Goal: Task Accomplishment & Management: Use online tool/utility

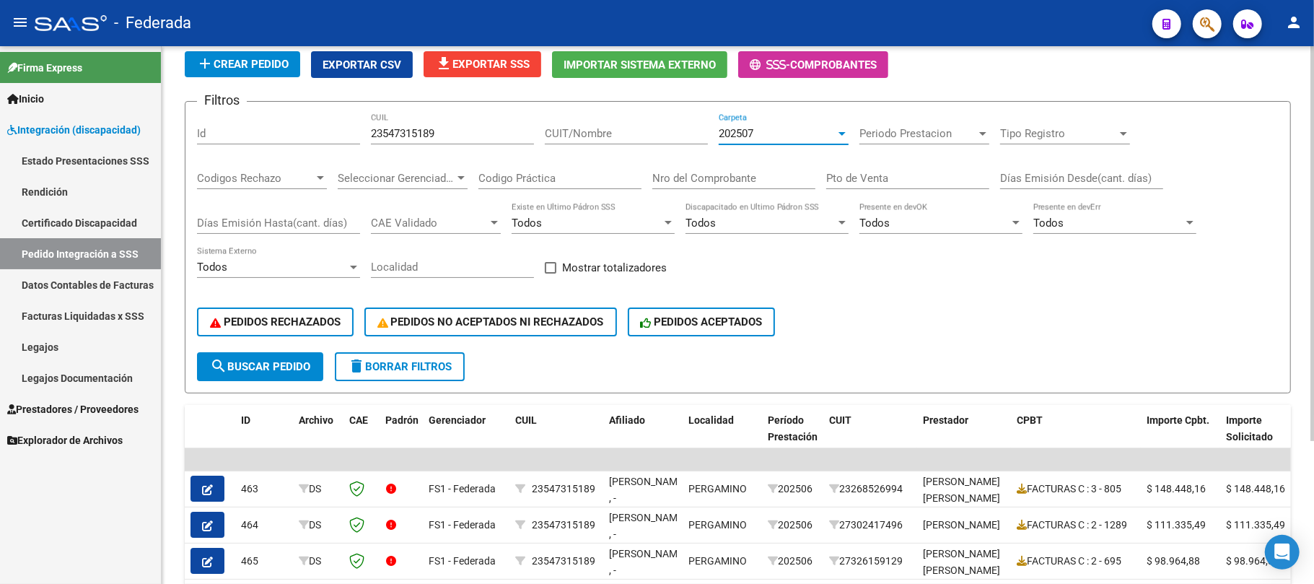
scroll to position [1, 0]
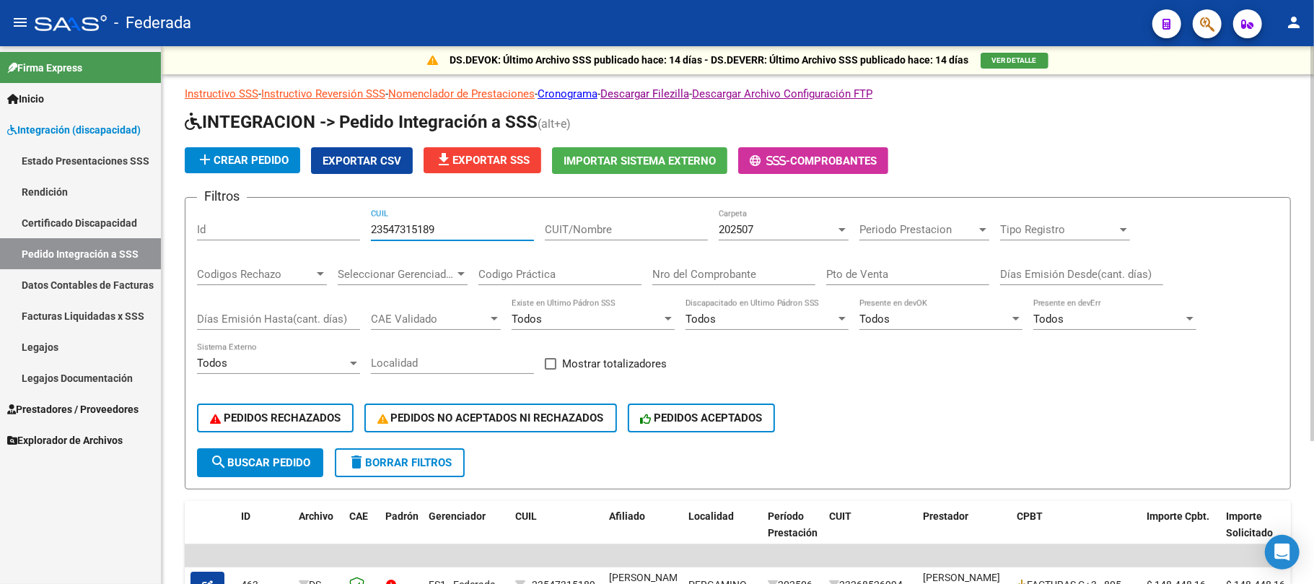
click at [432, 227] on input "23547315189" at bounding box center [452, 229] width 163 height 13
click at [391, 232] on input "23547315189" at bounding box center [452, 229] width 163 height 13
paste input "0492696936"
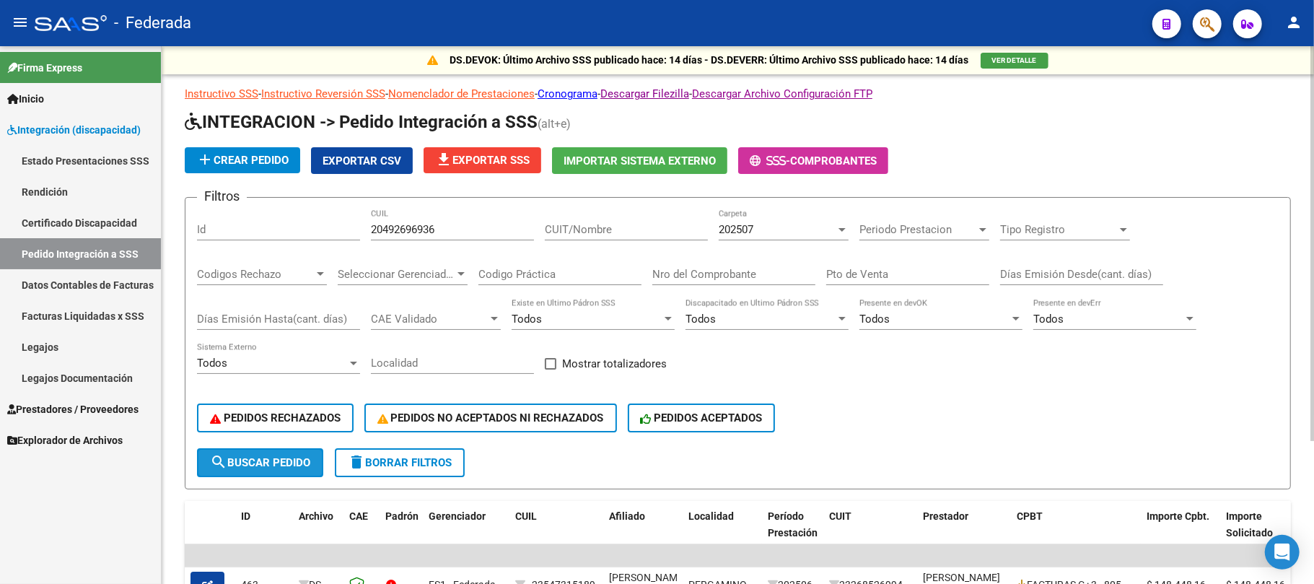
click at [303, 471] on button "search Buscar Pedido" at bounding box center [260, 462] width 126 height 29
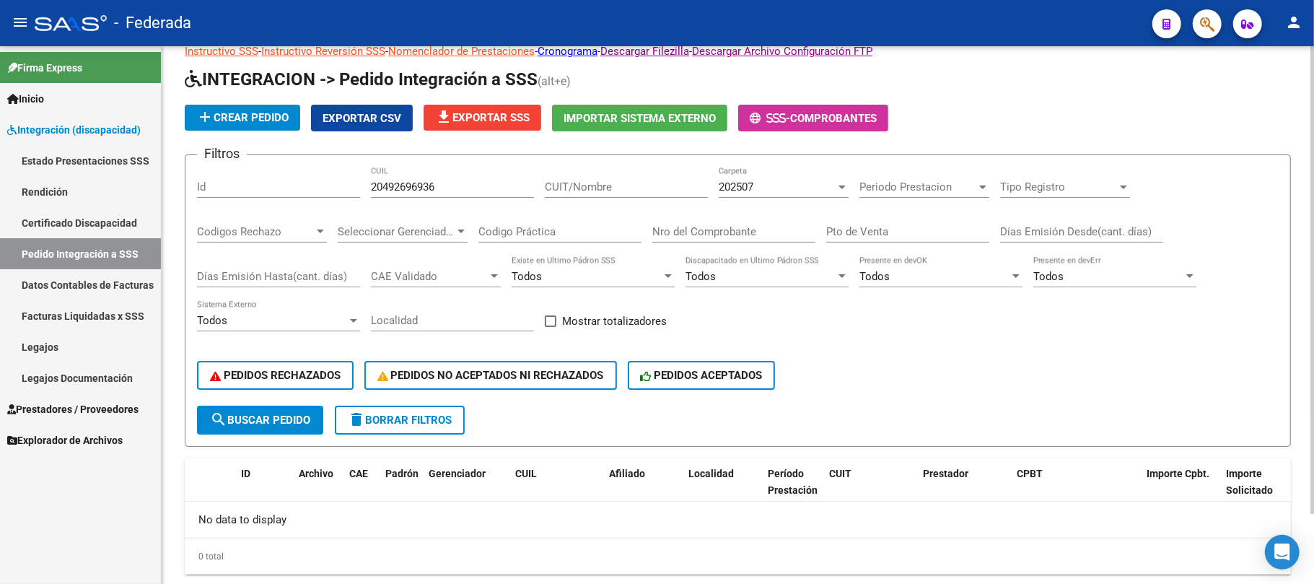
scroll to position [79, 0]
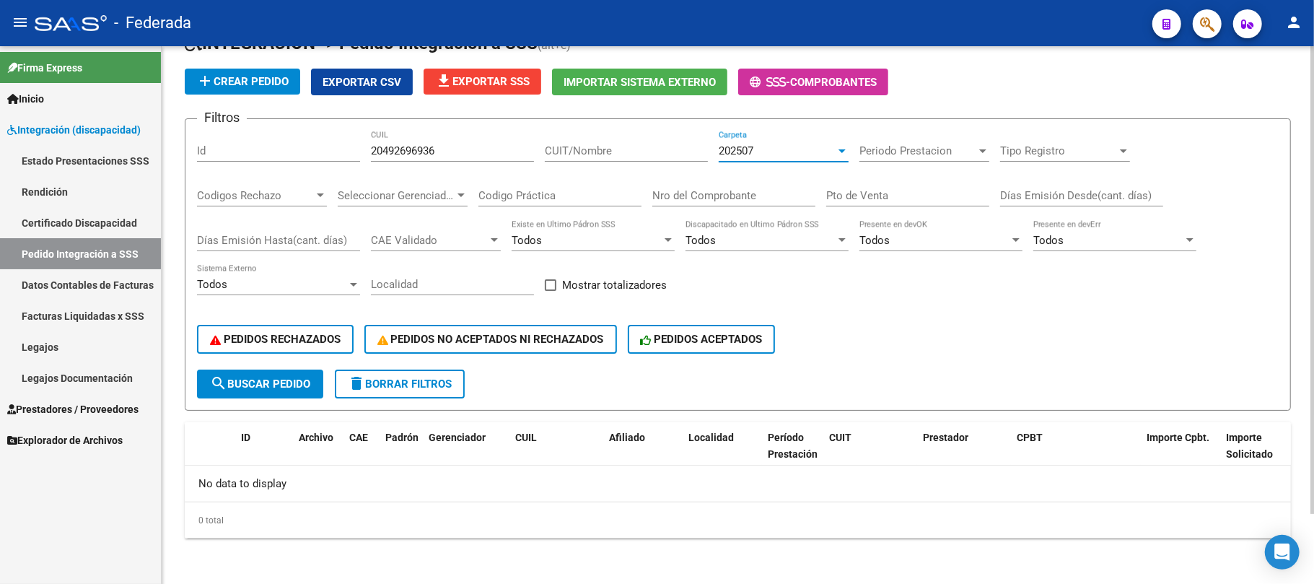
click at [723, 150] on span "202507" at bounding box center [736, 150] width 35 height 13
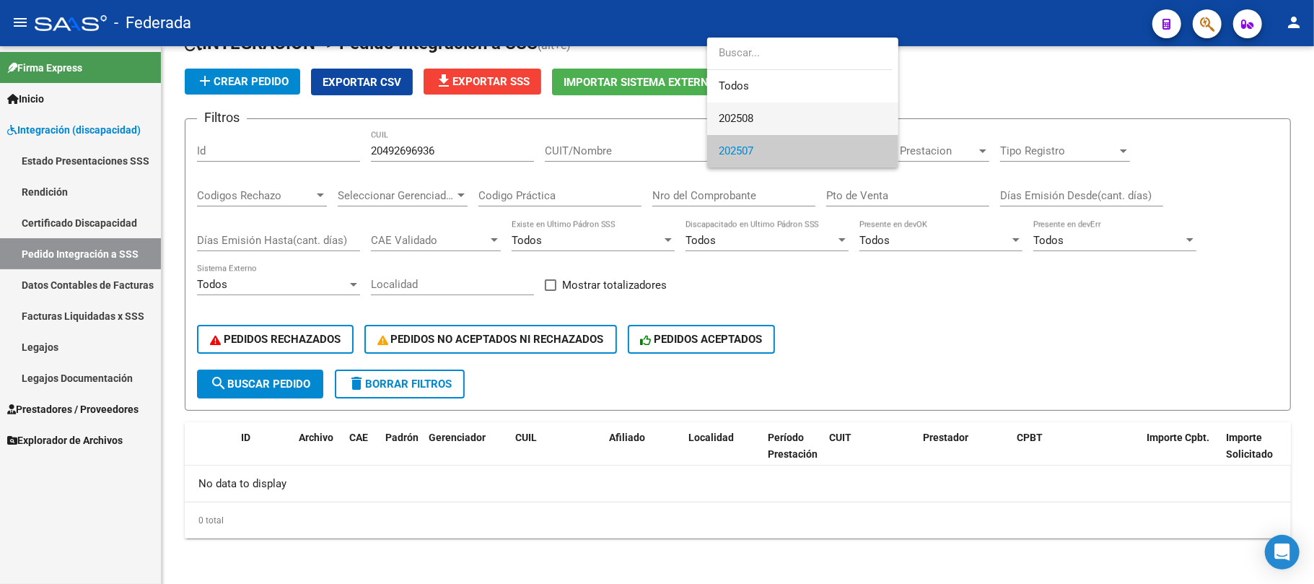
click at [738, 126] on span "202508" at bounding box center [803, 119] width 168 height 32
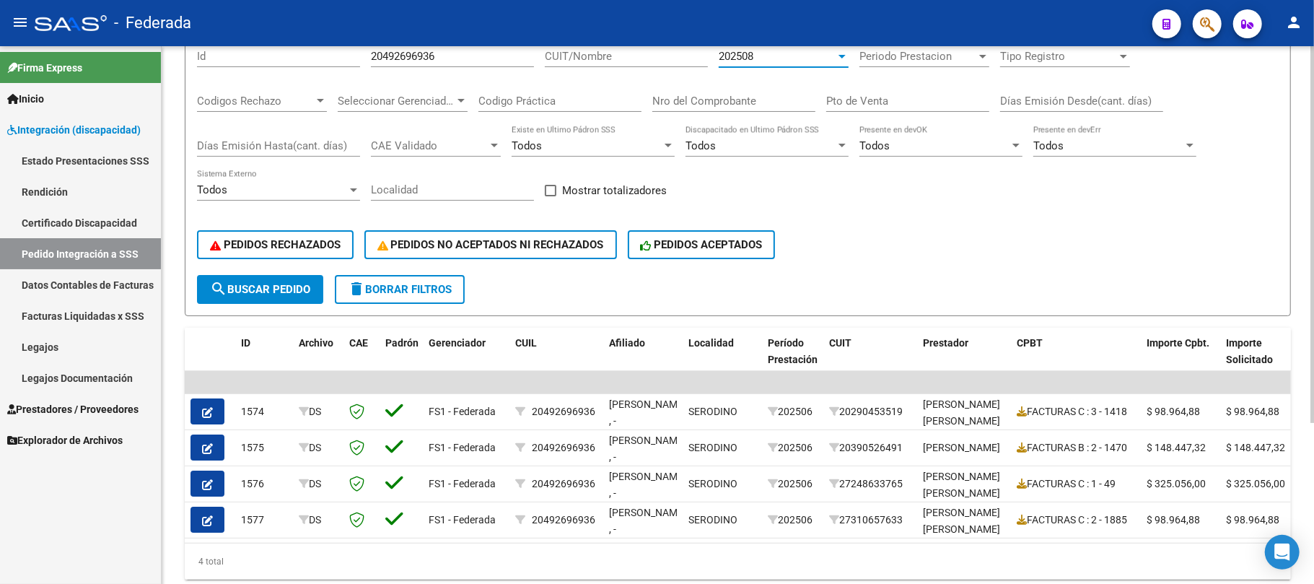
scroll to position [134, 0]
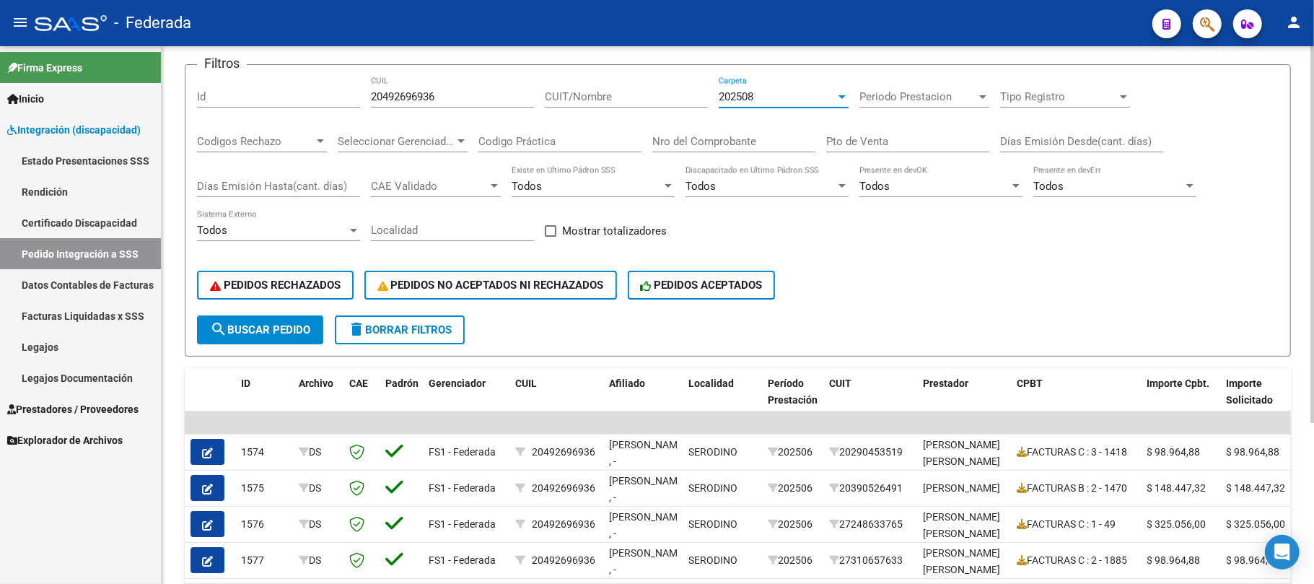
click at [286, 326] on span "search Buscar Pedido" at bounding box center [260, 329] width 100 height 13
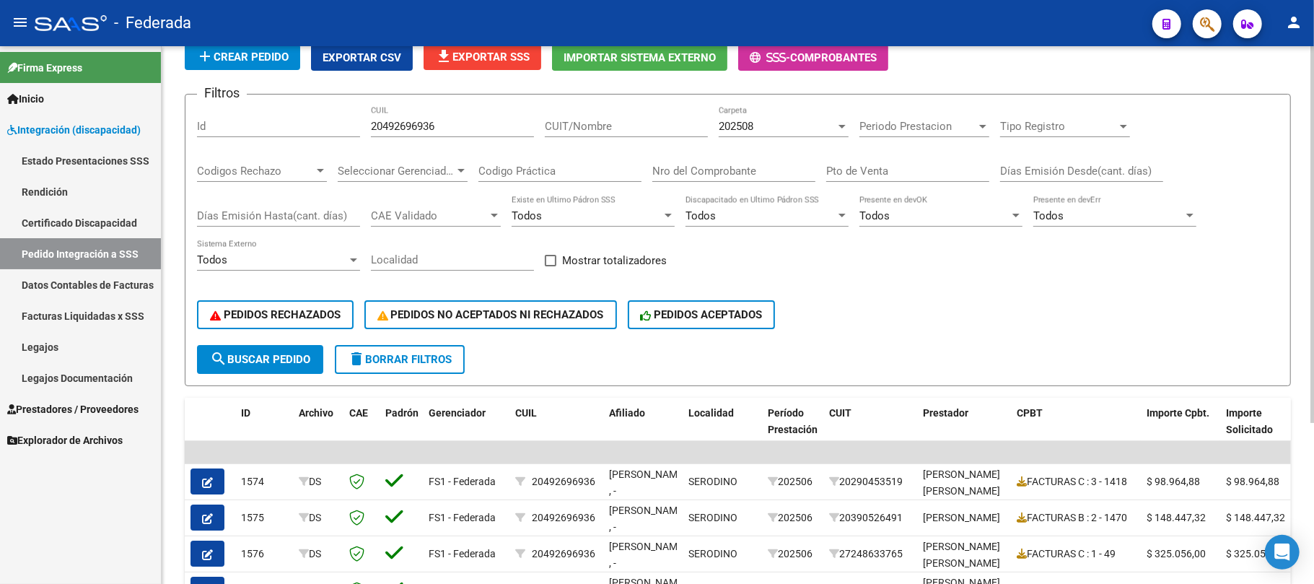
scroll to position [38, 0]
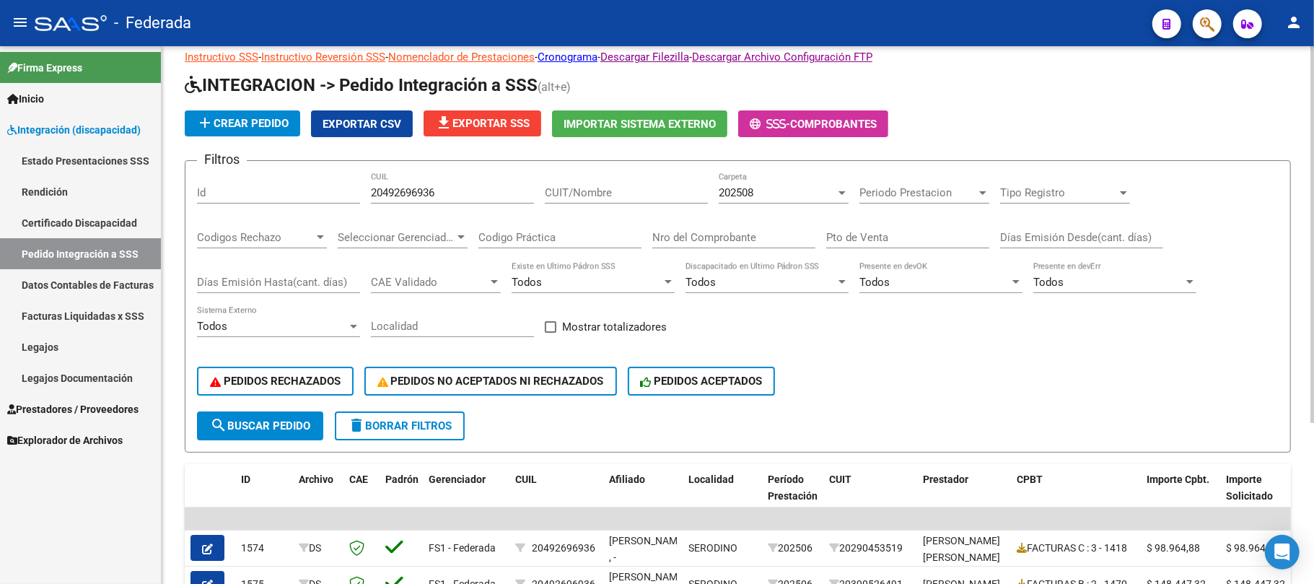
click at [406, 189] on input "20492696936" at bounding box center [452, 192] width 163 height 13
paste input "521176793"
click at [300, 417] on button "search Buscar Pedido" at bounding box center [260, 425] width 126 height 29
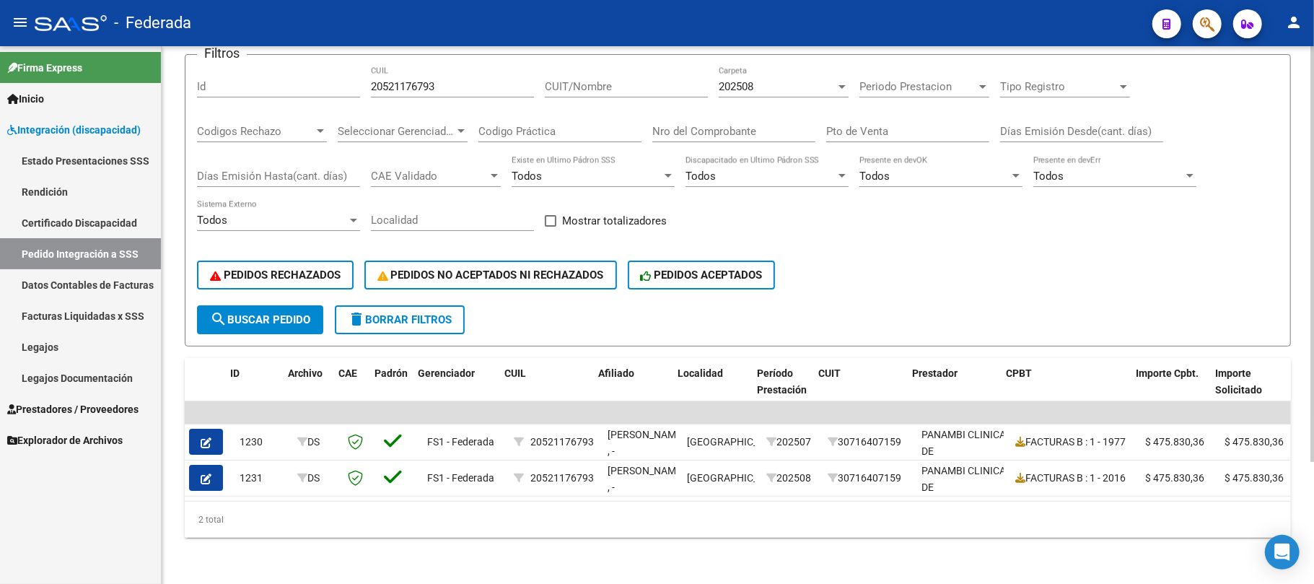
scroll to position [0, 10]
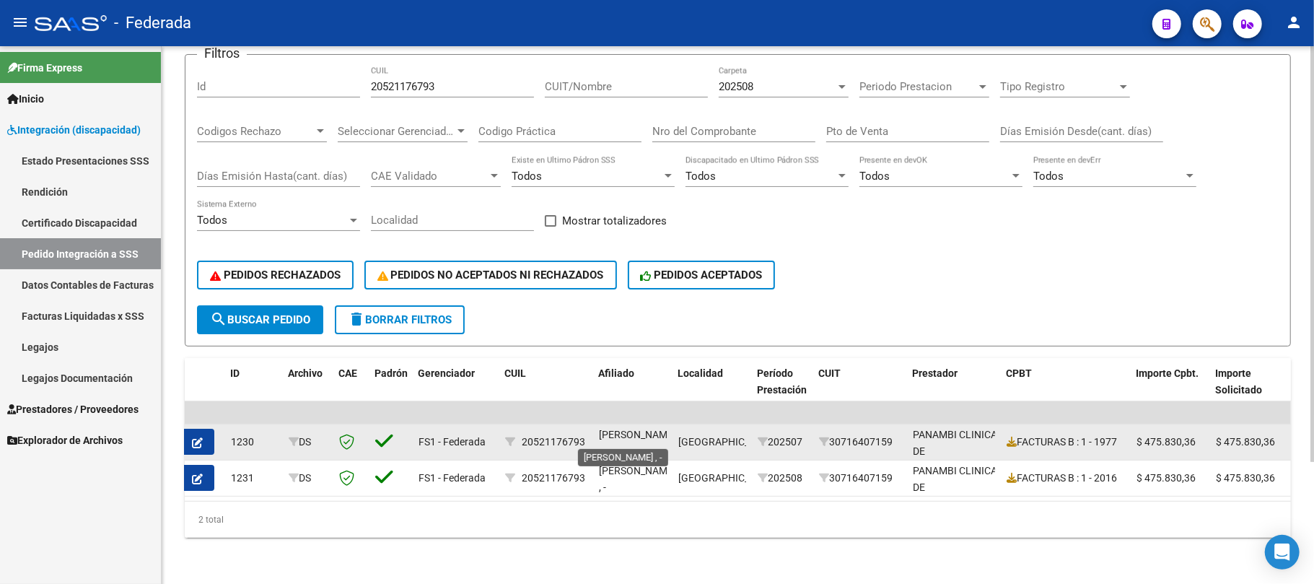
click at [622, 429] on span "[PERSON_NAME] , -" at bounding box center [637, 443] width 77 height 28
click at [622, 429] on span "DOMINGUEZ BLAS , -" at bounding box center [637, 443] width 77 height 28
click at [616, 433] on span "DOMINGUEZ BLAS , -" at bounding box center [637, 443] width 77 height 28
copy span "BLAS"
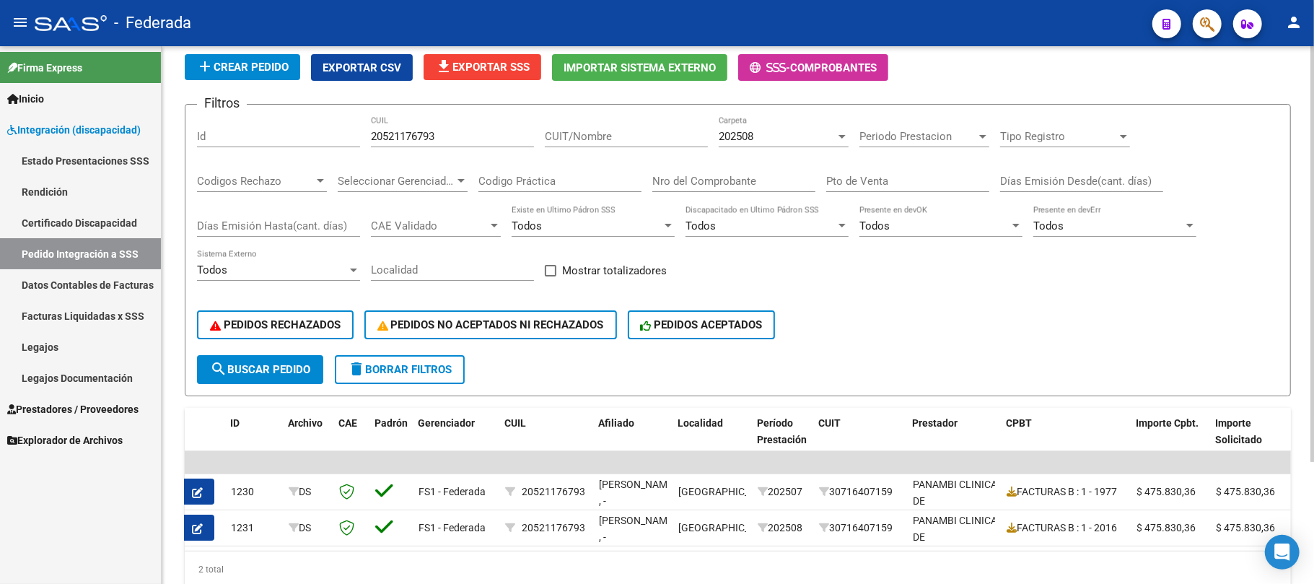
scroll to position [61, 0]
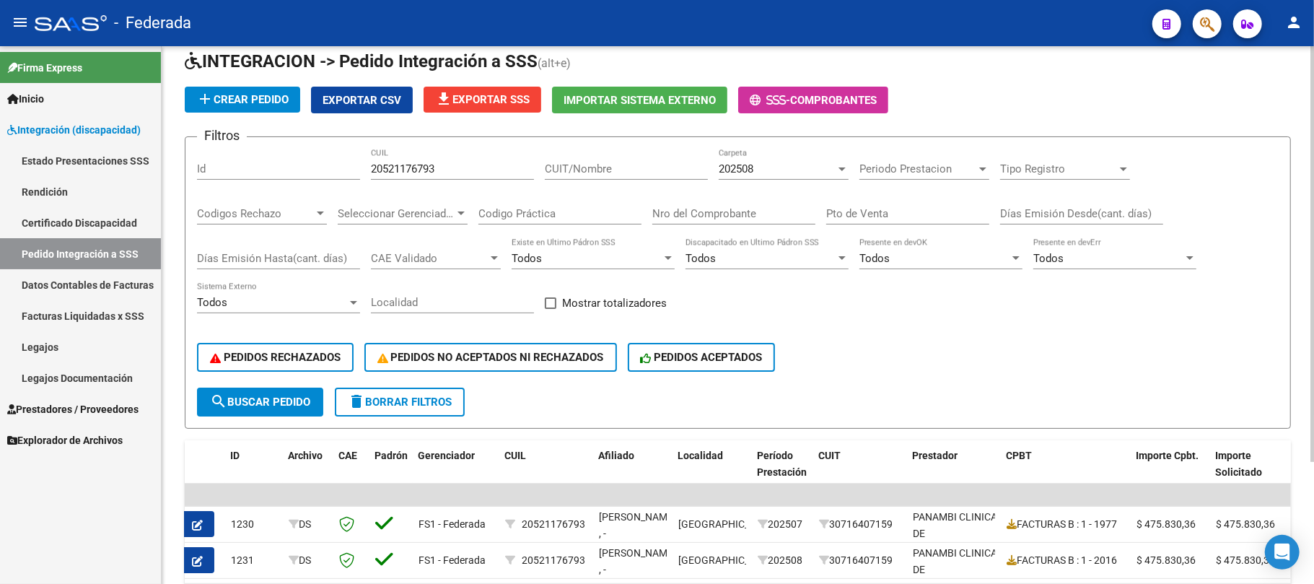
click at [734, 159] on div "202508 Carpeta" at bounding box center [784, 164] width 130 height 31
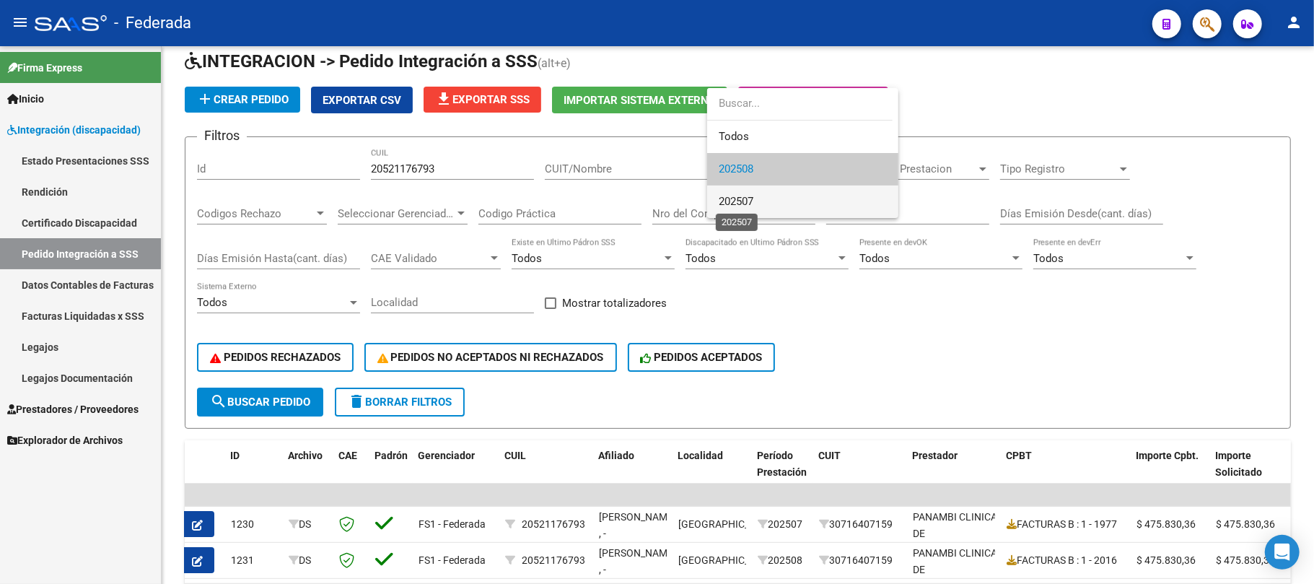
click at [735, 198] on span "202507" at bounding box center [736, 201] width 35 height 13
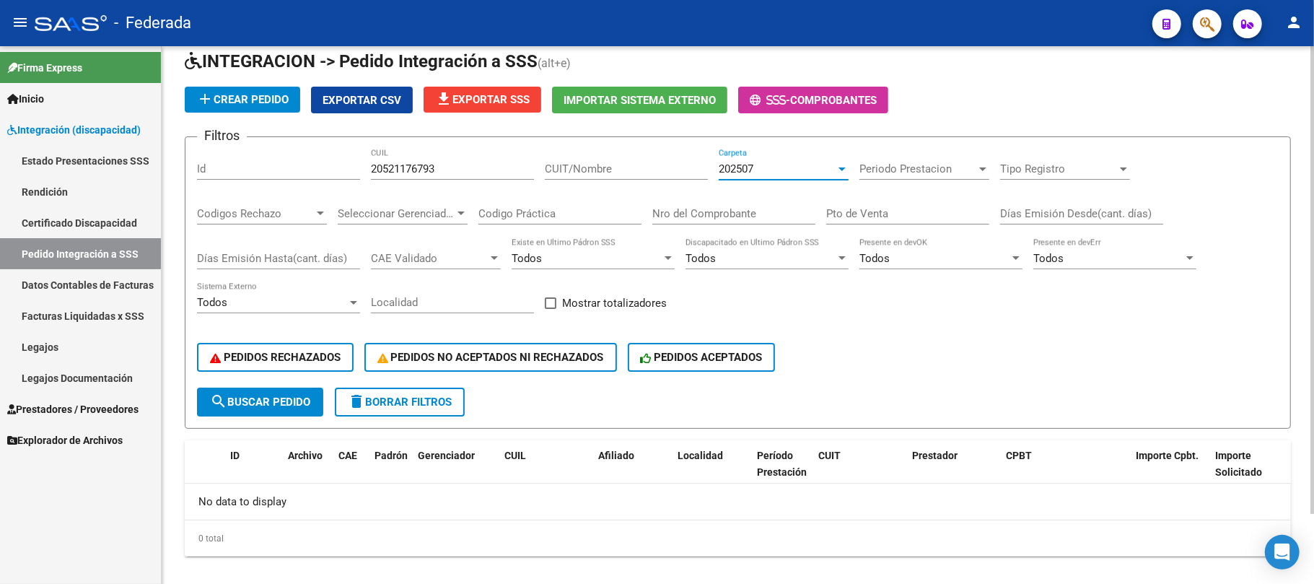
scroll to position [0, 0]
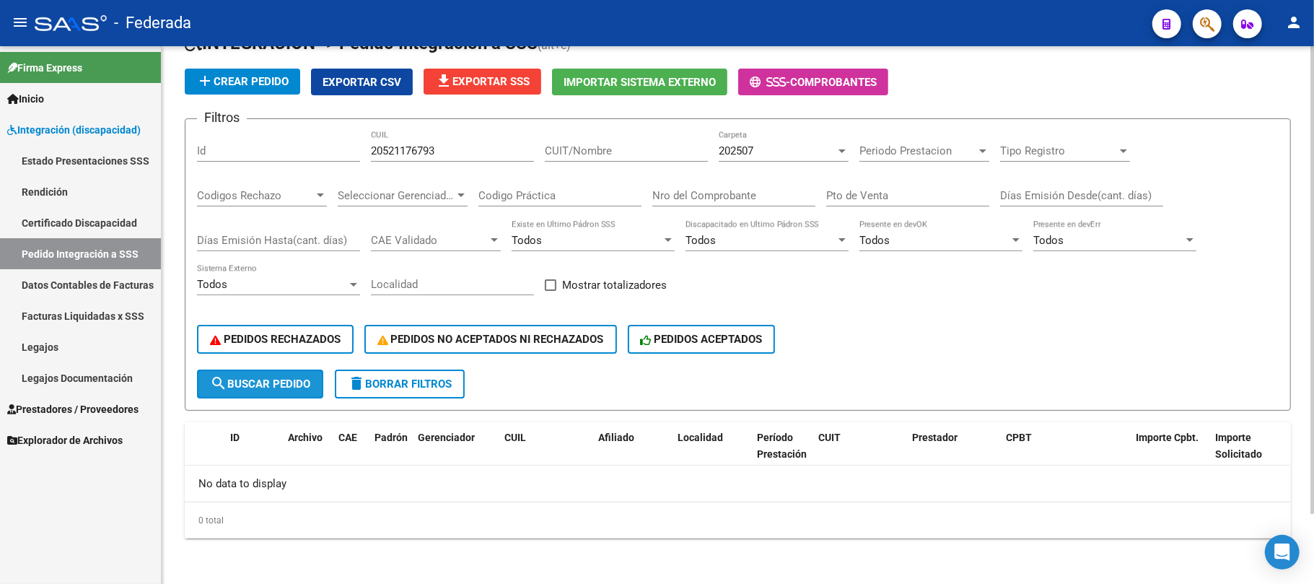
click at [299, 381] on span "search Buscar Pedido" at bounding box center [260, 384] width 100 height 13
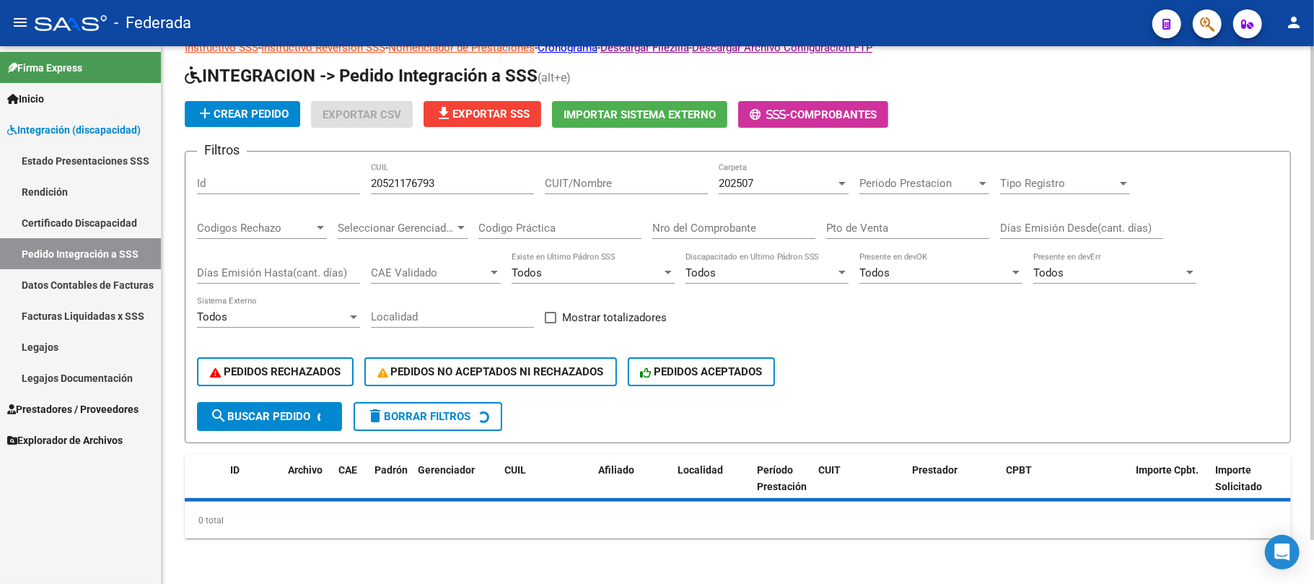
scroll to position [79, 0]
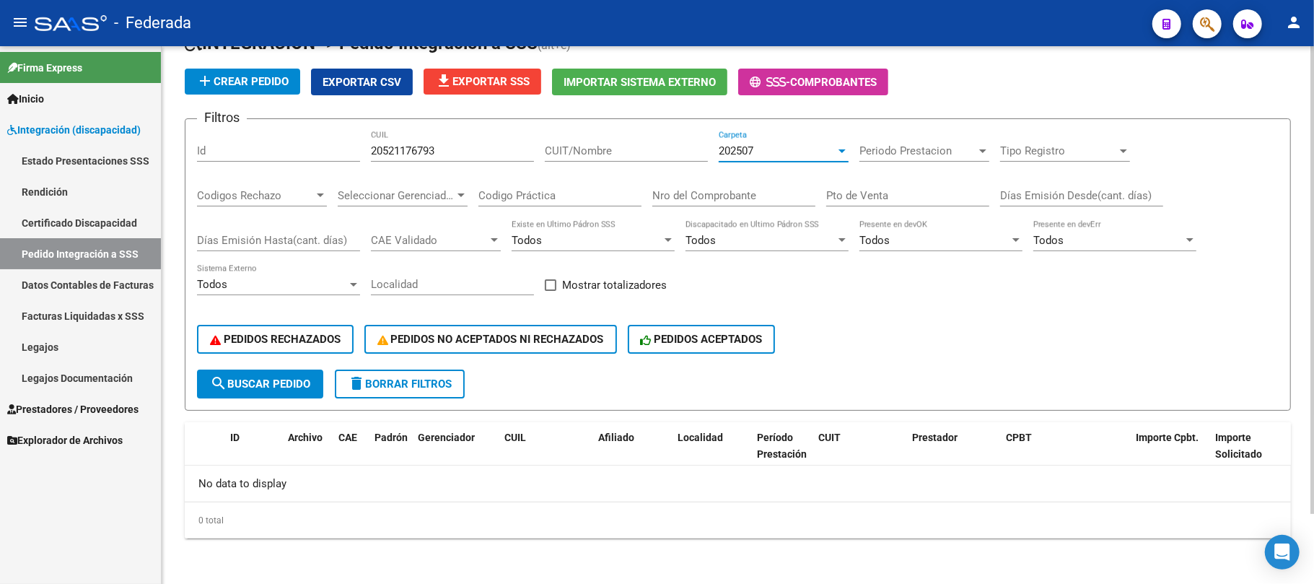
click at [765, 157] on div "202507" at bounding box center [777, 150] width 117 height 13
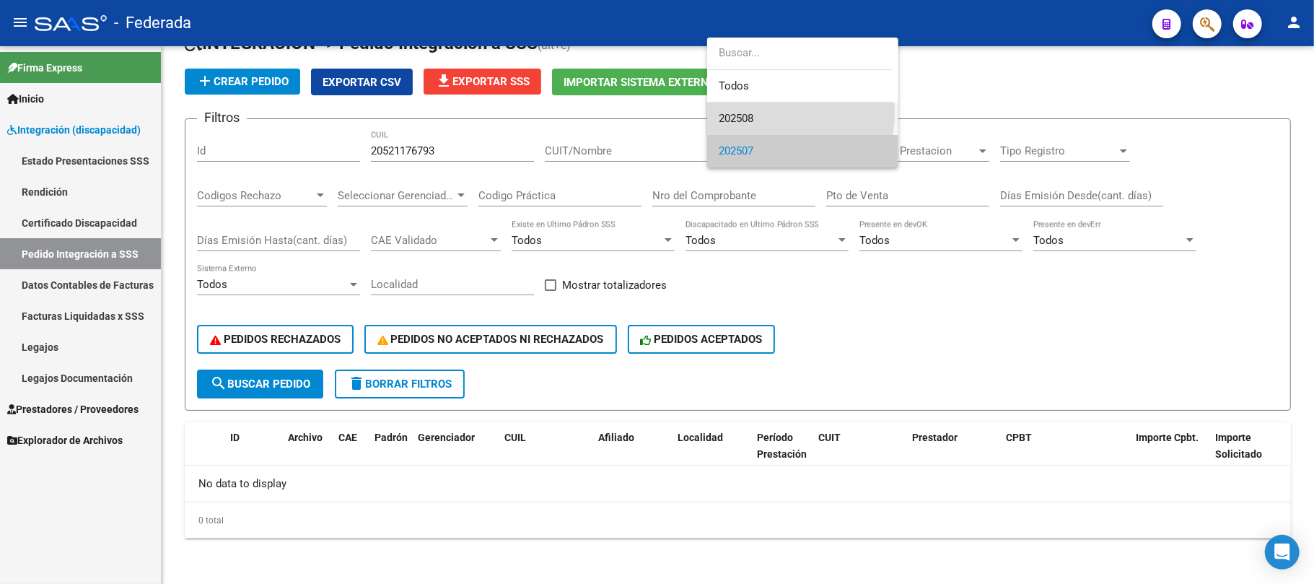
click at [759, 113] on span "202508" at bounding box center [803, 119] width 168 height 32
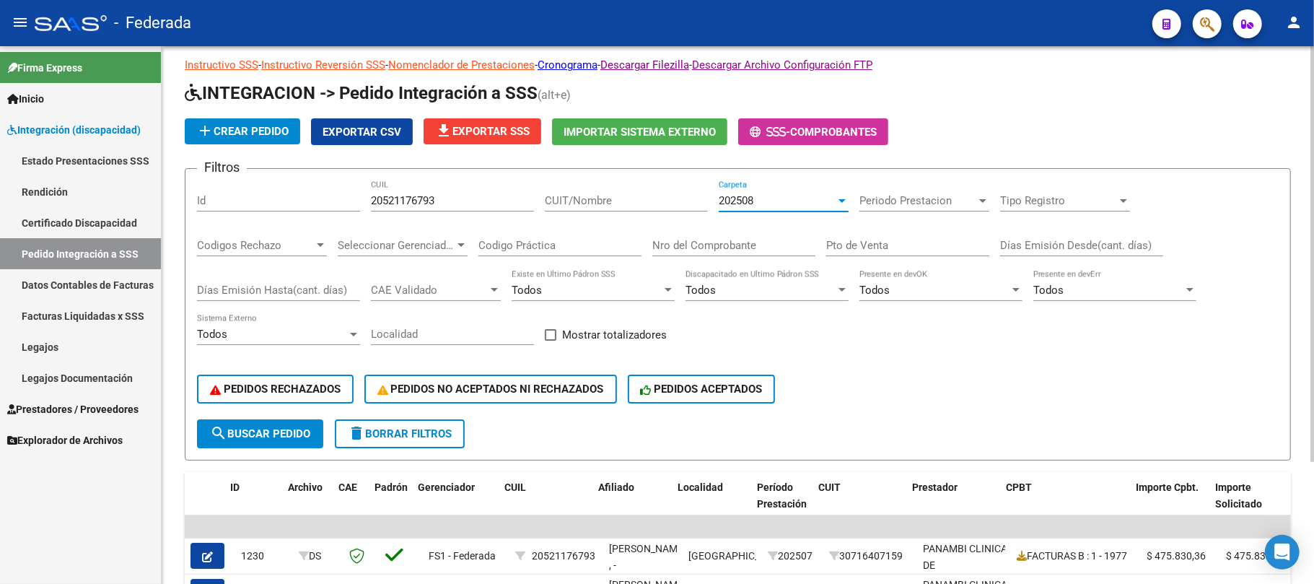
scroll to position [0, 0]
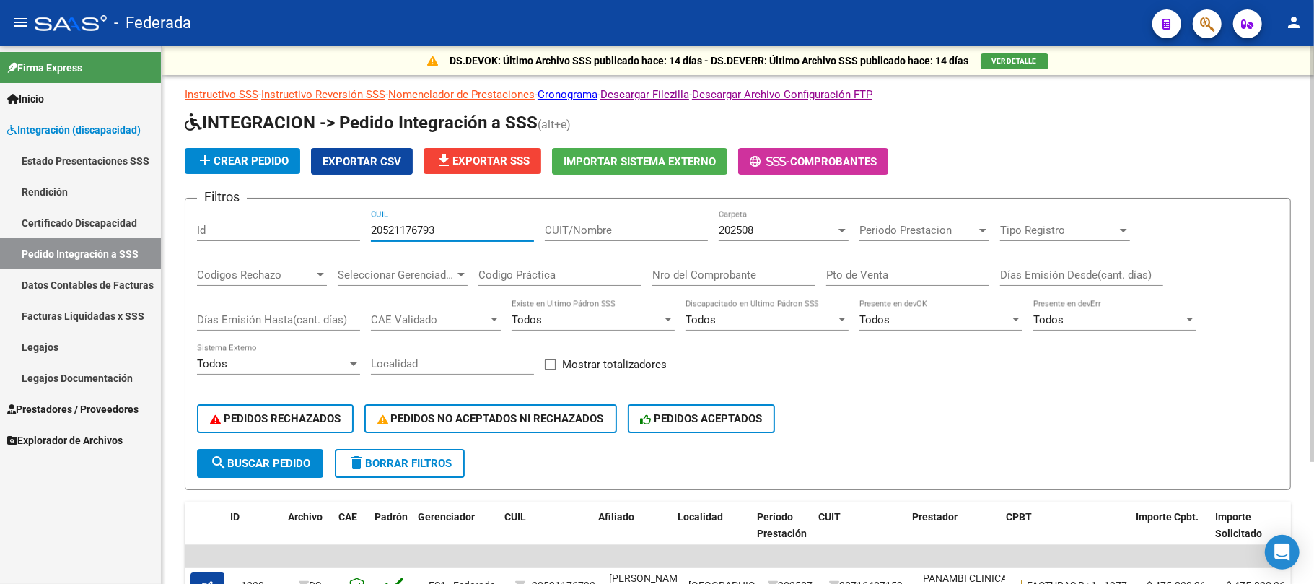
click at [416, 225] on input "20521176793" at bounding box center [452, 230] width 163 height 13
paste input "79936275"
click at [266, 457] on span "search Buscar Pedido" at bounding box center [260, 463] width 100 height 13
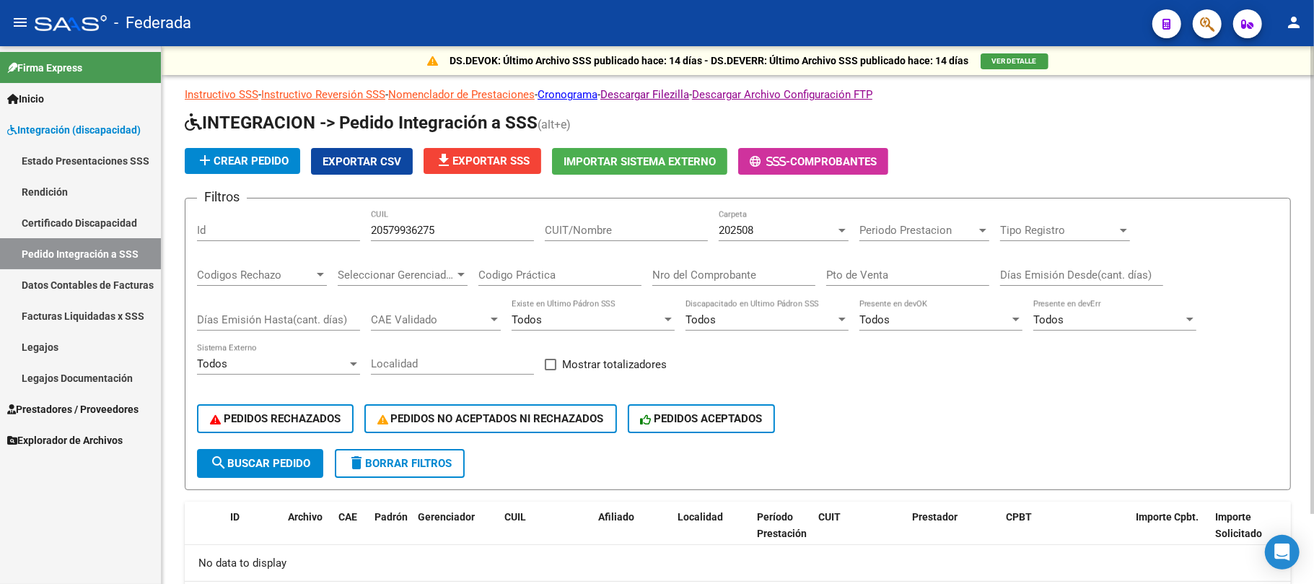
scroll to position [79, 0]
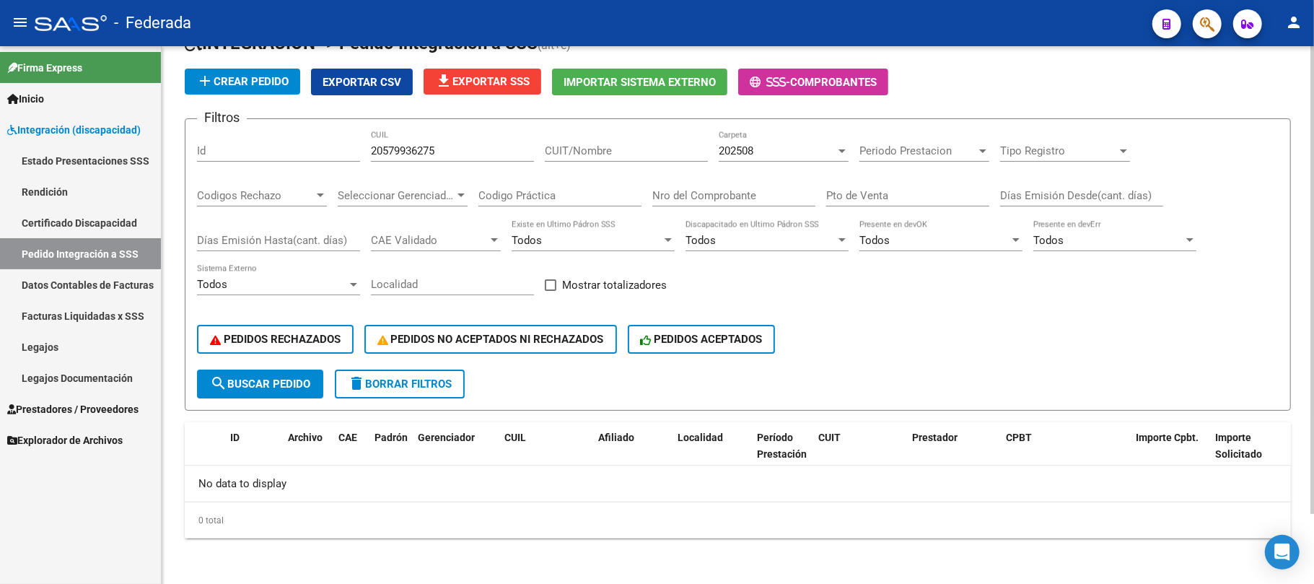
click at [754, 149] on span "202508" at bounding box center [736, 150] width 35 height 13
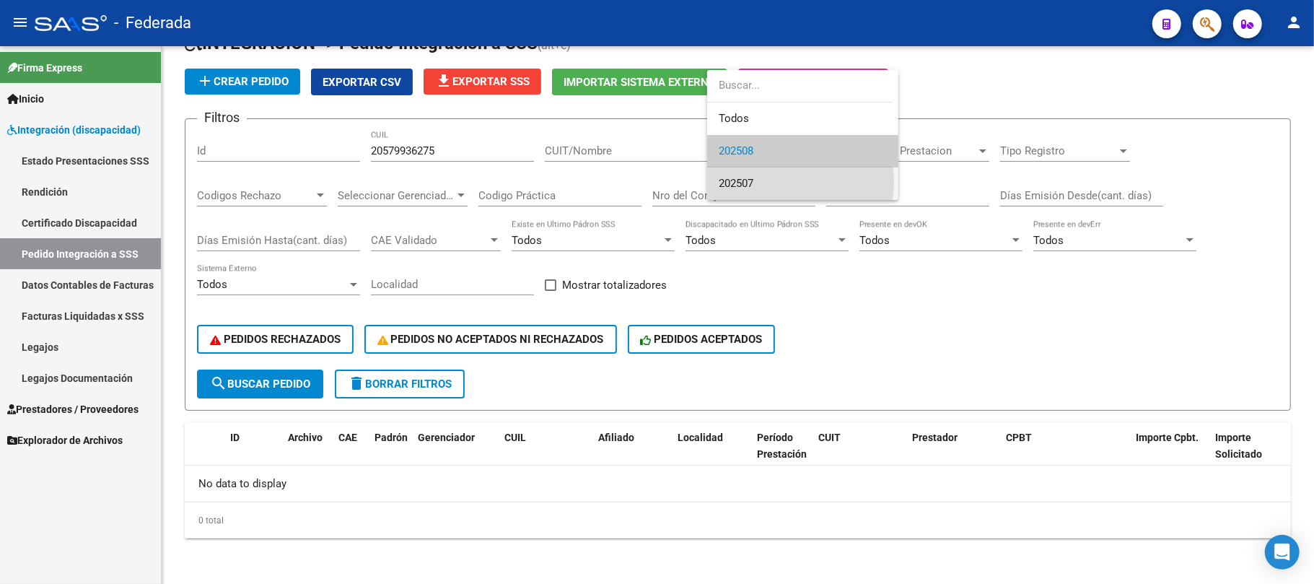
click at [758, 183] on span "202507" at bounding box center [803, 183] width 168 height 32
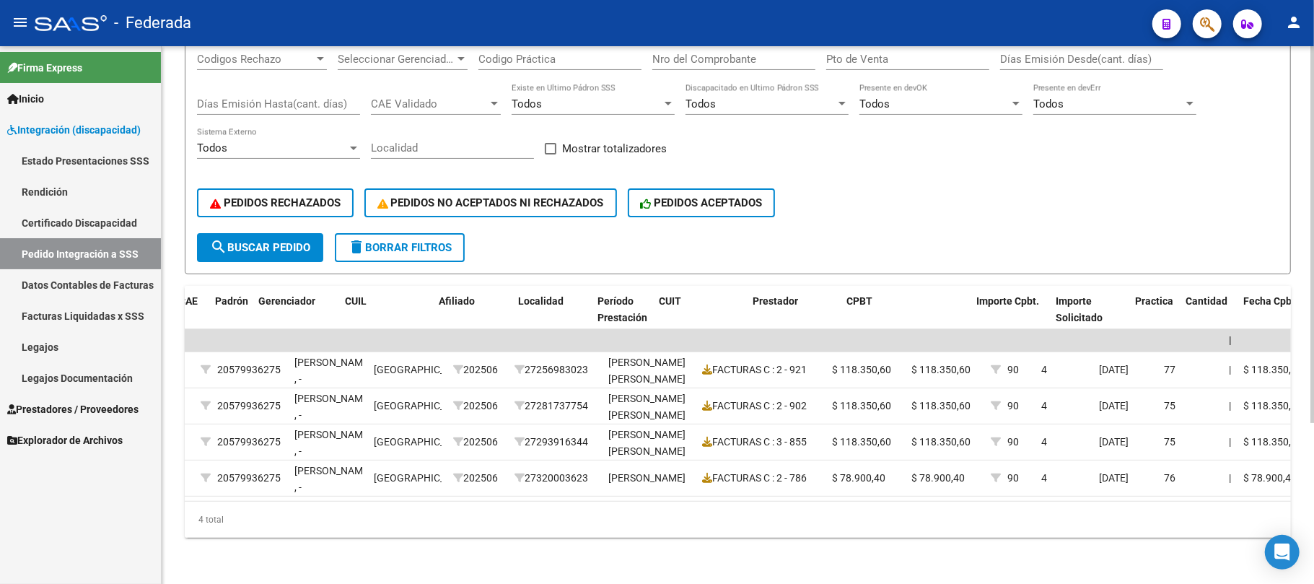
scroll to position [0, 0]
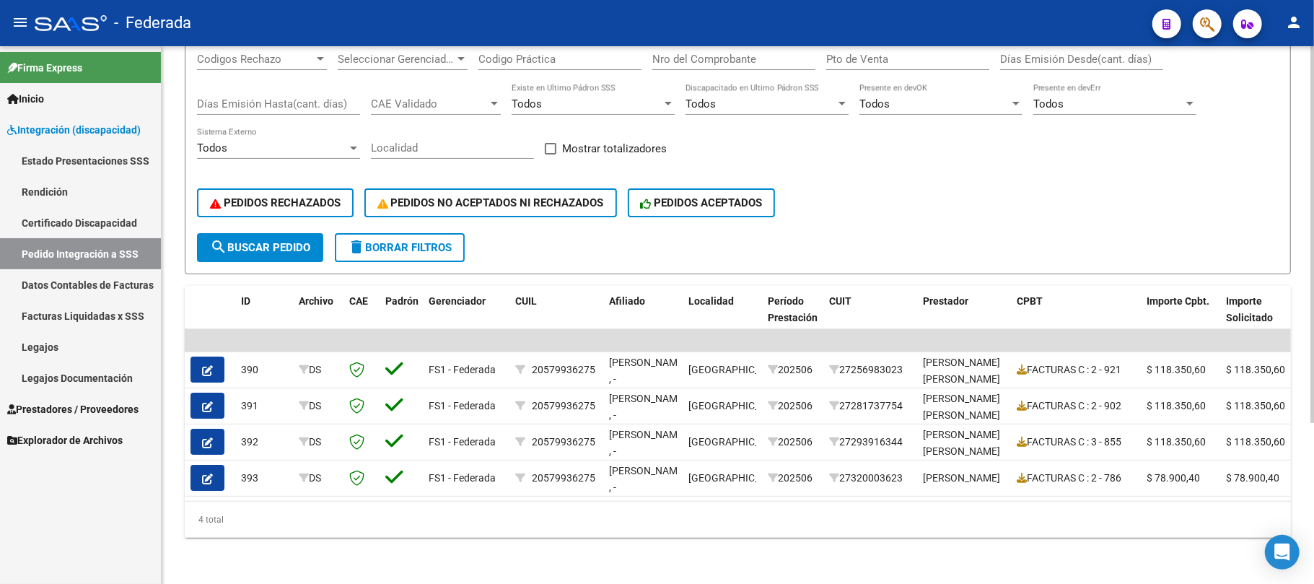
click at [302, 241] on span "search Buscar Pedido" at bounding box center [260, 247] width 100 height 13
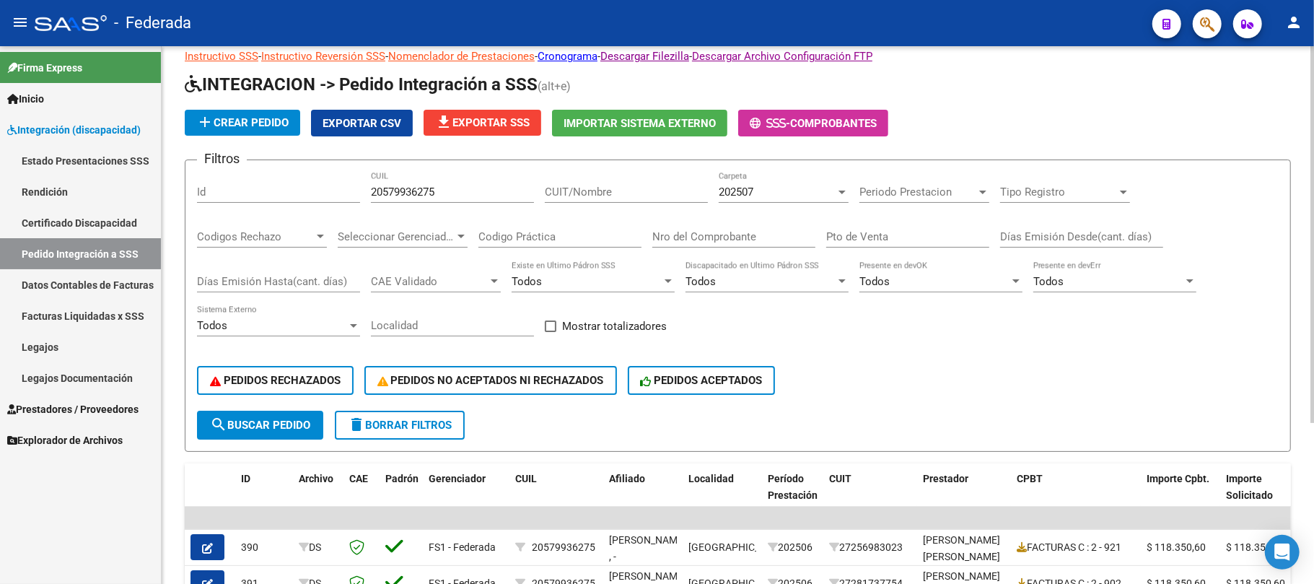
scroll to position [38, 0]
click at [780, 201] on div "202507 Carpeta" at bounding box center [784, 188] width 130 height 31
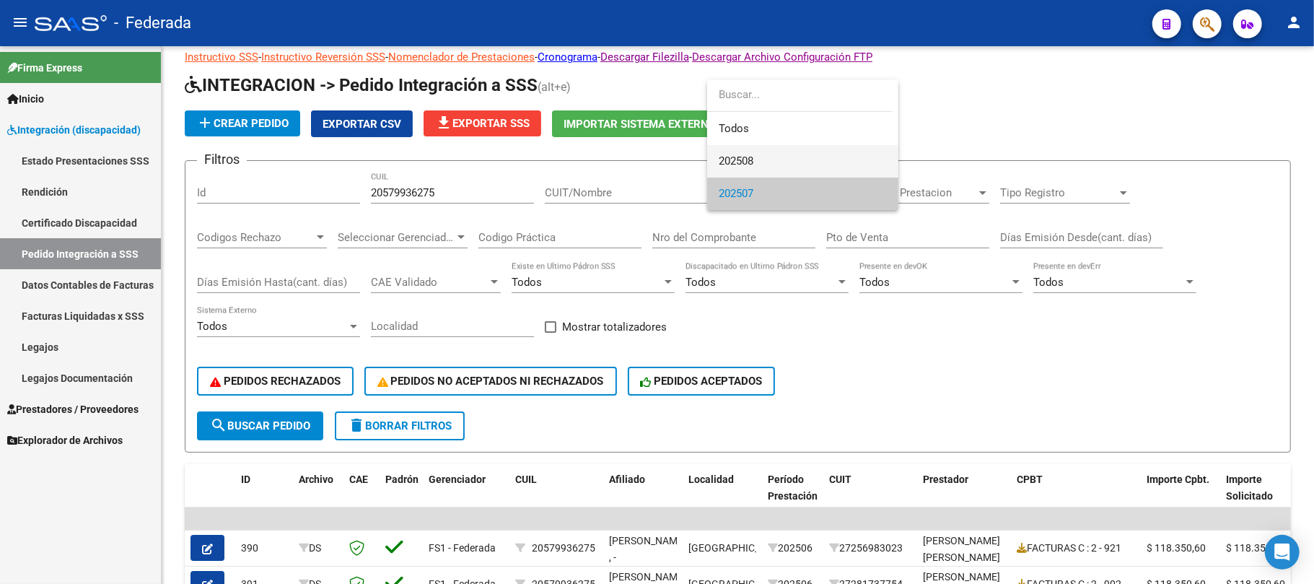
click at [749, 168] on span "202508" at bounding box center [803, 161] width 168 height 32
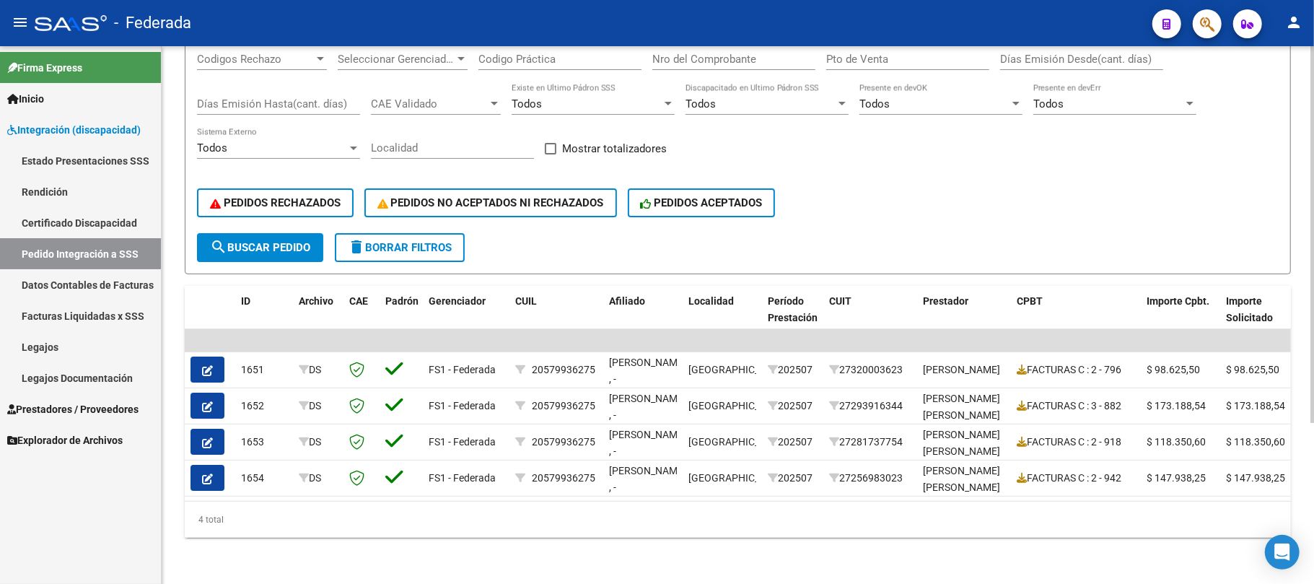
scroll to position [134, 0]
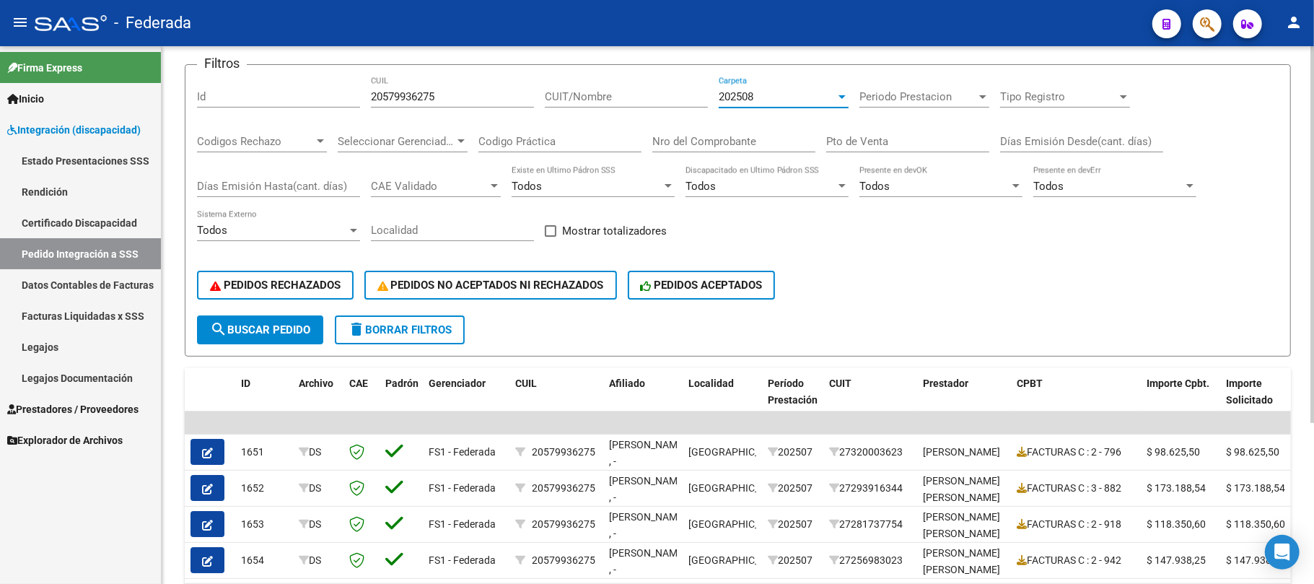
click at [419, 99] on input "20579936275" at bounding box center [452, 96] width 163 height 13
paste input "492696936"
click at [295, 344] on form "Filtros Id 20492696936 CUIL CUIT/Nombre 202508 Carpeta Periodo Prestacion Perio…" at bounding box center [738, 210] width 1107 height 292
click at [295, 339] on button "search Buscar Pedido" at bounding box center [260, 329] width 126 height 29
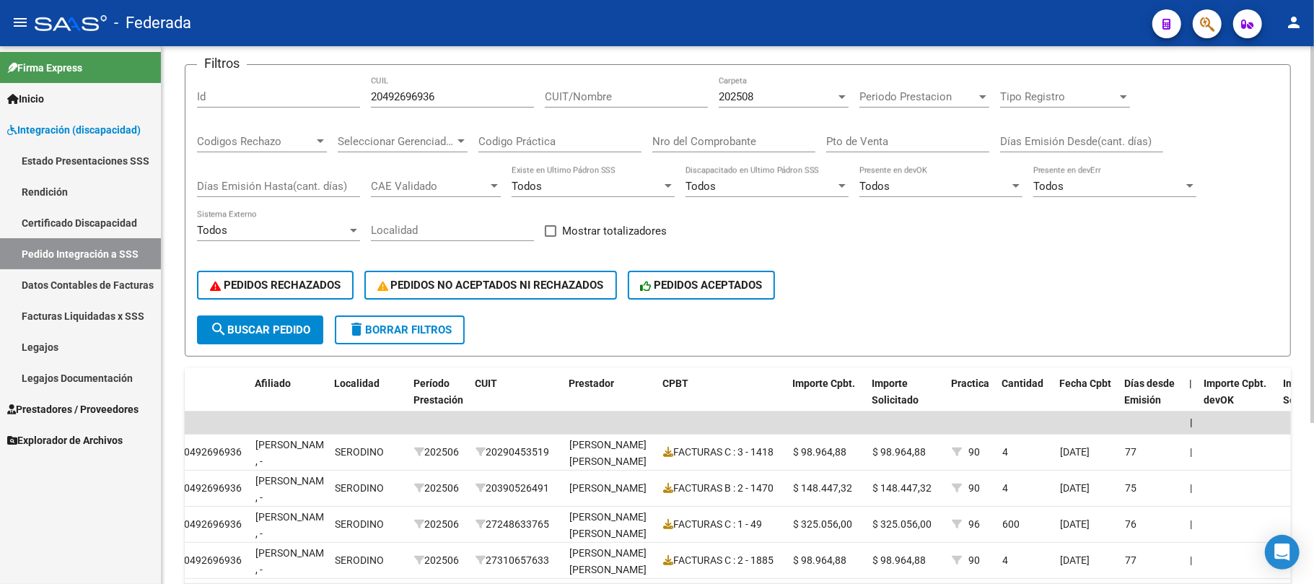
scroll to position [38, 0]
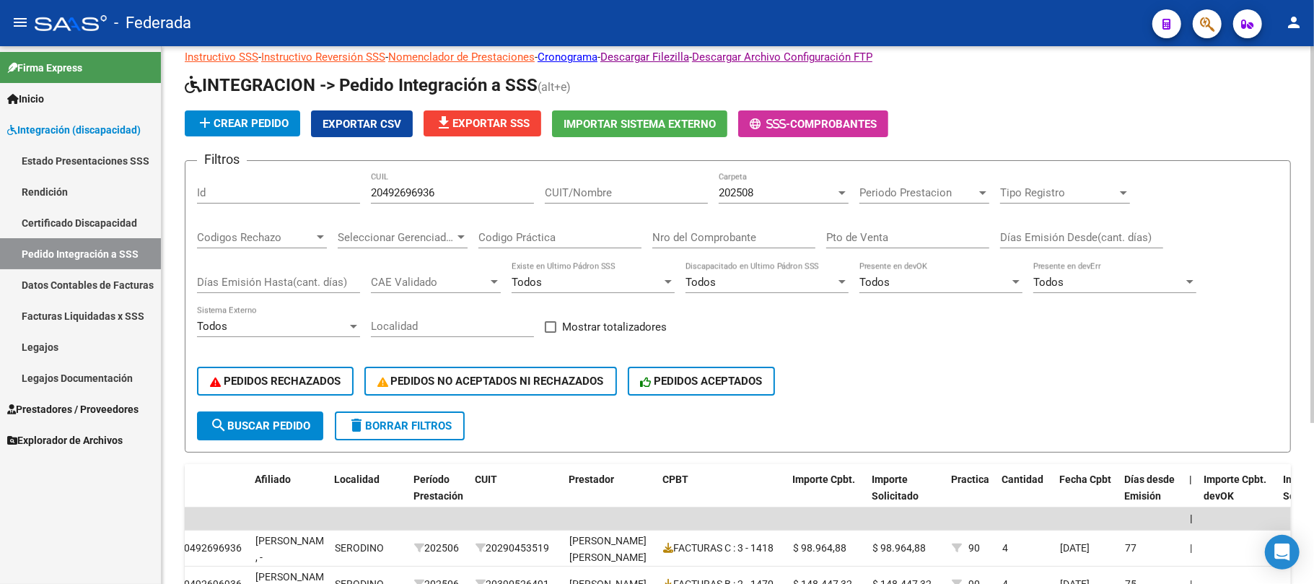
click at [417, 201] on div "20492696936 CUIL" at bounding box center [452, 188] width 163 height 31
click at [416, 198] on input "20492696936" at bounding box center [452, 192] width 163 height 13
paste input "20492696936"
click at [416, 198] on input "2049269204926969366936" at bounding box center [452, 192] width 163 height 13
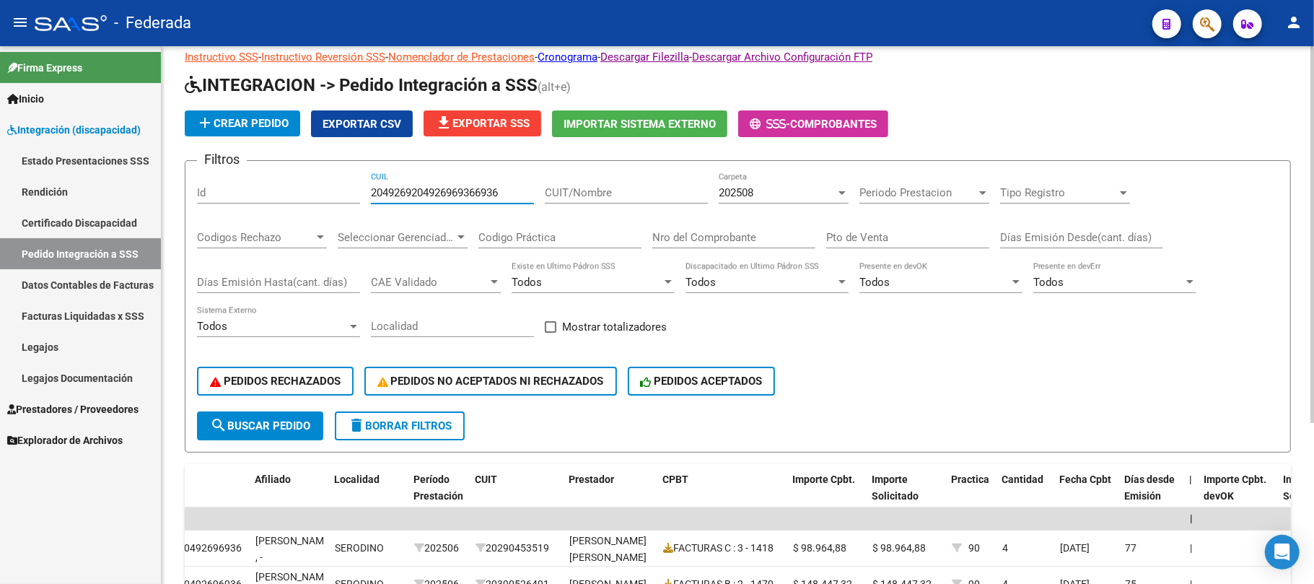
paste input "number"
click at [307, 429] on span "search Buscar Pedido" at bounding box center [260, 425] width 100 height 13
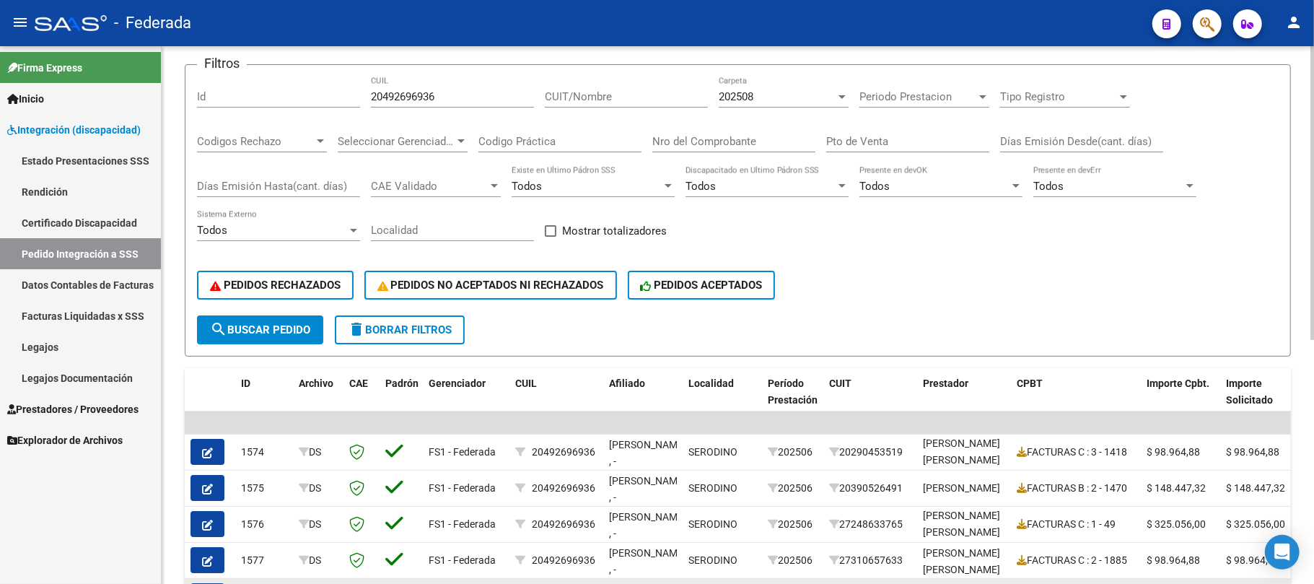
scroll to position [0, 0]
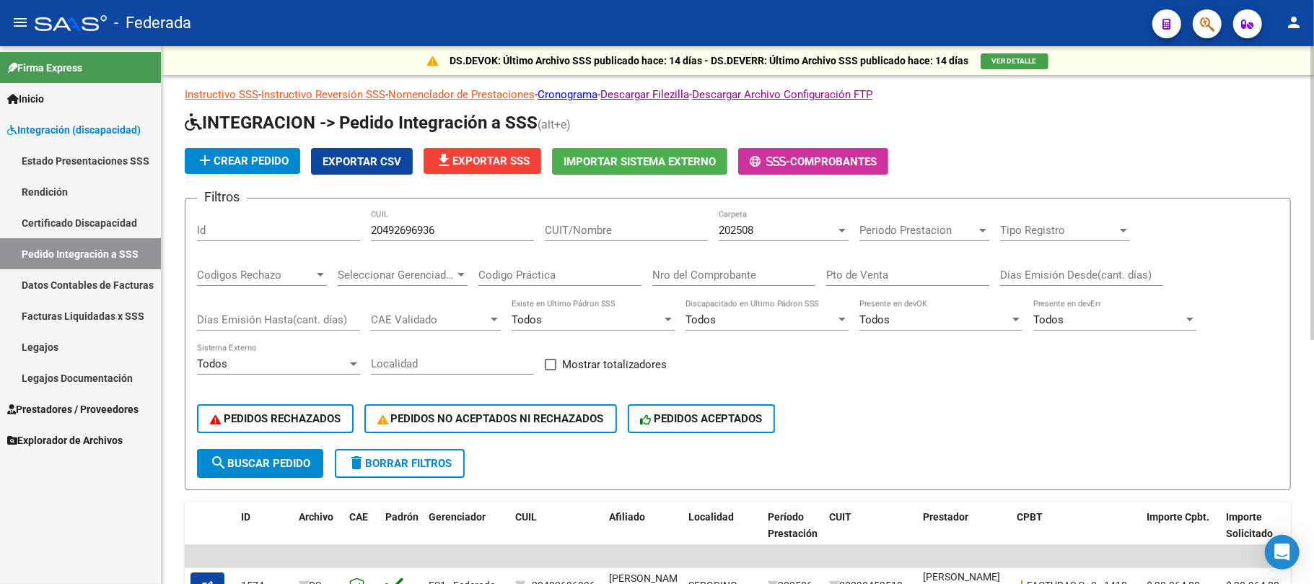
click at [762, 232] on div "202508" at bounding box center [777, 230] width 117 height 13
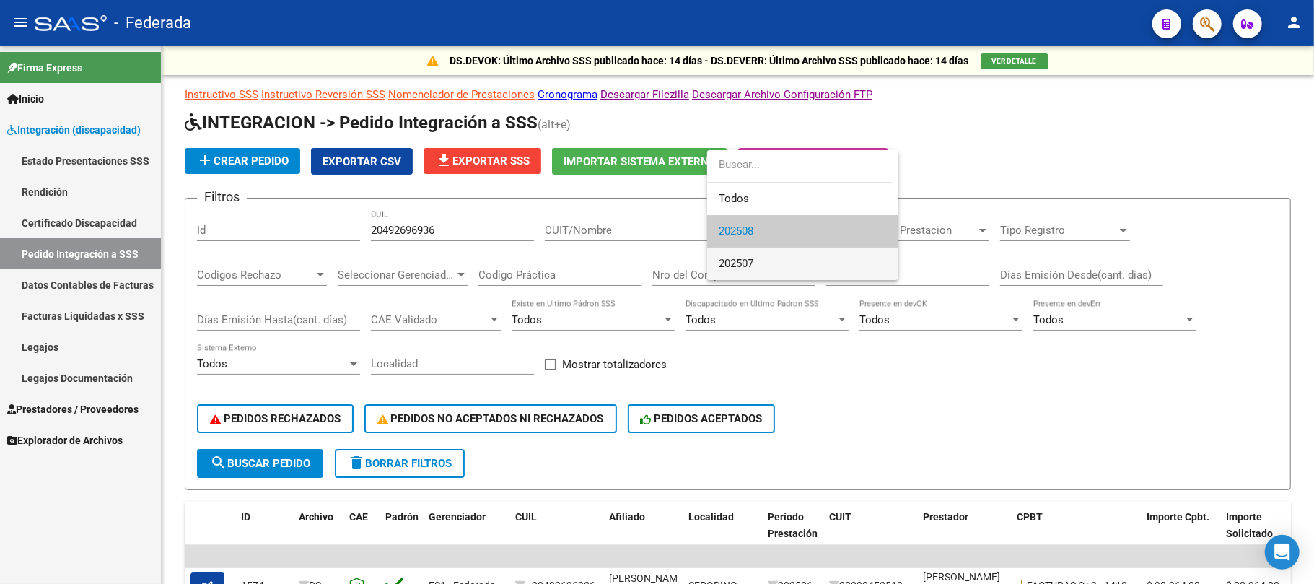
click at [756, 255] on span "202507" at bounding box center [803, 264] width 168 height 32
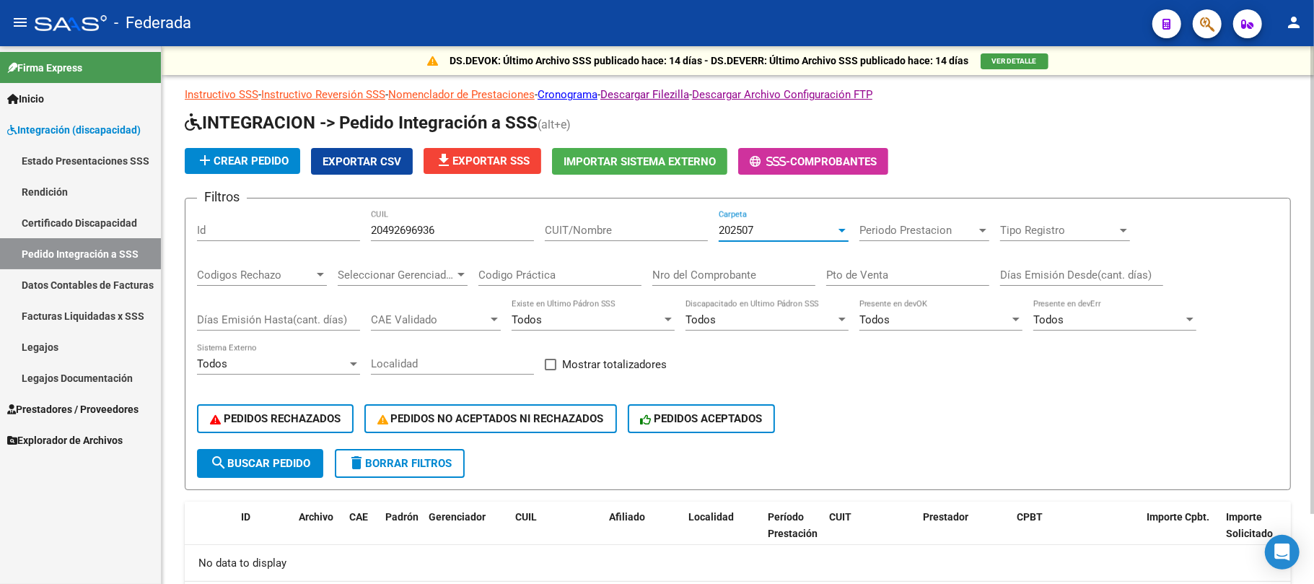
scroll to position [79, 0]
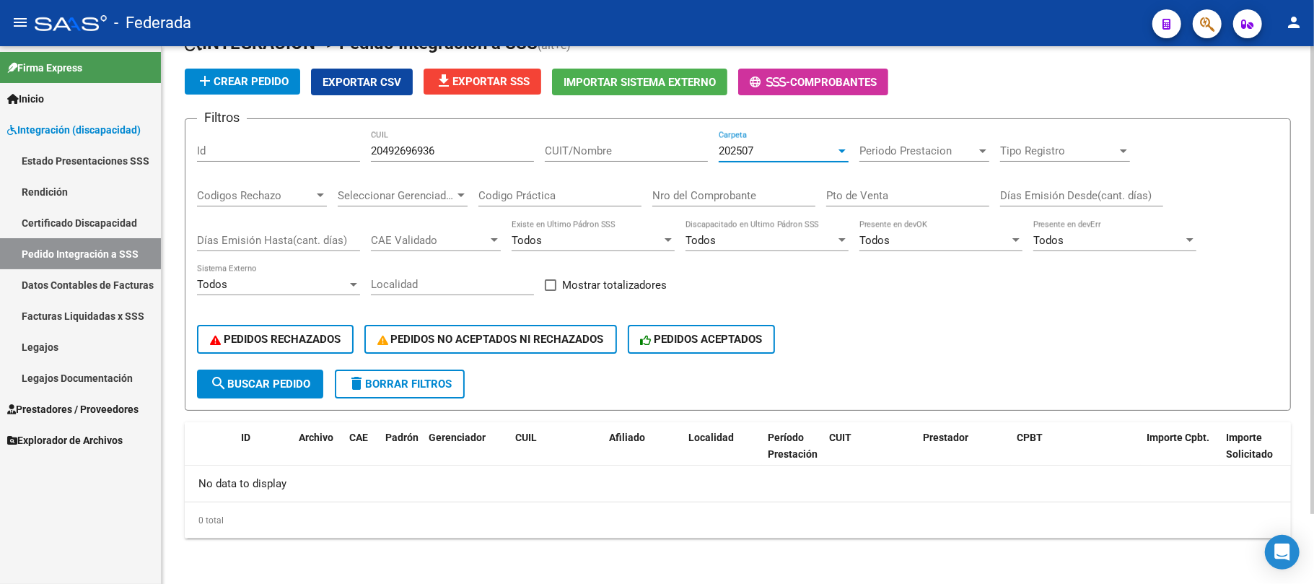
click at [782, 150] on div "202507" at bounding box center [777, 150] width 117 height 13
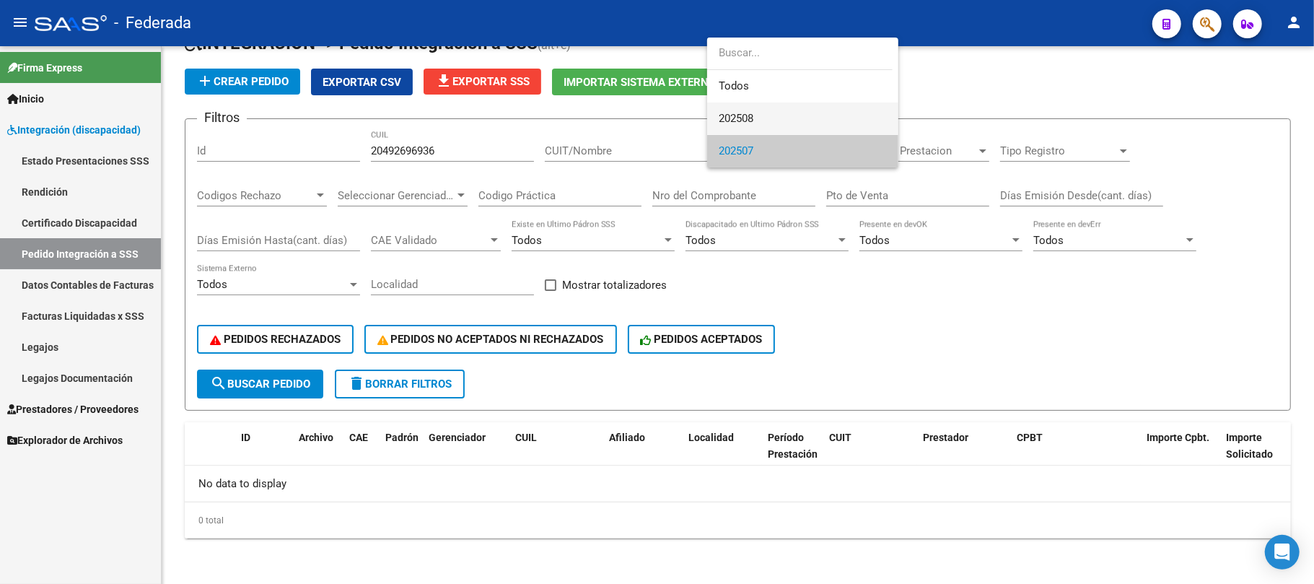
click at [769, 119] on span "202508" at bounding box center [803, 119] width 168 height 32
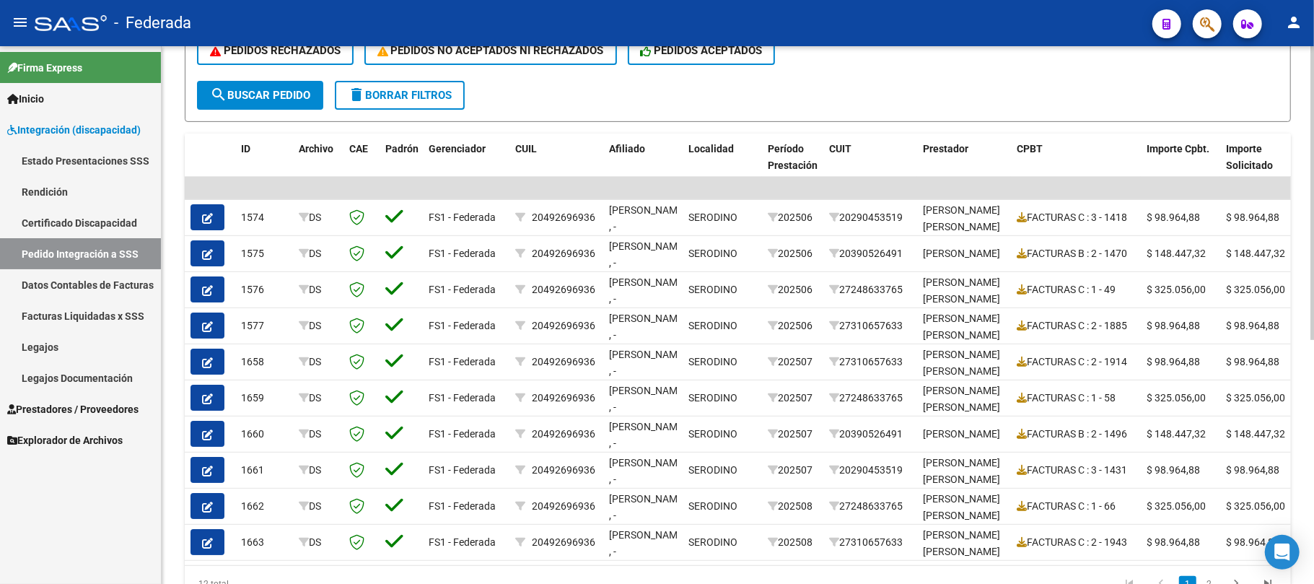
scroll to position [446, 0]
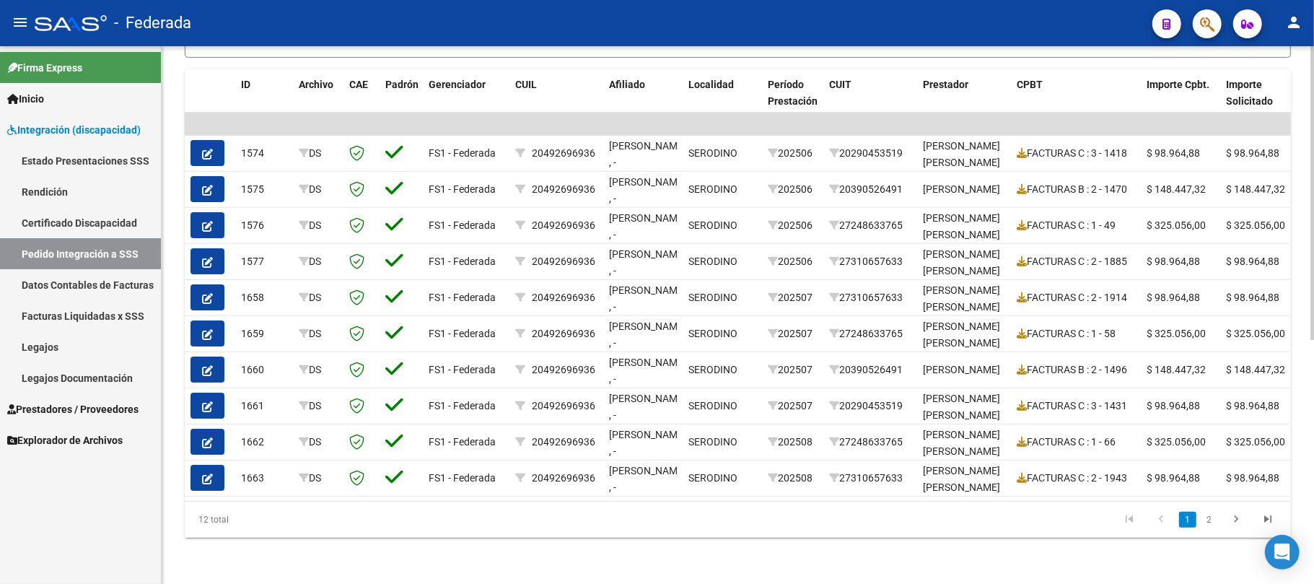
drag, startPoint x: 191, startPoint y: 515, endPoint x: 252, endPoint y: 520, distance: 60.8
click at [252, 520] on div "12 total" at bounding box center [294, 520] width 219 height 36
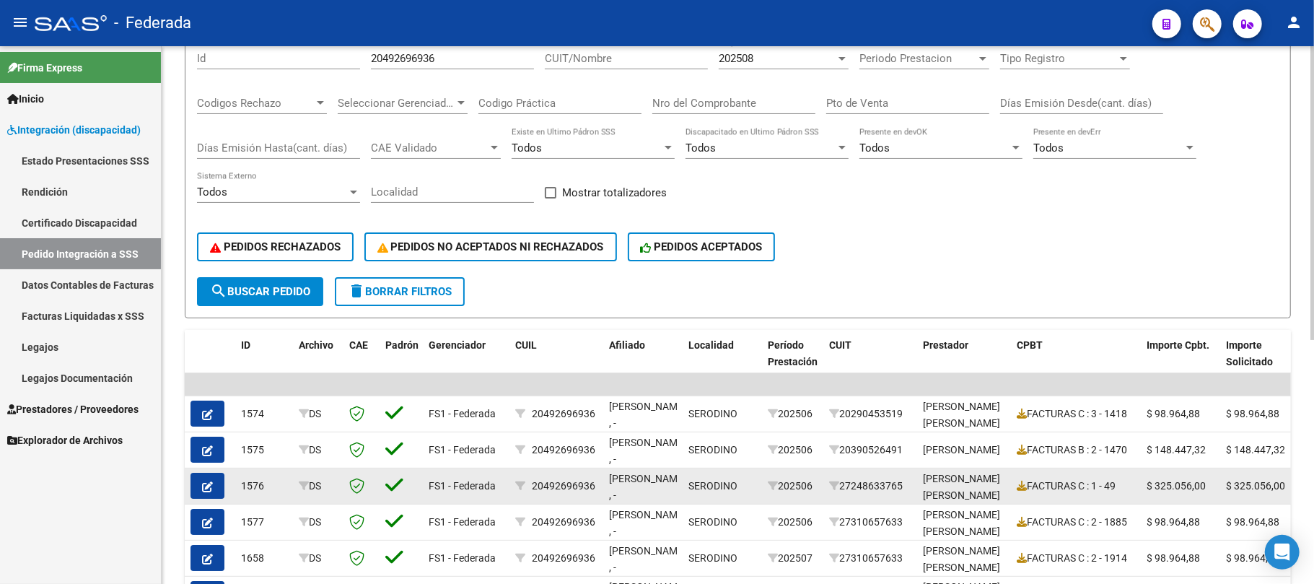
scroll to position [61, 0]
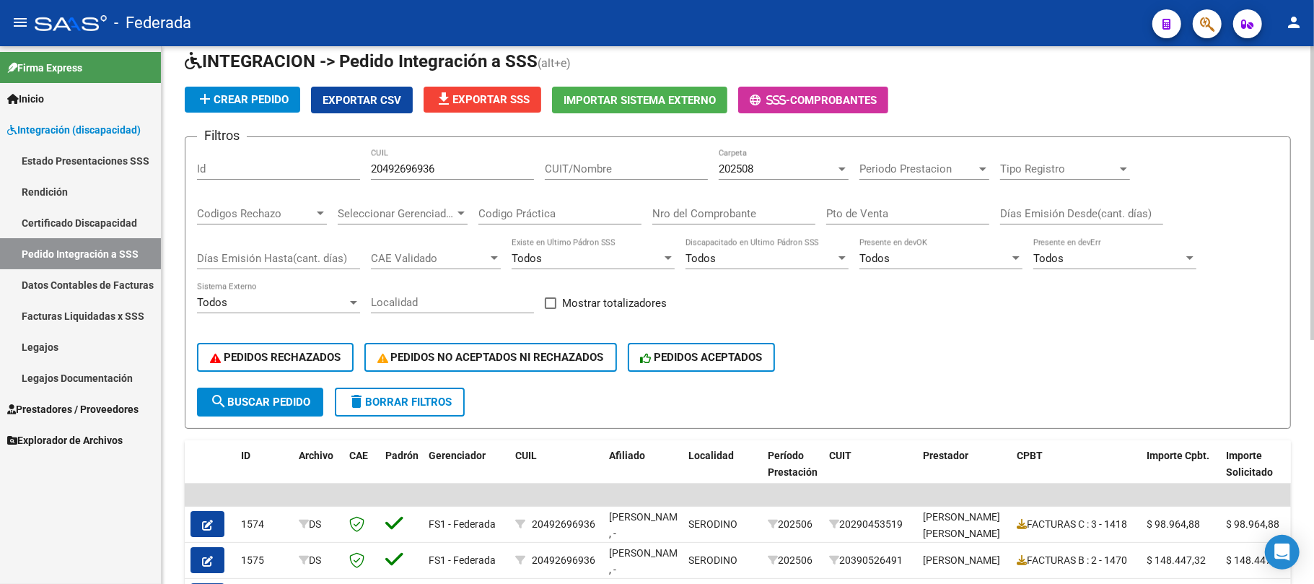
click at [420, 172] on input "20492696936" at bounding box center [452, 168] width 163 height 13
paste input "579936275"
click at [282, 399] on span "search Buscar Pedido" at bounding box center [260, 402] width 100 height 13
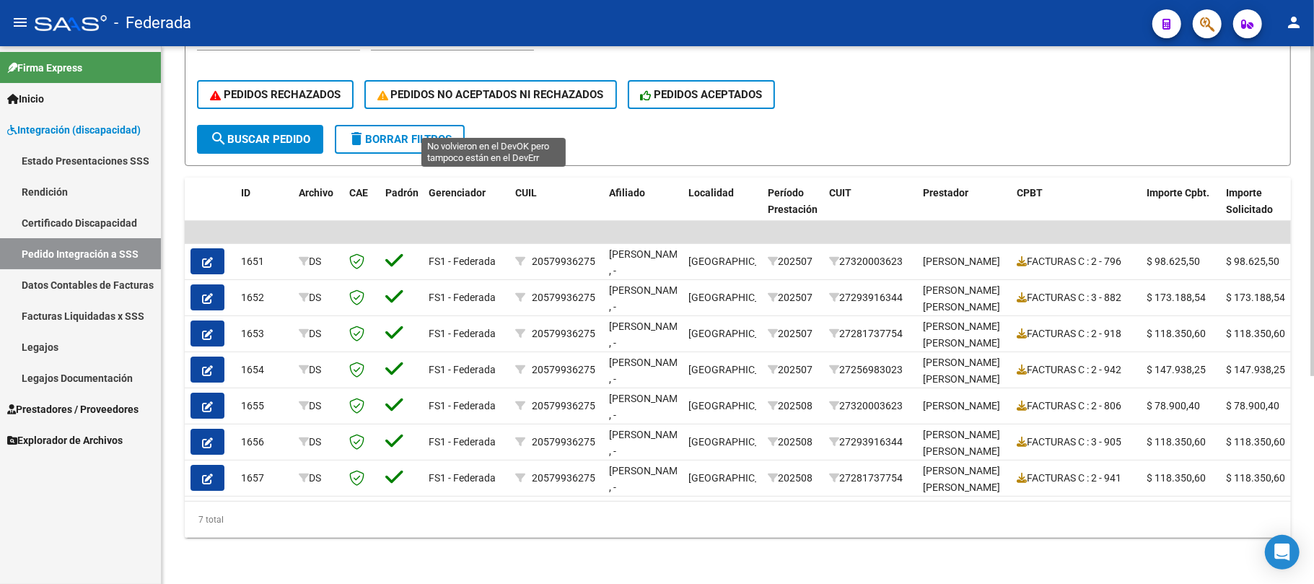
scroll to position [0, 0]
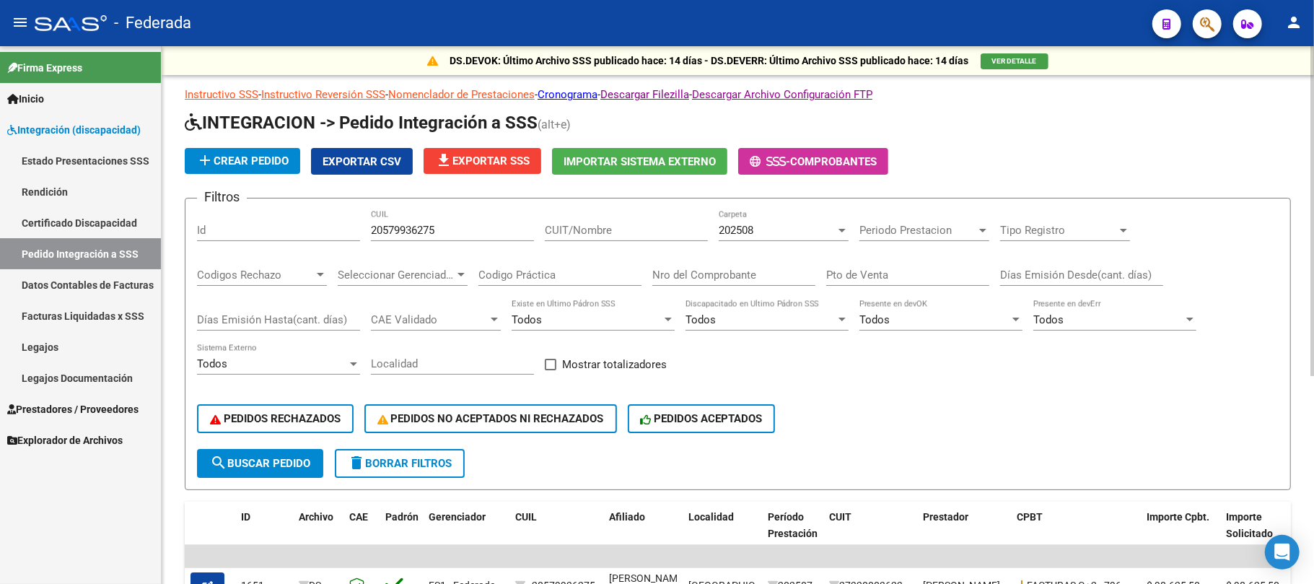
click at [406, 222] on div "20579936275 CUIL" at bounding box center [452, 225] width 163 height 31
click at [407, 230] on input "20579936275" at bounding box center [452, 230] width 163 height 13
paste input "20083104"
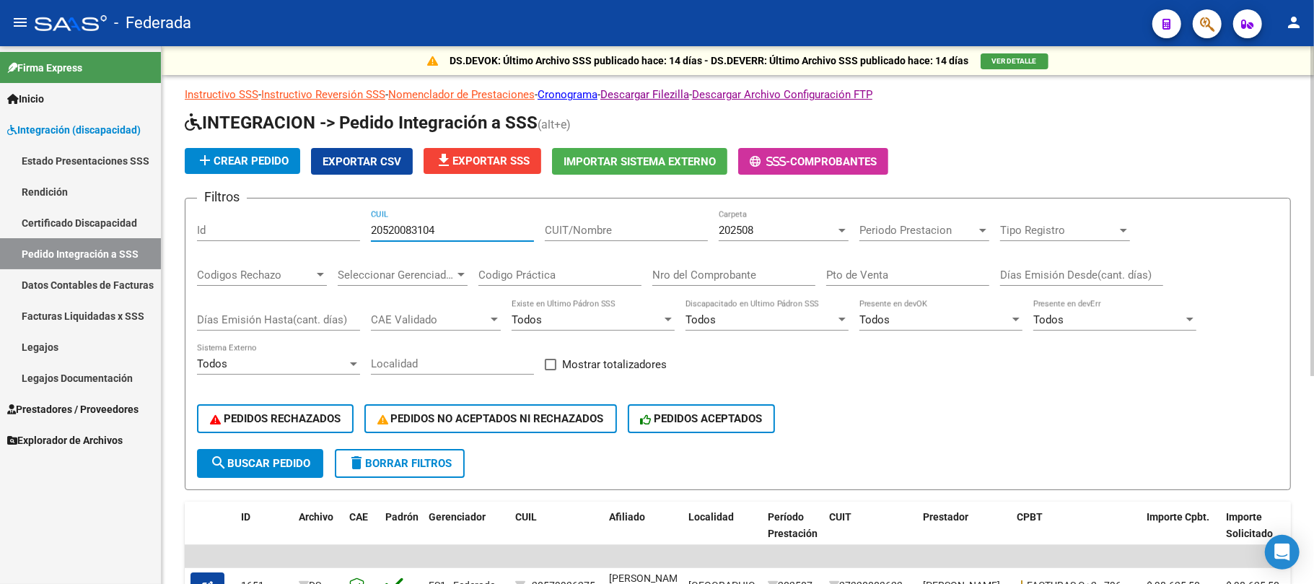
type input "20520083104"
click at [276, 466] on span "search Buscar Pedido" at bounding box center [260, 463] width 100 height 13
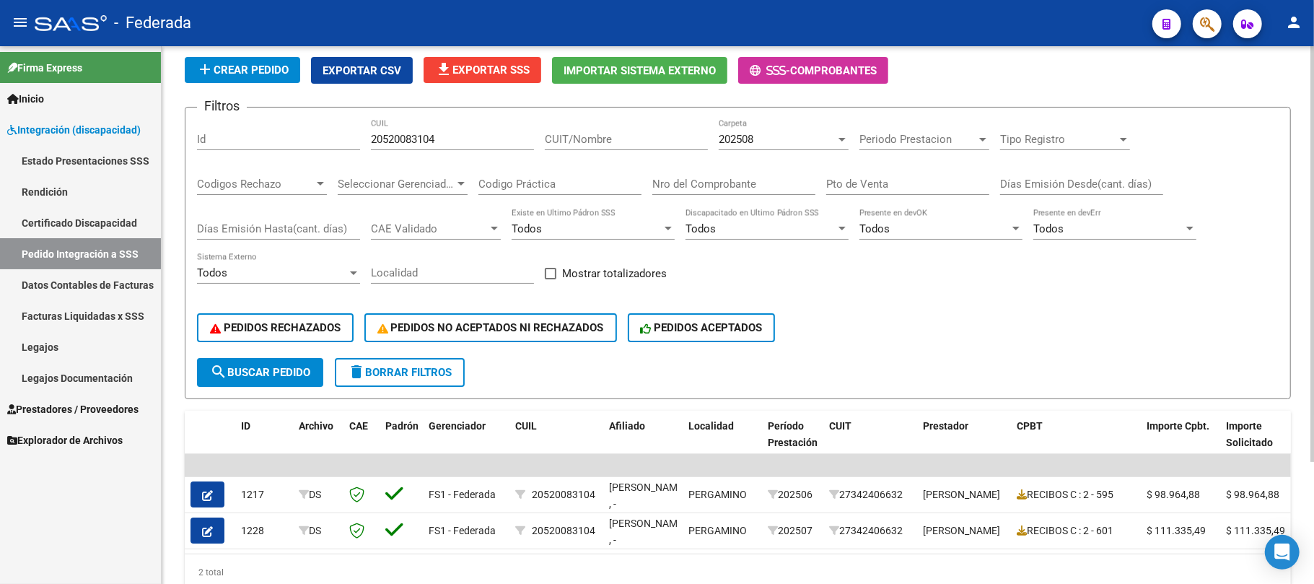
scroll to position [61, 0]
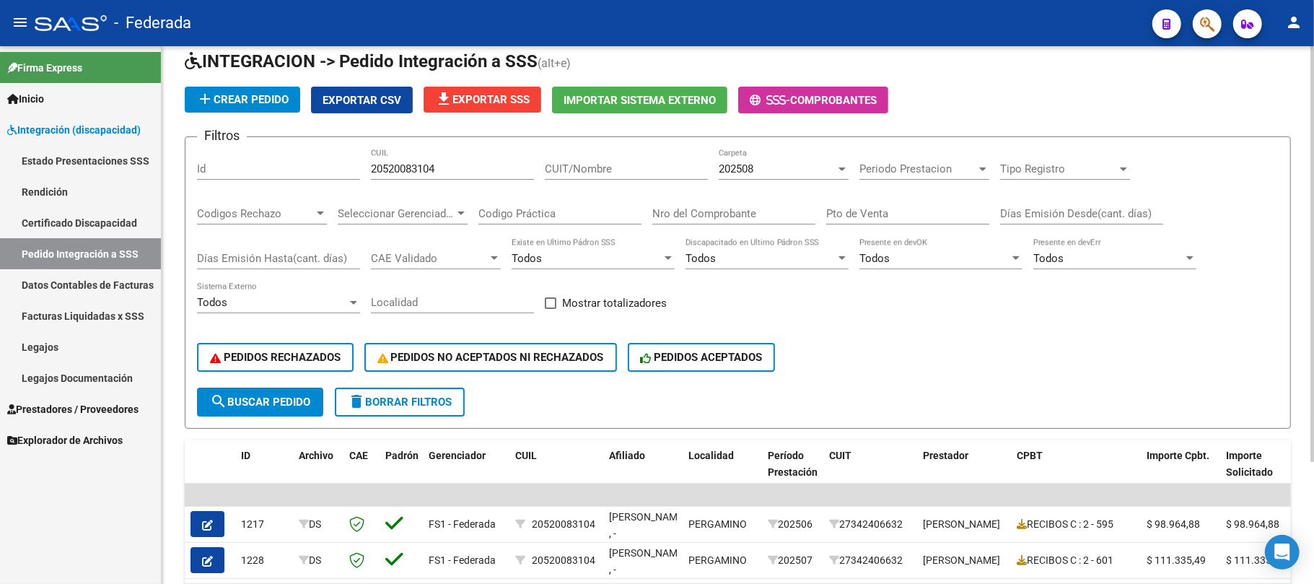
click at [414, 166] on input "20520083104" at bounding box center [452, 168] width 163 height 13
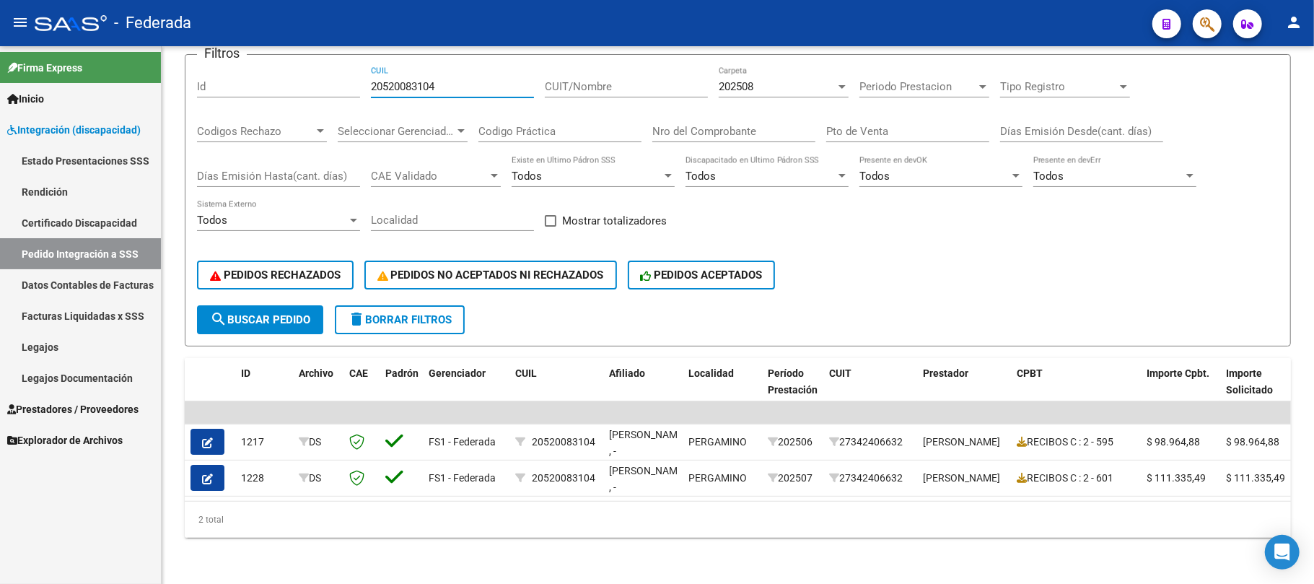
click at [569, 36] on div "- Federada" at bounding box center [588, 23] width 1107 height 32
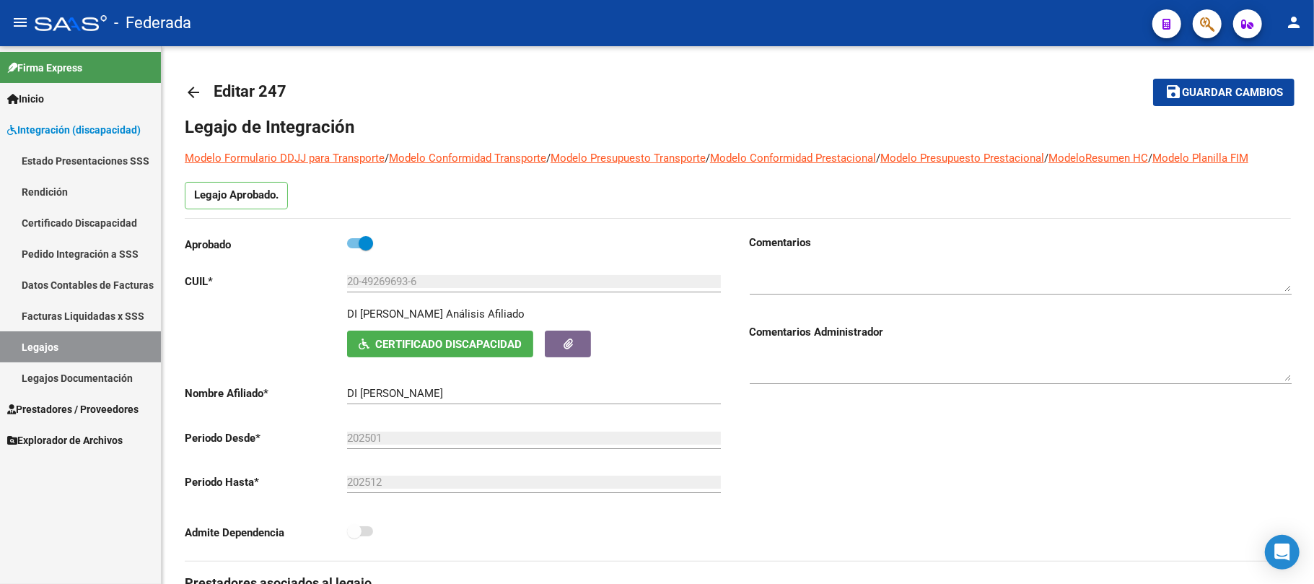
click at [128, 339] on link "Legajos" at bounding box center [80, 346] width 161 height 31
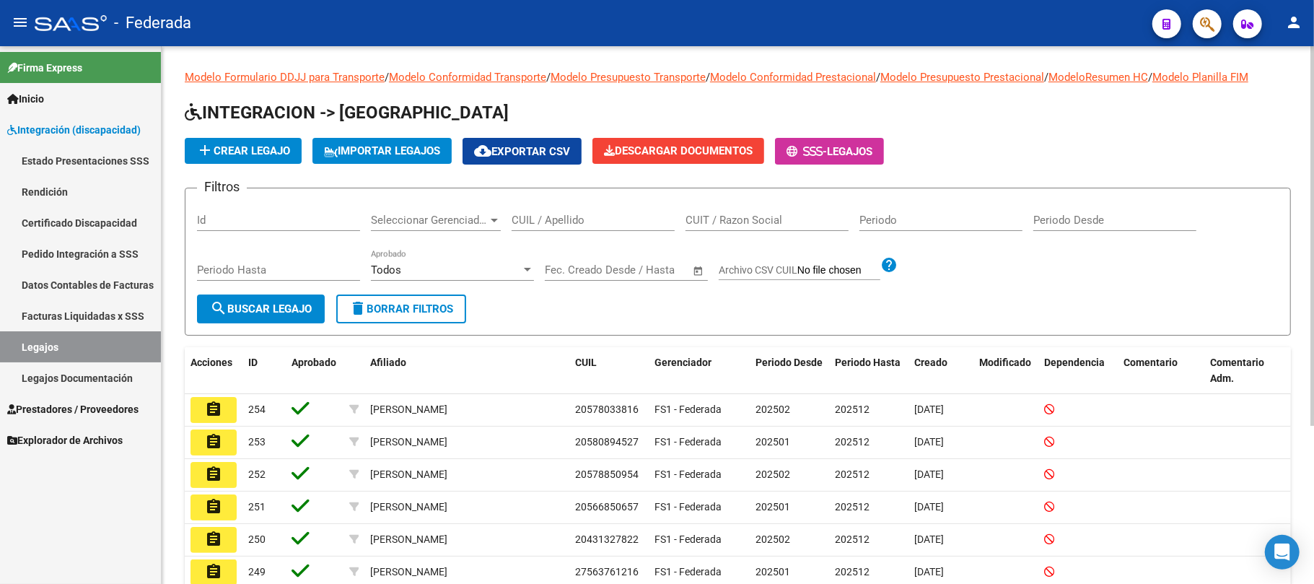
click at [589, 217] on input "CUIL / Apellido" at bounding box center [593, 220] width 163 height 13
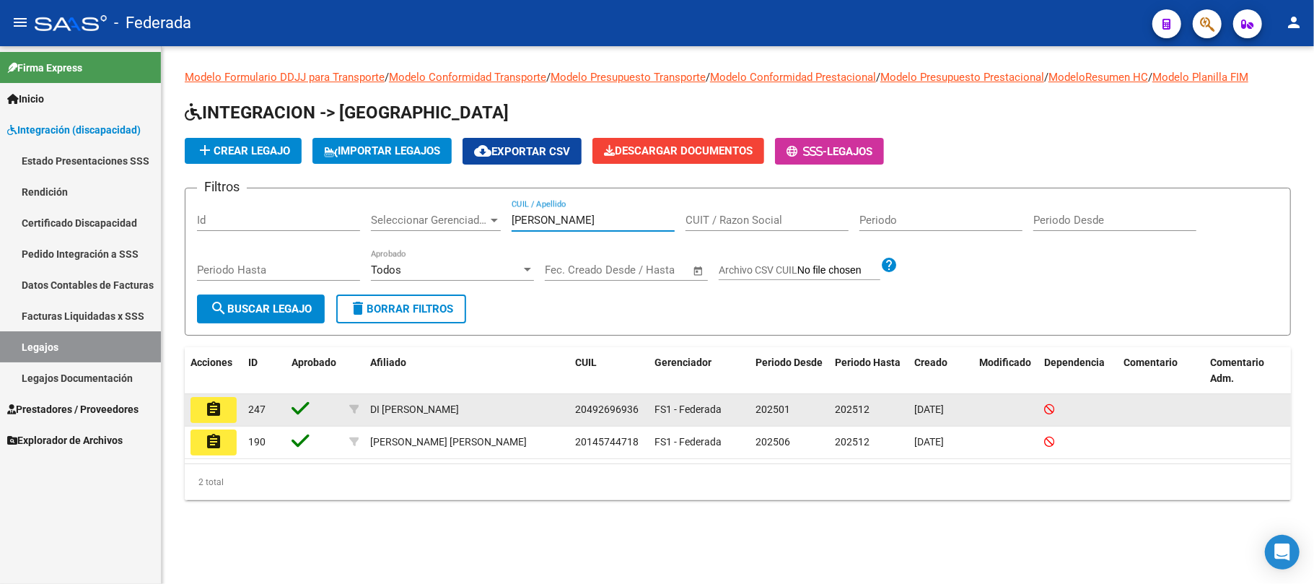
type input "carlo"
click at [211, 411] on mat-icon "assignment" at bounding box center [213, 409] width 17 height 17
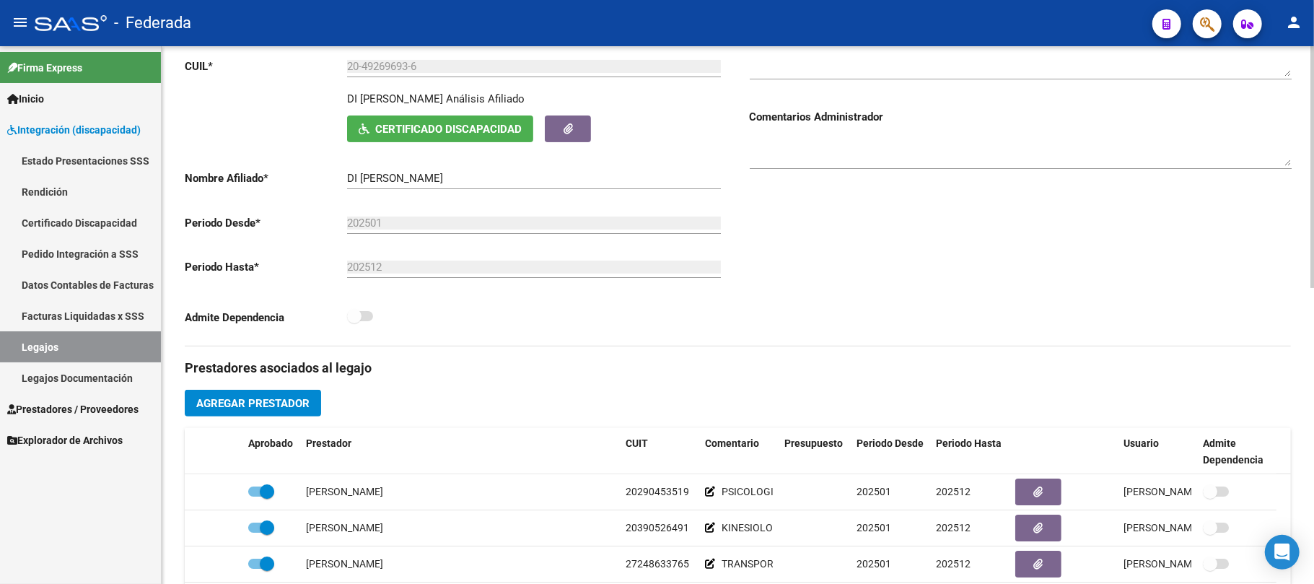
scroll to position [385, 0]
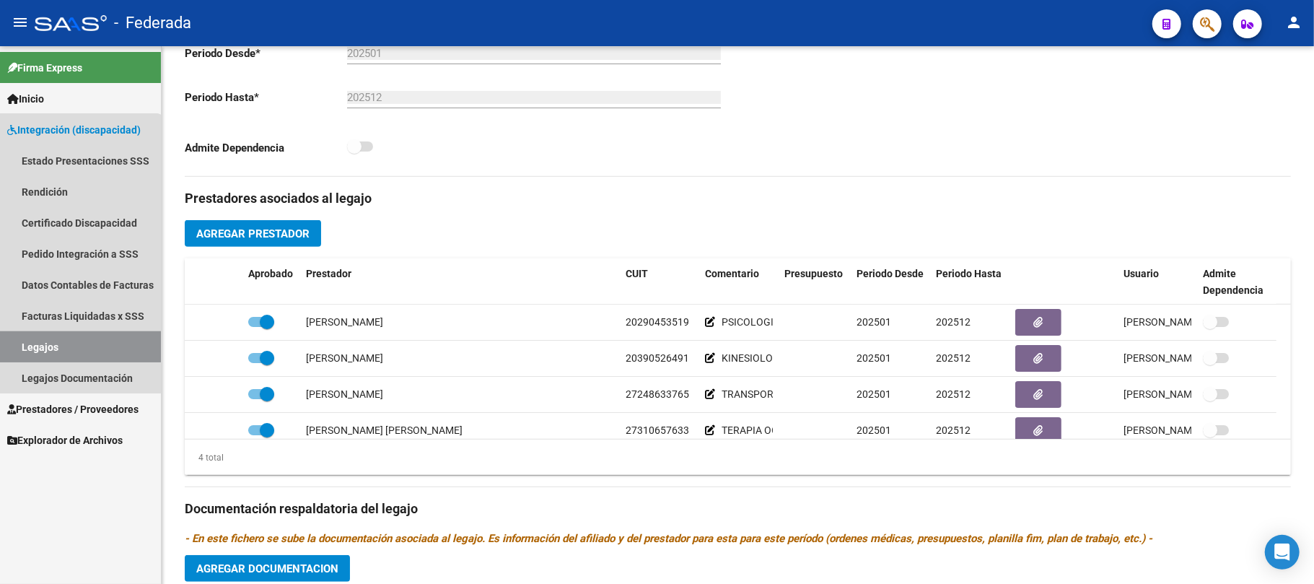
click at [74, 341] on link "Legajos" at bounding box center [80, 346] width 161 height 31
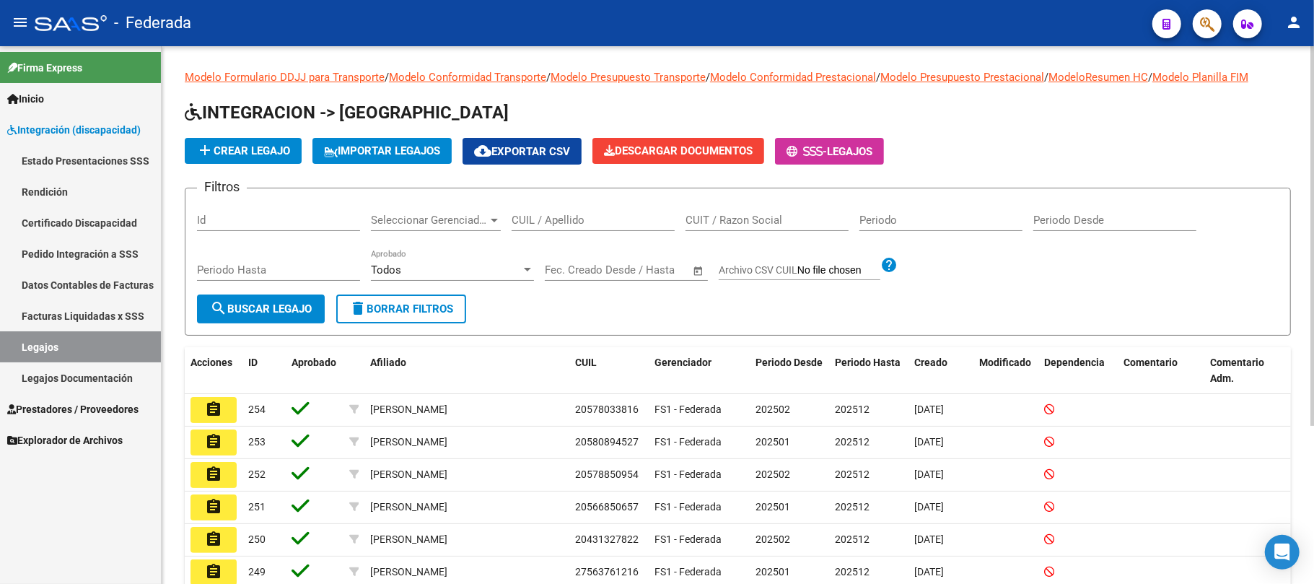
click at [524, 215] on input "CUIL / Apellido" at bounding box center [593, 220] width 163 height 13
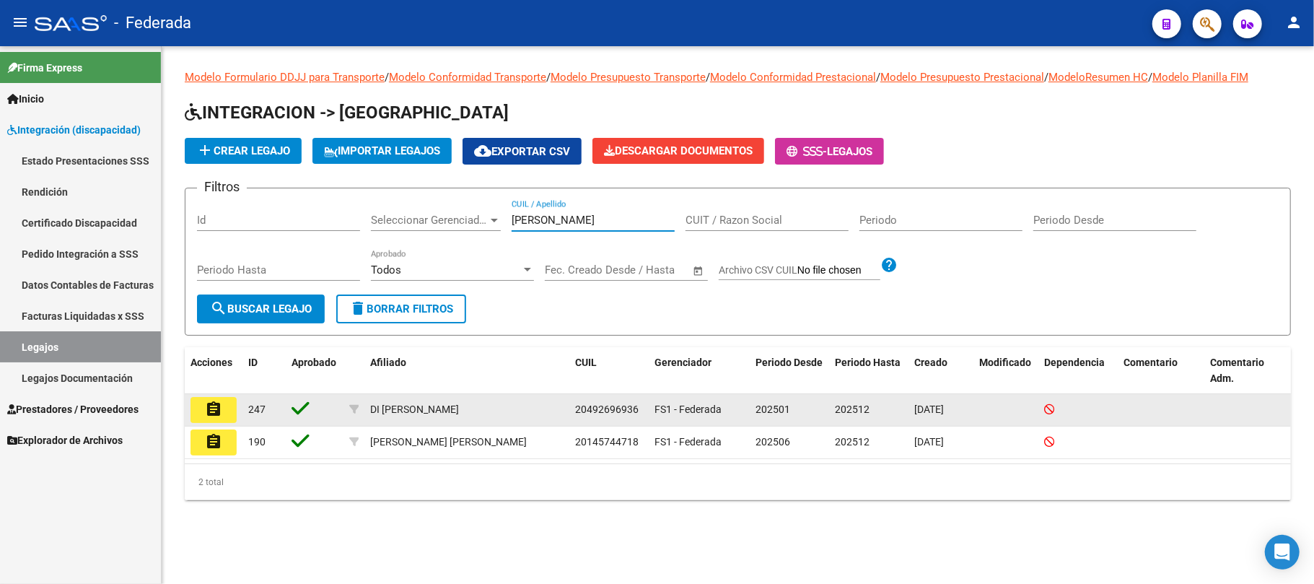
click at [601, 404] on span "20492696936" at bounding box center [607, 410] width 64 height 12
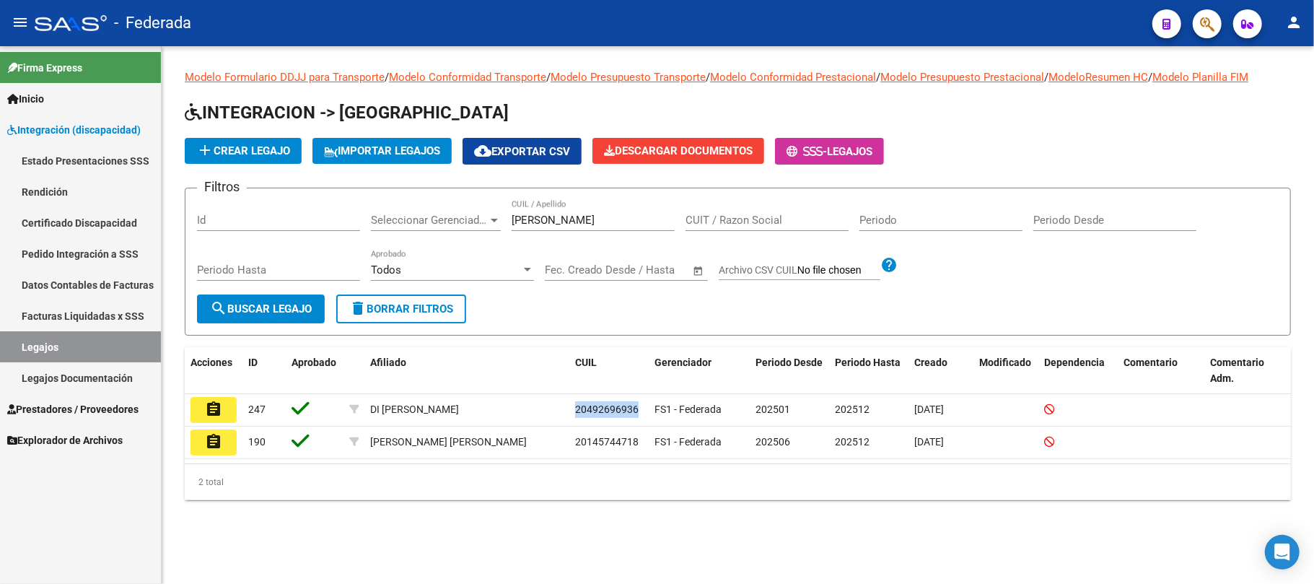
copy span "20492696936"
click at [556, 222] on input "carlo" at bounding box center [593, 220] width 163 height 13
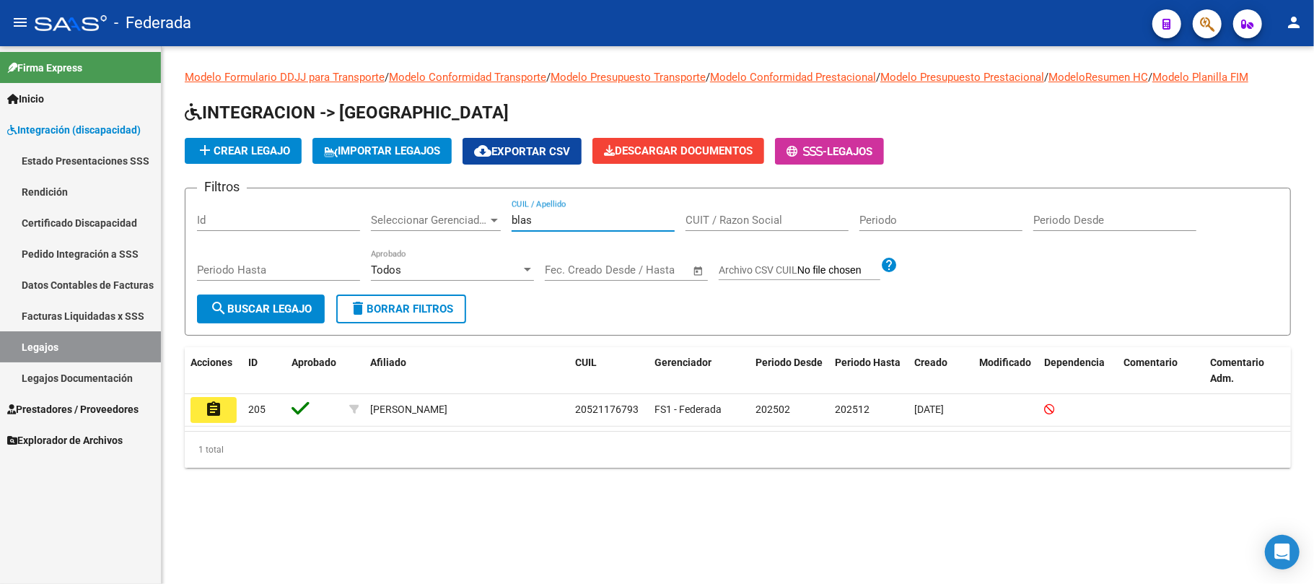
type input "blas"
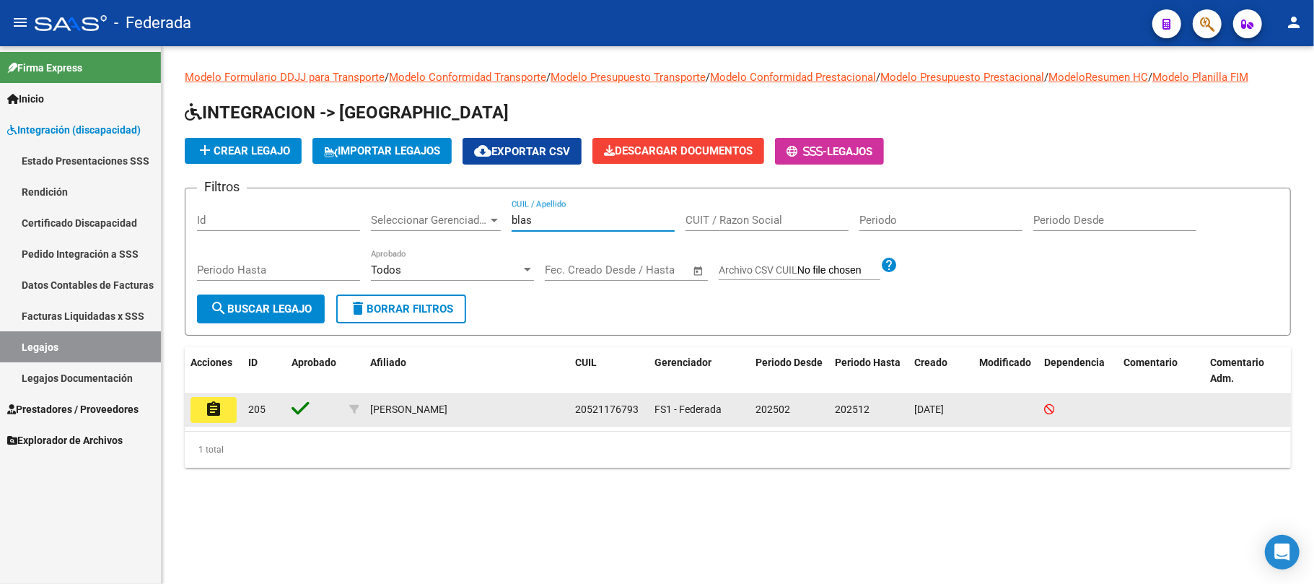
click at [227, 411] on button "assignment" at bounding box center [214, 410] width 46 height 26
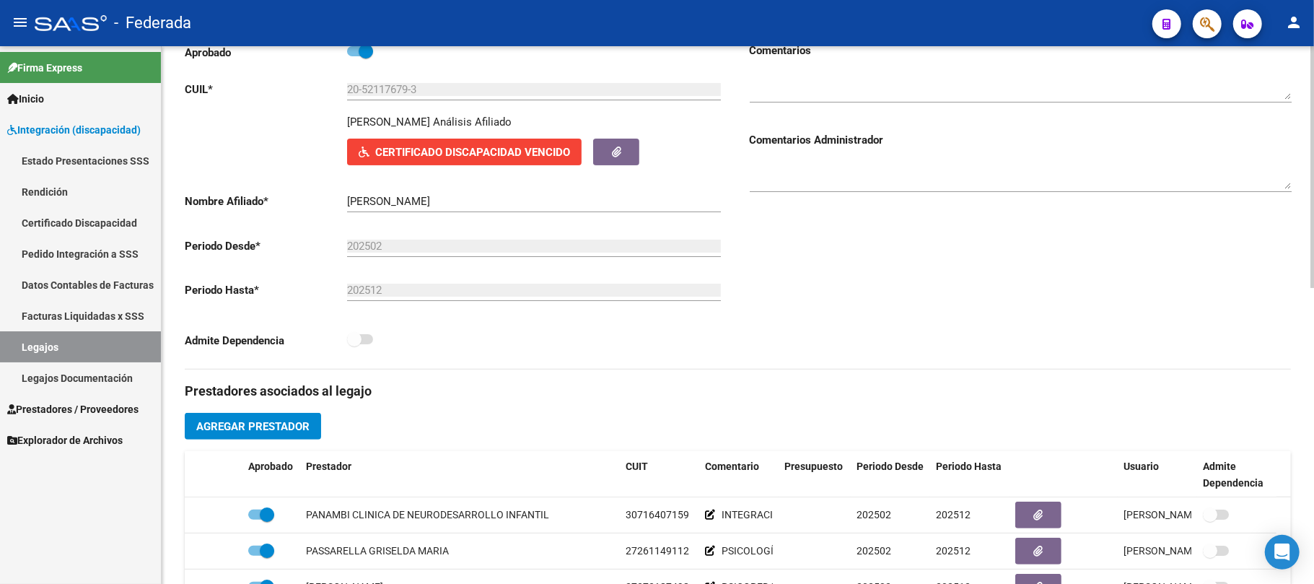
scroll to position [96, 0]
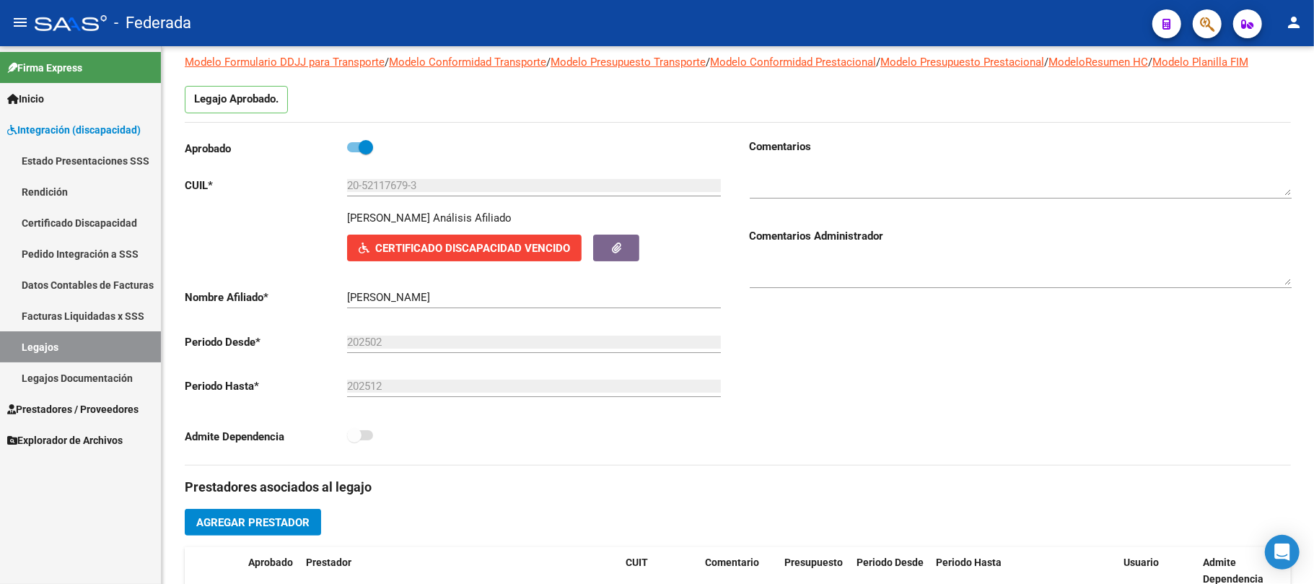
click at [137, 345] on link "Legajos" at bounding box center [80, 346] width 161 height 31
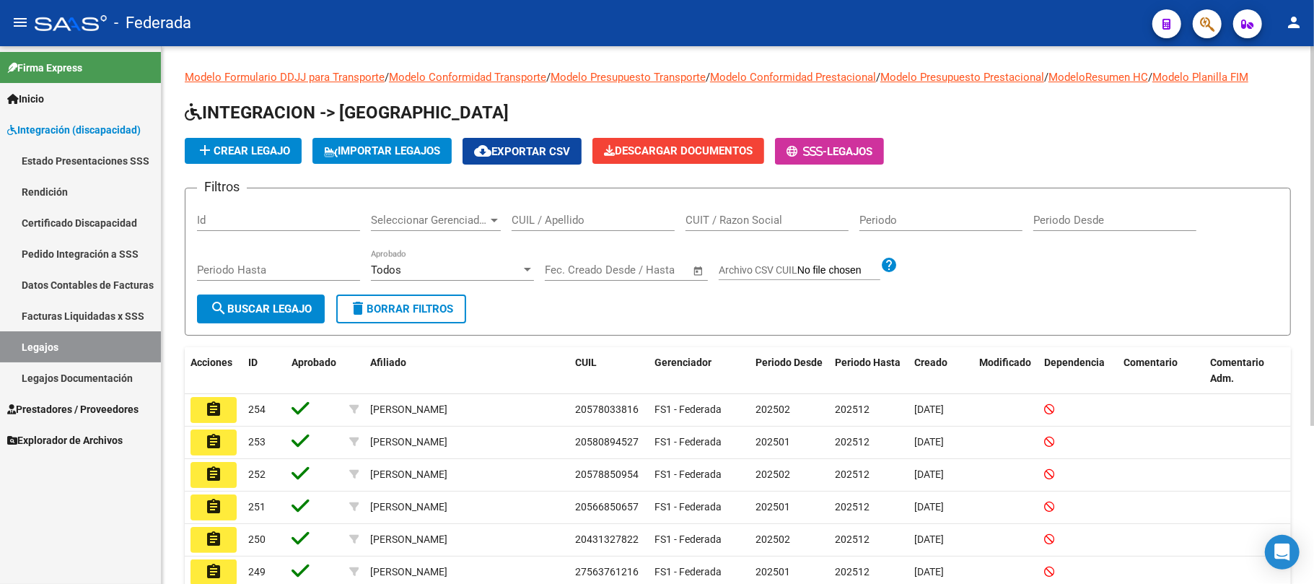
click at [572, 228] on div "CUIL / Apellido" at bounding box center [593, 215] width 163 height 31
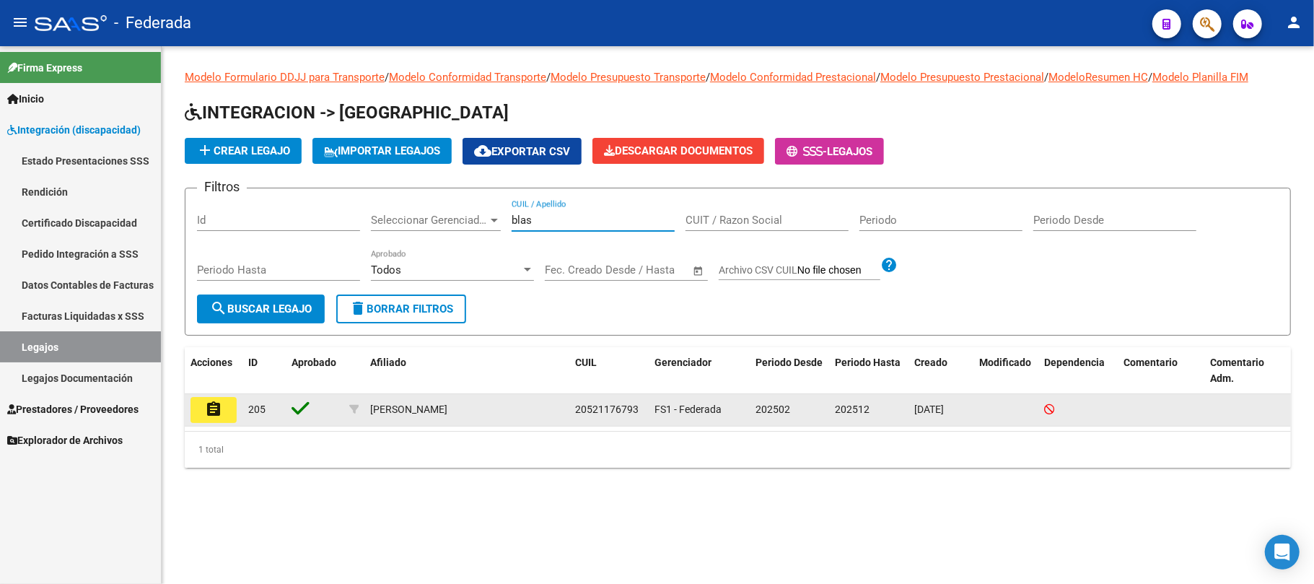
type input "blas"
click at [608, 409] on span "20521176793" at bounding box center [607, 410] width 64 height 12
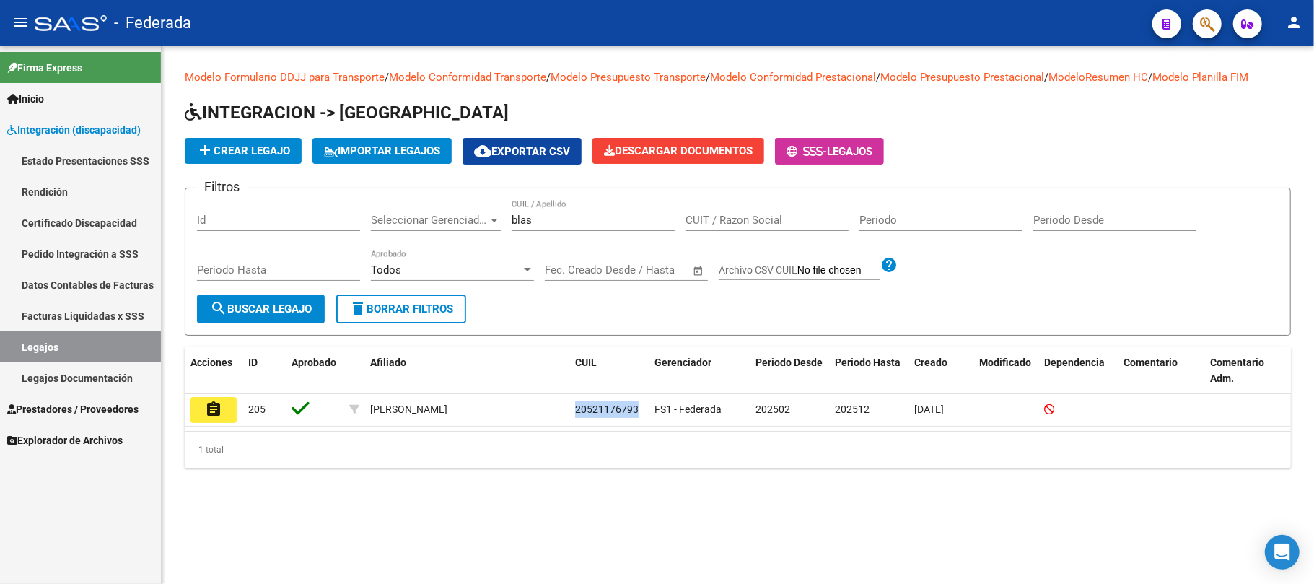
copy span "20521176793"
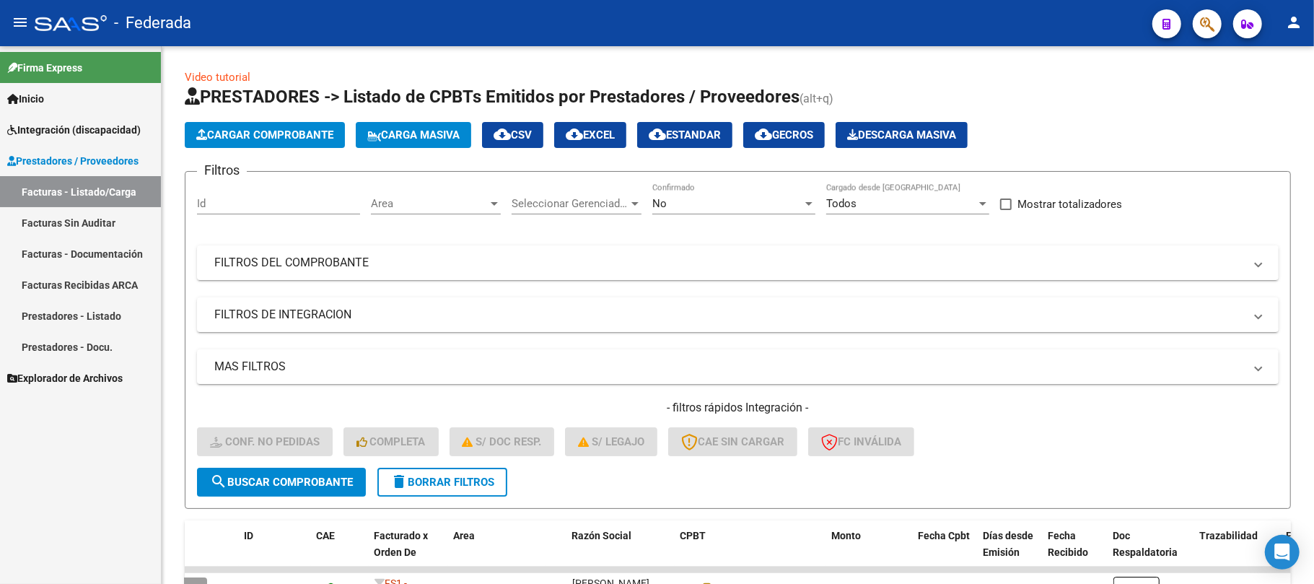
click at [55, 183] on link "Facturas - Listado/Carga" at bounding box center [80, 191] width 161 height 31
click at [393, 251] on mat-expansion-panel-header "FILTROS DEL COMPROBANTE" at bounding box center [738, 262] width 1082 height 35
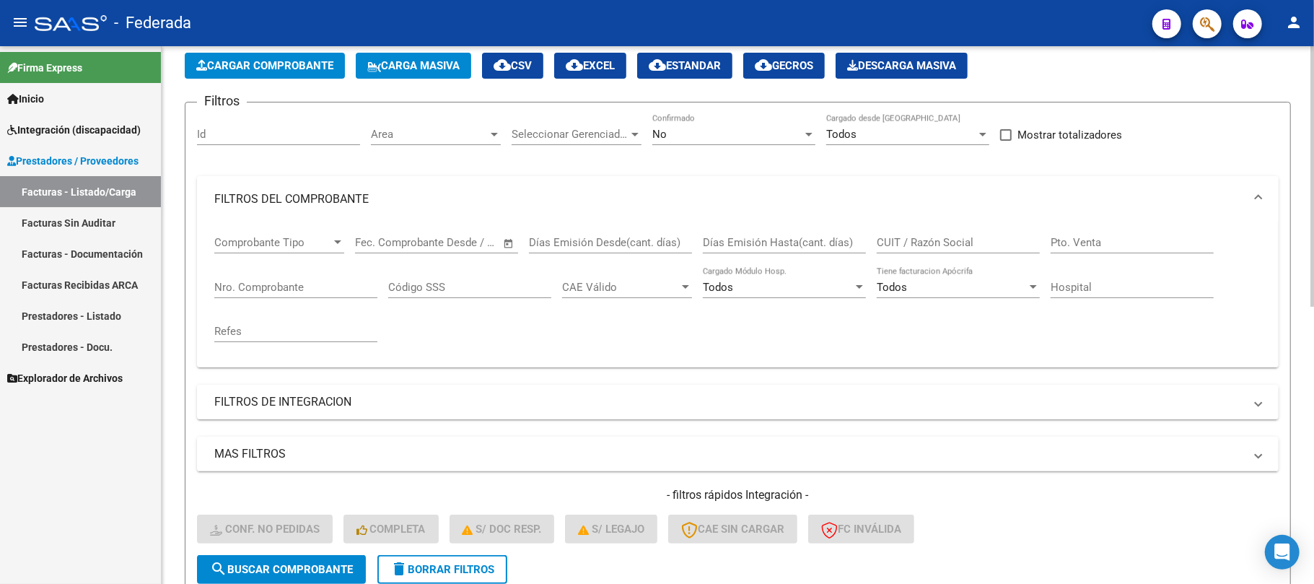
scroll to position [192, 0]
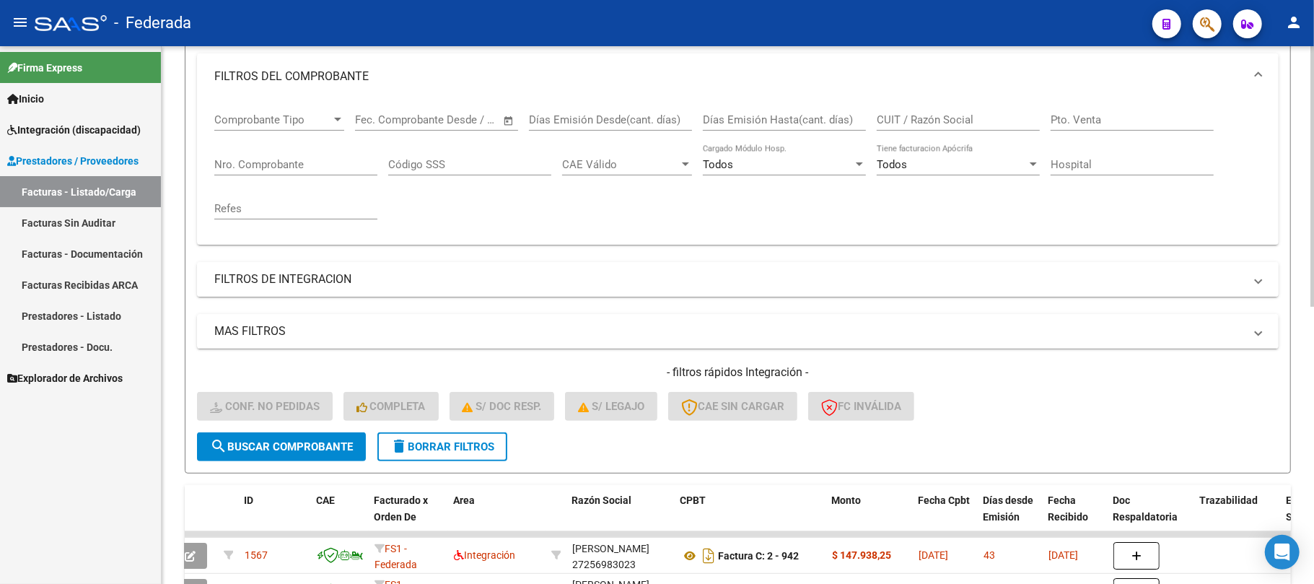
click at [442, 284] on mat-panel-title "FILTROS DE INTEGRACION" at bounding box center [729, 279] width 1030 height 16
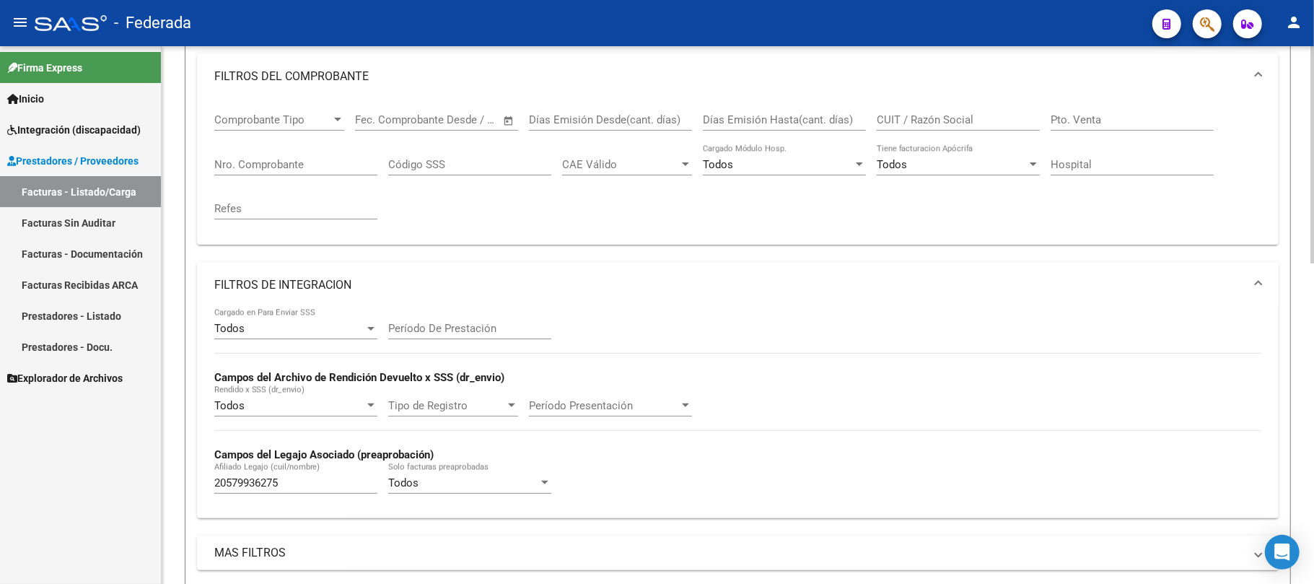
scroll to position [289, 0]
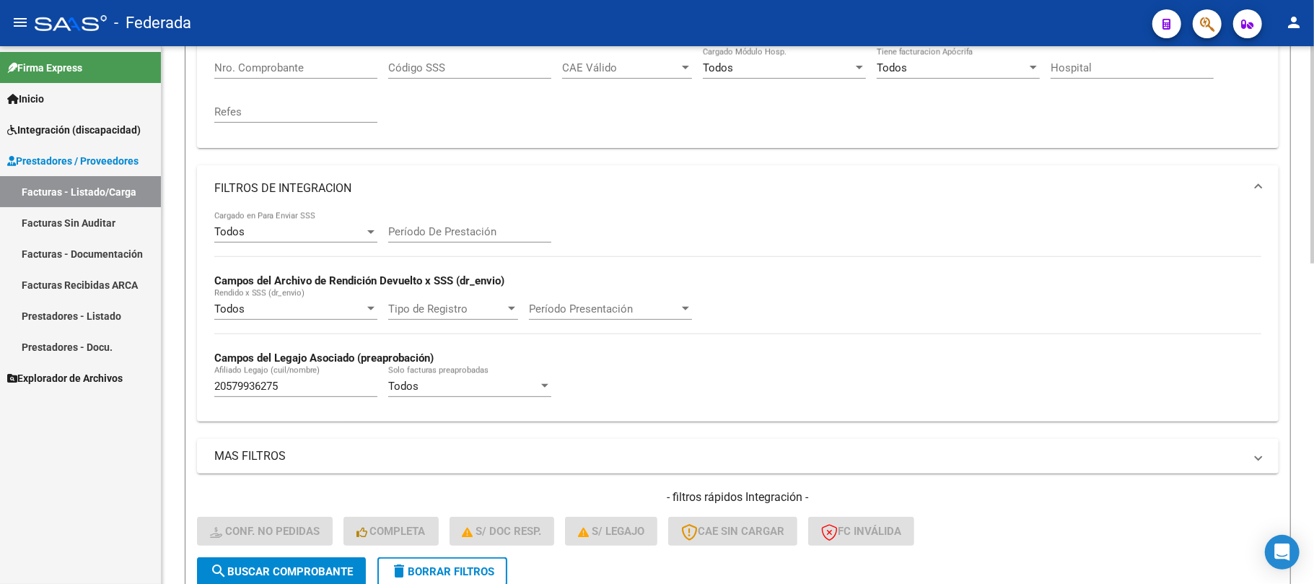
click at [313, 387] on input "20579936275" at bounding box center [295, 386] width 163 height 13
paste input "21176793"
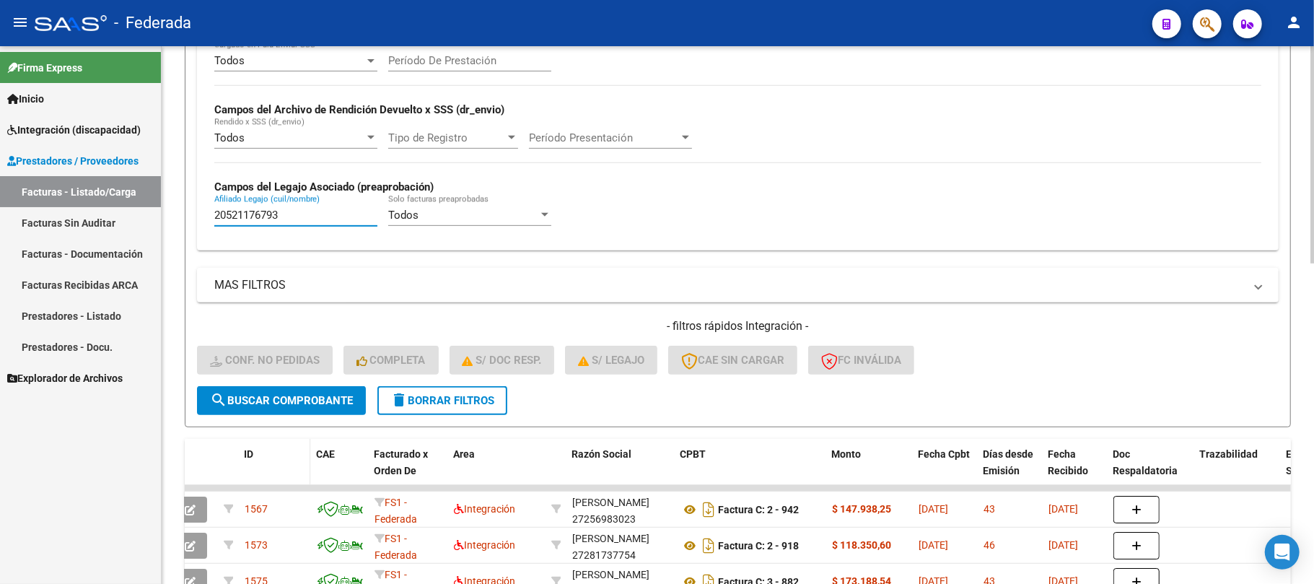
scroll to position [481, 0]
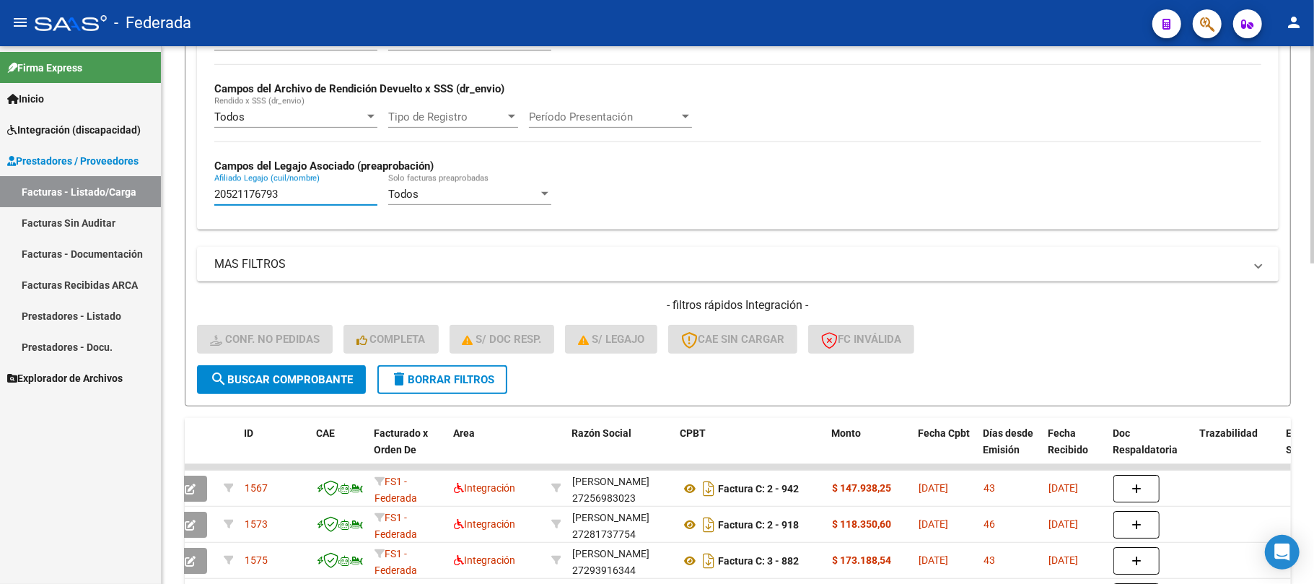
type input "20521176793"
click at [299, 387] on button "search Buscar Comprobante" at bounding box center [281, 379] width 169 height 29
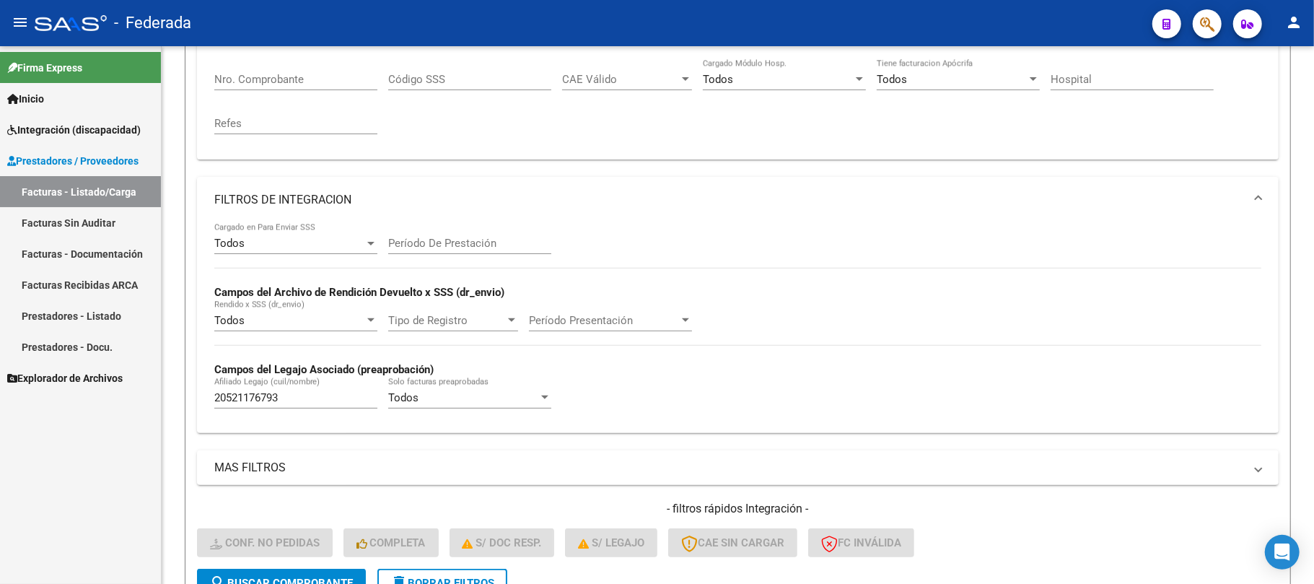
scroll to position [289, 0]
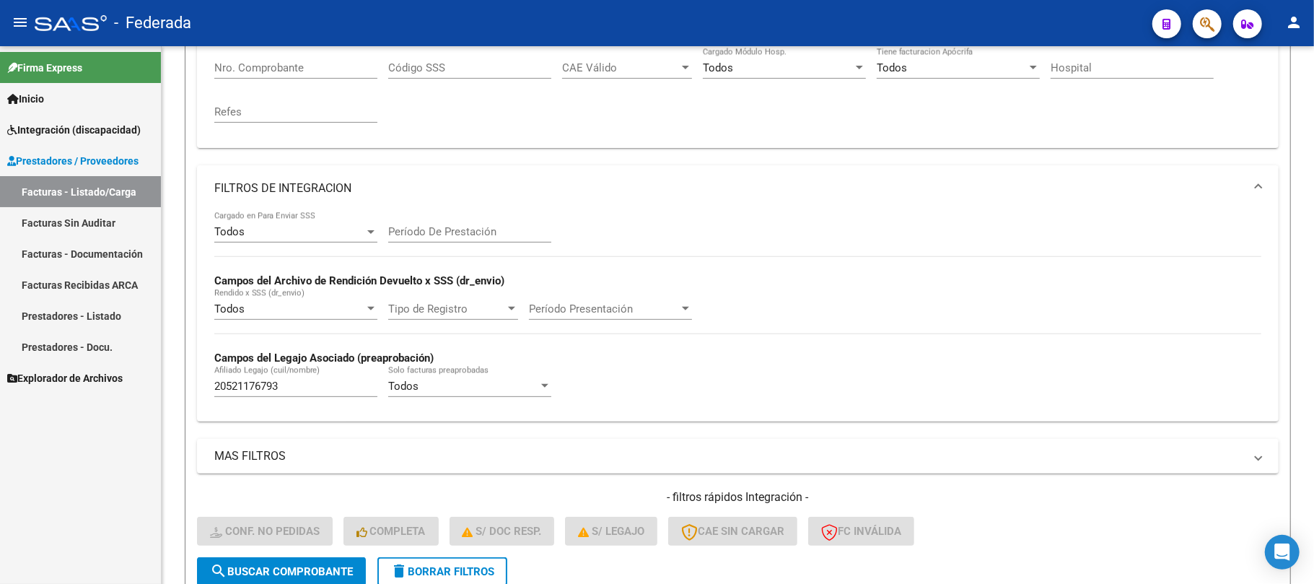
click at [72, 186] on link "Facturas - Listado/Carga" at bounding box center [80, 191] width 161 height 31
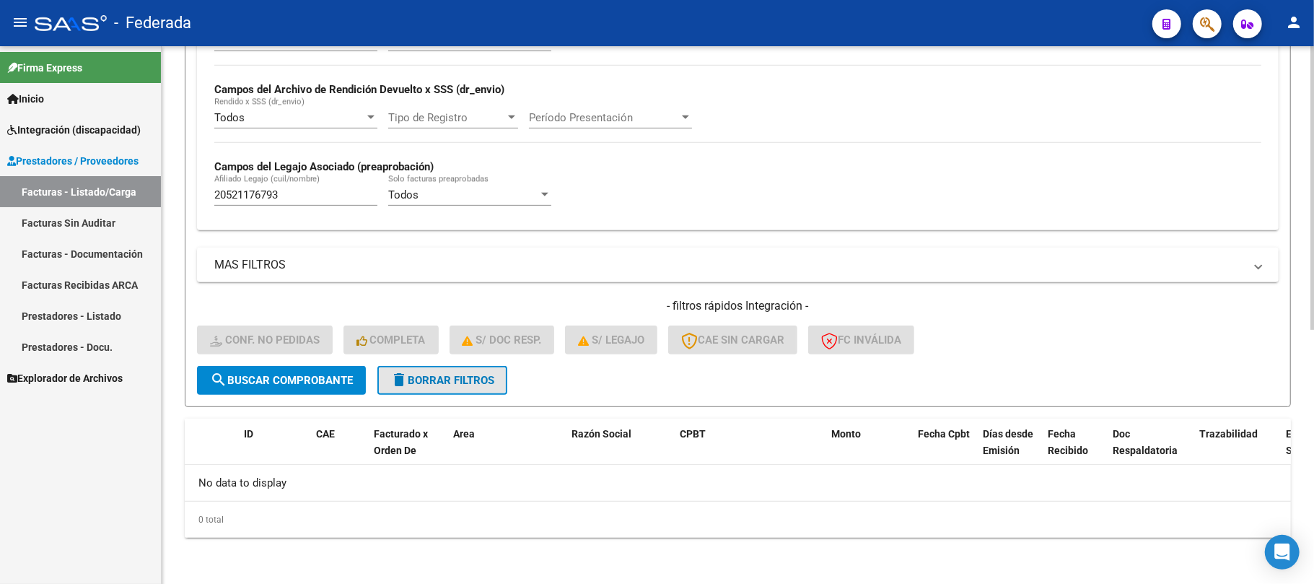
click at [431, 391] on button "delete Borrar Filtros" at bounding box center [443, 380] width 130 height 29
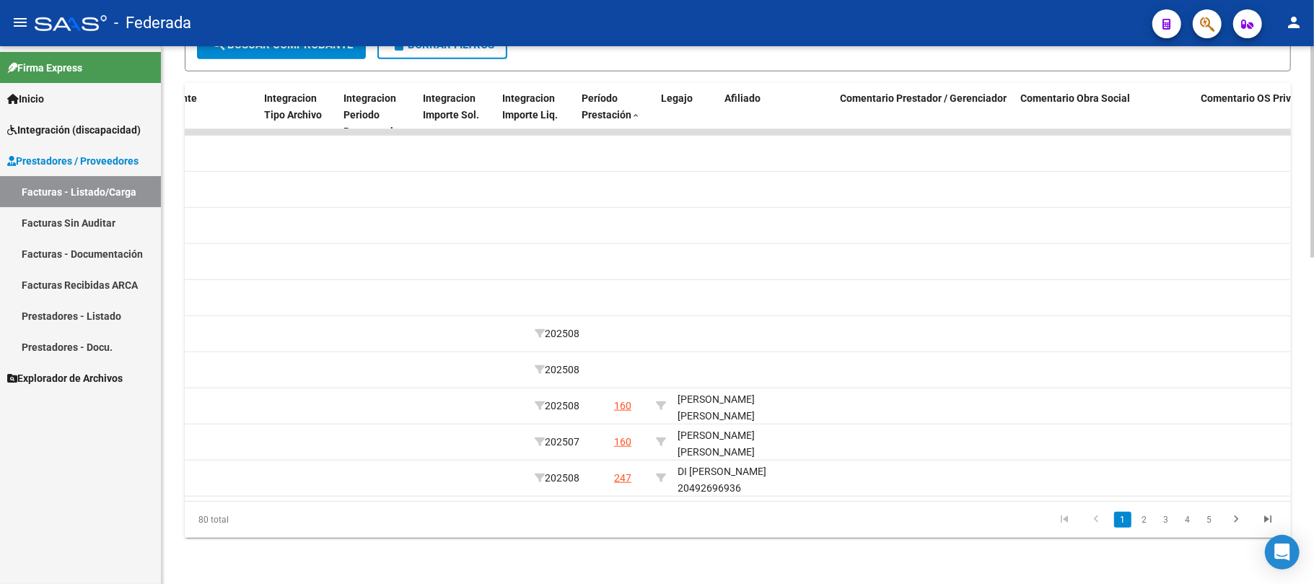
scroll to position [0, 1686]
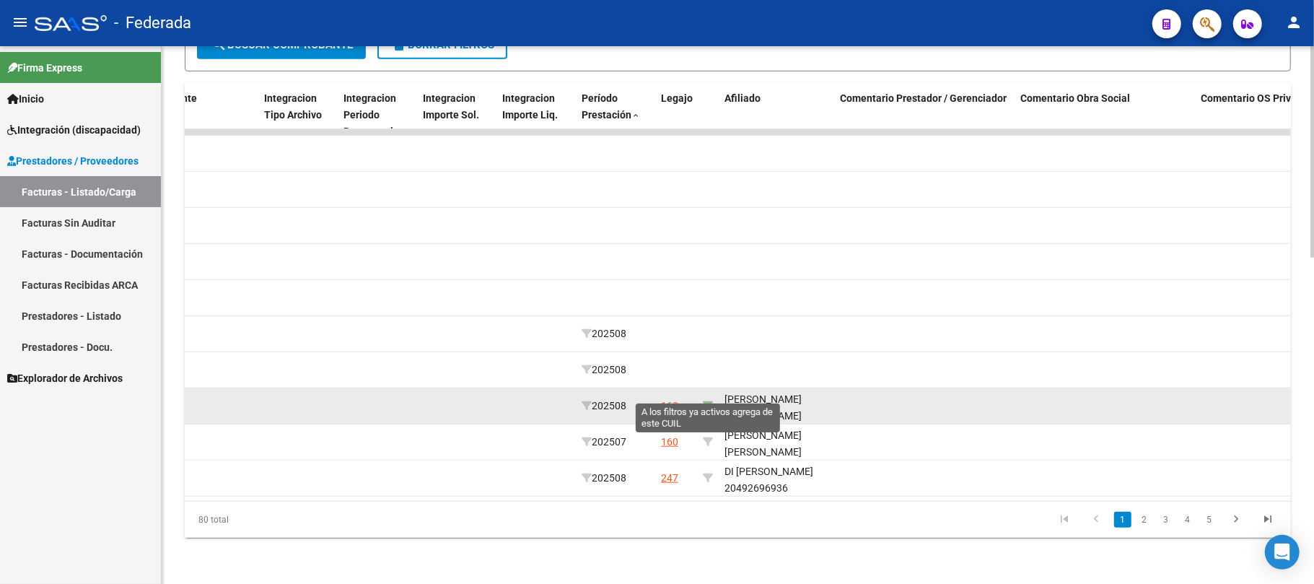
click at [708, 401] on icon at bounding box center [708, 406] width 10 height 10
type input "20579936275"
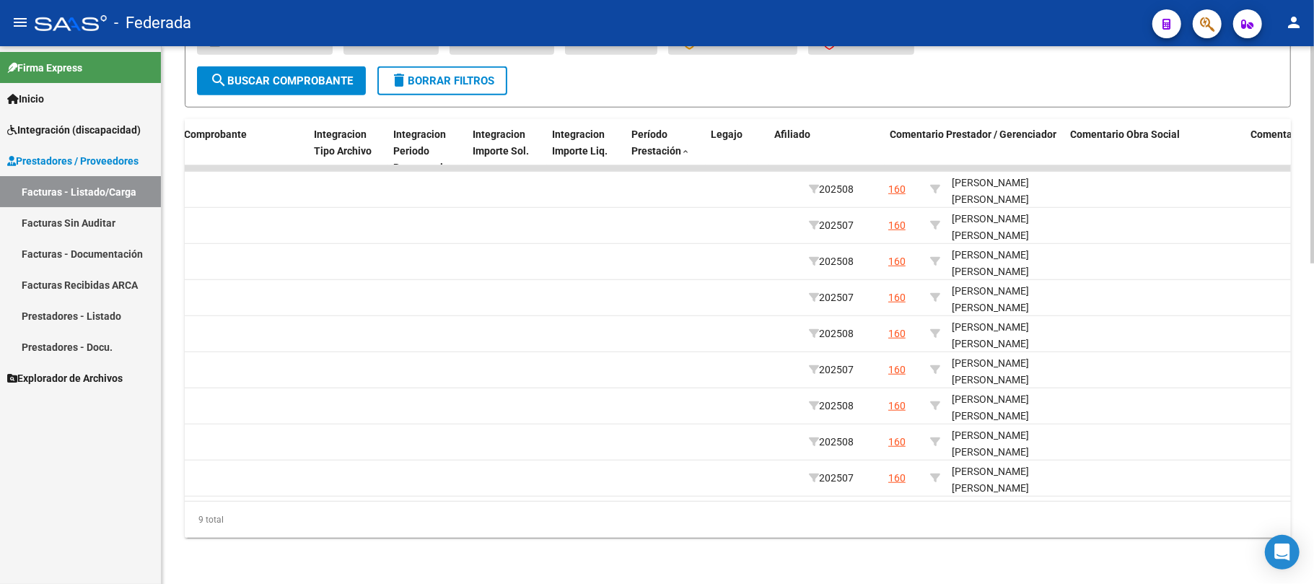
scroll to position [0, 1386]
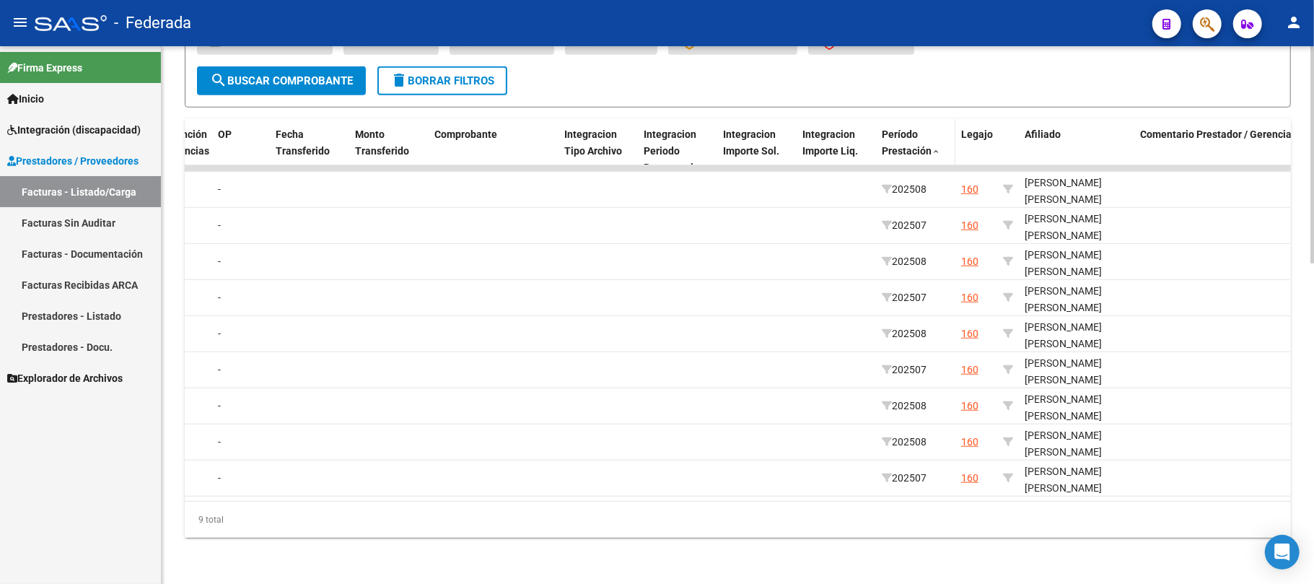
click at [925, 133] on span "Período Prestación" at bounding box center [907, 142] width 50 height 28
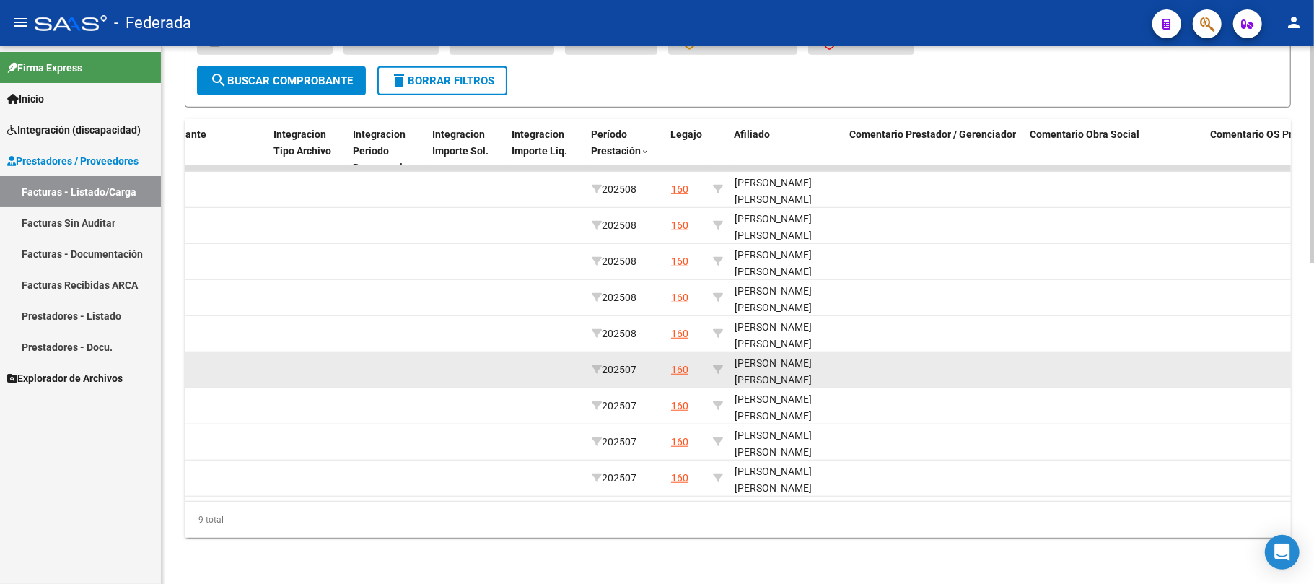
scroll to position [18, 0]
click at [777, 357] on div "RIBERI LEGUIZAMO LORENZO GABRIEL 20579936275" at bounding box center [787, 361] width 104 height 49
copy div "20579936275"
click at [598, 365] on icon at bounding box center [597, 370] width 10 height 10
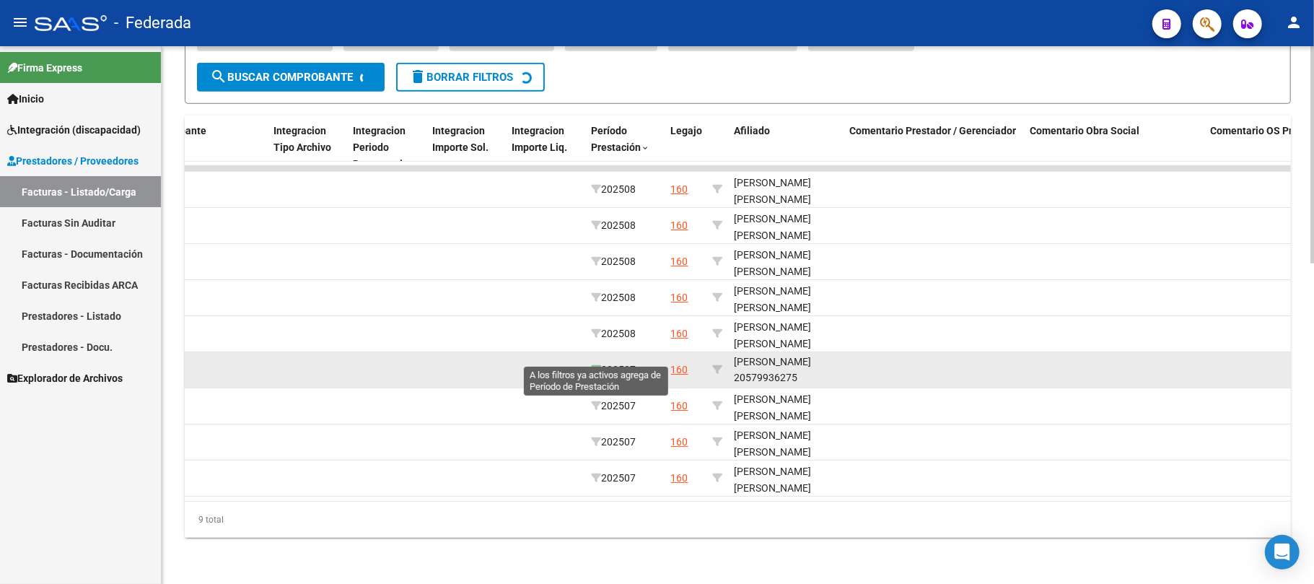
type input "202507"
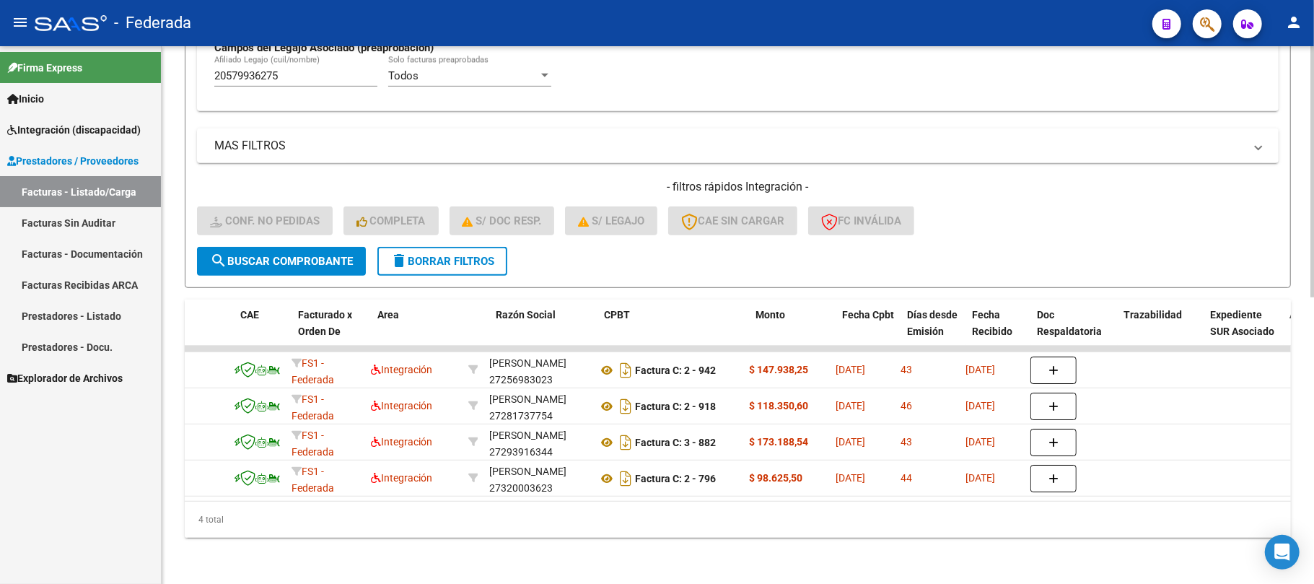
scroll to position [0, 0]
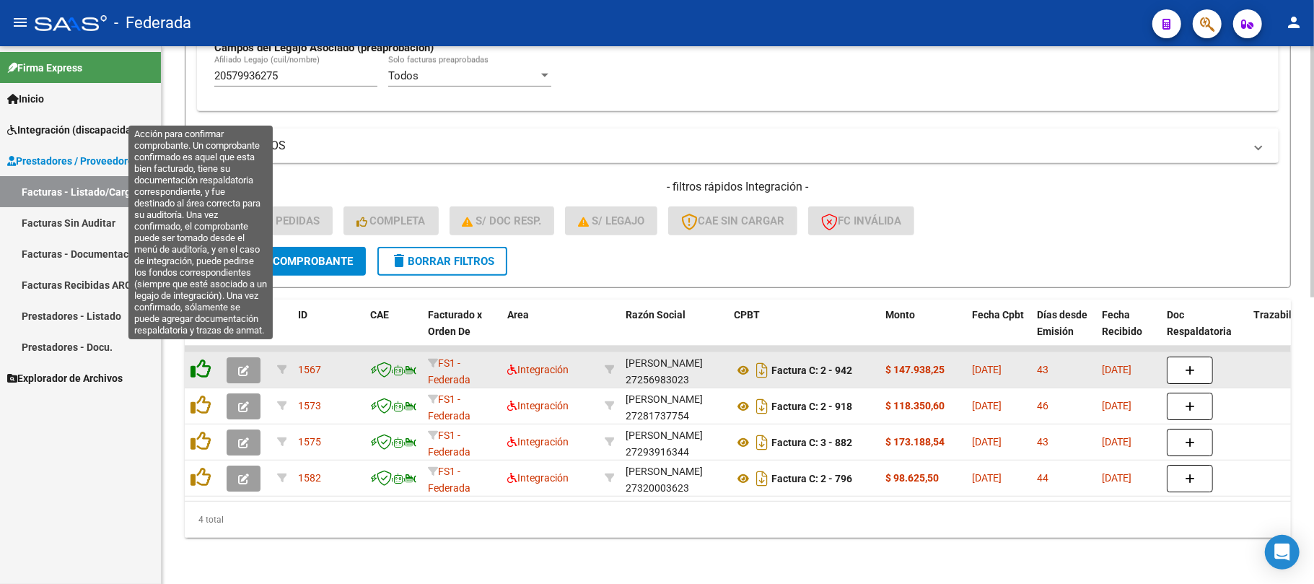
click at [197, 359] on icon at bounding box center [201, 369] width 20 height 20
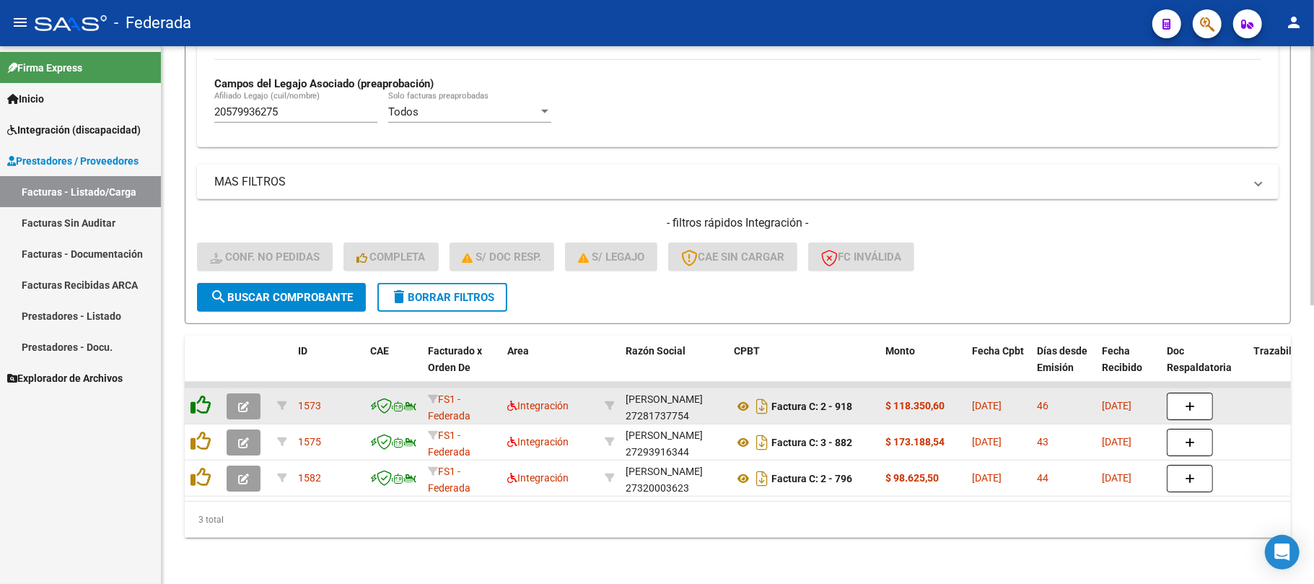
scroll to position [578, 0]
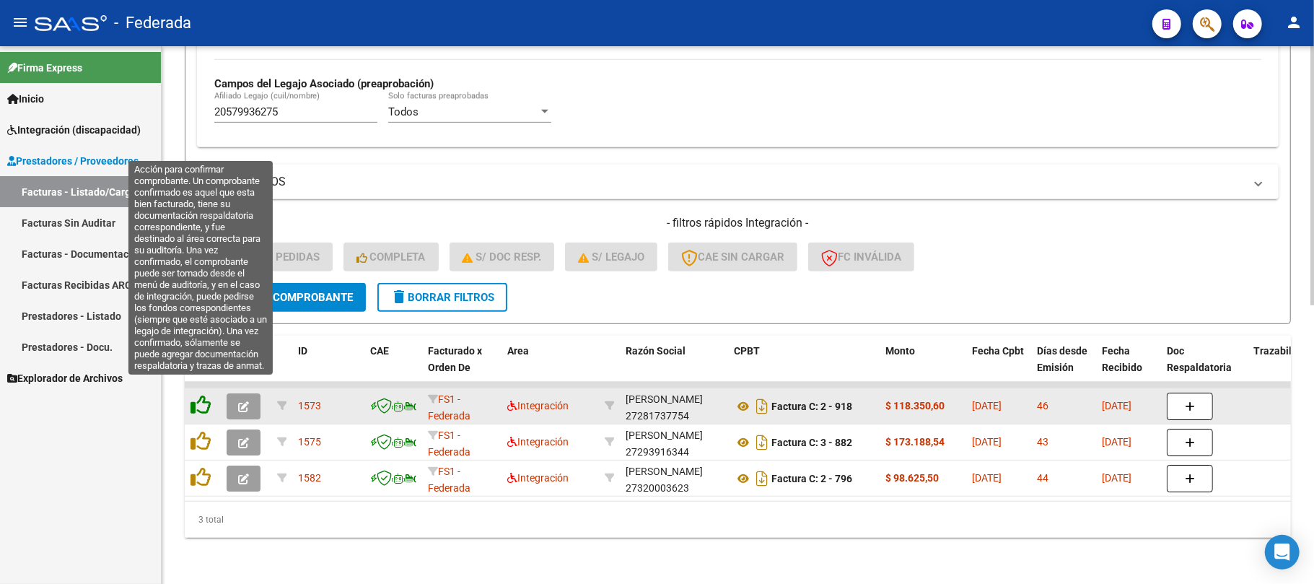
click at [203, 395] on icon at bounding box center [201, 405] width 20 height 20
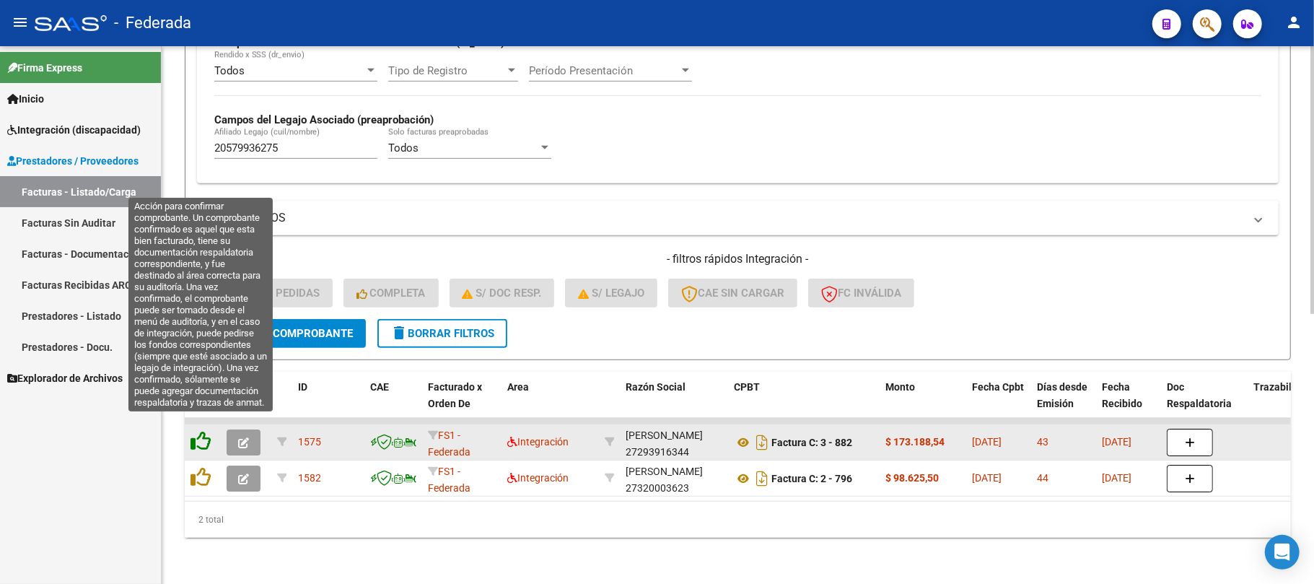
click at [204, 431] on icon at bounding box center [201, 441] width 20 height 20
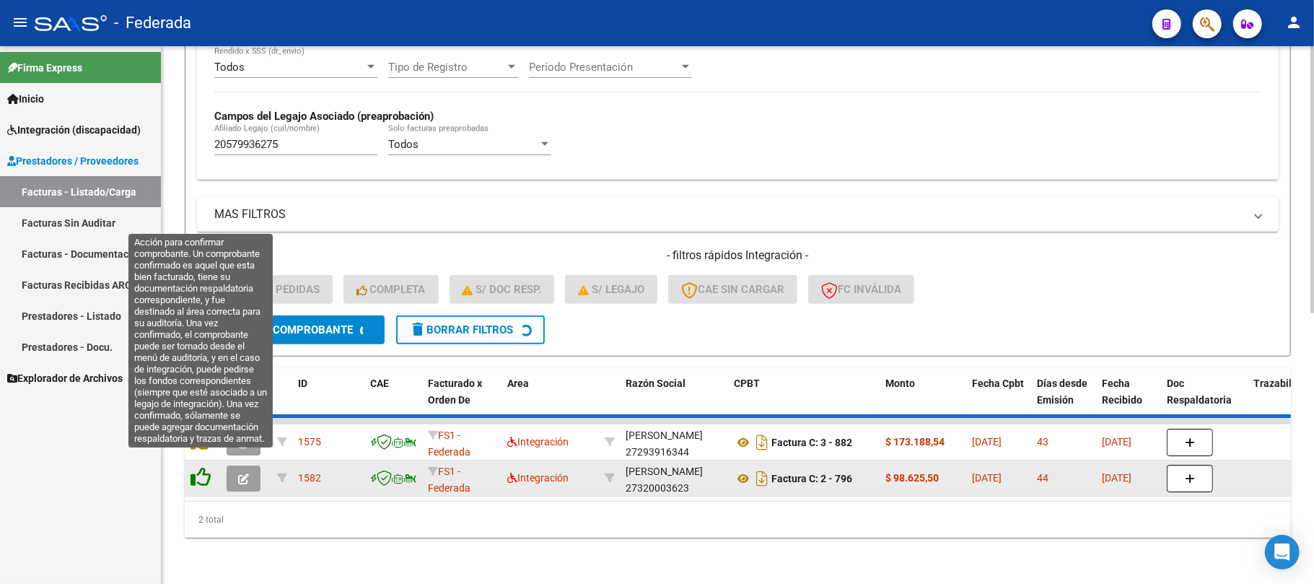
click at [206, 467] on icon at bounding box center [201, 477] width 20 height 20
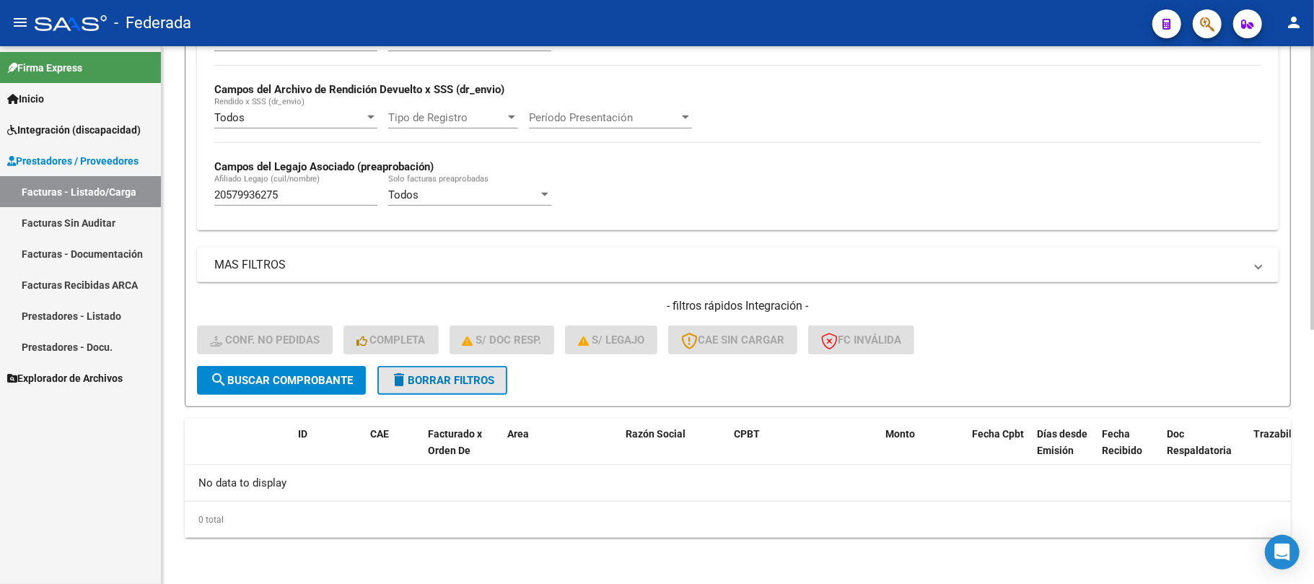
click at [451, 368] on button "delete Borrar Filtros" at bounding box center [443, 380] width 130 height 29
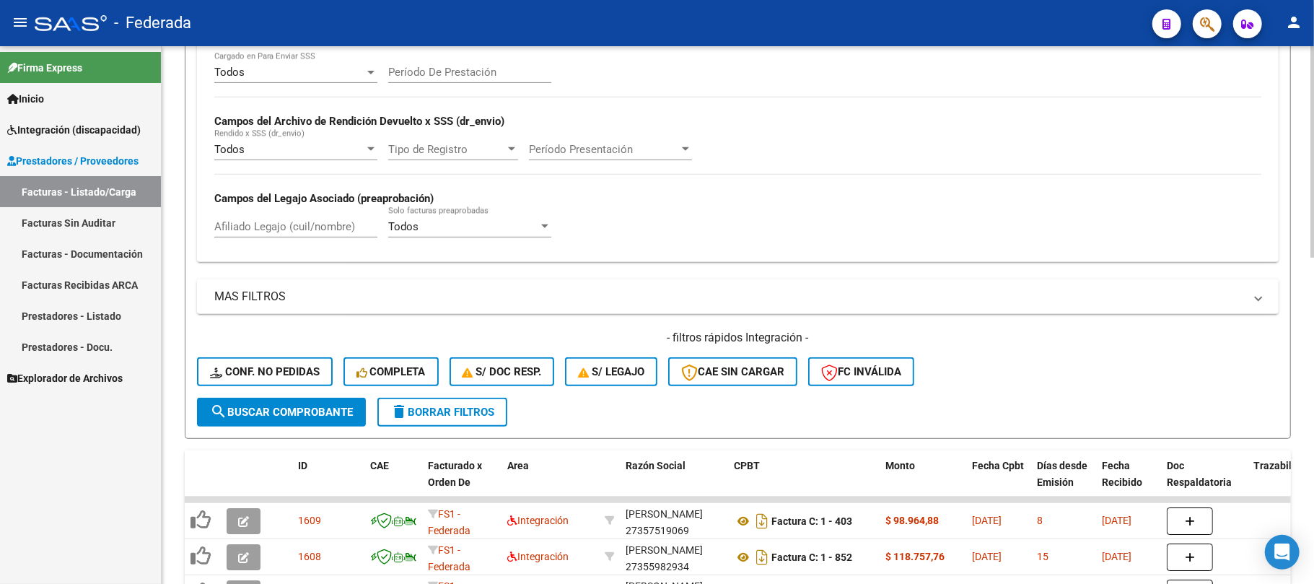
scroll to position [480, 0]
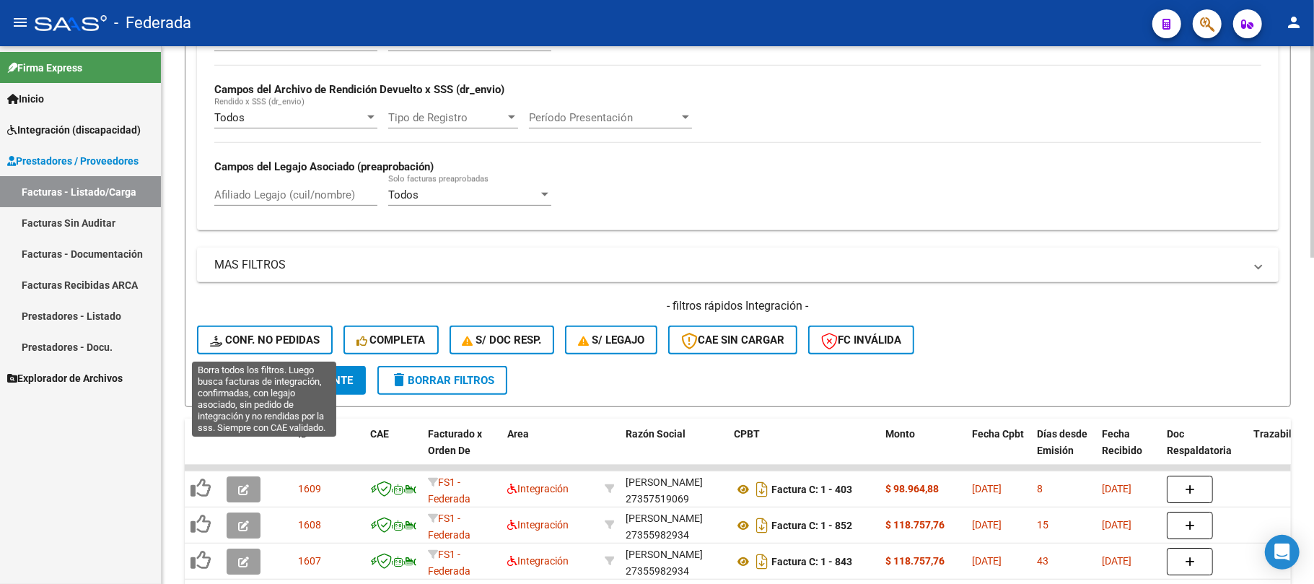
click at [282, 338] on span "Conf. no pedidas" at bounding box center [265, 339] width 110 height 13
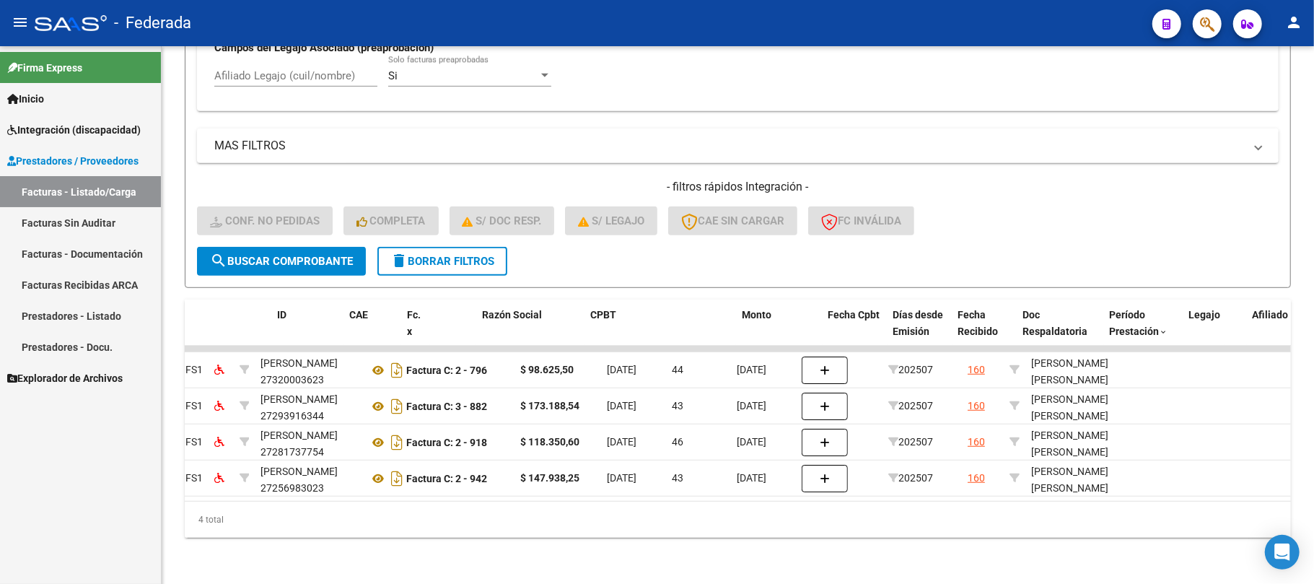
scroll to position [0, 0]
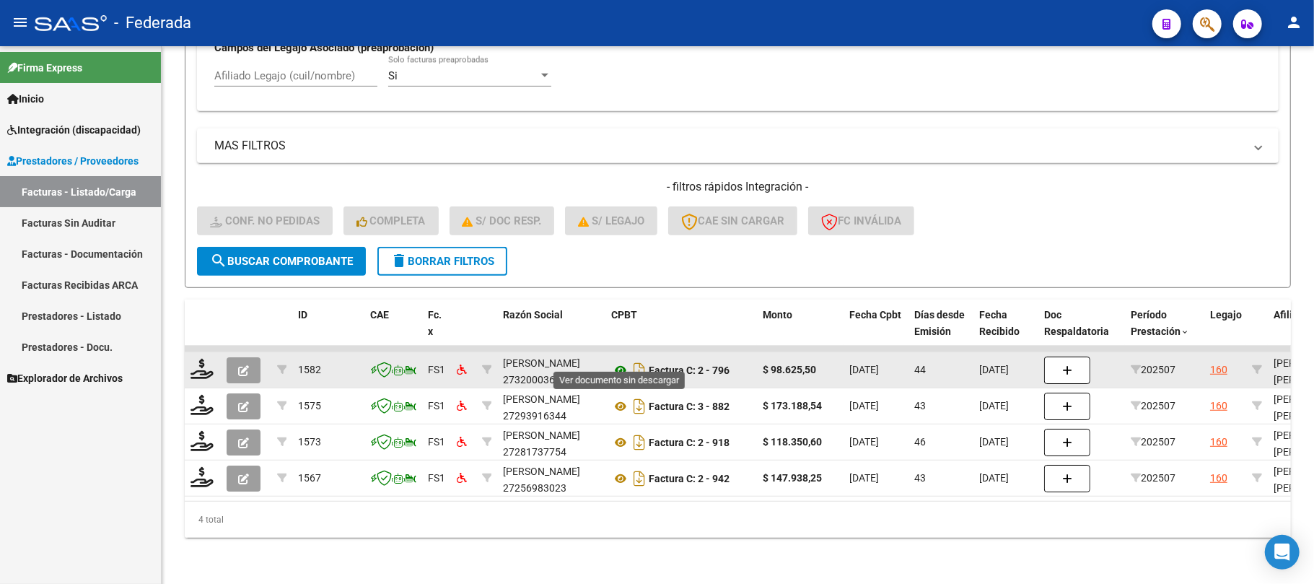
click at [616, 362] on icon at bounding box center [620, 370] width 19 height 17
click at [203, 359] on icon at bounding box center [202, 369] width 23 height 20
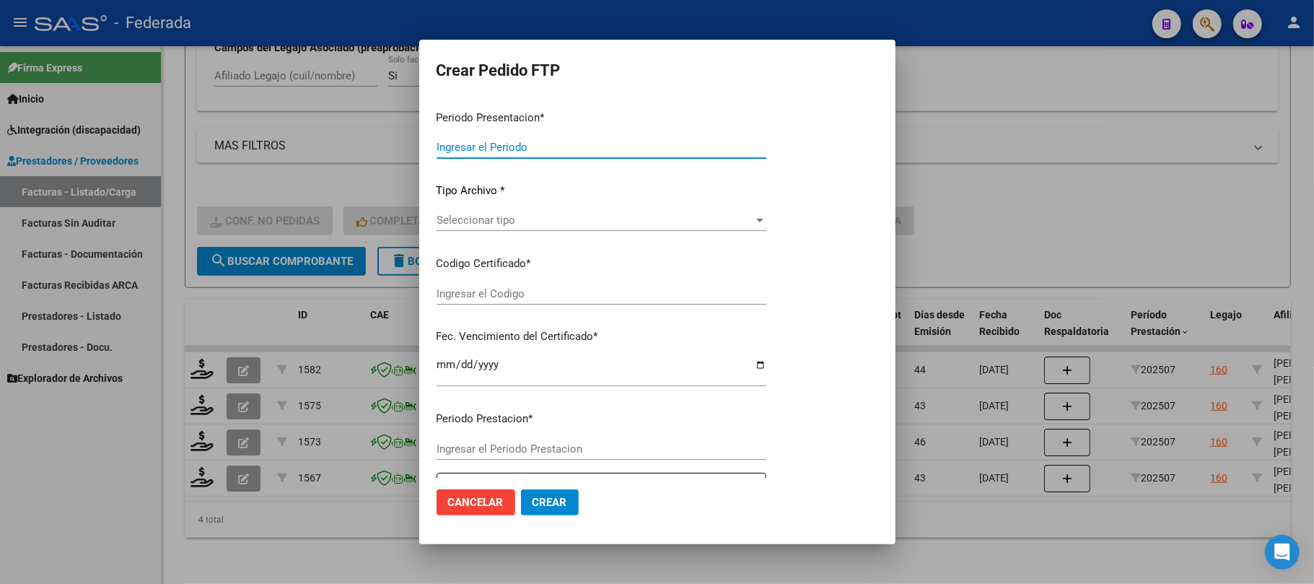
type input "202508"
type input "202507"
type input "$ 98.625,50"
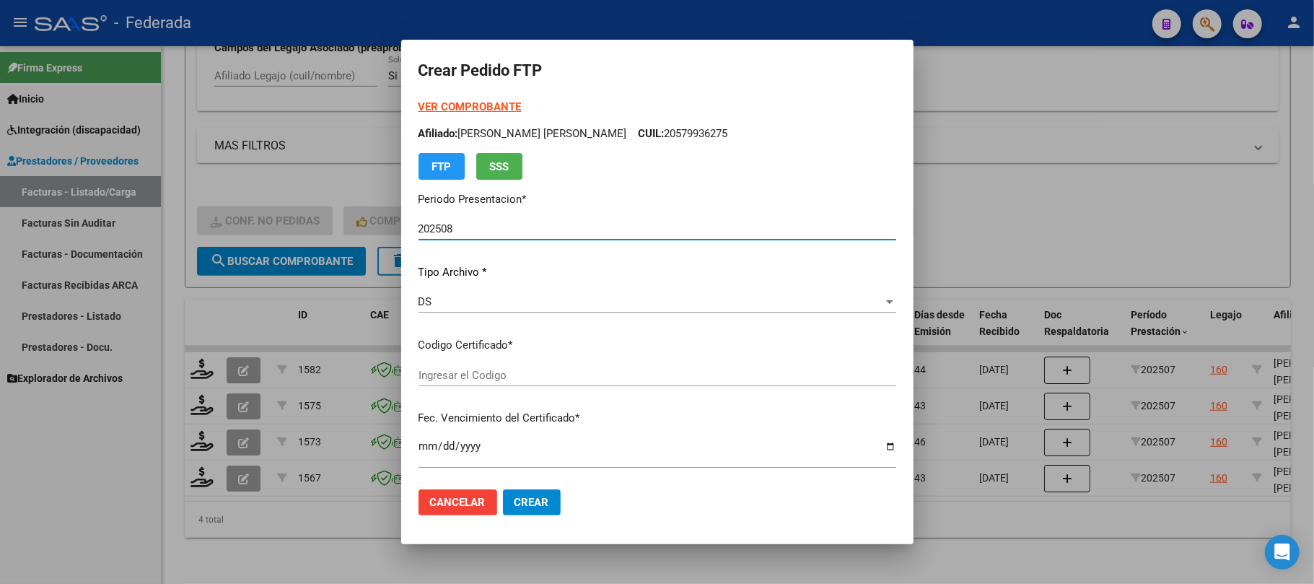
type input "ARG02000579936272023061320270613COR467"
type input "2027-06-13"
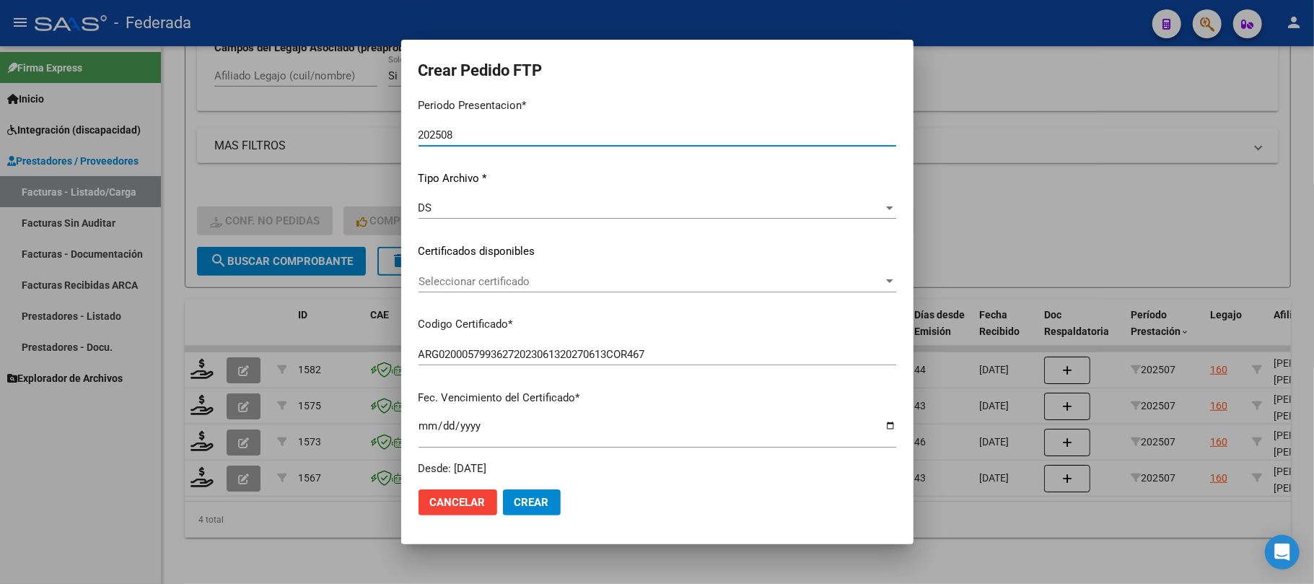
scroll to position [96, 0]
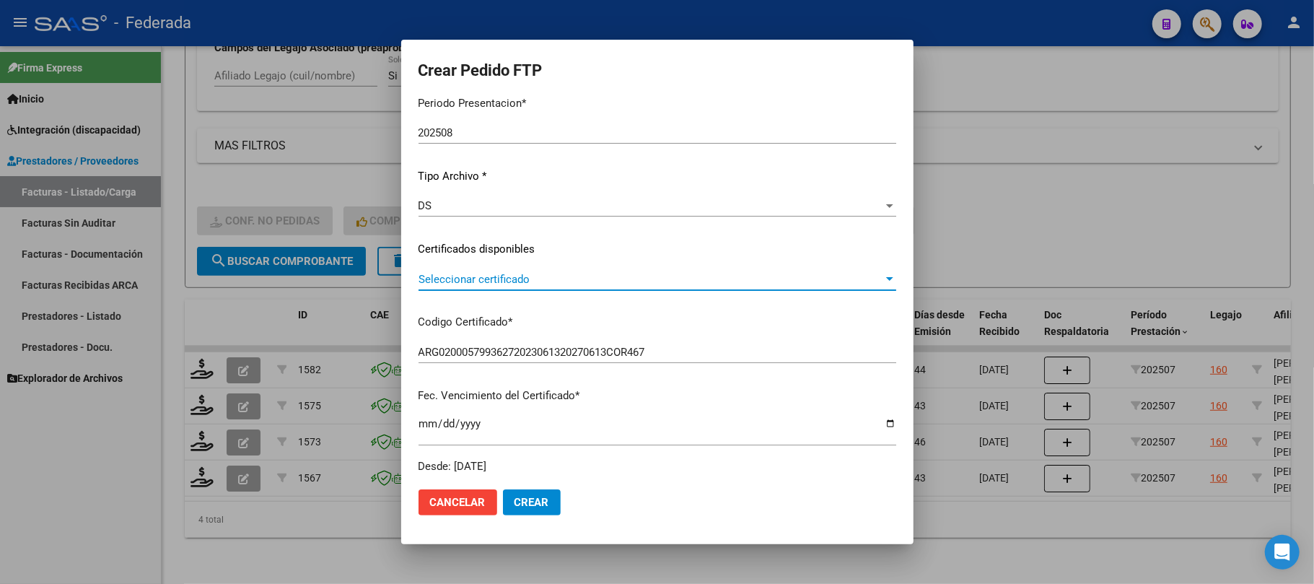
click at [459, 276] on span "Seleccionar certificado" at bounding box center [651, 279] width 465 height 13
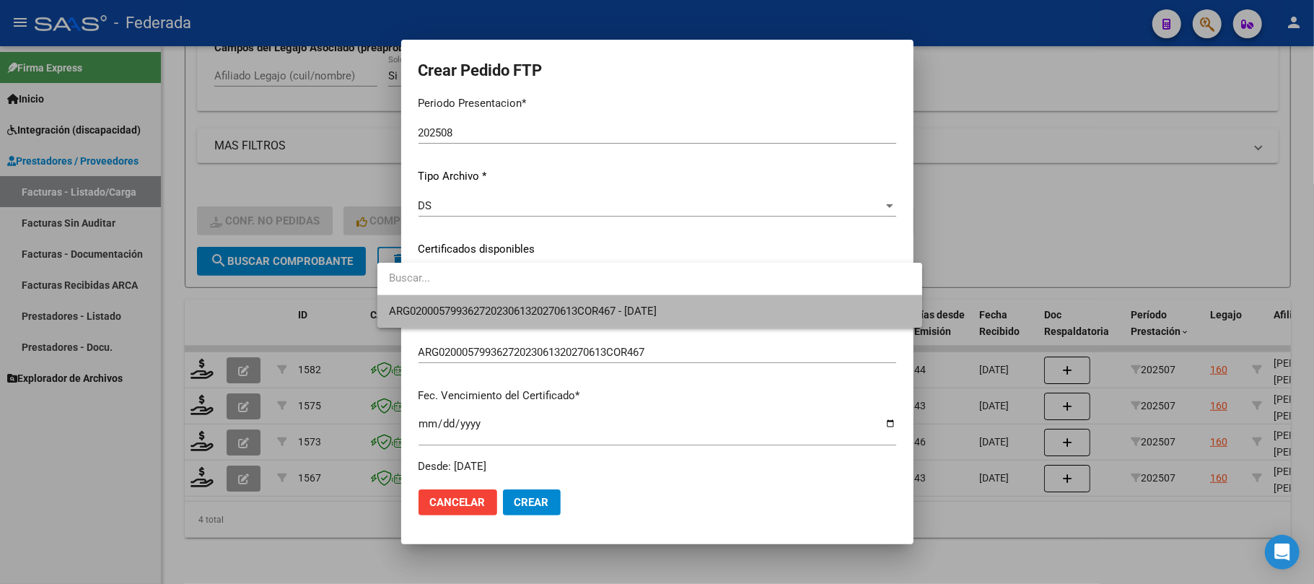
click at [452, 301] on span "ARG02000579936272023061320270613COR467 - 2027-06-13" at bounding box center [650, 311] width 522 height 32
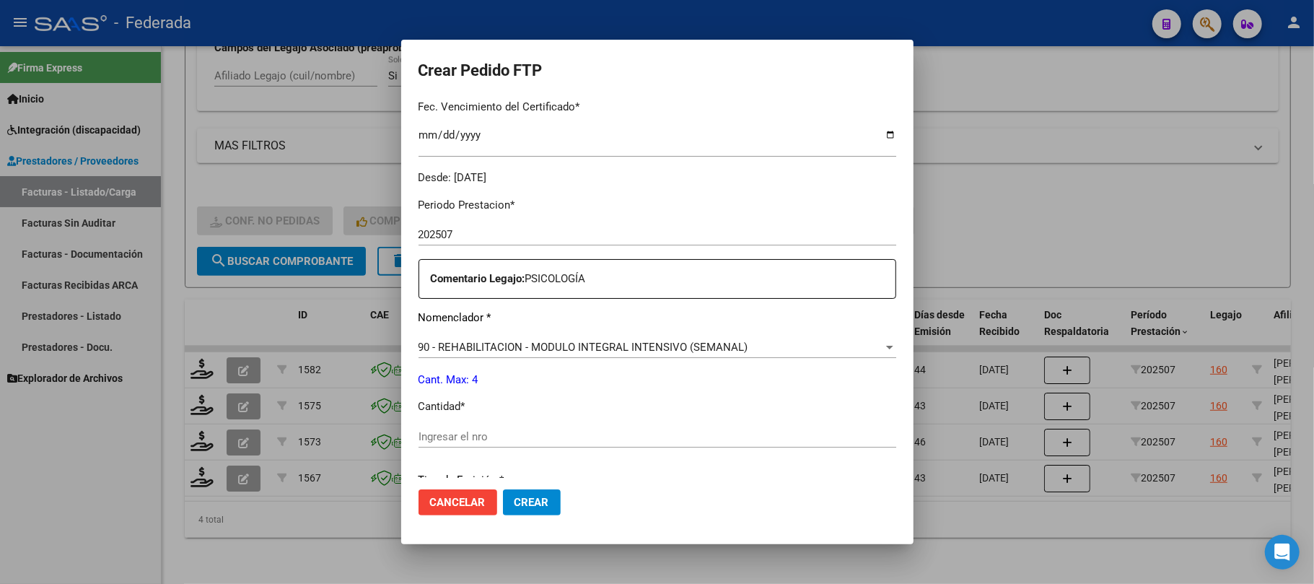
scroll to position [481, 0]
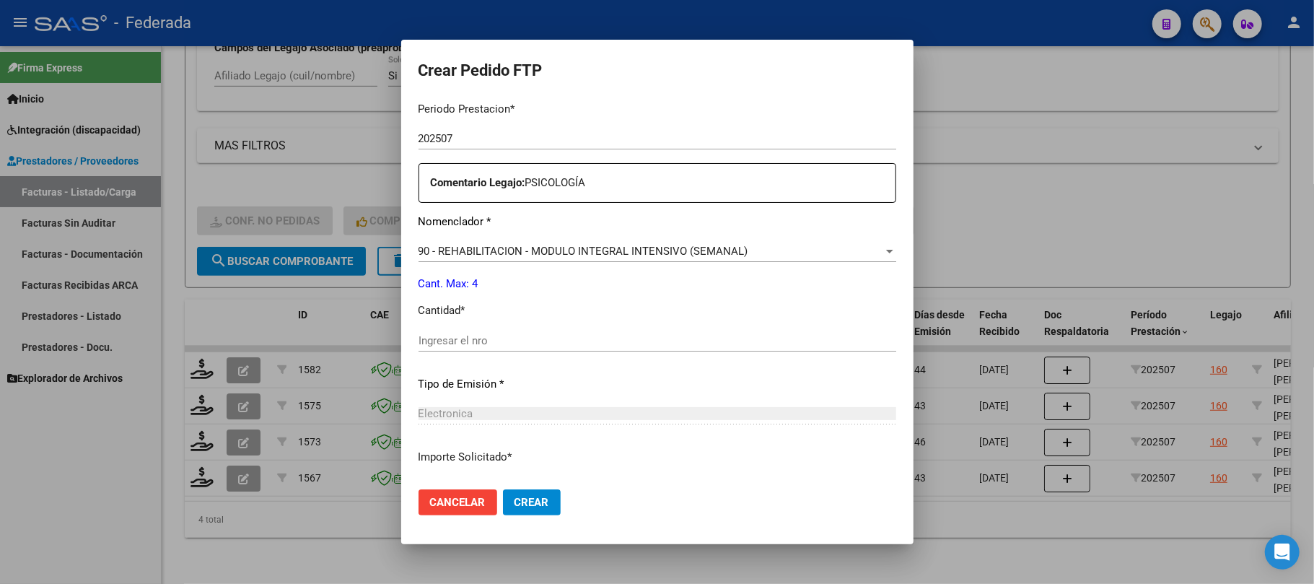
click at [437, 345] on input "Ingresar el nro" at bounding box center [658, 340] width 478 height 13
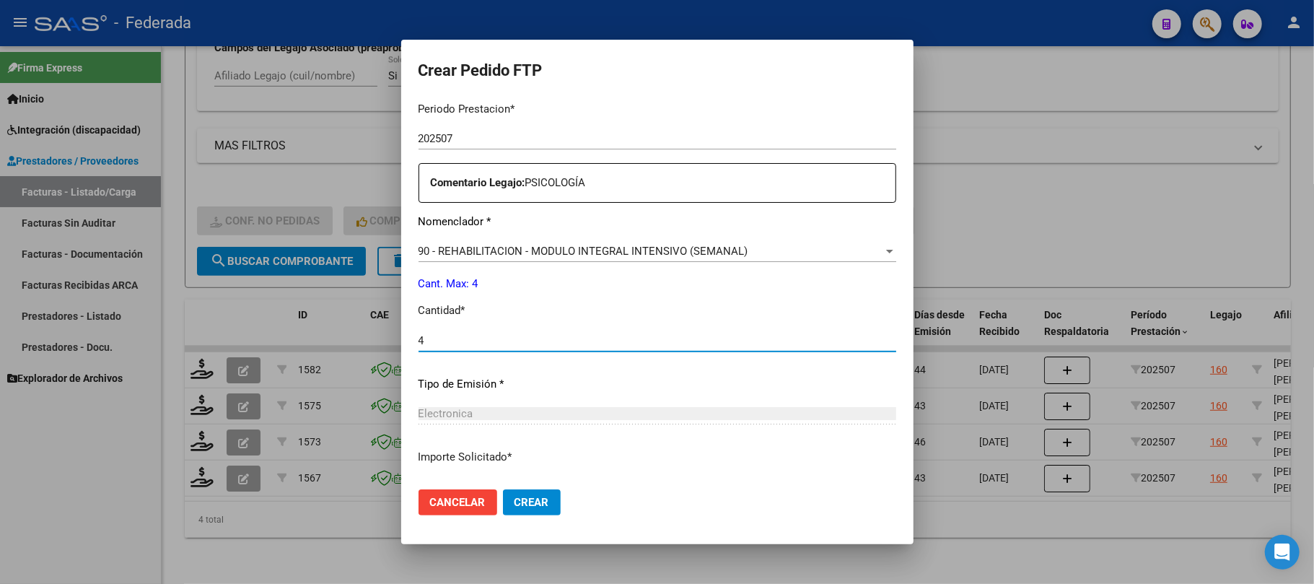
type input "4"
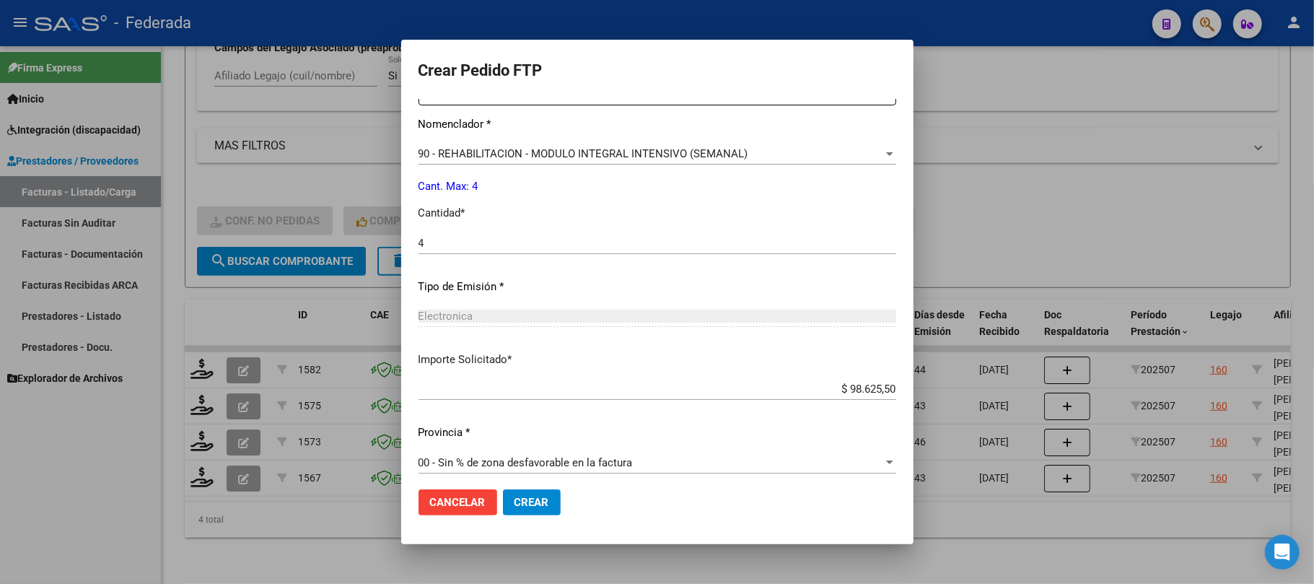
scroll to position [586, 0]
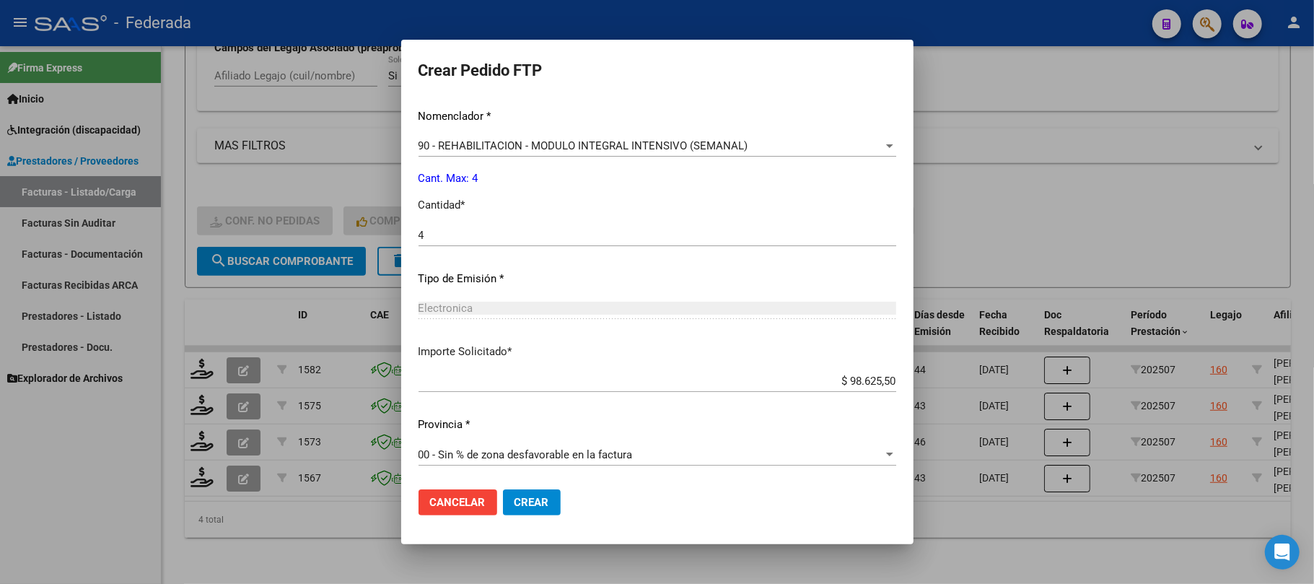
click at [503, 511] on button "Crear" at bounding box center [532, 502] width 58 height 26
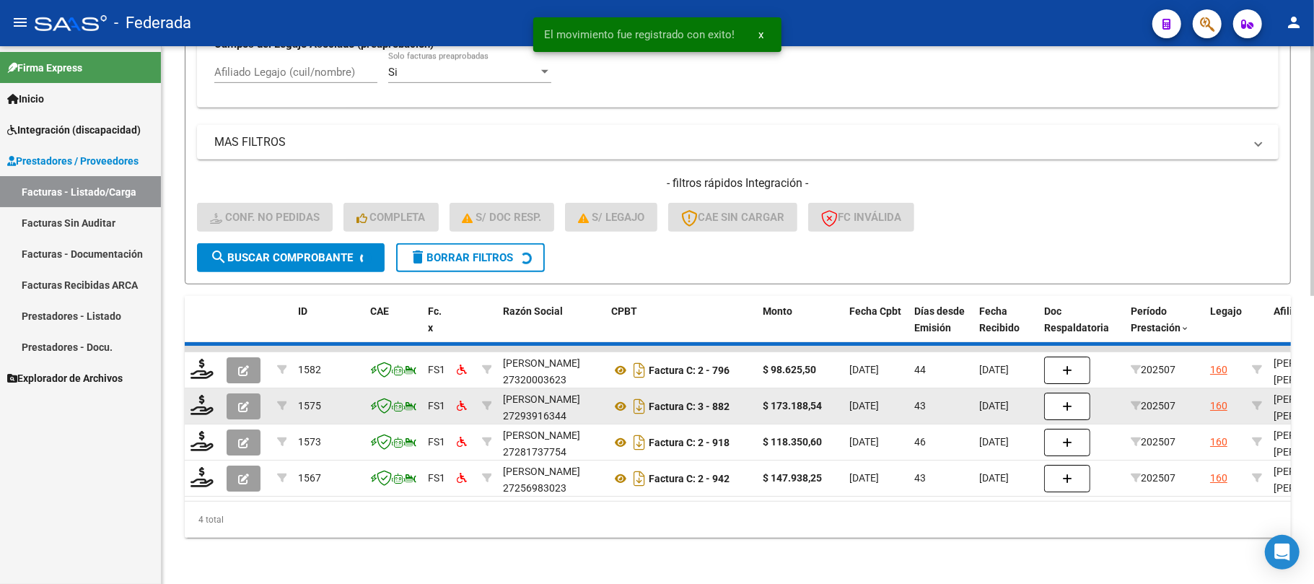
scroll to position [578, 0]
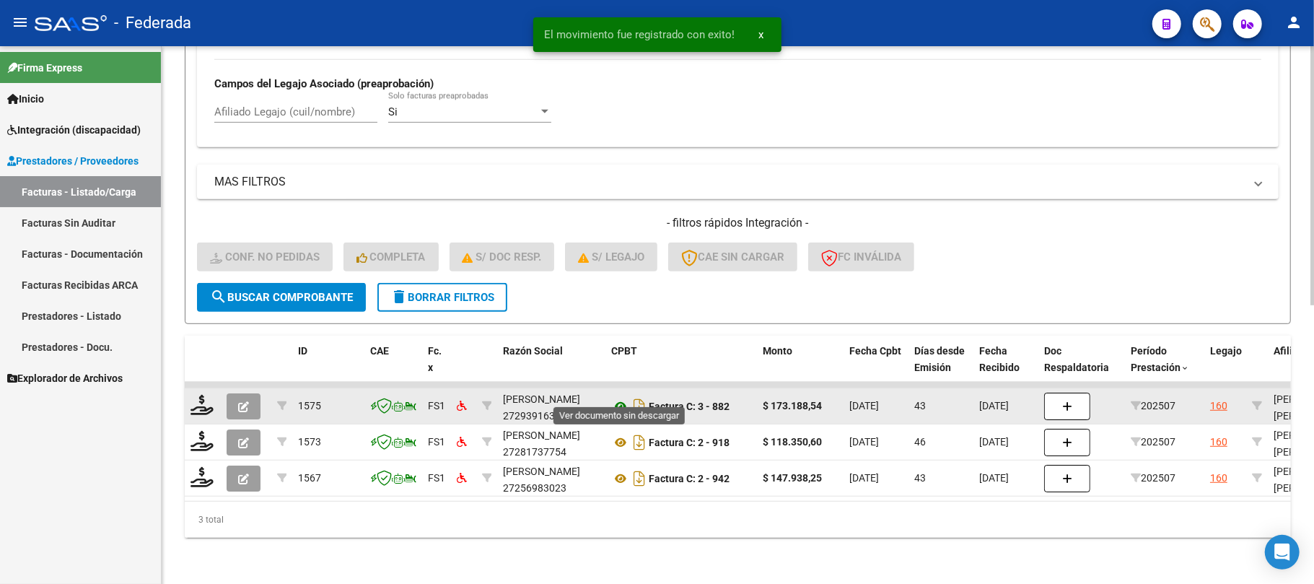
click at [619, 398] on icon at bounding box center [620, 406] width 19 height 17
click at [211, 395] on icon at bounding box center [202, 405] width 23 height 20
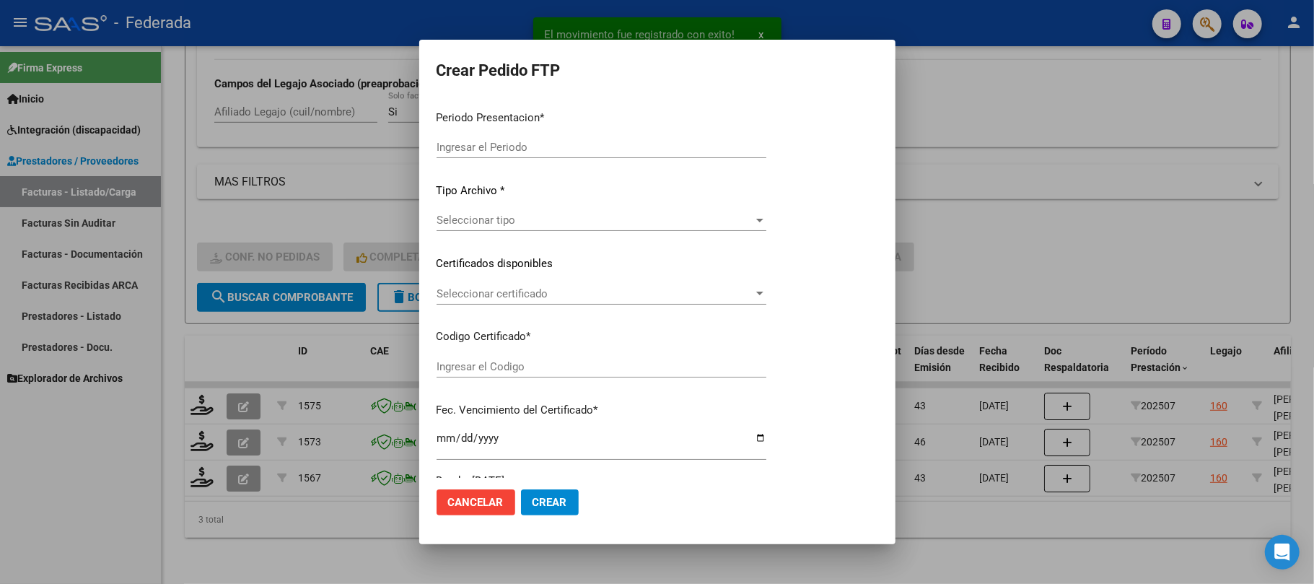
type input "202508"
type input "202507"
type input "$ 173.188,54"
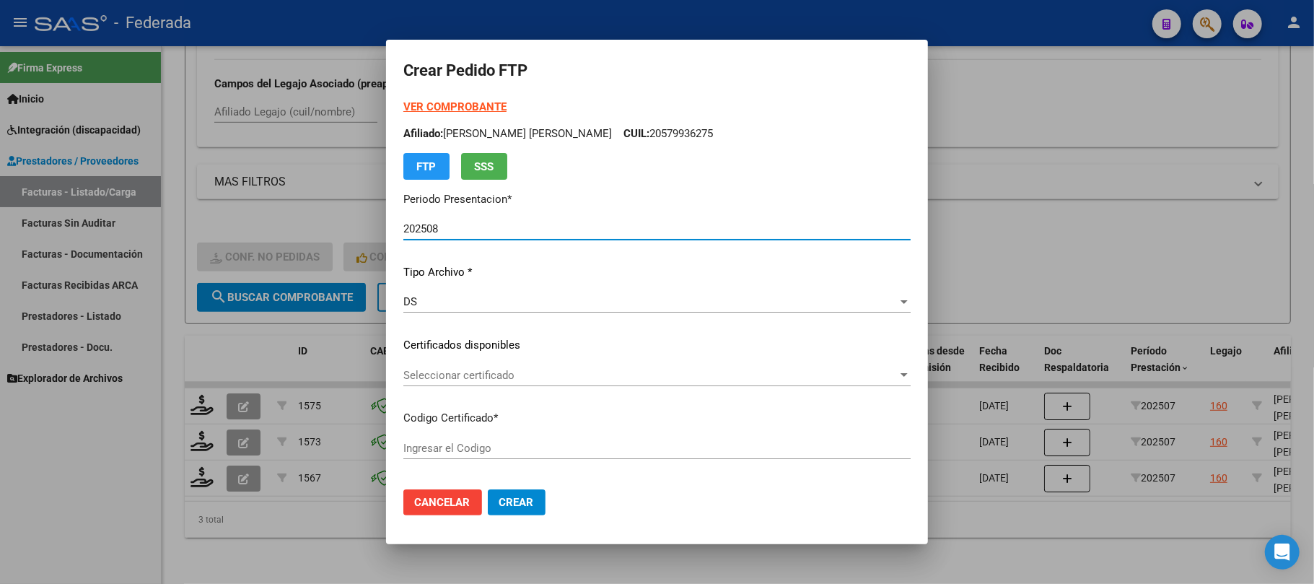
type input "ARG02000579936272023061320270613COR467"
type input "2027-06-13"
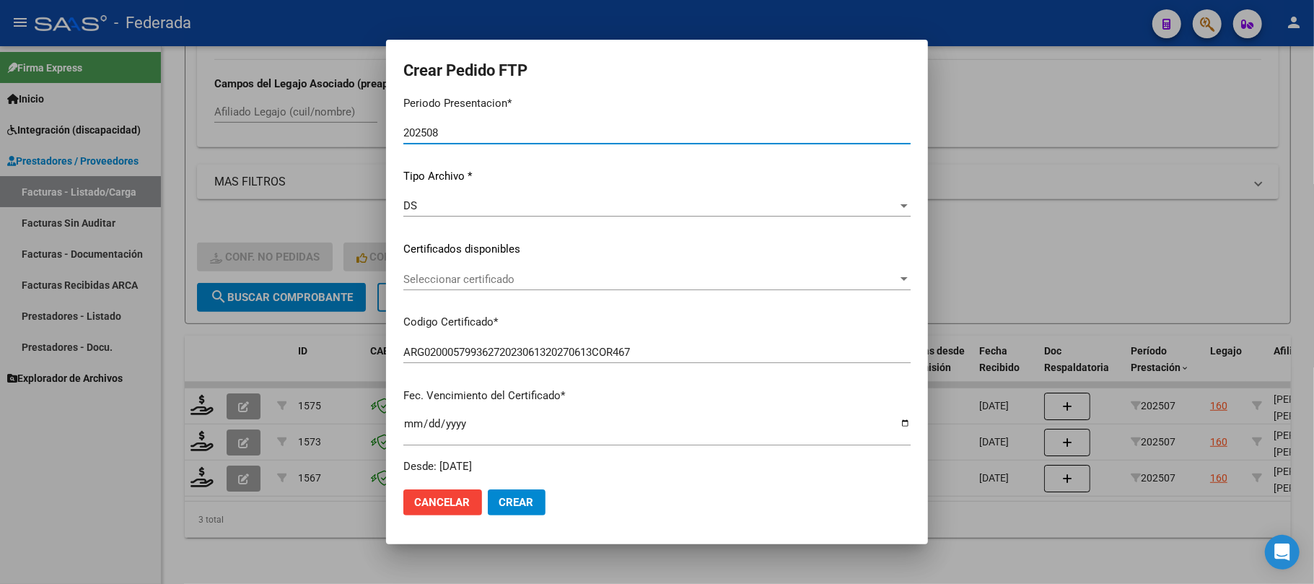
click at [486, 275] on span "Seleccionar certificado" at bounding box center [651, 279] width 494 height 13
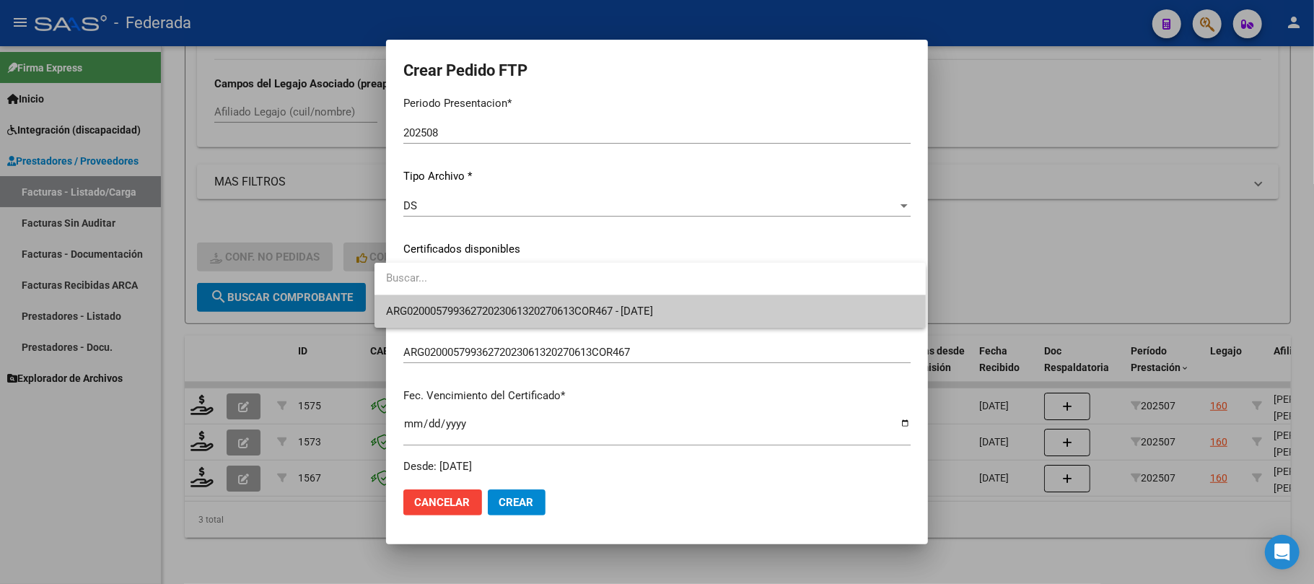
click at [486, 299] on span "ARG02000579936272023061320270613COR467 - 2027-06-13" at bounding box center [650, 311] width 528 height 32
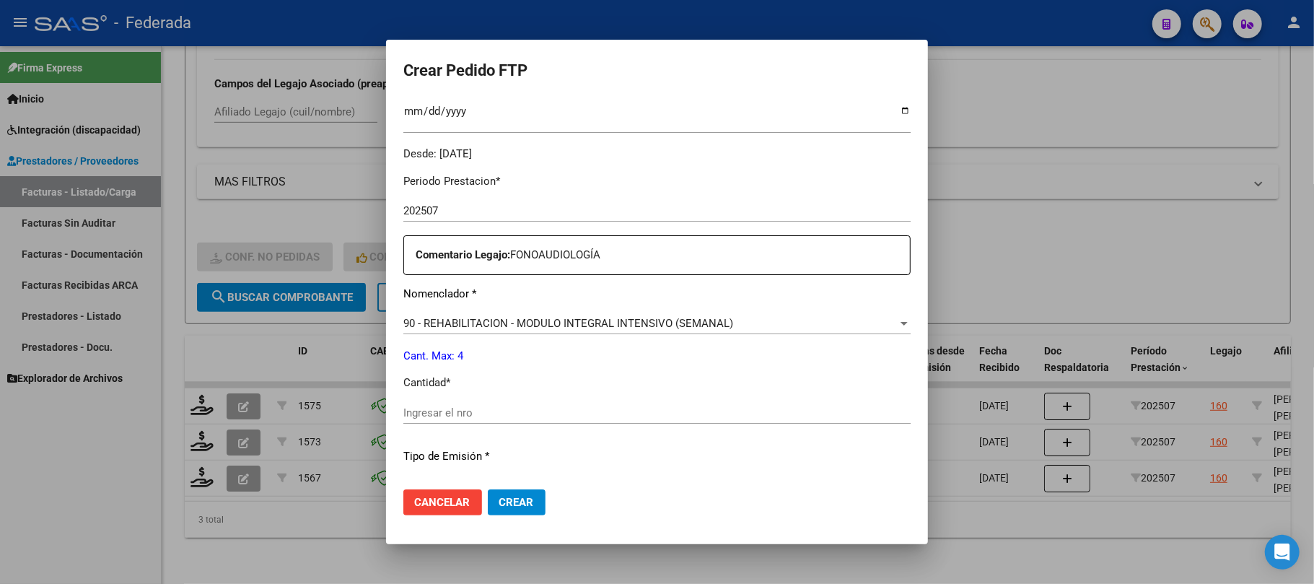
scroll to position [481, 0]
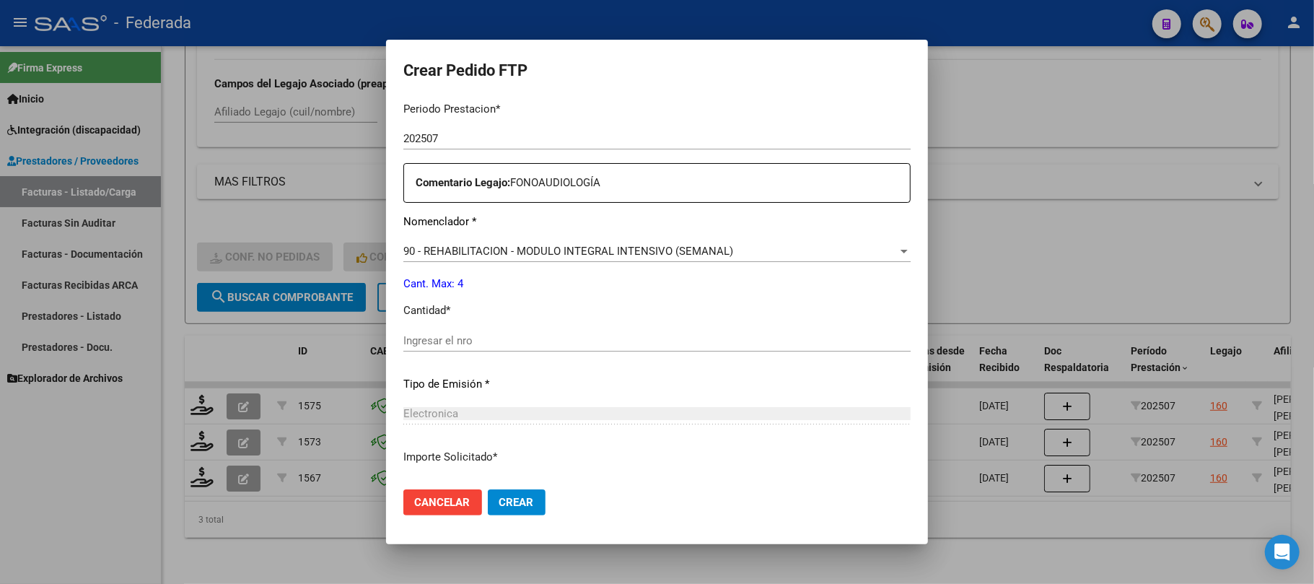
click at [457, 341] on input "Ingresar el nro" at bounding box center [657, 340] width 507 height 13
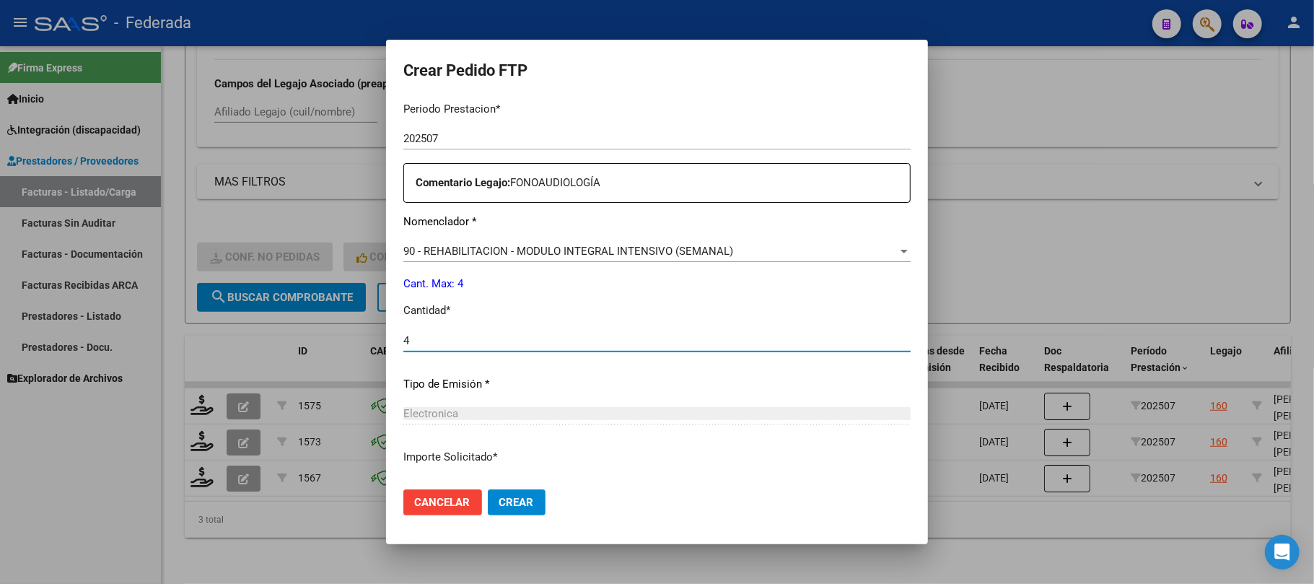
type input "4"
click at [506, 509] on span "Crear" at bounding box center [517, 502] width 35 height 13
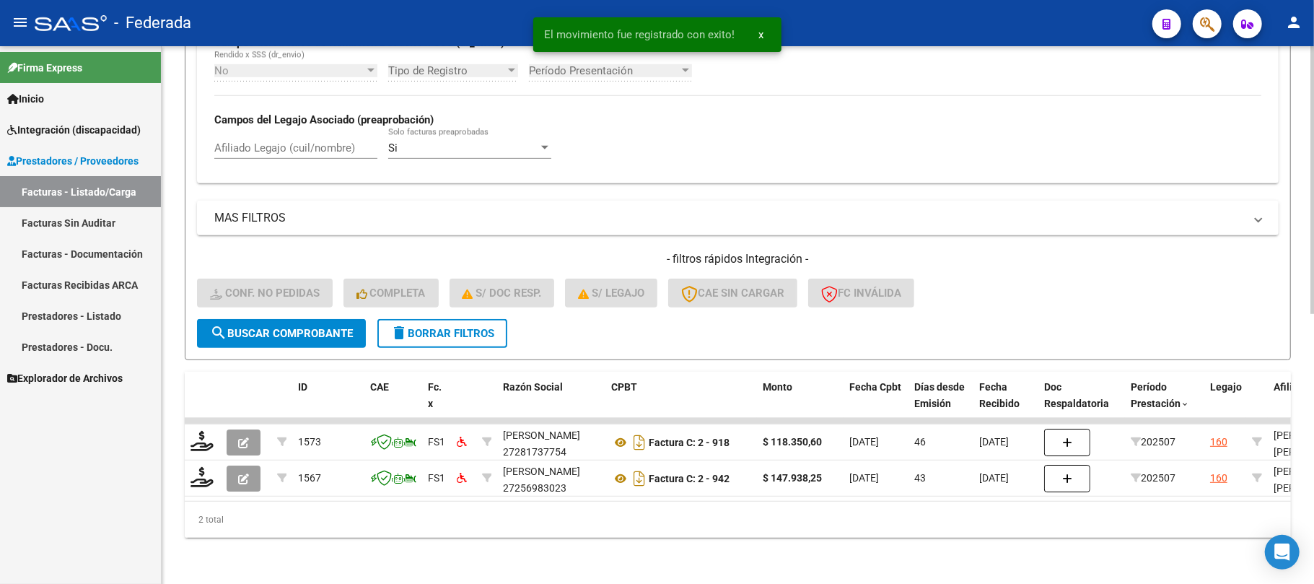
scroll to position [541, 0]
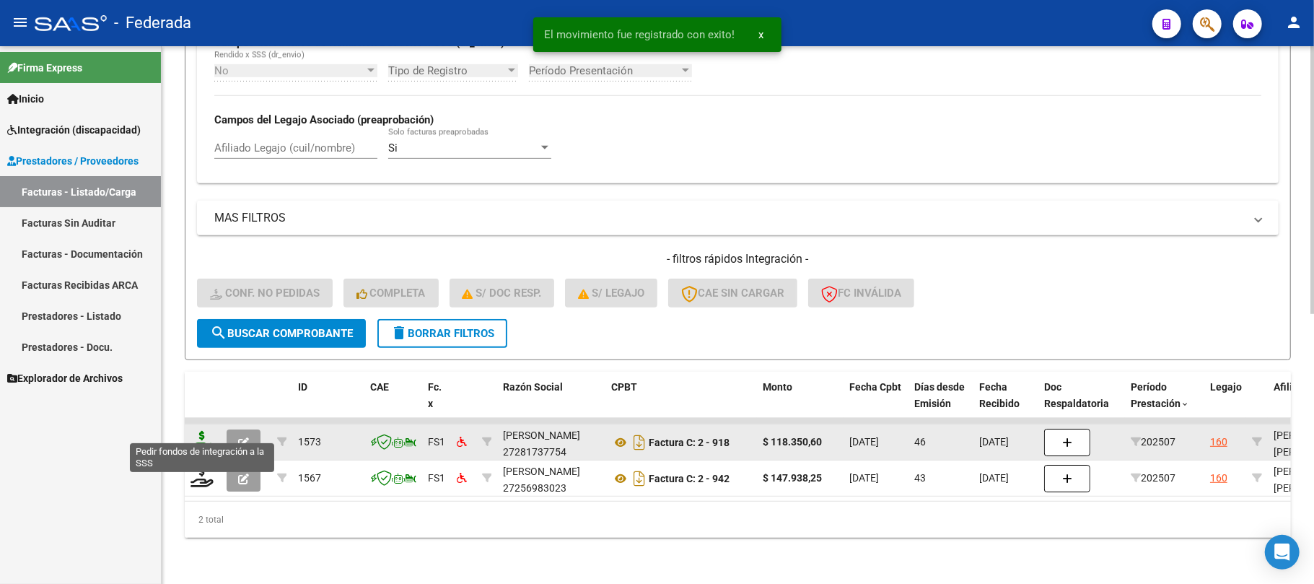
click at [201, 431] on icon at bounding box center [202, 441] width 23 height 20
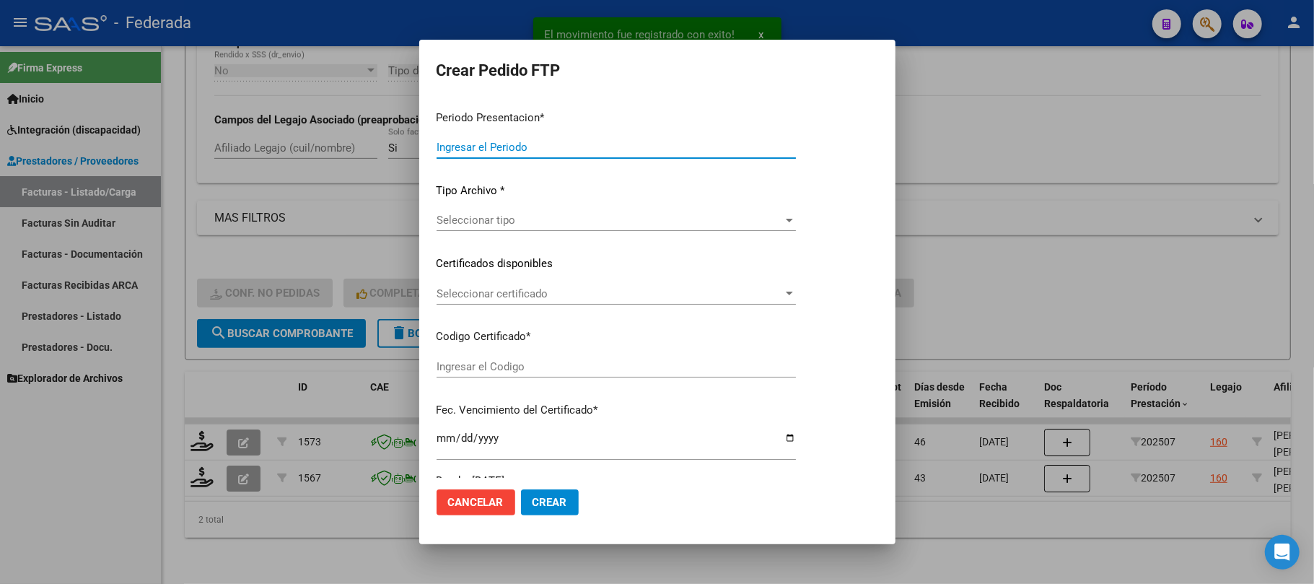
type input "202508"
type input "202507"
type input "$ 118.350,60"
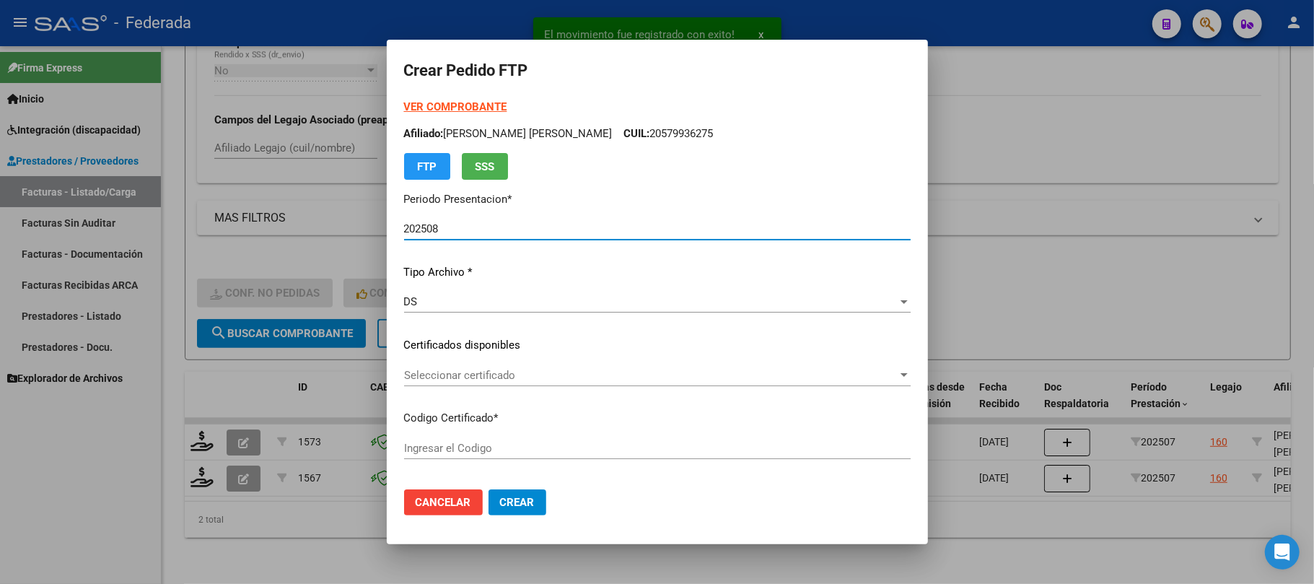
type input "ARG02000579936272023061320270613COR467"
type input "2027-06-13"
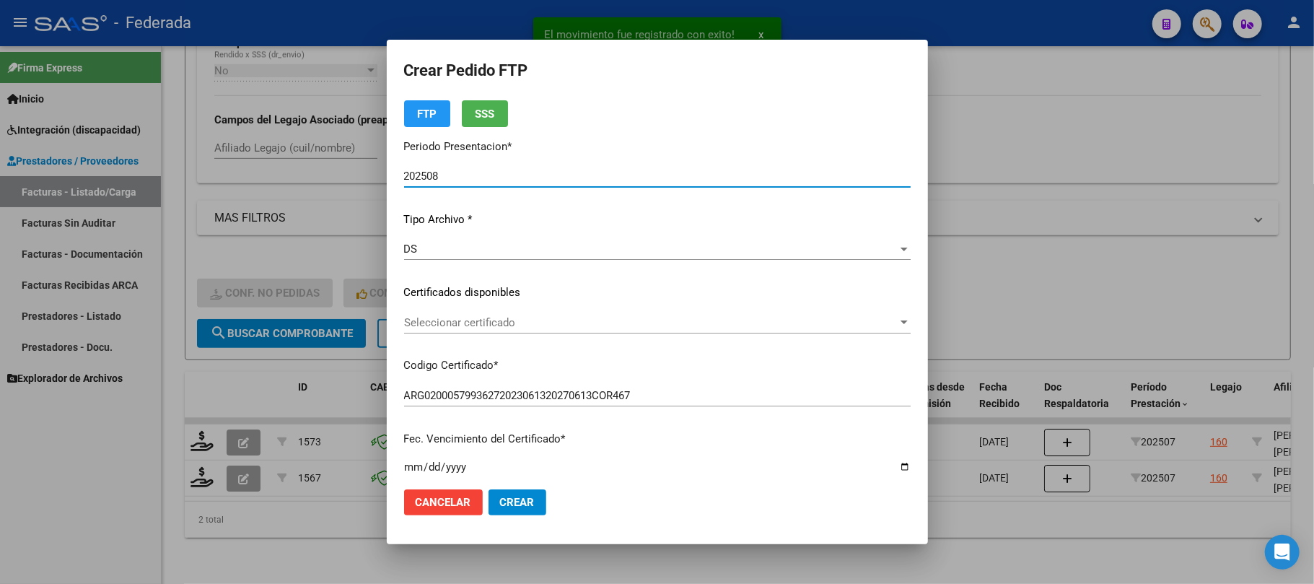
scroll to position [96, 0]
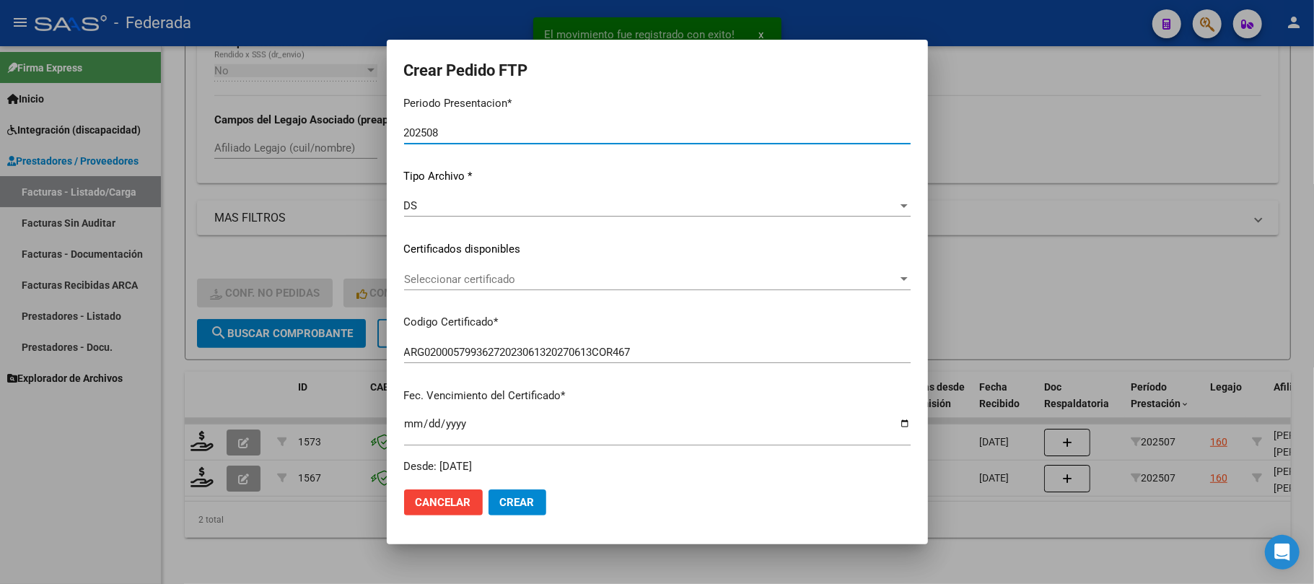
click at [445, 283] on span "Seleccionar certificado" at bounding box center [651, 279] width 494 height 13
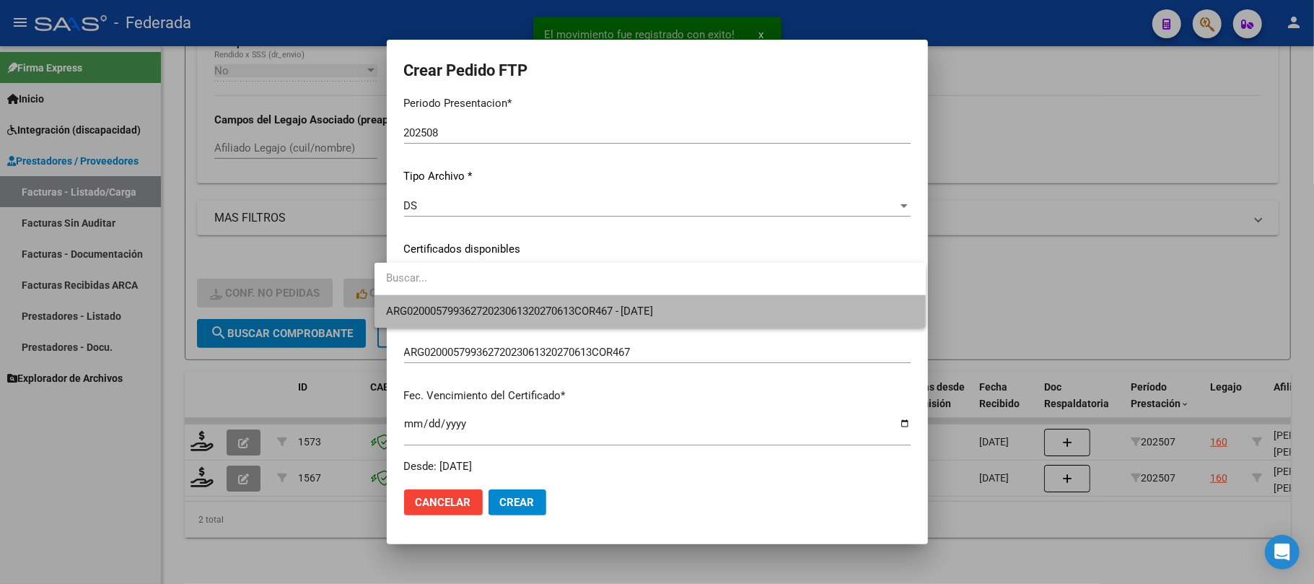
click at [445, 323] on span "ARG02000579936272023061320270613COR467 - 2027-06-13" at bounding box center [650, 311] width 528 height 32
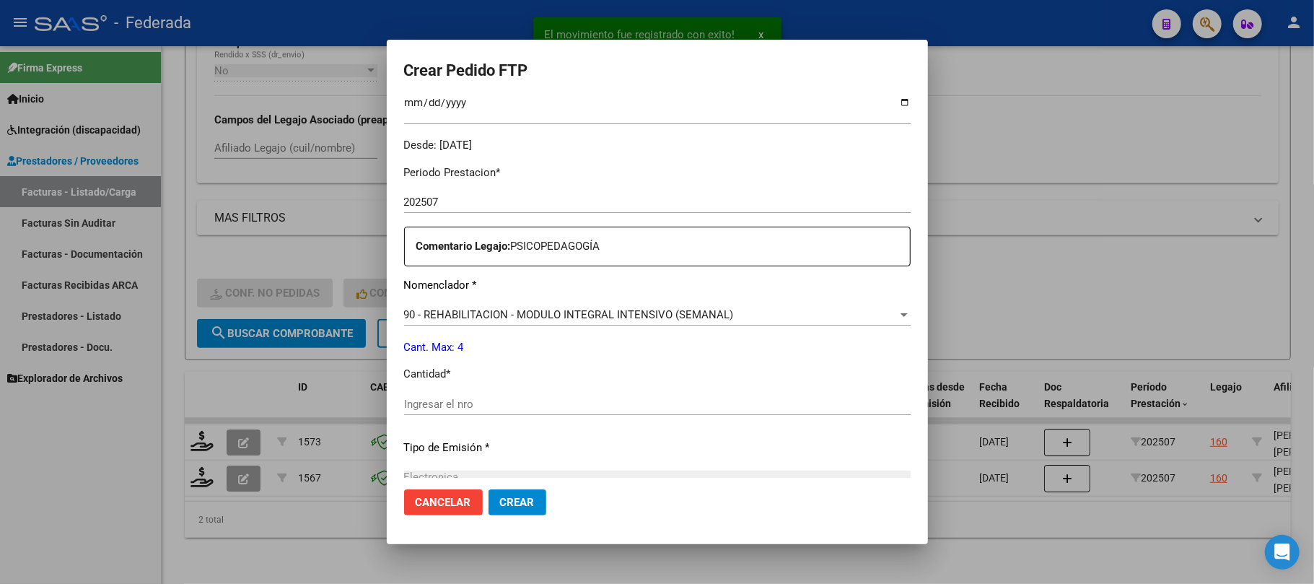
scroll to position [481, 0]
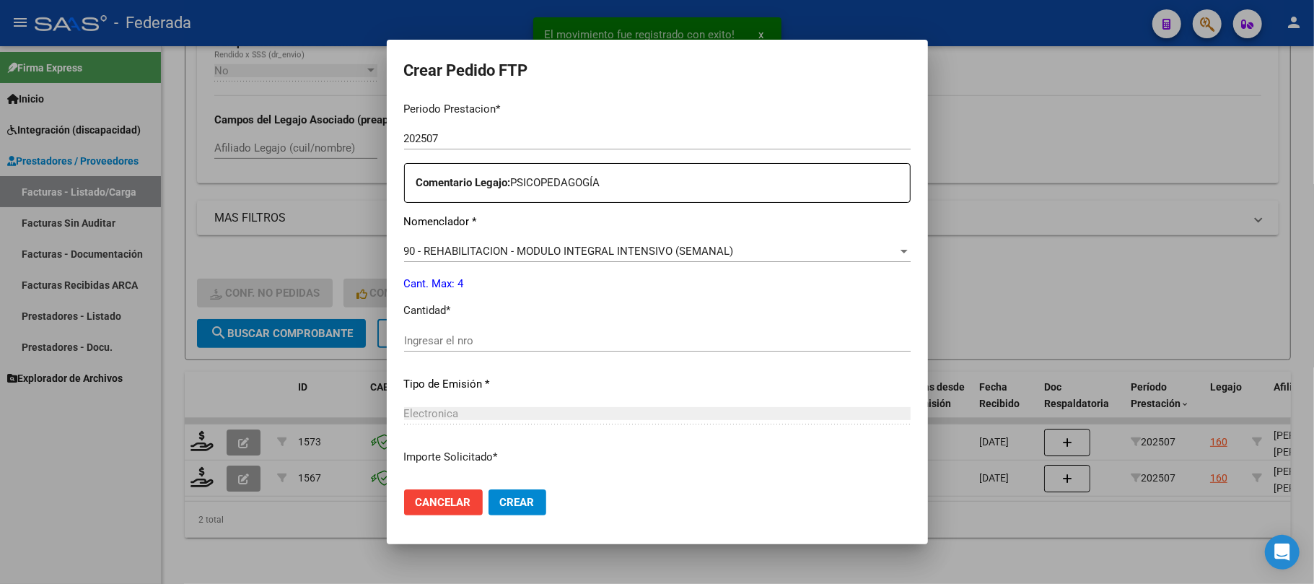
click at [448, 342] on input "Ingresar el nro" at bounding box center [657, 340] width 507 height 13
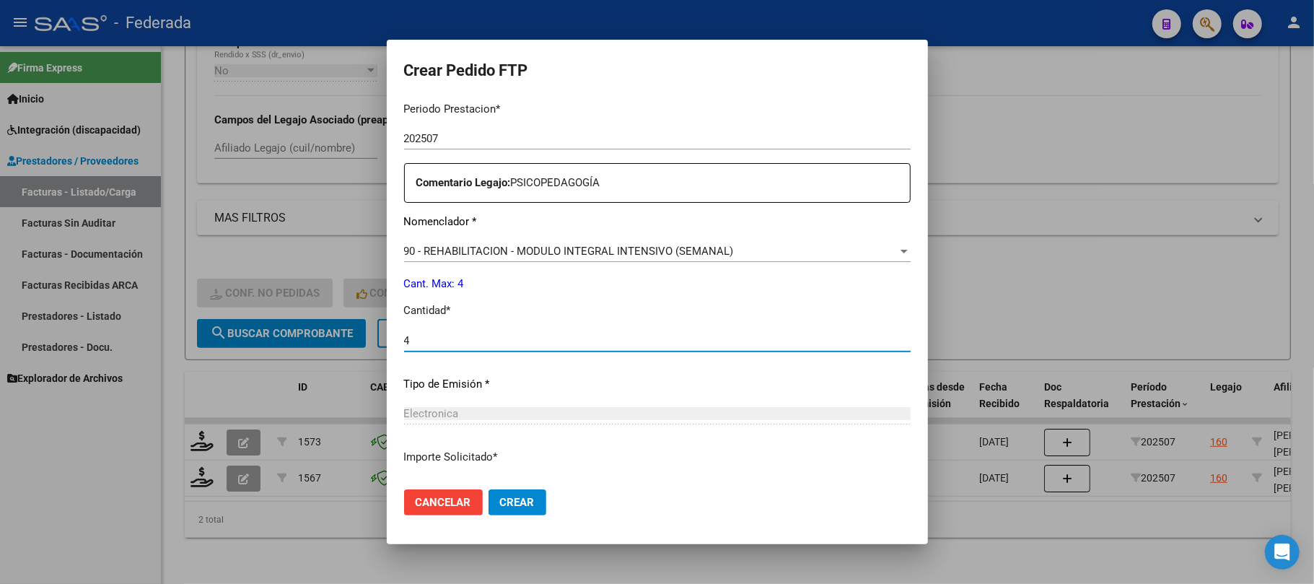
type input "4"
click at [489, 492] on button "Crear" at bounding box center [518, 502] width 58 height 26
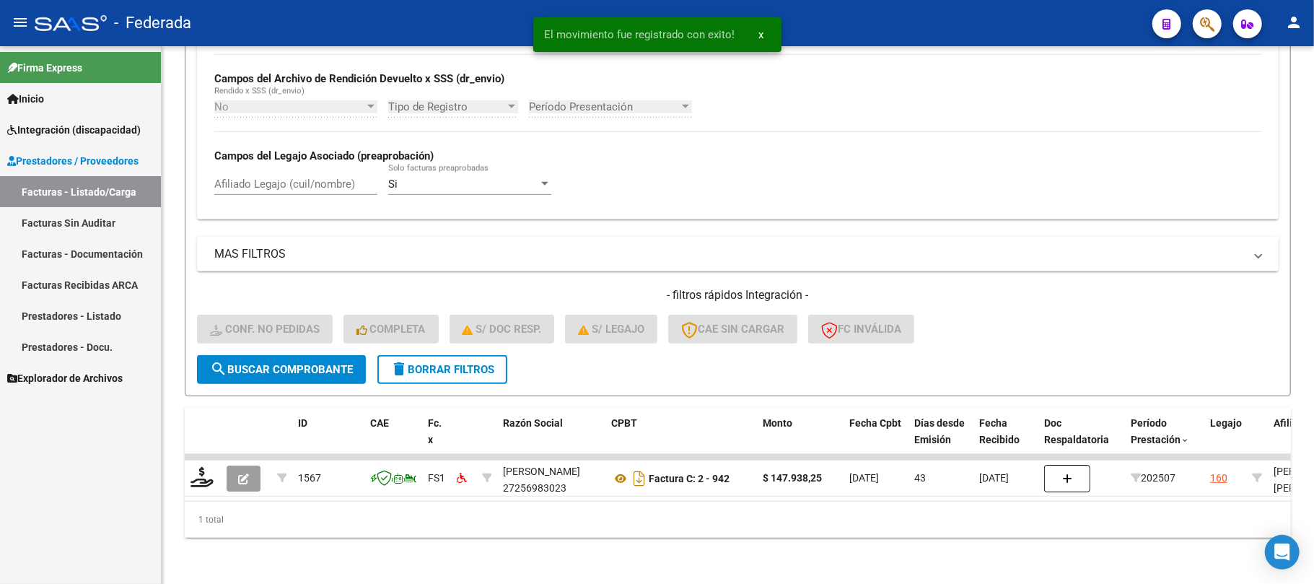
scroll to position [506, 0]
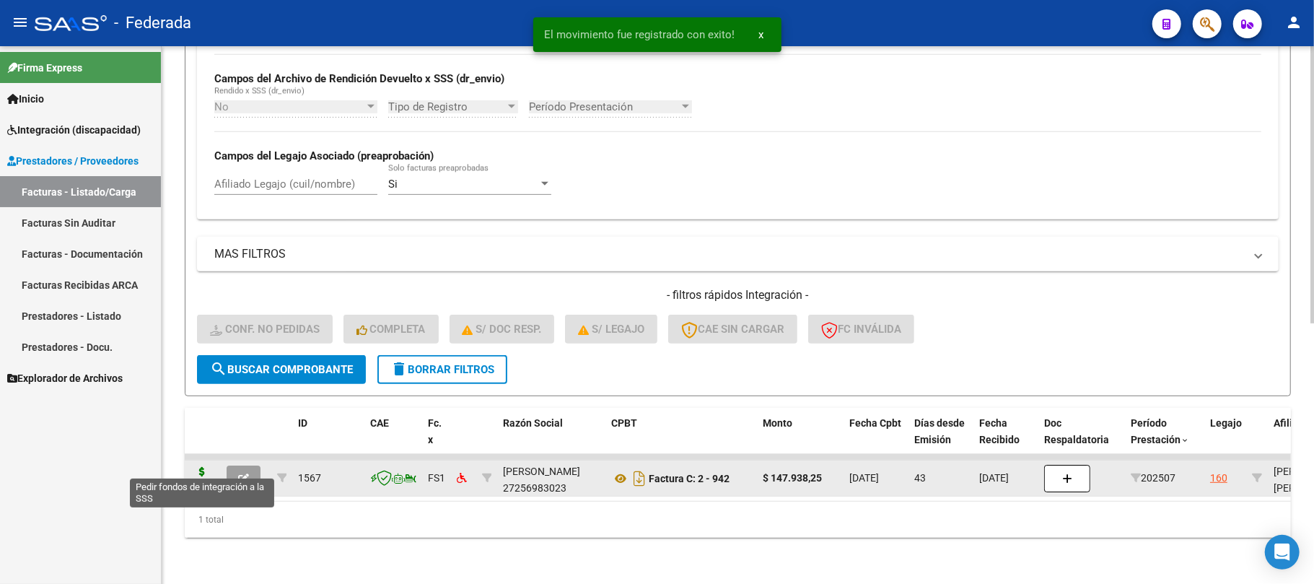
click at [194, 468] on icon at bounding box center [202, 477] width 23 height 20
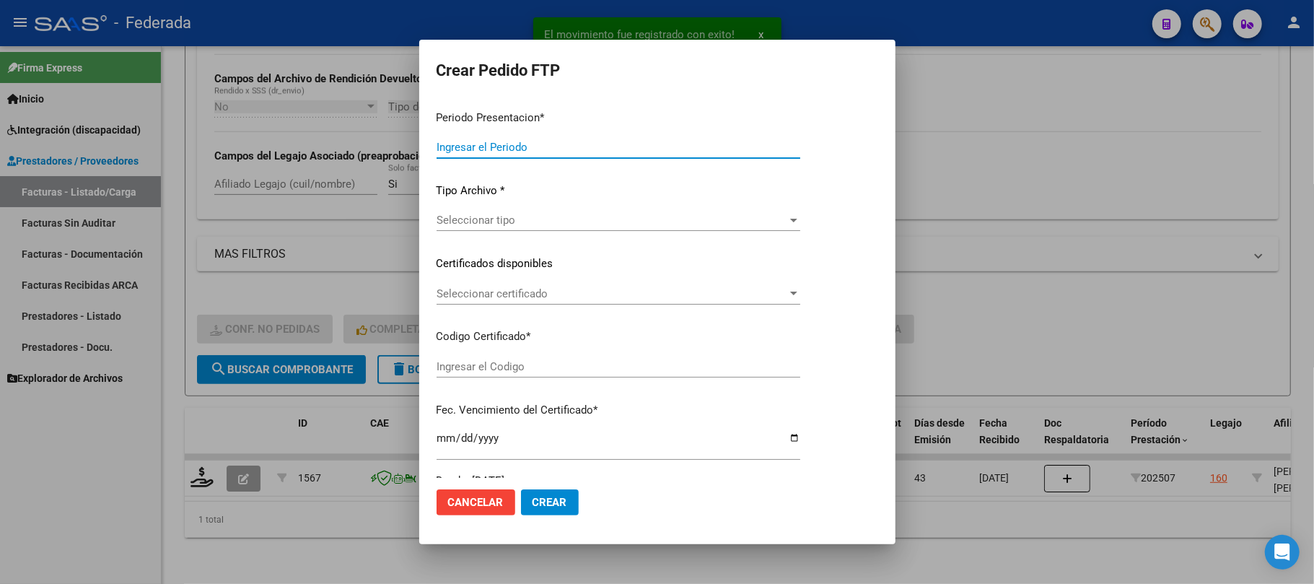
type input "202508"
type input "202507"
type input "$ 147.938,25"
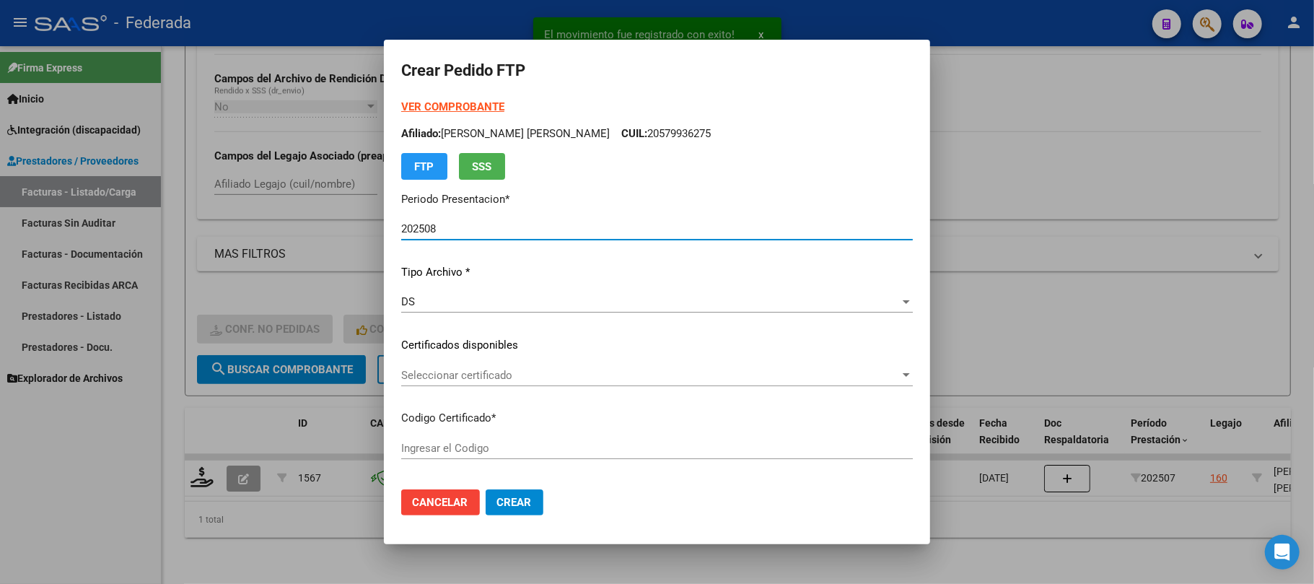
type input "ARG02000579936272023061320270613COR467"
type input "2027-06-13"
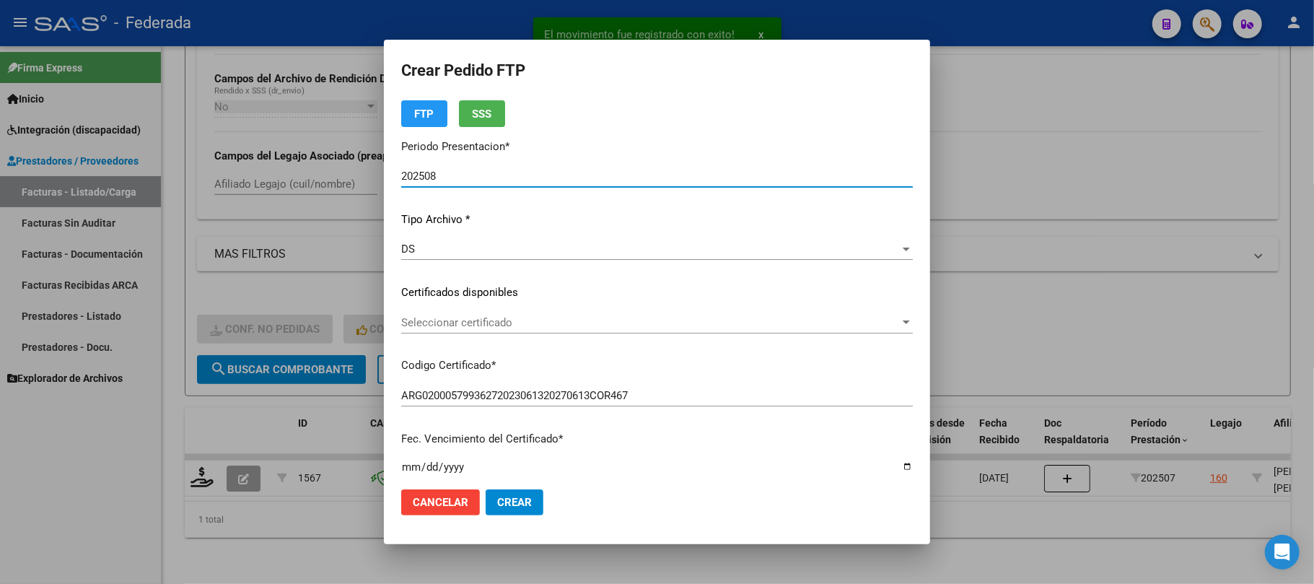
scroll to position [96, 0]
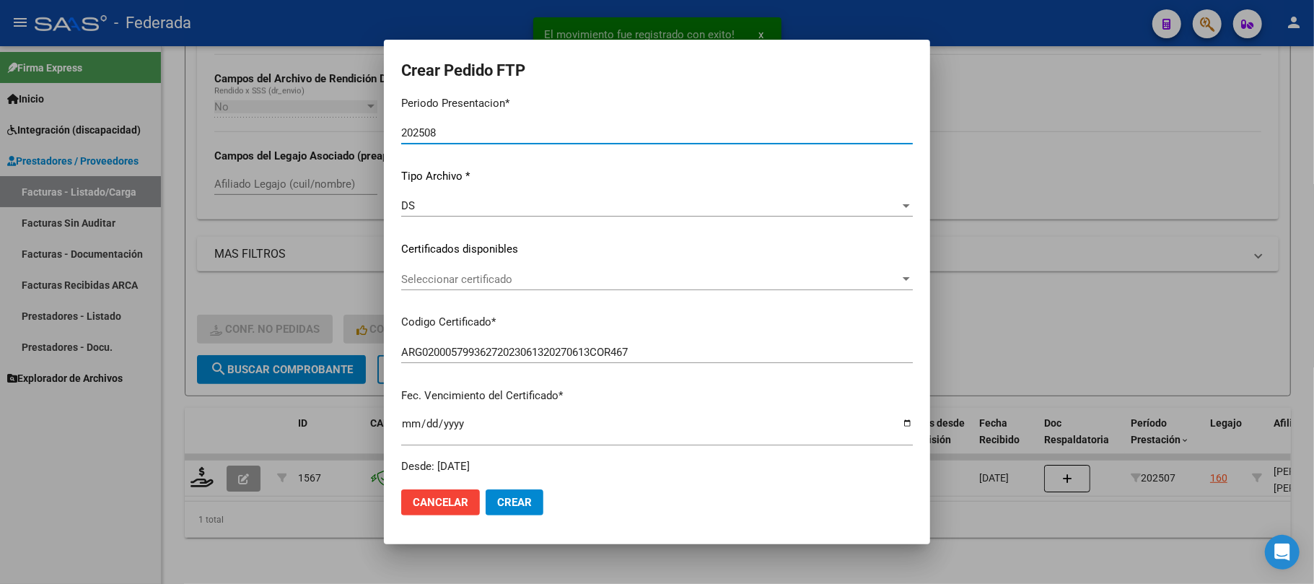
click at [442, 284] on span "Seleccionar certificado" at bounding box center [650, 279] width 499 height 13
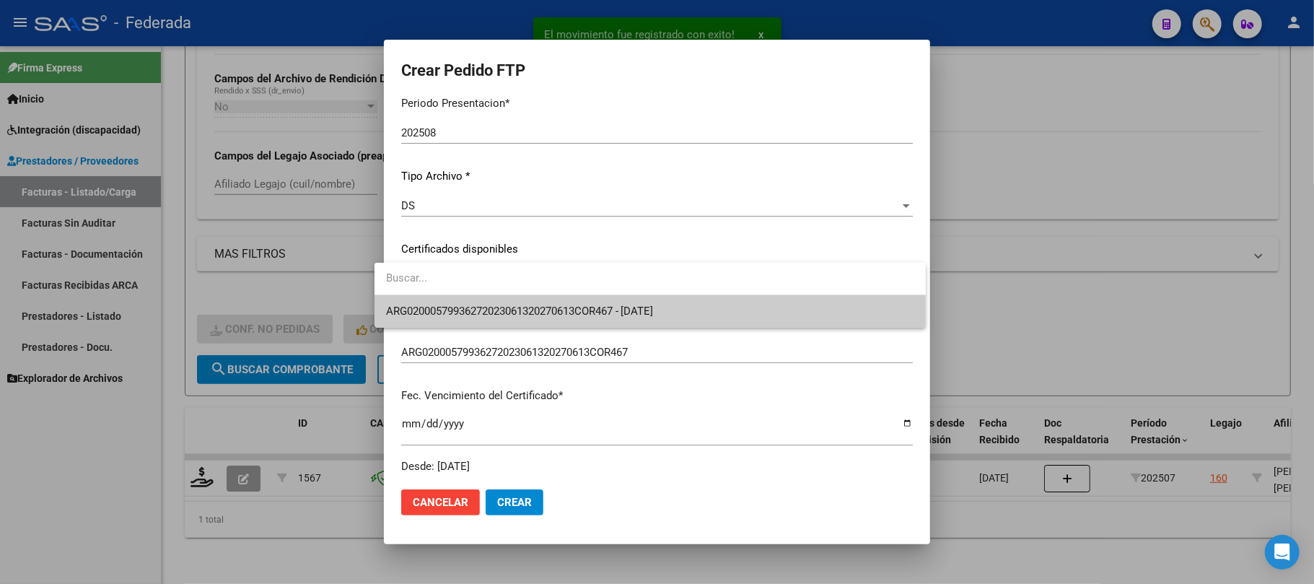
click at [437, 309] on span "ARG02000579936272023061320270613COR467 - 2027-06-13" at bounding box center [520, 311] width 268 height 13
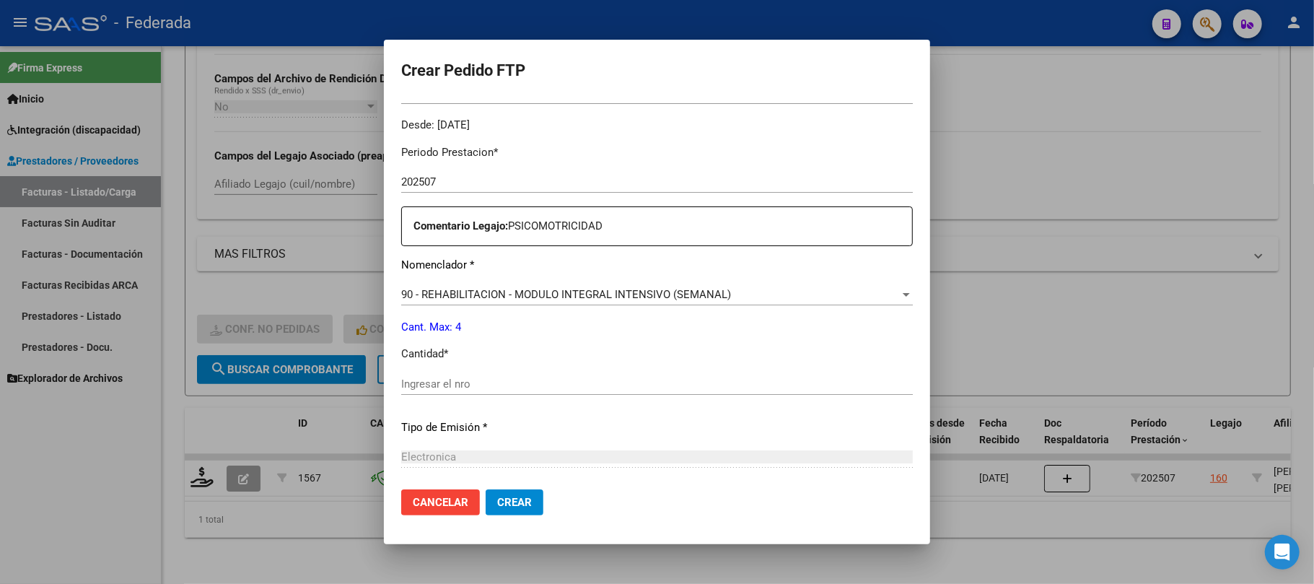
scroll to position [481, 0]
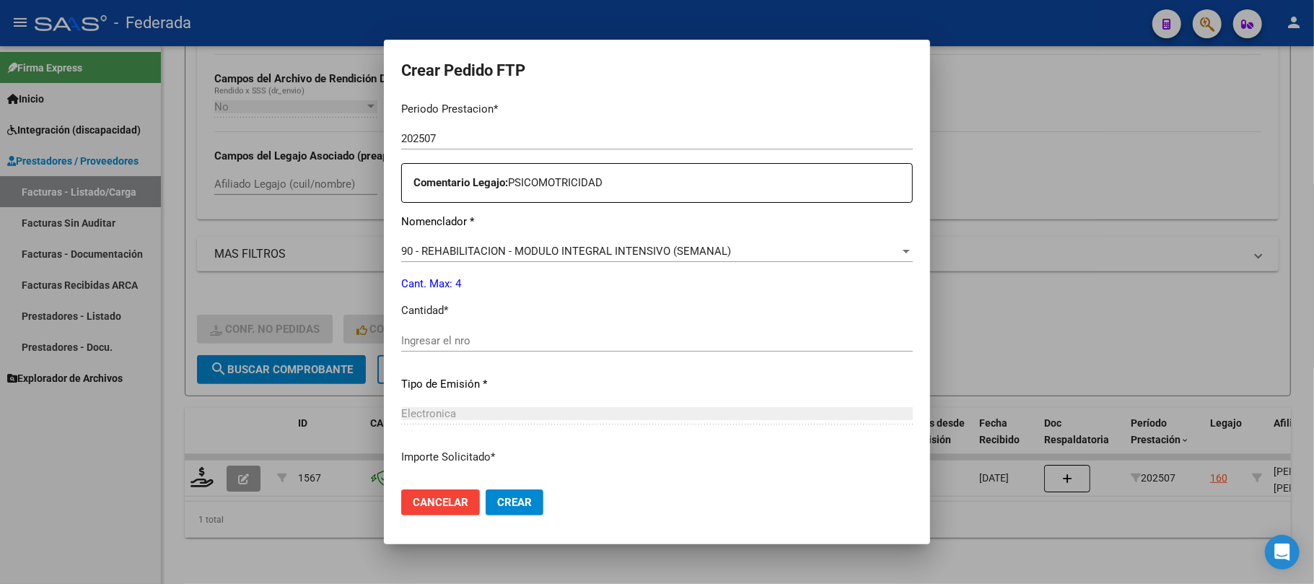
click at [429, 344] on input "Ingresar el nro" at bounding box center [657, 340] width 512 height 13
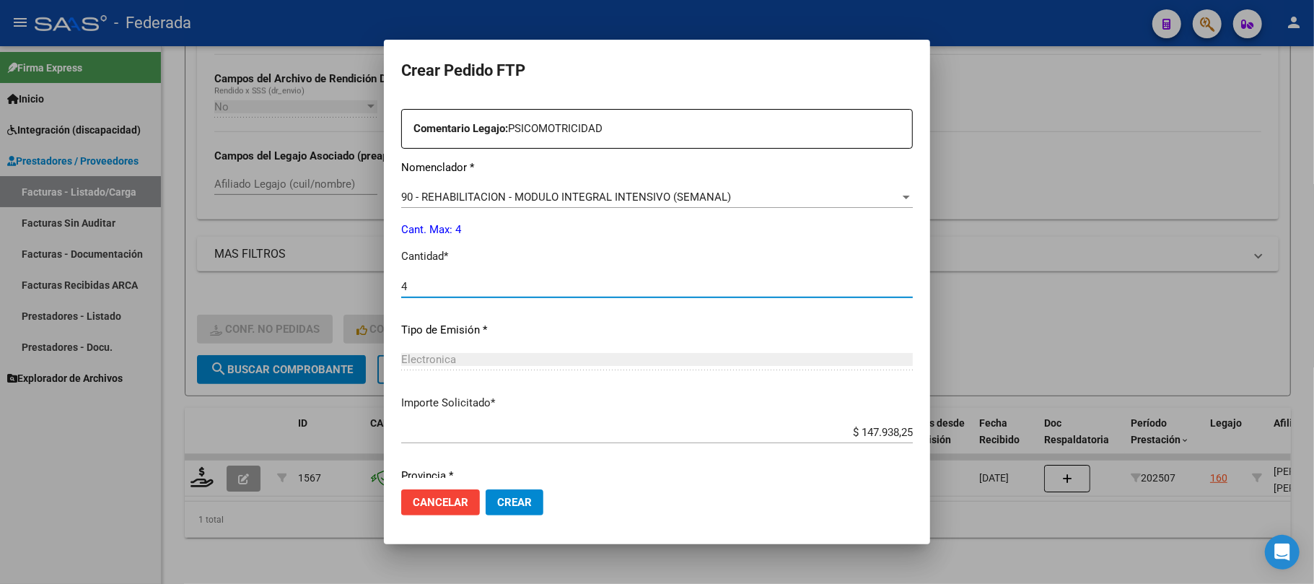
scroll to position [586, 0]
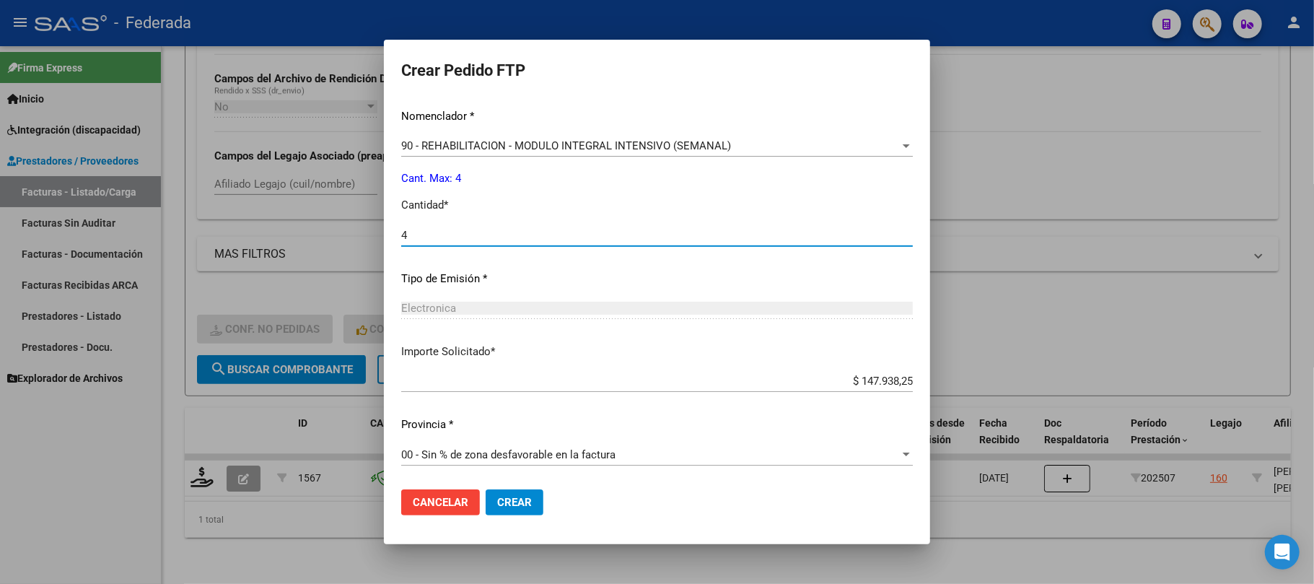
type input "4"
click at [487, 489] on button "Crear" at bounding box center [515, 502] width 58 height 26
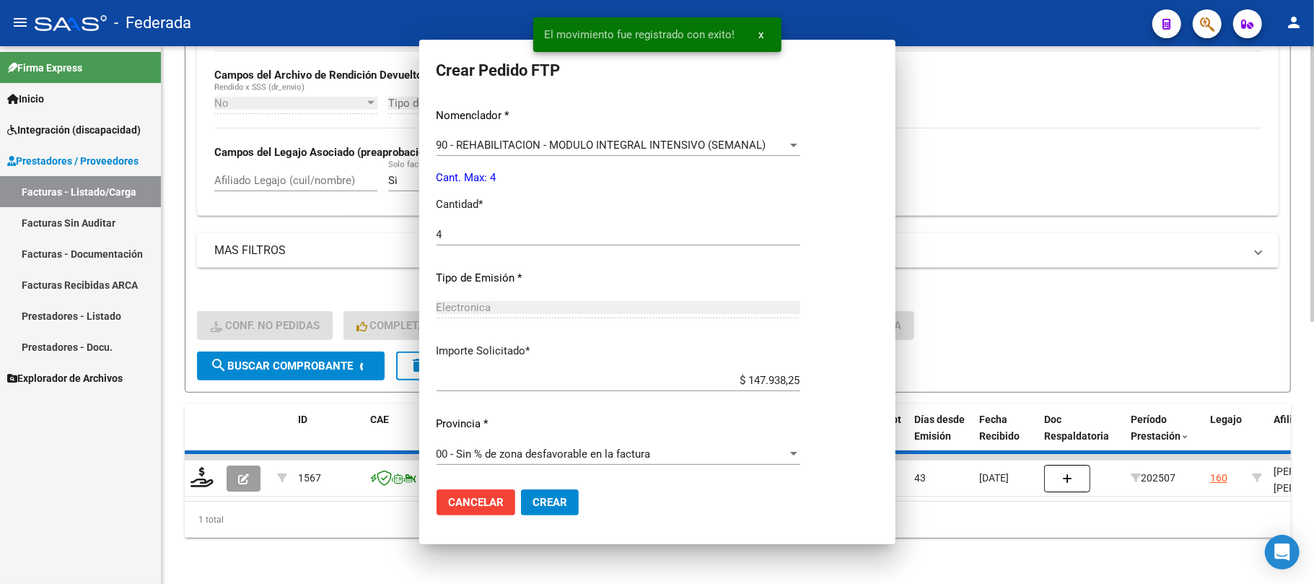
scroll to position [0, 0]
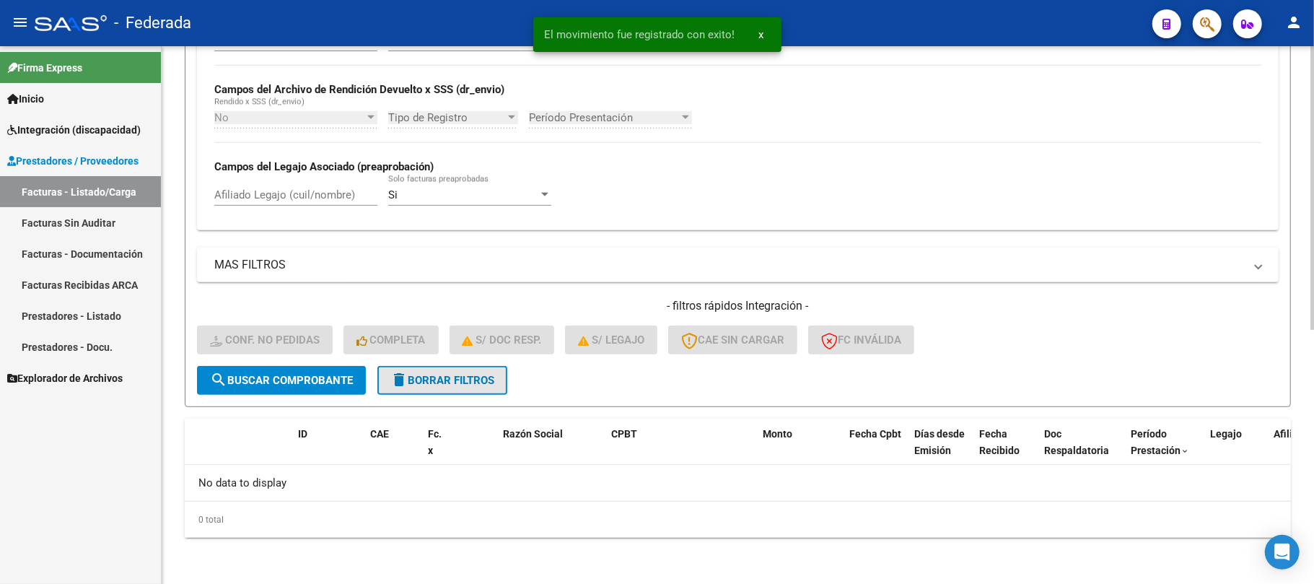
click at [417, 376] on span "delete Borrar Filtros" at bounding box center [443, 380] width 104 height 13
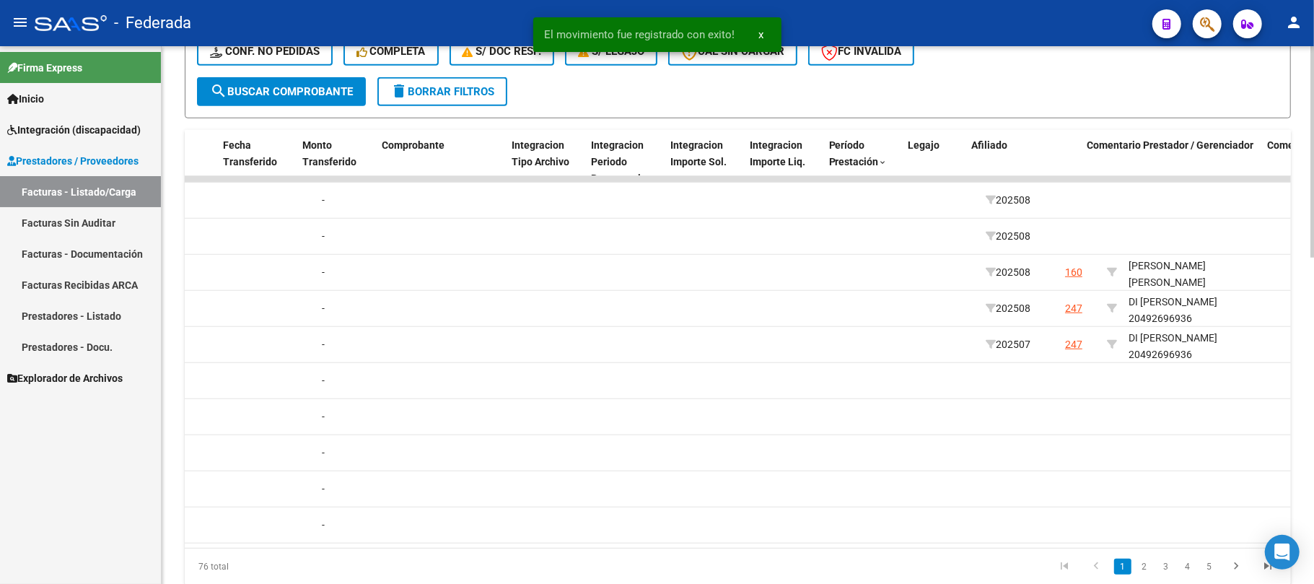
scroll to position [0, 1476]
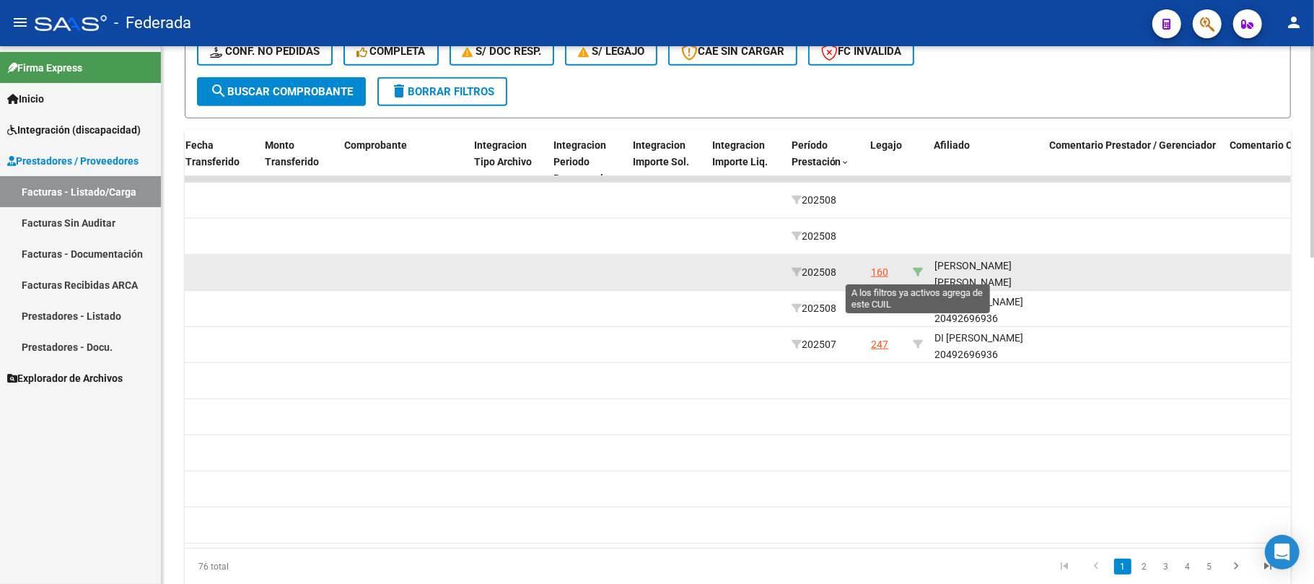
click at [915, 273] on icon at bounding box center [918, 272] width 10 height 10
type input "20579936275"
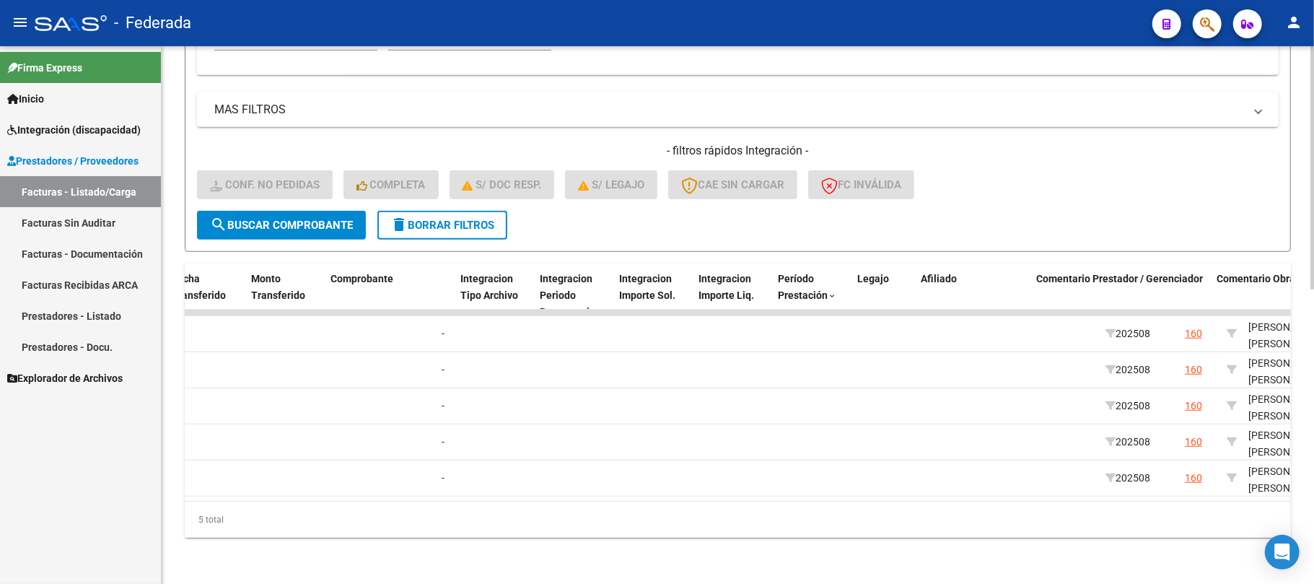
scroll to position [0, 1633]
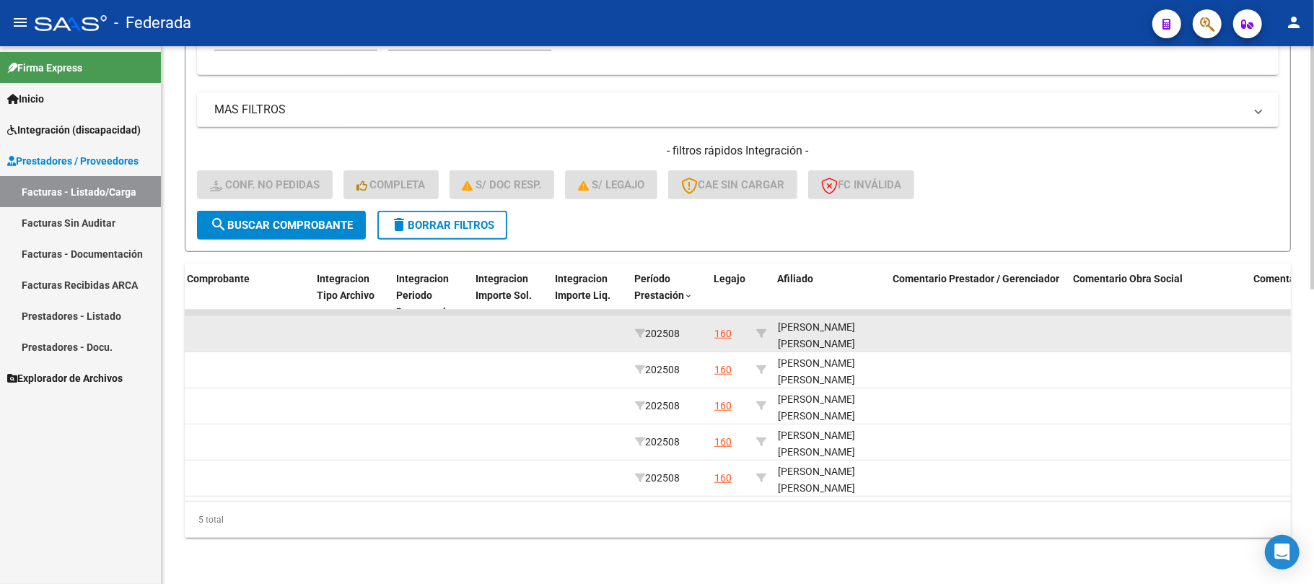
click at [798, 319] on div "[PERSON_NAME] [PERSON_NAME] 20579936275" at bounding box center [830, 343] width 104 height 49
copy div "RIBERI"
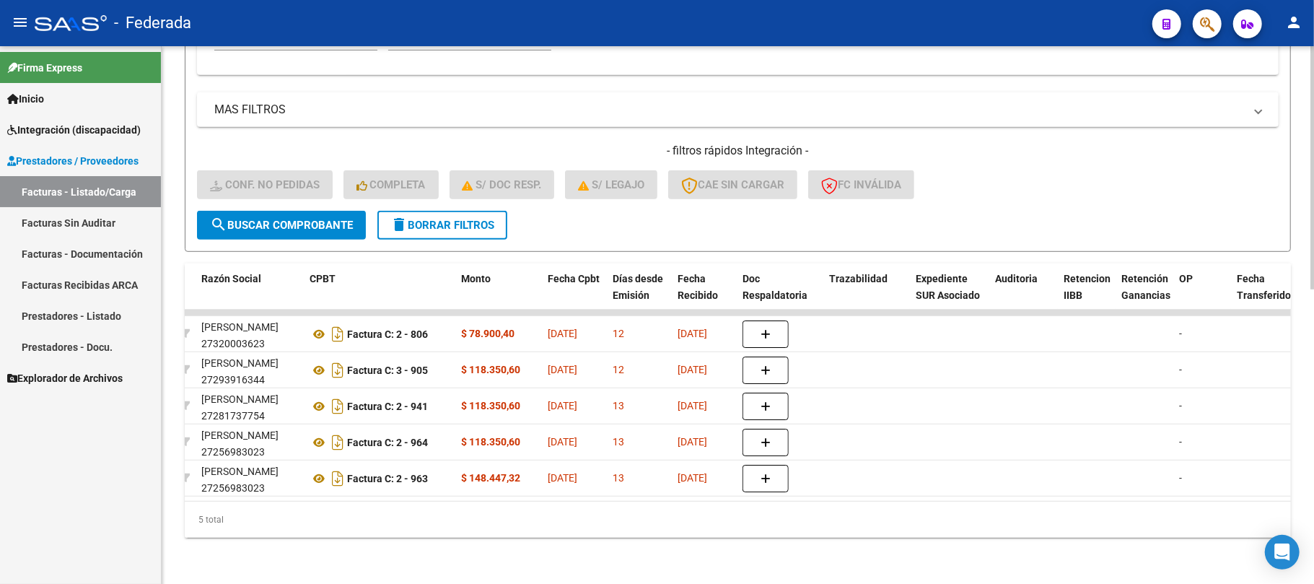
scroll to position [0, 136]
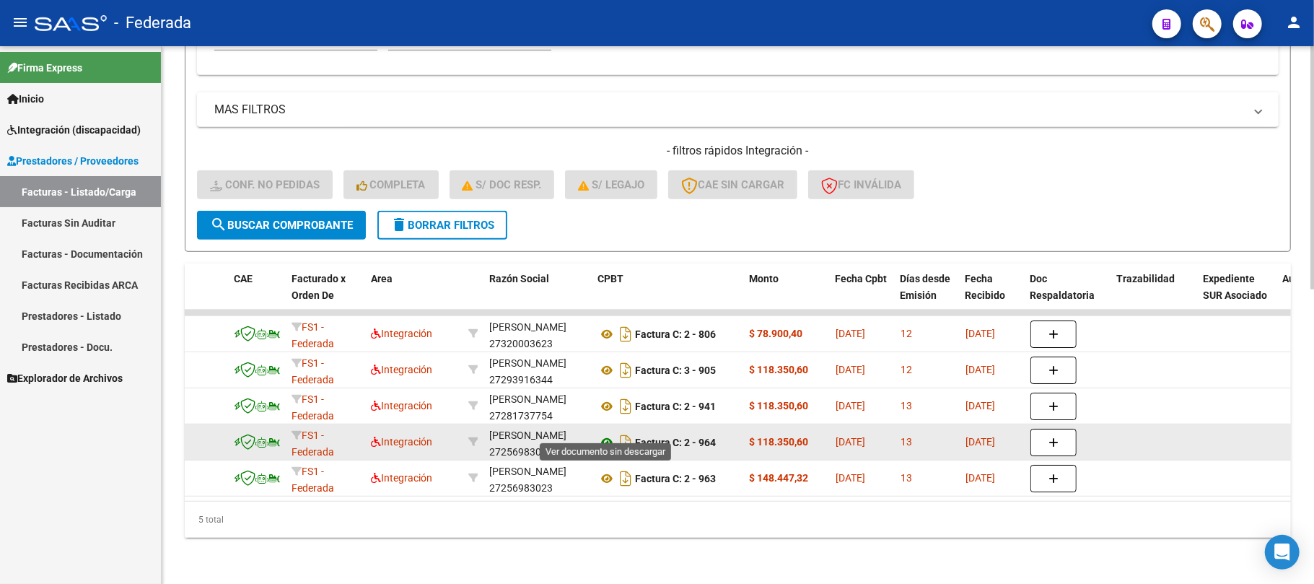
click at [606, 434] on icon at bounding box center [607, 442] width 19 height 17
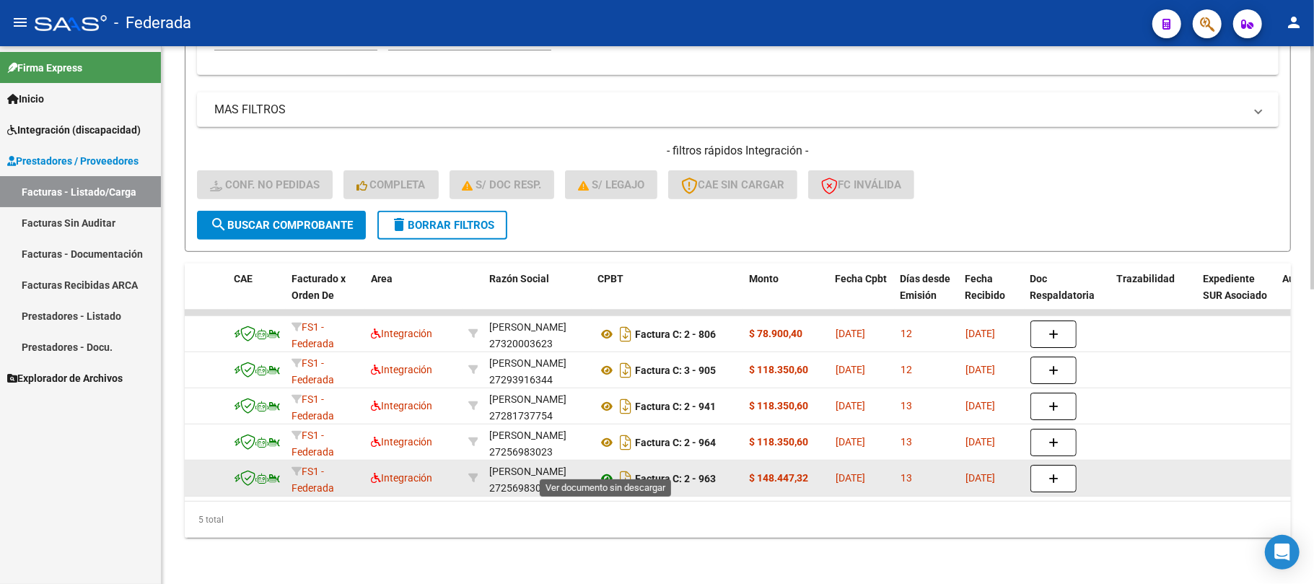
click at [605, 470] on icon at bounding box center [607, 478] width 19 height 17
click at [609, 470] on icon at bounding box center [607, 478] width 19 height 17
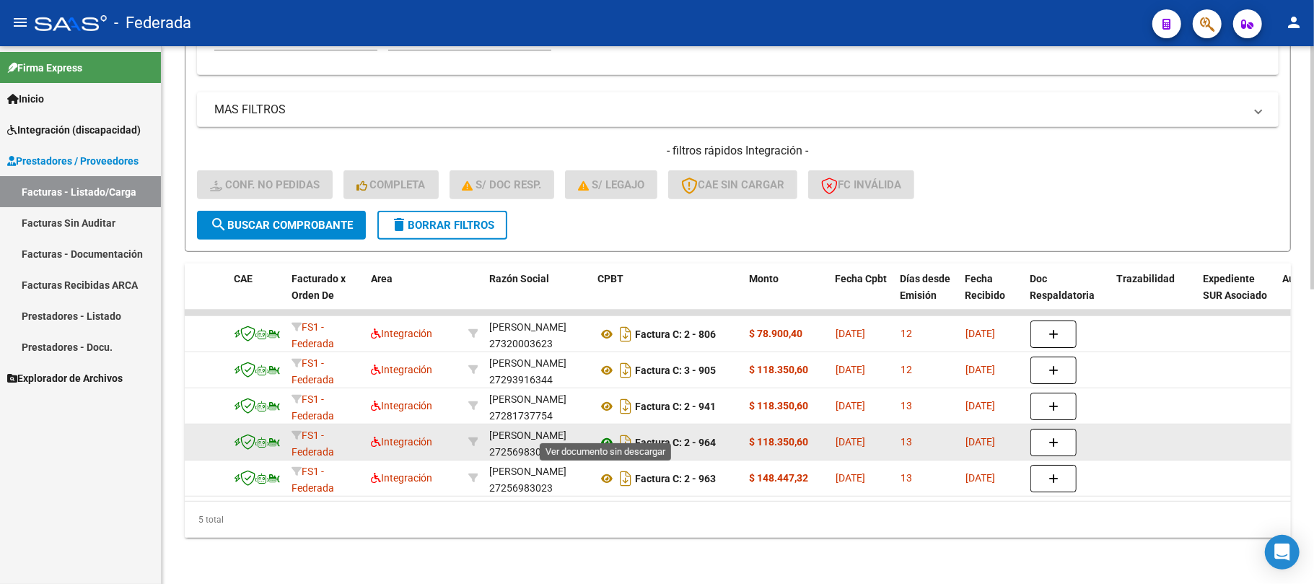
click at [602, 434] on icon at bounding box center [607, 442] width 19 height 17
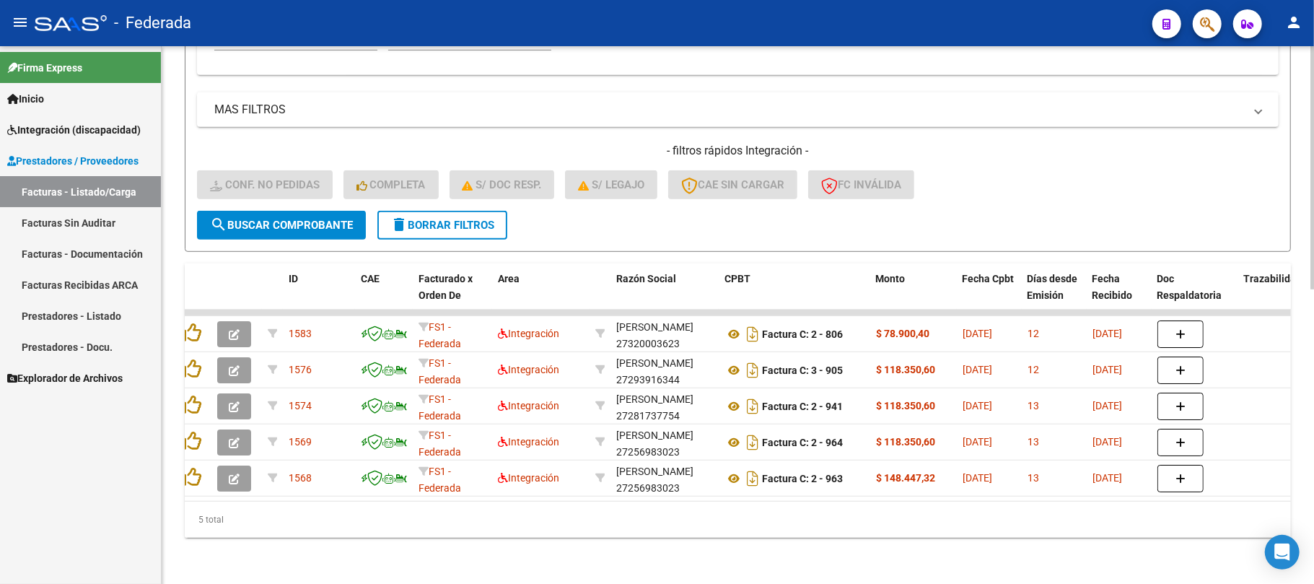
scroll to position [0, 0]
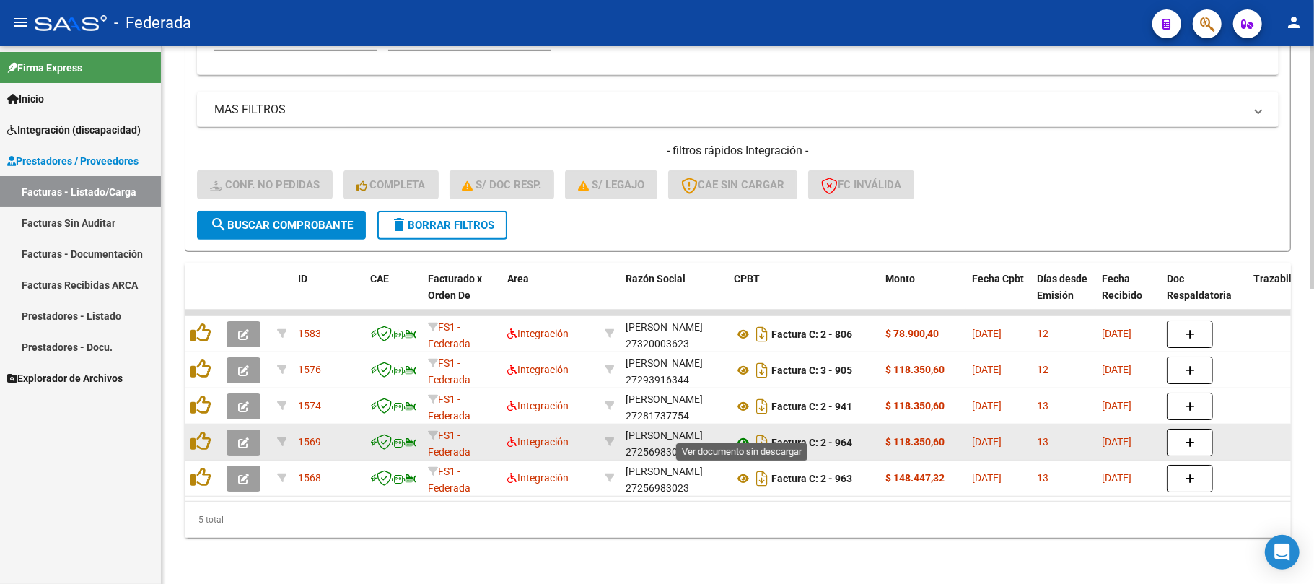
click at [742, 434] on icon at bounding box center [743, 442] width 19 height 17
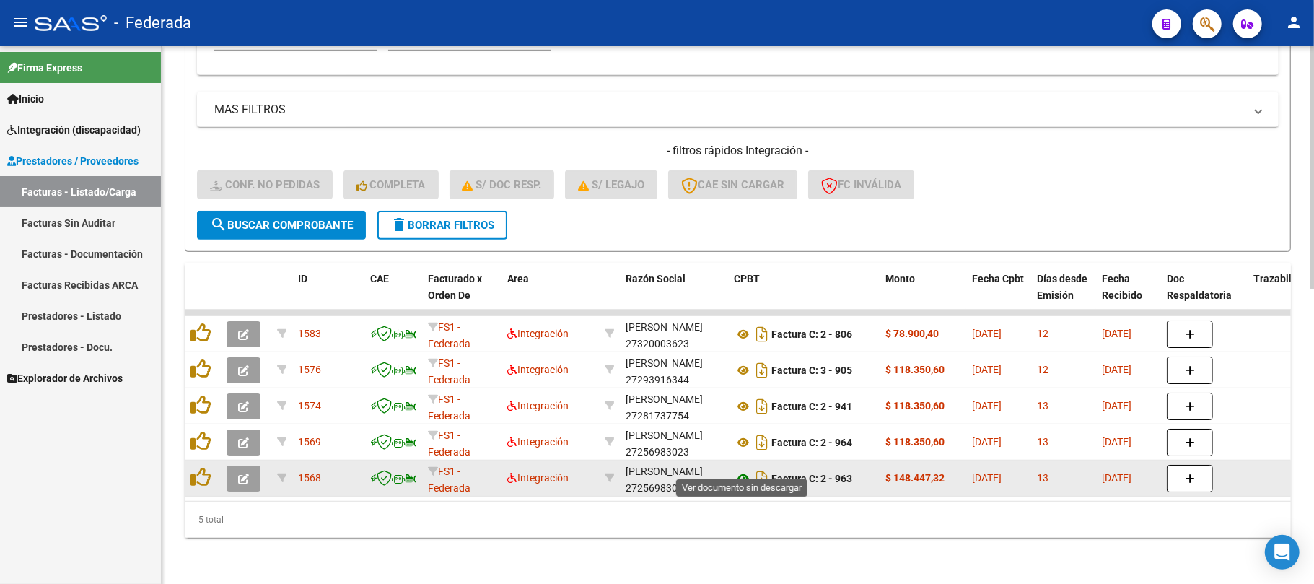
click at [746, 470] on icon at bounding box center [743, 478] width 19 height 17
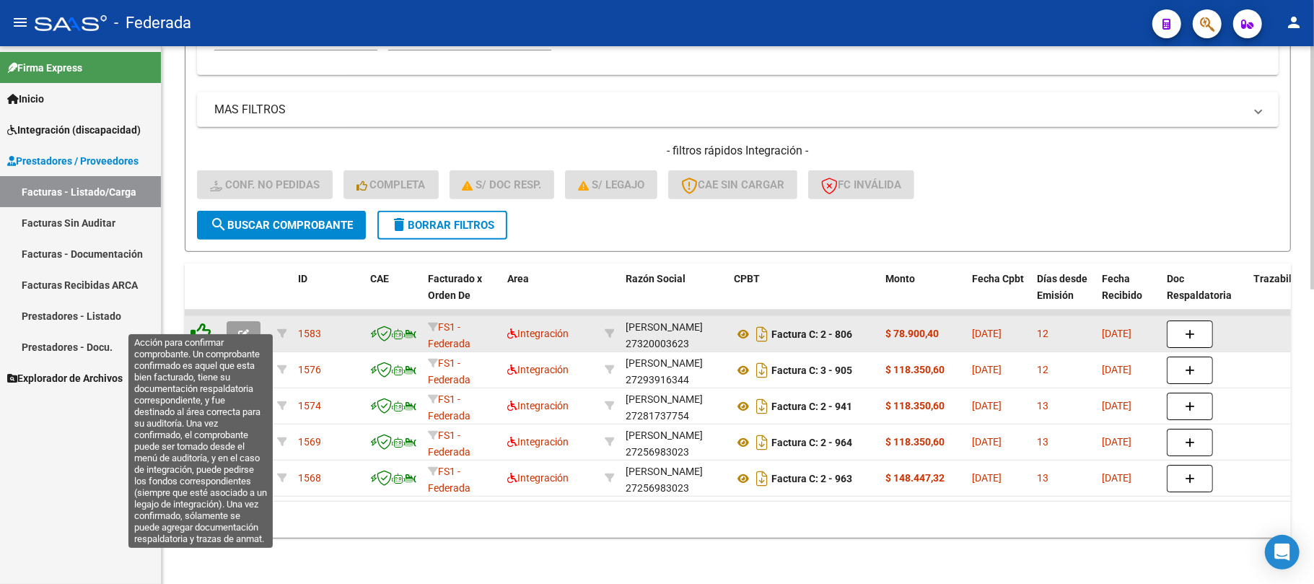
click at [196, 323] on icon at bounding box center [201, 333] width 20 height 20
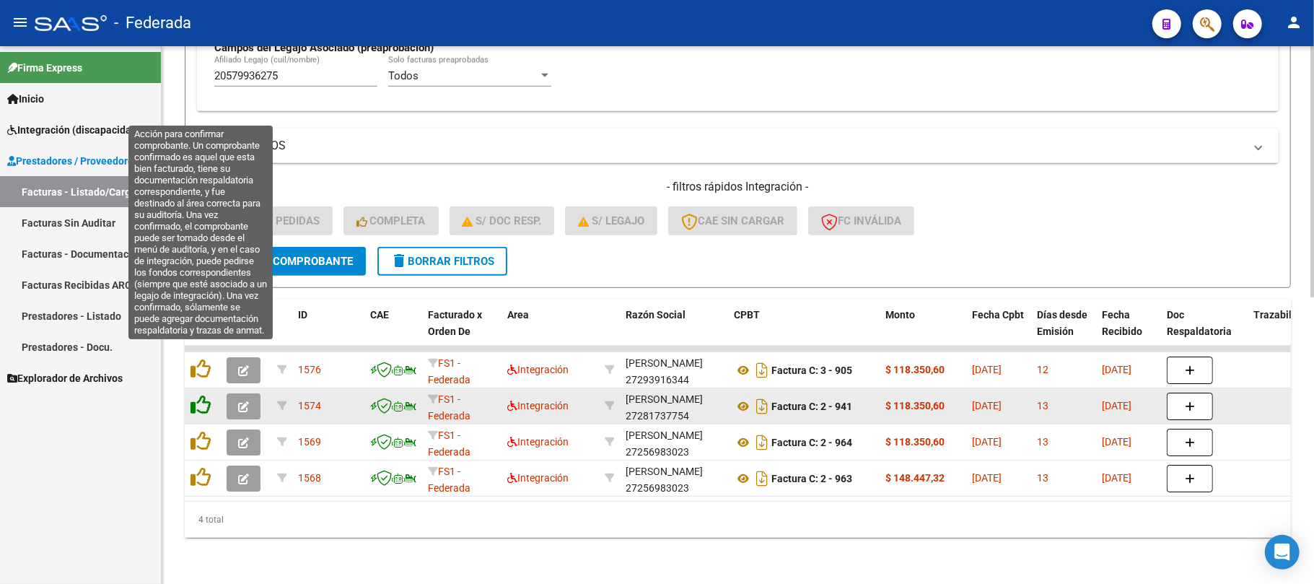
click at [202, 359] on icon at bounding box center [201, 369] width 20 height 20
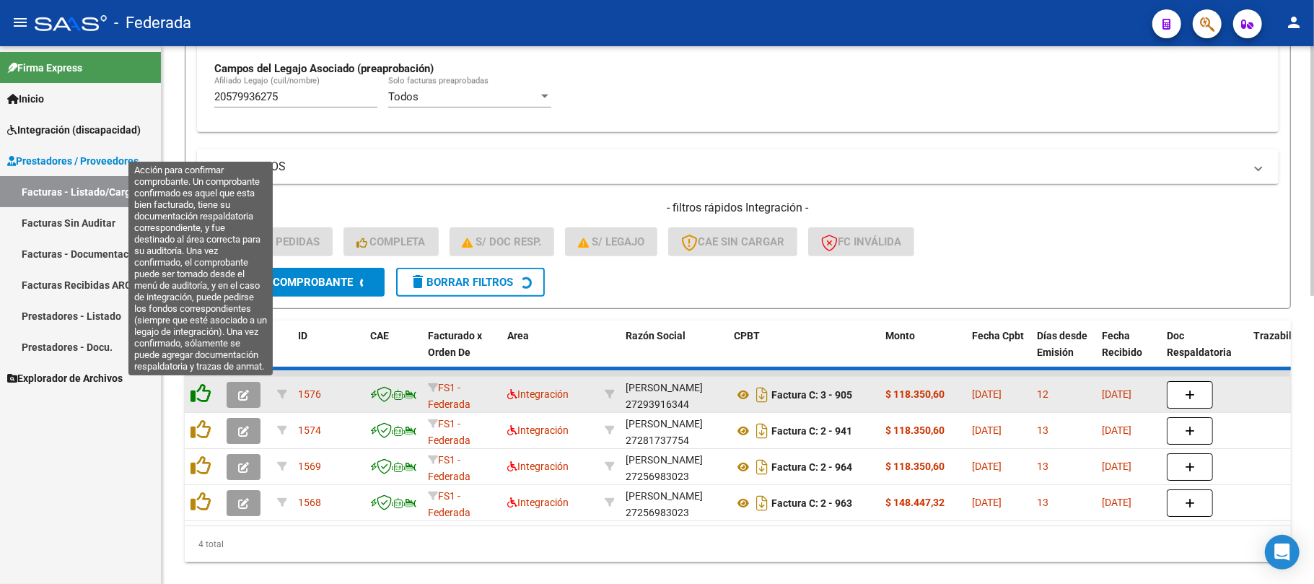
click at [195, 394] on icon at bounding box center [201, 393] width 20 height 20
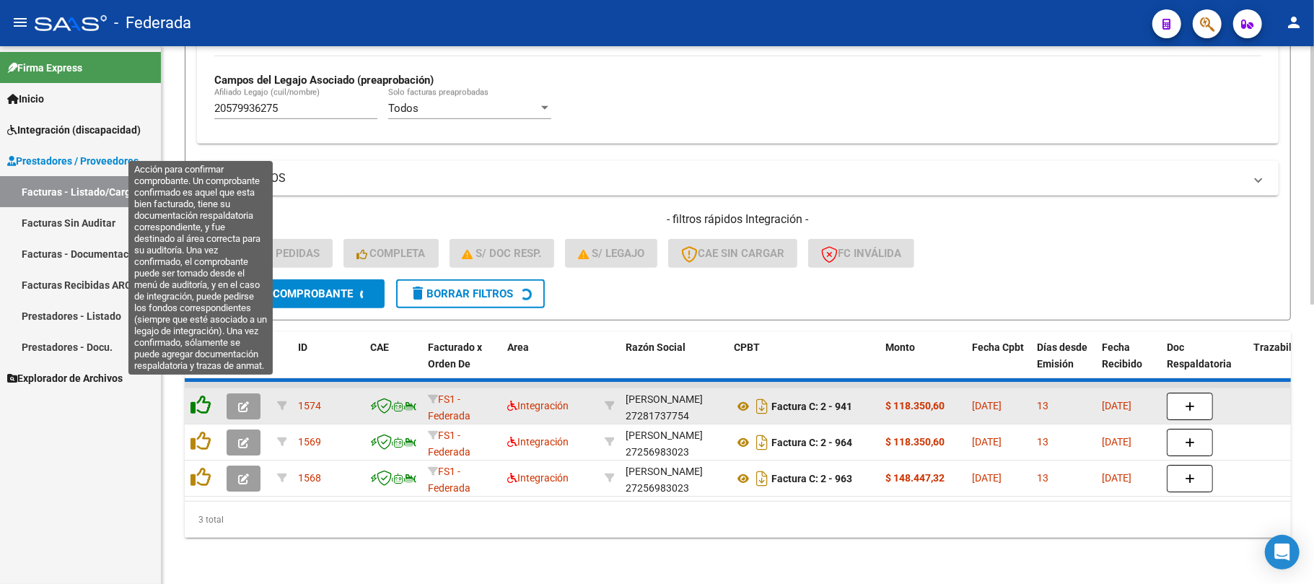
scroll to position [541, 0]
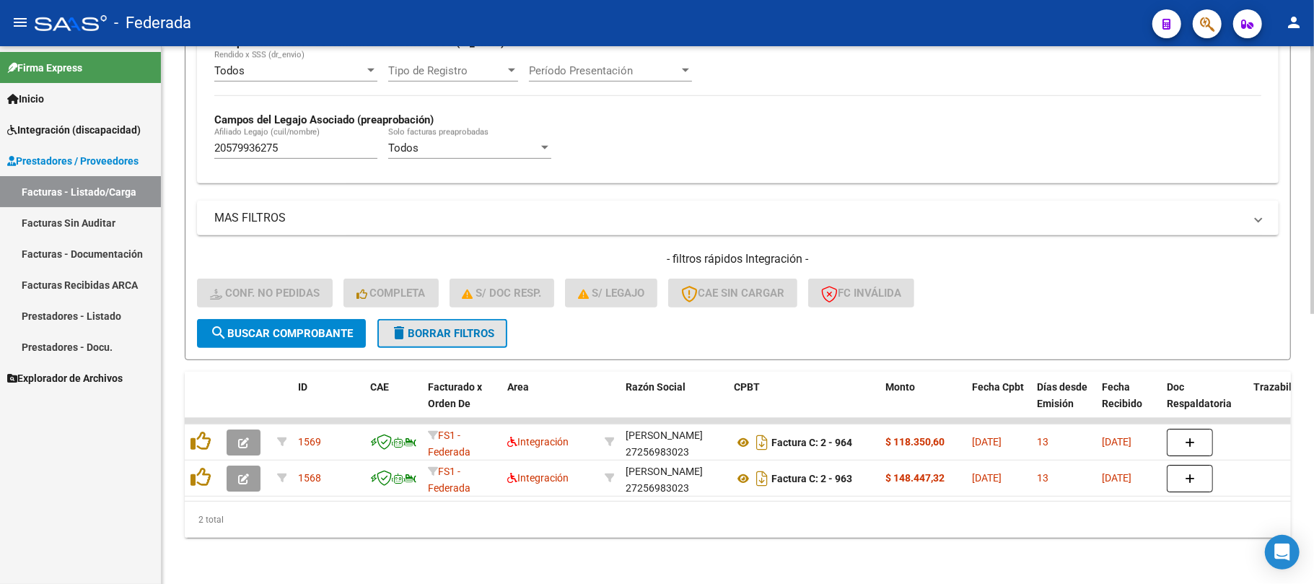
click at [417, 330] on button "delete Borrar Filtros" at bounding box center [443, 333] width 130 height 29
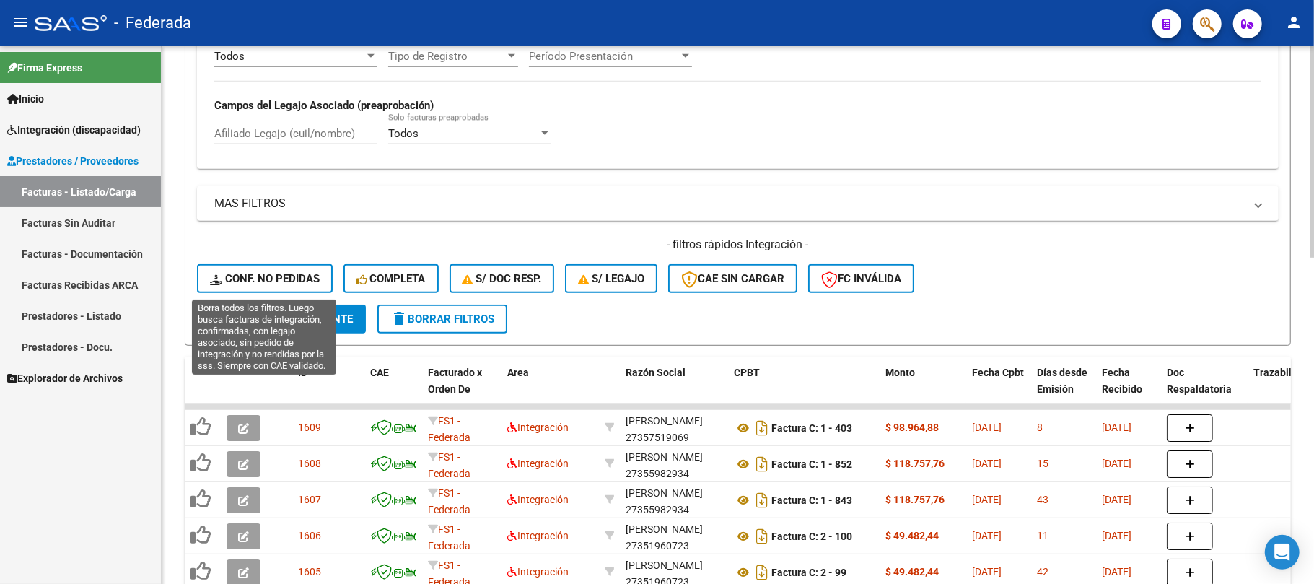
click at [293, 272] on span "Conf. no pedidas" at bounding box center [265, 278] width 110 height 13
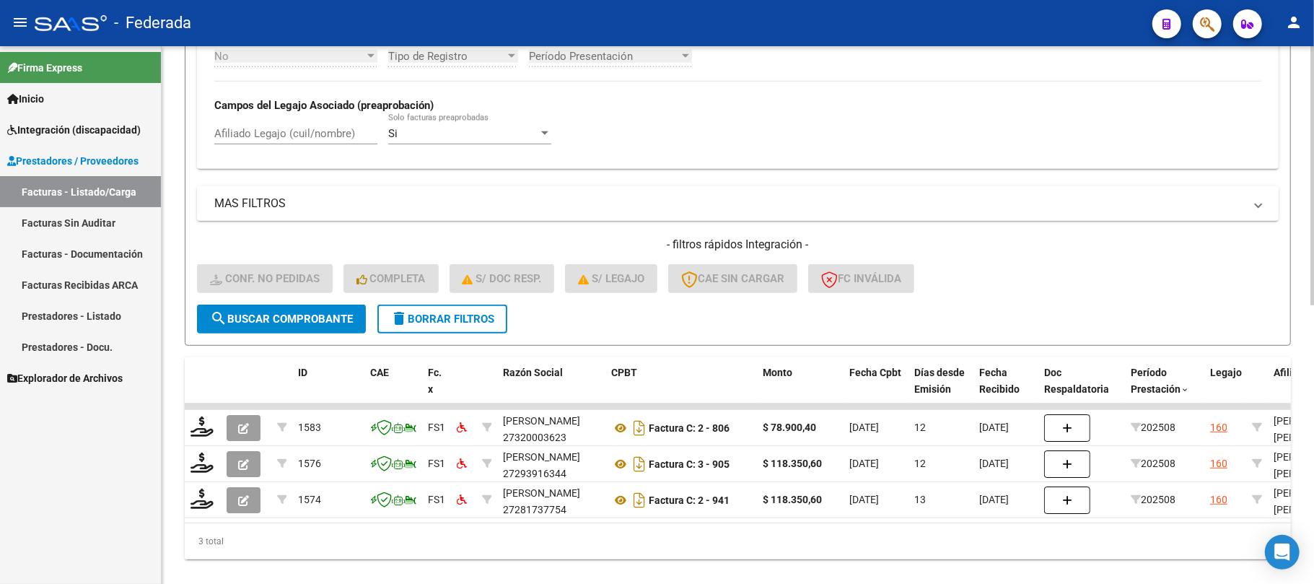
scroll to position [578, 0]
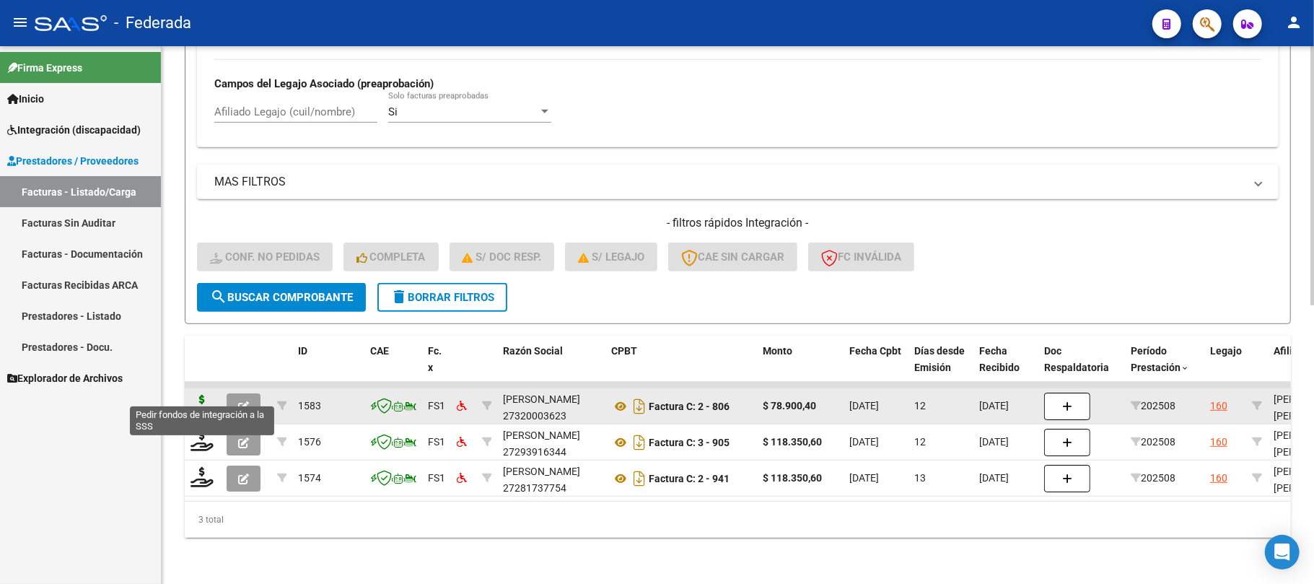
click at [206, 396] on icon at bounding box center [202, 405] width 23 height 20
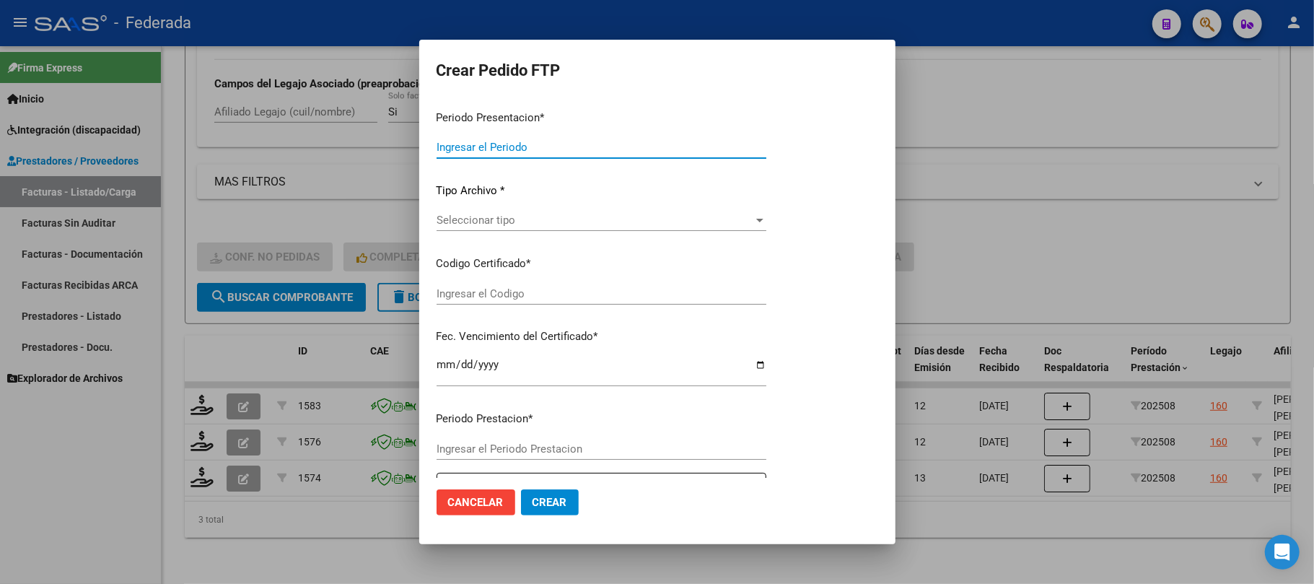
type input "202508"
type input "$ 78.900,40"
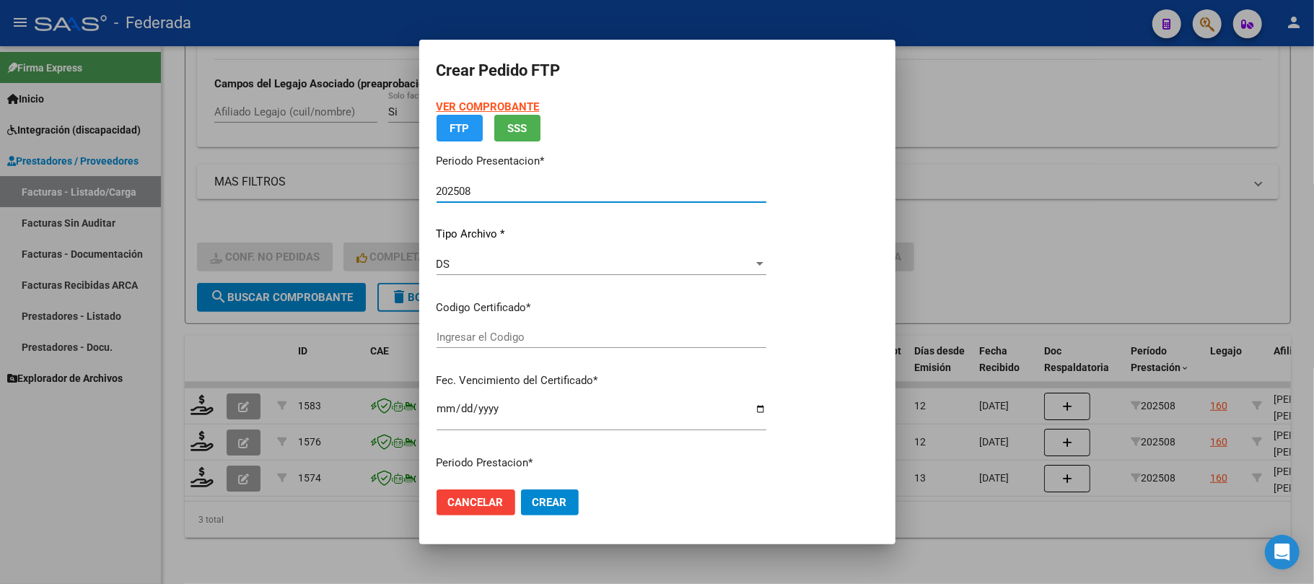
type input "ARG02000579936272023061320270613COR467"
type input "2027-06-13"
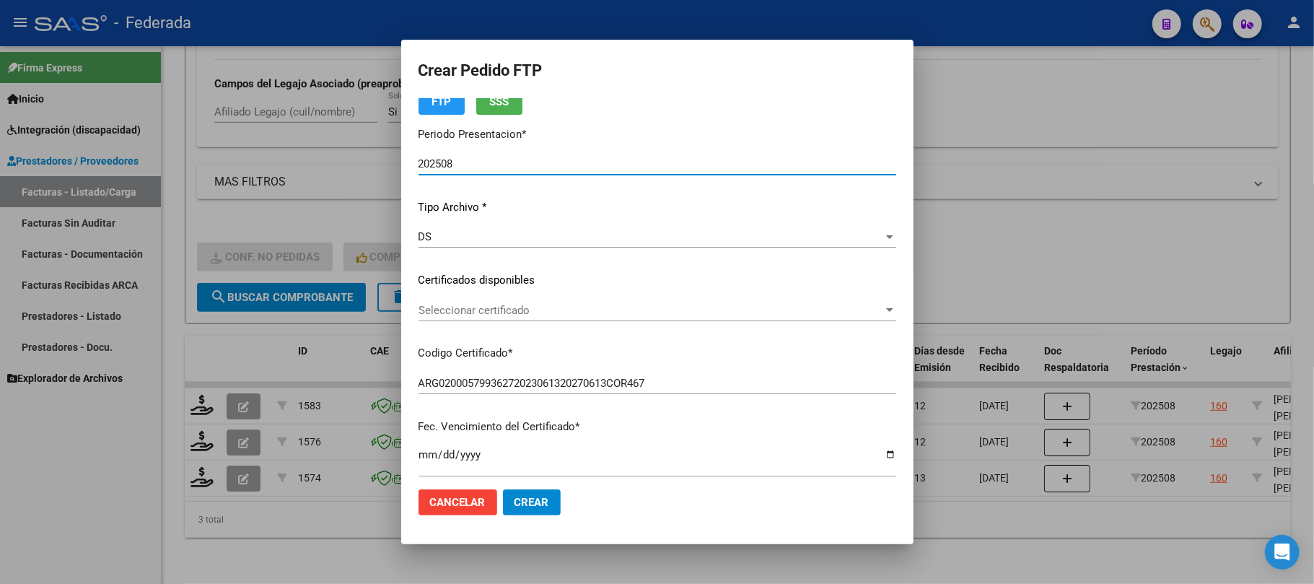
scroll to position [96, 0]
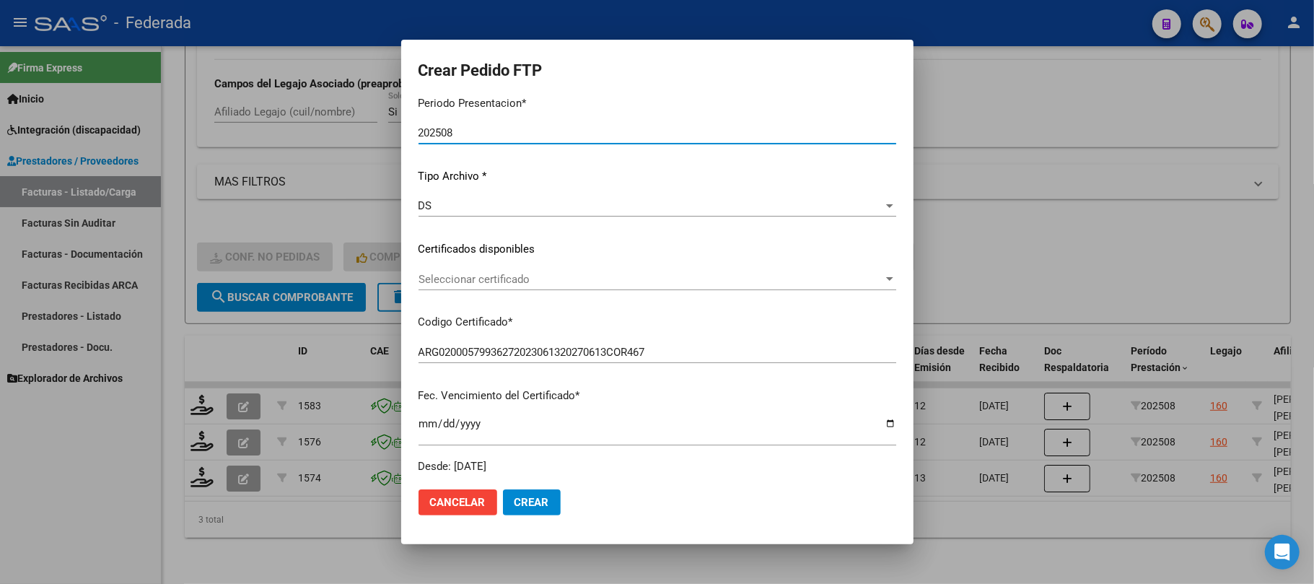
click at [485, 284] on span "Seleccionar certificado" at bounding box center [651, 279] width 465 height 13
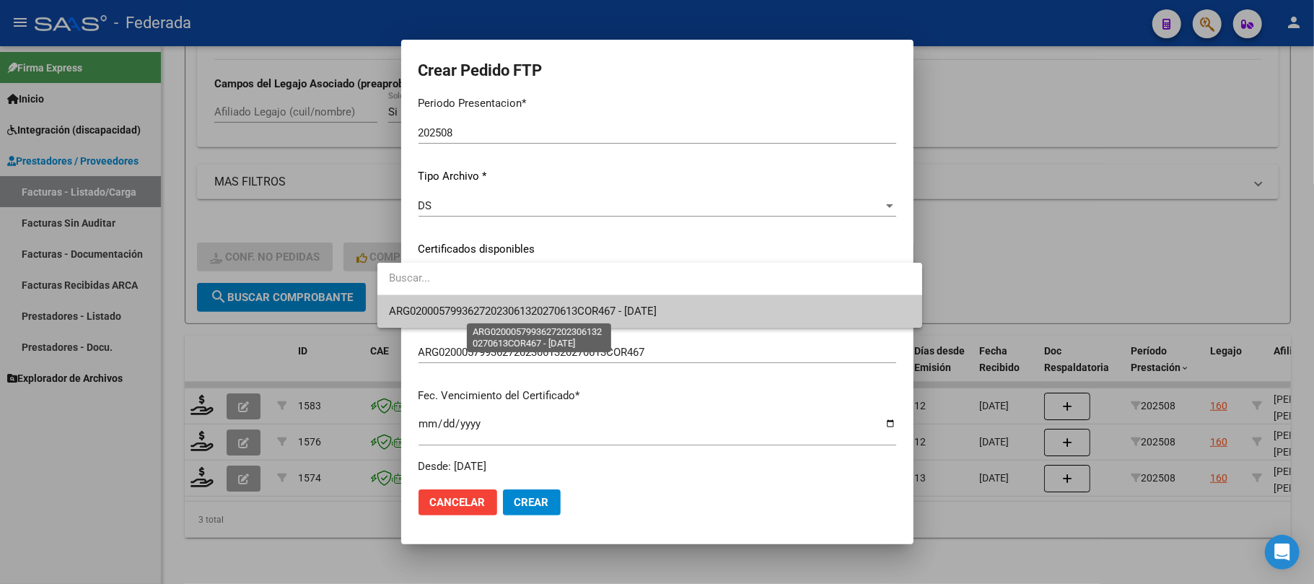
click at [487, 313] on span "ARG02000579936272023061320270613COR467 - 2027-06-13" at bounding box center [523, 311] width 268 height 13
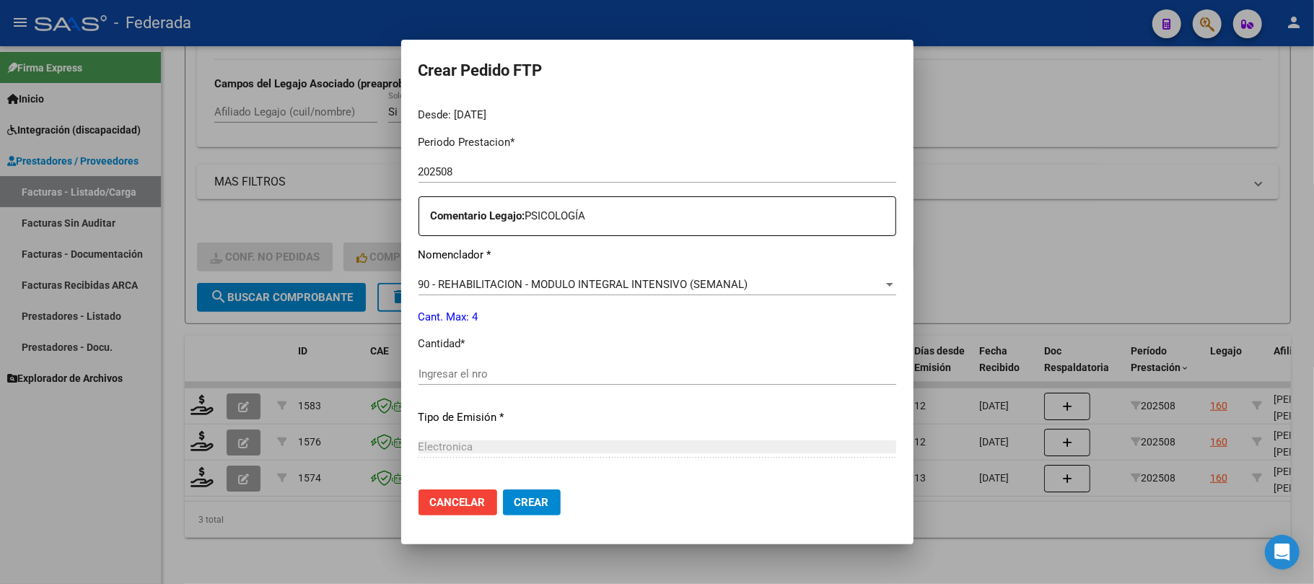
scroll to position [481, 0]
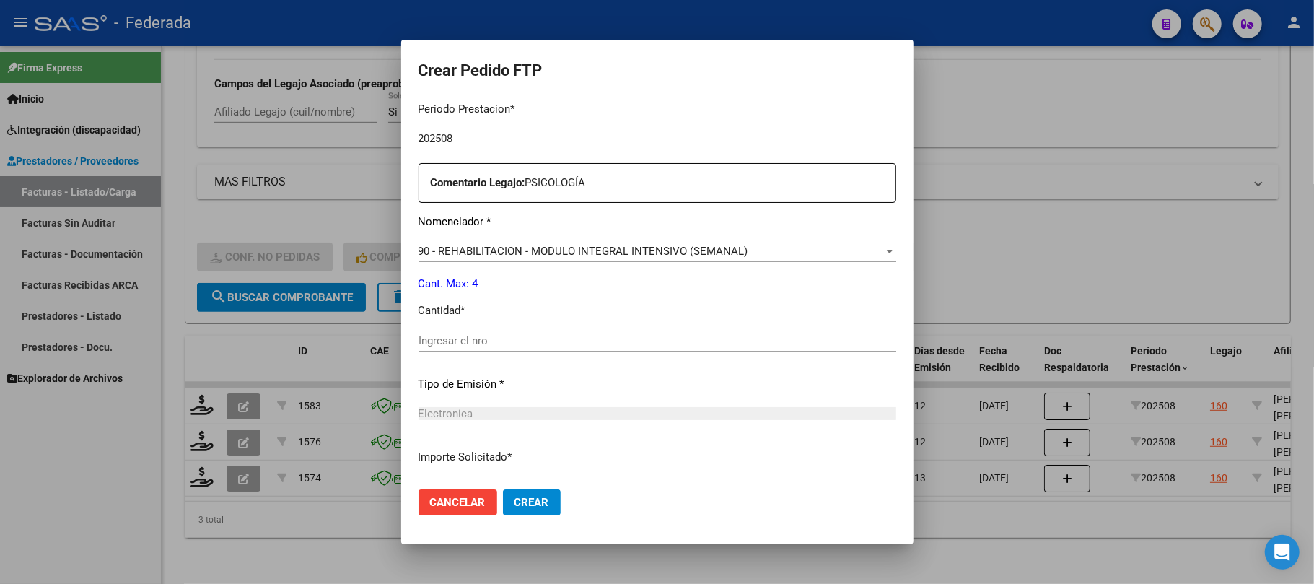
click at [471, 335] on input "Ingresar el nro" at bounding box center [658, 340] width 478 height 13
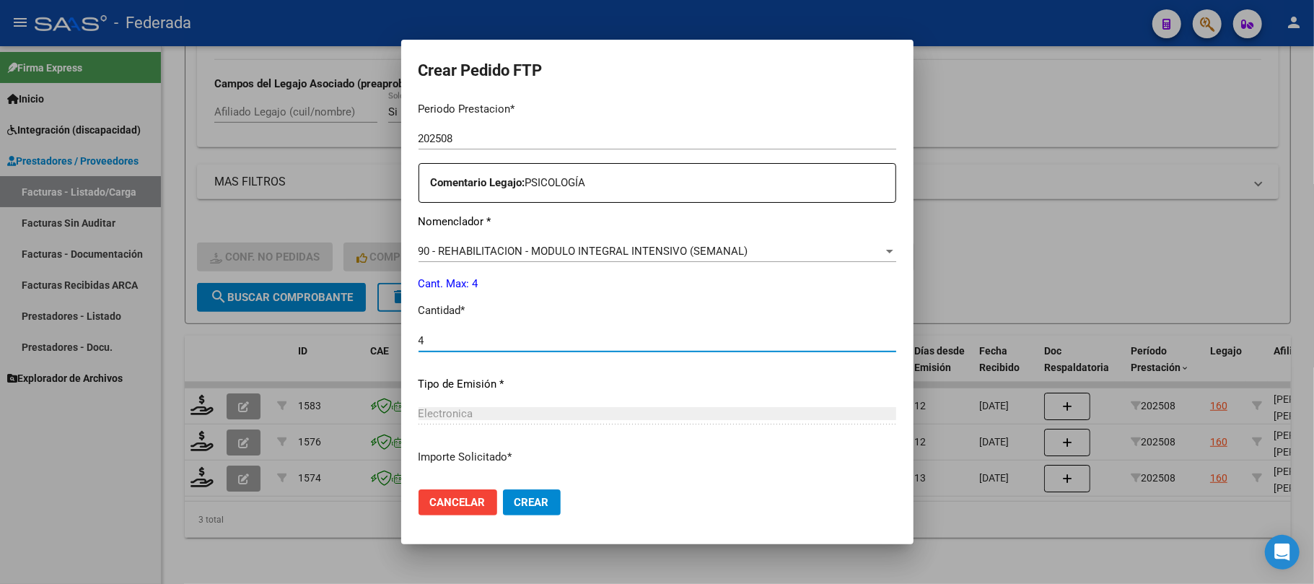
type input "4"
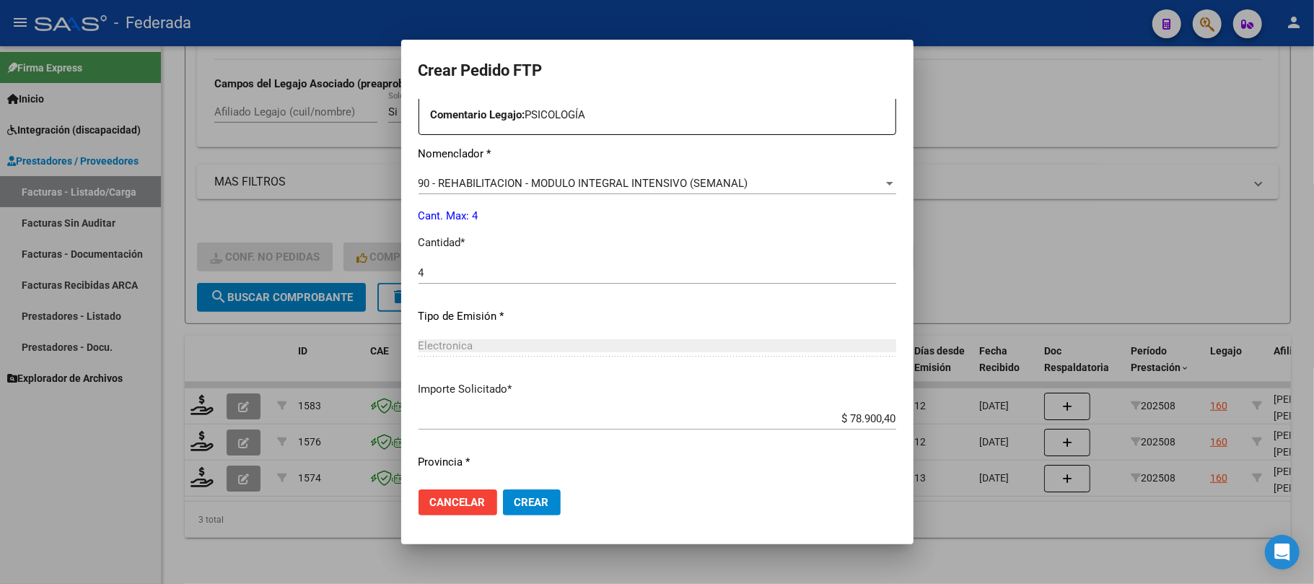
scroll to position [586, 0]
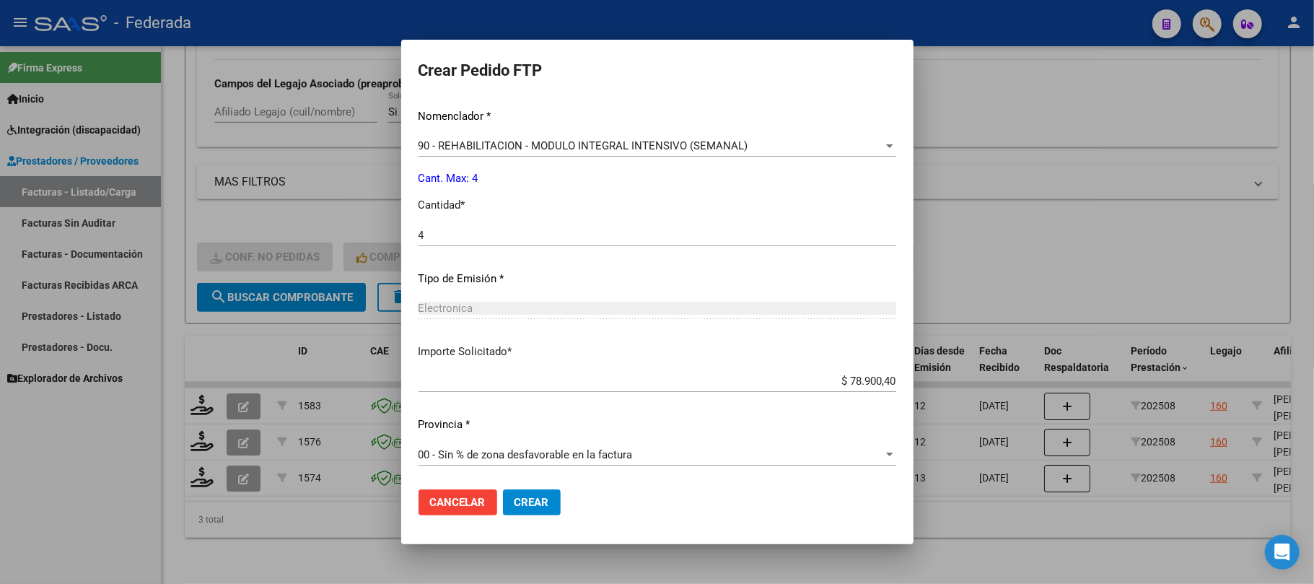
click at [515, 500] on span "Crear" at bounding box center [532, 502] width 35 height 13
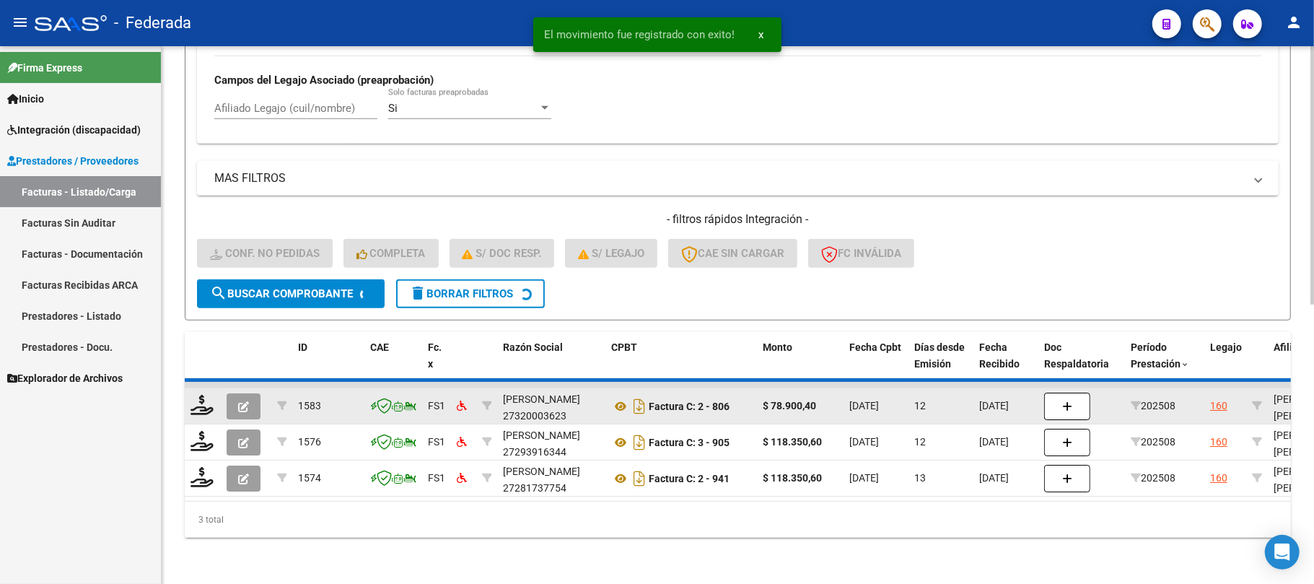
scroll to position [541, 0]
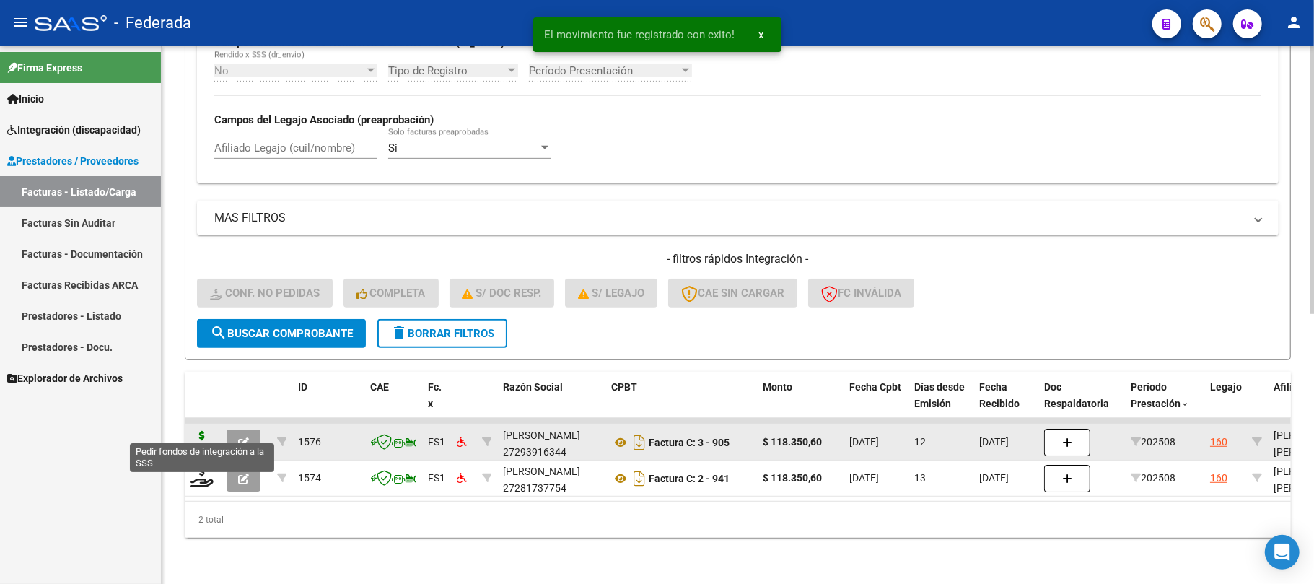
click at [206, 431] on icon at bounding box center [202, 441] width 23 height 20
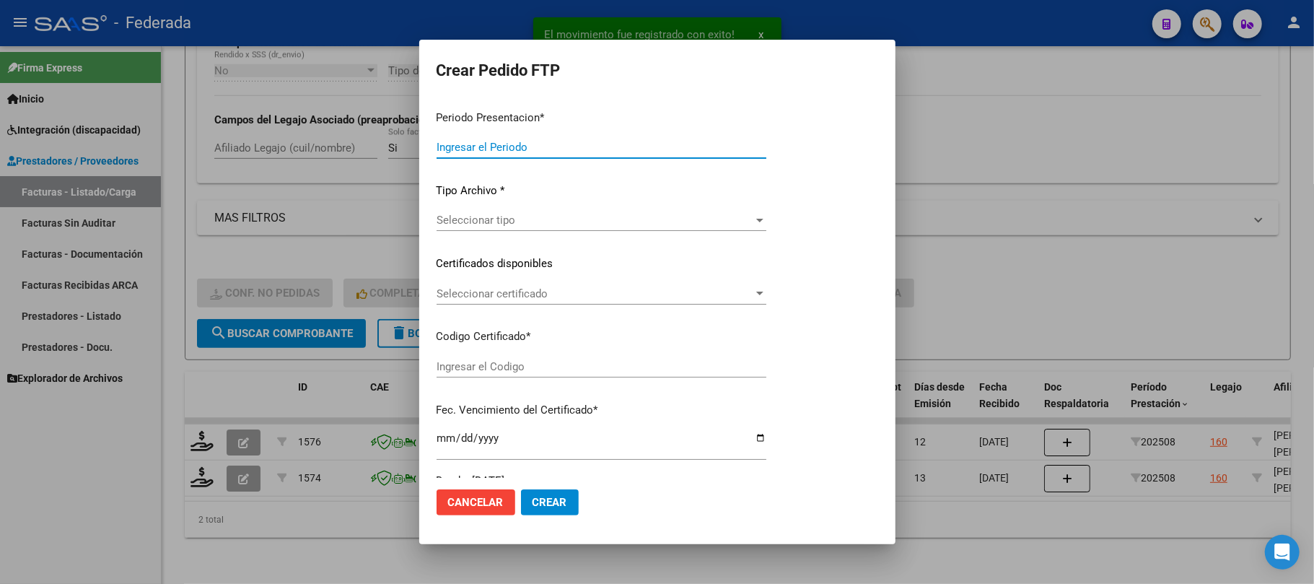
type input "202508"
type input "$ 118.350,60"
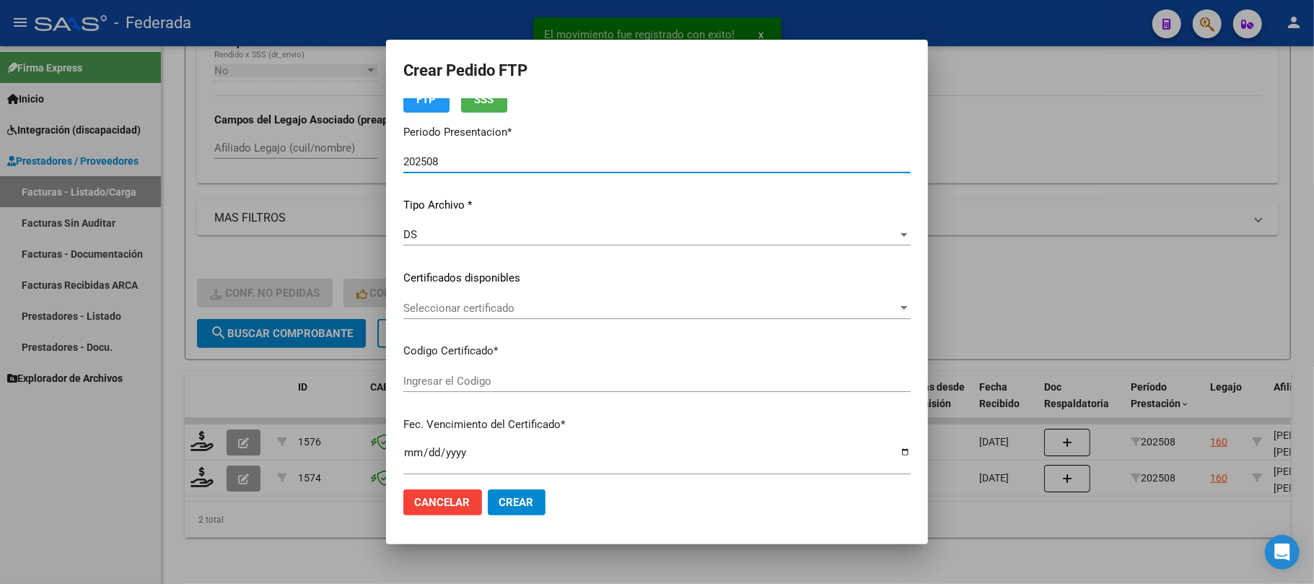
scroll to position [96, 0]
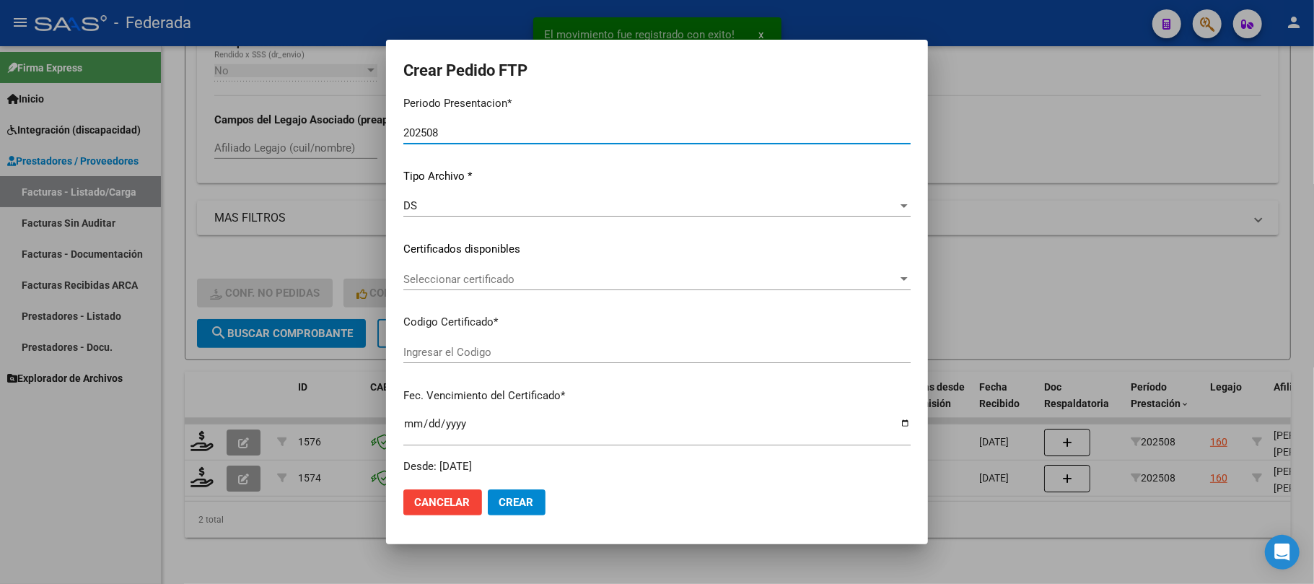
type input "ARG02000579936272023061320270613COR467"
type input "2027-06-13"
click at [459, 279] on span "Seleccionar certificado" at bounding box center [651, 279] width 494 height 13
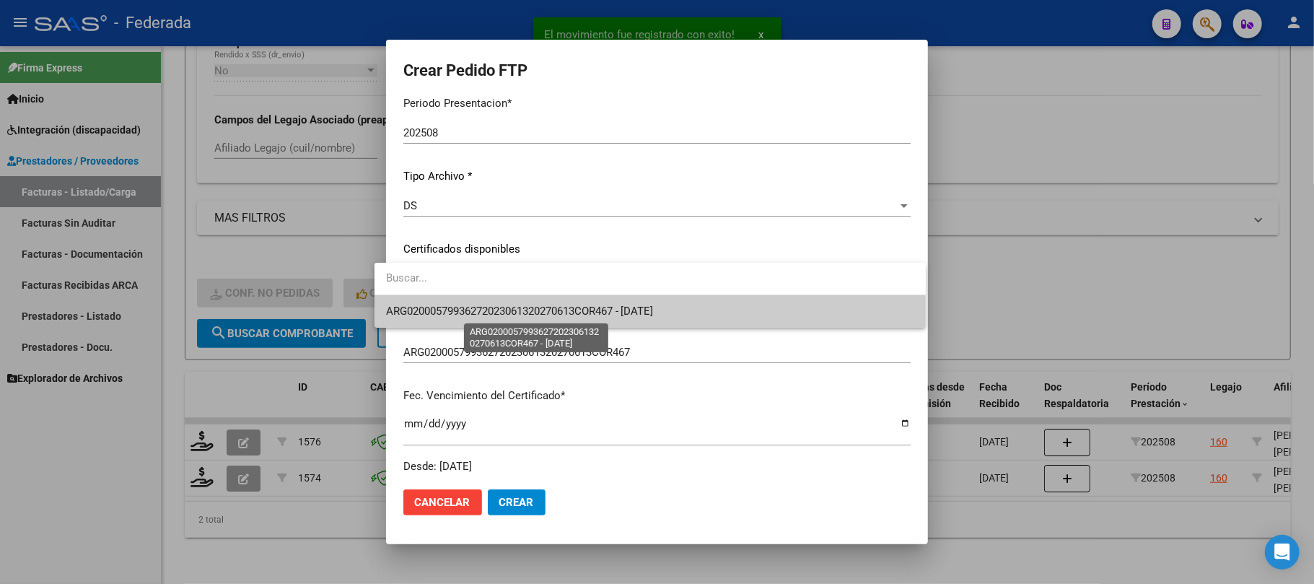
click at [458, 313] on span "ARG02000579936272023061320270613COR467 - 2027-06-13" at bounding box center [520, 311] width 268 height 13
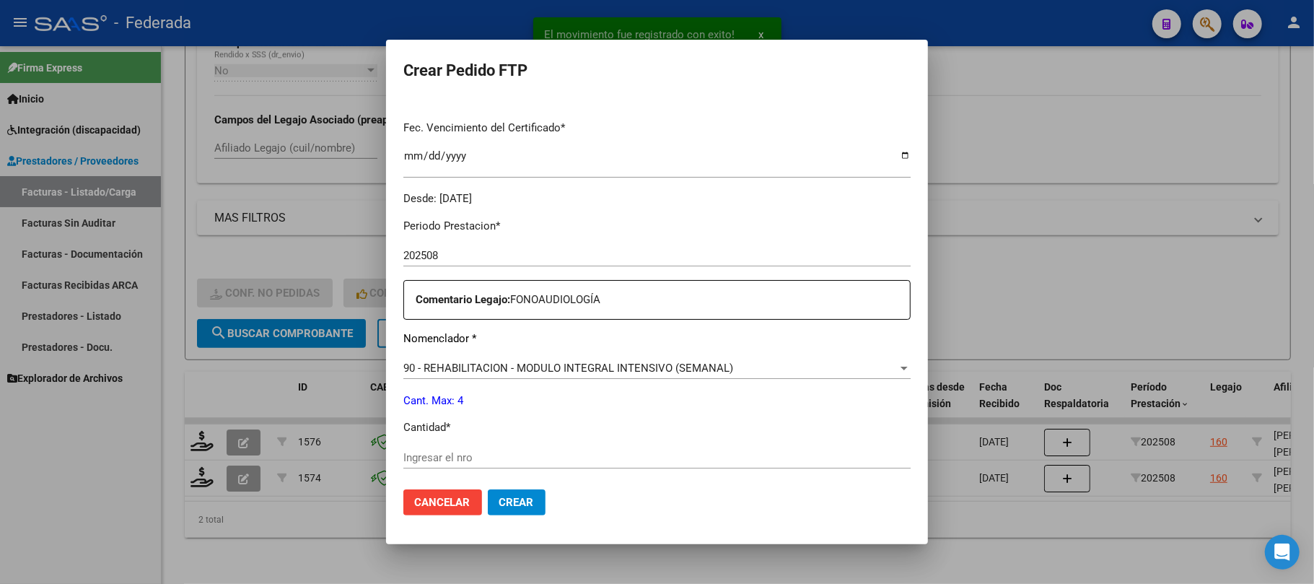
scroll to position [481, 0]
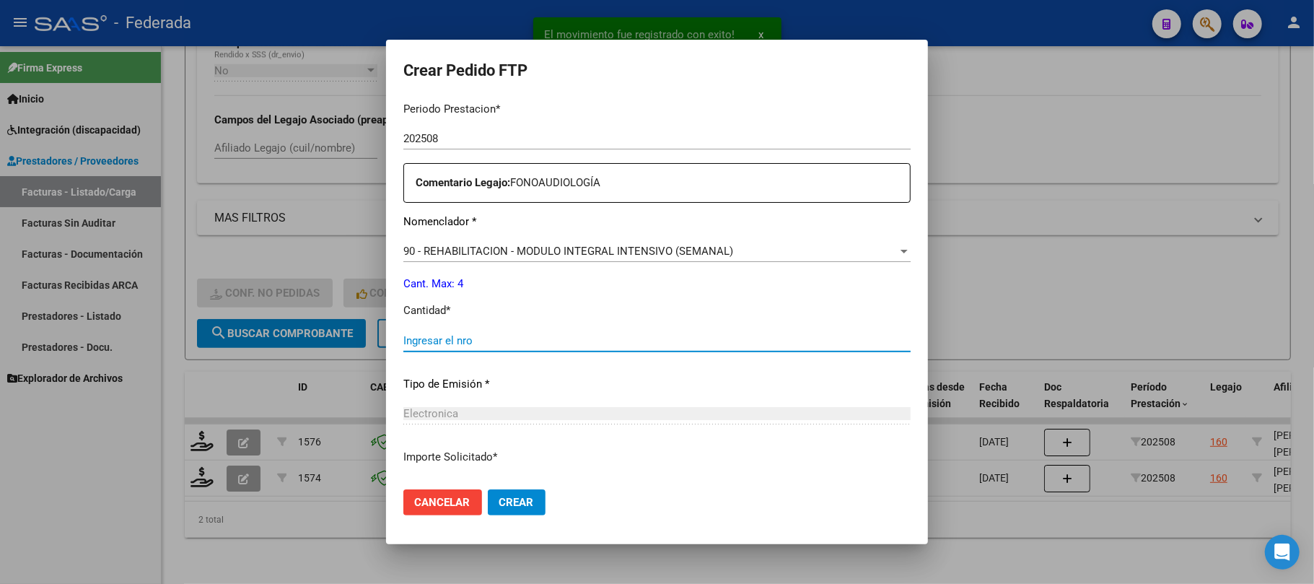
click at [452, 342] on input "Ingresar el nro" at bounding box center [657, 340] width 507 height 13
type input "4"
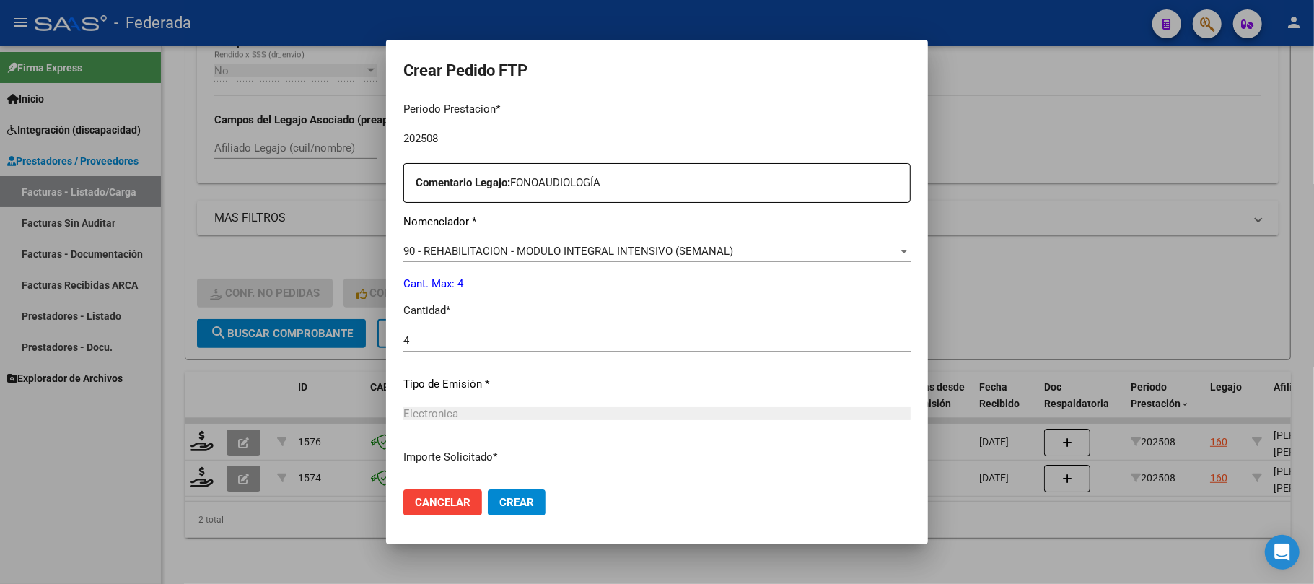
scroll to position [586, 0]
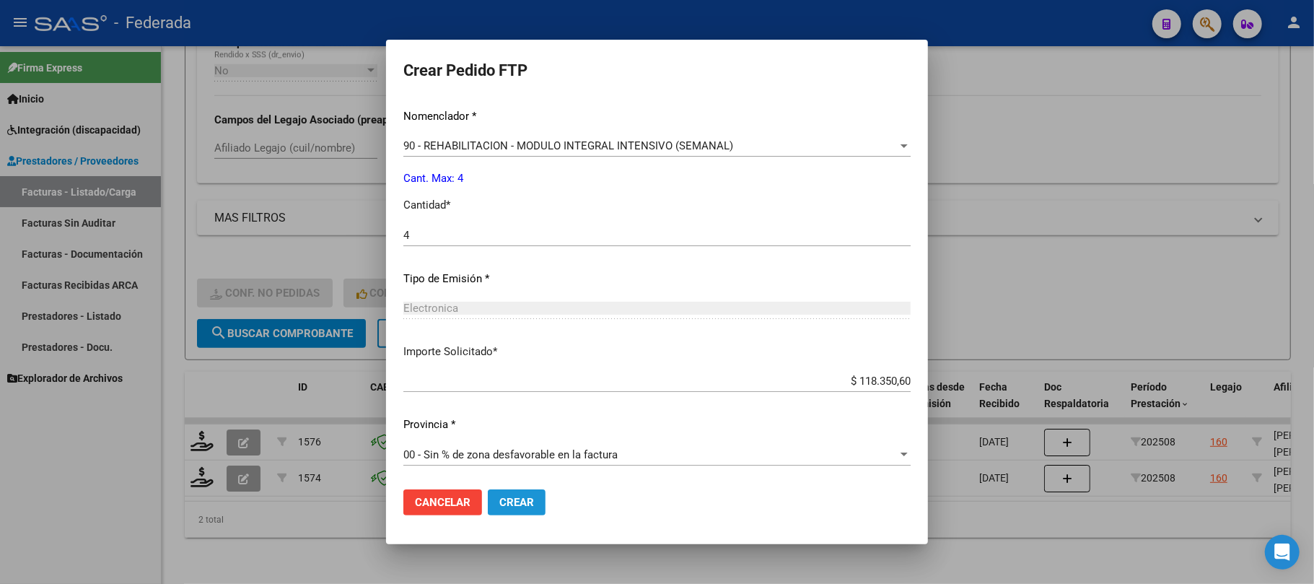
click at [500, 498] on span "Crear" at bounding box center [517, 502] width 35 height 13
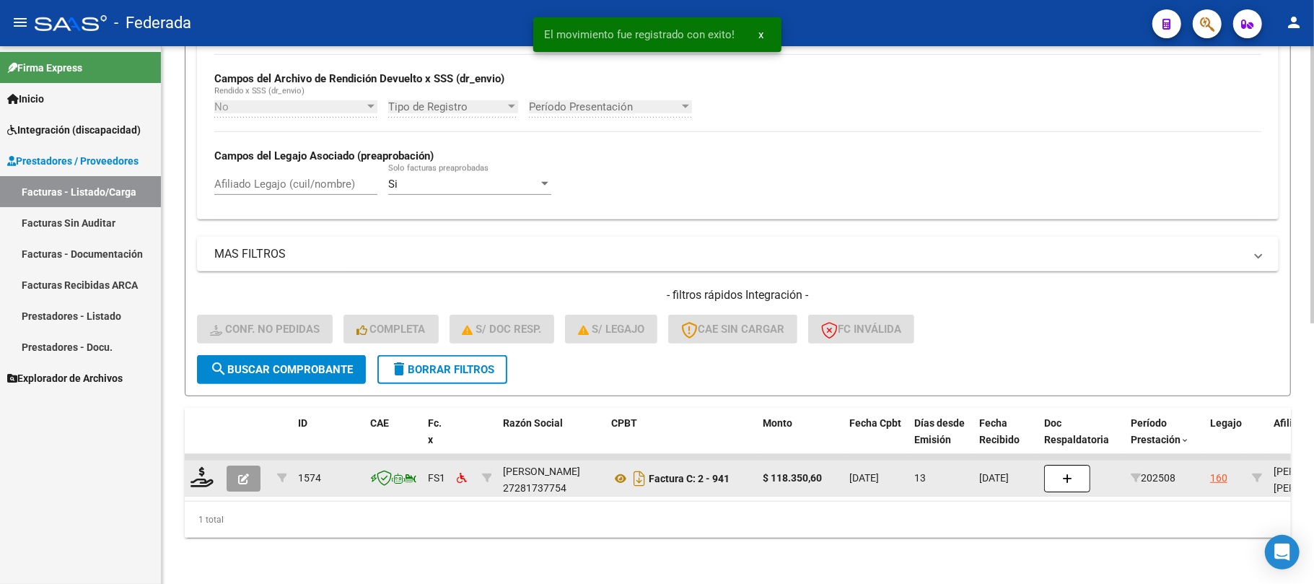
scroll to position [506, 0]
click at [206, 467] on icon at bounding box center [202, 477] width 23 height 20
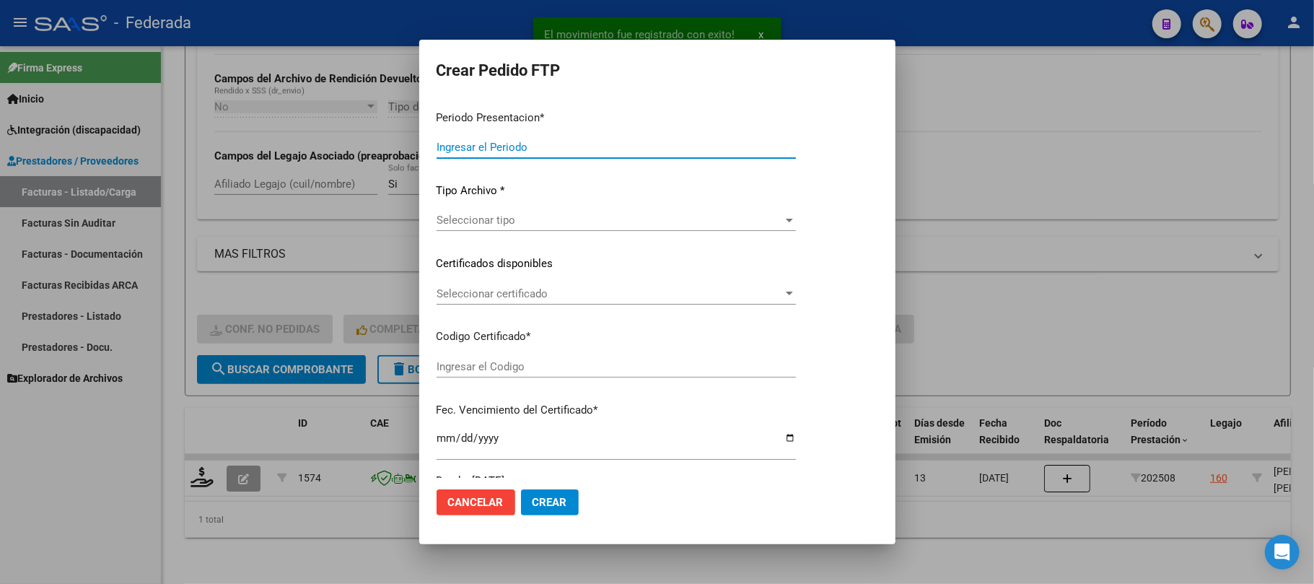
type input "202508"
type input "$ 118.350,60"
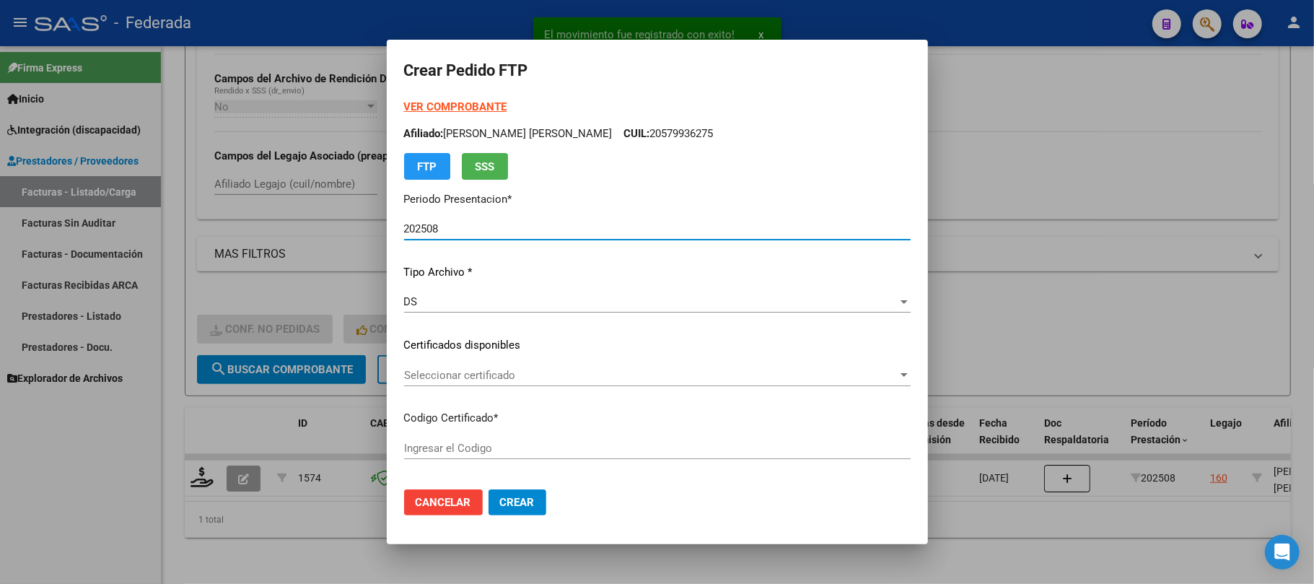
type input "ARG02000579936272023061320270613COR467"
type input "2027-06-13"
click at [404, 379] on span "Seleccionar certificado" at bounding box center [651, 375] width 494 height 13
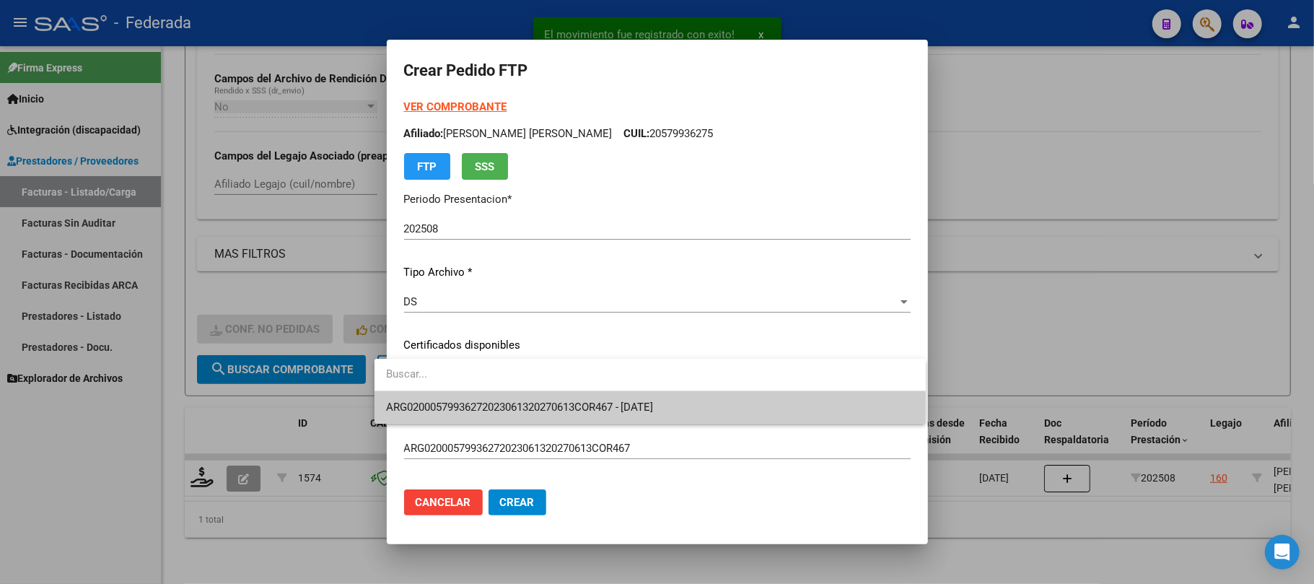
click at [411, 388] on input "dropdown search" at bounding box center [650, 374] width 551 height 32
click at [420, 409] on span "ARG02000579936272023061320270613COR467 - 2027-06-13" at bounding box center [520, 407] width 268 height 13
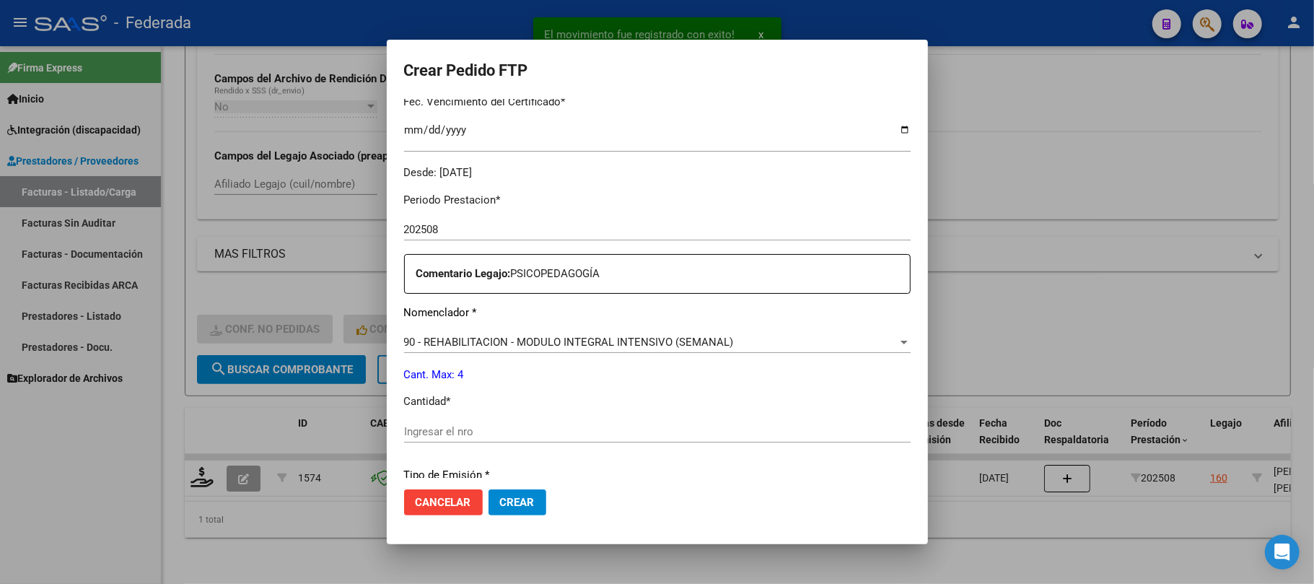
scroll to position [481, 0]
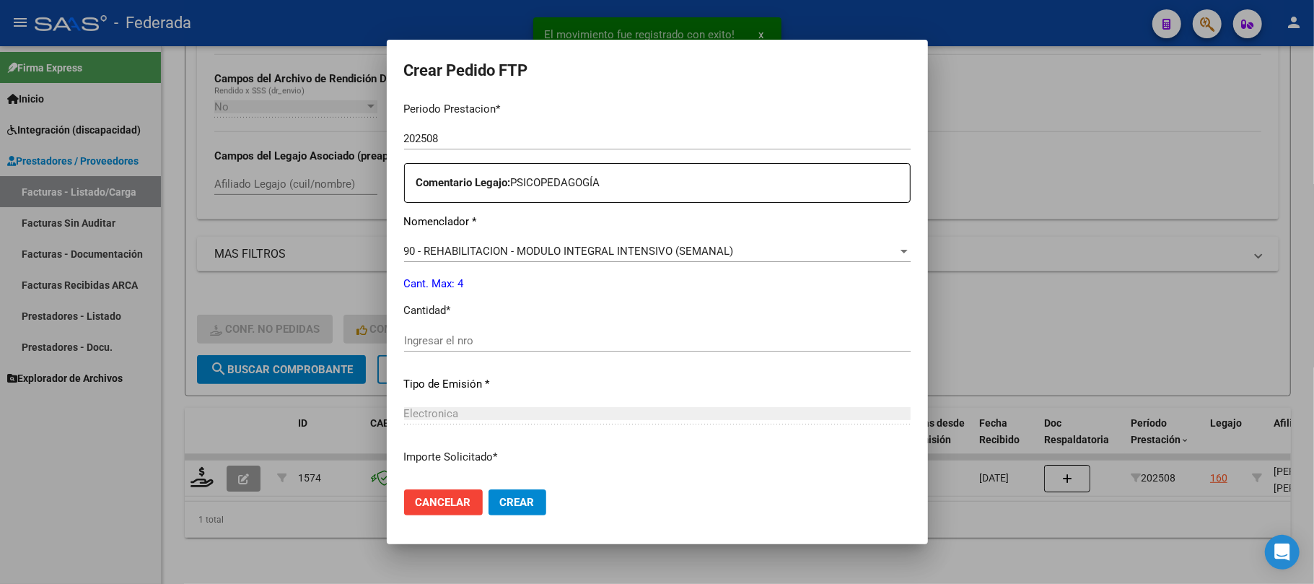
click at [432, 344] on input "Ingresar el nro" at bounding box center [657, 340] width 507 height 13
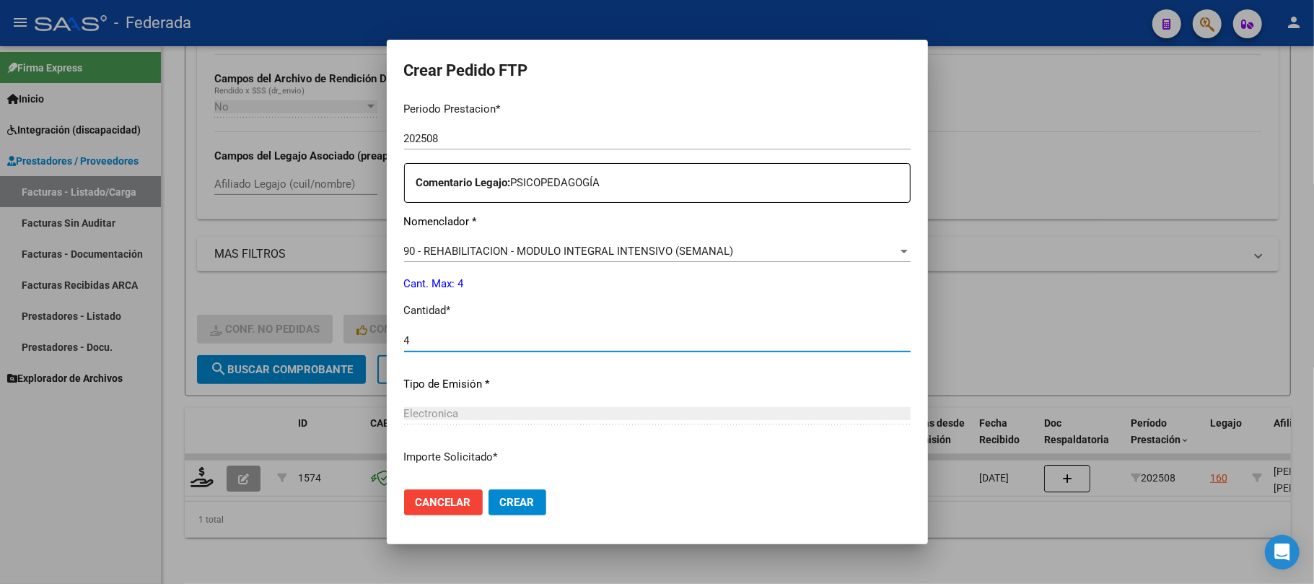
type input "4"
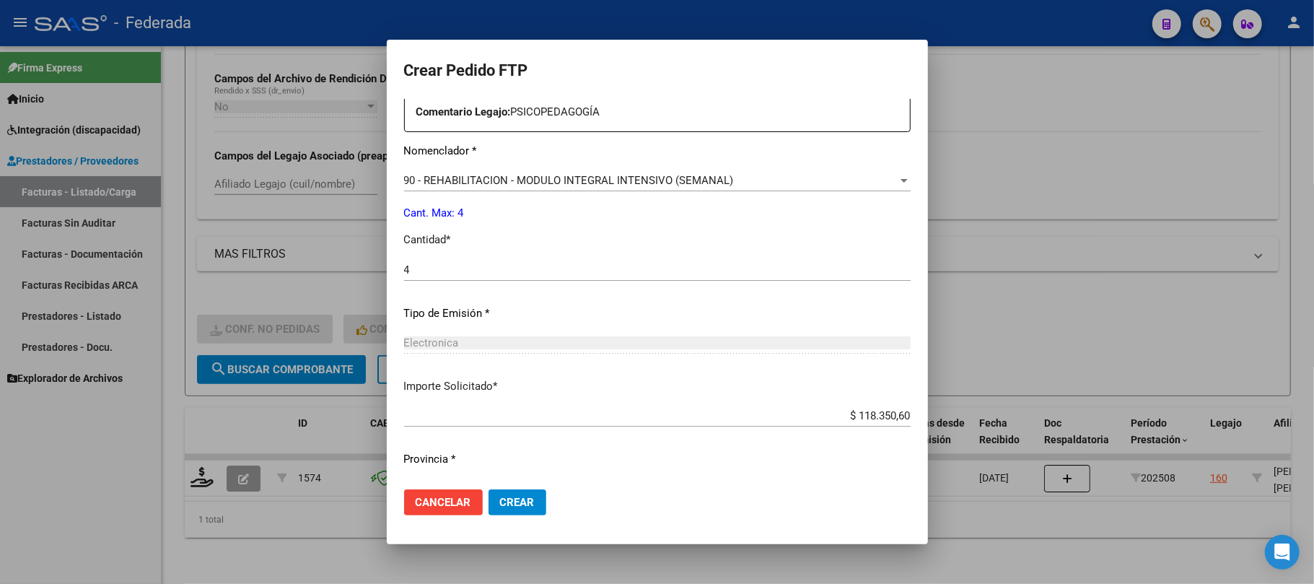
scroll to position [586, 0]
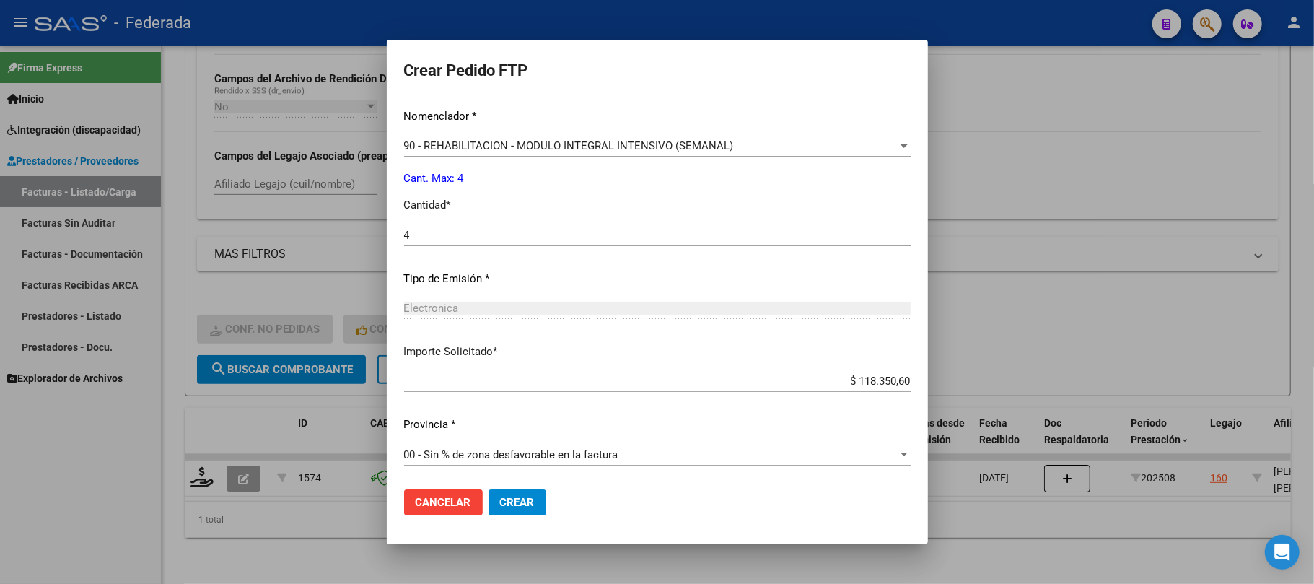
click at [510, 492] on button "Crear" at bounding box center [518, 502] width 58 height 26
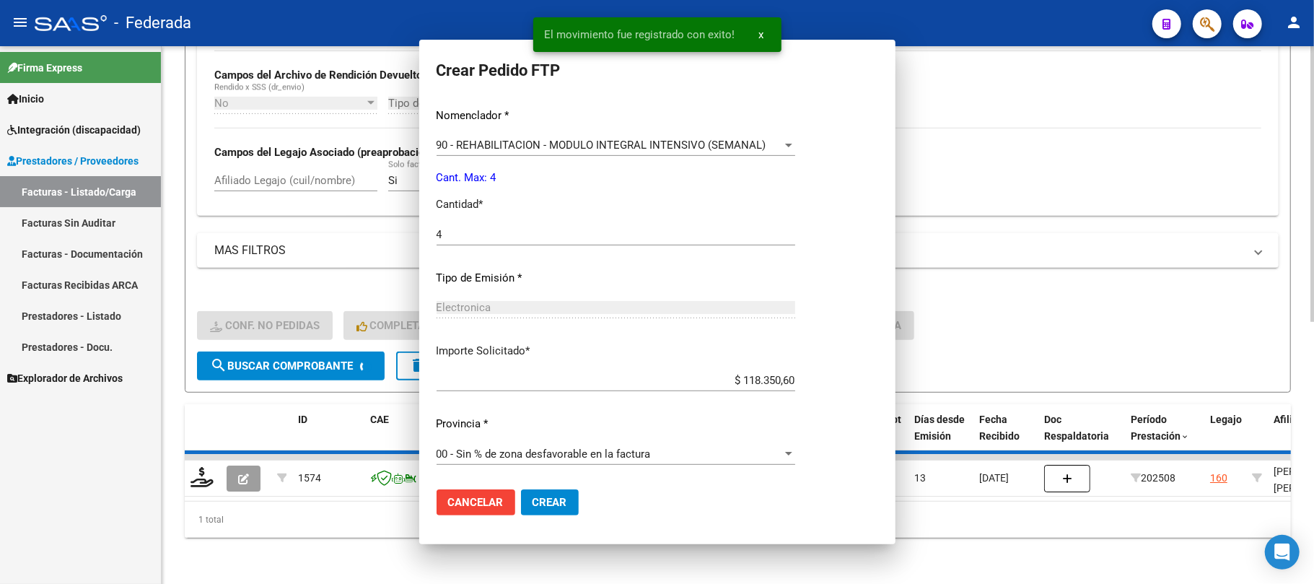
scroll to position [0, 0]
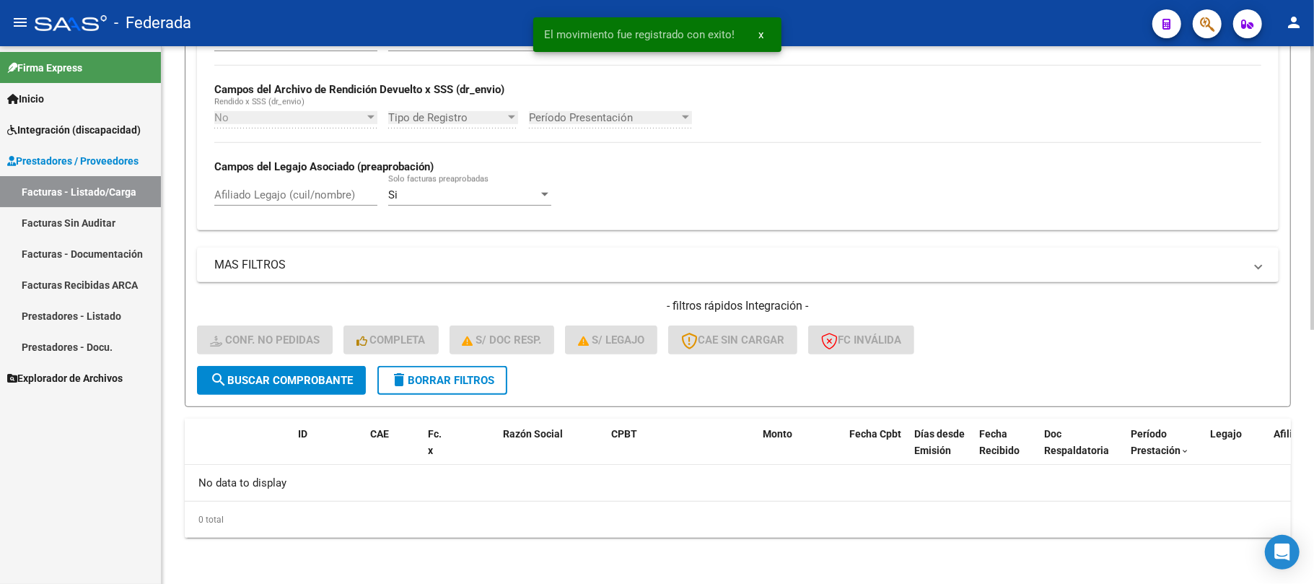
click at [420, 376] on span "delete Borrar Filtros" at bounding box center [443, 380] width 104 height 13
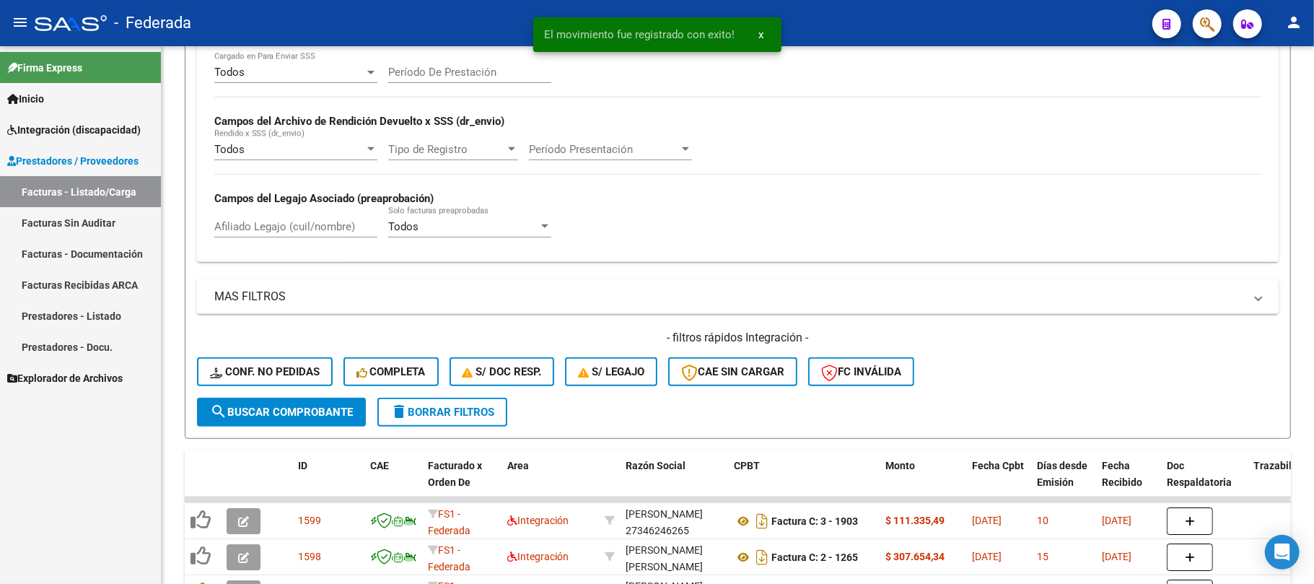
scroll to position [480, 0]
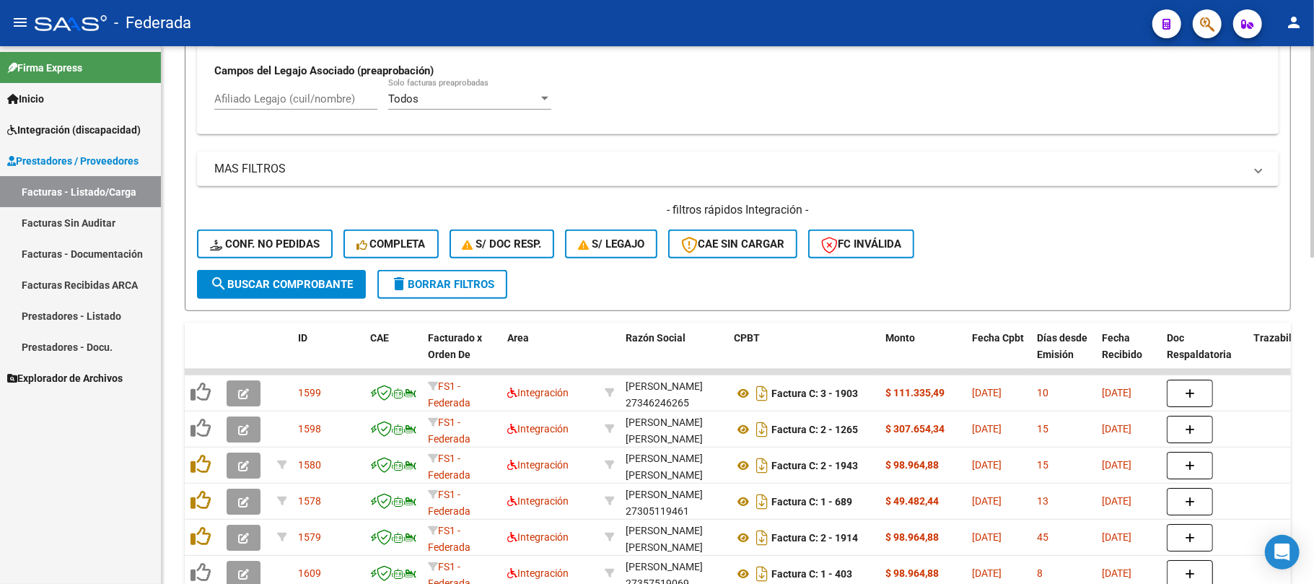
click at [488, 295] on button "delete Borrar Filtros" at bounding box center [443, 284] width 130 height 29
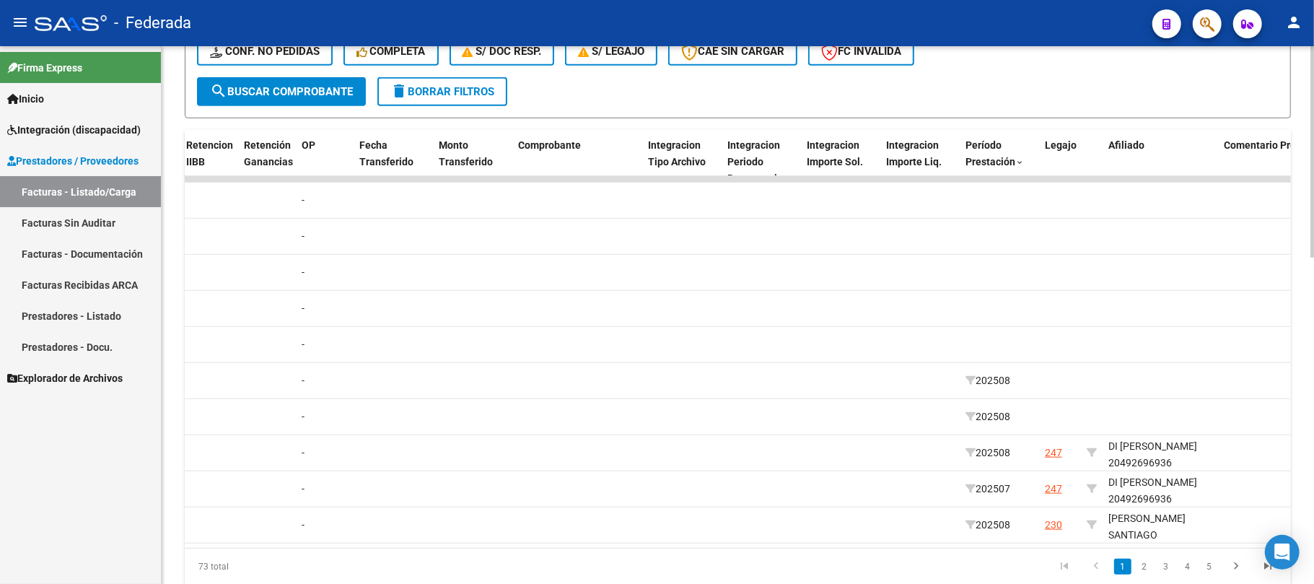
scroll to position [0, 1592]
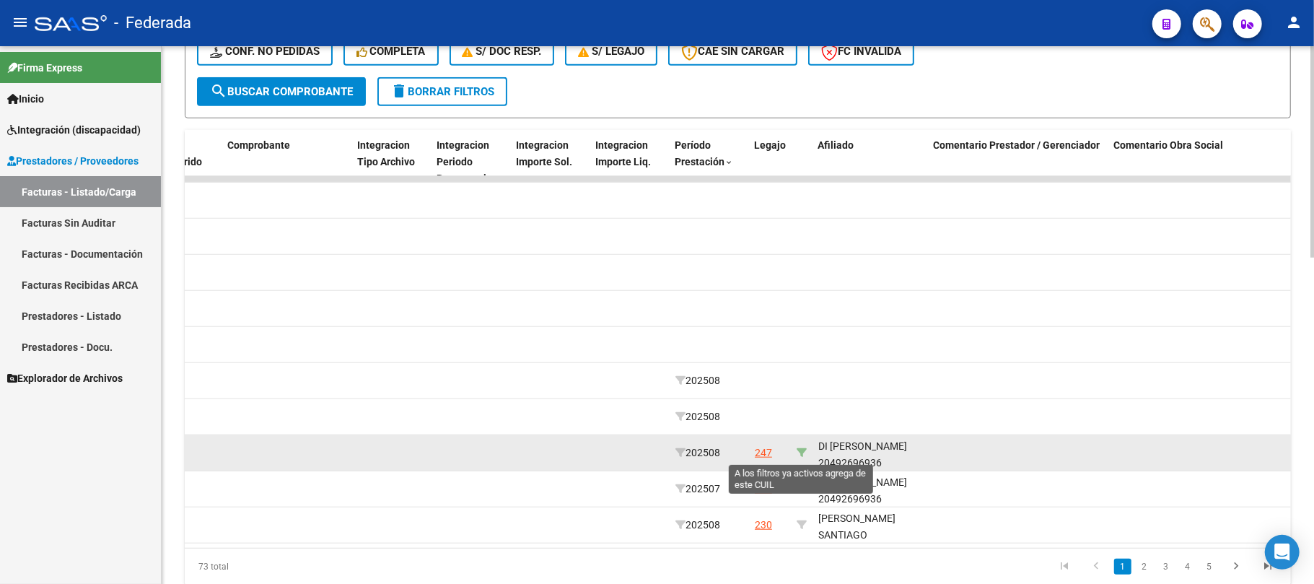
click at [798, 458] on icon at bounding box center [802, 453] width 10 height 10
type input "20492696936"
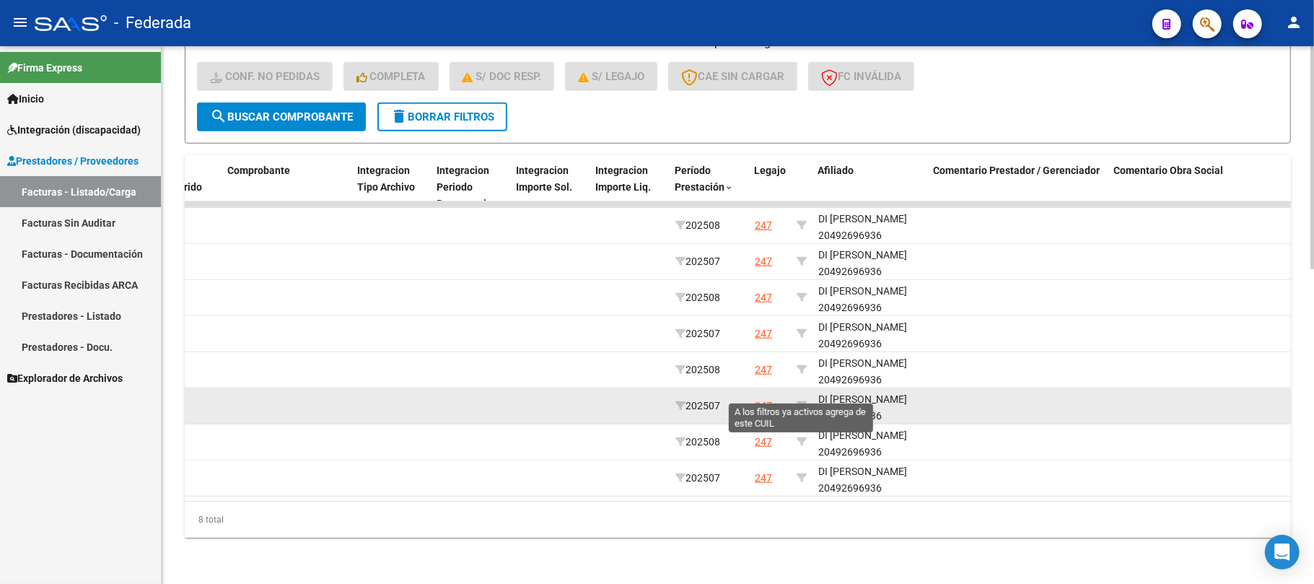
scroll to position [758, 0]
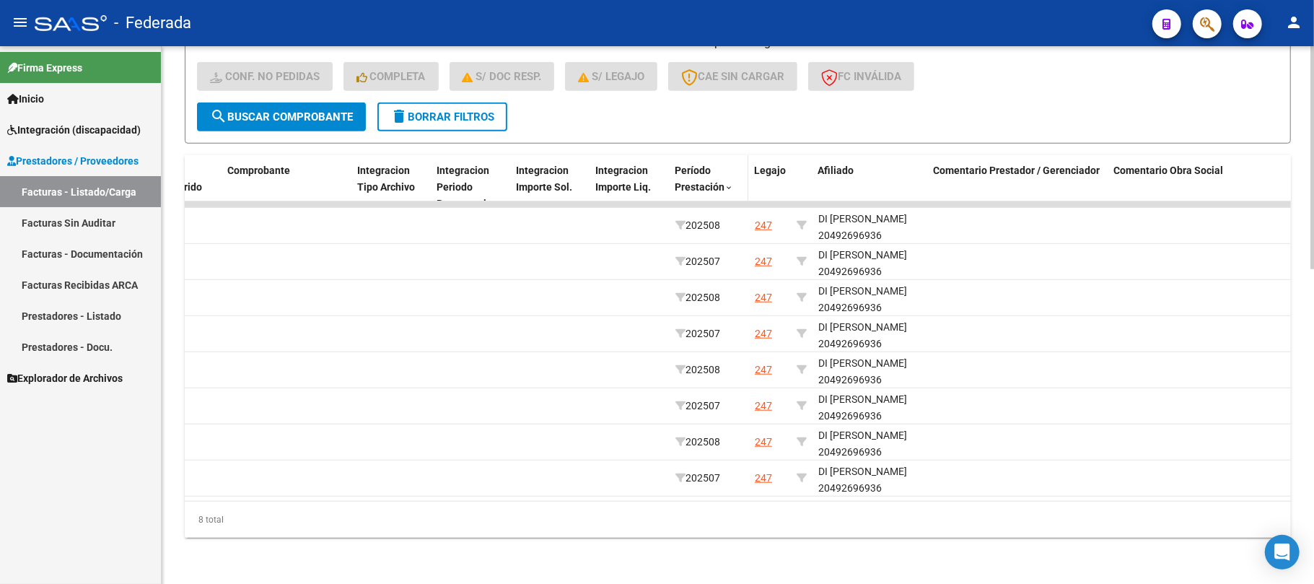
click at [720, 174] on span "Período Prestación" at bounding box center [700, 179] width 50 height 28
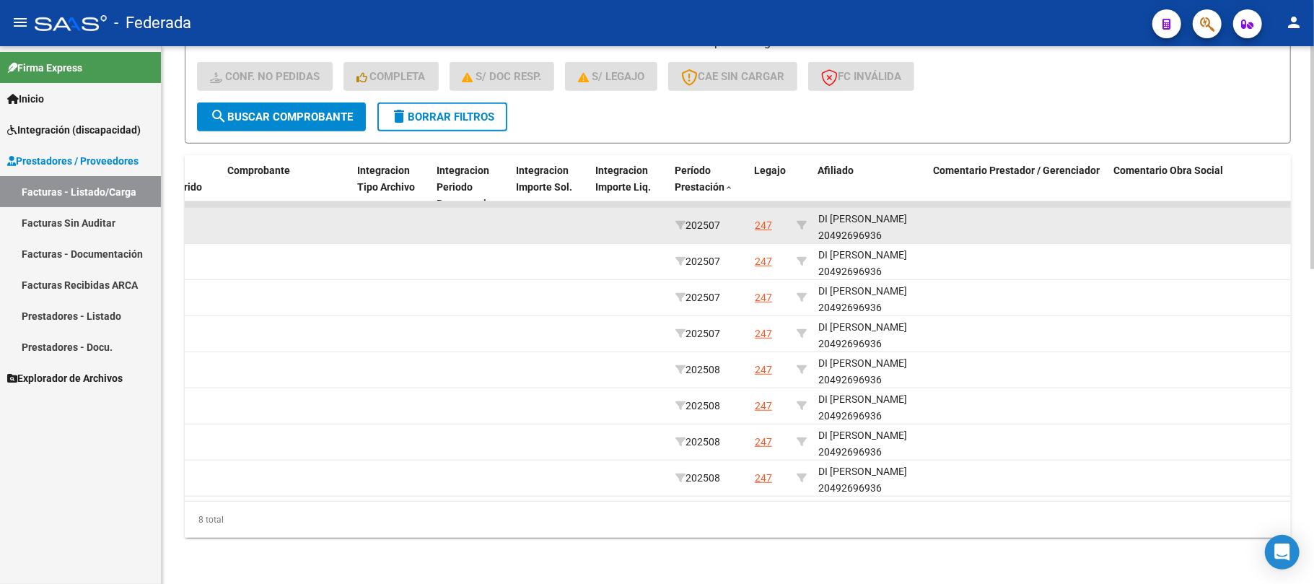
click at [837, 224] on div "DI CARLO ALEXIS 20492696936" at bounding box center [871, 227] width 104 height 33
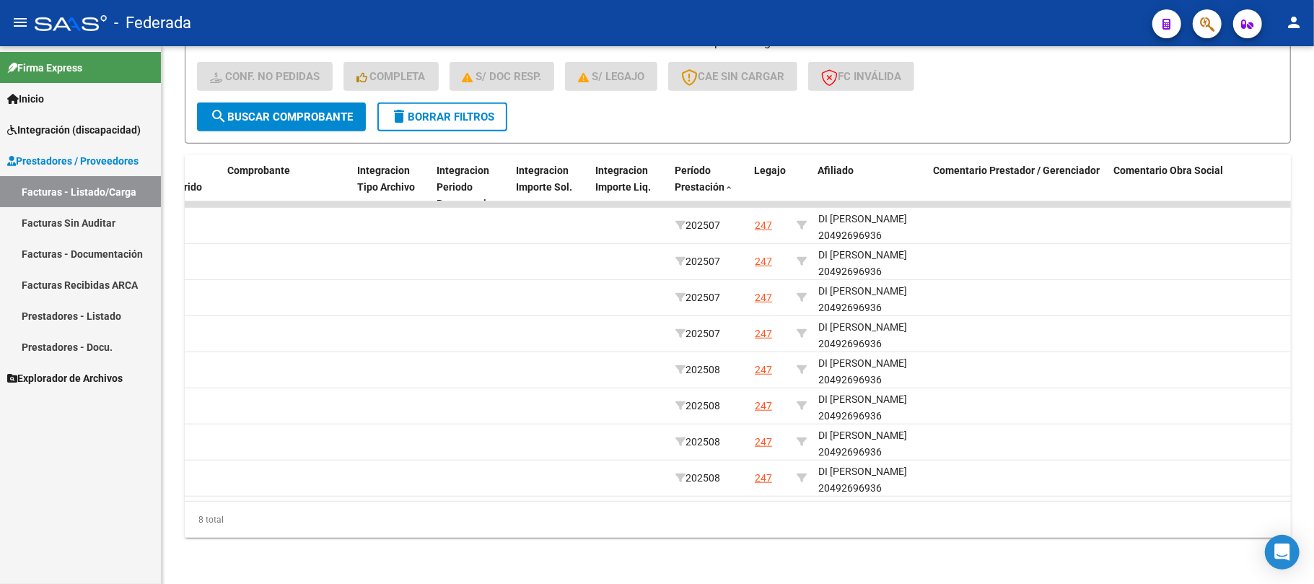
copy div "20492696936"
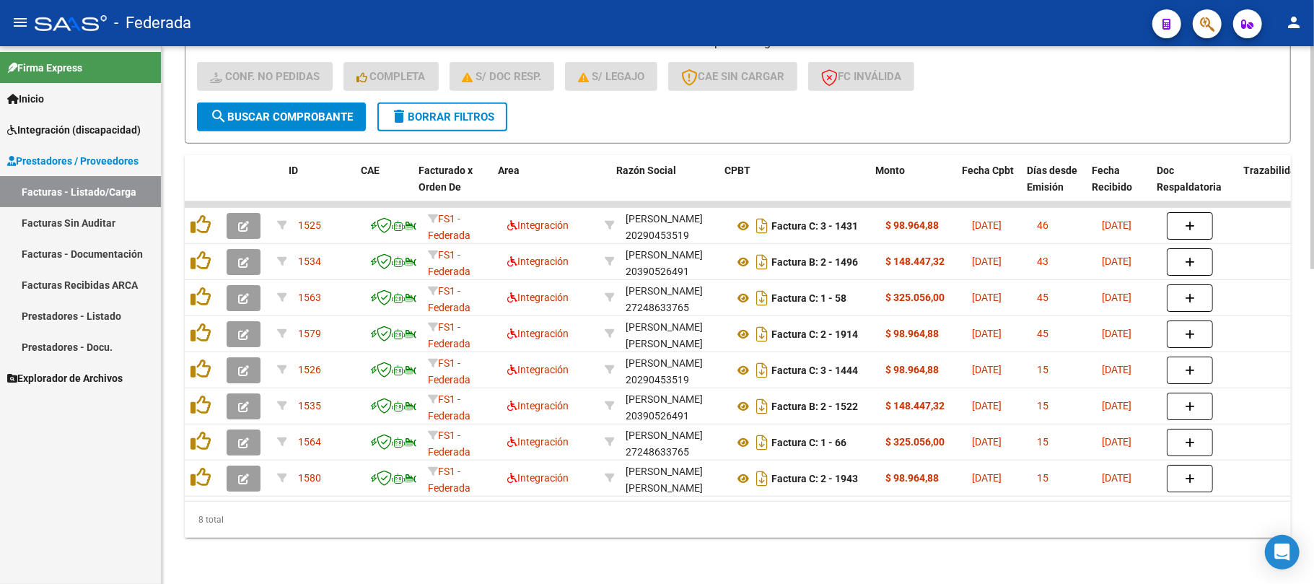
scroll to position [0, 1329]
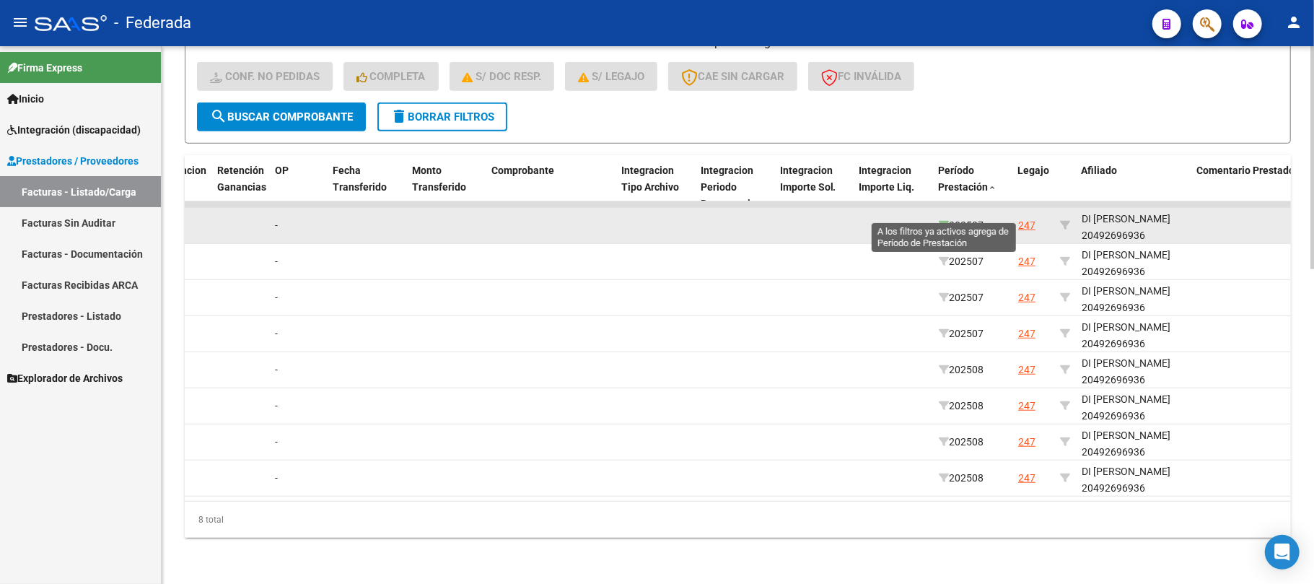
click at [942, 220] on icon at bounding box center [944, 225] width 10 height 10
type input "202507"
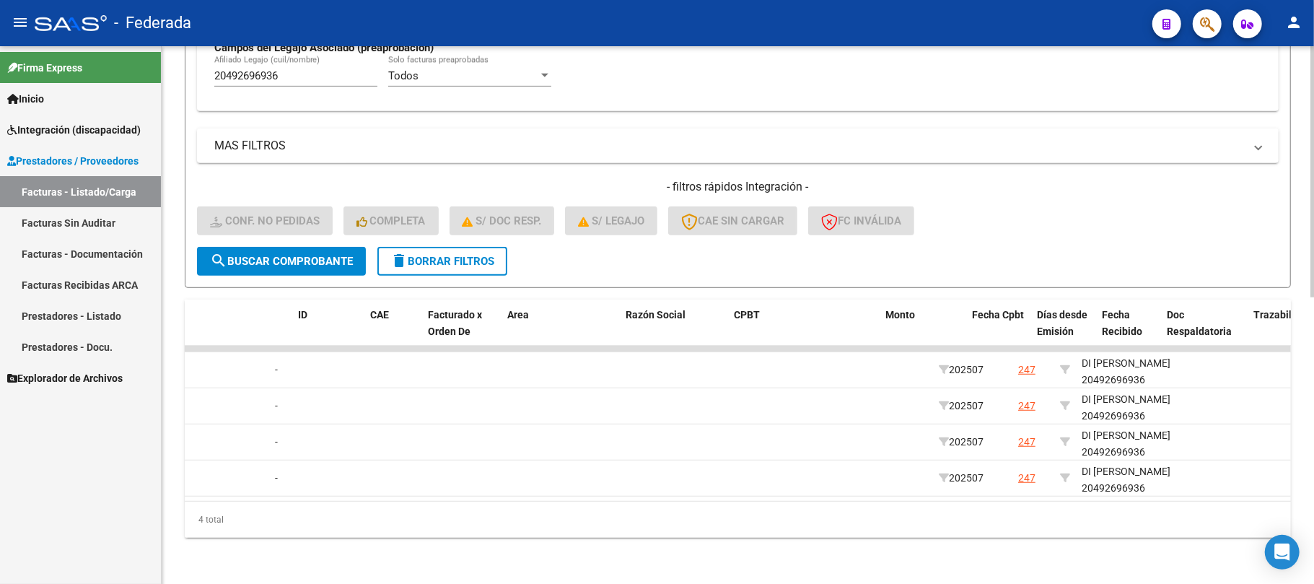
scroll to position [0, 0]
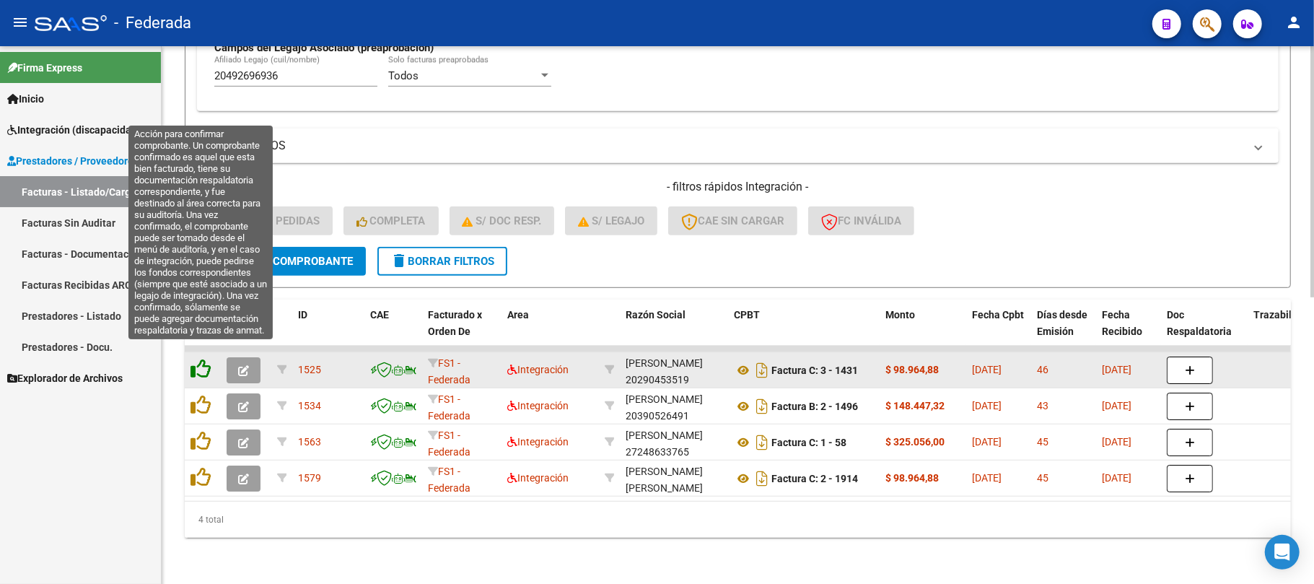
click at [205, 362] on icon at bounding box center [201, 369] width 20 height 20
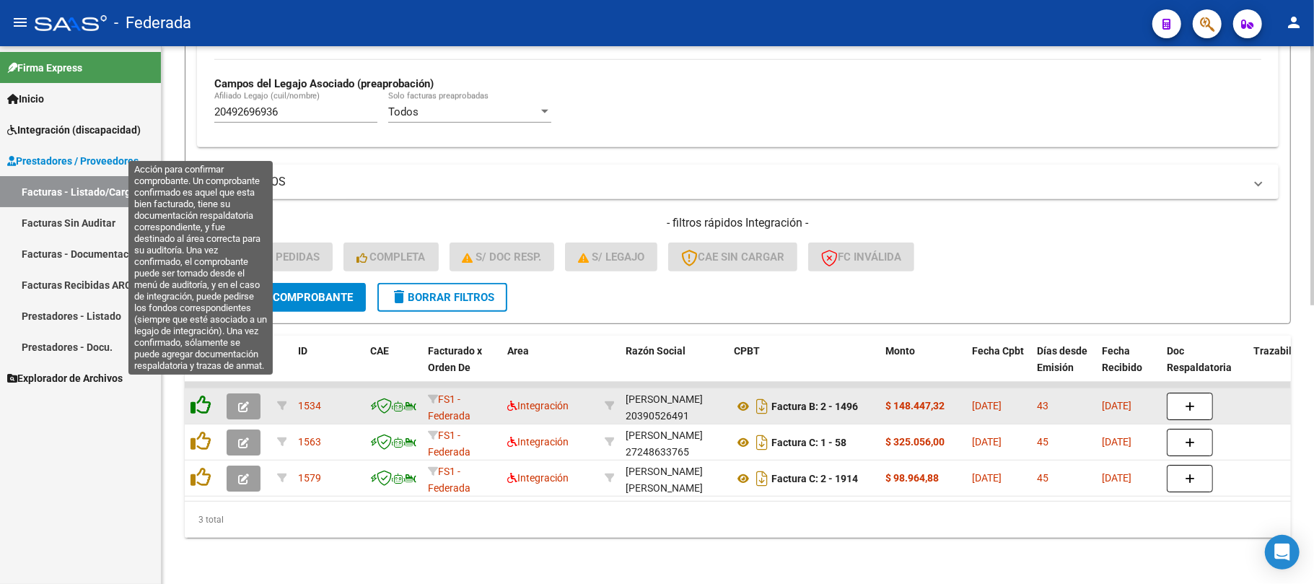
click at [199, 400] on icon at bounding box center [201, 405] width 20 height 20
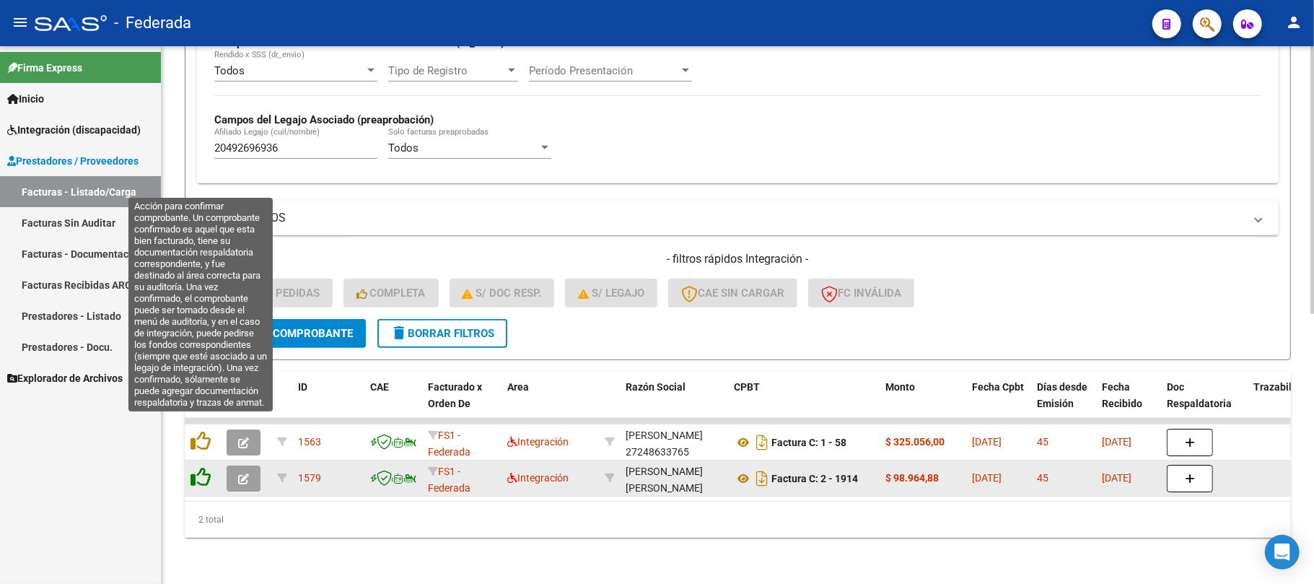
click at [201, 433] on icon at bounding box center [201, 441] width 20 height 20
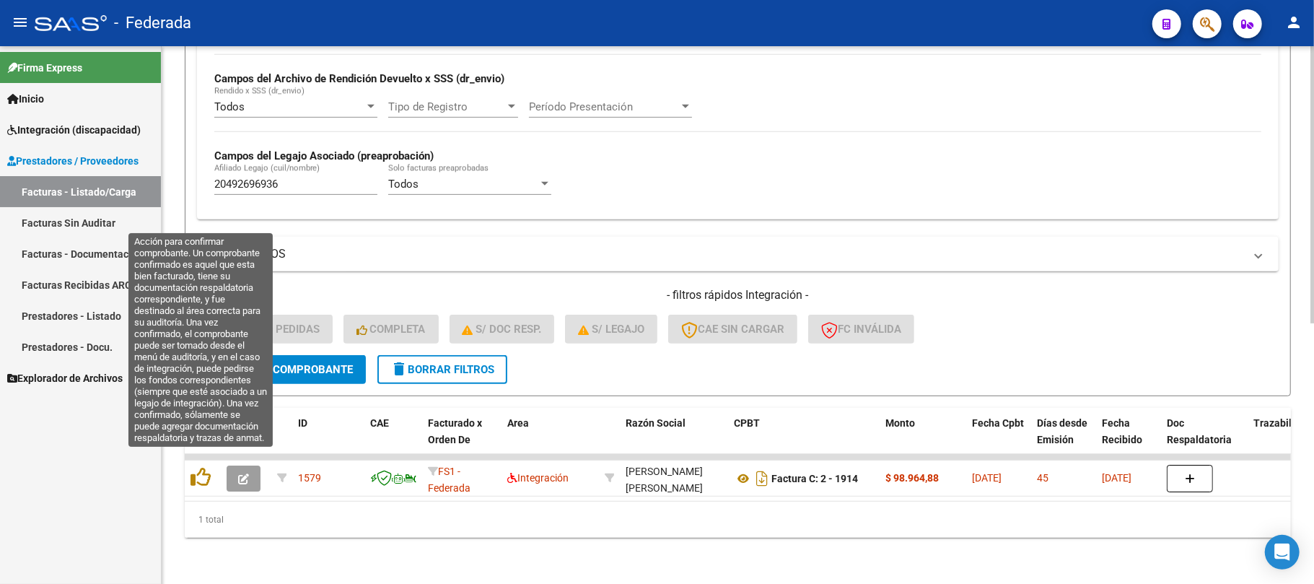
scroll to position [506, 0]
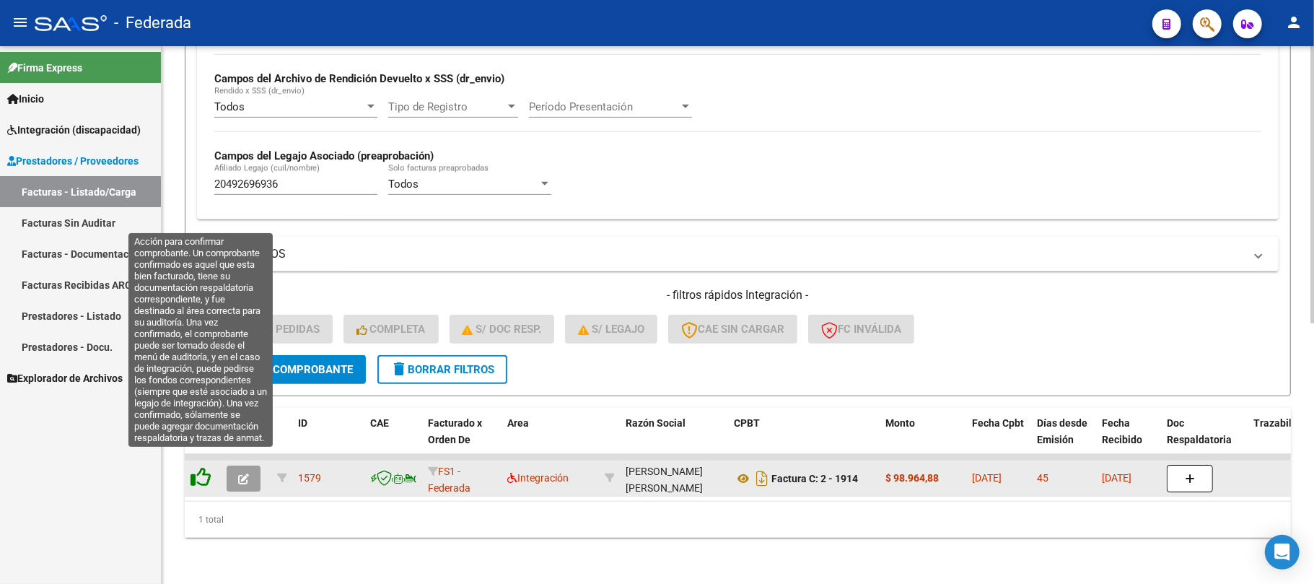
click at [193, 467] on icon at bounding box center [201, 477] width 20 height 20
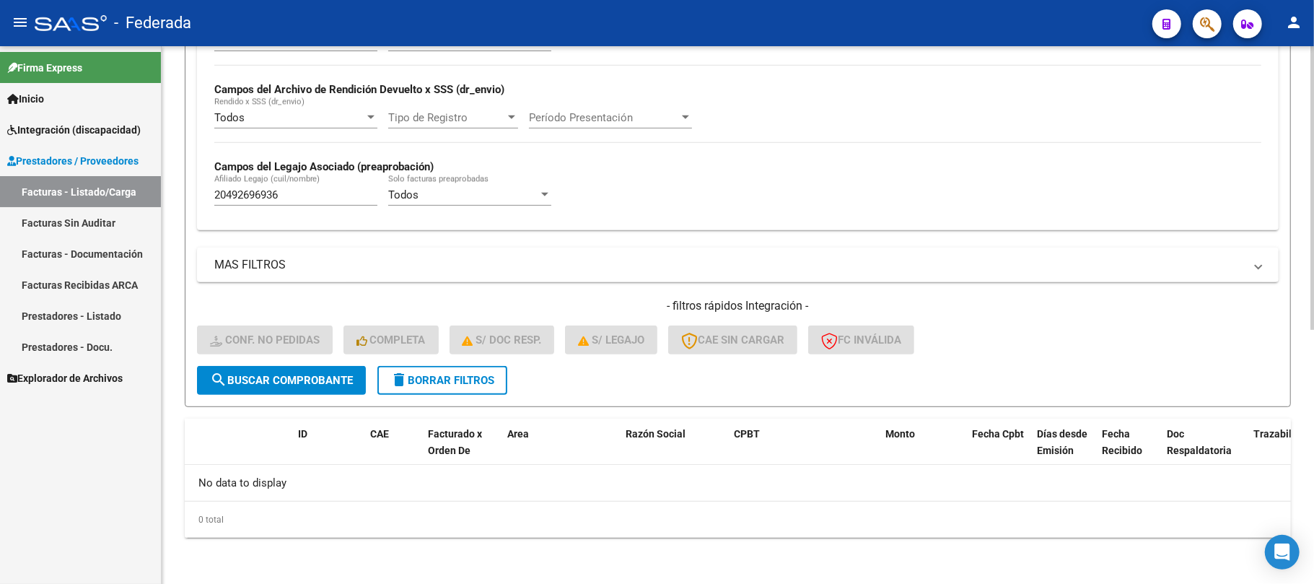
click at [437, 380] on span "delete Borrar Filtros" at bounding box center [443, 380] width 104 height 13
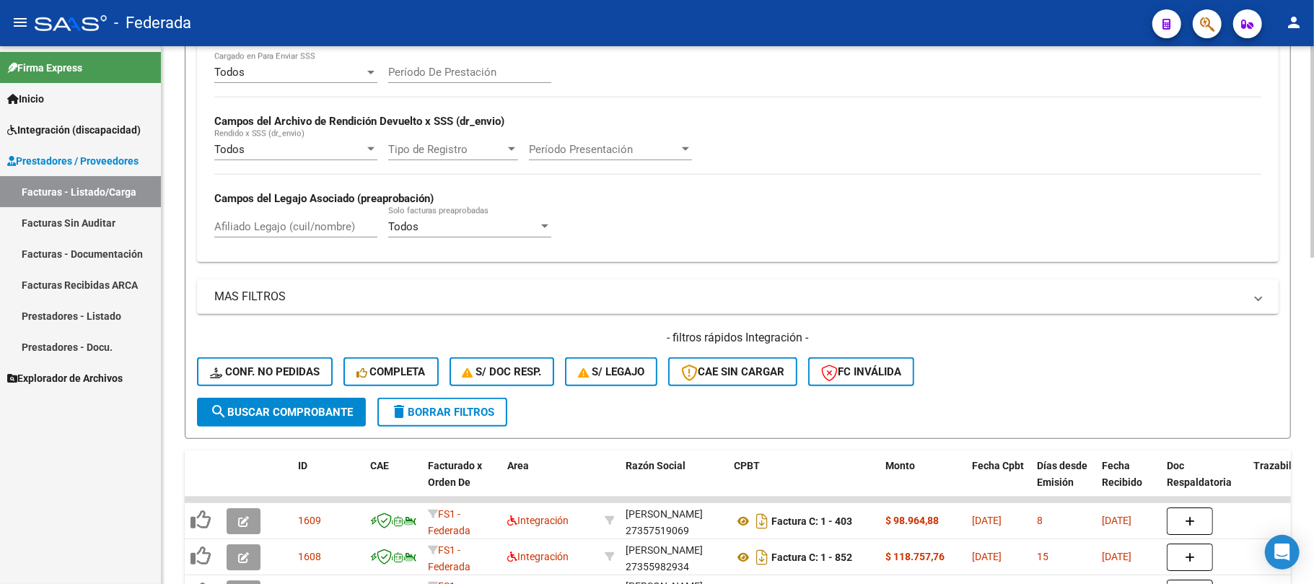
scroll to position [480, 0]
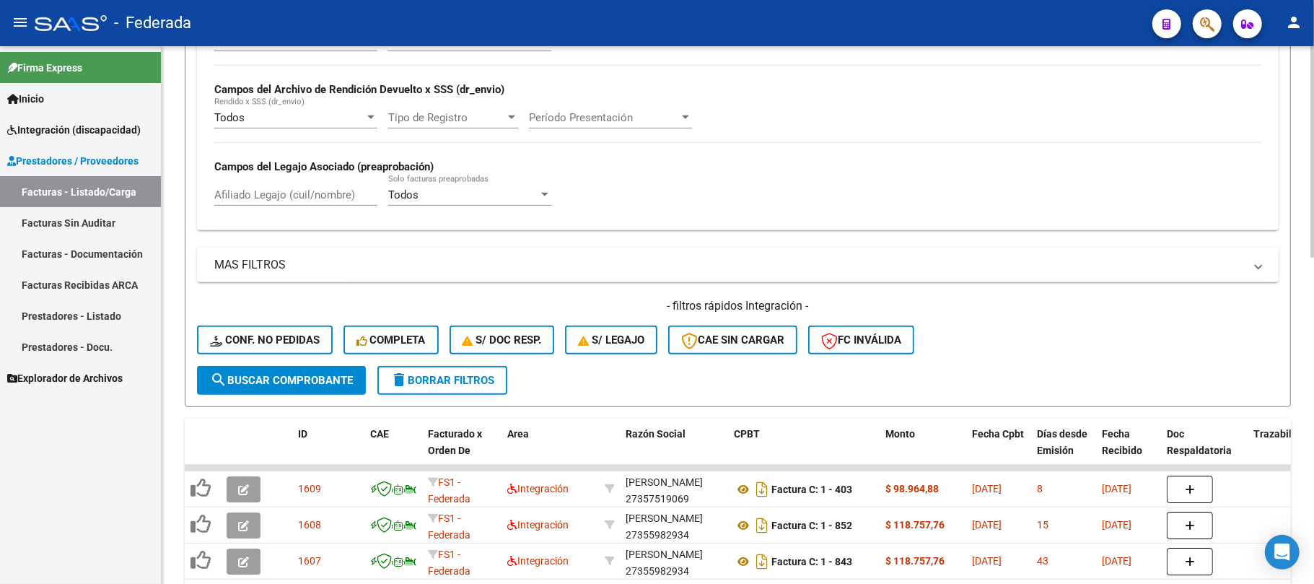
click at [299, 342] on span "Conf. no pedidas" at bounding box center [265, 339] width 110 height 13
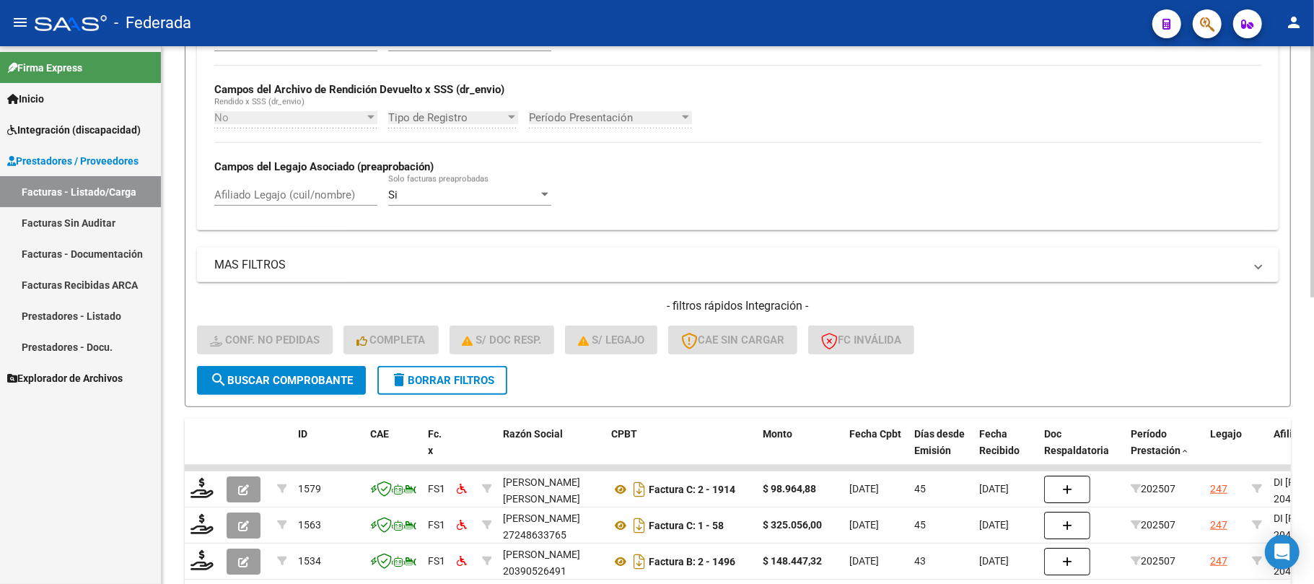
scroll to position [614, 0]
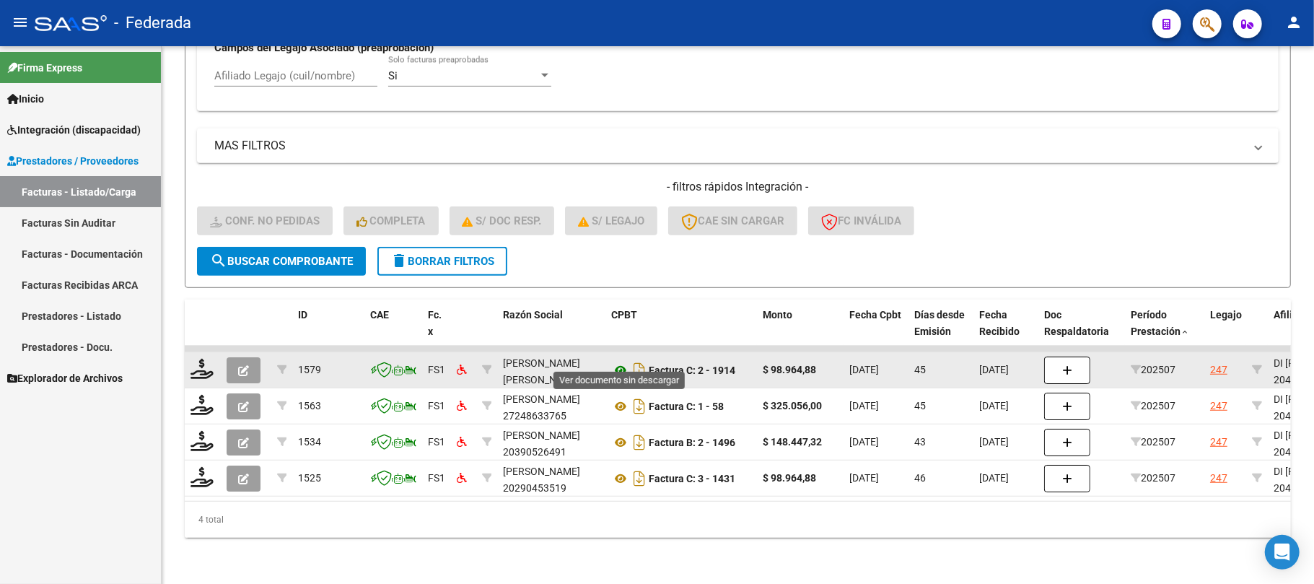
click at [622, 362] on icon at bounding box center [620, 370] width 19 height 17
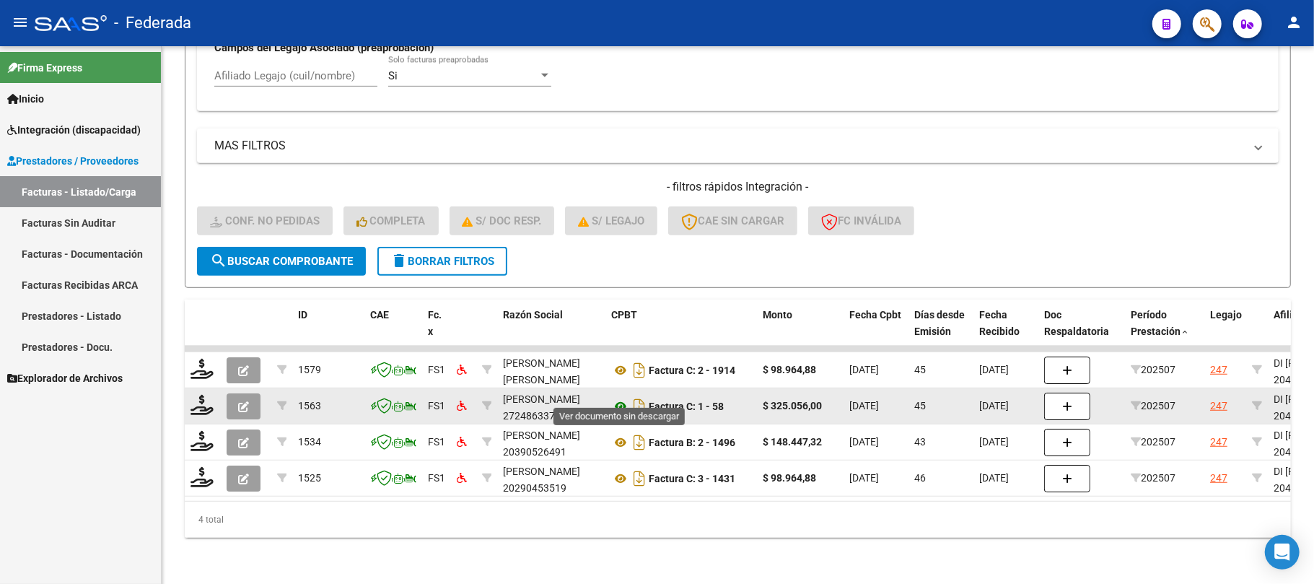
click at [622, 398] on icon at bounding box center [620, 406] width 19 height 17
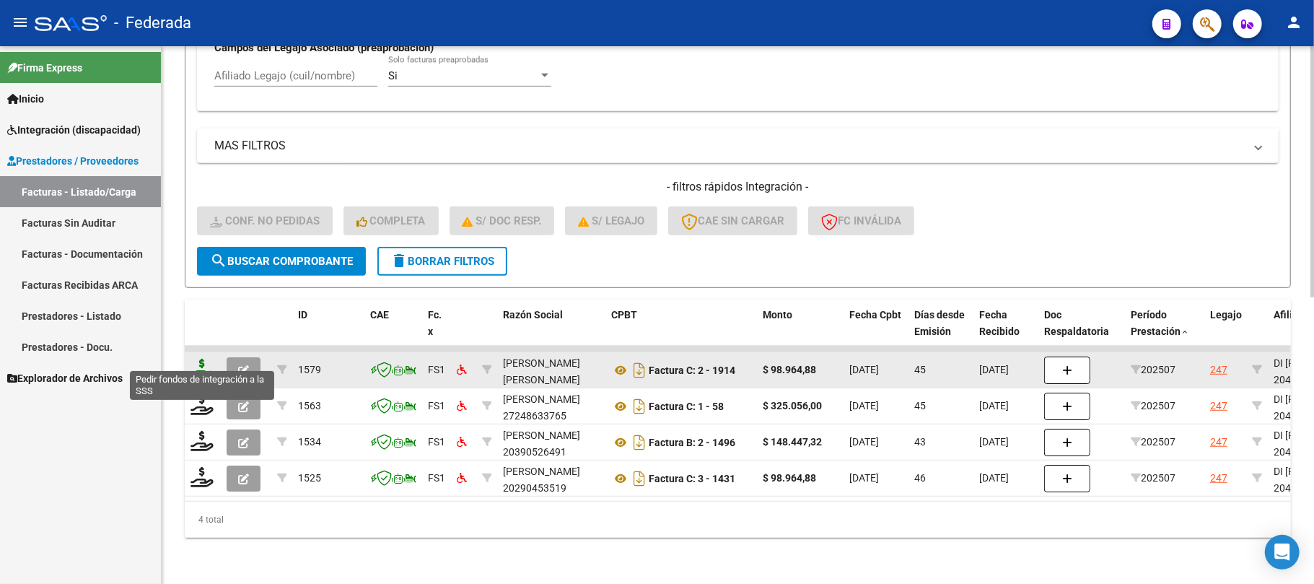
click at [202, 359] on icon at bounding box center [202, 369] width 23 height 20
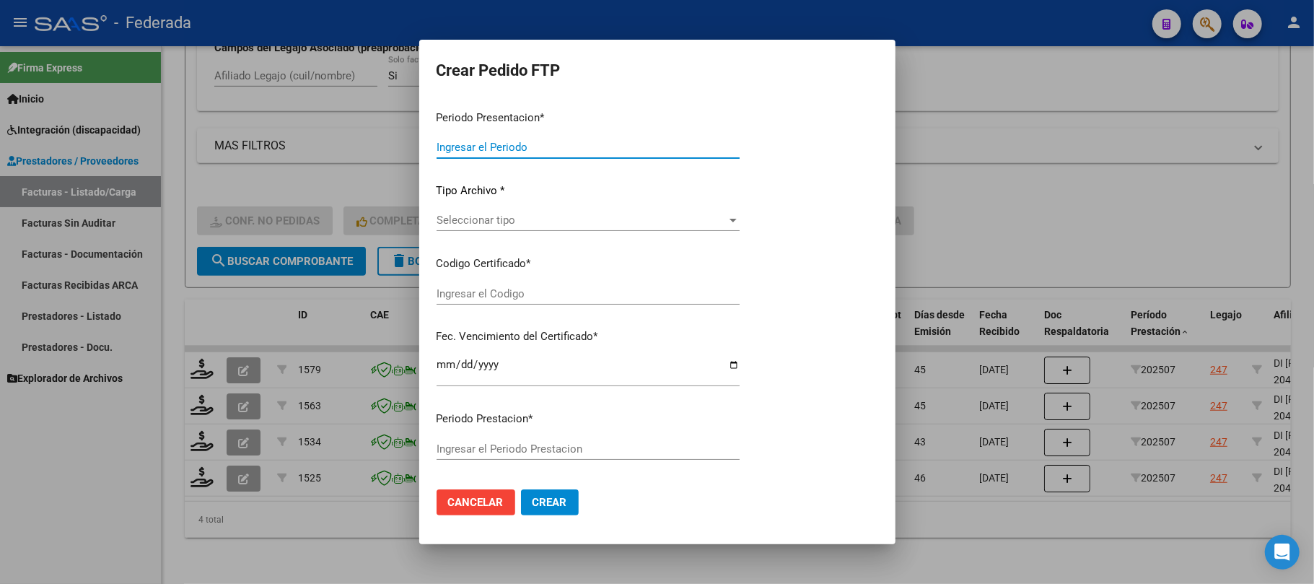
type input "202508"
type input "202507"
type input "$ 98.964,88"
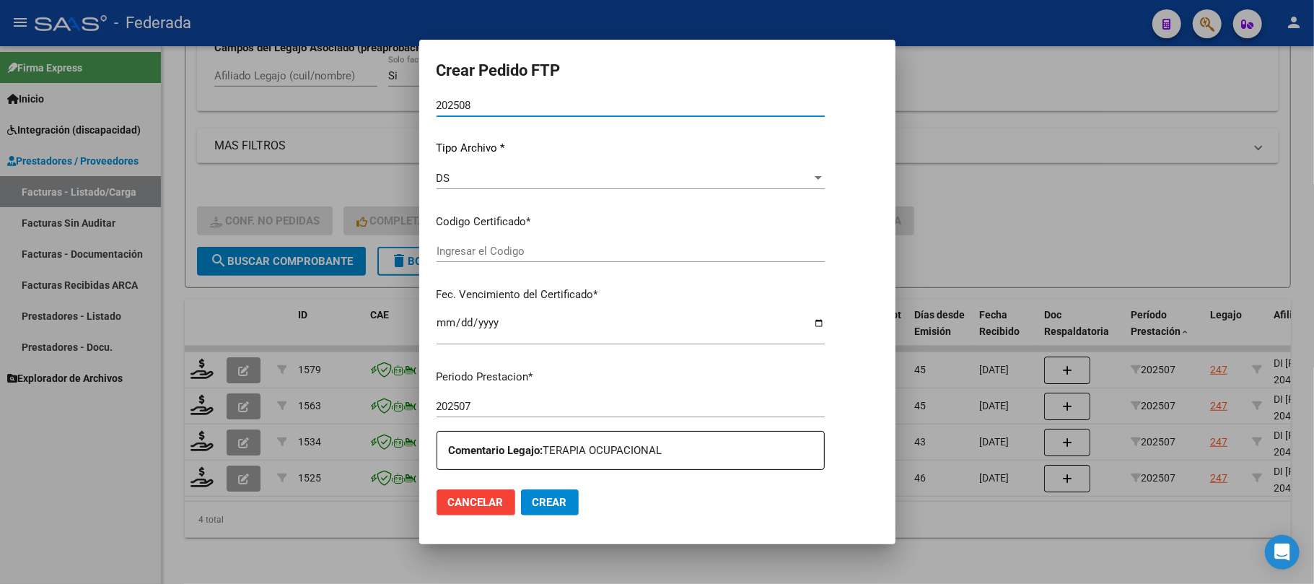
type input "ARG02000492699632022102720271027SFE215"
type input "2027-10-27"
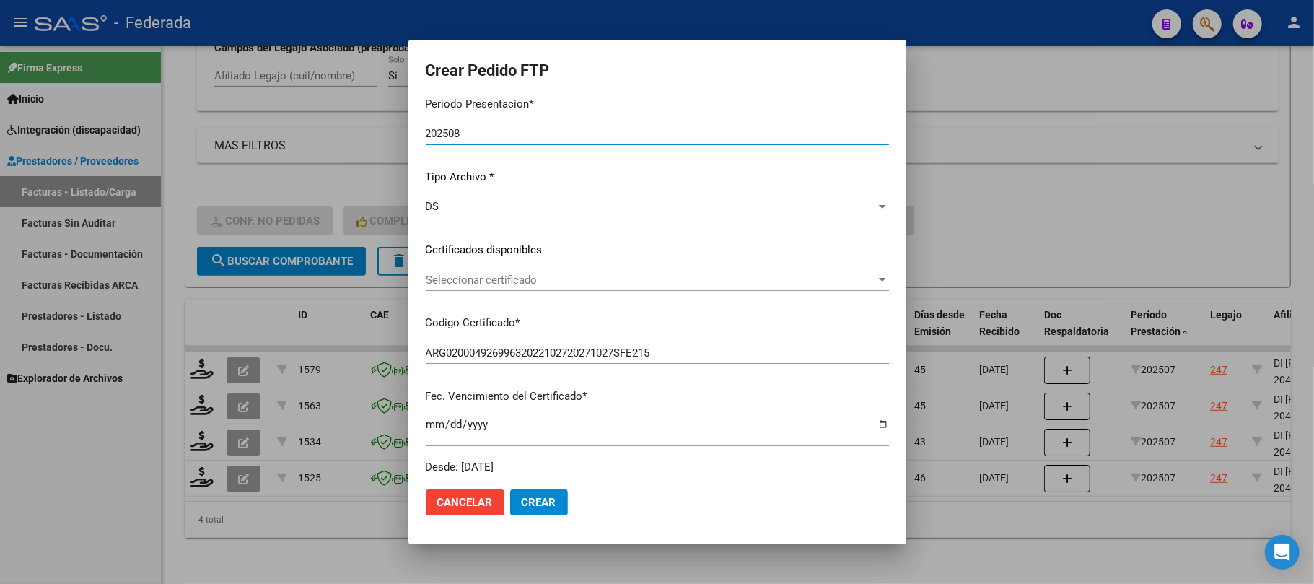
scroll to position [134, 0]
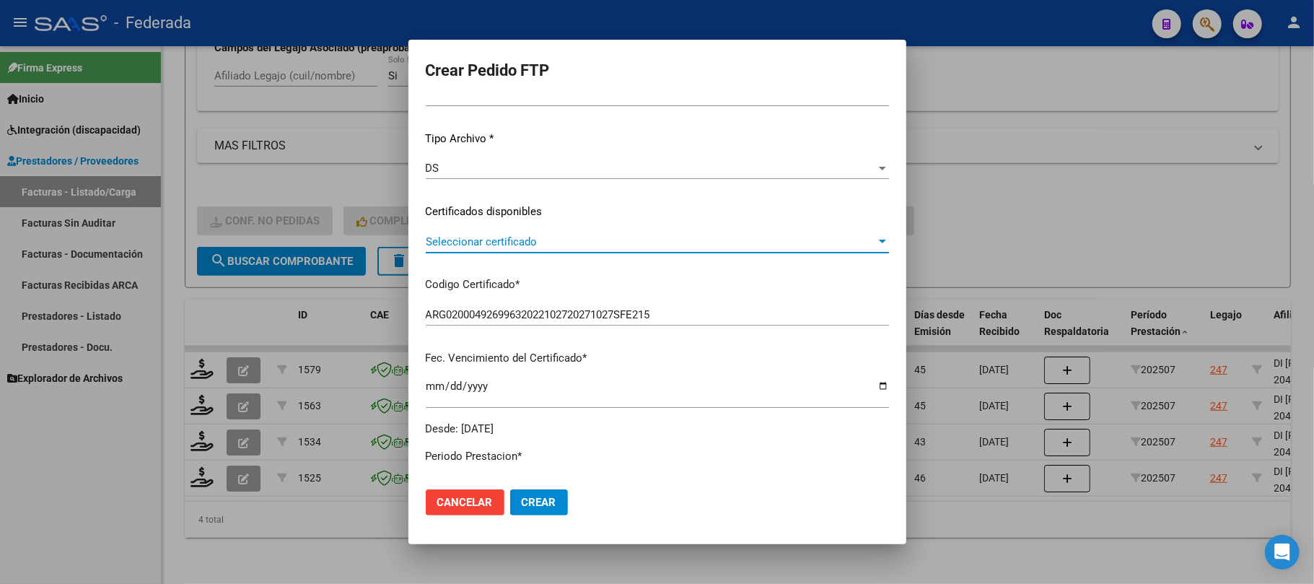
click at [474, 247] on span "Seleccionar certificado" at bounding box center [651, 241] width 450 height 13
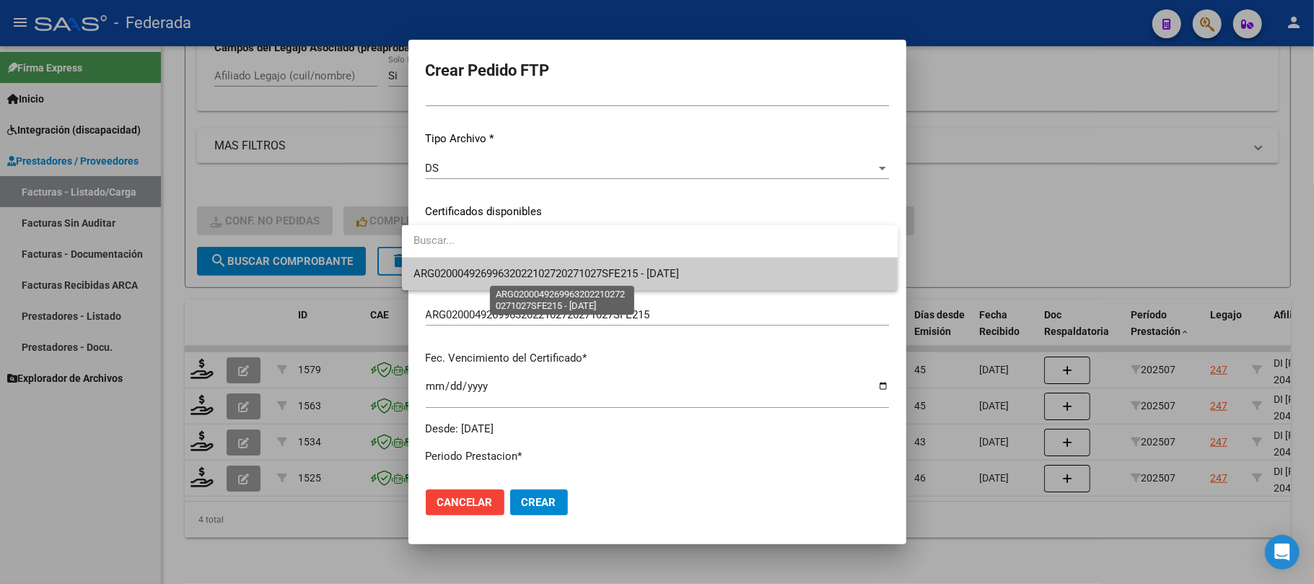
click at [472, 279] on span "ARG02000492699632022102720271027SFE215 - 2027-10-27" at bounding box center [547, 273] width 266 height 13
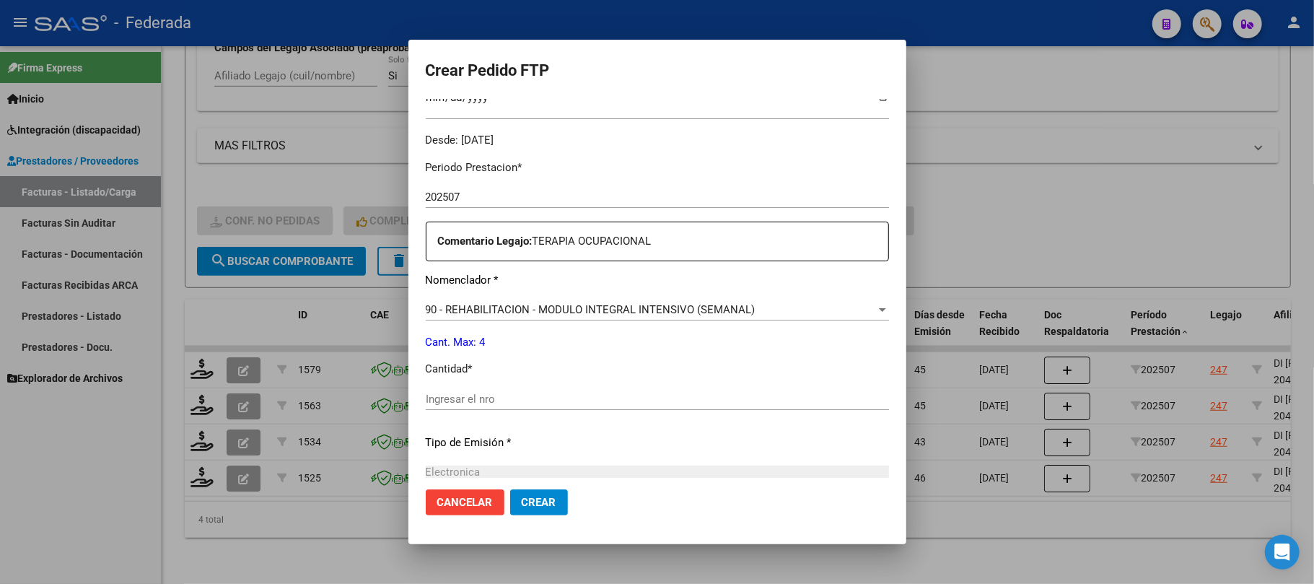
scroll to position [518, 0]
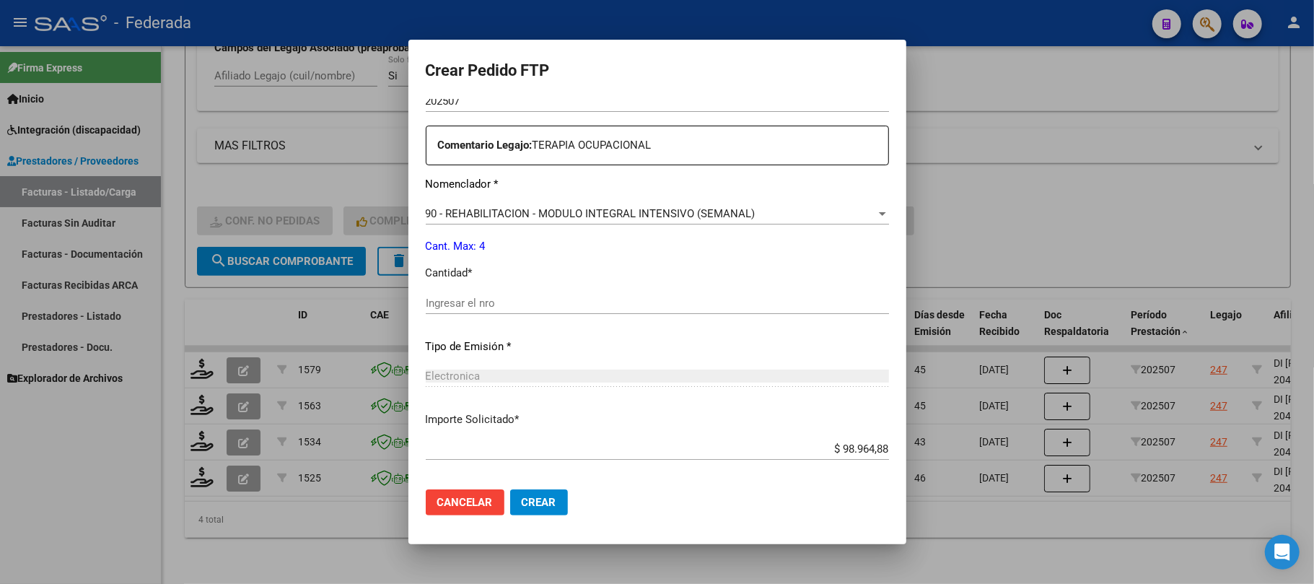
click at [451, 303] on input "Ingresar el nro" at bounding box center [657, 303] width 463 height 13
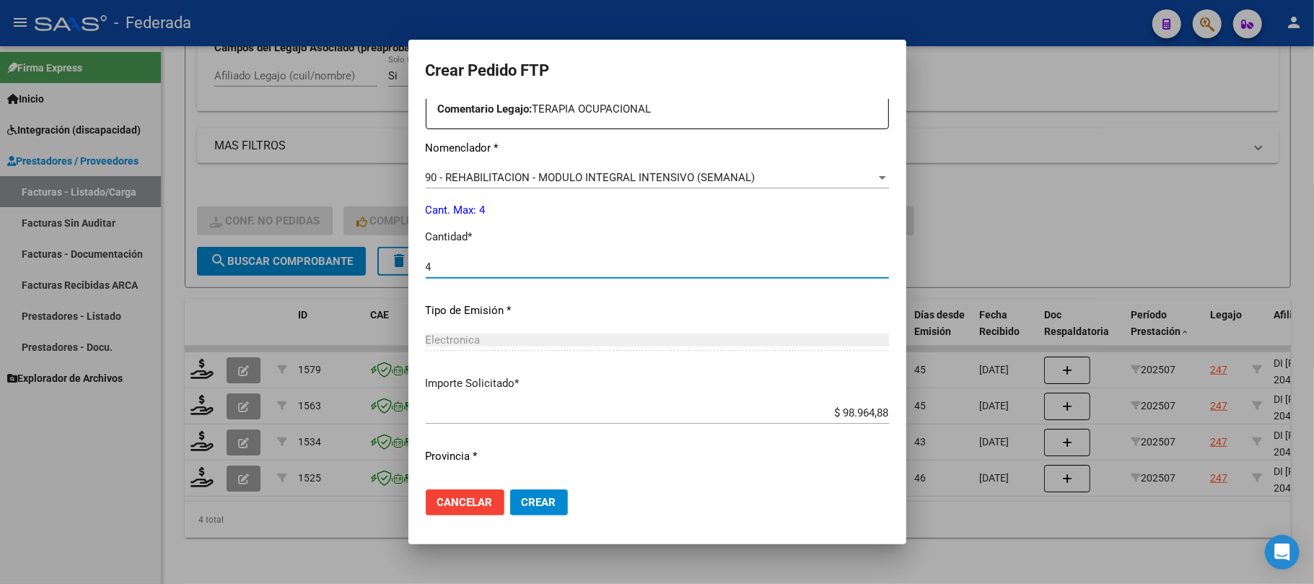
scroll to position [586, 0]
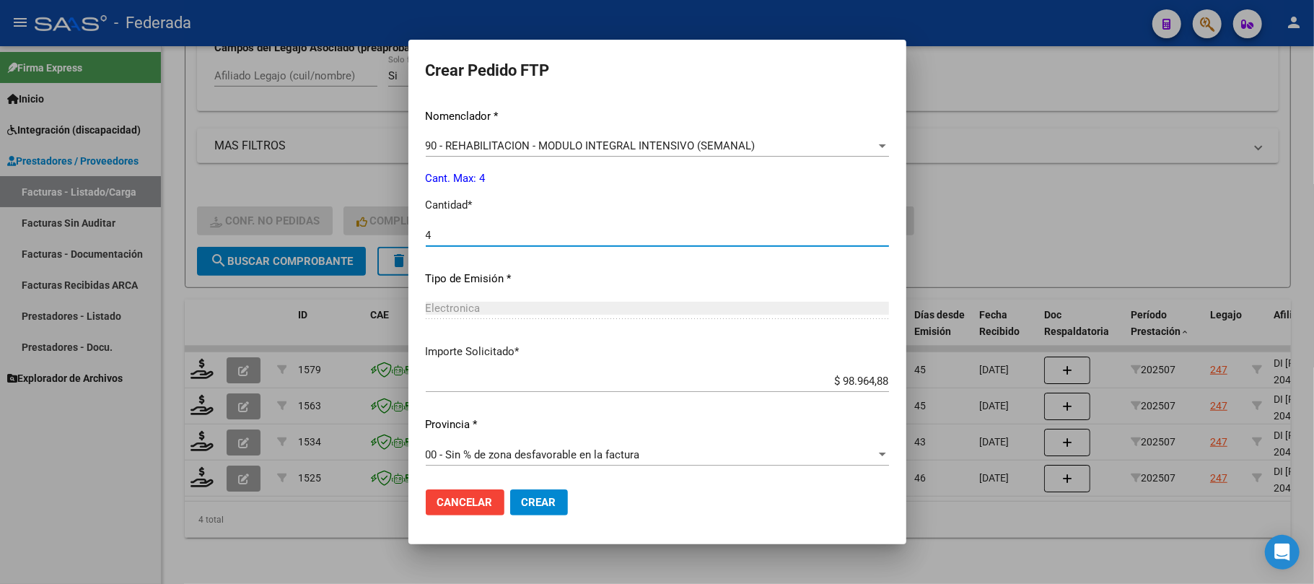
type input "4"
click at [535, 504] on span "Crear" at bounding box center [539, 502] width 35 height 13
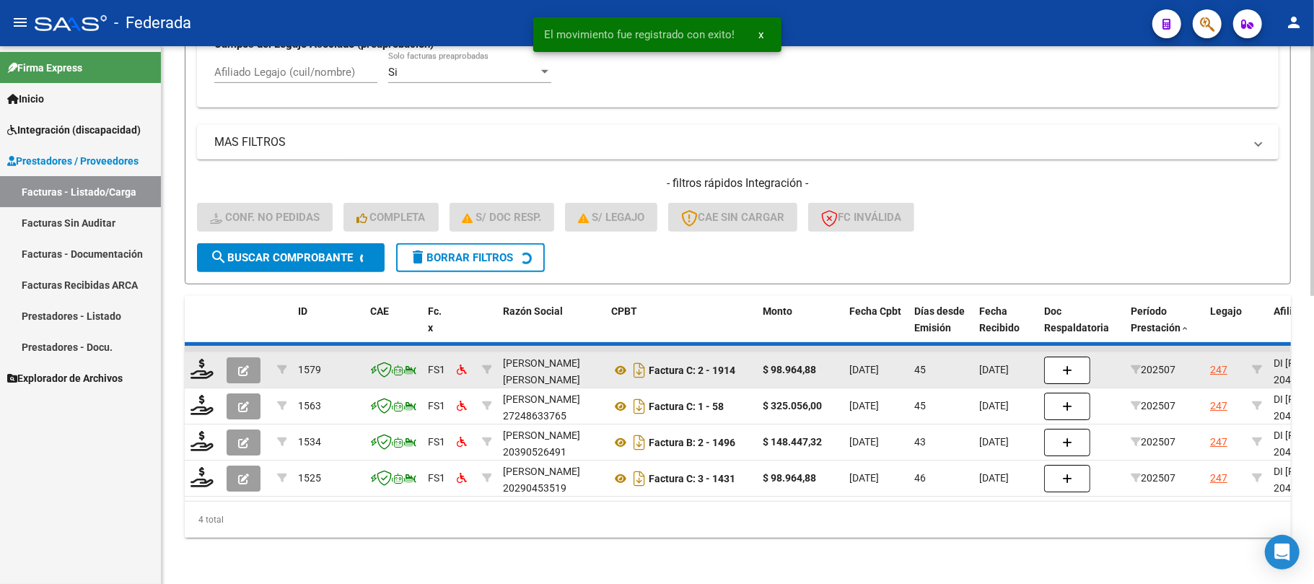
scroll to position [578, 0]
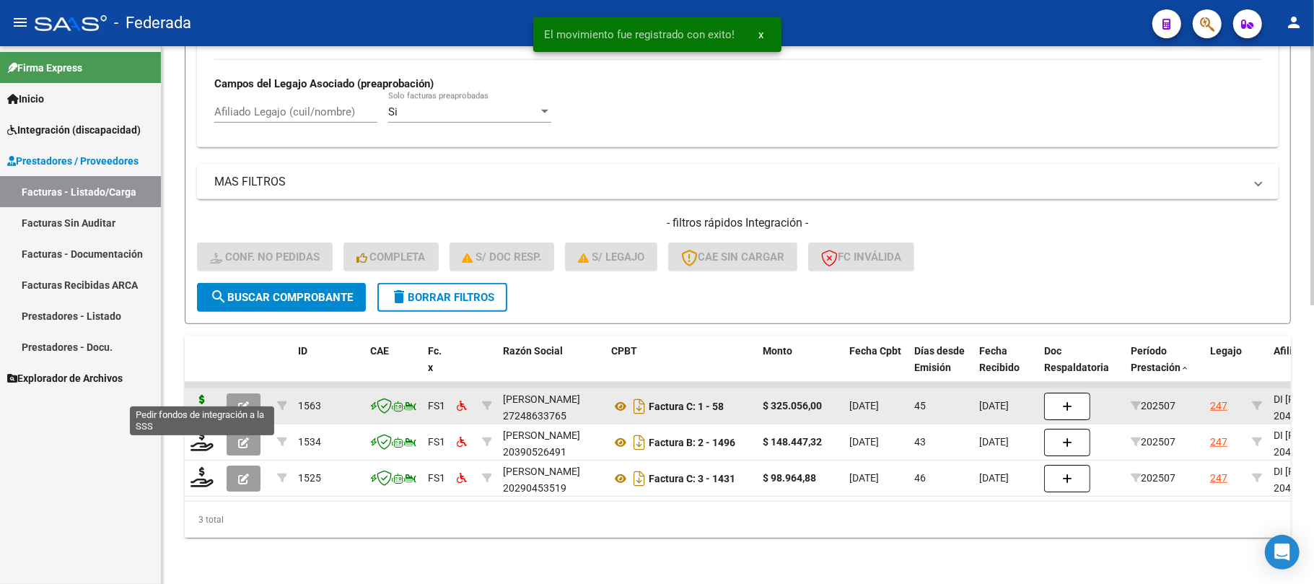
click at [209, 396] on icon at bounding box center [202, 405] width 23 height 20
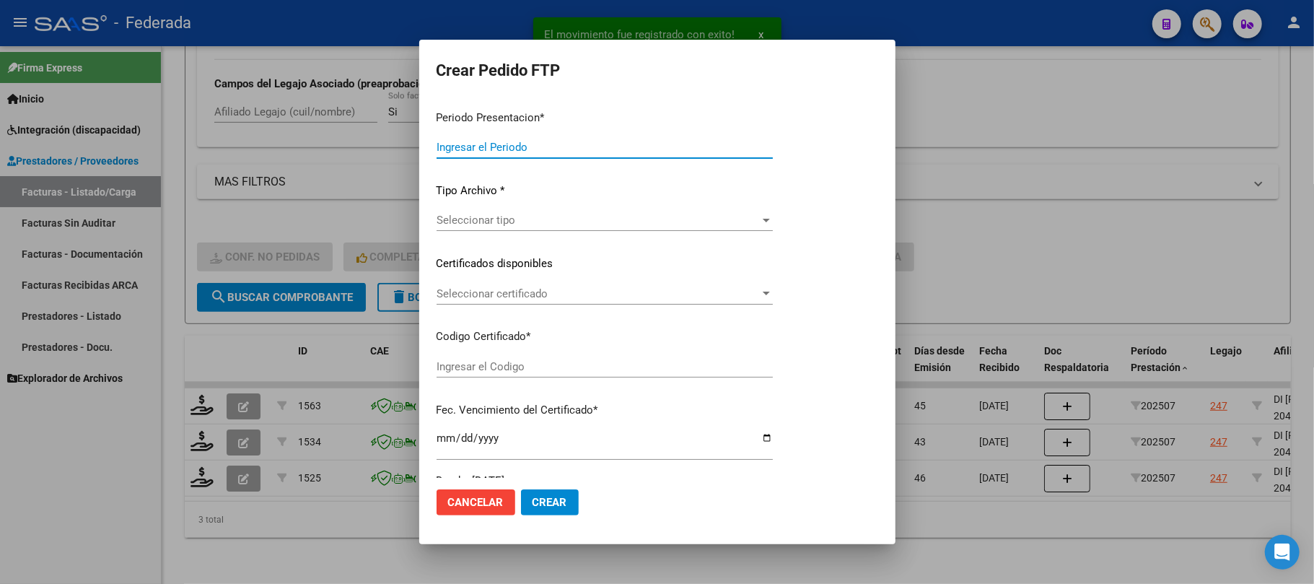
type input "202508"
type input "202507"
type input "$ 325.056,00"
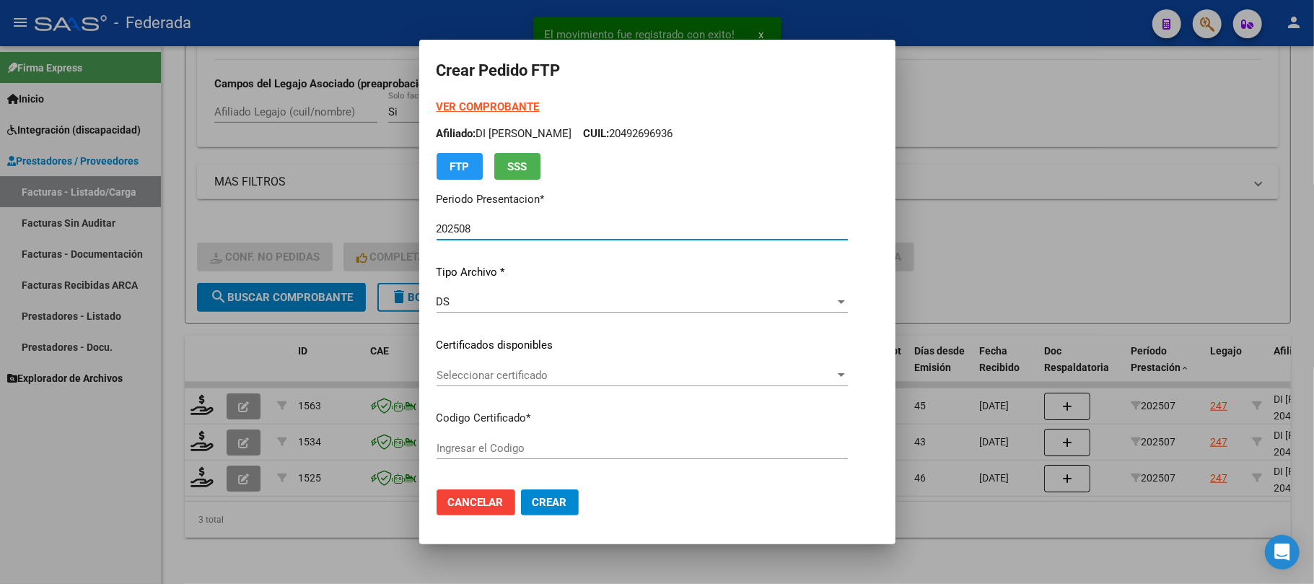
type input "ARG02000492699632022102720271027SFE215"
type input "2027-10-27"
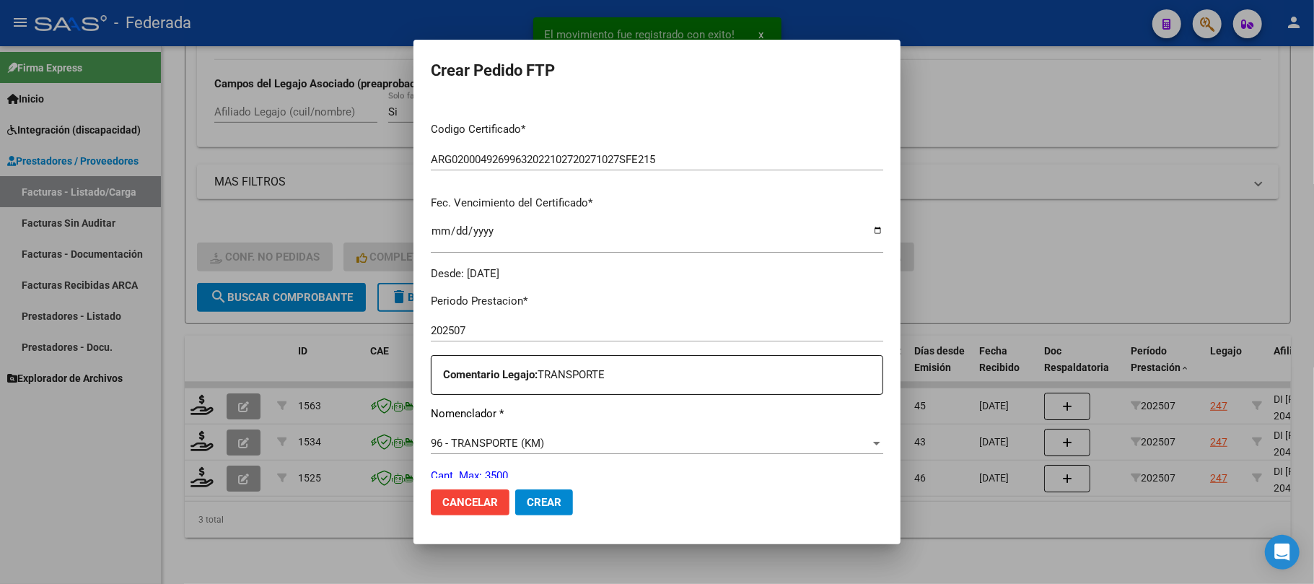
scroll to position [192, 0]
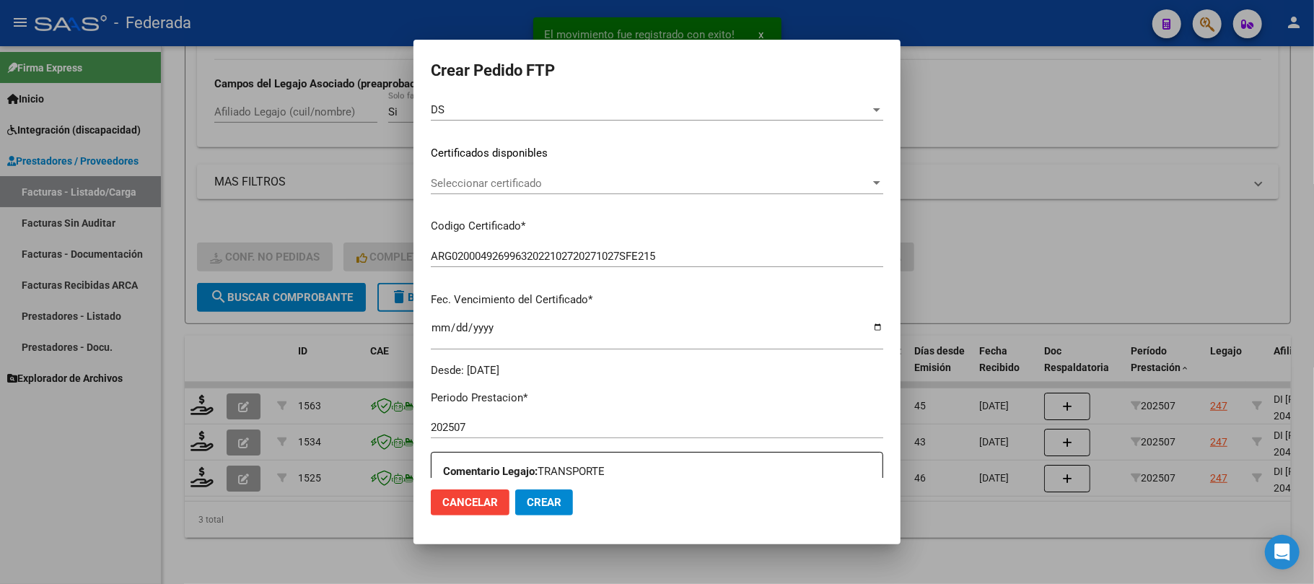
click at [485, 182] on span "Seleccionar certificado" at bounding box center [651, 183] width 440 height 13
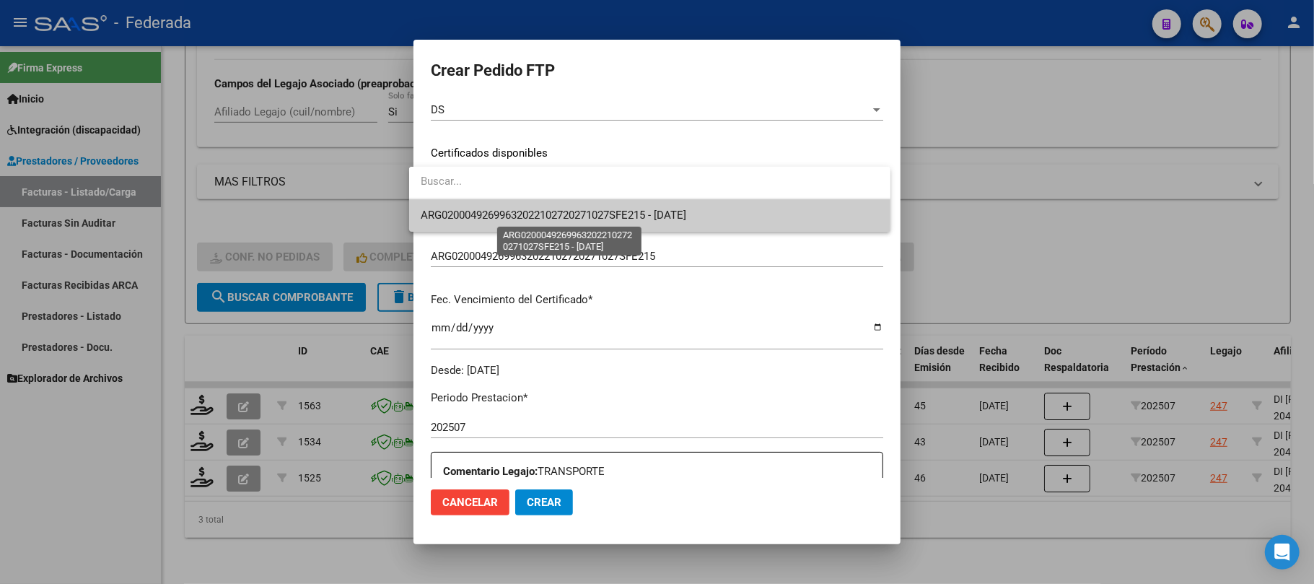
click at [481, 212] on span "ARG02000492699632022102720271027SFE215 - 2027-10-27" at bounding box center [554, 215] width 266 height 13
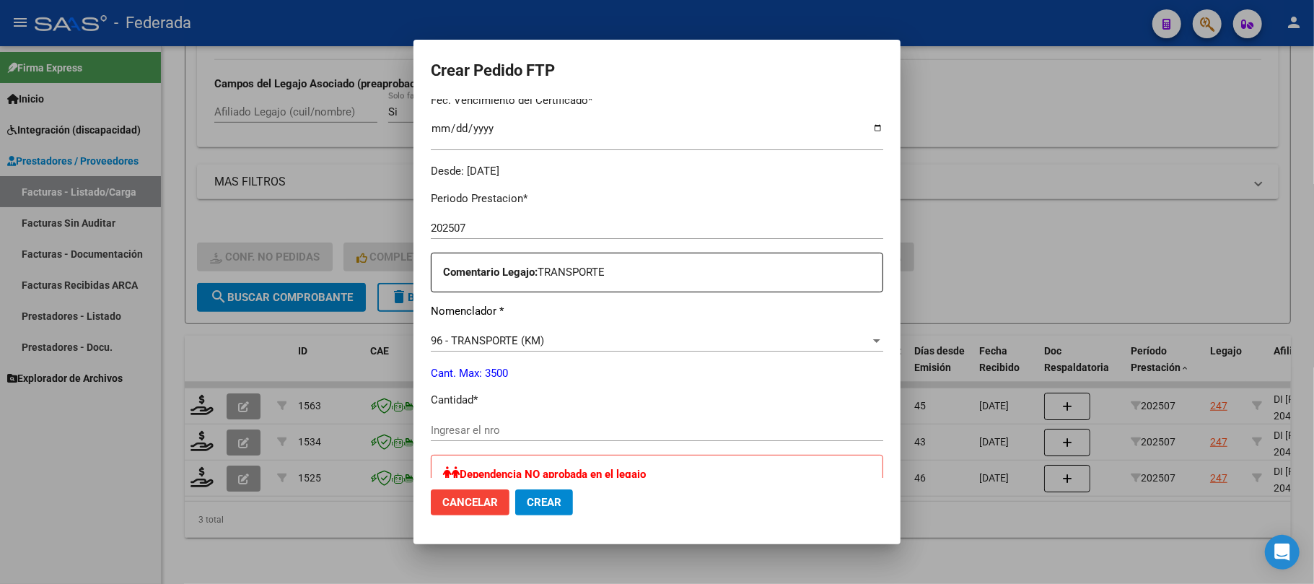
scroll to position [481, 0]
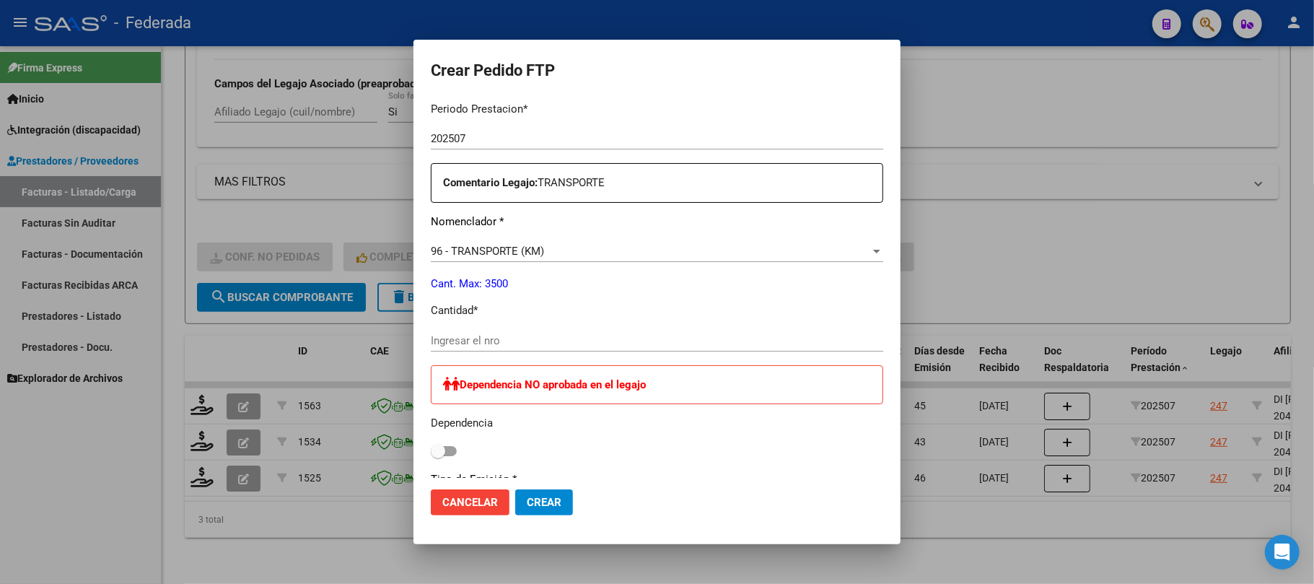
click at [471, 332] on div "Ingresar el nro" at bounding box center [657, 341] width 453 height 22
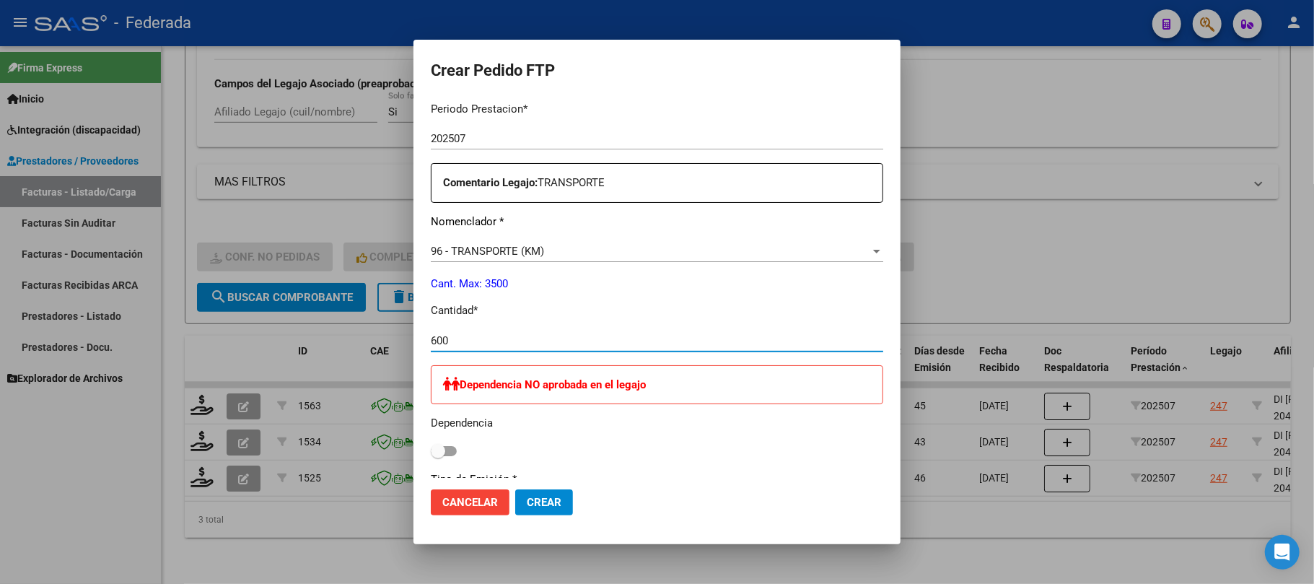
type input "600"
click at [527, 506] on span "Crear" at bounding box center [544, 502] width 35 height 13
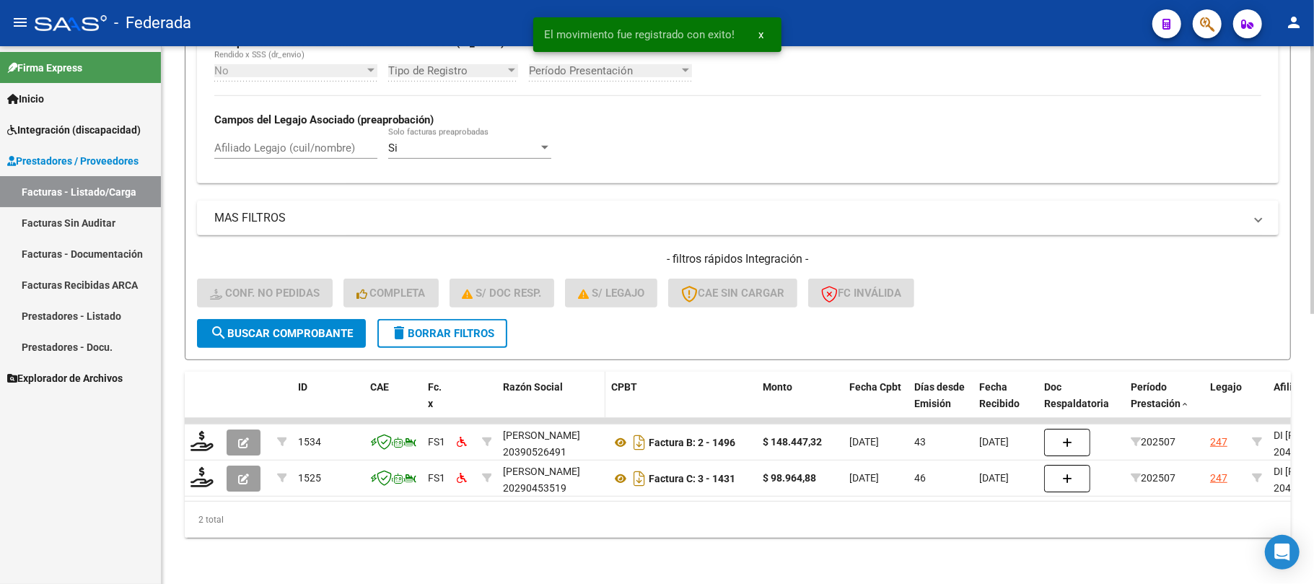
scroll to position [541, 0]
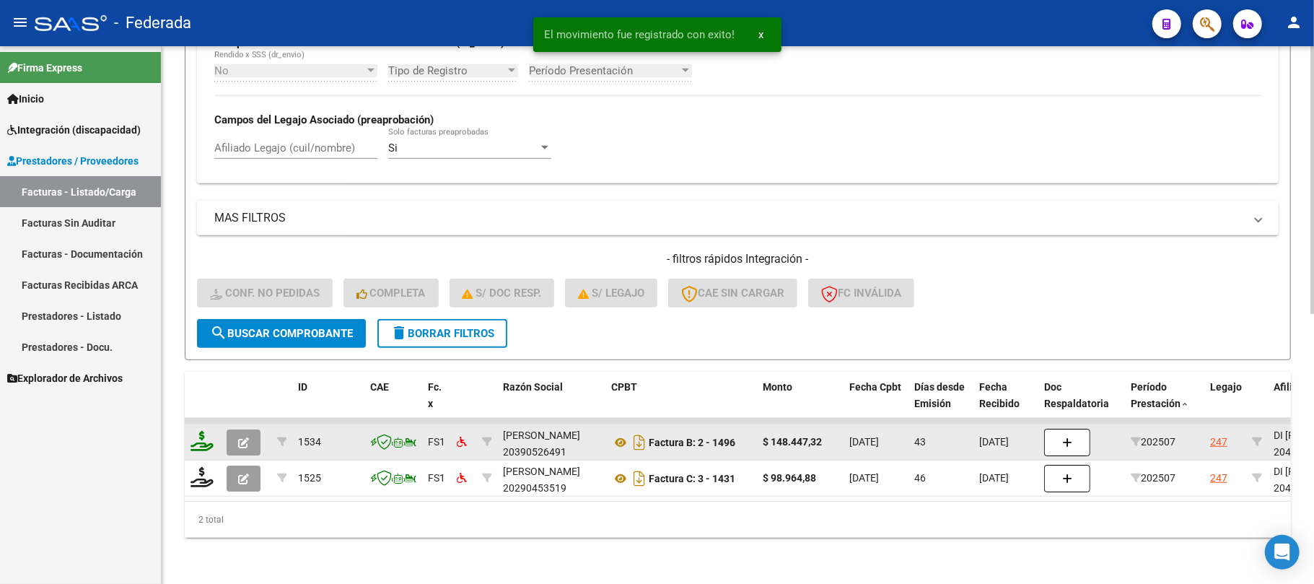
click at [208, 431] on icon at bounding box center [202, 441] width 23 height 20
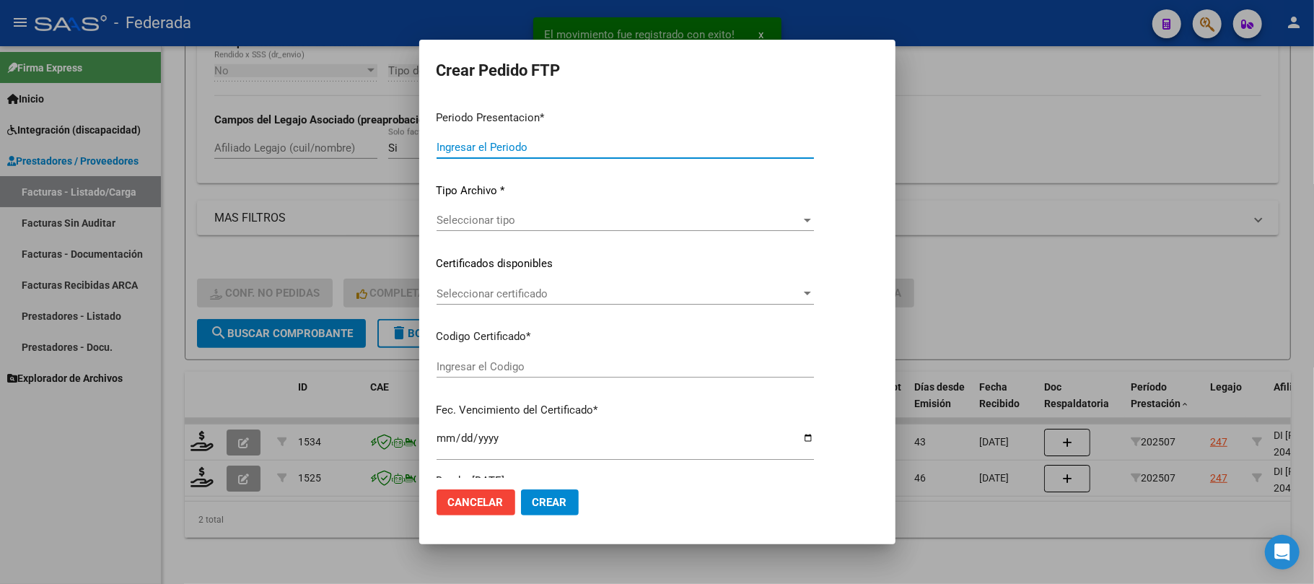
type input "202508"
type input "202507"
type input "$ 148.447,32"
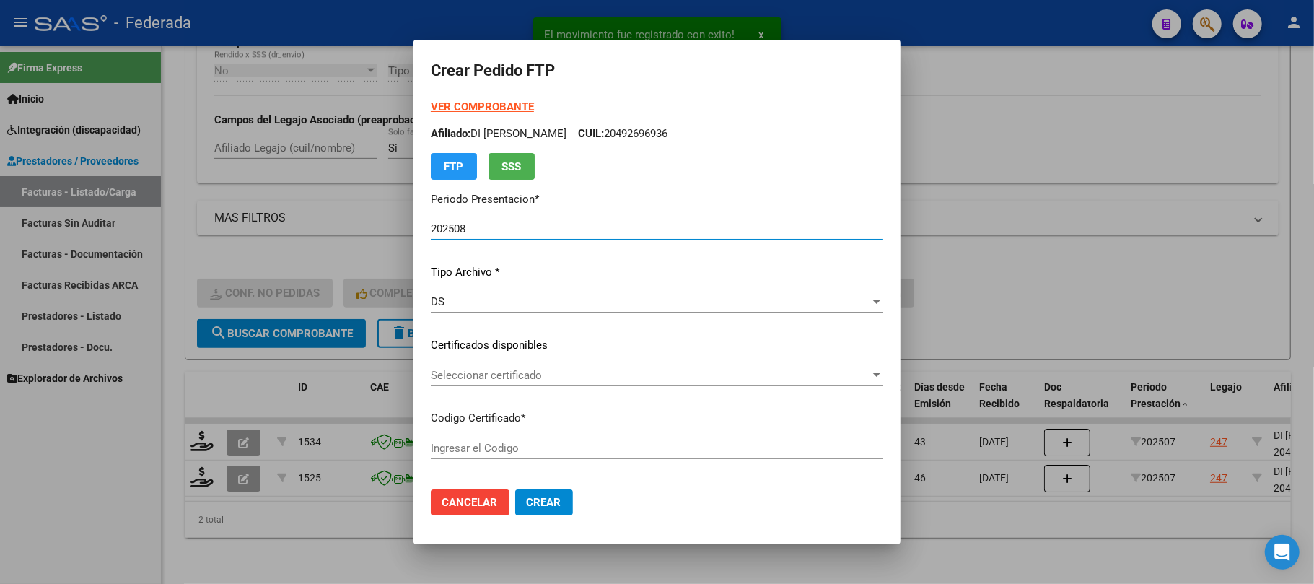
type input "ARG02000492699632022102720271027SFE215"
type input "2027-10-27"
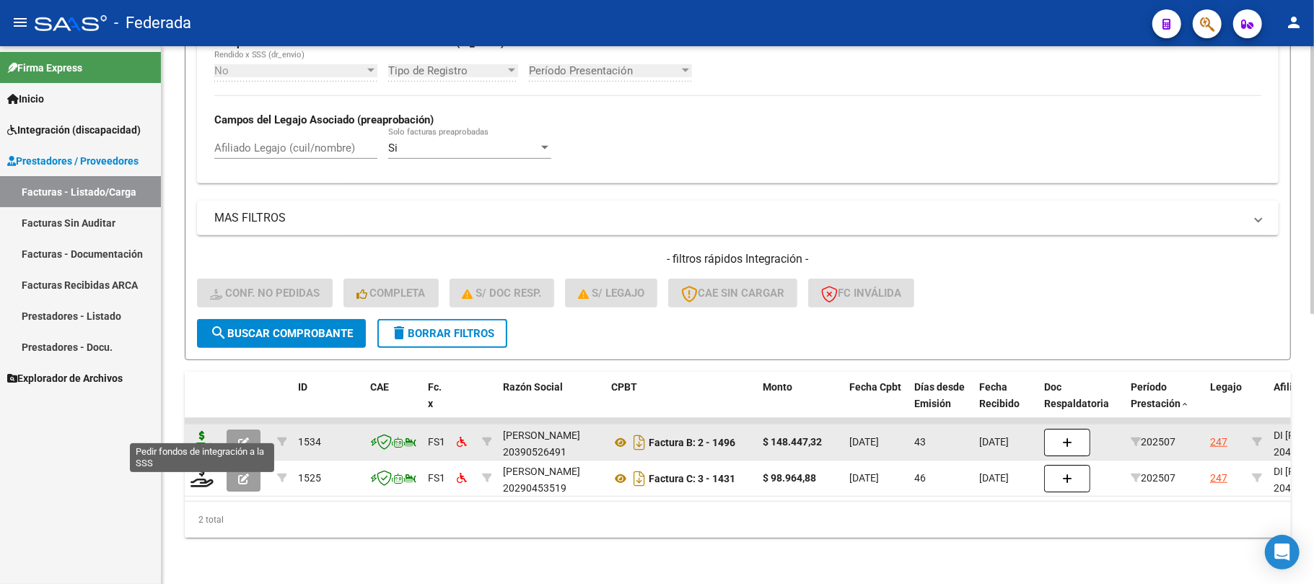
click at [199, 433] on icon at bounding box center [202, 441] width 23 height 20
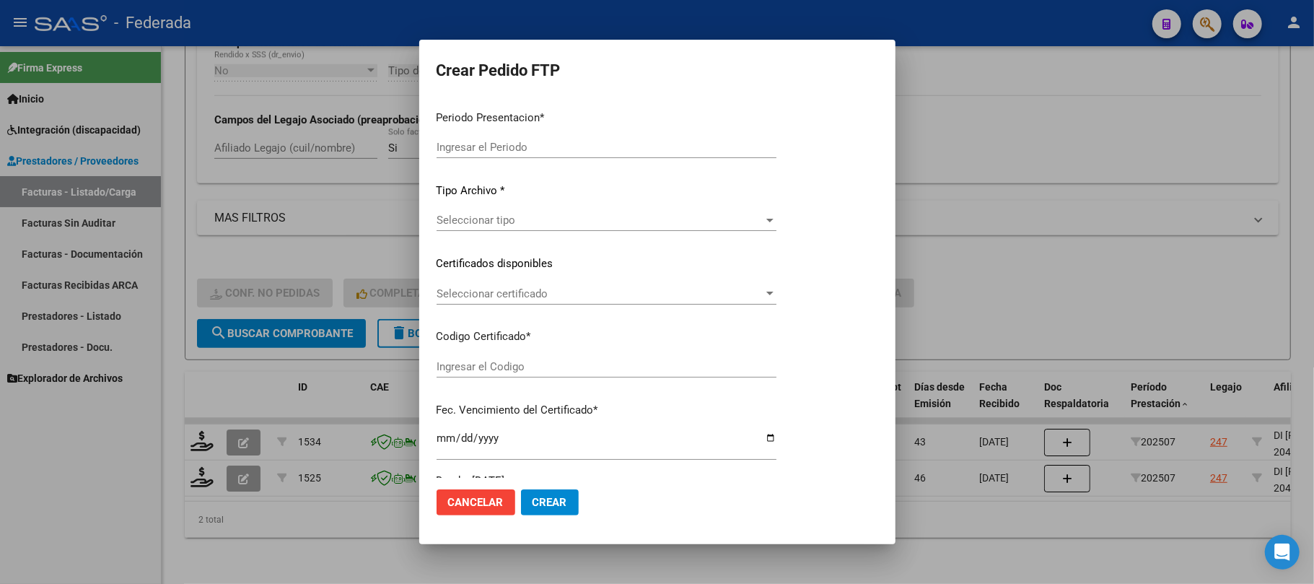
type input "202508"
type input "202507"
type input "$ 148.447,32"
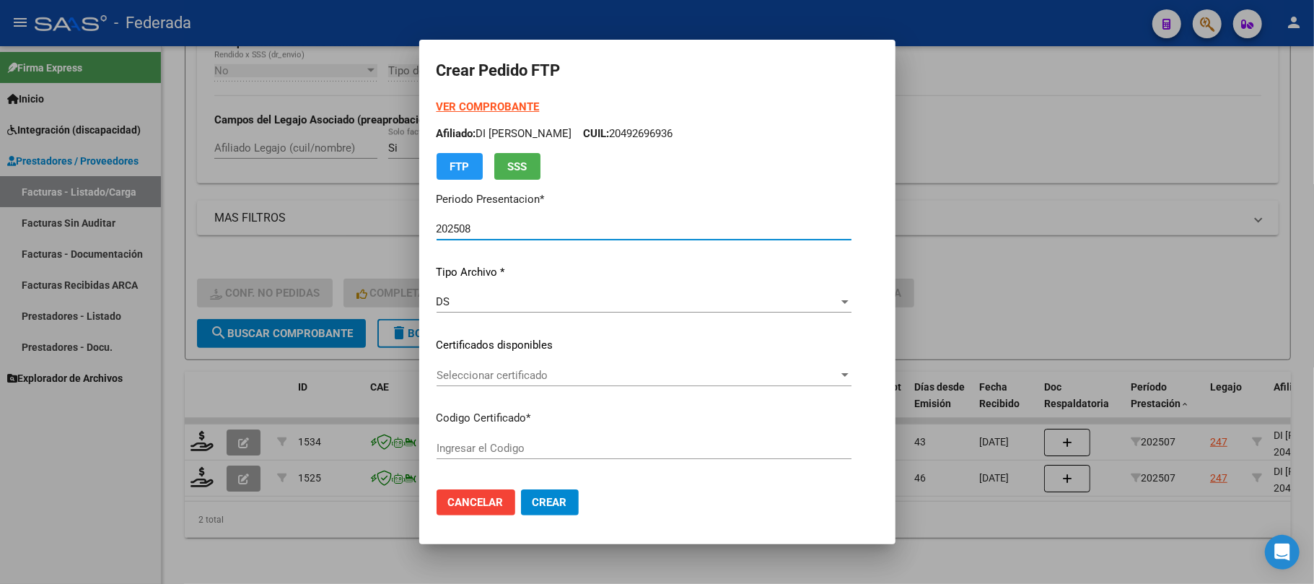
type input "ARG02000492699632022102720271027SFE215"
type input "2027-10-27"
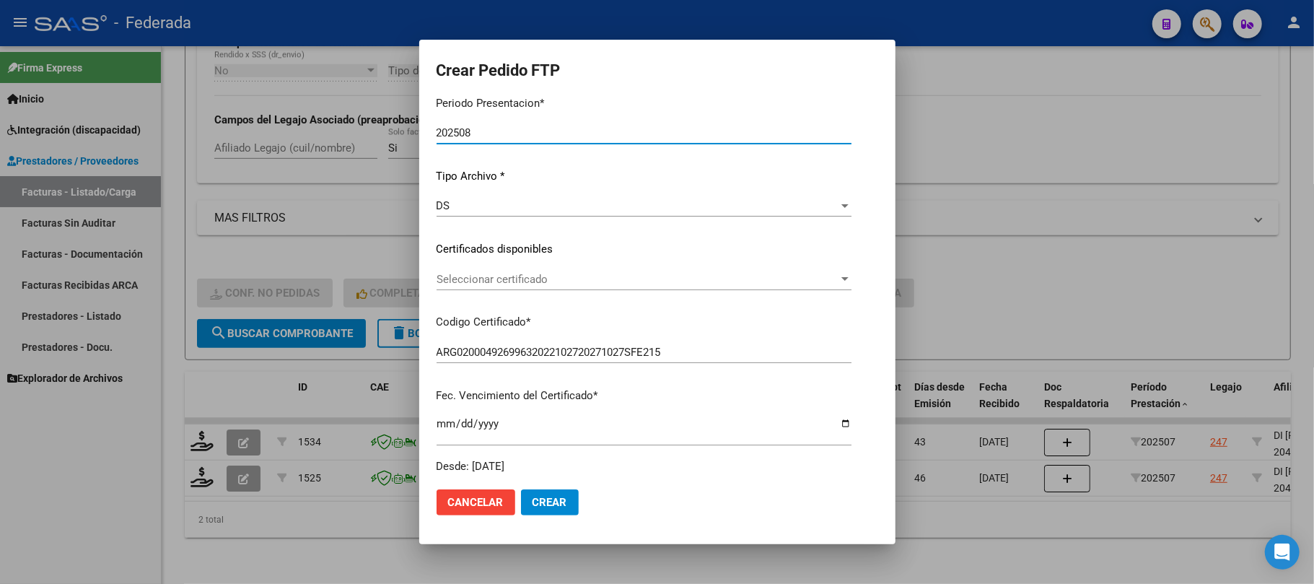
click at [512, 276] on span "Seleccionar certificado" at bounding box center [638, 279] width 402 height 13
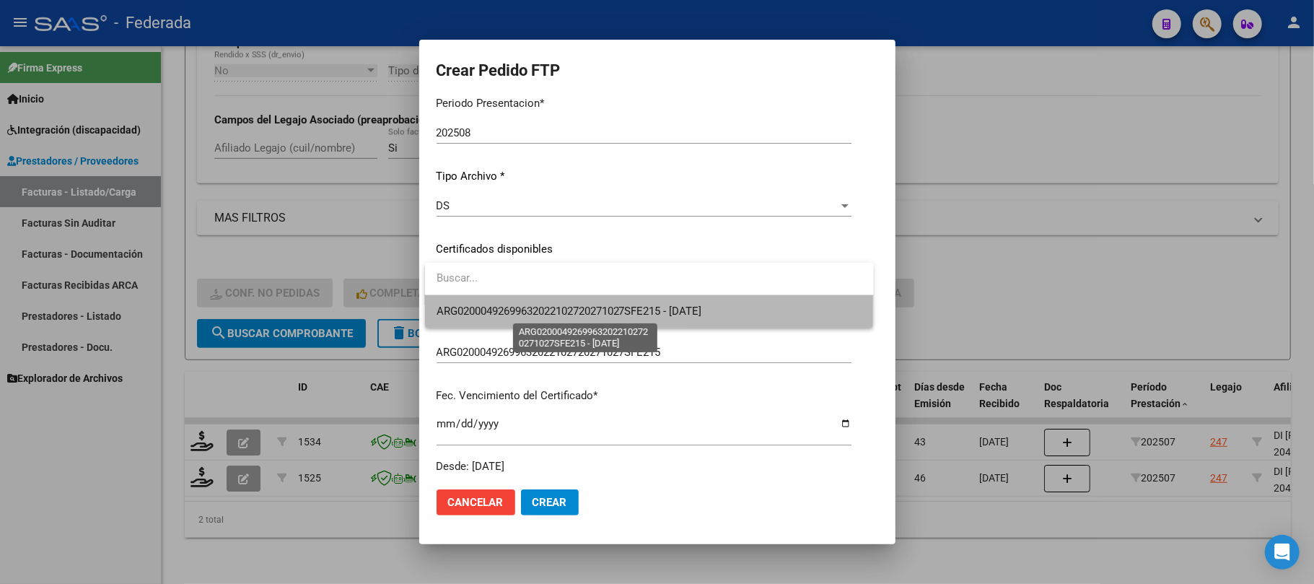
click at [505, 307] on span "ARG02000492699632022102720271027SFE215 - 2027-10-27" at bounding box center [570, 311] width 266 height 13
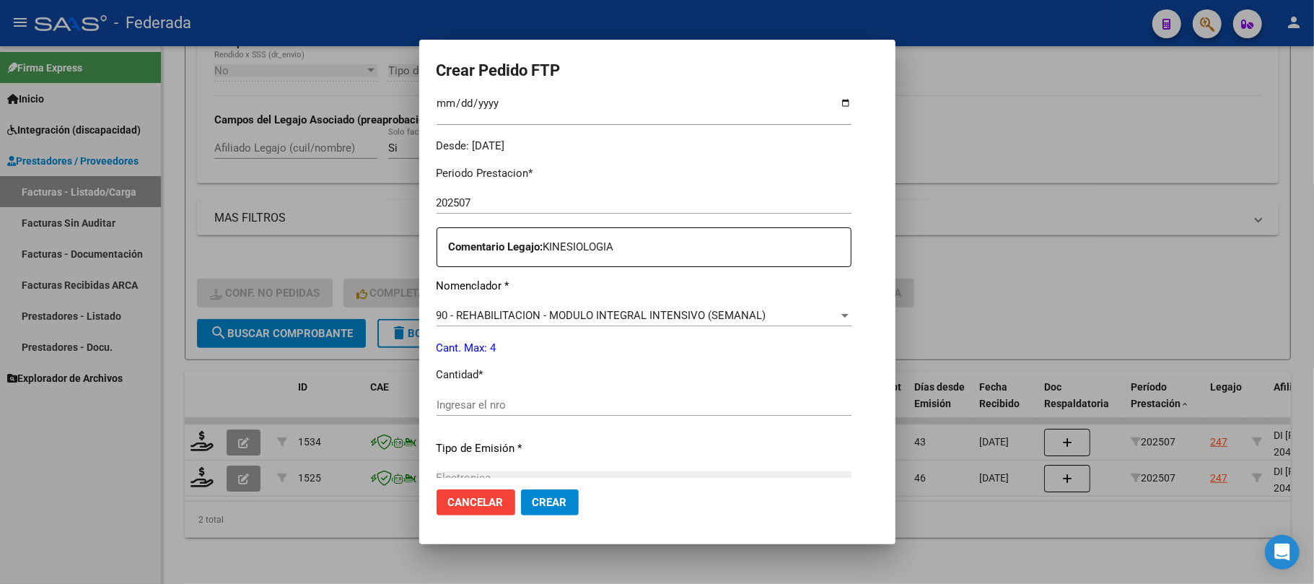
scroll to position [481, 0]
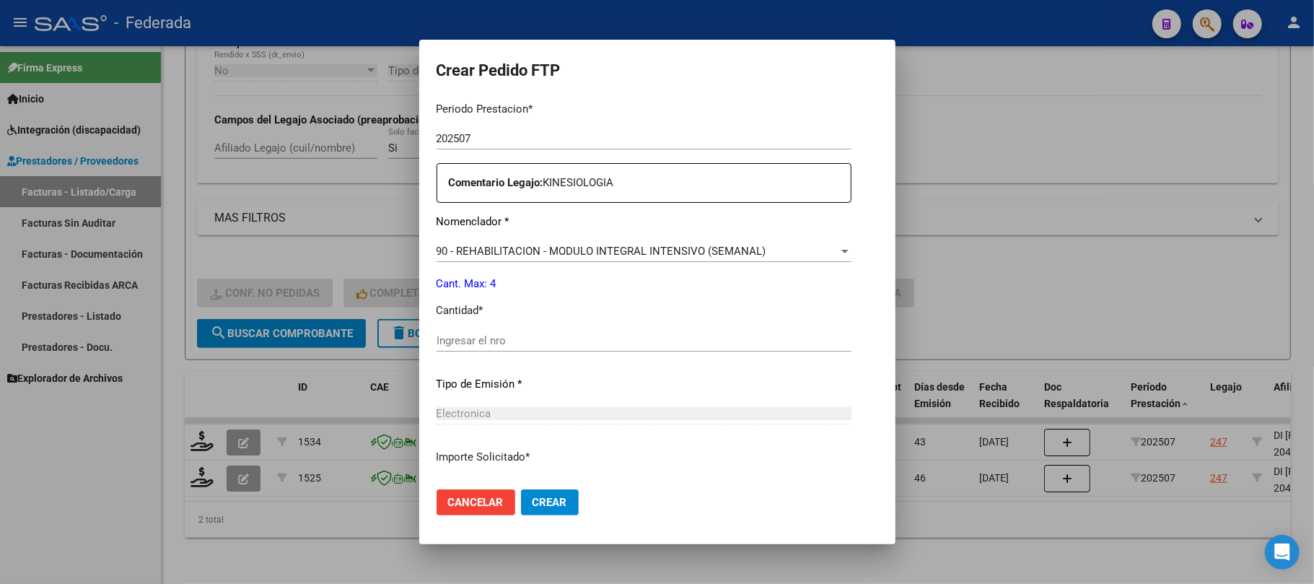
click at [488, 336] on input "Ingresar el nro" at bounding box center [644, 340] width 415 height 13
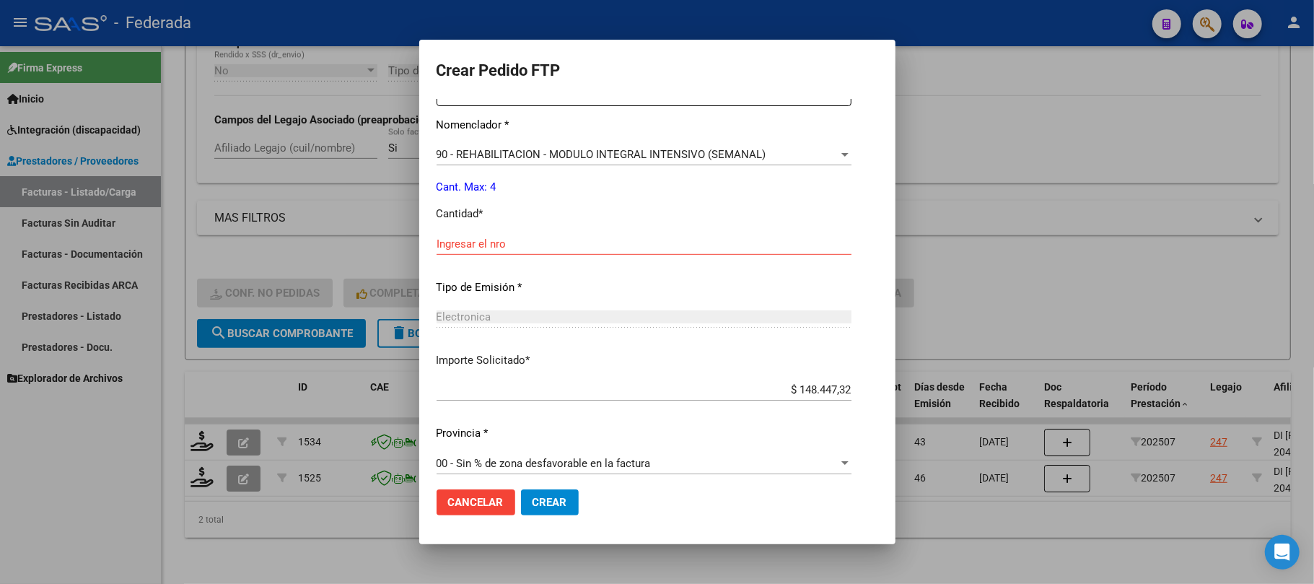
click at [507, 241] on input "Ingresar el nro" at bounding box center [644, 243] width 415 height 13
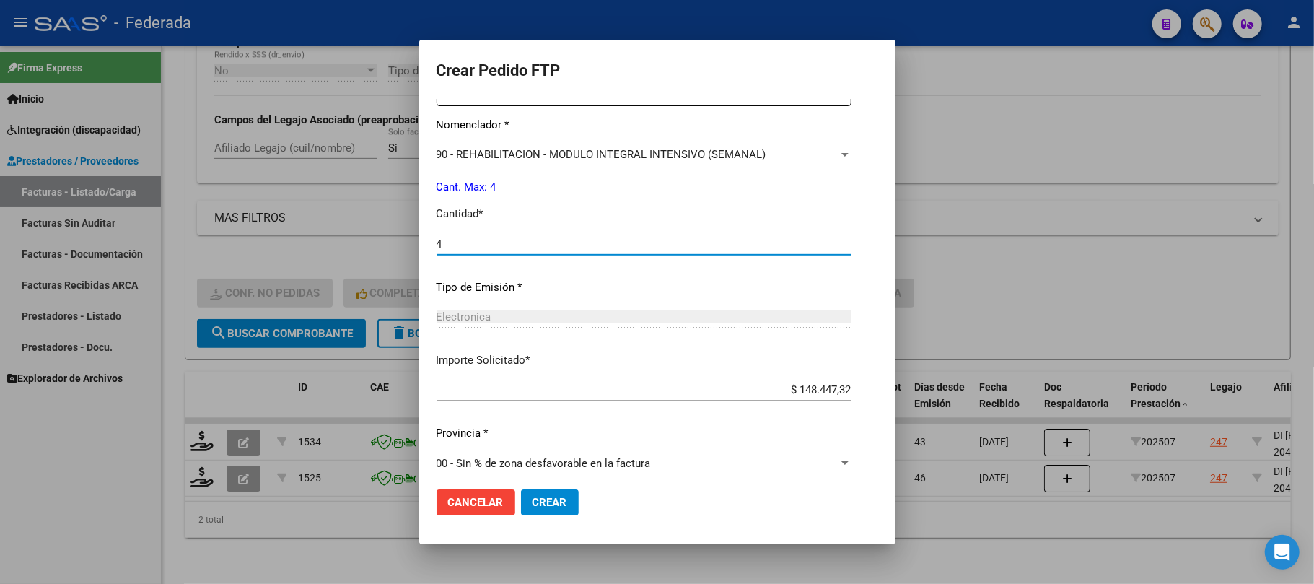
type input "4"
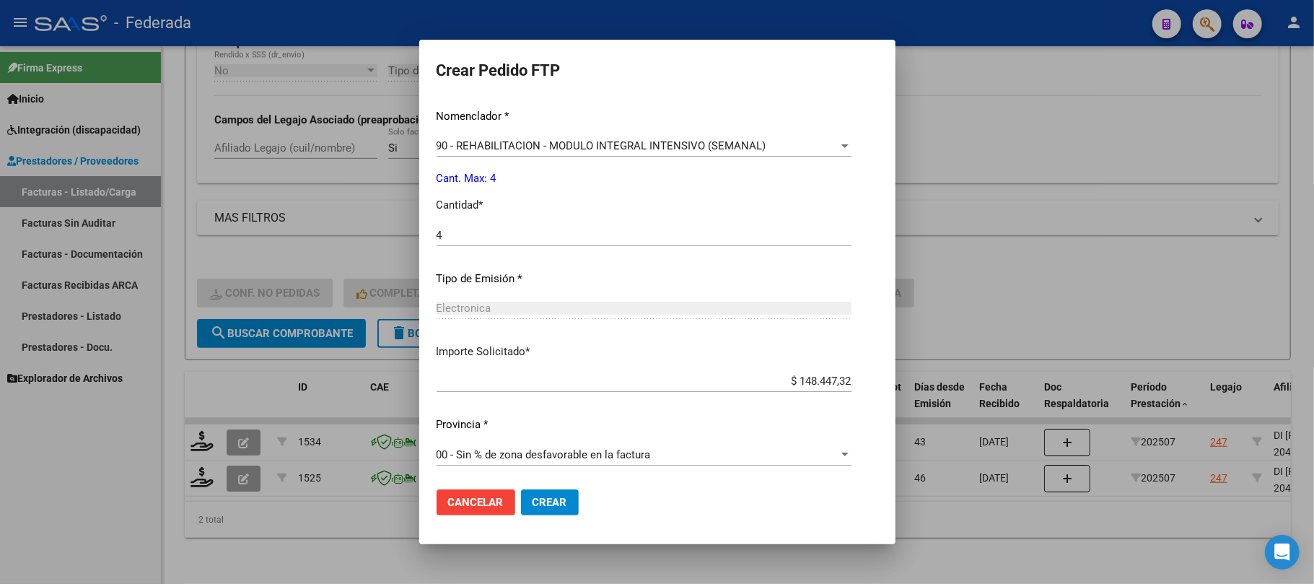
click at [555, 497] on span "Crear" at bounding box center [550, 502] width 35 height 13
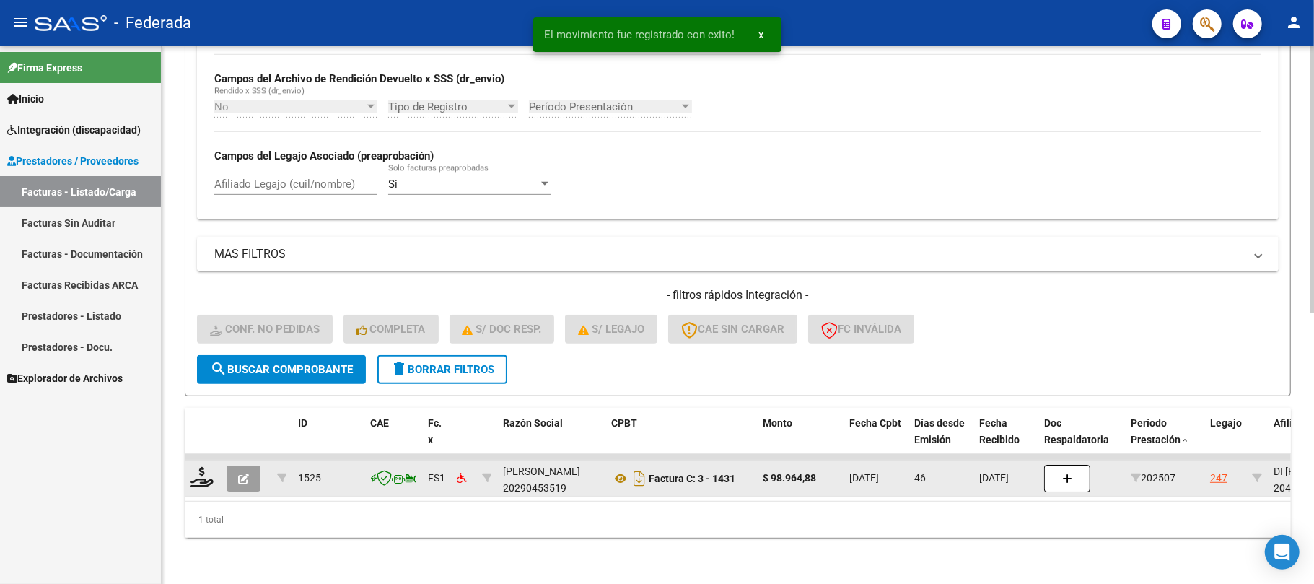
scroll to position [506, 0]
click at [205, 467] on icon at bounding box center [202, 477] width 23 height 20
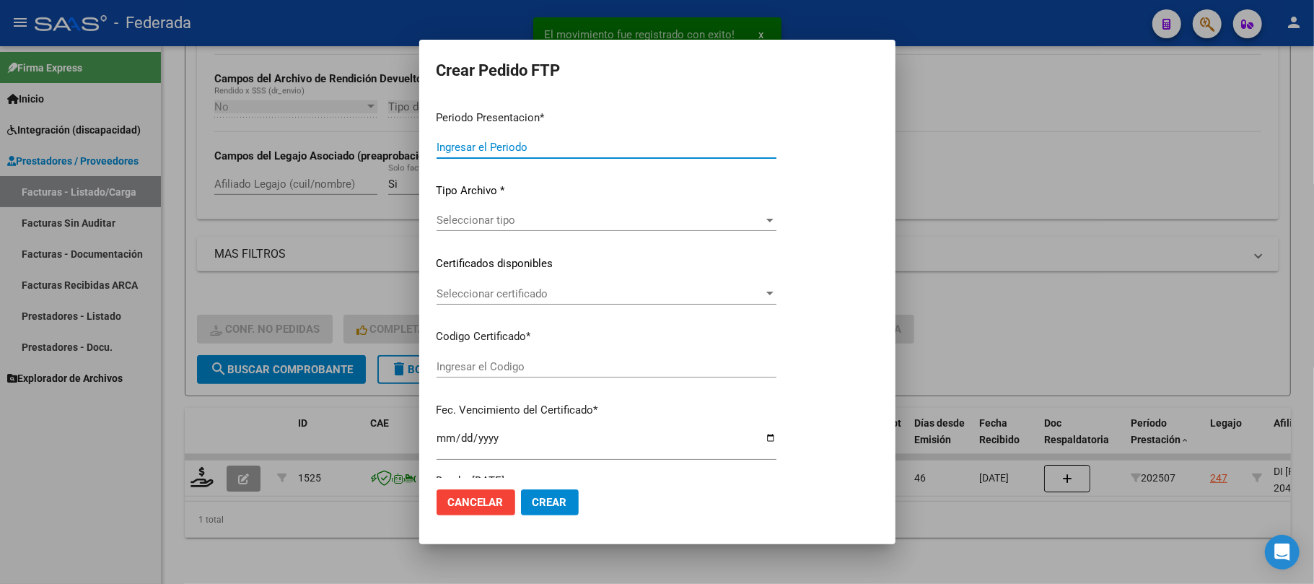
type input "202508"
type input "202507"
type input "$ 98.964,88"
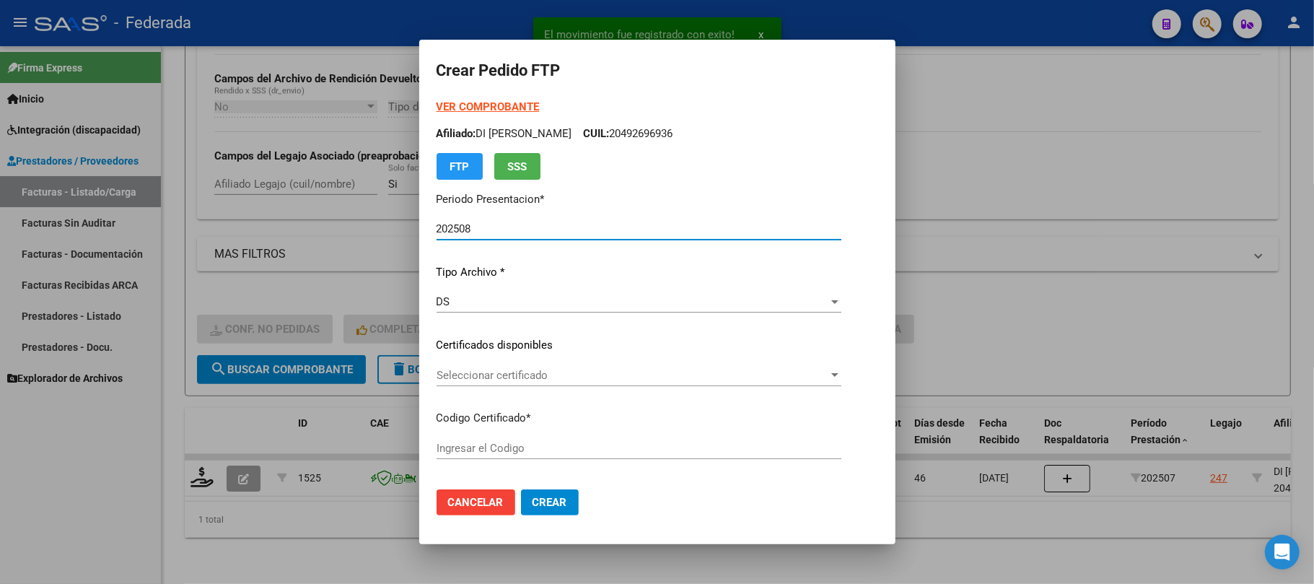
type input "ARG02000492699632022102720271027SFE215"
type input "2027-10-27"
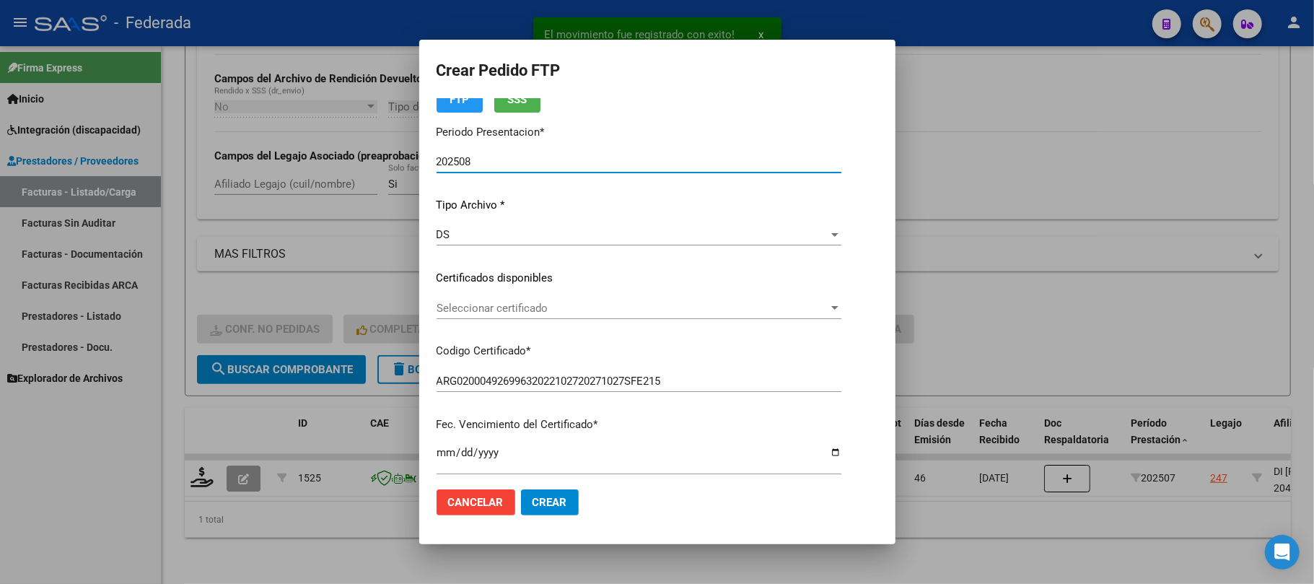
scroll to position [96, 0]
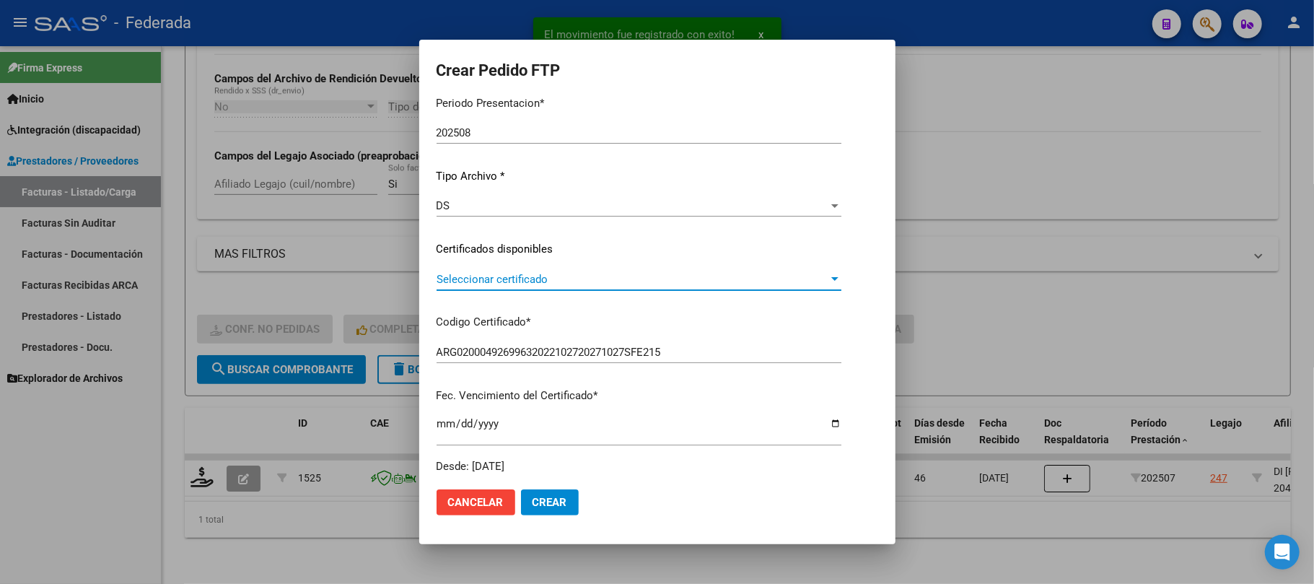
click at [465, 279] on span "Seleccionar certificado" at bounding box center [633, 279] width 392 height 13
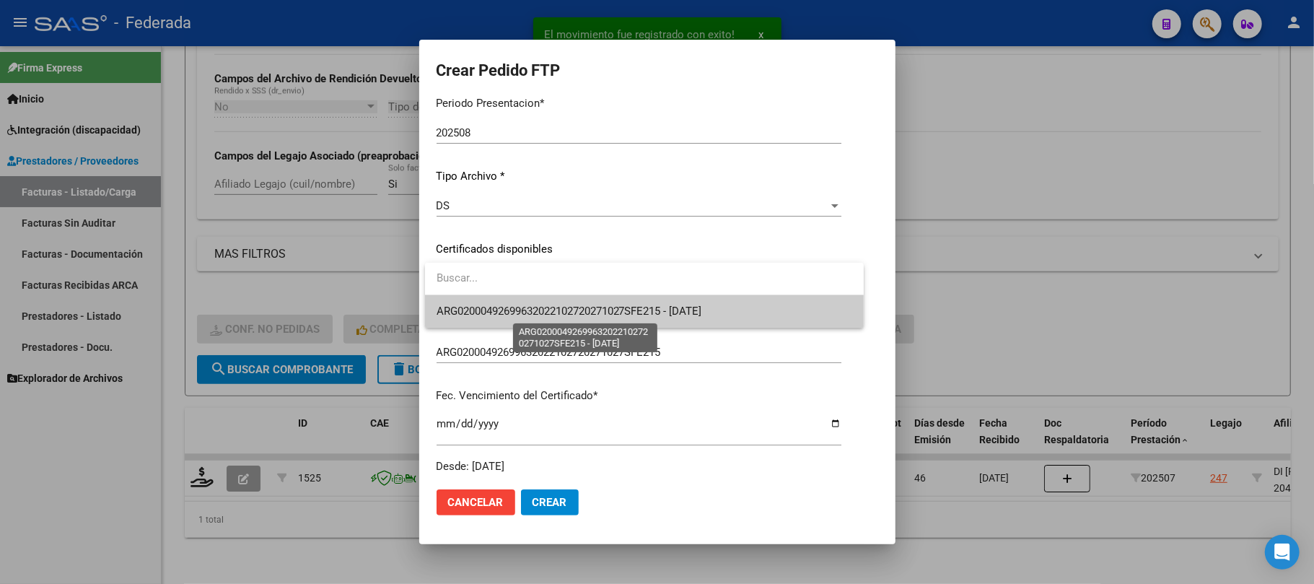
click at [465, 312] on span "ARG02000492699632022102720271027SFE215 - 2027-10-27" at bounding box center [570, 311] width 266 height 13
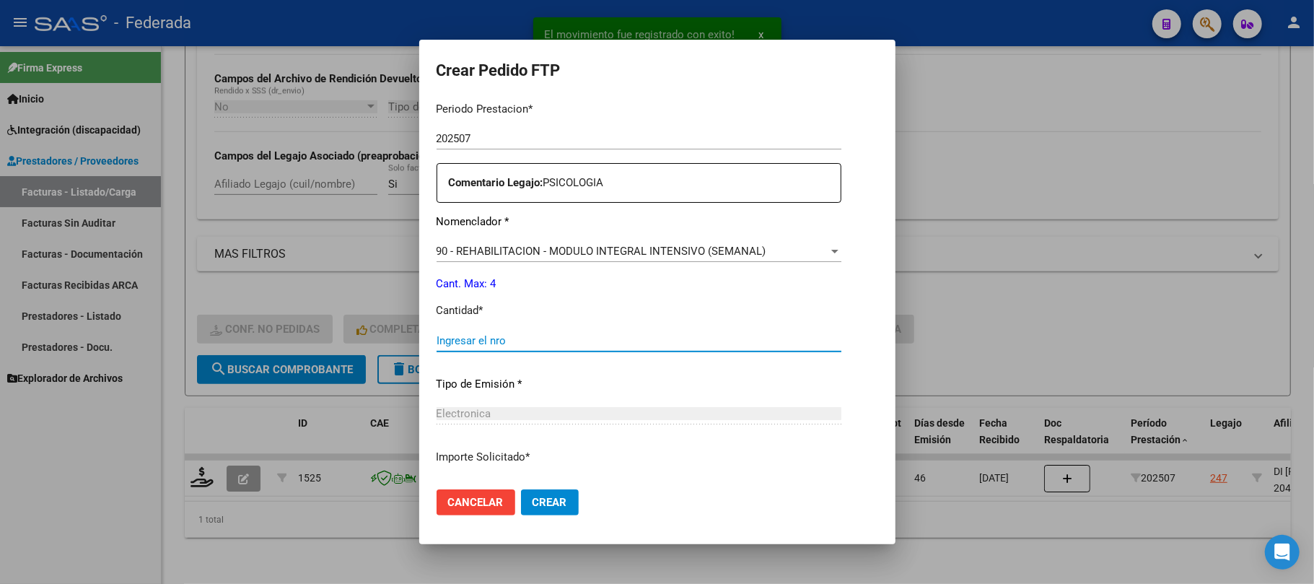
click at [479, 334] on input "Ingresar el nro" at bounding box center [639, 340] width 405 height 13
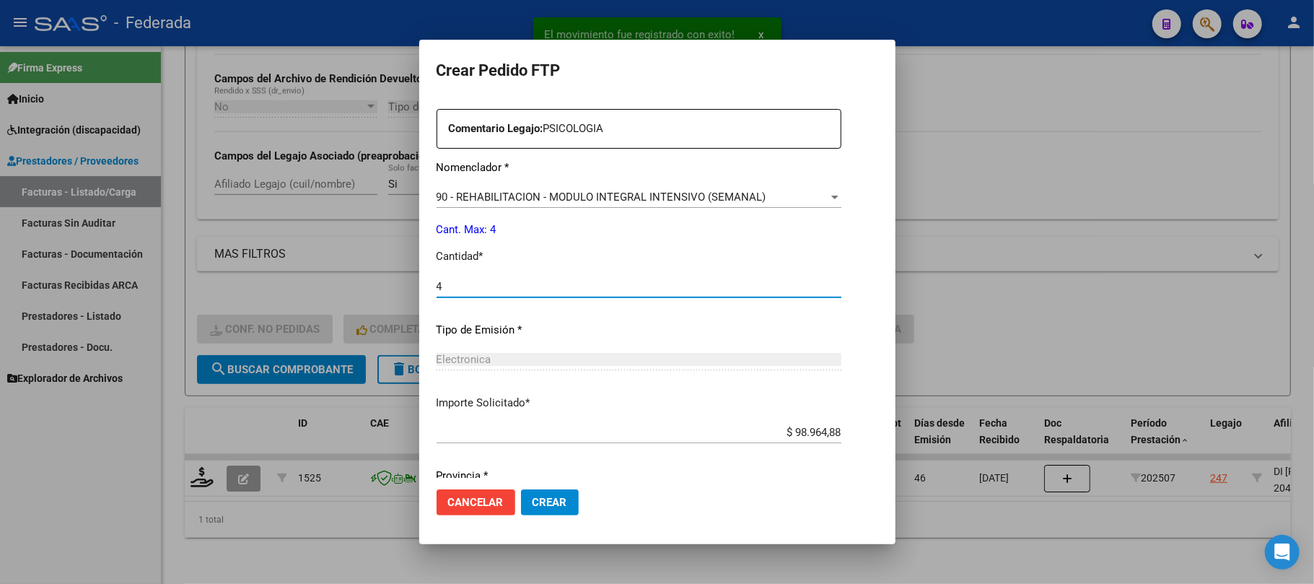
scroll to position [586, 0]
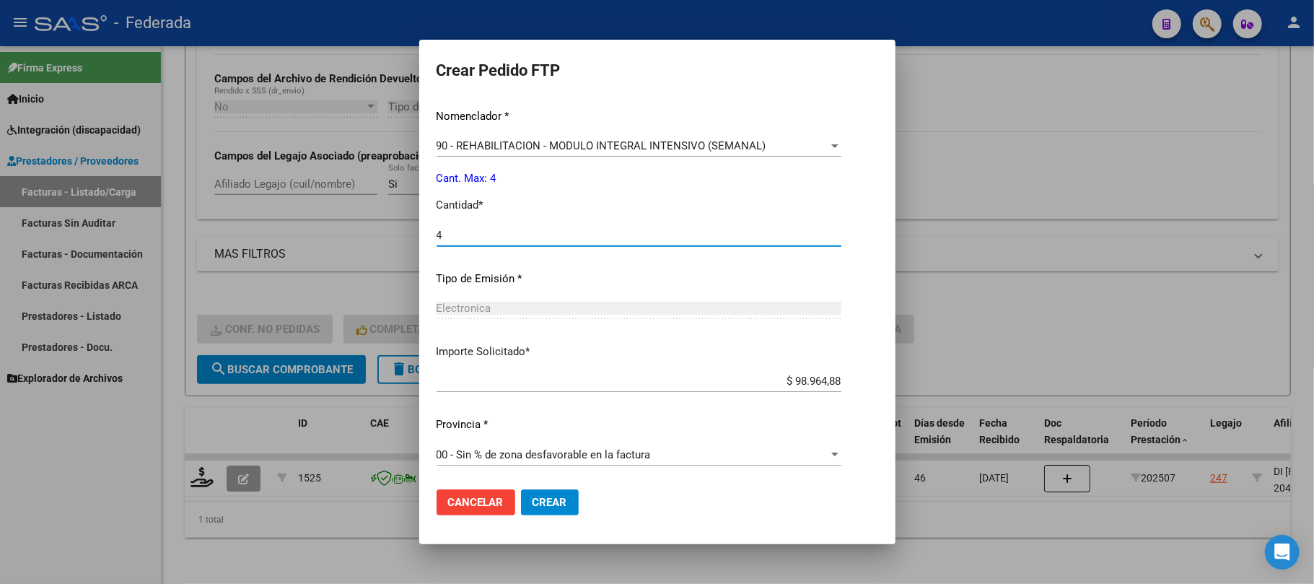
type input "4"
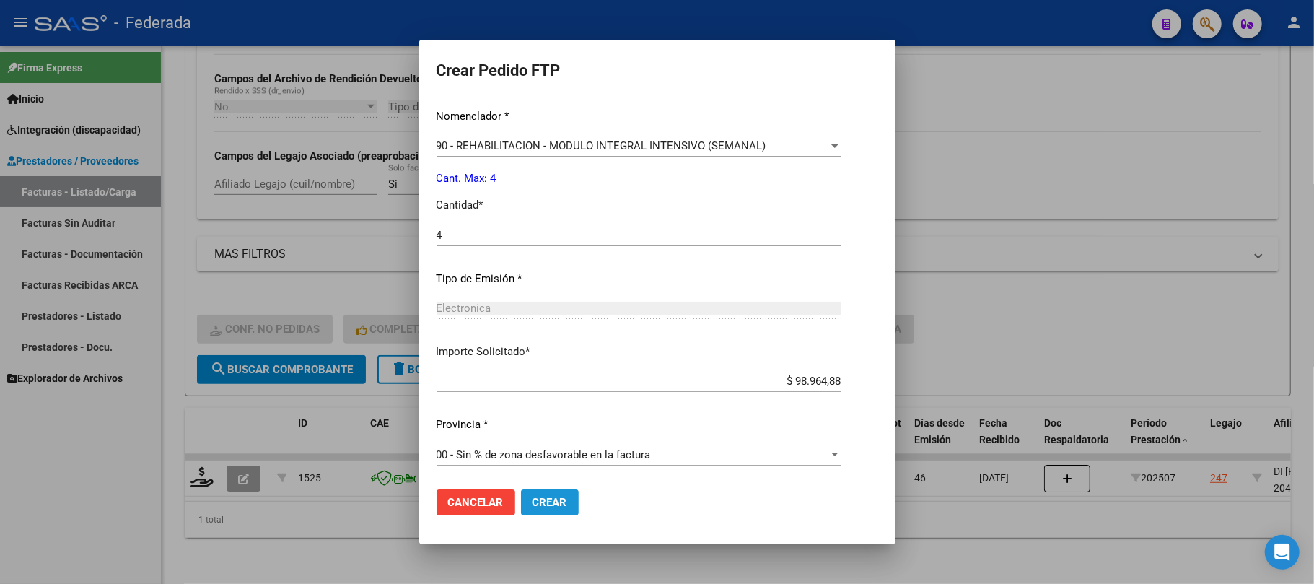
click at [544, 502] on span "Crear" at bounding box center [550, 502] width 35 height 13
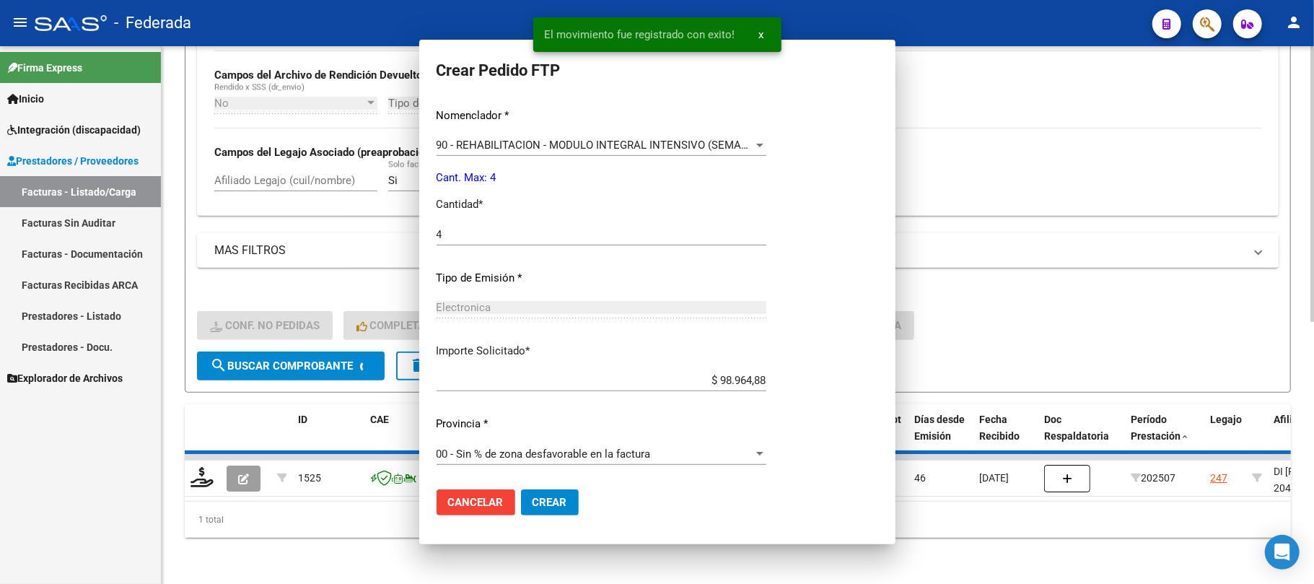
scroll to position [0, 0]
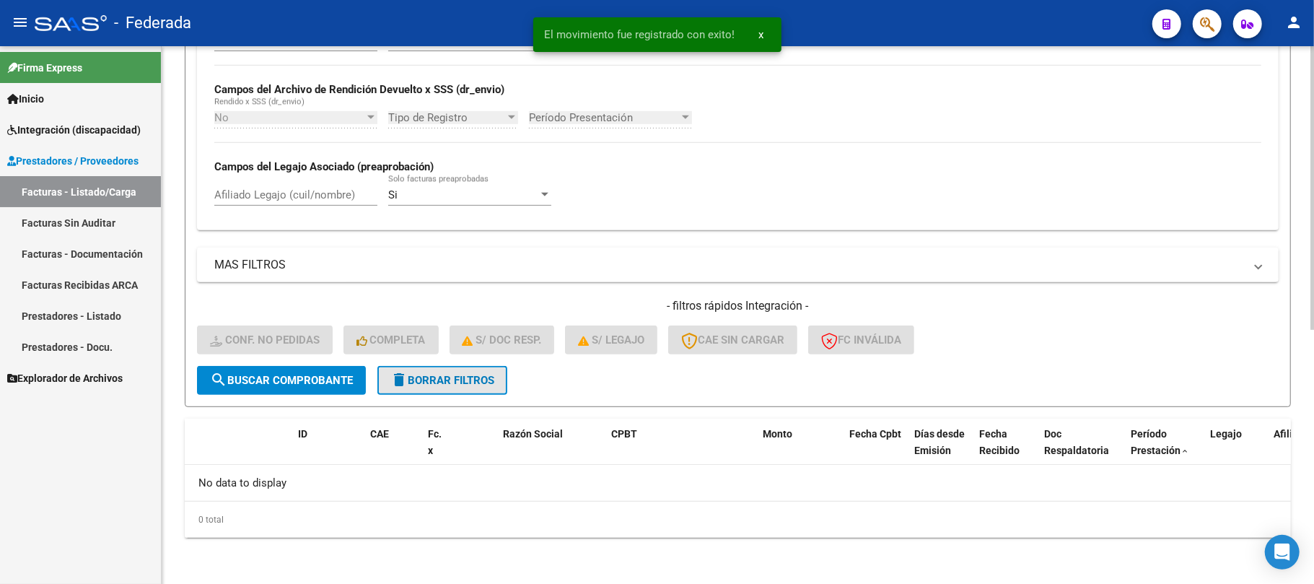
click at [425, 387] on span "delete Borrar Filtros" at bounding box center [443, 380] width 104 height 13
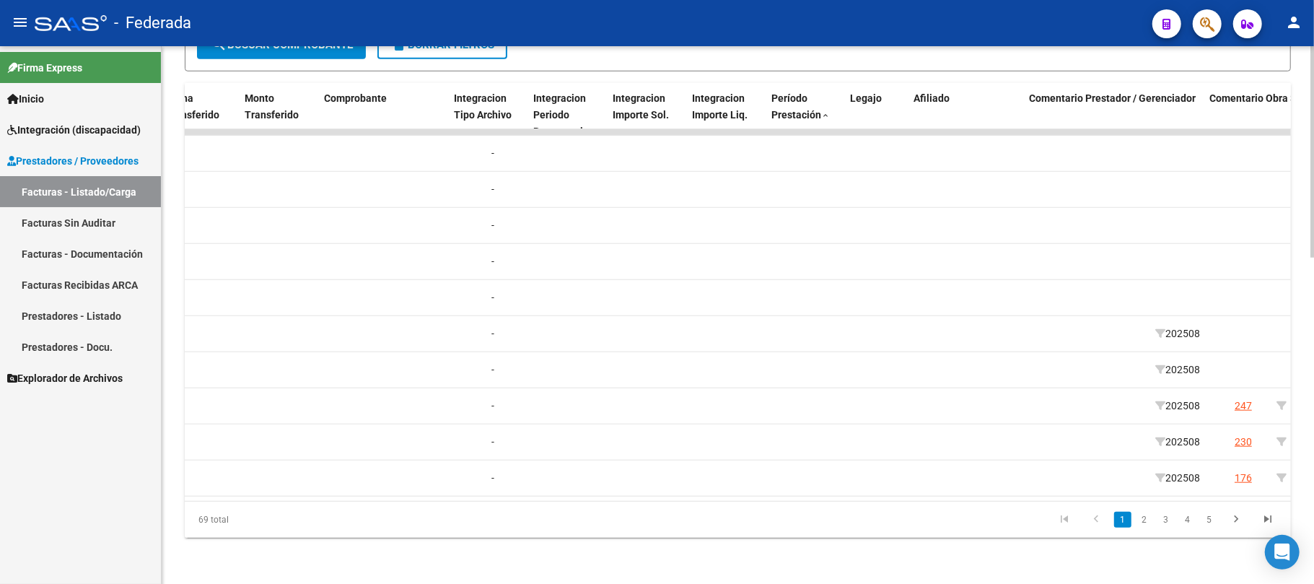
scroll to position [0, 1496]
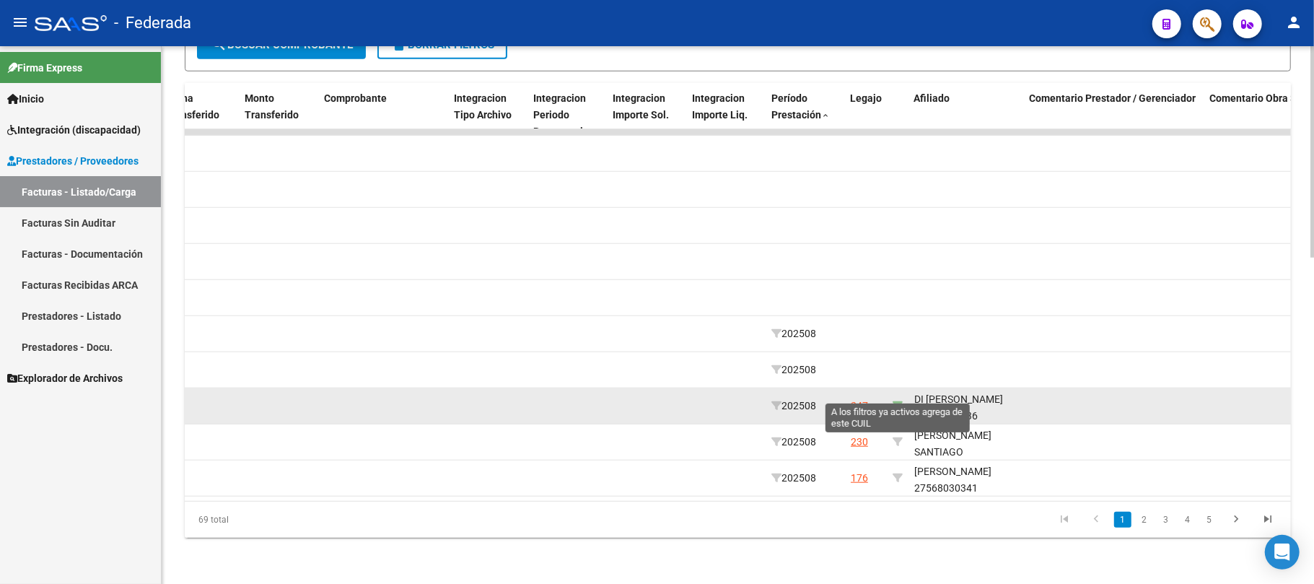
click at [894, 401] on icon at bounding box center [898, 406] width 10 height 10
type input "20492696936"
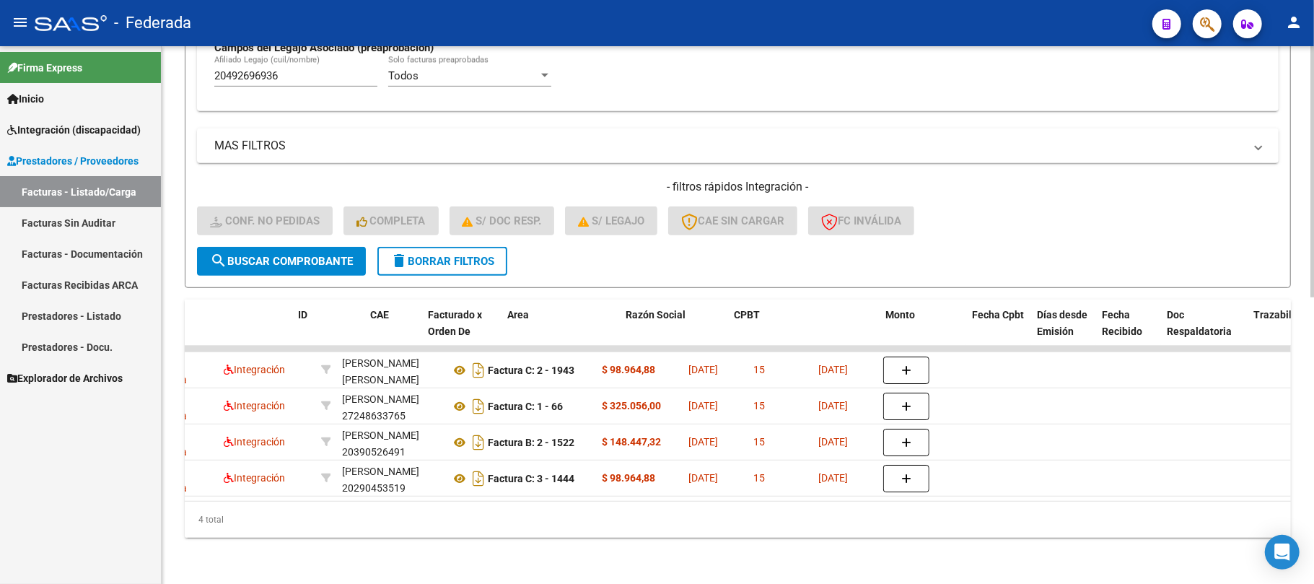
scroll to position [0, 0]
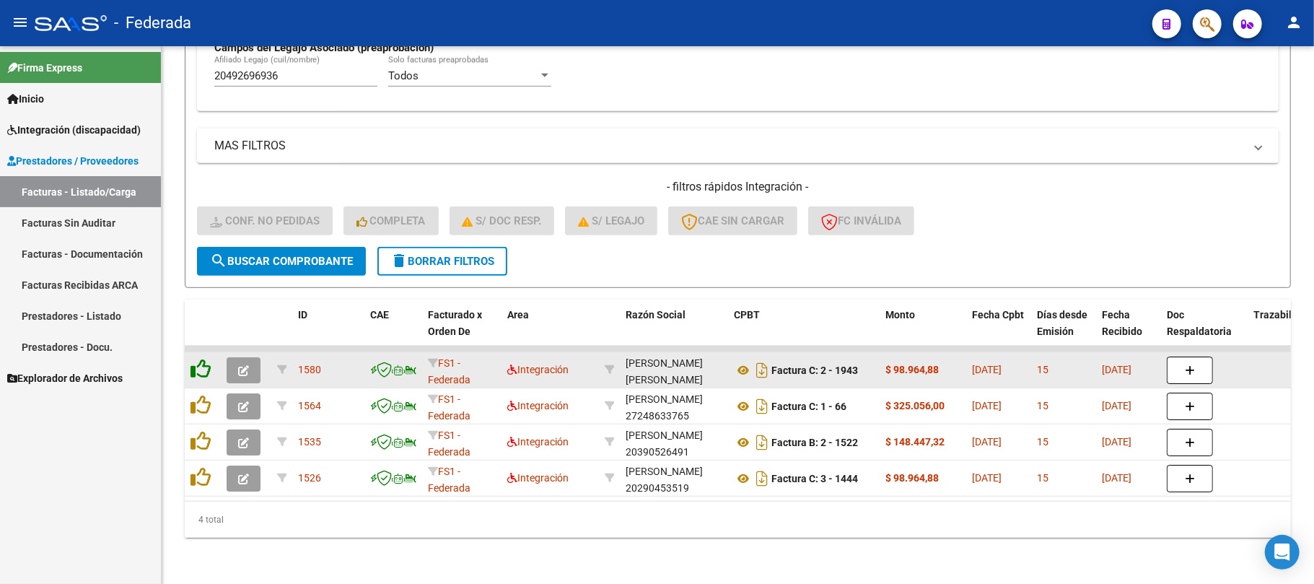
click at [199, 364] on icon at bounding box center [201, 369] width 20 height 20
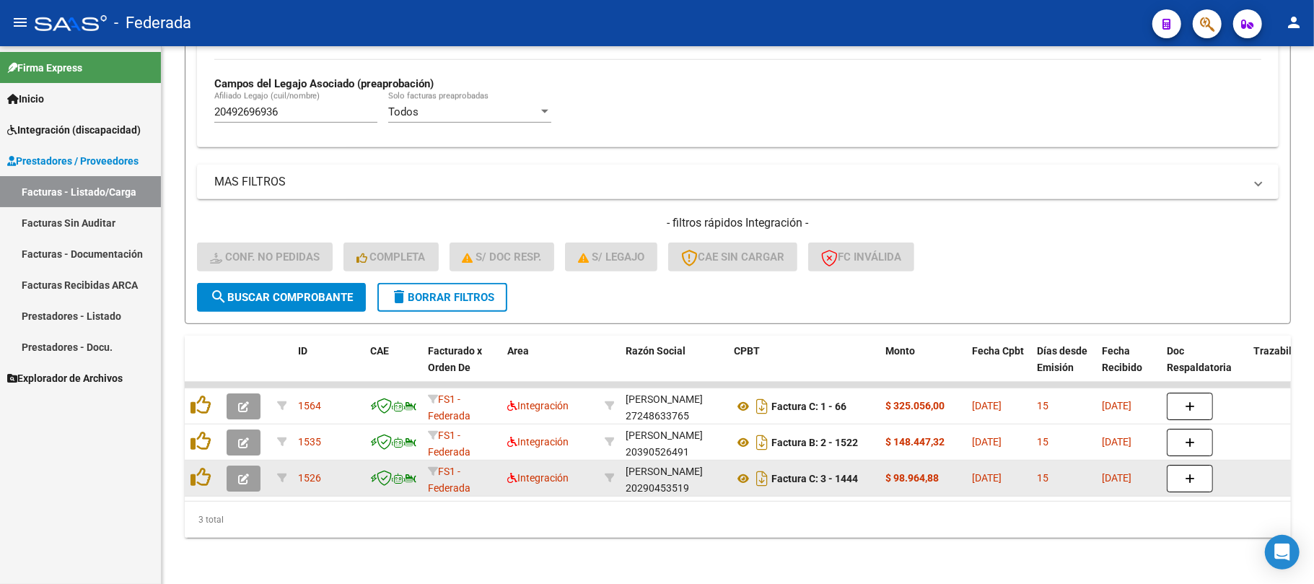
scroll to position [578, 0]
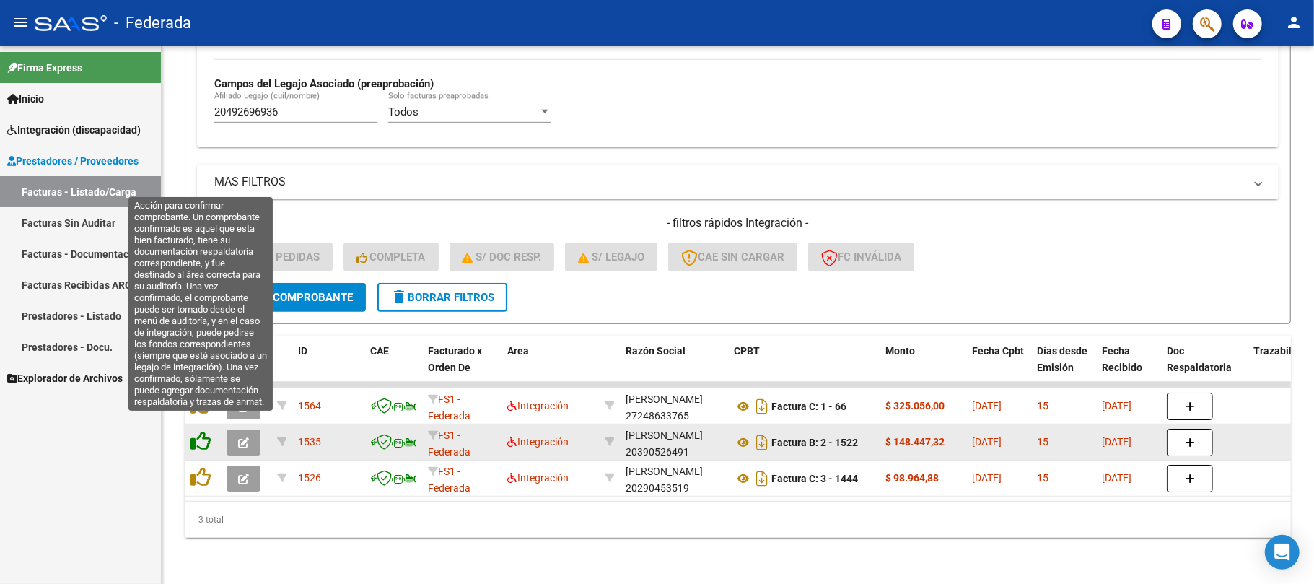
click at [199, 434] on icon at bounding box center [201, 441] width 20 height 20
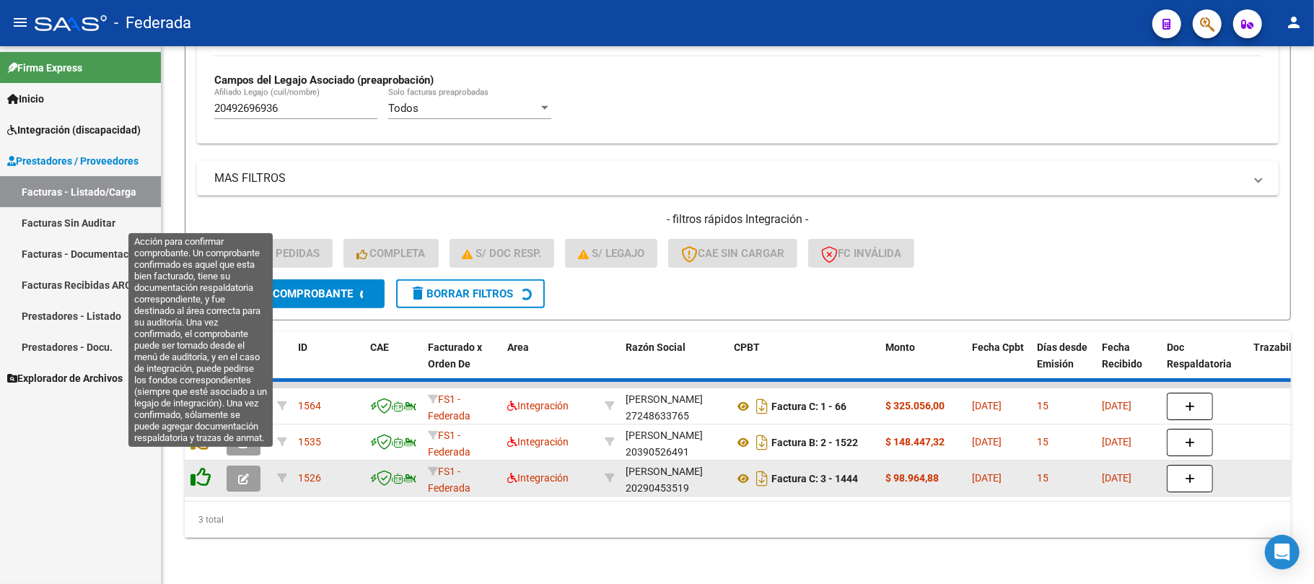
click at [194, 467] on icon at bounding box center [201, 477] width 20 height 20
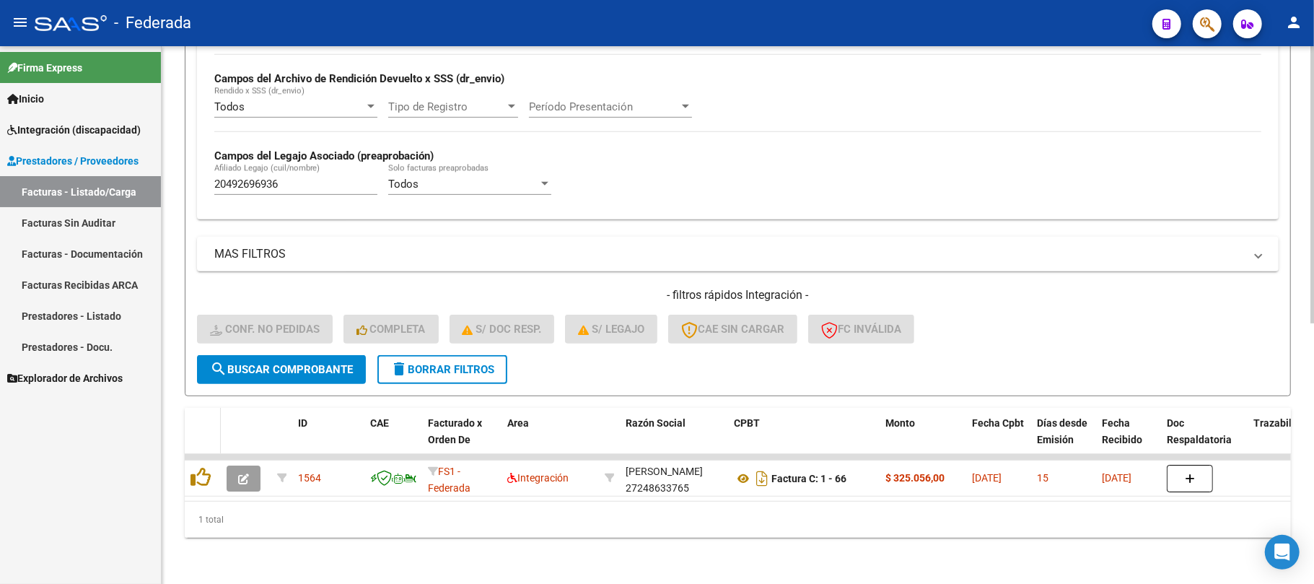
scroll to position [506, 0]
click at [197, 432] on datatable-header-cell at bounding box center [203, 440] width 36 height 64
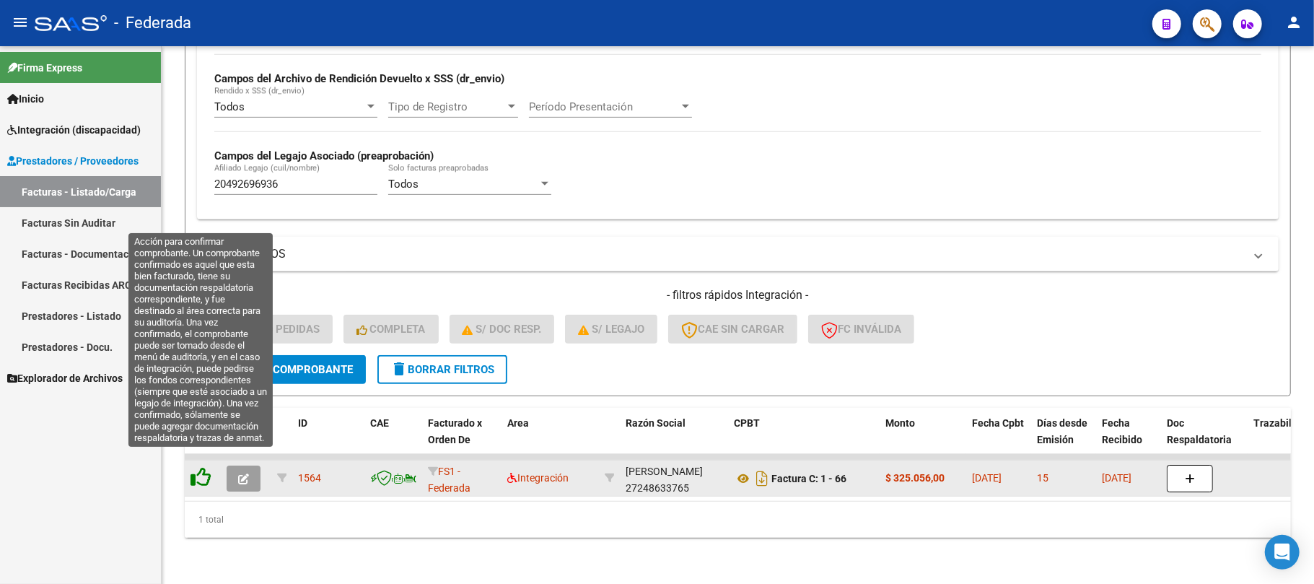
click at [197, 467] on icon at bounding box center [201, 477] width 20 height 20
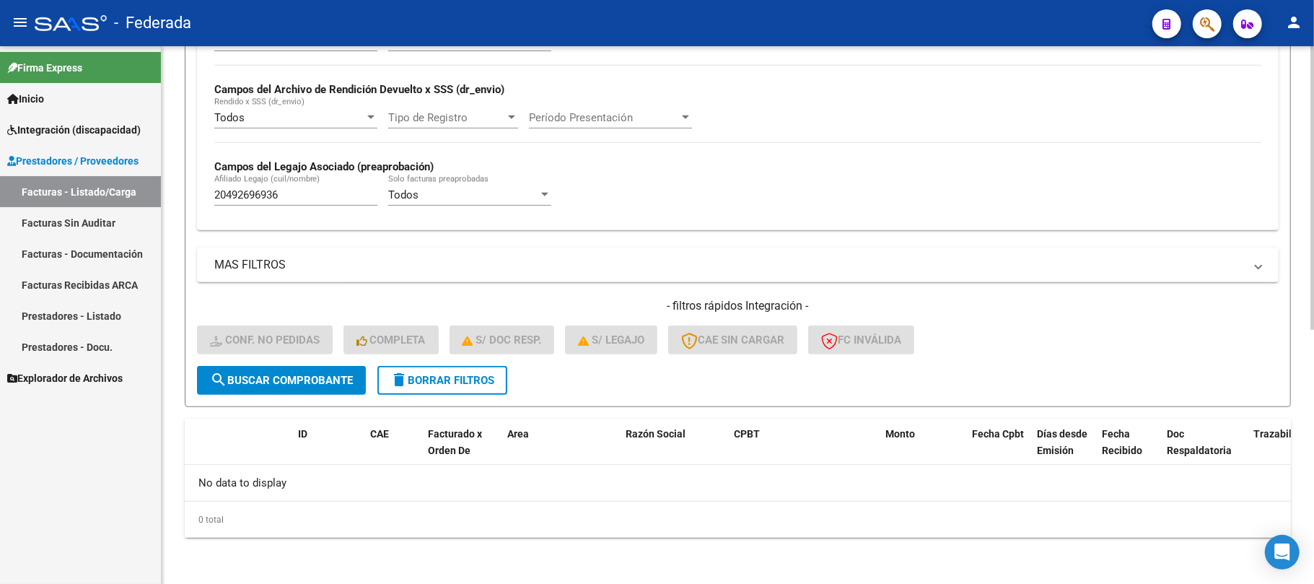
click at [431, 372] on button "delete Borrar Filtros" at bounding box center [443, 380] width 130 height 29
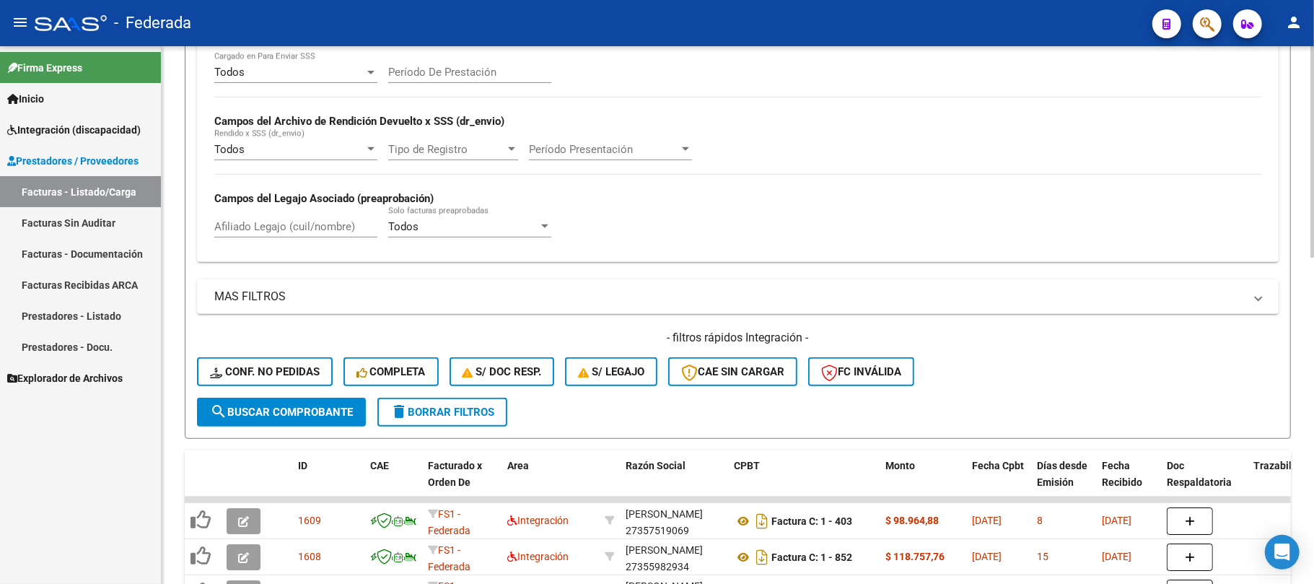
scroll to position [480, 0]
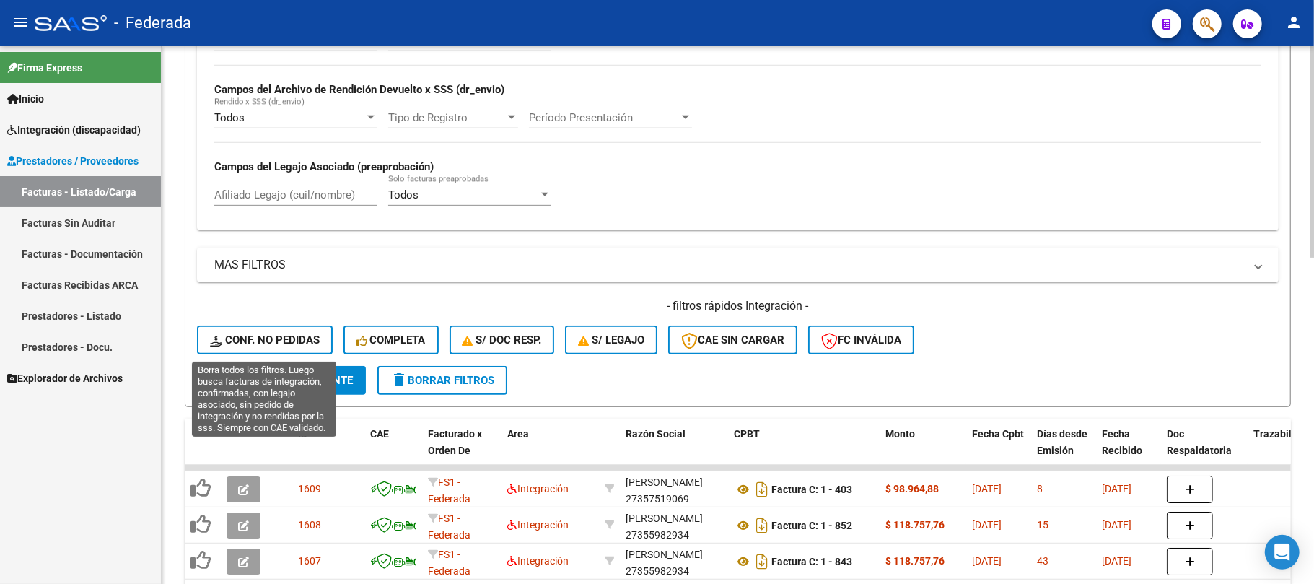
click at [263, 346] on span "Conf. no pedidas" at bounding box center [265, 339] width 110 height 13
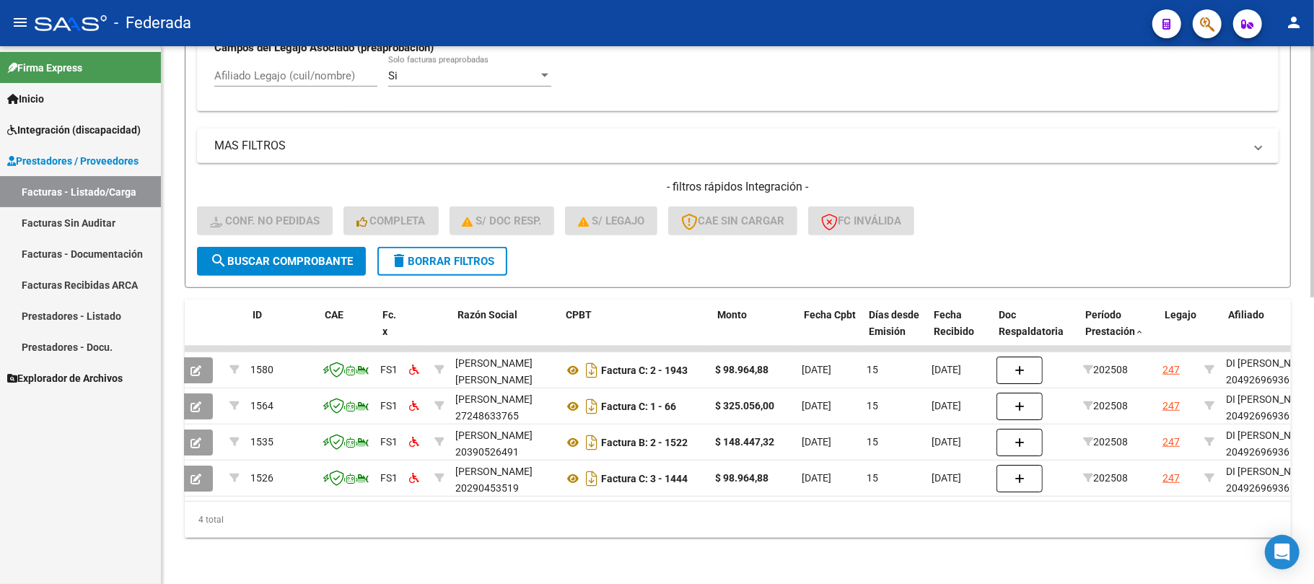
scroll to position [0, 0]
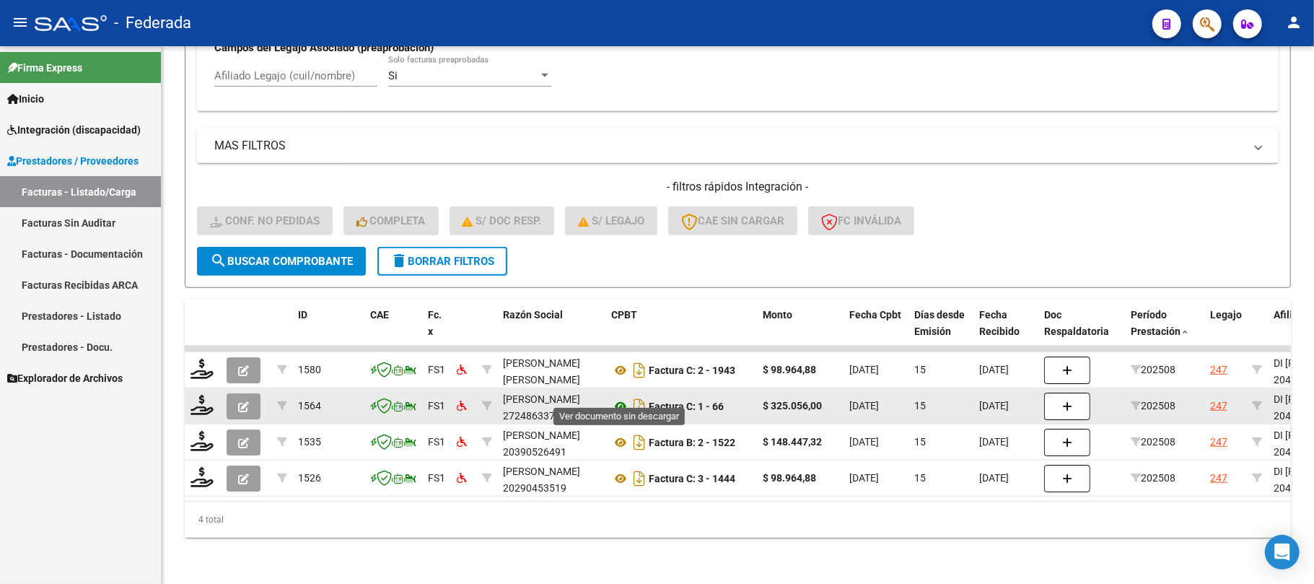
click at [621, 398] on icon at bounding box center [620, 406] width 19 height 17
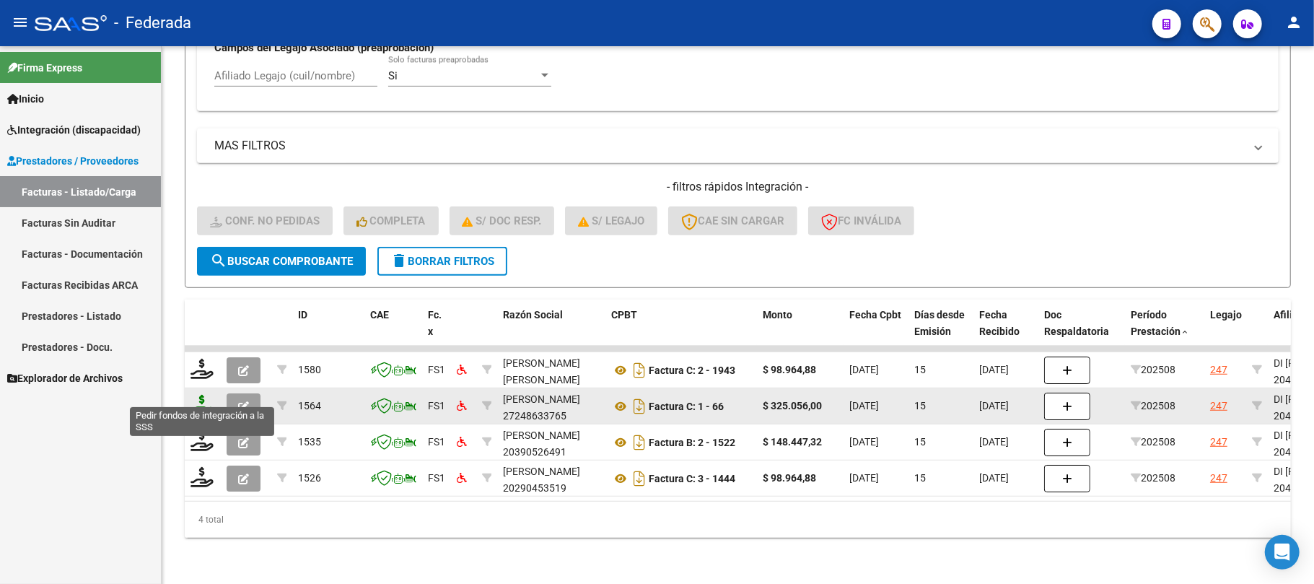
click at [203, 395] on icon at bounding box center [202, 405] width 23 height 20
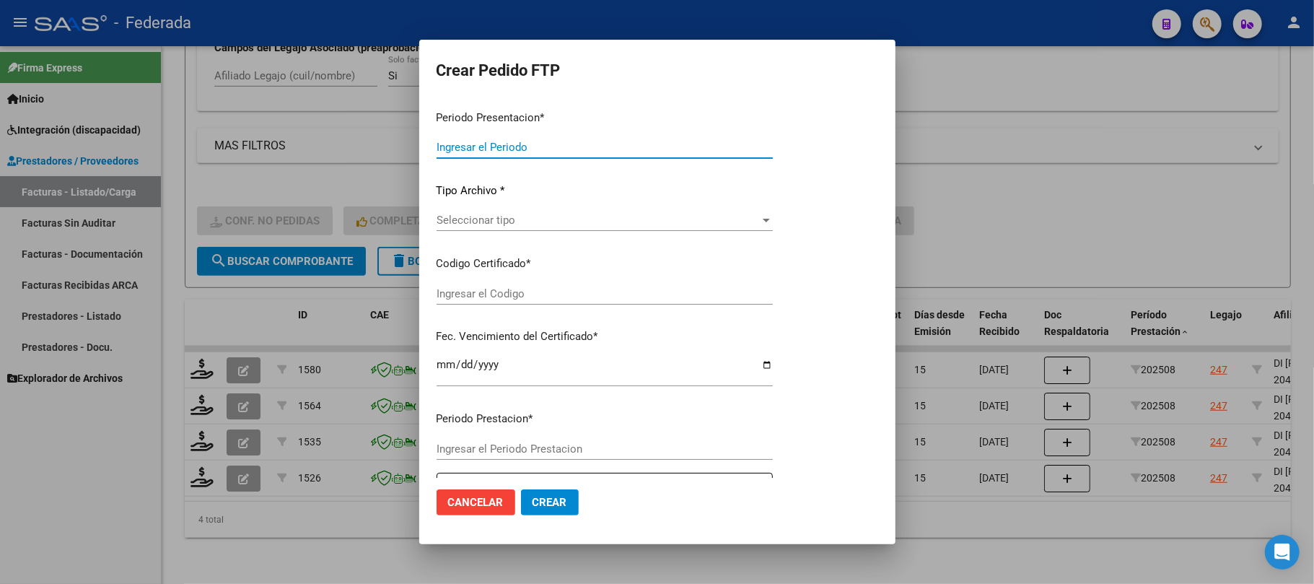
type input "202508"
type input "$ 325.056,00"
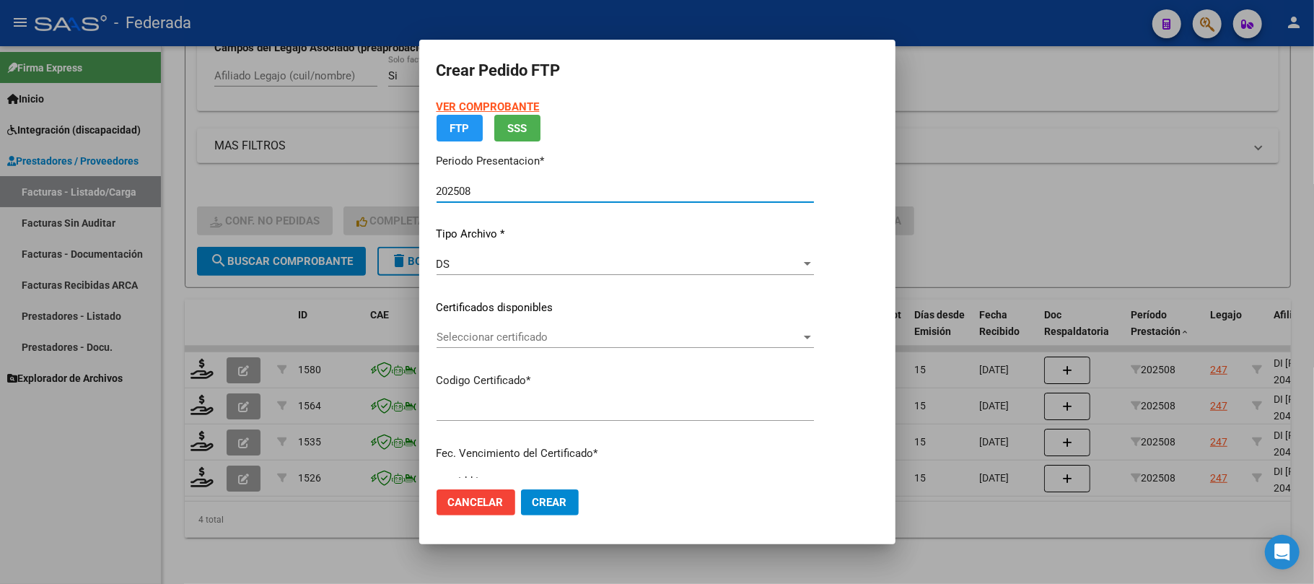
type input "ARG02000492699632022102720271027SFE215"
type input "2027-10-27"
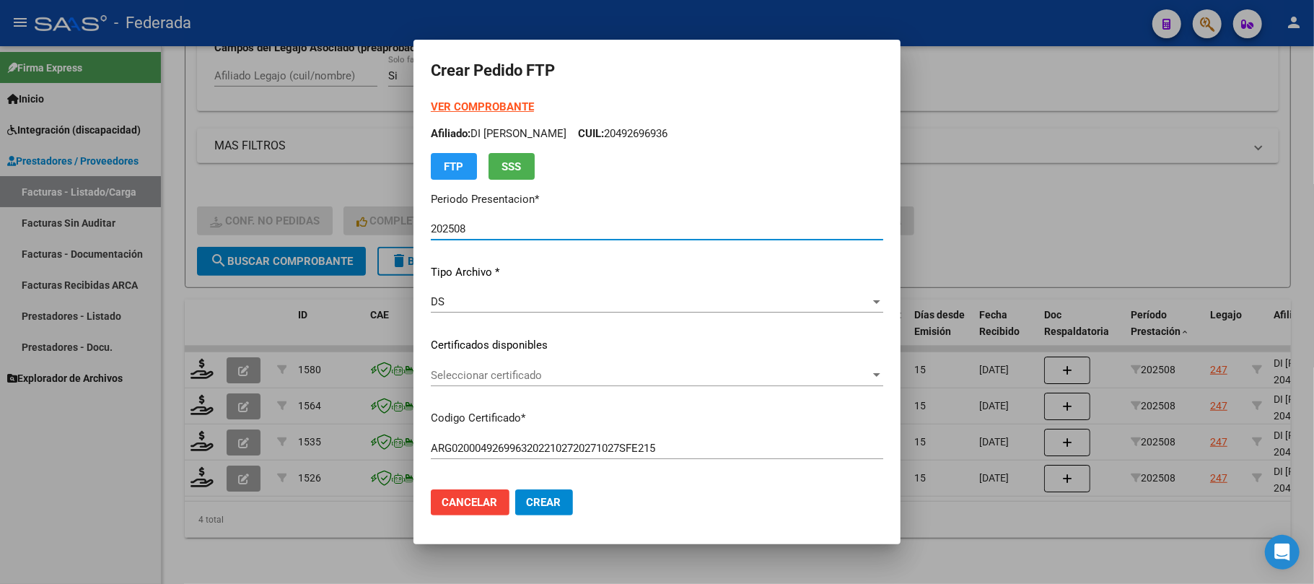
scroll to position [96, 0]
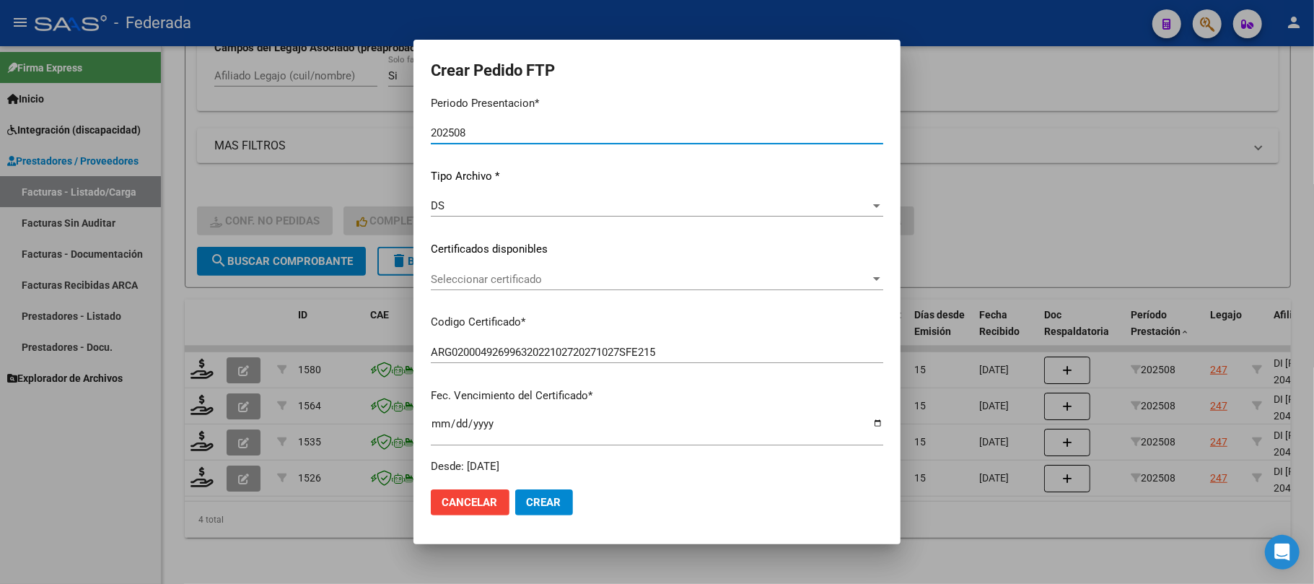
click at [461, 270] on div "Seleccionar certificado Seleccionar certificado" at bounding box center [657, 280] width 453 height 22
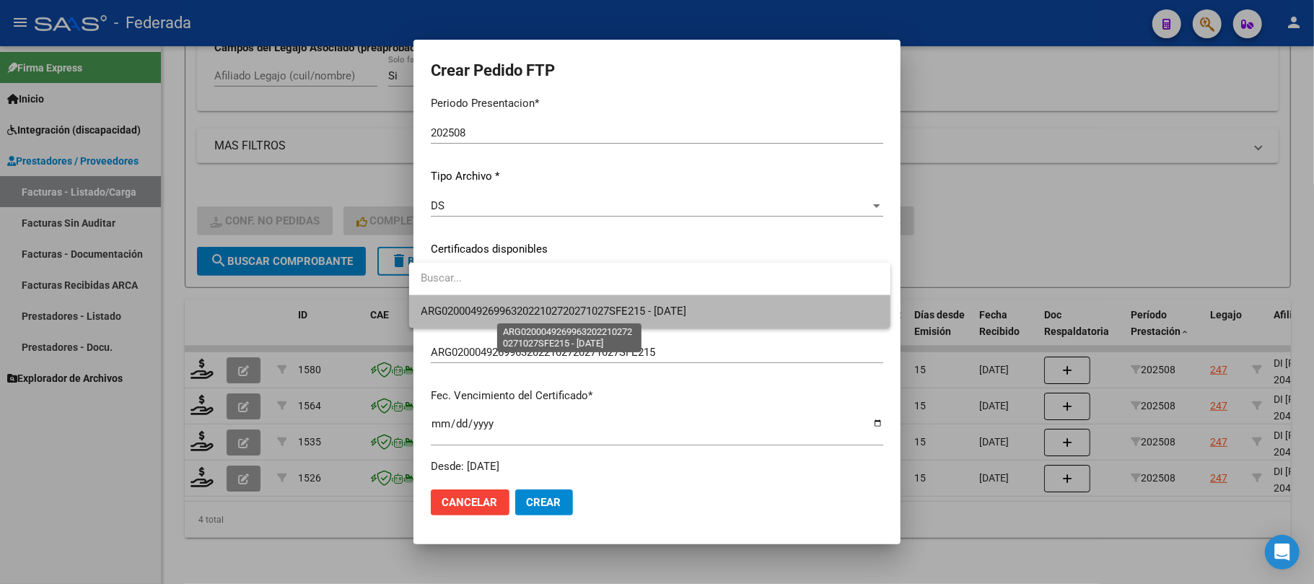
click at [457, 307] on span "ARG02000492699632022102720271027SFE215 - 2027-10-27" at bounding box center [554, 311] width 266 height 13
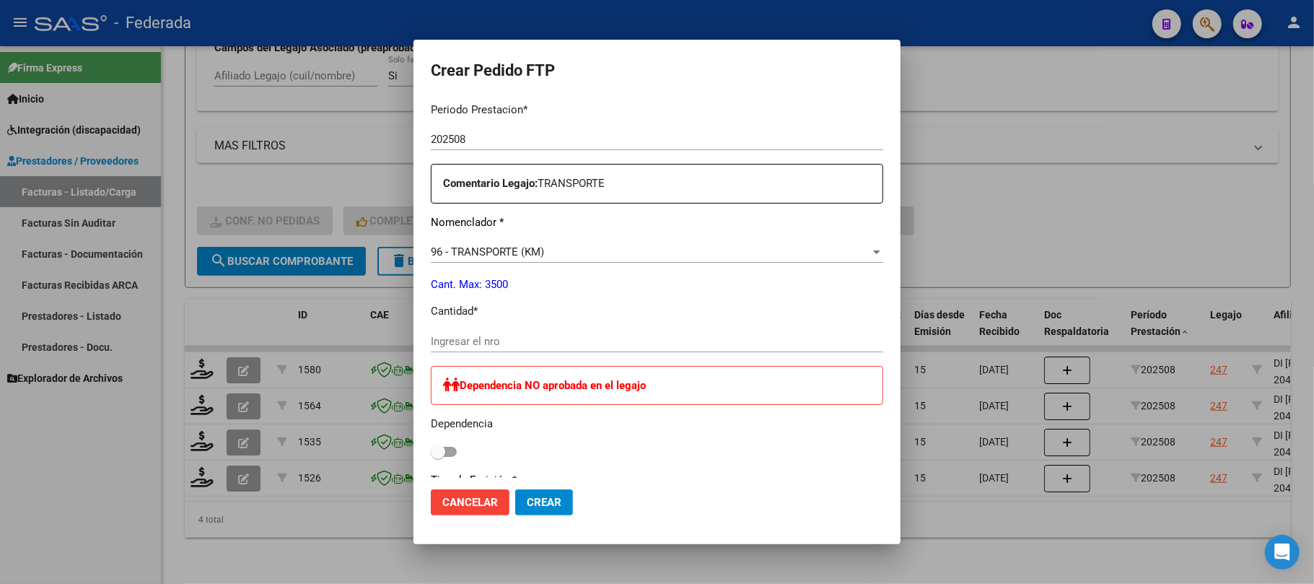
scroll to position [481, 0]
click at [455, 334] on input "Ingresar el nro" at bounding box center [657, 340] width 453 height 13
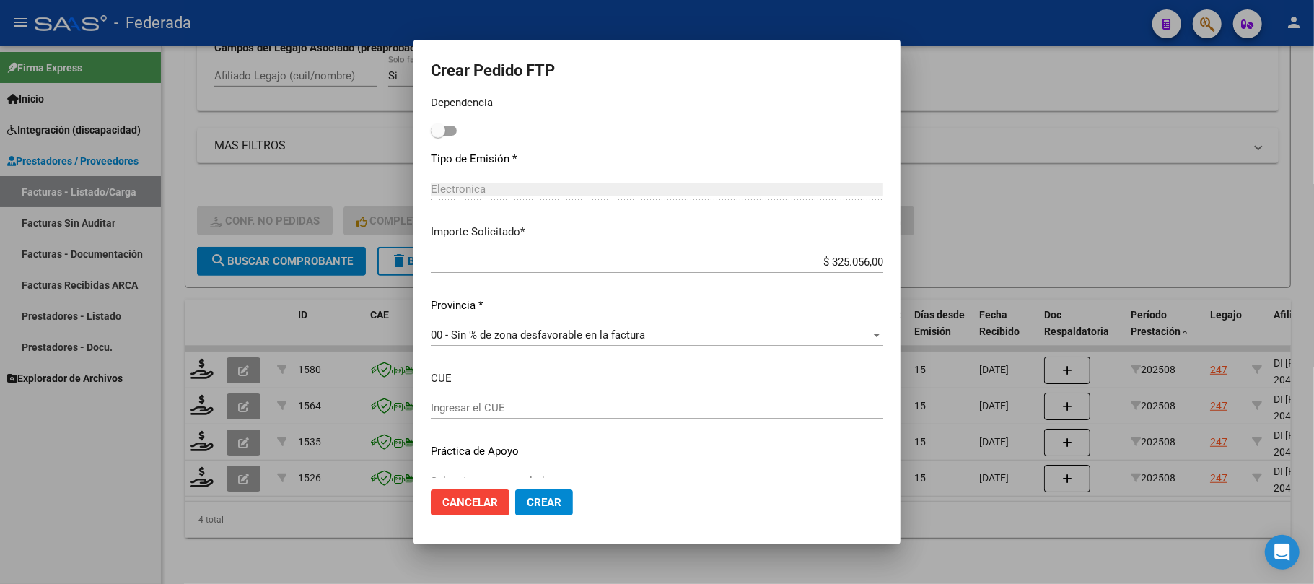
scroll to position [829, 0]
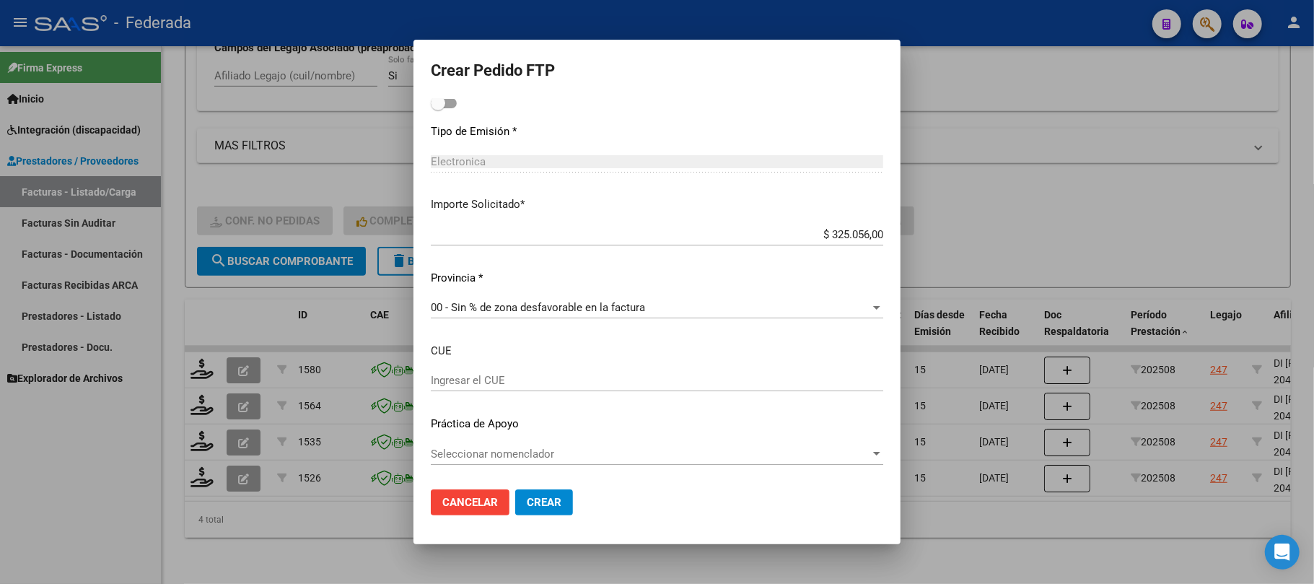
type input "600"
click at [538, 502] on span "Crear" at bounding box center [544, 502] width 35 height 13
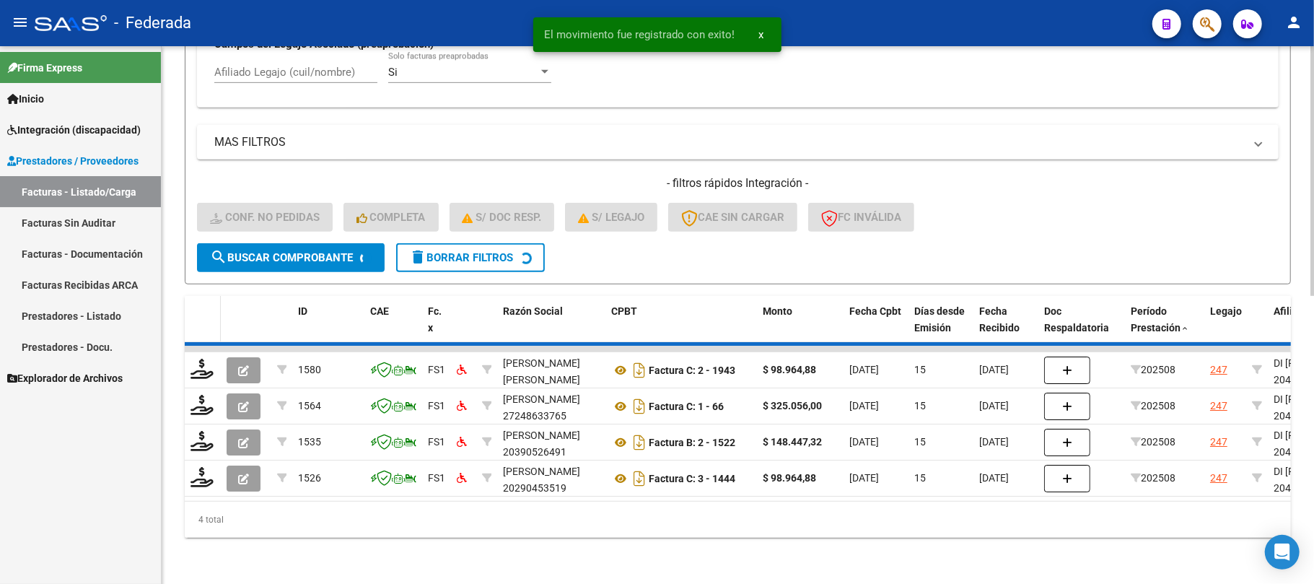
scroll to position [578, 0]
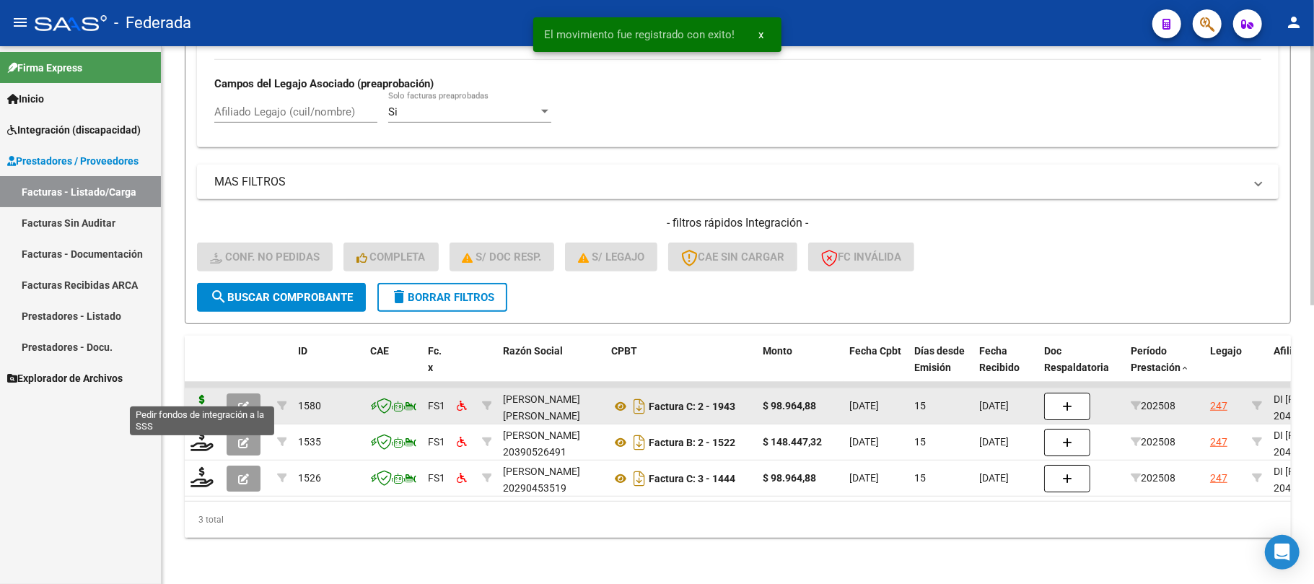
click at [202, 395] on icon at bounding box center [202, 405] width 23 height 20
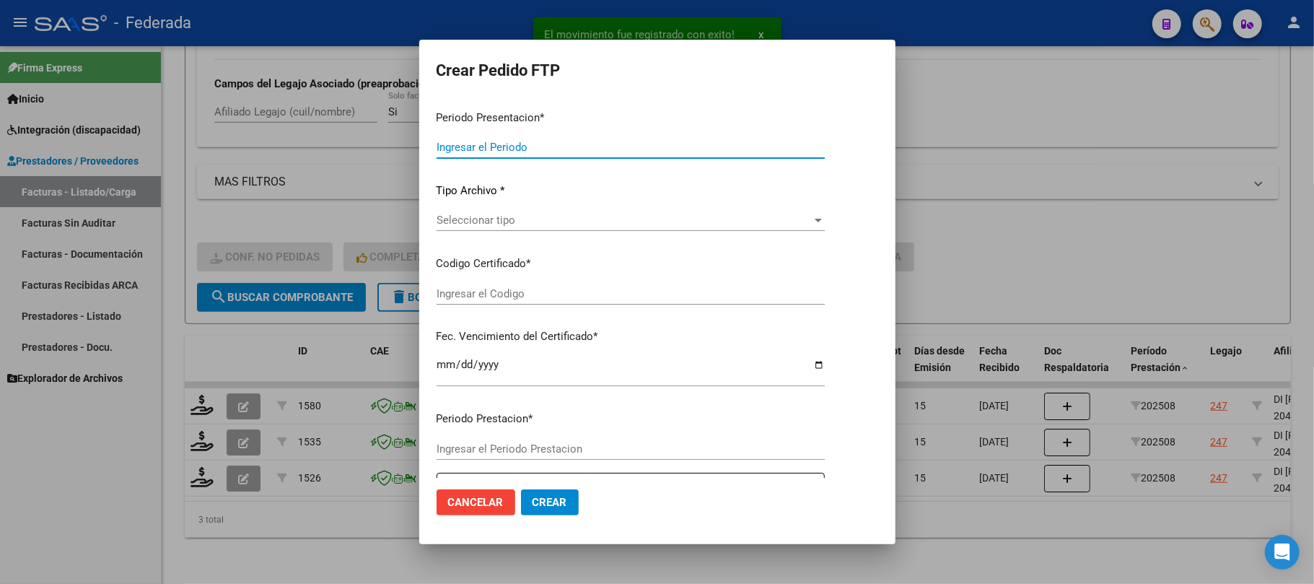
type input "202508"
type input "$ 98.964,88"
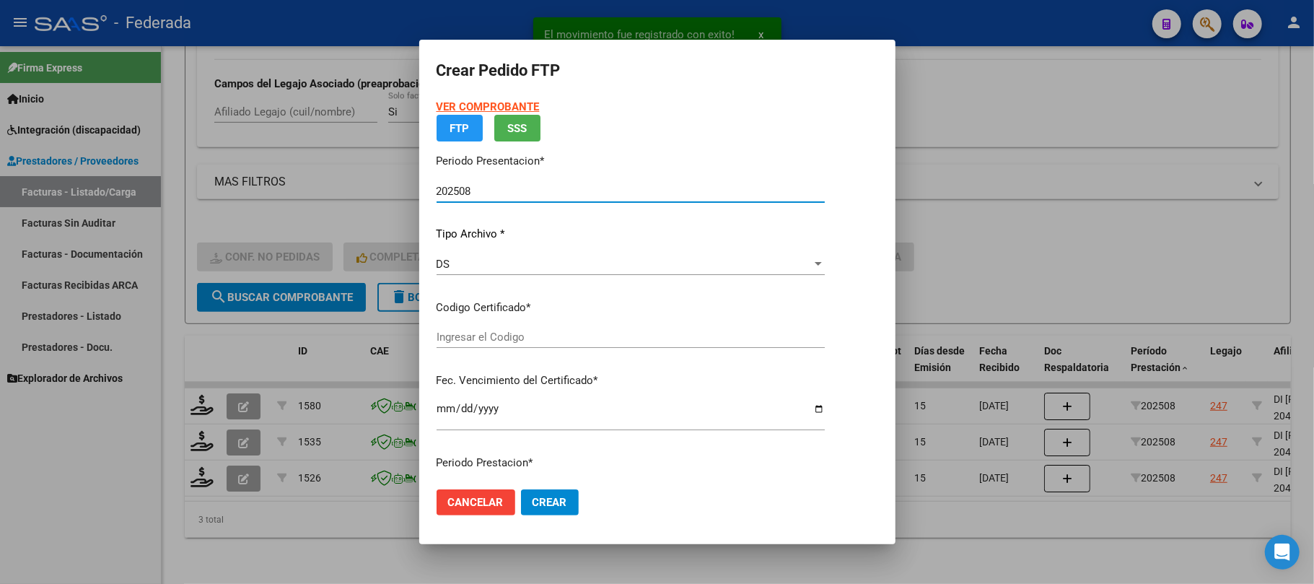
type input "ARG02000492699632022102720271027SFE215"
type input "2027-10-27"
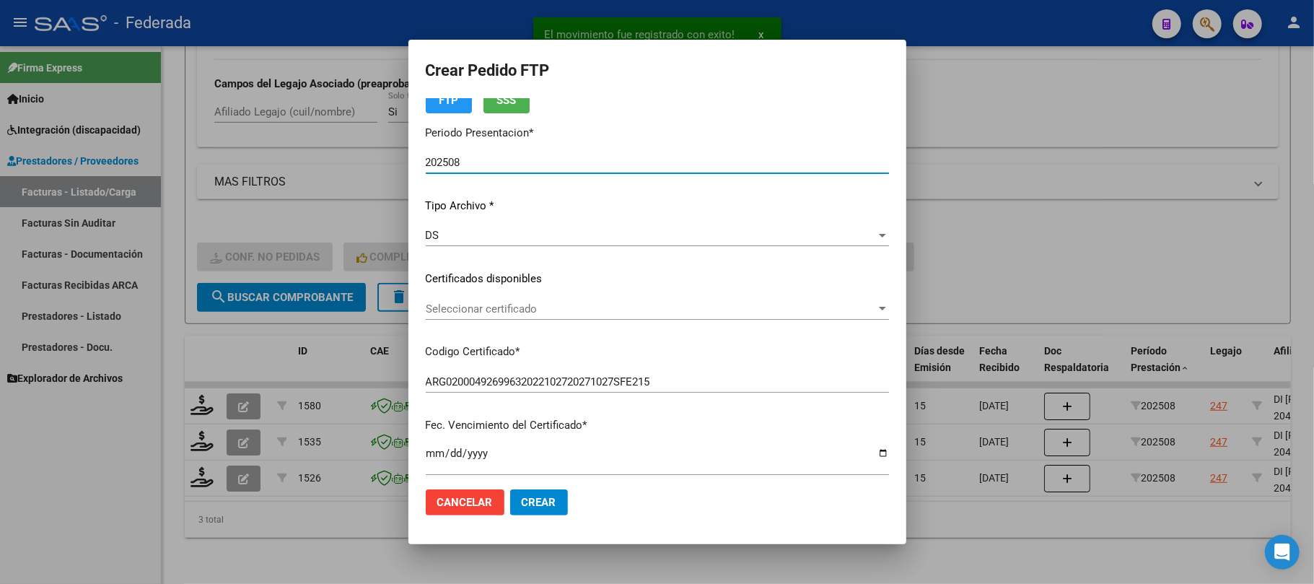
scroll to position [96, 0]
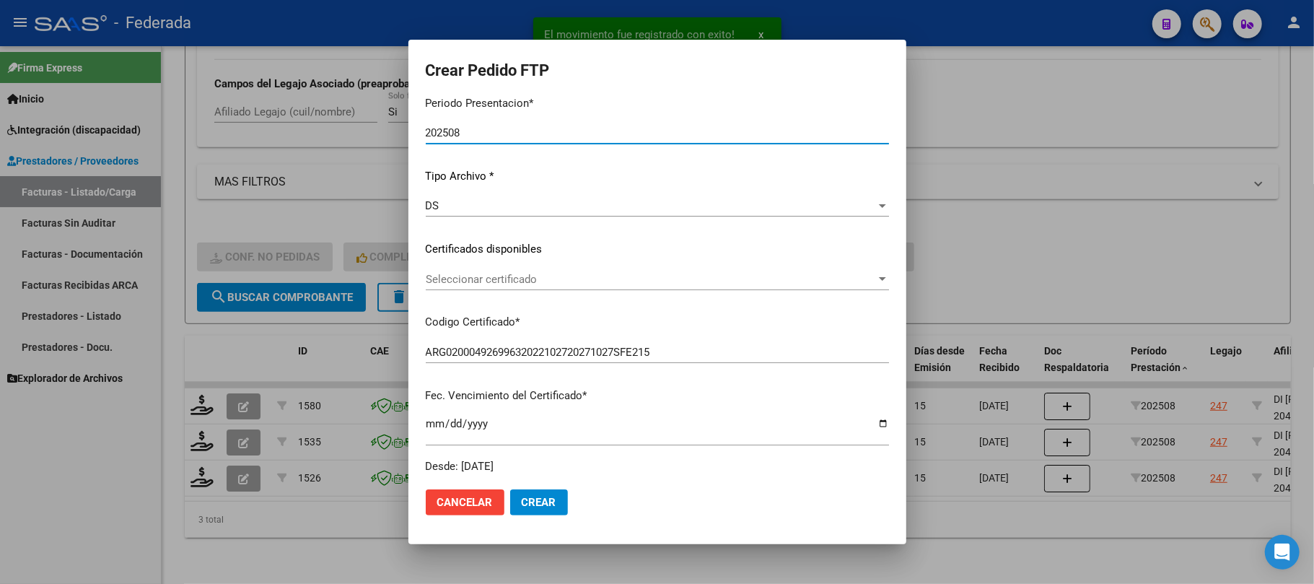
click at [461, 270] on div "Seleccionar certificado Seleccionar certificado" at bounding box center [657, 280] width 463 height 22
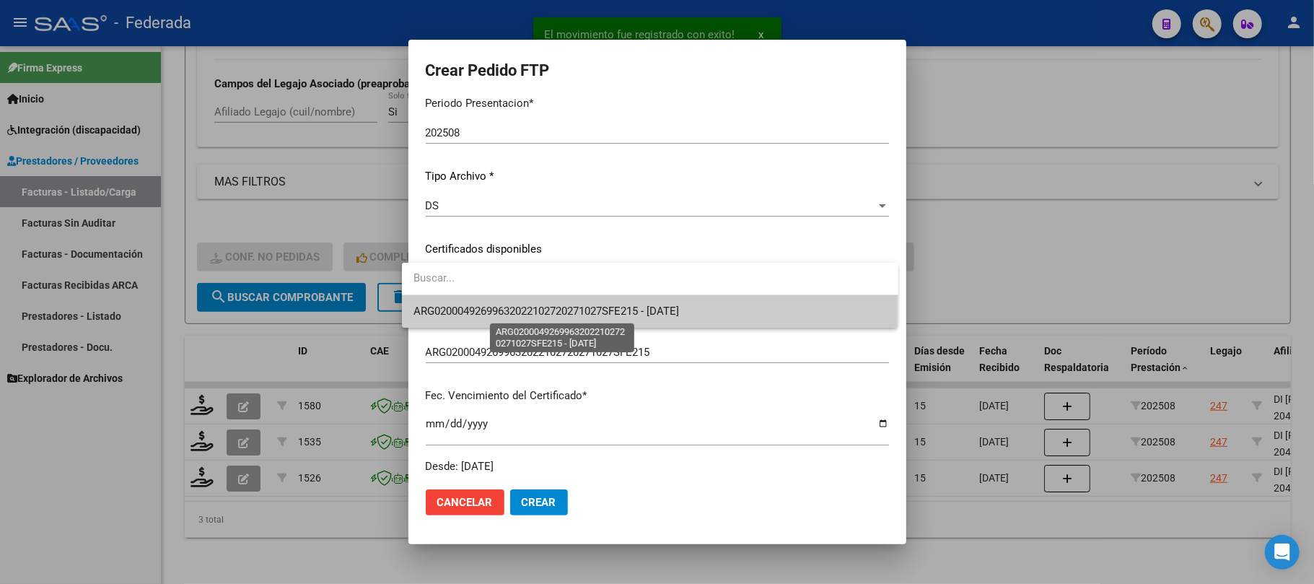
click at [458, 315] on span "ARG02000492699632022102720271027SFE215 - 2027-10-27" at bounding box center [547, 311] width 266 height 13
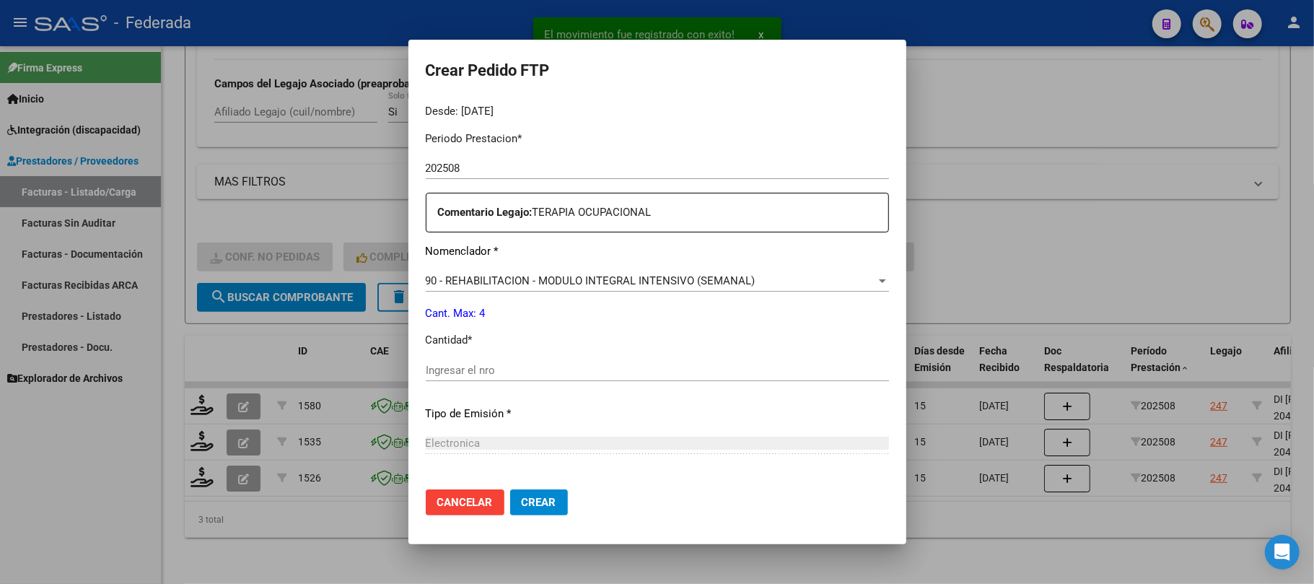
scroll to position [481, 0]
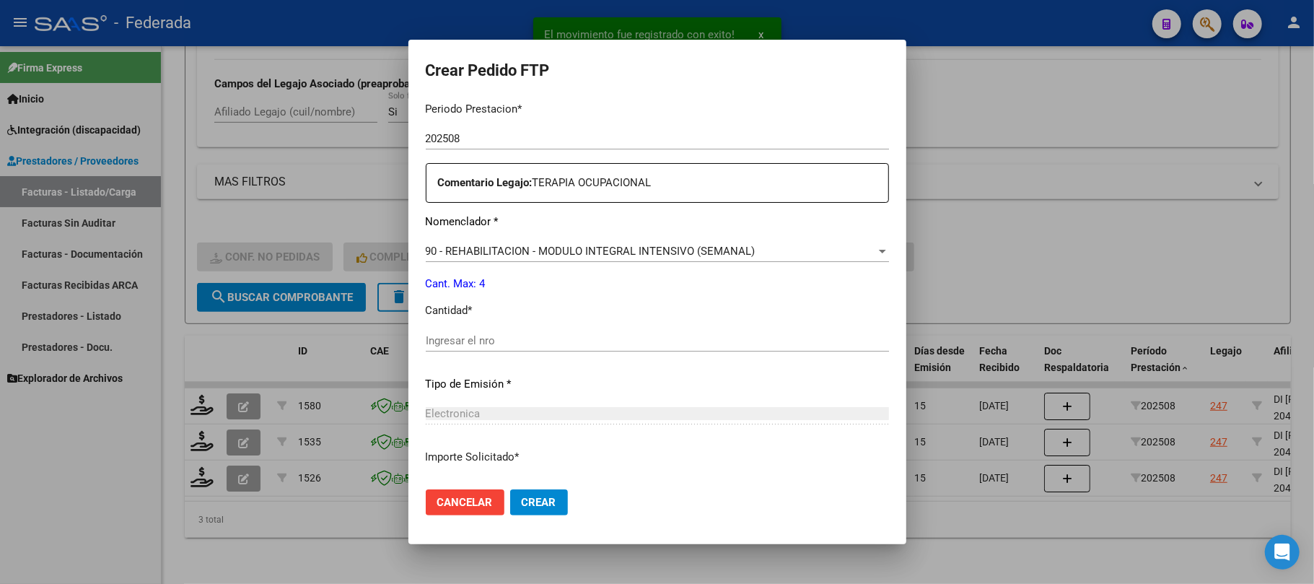
click at [462, 325] on div "Periodo Prestacion * 202508 Ingresar el Periodo Prestacion Comentario Legajo: T…" at bounding box center [657, 337] width 463 height 494
click at [462, 341] on input "Ingresar el nro" at bounding box center [657, 340] width 463 height 13
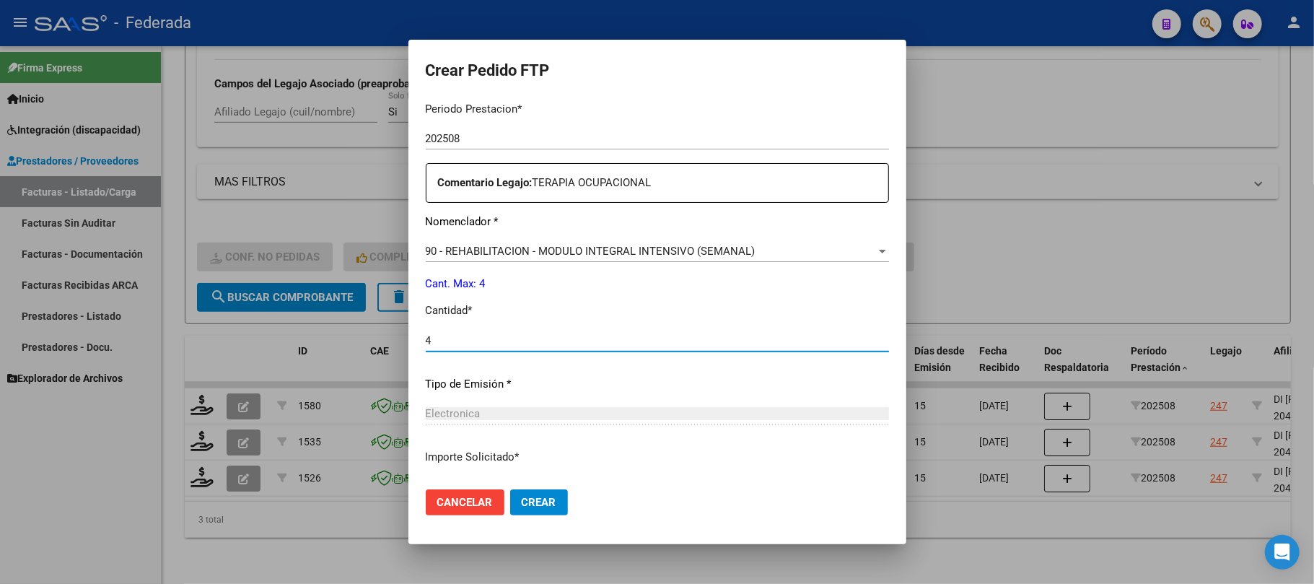
type input "4"
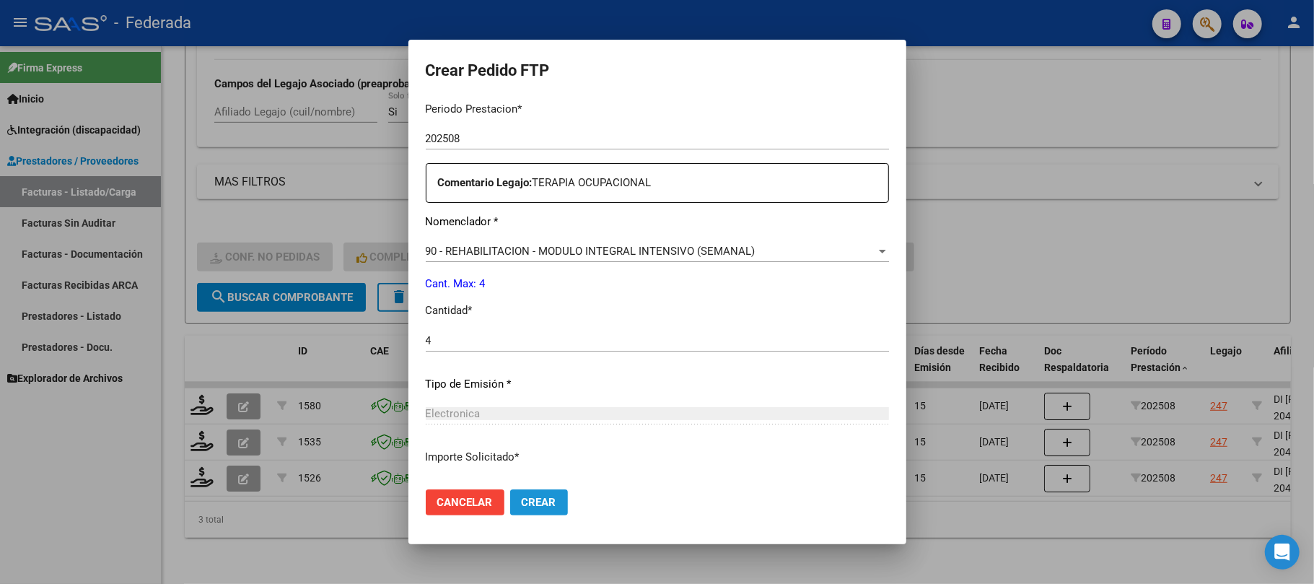
click at [510, 498] on button "Crear" at bounding box center [539, 502] width 58 height 26
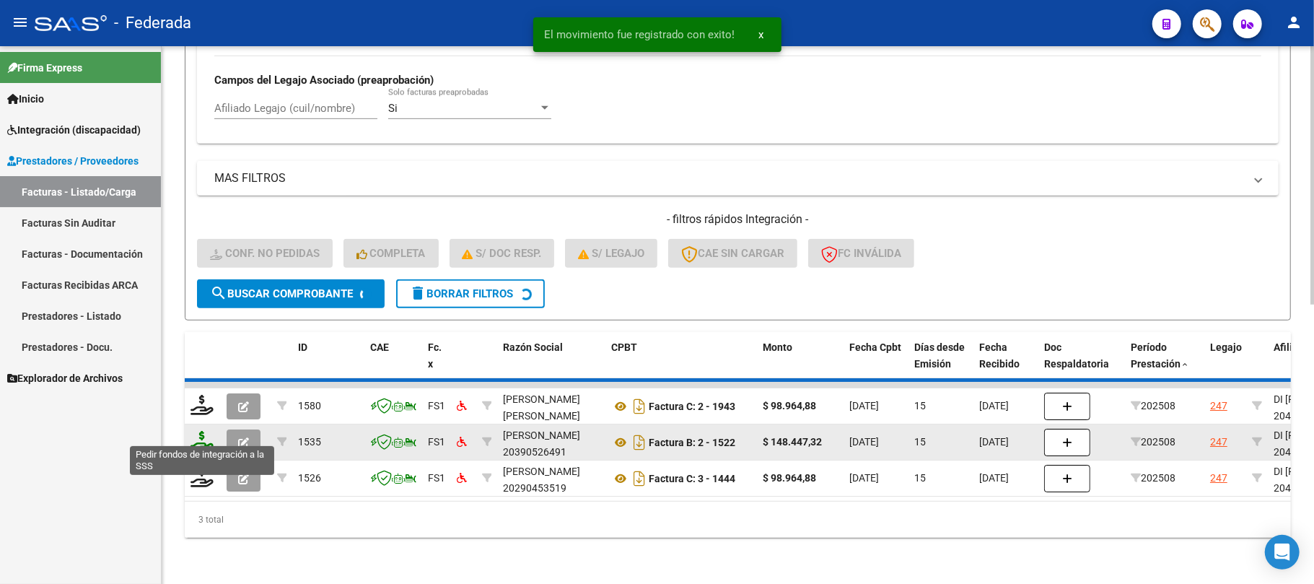
scroll to position [541, 0]
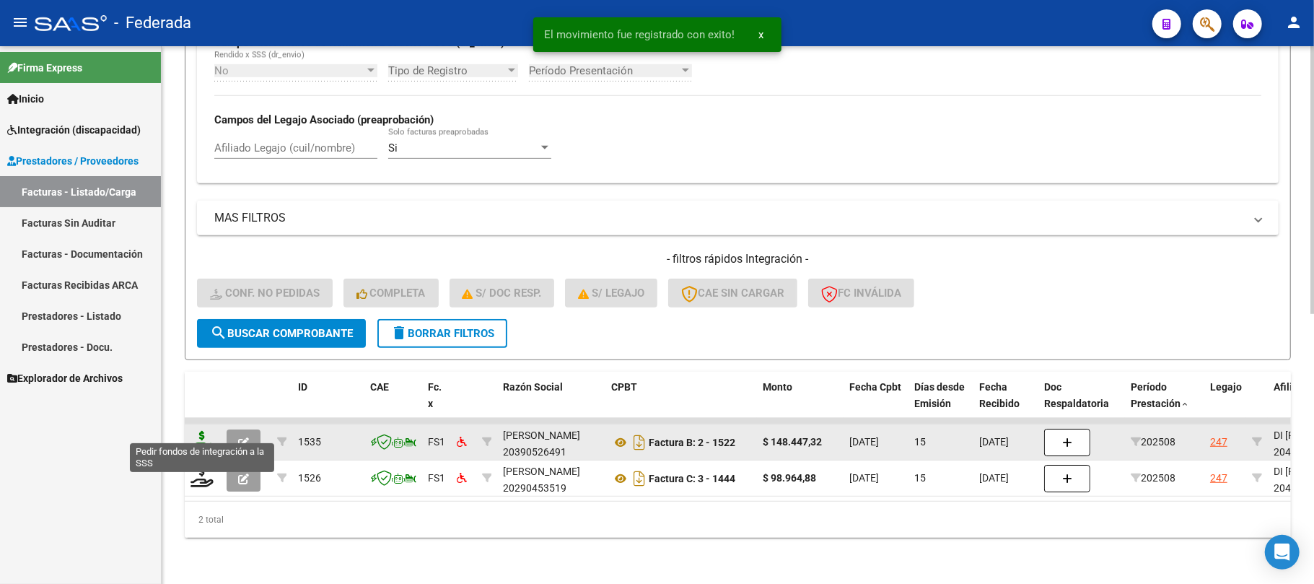
click at [204, 431] on icon at bounding box center [202, 441] width 23 height 20
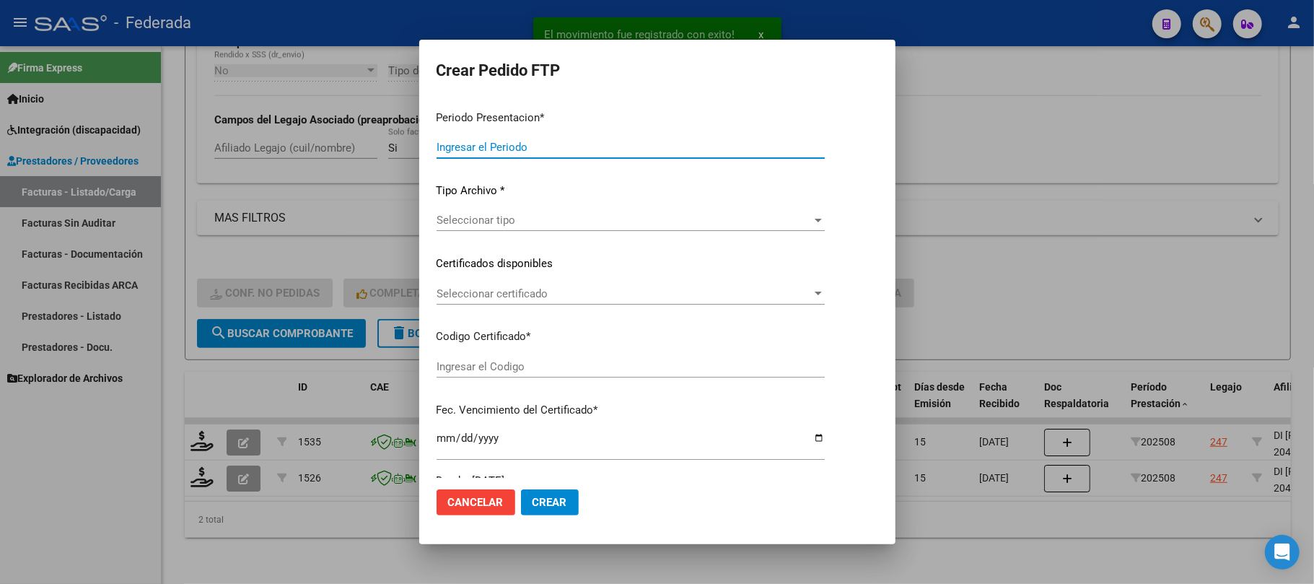
type input "202508"
type input "$ 148.447,32"
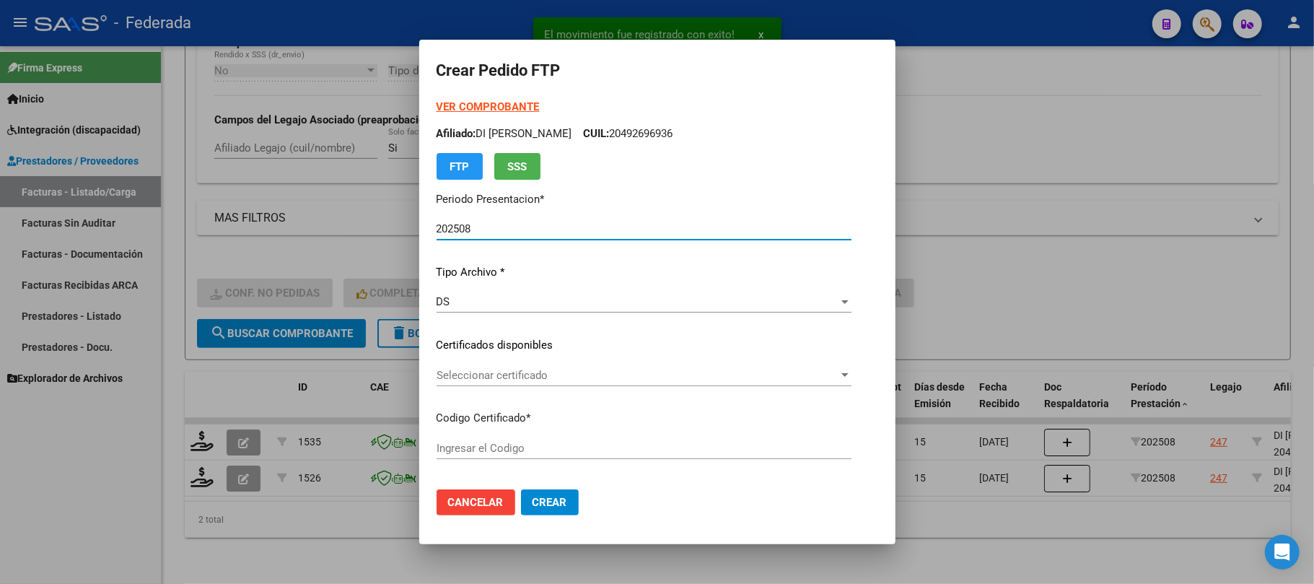
scroll to position [96, 0]
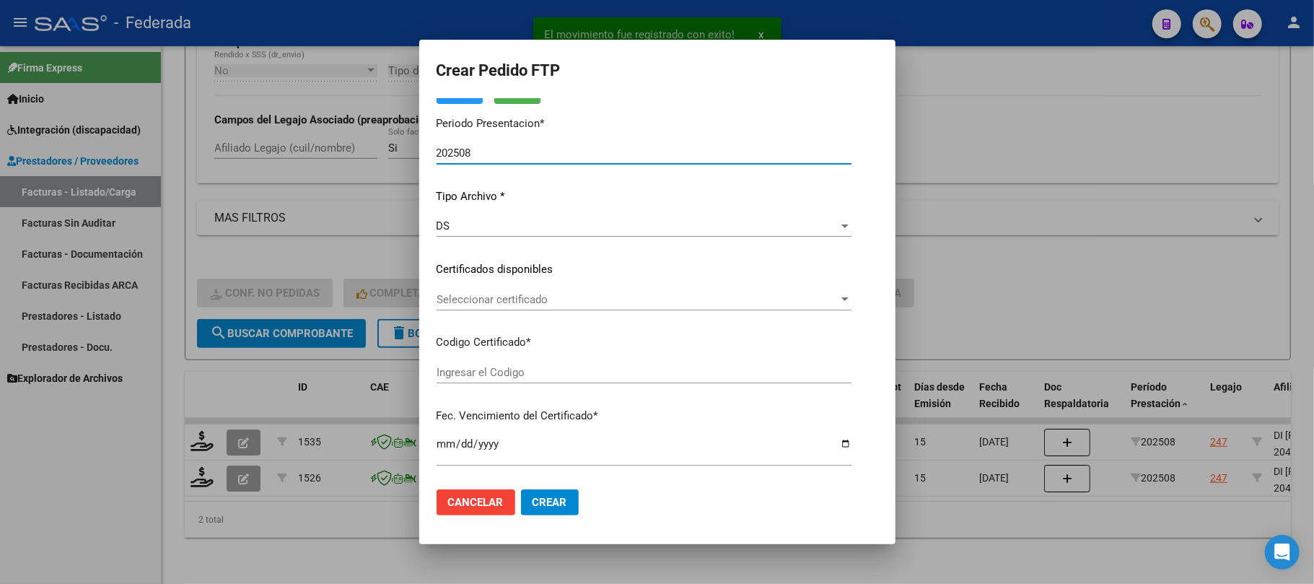
type input "ARG02000492699632022102720271027SFE215"
type input "2027-10-27"
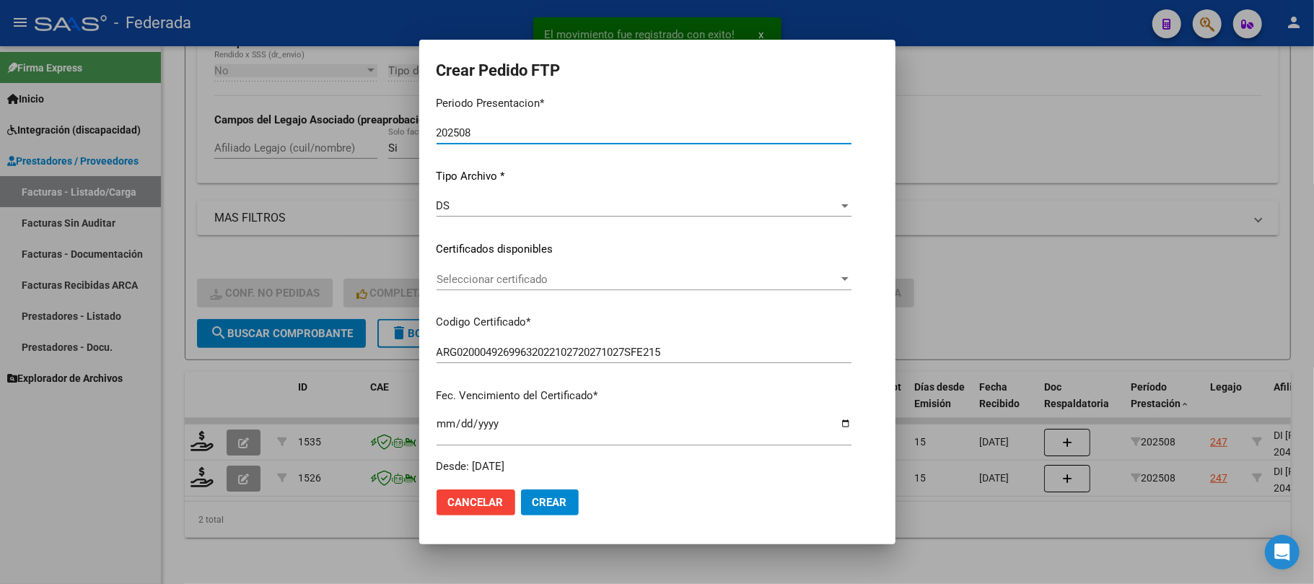
click at [472, 274] on span "Seleccionar certificado" at bounding box center [638, 279] width 402 height 13
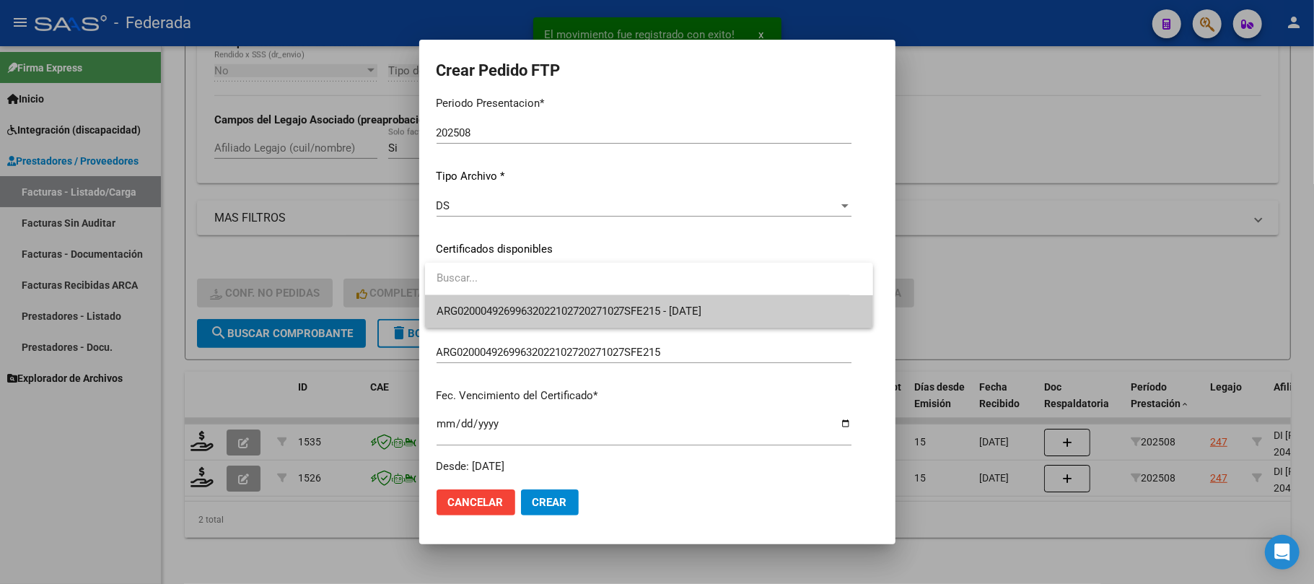
click at [471, 305] on span "ARG02000492699632022102720271027SFE215 - 2027-10-27" at bounding box center [570, 311] width 266 height 13
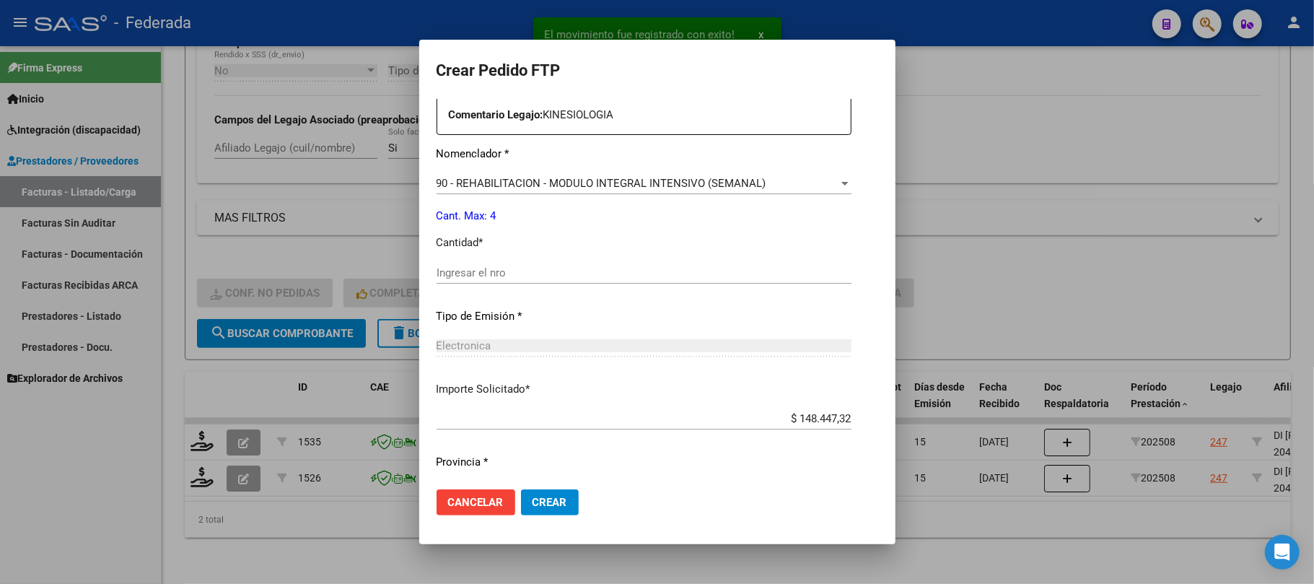
scroll to position [577, 0]
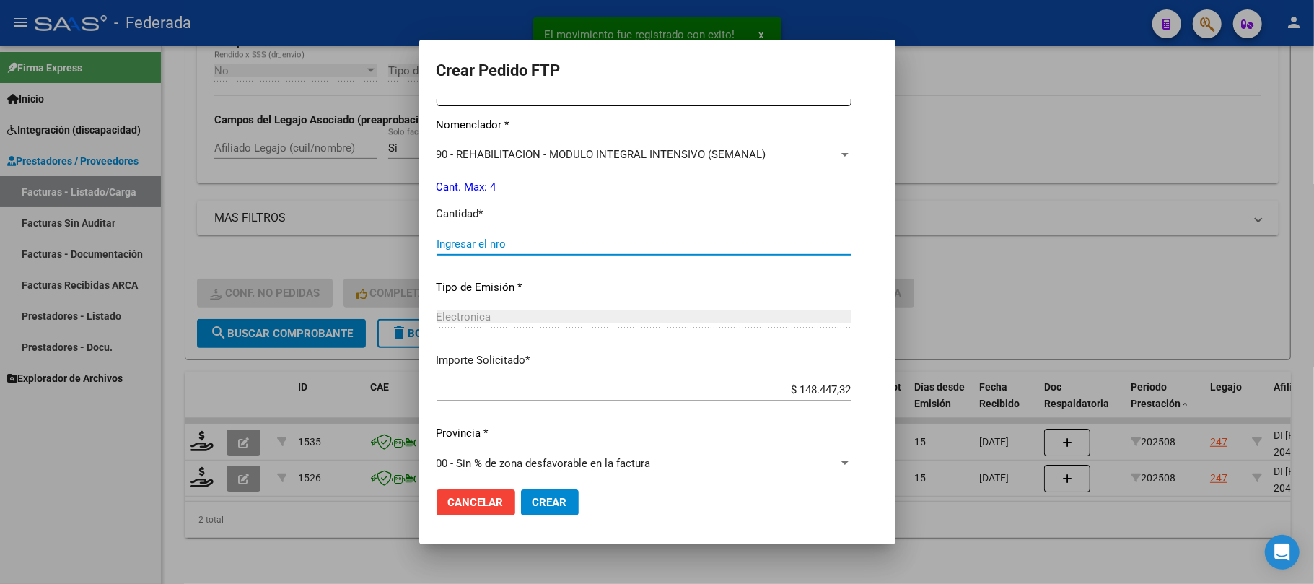
click at [475, 246] on input "Ingresar el nro" at bounding box center [644, 243] width 415 height 13
type input "4"
click at [553, 506] on span "Crear" at bounding box center [550, 502] width 35 height 13
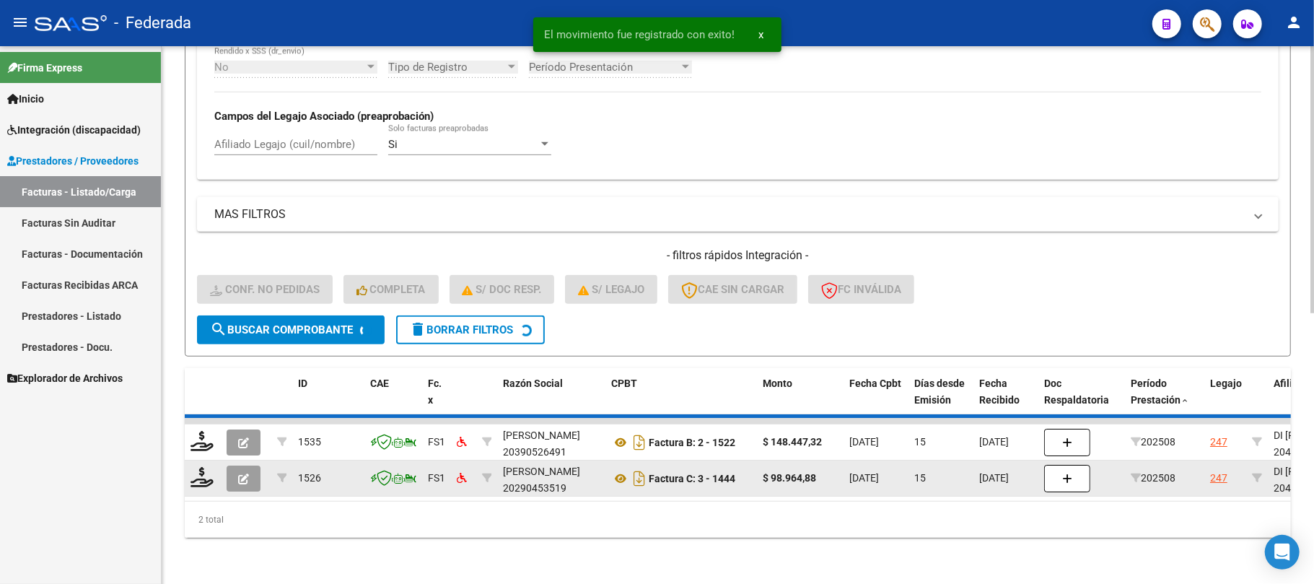
scroll to position [506, 0]
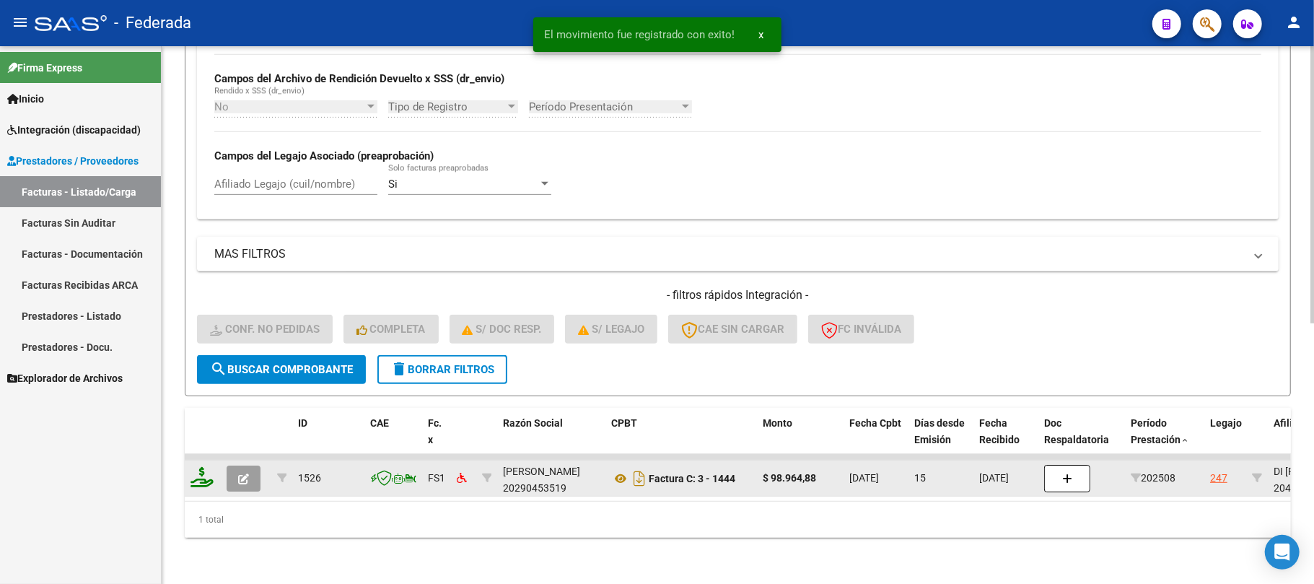
click at [211, 467] on icon at bounding box center [202, 477] width 23 height 20
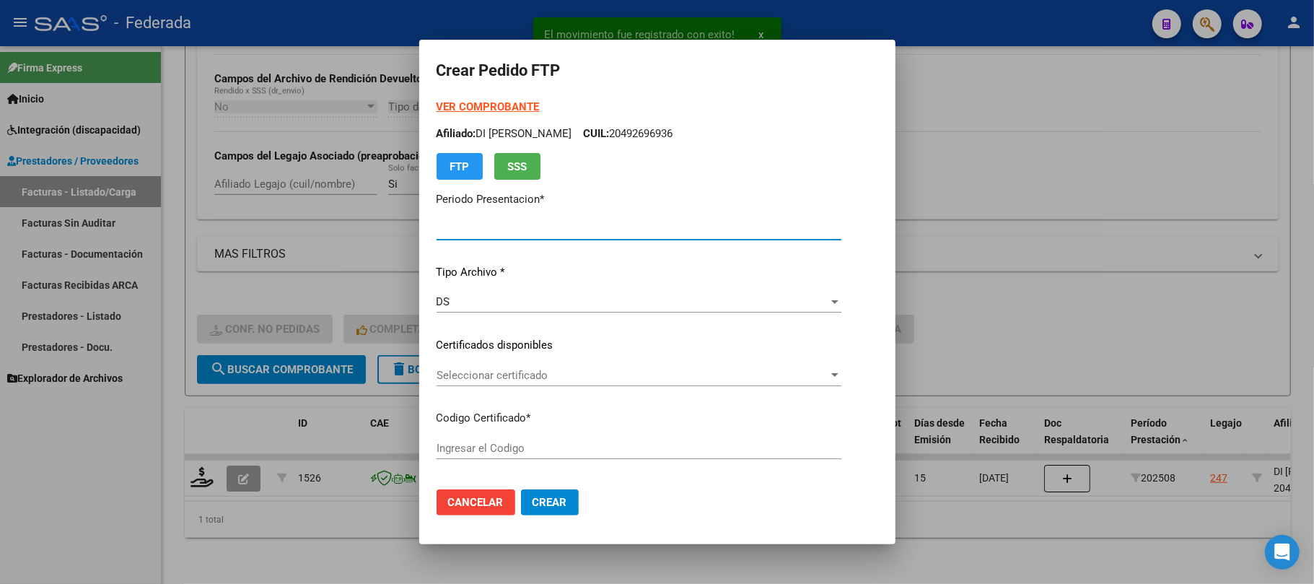
type input "202508"
type input "$ 98.964,88"
type input "ARG02000492699632022102720271027SFE215"
type input "2027-10-27"
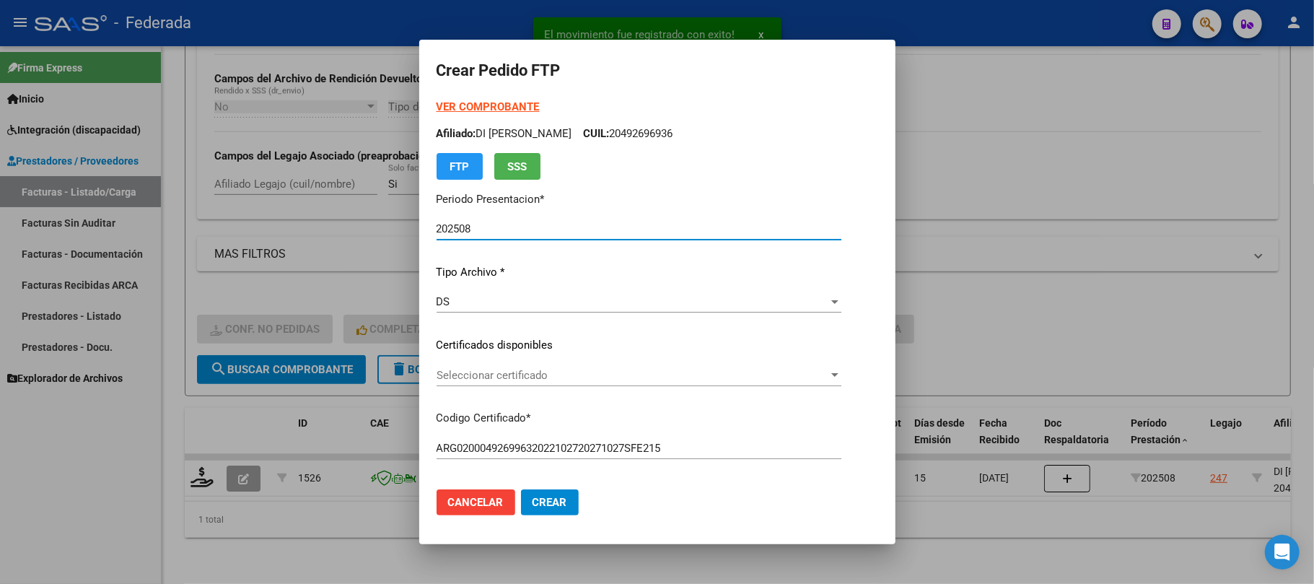
scroll to position [96, 0]
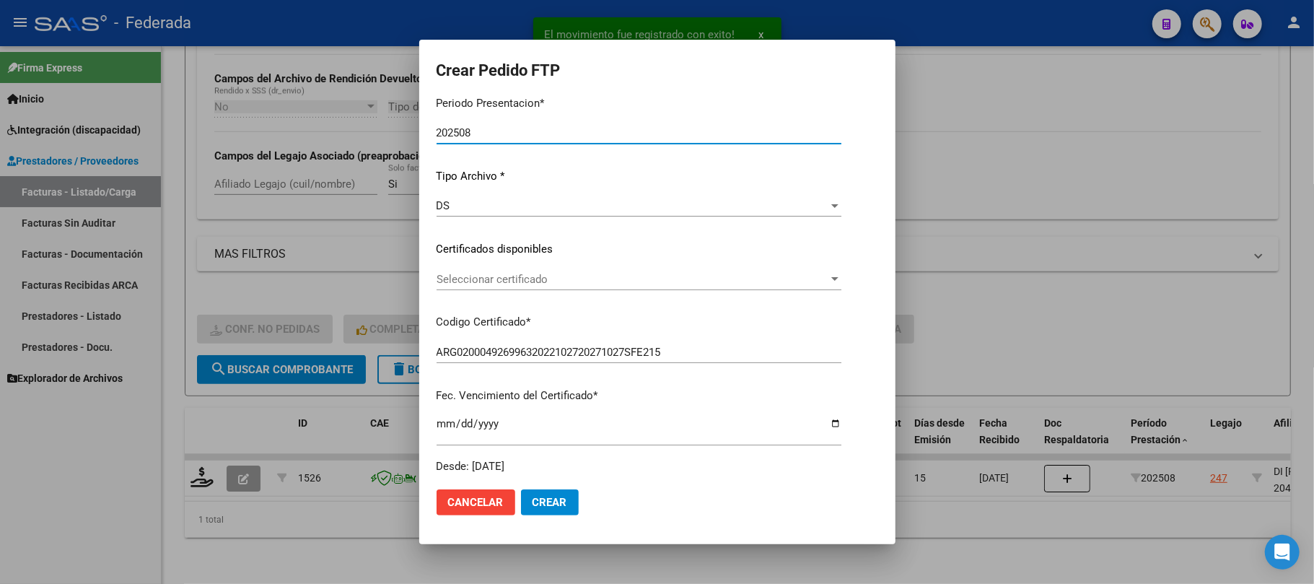
click at [498, 279] on span "Seleccionar certificado" at bounding box center [633, 279] width 392 height 13
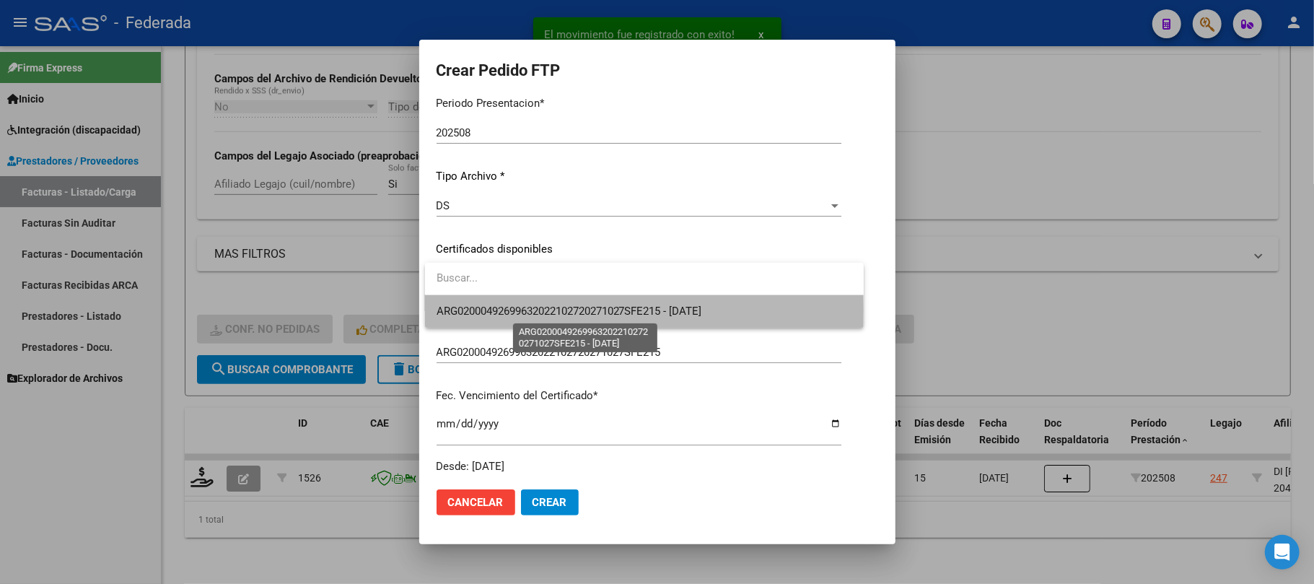
click at [495, 313] on span "ARG02000492699632022102720271027SFE215 - 2027-10-27" at bounding box center [570, 311] width 266 height 13
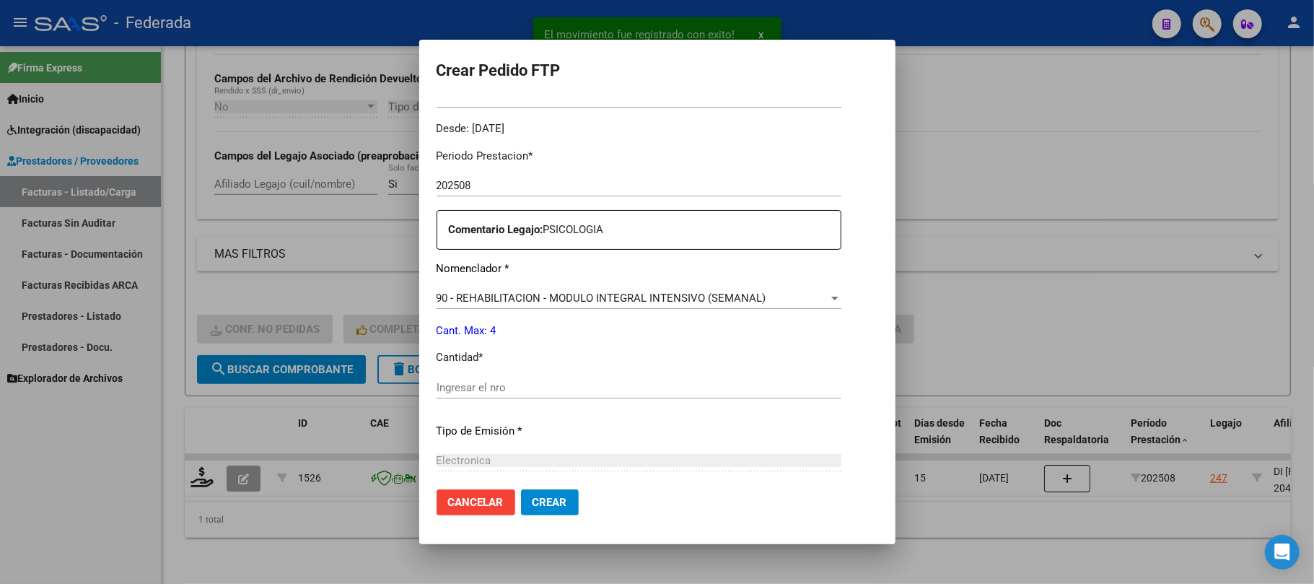
scroll to position [481, 0]
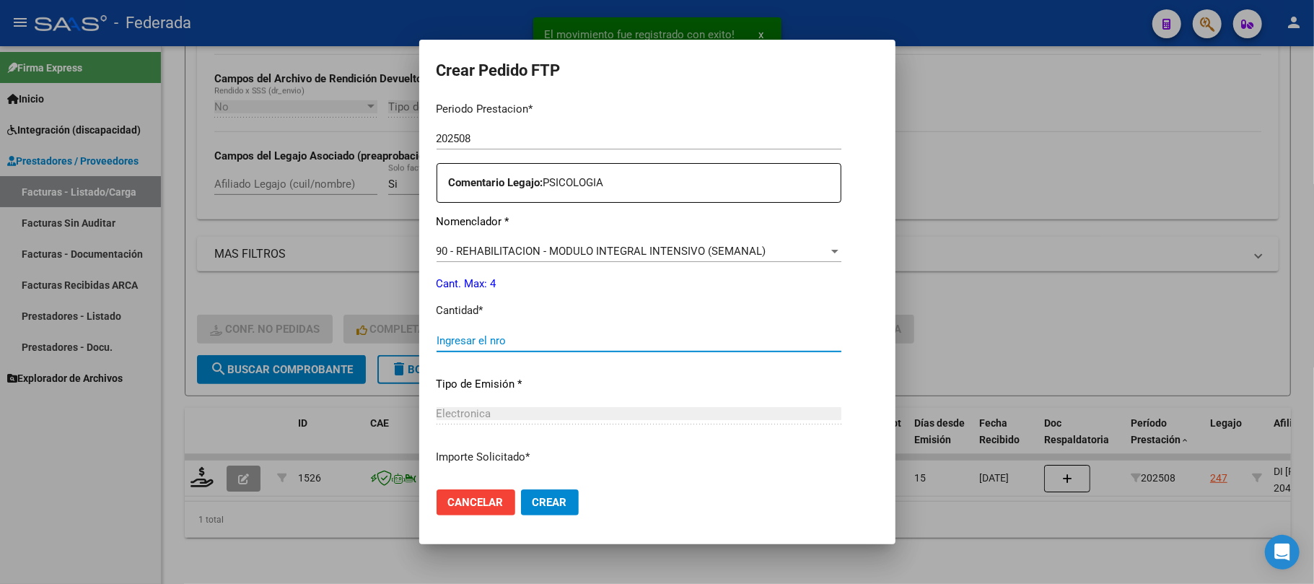
click at [486, 344] on input "Ingresar el nro" at bounding box center [639, 340] width 405 height 13
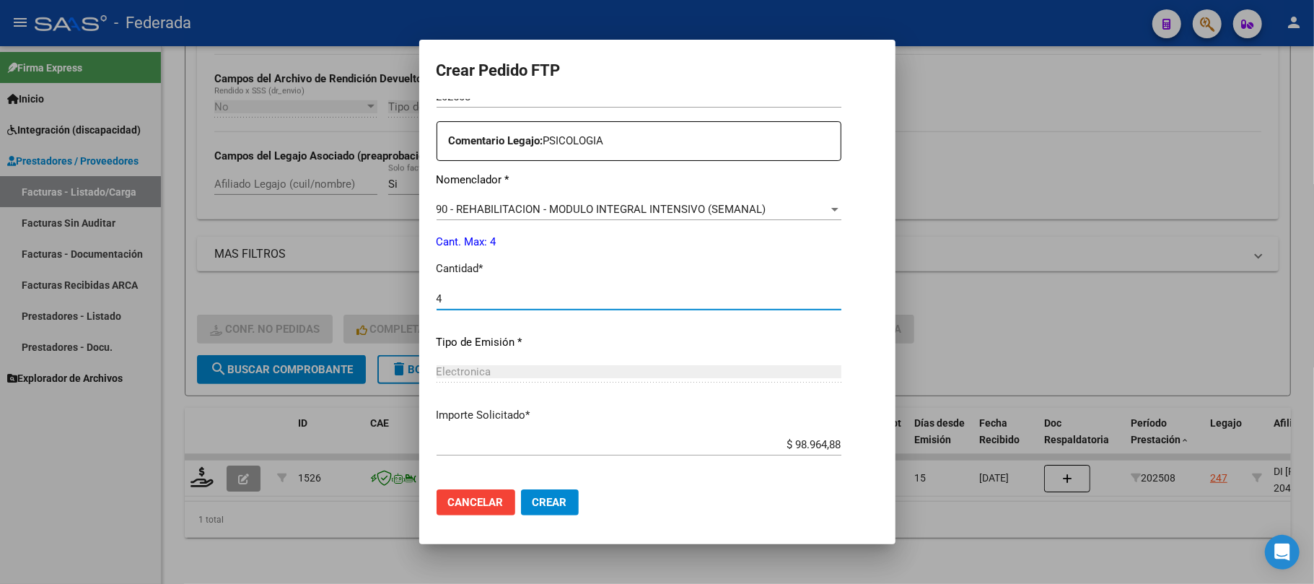
scroll to position [586, 0]
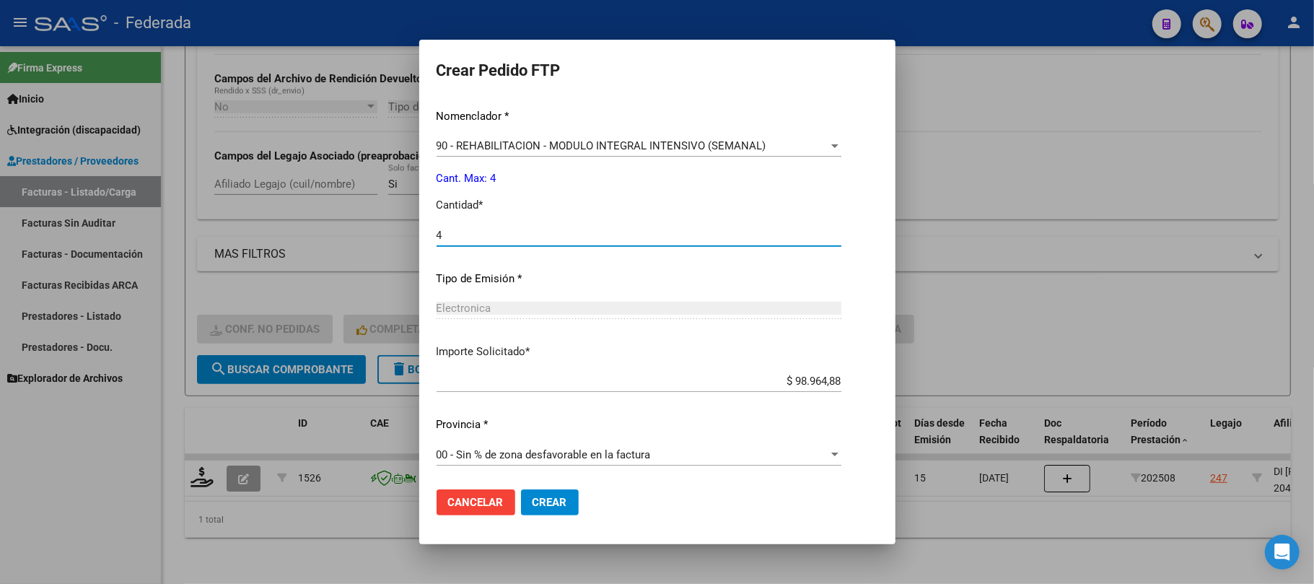
type input "4"
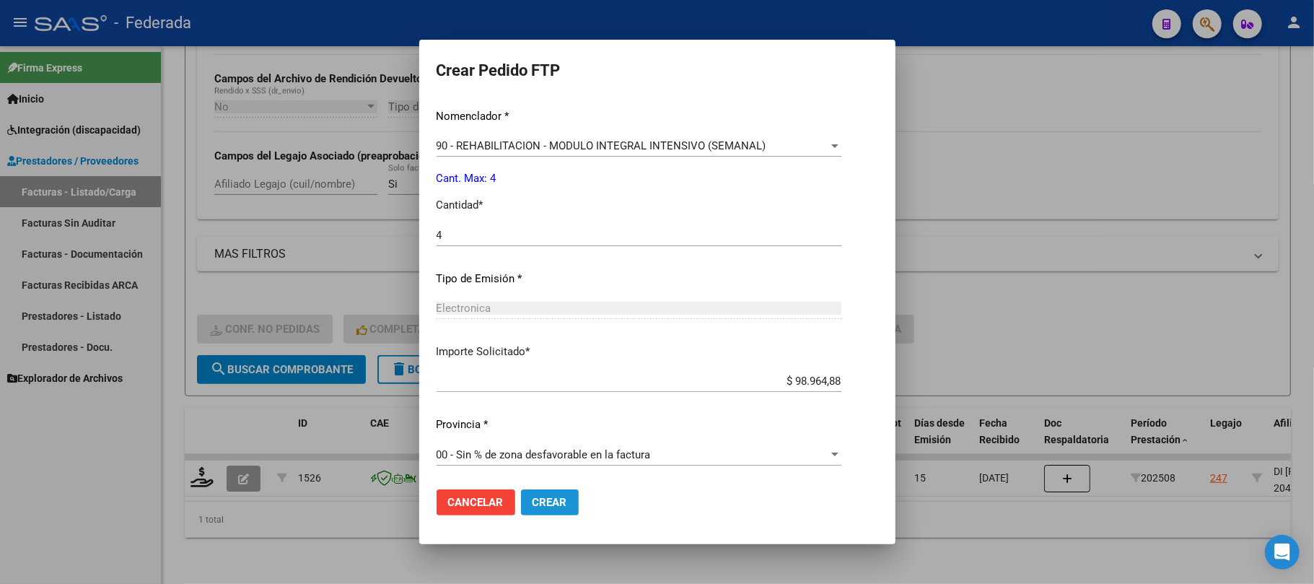
click at [553, 500] on span "Crear" at bounding box center [550, 502] width 35 height 13
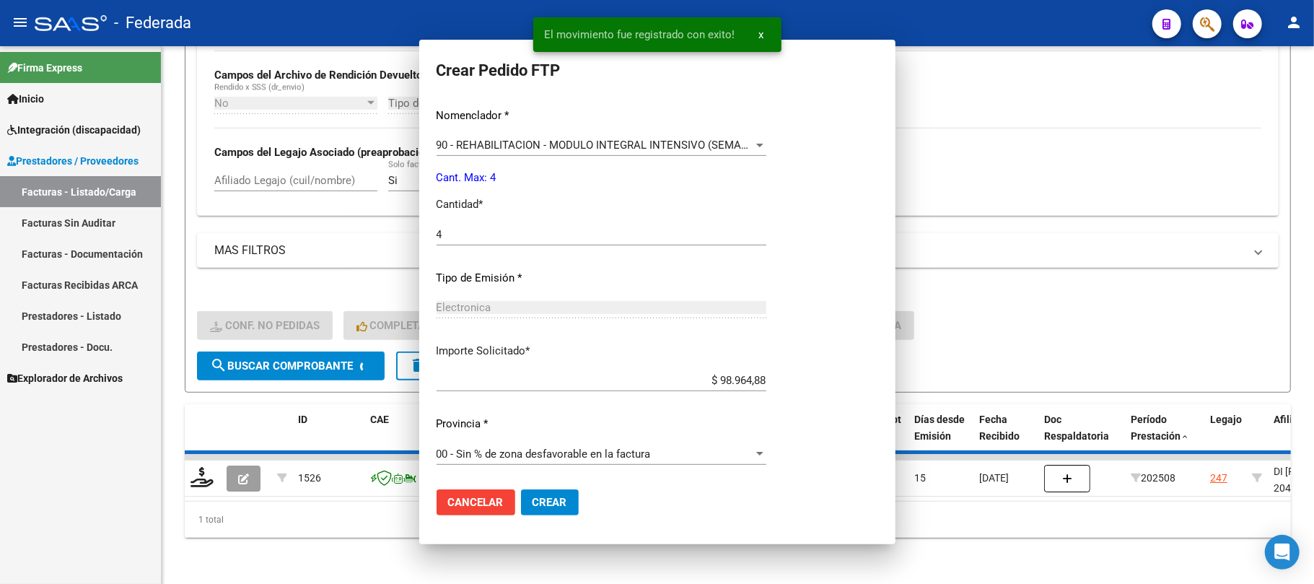
scroll to position [0, 0]
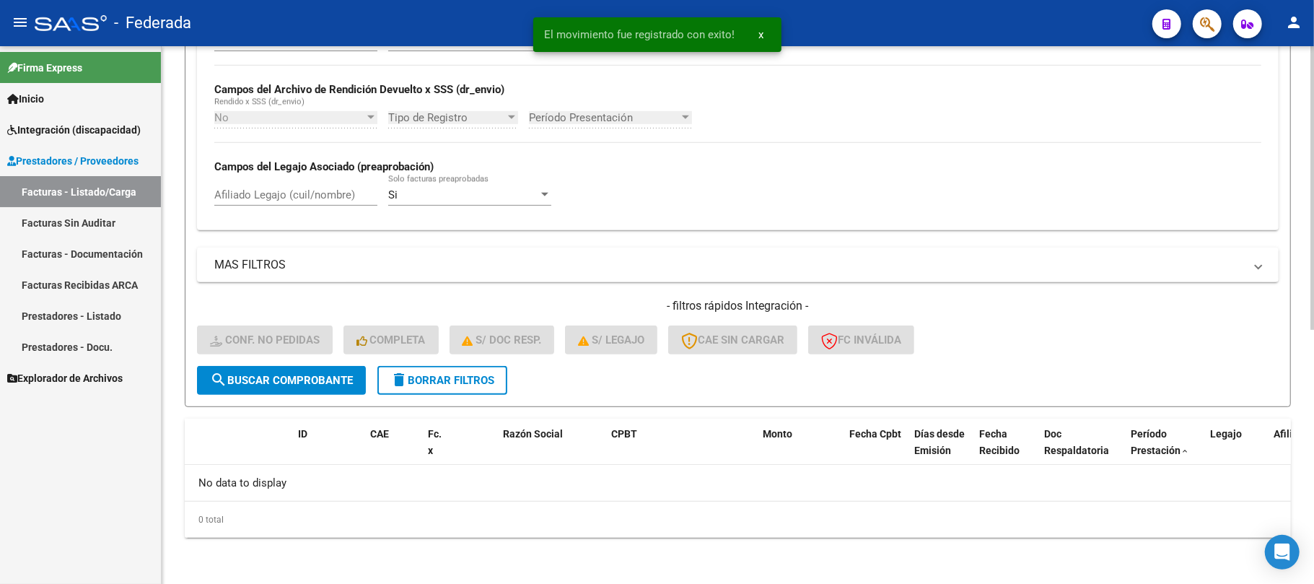
click at [442, 378] on span "delete Borrar Filtros" at bounding box center [443, 380] width 104 height 13
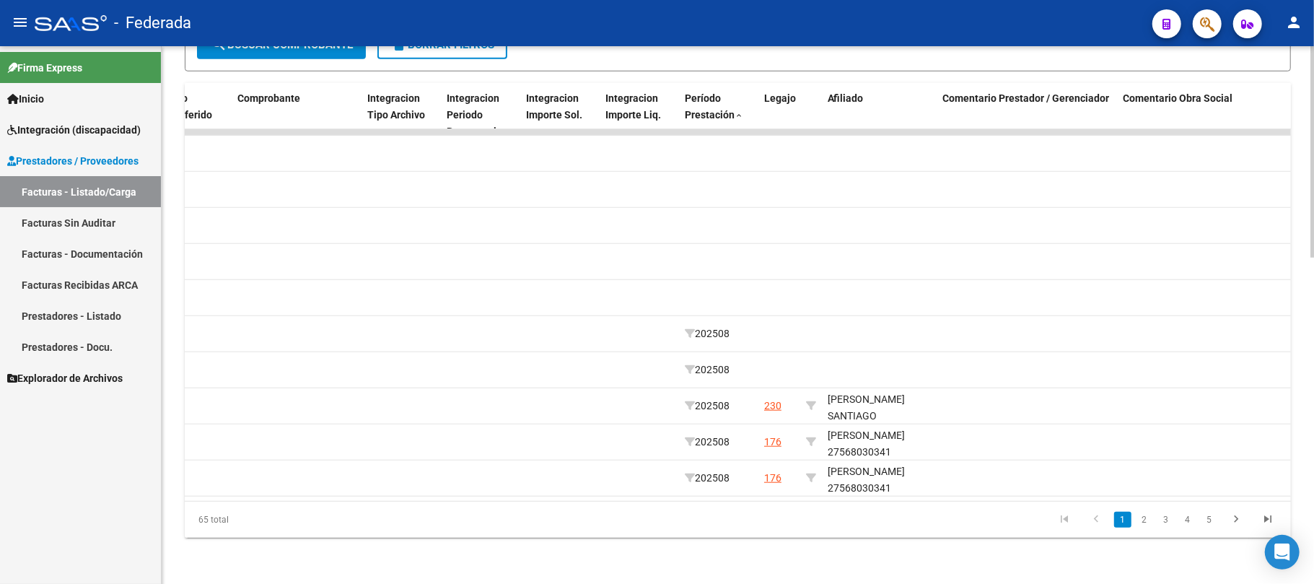
scroll to position [0, 1589]
click at [1150, 517] on link "2" at bounding box center [1144, 520] width 17 height 16
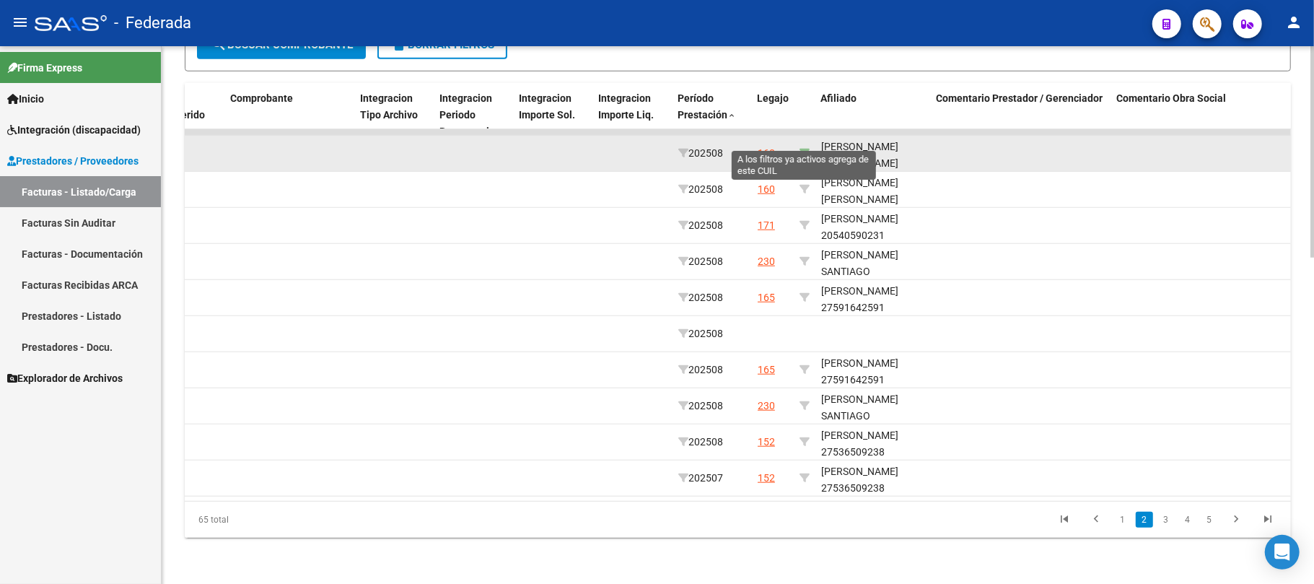
click at [807, 148] on icon at bounding box center [805, 153] width 10 height 10
type input "20579936275"
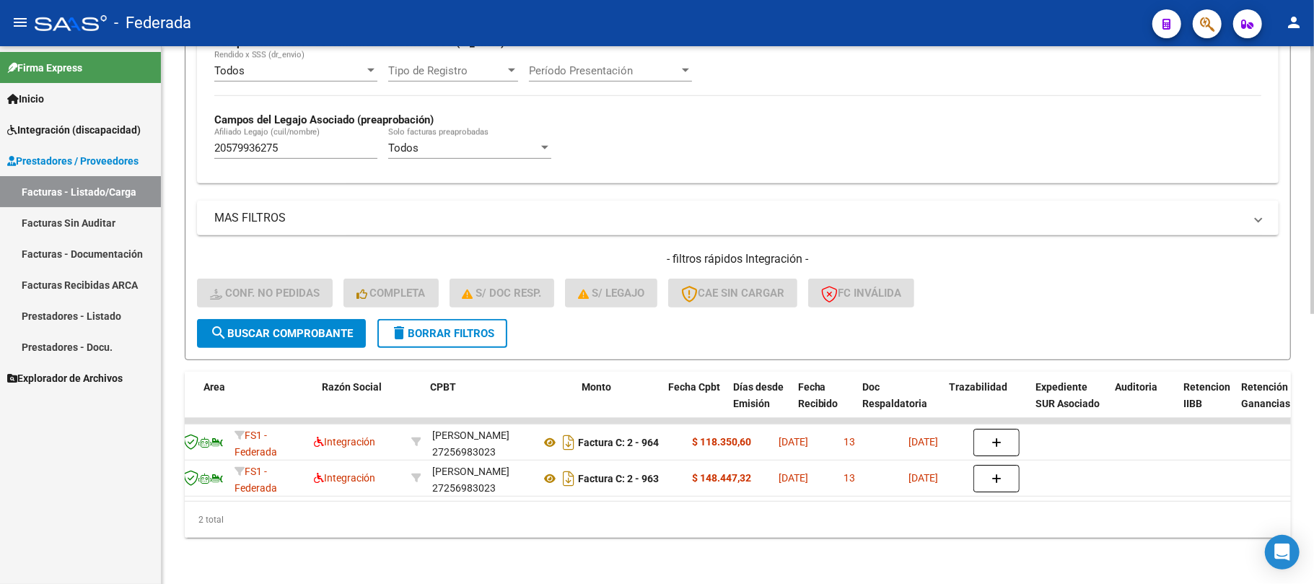
scroll to position [0, 0]
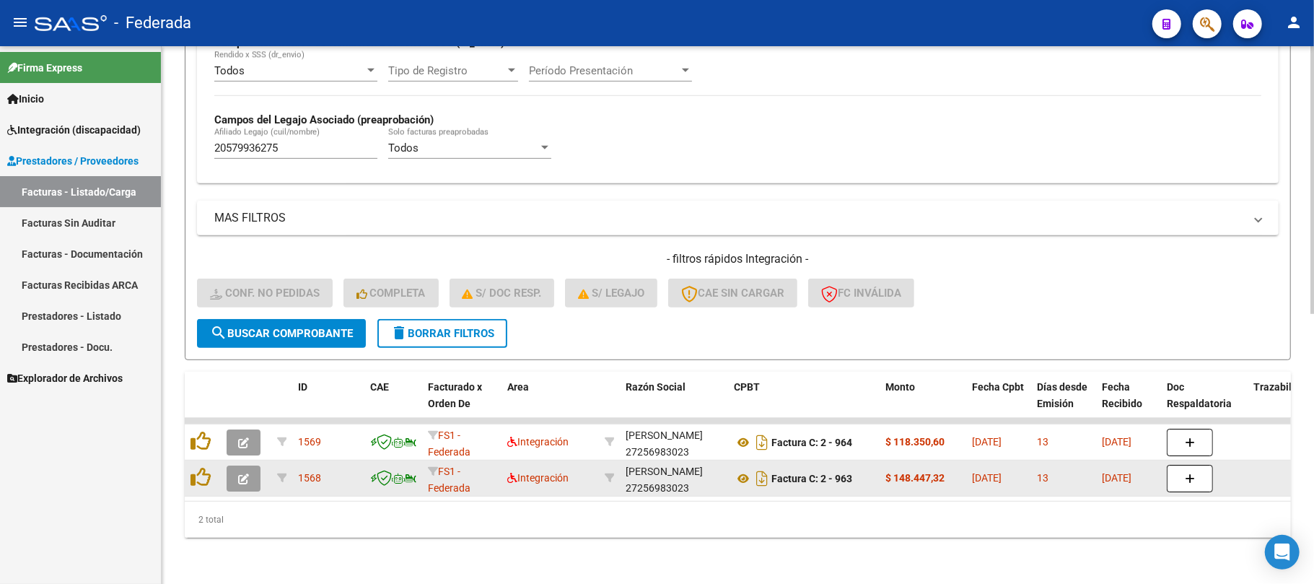
click at [243, 474] on icon "button" at bounding box center [243, 479] width 11 height 11
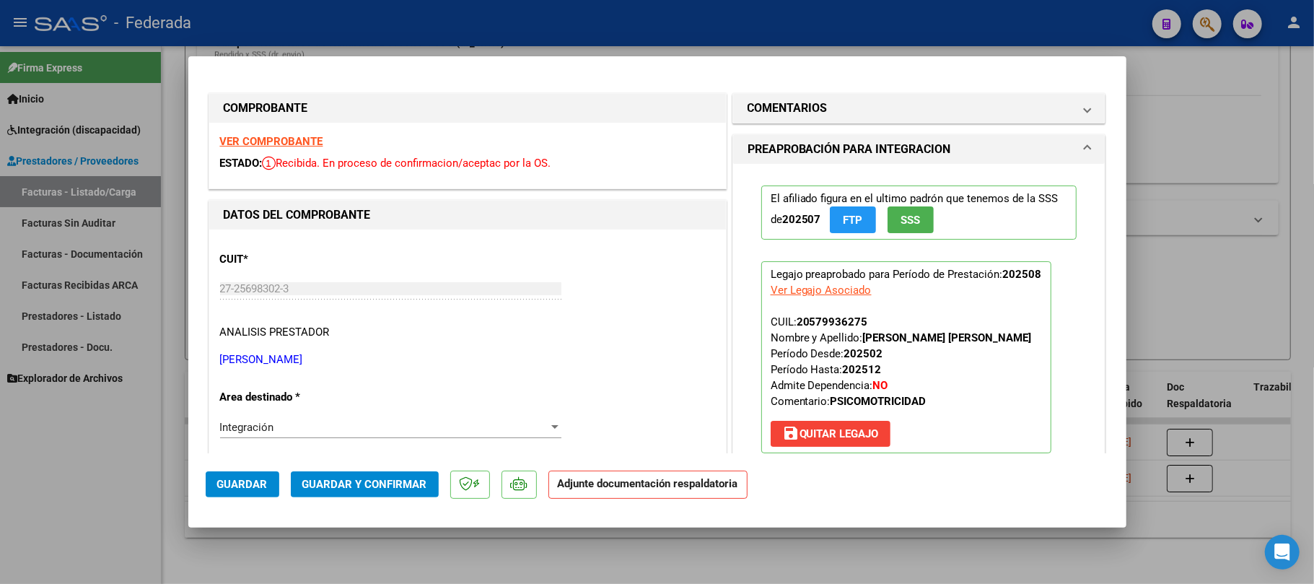
click at [817, 437] on span "save Quitar Legajo" at bounding box center [830, 433] width 97 height 13
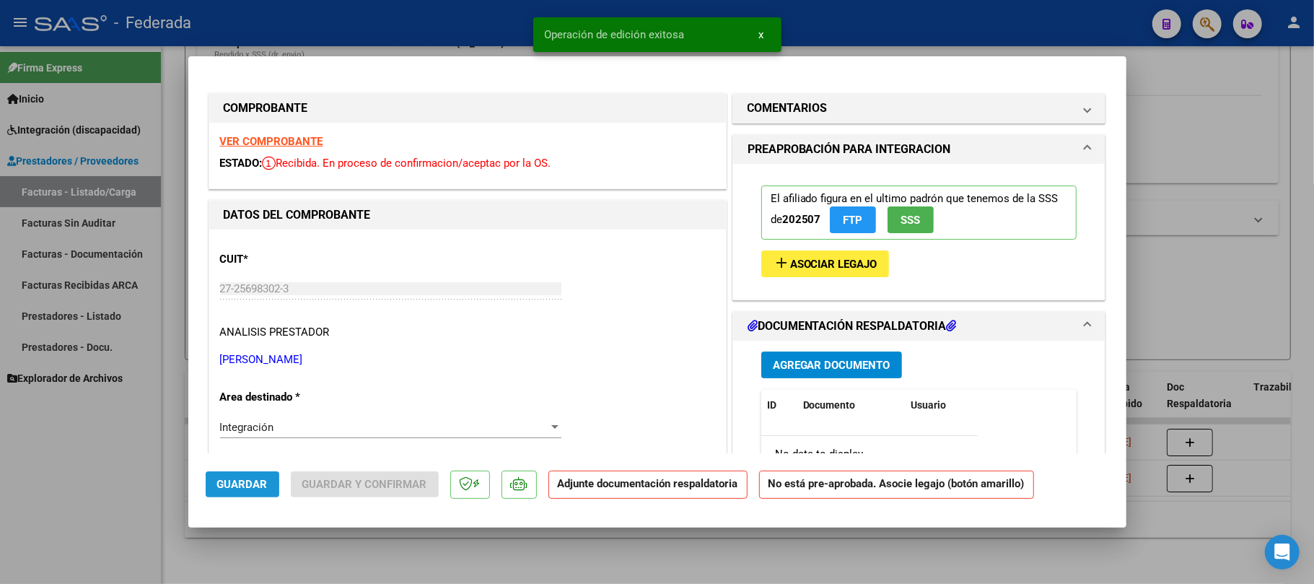
click at [257, 484] on span "Guardar" at bounding box center [242, 484] width 51 height 13
click at [364, 551] on div at bounding box center [657, 292] width 1314 height 584
type input "$ 0,00"
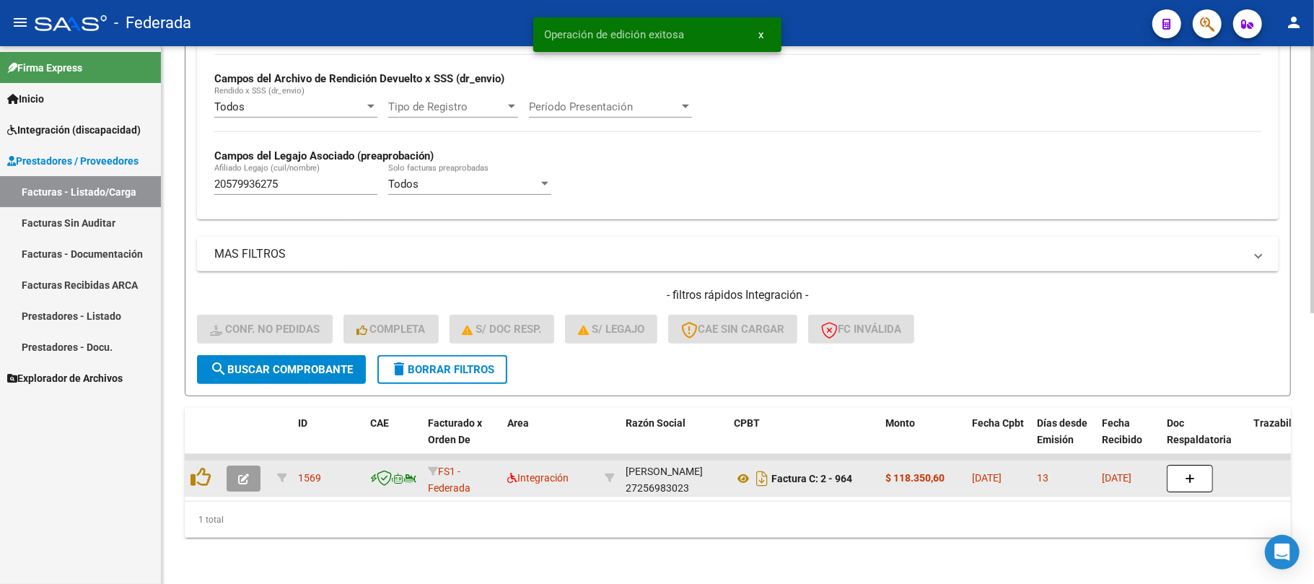
scroll to position [506, 0]
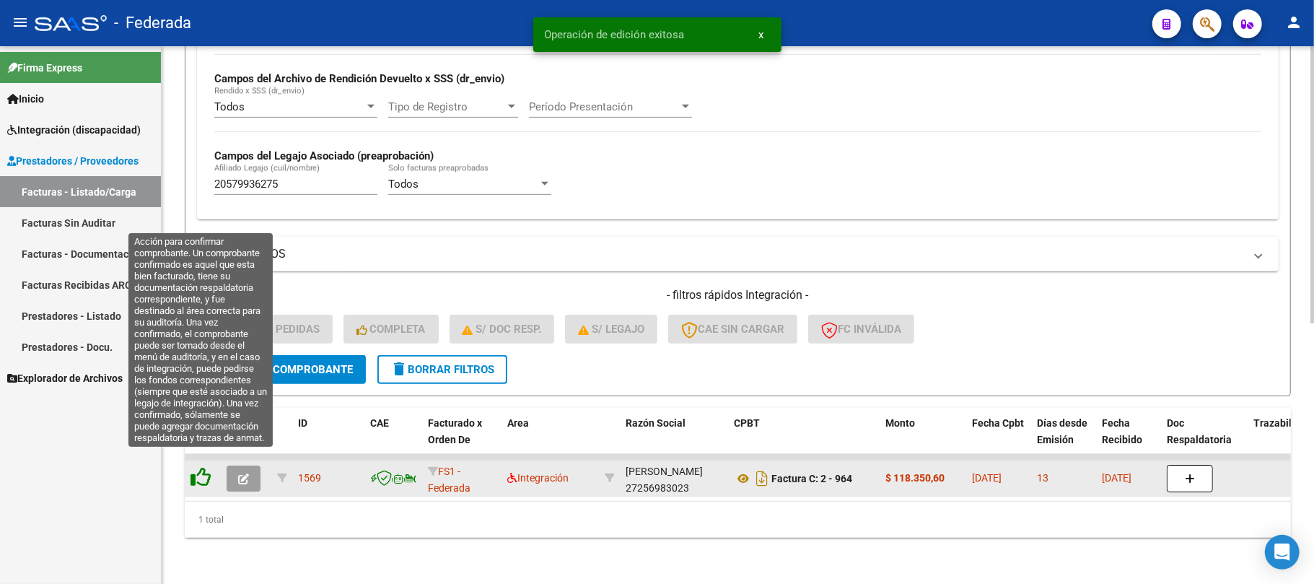
click at [206, 467] on icon at bounding box center [201, 477] width 20 height 20
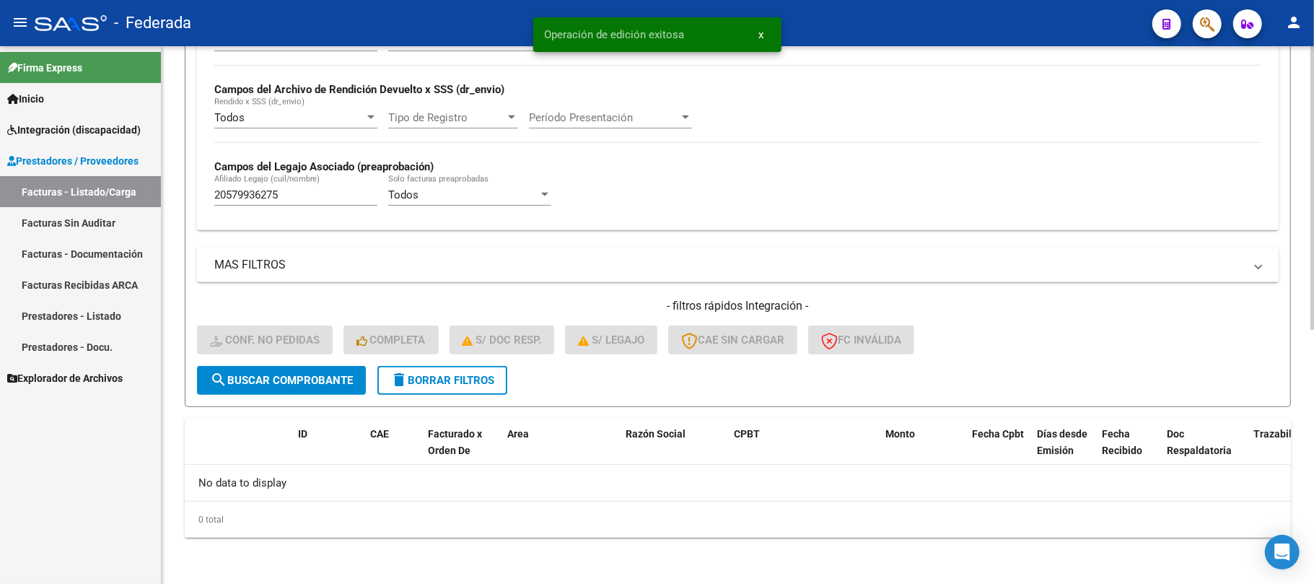
scroll to position [480, 0]
click at [393, 385] on mat-icon "delete" at bounding box center [399, 379] width 17 height 17
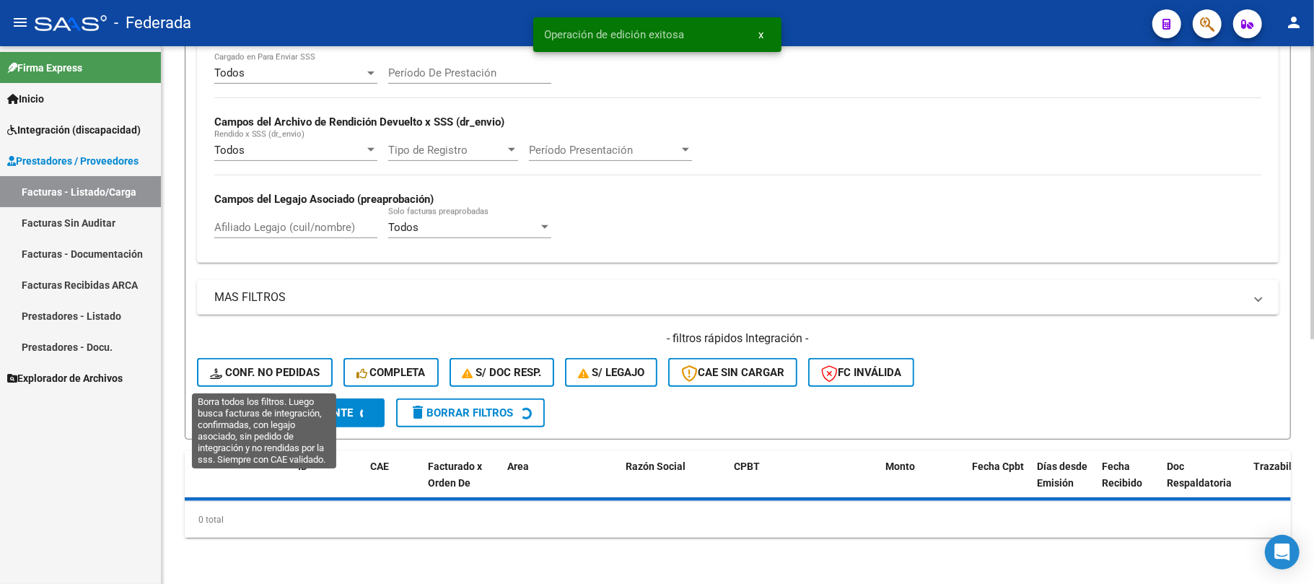
click at [274, 406] on span "search Buscar Comprobante" at bounding box center [281, 412] width 143 height 13
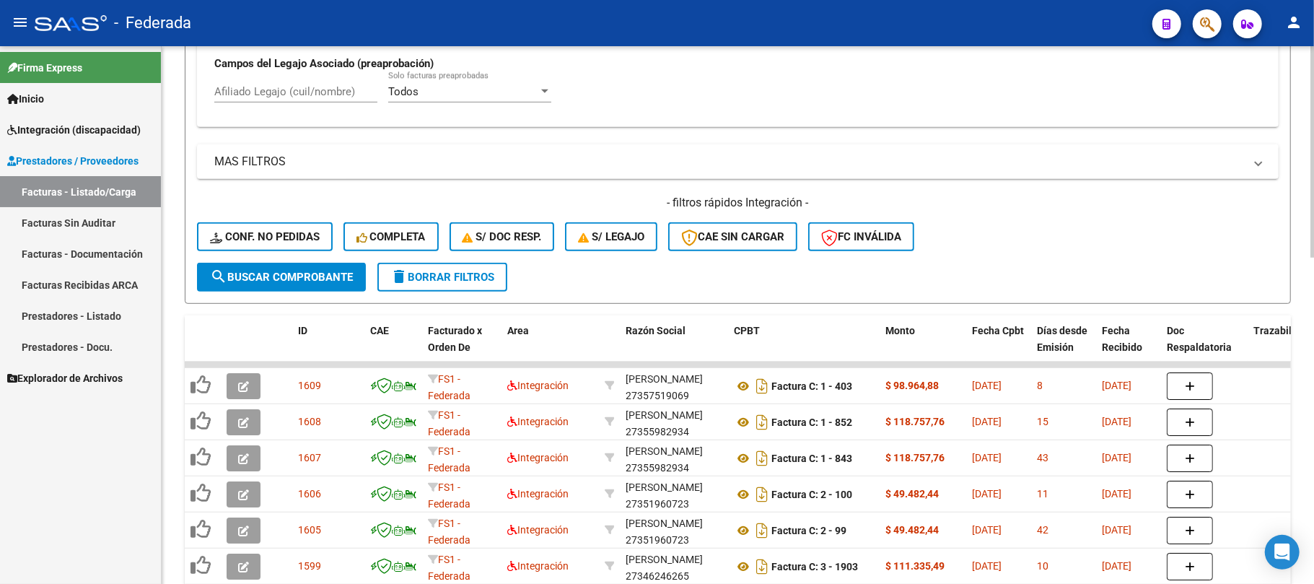
scroll to position [576, 0]
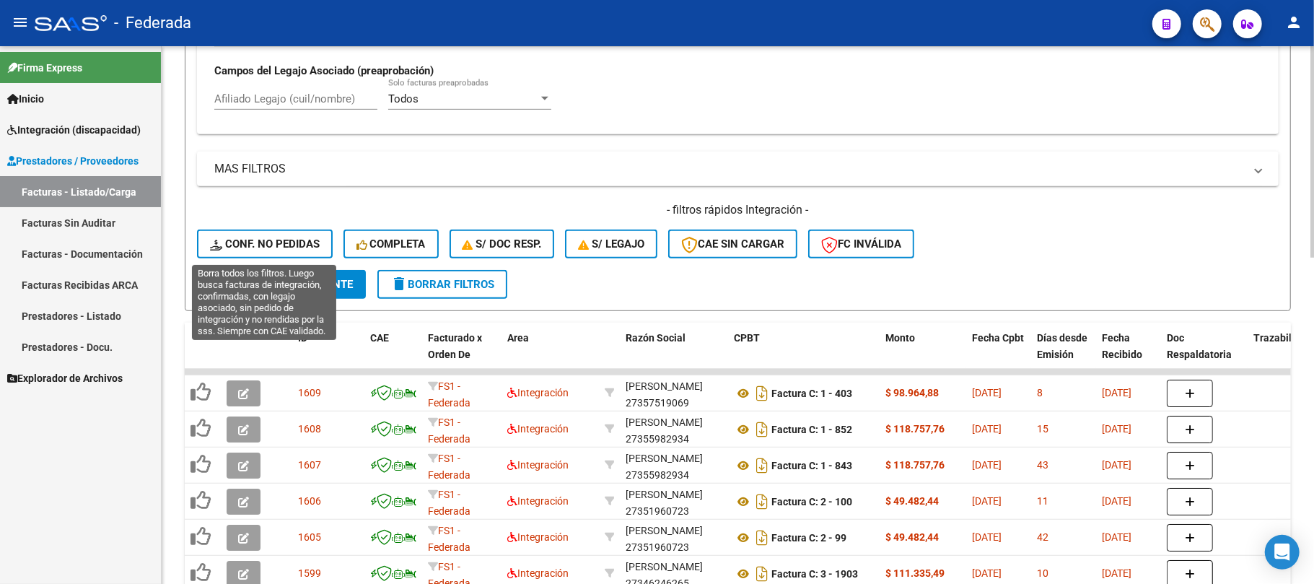
click at [292, 256] on button "Conf. no pedidas" at bounding box center [265, 244] width 136 height 29
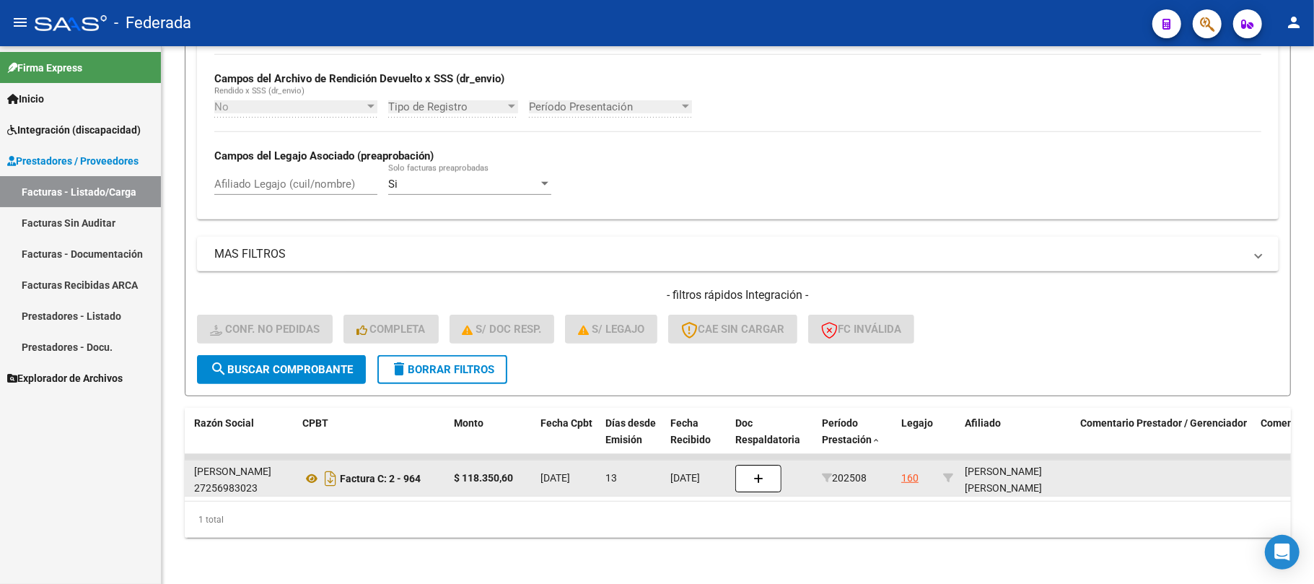
scroll to position [18, 0]
click at [998, 472] on div "RIBERI LEGUIZAMO LORENZO GABRIEL 20579936275" at bounding box center [1017, 469] width 104 height 49
copy div "20579936275"
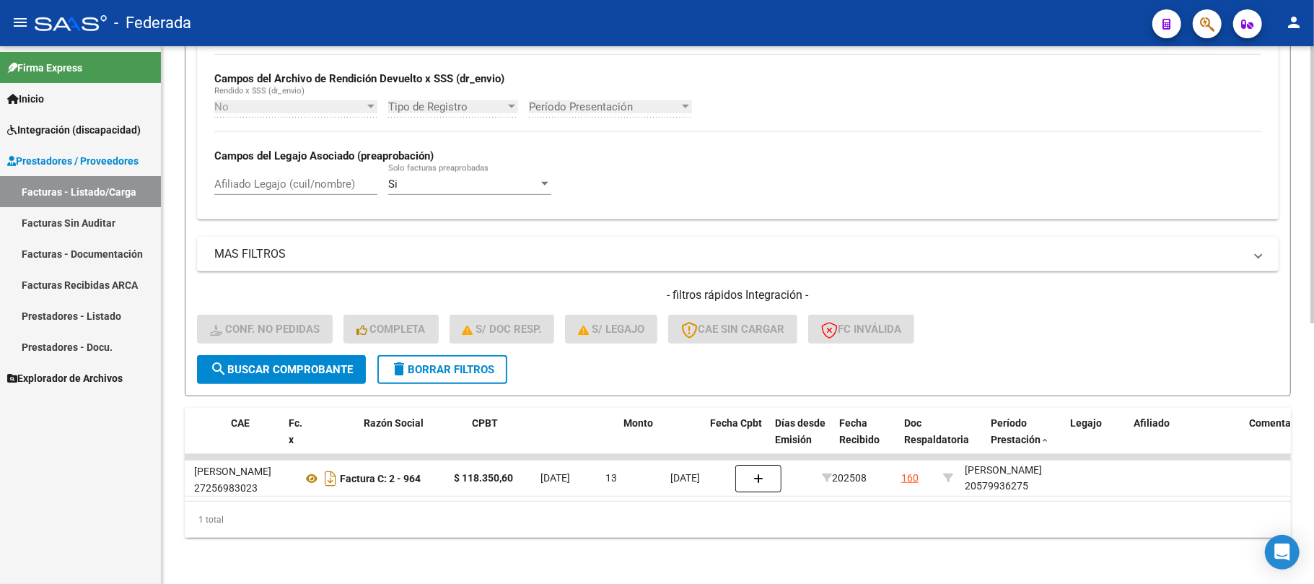
scroll to position [0, 0]
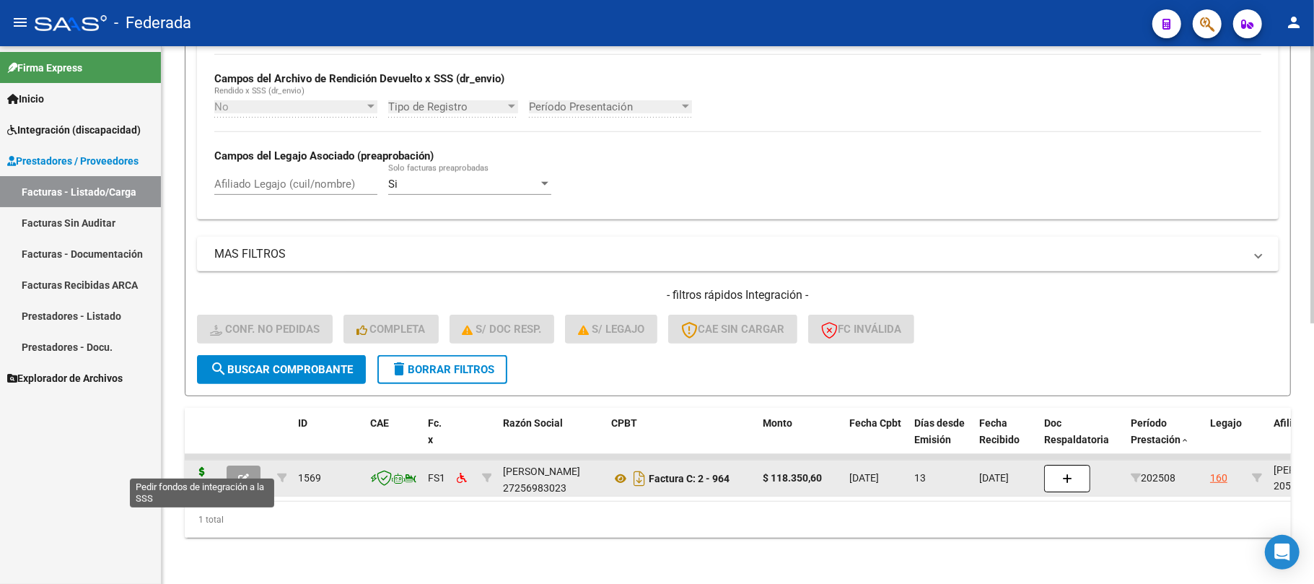
click at [209, 468] on icon at bounding box center [202, 477] width 23 height 20
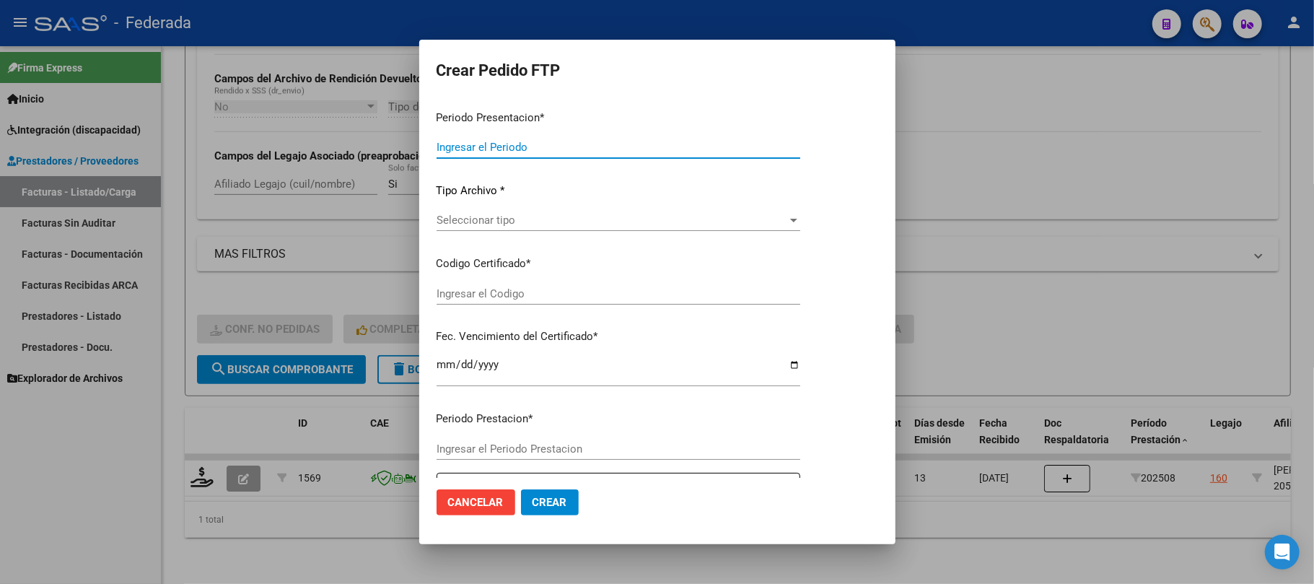
type input "202508"
type input "$ 118.350,60"
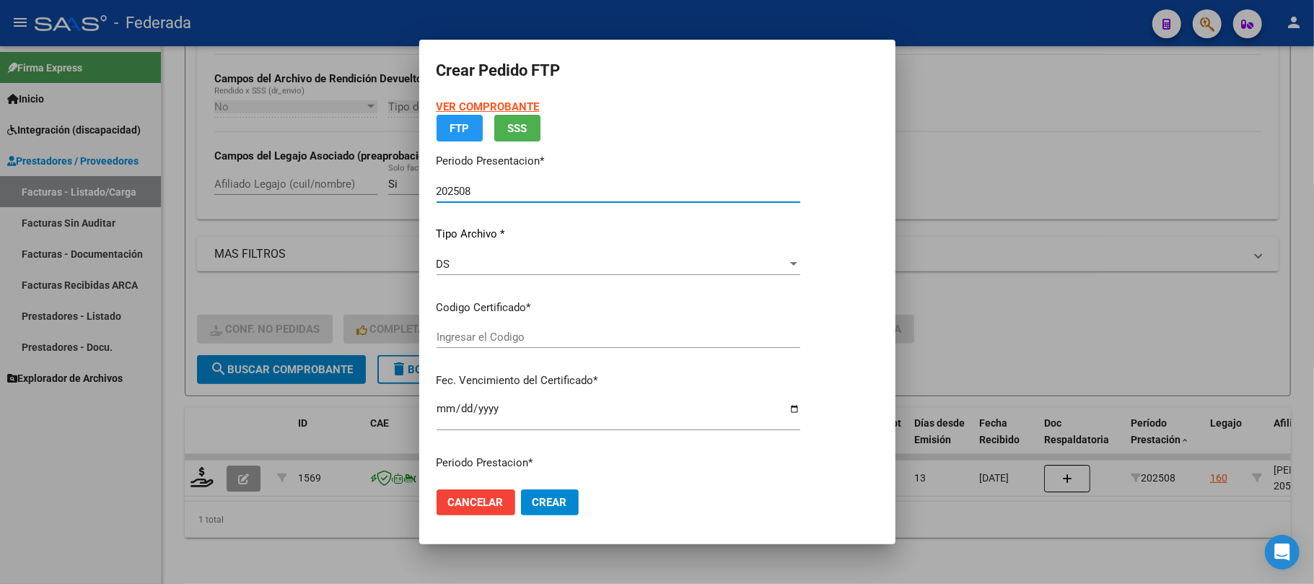
type input "ARG02000579936272023061320270613COR467"
type input "2027-06-13"
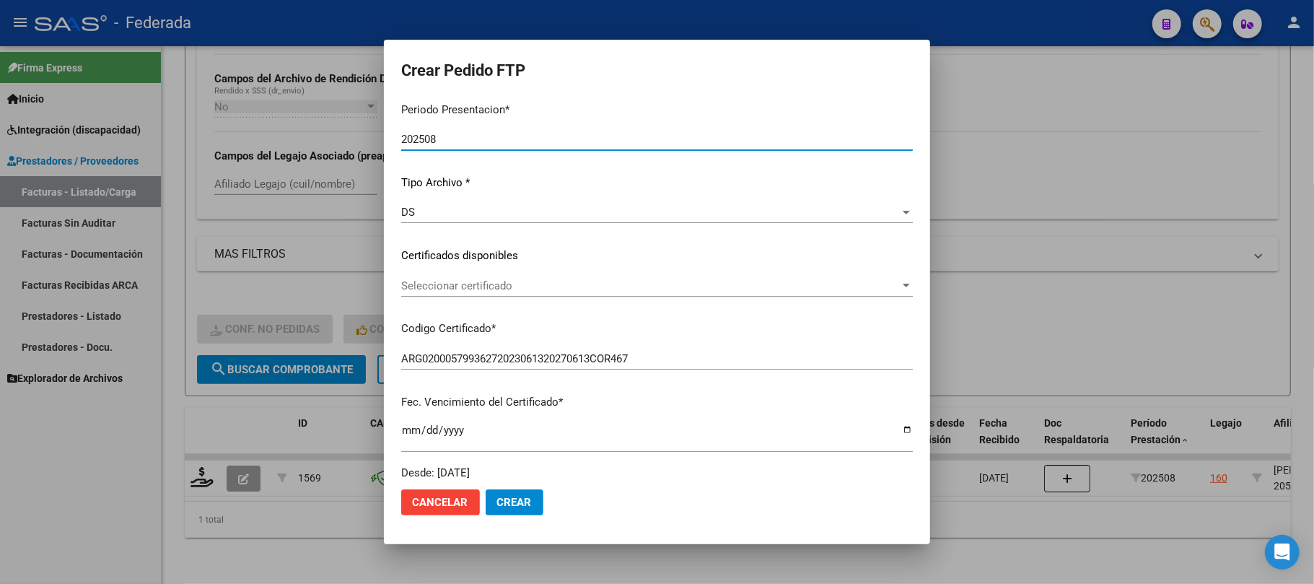
scroll to position [96, 0]
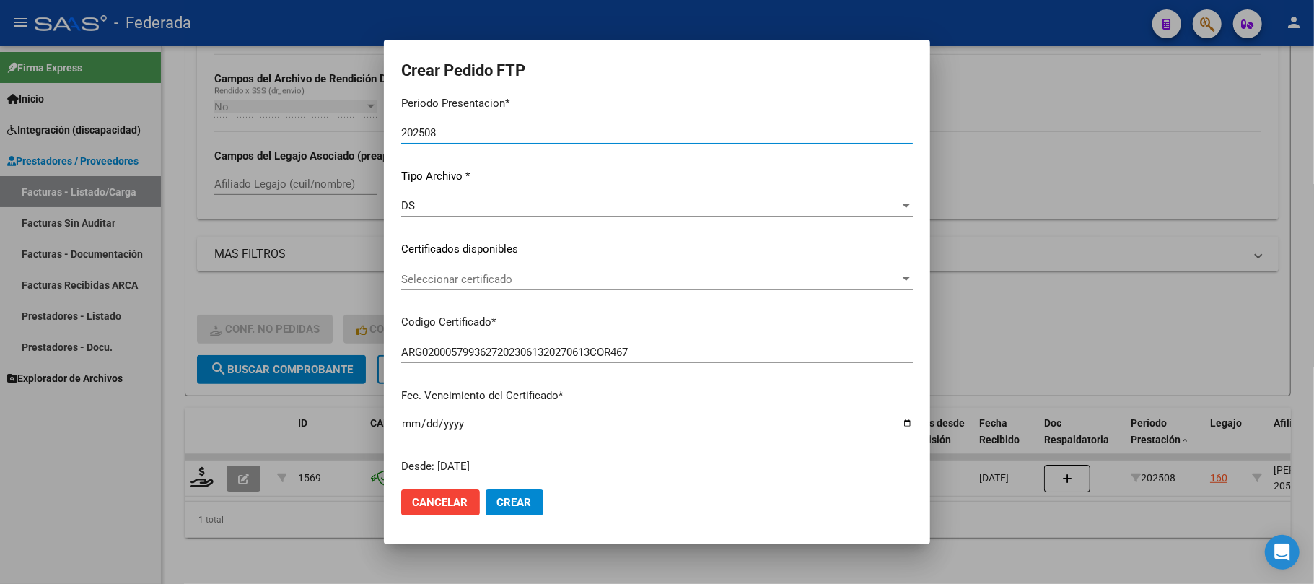
click at [451, 278] on span "Seleccionar certificado" at bounding box center [650, 279] width 499 height 13
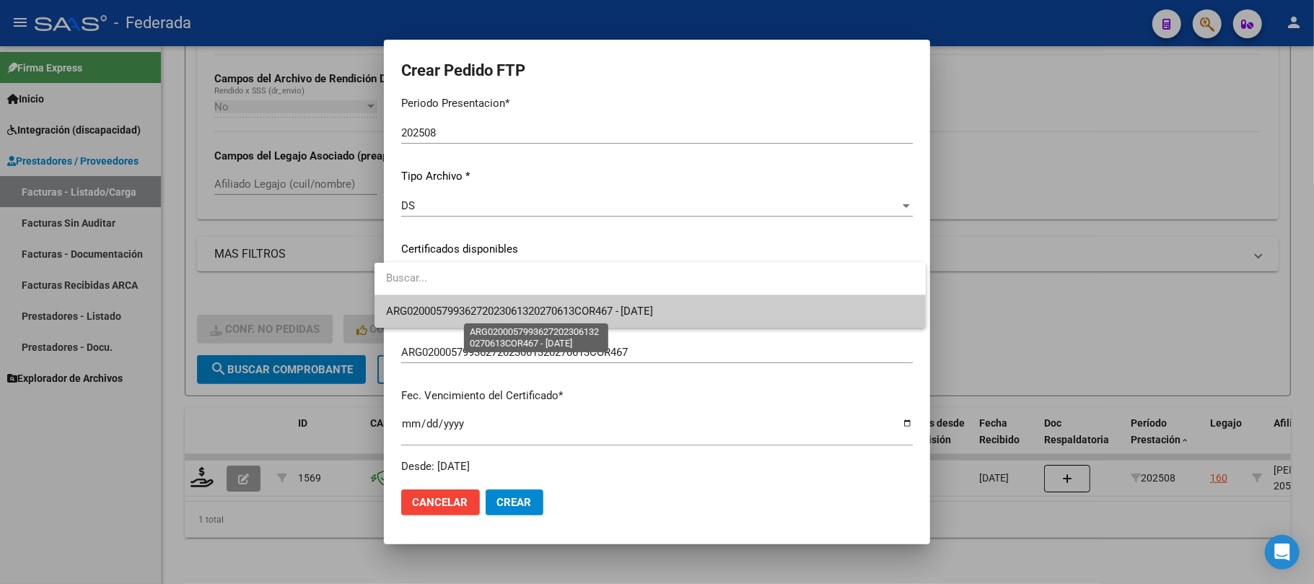
click at [448, 316] on span "ARG02000579936272023061320270613COR467 - 2027-06-13" at bounding box center [520, 311] width 268 height 13
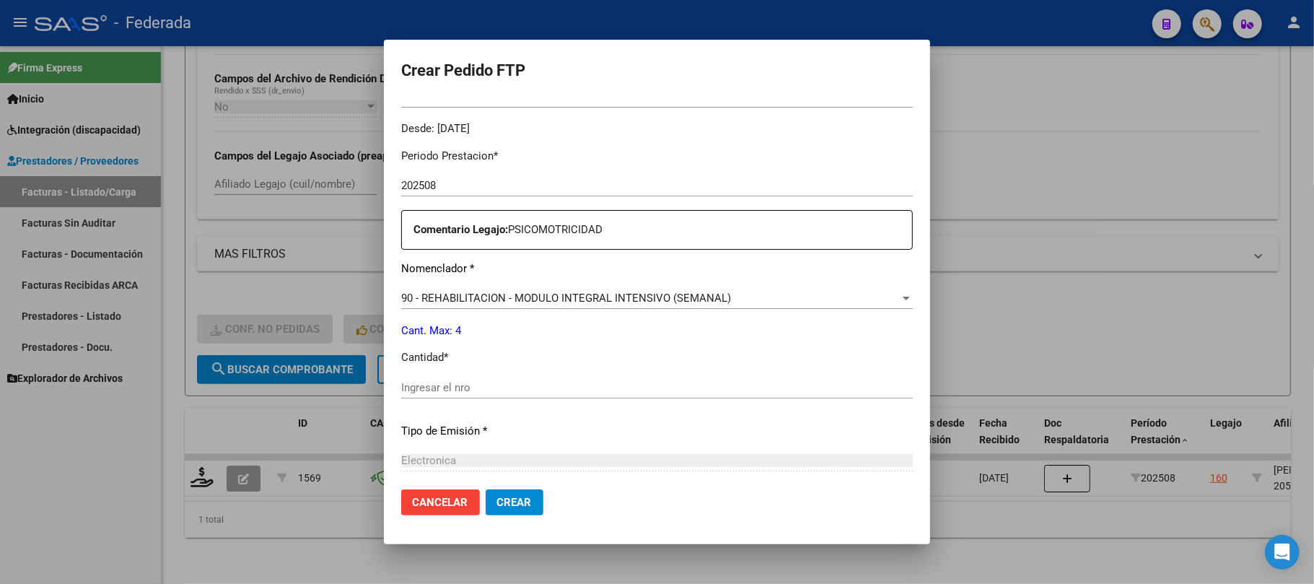
scroll to position [481, 0]
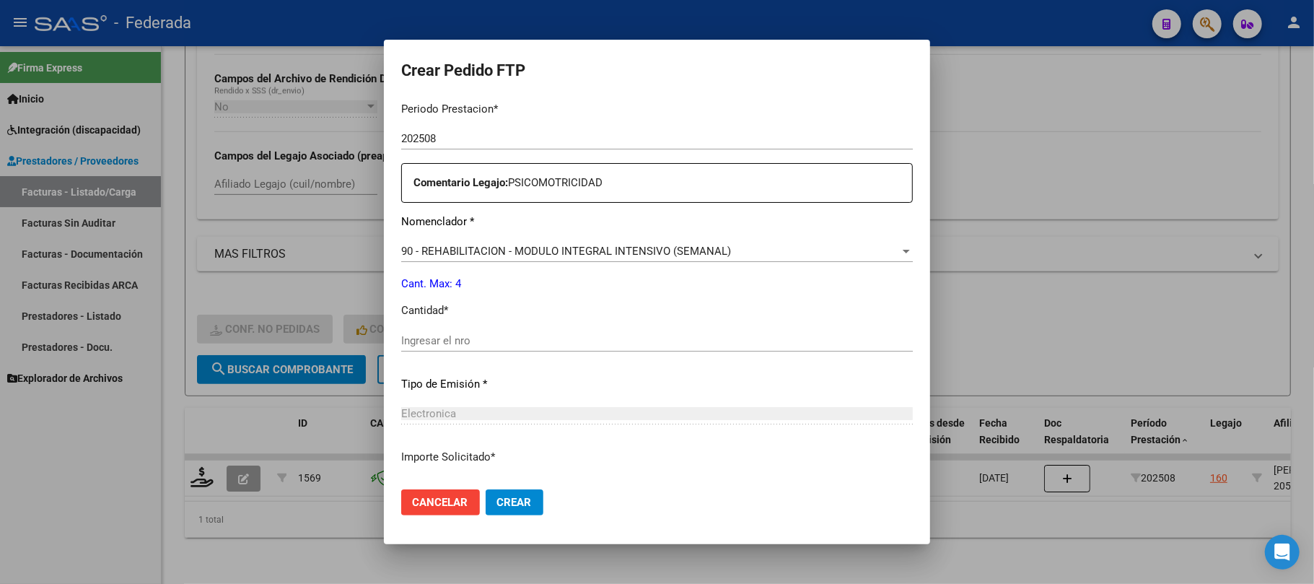
click at [453, 332] on div "Ingresar el nro" at bounding box center [657, 341] width 512 height 22
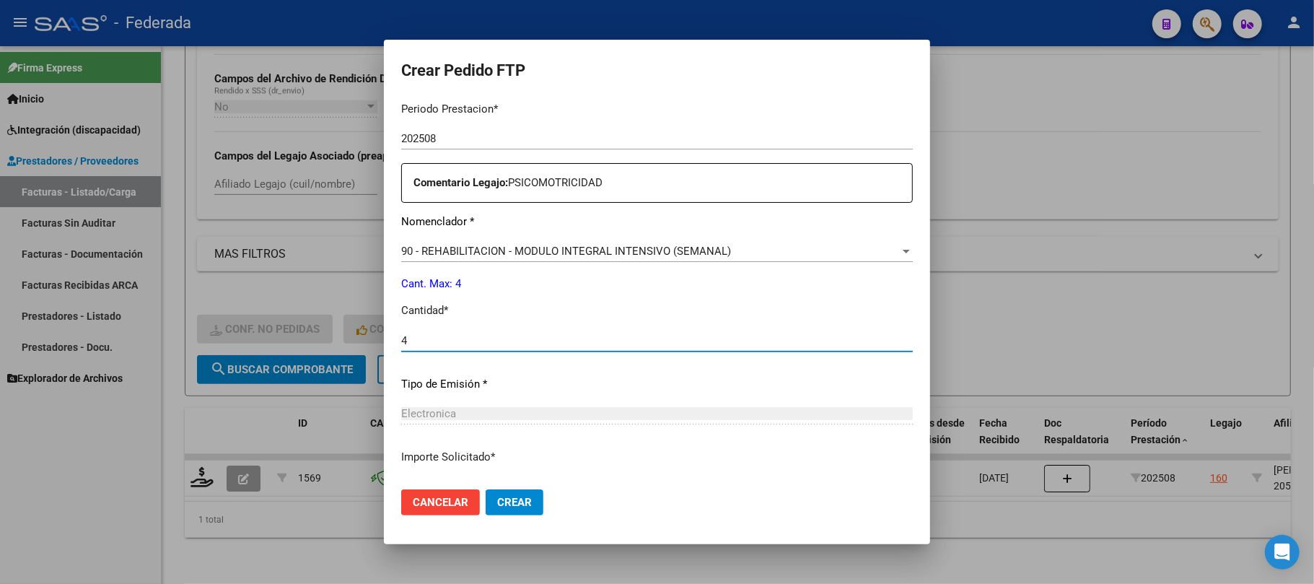
type input "4"
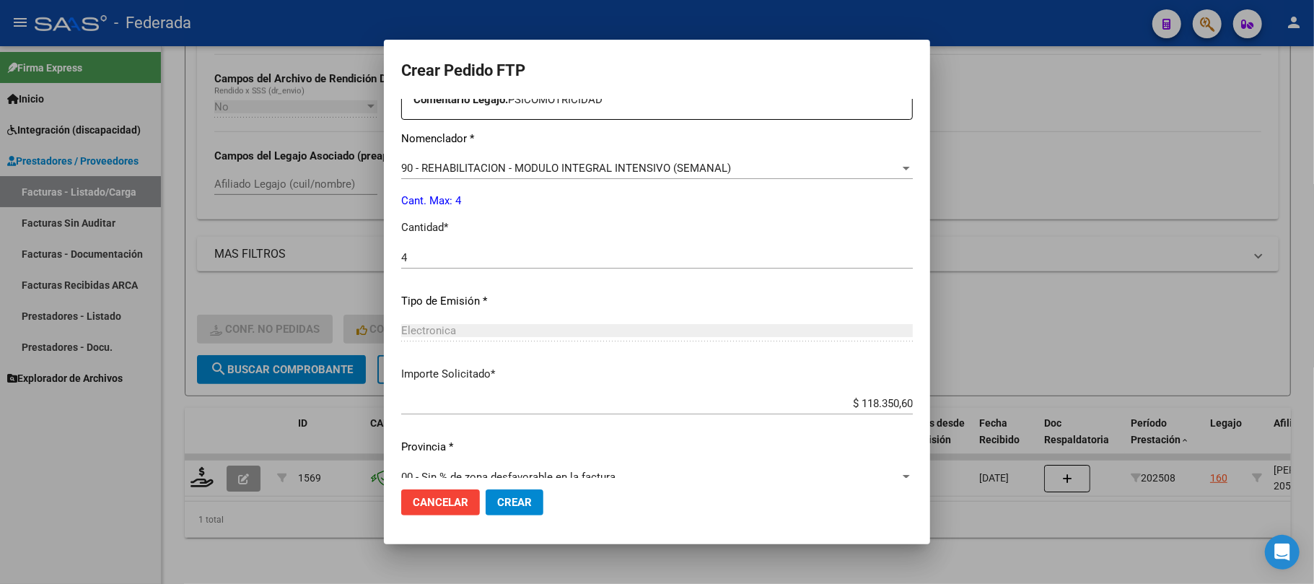
scroll to position [586, 0]
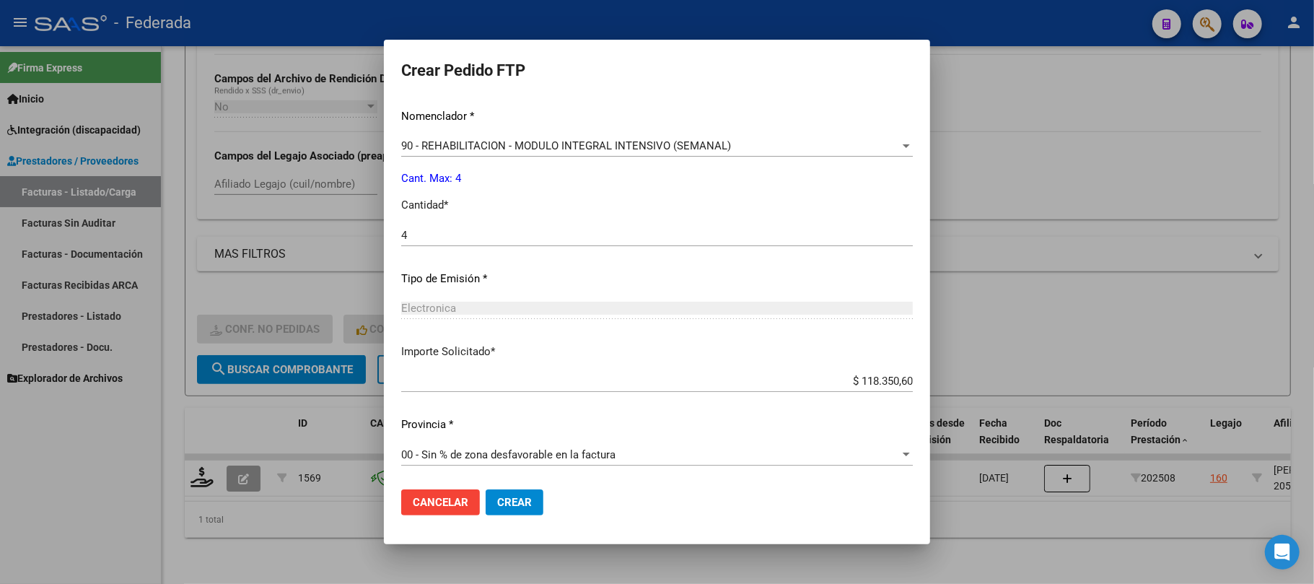
click at [505, 496] on span "Crear" at bounding box center [514, 502] width 35 height 13
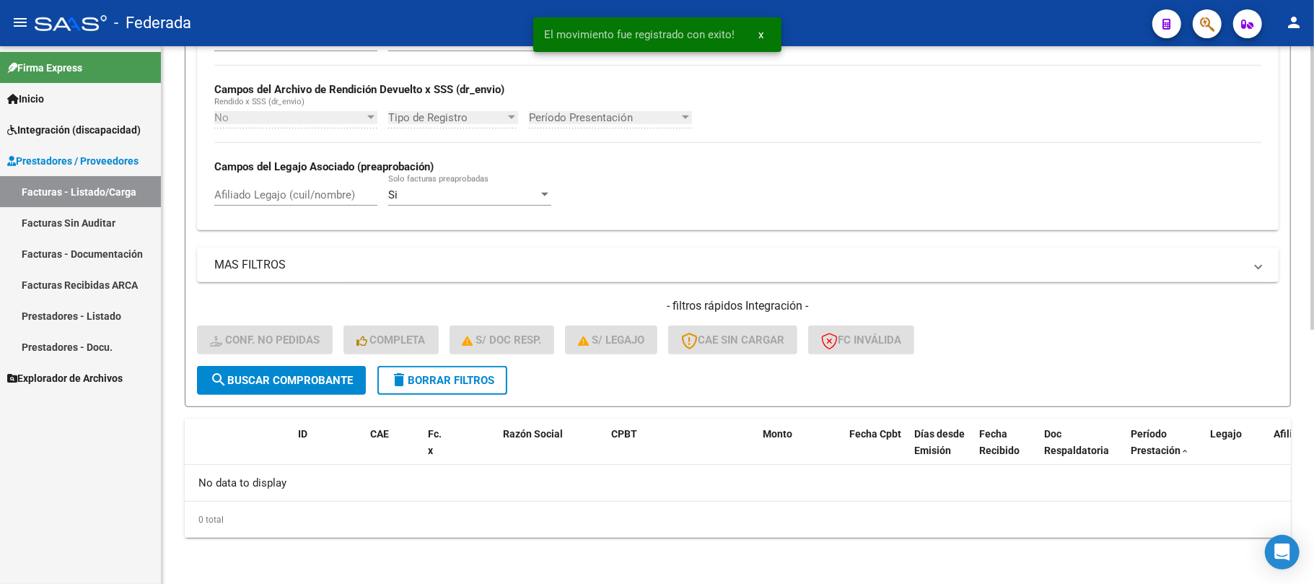
click at [466, 388] on button "delete Borrar Filtros" at bounding box center [443, 380] width 130 height 29
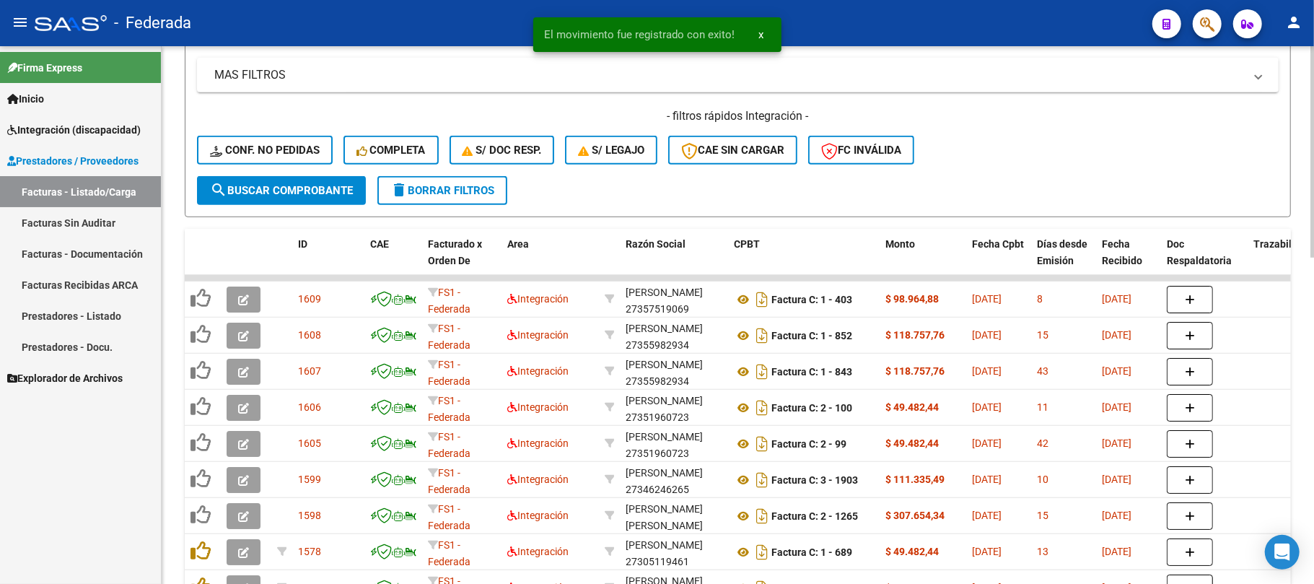
scroll to position [673, 0]
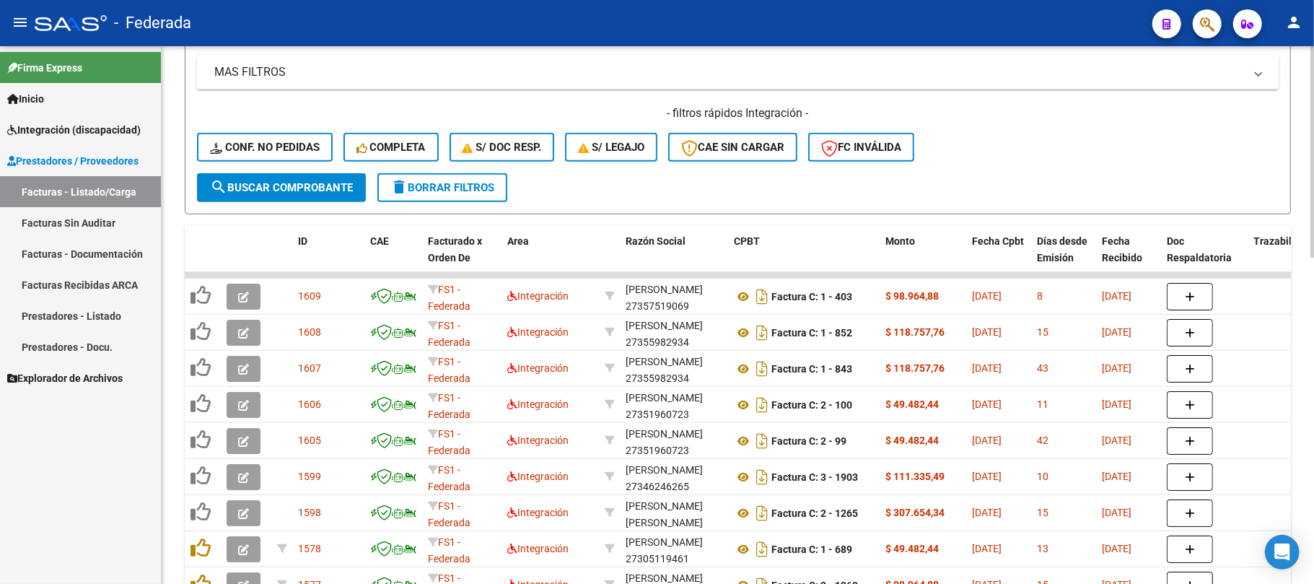
click at [443, 191] on span "delete Borrar Filtros" at bounding box center [443, 187] width 104 height 13
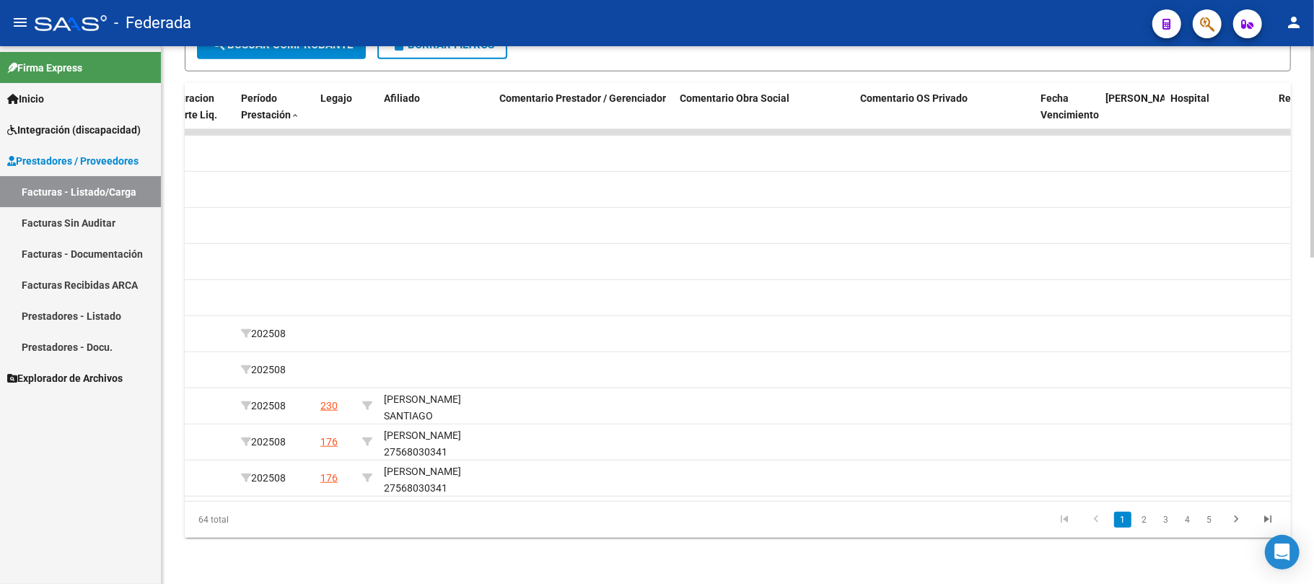
scroll to position [0, 1656]
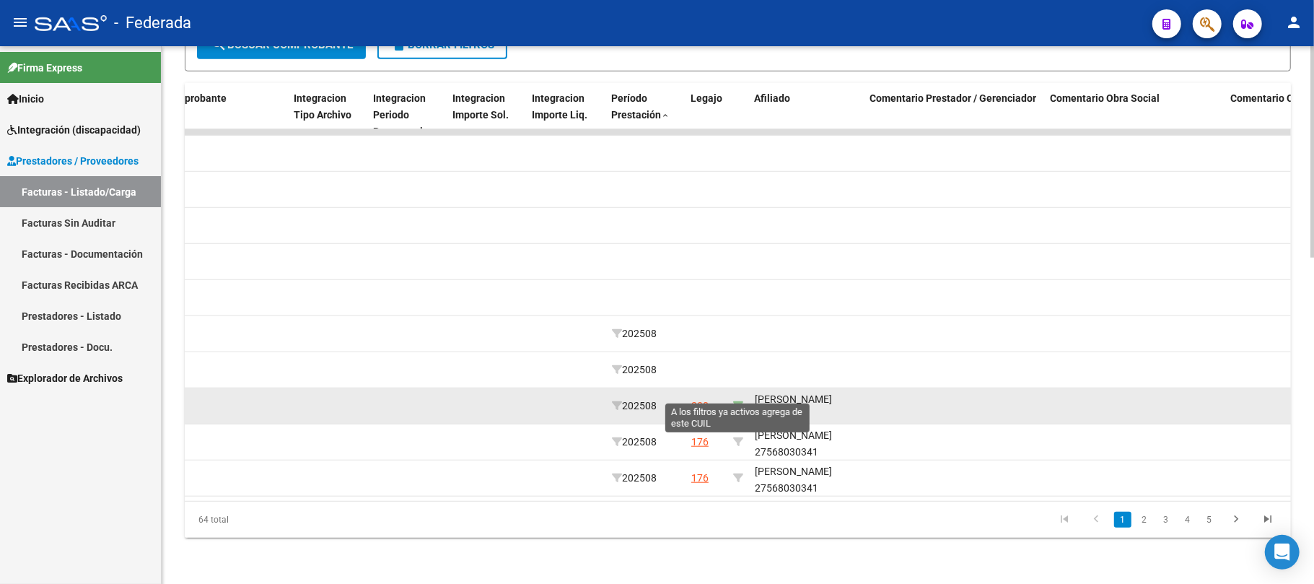
click at [738, 401] on icon at bounding box center [738, 406] width 10 height 10
type input "20444286548"
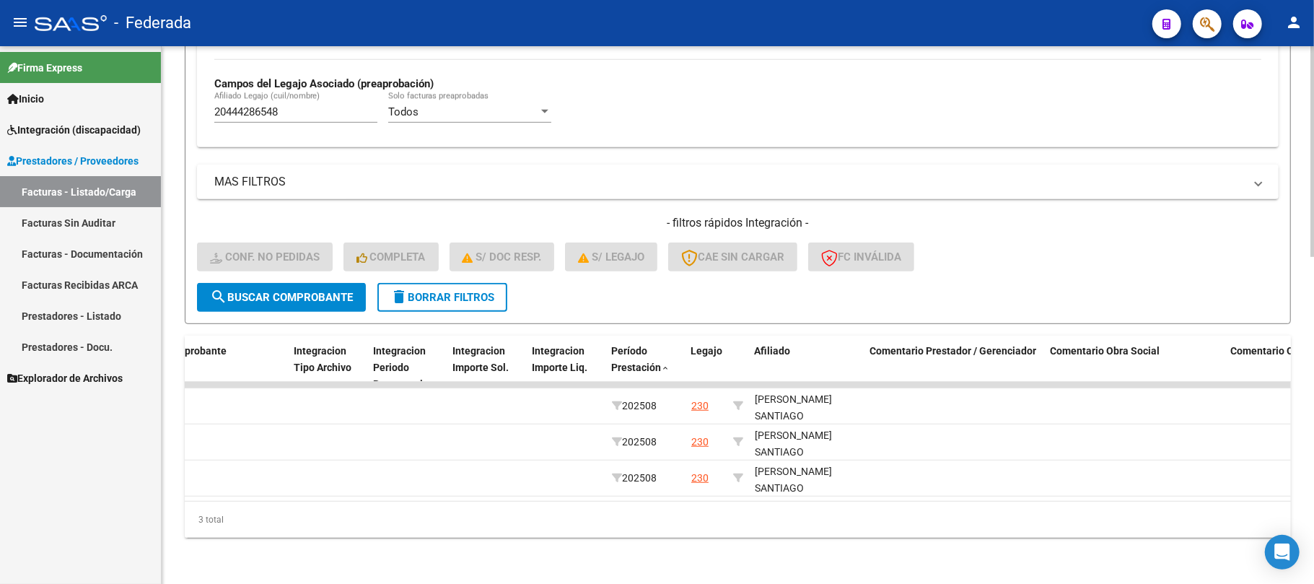
scroll to position [578, 0]
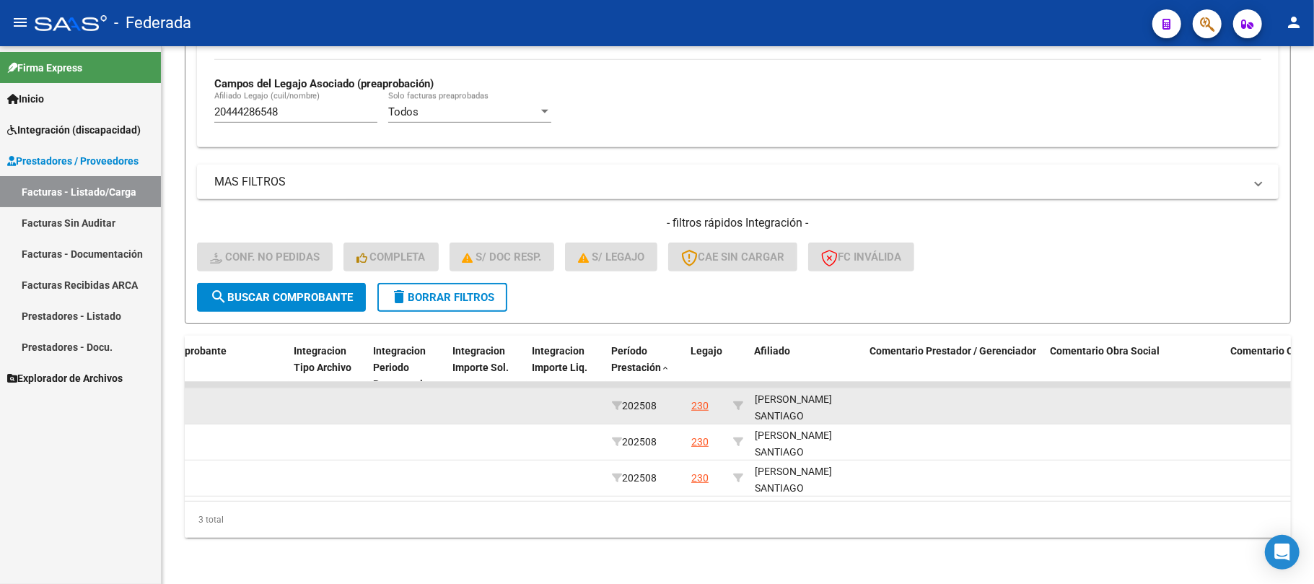
click at [778, 400] on div "SOLDANO SANTIAGO 20444286548" at bounding box center [807, 415] width 104 height 49
copy div "20444286548"
click at [798, 403] on div "SOLDANO SANTIAGO 20444286548" at bounding box center [807, 415] width 104 height 49
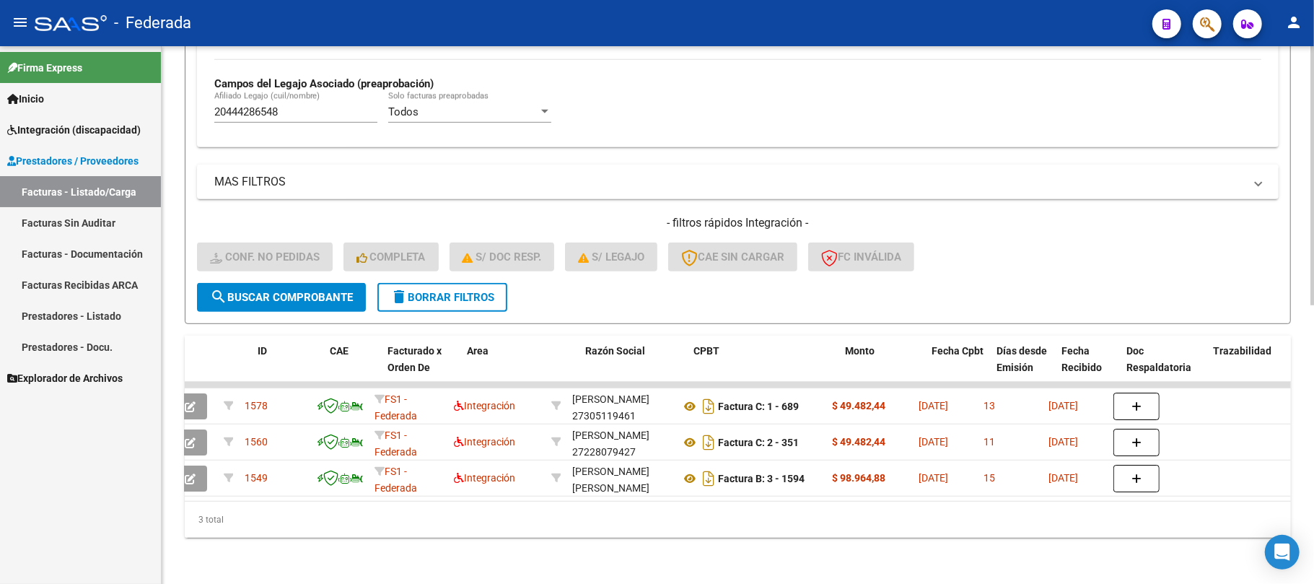
scroll to position [0, 0]
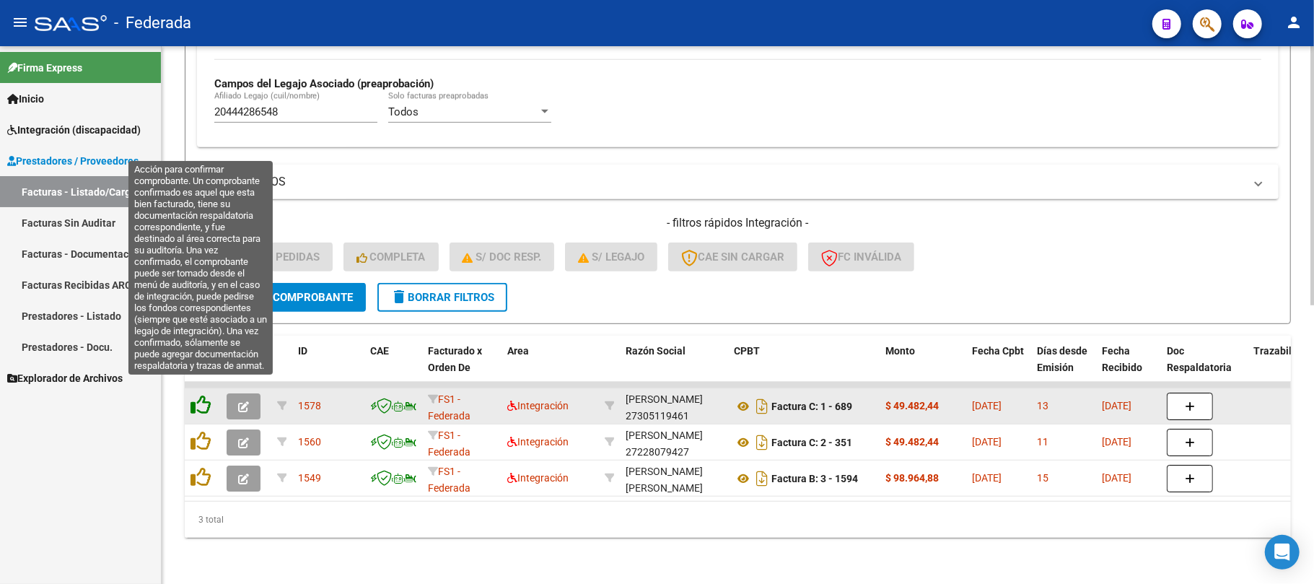
click at [203, 397] on icon at bounding box center [201, 405] width 20 height 20
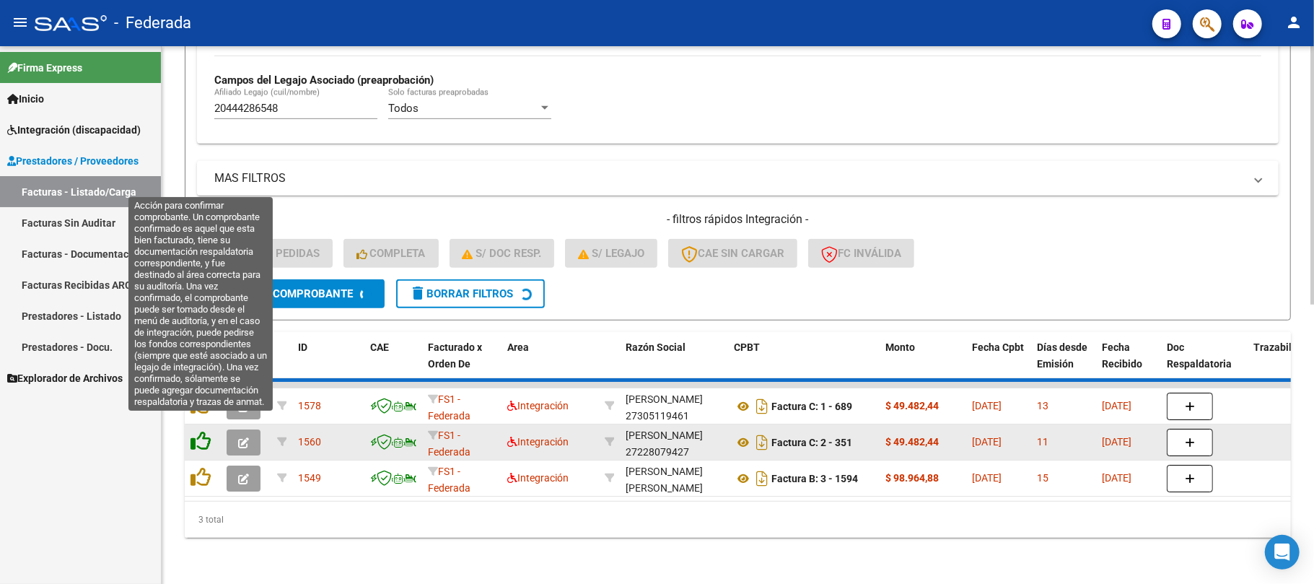
click at [201, 431] on icon at bounding box center [201, 441] width 20 height 20
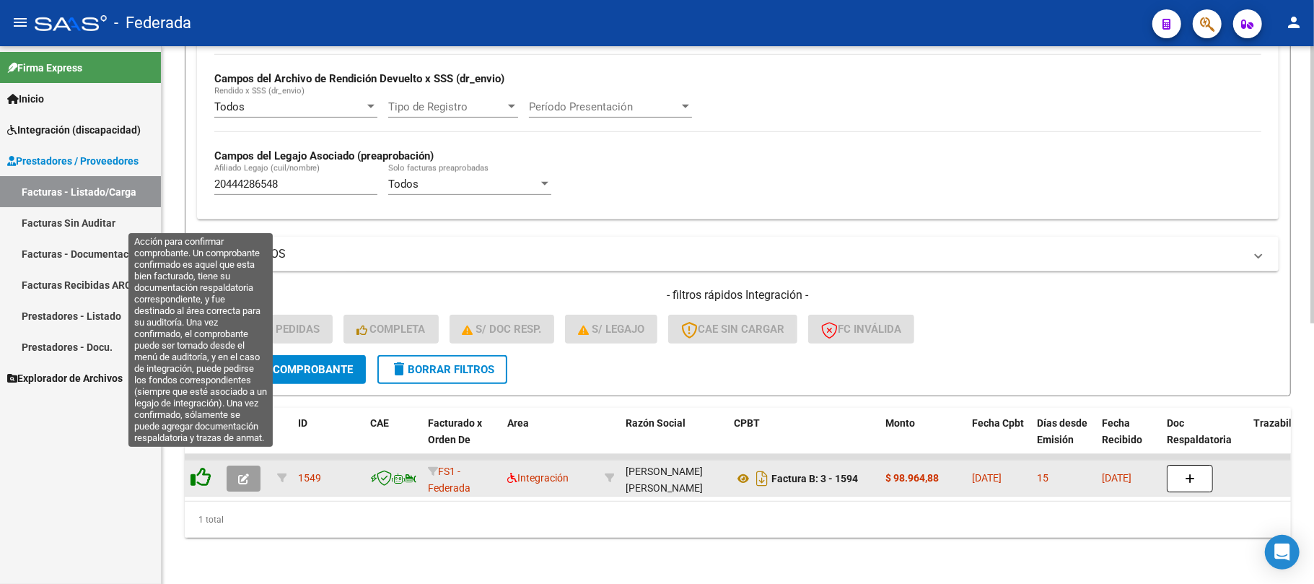
click at [200, 467] on icon at bounding box center [201, 477] width 20 height 20
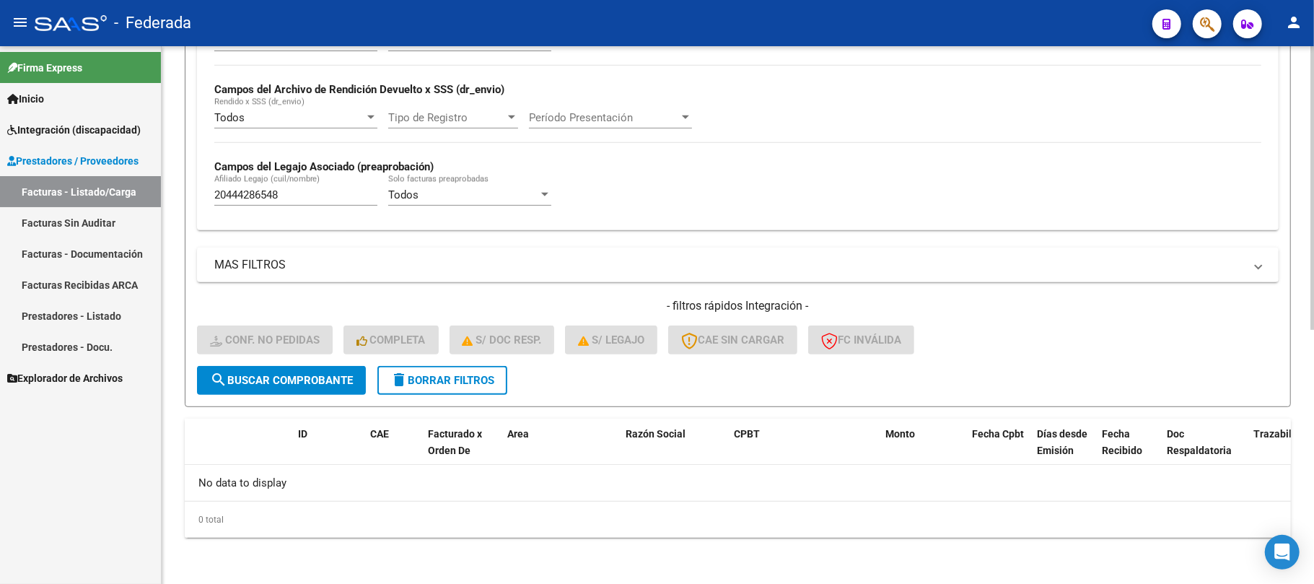
click at [413, 380] on span "delete Borrar Filtros" at bounding box center [443, 380] width 104 height 13
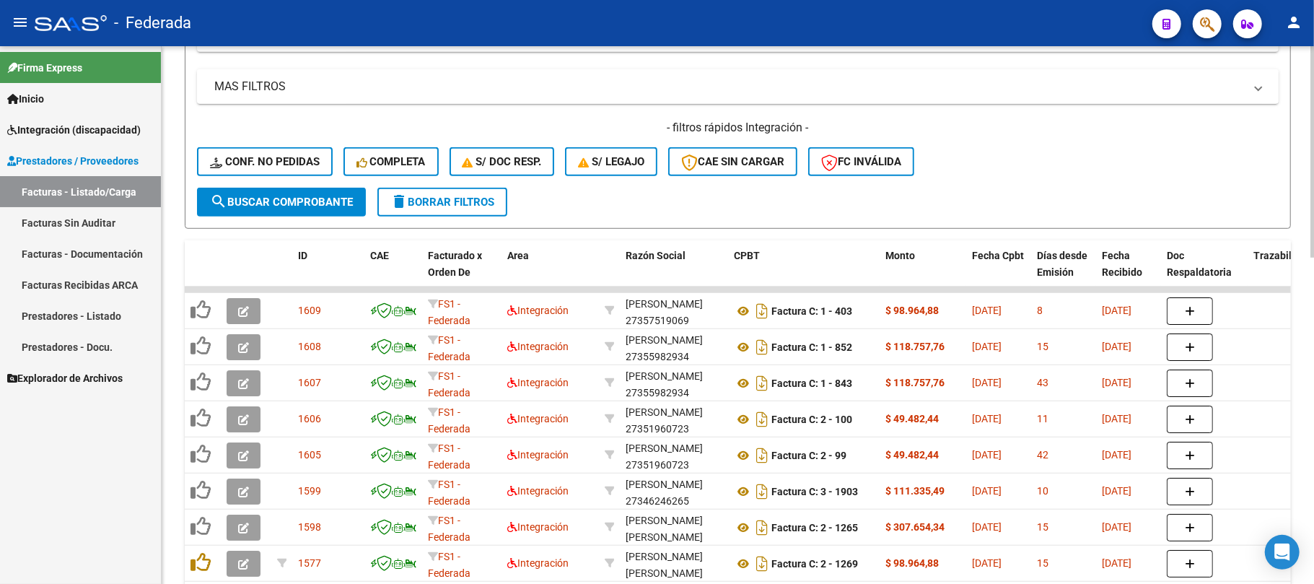
scroll to position [673, 0]
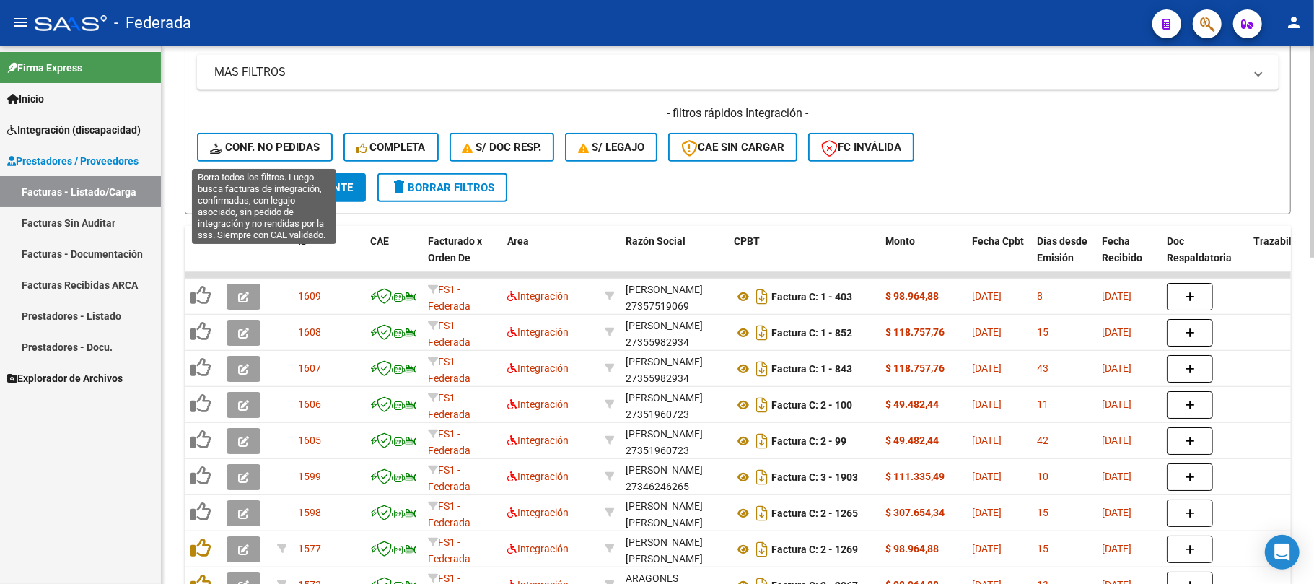
click at [289, 146] on span "Conf. no pedidas" at bounding box center [265, 147] width 110 height 13
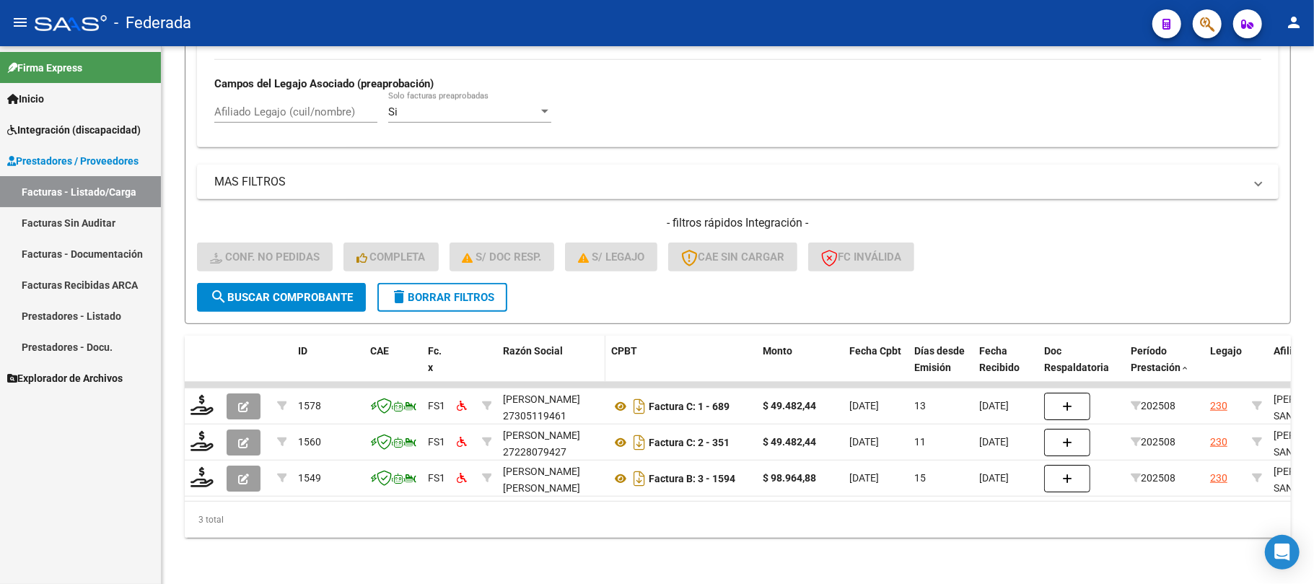
scroll to position [578, 0]
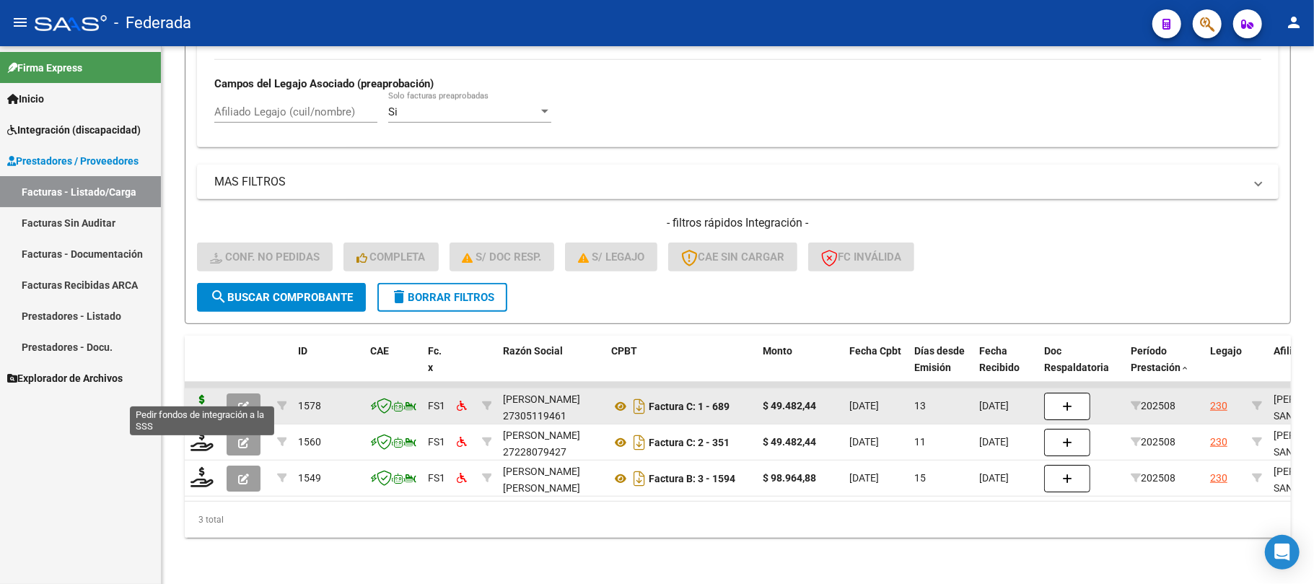
click at [199, 398] on icon at bounding box center [202, 405] width 23 height 20
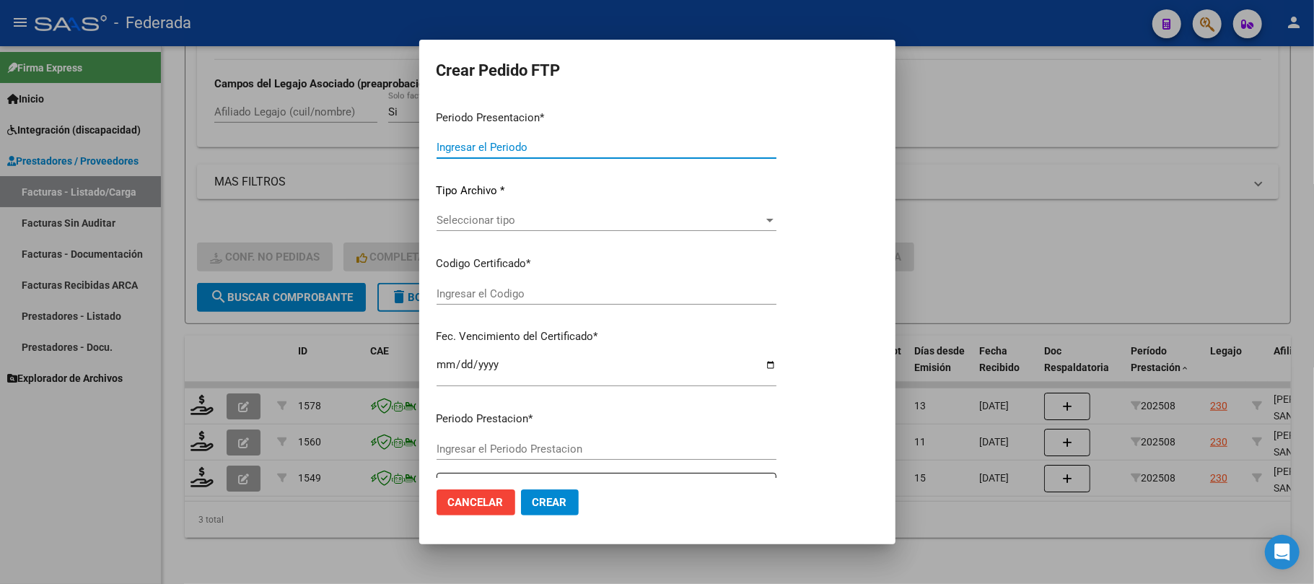
type input "202508"
type input "$ 49.482,44"
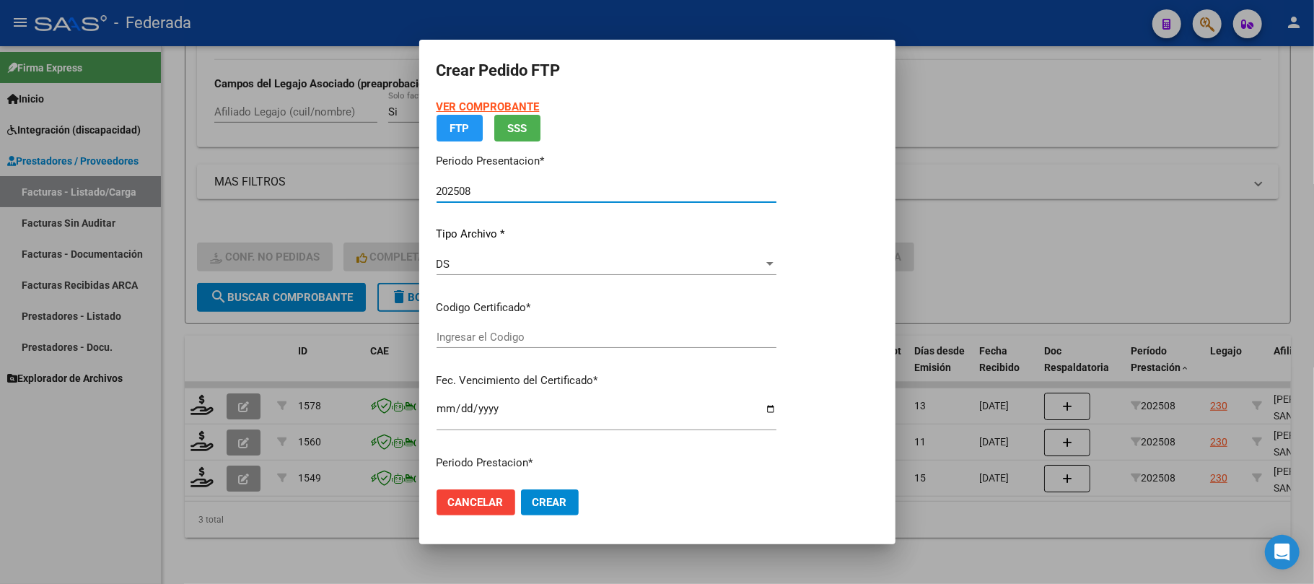
type input "ARG02000444286542022102620321026SFE169"
type input "2032-10-26"
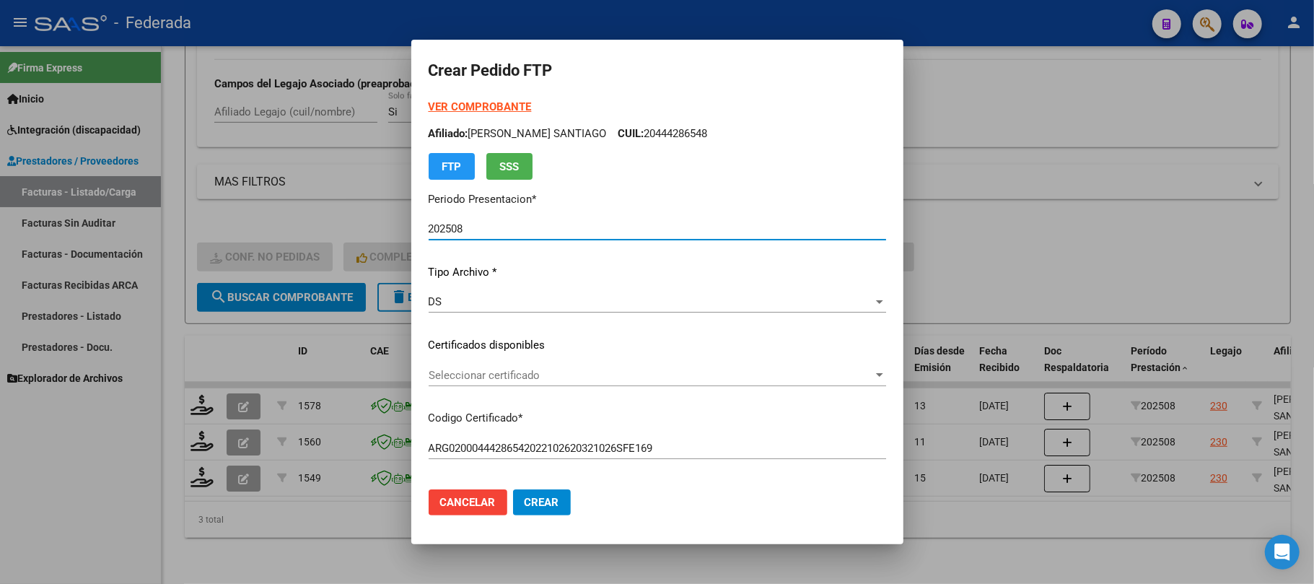
scroll to position [96, 0]
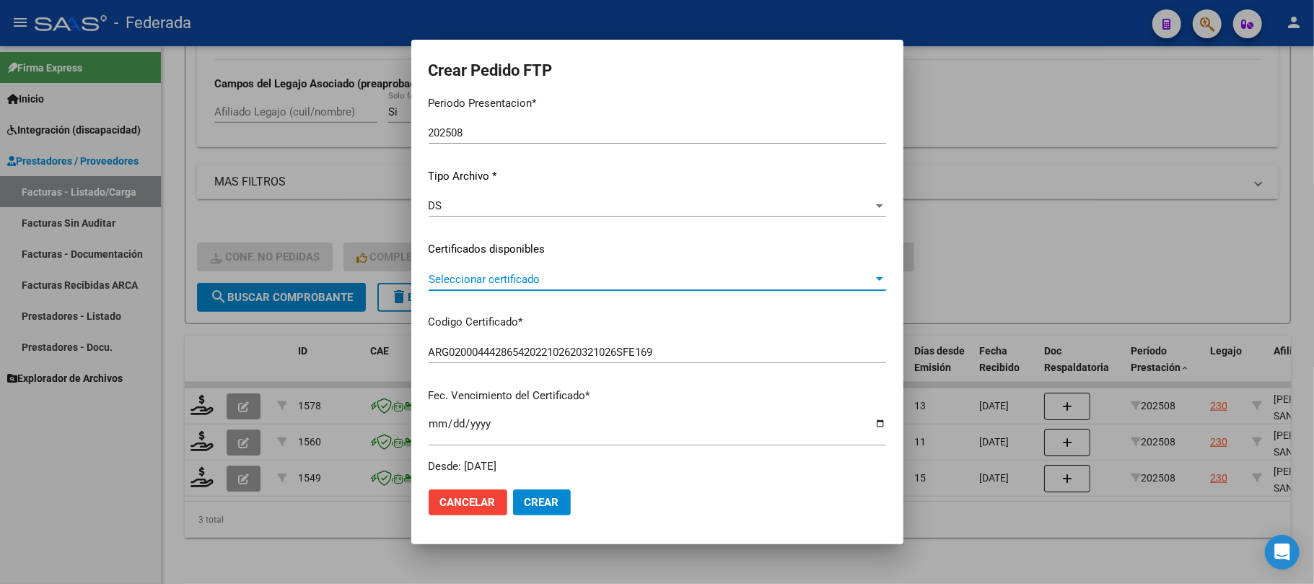
click at [492, 283] on span "Seleccionar certificado" at bounding box center [651, 279] width 445 height 13
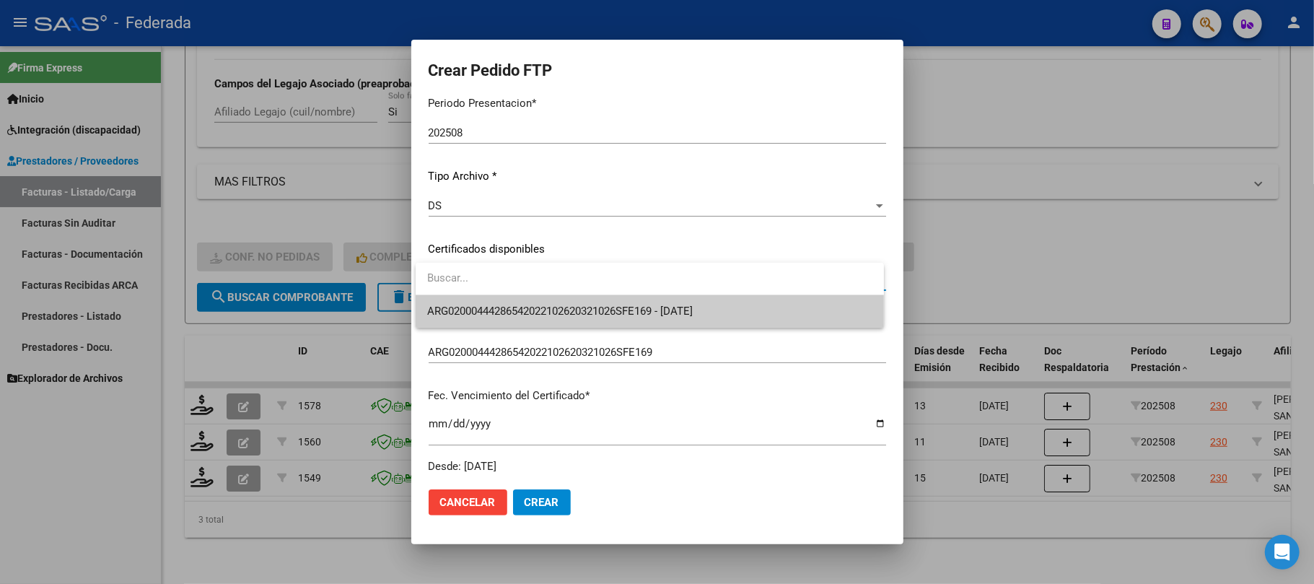
click at [497, 301] on span "ARG02000444286542022102620321026SFE169 - 2032-10-26" at bounding box center [649, 311] width 445 height 32
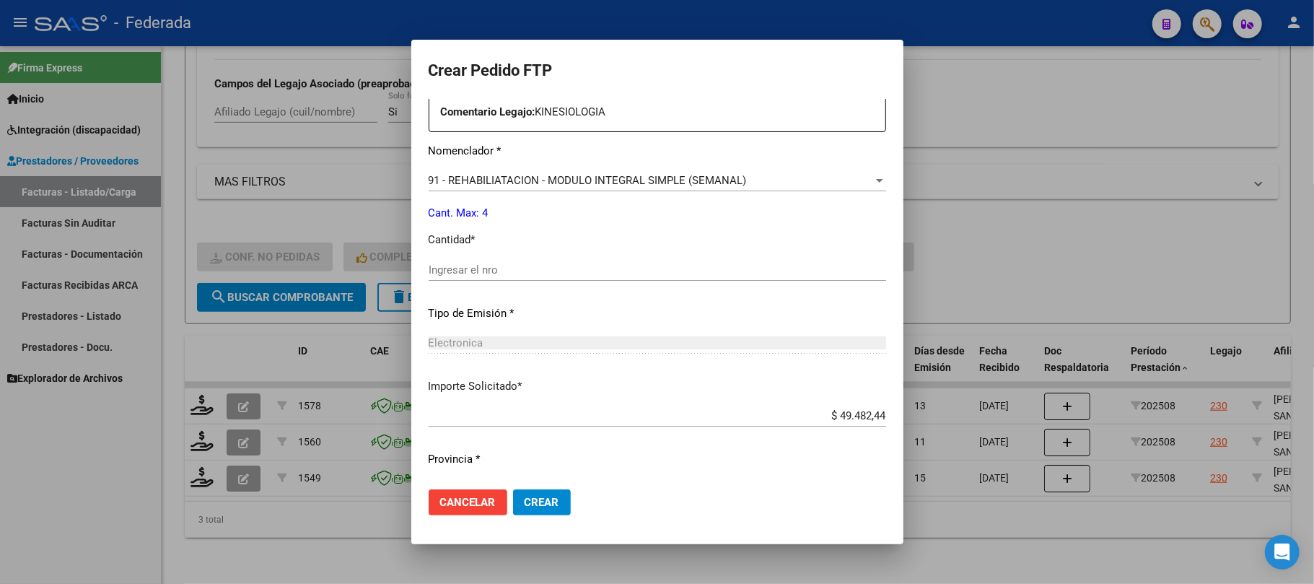
scroll to position [577, 0]
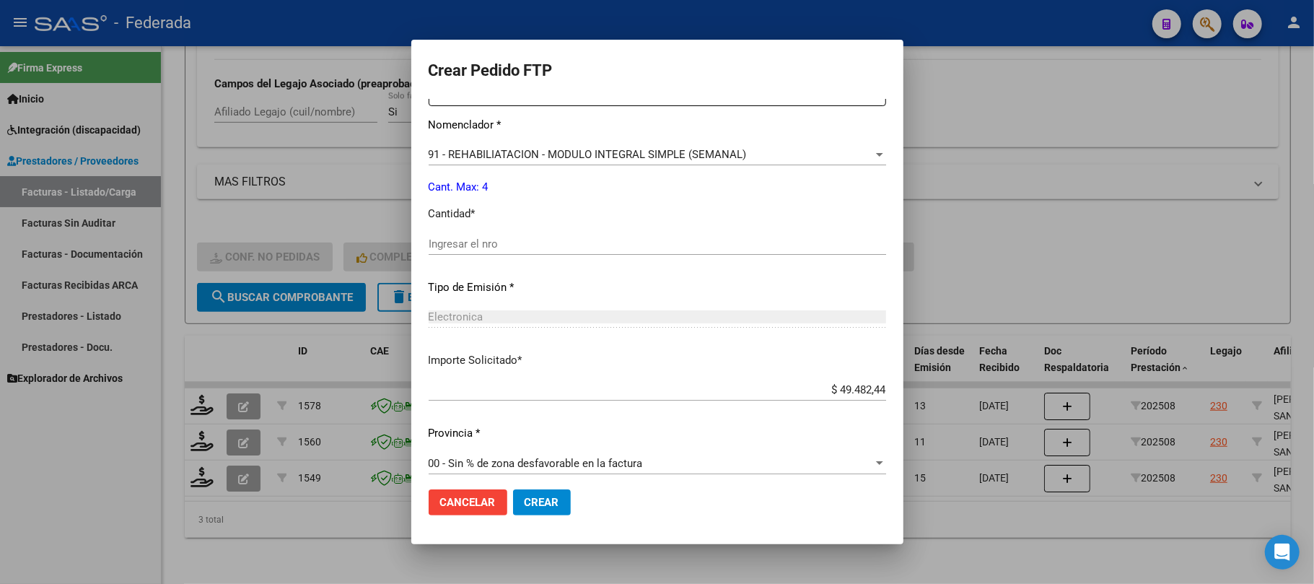
click at [511, 235] on div "Ingresar el nro" at bounding box center [658, 244] width 458 height 22
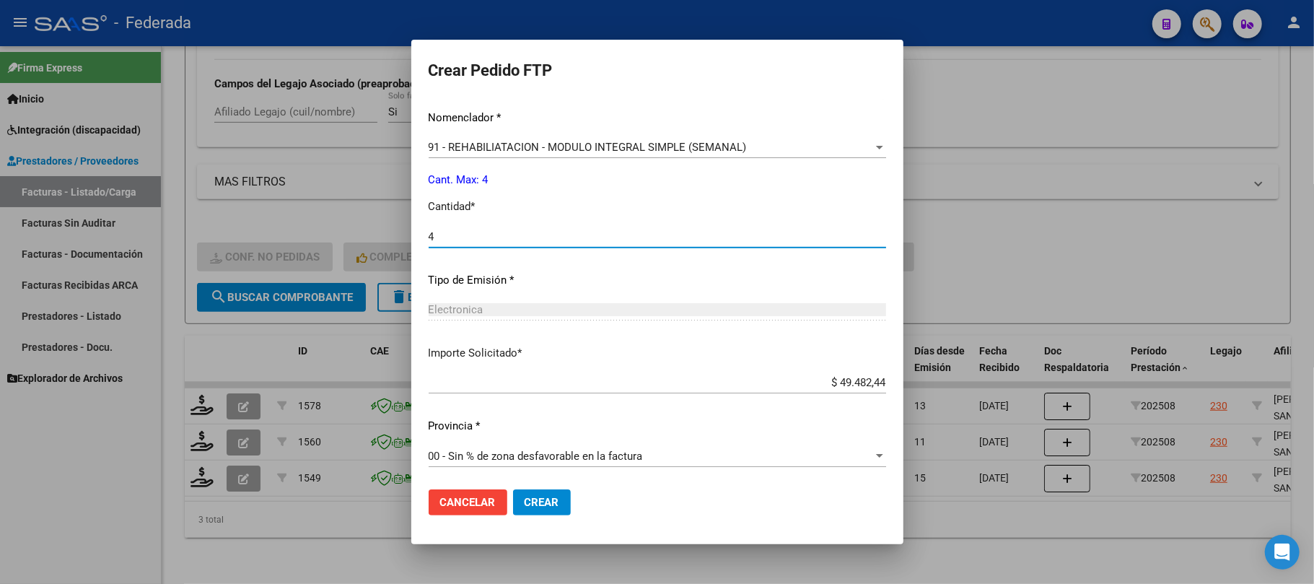
scroll to position [586, 0]
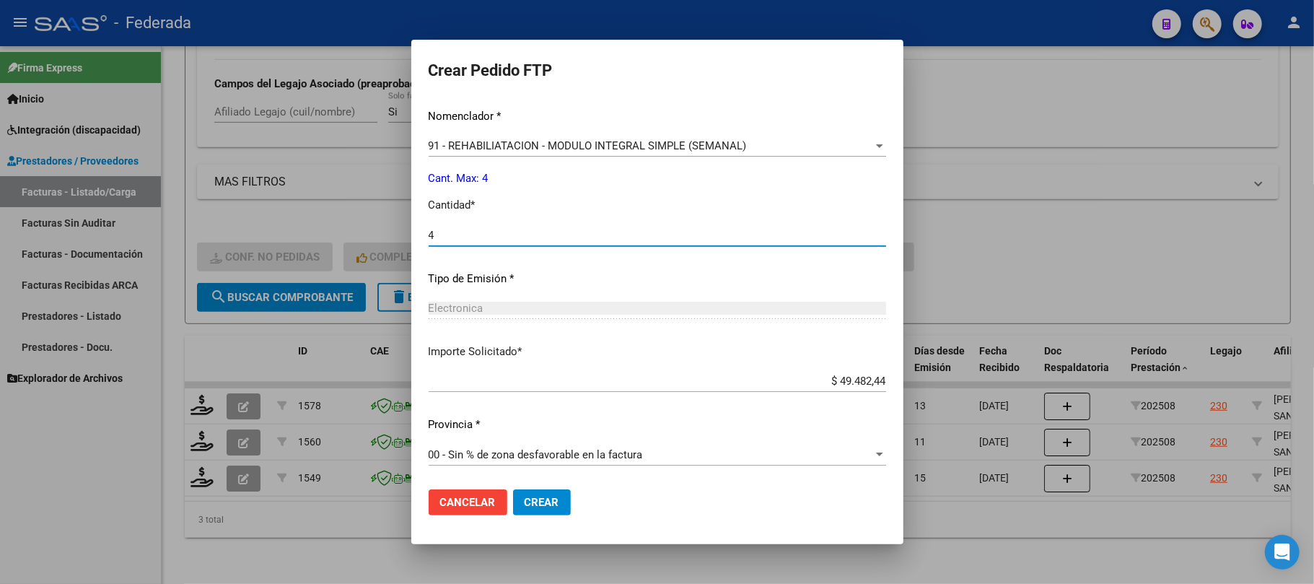
type input "4"
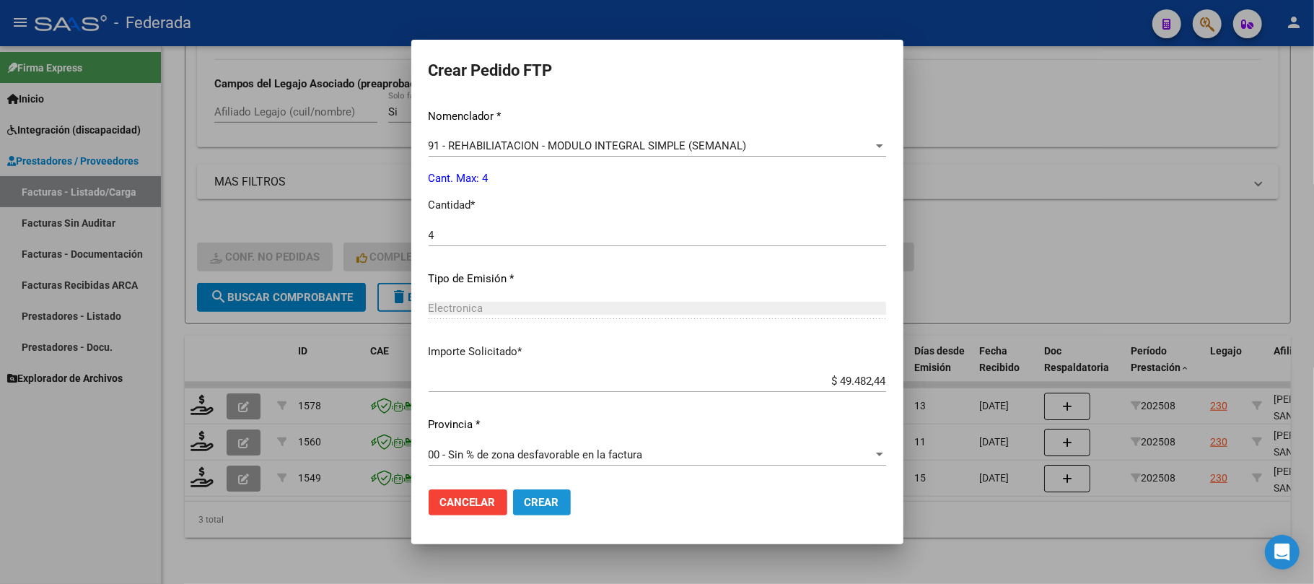
click at [546, 511] on button "Crear" at bounding box center [542, 502] width 58 height 26
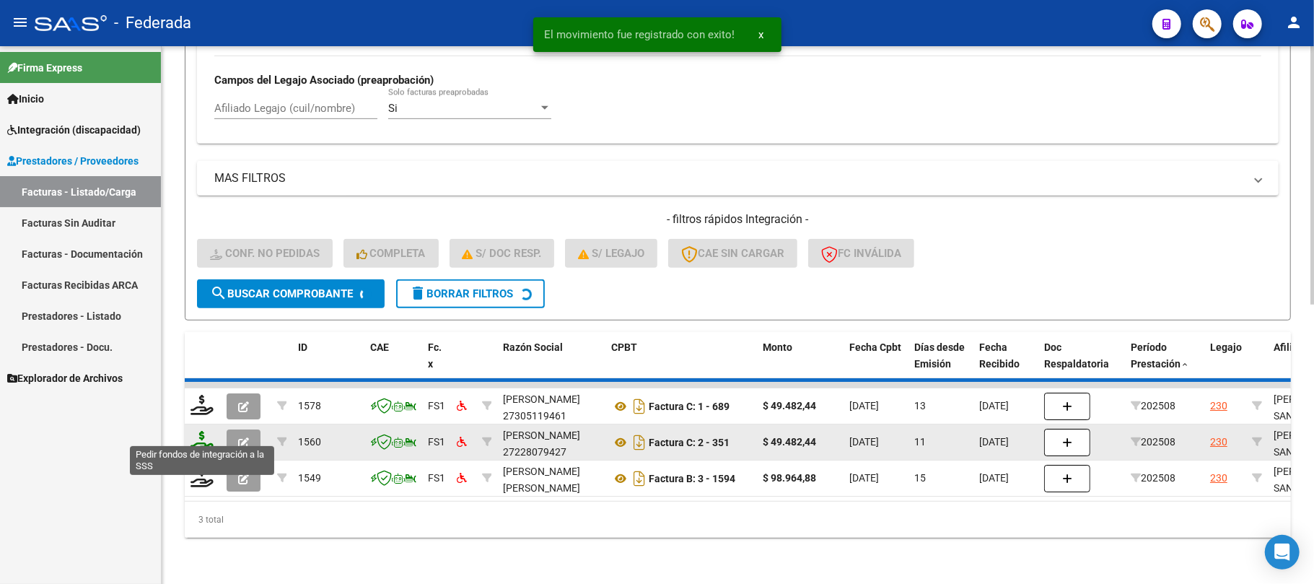
scroll to position [541, 0]
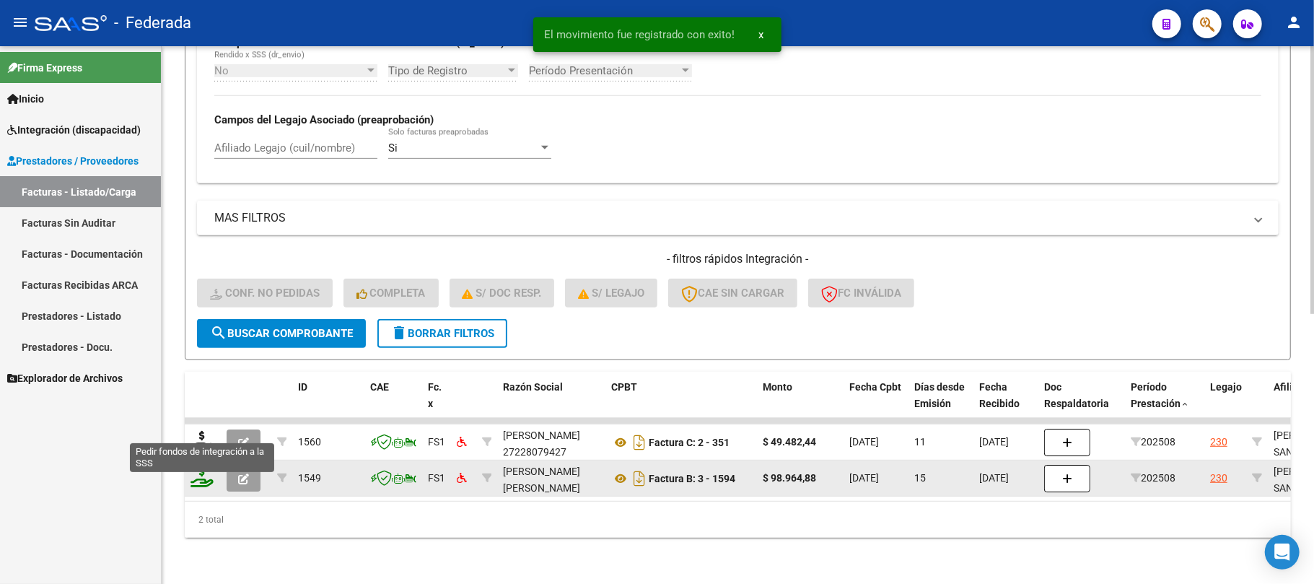
click at [201, 434] on icon at bounding box center [202, 441] width 23 height 20
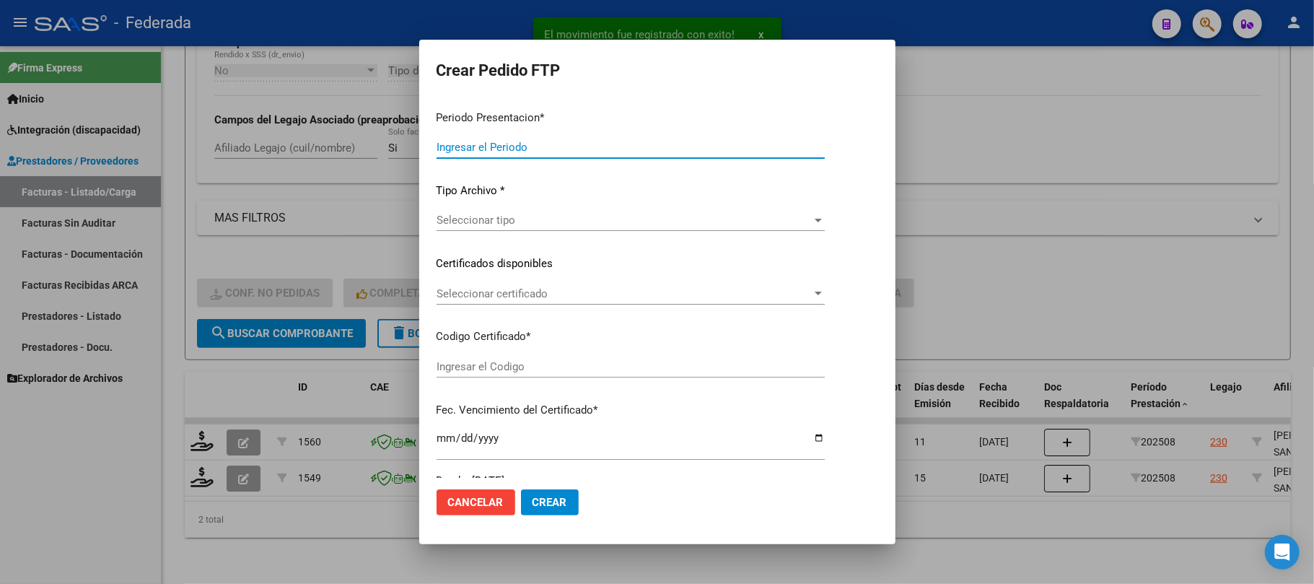
type input "202508"
type input "$ 49.482,44"
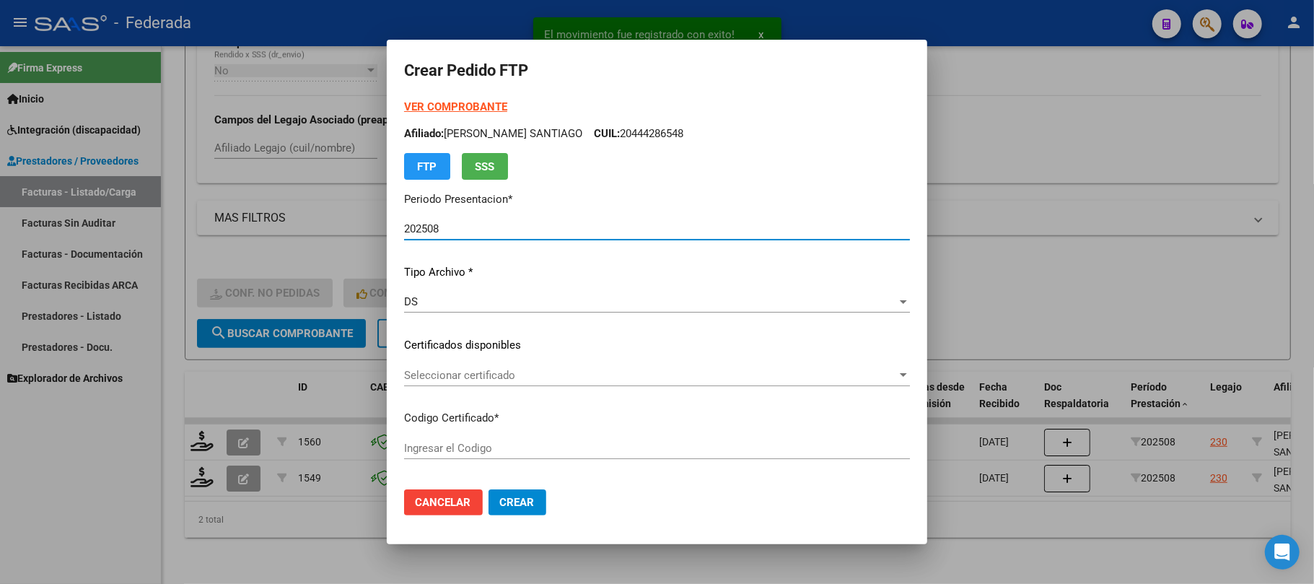
type input "ARG02000444286542022102620321026SFE169"
type input "2032-10-26"
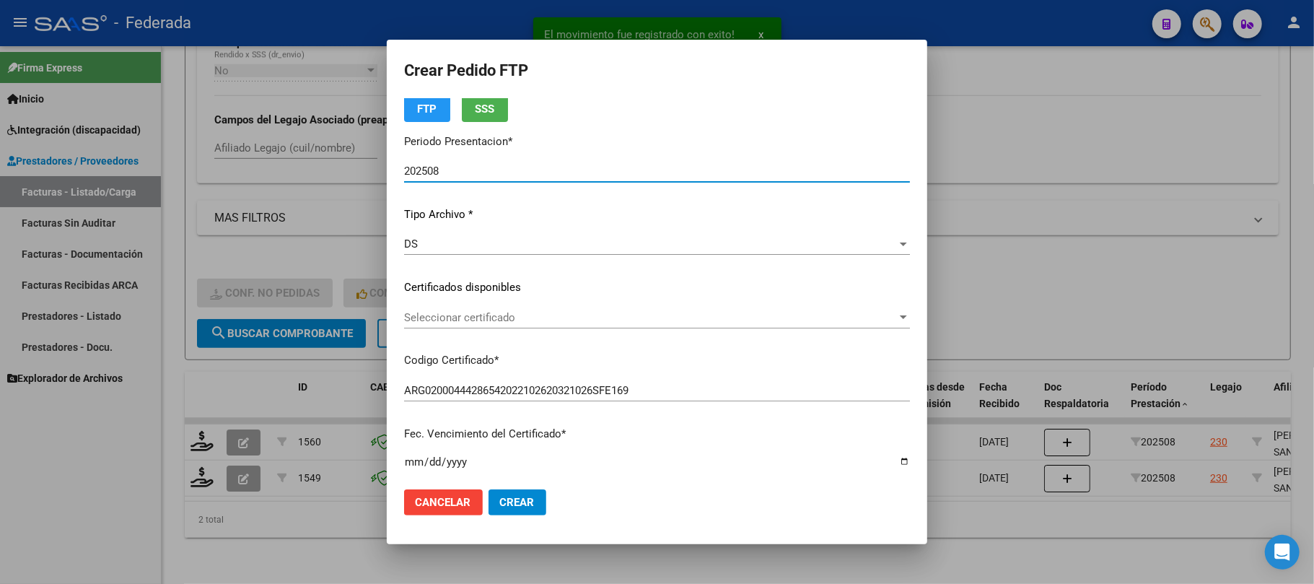
scroll to position [96, 0]
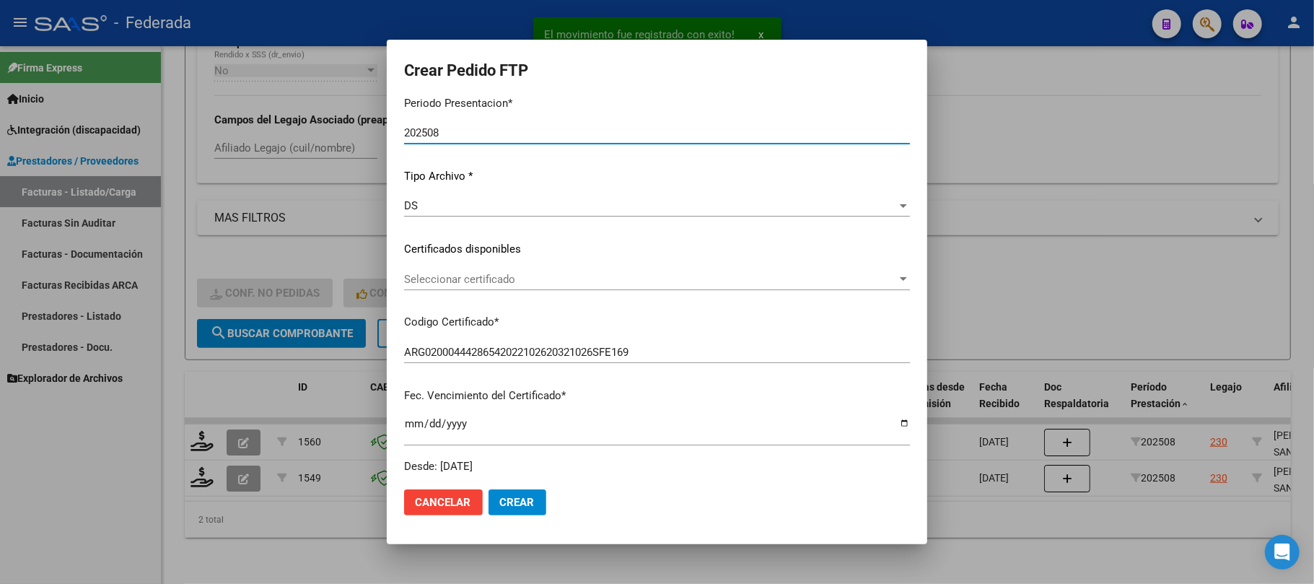
click at [497, 276] on span "Seleccionar certificado" at bounding box center [650, 279] width 493 height 13
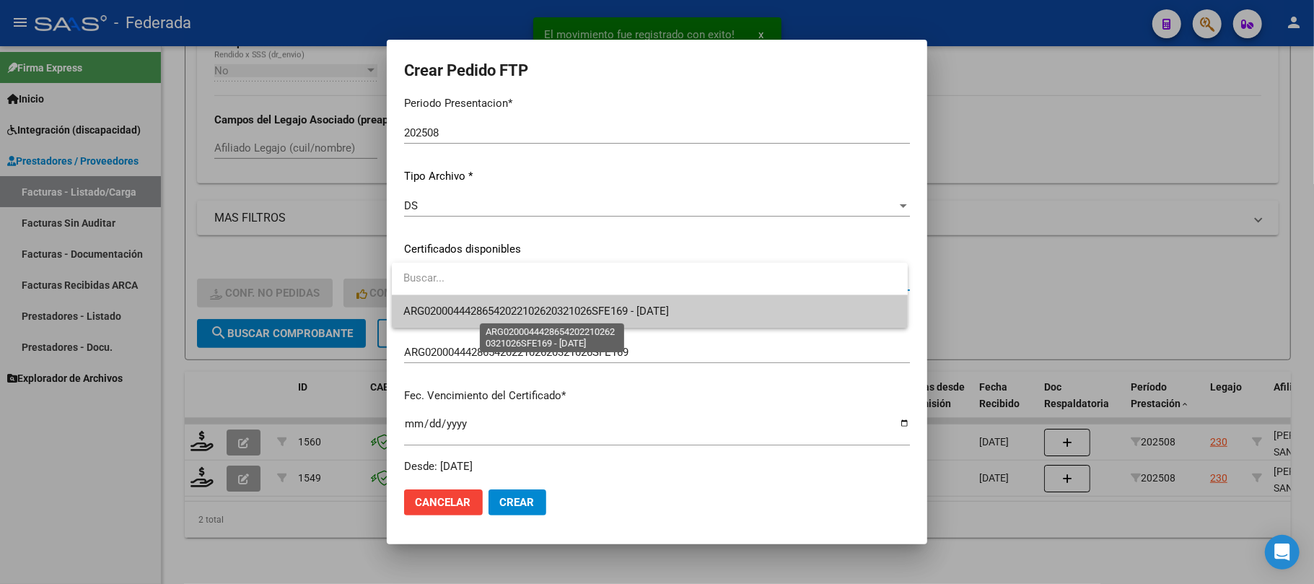
click at [487, 312] on span "ARG02000444286542022102620321026SFE169 - 2032-10-26" at bounding box center [537, 311] width 266 height 13
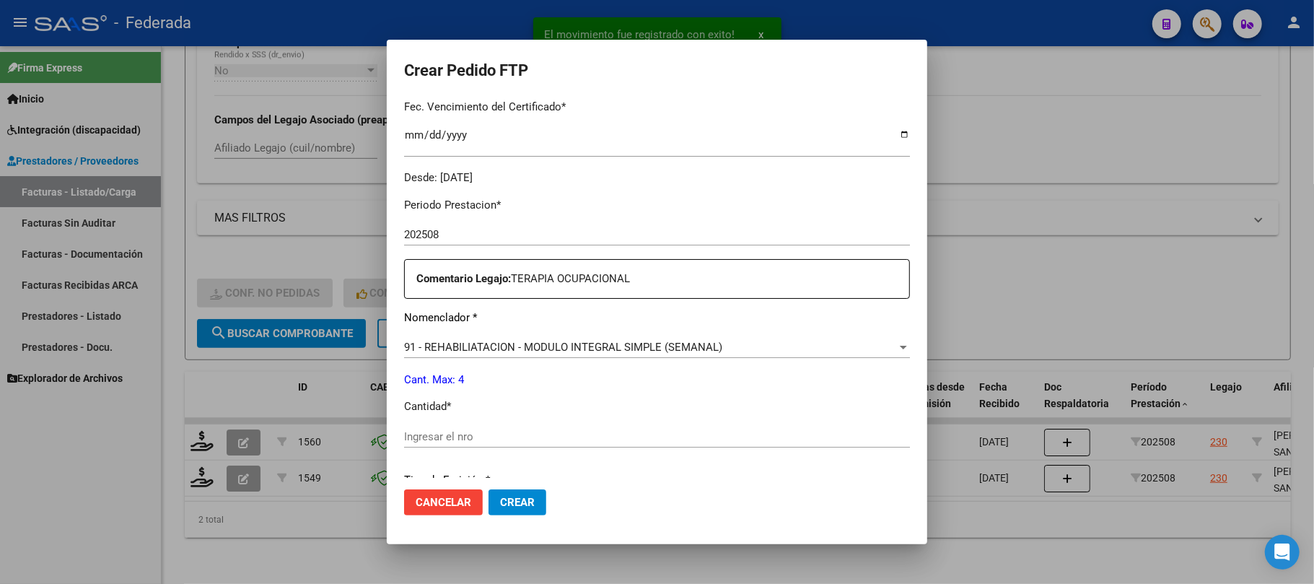
scroll to position [577, 0]
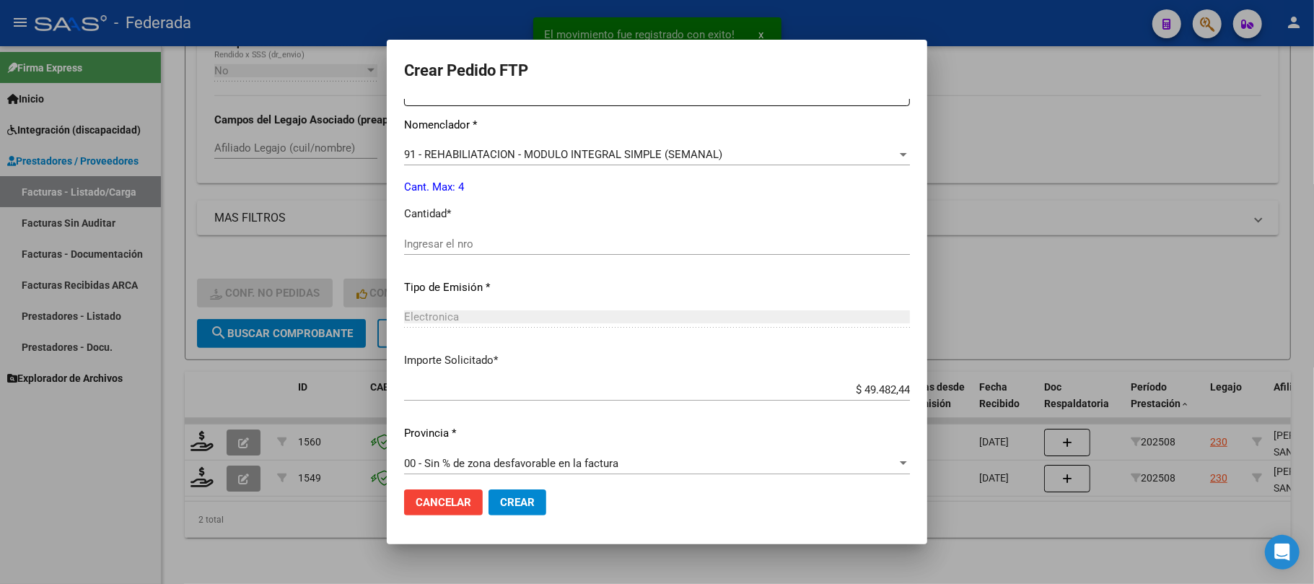
click at [458, 247] on input "Ingresar el nro" at bounding box center [657, 243] width 506 height 13
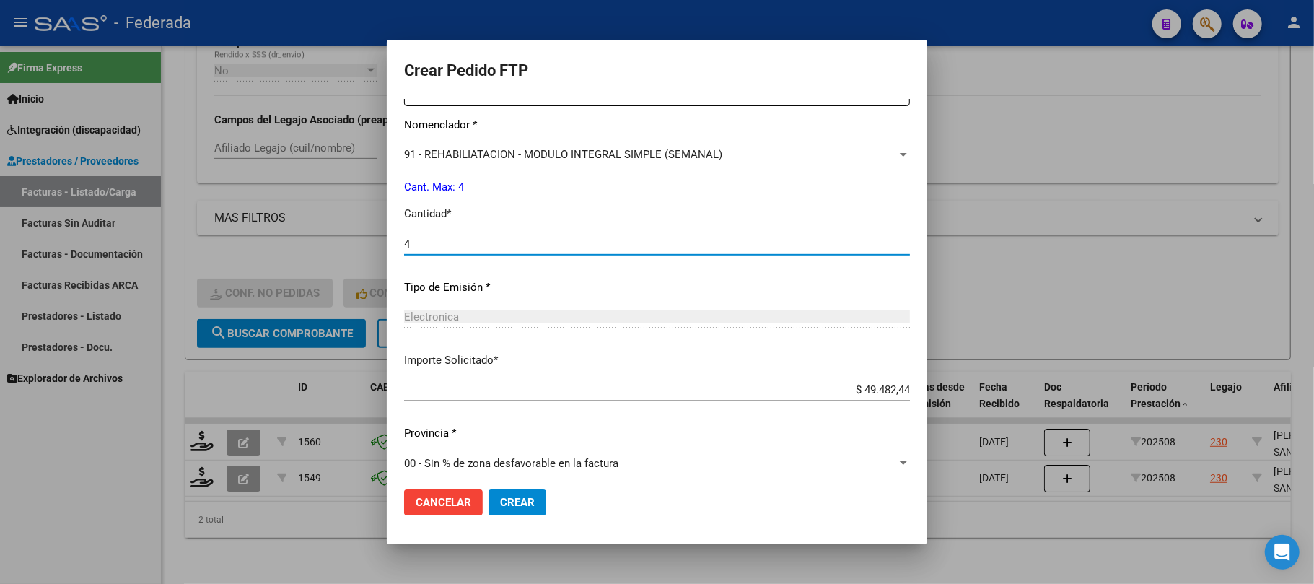
type input "4"
click at [502, 501] on span "Crear" at bounding box center [517, 502] width 35 height 13
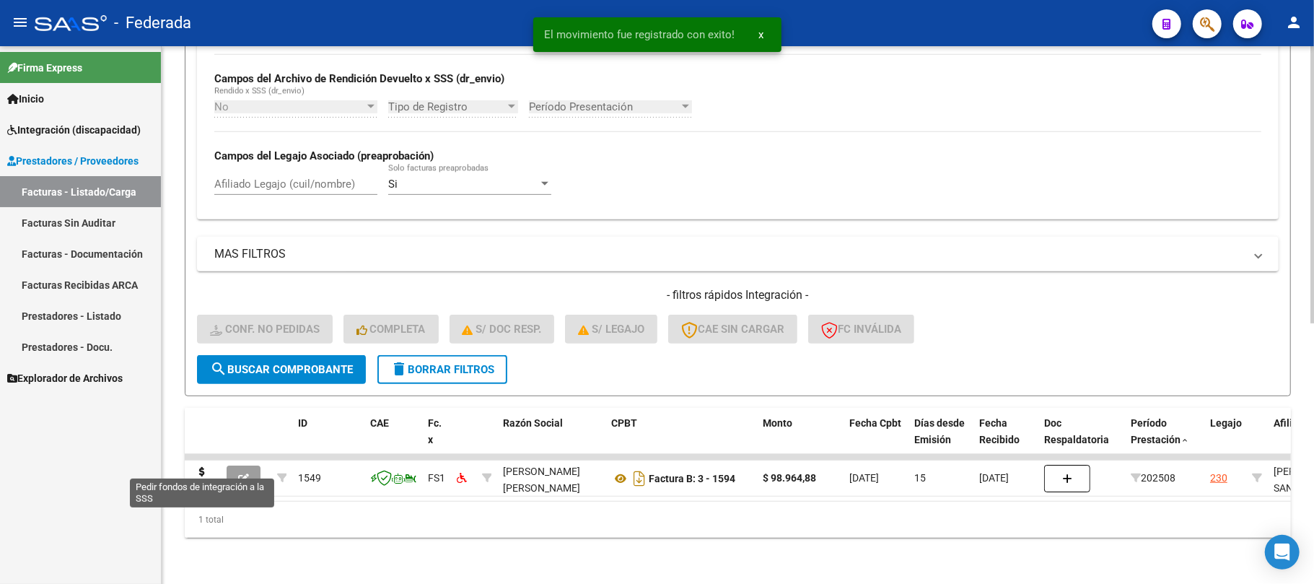
scroll to position [506, 0]
click at [208, 468] on icon at bounding box center [202, 477] width 23 height 20
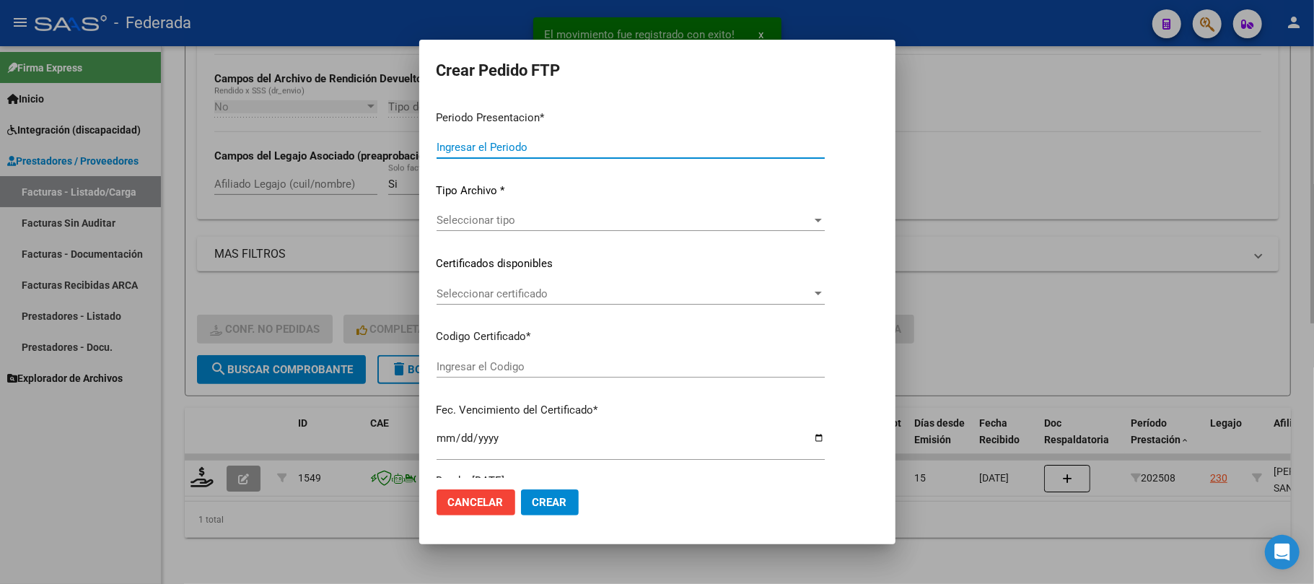
type input "202508"
type input "$ 98.964,88"
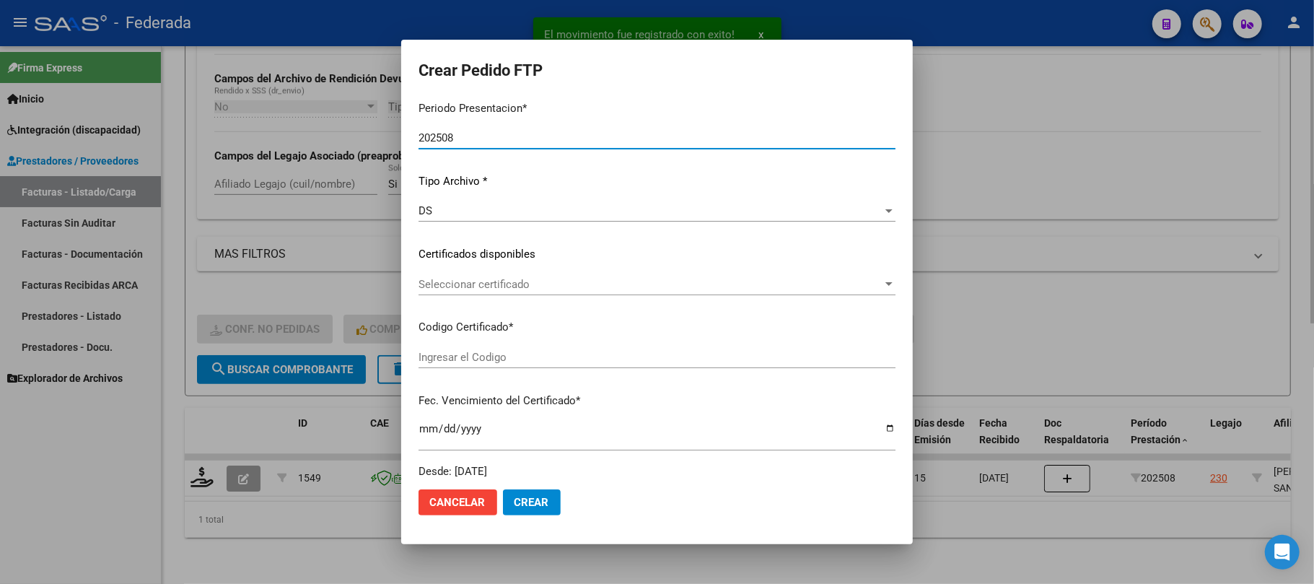
type input "ARG02000444286542022102620321026SFE169"
type input "2032-10-26"
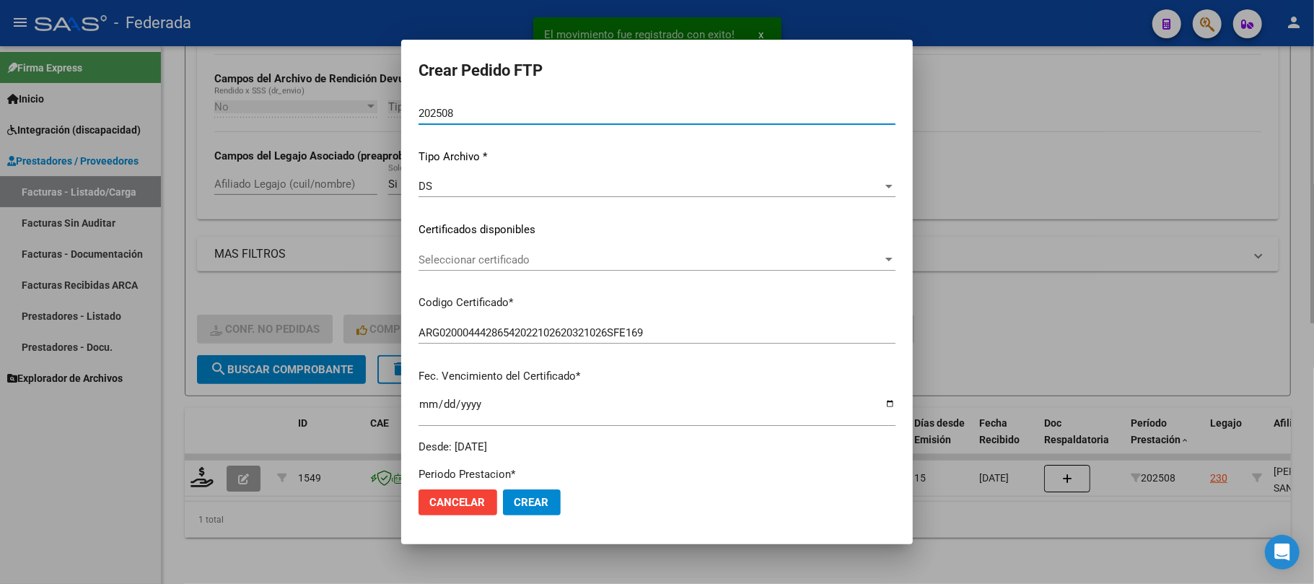
scroll to position [192, 0]
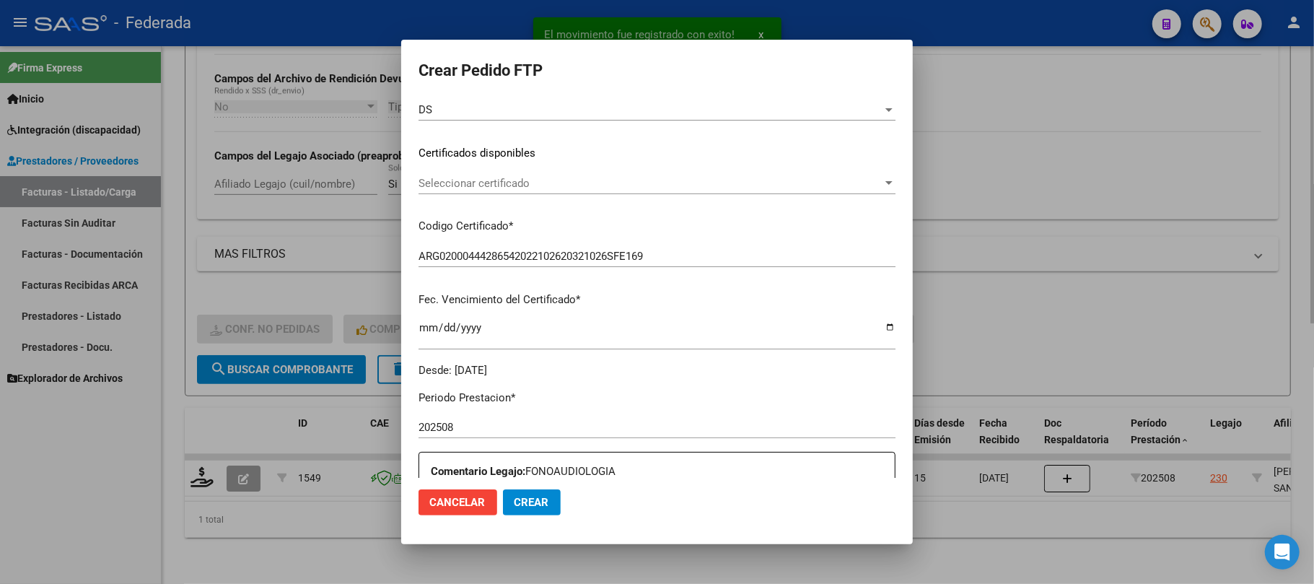
click at [460, 183] on span "Seleccionar certificado" at bounding box center [651, 183] width 464 height 13
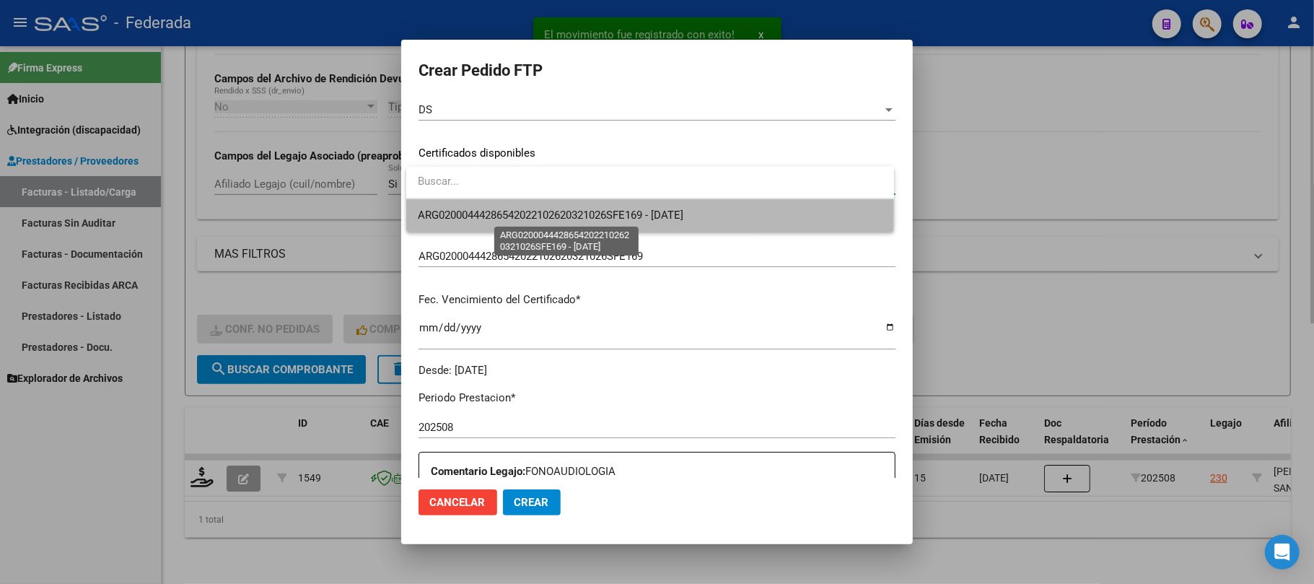
click at [458, 209] on span "ARG02000444286542022102620321026SFE169 - 2032-10-26" at bounding box center [551, 215] width 266 height 13
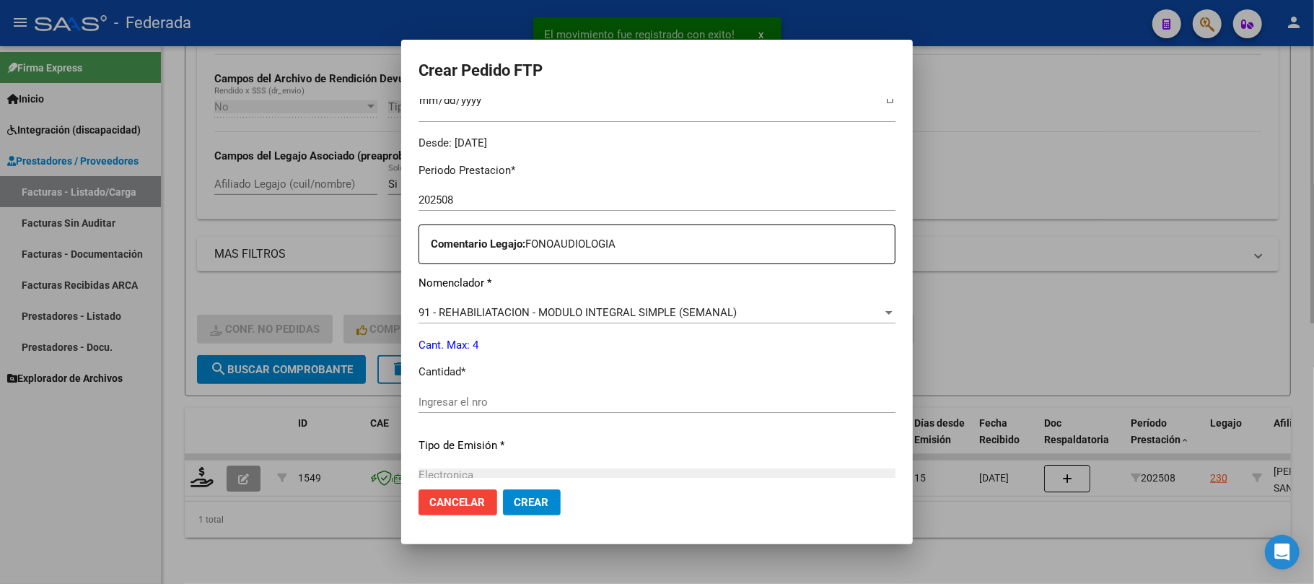
scroll to position [481, 0]
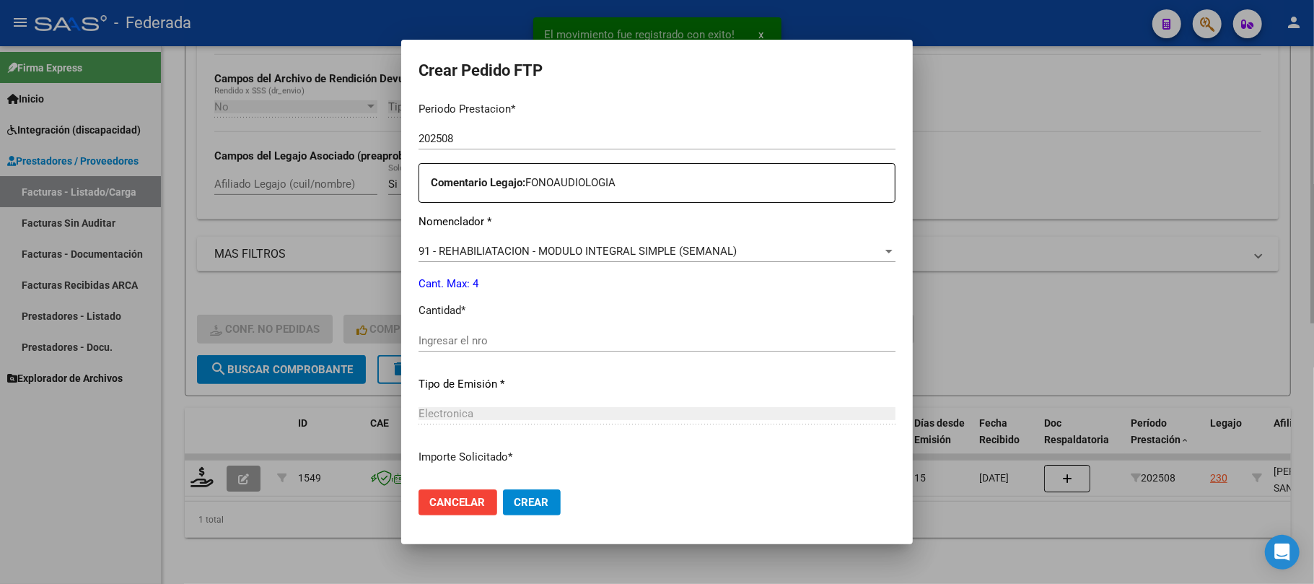
click at [455, 336] on input "Ingresar el nro" at bounding box center [657, 340] width 477 height 13
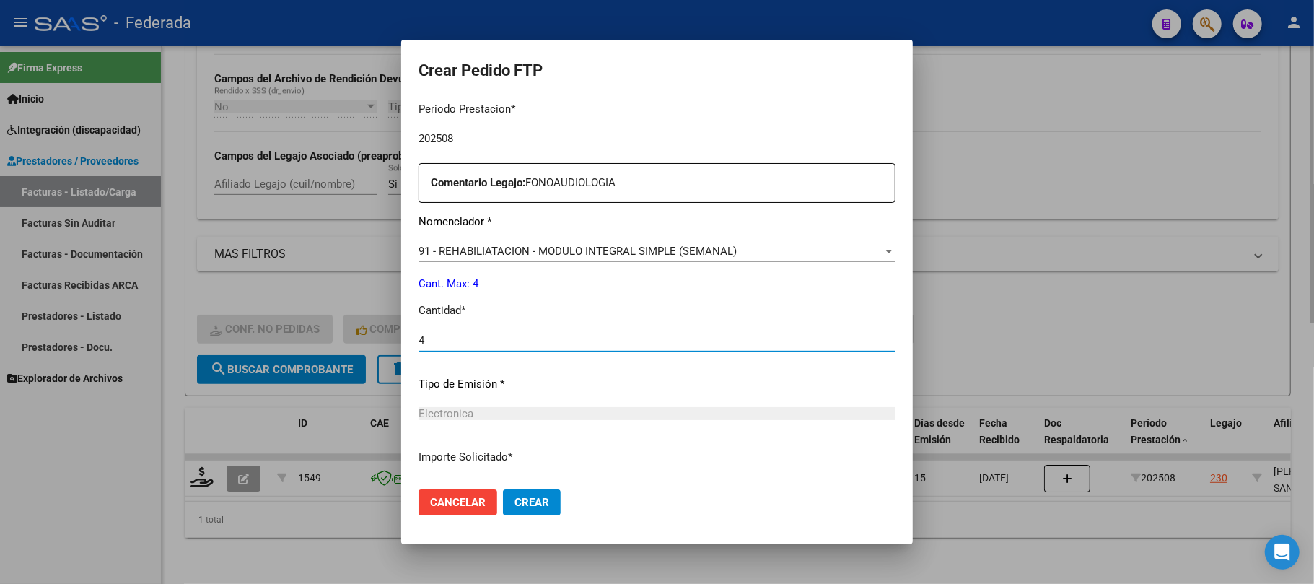
type input "4"
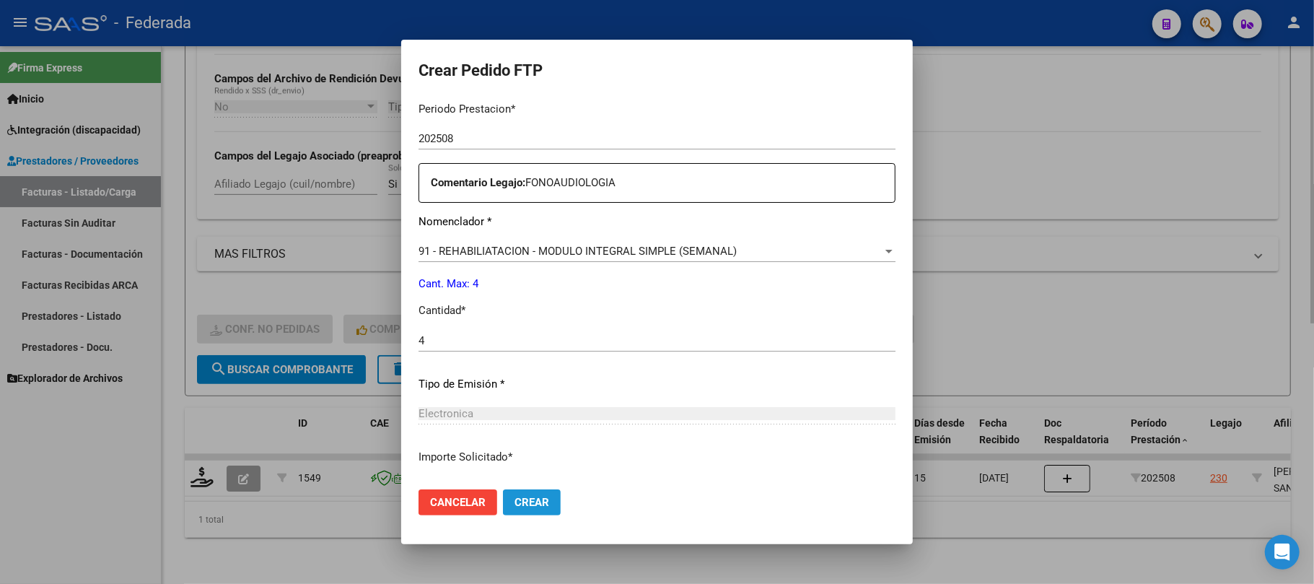
click at [517, 497] on span "Crear" at bounding box center [532, 502] width 35 height 13
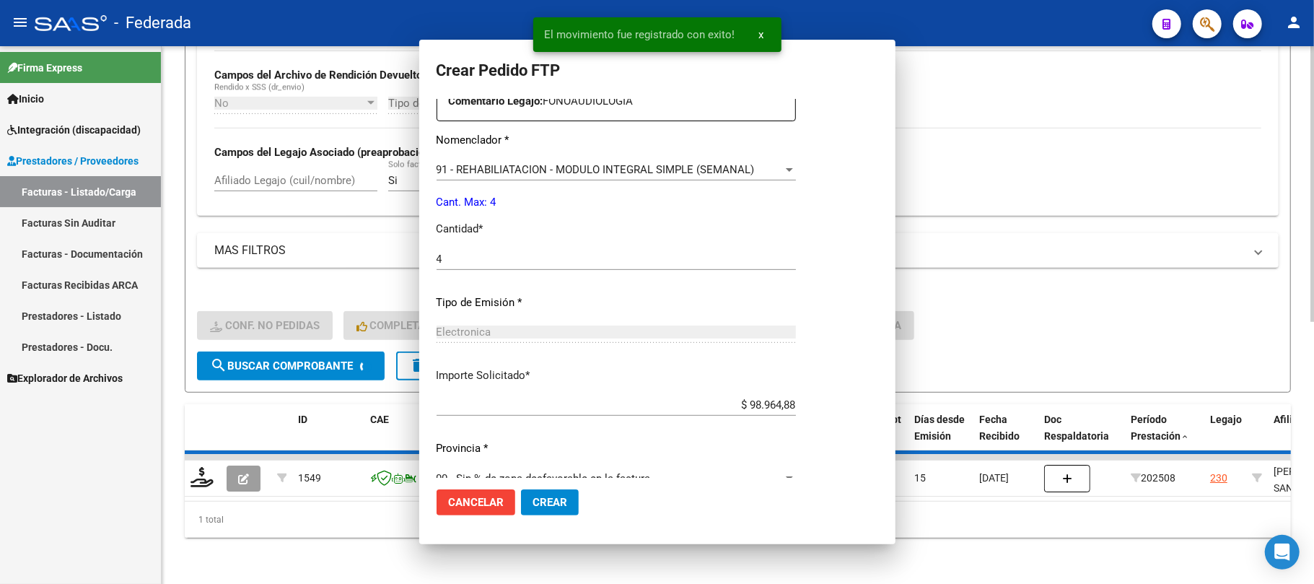
scroll to position [0, 0]
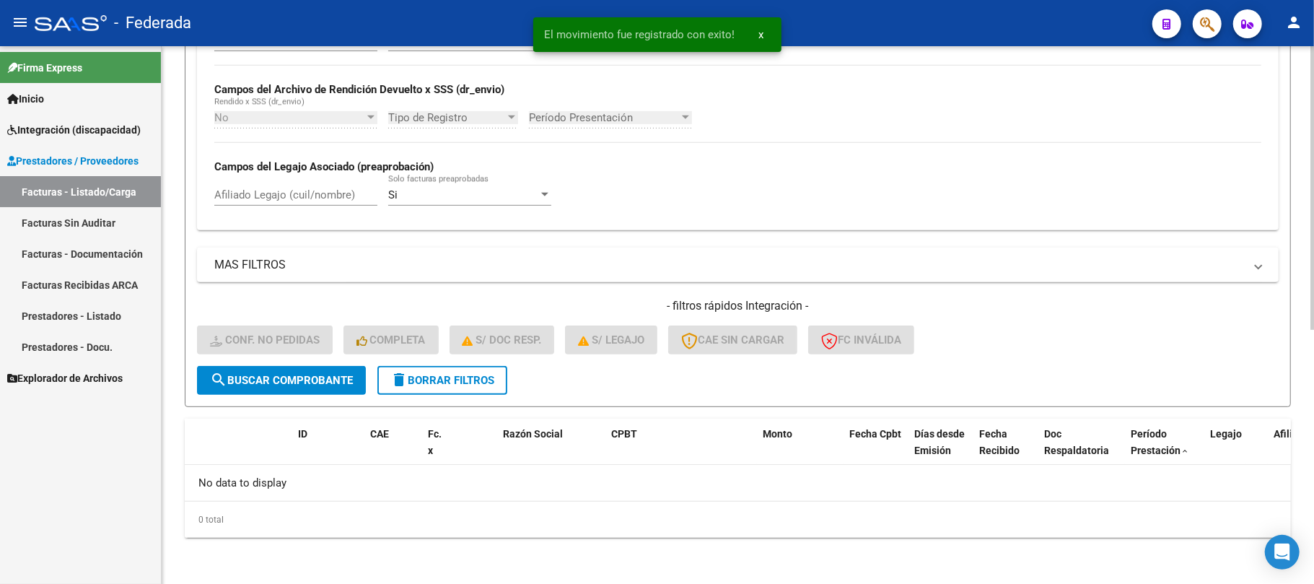
click at [494, 380] on span "delete Borrar Filtros" at bounding box center [443, 380] width 104 height 13
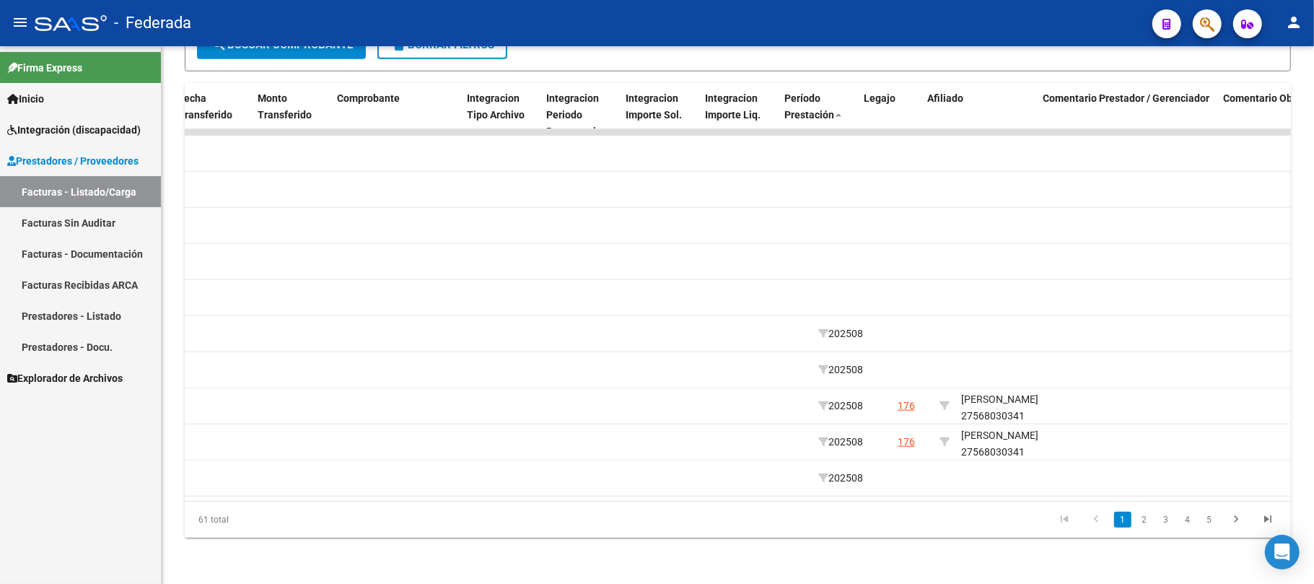
scroll to position [0, 1483]
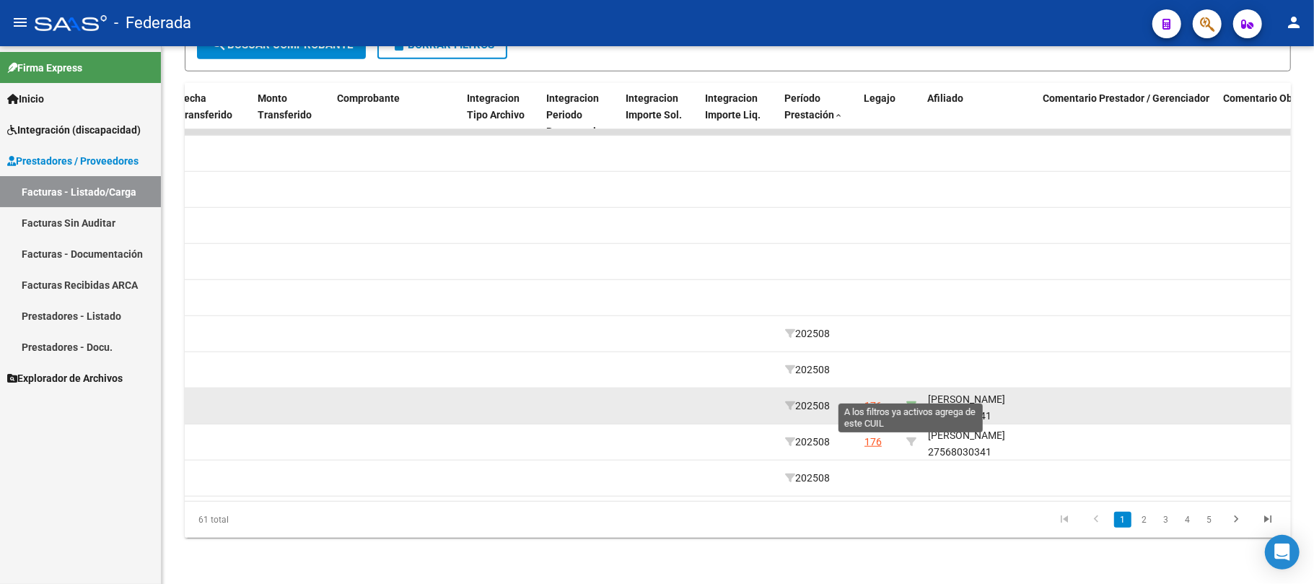
click at [913, 401] on icon at bounding box center [912, 406] width 10 height 10
type input "27568030341"
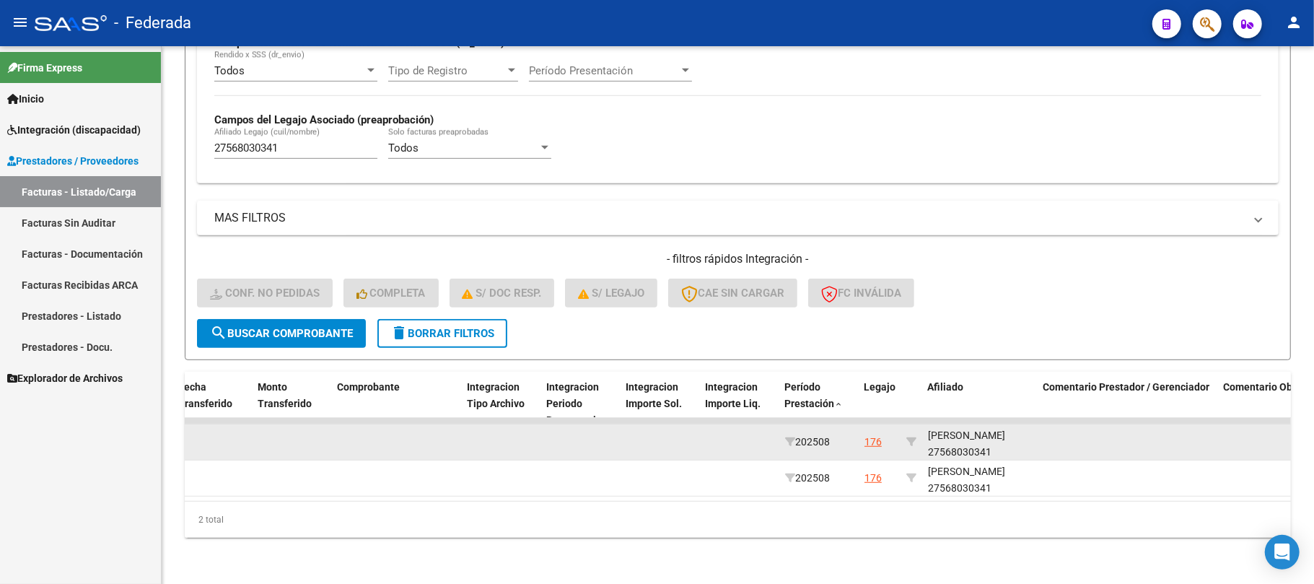
scroll to position [18, 0]
click at [956, 434] on div "GARCIA MIRANDA ISABELLA 27568030341" at bounding box center [980, 440] width 104 height 33
copy div "27568030341"
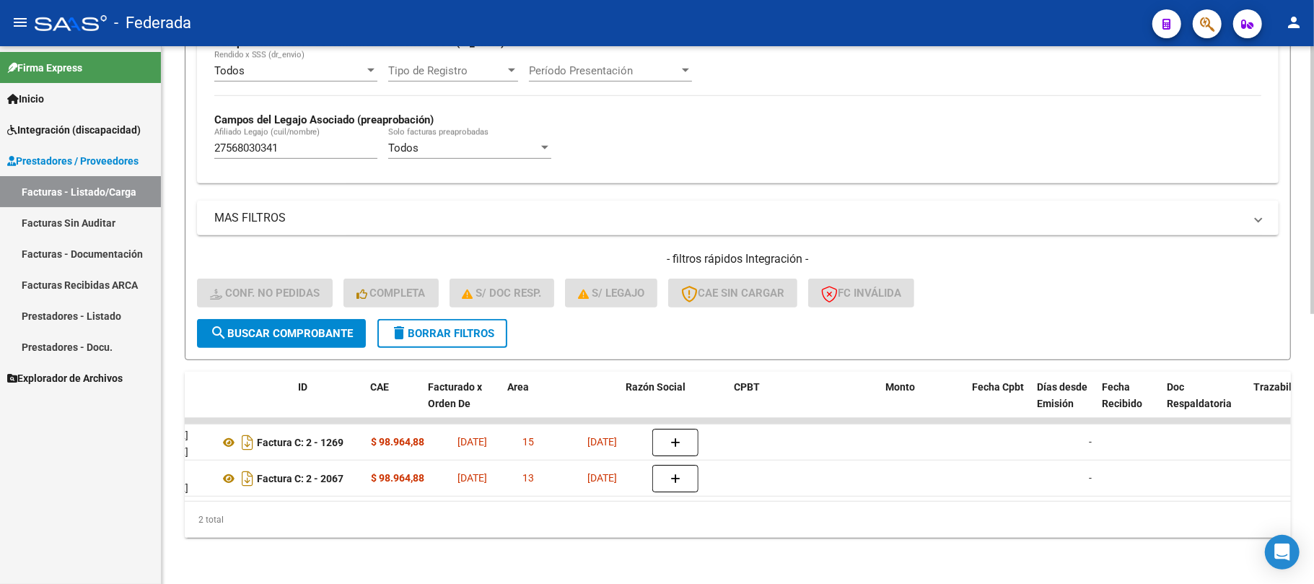
scroll to position [0, 0]
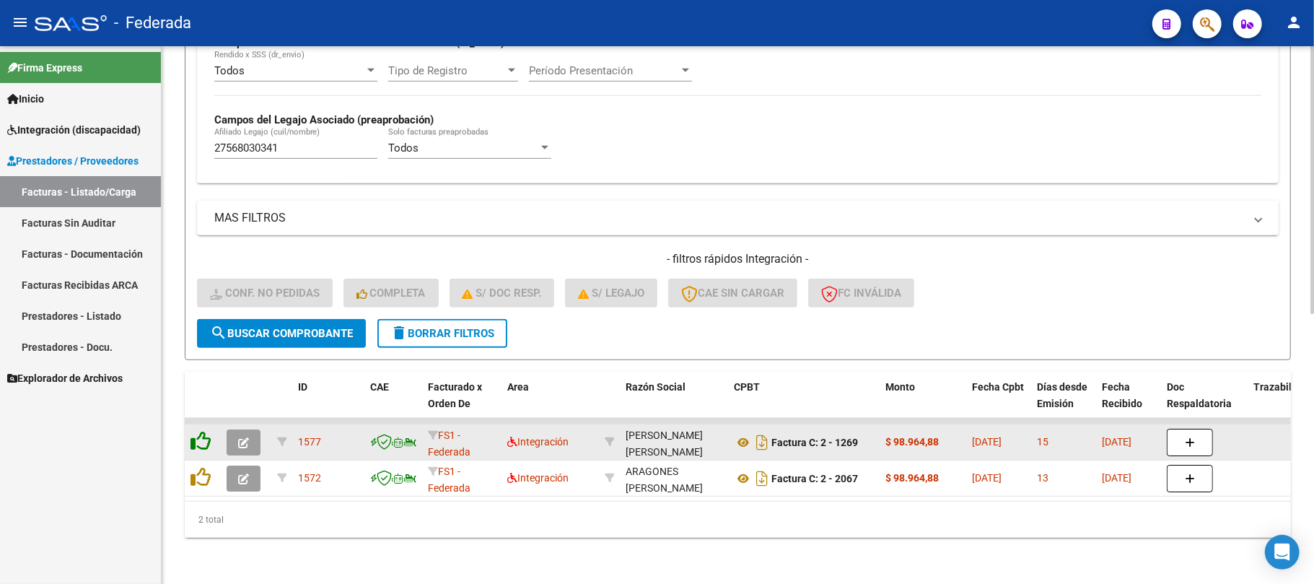
click at [208, 431] on icon at bounding box center [201, 441] width 20 height 20
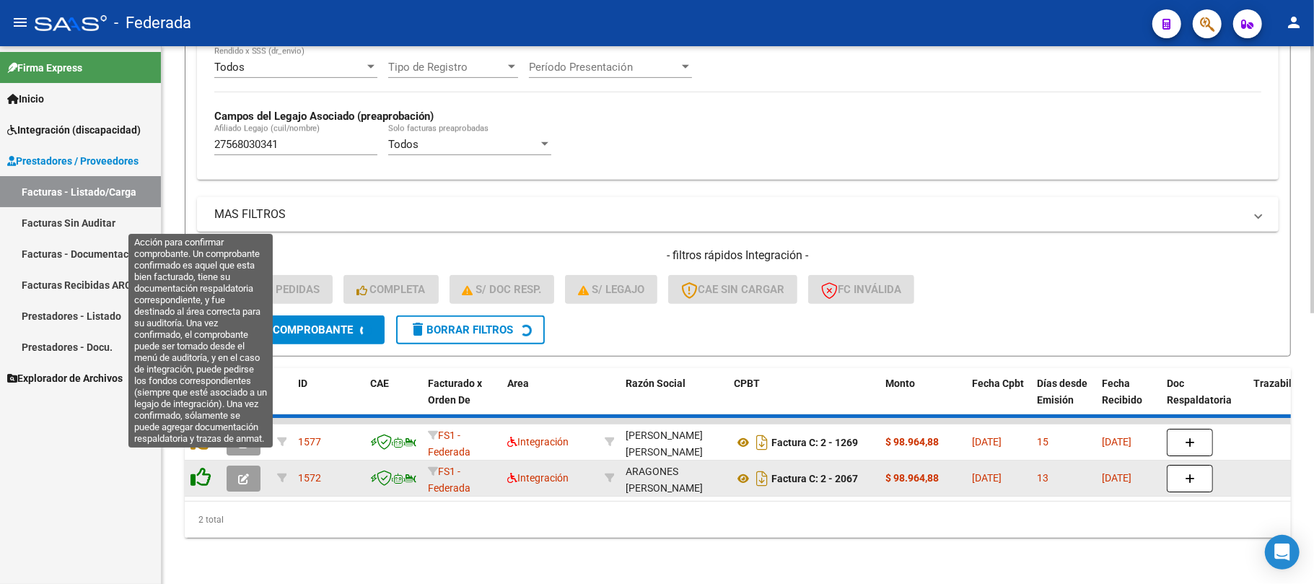
click at [205, 467] on icon at bounding box center [201, 477] width 20 height 20
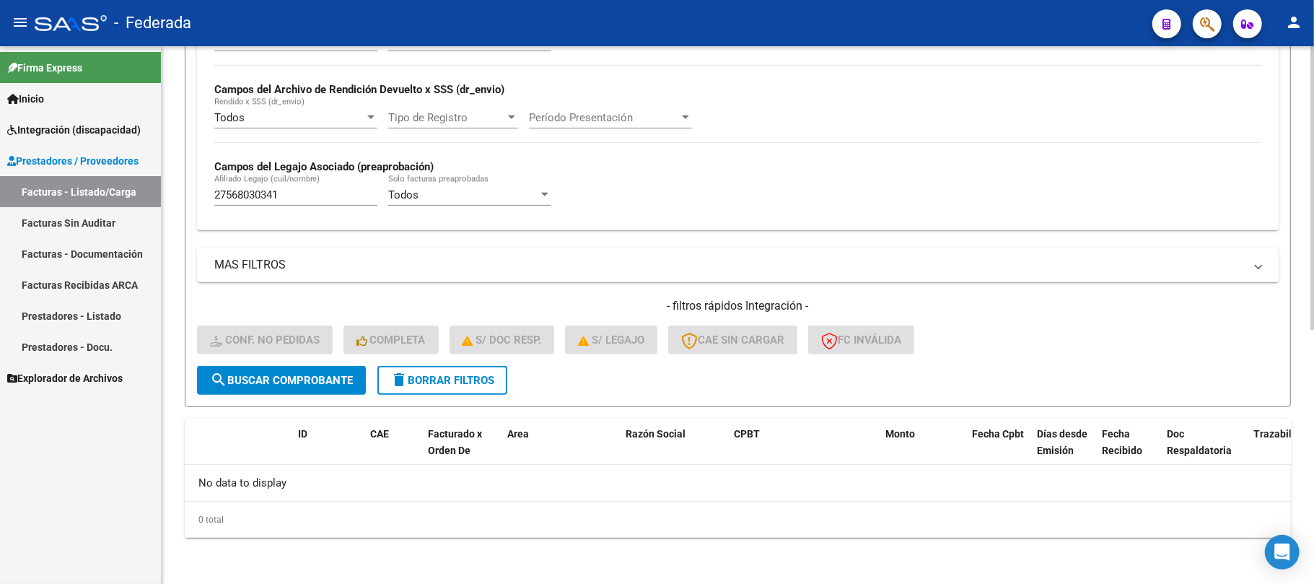
click at [468, 391] on button "delete Borrar Filtros" at bounding box center [443, 380] width 130 height 29
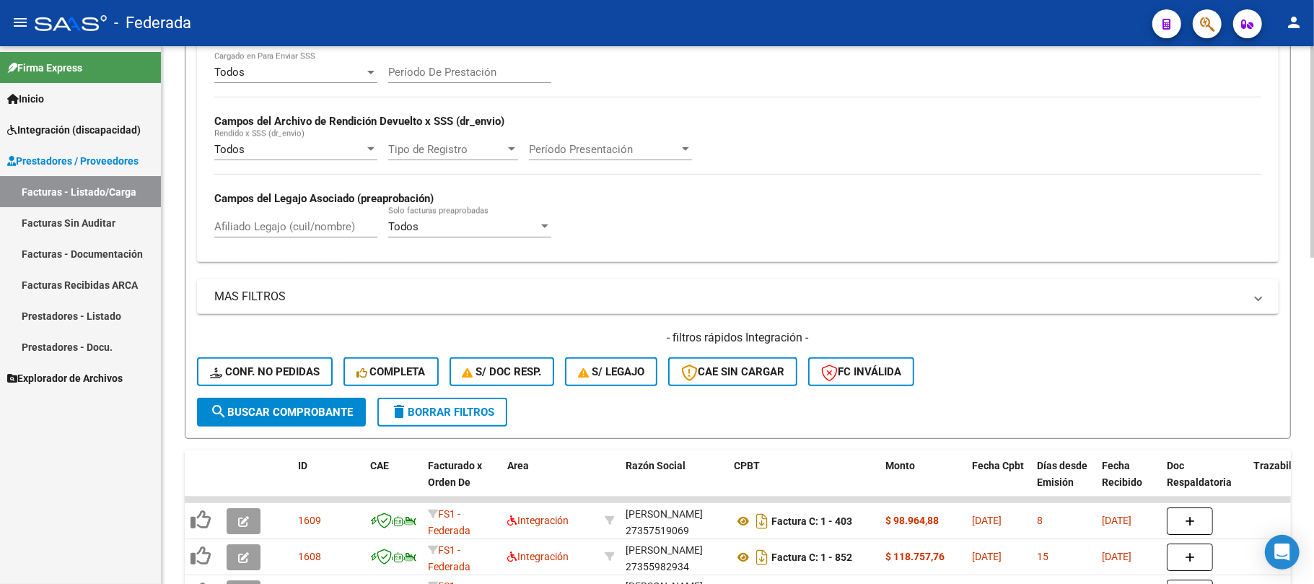
scroll to position [480, 0]
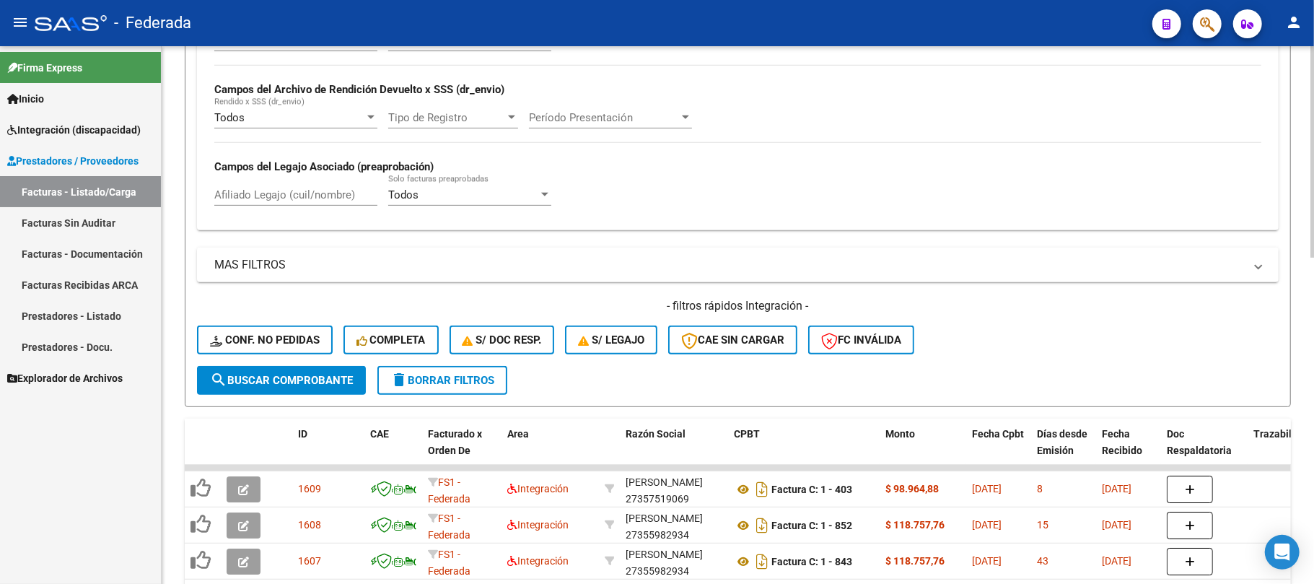
click at [287, 350] on button "Conf. no pedidas" at bounding box center [265, 340] width 136 height 29
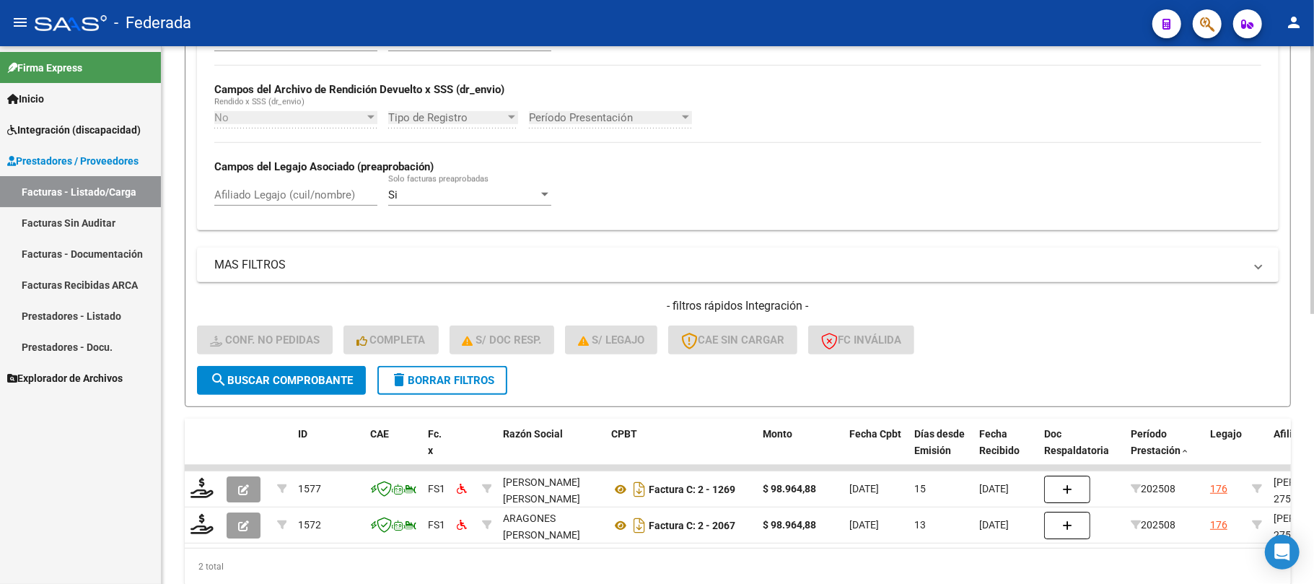
scroll to position [541, 0]
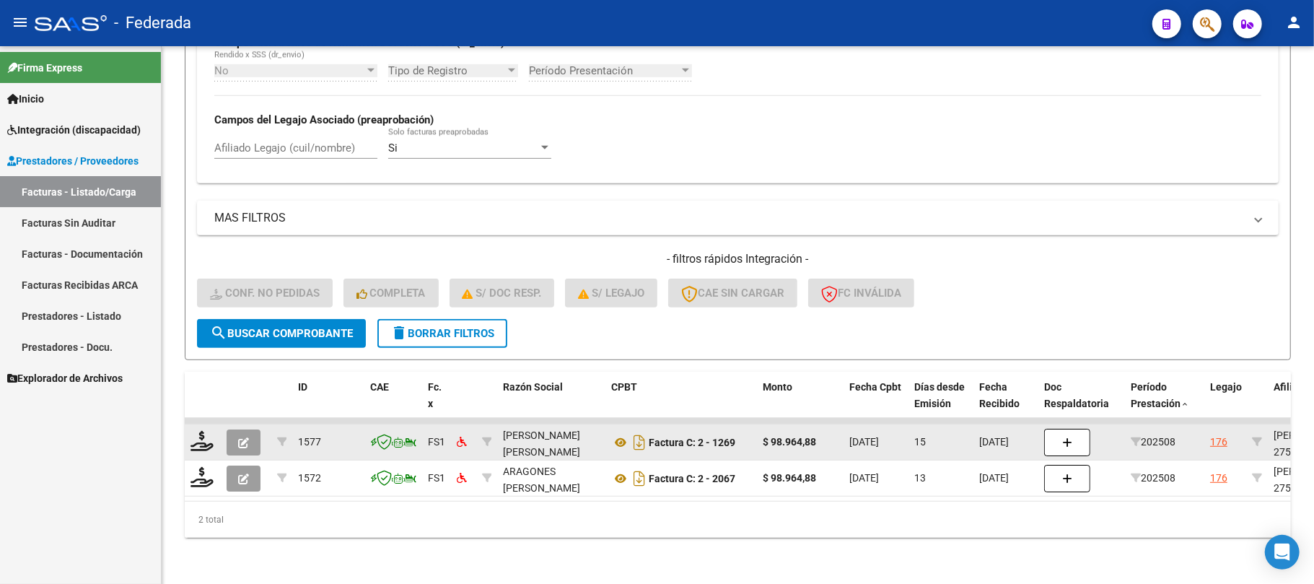
click at [217, 430] on datatable-body-cell at bounding box center [203, 441] width 36 height 35
click at [209, 431] on icon at bounding box center [202, 441] width 23 height 20
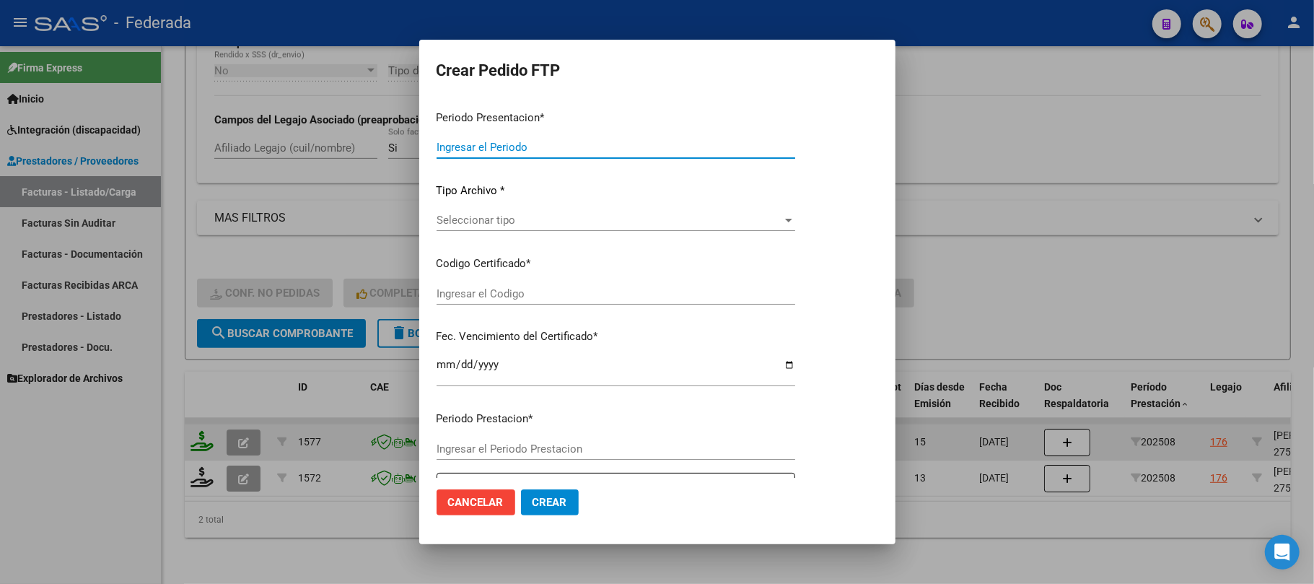
type input "202508"
type input "$ 98.964,88"
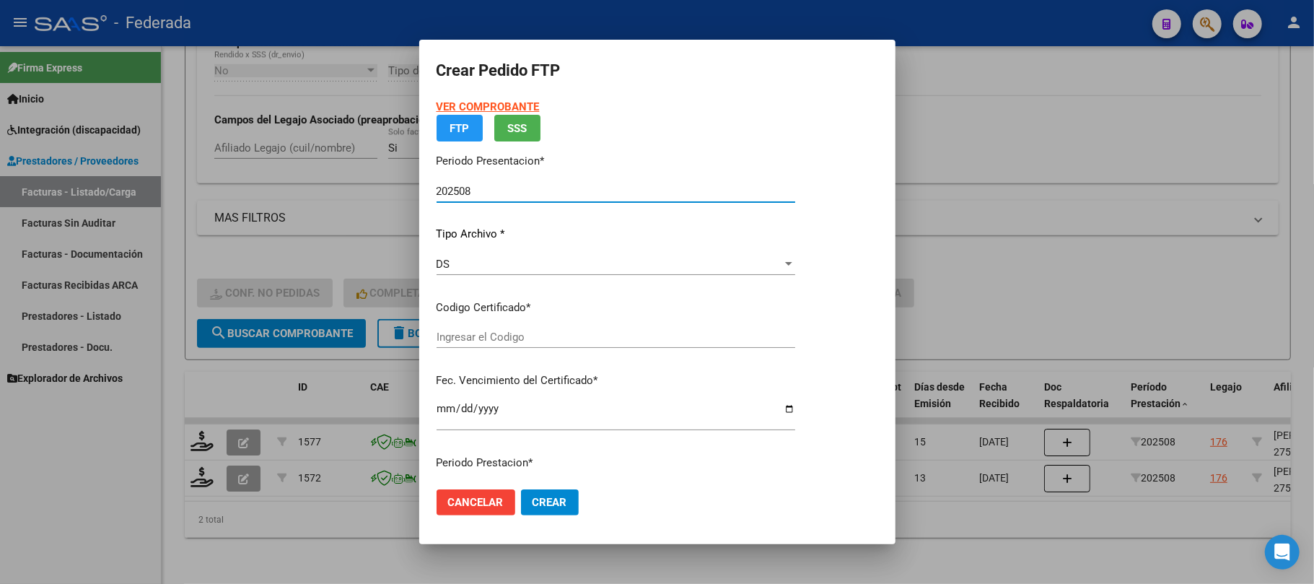
type input "ARG01000568030342023100420281004MEN202"
type input "2028-10-03"
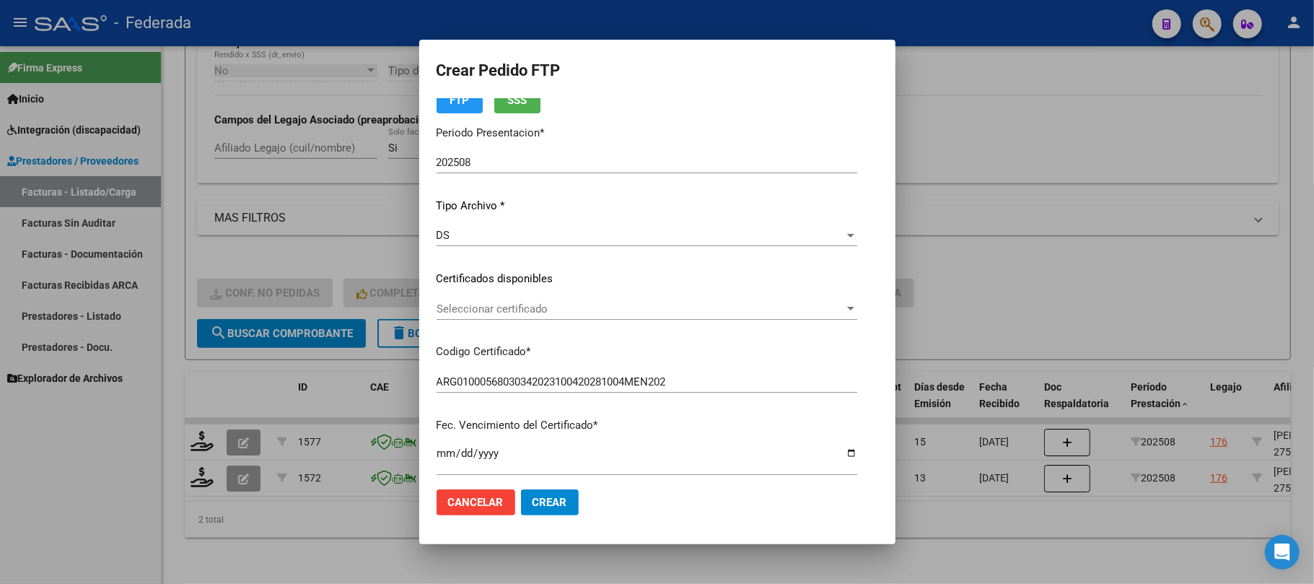
scroll to position [96, 0]
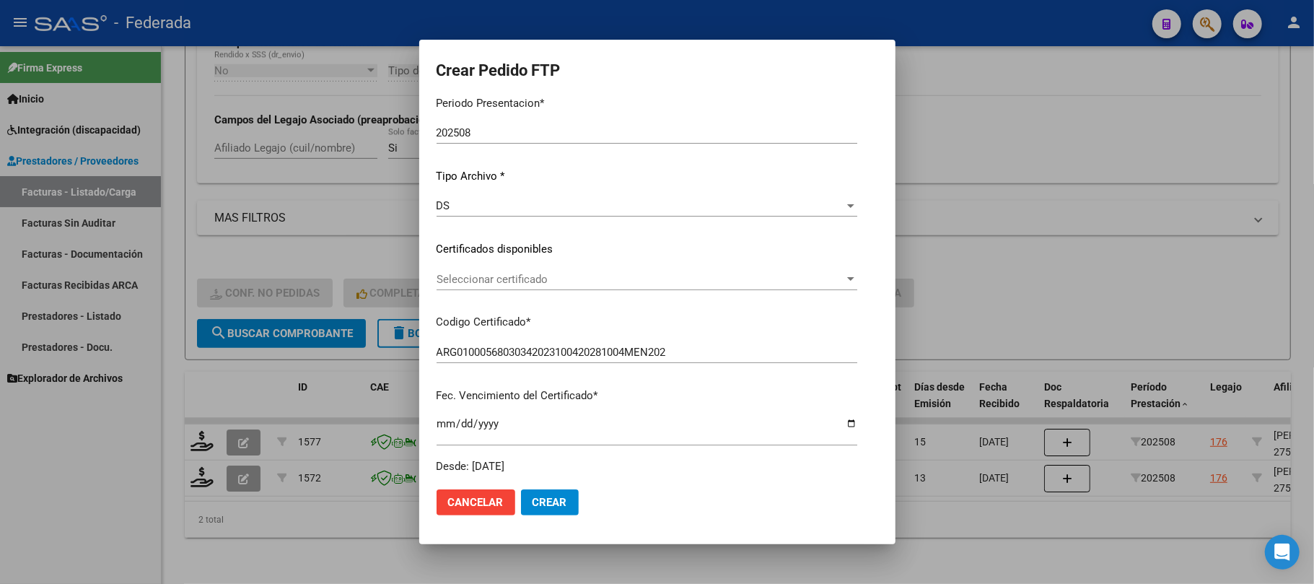
click at [479, 286] on div "Seleccionar certificado Seleccionar certificado" at bounding box center [647, 280] width 421 height 22
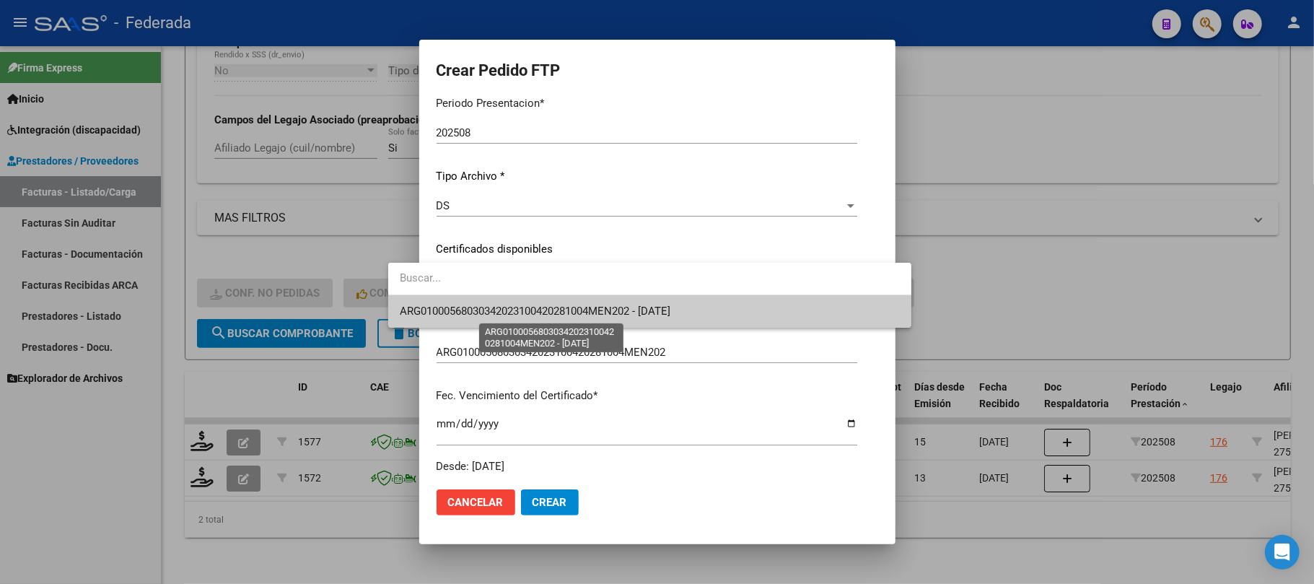
click at [475, 313] on span "ARG01000568030342023100420281004MEN202 - 2028-10-03" at bounding box center [535, 311] width 271 height 13
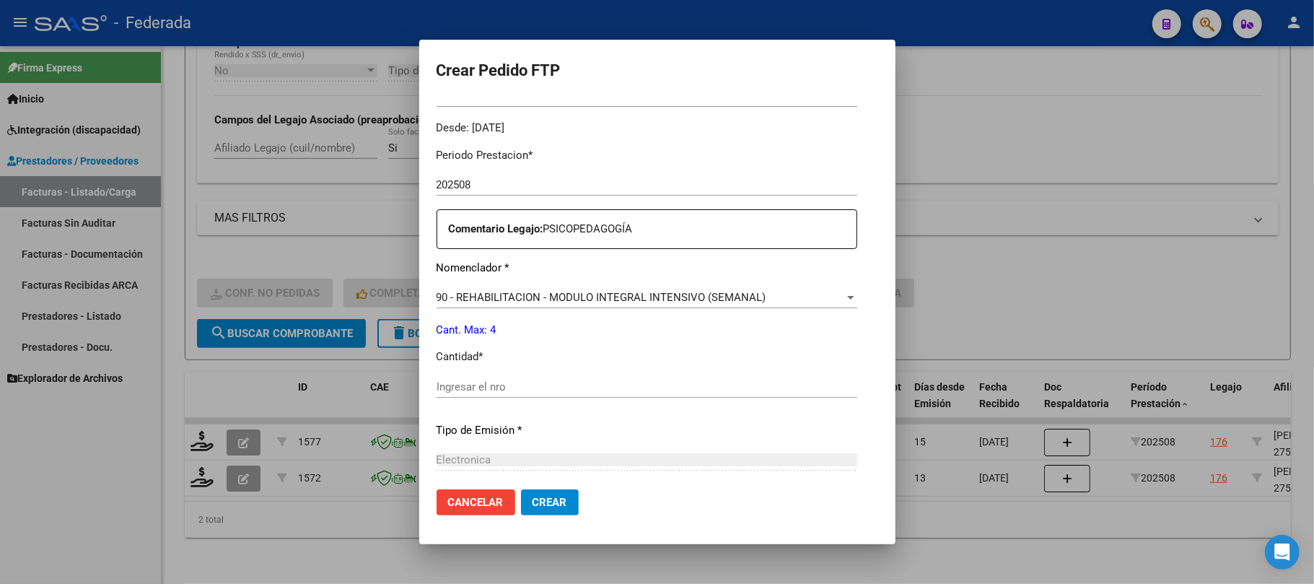
scroll to position [481, 0]
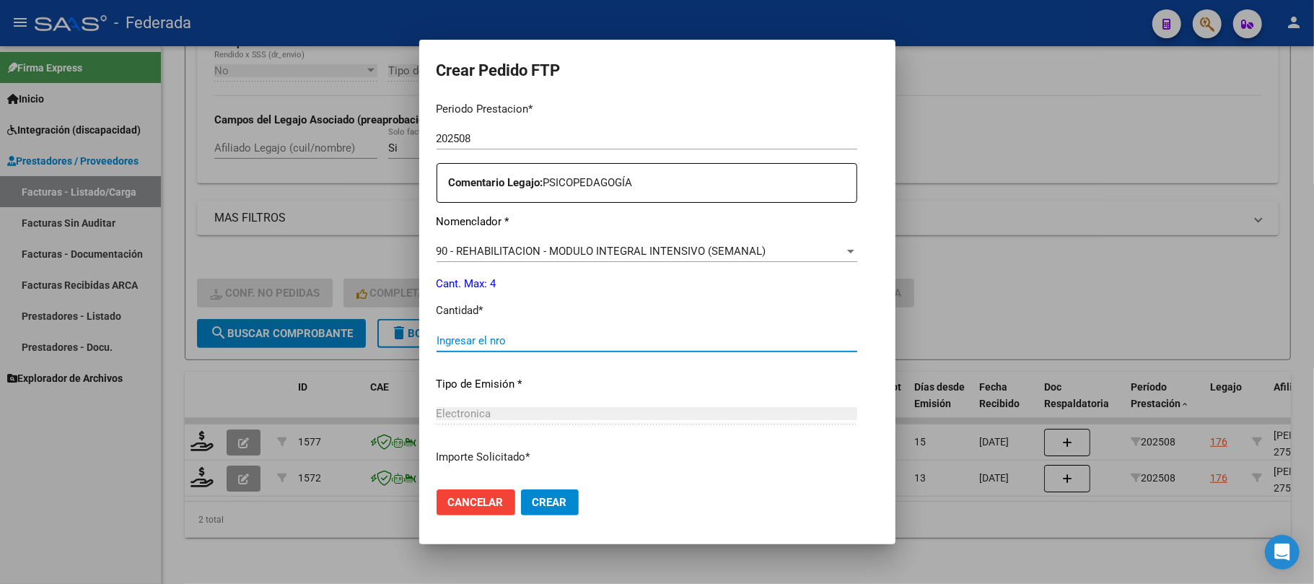
click at [437, 344] on input "Ingresar el nro" at bounding box center [647, 340] width 421 height 13
type input "4"
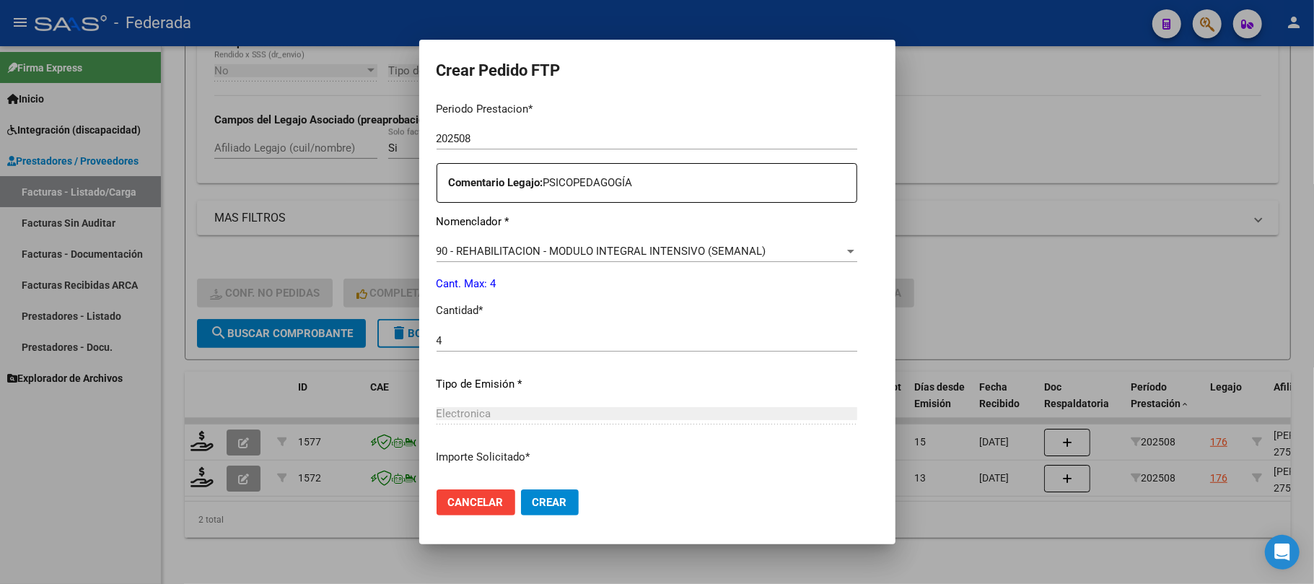
scroll to position [586, 0]
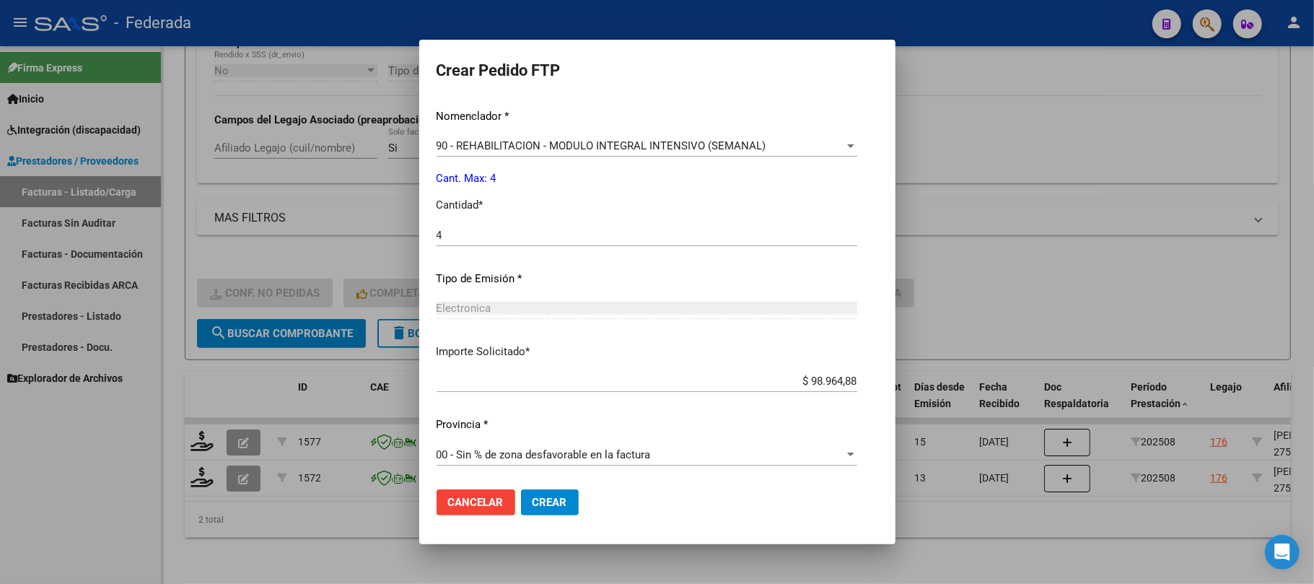
click at [533, 501] on span "Crear" at bounding box center [550, 502] width 35 height 13
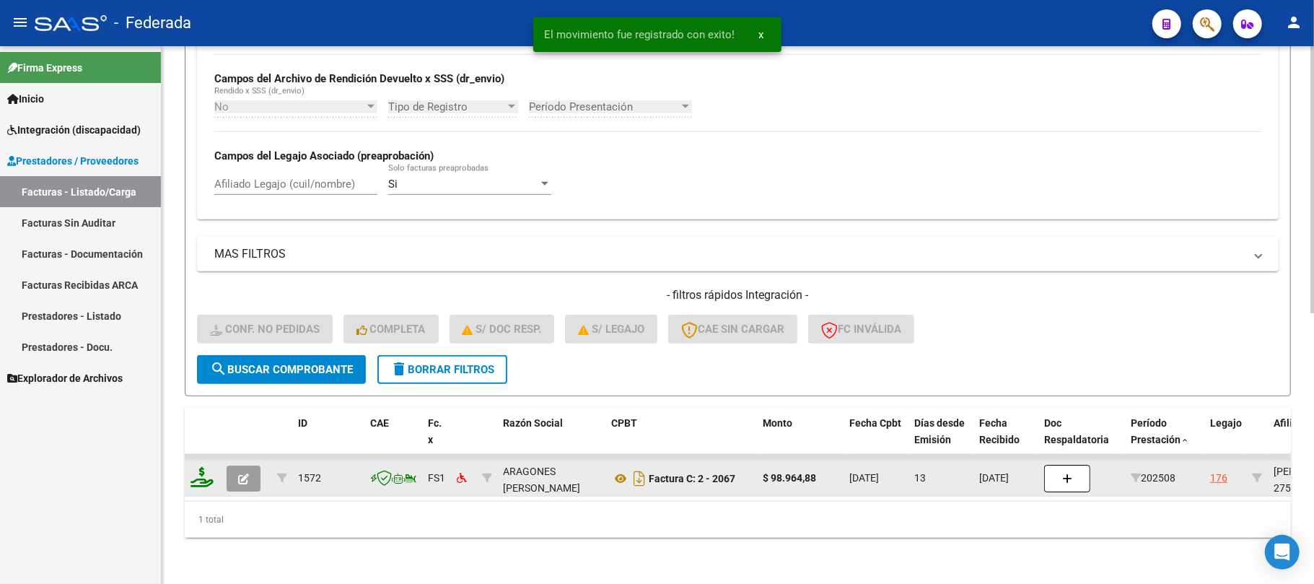
scroll to position [506, 0]
click at [202, 468] on icon at bounding box center [202, 477] width 23 height 20
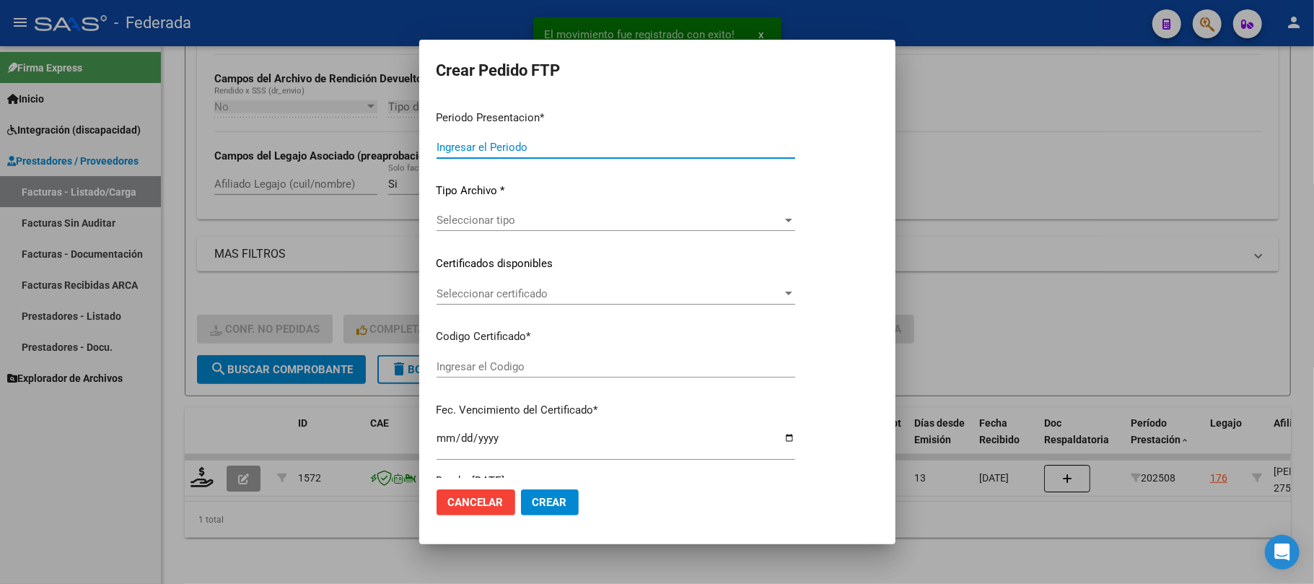
type input "202508"
type input "$ 98.964,88"
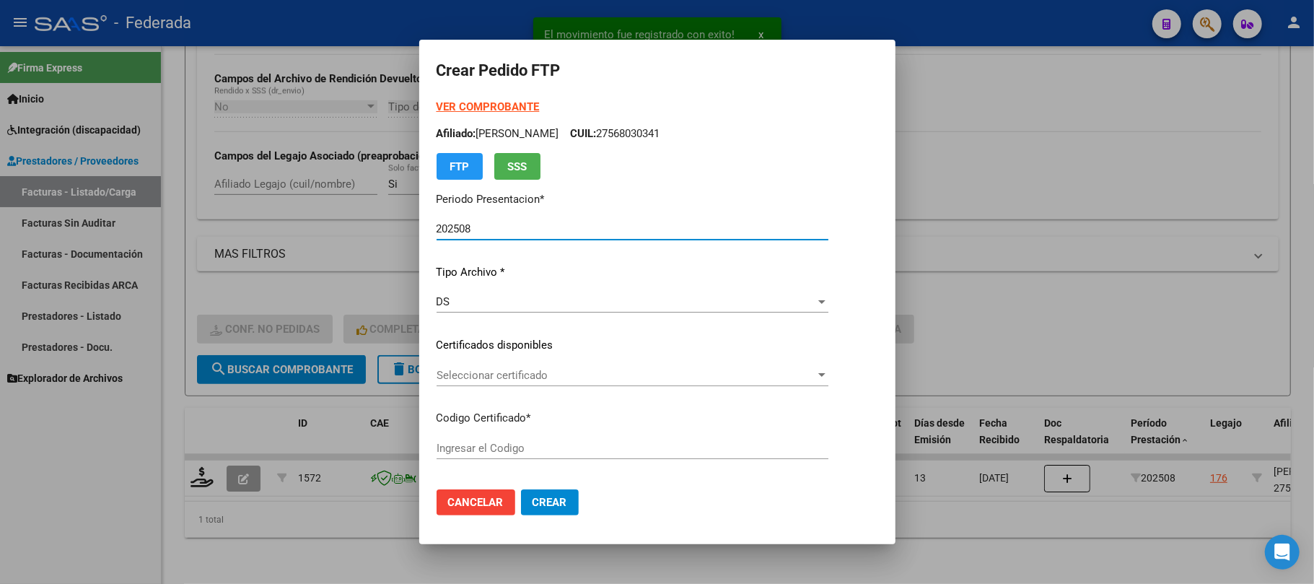
type input "ARG01000568030342023100420281004MEN202"
type input "2028-10-03"
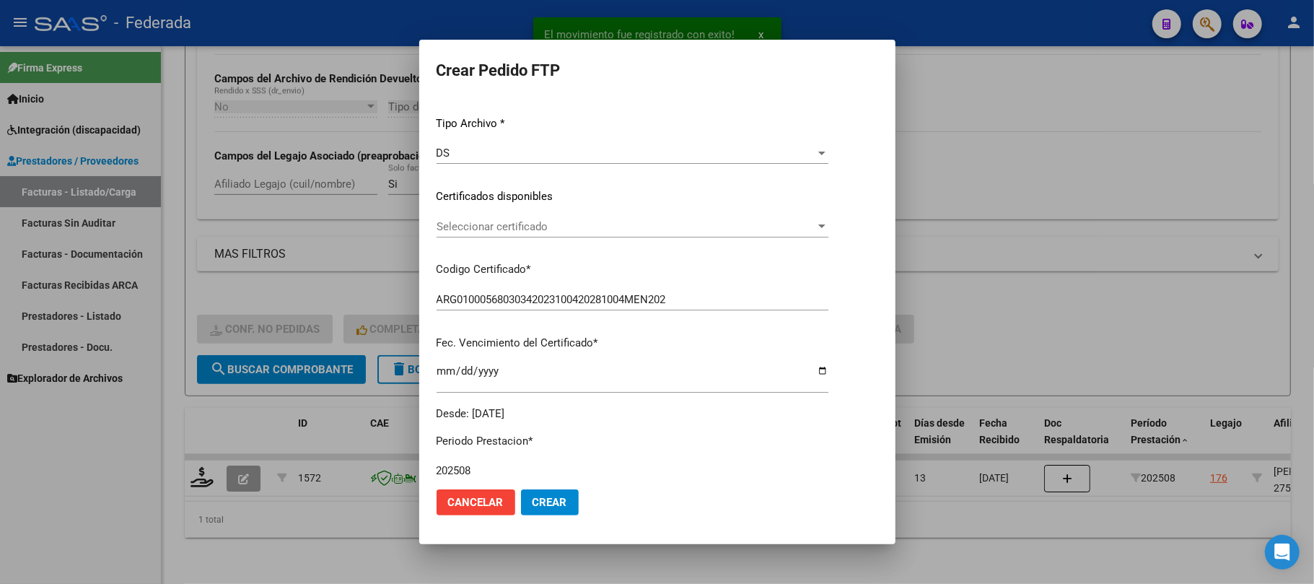
scroll to position [192, 0]
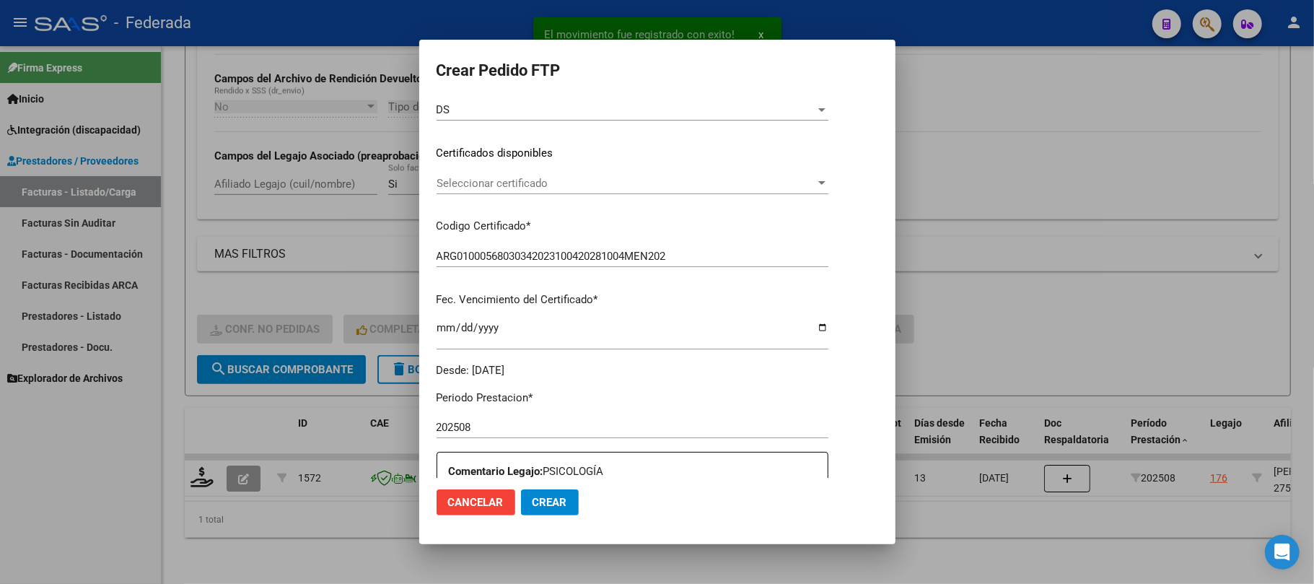
click at [481, 195] on div "Seleccionar certificado Seleccionar certificado" at bounding box center [633, 190] width 392 height 35
click at [468, 183] on span "Seleccionar certificado" at bounding box center [626, 183] width 379 height 13
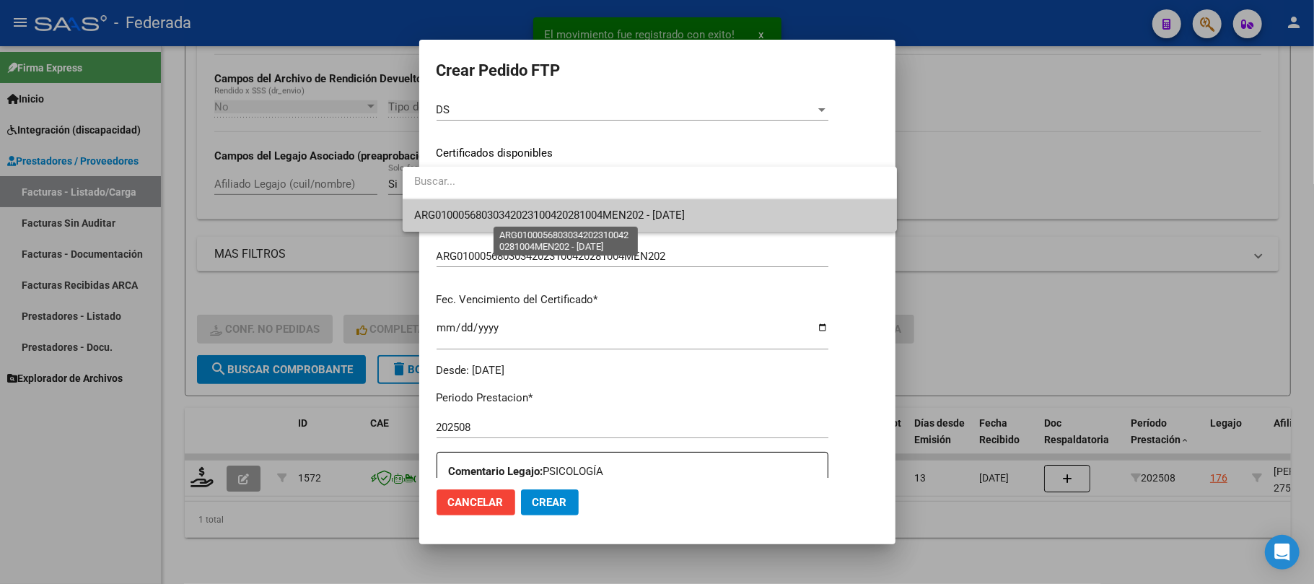
click at [468, 214] on span "ARG01000568030342023100420281004MEN202 - 2028-10-03" at bounding box center [549, 215] width 271 height 13
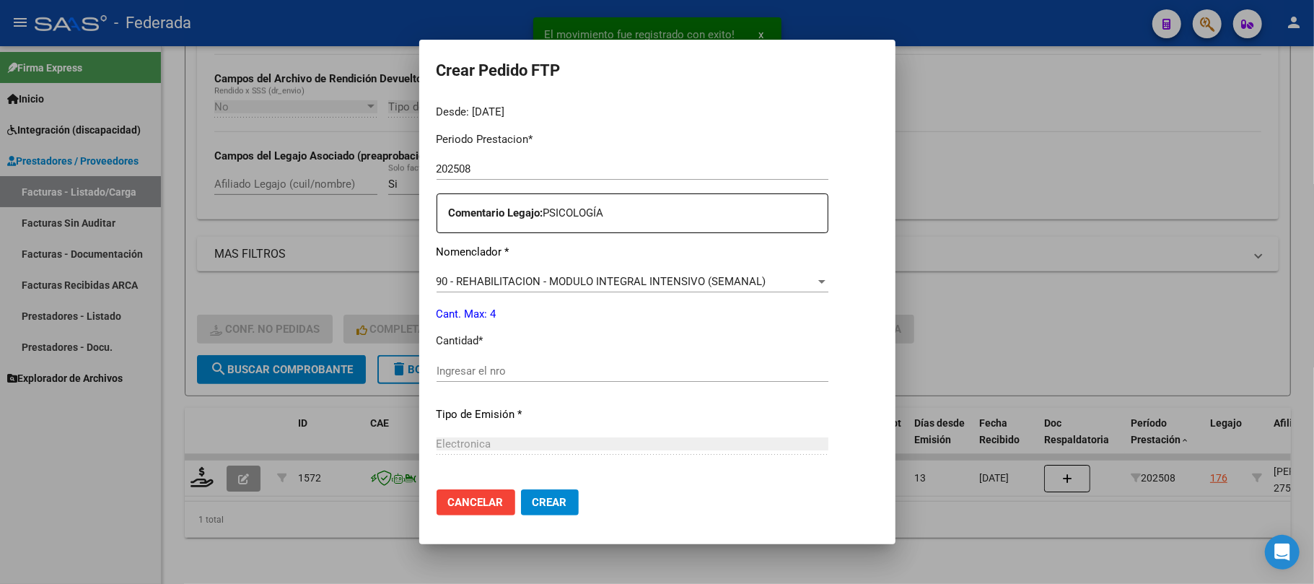
scroll to position [577, 0]
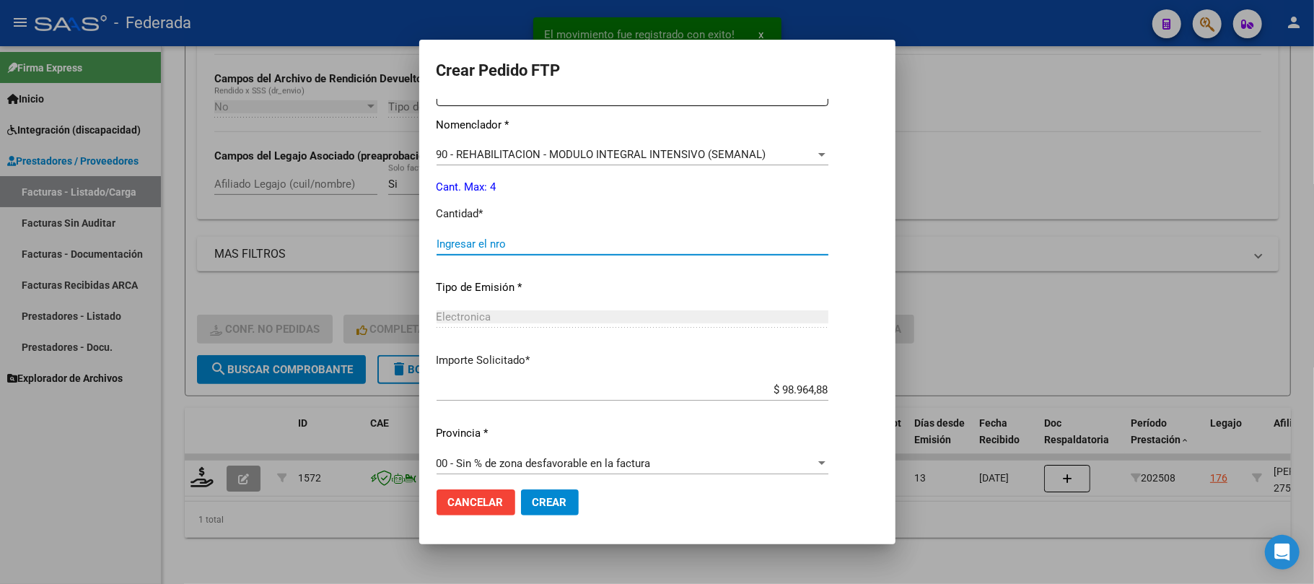
click at [474, 243] on input "Ingresar el nro" at bounding box center [633, 243] width 392 height 13
type input "4"
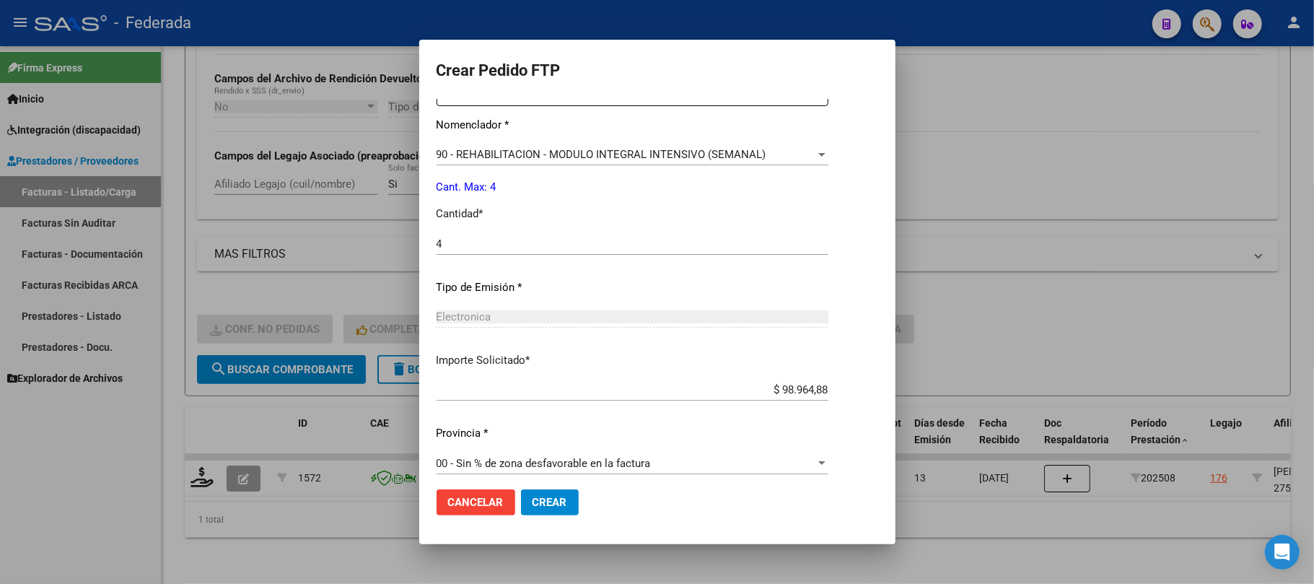
scroll to position [586, 0]
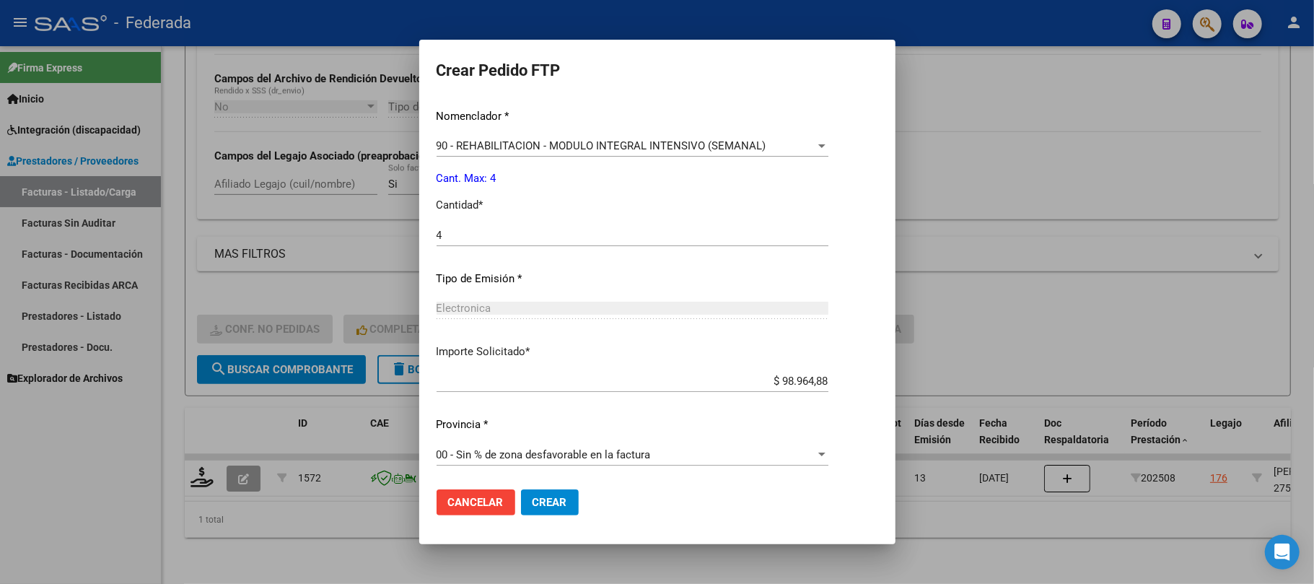
click at [533, 500] on span "Crear" at bounding box center [550, 502] width 35 height 13
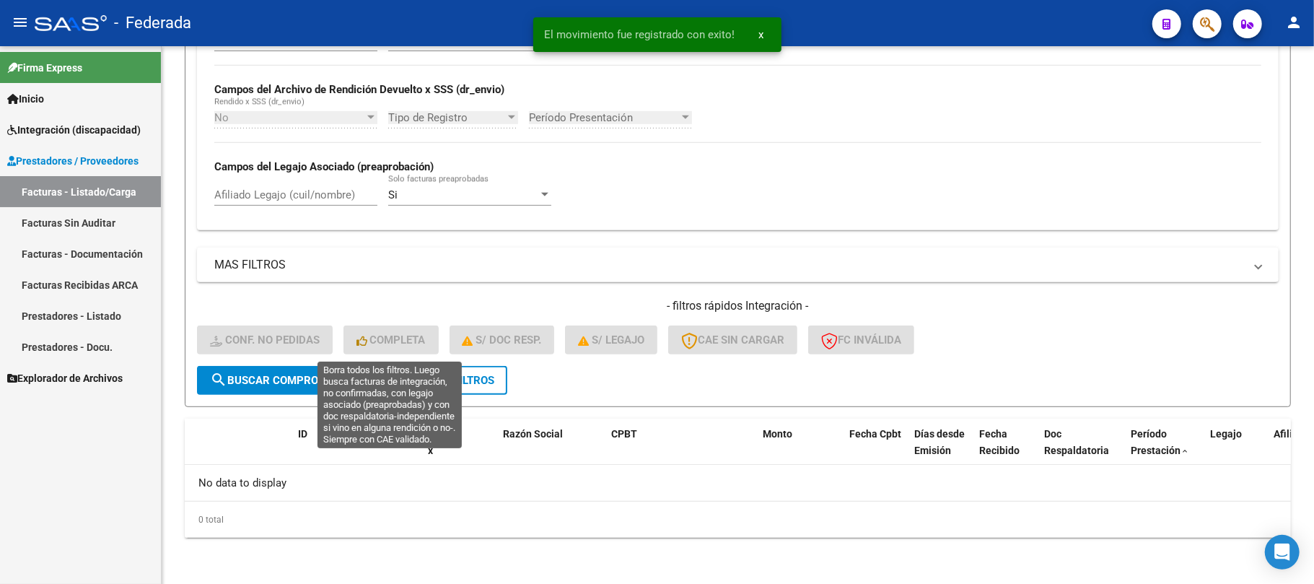
scroll to position [480, 0]
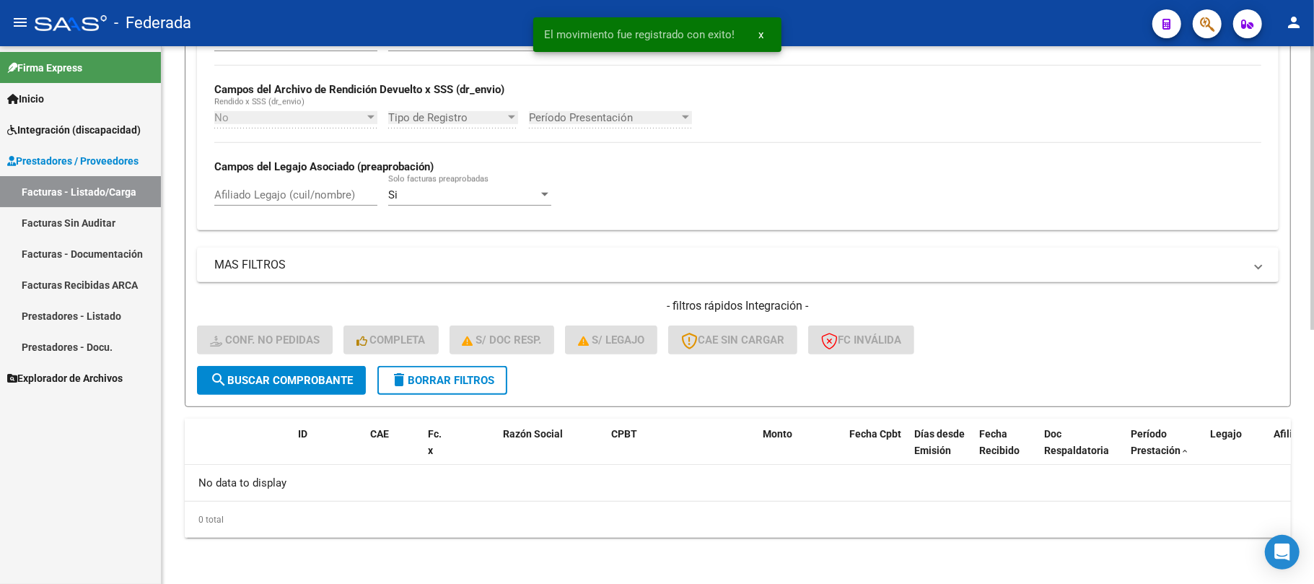
click at [442, 385] on span "delete Borrar Filtros" at bounding box center [443, 380] width 104 height 13
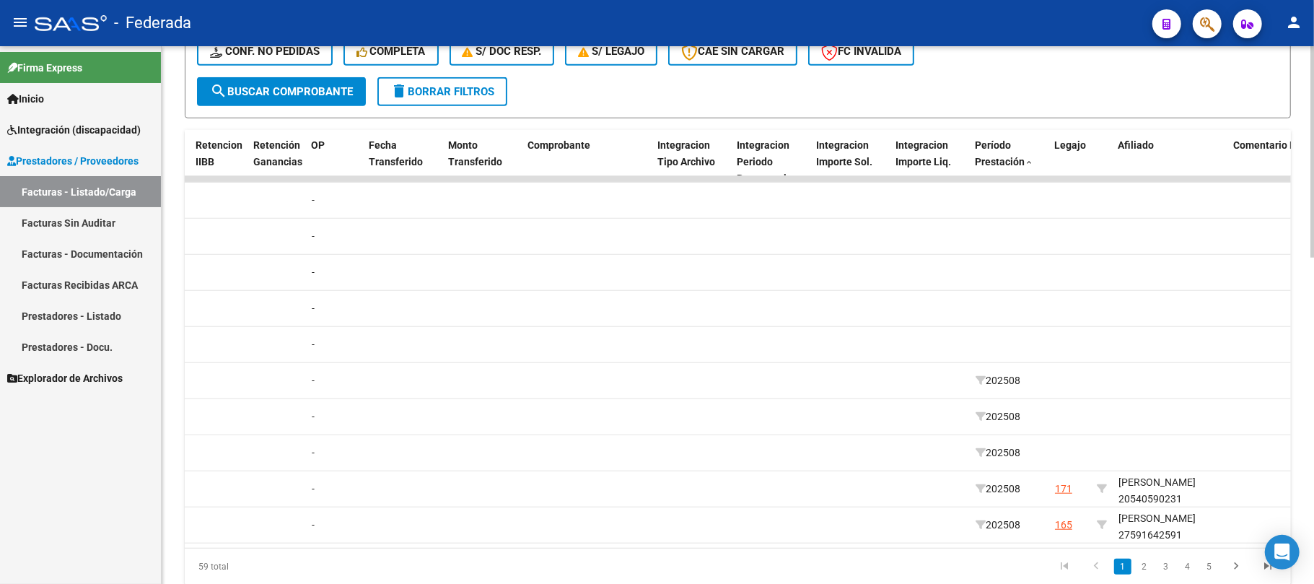
scroll to position [0, 1499]
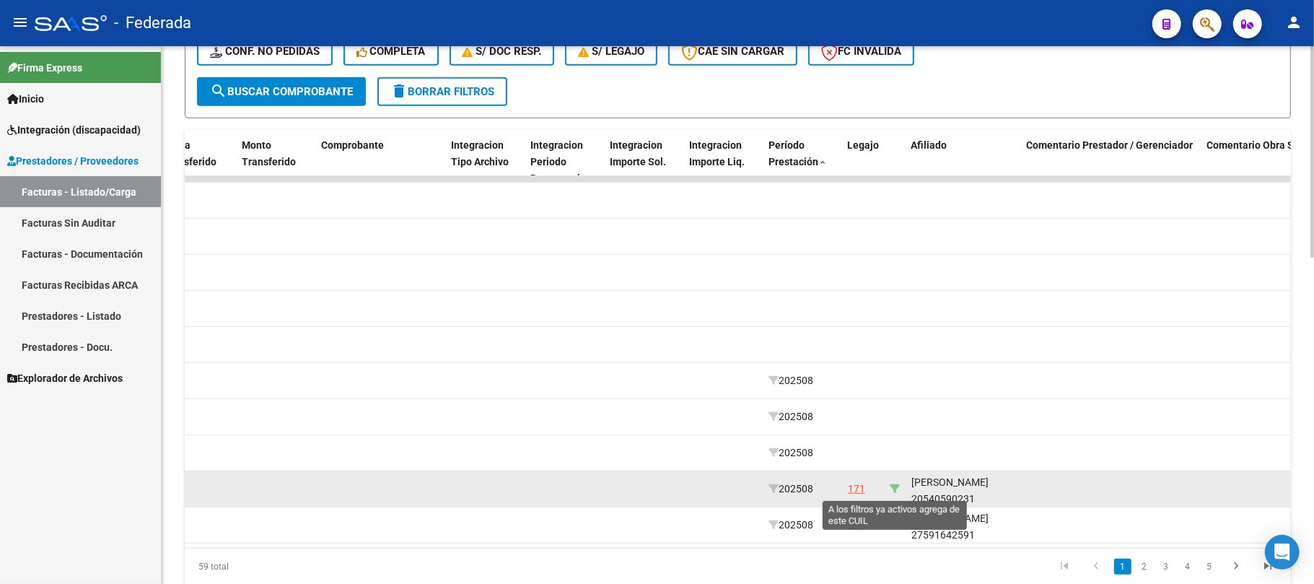
click at [892, 487] on icon at bounding box center [895, 489] width 10 height 10
type input "20540590231"
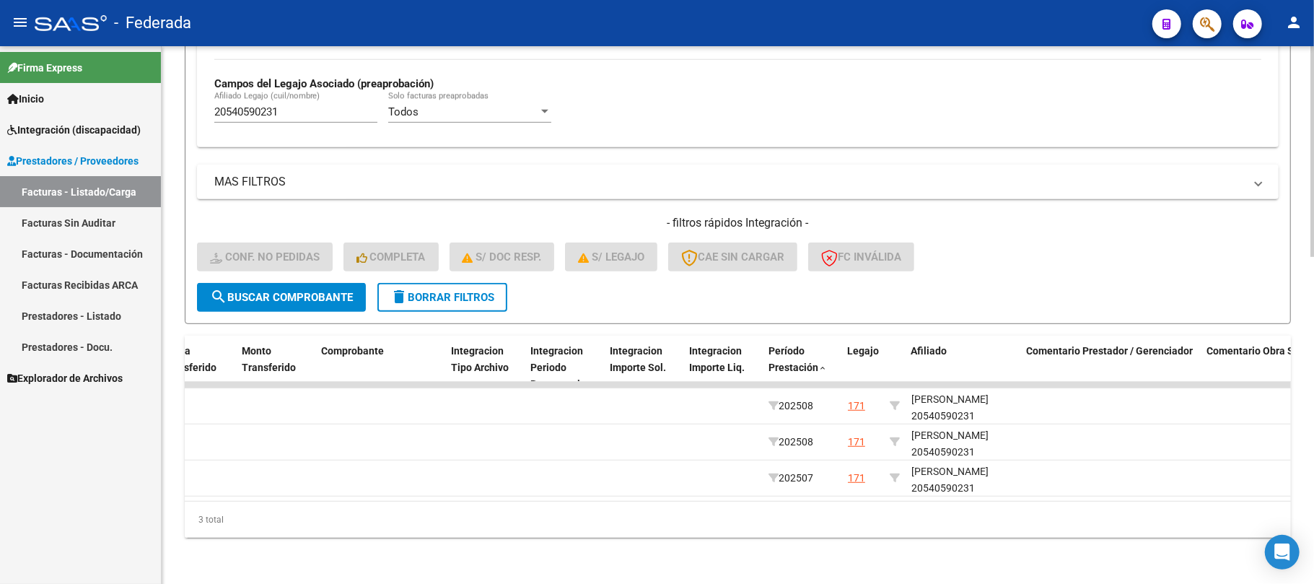
scroll to position [578, 0]
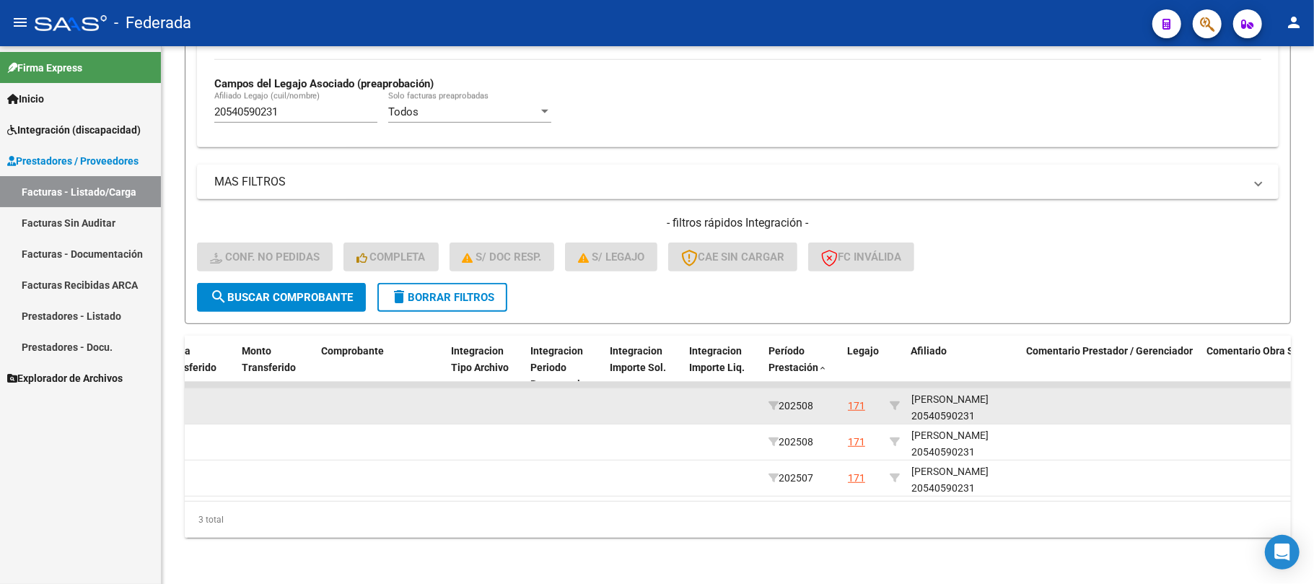
click at [959, 399] on div "LEON BASTIAN 20540590231" at bounding box center [964, 407] width 104 height 33
copy div "20540590231"
click at [962, 391] on div "LEON BASTIAN 20540590231" at bounding box center [964, 407] width 104 height 33
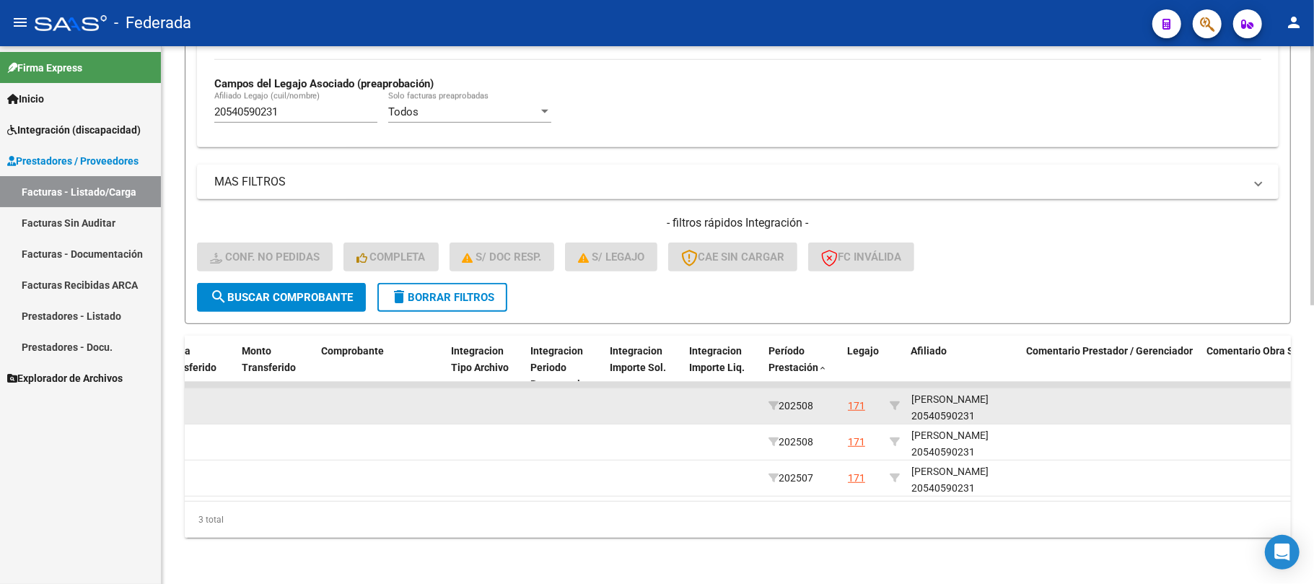
copy div "BASTIAN"
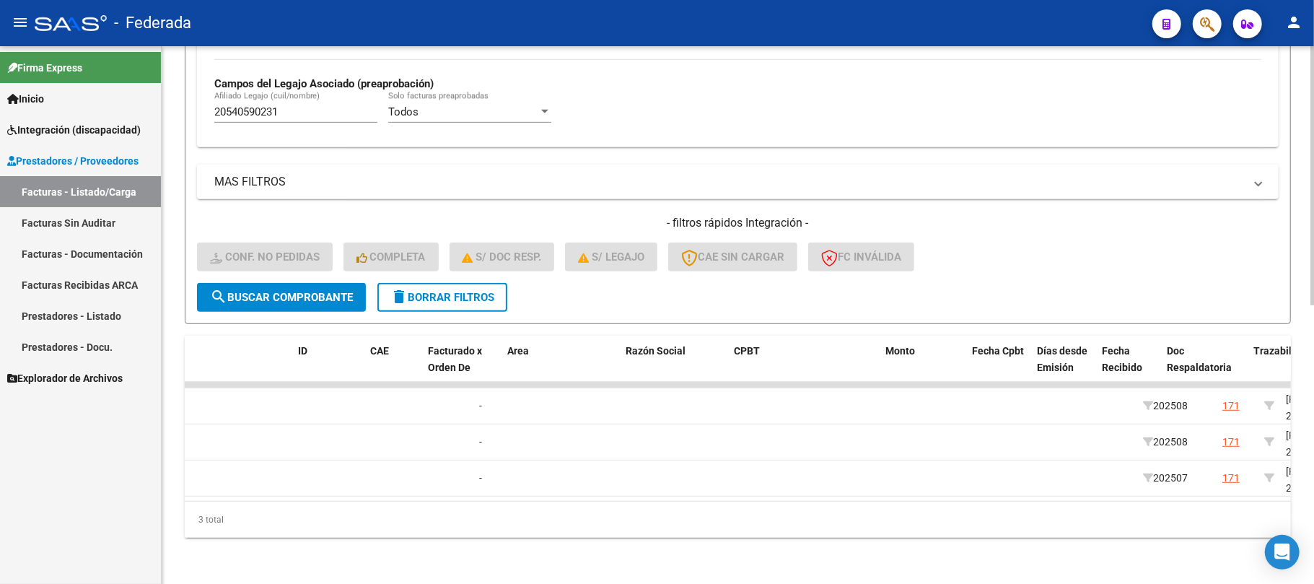
scroll to position [0, 0]
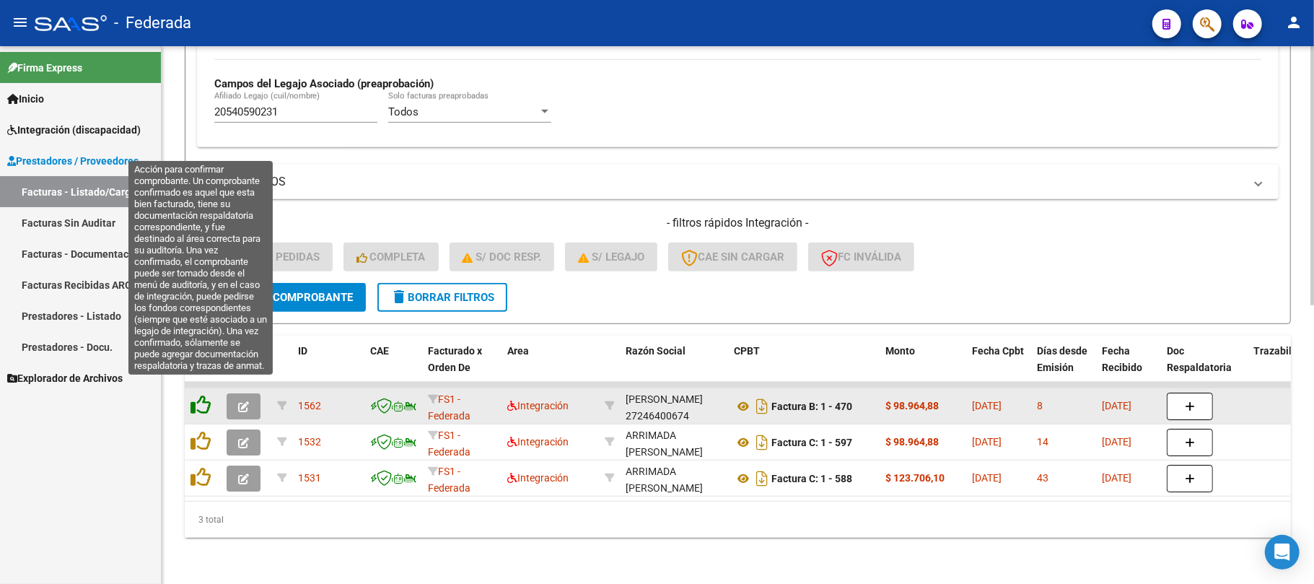
click at [199, 395] on icon at bounding box center [201, 405] width 20 height 20
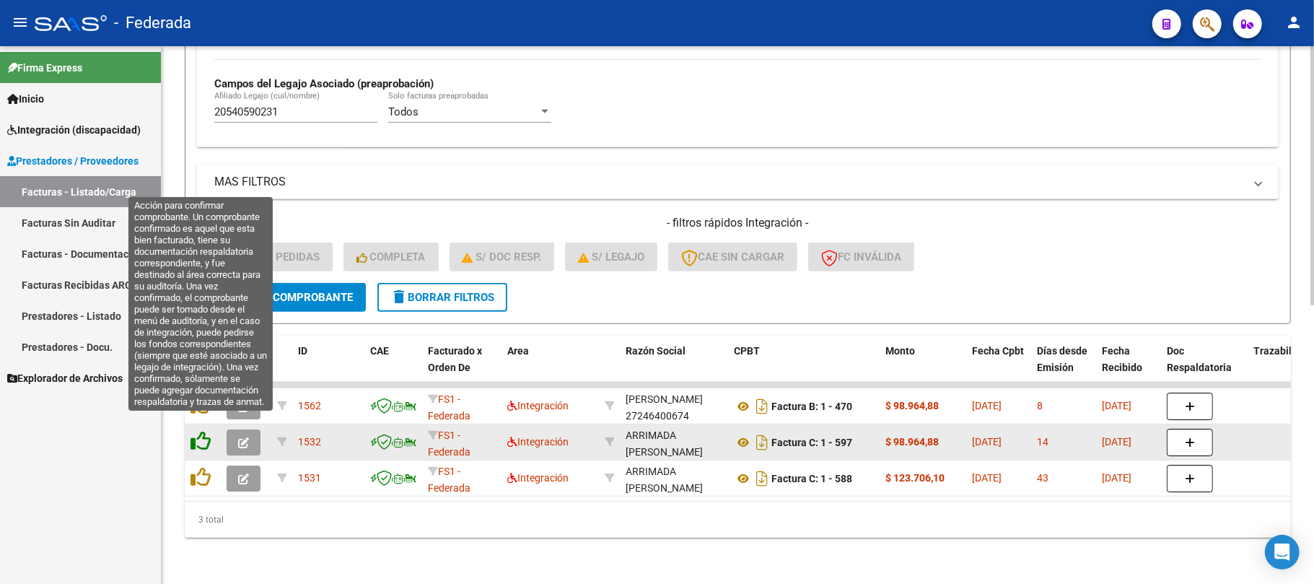
click at [205, 431] on icon at bounding box center [201, 441] width 20 height 20
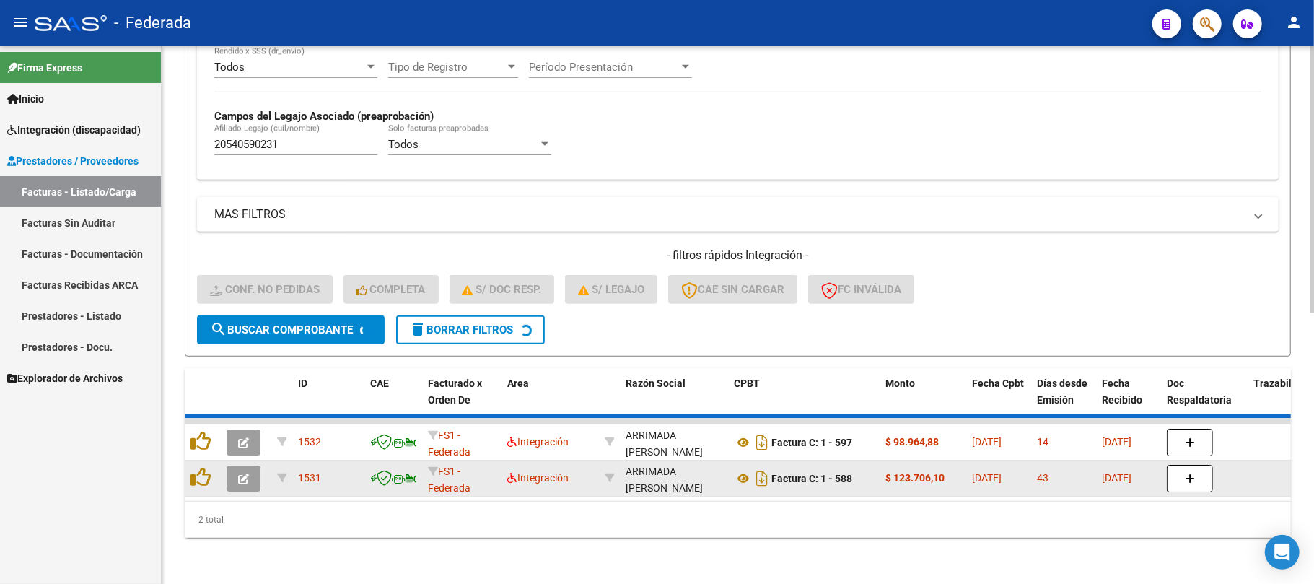
click at [203, 474] on div at bounding box center [203, 478] width 25 height 22
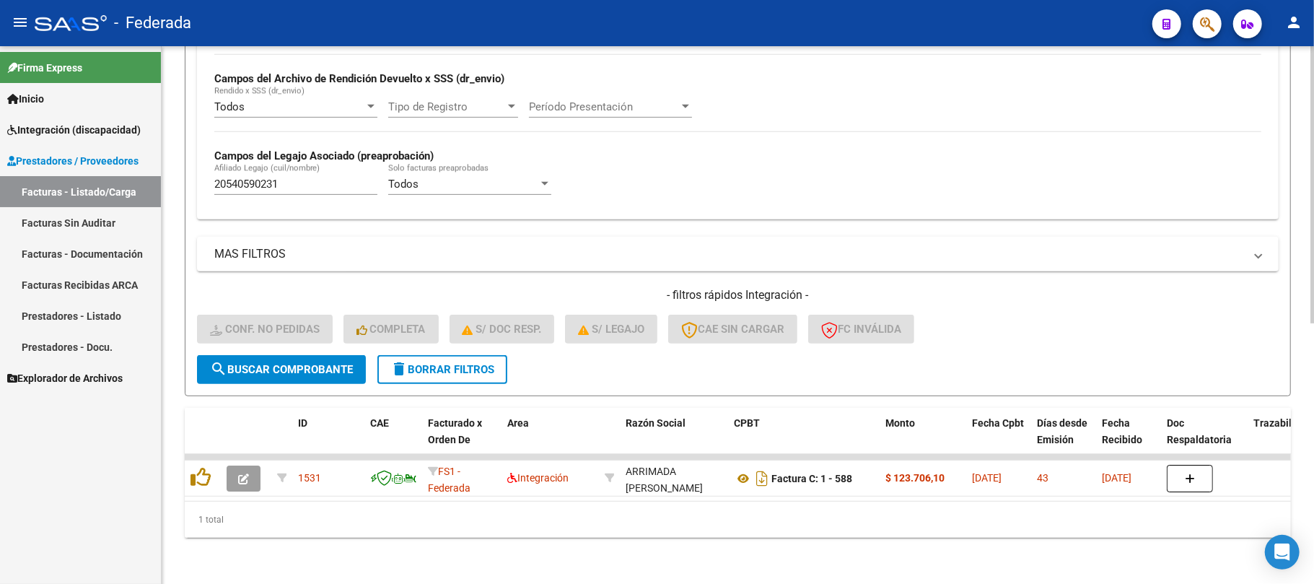
scroll to position [506, 0]
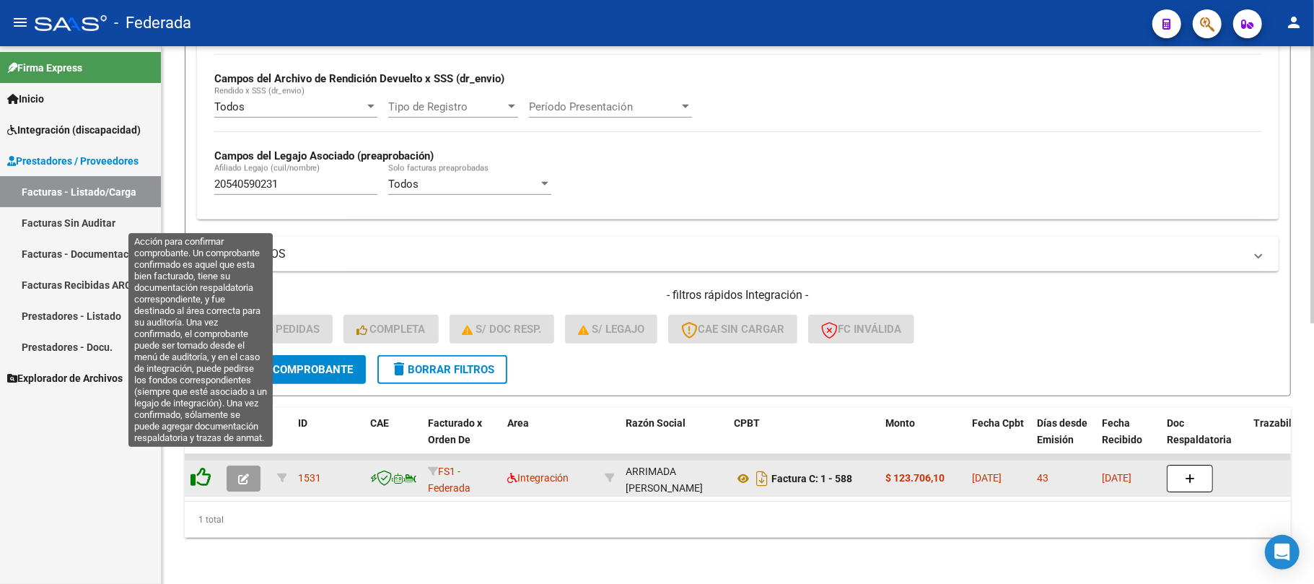
click at [202, 467] on icon at bounding box center [201, 477] width 20 height 20
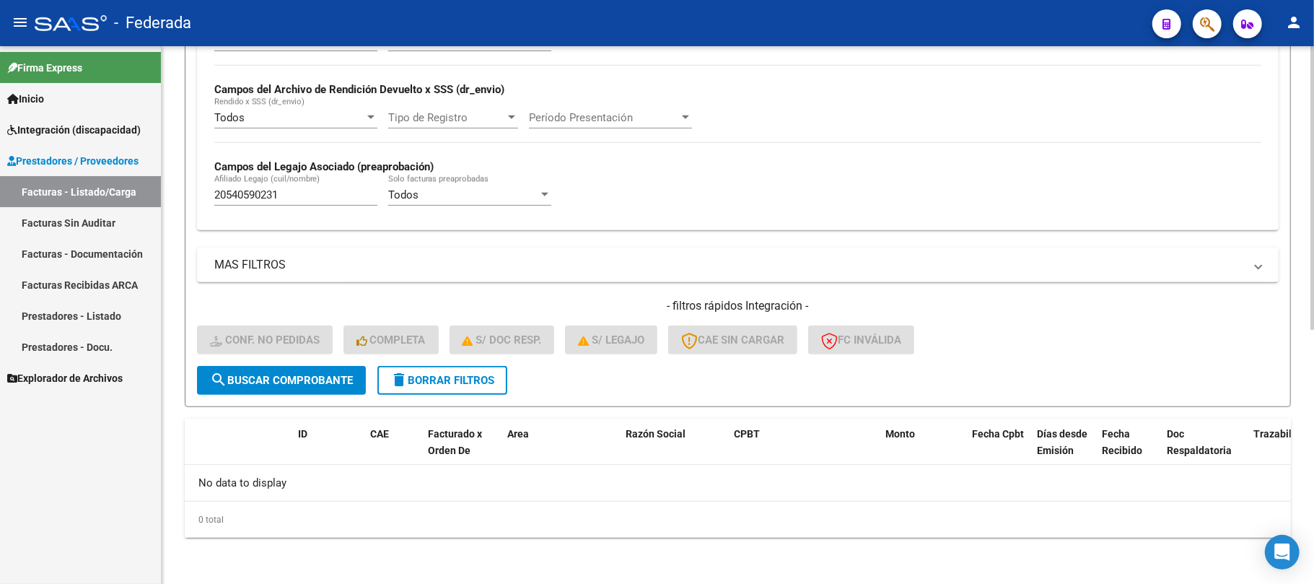
click at [422, 377] on span "delete Borrar Filtros" at bounding box center [443, 380] width 104 height 13
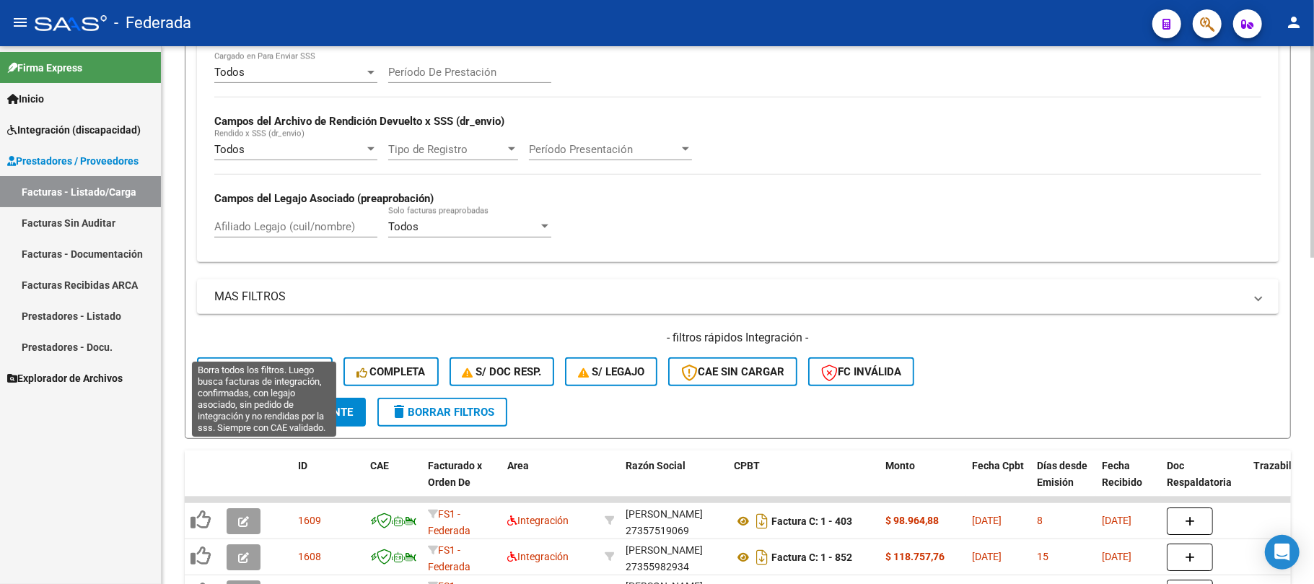
scroll to position [480, 0]
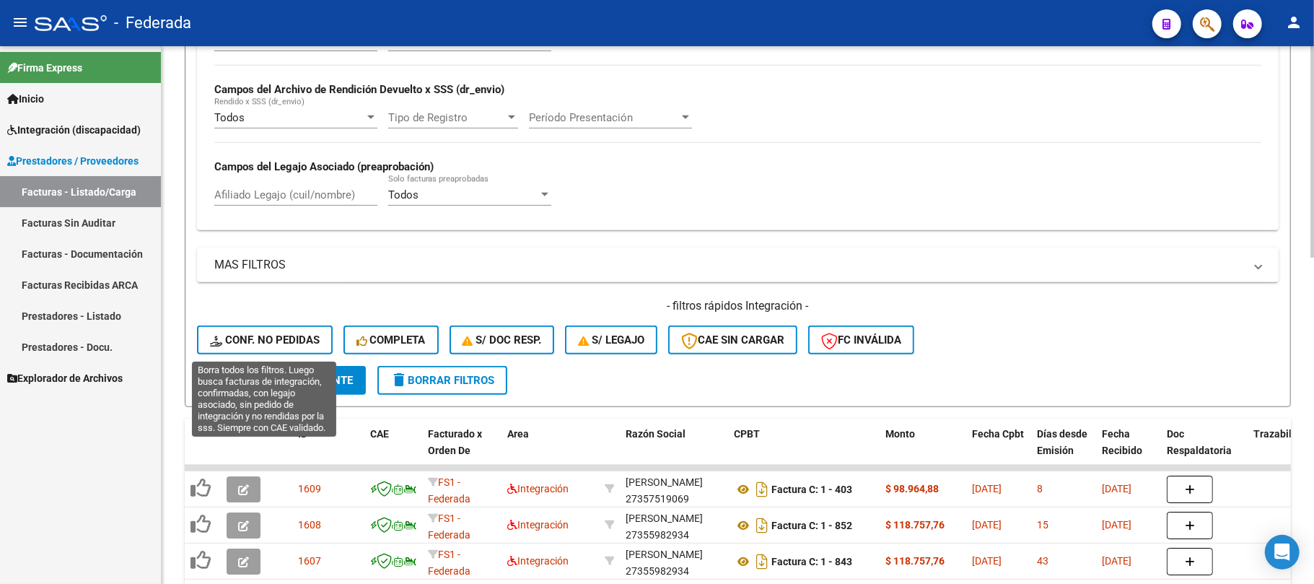
click at [243, 346] on span "Conf. no pedidas" at bounding box center [265, 339] width 110 height 13
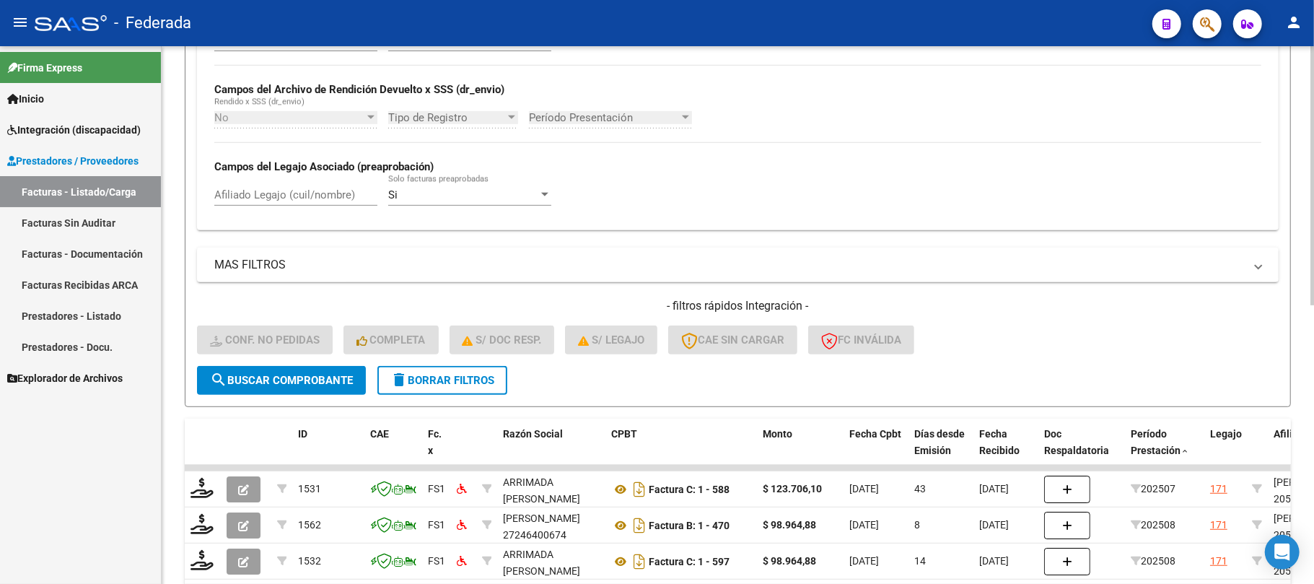
scroll to position [578, 0]
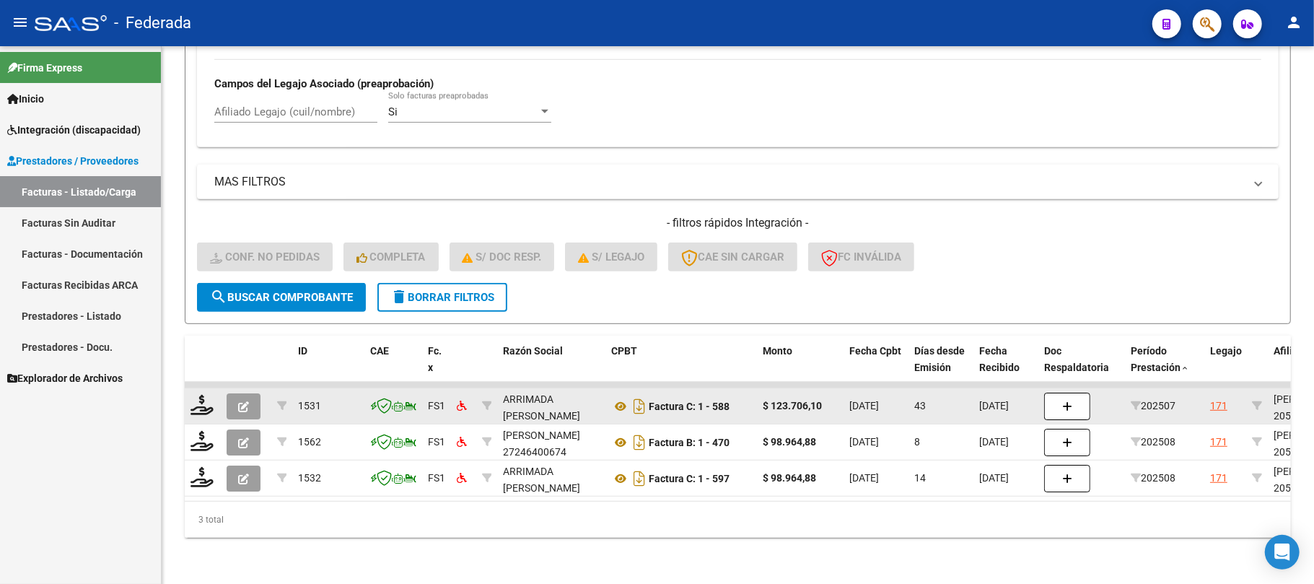
click at [198, 401] on div at bounding box center [203, 406] width 25 height 22
click at [199, 395] on icon at bounding box center [202, 405] width 23 height 20
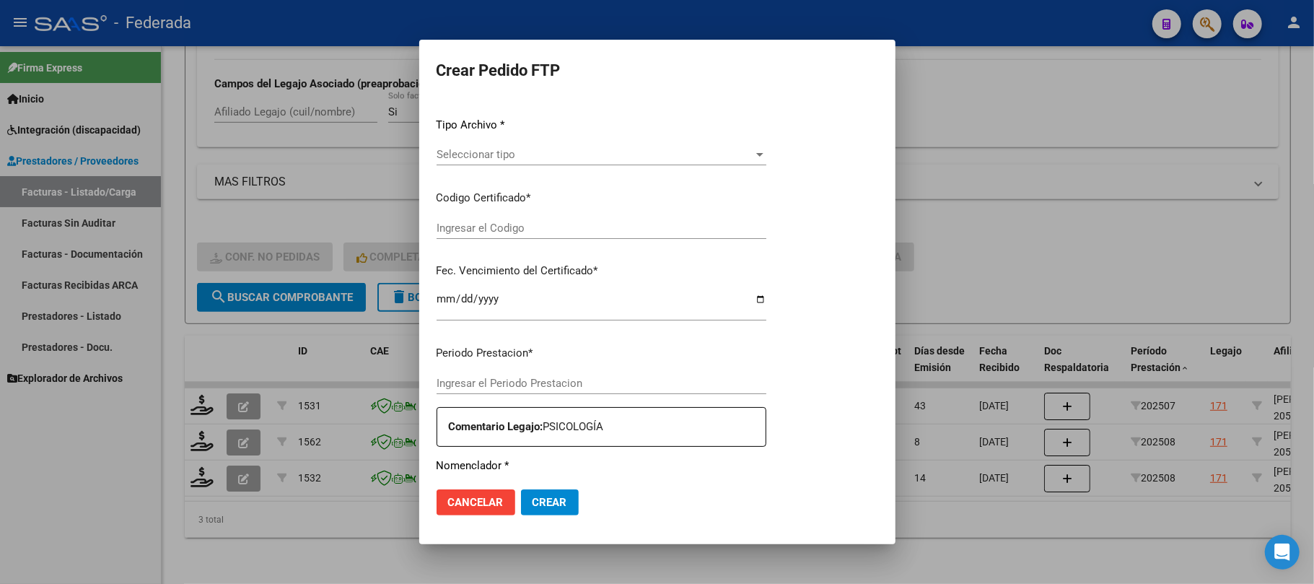
type input "202508"
type input "202507"
type input "$ 123.706,10"
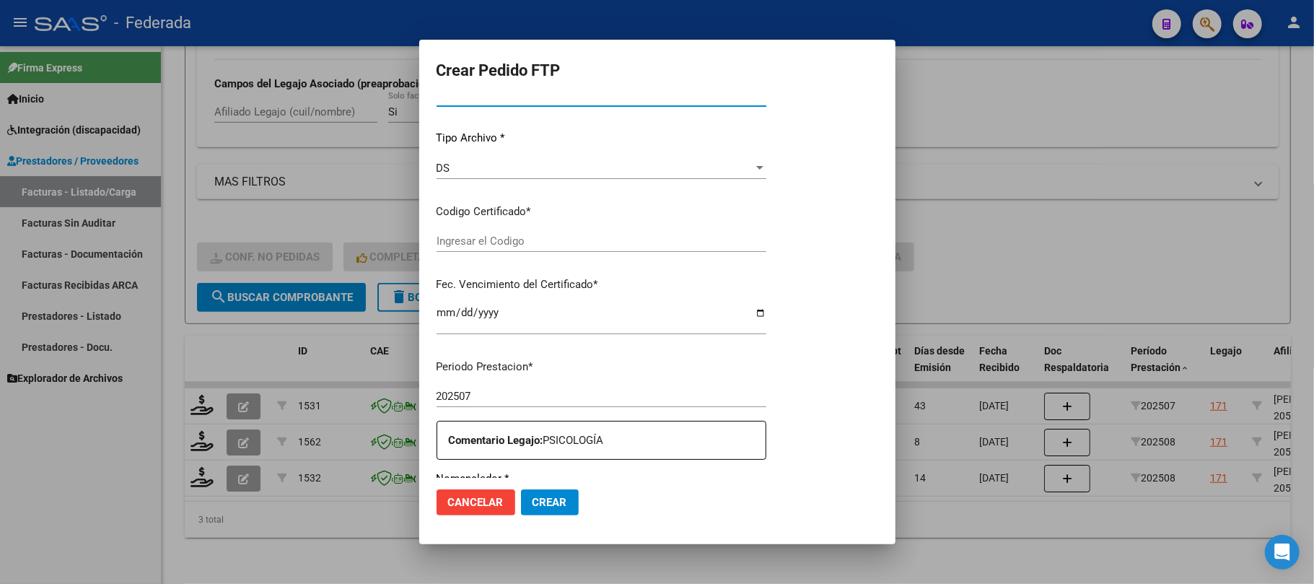
type input "ARG02000540590232020120320301203BS387"
type input "2030-12-03"
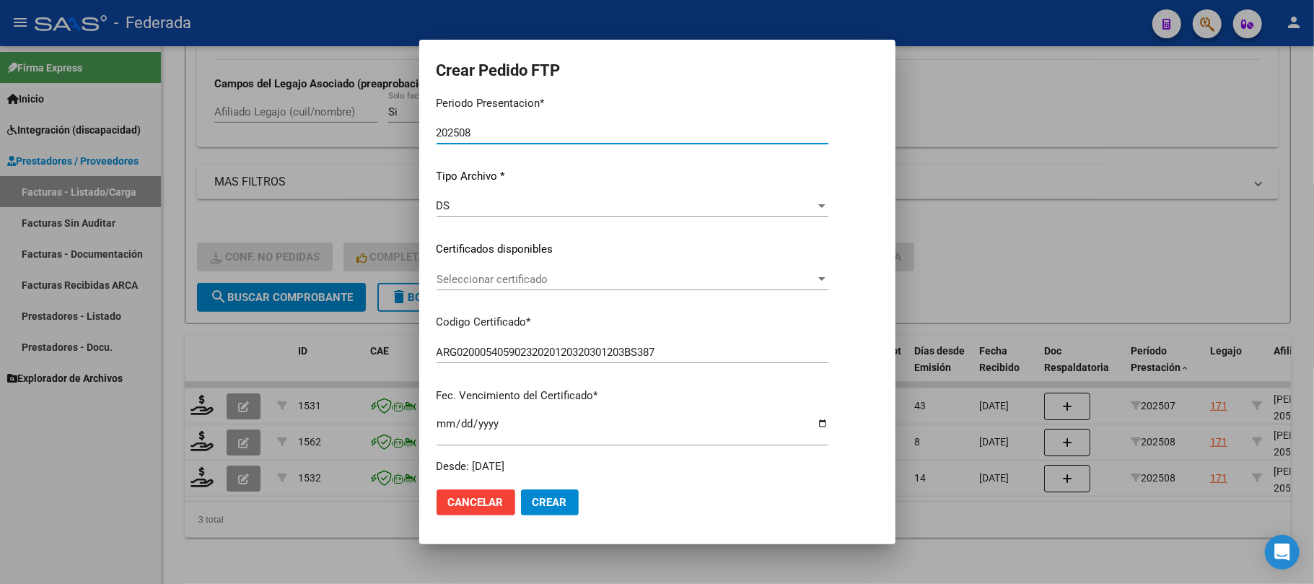
scroll to position [134, 0]
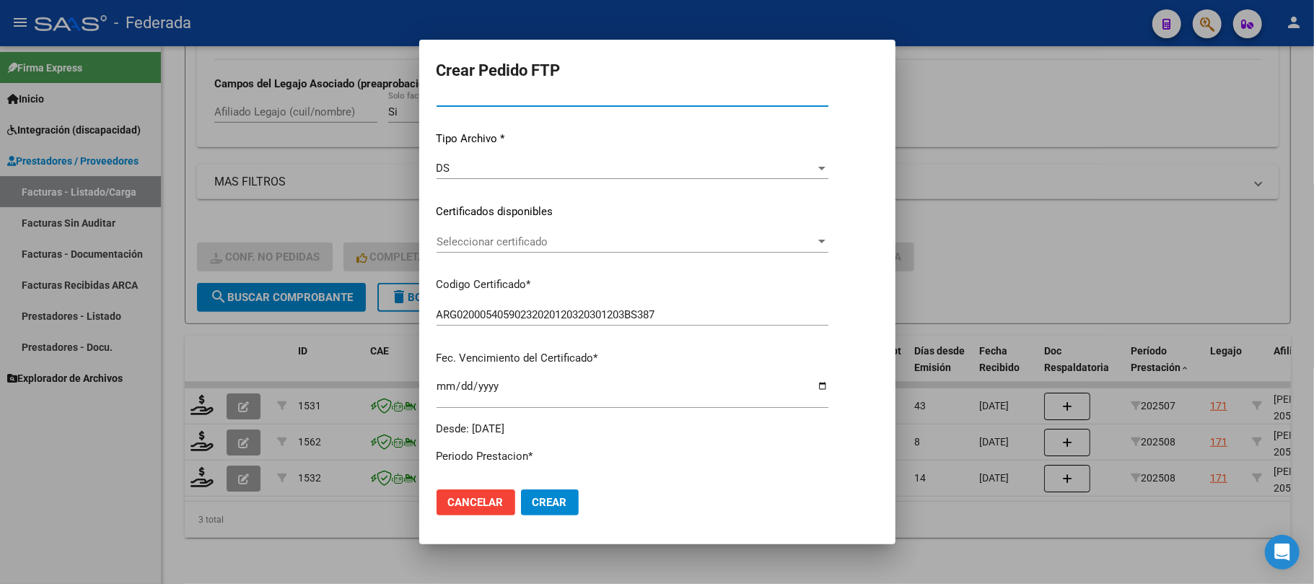
click at [471, 243] on span "Seleccionar certificado" at bounding box center [626, 241] width 379 height 13
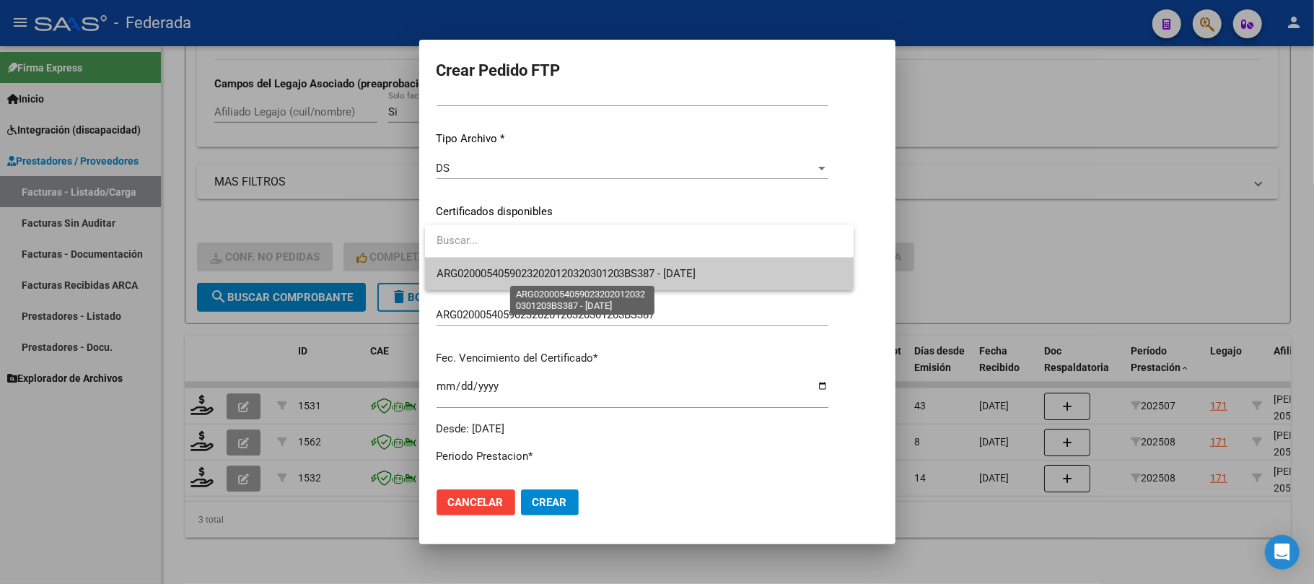
click at [474, 276] on span "ARG02000540590232020120320301203BS387 - 2030-12-03" at bounding box center [567, 273] width 260 height 13
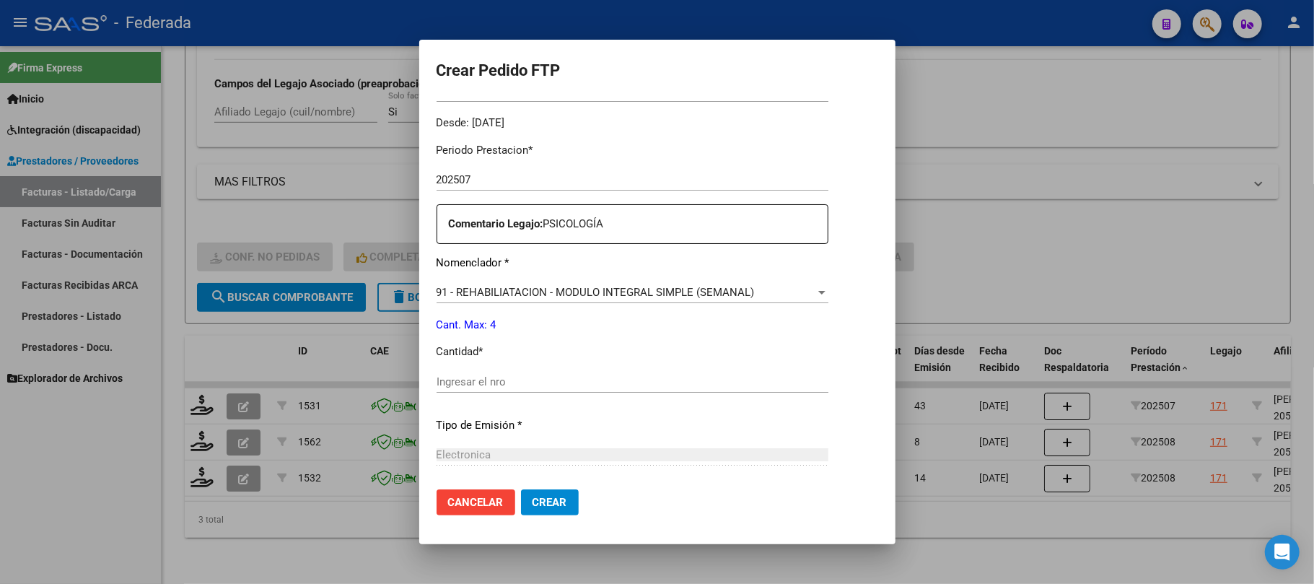
scroll to position [518, 0]
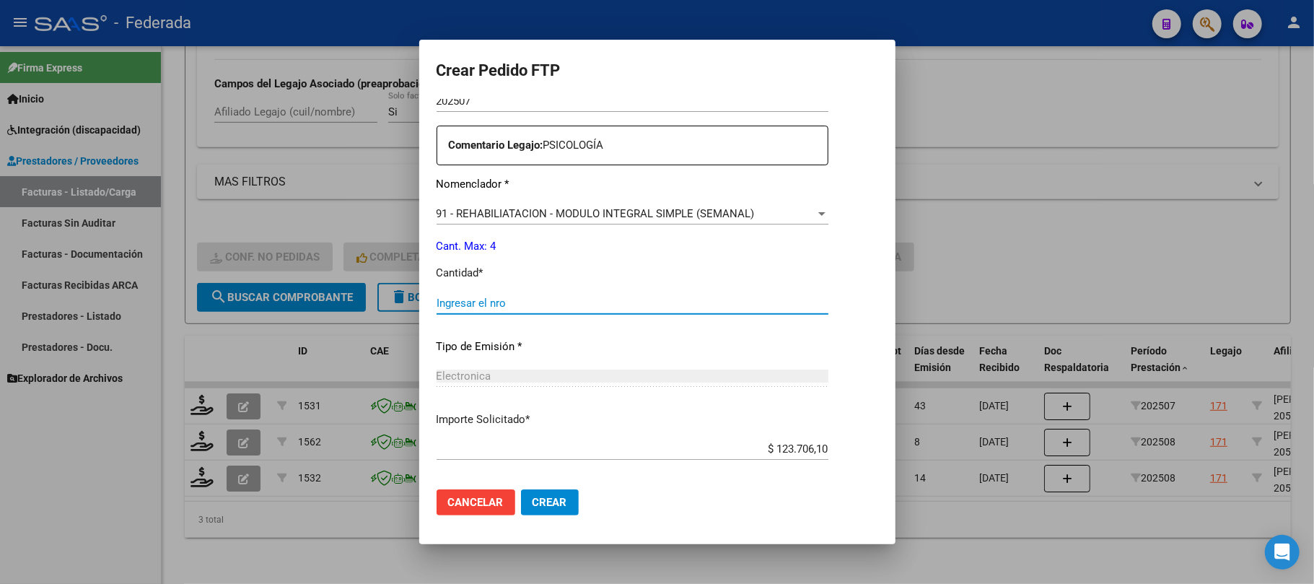
click at [474, 305] on input "Ingresar el nro" at bounding box center [633, 303] width 392 height 13
type input "4"
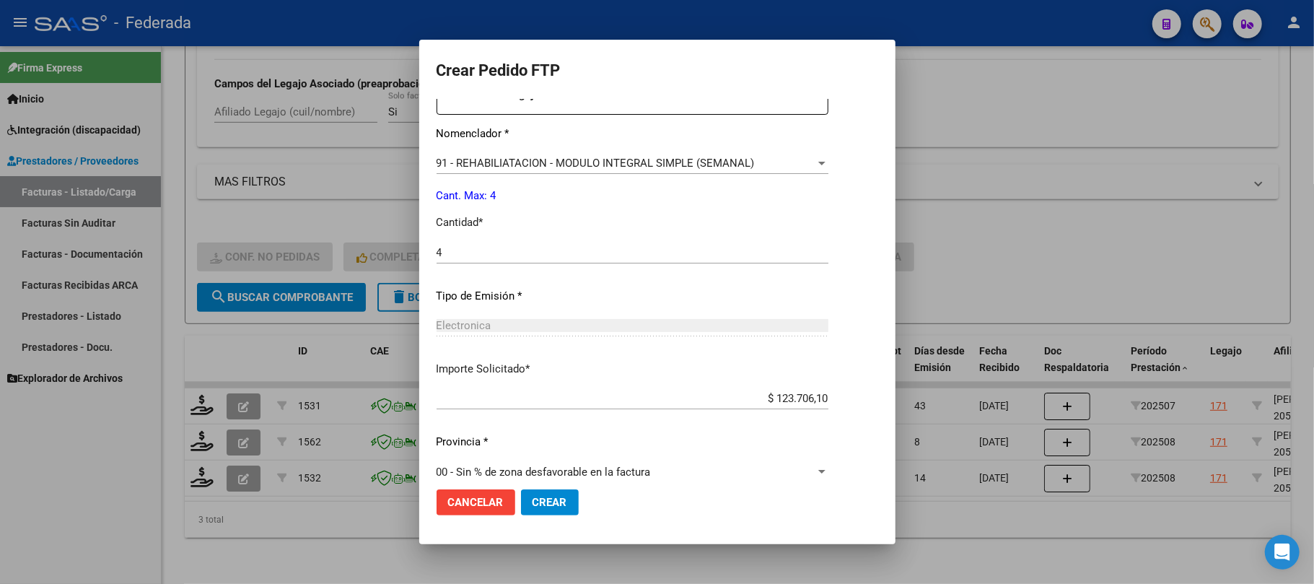
scroll to position [586, 0]
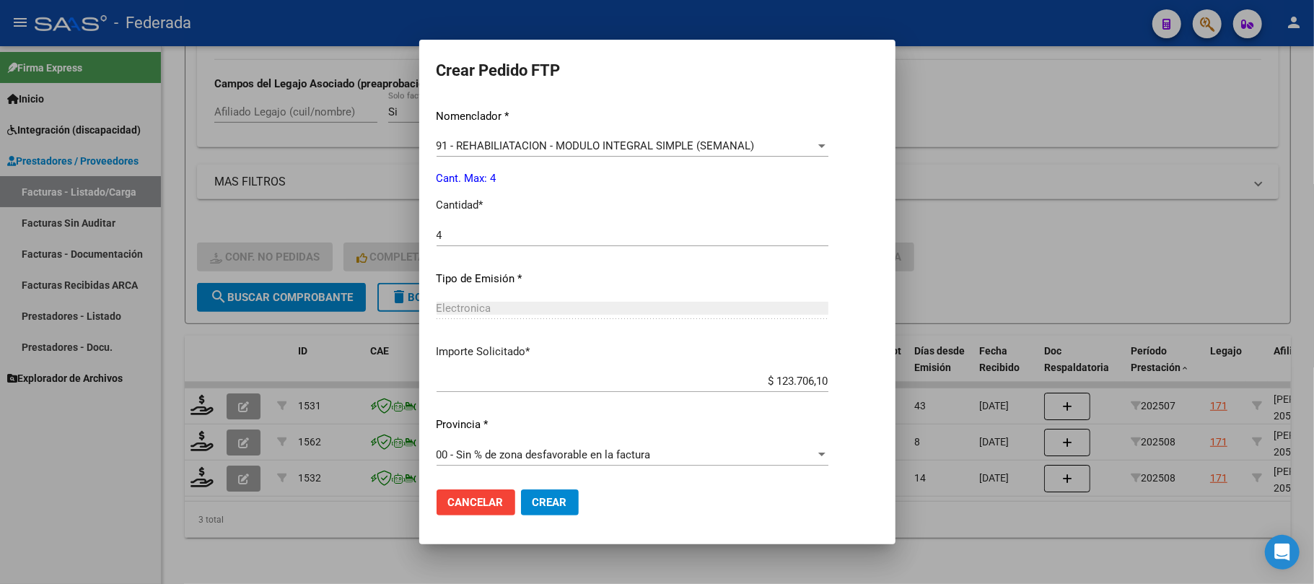
click at [531, 500] on button "Crear" at bounding box center [550, 502] width 58 height 26
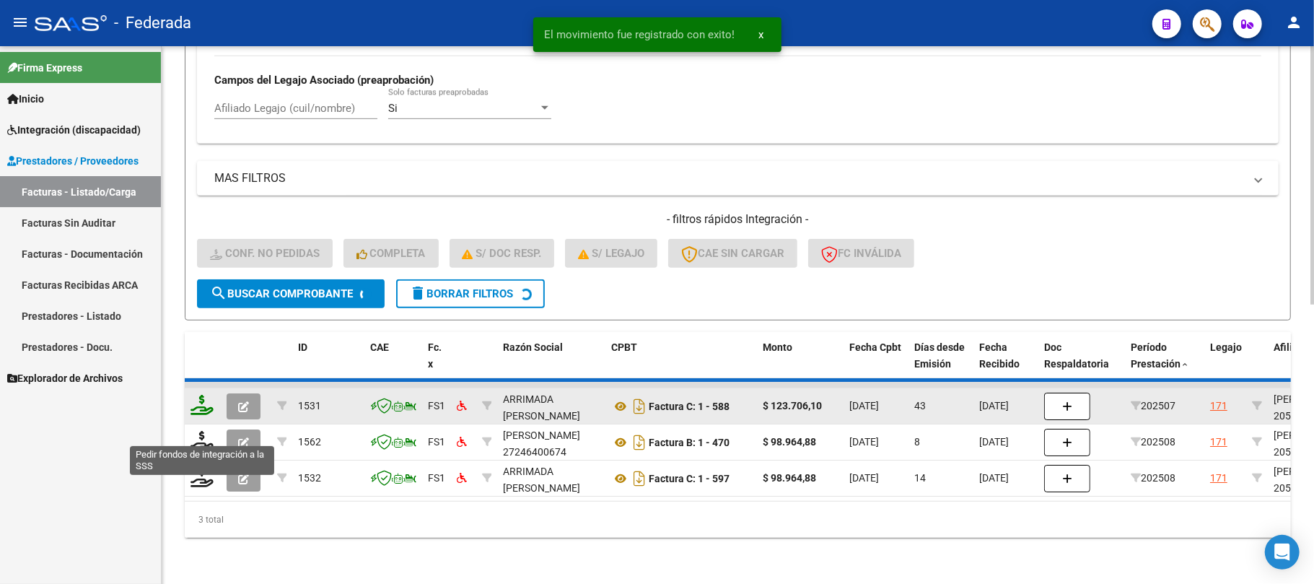
scroll to position [541, 0]
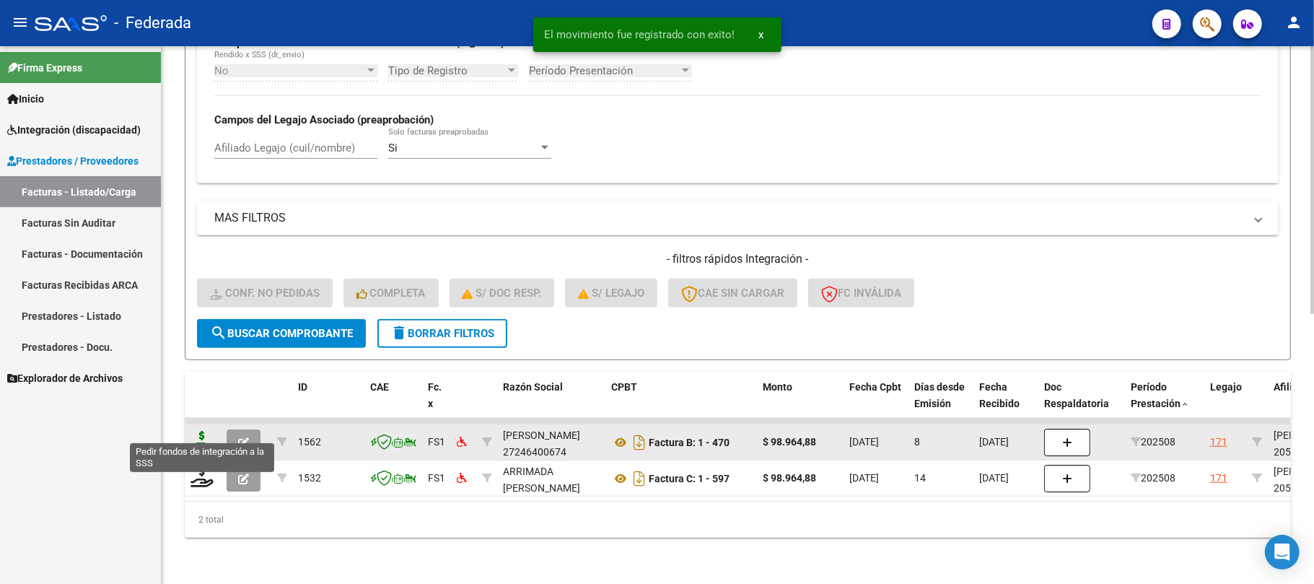
click at [202, 433] on icon at bounding box center [202, 441] width 23 height 20
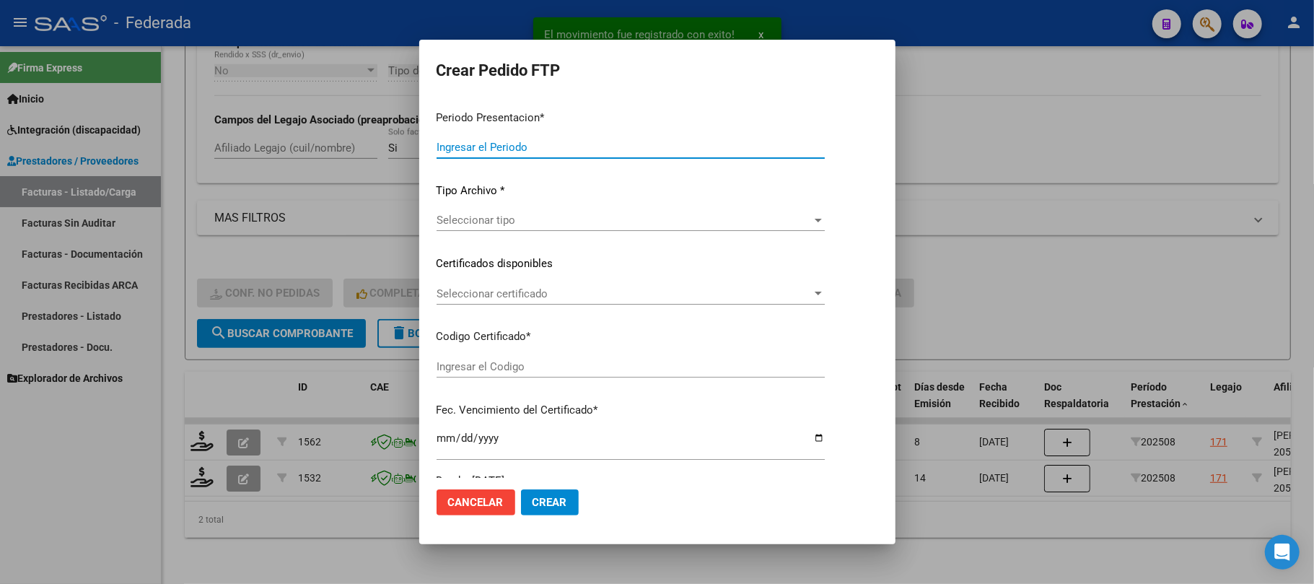
type input "202508"
type input "$ 98.964,88"
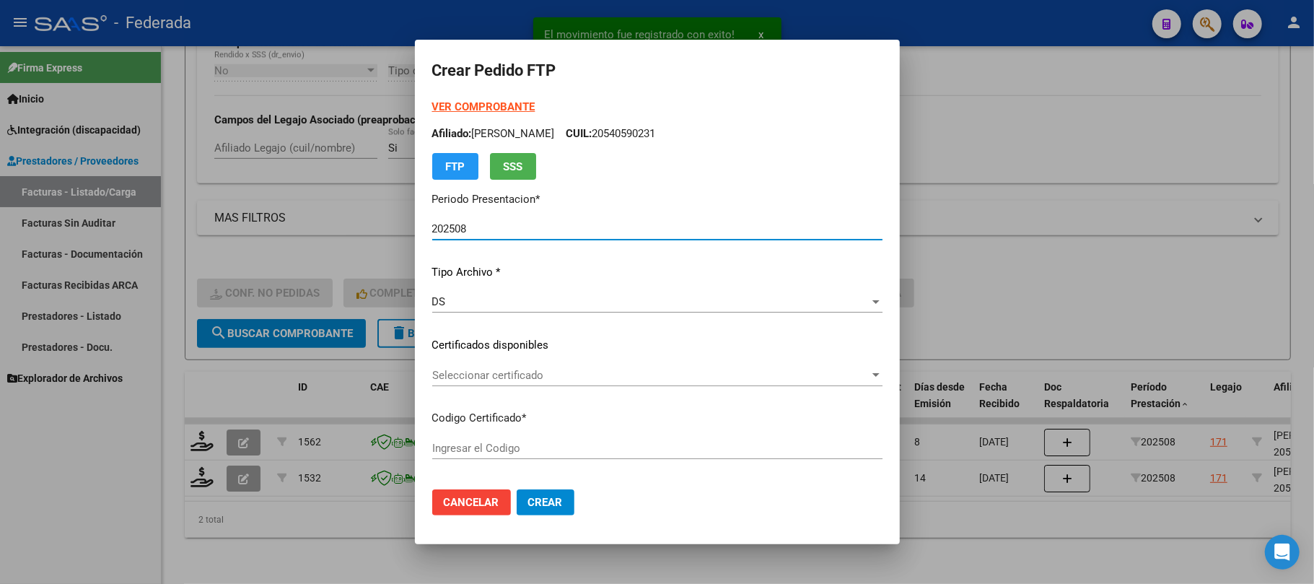
type input "ARG02000540590232020120320301203BS387"
type input "2030-12-03"
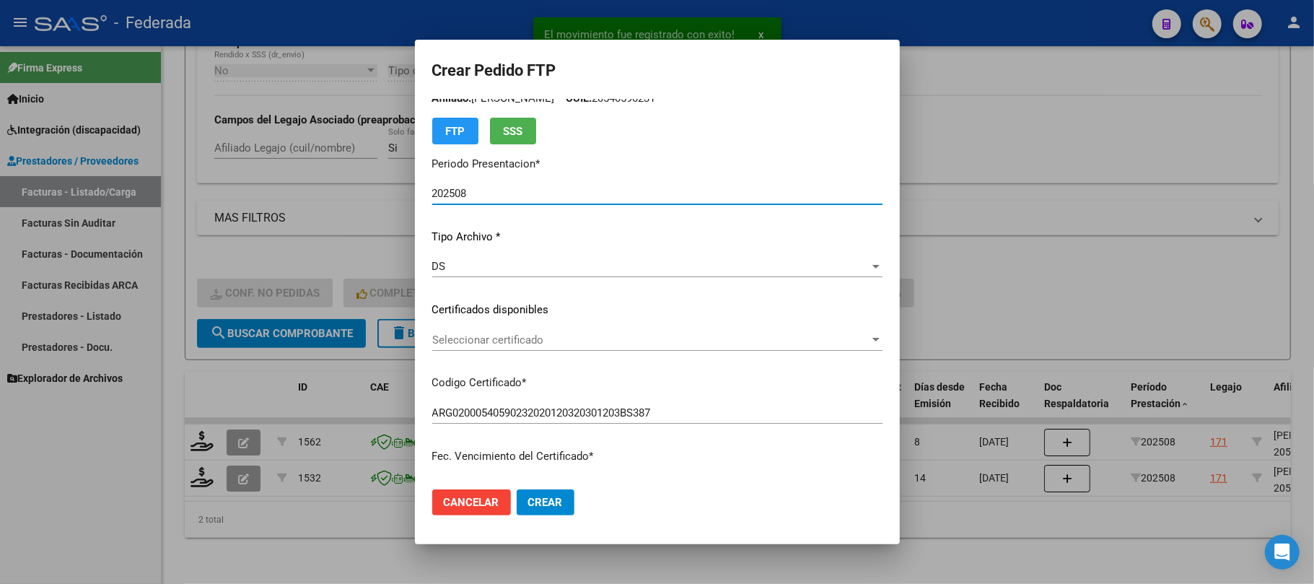
scroll to position [96, 0]
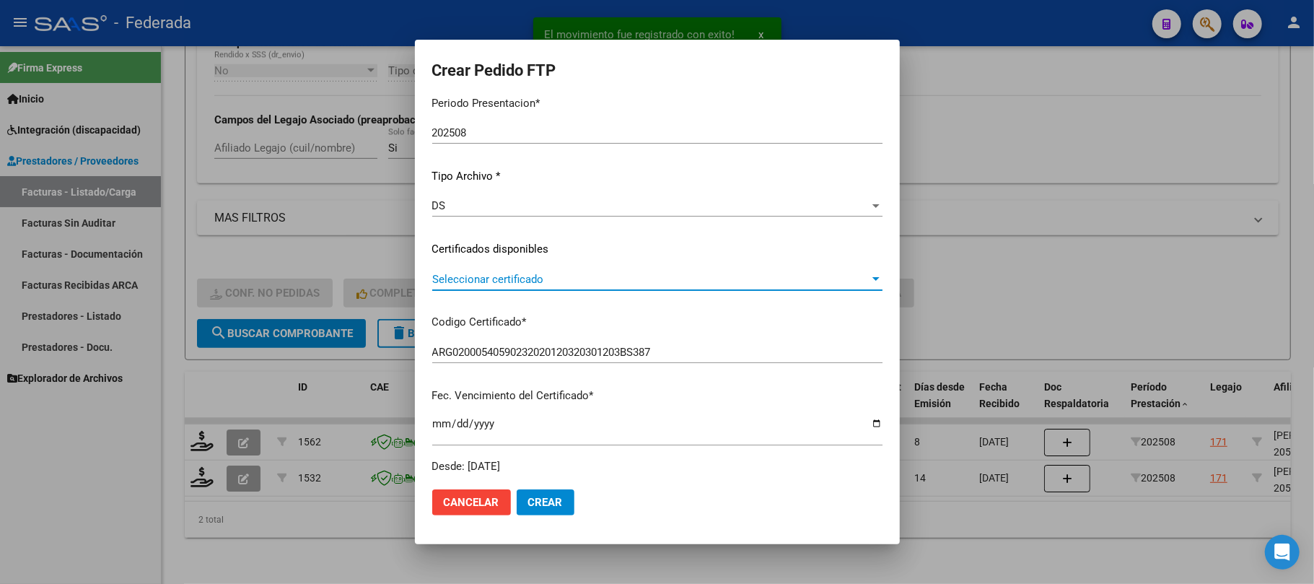
click at [462, 275] on span "Seleccionar certificado" at bounding box center [650, 279] width 437 height 13
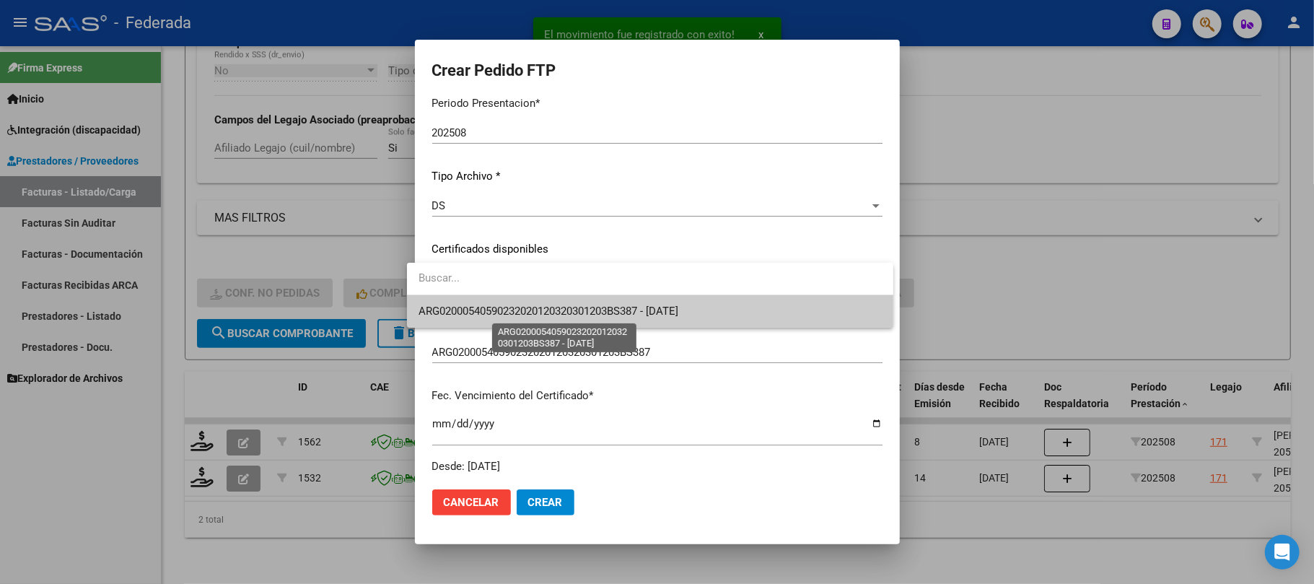
click at [463, 309] on span "ARG02000540590232020120320301203BS387 - 2030-12-03" at bounding box center [549, 311] width 260 height 13
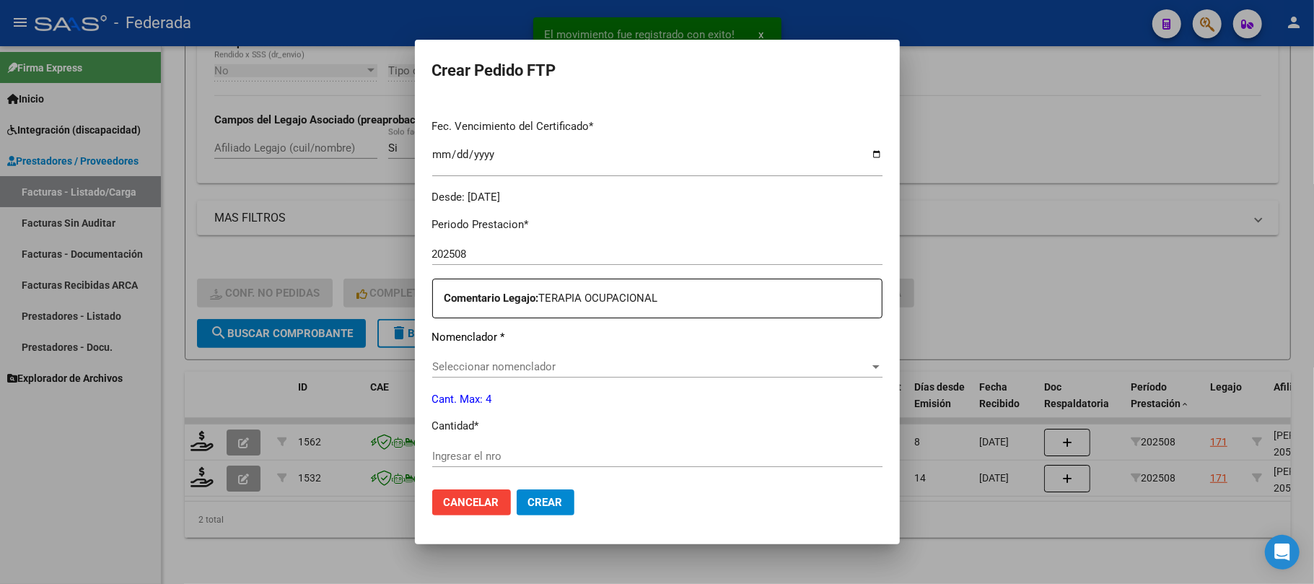
scroll to position [481, 0]
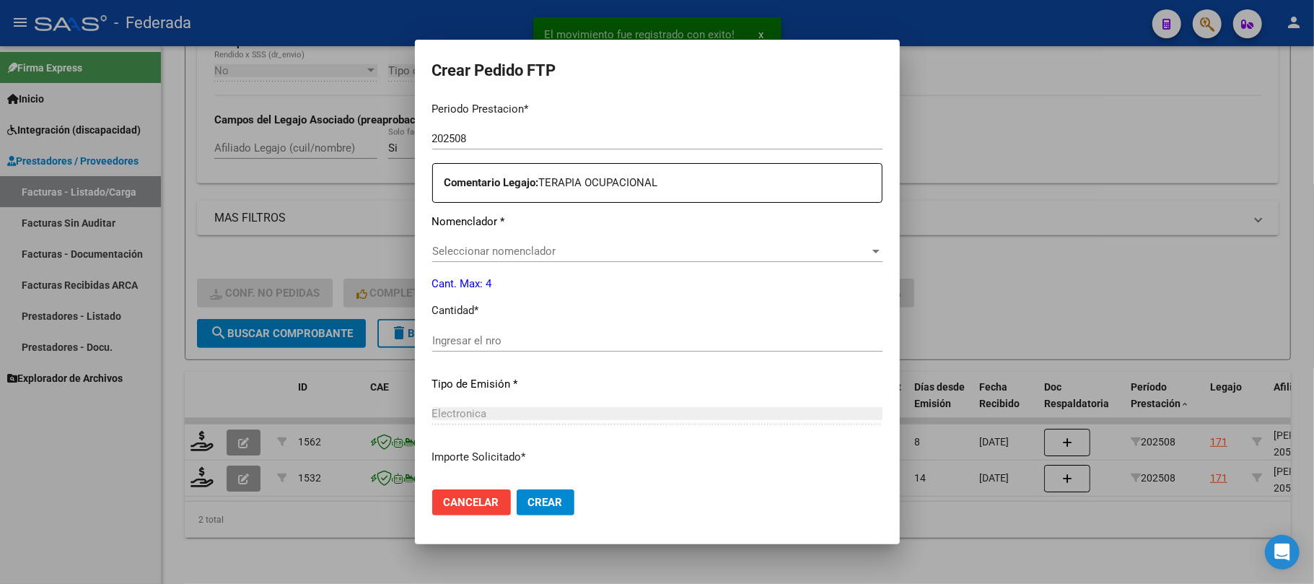
click at [456, 335] on input "Ingresar el nro" at bounding box center [657, 340] width 450 height 13
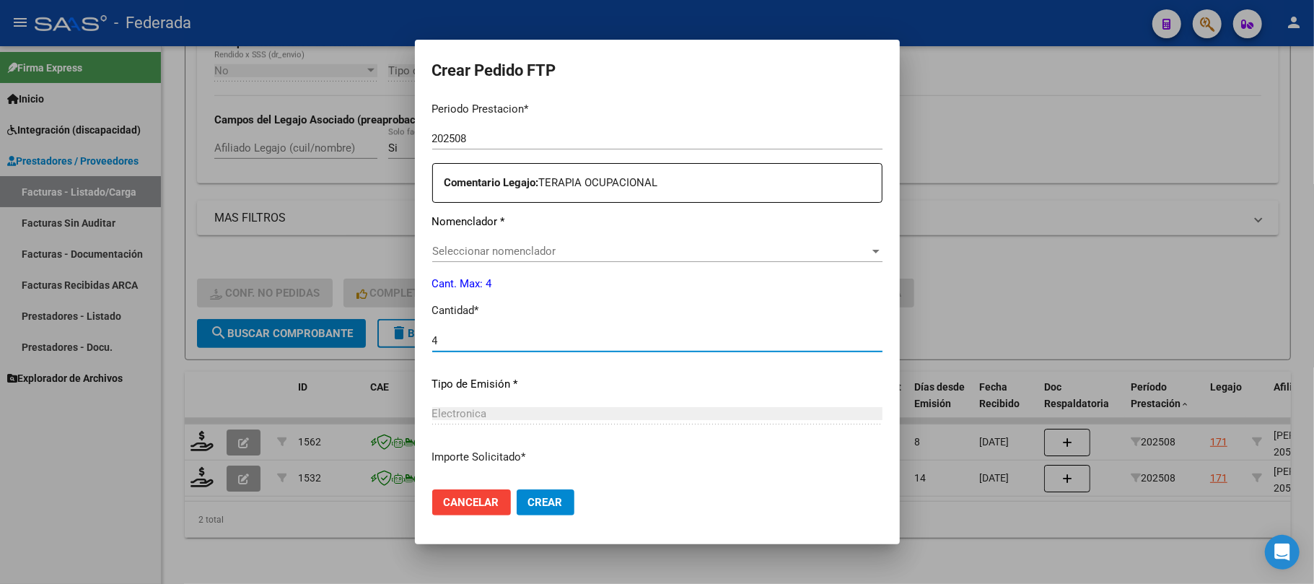
type input "4"
click at [502, 249] on span "Seleccionar nomenclador" at bounding box center [650, 251] width 437 height 13
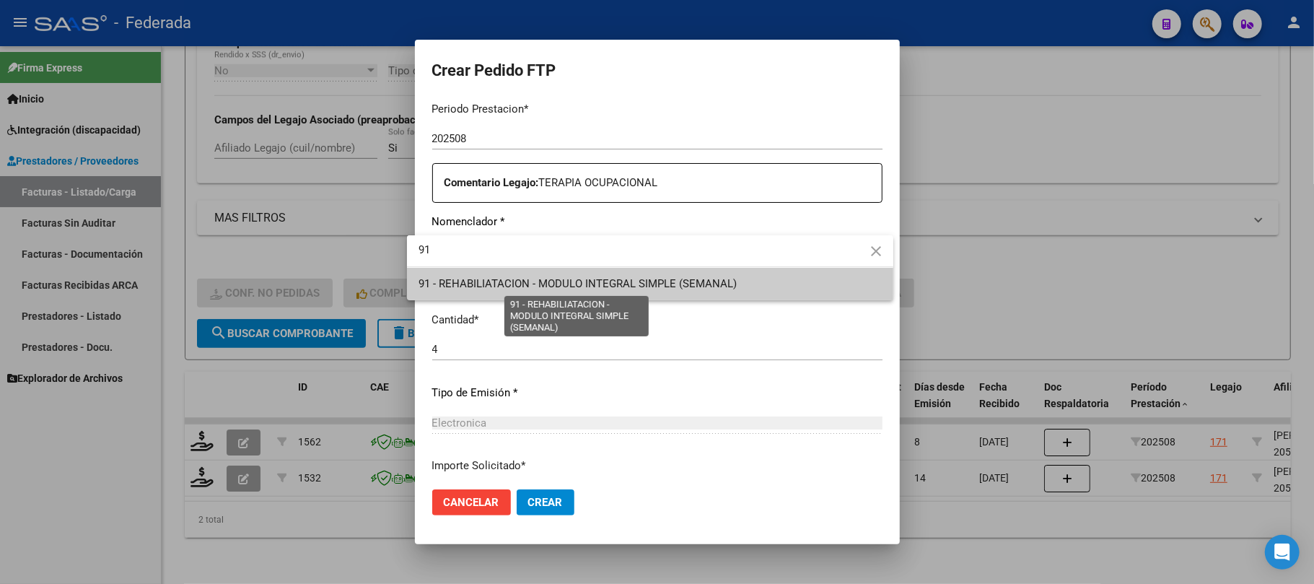
type input "91"
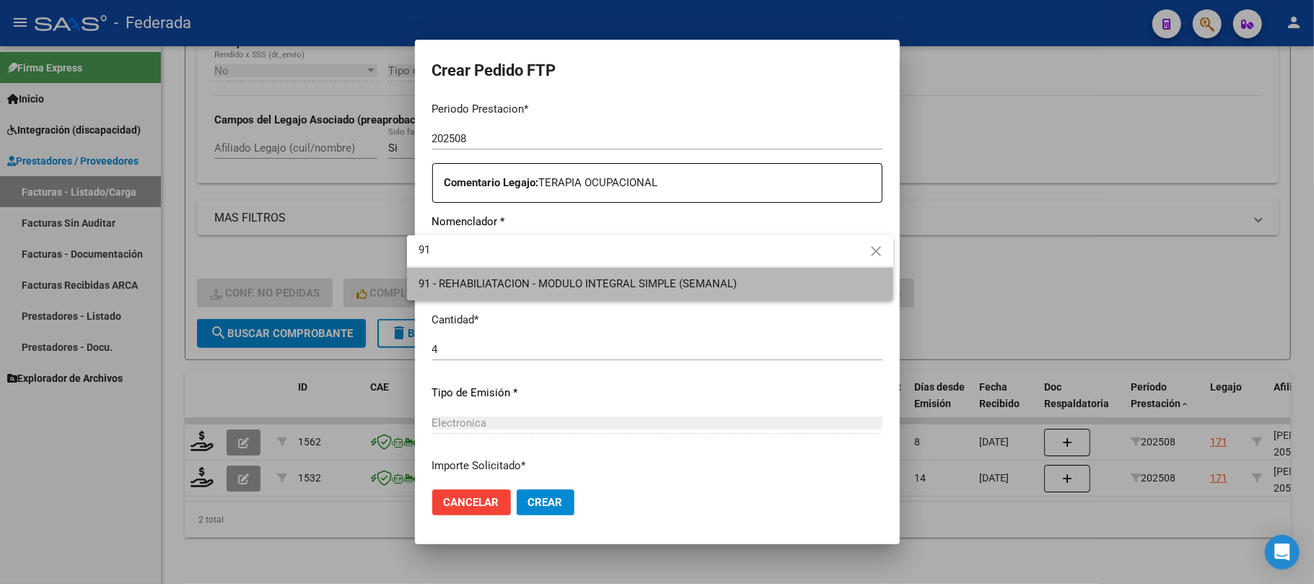
click at [500, 290] on span "91 - REHABILIATACION - MODULO INTEGRAL SIMPLE (SEMANAL)" at bounding box center [650, 284] width 463 height 32
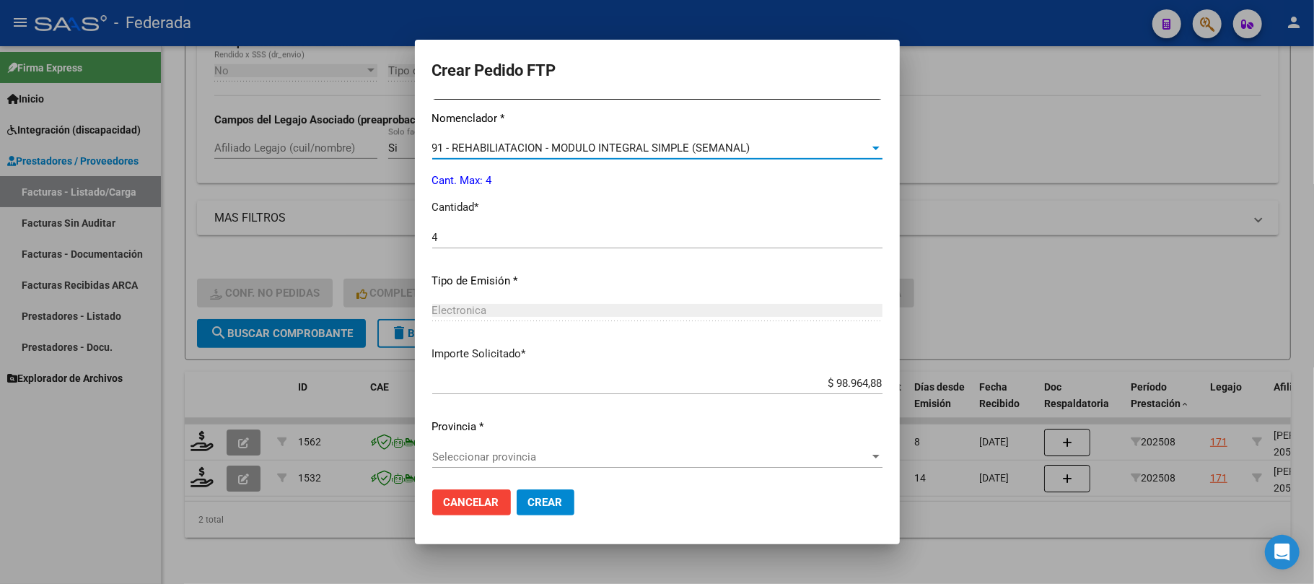
scroll to position [586, 0]
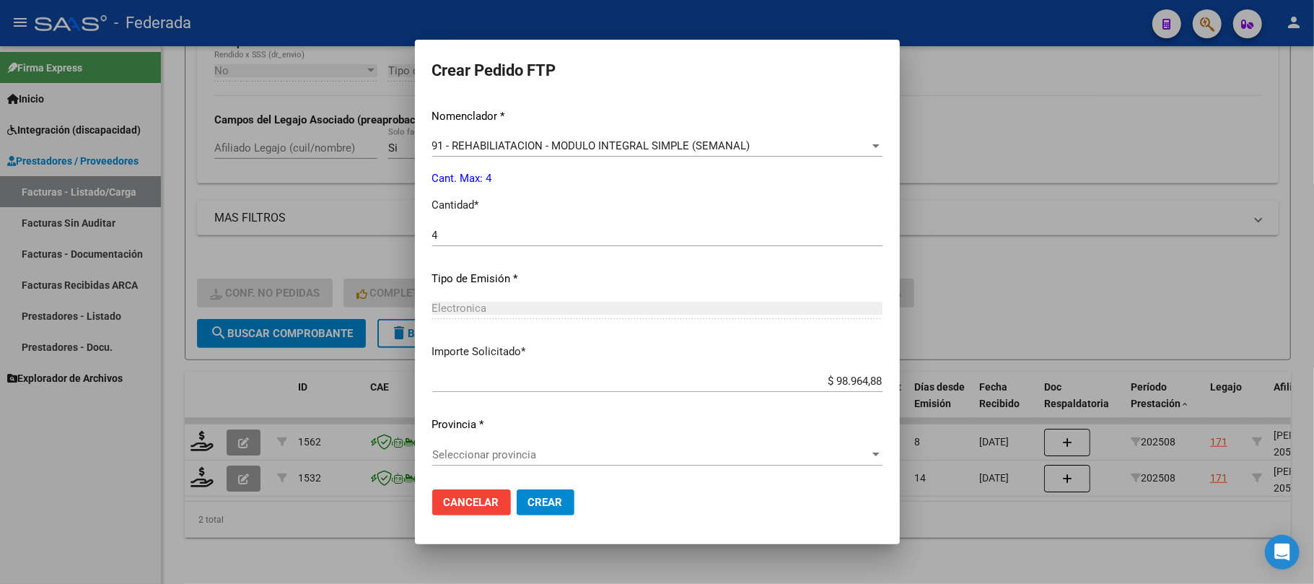
drag, startPoint x: 520, startPoint y: 500, endPoint x: 531, endPoint y: 417, distance: 84.4
click at [531, 417] on form "Crear Pedido FTP VER COMPROBANTE ARCA Padrón Afiliado: LEON BASTIAN CUIL: 20540…" at bounding box center [657, 292] width 450 height 471
click at [509, 453] on span "Seleccionar provincia" at bounding box center [650, 454] width 437 height 13
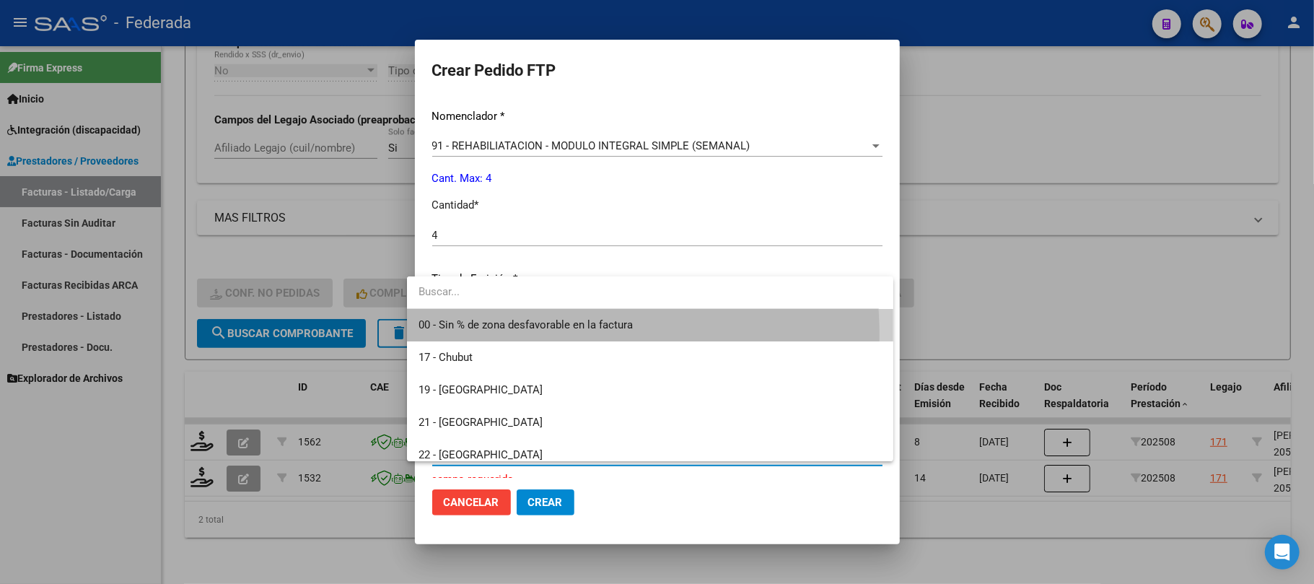
click at [502, 336] on span "00 - Sin % de zona desfavorable en la factura" at bounding box center [650, 325] width 463 height 32
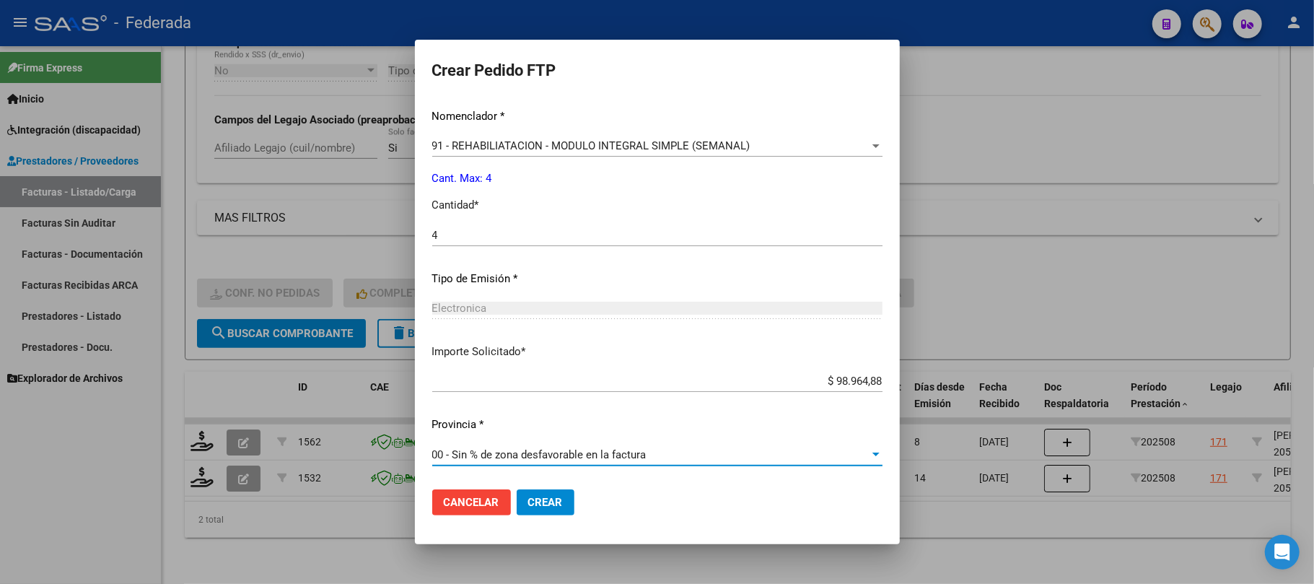
click at [528, 497] on span "Crear" at bounding box center [545, 502] width 35 height 13
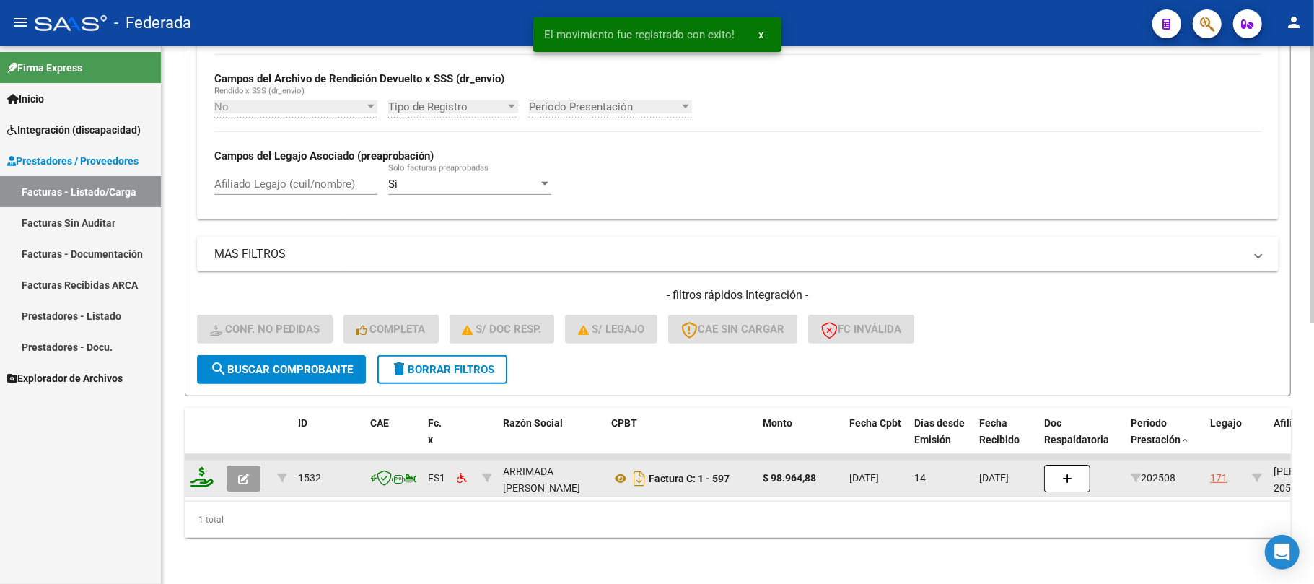
scroll to position [506, 0]
click at [204, 467] on icon at bounding box center [202, 477] width 23 height 20
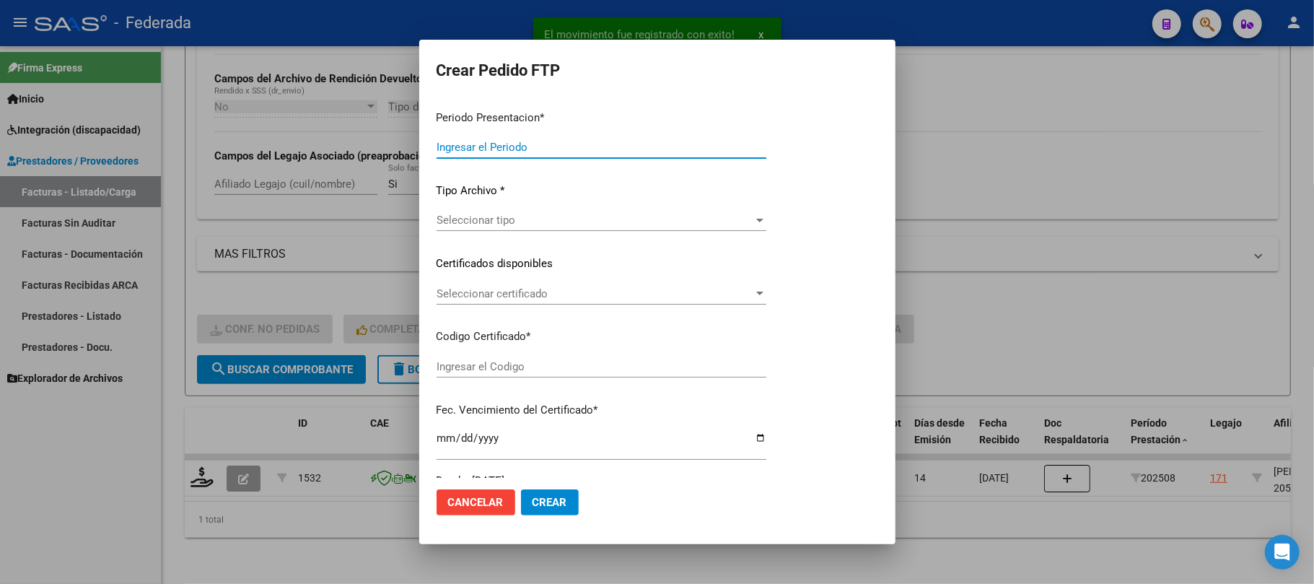
type input "202508"
type input "$ 98.964,88"
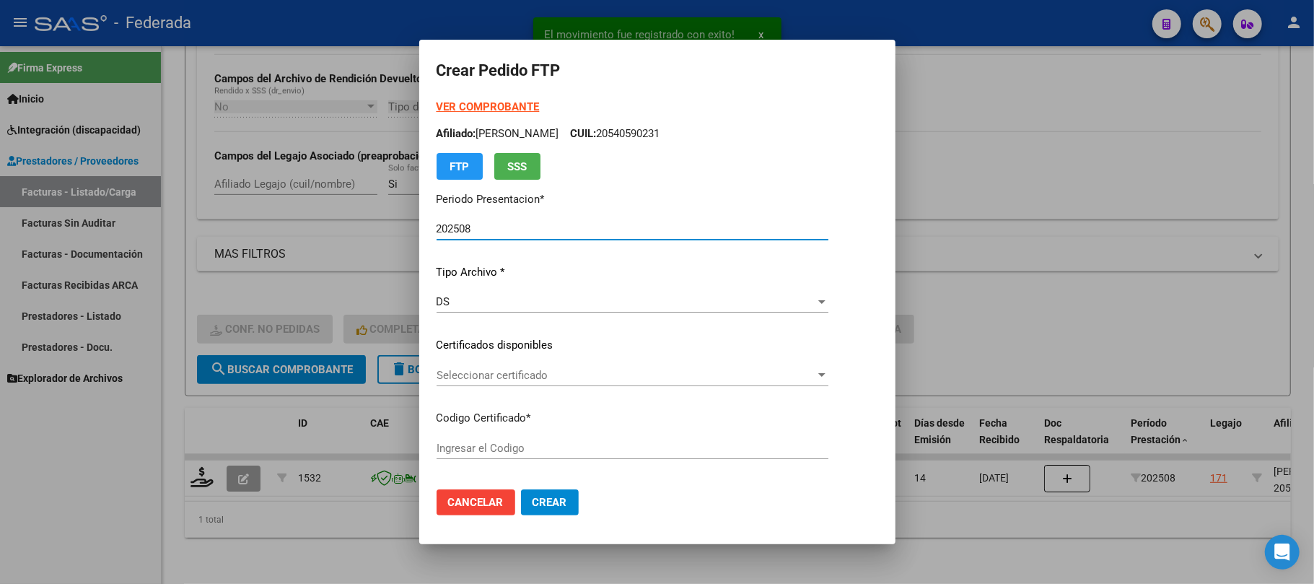
type input "ARG02000540590232020120320301203BS387"
type input "2030-12-03"
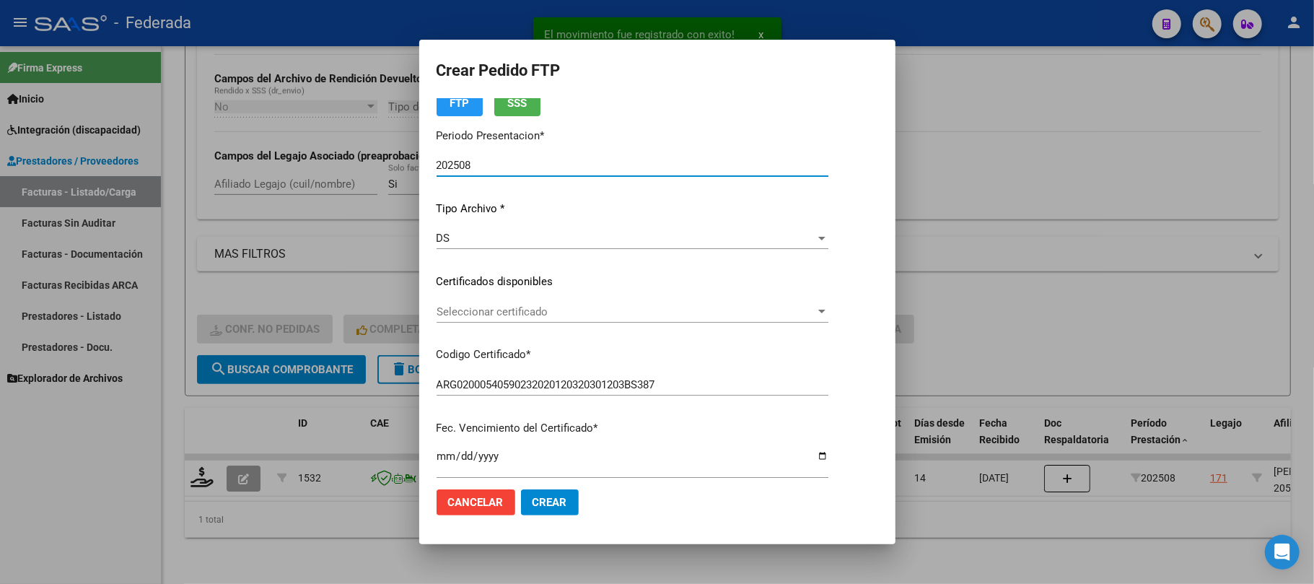
scroll to position [96, 0]
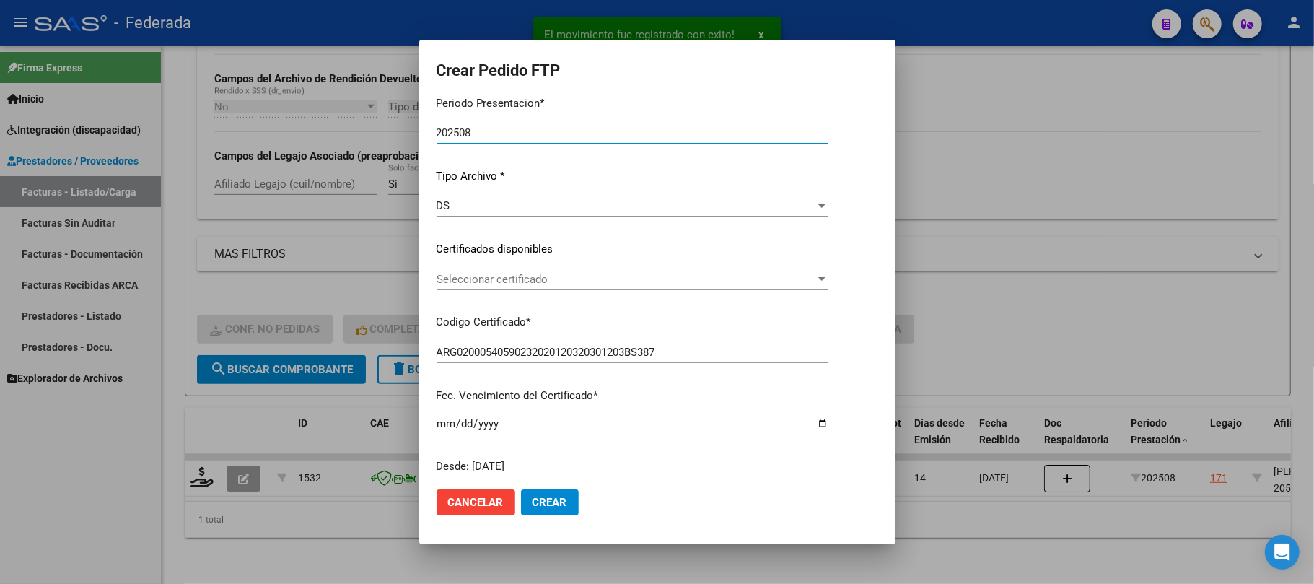
click at [472, 282] on span "Seleccionar certificado" at bounding box center [626, 279] width 379 height 13
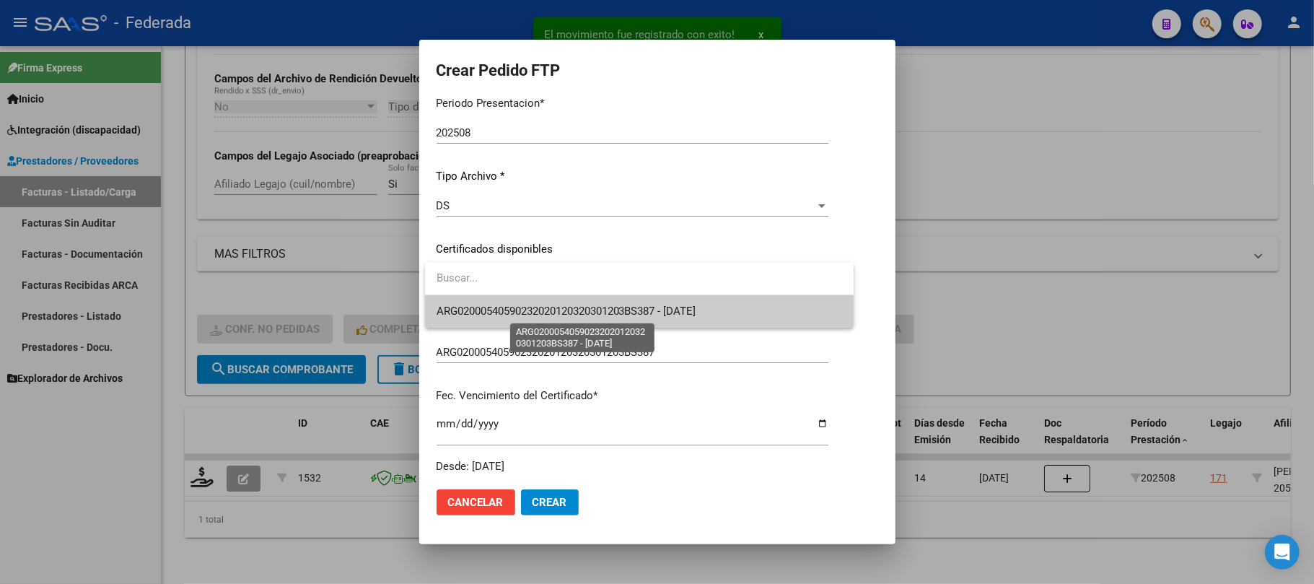
click at [469, 313] on span "ARG02000540590232020120320301203BS387 - 2030-12-03" at bounding box center [567, 311] width 260 height 13
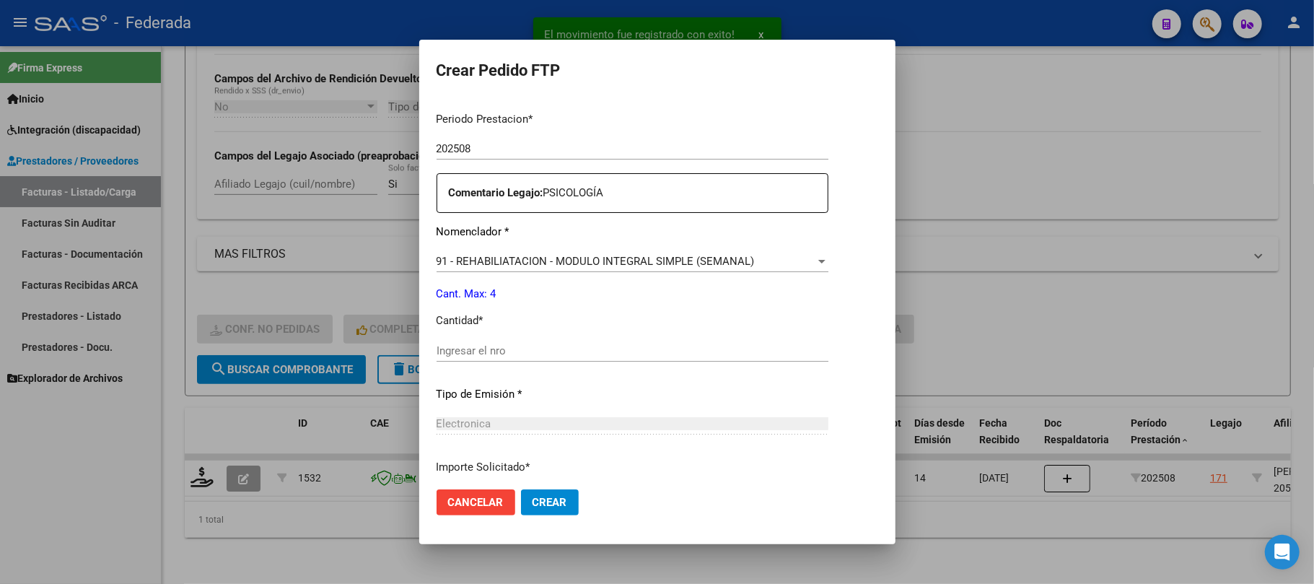
scroll to position [577, 0]
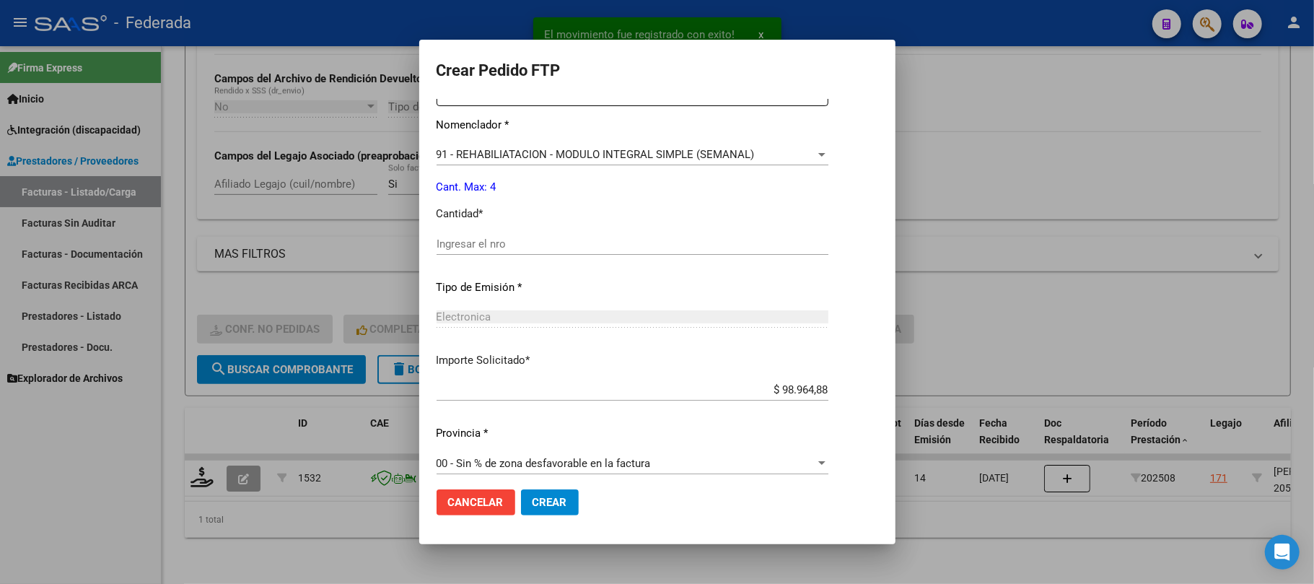
click at [489, 241] on input "Ingresar el nro" at bounding box center [633, 243] width 392 height 13
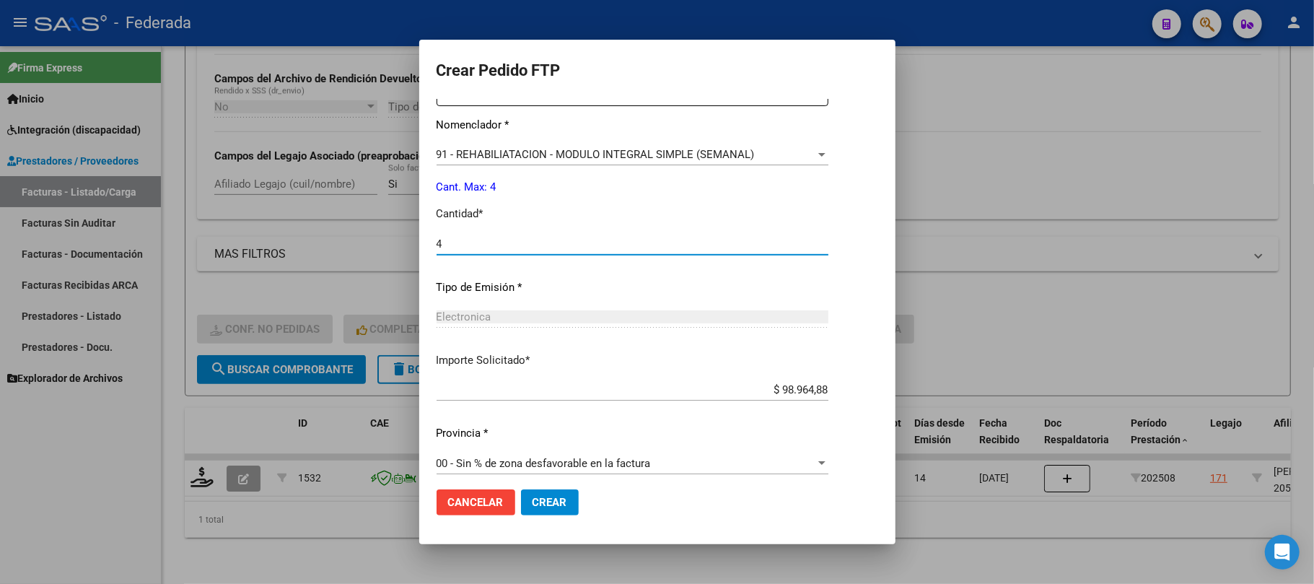
type input "4"
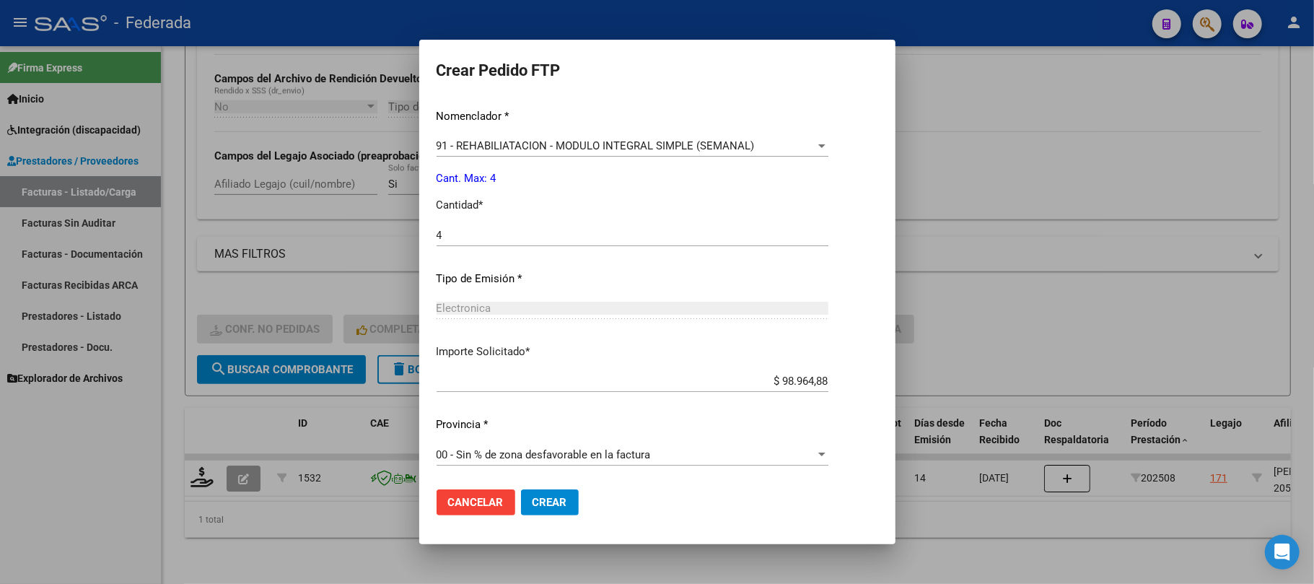
click at [554, 497] on span "Crear" at bounding box center [550, 502] width 35 height 13
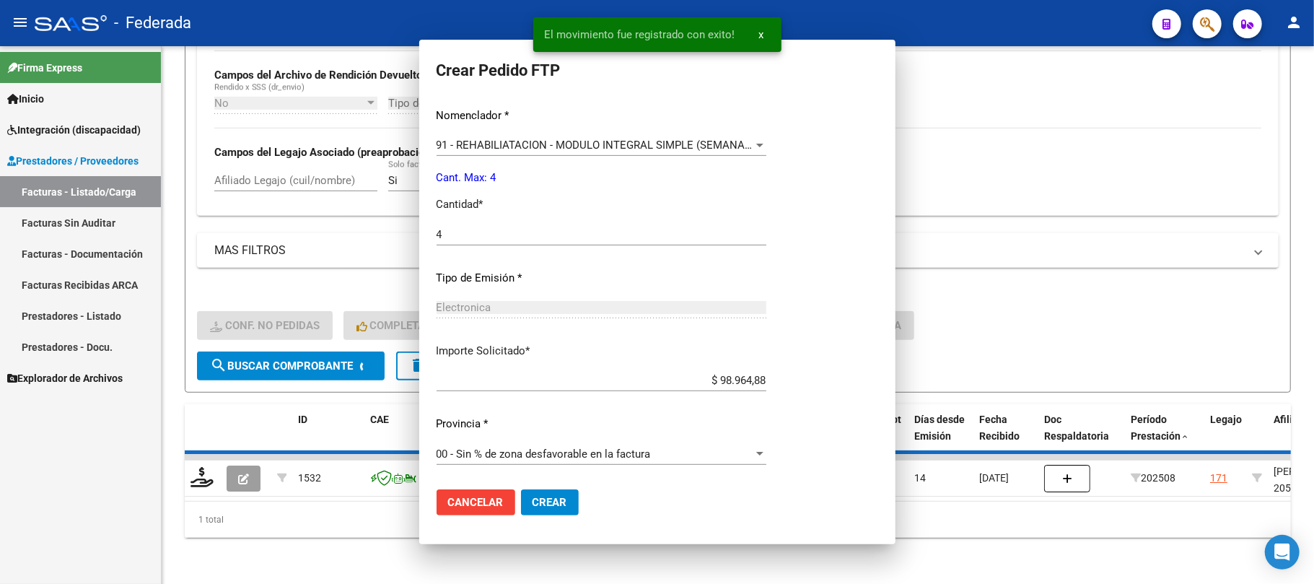
scroll to position [0, 0]
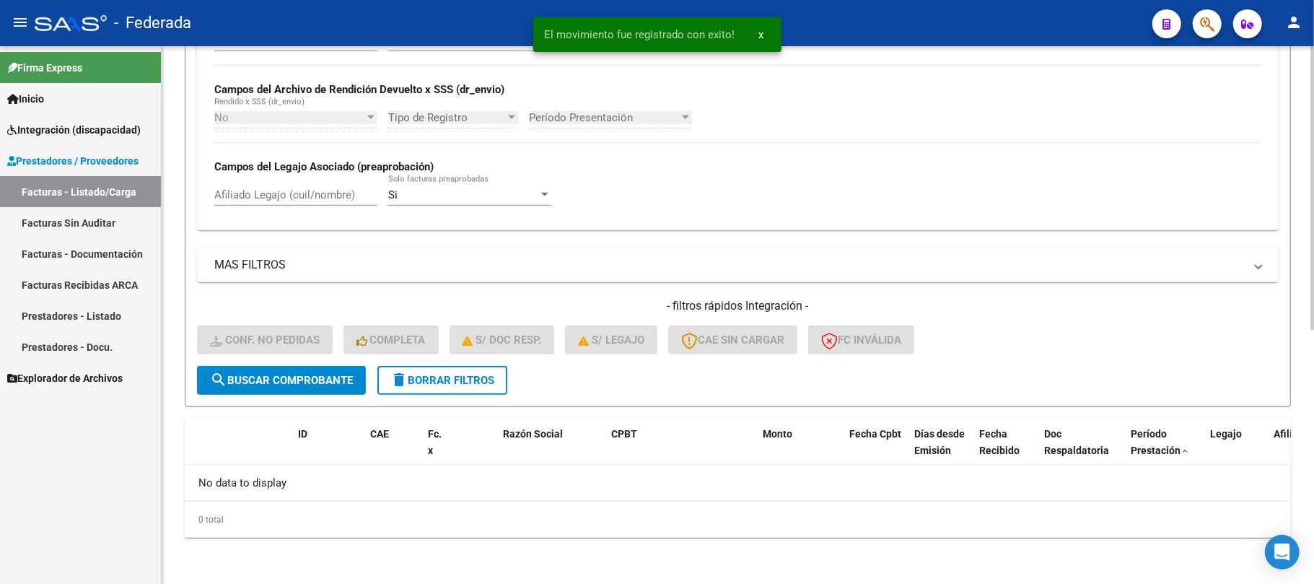
click at [445, 377] on span "delete Borrar Filtros" at bounding box center [443, 380] width 104 height 13
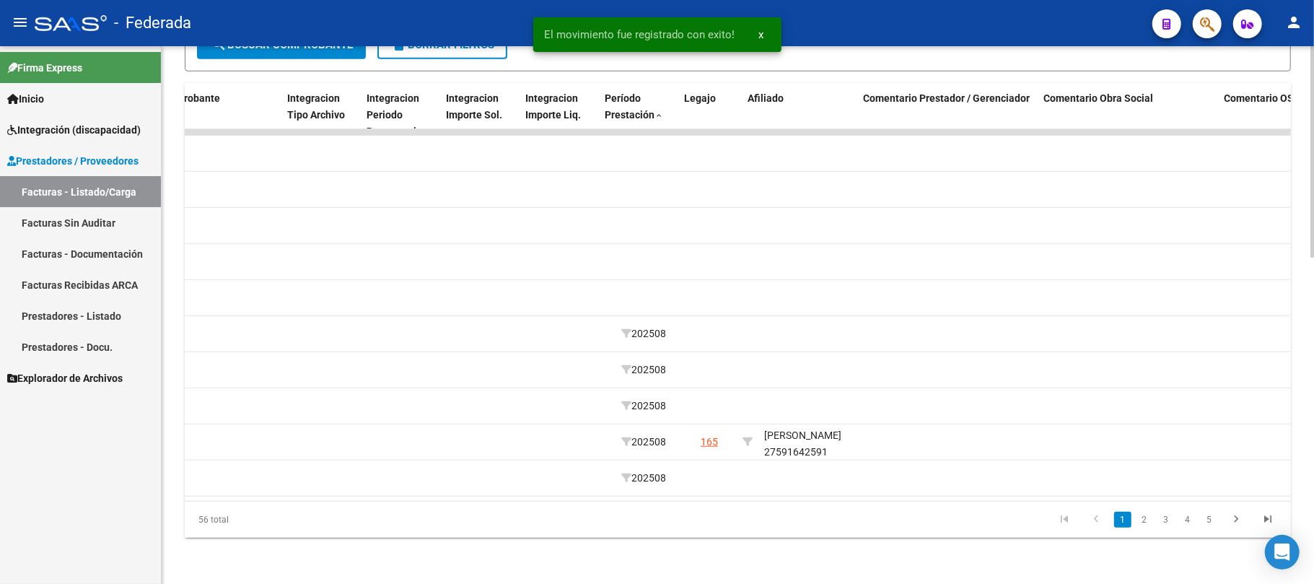
scroll to position [0, 1663]
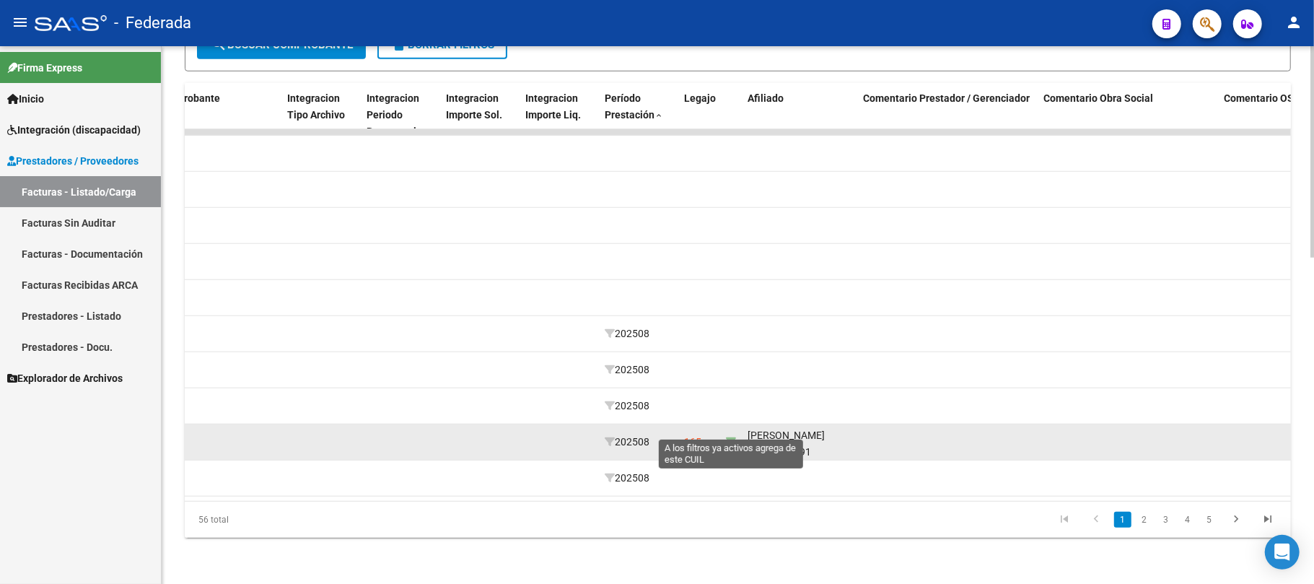
click at [731, 437] on icon at bounding box center [731, 442] width 10 height 10
type input "27591642591"
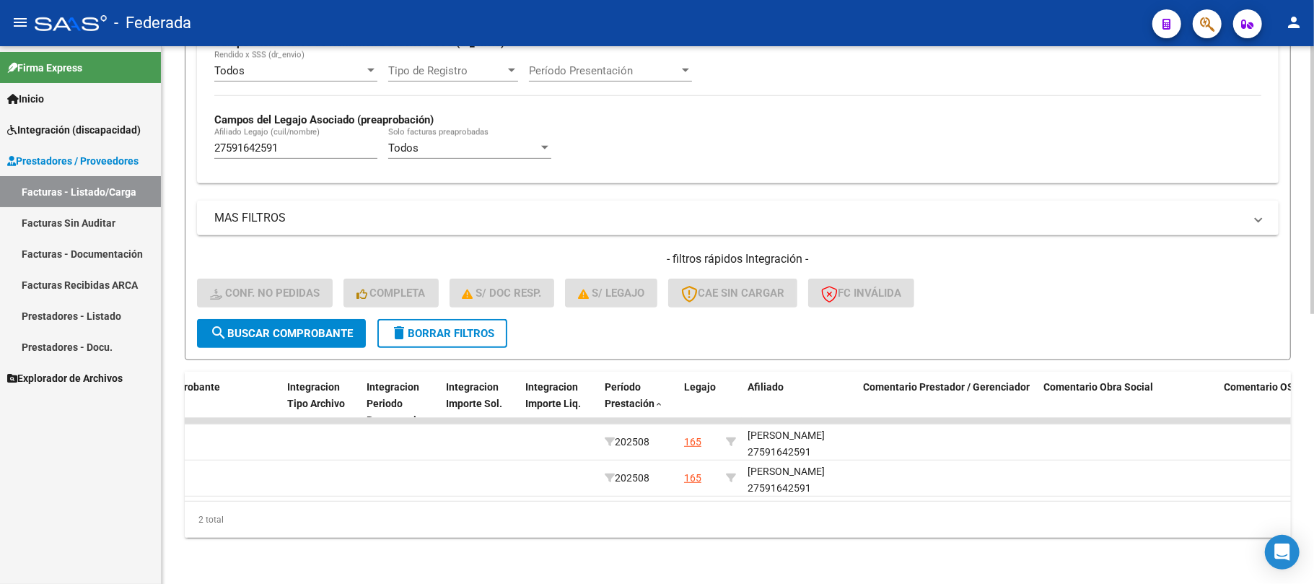
scroll to position [541, 0]
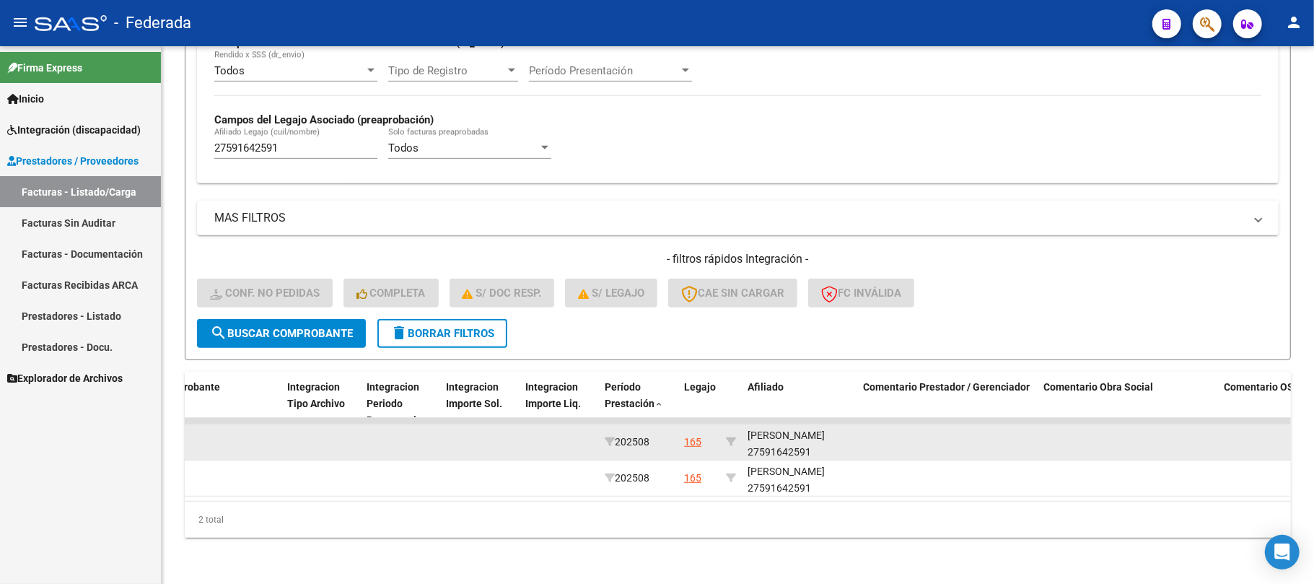
click at [786, 433] on div "PACHELLO JUSTINA 27591642591" at bounding box center [800, 443] width 104 height 33
copy div "27591642591"
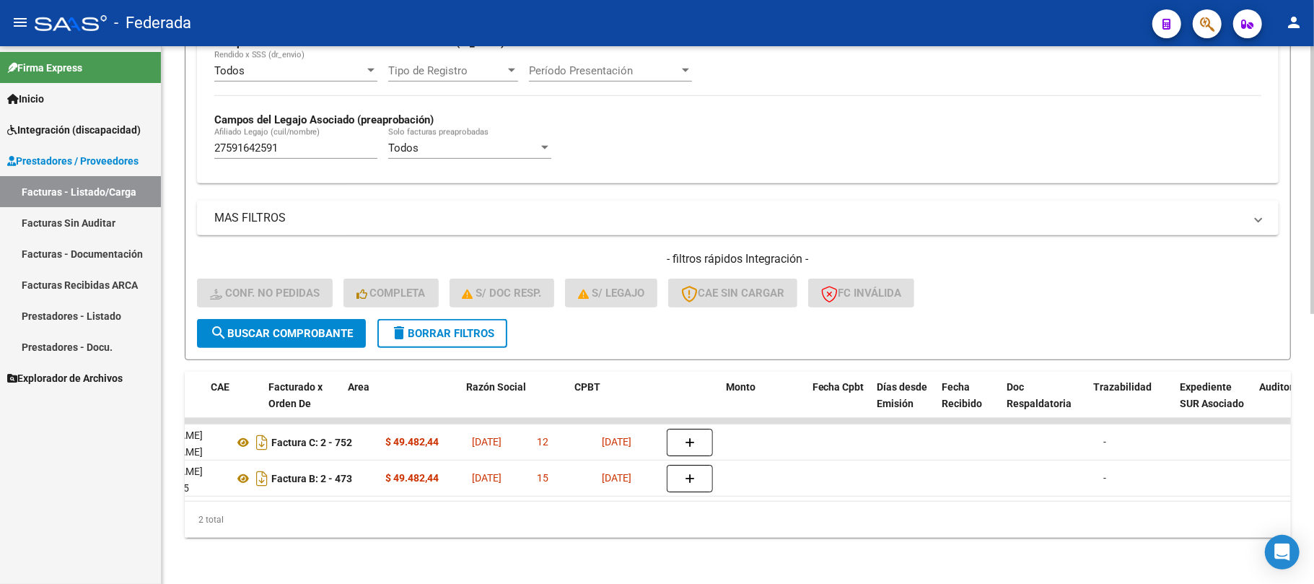
scroll to position [0, 0]
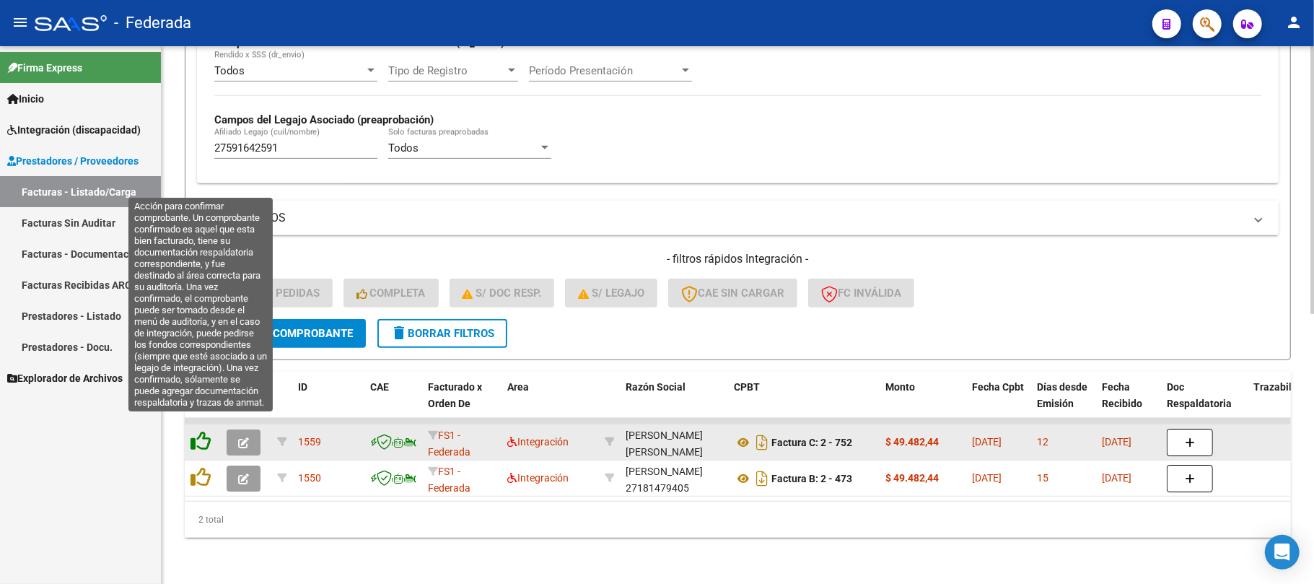
click at [205, 431] on icon at bounding box center [201, 441] width 20 height 20
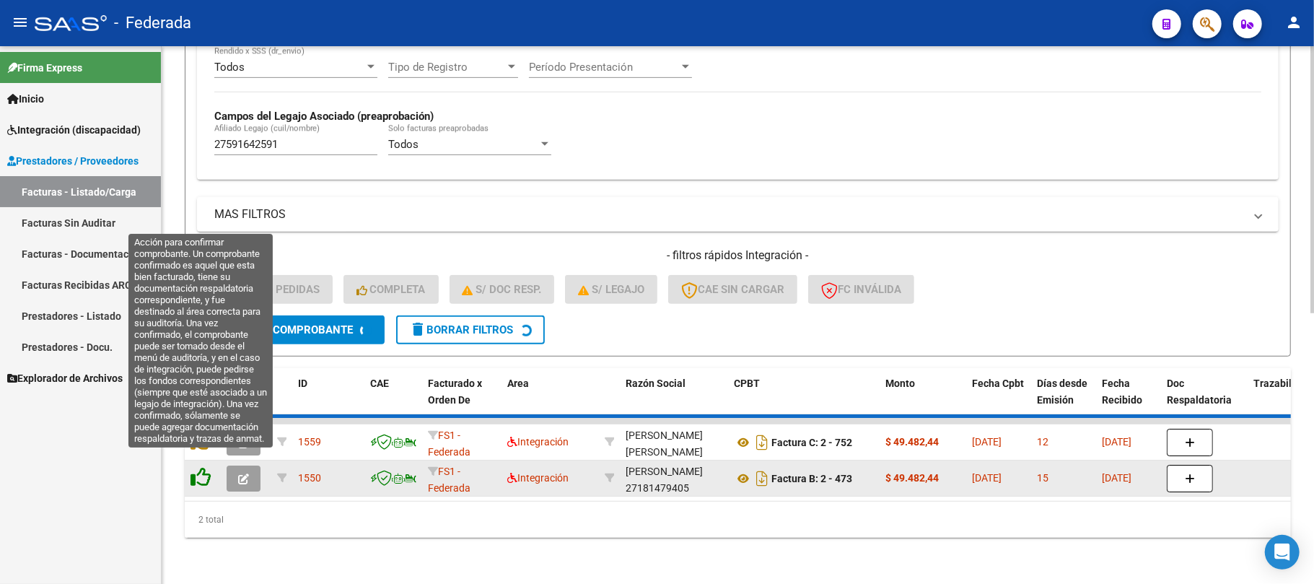
click at [204, 467] on icon at bounding box center [201, 477] width 20 height 20
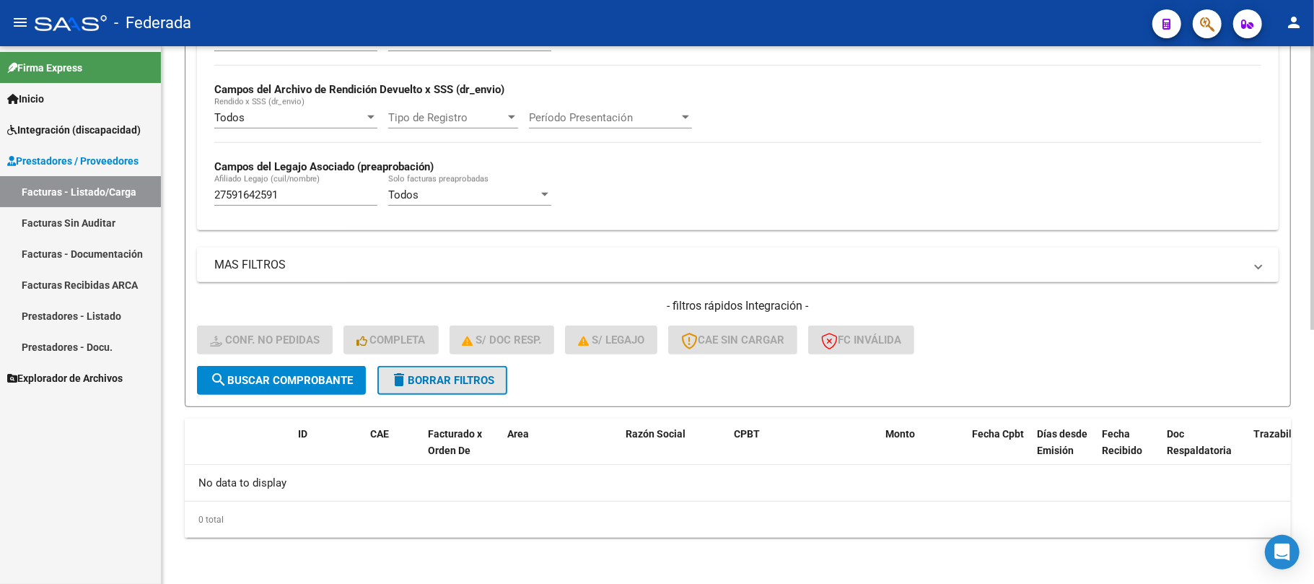
click at [445, 380] on span "delete Borrar Filtros" at bounding box center [443, 380] width 104 height 13
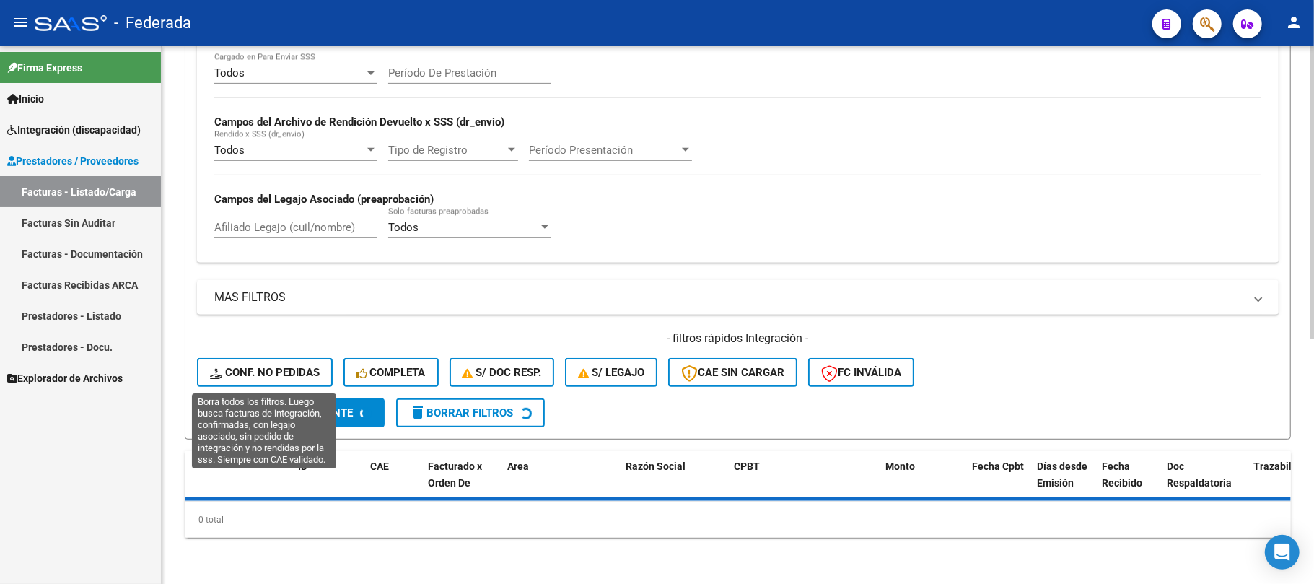
click at [278, 398] on button "search Buscar Comprobante" at bounding box center [291, 412] width 188 height 29
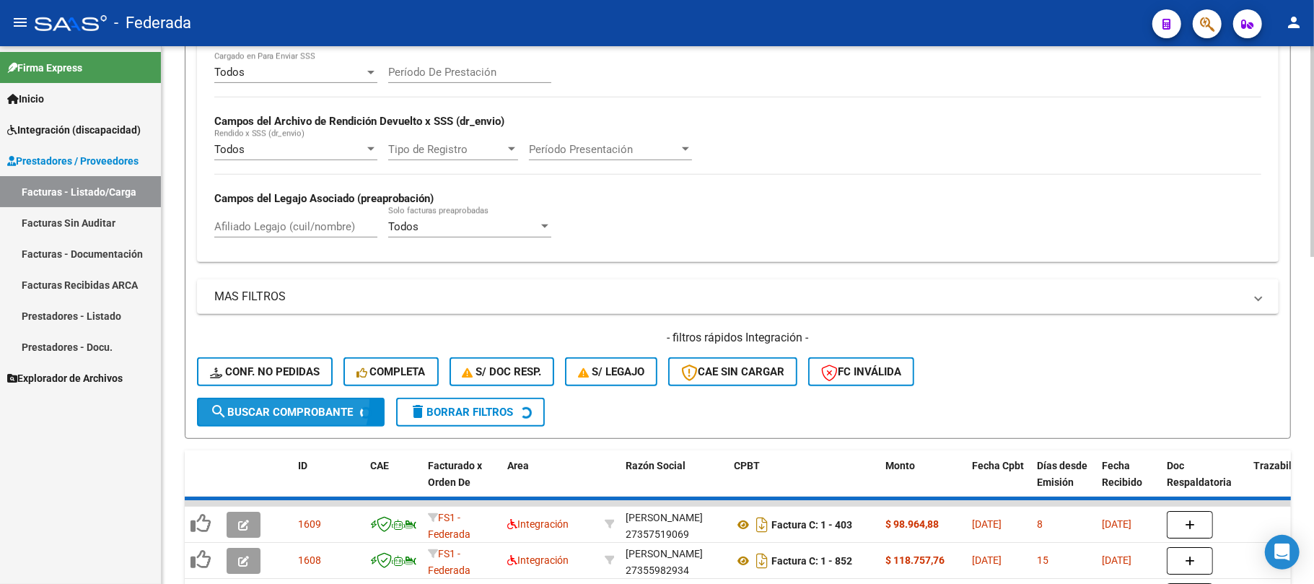
scroll to position [480, 0]
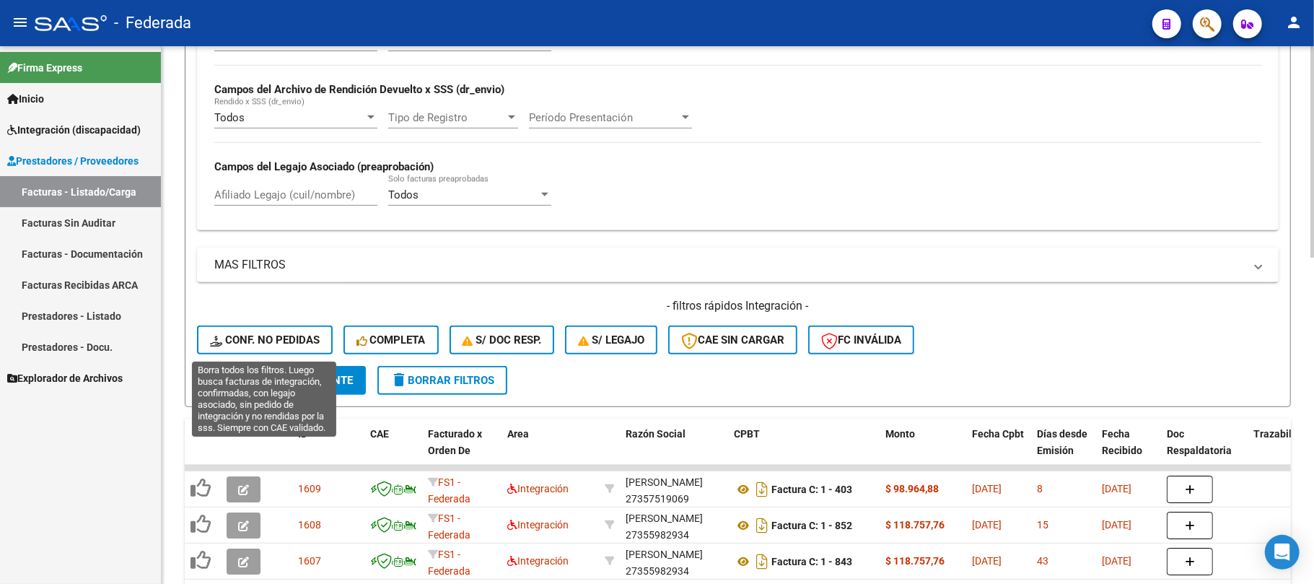
click at [290, 341] on span "Conf. no pedidas" at bounding box center [265, 339] width 110 height 13
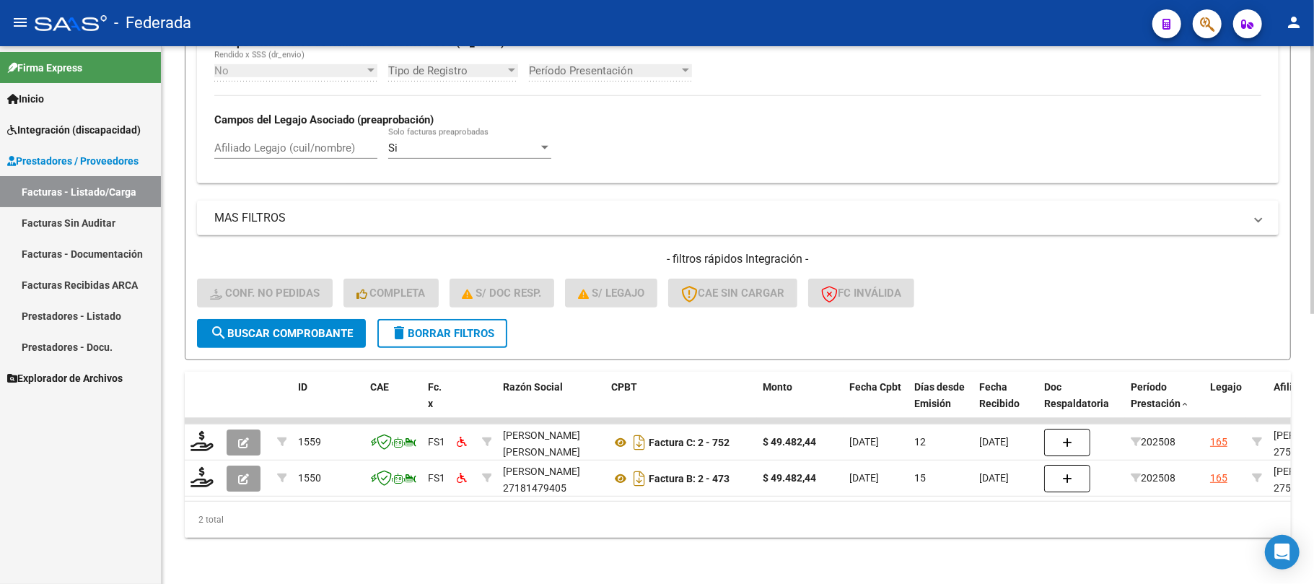
scroll to position [541, 0]
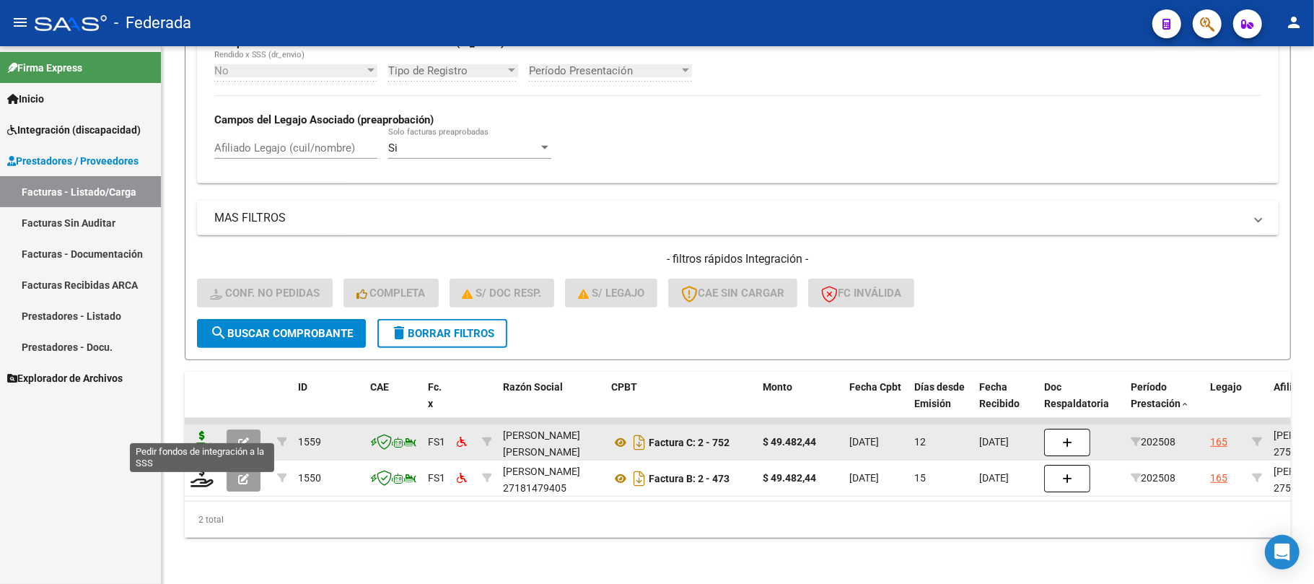
click at [212, 431] on icon at bounding box center [202, 441] width 23 height 20
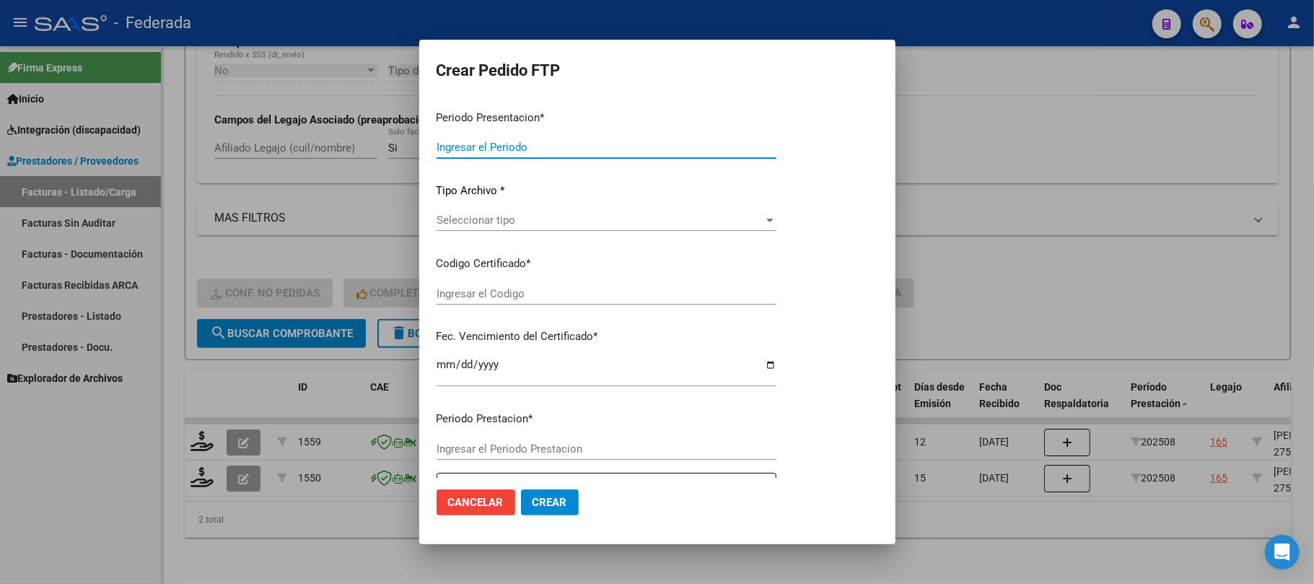
type input "202508"
type input "$ 49.482,44"
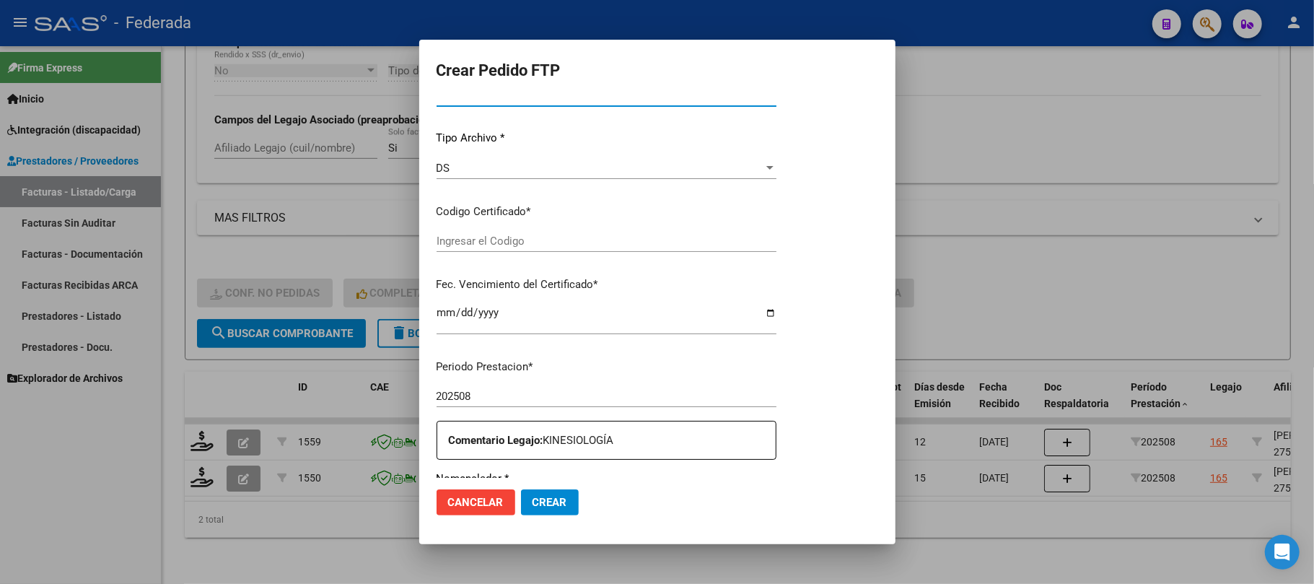
type input "ARG01000591642592022062320250623BS431"
type input "2025-06-23"
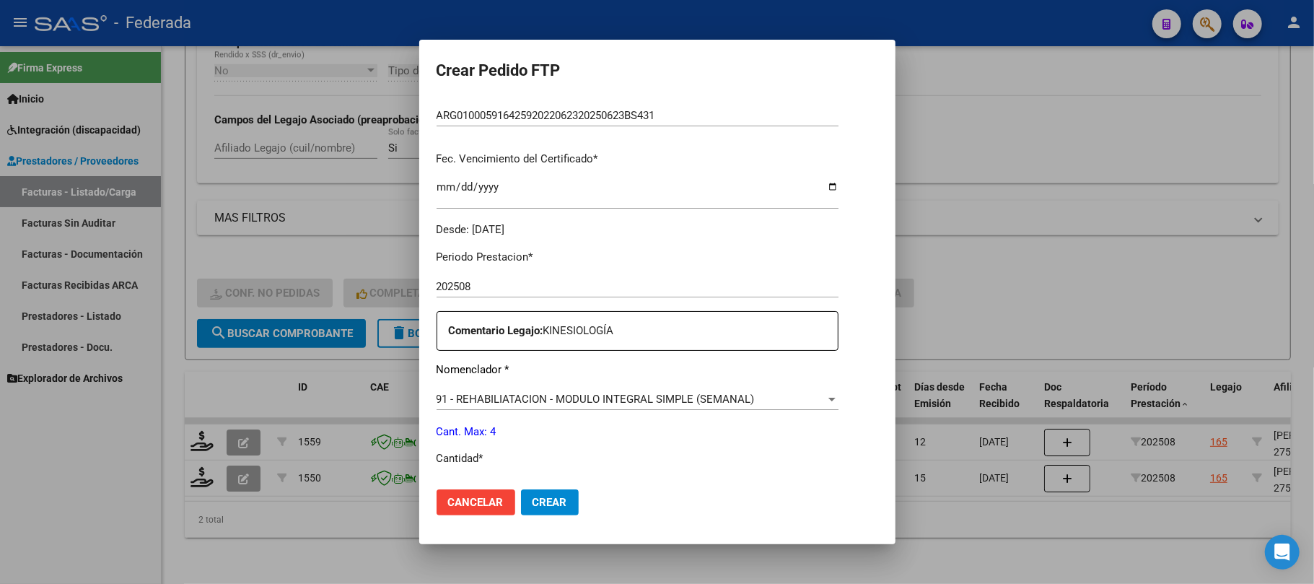
scroll to position [423, 0]
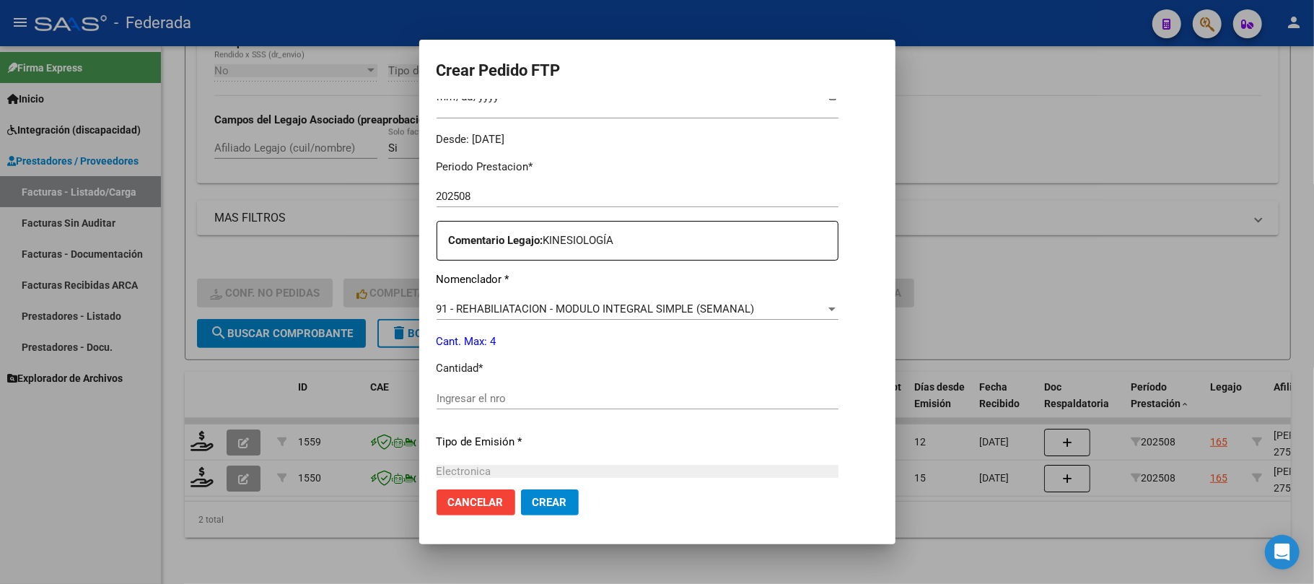
click at [469, 393] on input "Ingresar el nro" at bounding box center [638, 398] width 402 height 13
type input "4"
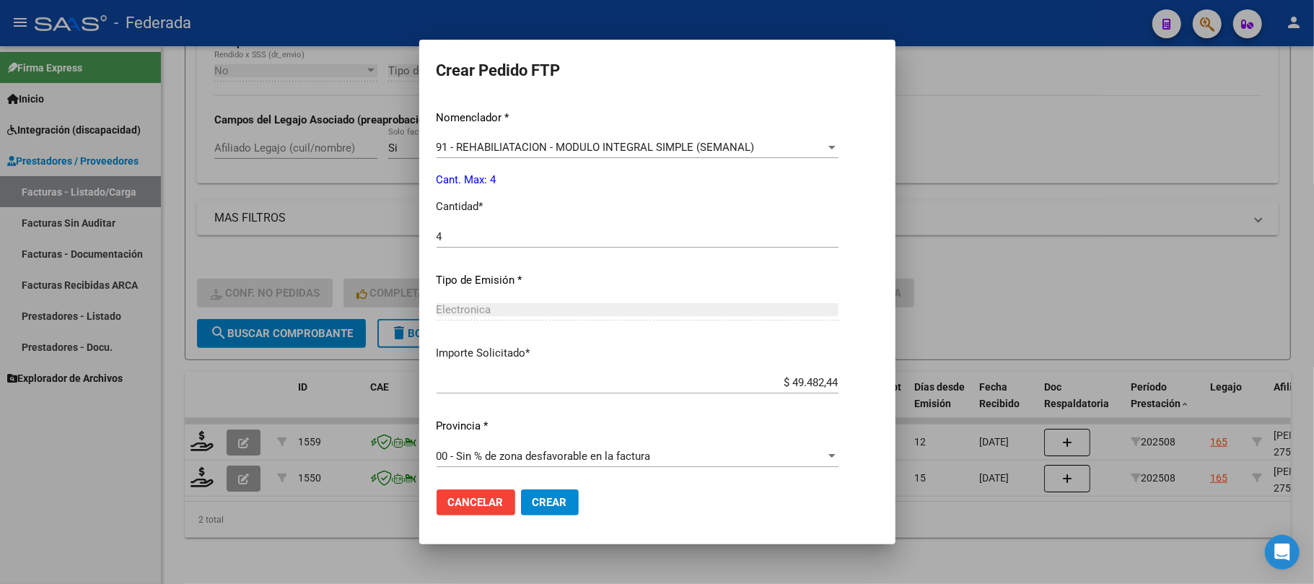
scroll to position [586, 0]
click at [567, 514] on button "Crear" at bounding box center [550, 502] width 58 height 26
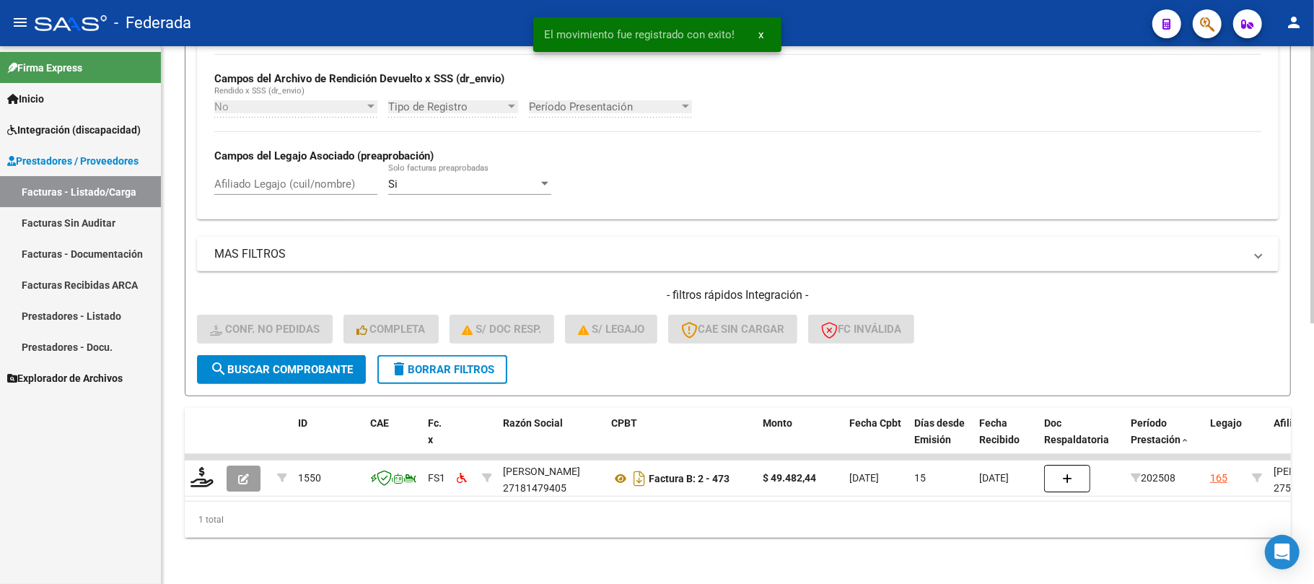
scroll to position [506, 0]
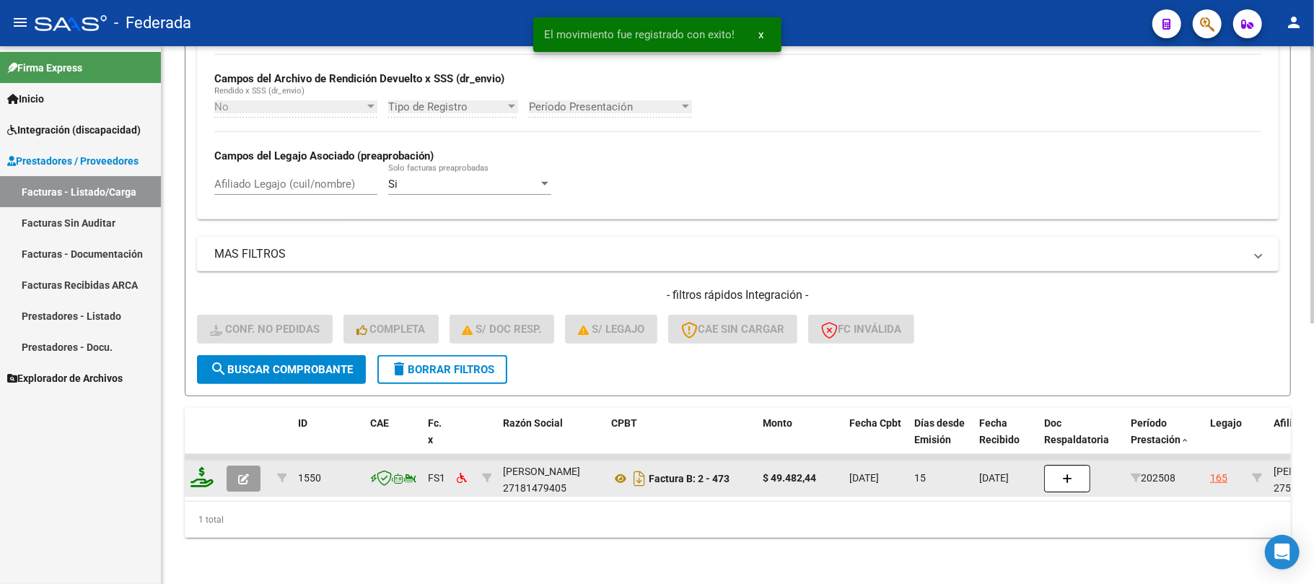
click at [205, 469] on icon at bounding box center [202, 477] width 23 height 20
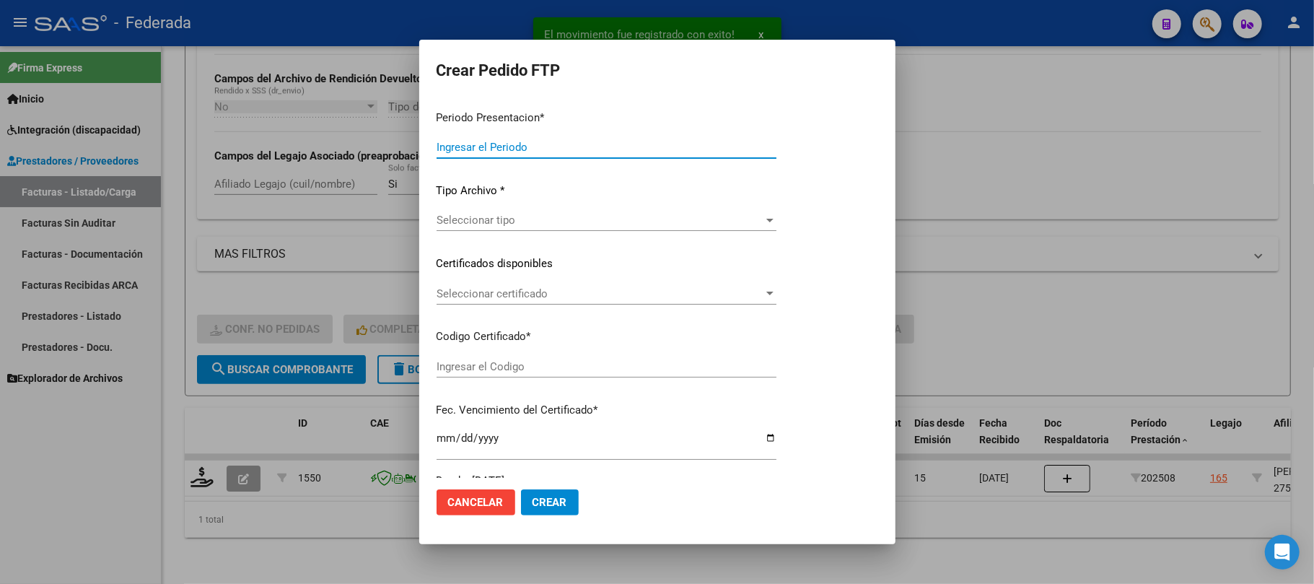
type input "202508"
type input "$ 49.482,44"
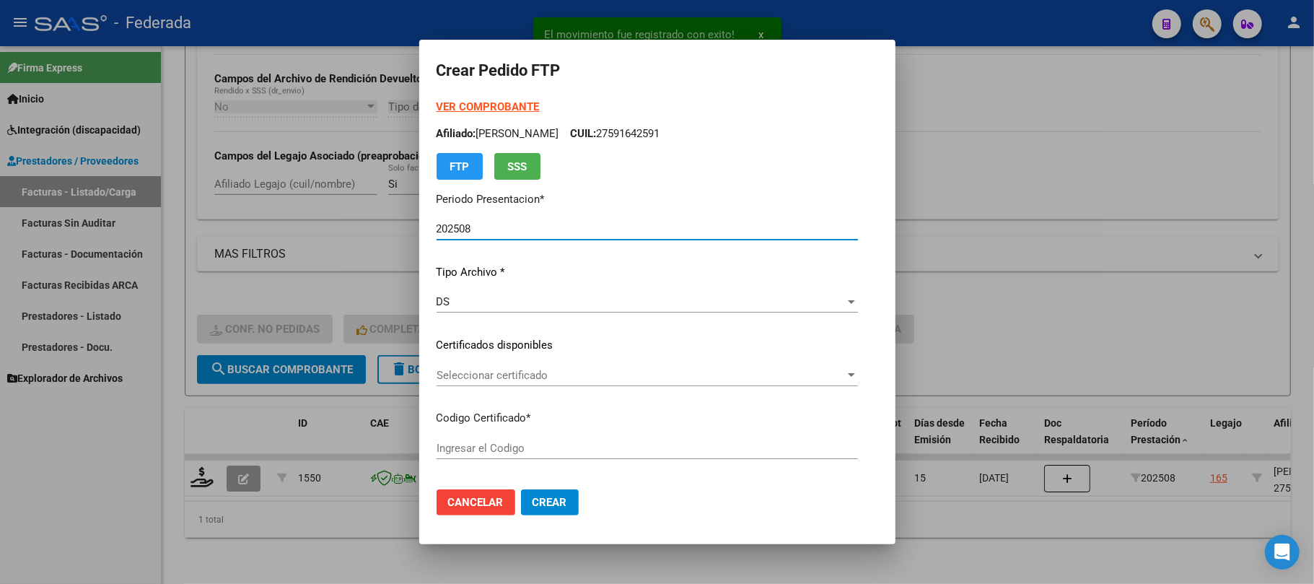
type input "ARG01000591642592022062320250623BS431"
type input "2025-06-23"
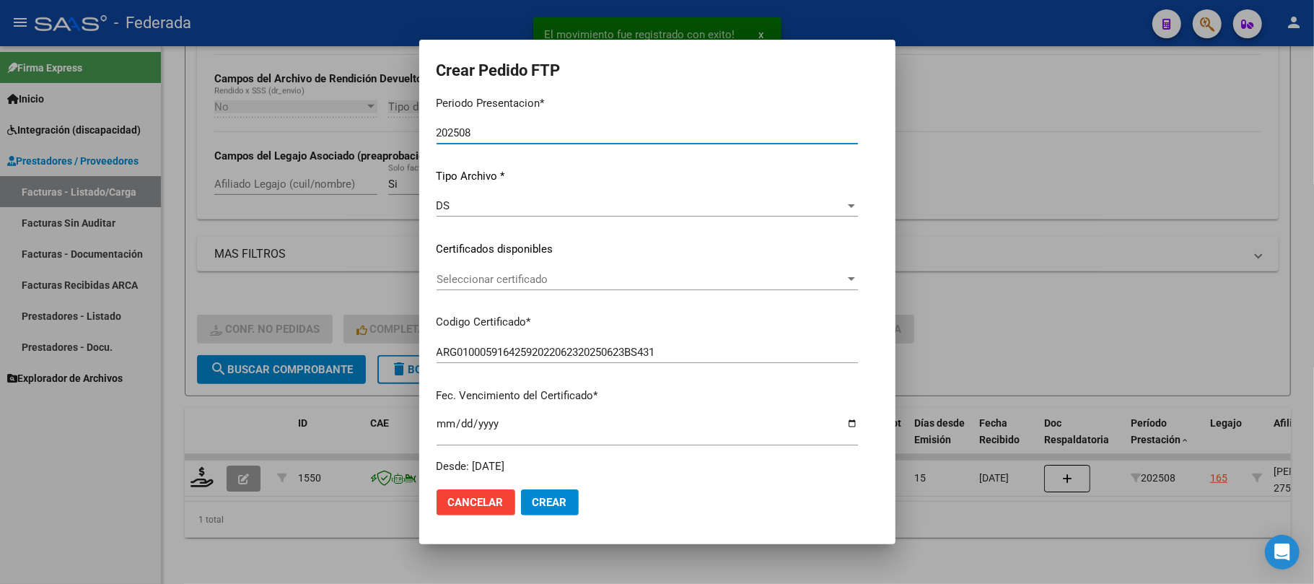
click at [466, 280] on span "Seleccionar certificado" at bounding box center [641, 279] width 409 height 13
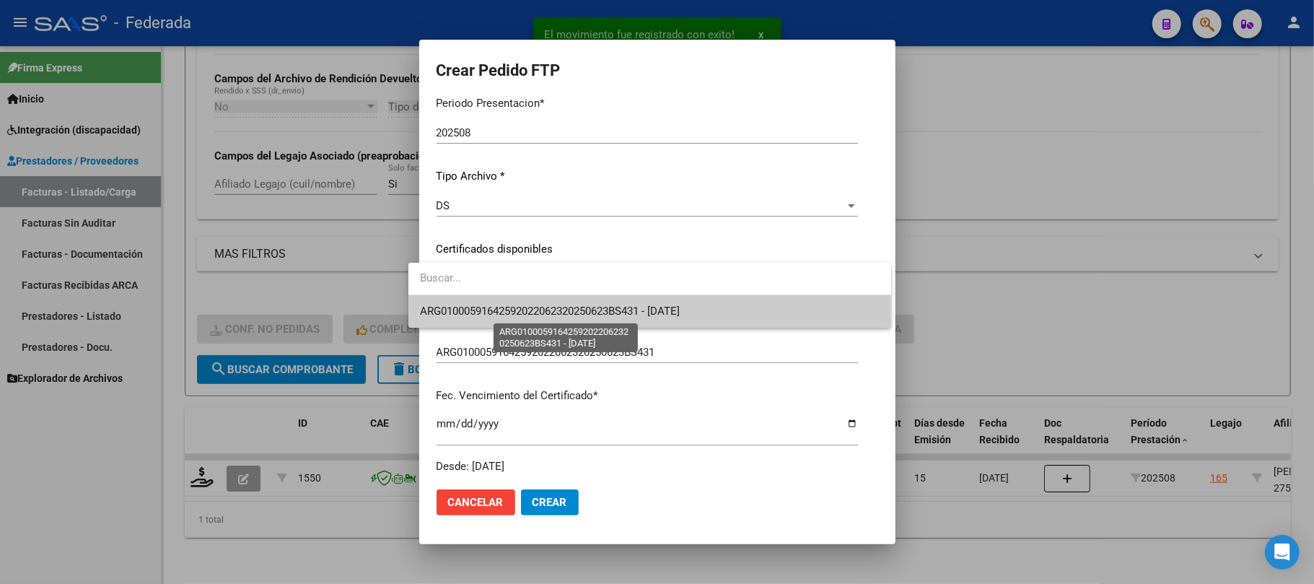
click at [461, 307] on span "ARG01000591642592022062320250623BS431 - 2025-06-23" at bounding box center [550, 311] width 260 height 13
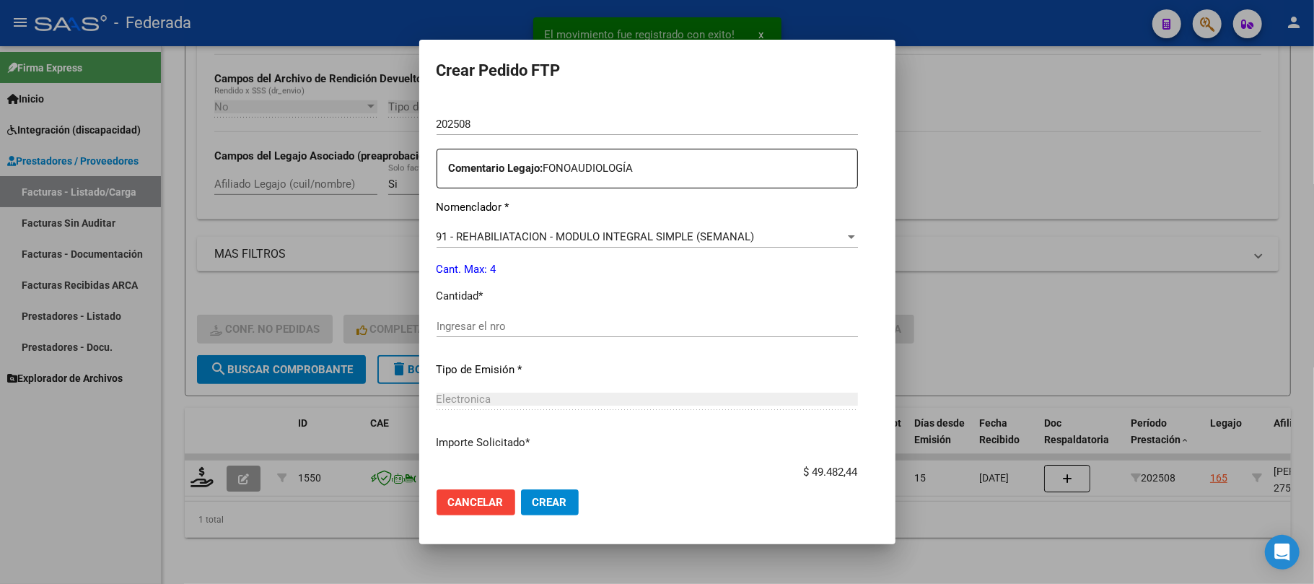
scroll to position [577, 0]
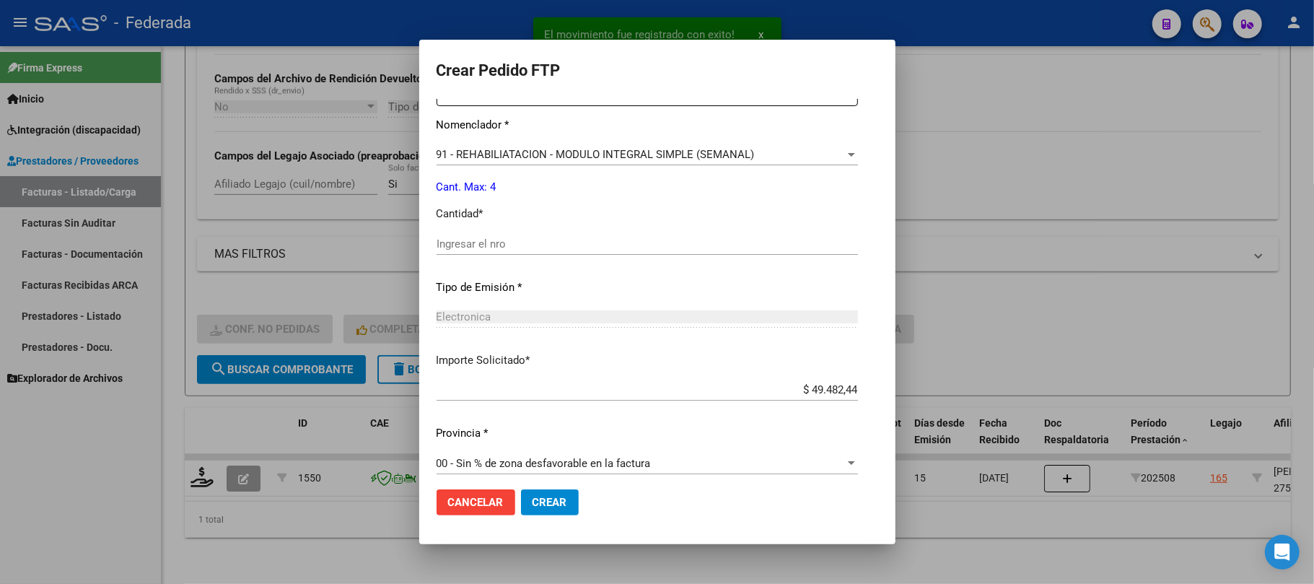
click at [471, 249] on input "Ingresar el nro" at bounding box center [648, 243] width 422 height 13
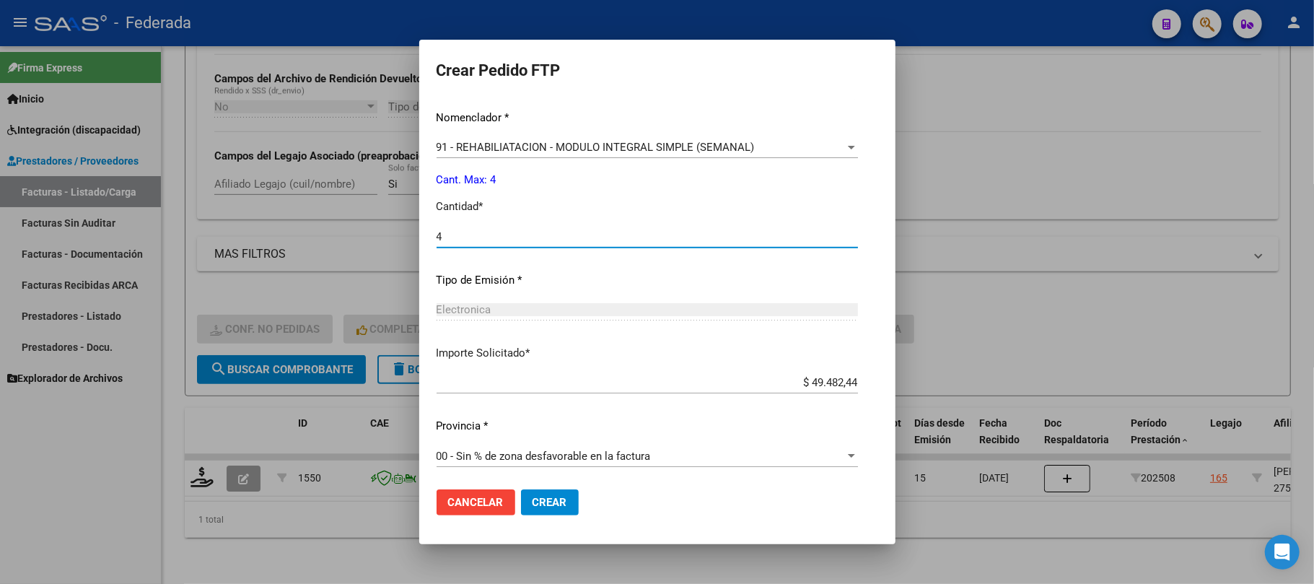
scroll to position [586, 0]
type input "4"
click at [544, 500] on span "Crear" at bounding box center [550, 502] width 35 height 13
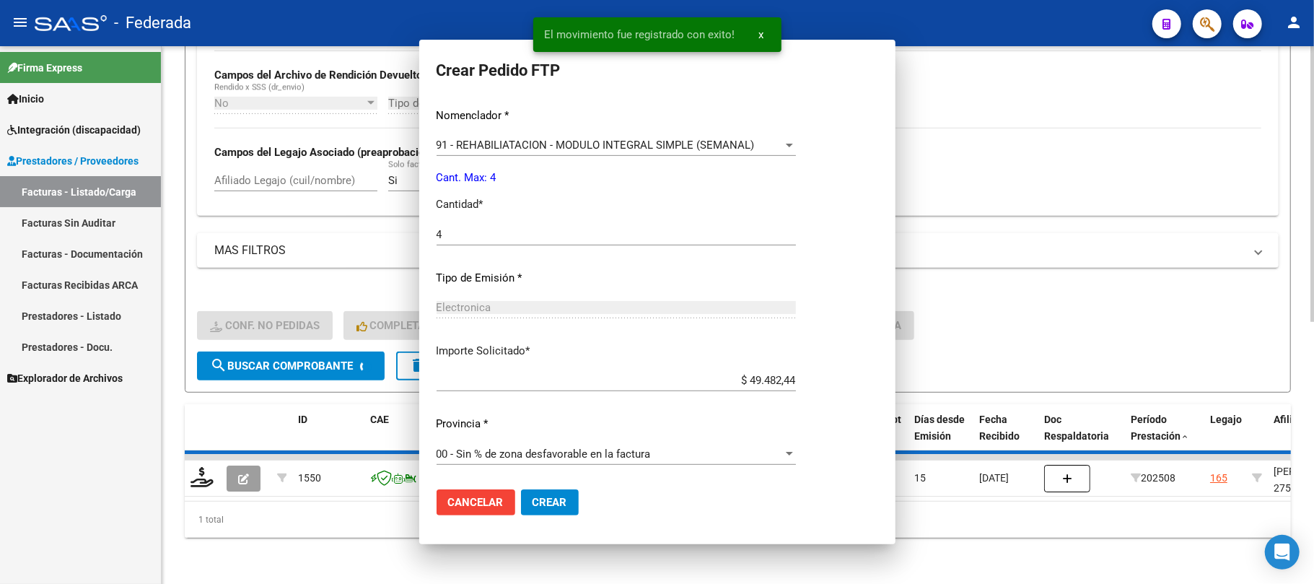
scroll to position [505, 0]
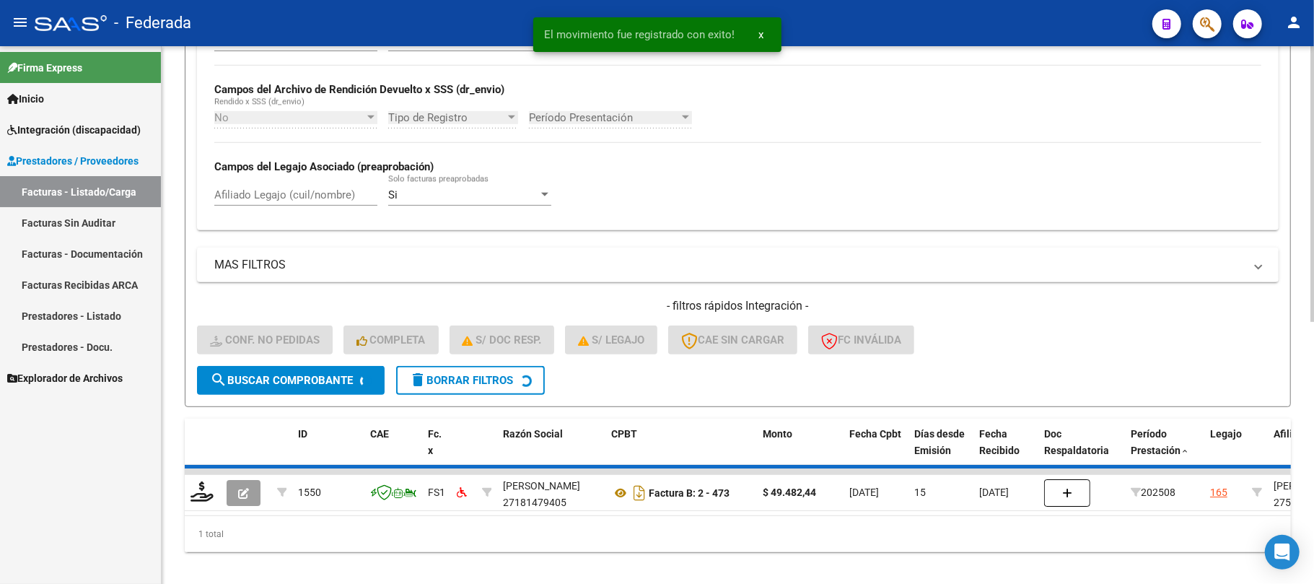
click at [420, 356] on div "- filtros rápidos Integración - Conf. no pedidas Completa S/ Doc Resp. S/ legaj…" at bounding box center [738, 332] width 1082 height 68
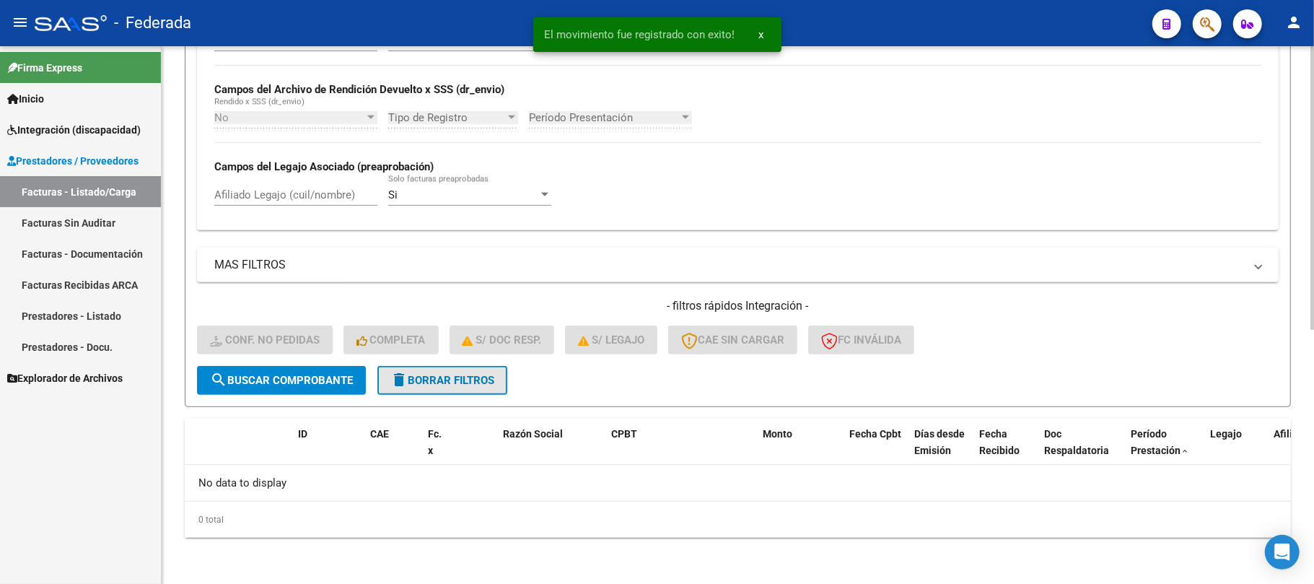
click at [429, 374] on span "delete Borrar Filtros" at bounding box center [443, 380] width 104 height 13
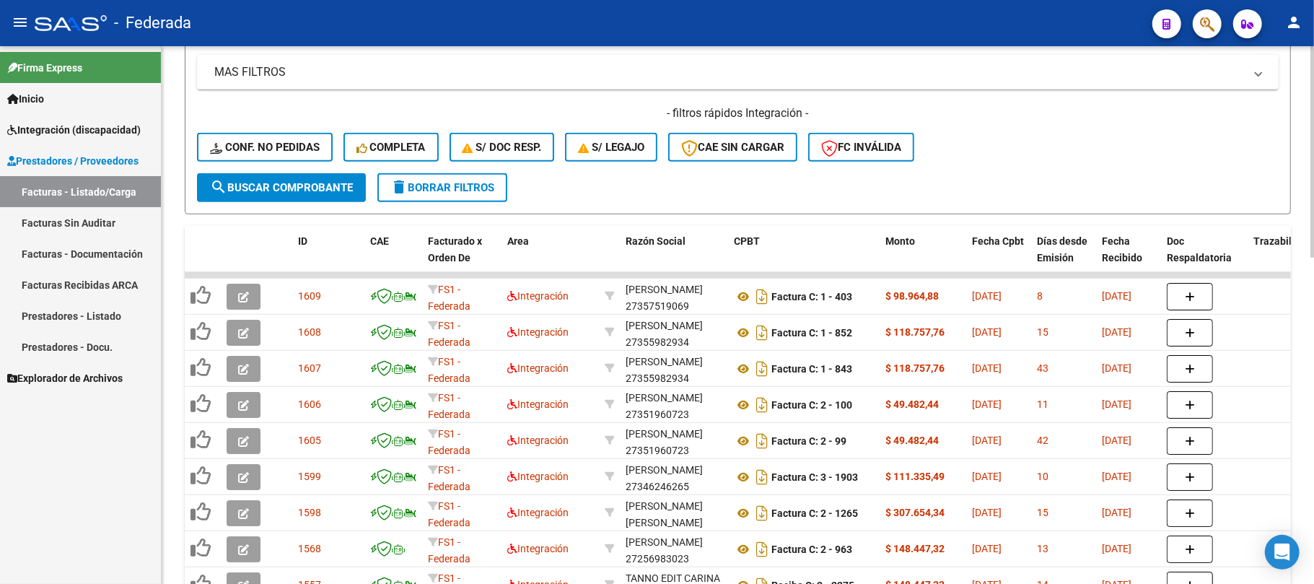
click at [477, 197] on button "delete Borrar Filtros" at bounding box center [443, 187] width 130 height 29
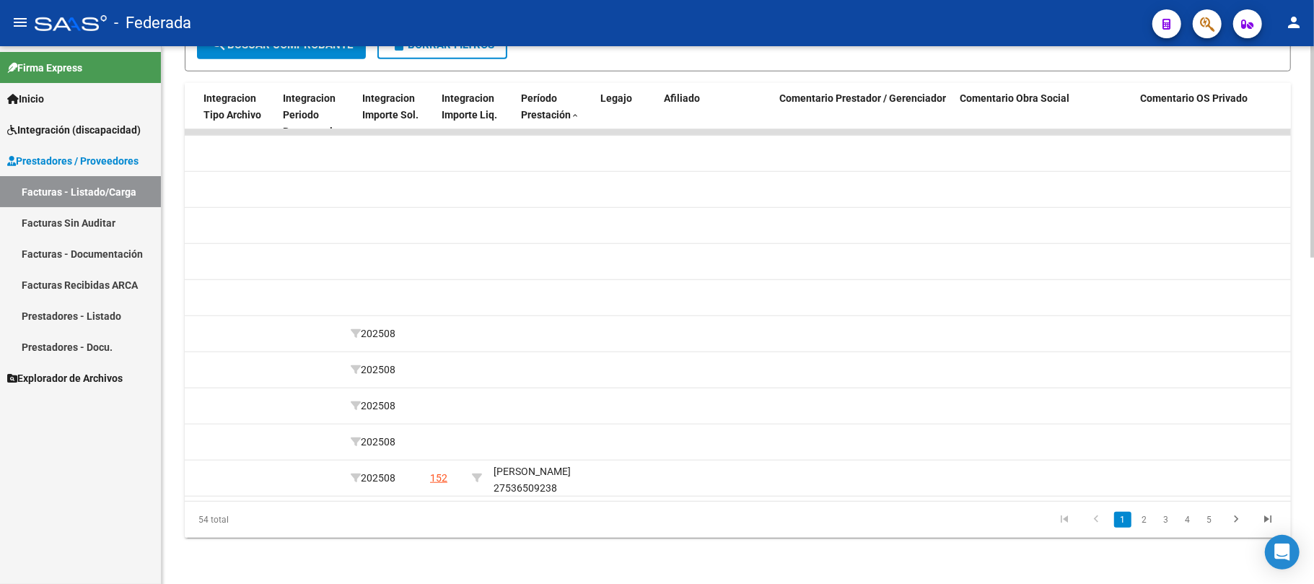
scroll to position [0, 1747]
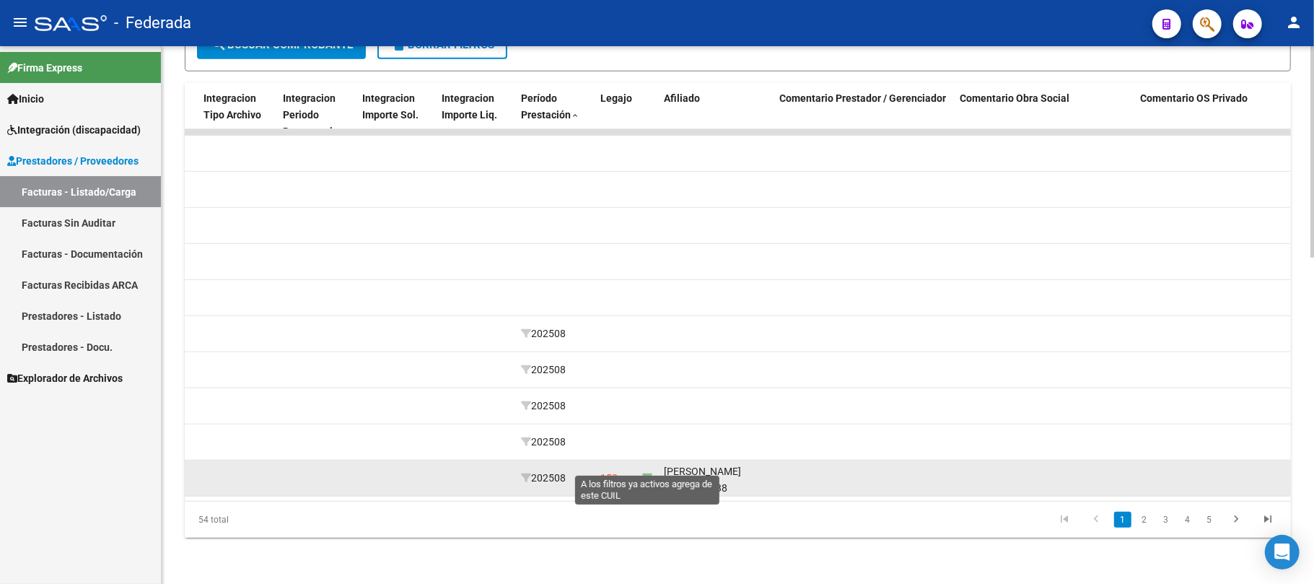
click at [645, 473] on icon at bounding box center [647, 478] width 10 height 10
type input "27536509238"
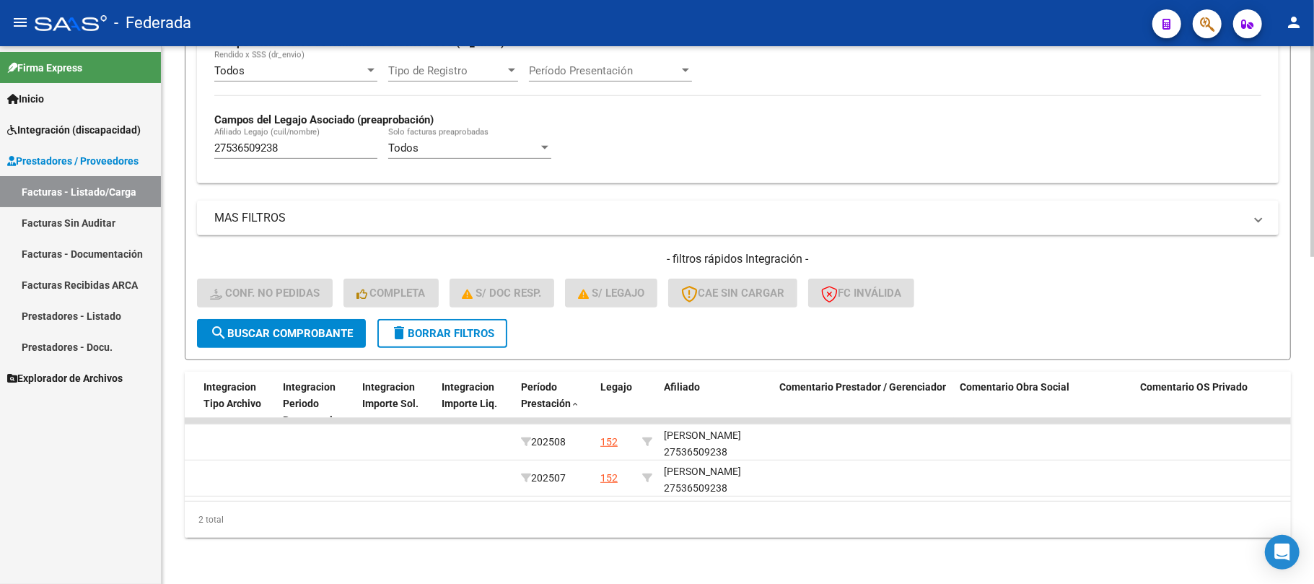
scroll to position [541, 0]
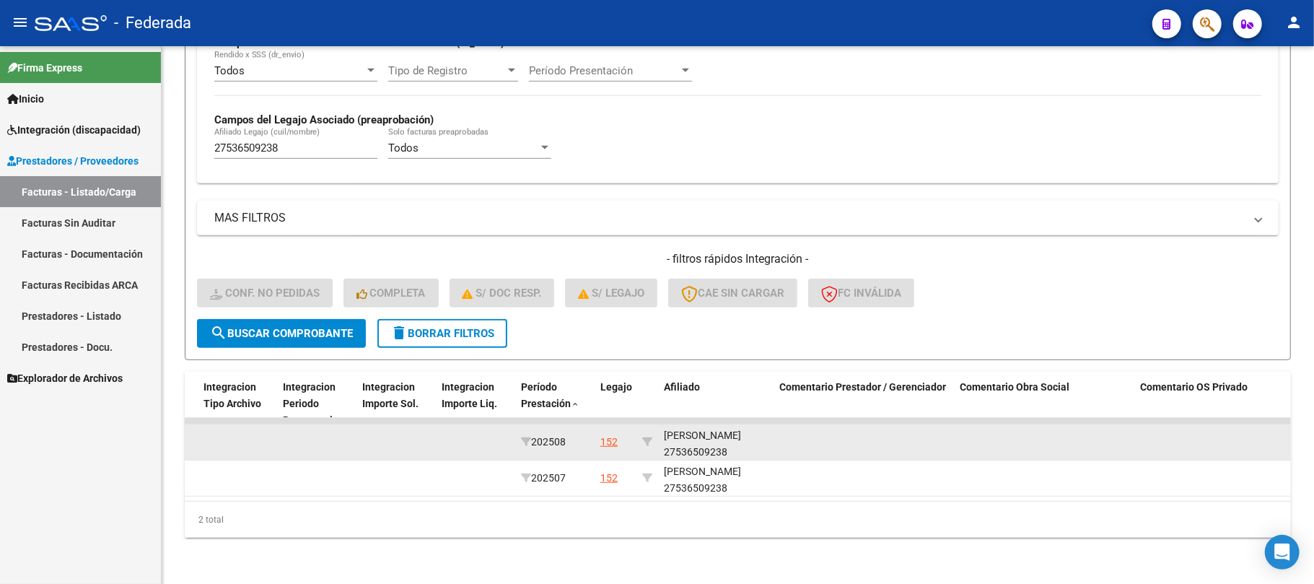
click at [696, 427] on div "VOUILLOUD CATALINA 27536509238" at bounding box center [716, 443] width 104 height 33
copy div "VOUILLOUD"
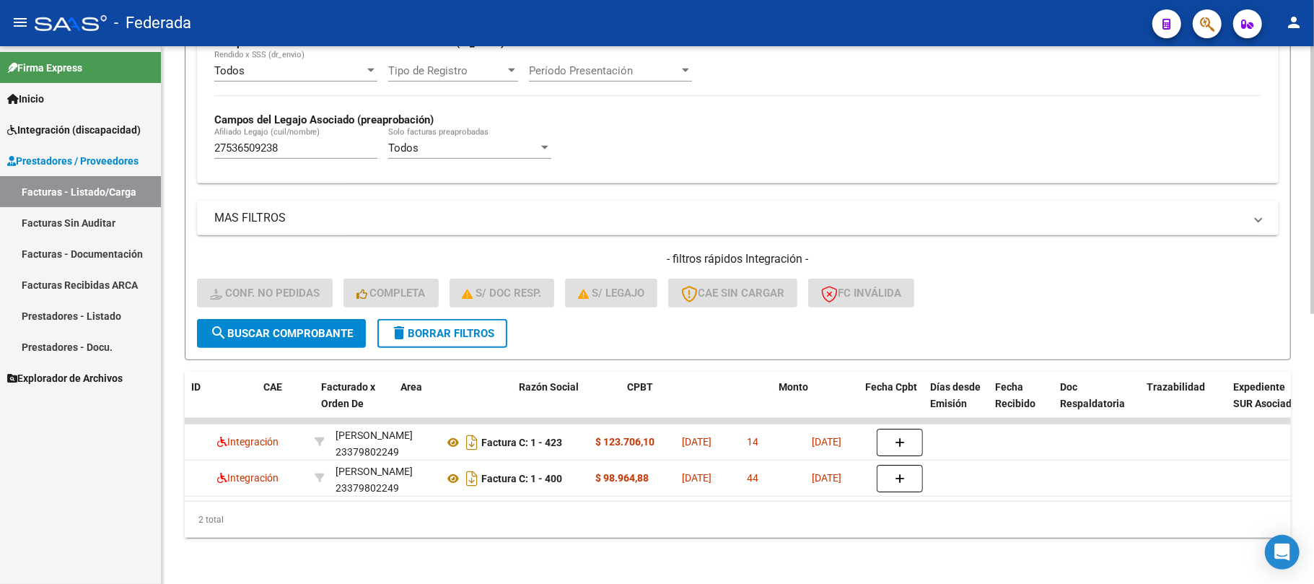
scroll to position [0, 0]
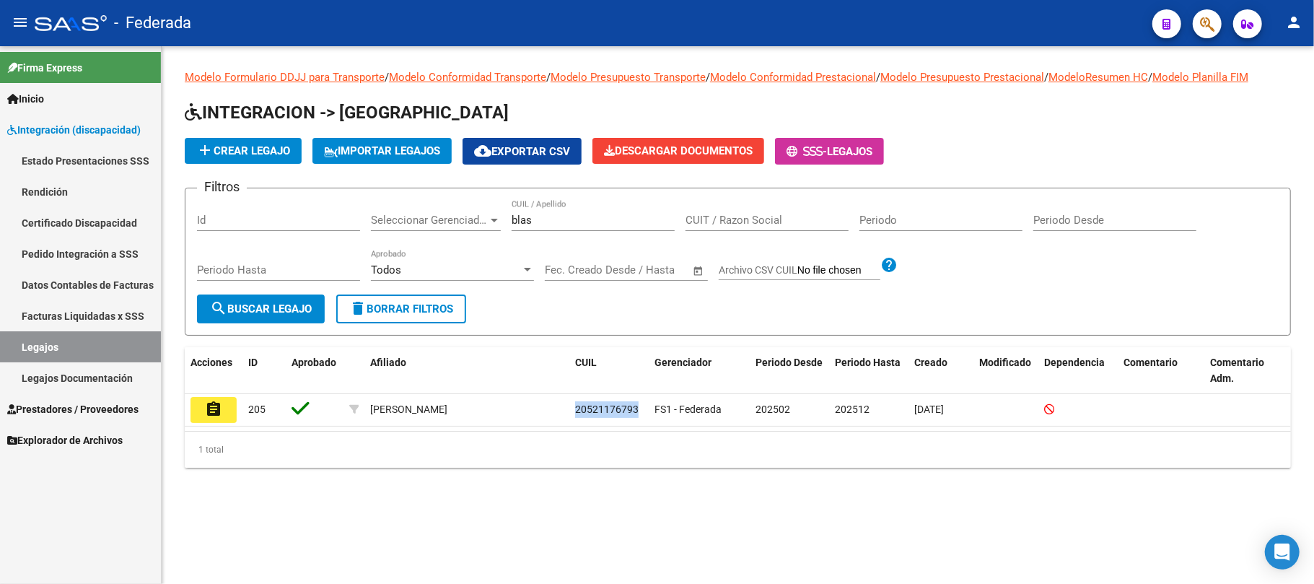
click at [530, 220] on input "blas" at bounding box center [593, 220] width 163 height 13
paste input "20444286548"
click at [295, 308] on span "search Buscar Legajo" at bounding box center [261, 308] width 102 height 13
click at [532, 226] on input "20444286548" at bounding box center [593, 220] width 163 height 13
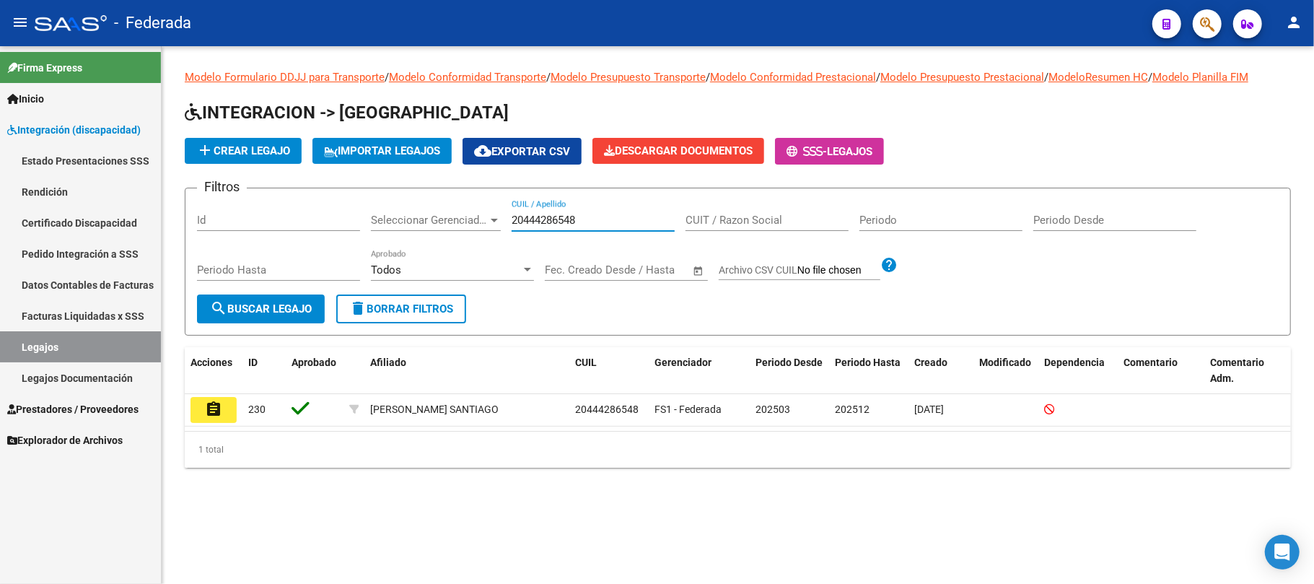
click at [532, 226] on input "20444286548" at bounding box center [593, 220] width 163 height 13
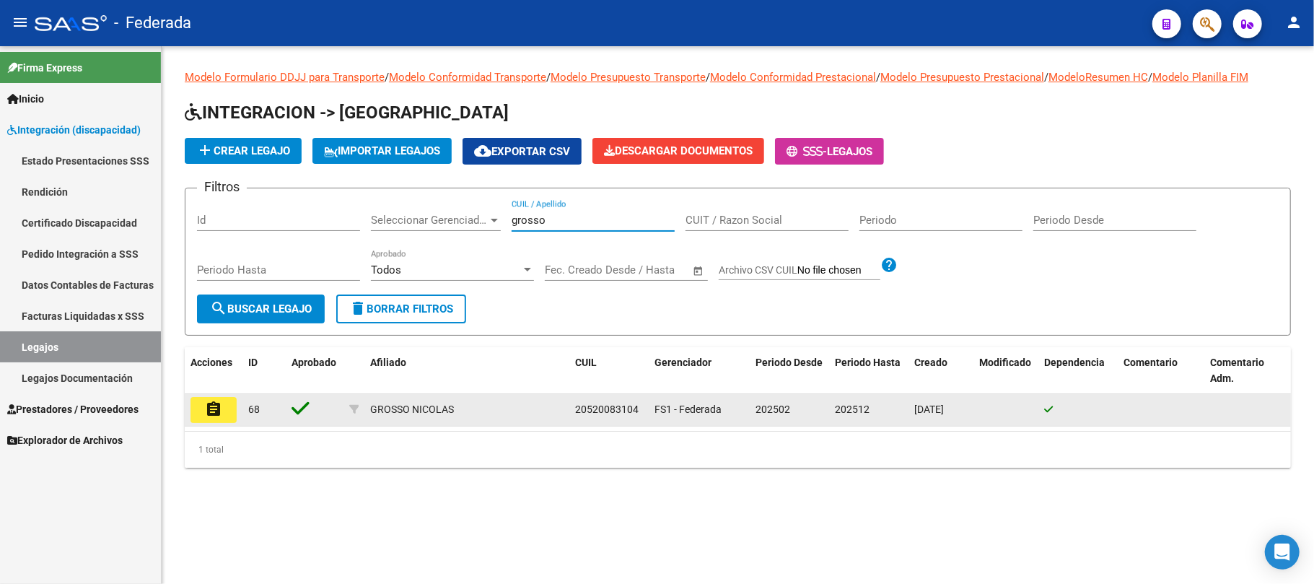
type input "grosso"
click at [599, 404] on span "20520083104" at bounding box center [607, 410] width 64 height 12
copy span "20520083104"
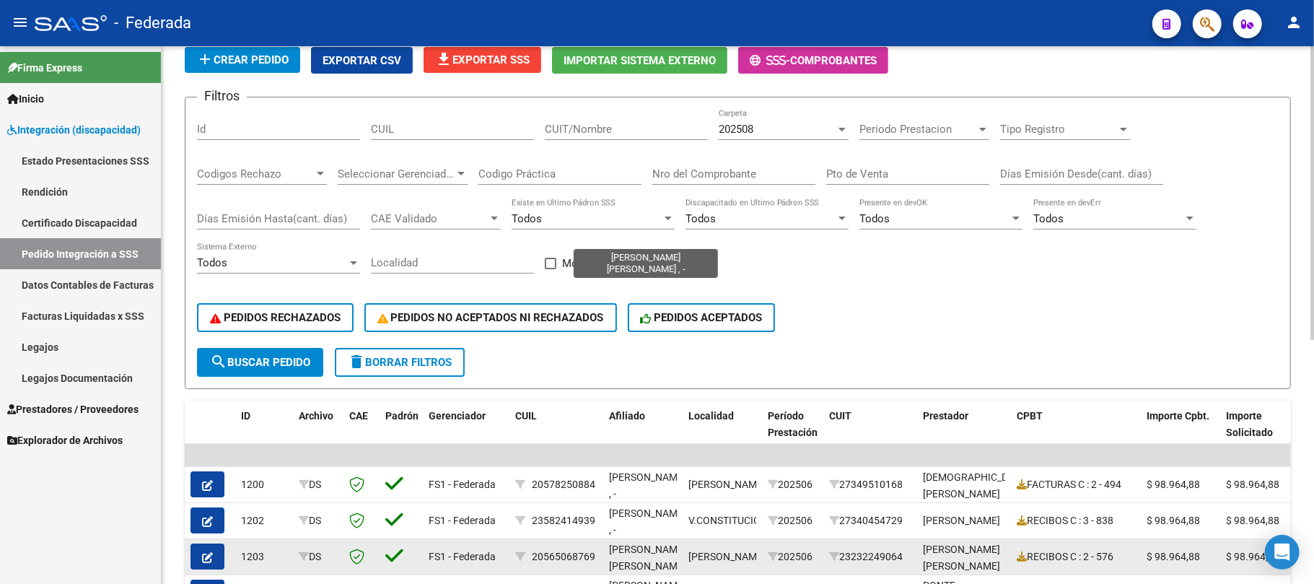
scroll to position [61, 0]
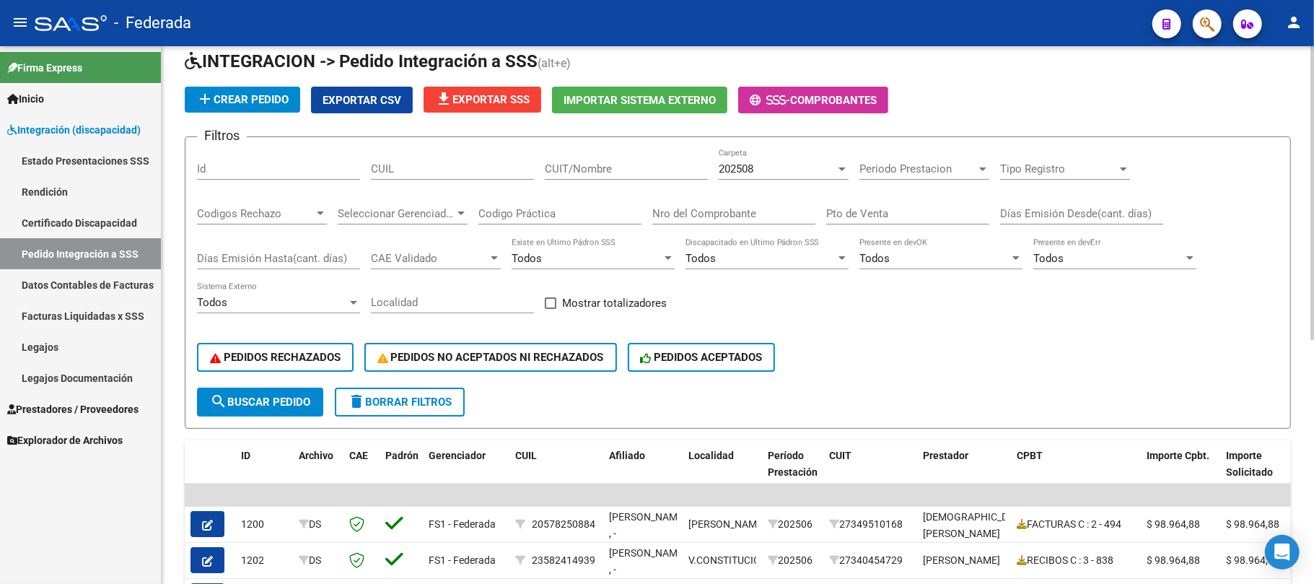
click at [471, 171] on input "CUIL" at bounding box center [452, 168] width 163 height 13
paste input "20444286548"
click at [304, 411] on button "search Buscar Pedido" at bounding box center [260, 402] width 126 height 29
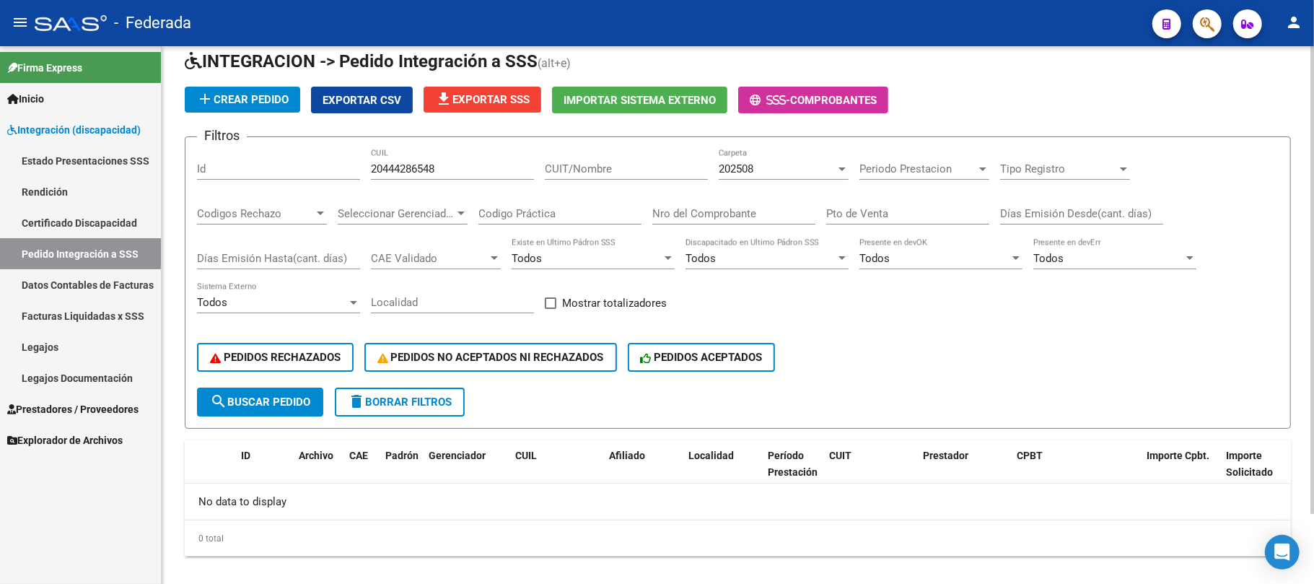
scroll to position [79, 0]
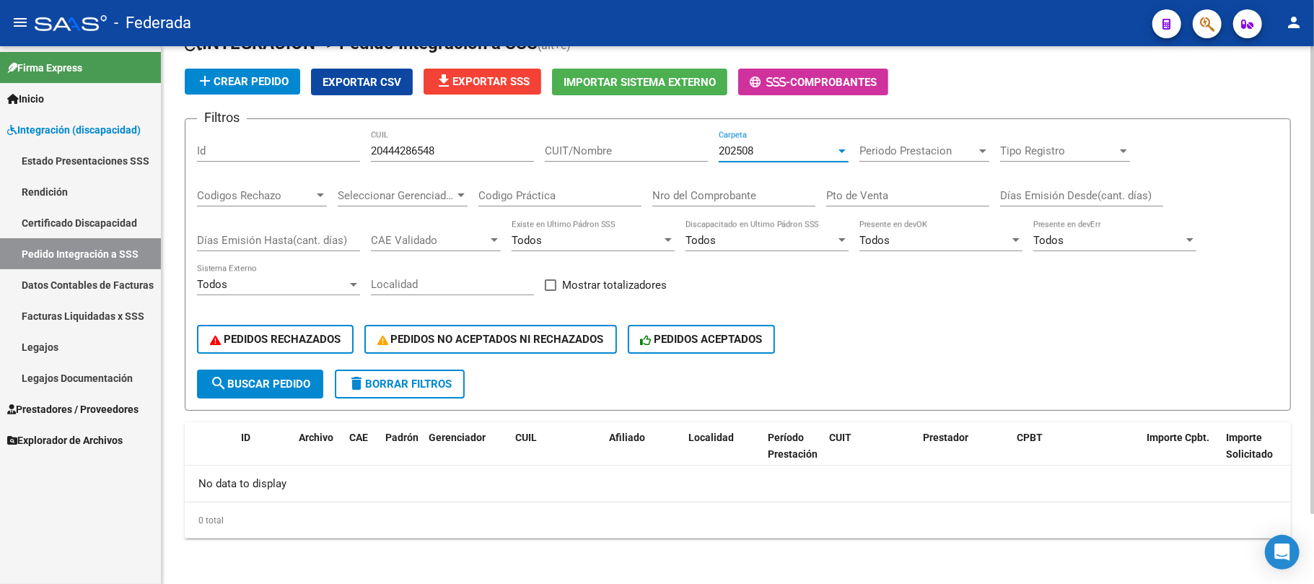
click at [781, 147] on div "202508" at bounding box center [777, 150] width 117 height 13
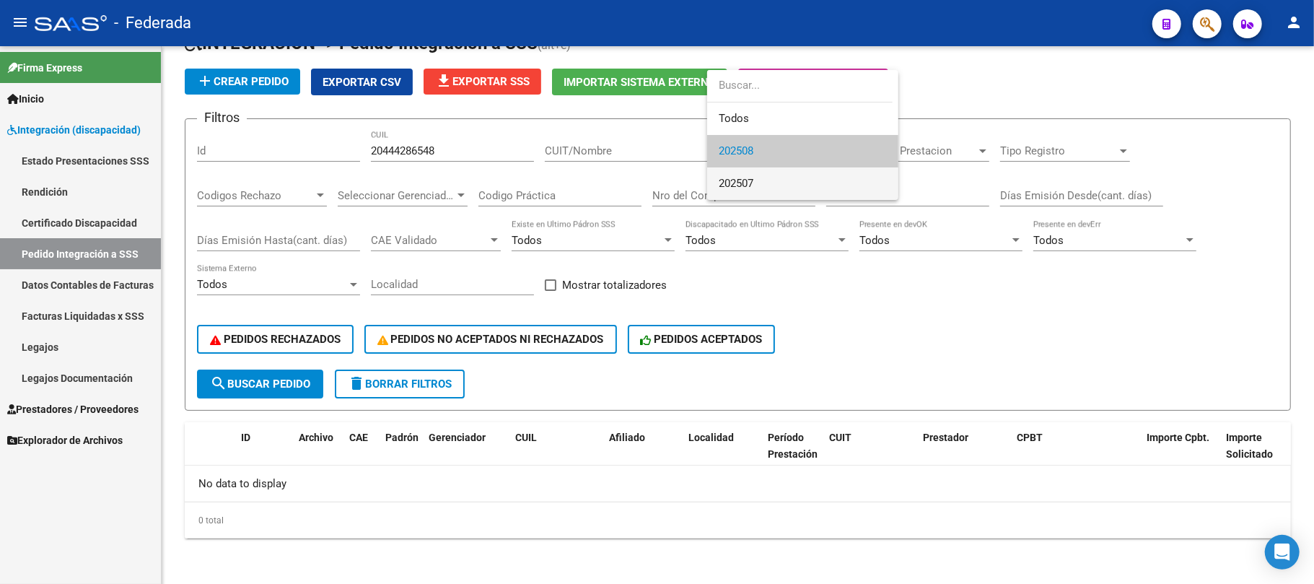
click at [765, 185] on span "202507" at bounding box center [803, 183] width 168 height 32
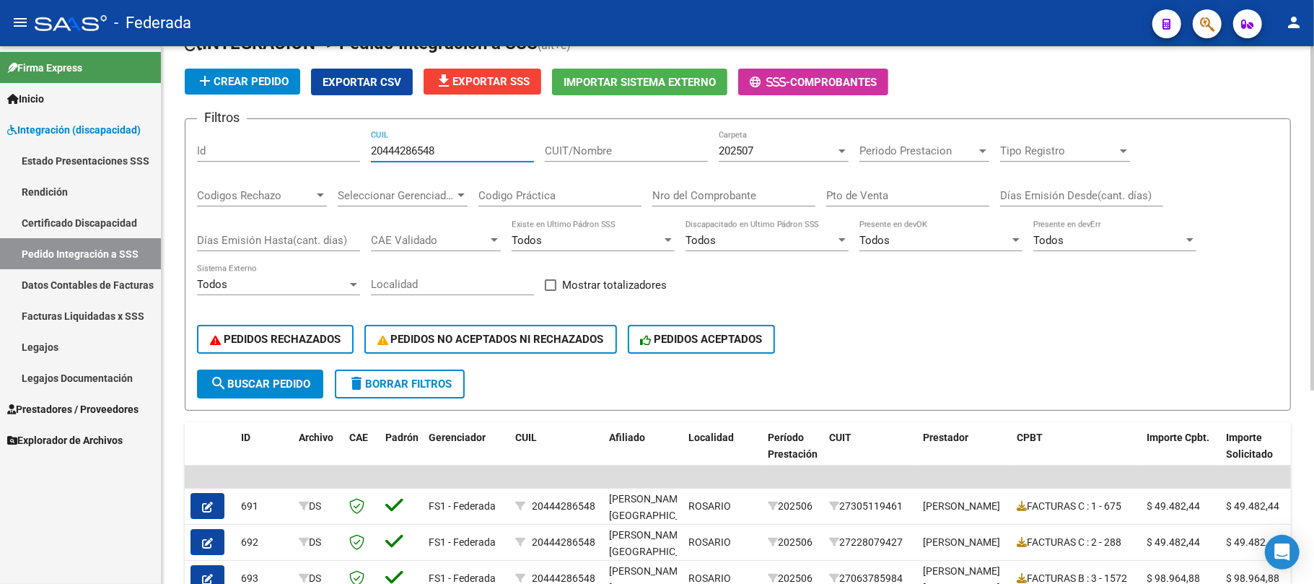
click at [413, 156] on input "20444286548" at bounding box center [452, 150] width 163 height 13
paste input "7568030341"
click at [300, 394] on button "search Buscar Pedido" at bounding box center [260, 384] width 126 height 29
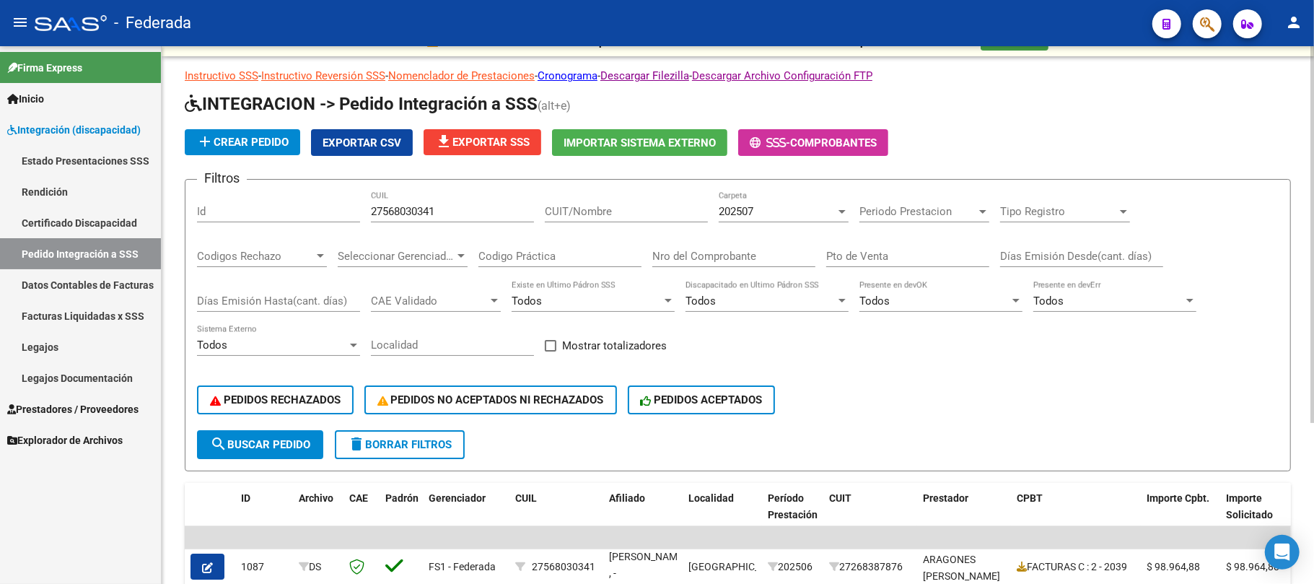
scroll to position [0, 0]
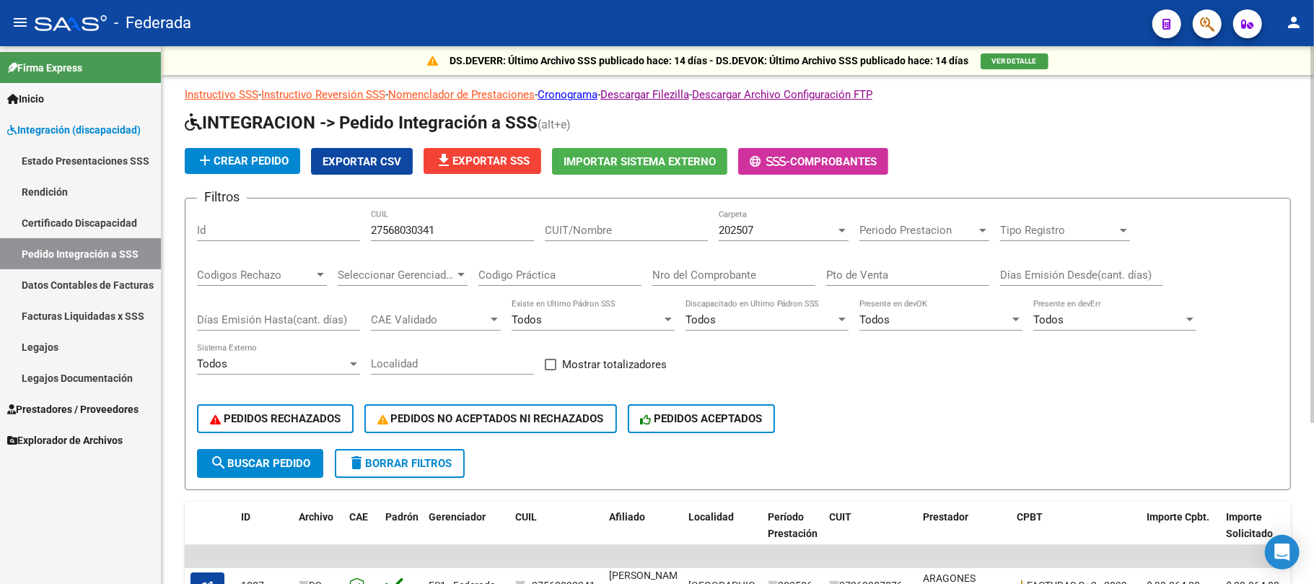
click at [413, 237] on input "27568030341" at bounding box center [452, 230] width 163 height 13
paste input "054059023"
click at [298, 457] on span "search Buscar Pedido" at bounding box center [260, 463] width 100 height 13
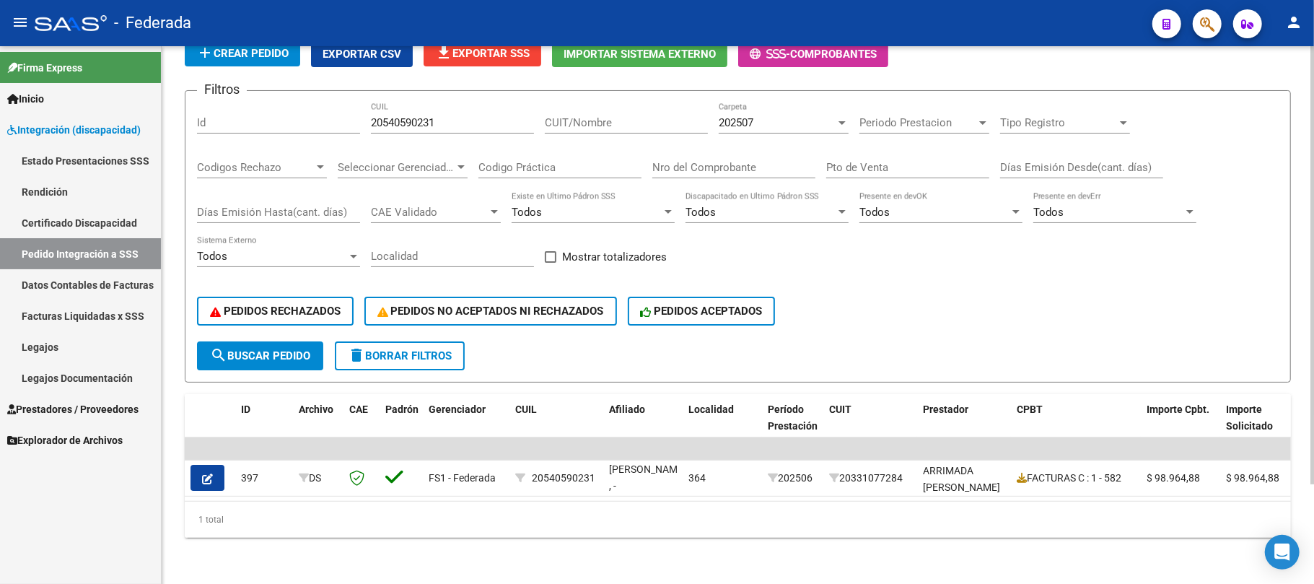
scroll to position [121, 0]
click at [760, 116] on div "202507" at bounding box center [777, 122] width 117 height 13
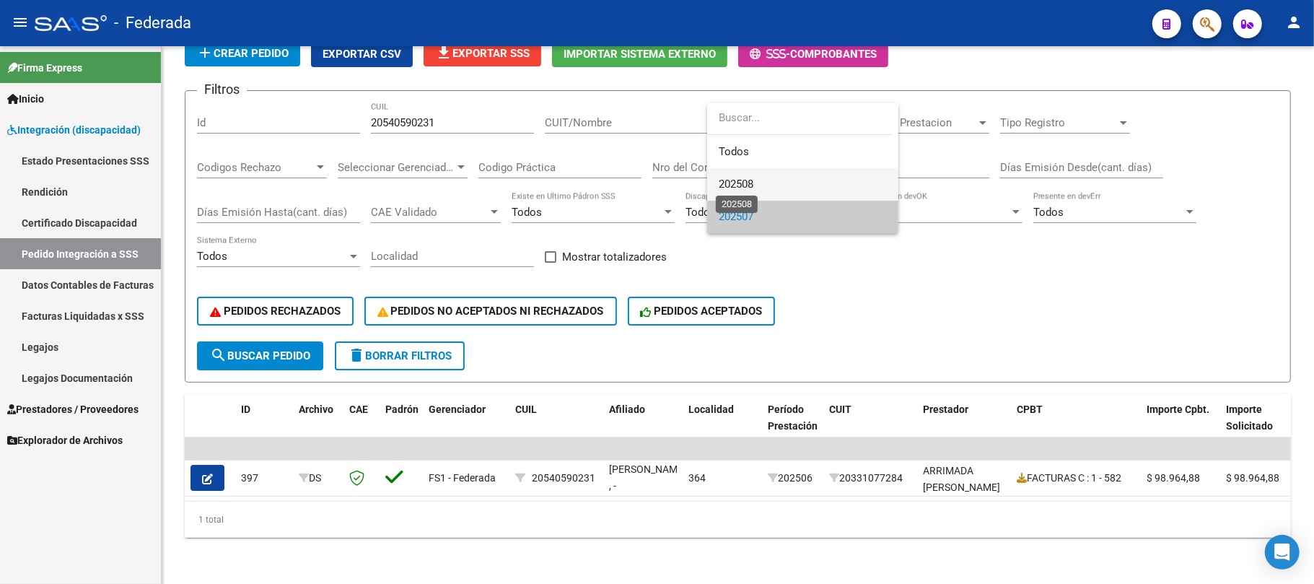
click at [749, 178] on span "202508" at bounding box center [736, 184] width 35 height 13
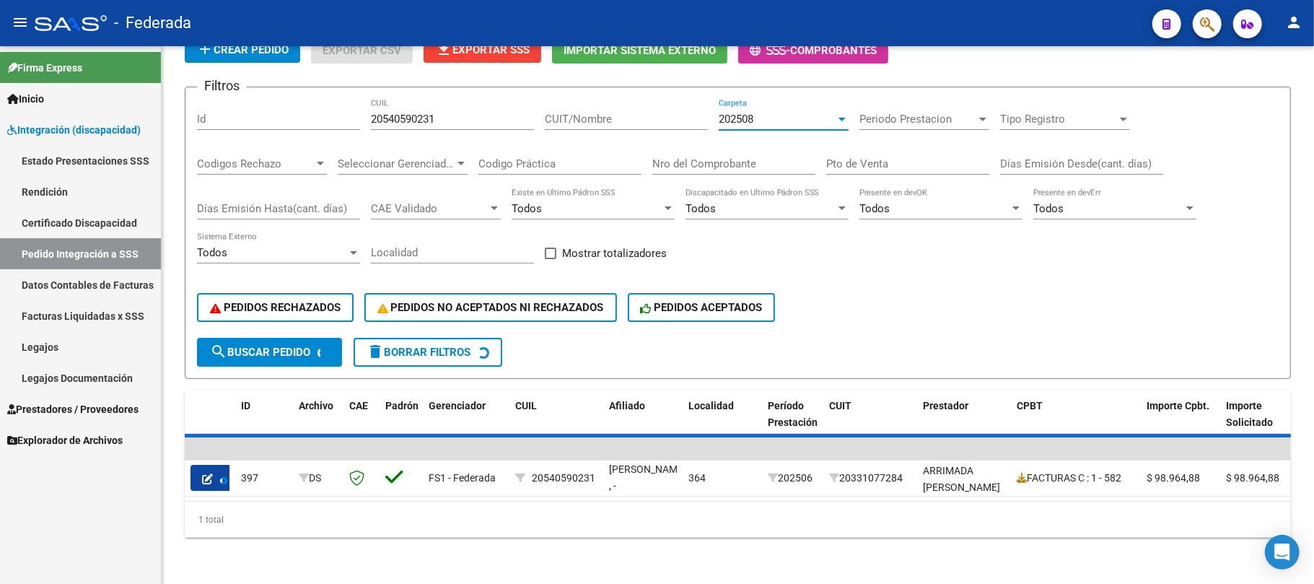
scroll to position [79, 0]
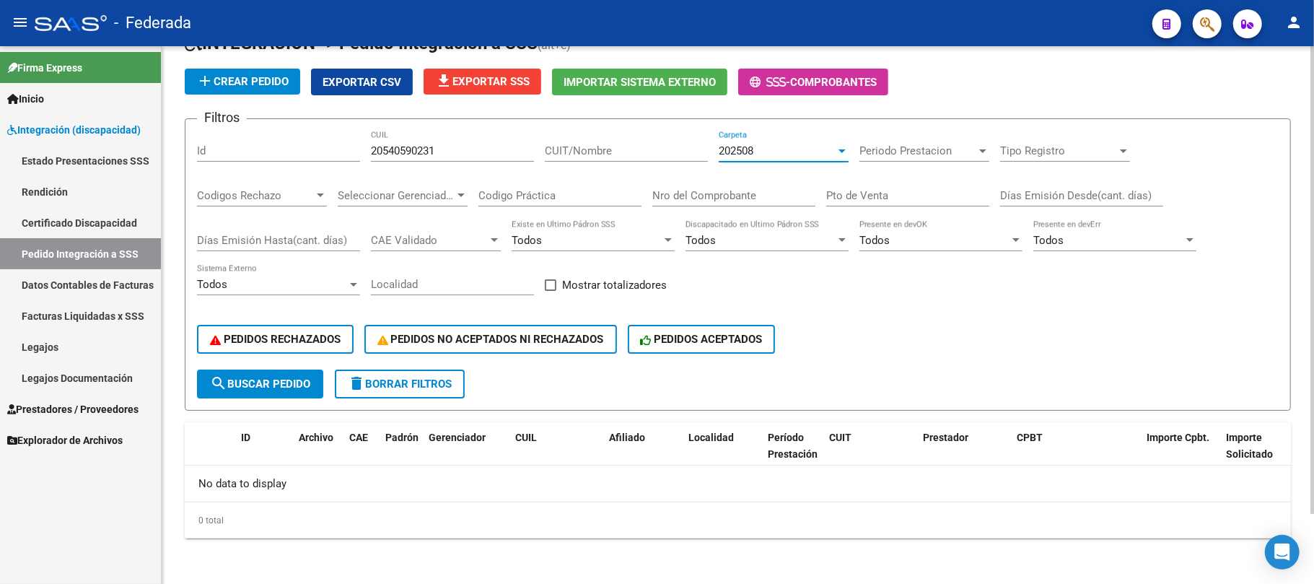
click at [749, 153] on span "202508" at bounding box center [736, 150] width 35 height 13
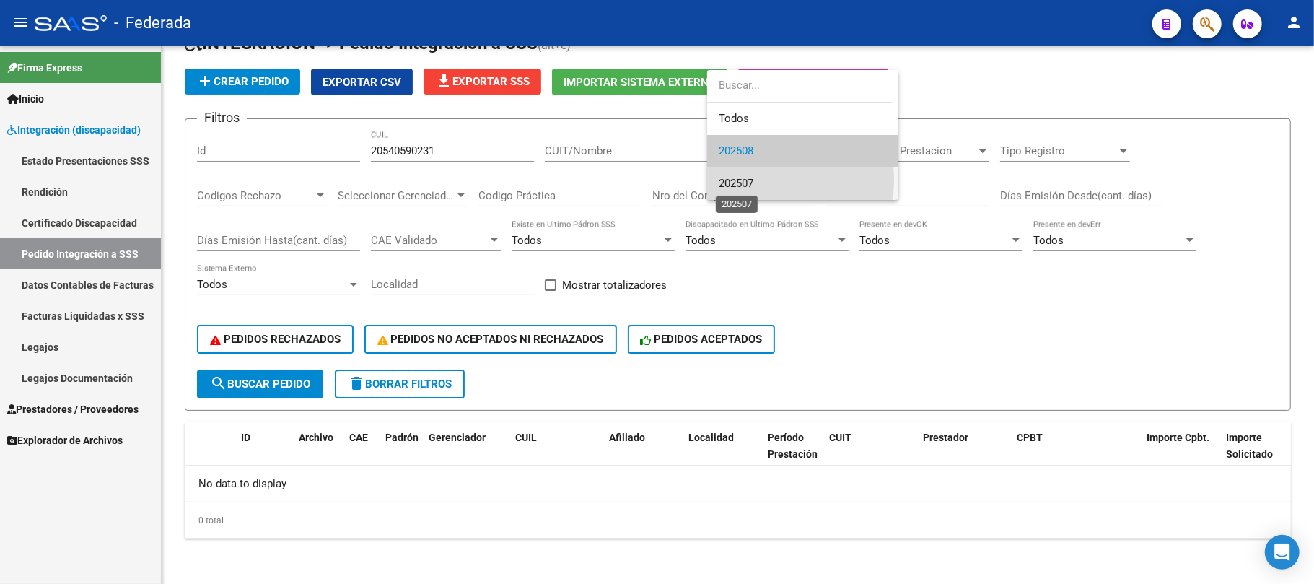
click at [743, 180] on span "202507" at bounding box center [736, 183] width 35 height 13
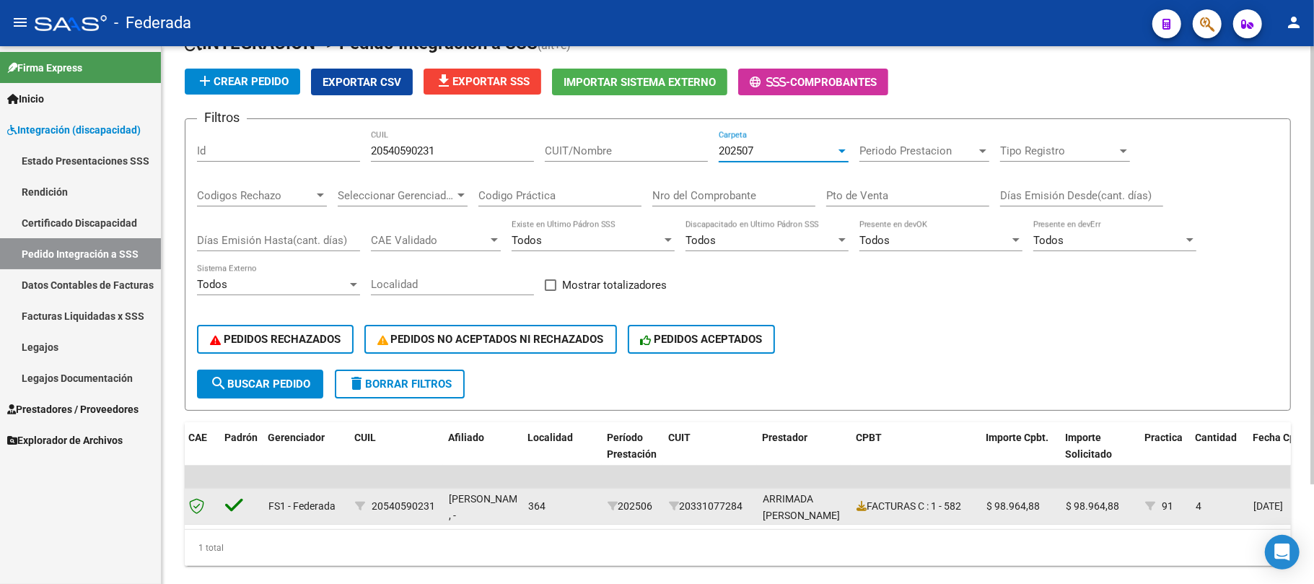
scroll to position [121, 0]
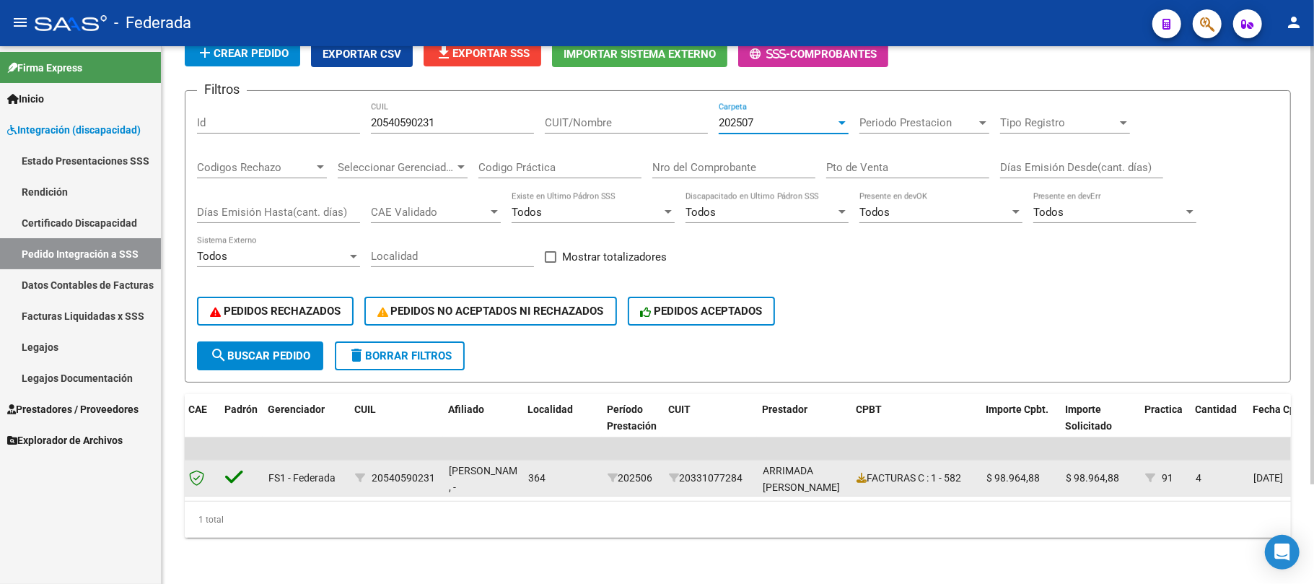
click at [569, 470] on div "364" at bounding box center [562, 478] width 68 height 17
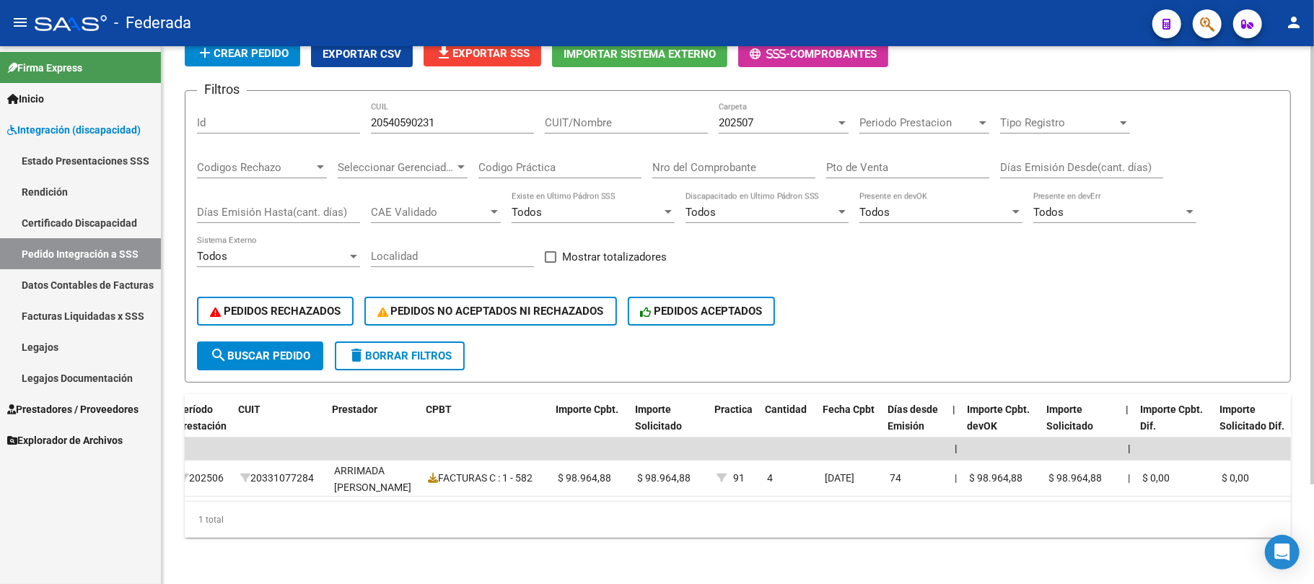
scroll to position [0, 235]
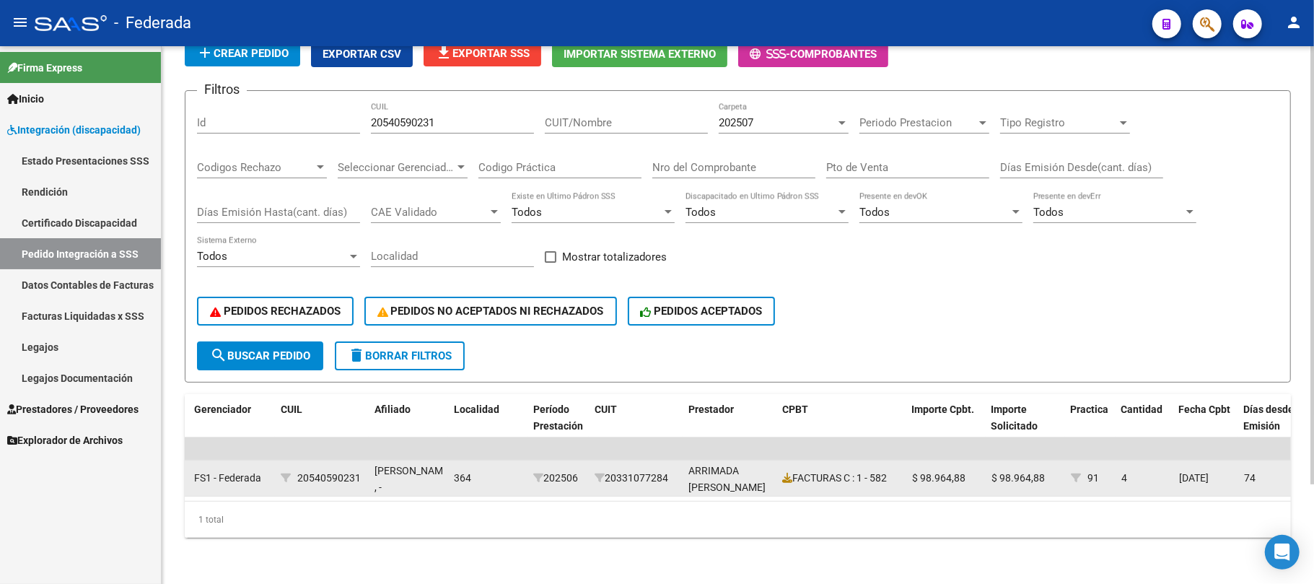
click at [497, 470] on div "364" at bounding box center [488, 478] width 68 height 17
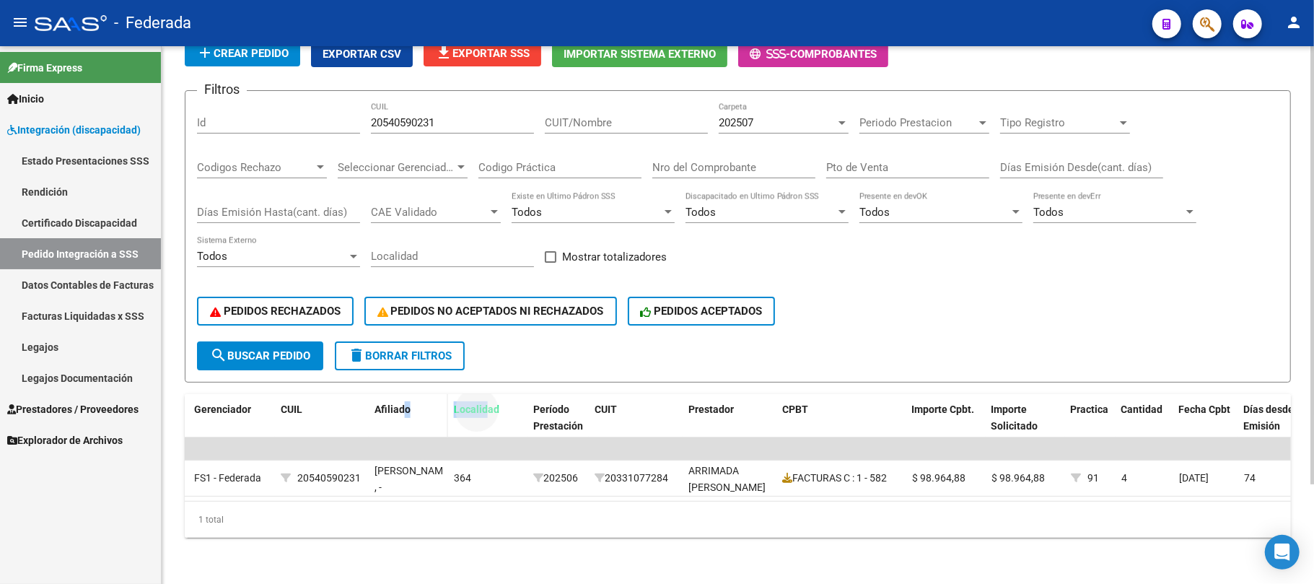
drag, startPoint x: 483, startPoint y: 391, endPoint x: 404, endPoint y: 388, distance: 78.7
drag, startPoint x: 400, startPoint y: 398, endPoint x: 482, endPoint y: 398, distance: 82.3
click at [482, 398] on div "ID Archivo CAE Padrón Gerenciador CUIL Localidad Afiliado Período Prestación CU…" at bounding box center [1110, 426] width 2321 height 64
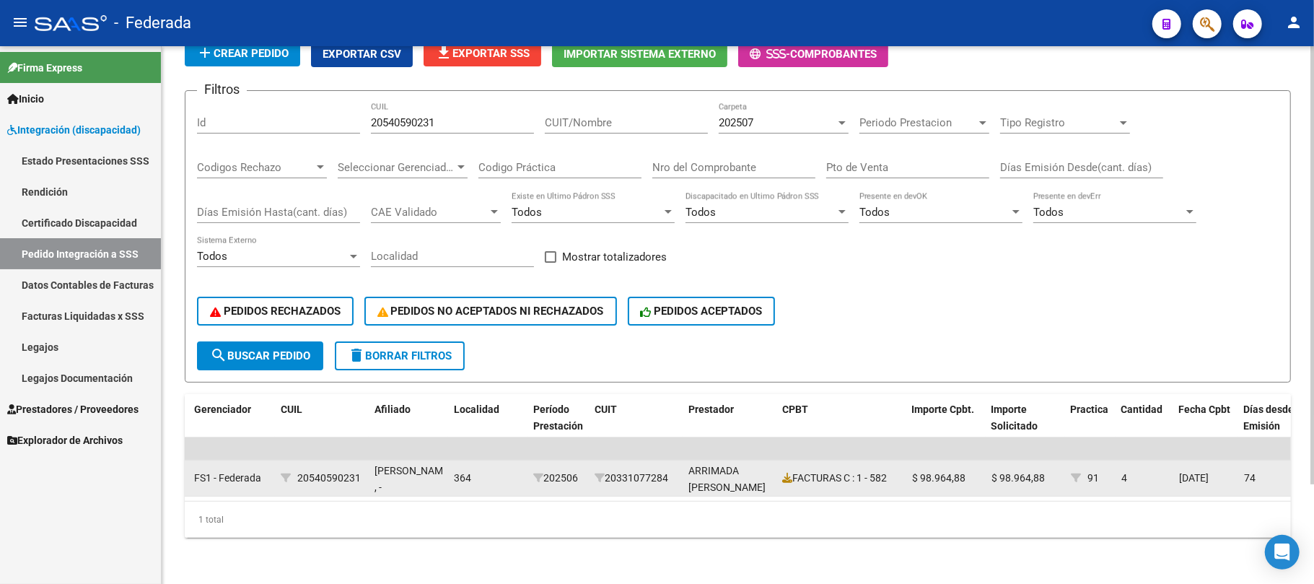
click at [353, 470] on div "20540590231" at bounding box center [329, 478] width 64 height 17
copy div "20540590231"
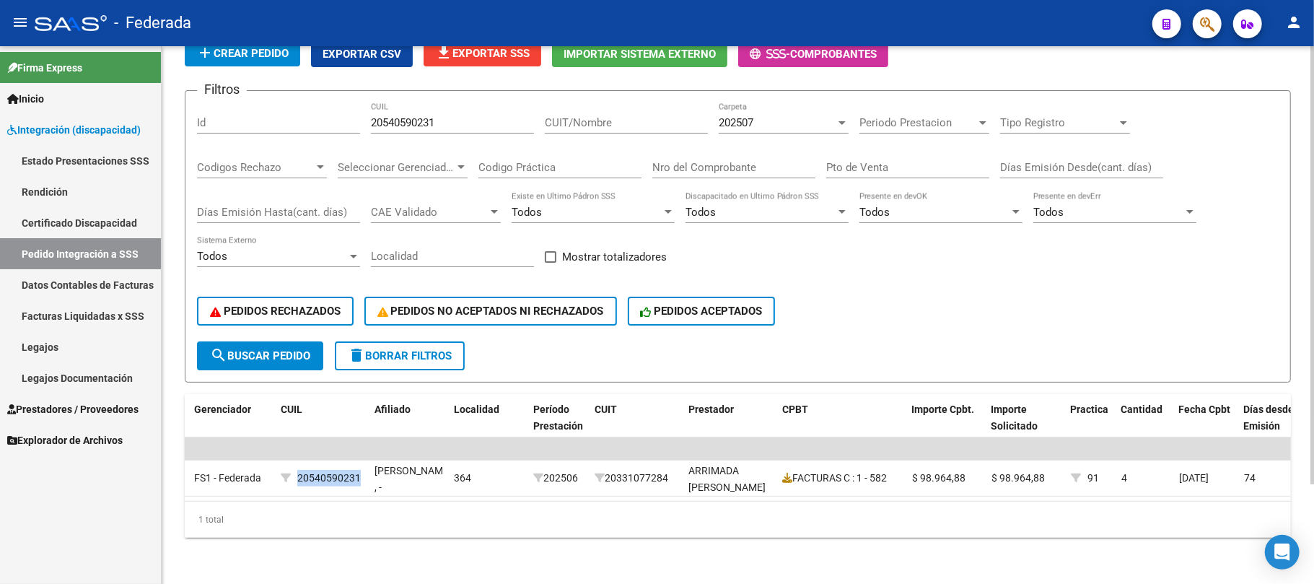
click at [407, 116] on input "20540590231" at bounding box center [452, 122] width 163 height 13
paste input "759164259"
click at [258, 341] on button "search Buscar Pedido" at bounding box center [260, 355] width 126 height 29
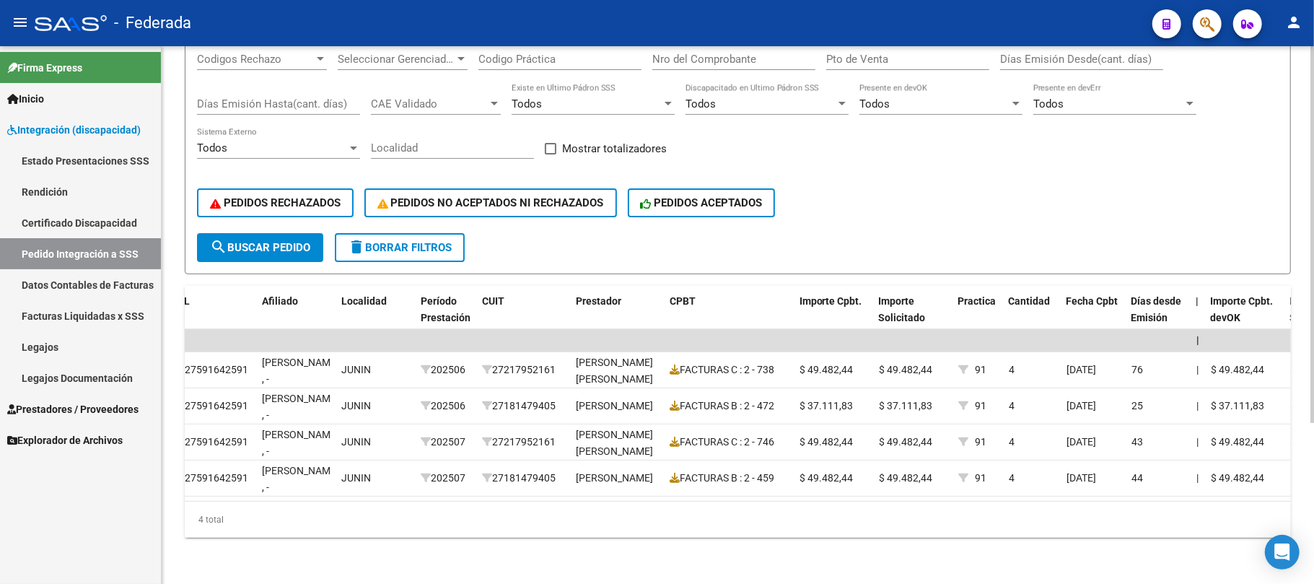
scroll to position [0, 367]
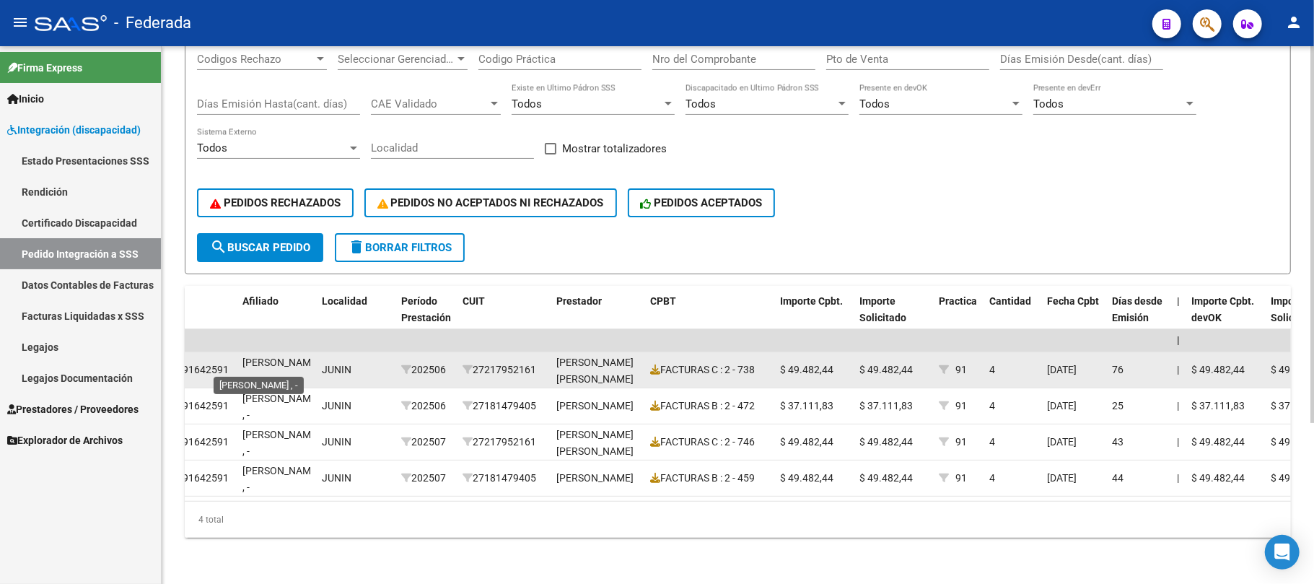
click at [269, 357] on span "PACHELLO, JUSTINA , -" at bounding box center [281, 371] width 77 height 28
copy span "PACHELLO"
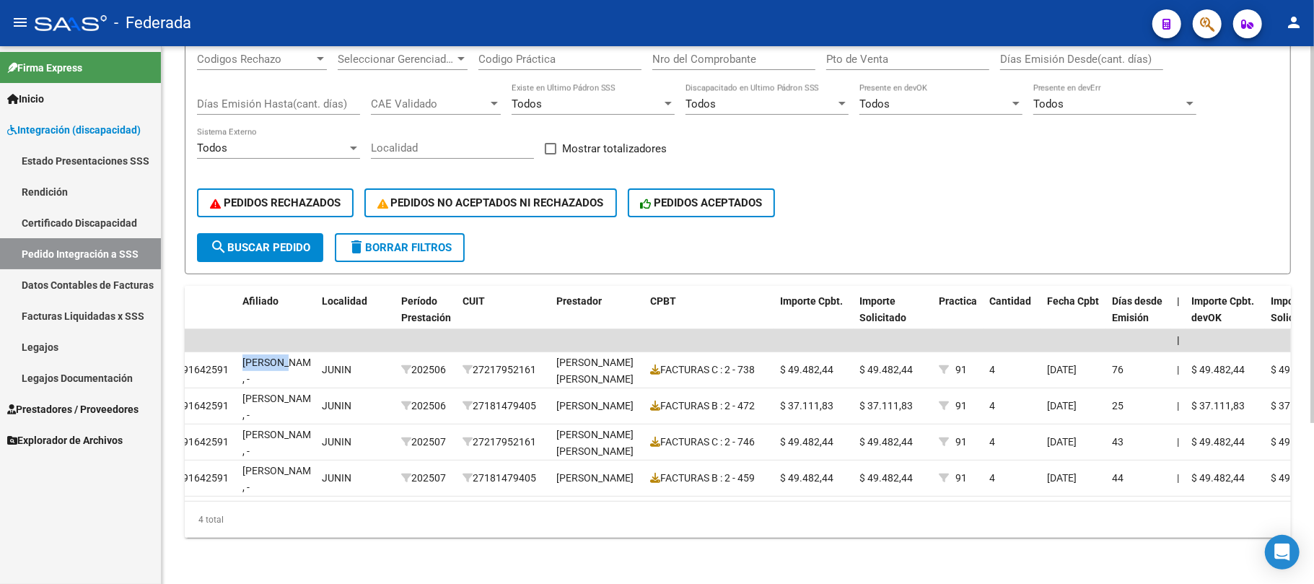
click at [282, 241] on span "search Buscar Pedido" at bounding box center [260, 247] width 100 height 13
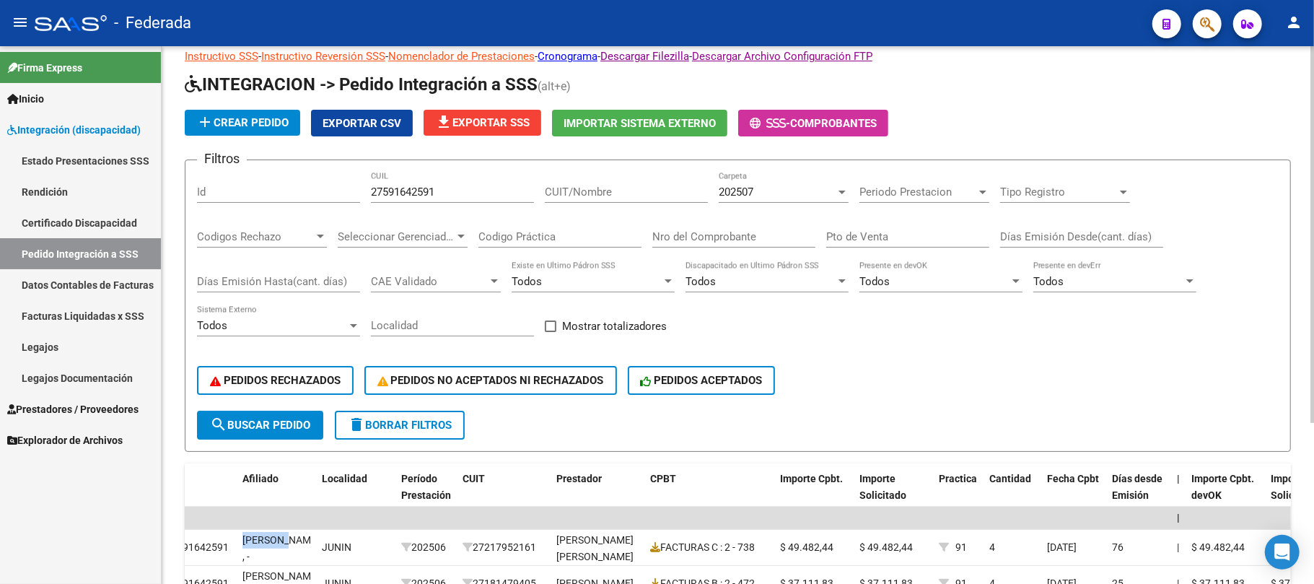
scroll to position [38, 0]
click at [777, 194] on div "202507" at bounding box center [777, 192] width 117 height 13
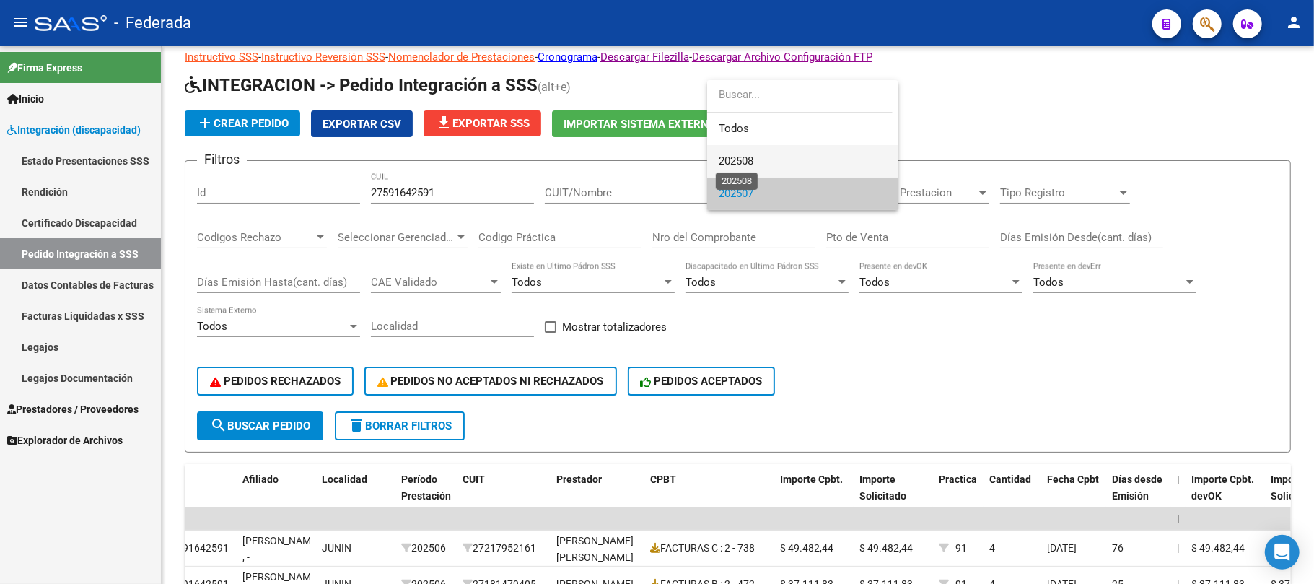
click at [743, 159] on span "202508" at bounding box center [736, 160] width 35 height 13
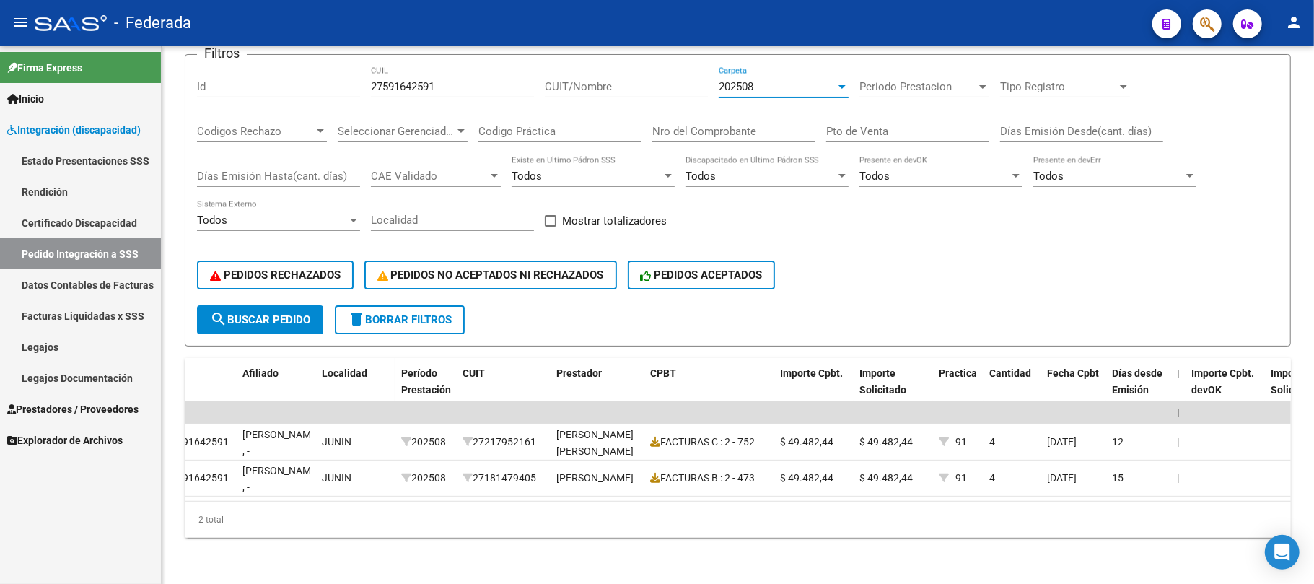
scroll to position [157, 0]
click at [310, 316] on button "search Buscar Pedido" at bounding box center [260, 319] width 126 height 29
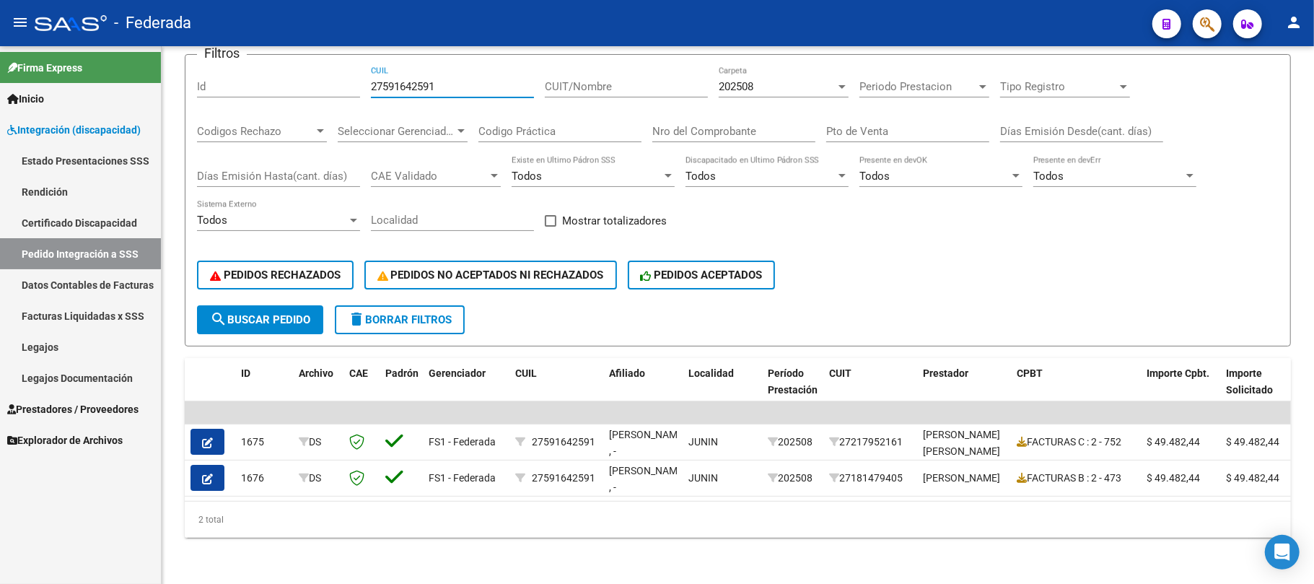
click at [396, 80] on input "27591642591" at bounding box center [452, 86] width 163 height 13
paste input "36509238"
click at [296, 287] on div "PEDIDOS RECHAZADOS PEDIDOS NO ACEPTADOS NI RECHAZADOS PEDIDOS ACEPTADOS" at bounding box center [738, 275] width 1082 height 61
click at [293, 313] on span "search Buscar Pedido" at bounding box center [260, 319] width 100 height 13
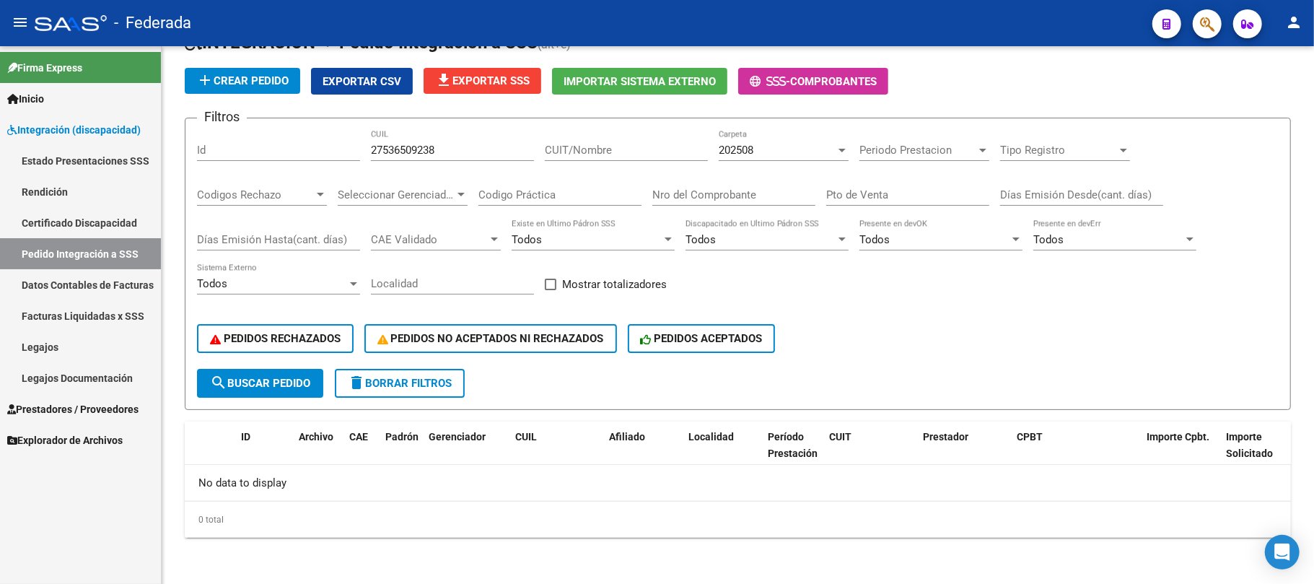
scroll to position [79, 0]
click at [731, 142] on div "202508 Carpeta" at bounding box center [784, 146] width 130 height 31
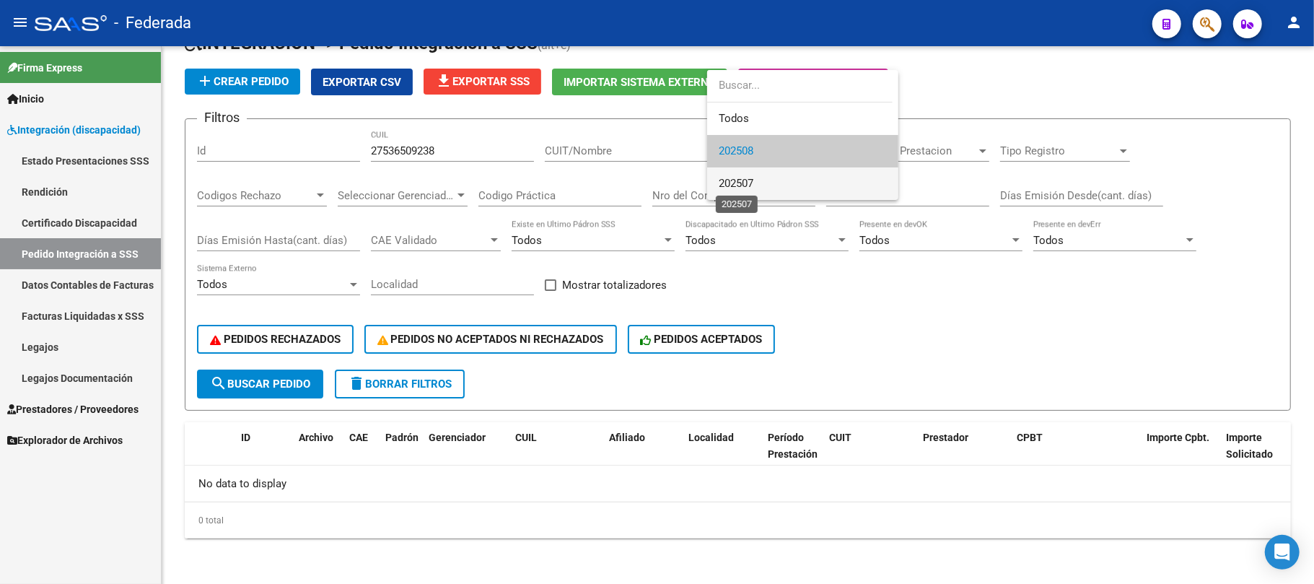
click at [728, 179] on span "202507" at bounding box center [736, 183] width 35 height 13
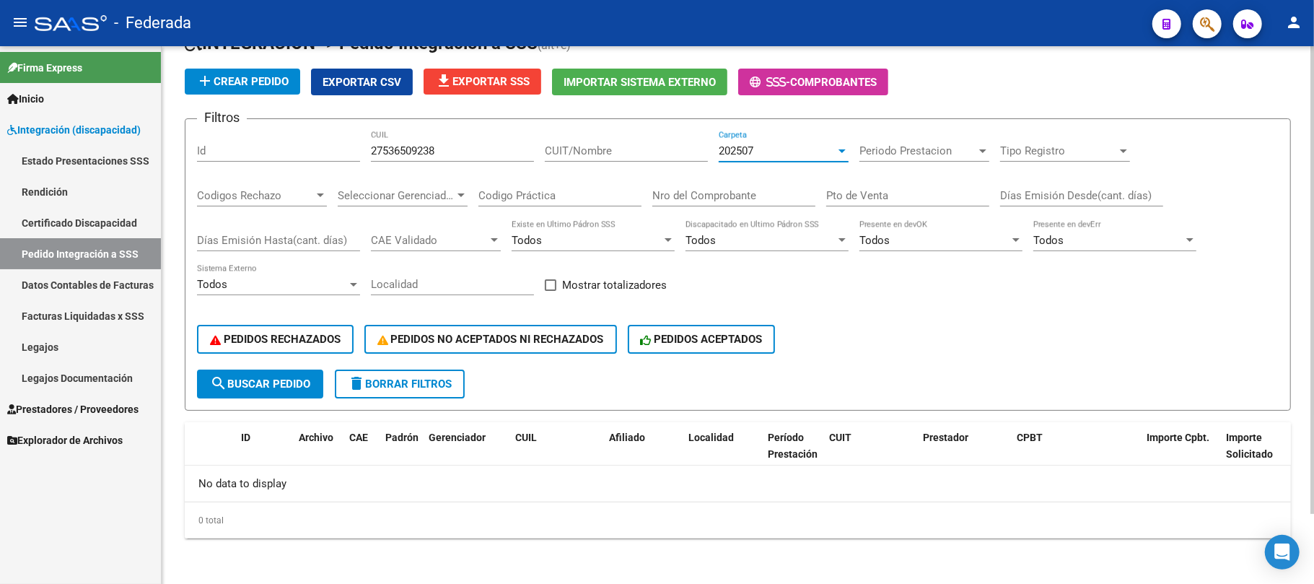
click at [762, 145] on div "202507" at bounding box center [777, 150] width 117 height 13
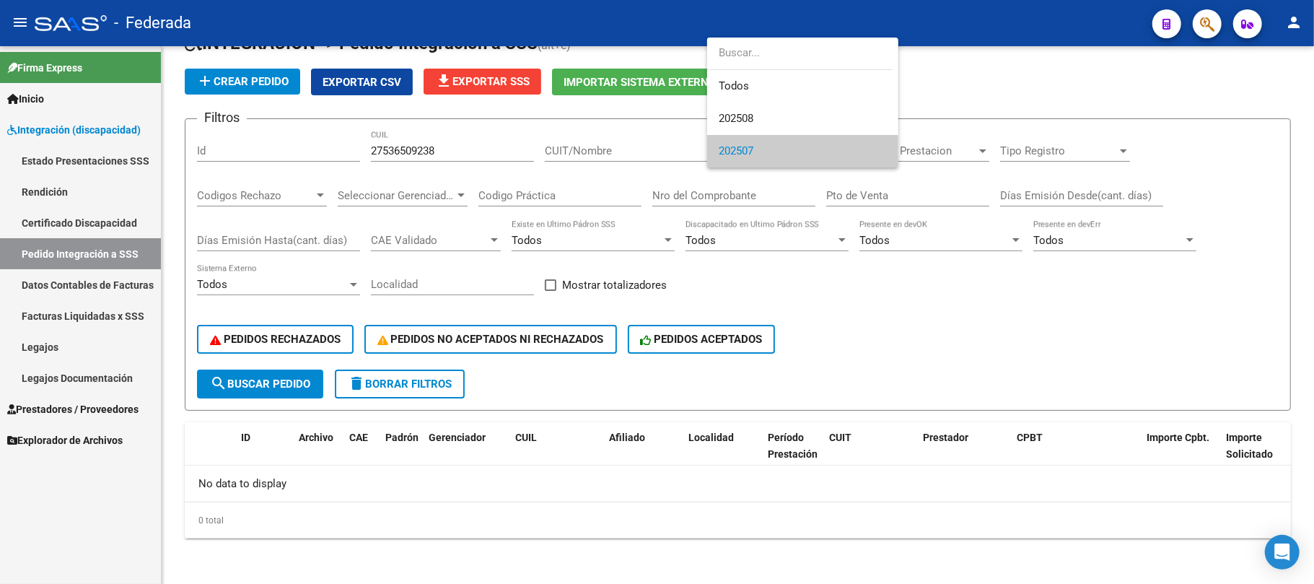
click at [420, 150] on div at bounding box center [657, 292] width 1314 height 584
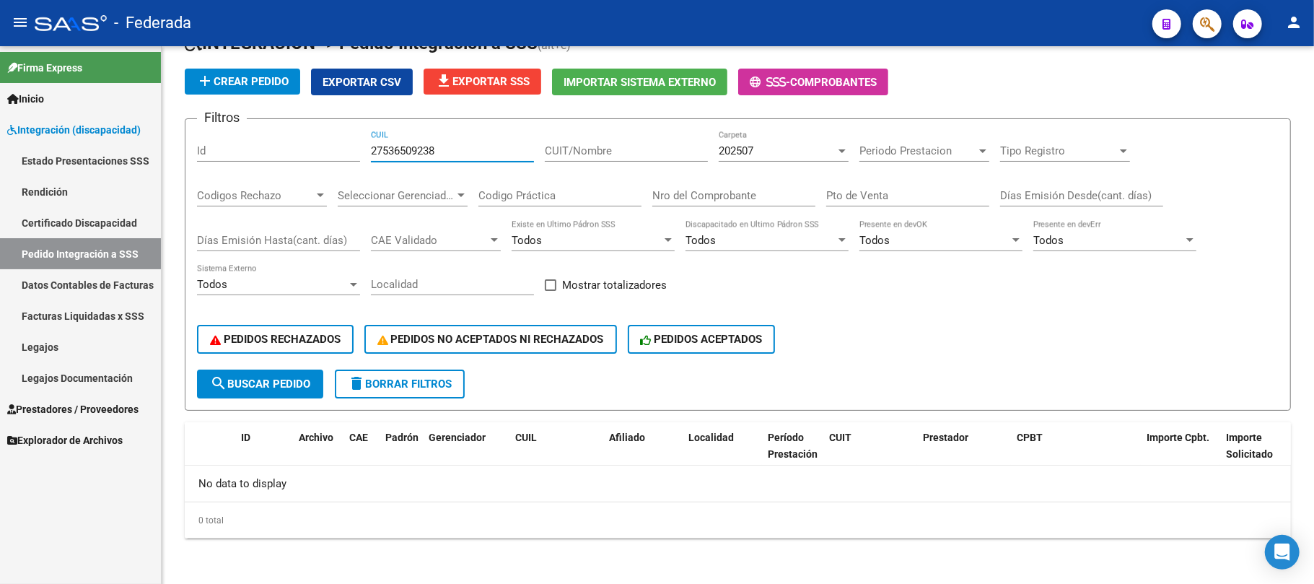
click at [420, 150] on input "27536509238" at bounding box center [452, 150] width 163 height 13
paste input "29078663"
type input "27529078663"
click at [278, 382] on span "search Buscar Pedido" at bounding box center [260, 384] width 100 height 13
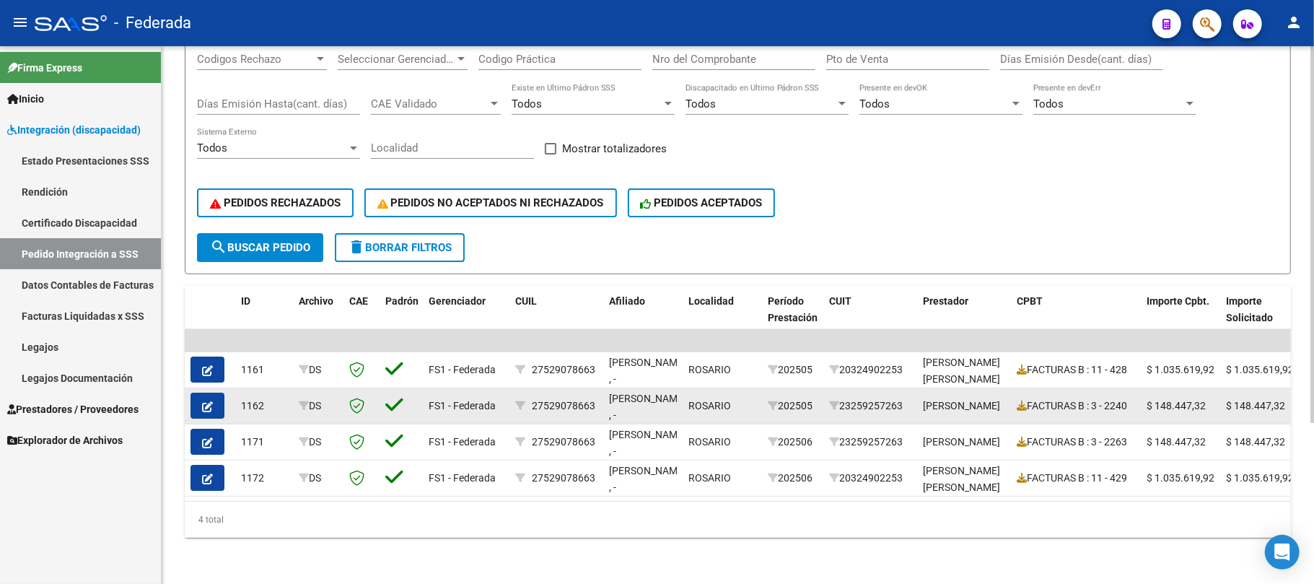
scroll to position [230, 0]
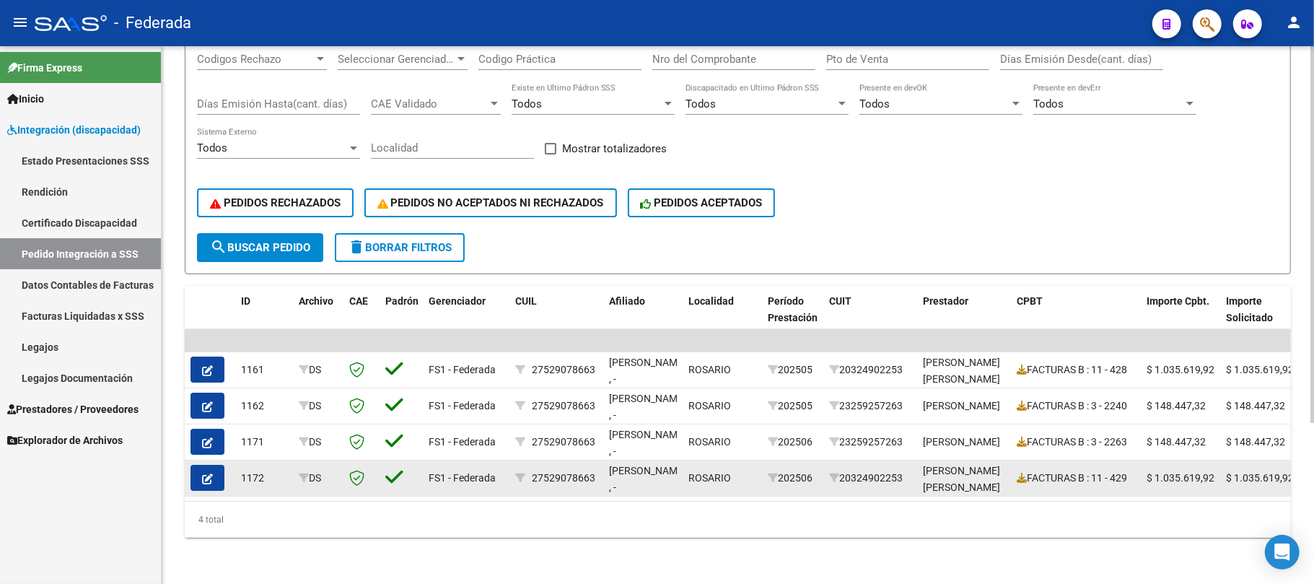
click at [679, 461] on datatable-body-cell "RASETTO, AINALEN MILEN , -" at bounding box center [642, 478] width 79 height 35
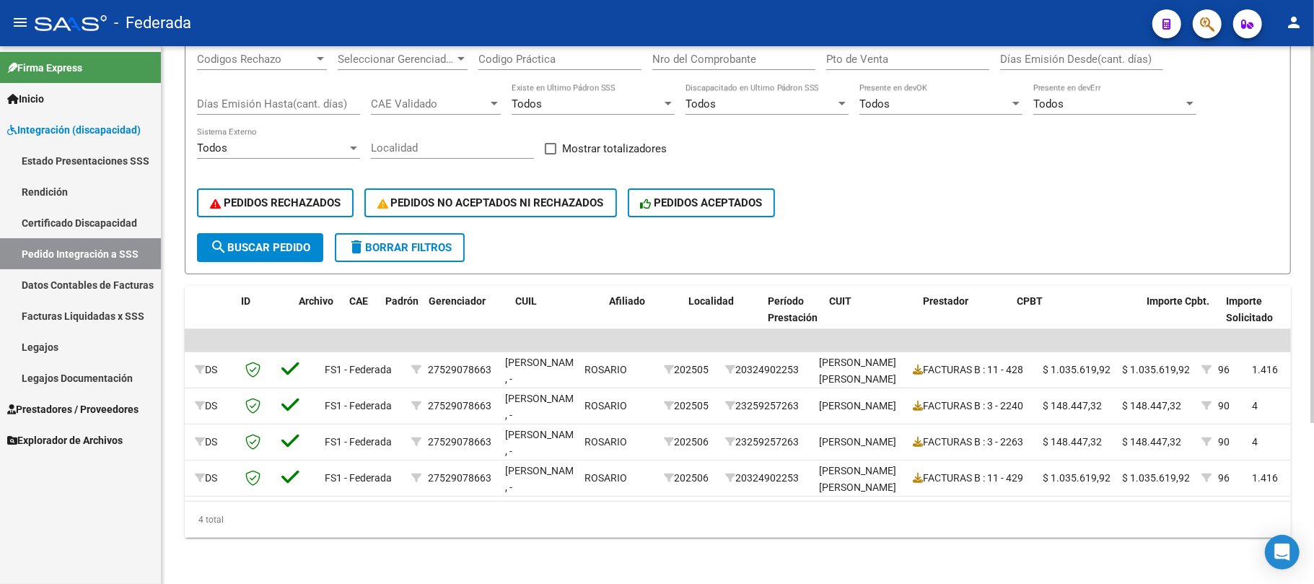
scroll to position [0, 0]
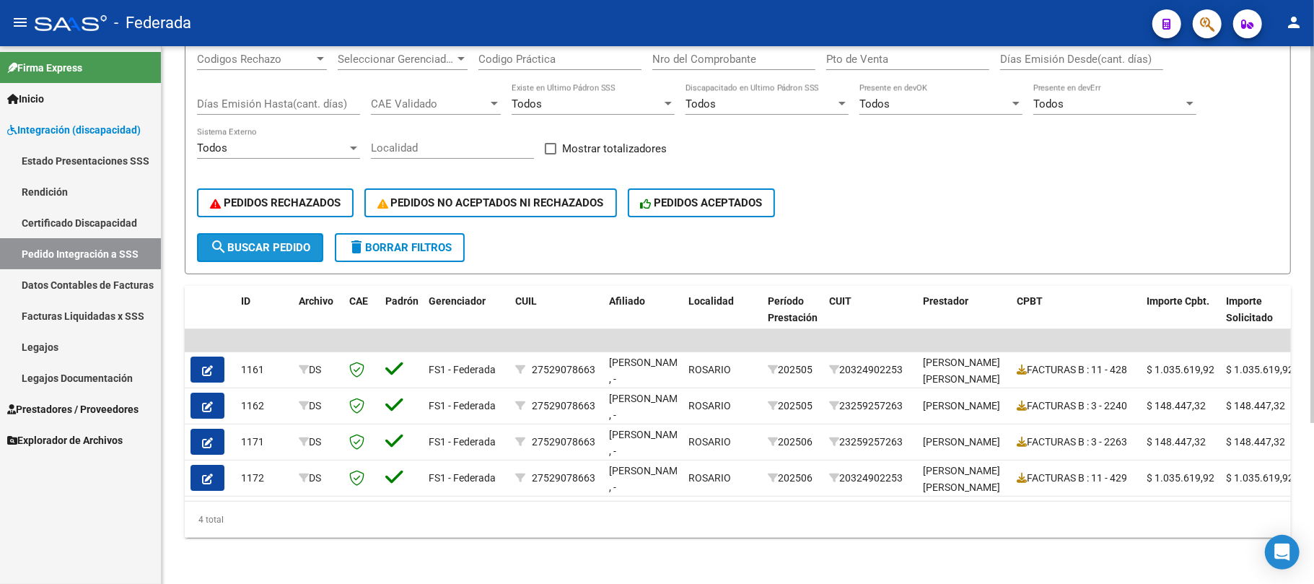
click at [300, 241] on span "search Buscar Pedido" at bounding box center [260, 247] width 100 height 13
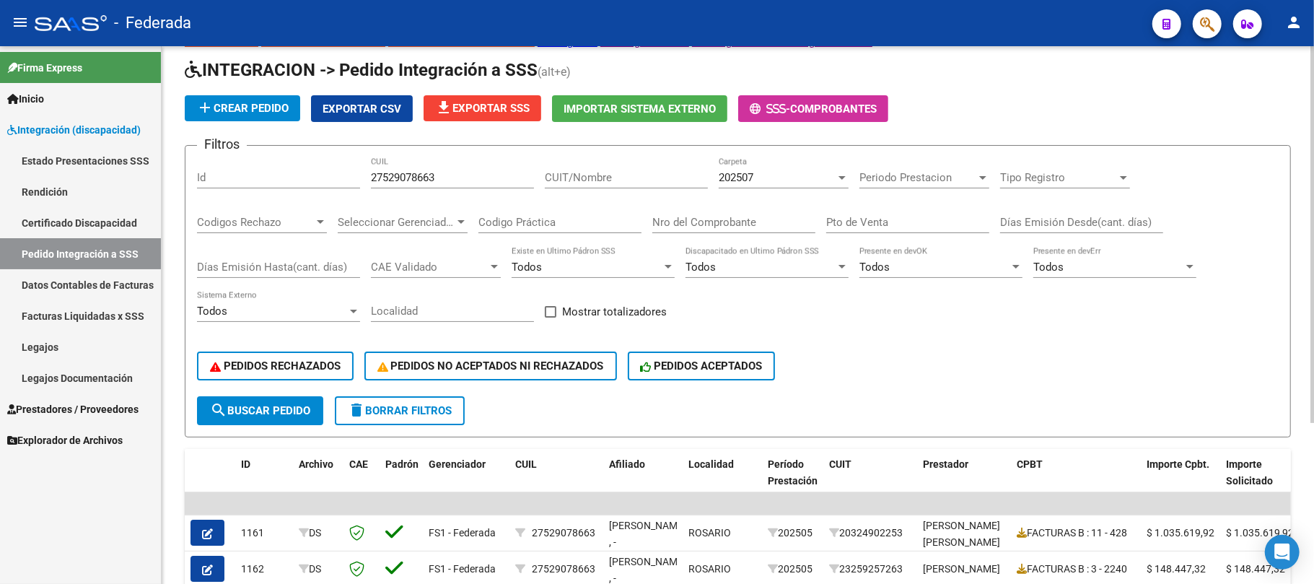
scroll to position [38, 0]
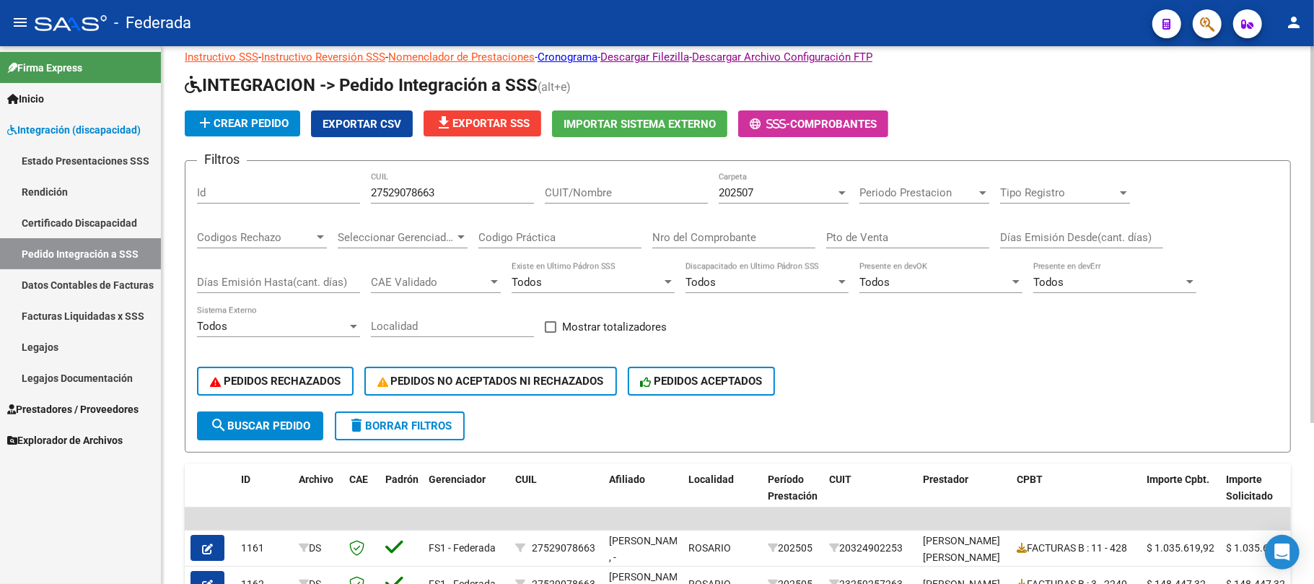
click at [759, 193] on div "202507" at bounding box center [777, 192] width 117 height 13
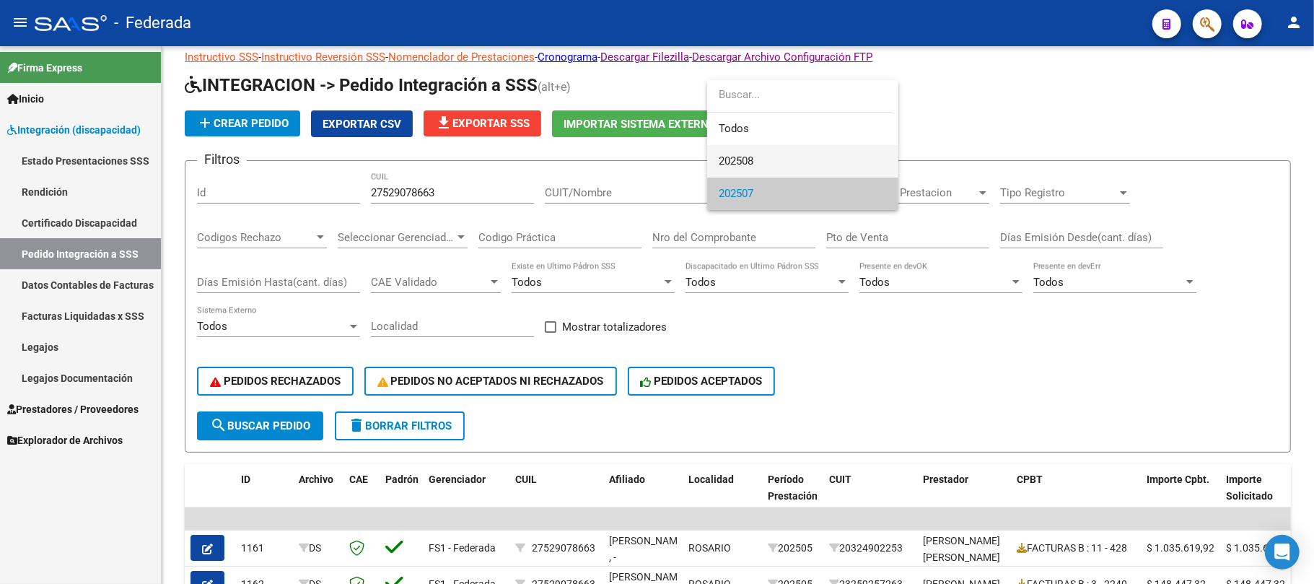
click at [757, 159] on span "202508" at bounding box center [803, 161] width 168 height 32
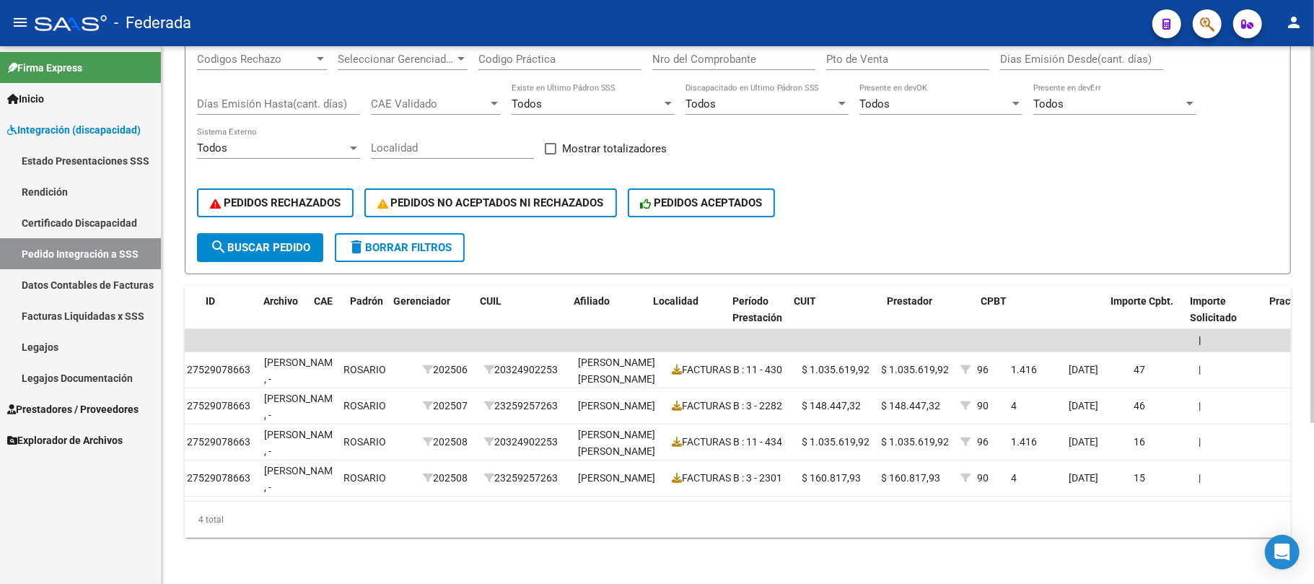
scroll to position [0, 0]
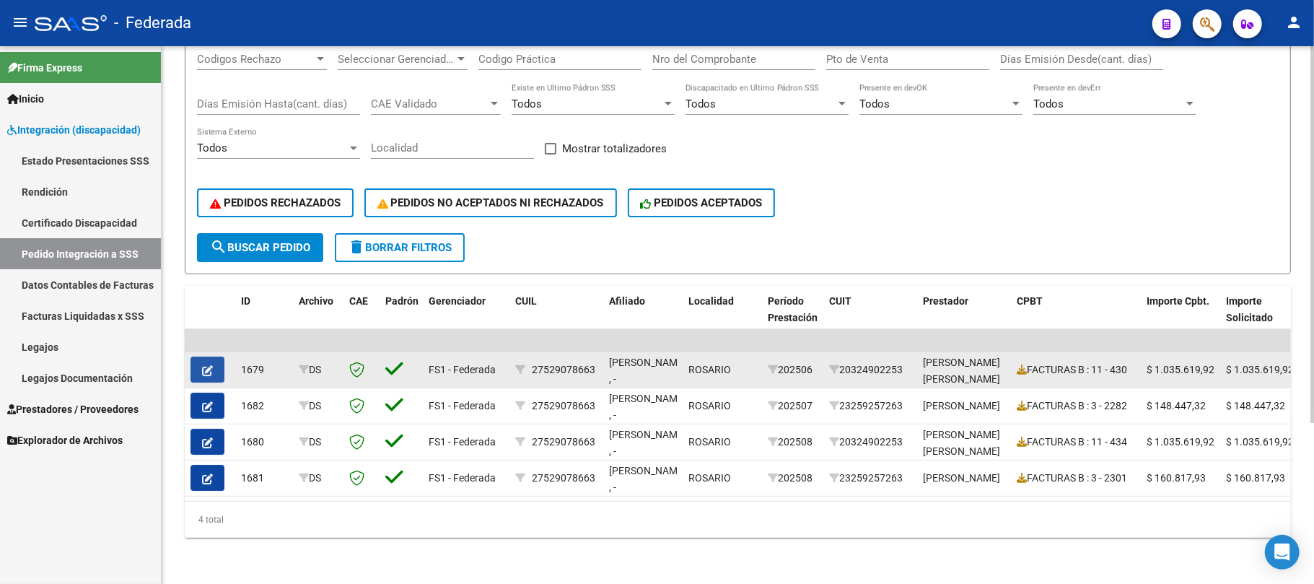
click at [214, 357] on button "button" at bounding box center [208, 370] width 34 height 26
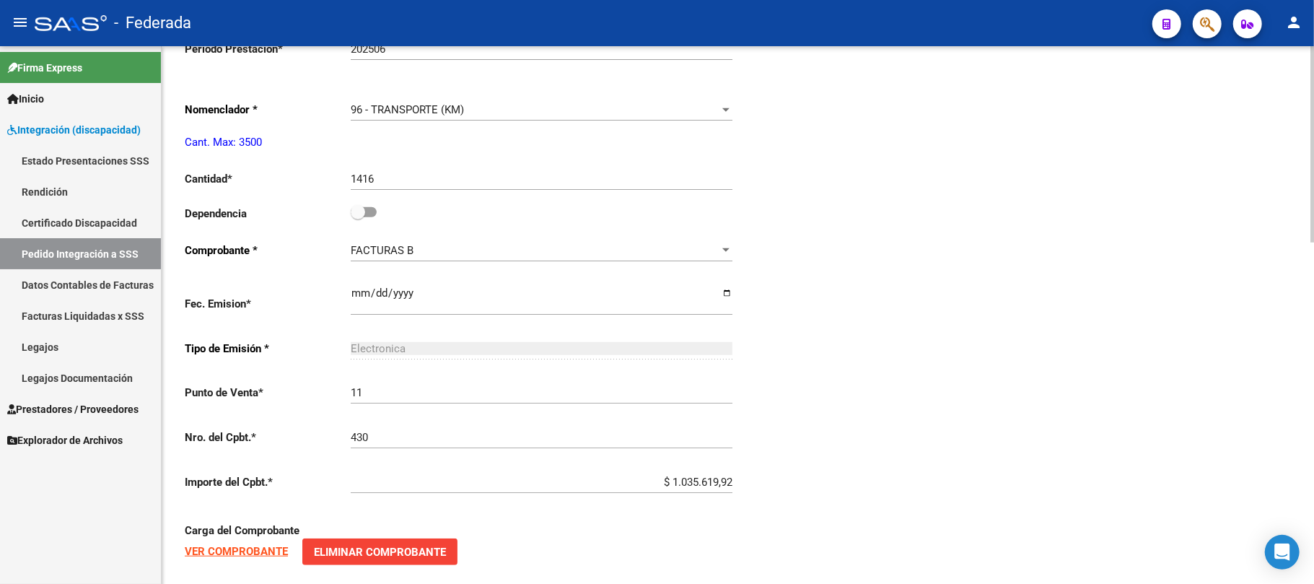
scroll to position [769, 0]
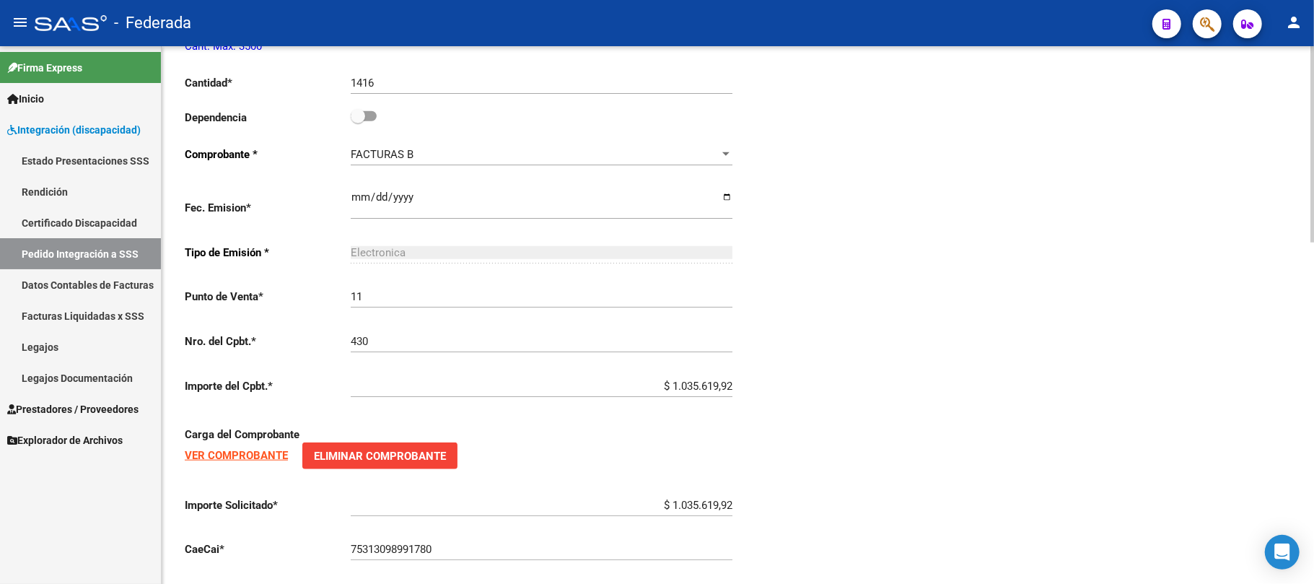
type input "27529078663"
click at [362, 117] on span at bounding box center [358, 116] width 14 height 14
click at [358, 121] on input "checkbox" at bounding box center [357, 121] width 1 height 1
checkbox input "true"
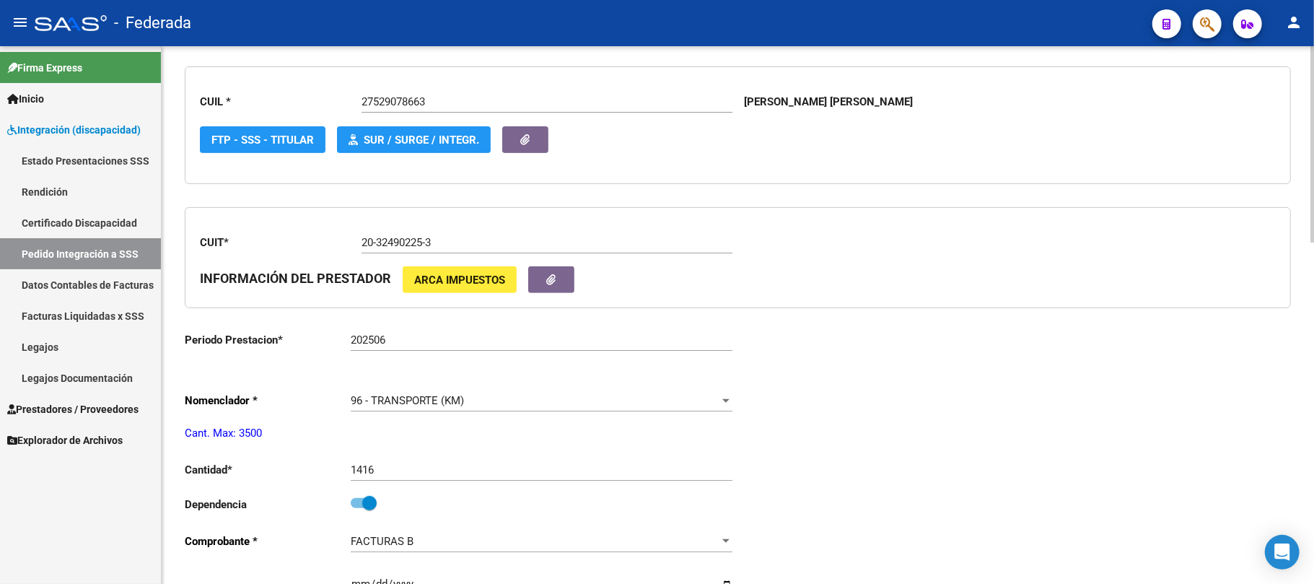
scroll to position [0, 0]
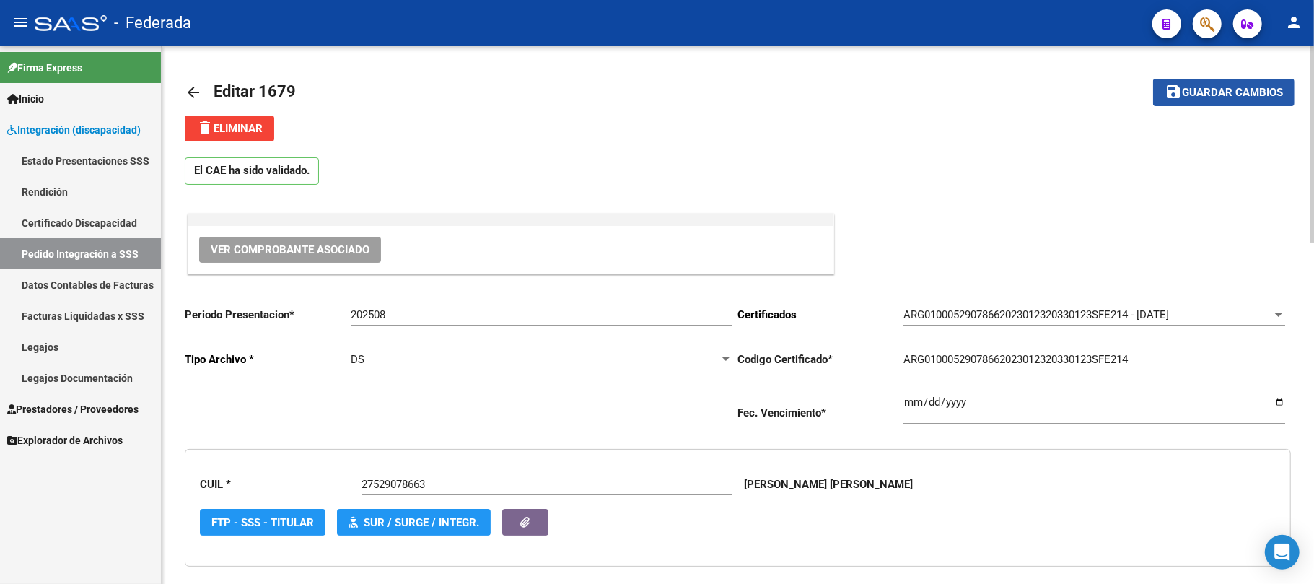
click at [1190, 94] on span "Guardar cambios" at bounding box center [1232, 93] width 101 height 13
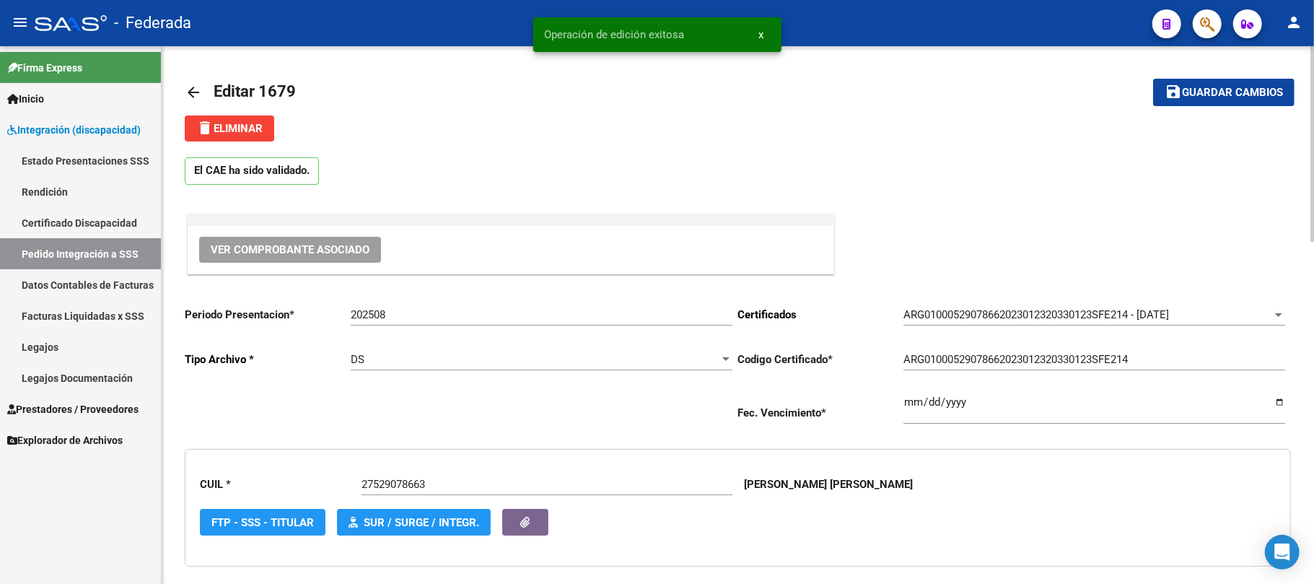
click at [192, 92] on mat-icon "arrow_back" at bounding box center [193, 92] width 17 height 17
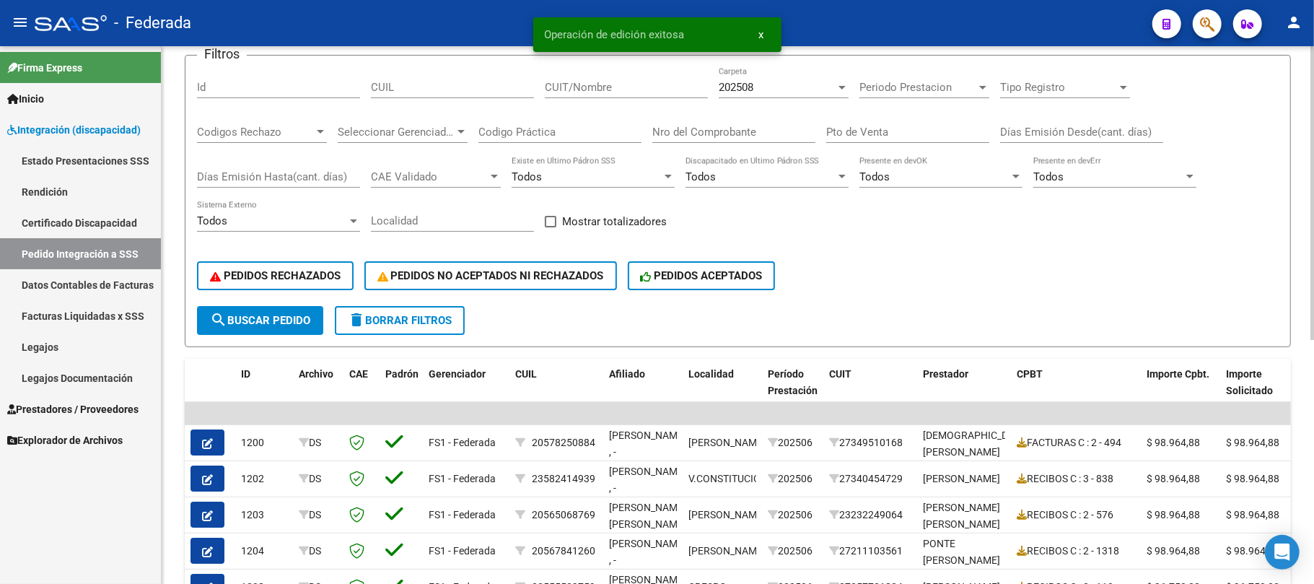
scroll to position [47, 0]
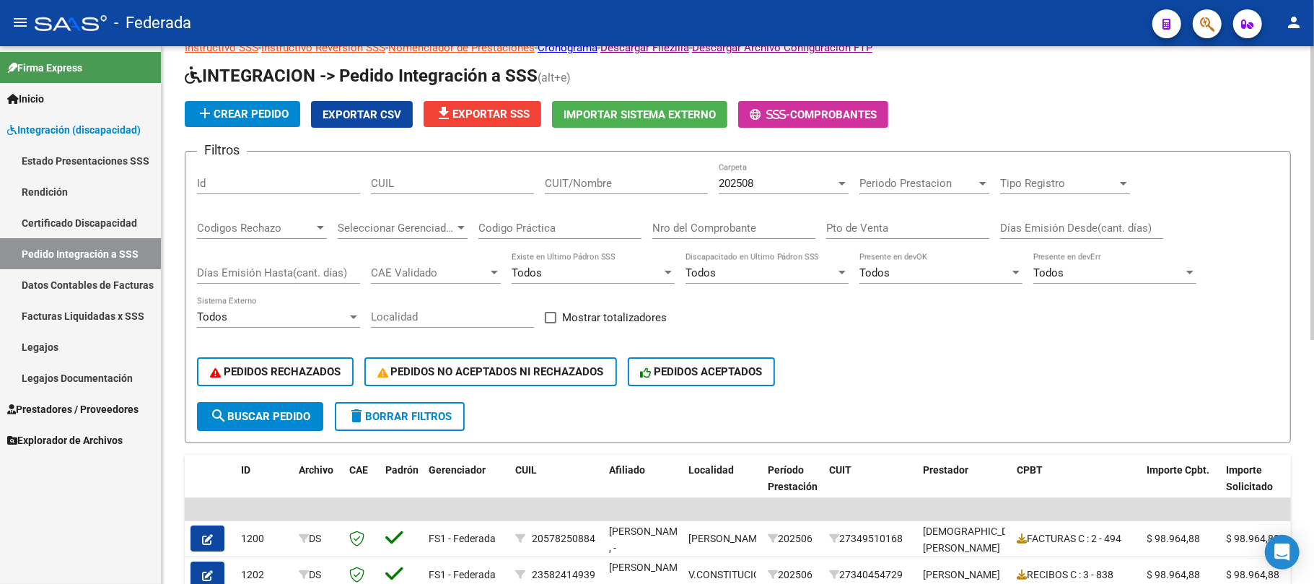
click at [313, 417] on button "search Buscar Pedido" at bounding box center [260, 416] width 126 height 29
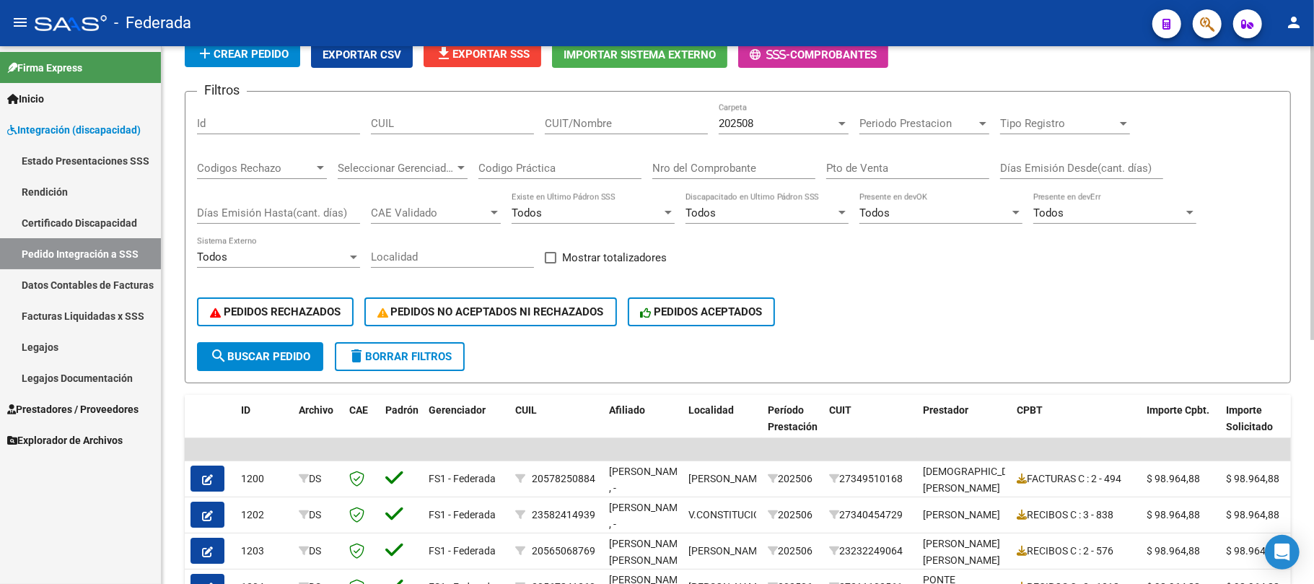
scroll to position [336, 0]
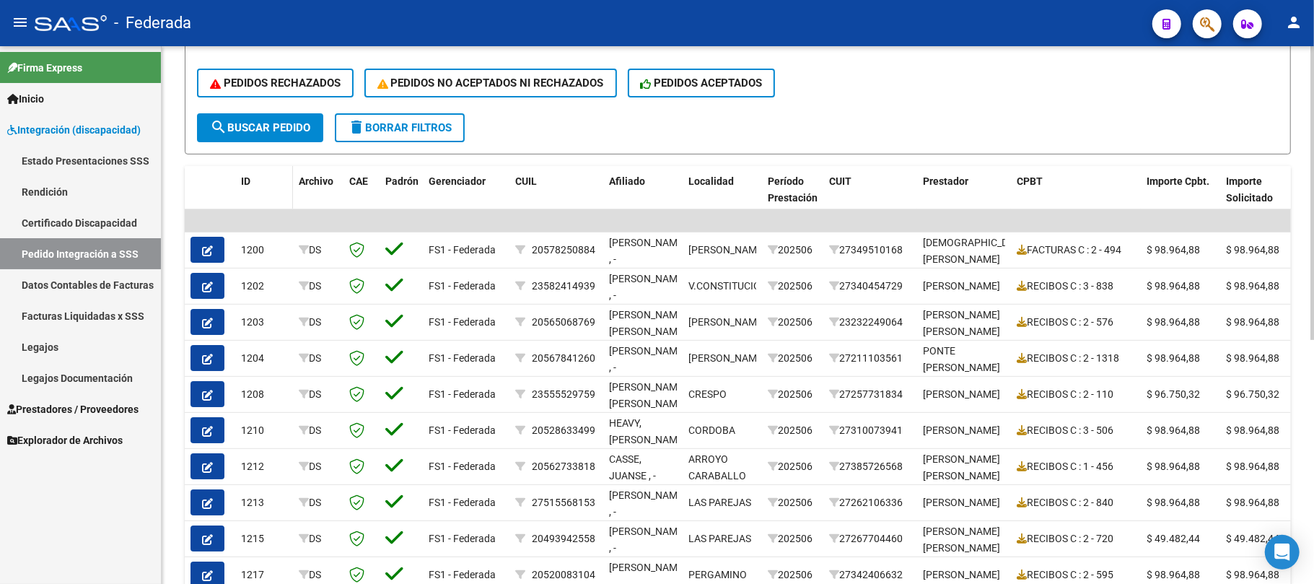
click at [243, 180] on span "ID" at bounding box center [245, 181] width 9 height 12
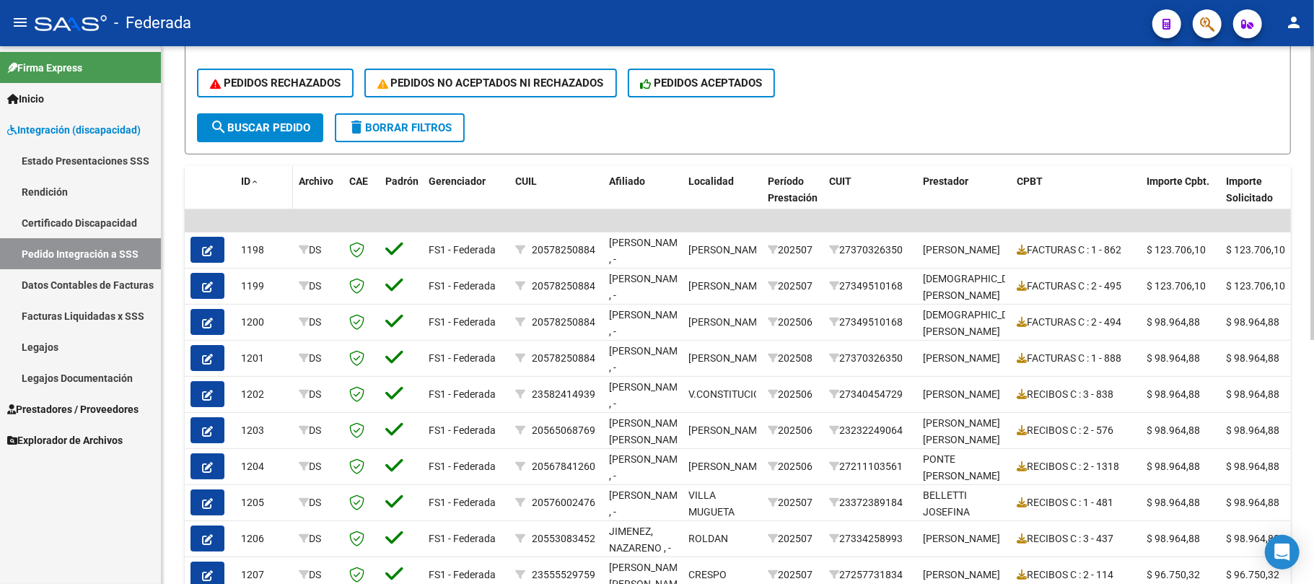
click at [256, 188] on div "ID" at bounding box center [264, 181] width 46 height 17
click at [255, 180] on span at bounding box center [254, 183] width 9 height 10
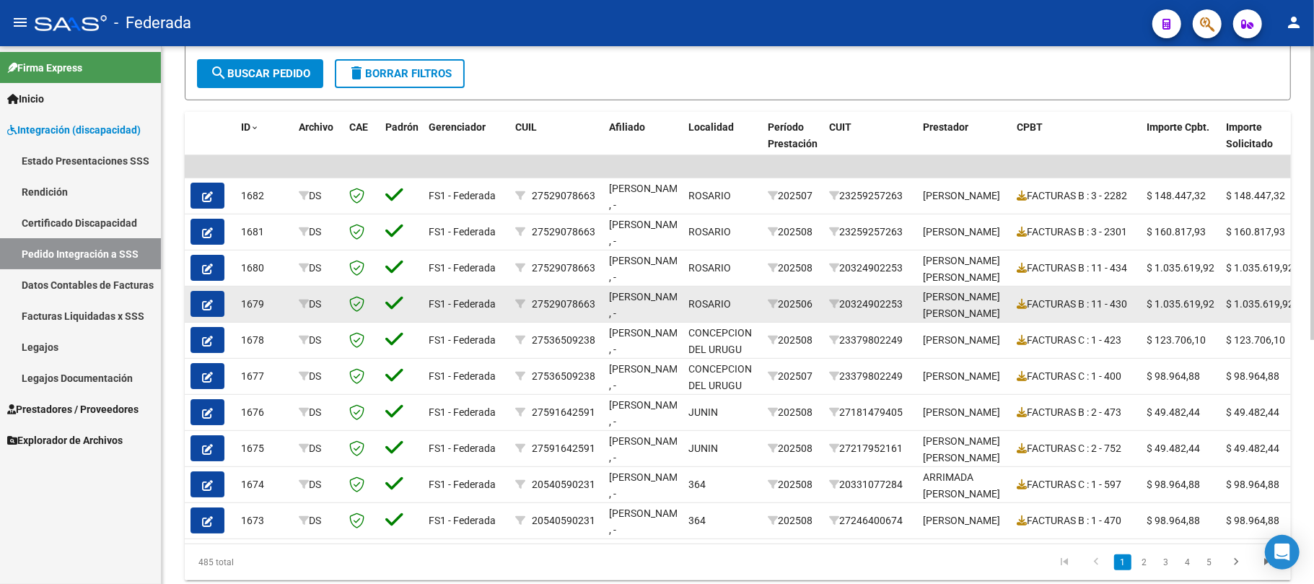
scroll to position [432, 0]
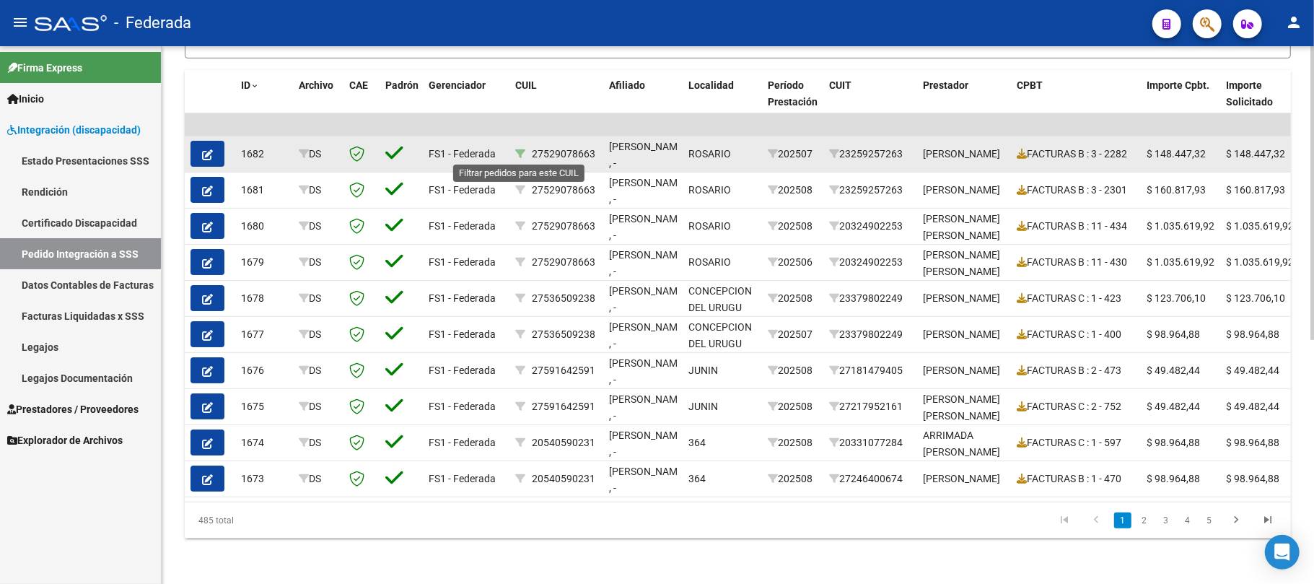
click at [520, 157] on icon at bounding box center [520, 154] width 10 height 10
type input "27529078663"
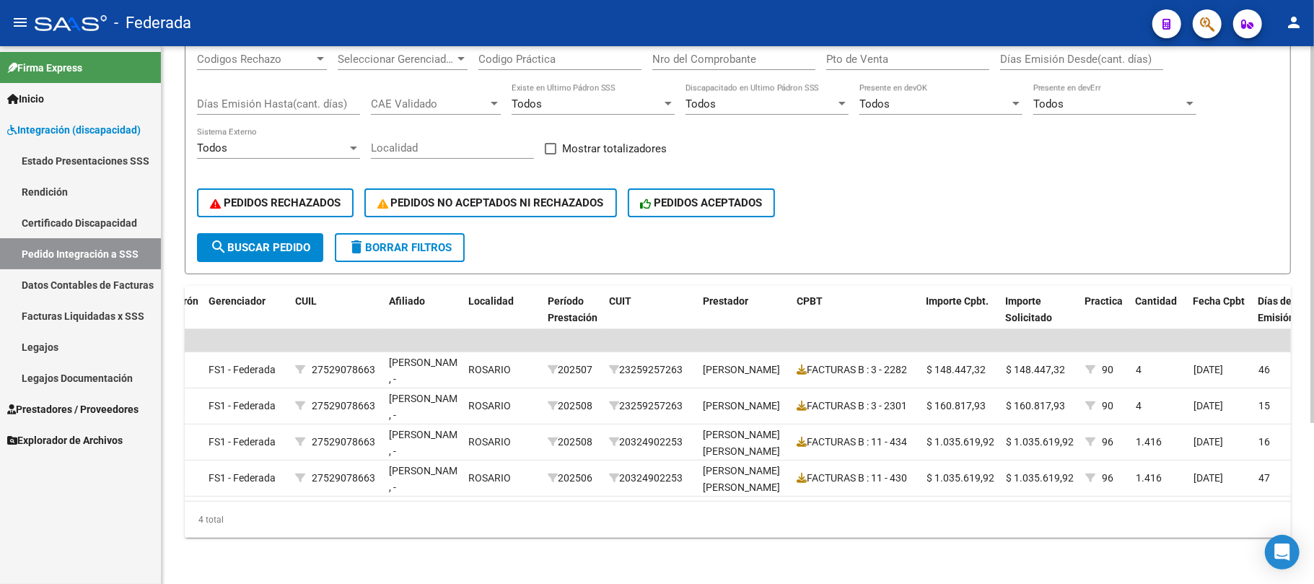
scroll to position [0, 0]
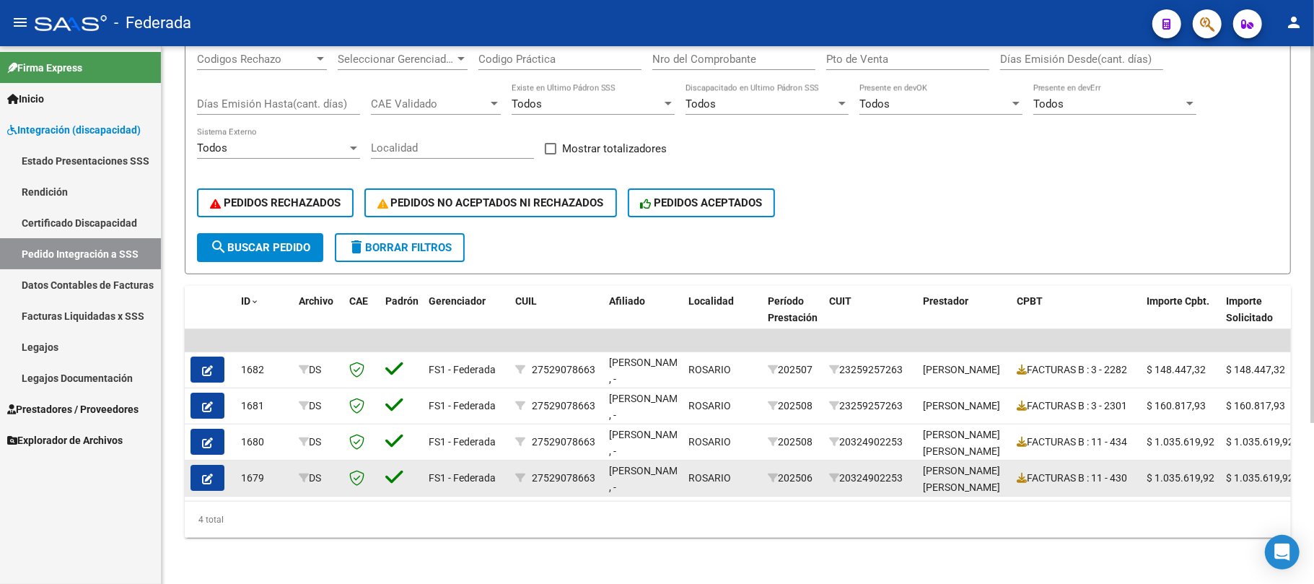
click at [206, 474] on icon "button" at bounding box center [207, 479] width 11 height 11
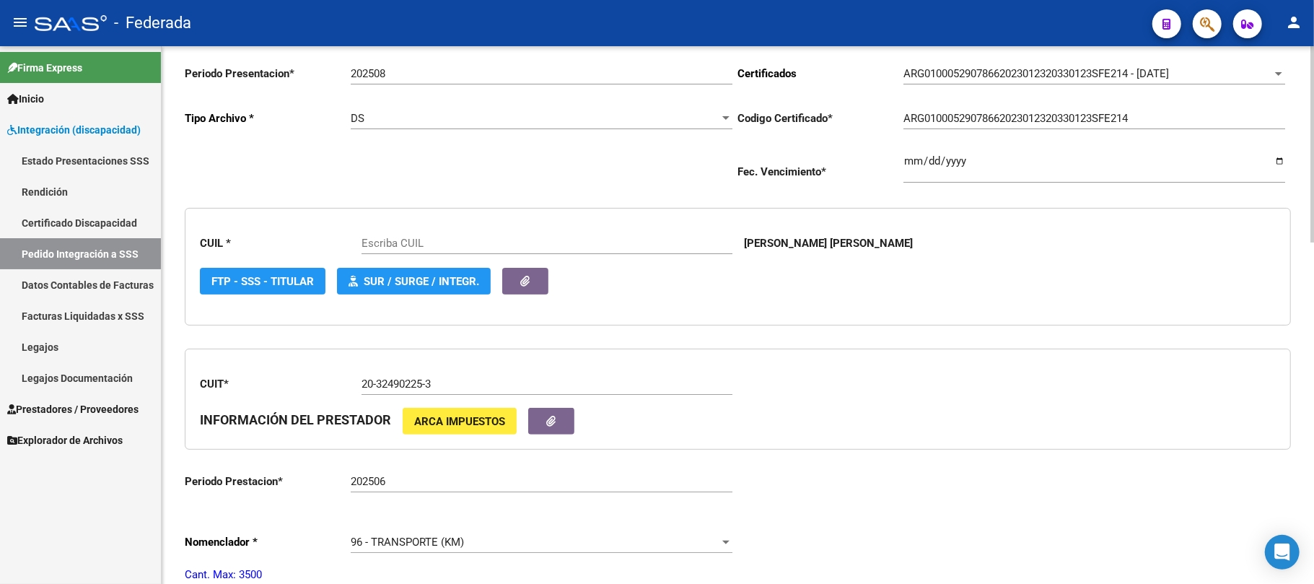
scroll to position [289, 0]
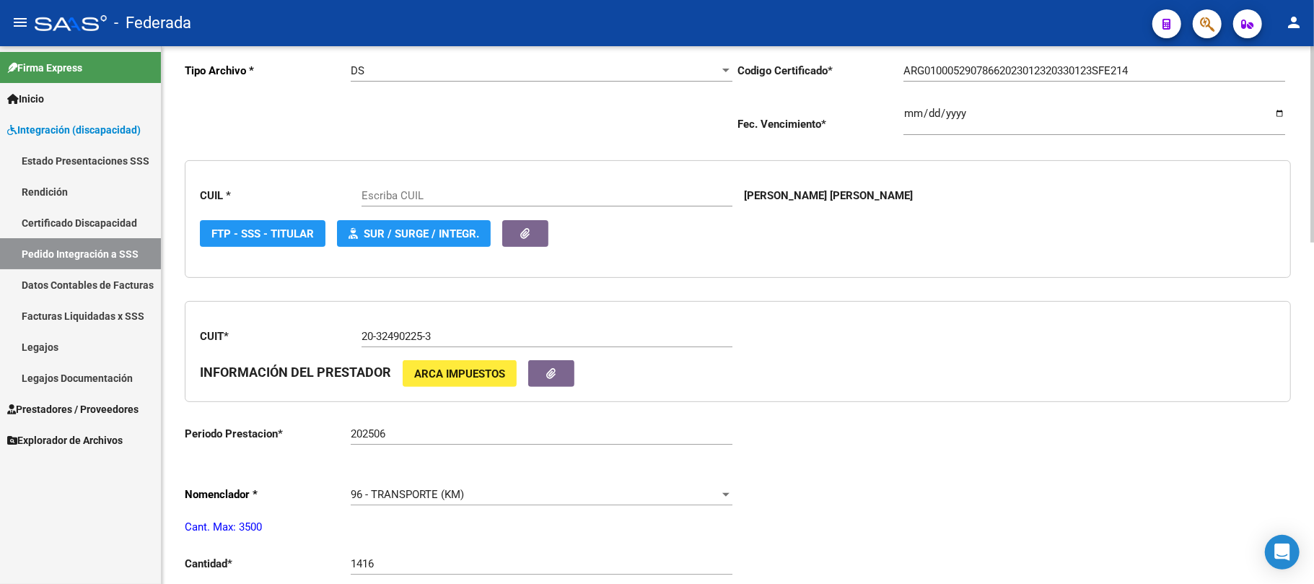
type input "27529078663"
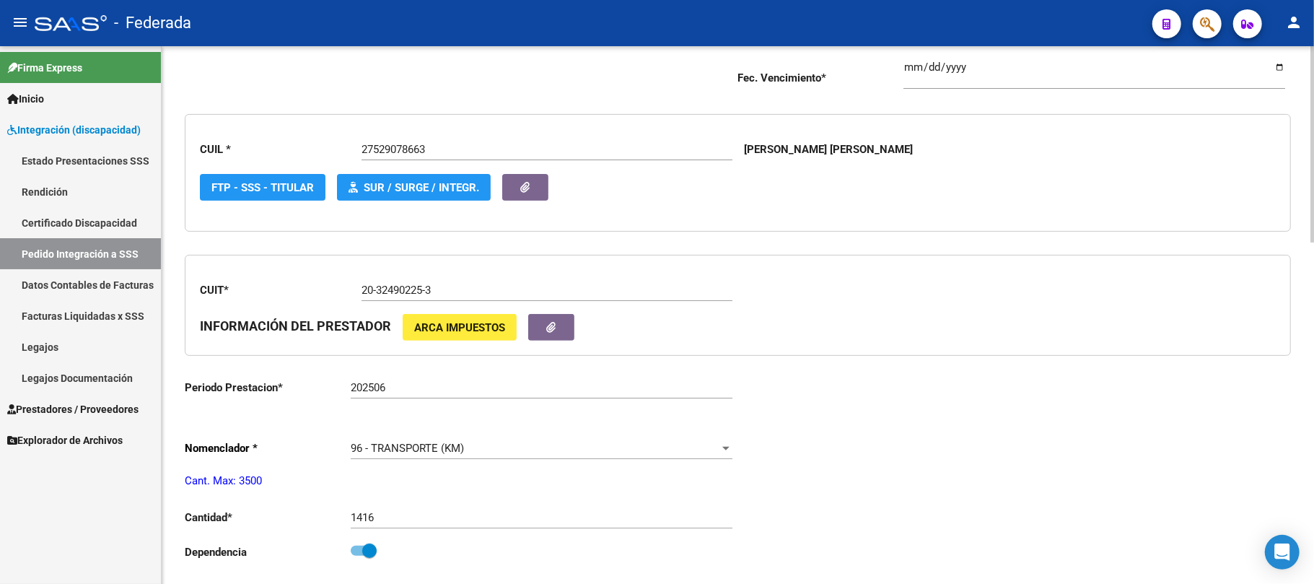
scroll to position [96, 0]
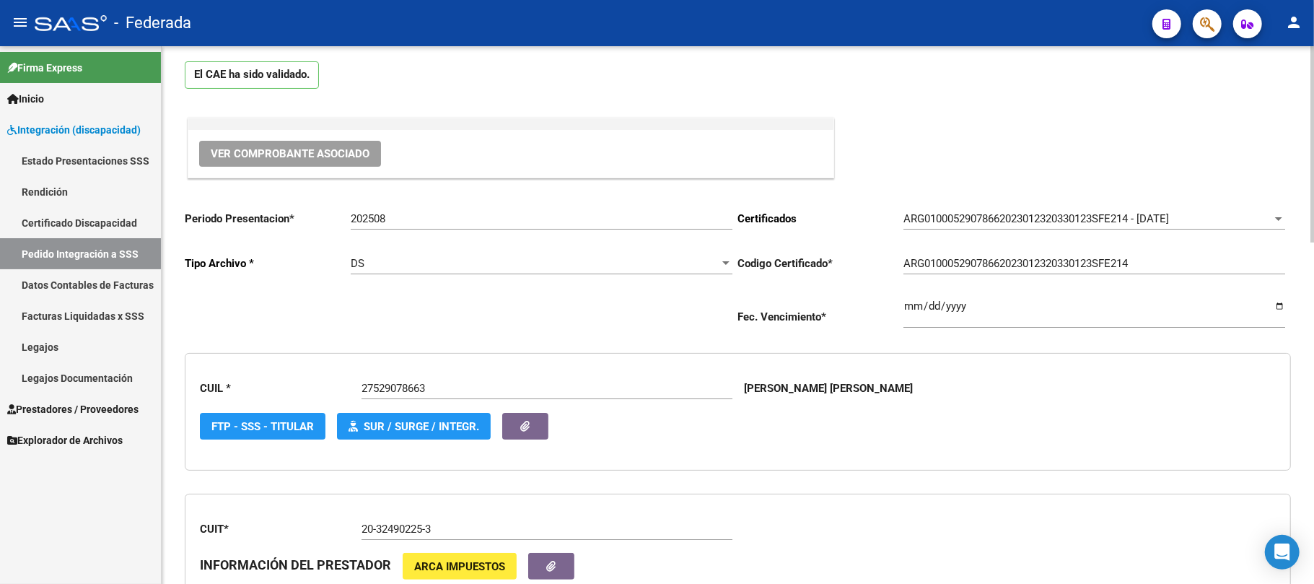
click at [405, 380] on div "27529078663 Escriba CUIL" at bounding box center [547, 383] width 371 height 31
click at [408, 382] on div "27529078663 Escriba CUIL" at bounding box center [547, 383] width 371 height 31
click at [404, 391] on input "27529078663" at bounding box center [547, 388] width 371 height 13
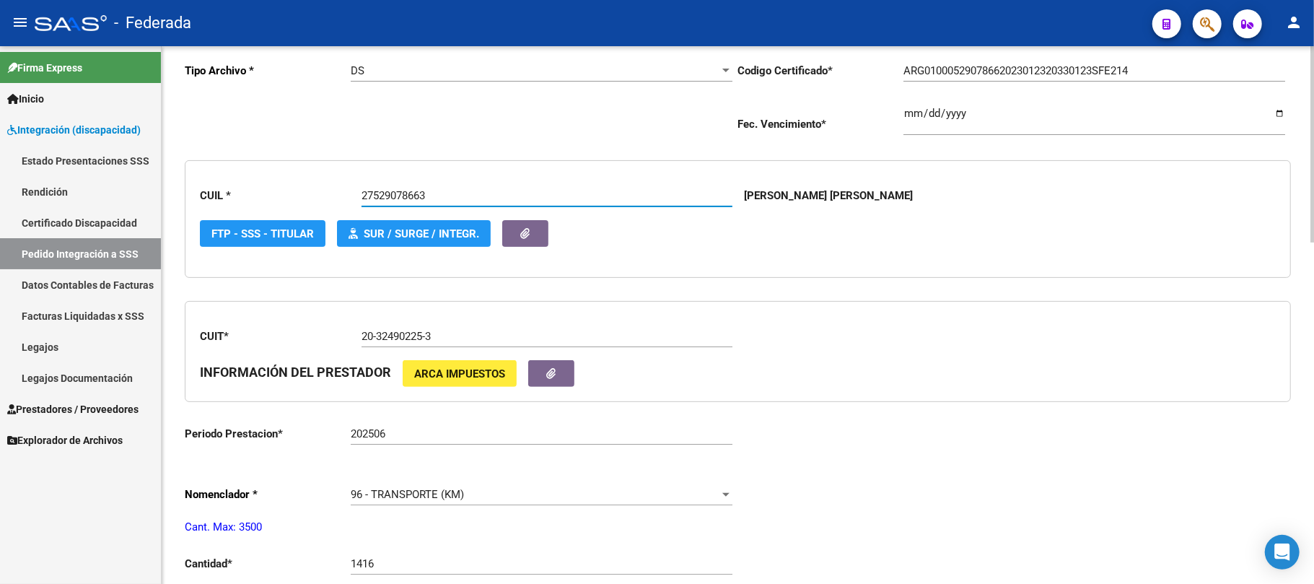
scroll to position [0, 0]
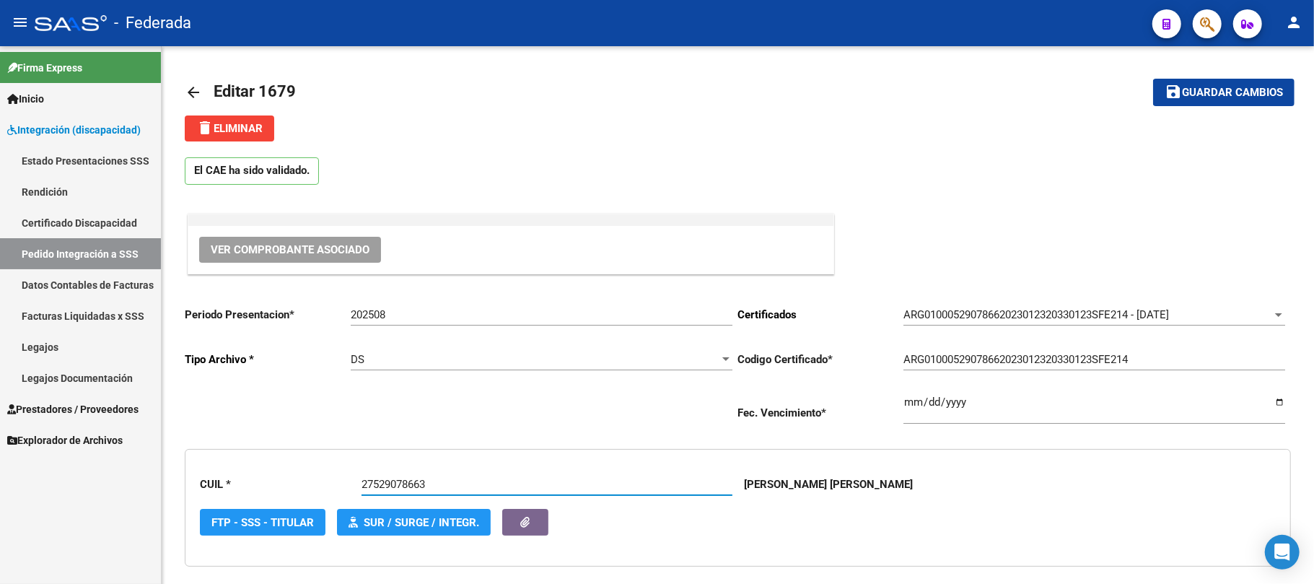
click at [115, 249] on link "Pedido Integración a SSS" at bounding box center [80, 253] width 161 height 31
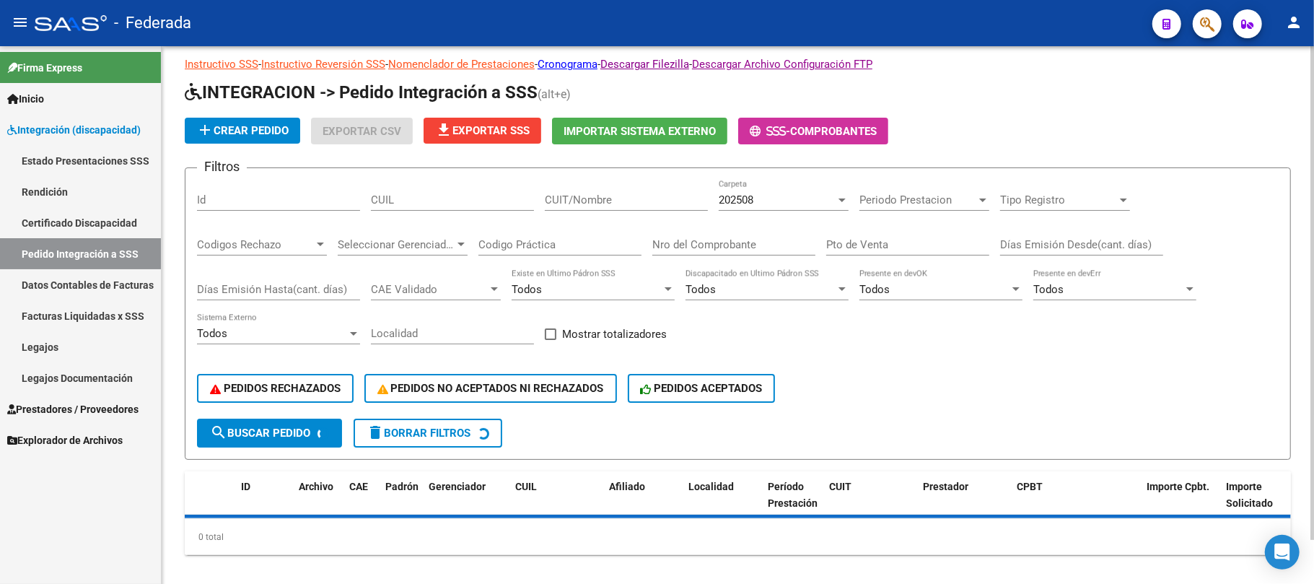
scroll to position [47, 0]
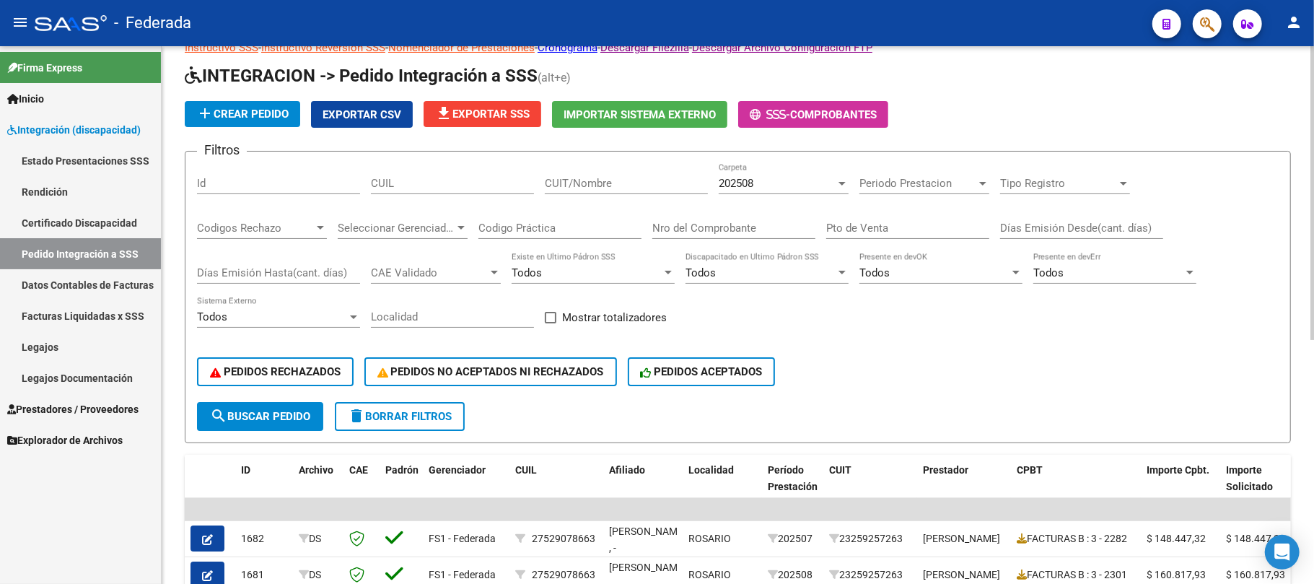
click at [419, 186] on input "CUIL" at bounding box center [452, 183] width 163 height 13
paste input "27529078663"
type input "27529078663"
click at [281, 414] on span "search Buscar Pedido" at bounding box center [260, 416] width 100 height 13
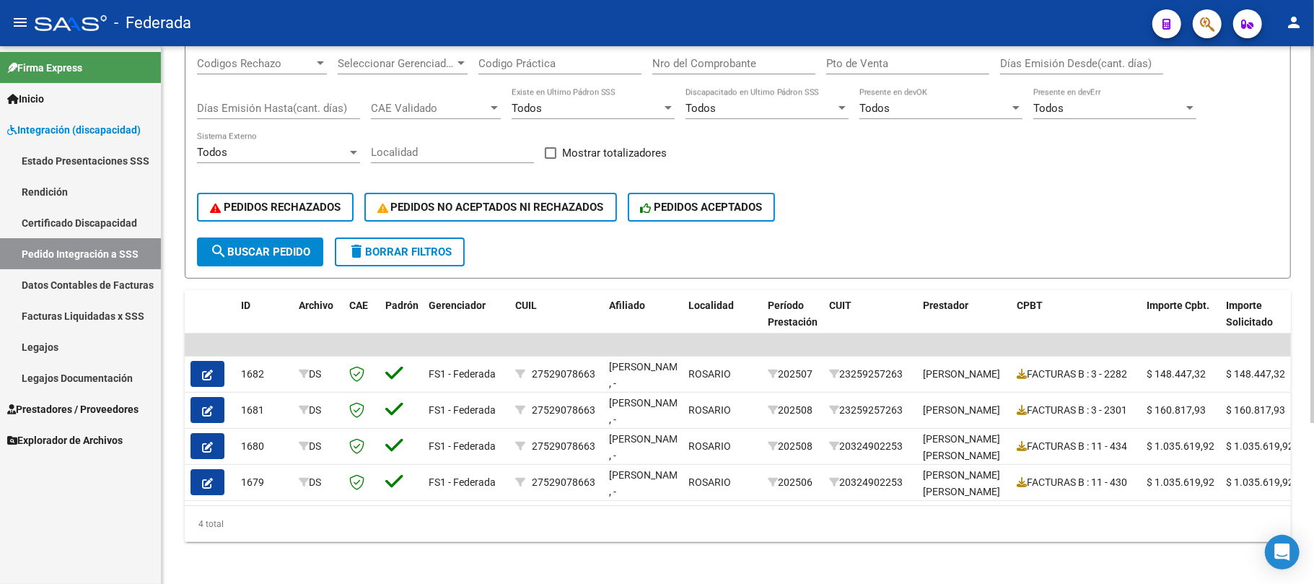
scroll to position [230, 0]
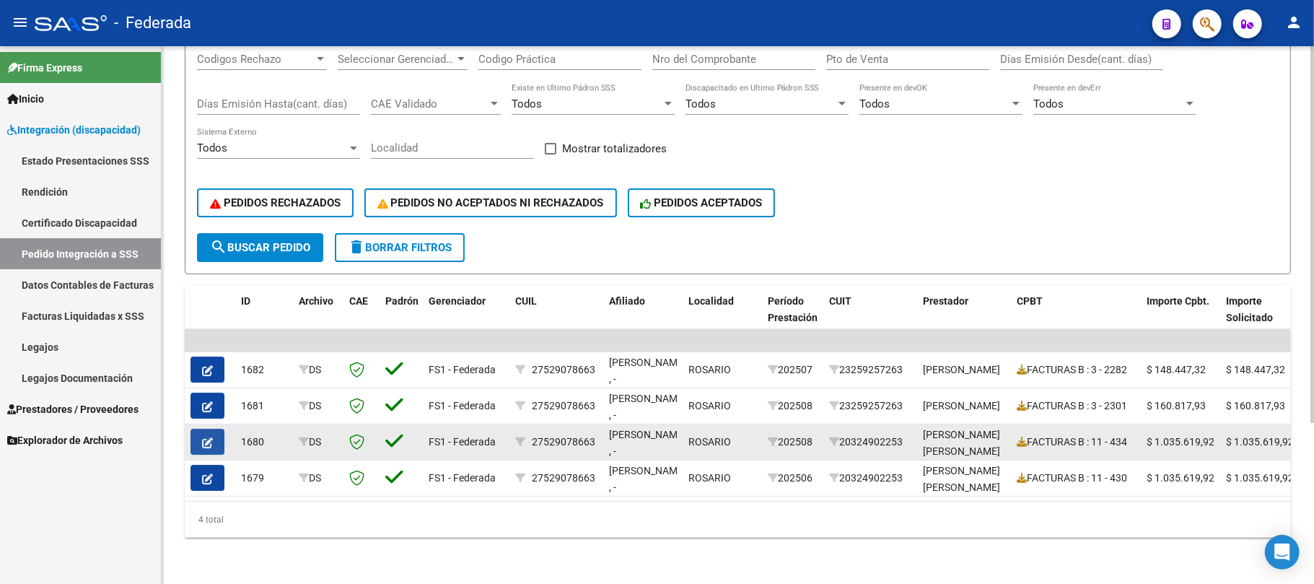
click at [209, 437] on icon "button" at bounding box center [207, 442] width 11 height 11
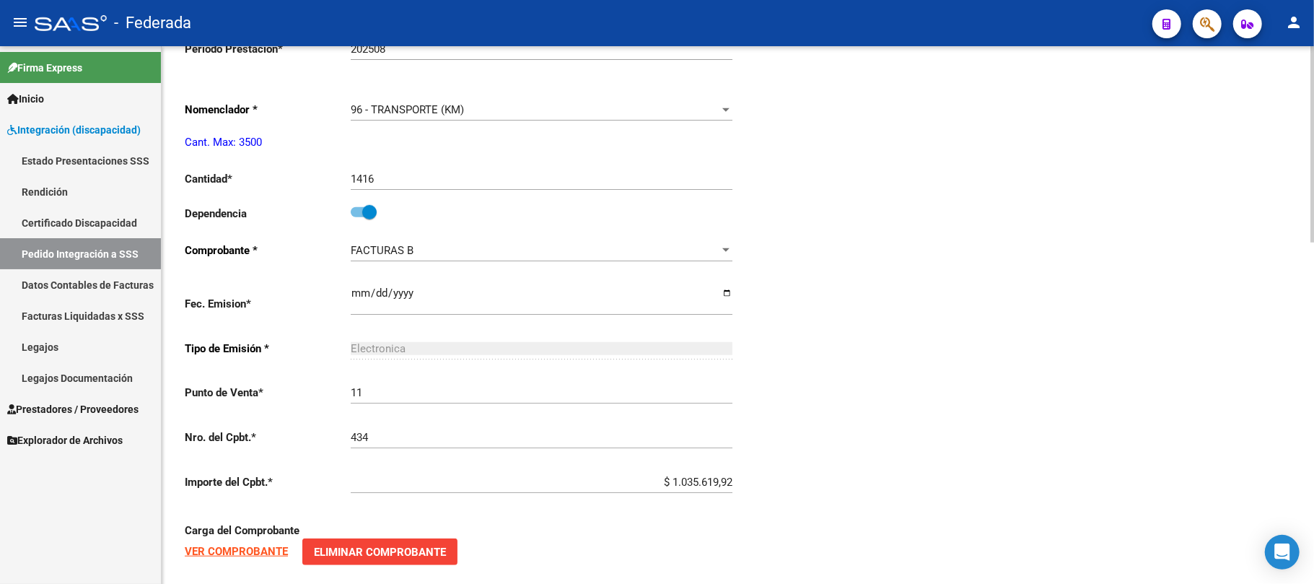
type input "27529078663"
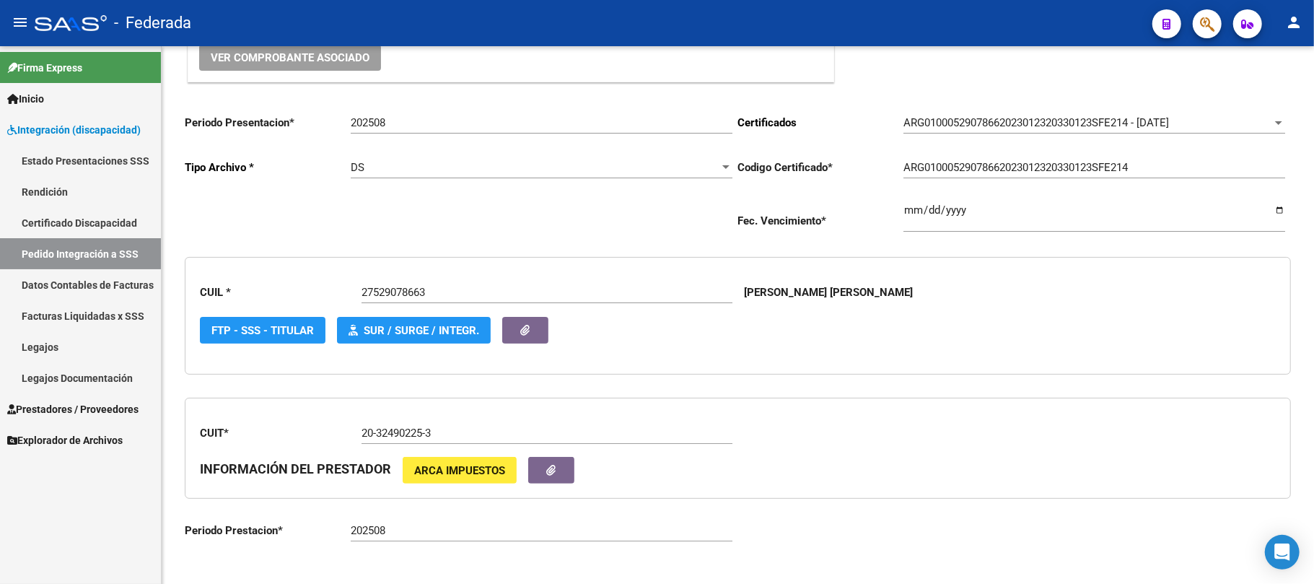
click at [134, 248] on link "Pedido Integración a SSS" at bounding box center [80, 253] width 161 height 31
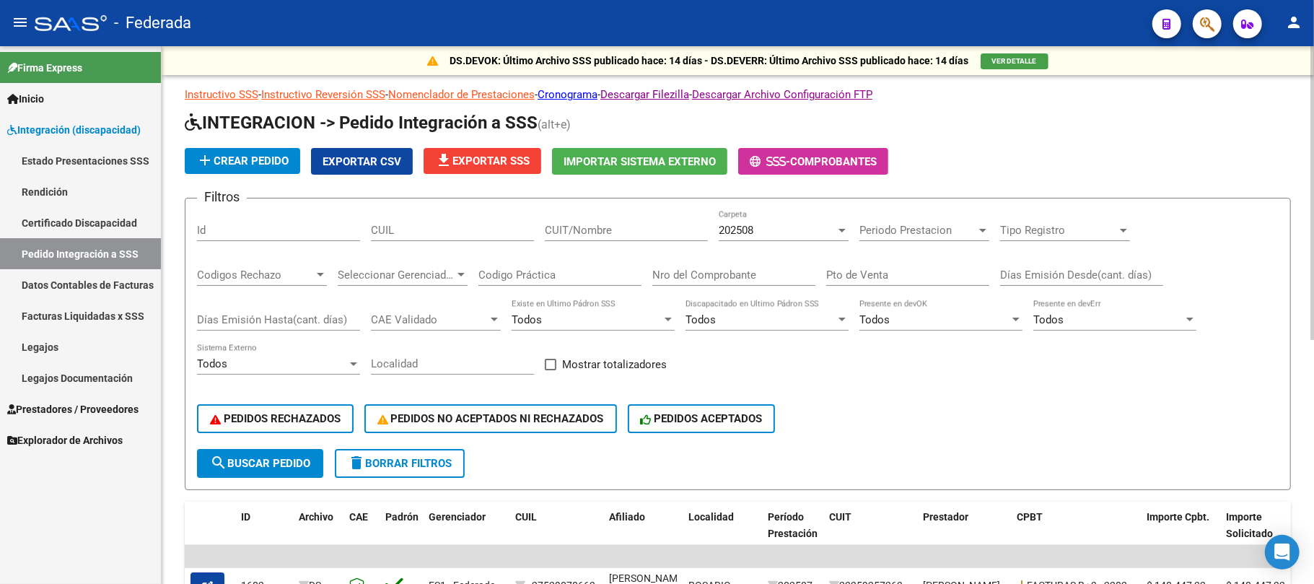
click at [732, 228] on span "202508" at bounding box center [736, 230] width 35 height 13
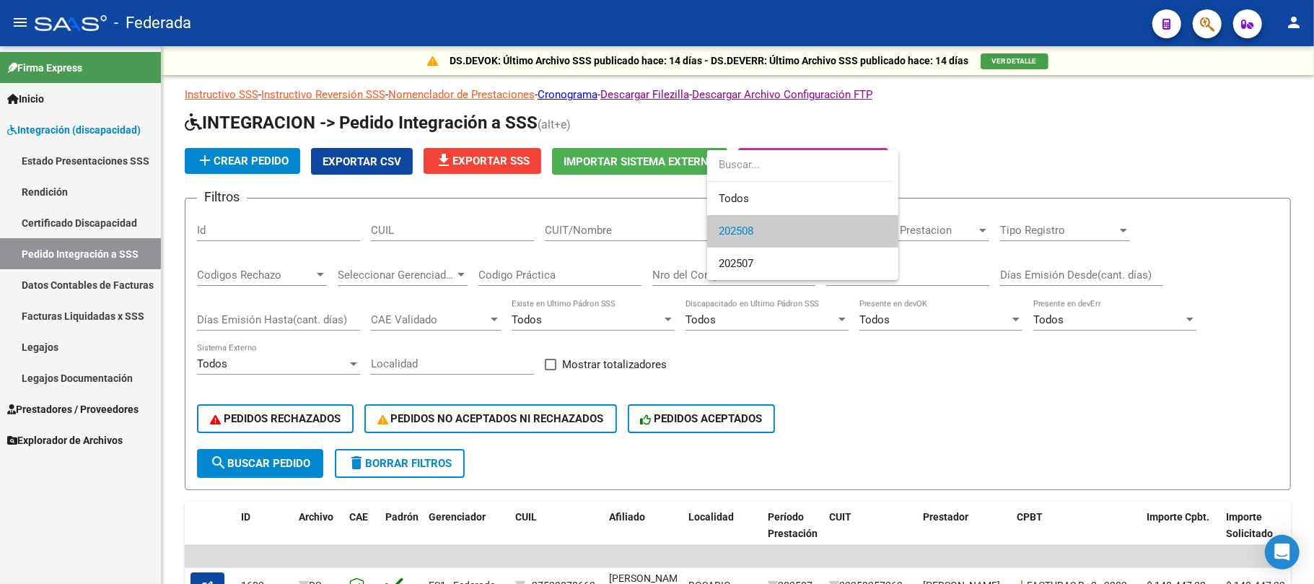
click at [465, 228] on div at bounding box center [657, 292] width 1314 height 584
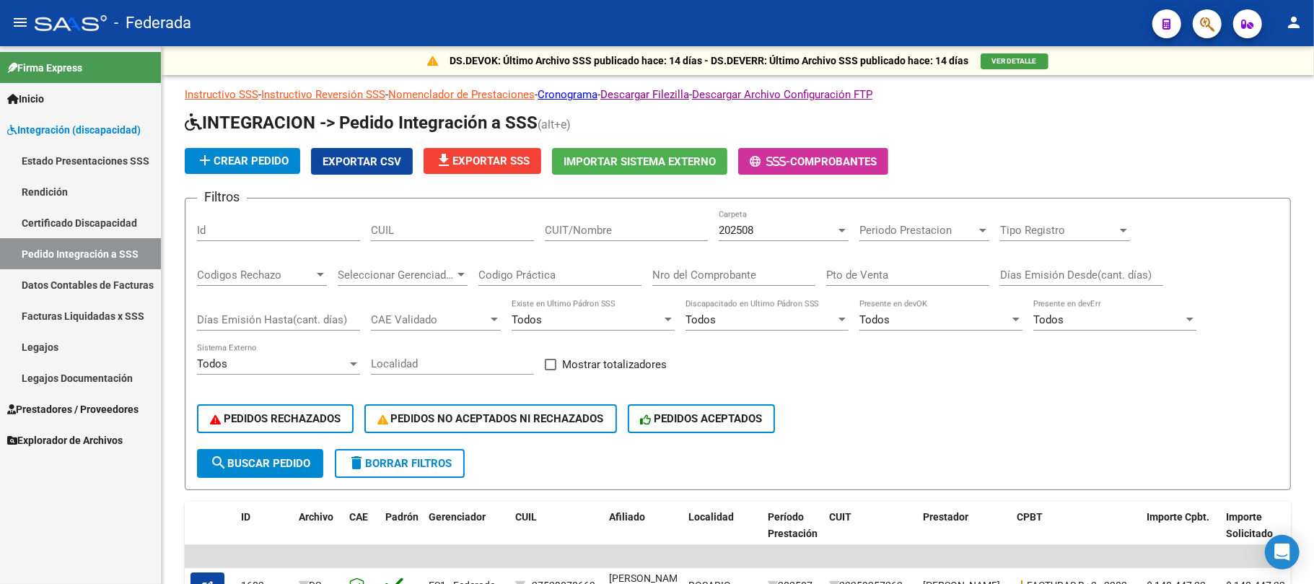
click at [465, 228] on input "CUIL" at bounding box center [452, 230] width 163 height 13
paste input "27300142465"
click at [308, 462] on span "search Buscar Pedido" at bounding box center [260, 463] width 100 height 13
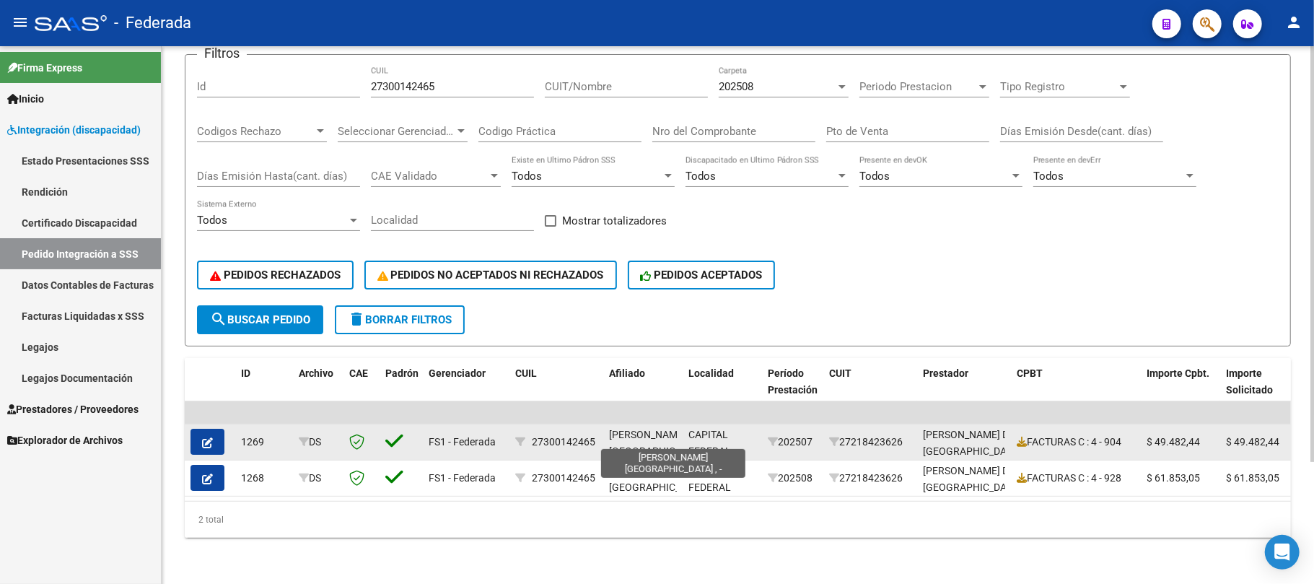
click at [629, 429] on span "BAUZA, SOFIA , -" at bounding box center [657, 451] width 97 height 45
copy span "BAUZA"
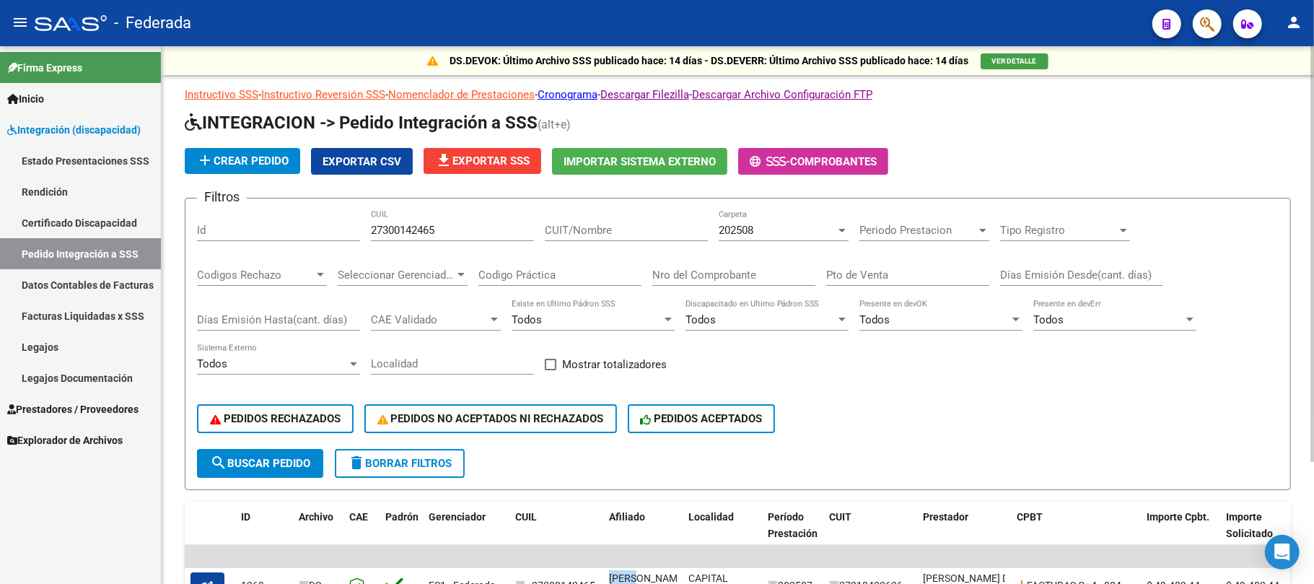
click at [296, 450] on button "search Buscar Pedido" at bounding box center [260, 463] width 126 height 29
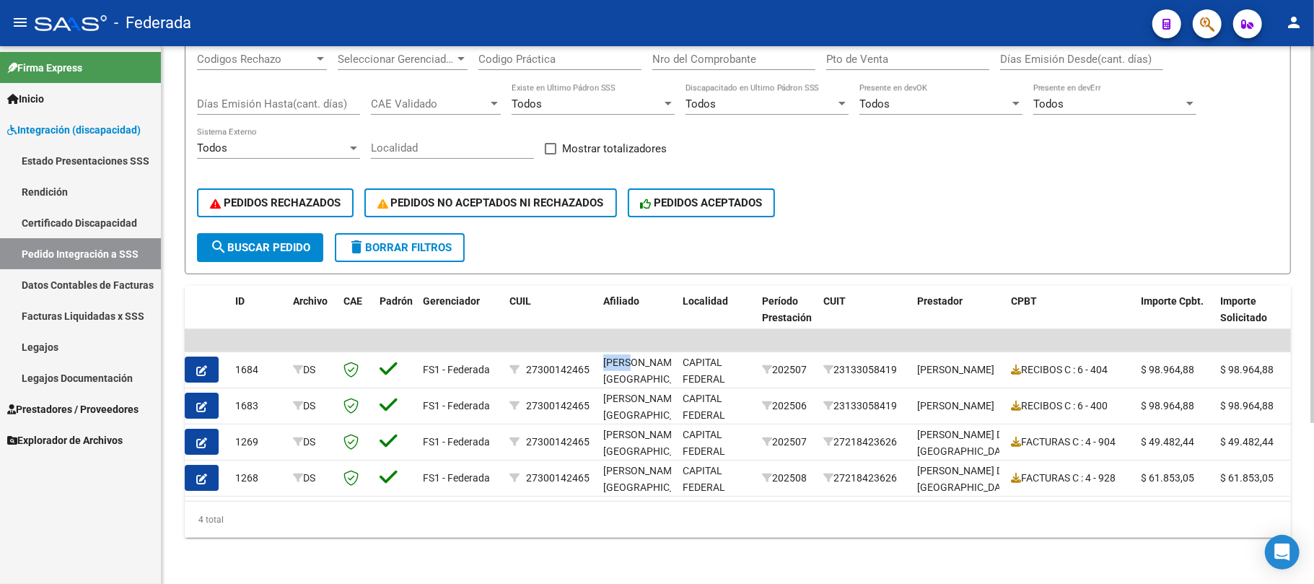
scroll to position [0, 16]
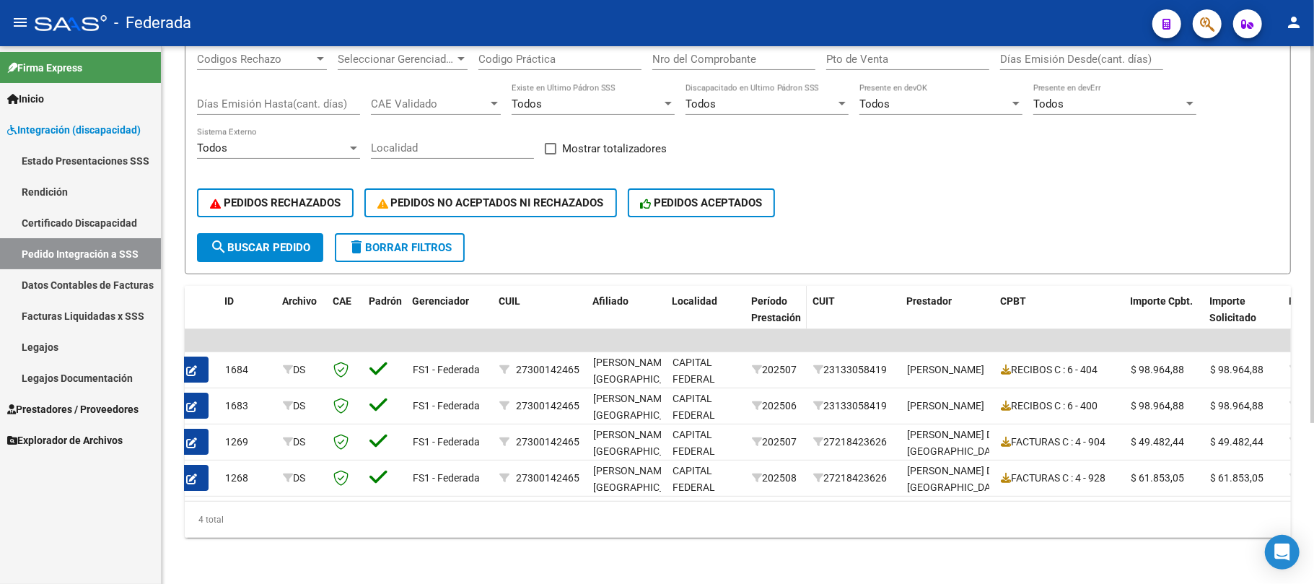
click at [784, 295] on span "Período Prestación" at bounding box center [776, 309] width 50 height 28
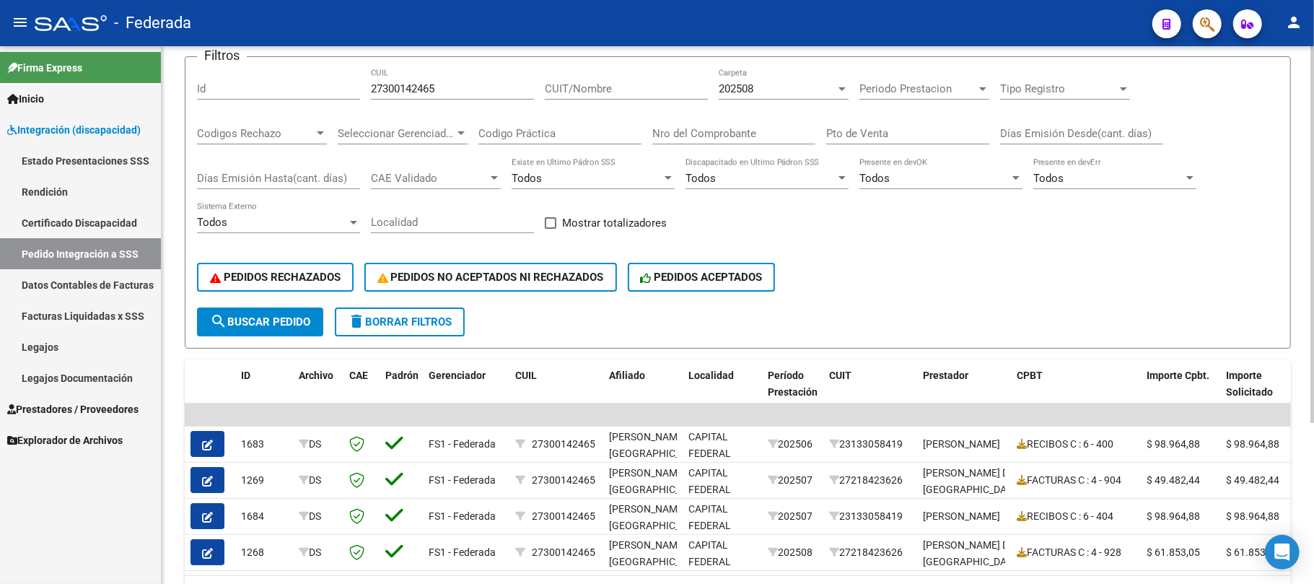
scroll to position [0, 0]
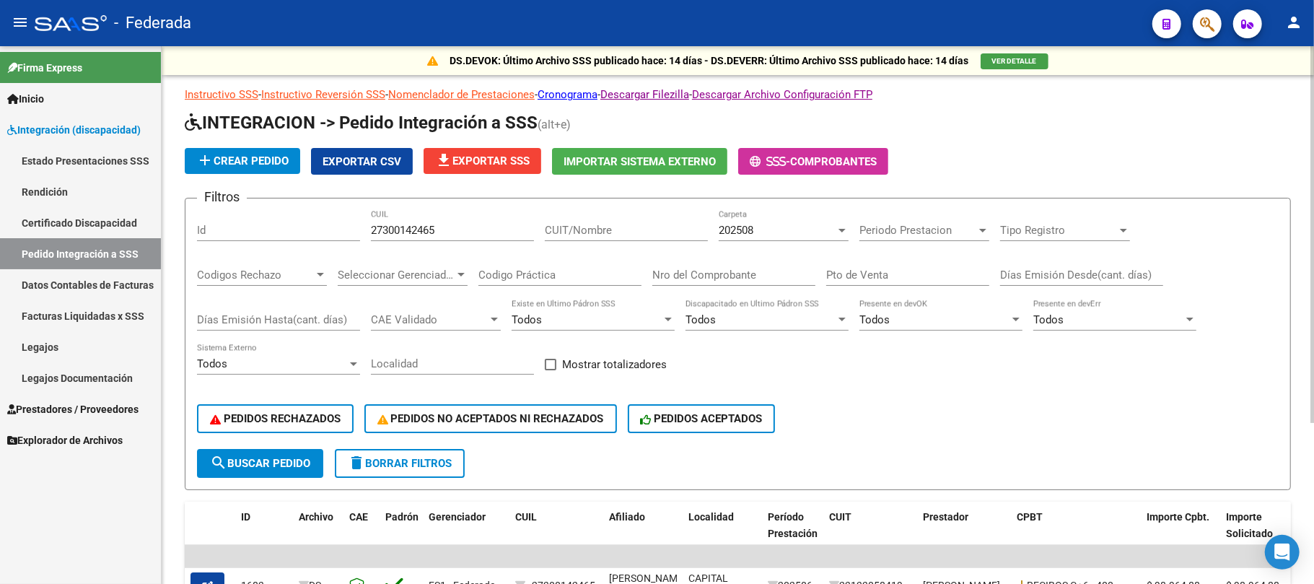
click at [417, 230] on input "27300142465" at bounding box center [452, 230] width 163 height 13
paste input "0521176793"
click at [297, 459] on span "search Buscar Pedido" at bounding box center [260, 463] width 100 height 13
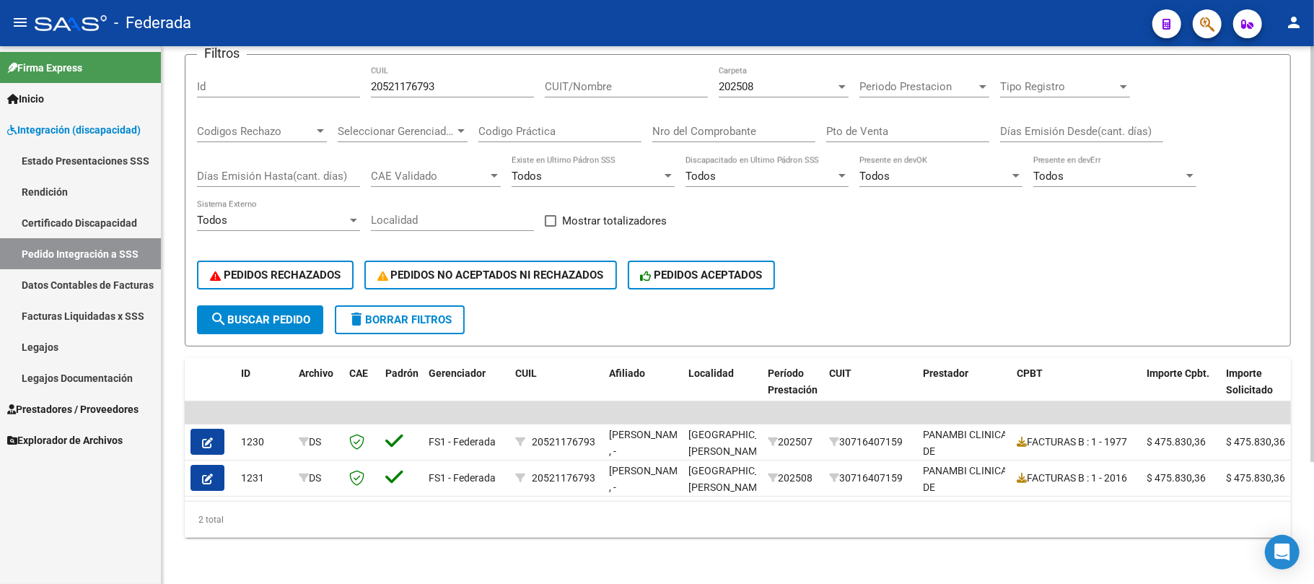
scroll to position [61, 0]
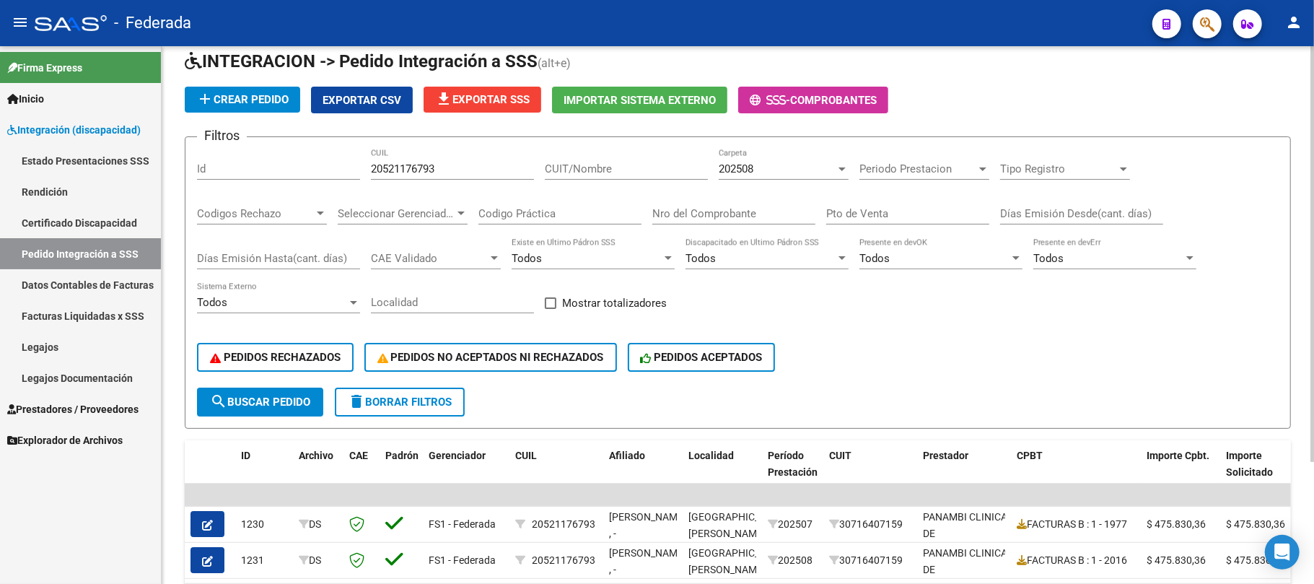
click at [732, 169] on span "202508" at bounding box center [736, 168] width 35 height 13
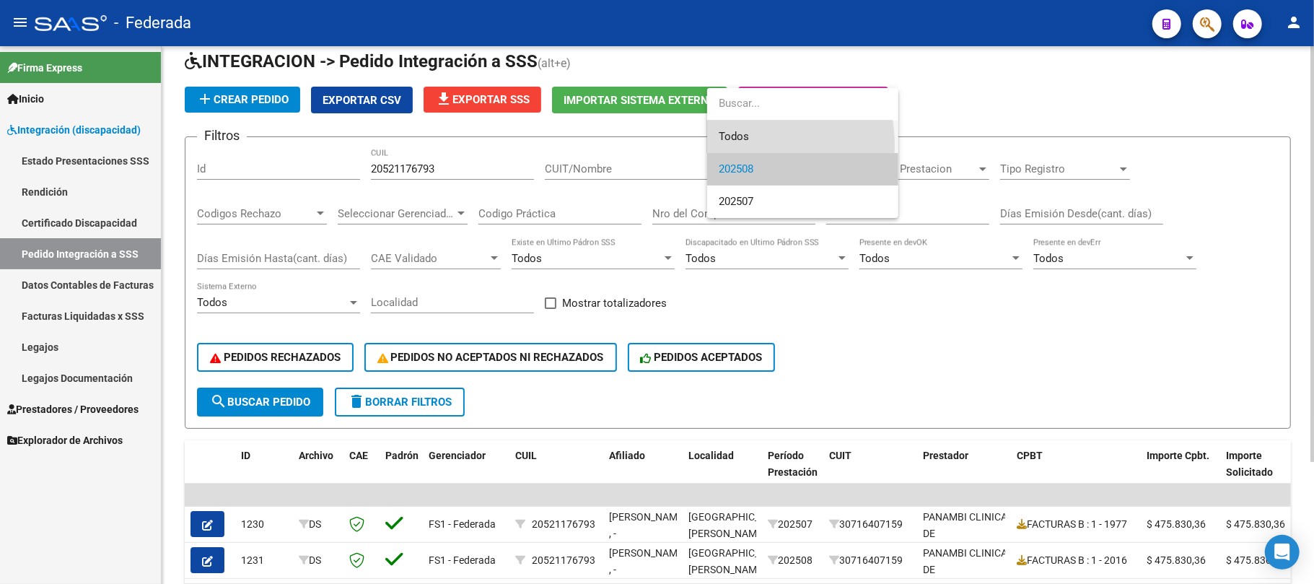
drag, startPoint x: 738, startPoint y: 144, endPoint x: 738, endPoint y: 154, distance: 9.4
click at [739, 144] on span "Todos" at bounding box center [803, 137] width 168 height 32
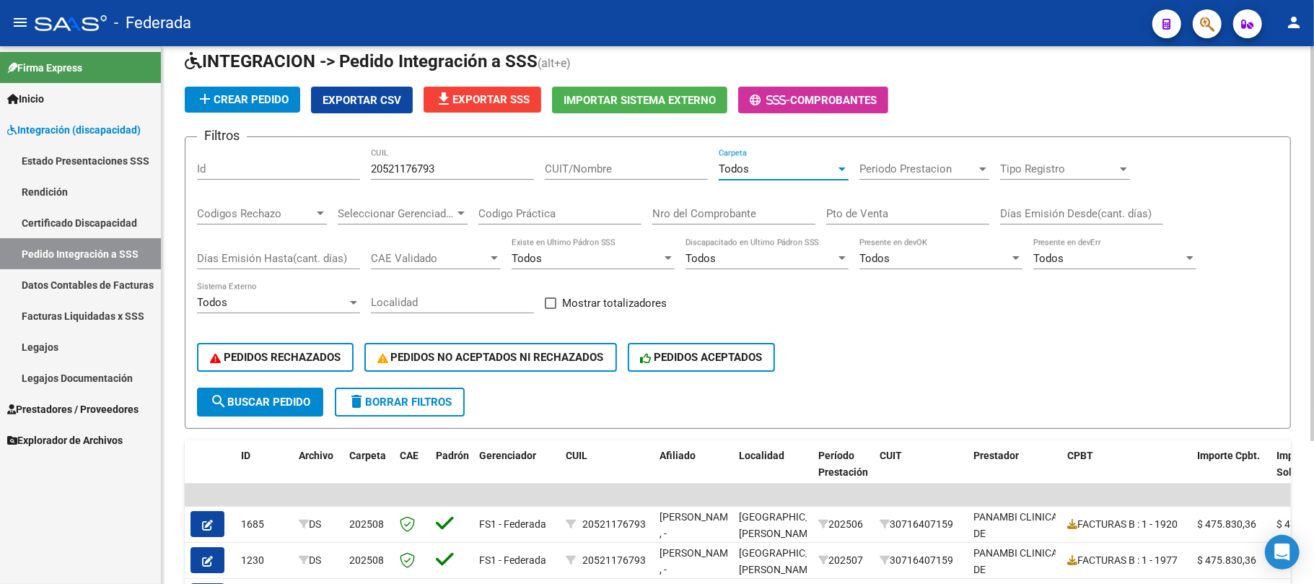
click at [300, 390] on button "search Buscar Pedido" at bounding box center [260, 402] width 126 height 29
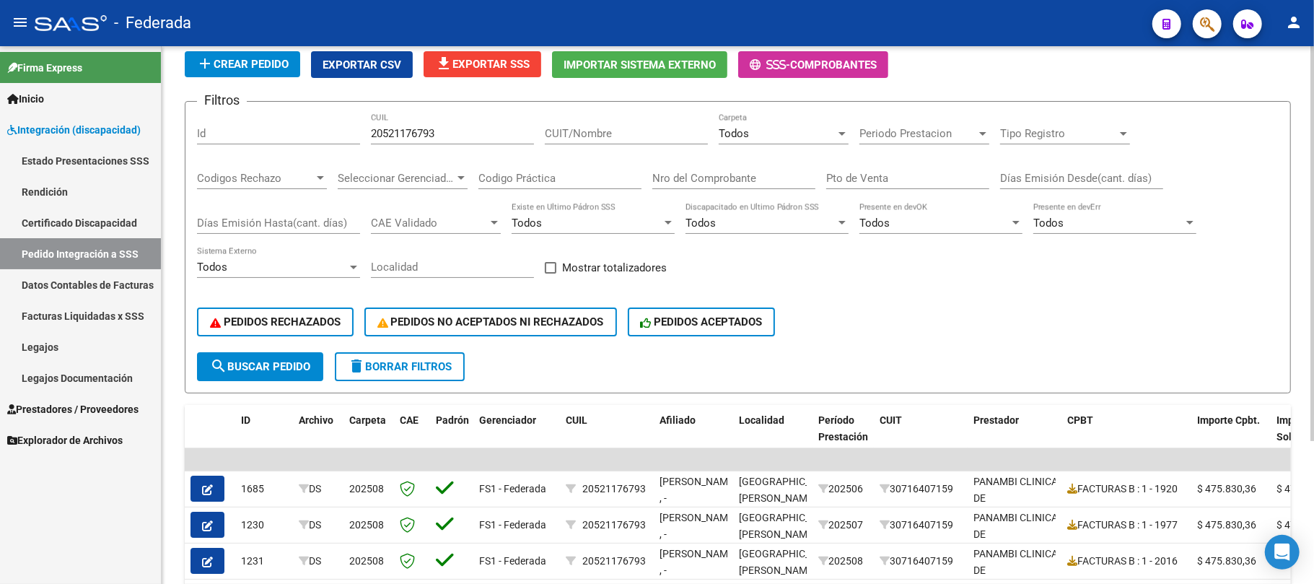
scroll to position [193, 0]
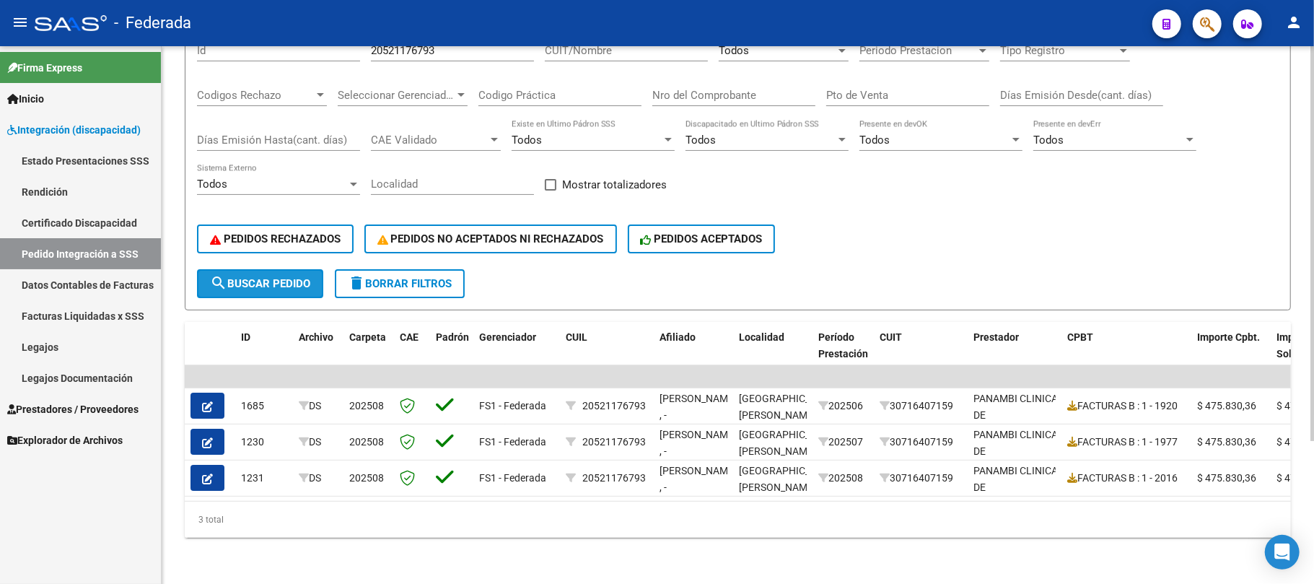
click at [247, 277] on span "search Buscar Pedido" at bounding box center [260, 283] width 100 height 13
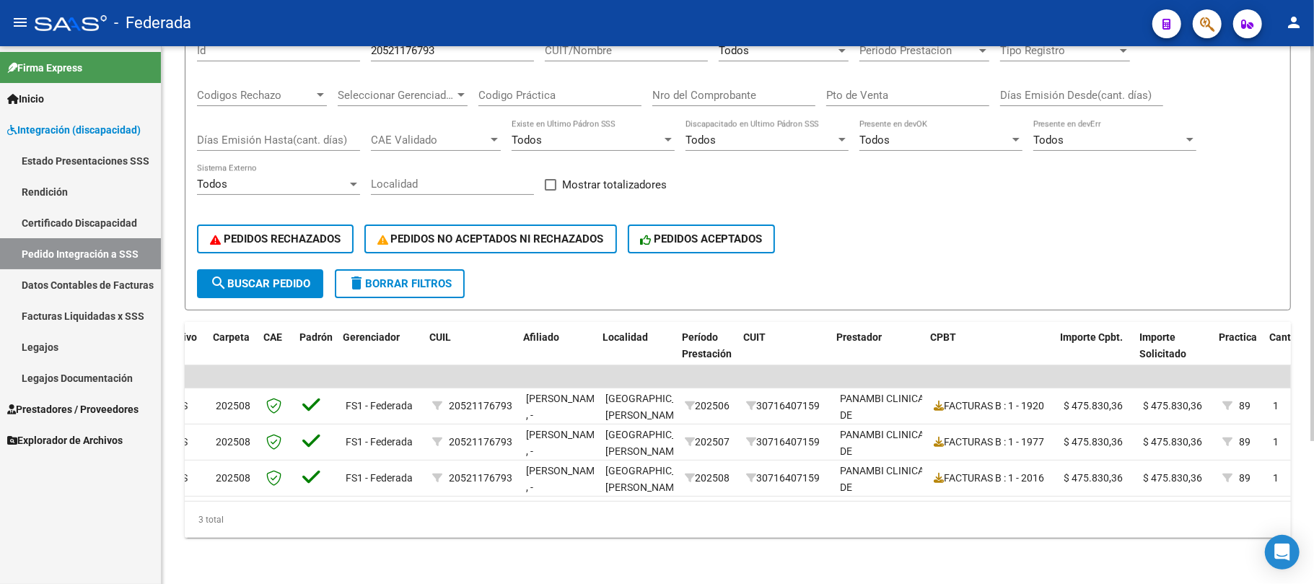
scroll to position [0, 136]
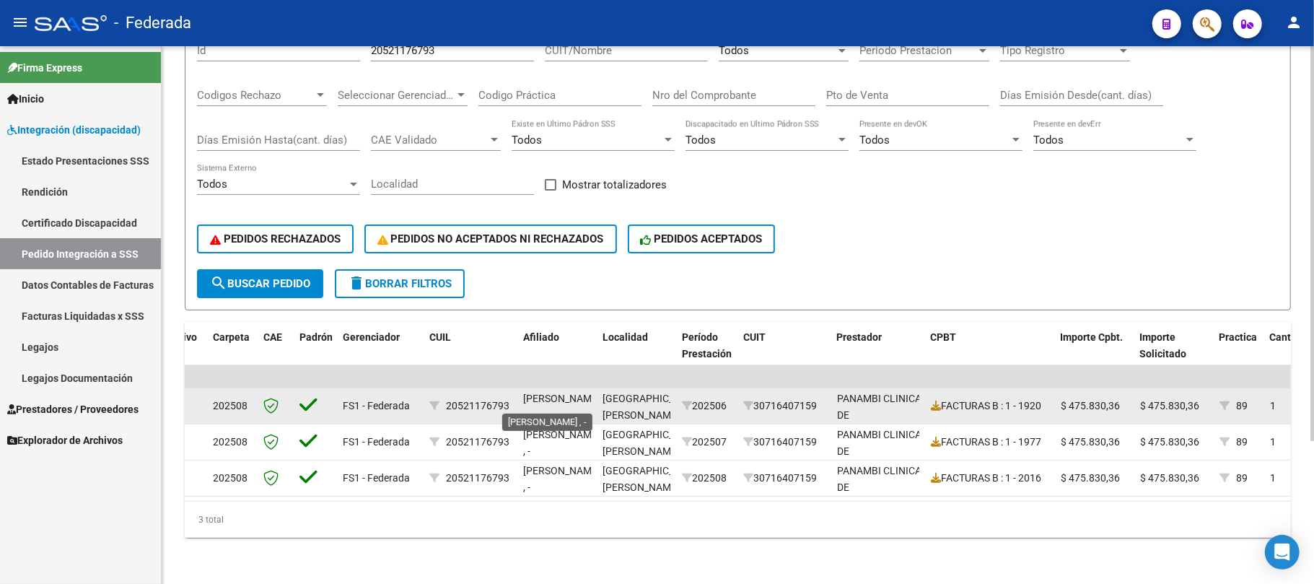
click at [563, 393] on span "DOMINGUEZ BLAS , -" at bounding box center [561, 407] width 77 height 28
click at [534, 397] on span "DOMINGUEZ BLAS , -" at bounding box center [561, 407] width 77 height 28
copy span "BLAS"
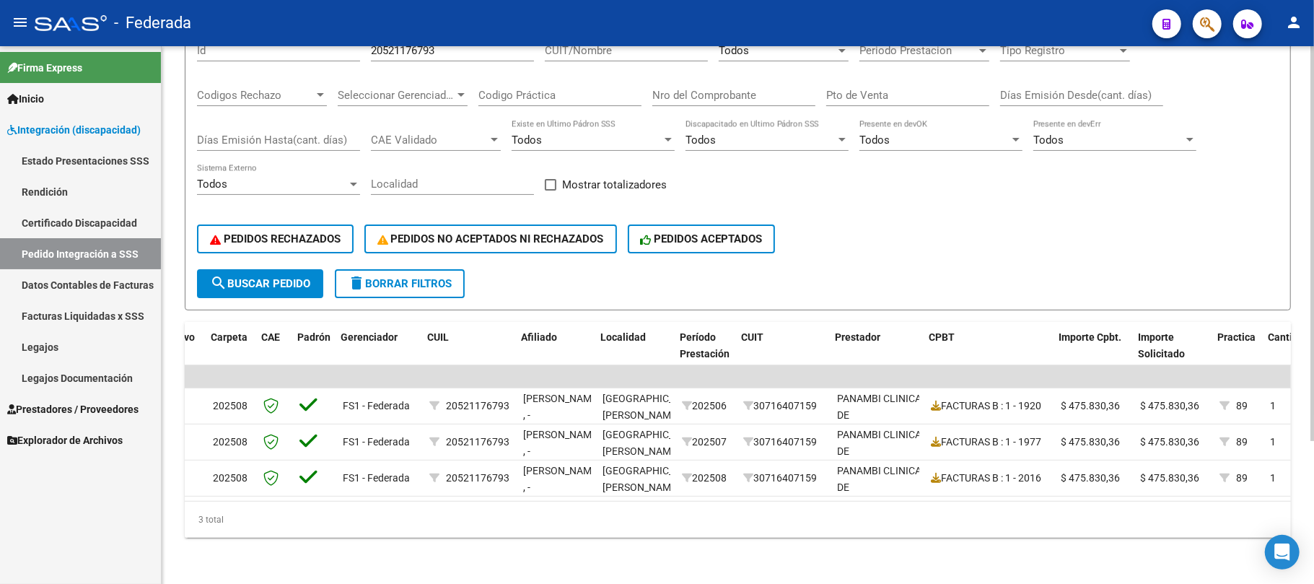
scroll to position [0, 139]
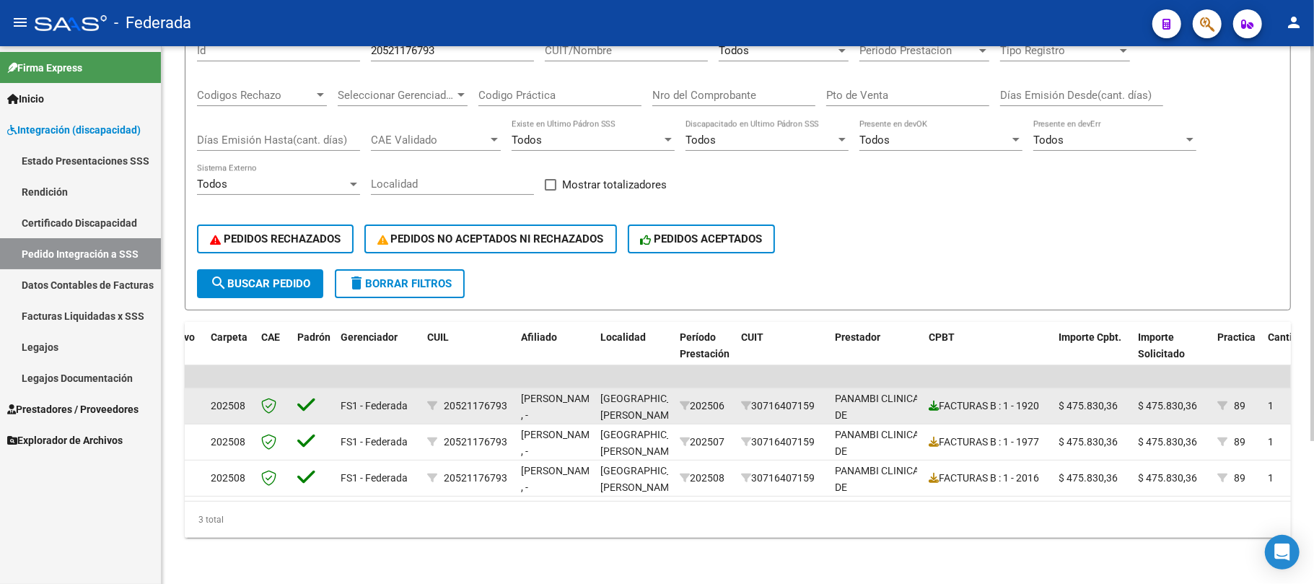
click at [930, 401] on icon at bounding box center [934, 406] width 10 height 10
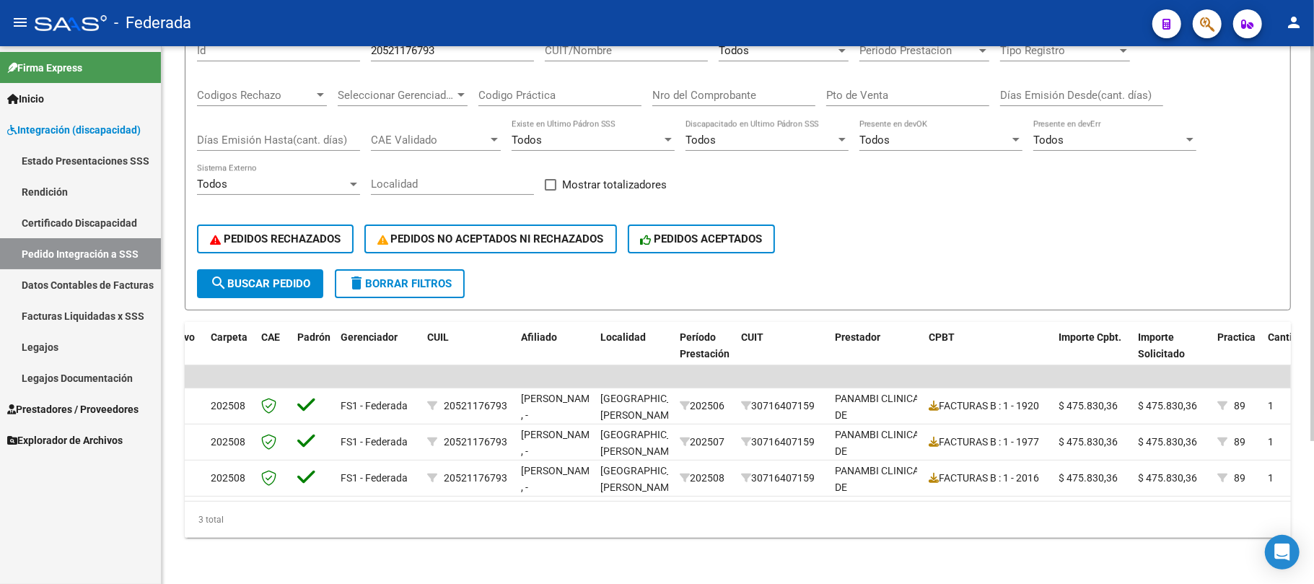
click at [287, 277] on span "search Buscar Pedido" at bounding box center [260, 283] width 100 height 13
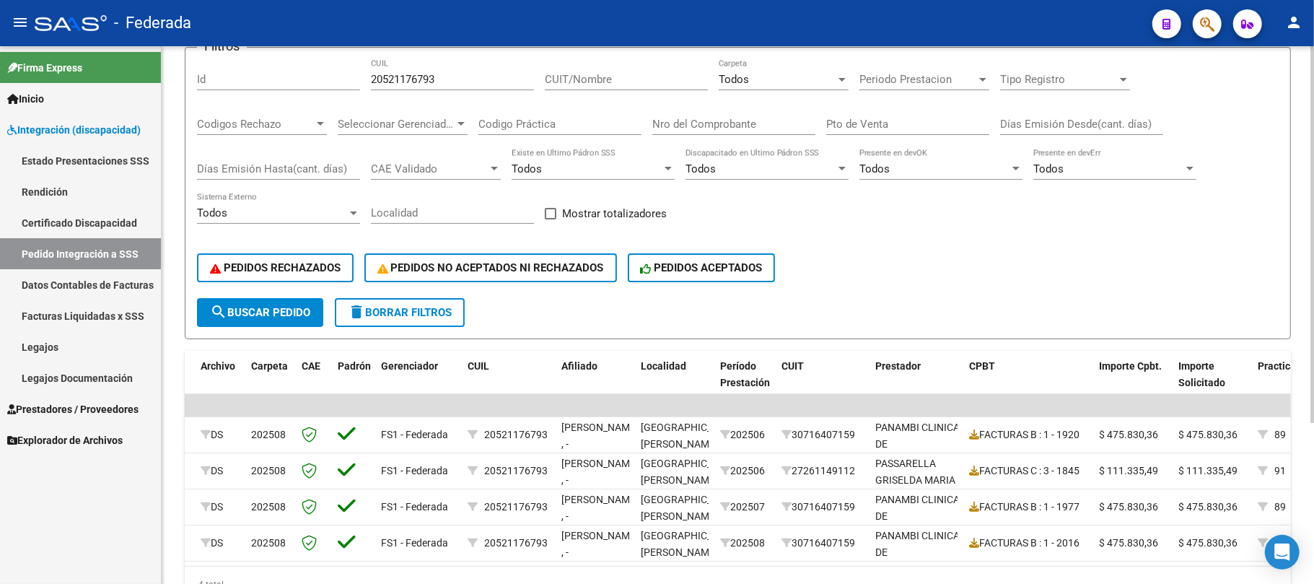
scroll to position [230, 0]
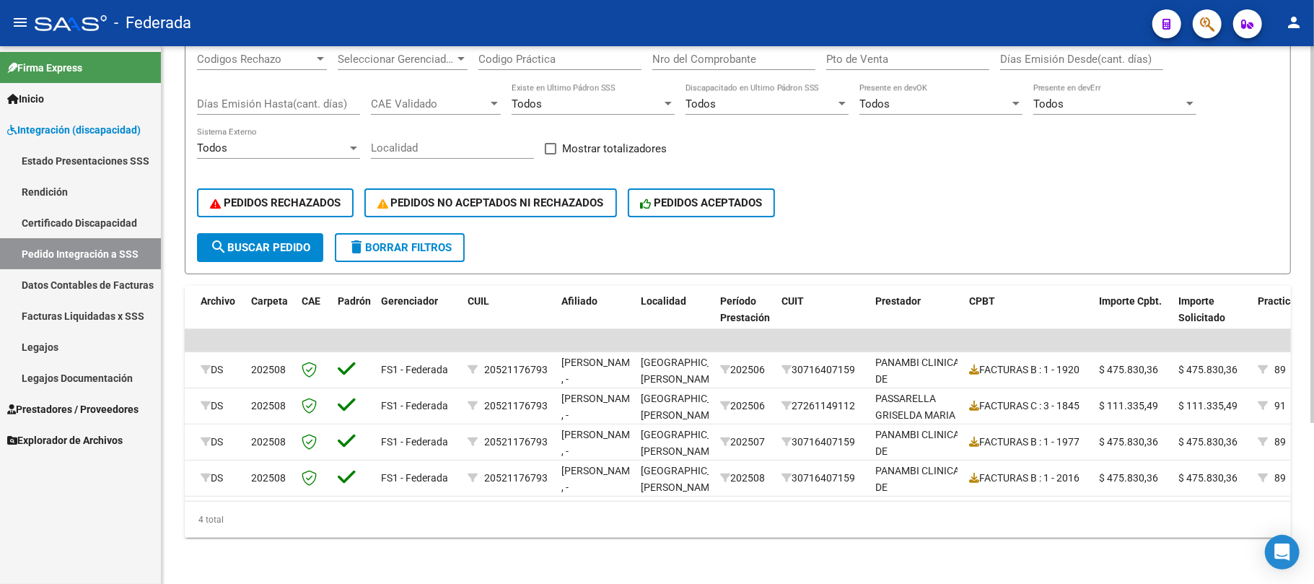
click at [596, 508] on div "4 total" at bounding box center [738, 520] width 1107 height 36
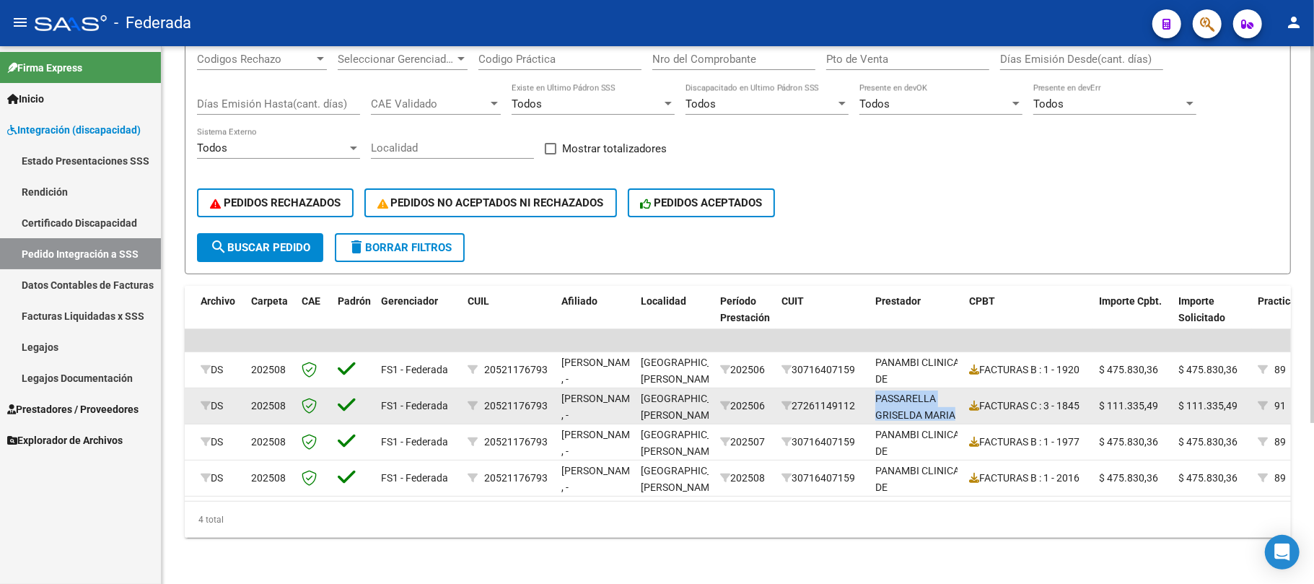
scroll to position [1, 0]
drag, startPoint x: 870, startPoint y: 376, endPoint x: 972, endPoint y: 398, distance: 104.2
click at [972, 398] on div "1686 DS 202508 FS1 - Federada 20521176793 DOMINGUEZ BLAS , - VILLA RAMALLO 2025…" at bounding box center [1272, 406] width 2371 height 36
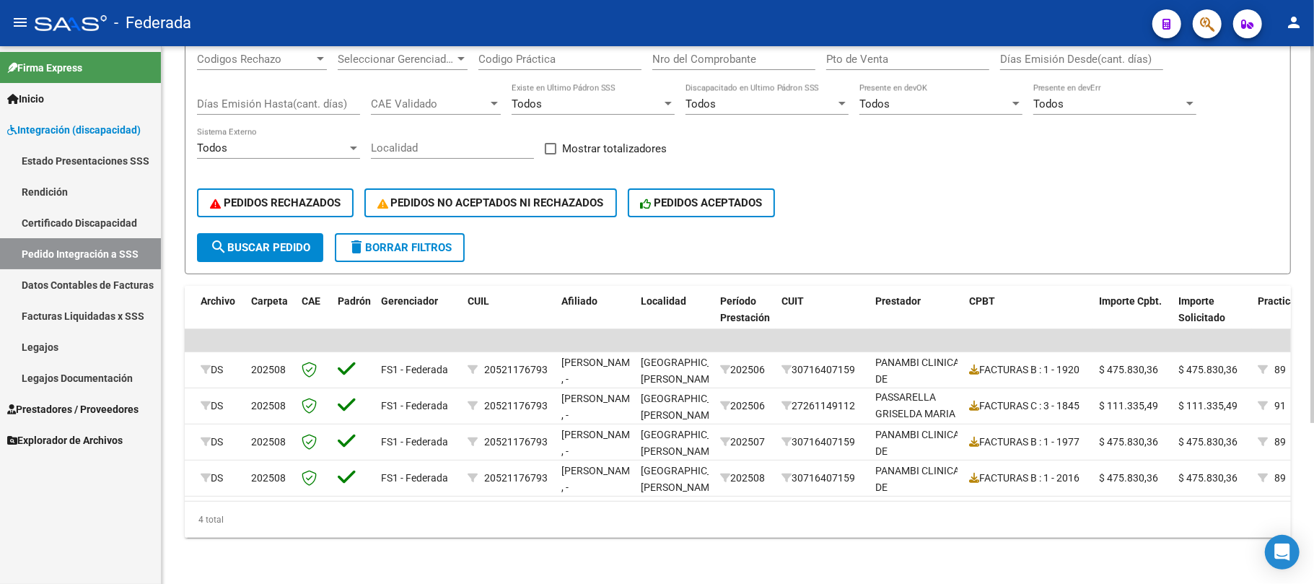
click at [756, 527] on div "4 total" at bounding box center [738, 520] width 1107 height 36
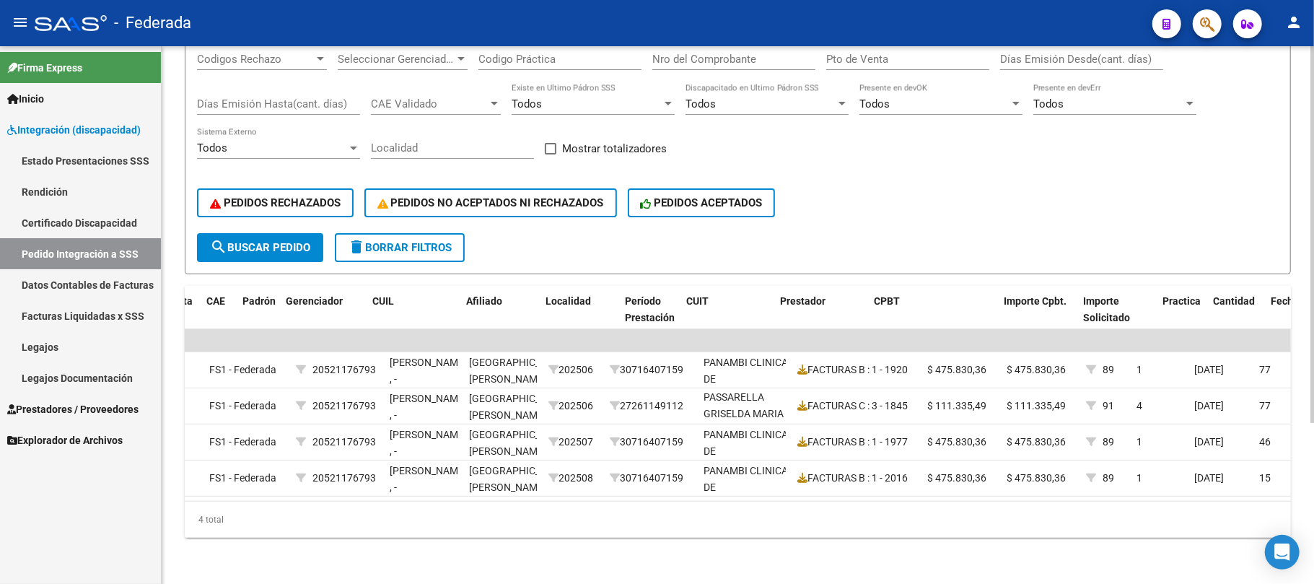
scroll to position [0, 0]
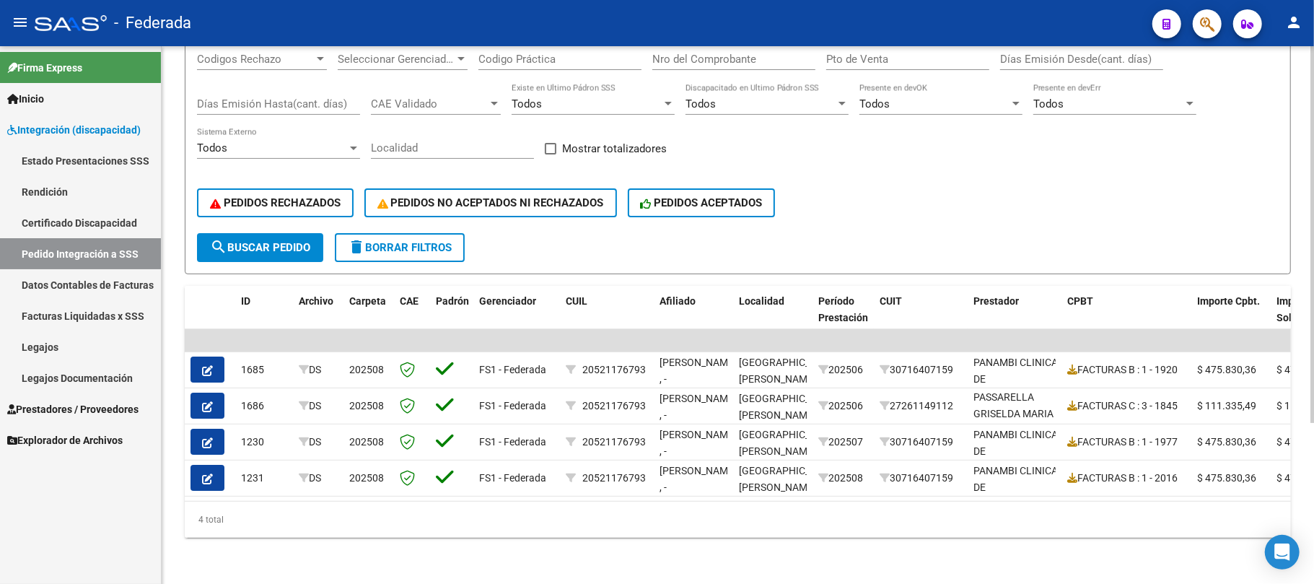
click at [270, 244] on button "search Buscar Pedido" at bounding box center [260, 247] width 126 height 29
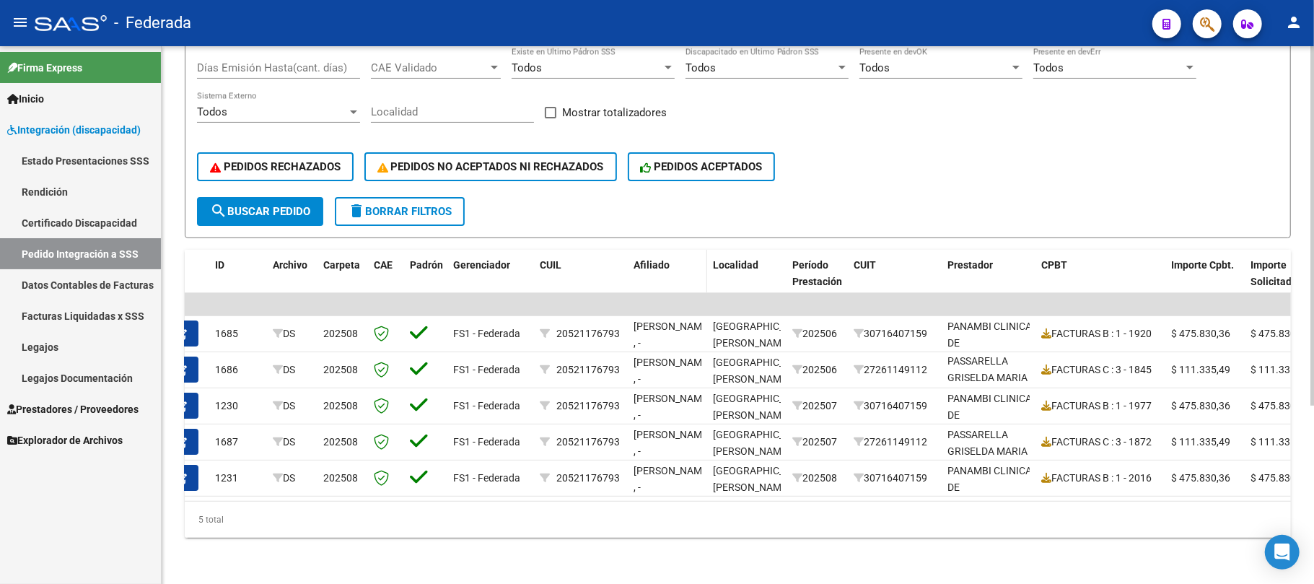
scroll to position [73, 0]
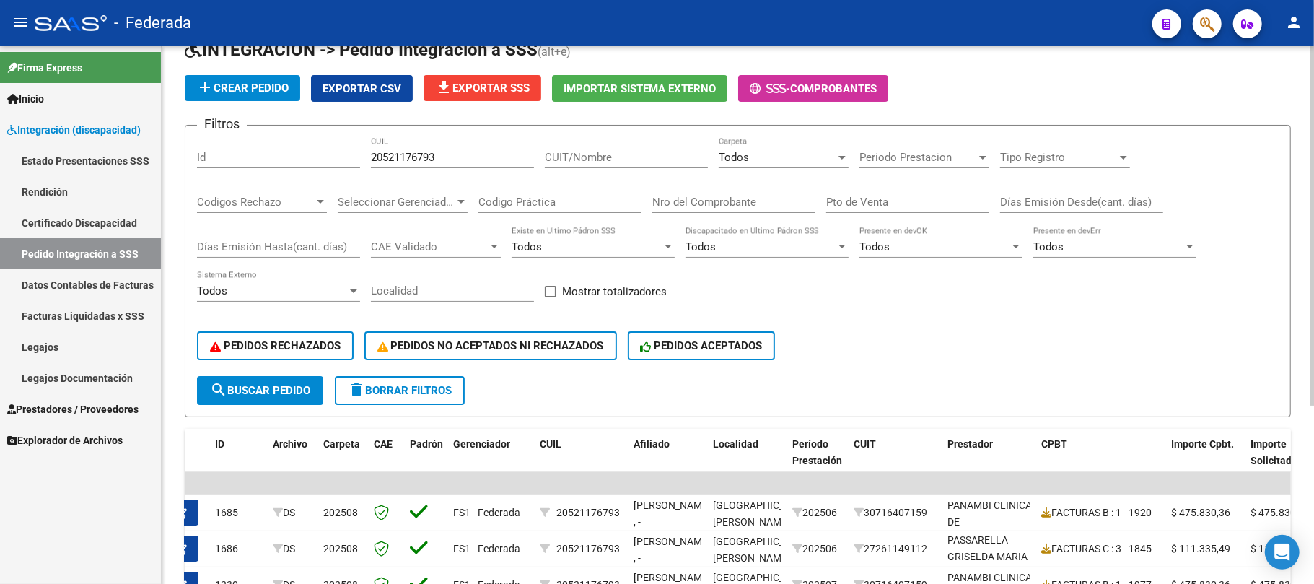
click at [414, 165] on div "20521176793 CUIL" at bounding box center [452, 152] width 163 height 31
paste input "20579936275"
click at [414, 154] on input "2052117679320579936275" at bounding box center [452, 157] width 163 height 13
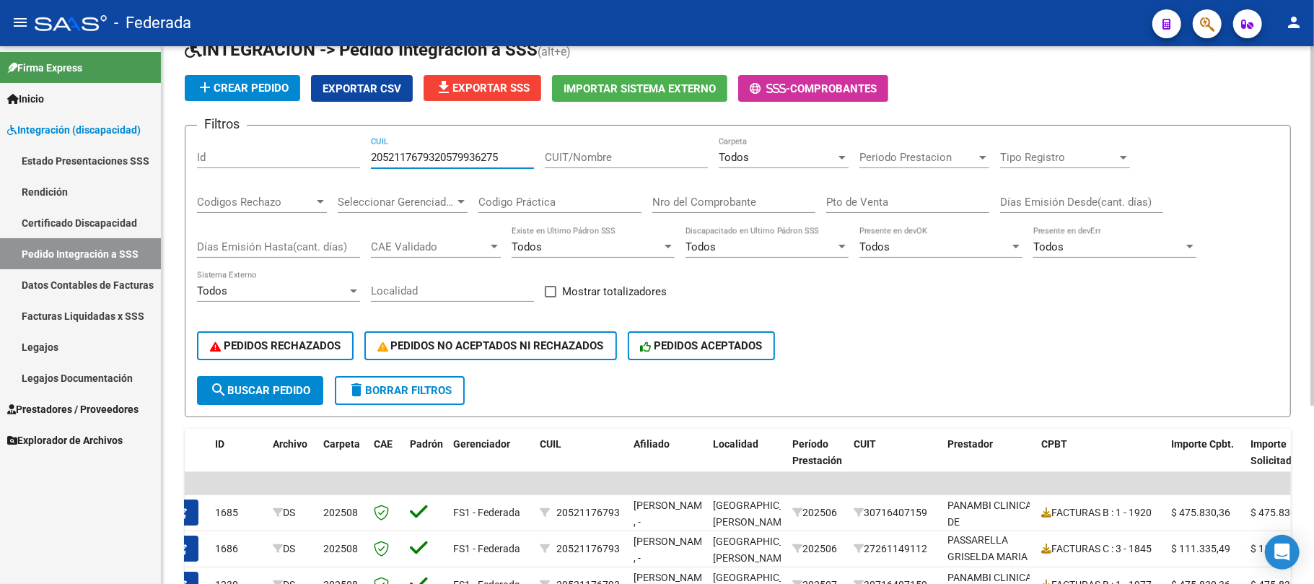
paste input "number"
type input "20579936275"
click at [277, 406] on form "Filtros Id 20579936275 CUIL CUIT/Nombre Todos Carpeta Periodo Prestacion Period…" at bounding box center [738, 271] width 1107 height 292
click at [275, 399] on button "search Buscar Pedido" at bounding box center [260, 390] width 126 height 29
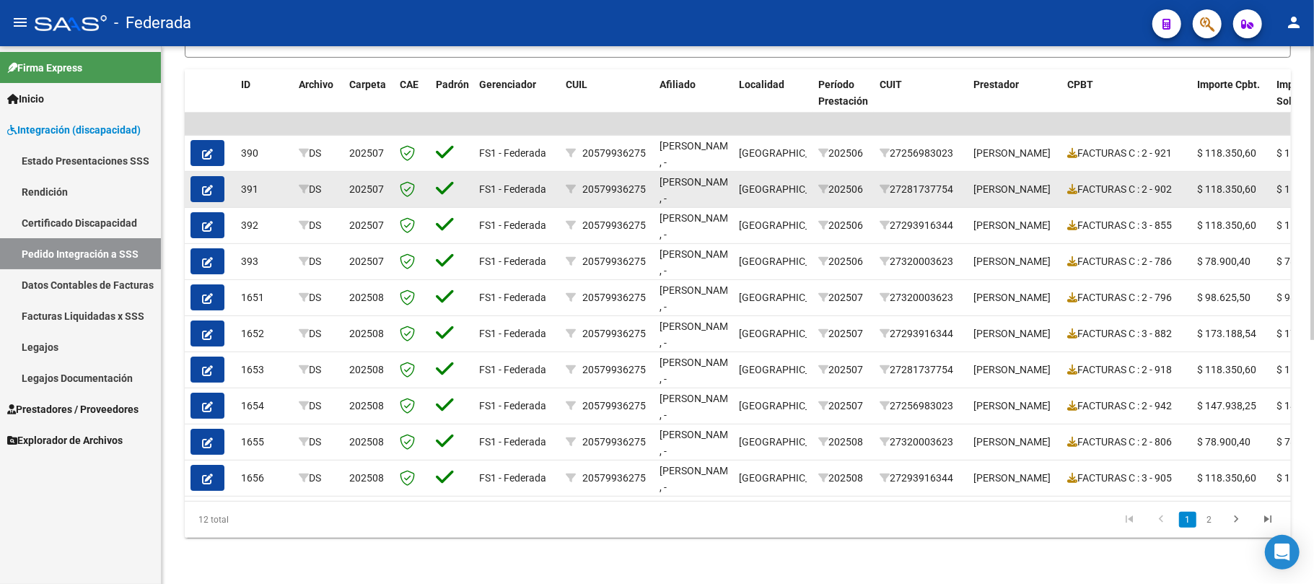
scroll to position [254, 0]
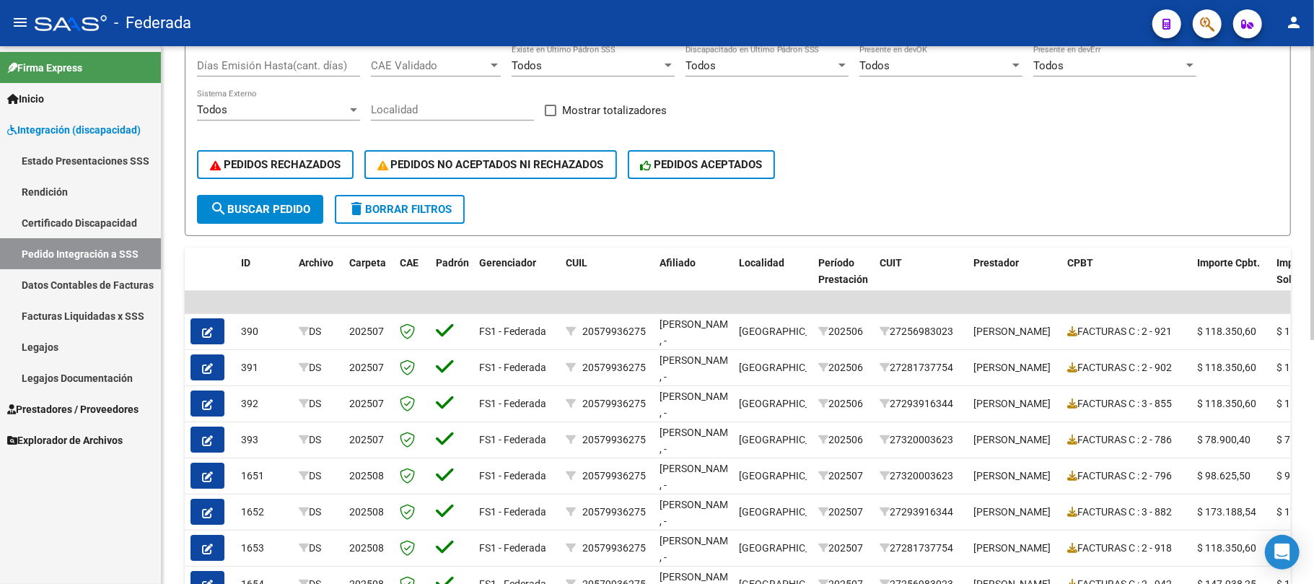
click at [303, 199] on button "search Buscar Pedido" at bounding box center [260, 209] width 126 height 29
click at [437, 206] on span "delete Borrar Filtros" at bounding box center [400, 209] width 104 height 13
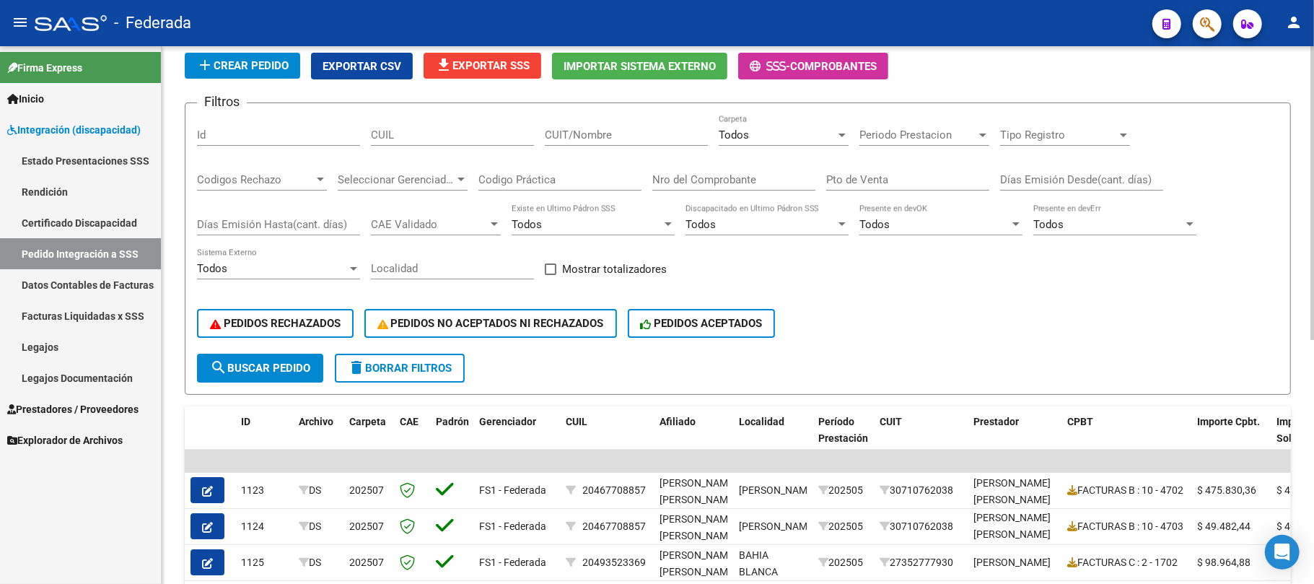
scroll to position [61, 0]
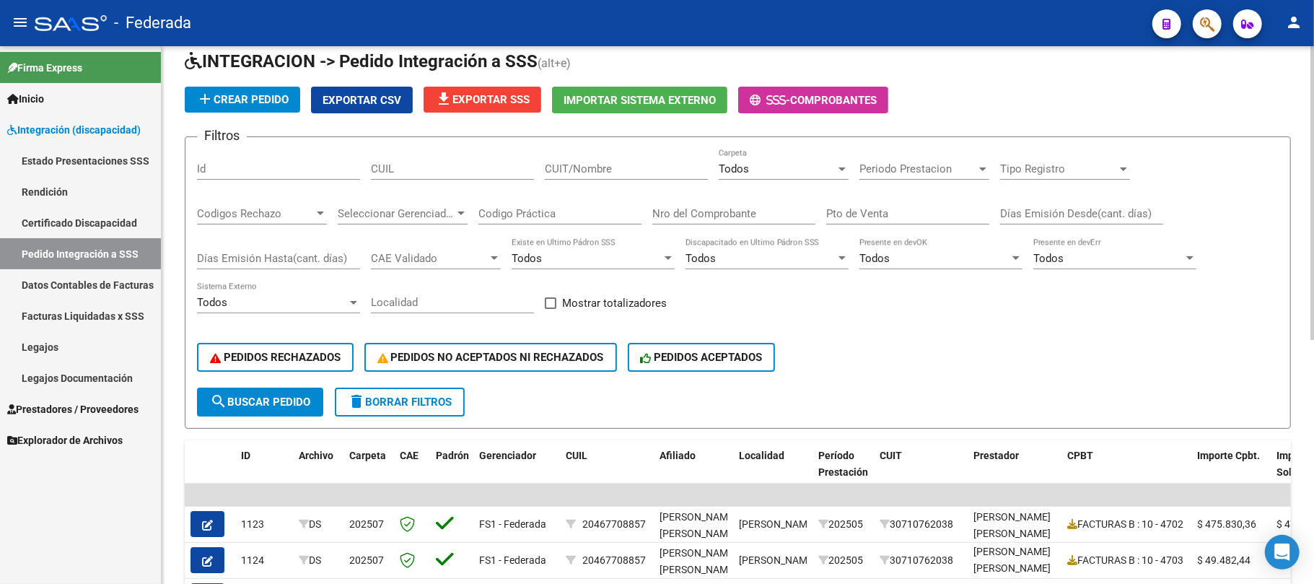
click at [550, 303] on span at bounding box center [551, 303] width 12 height 12
click at [550, 309] on input "Mostrar totalizadores" at bounding box center [550, 309] width 1 height 1
checkbox input "true"
click at [305, 400] on span "search Buscar Pedido" at bounding box center [260, 402] width 100 height 13
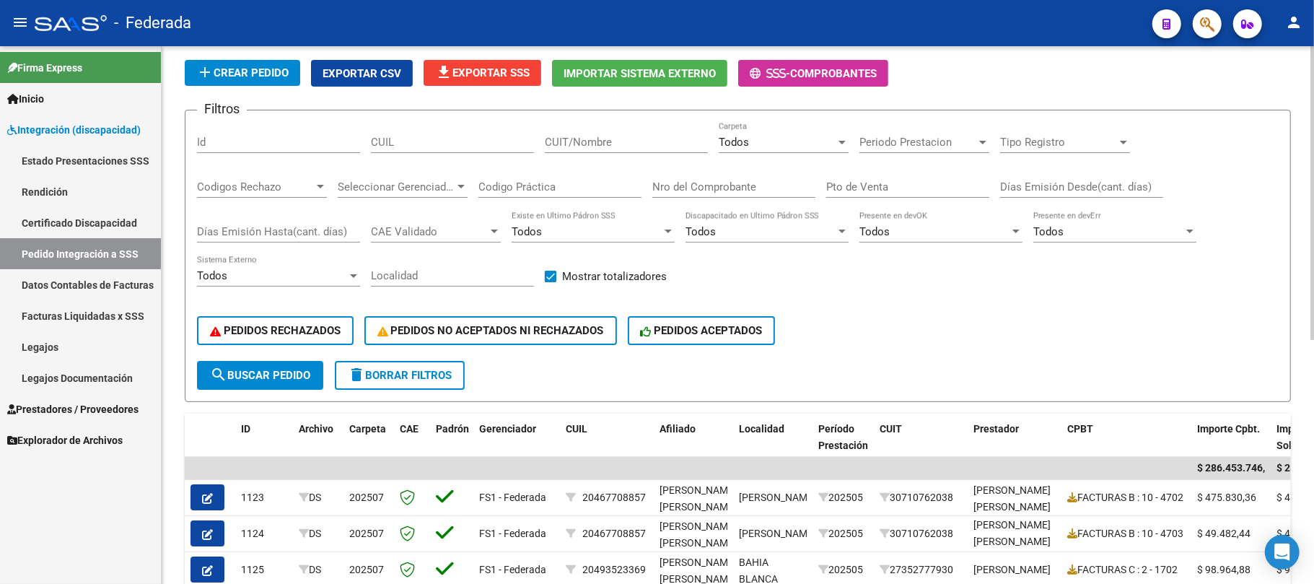
scroll to position [0, 0]
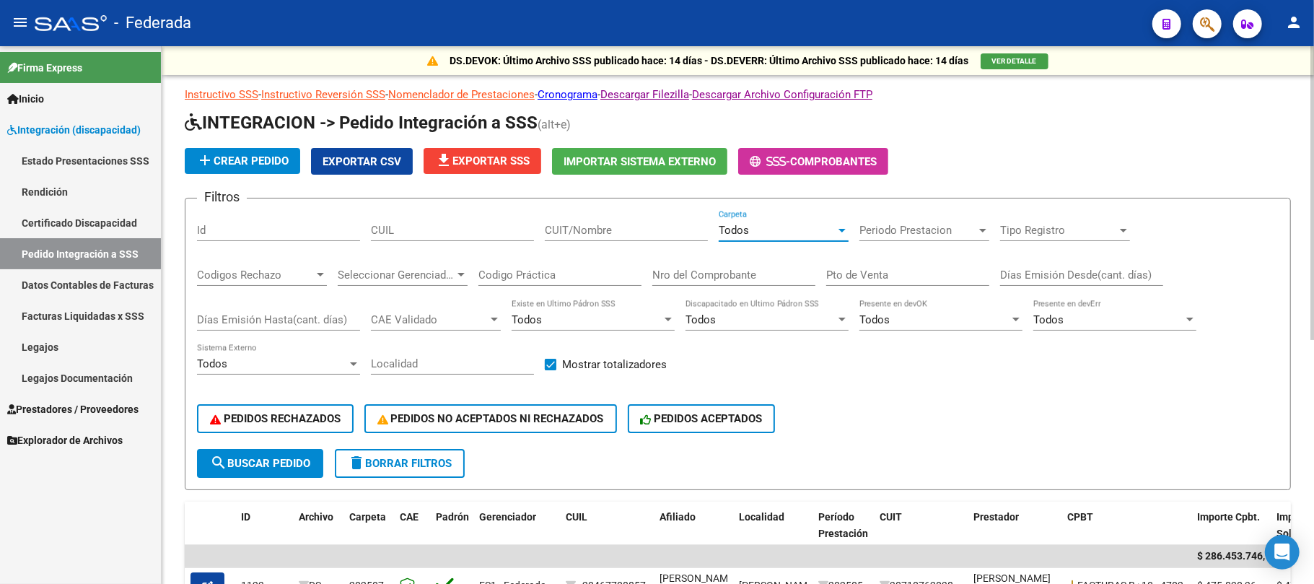
click at [754, 237] on div "Todos" at bounding box center [777, 230] width 117 height 13
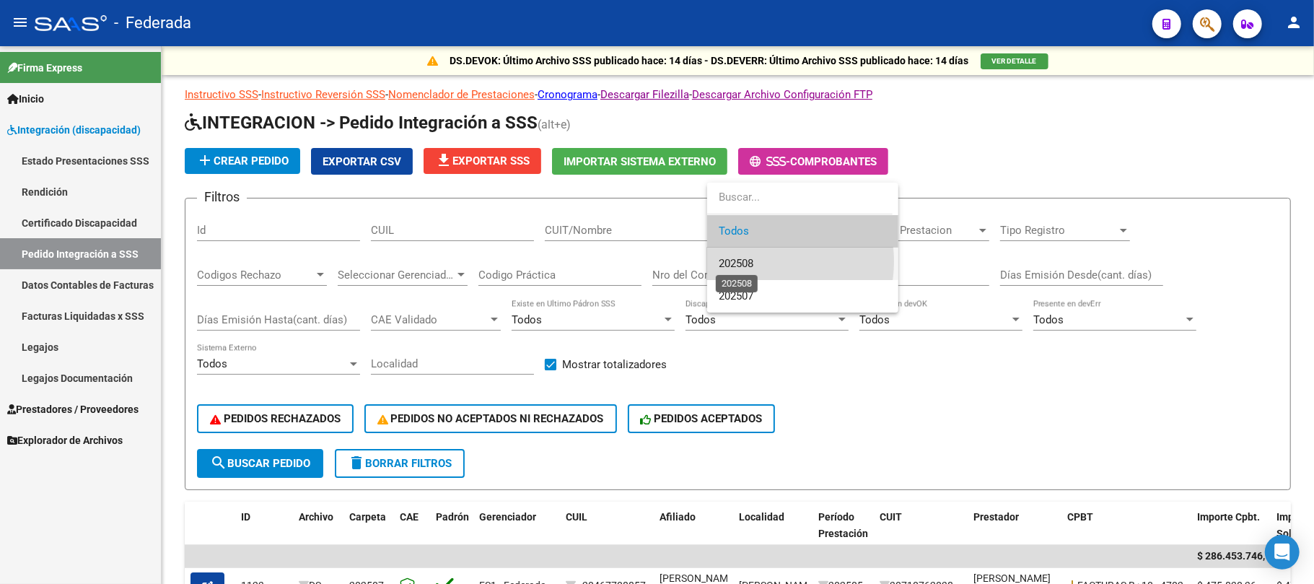
click at [741, 261] on span "202508" at bounding box center [736, 263] width 35 height 13
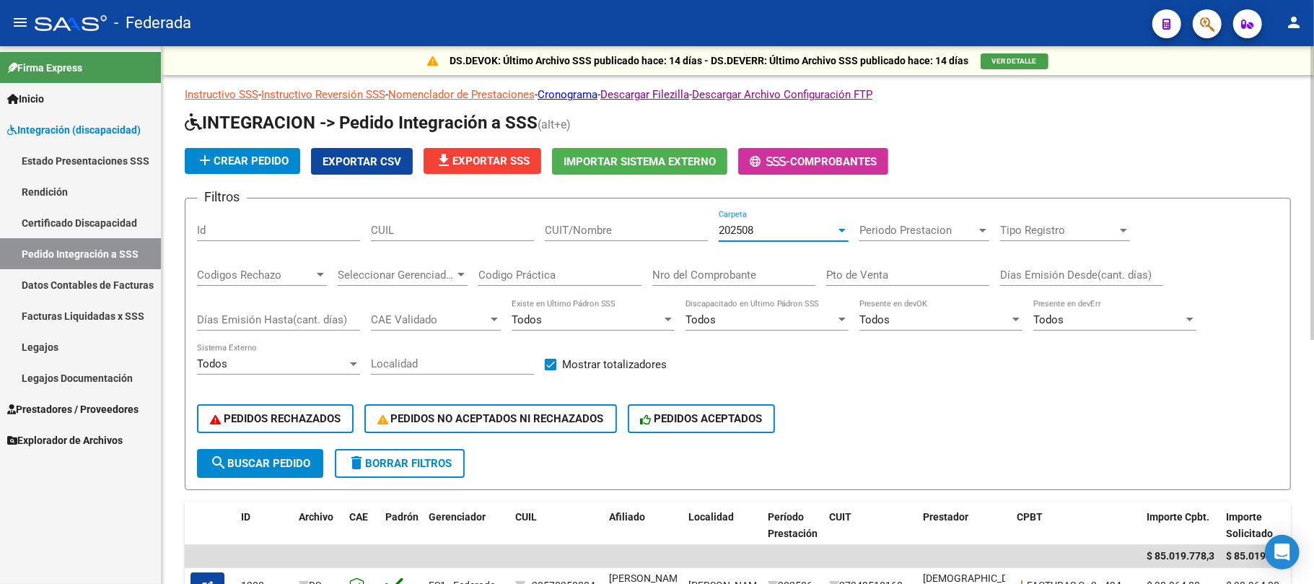
click at [261, 468] on span "search Buscar Pedido" at bounding box center [260, 463] width 100 height 13
click at [459, 224] on input "CUIL" at bounding box center [452, 230] width 163 height 13
paste input "20503529239"
click at [243, 457] on span "search Buscar Pedido" at bounding box center [260, 463] width 100 height 13
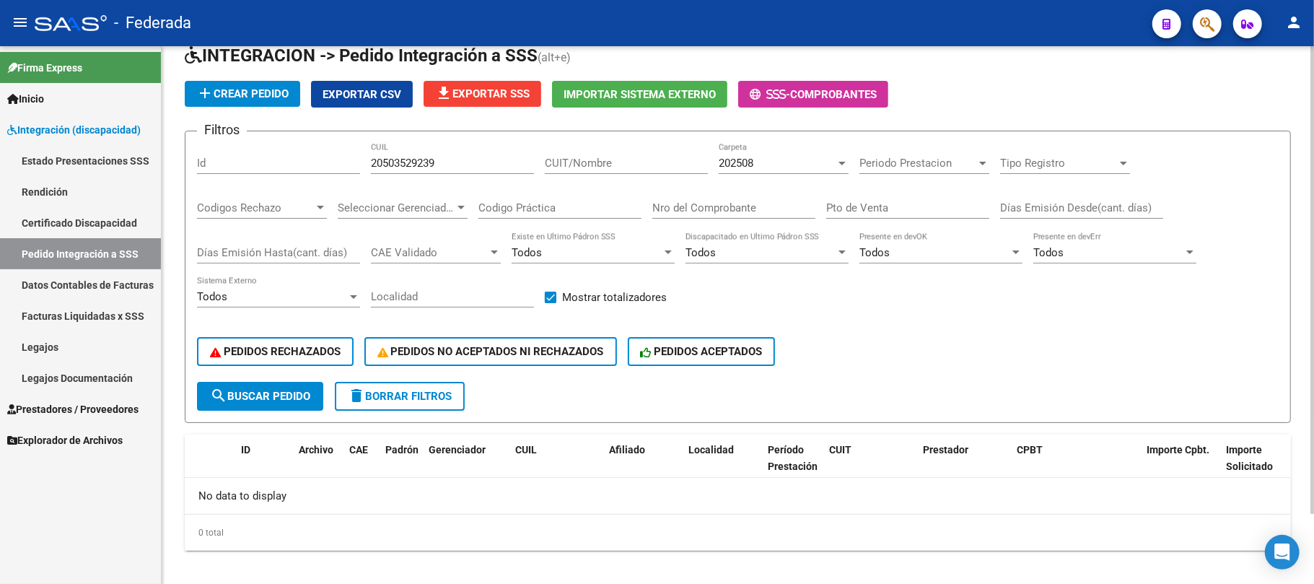
scroll to position [79, 0]
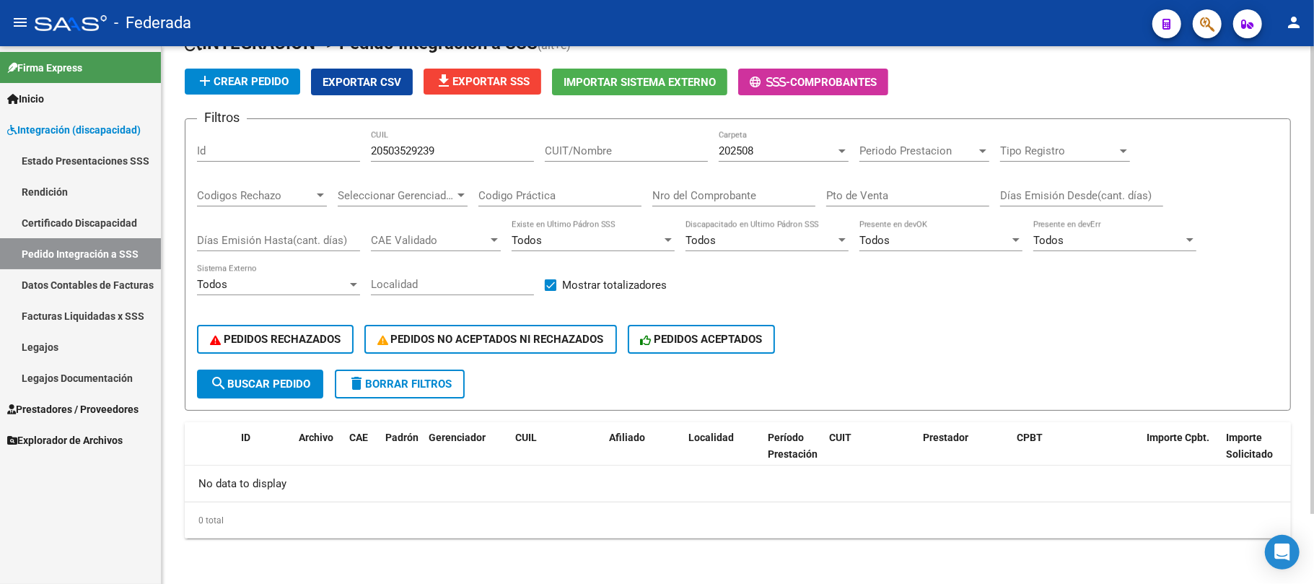
click at [769, 154] on div "202508" at bounding box center [777, 150] width 117 height 13
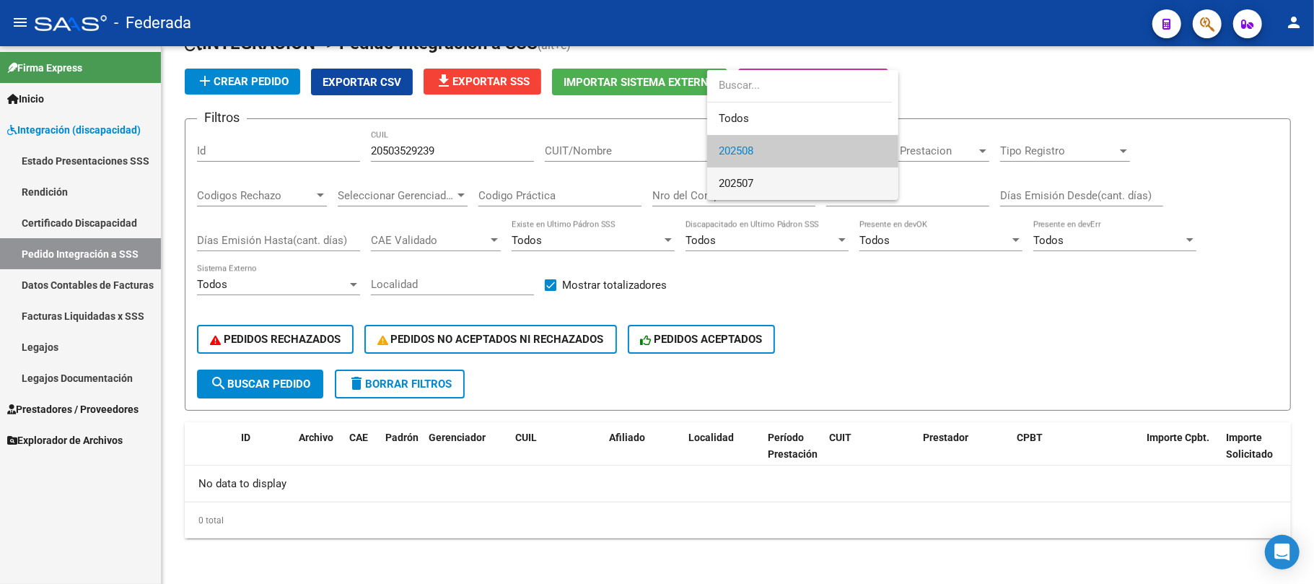
click at [764, 178] on span "202507" at bounding box center [803, 183] width 168 height 32
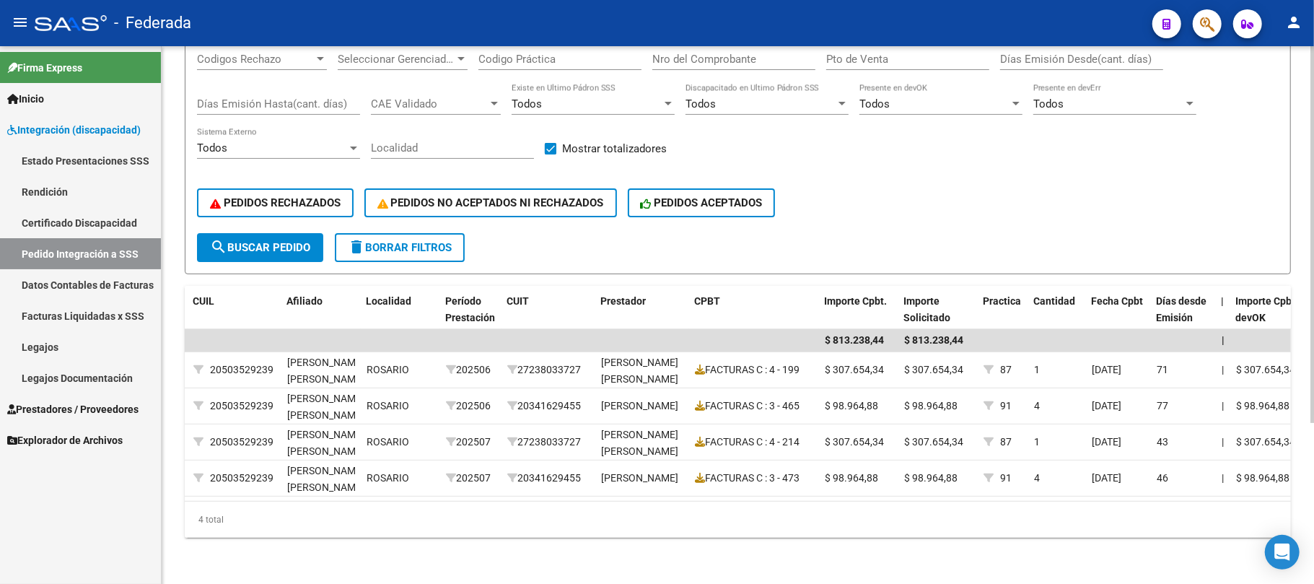
scroll to position [0, 0]
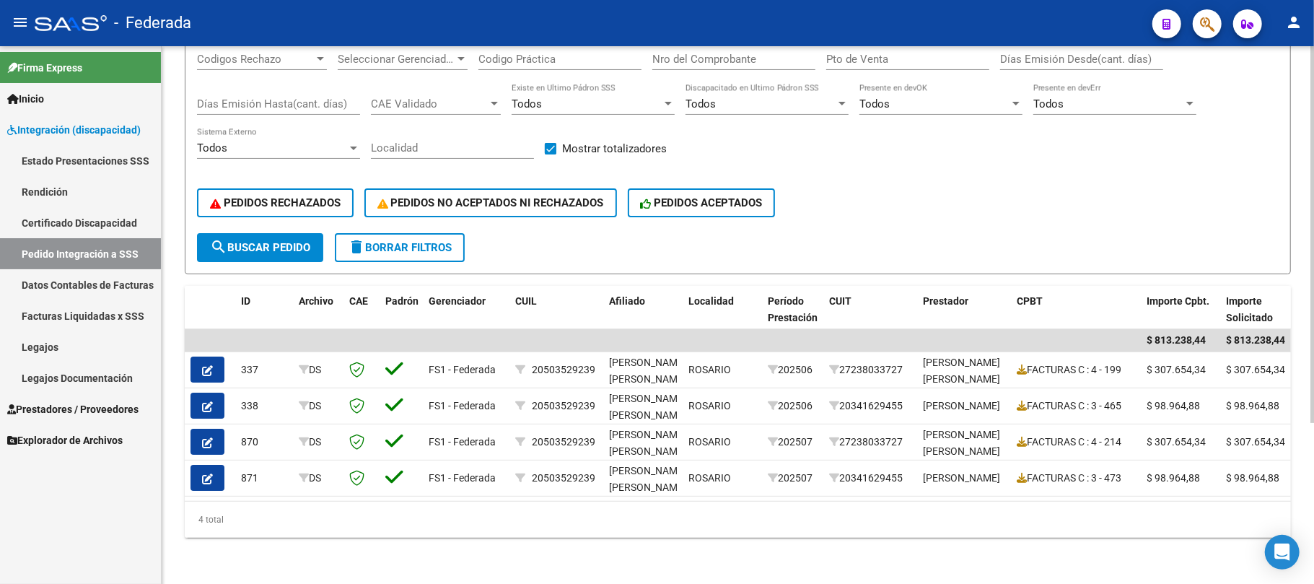
click at [308, 241] on span "search Buscar Pedido" at bounding box center [260, 247] width 100 height 13
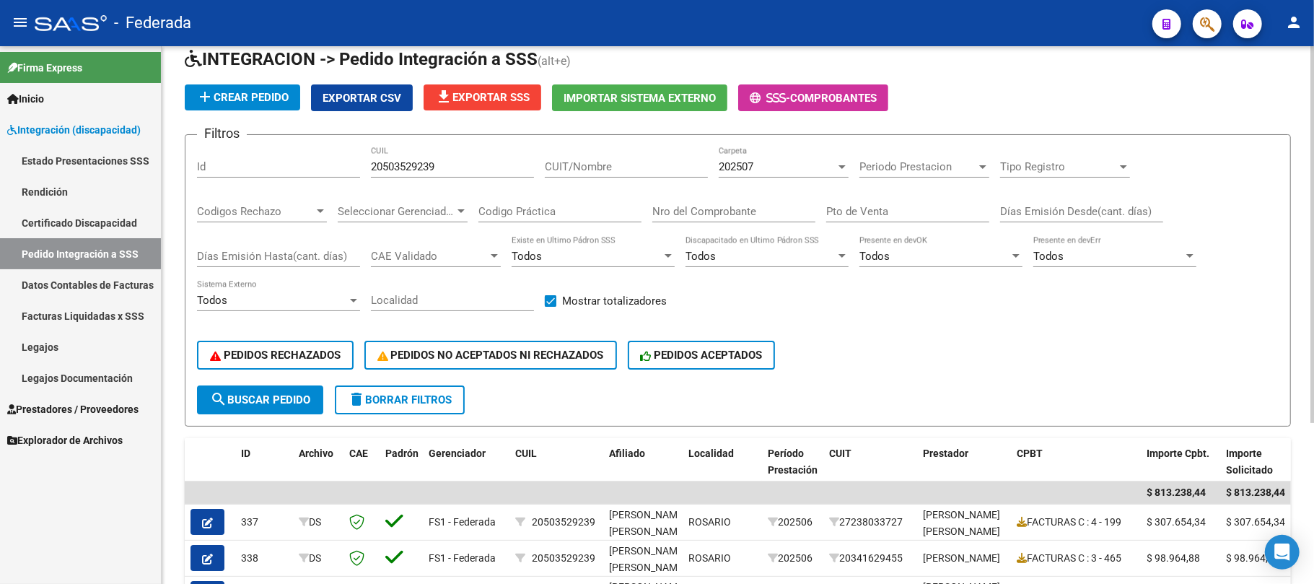
scroll to position [38, 0]
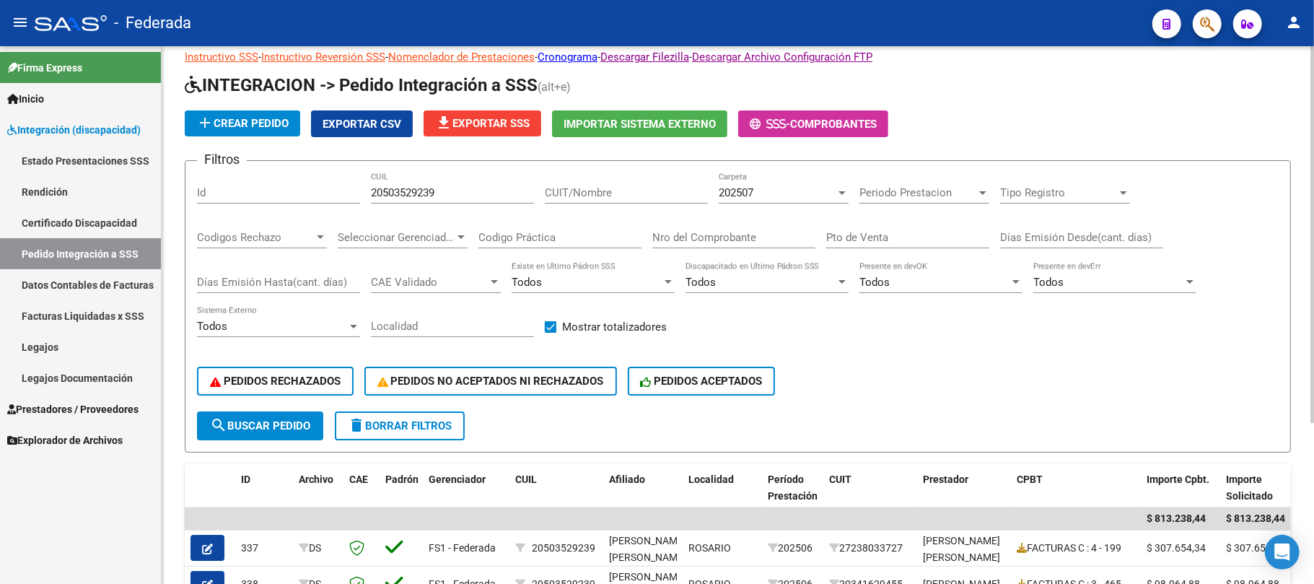
click at [742, 191] on span "202507" at bounding box center [736, 192] width 35 height 13
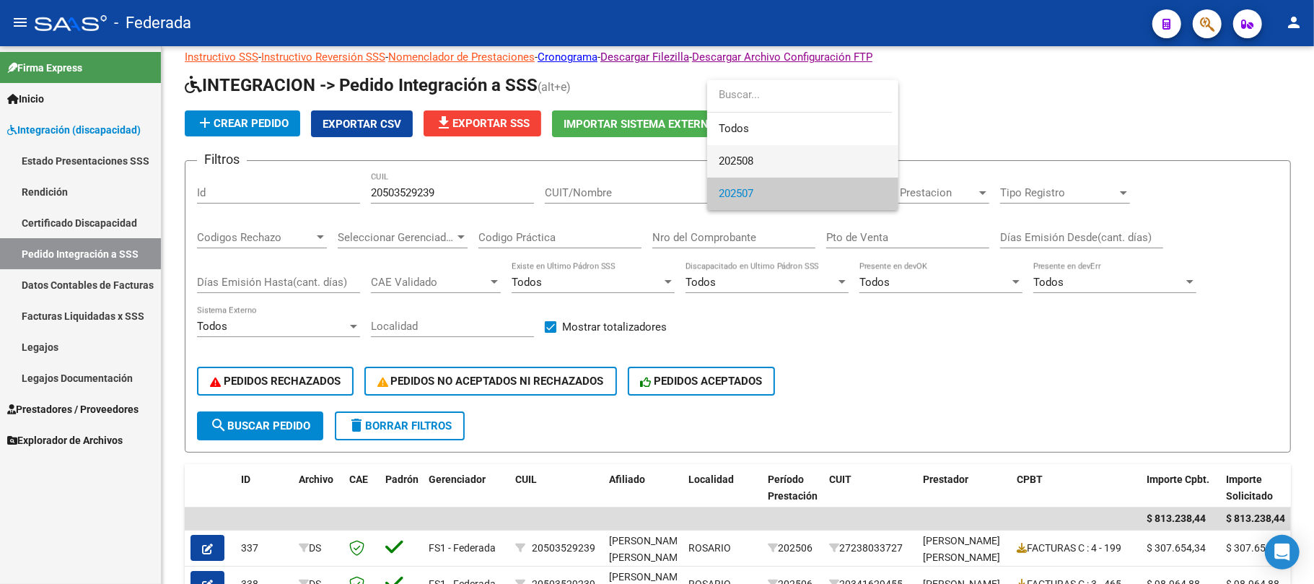
click at [746, 169] on span "202508" at bounding box center [803, 161] width 168 height 32
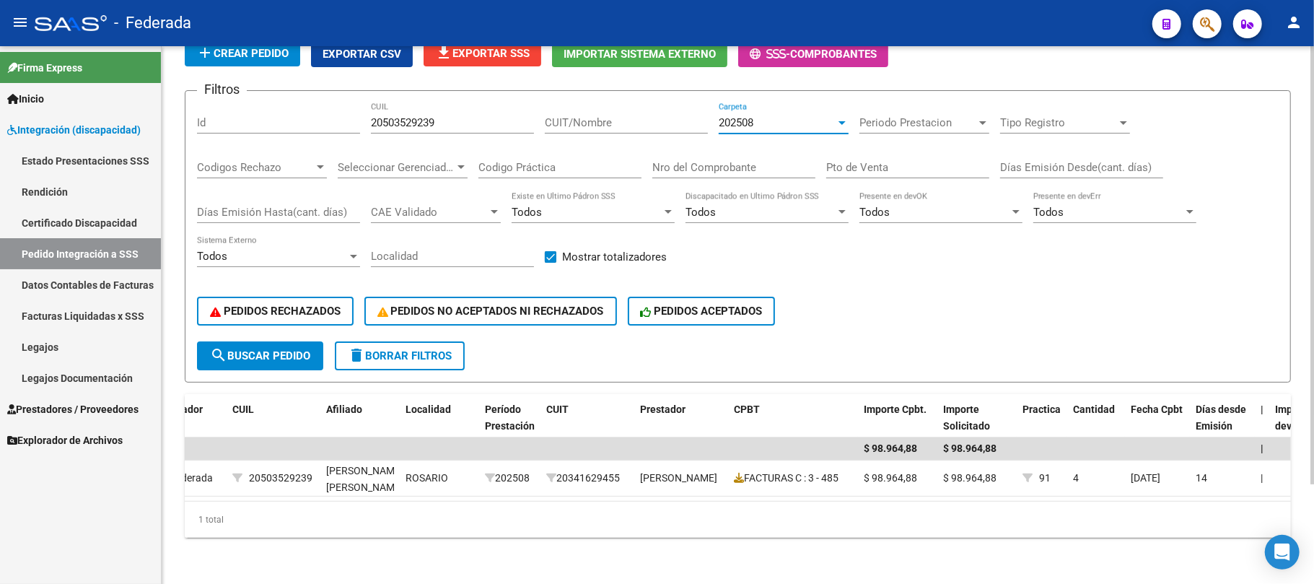
scroll to position [0, 0]
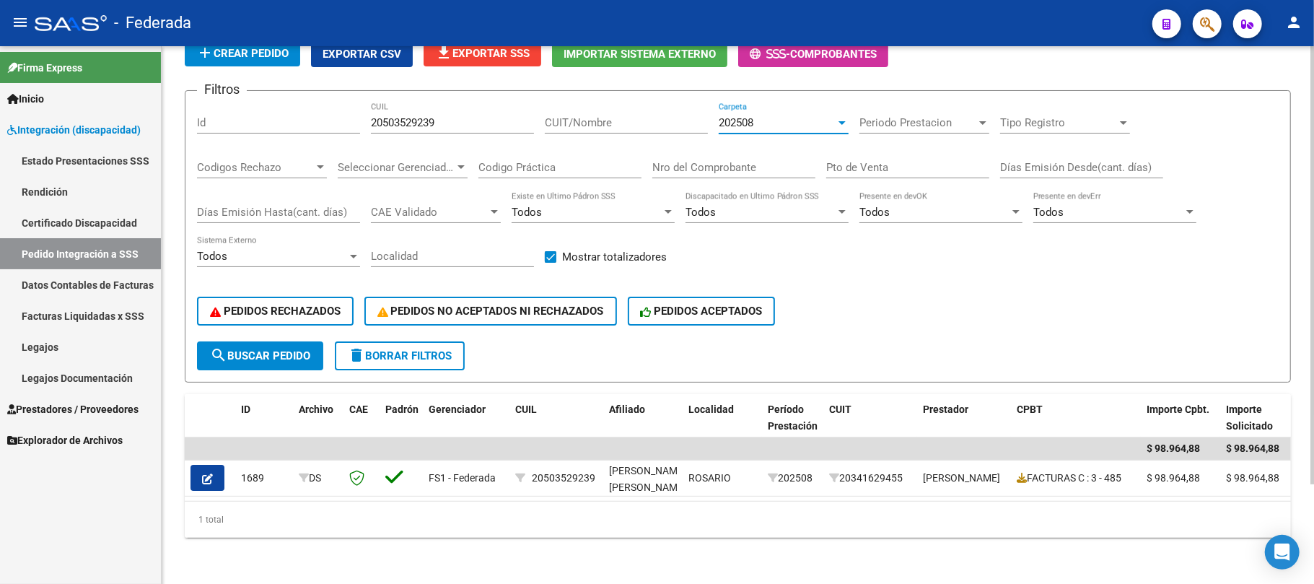
click at [413, 116] on input "20503529239" at bounding box center [452, 122] width 163 height 13
paste input "7525657790"
click at [309, 349] on span "search Buscar Pedido" at bounding box center [260, 355] width 100 height 13
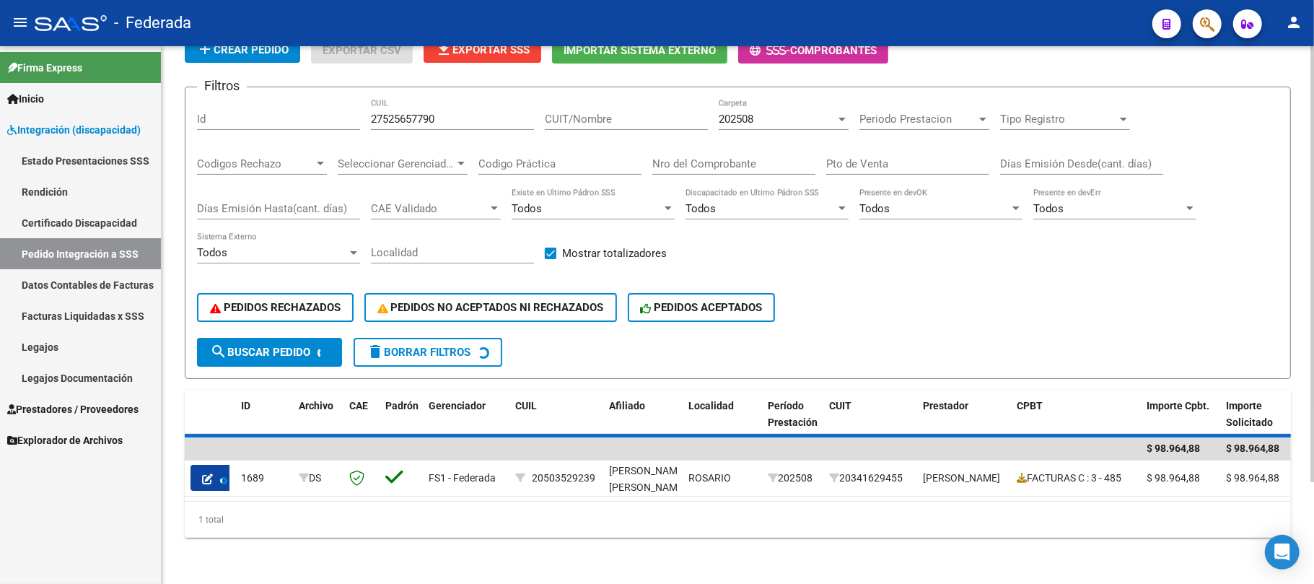
scroll to position [79, 0]
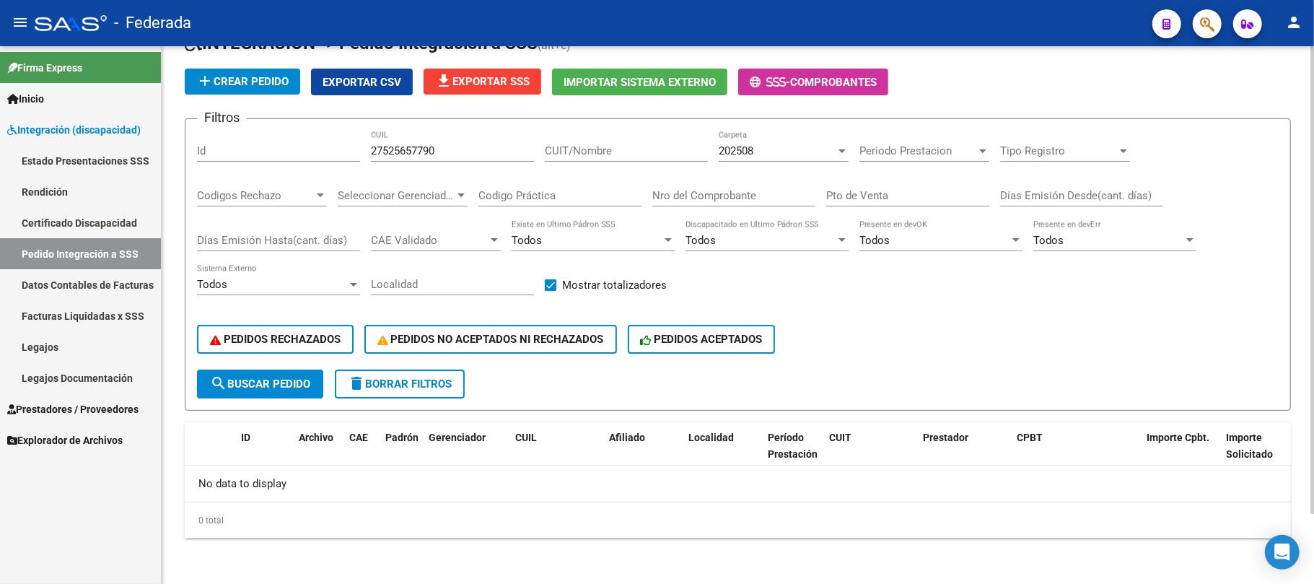
click at [781, 159] on div "202508 Carpeta" at bounding box center [784, 146] width 130 height 31
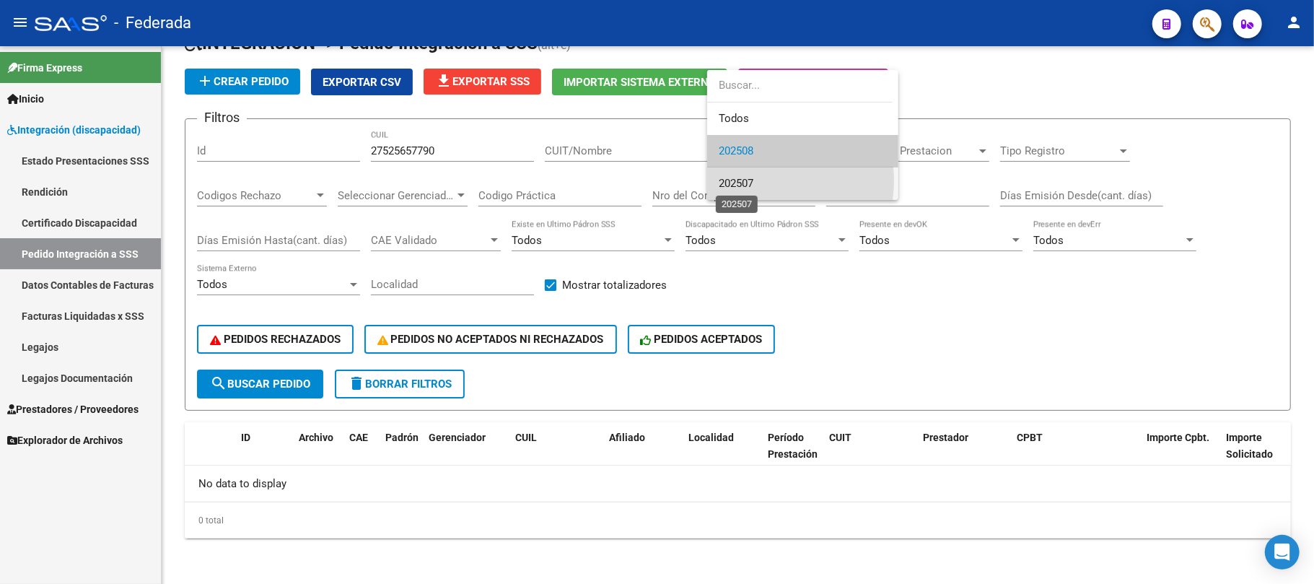
click at [743, 180] on span "202507" at bounding box center [736, 183] width 35 height 13
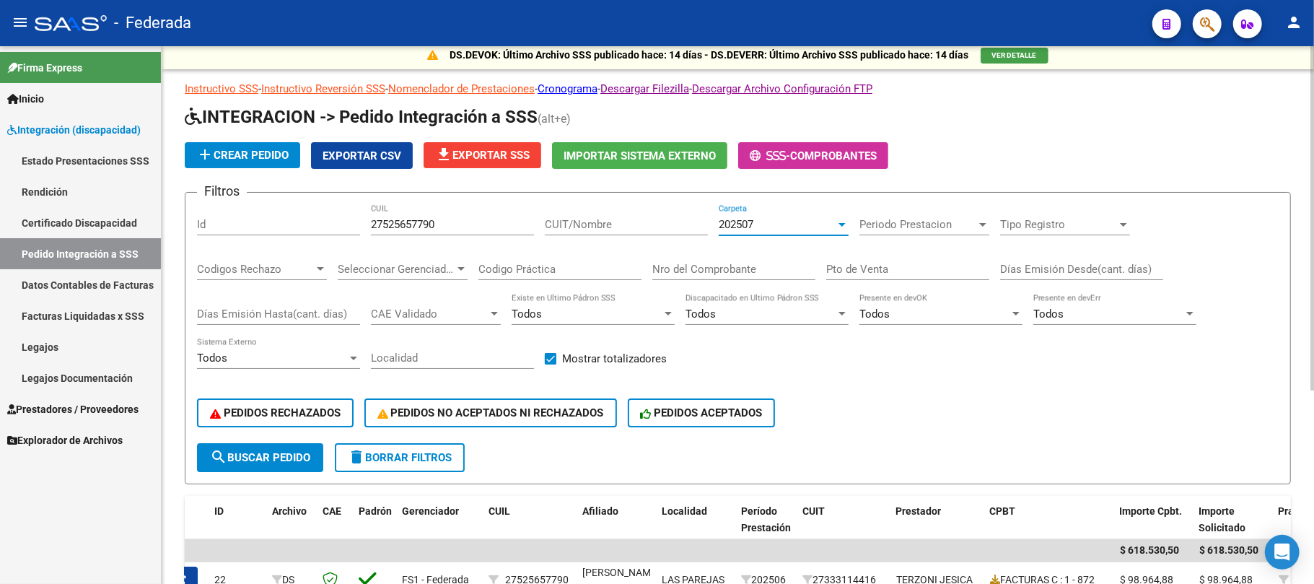
scroll to position [0, 0]
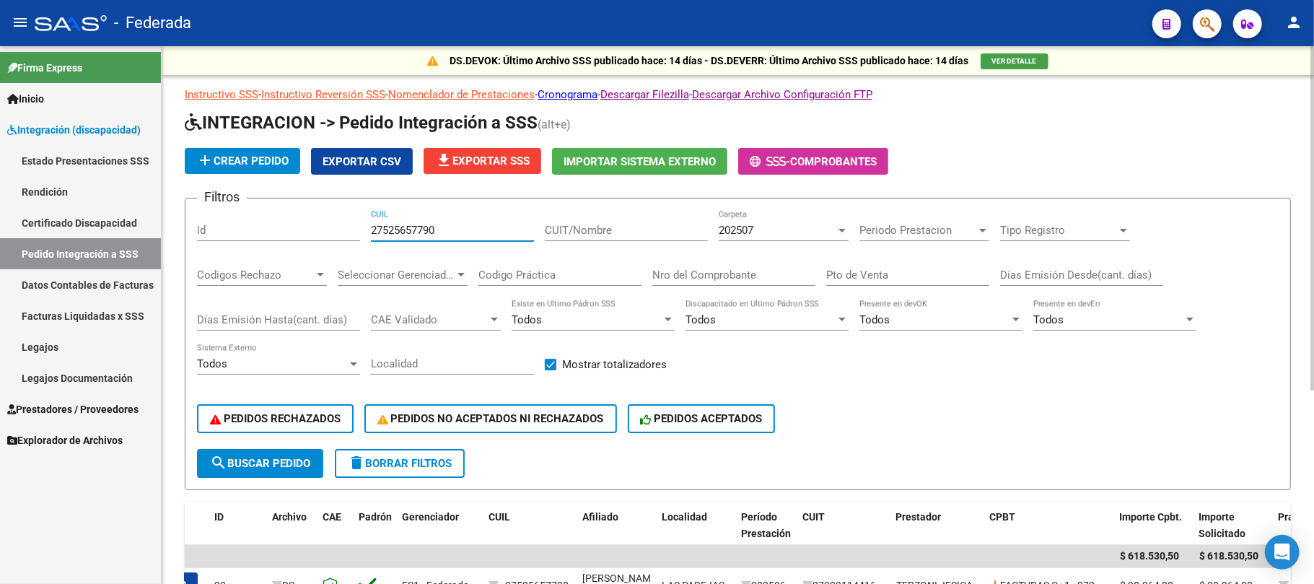
click at [408, 226] on input "27525657790" at bounding box center [452, 230] width 163 height 13
paste input "0521176793"
type input "20521176793"
click at [292, 462] on span "search Buscar Pedido" at bounding box center [260, 463] width 100 height 13
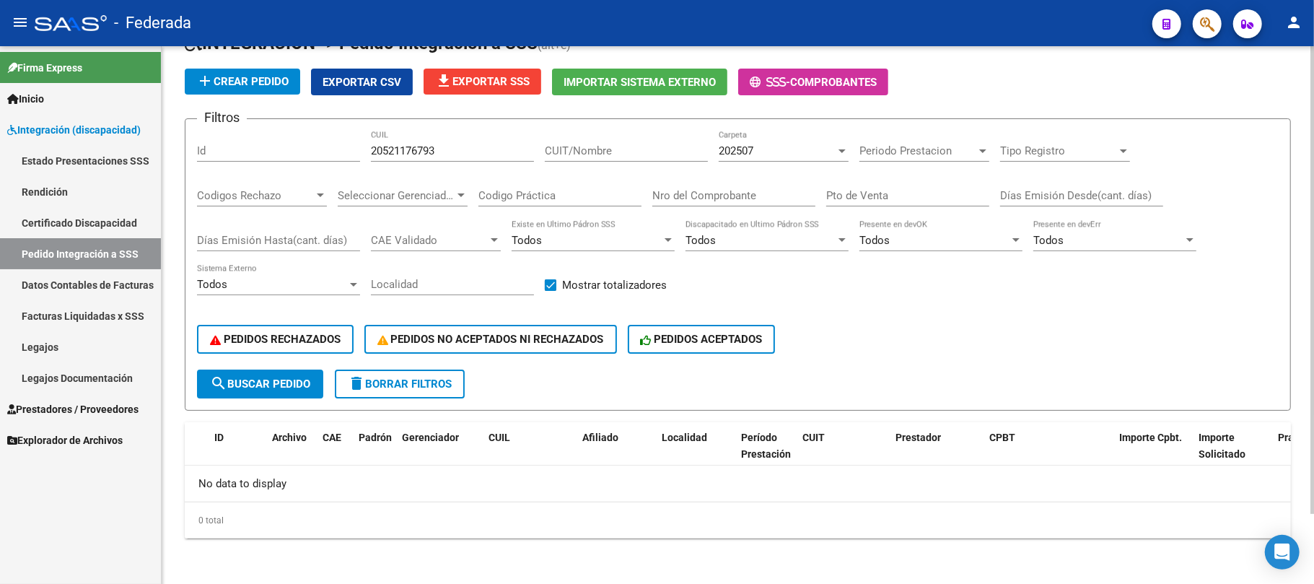
click at [748, 144] on span "202507" at bounding box center [736, 150] width 35 height 13
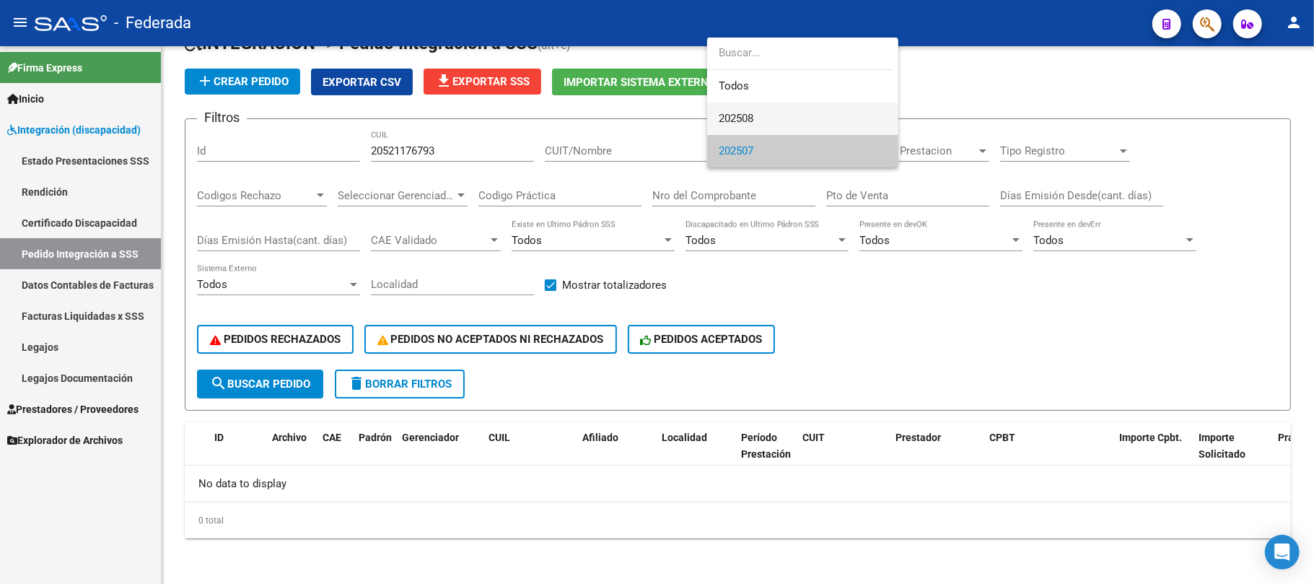
click at [756, 110] on span "202508" at bounding box center [803, 119] width 168 height 32
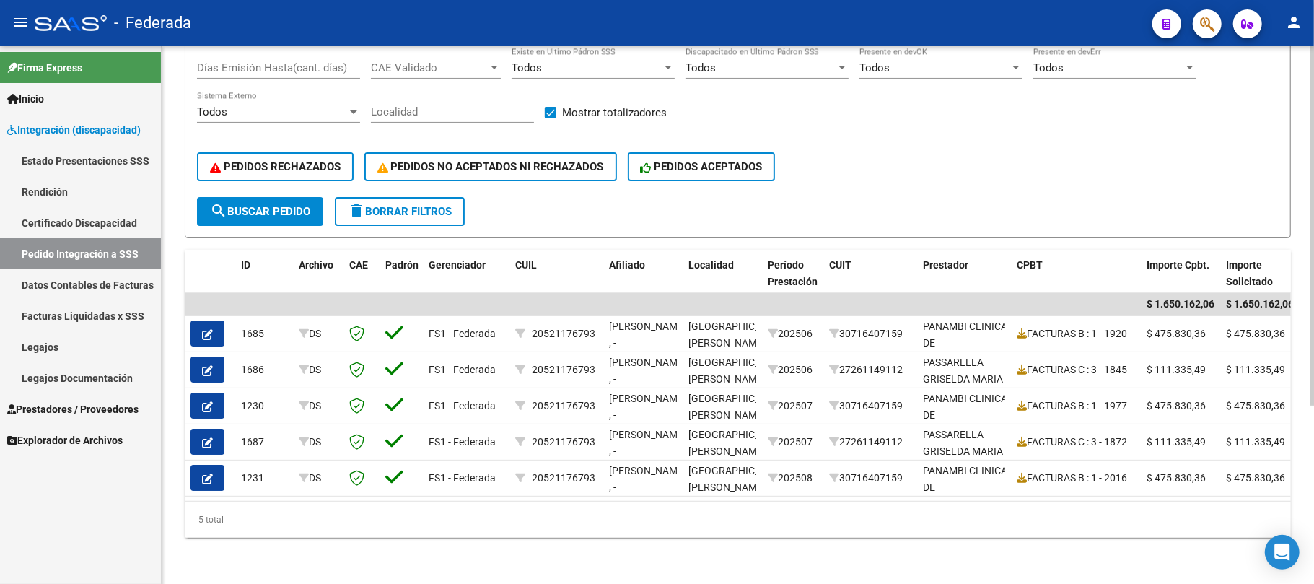
click at [295, 205] on span "search Buscar Pedido" at bounding box center [260, 211] width 100 height 13
click at [385, 205] on span "delete Borrar Filtros" at bounding box center [400, 211] width 104 height 13
checkbox input "false"
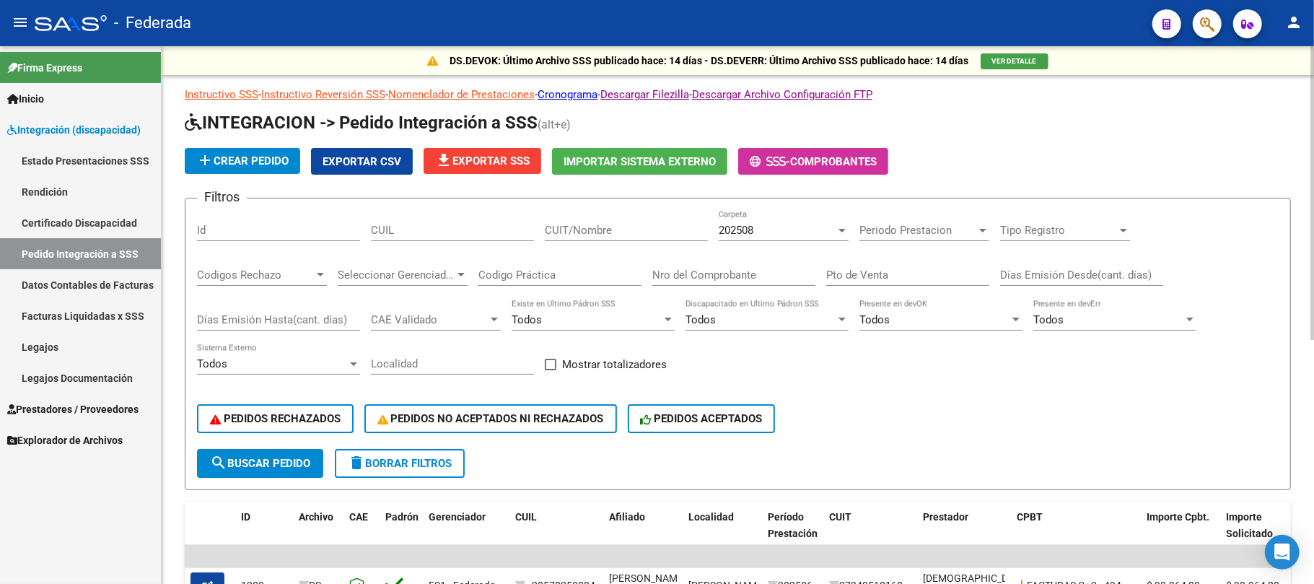
click at [494, 238] on div "CUIL" at bounding box center [452, 225] width 163 height 31
paste input "20521176793"
type input "20521176793"
click at [286, 471] on button "search Buscar Pedido" at bounding box center [260, 463] width 126 height 29
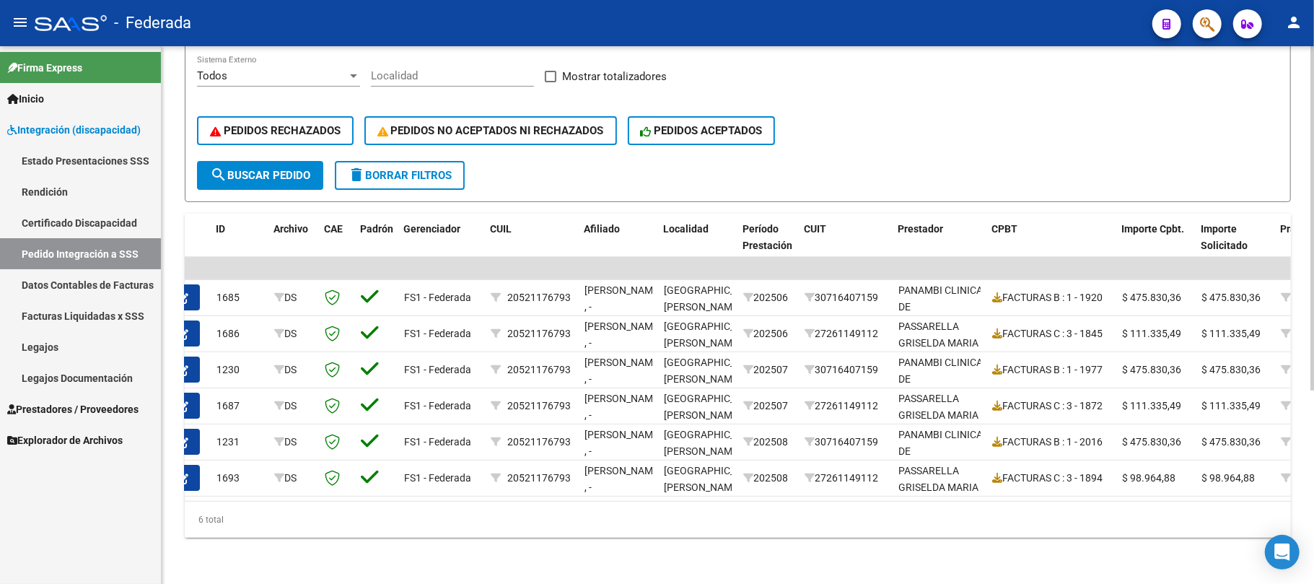
scroll to position [0, 16]
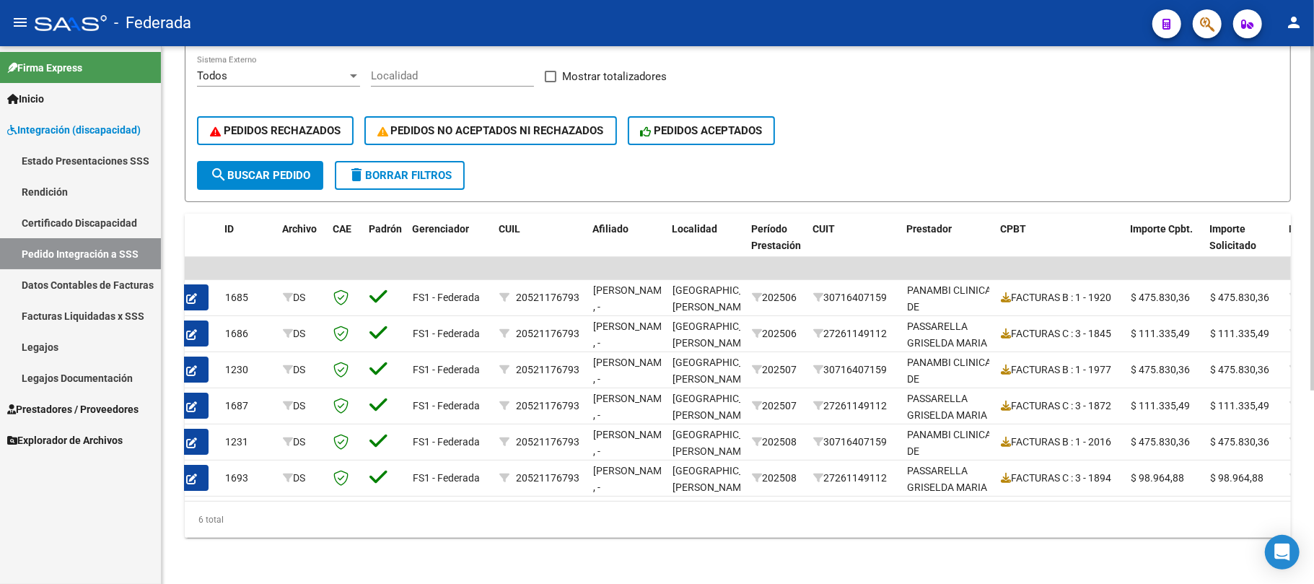
click at [442, 173] on button "delete Borrar Filtros" at bounding box center [400, 175] width 130 height 29
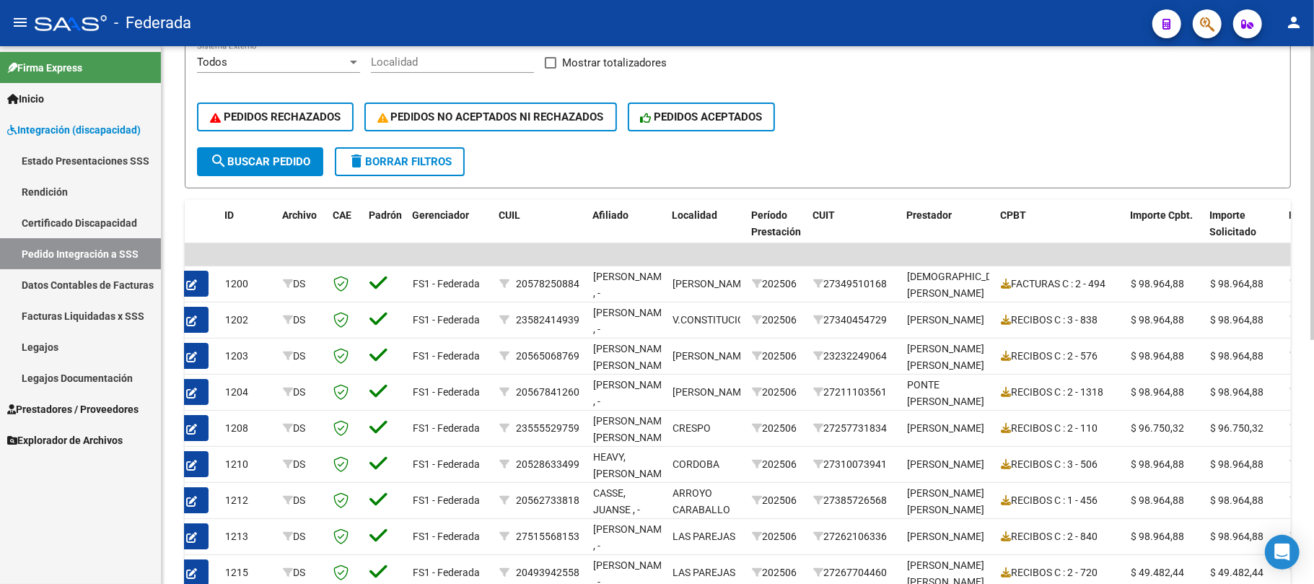
scroll to position [110, 0]
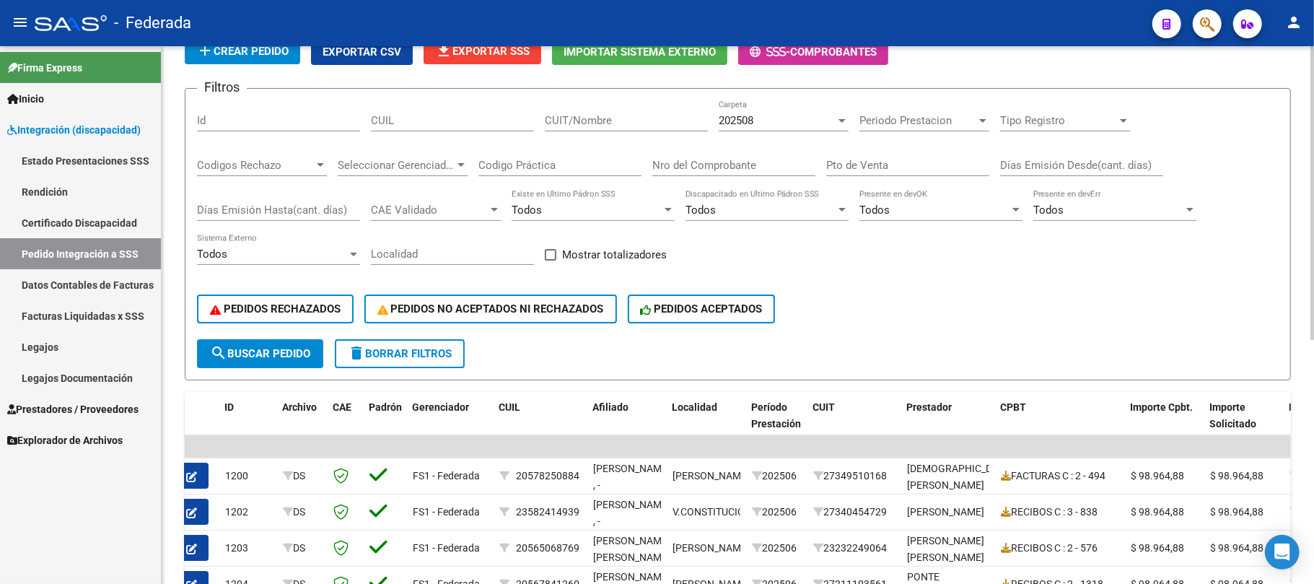
click at [299, 348] on span "search Buscar Pedido" at bounding box center [260, 353] width 100 height 13
click at [550, 255] on span at bounding box center [551, 255] width 12 height 12
click at [550, 261] on input "Mostrar totalizadores" at bounding box center [550, 261] width 1 height 1
checkbox input "true"
click at [289, 347] on span "search Buscar Pedido" at bounding box center [260, 353] width 100 height 13
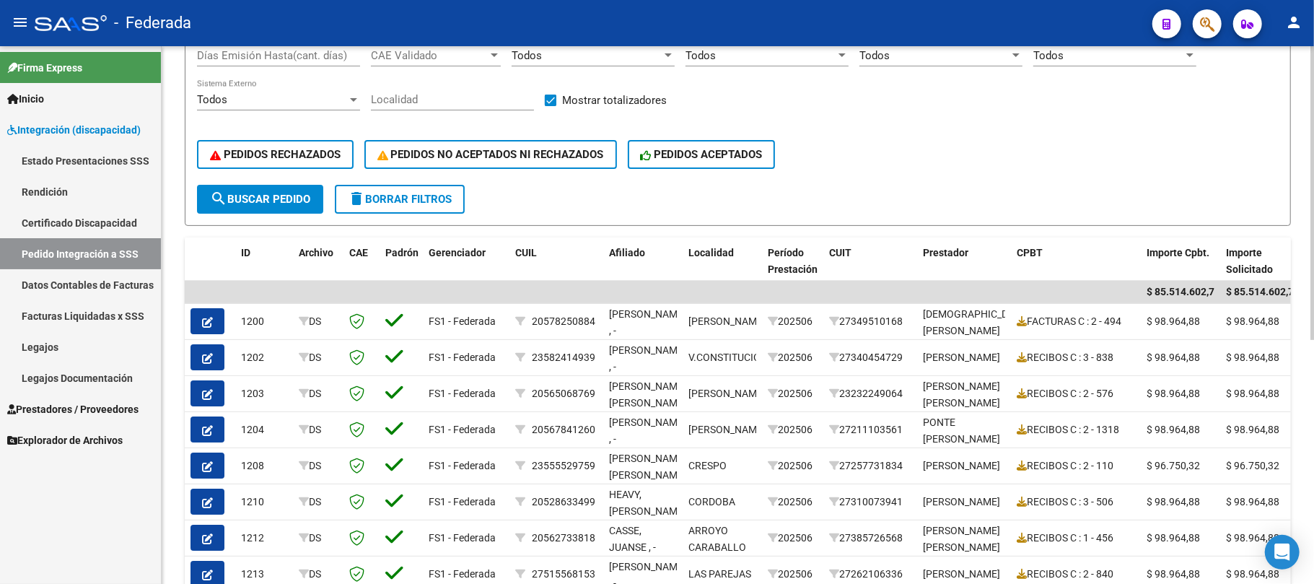
scroll to position [254, 0]
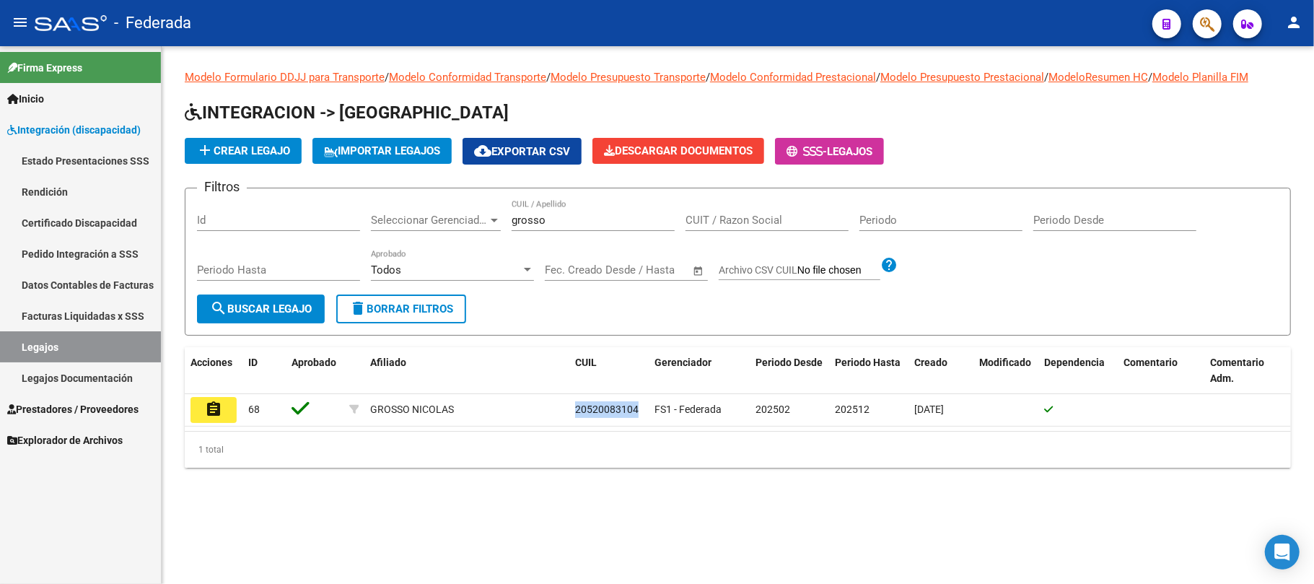
click at [531, 220] on input "grosso" at bounding box center [593, 220] width 163 height 13
paste input "20540590231"
type input "20540590231"
click at [300, 313] on span "search Buscar Legajo" at bounding box center [261, 308] width 102 height 13
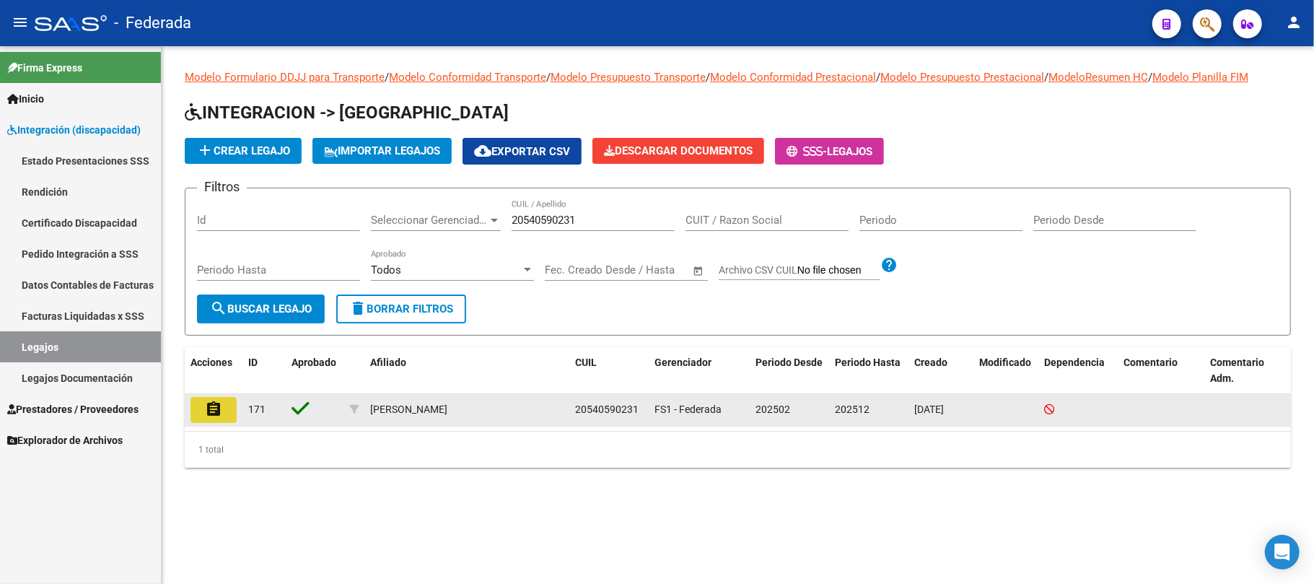
click at [223, 414] on button "assignment" at bounding box center [214, 410] width 46 height 26
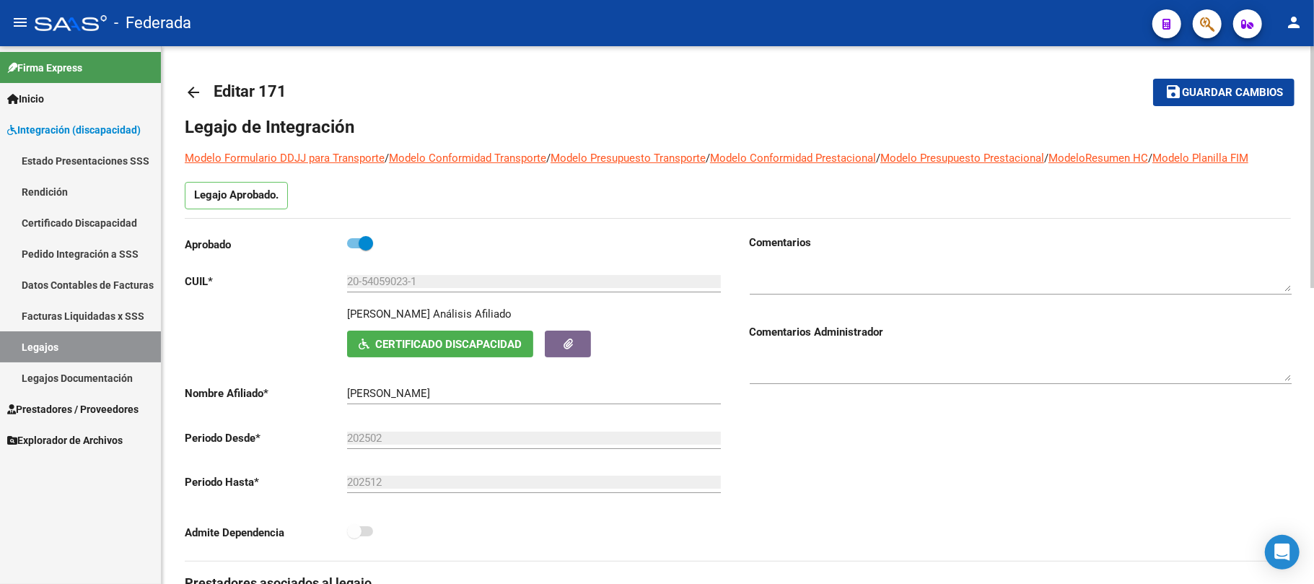
click at [390, 350] on span "Certificado Discapacidad" at bounding box center [448, 344] width 147 height 13
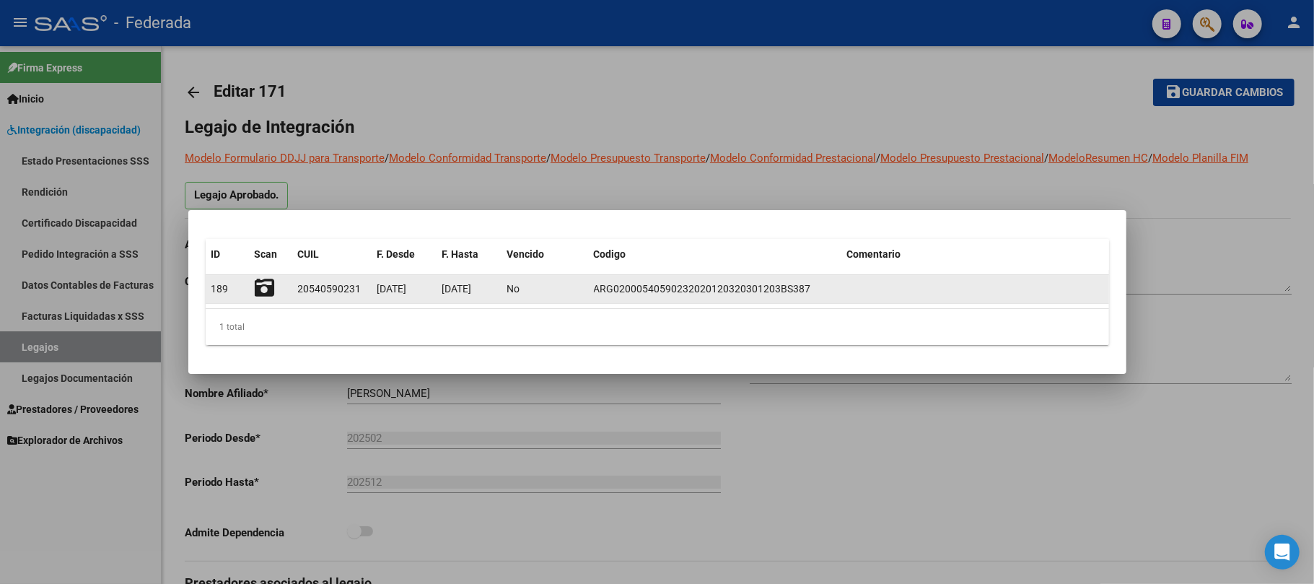
click at [266, 282] on icon at bounding box center [265, 288] width 20 height 20
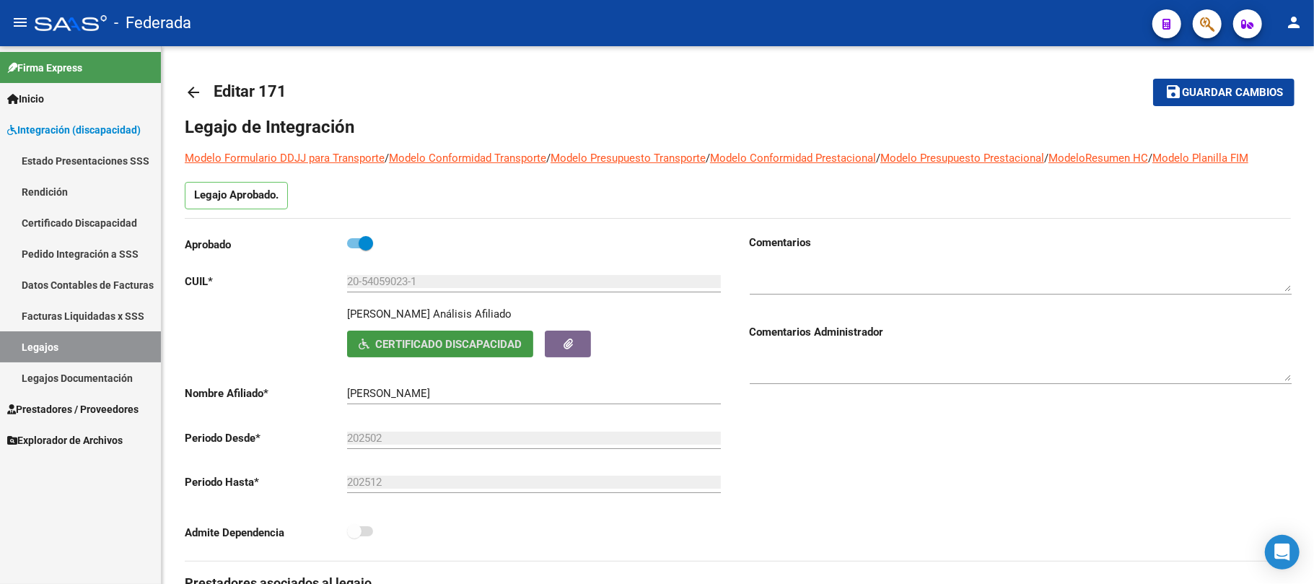
click at [114, 345] on link "Legajos" at bounding box center [80, 346] width 161 height 31
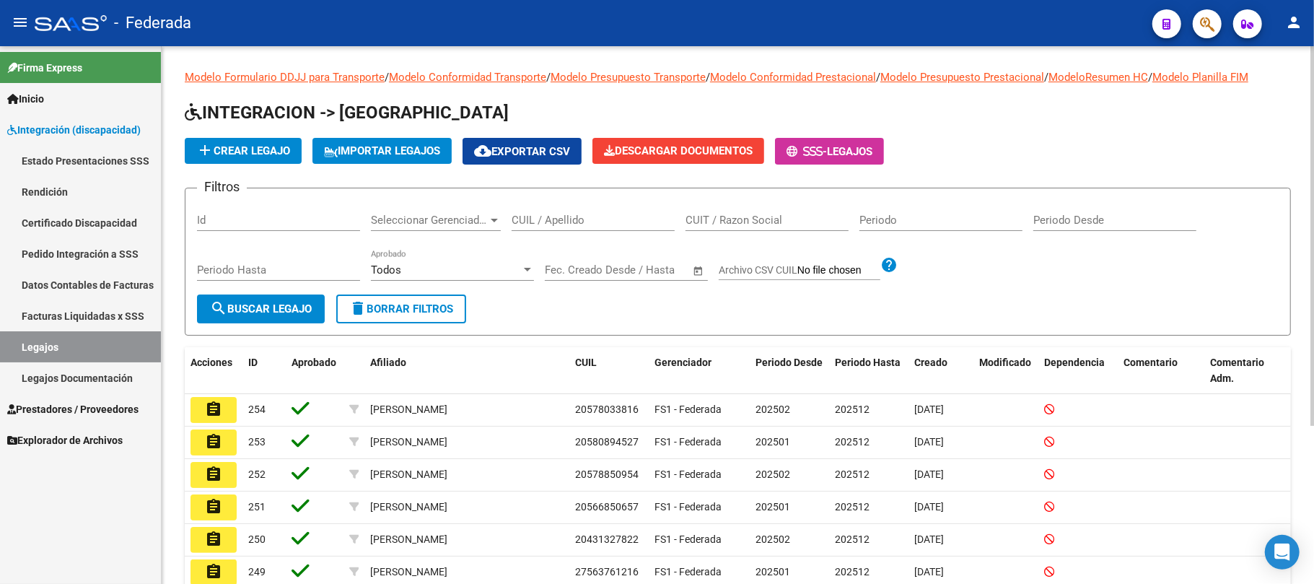
click at [538, 220] on input "CUIL / Apellido" at bounding box center [593, 220] width 163 height 13
paste input "27536509238"
type input "27536509238"
click at [298, 308] on span "search Buscar Legajo" at bounding box center [261, 308] width 102 height 13
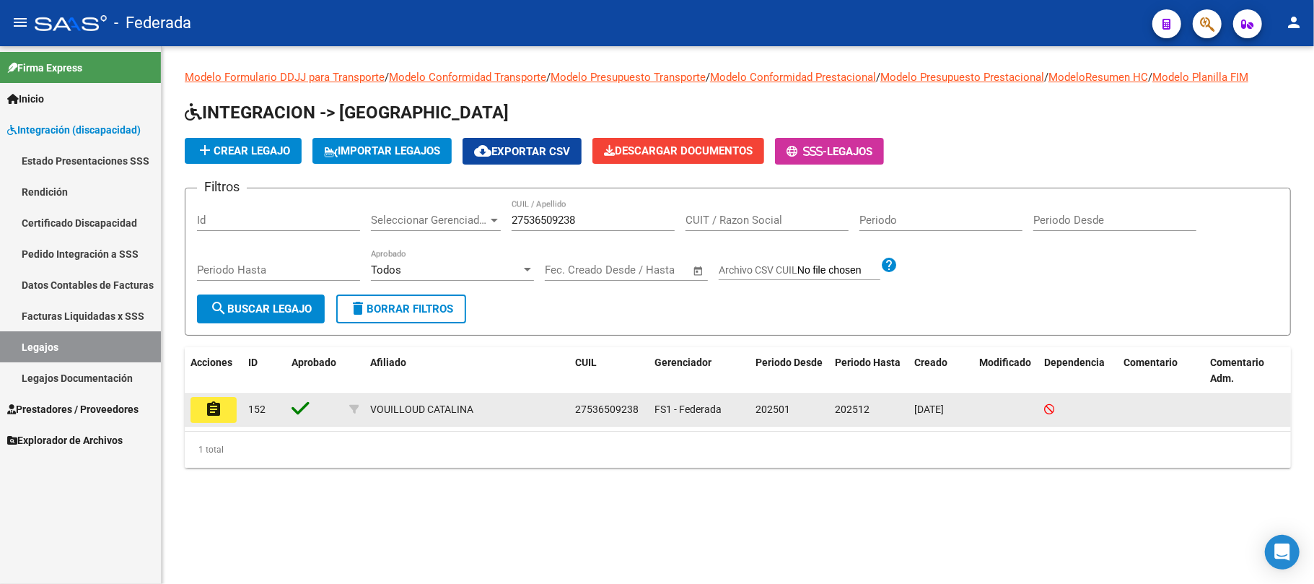
click at [211, 423] on datatable-body-cell "assignment" at bounding box center [214, 410] width 58 height 32
click at [214, 411] on mat-icon "assignment" at bounding box center [213, 409] width 17 height 17
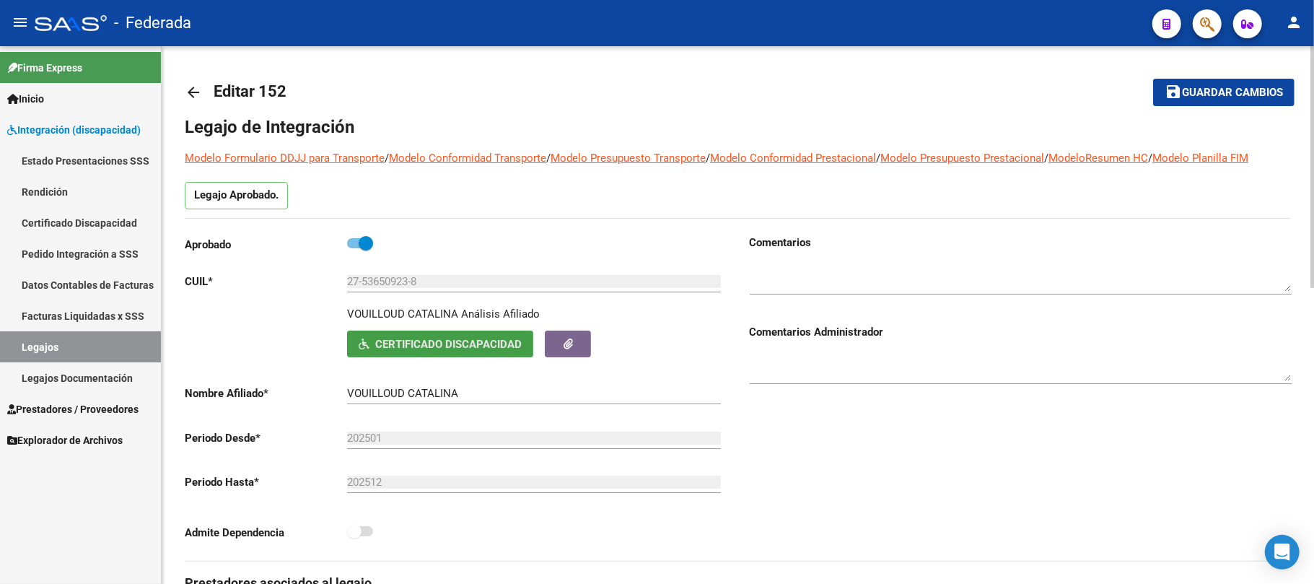
click at [385, 338] on span "Certificado Discapacidad" at bounding box center [448, 344] width 147 height 13
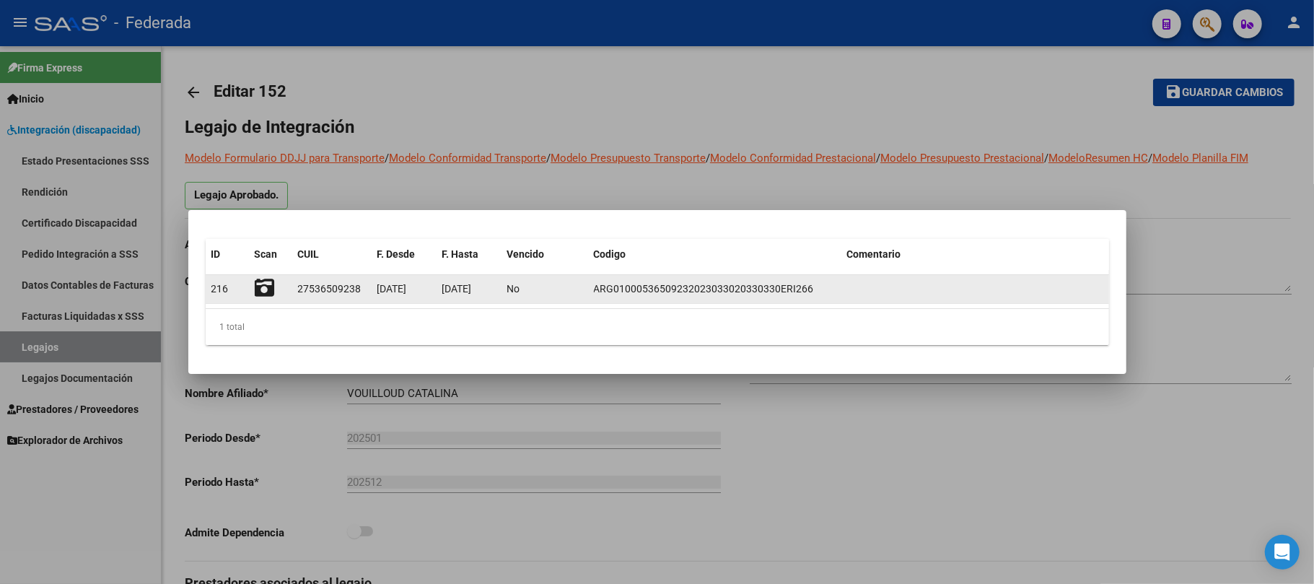
click at [270, 287] on icon at bounding box center [265, 288] width 20 height 20
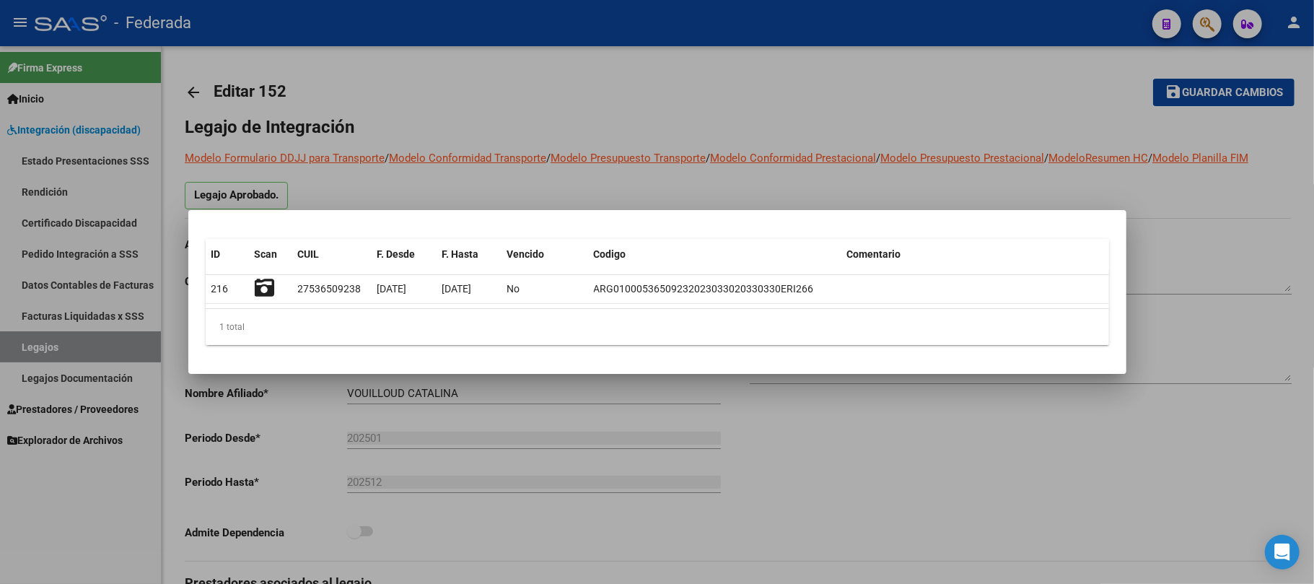
click at [46, 344] on div at bounding box center [657, 292] width 1314 height 584
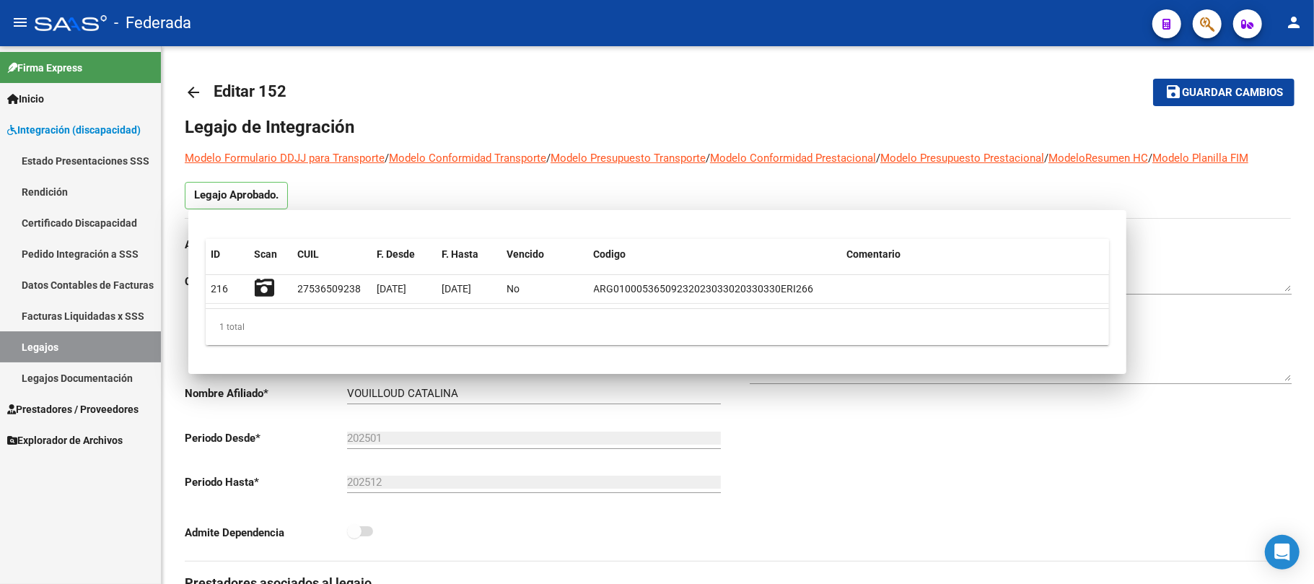
click at [46, 344] on link "Legajos" at bounding box center [80, 346] width 161 height 31
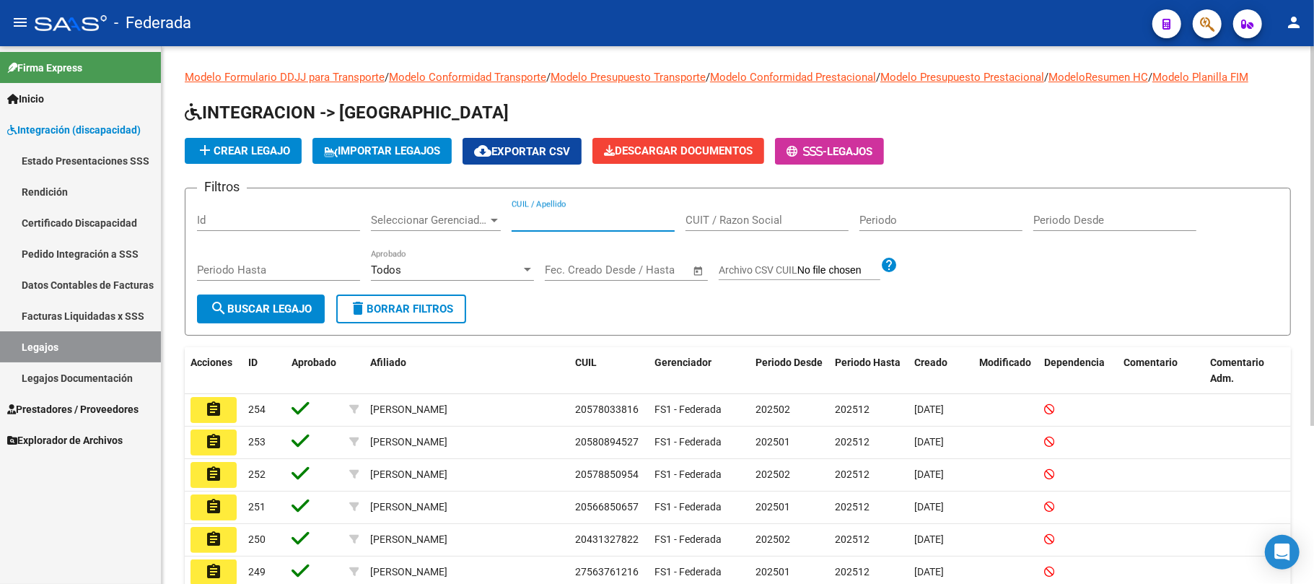
click at [567, 218] on input "CUIL / Apellido" at bounding box center [593, 220] width 163 height 13
paste input "27529078663"
type input "27529078663"
click at [307, 302] on span "search Buscar Legajo" at bounding box center [261, 308] width 102 height 13
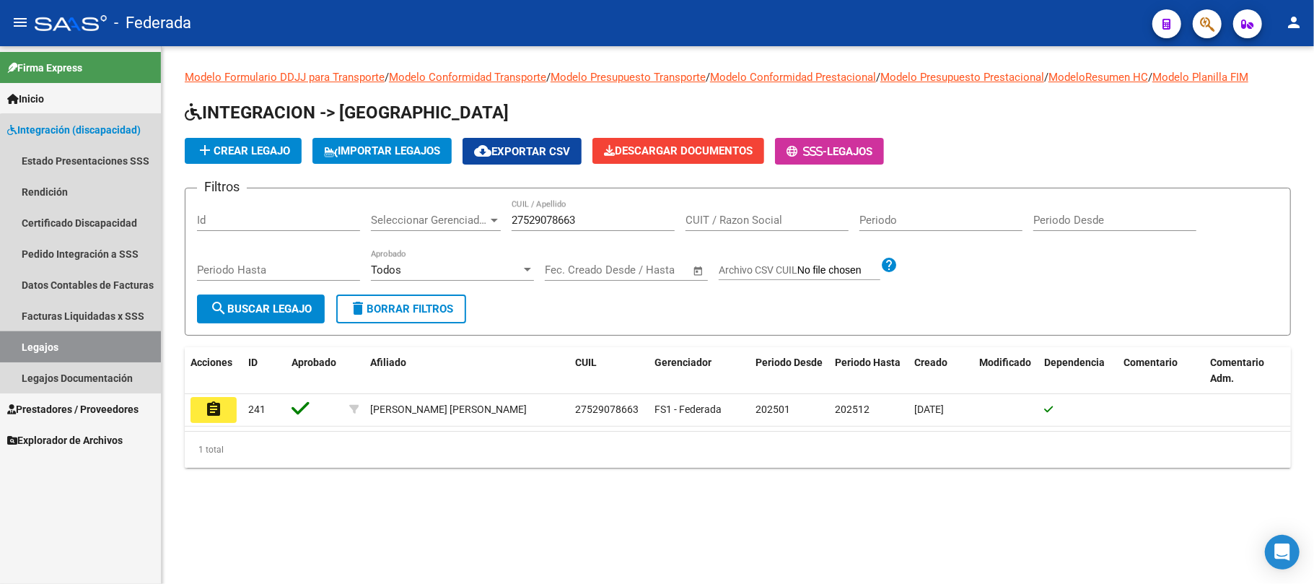
click at [93, 344] on link "Legajos" at bounding box center [80, 346] width 161 height 31
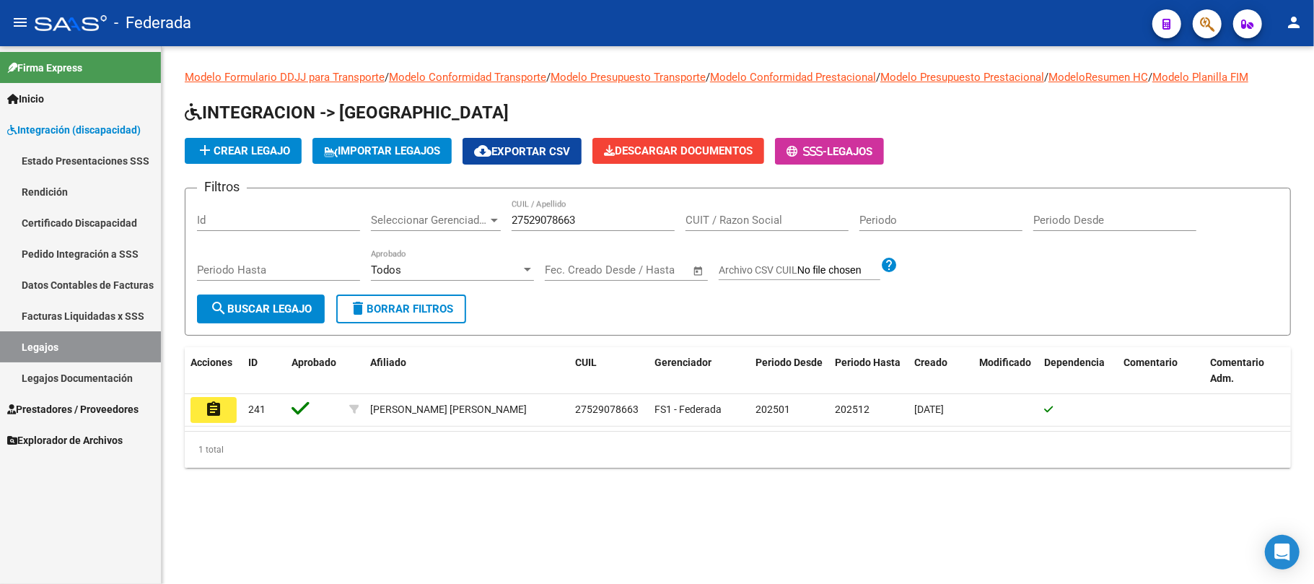
click at [130, 333] on link "Legajos" at bounding box center [80, 346] width 161 height 31
click at [403, 302] on span "delete Borrar Filtros" at bounding box center [401, 308] width 104 height 13
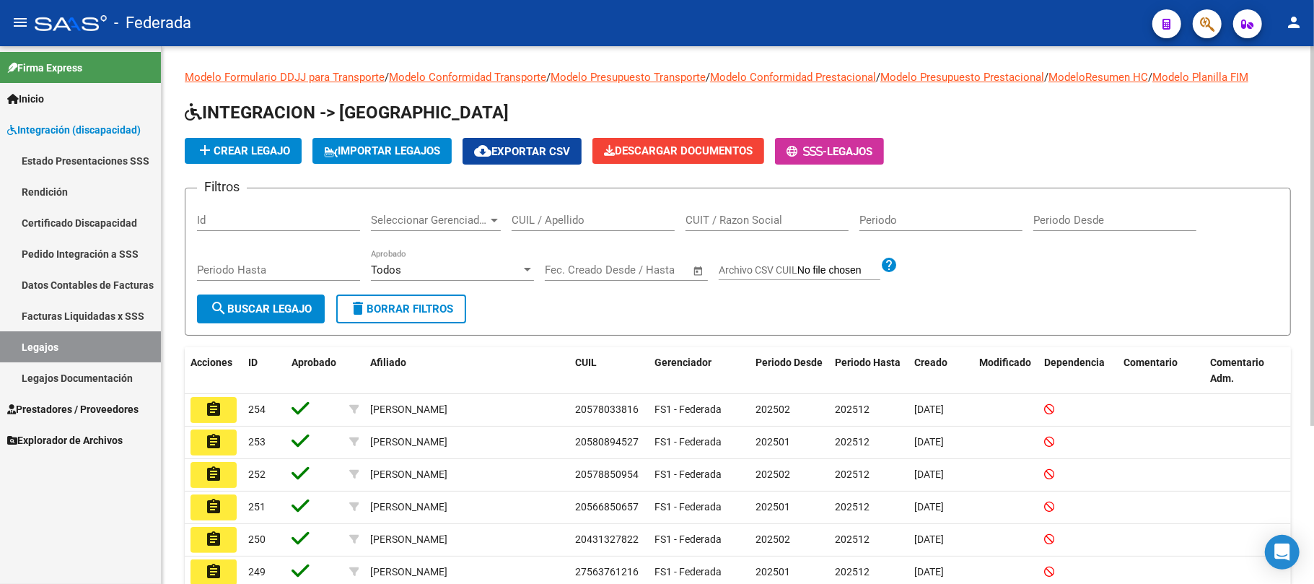
click at [526, 215] on input "CUIL / Apellido" at bounding box center [593, 220] width 163 height 13
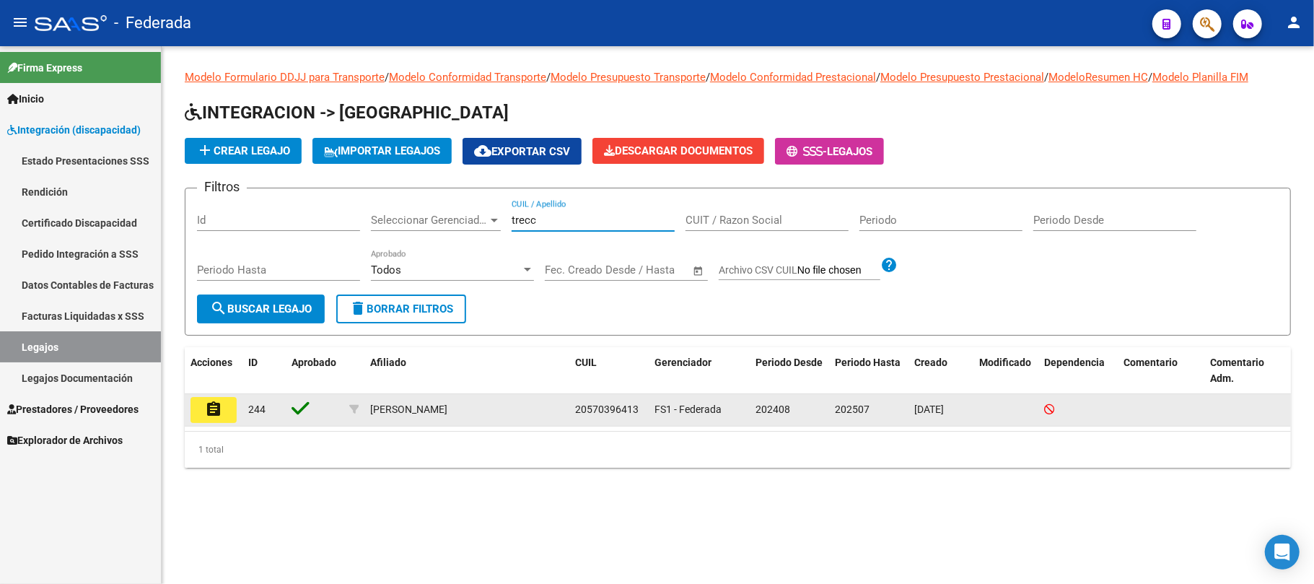
type input "trecc"
click at [209, 414] on mat-icon "assignment" at bounding box center [213, 409] width 17 height 17
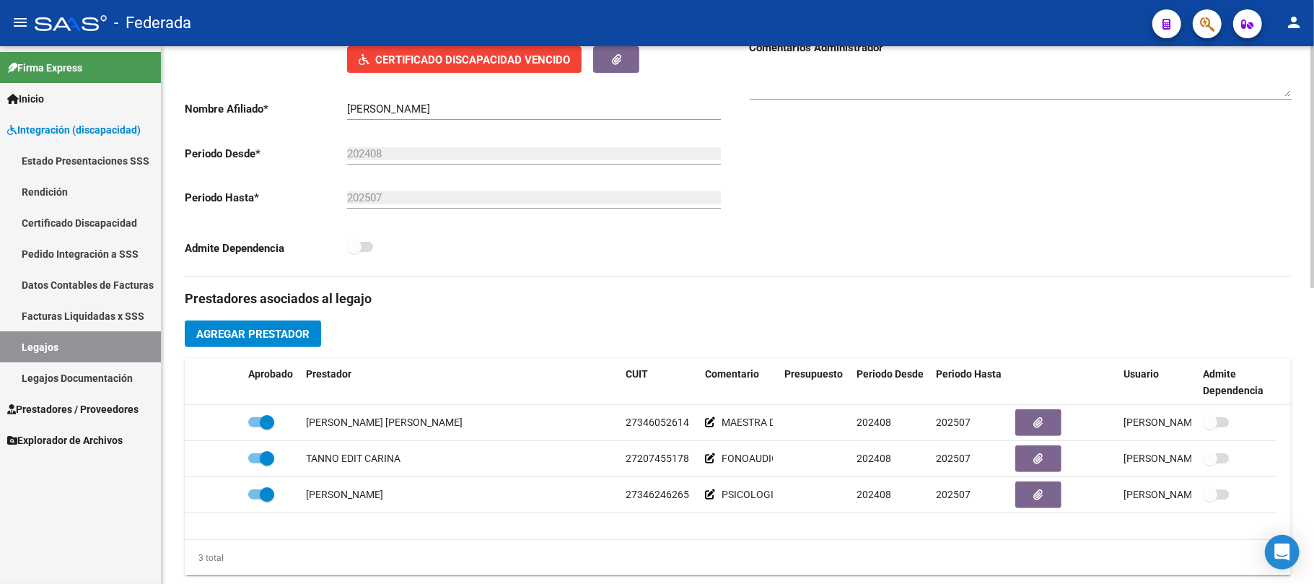
scroll to position [385, 0]
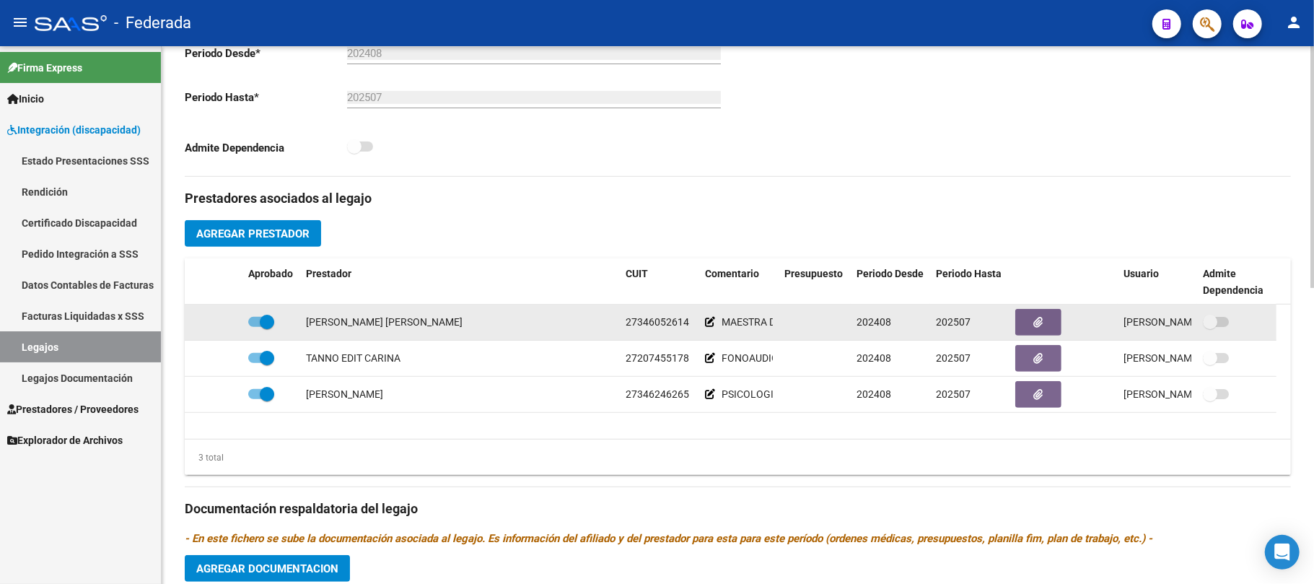
click at [269, 325] on span at bounding box center [267, 322] width 14 height 14
click at [256, 327] on input "checkbox" at bounding box center [255, 327] width 1 height 1
click at [269, 325] on span at bounding box center [261, 322] width 26 height 10
click at [256, 327] on input "checkbox" at bounding box center [255, 327] width 1 height 1
checkbox input "true"
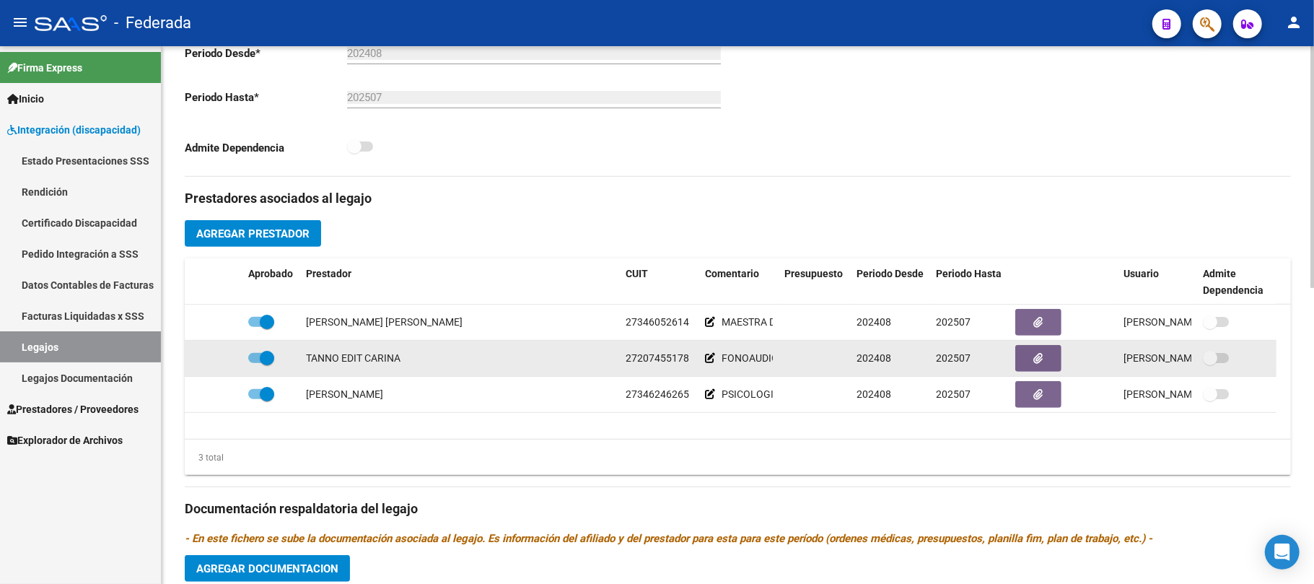
click at [269, 351] on span at bounding box center [267, 358] width 14 height 14
click at [256, 363] on input "checkbox" at bounding box center [255, 363] width 1 height 1
click at [269, 355] on span at bounding box center [261, 358] width 26 height 10
click at [256, 363] on input "checkbox" at bounding box center [255, 363] width 1 height 1
checkbox input "true"
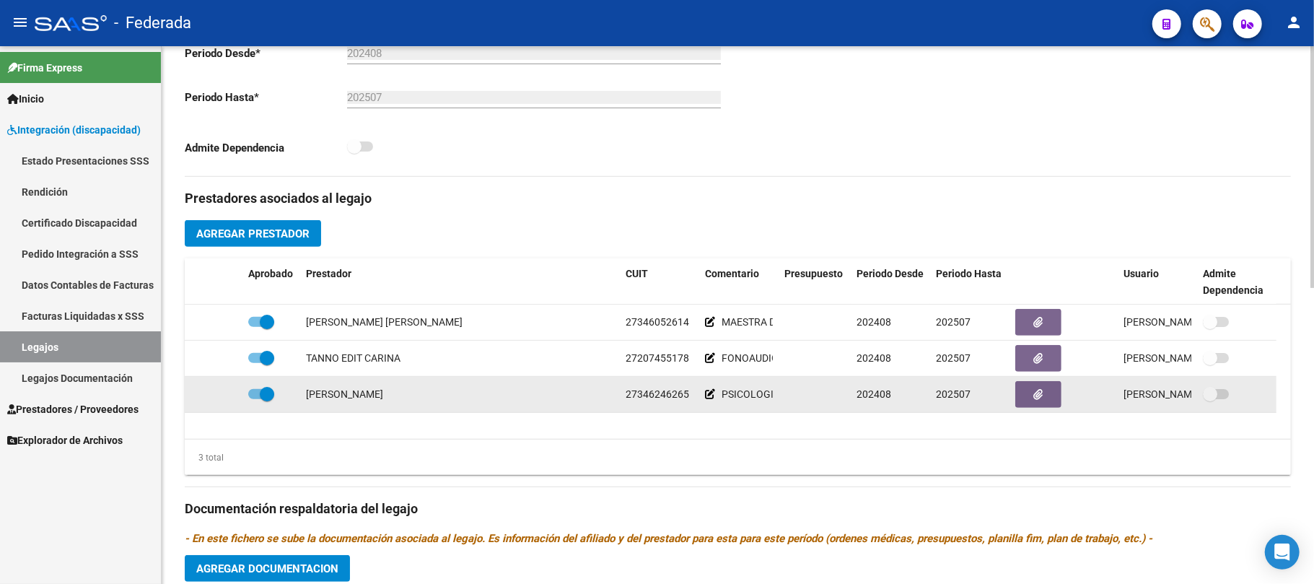
click at [269, 391] on span at bounding box center [267, 394] width 14 height 14
click at [256, 399] on input "checkbox" at bounding box center [255, 399] width 1 height 1
click at [269, 391] on span at bounding box center [261, 394] width 26 height 10
click at [256, 399] on input "checkbox" at bounding box center [255, 399] width 1 height 1
checkbox input "true"
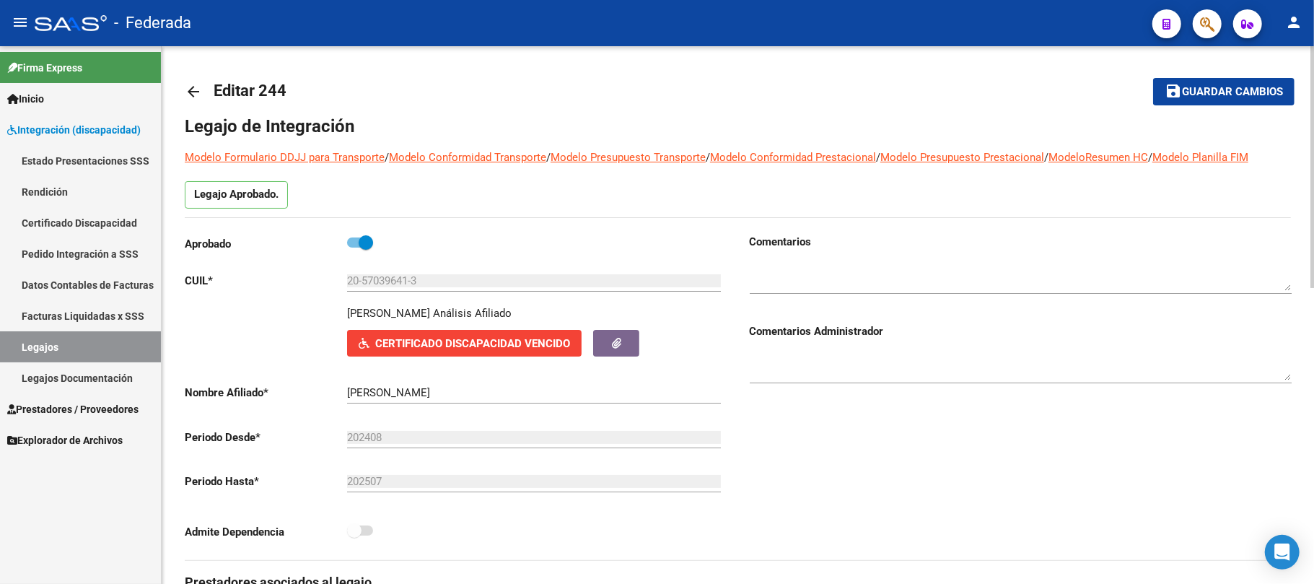
scroll to position [0, 0]
click at [1207, 97] on span "Guardar cambios" at bounding box center [1232, 93] width 101 height 13
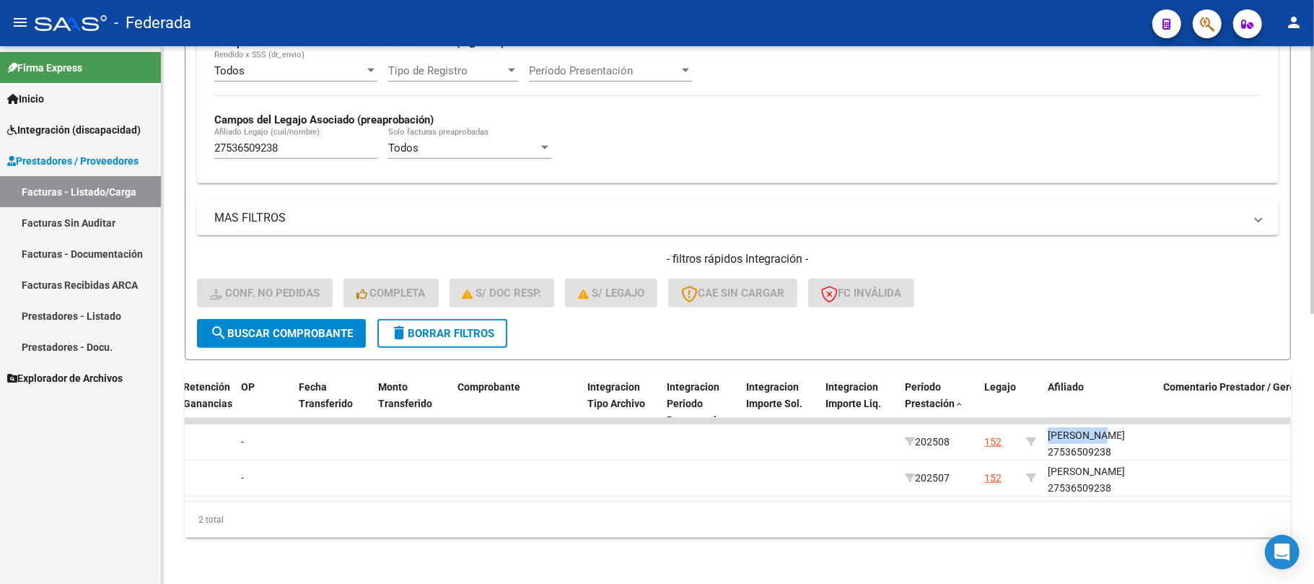
scroll to position [0, 1359]
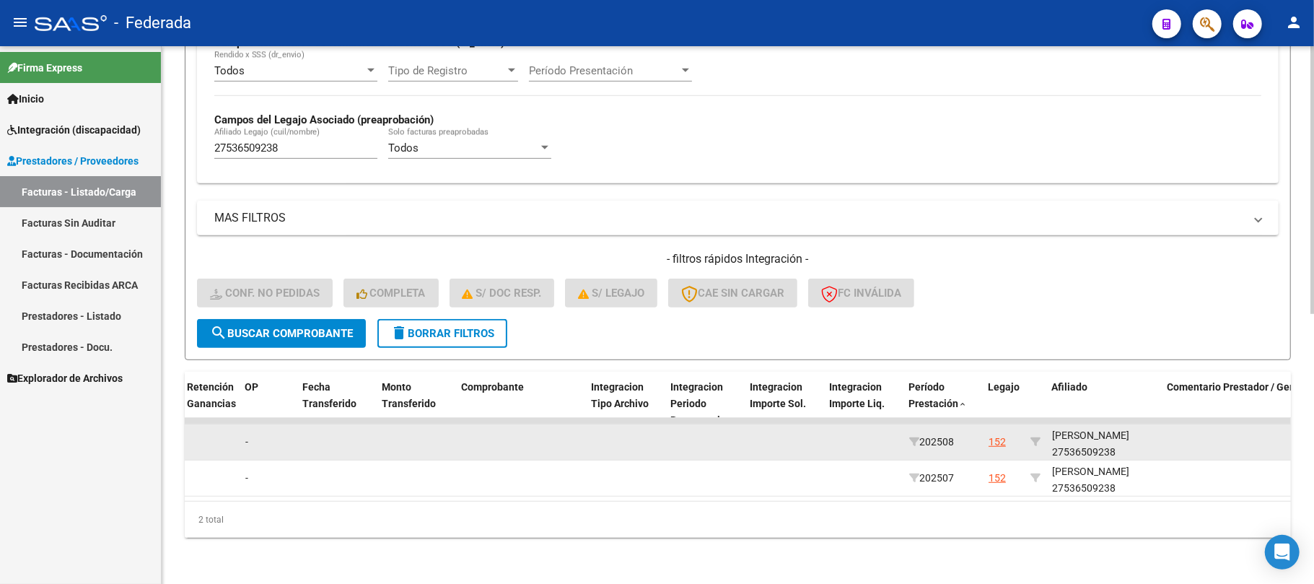
click at [1075, 437] on div "[PERSON_NAME] 27536509238" at bounding box center [1104, 443] width 104 height 33
copy div "27536509238"
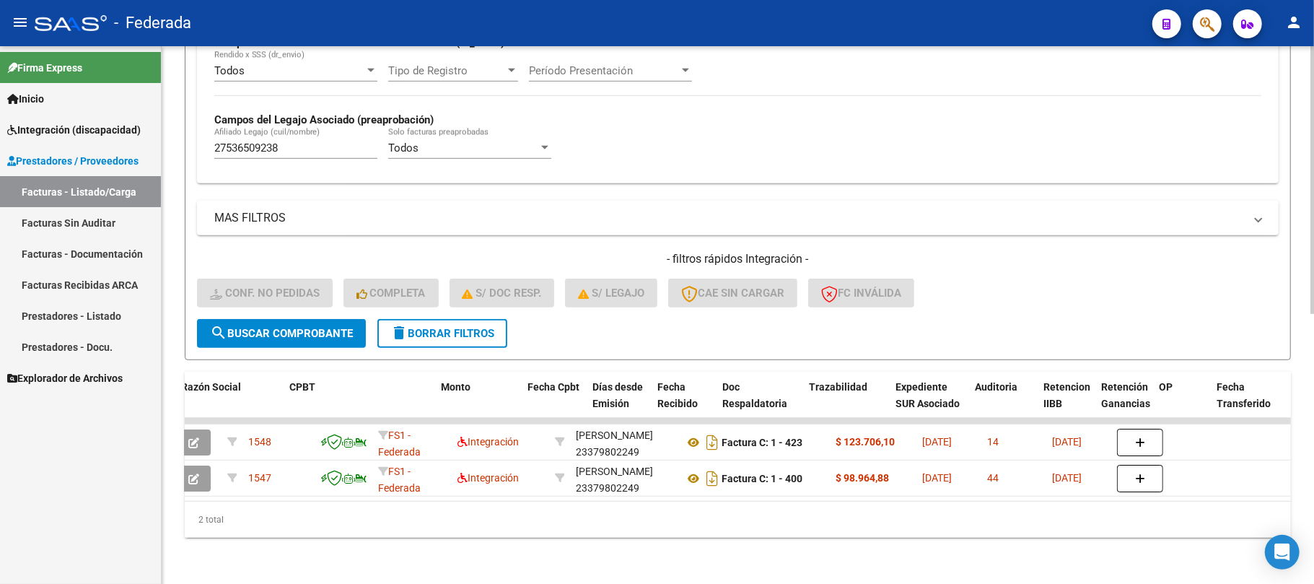
scroll to position [0, 0]
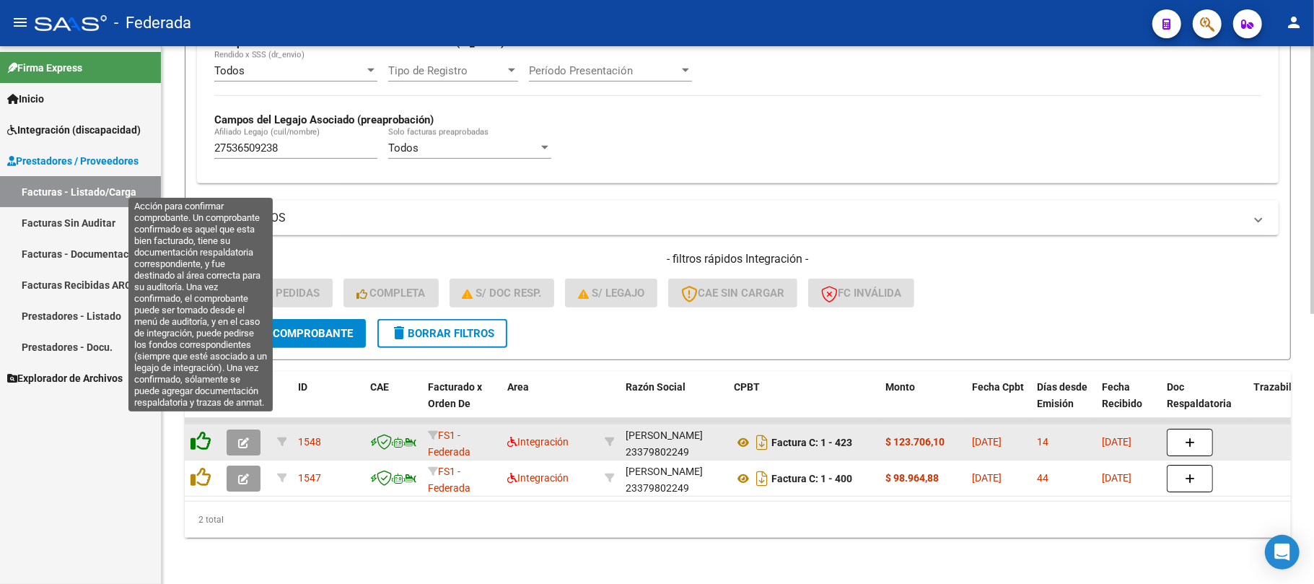
click at [206, 431] on icon at bounding box center [201, 441] width 20 height 20
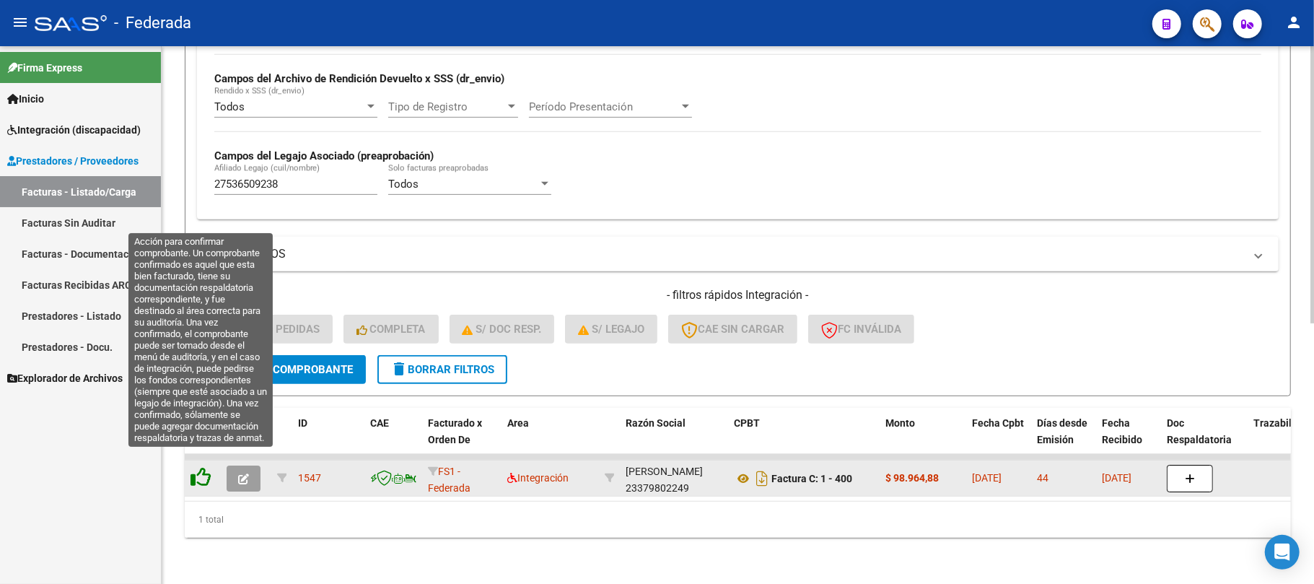
click at [204, 467] on icon at bounding box center [201, 477] width 20 height 20
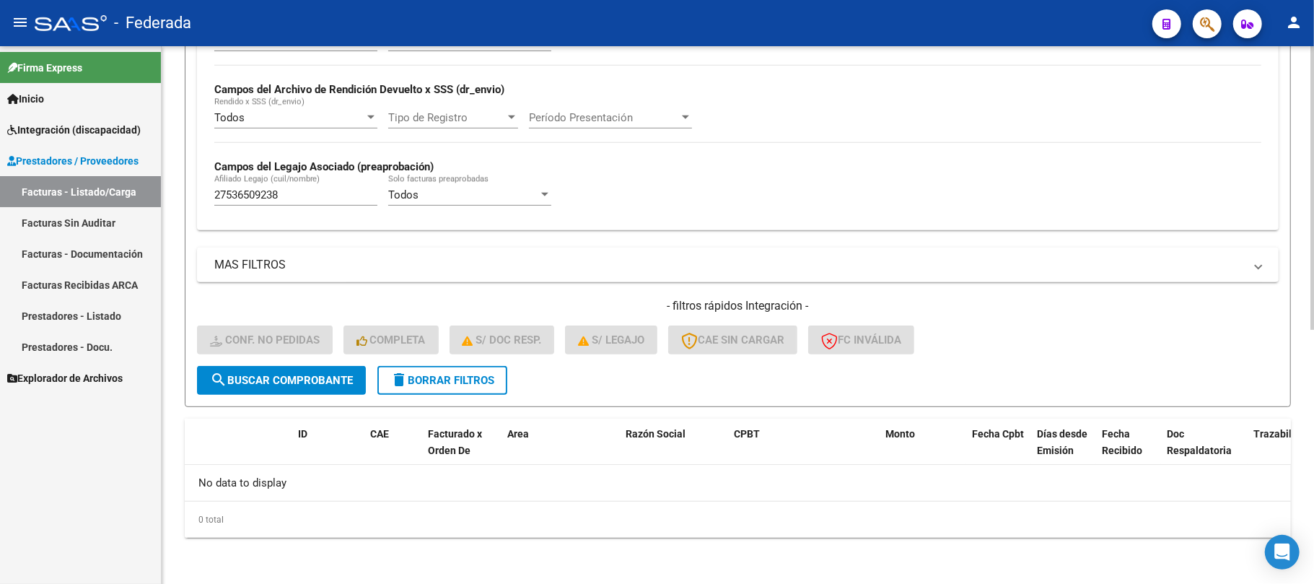
click at [449, 381] on span "delete Borrar Filtros" at bounding box center [443, 380] width 104 height 13
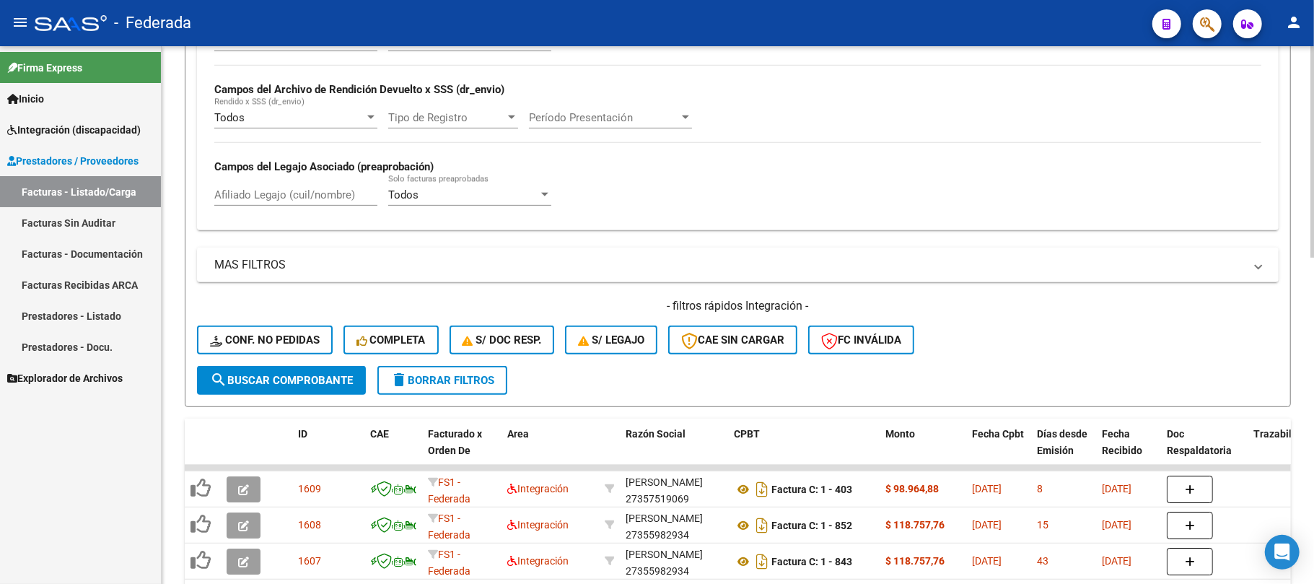
scroll to position [576, 0]
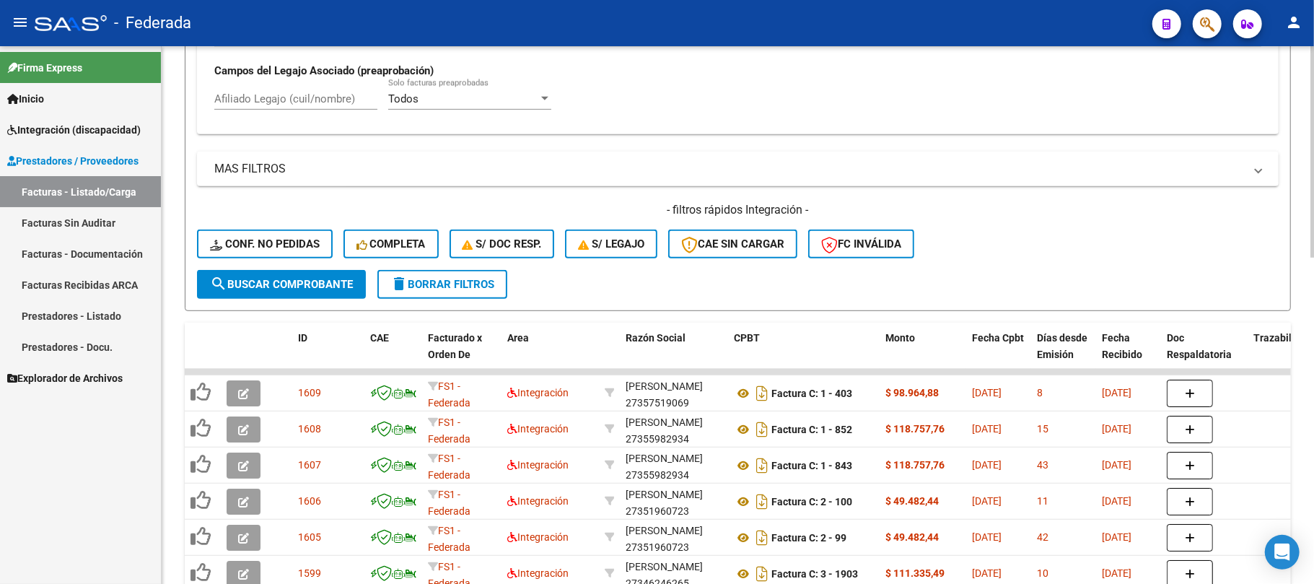
click at [332, 244] on div "- filtros rápidos Integración - Conf. no pedidas Completa S/ Doc Resp. S/ legaj…" at bounding box center [738, 236] width 1082 height 68
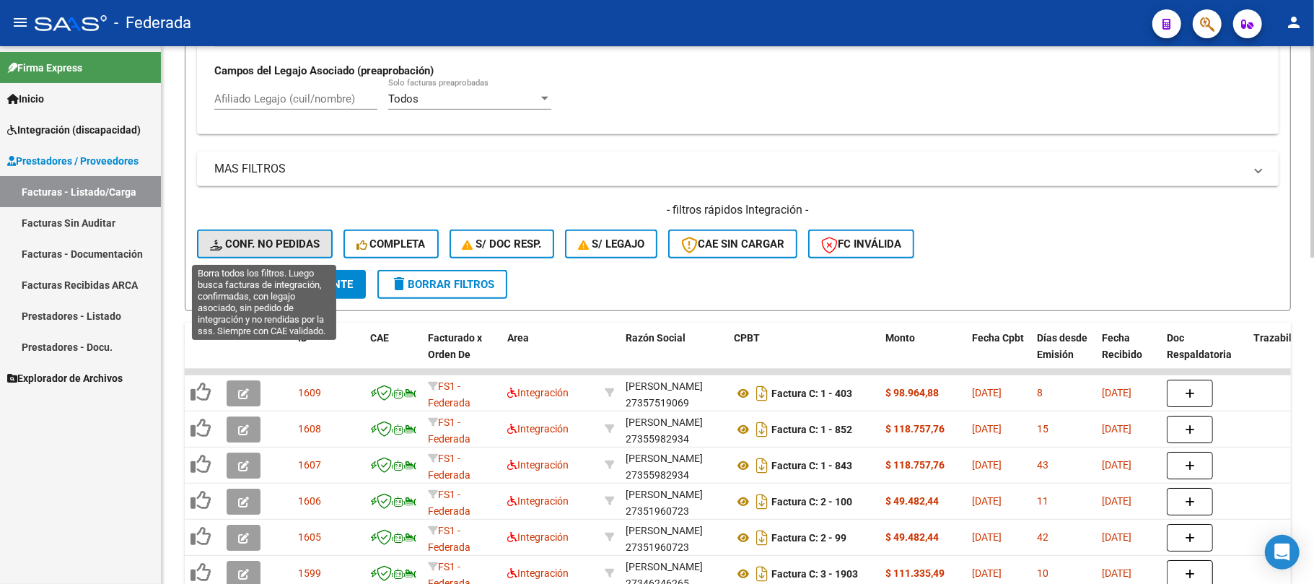
click at [322, 244] on button "Conf. no pedidas" at bounding box center [265, 244] width 136 height 29
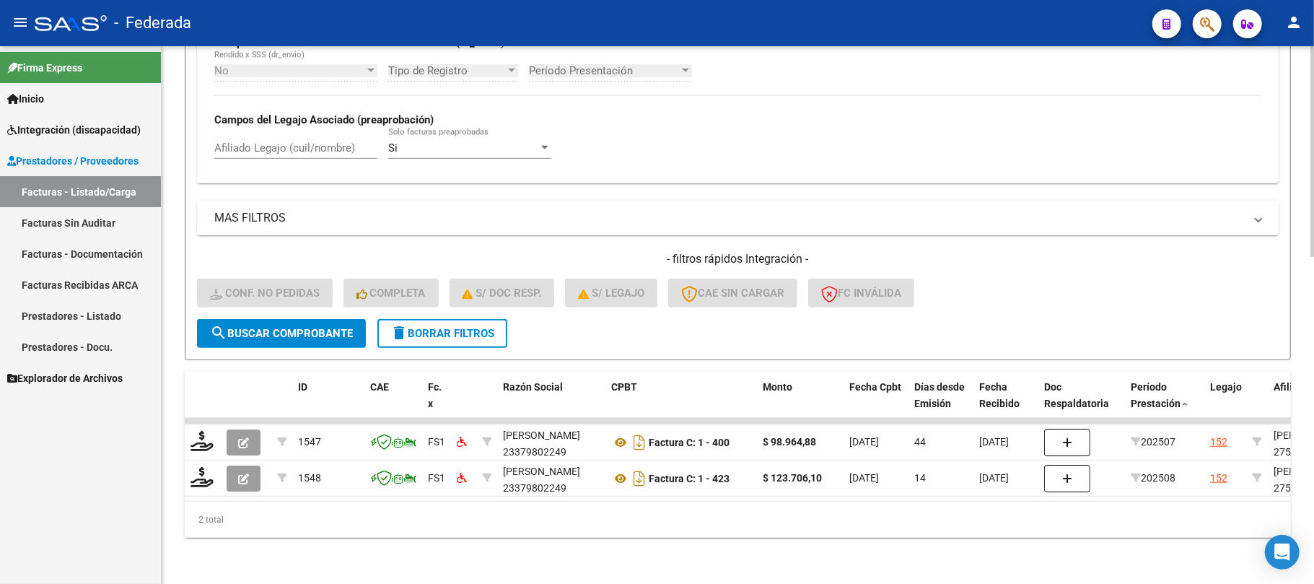
scroll to position [541, 0]
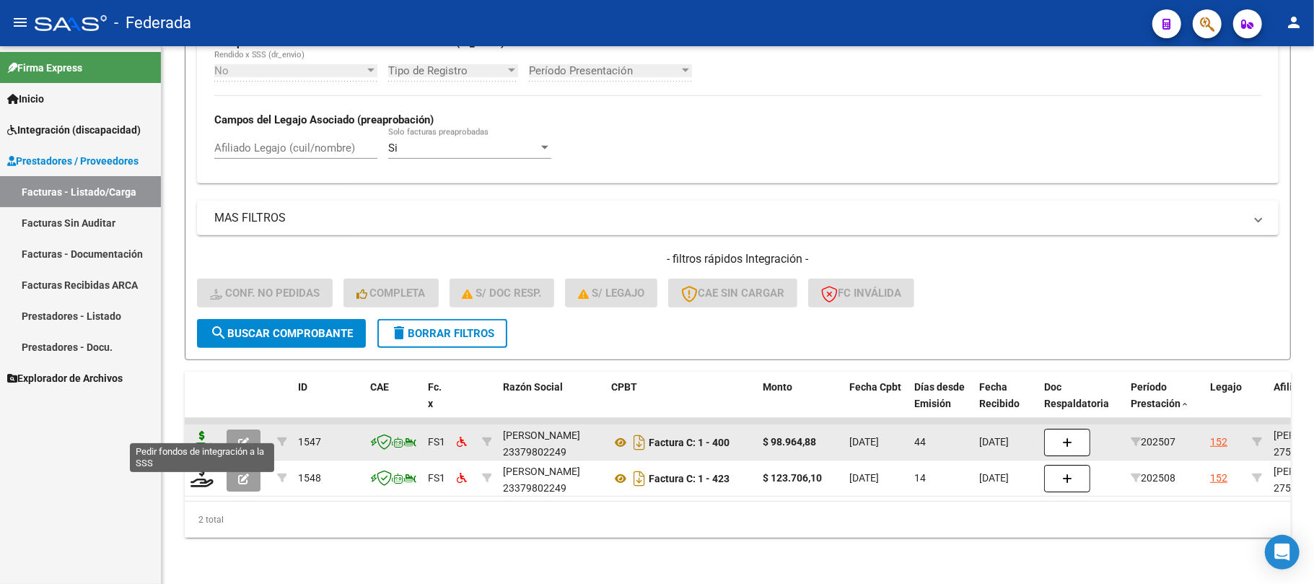
click at [195, 431] on icon at bounding box center [202, 441] width 23 height 20
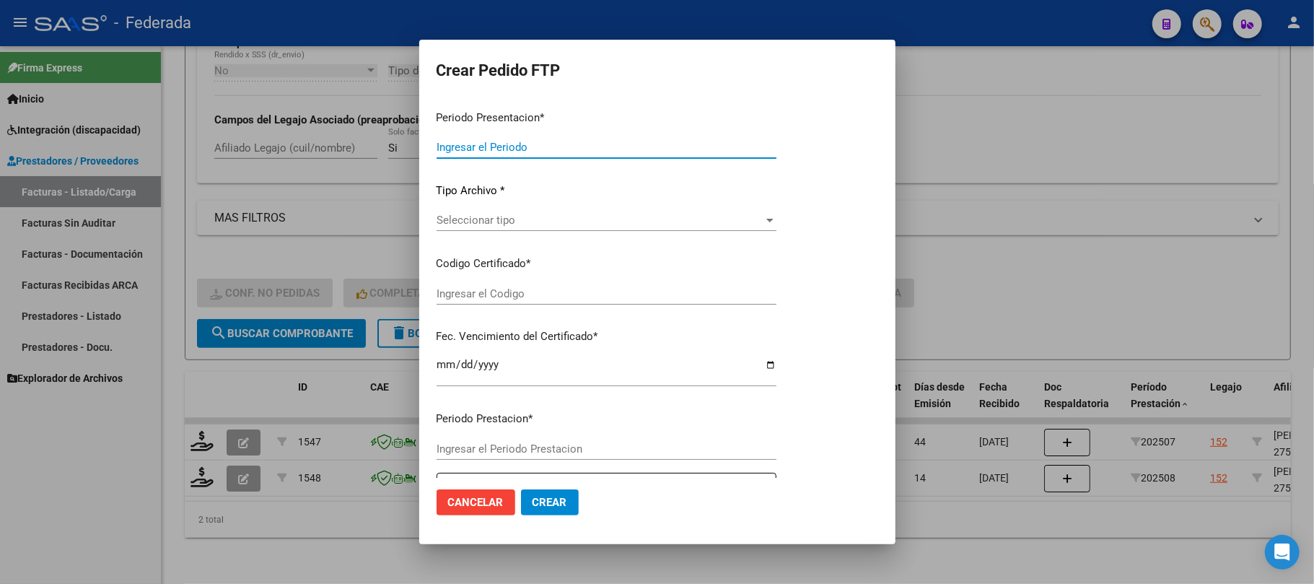
type input "202508"
type input "202507"
type input "$ 98.964,88"
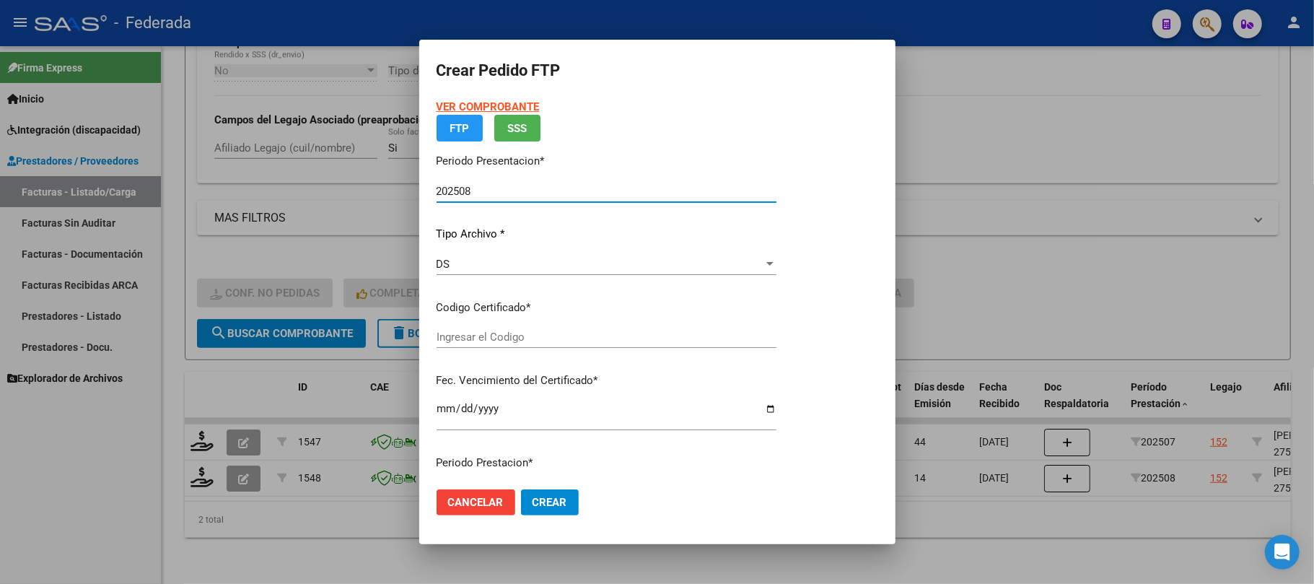
type input "ARG01000536509232023033020330330ERI266"
type input "[DATE]"
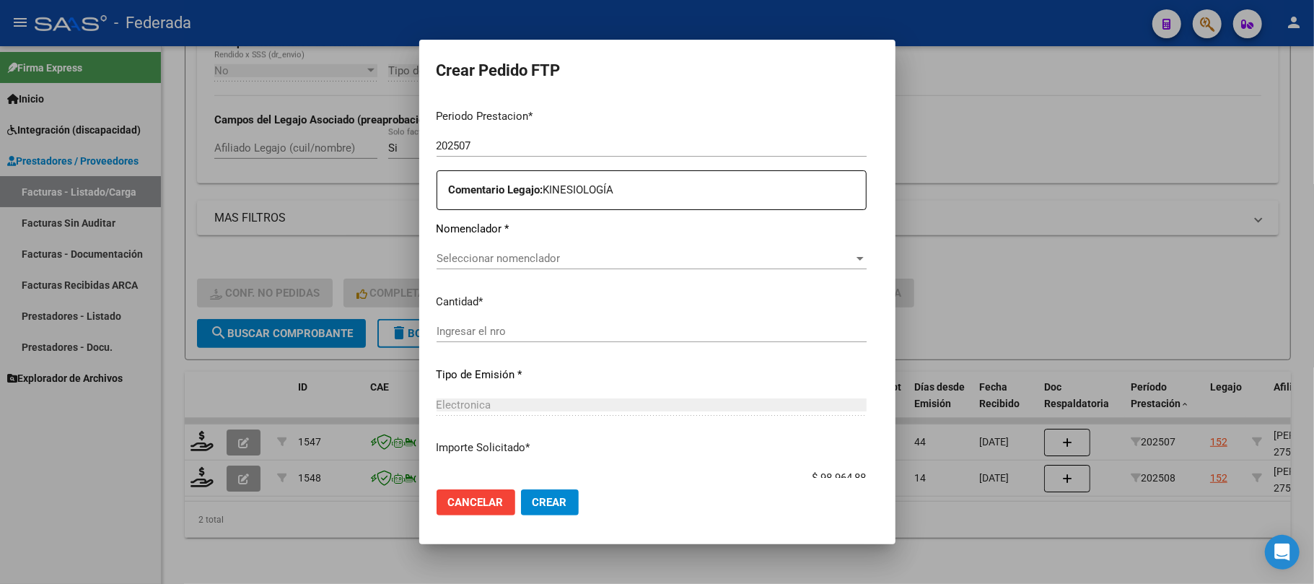
scroll to position [570, 0]
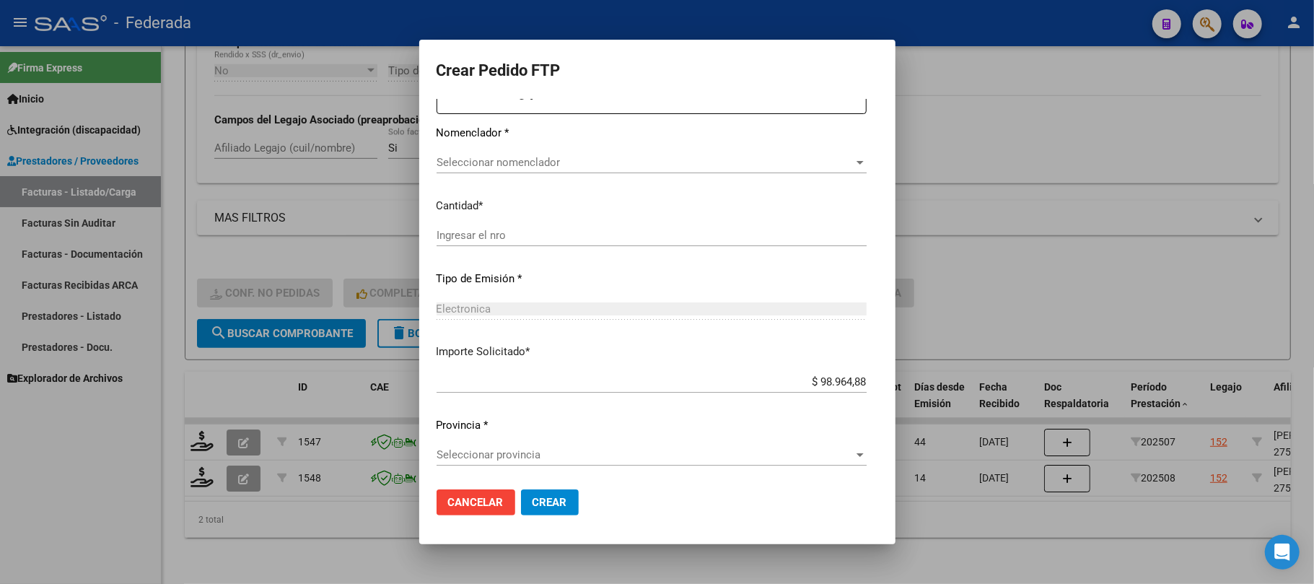
click at [455, 504] on span "Cancelar" at bounding box center [476, 502] width 56 height 13
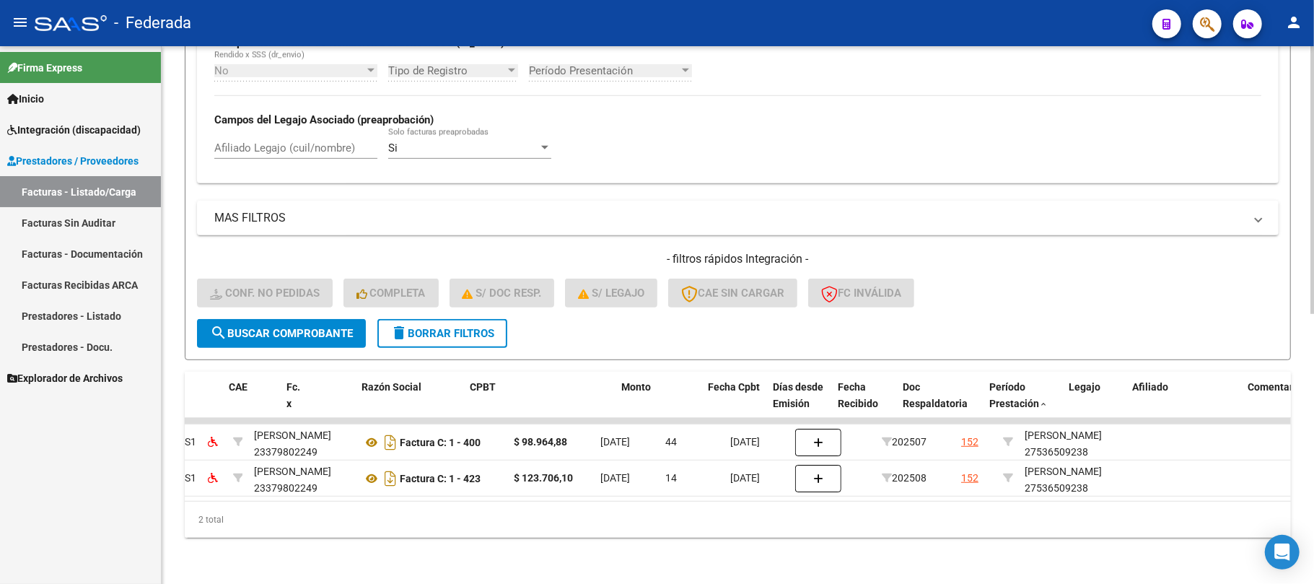
scroll to position [0, 525]
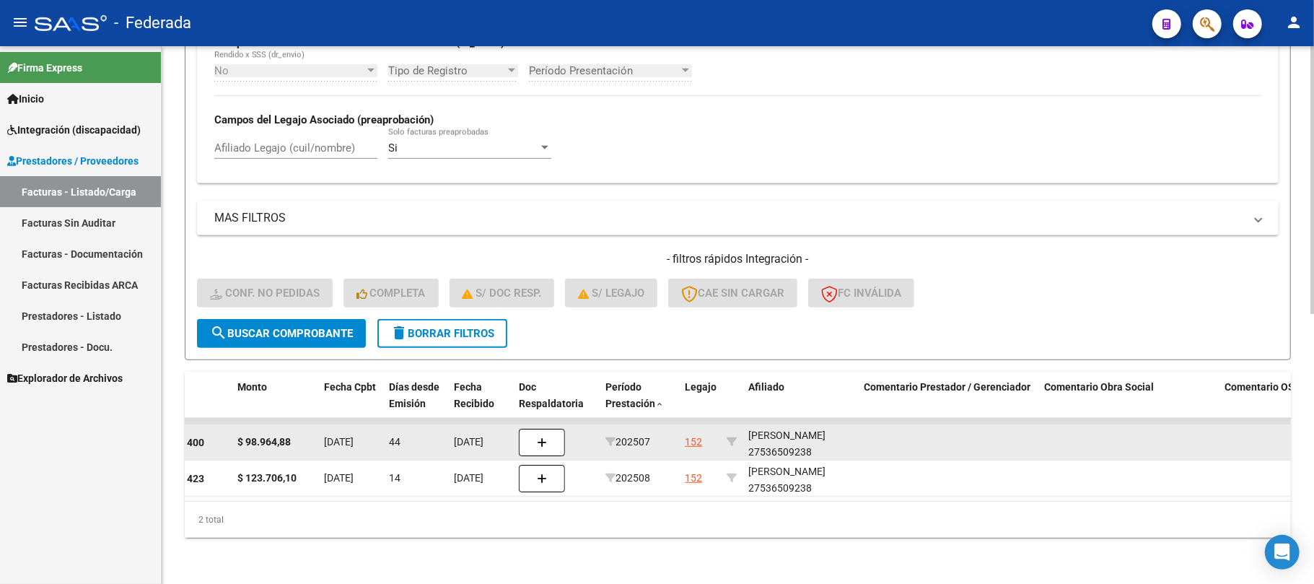
click at [783, 442] on div "VOUILLOUD CATALINA 27536509238" at bounding box center [801, 443] width 104 height 33
copy div "27536509238"
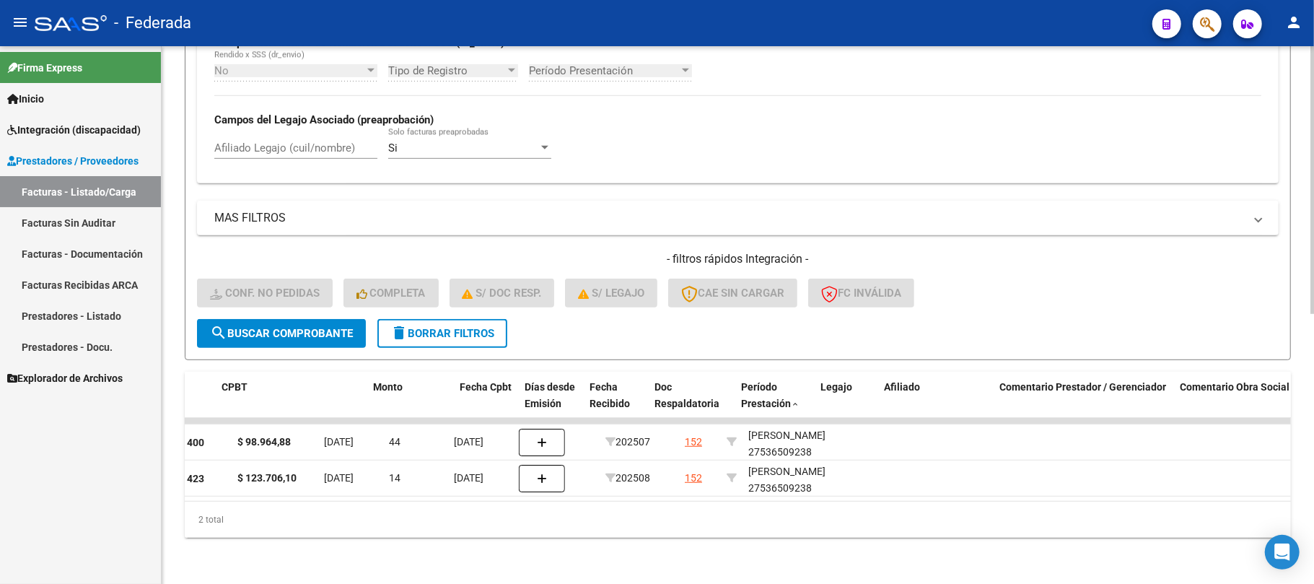
scroll to position [0, 0]
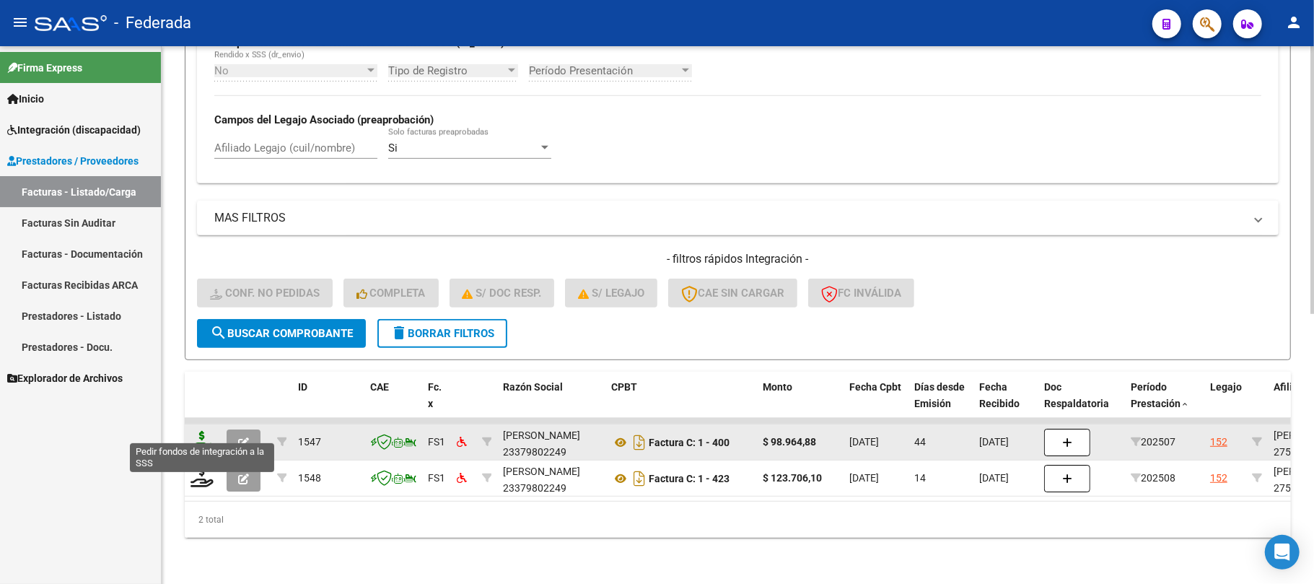
click at [203, 431] on icon at bounding box center [202, 441] width 23 height 20
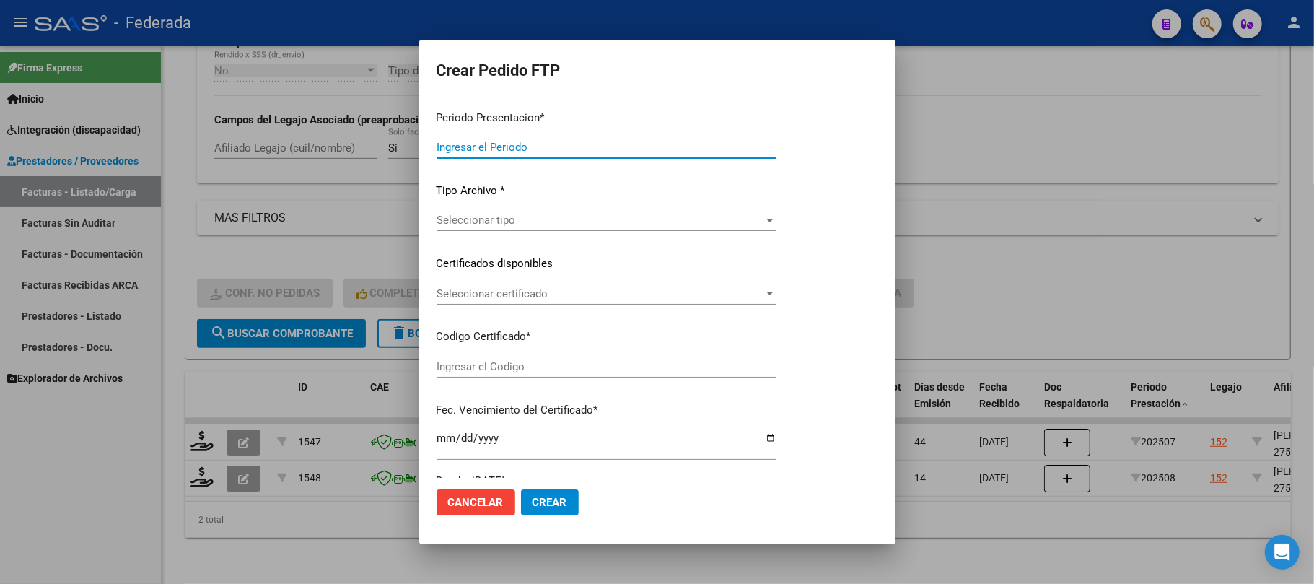
type input "202508"
type input "202507"
type input "$ 98.964,88"
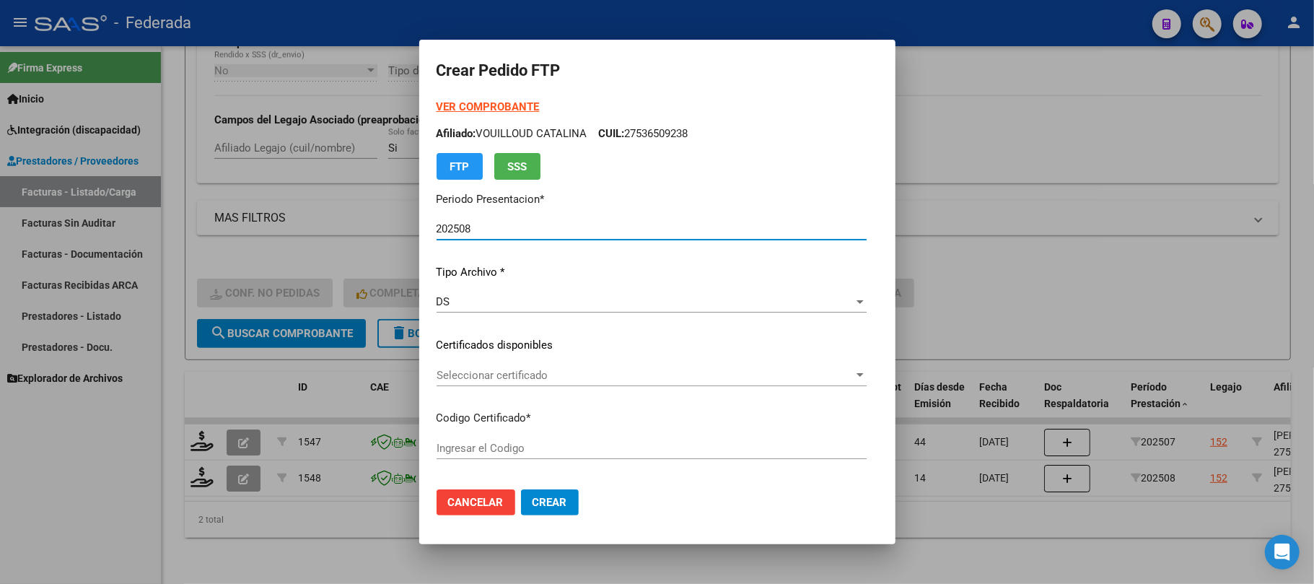
type input "ARG01000536509232023033020330330ERI266"
type input "2033-03-30"
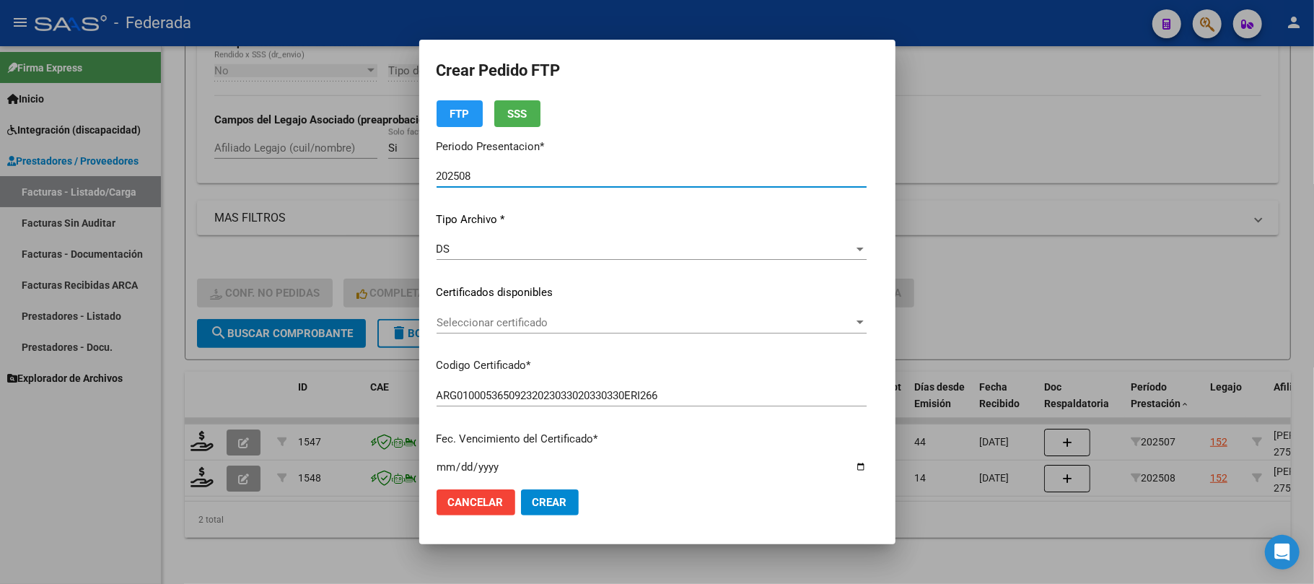
scroll to position [96, 0]
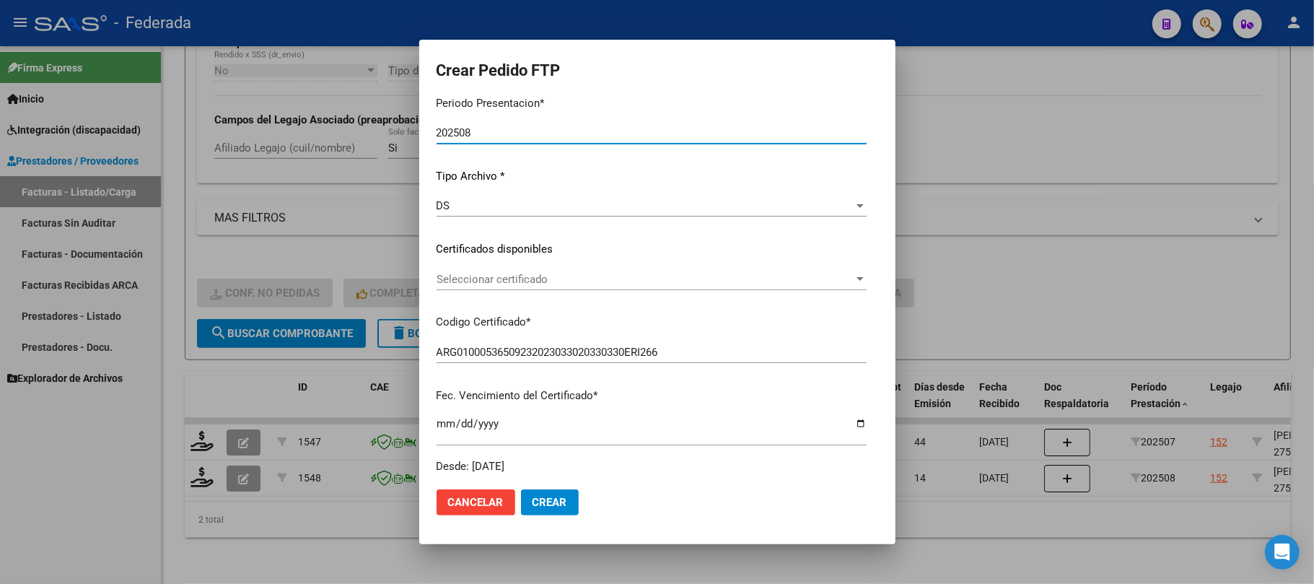
click at [523, 286] on div "Seleccionar certificado Seleccionar certificado" at bounding box center [652, 280] width 430 height 22
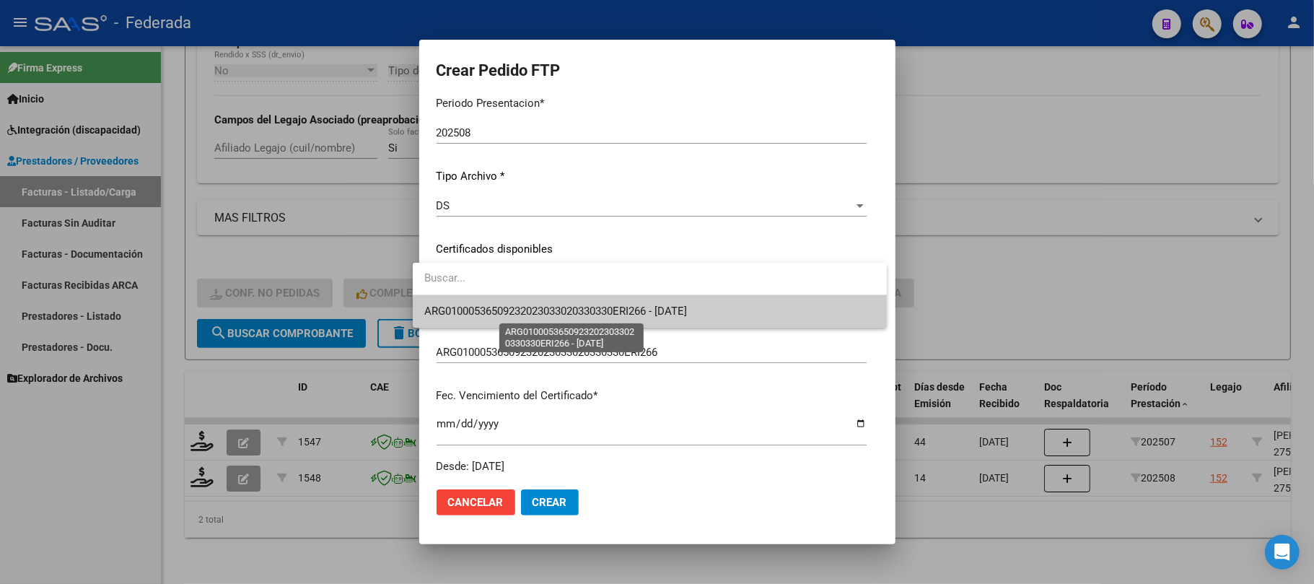
click at [518, 310] on span "ARG01000536509232023033020330330ERI266 - 2033-03-30" at bounding box center [555, 311] width 263 height 13
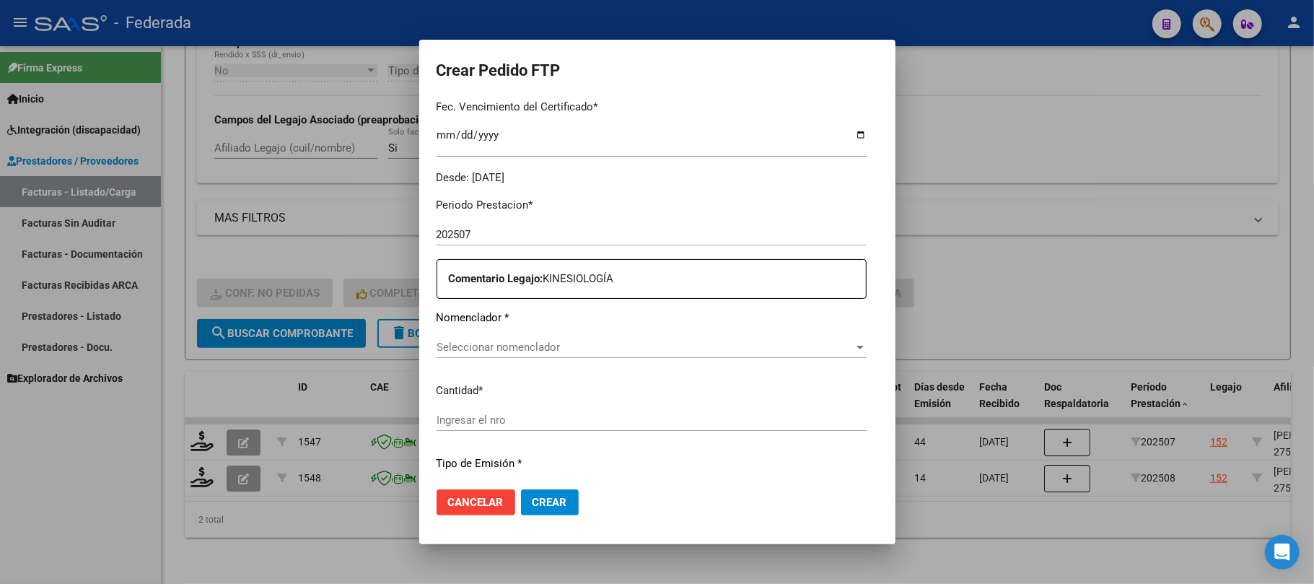
scroll to position [481, 0]
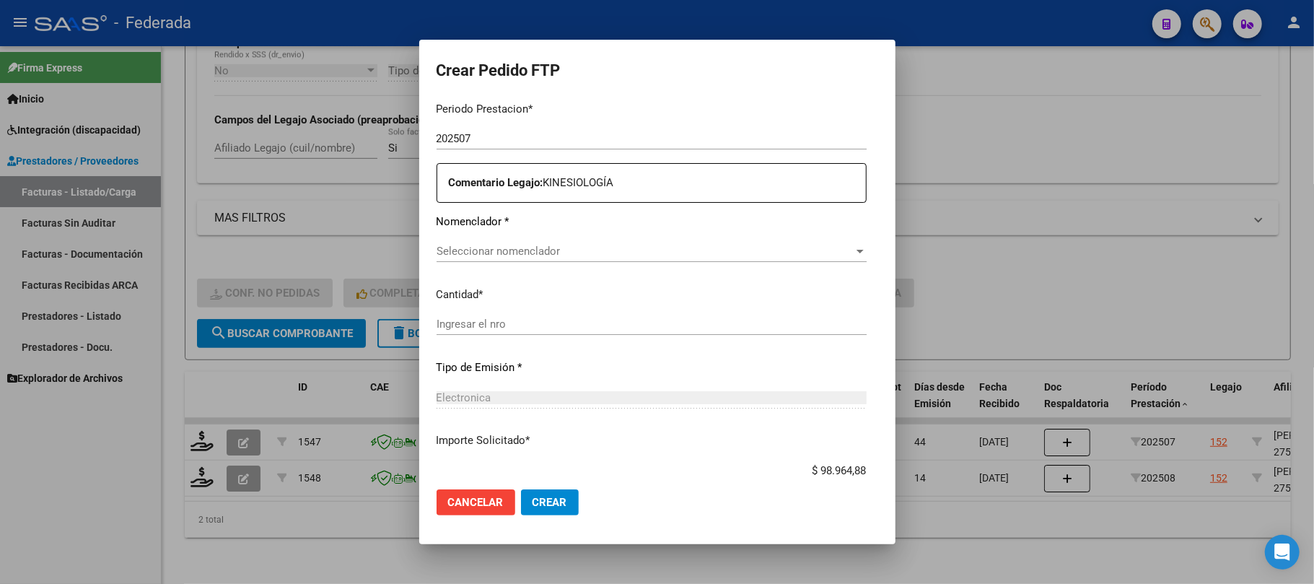
click at [525, 258] on div "Seleccionar nomenclador Seleccionar nomenclador" at bounding box center [652, 251] width 430 height 22
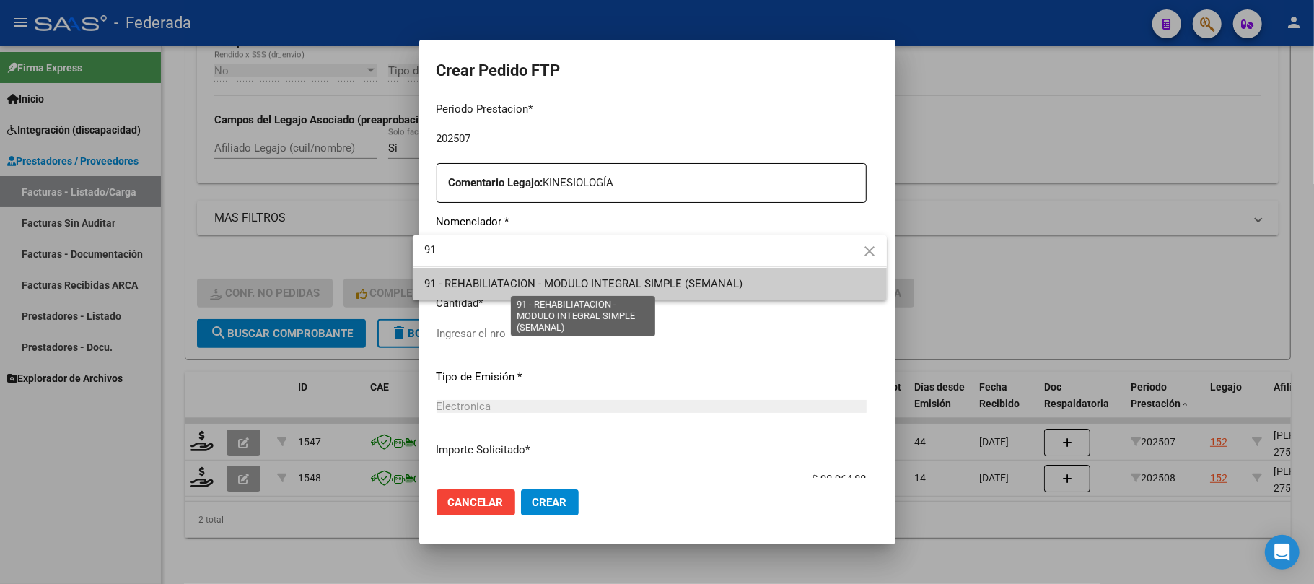
type input "91"
click at [503, 282] on span "91 - REHABILIATACION - MODULO INTEGRAL SIMPLE (SEMANAL)" at bounding box center [583, 283] width 318 height 13
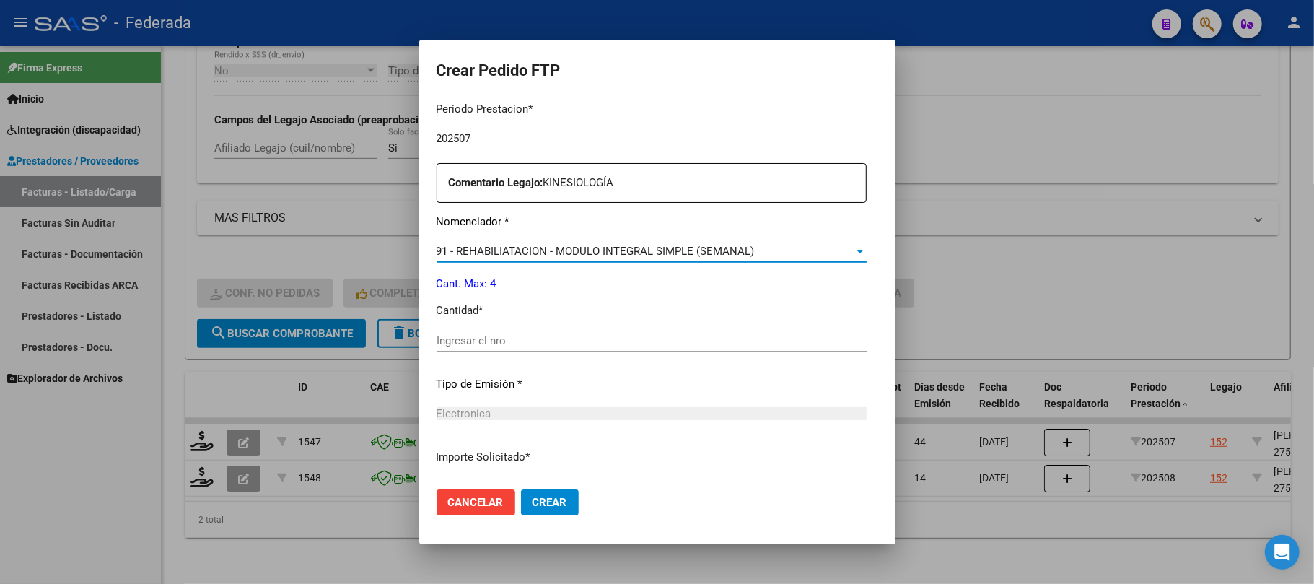
click at [485, 344] on input "Ingresar el nro" at bounding box center [652, 340] width 430 height 13
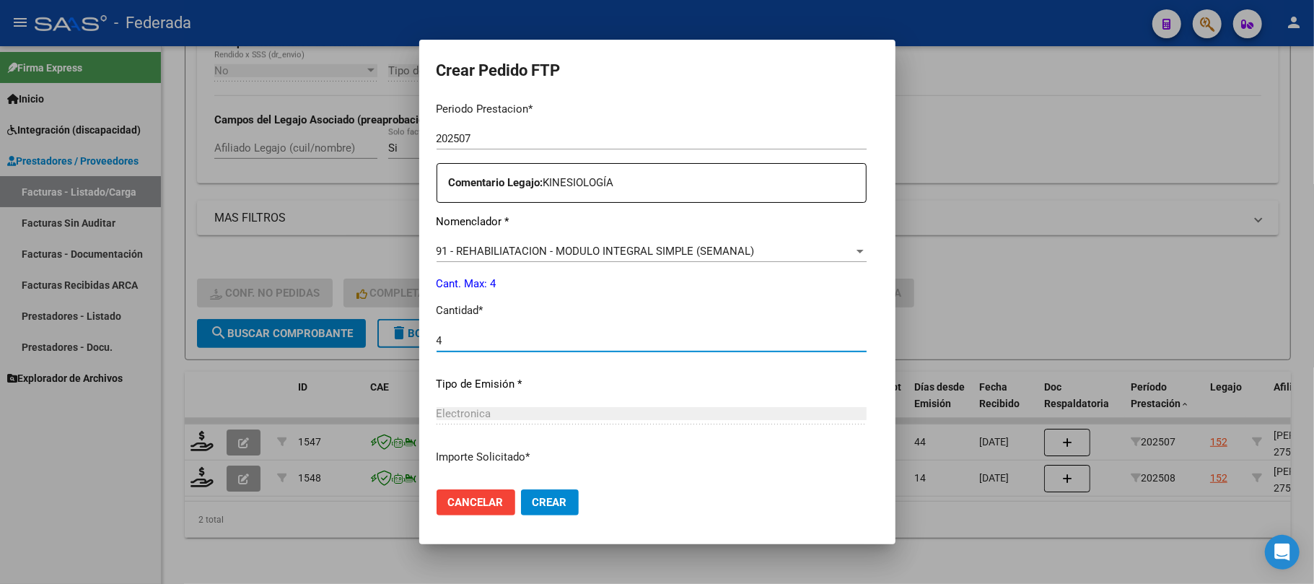
type input "4"
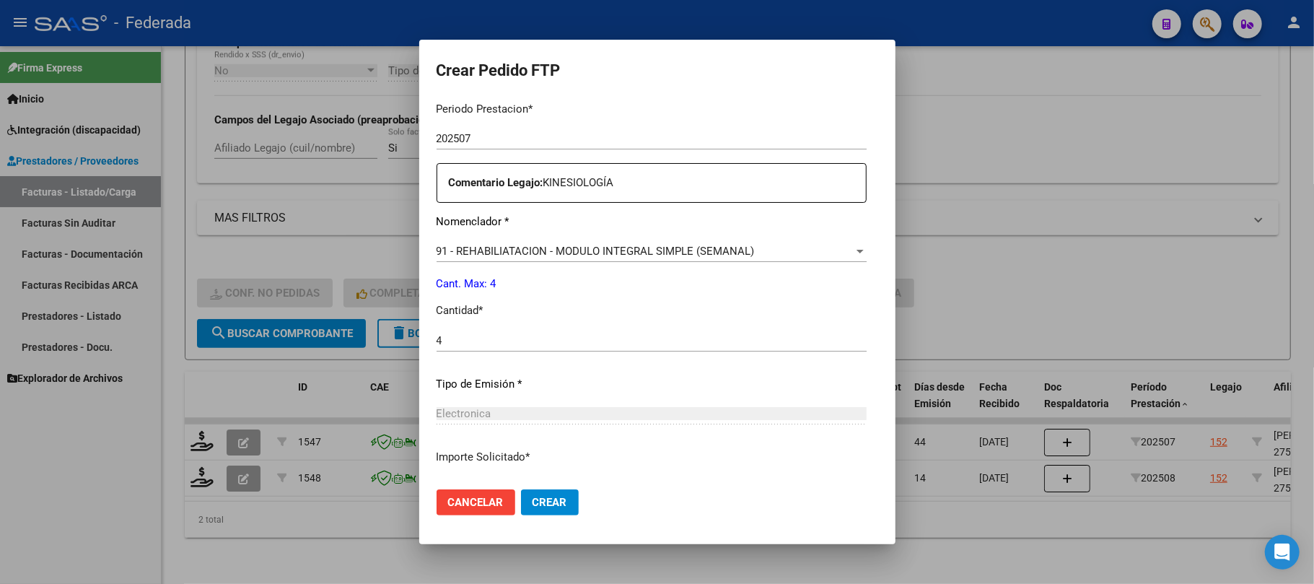
scroll to position [586, 0]
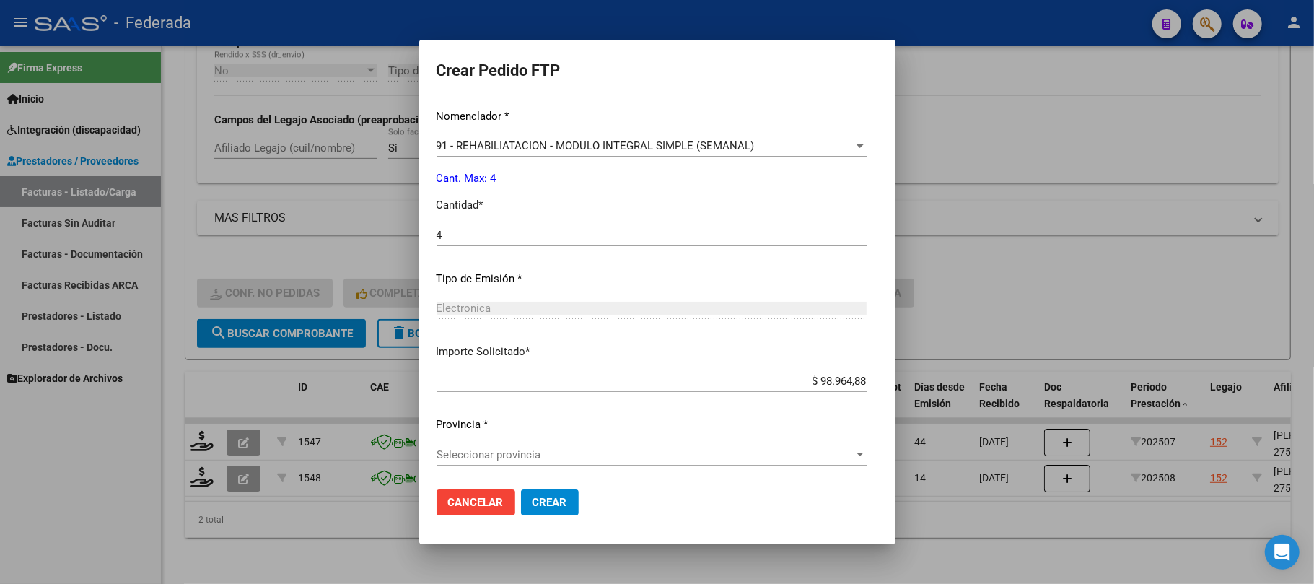
click at [536, 450] on span "Seleccionar provincia" at bounding box center [645, 454] width 417 height 13
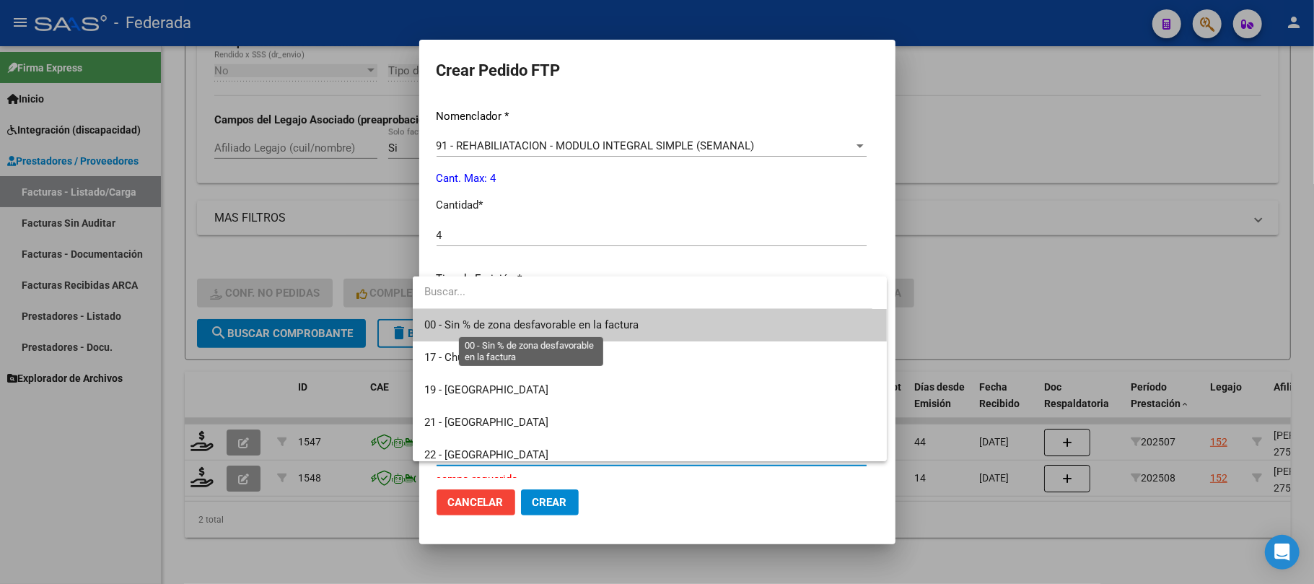
click at [514, 321] on span "00 - Sin % de zona desfavorable en la factura" at bounding box center [531, 324] width 214 height 13
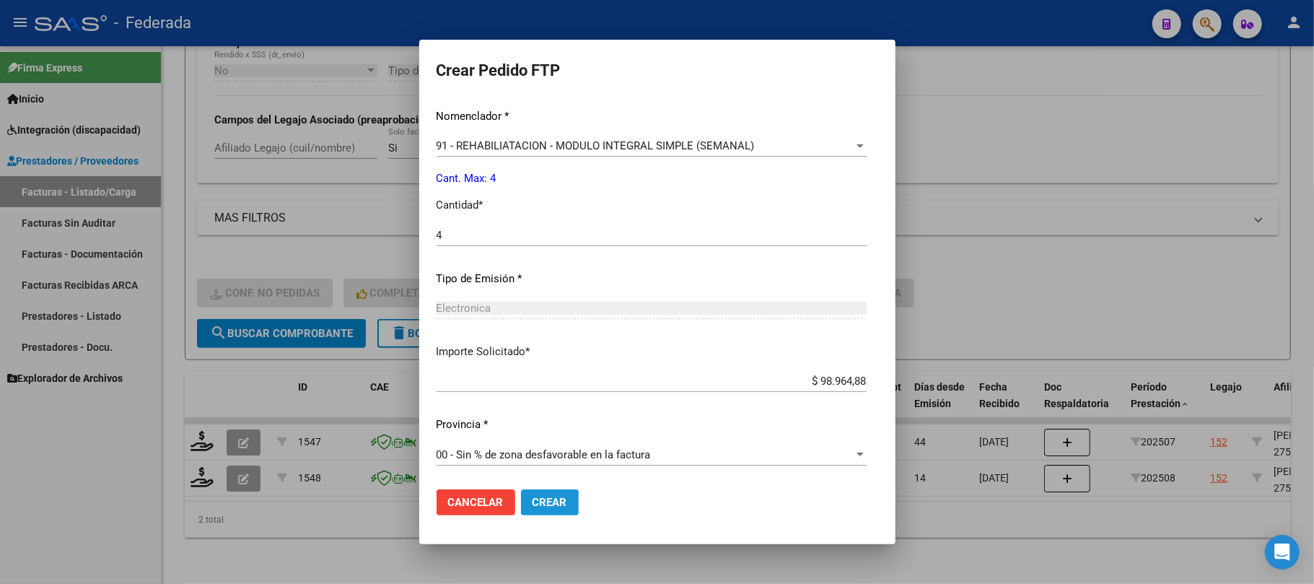
click at [531, 494] on button "Crear" at bounding box center [550, 502] width 58 height 26
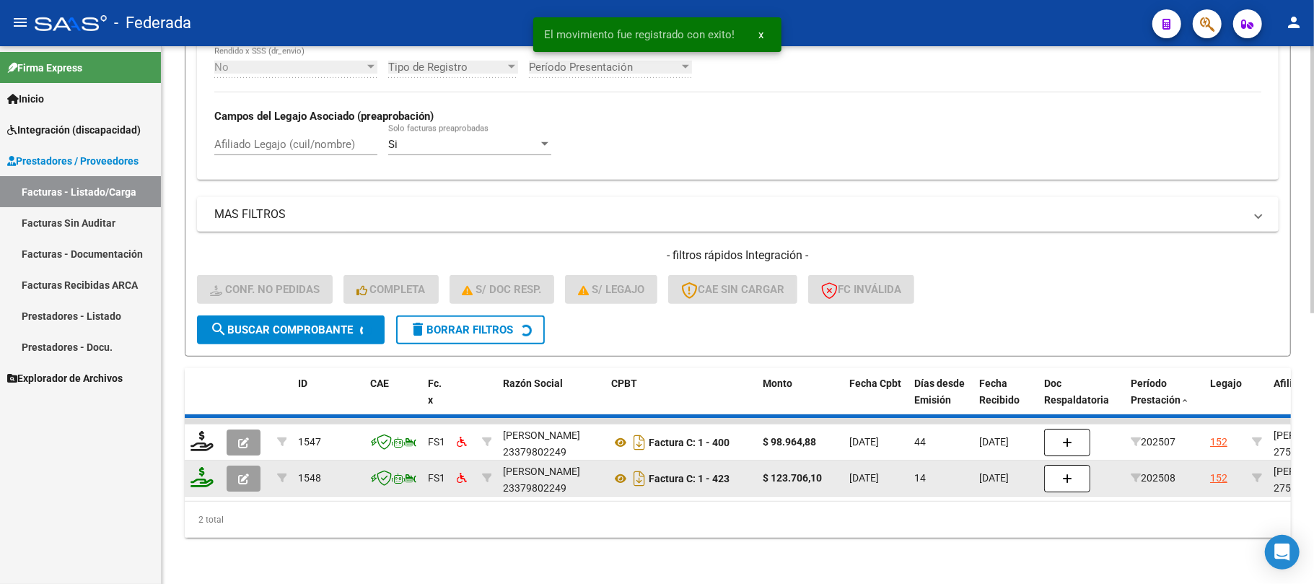
scroll to position [506, 0]
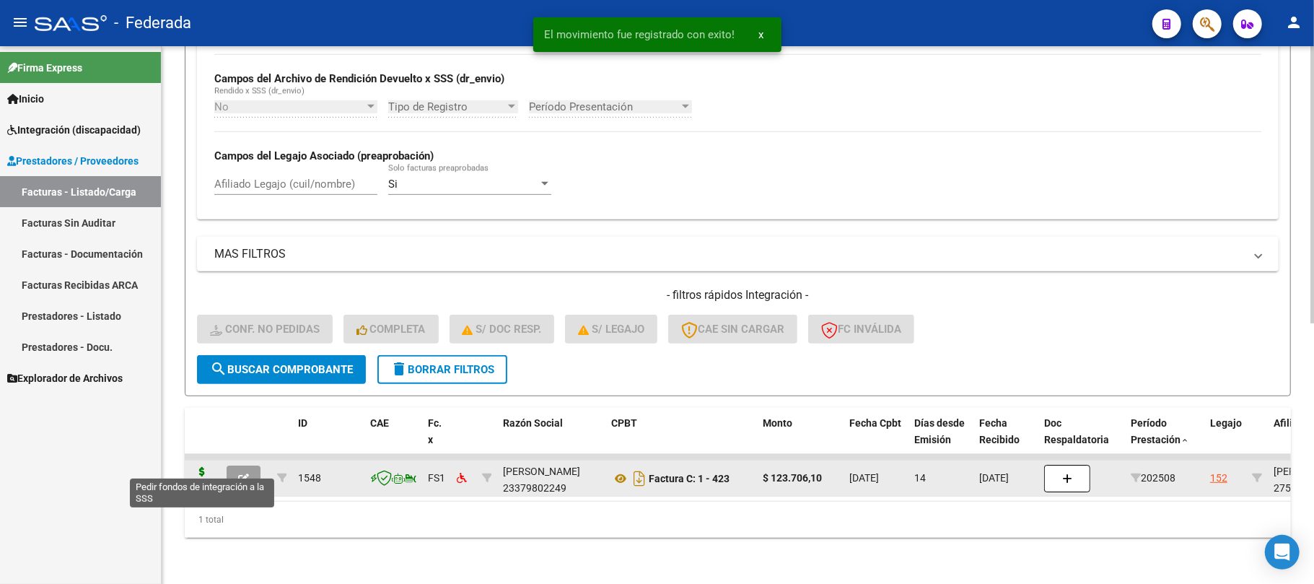
click at [201, 467] on icon at bounding box center [202, 477] width 23 height 20
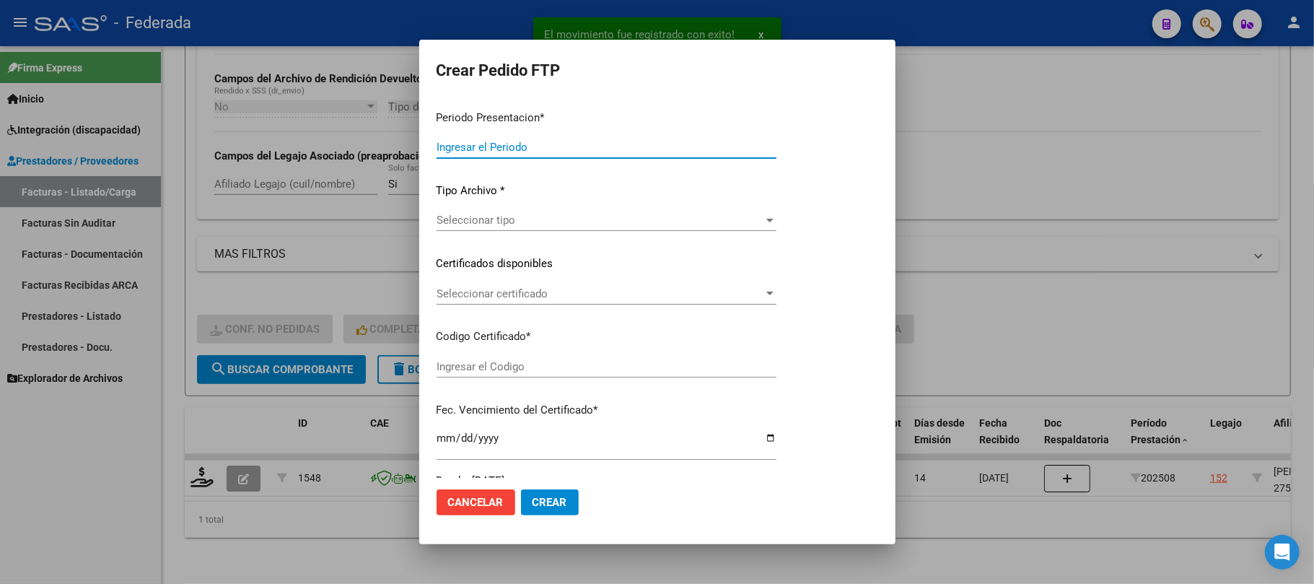
type input "202508"
type input "$ 123.706,10"
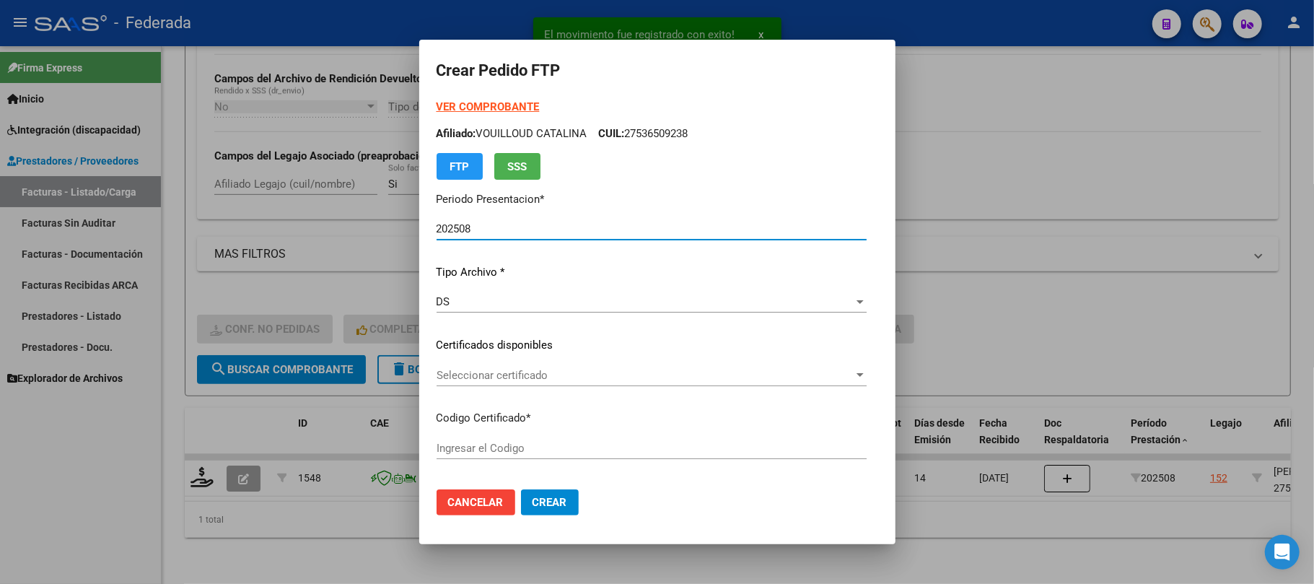
type input "ARG01000536509232023033020330330ERI266"
type input "2033-03-30"
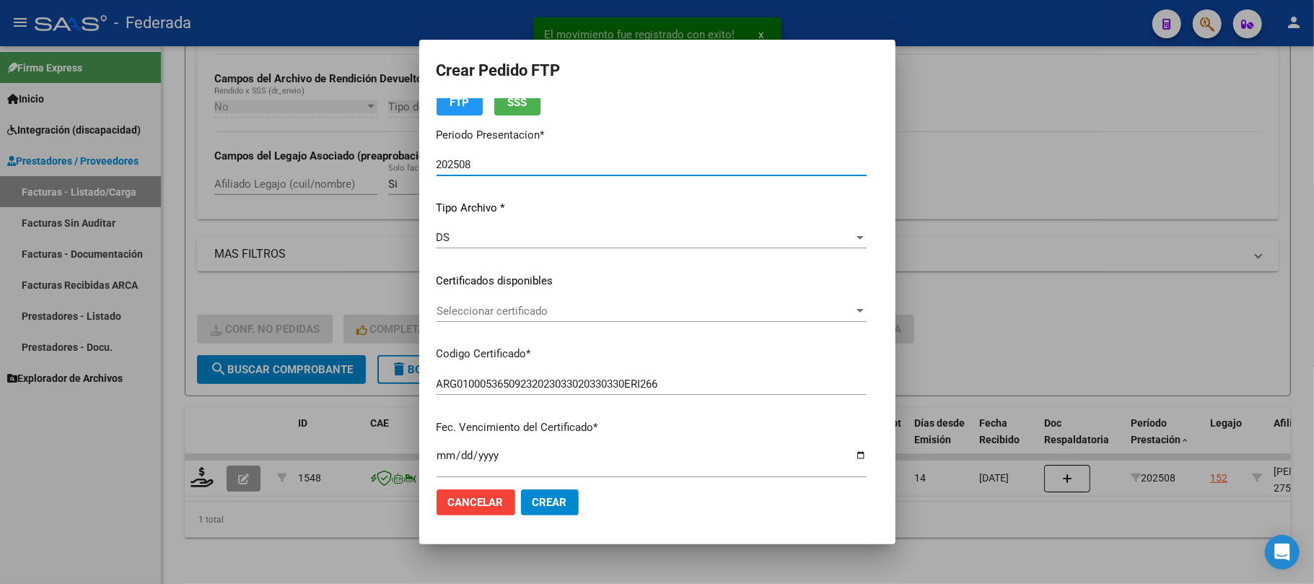
scroll to position [96, 0]
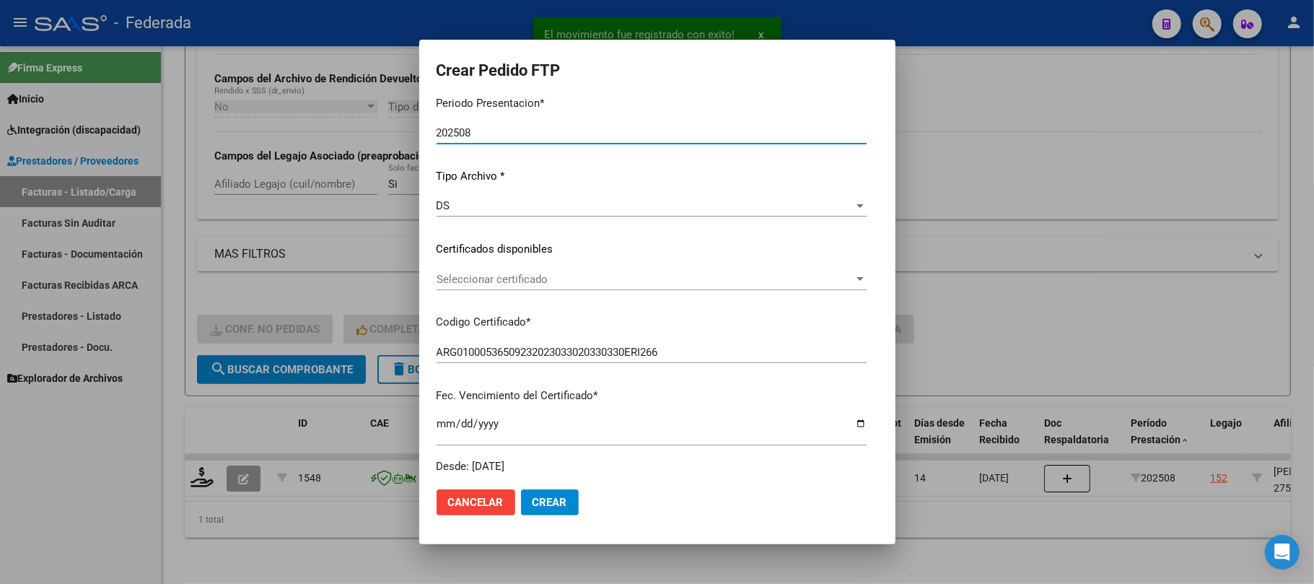
click at [437, 279] on span "Seleccionar certificado" at bounding box center [645, 279] width 417 height 13
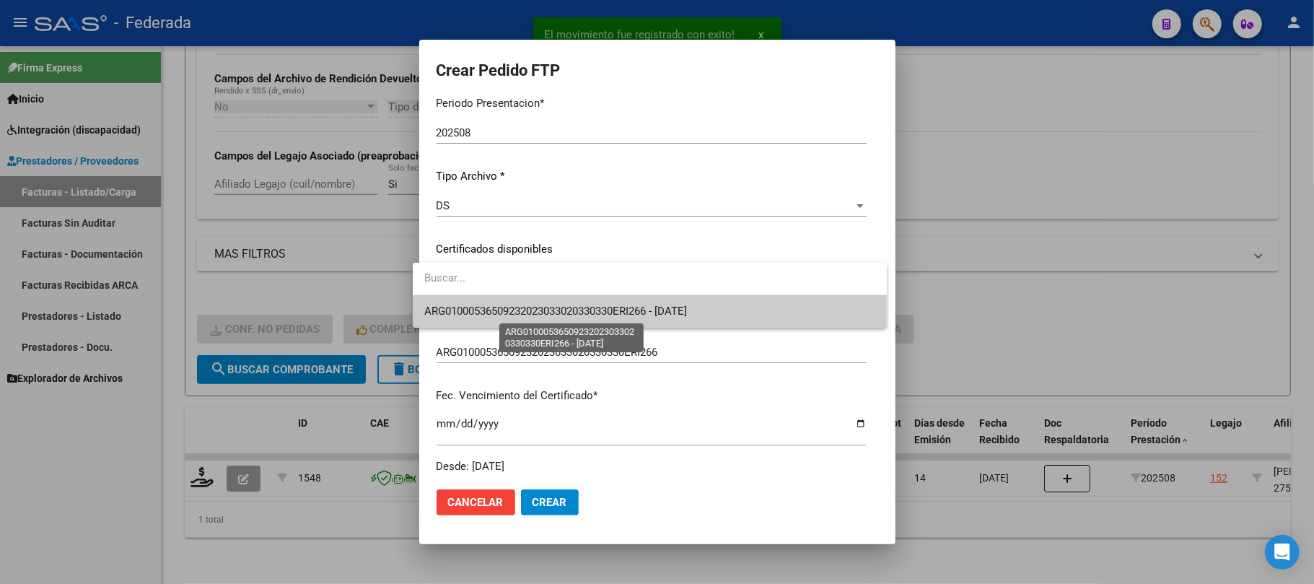
click at [429, 308] on span "ARG01000536509232023033020330330ERI266 - 2033-03-30" at bounding box center [555, 311] width 263 height 13
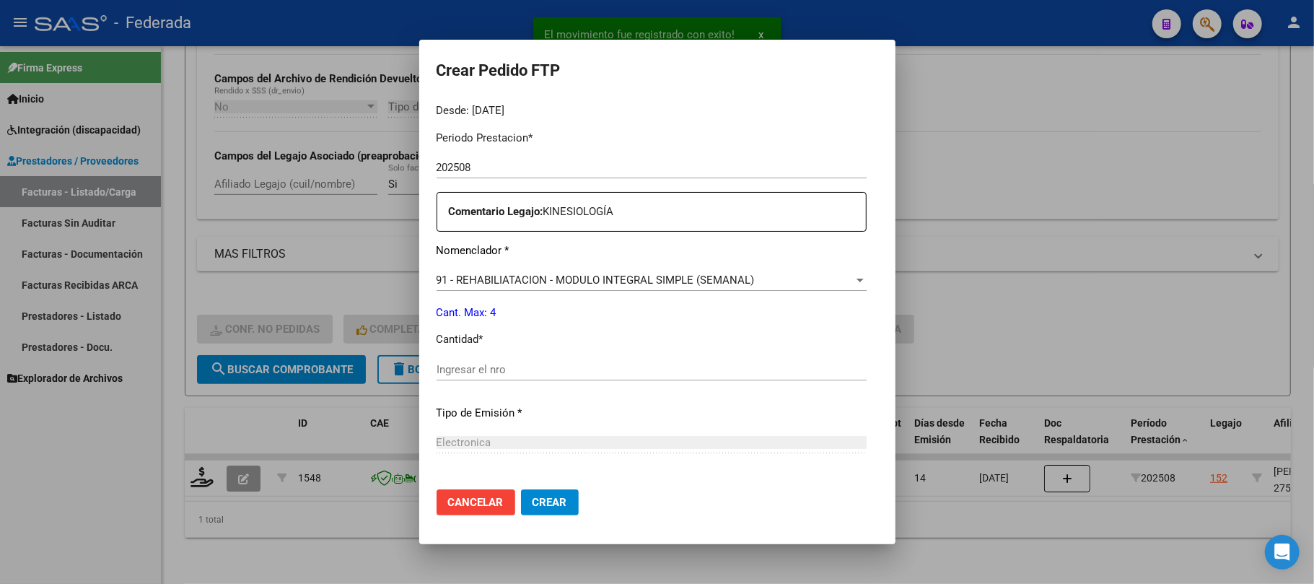
scroll to position [481, 0]
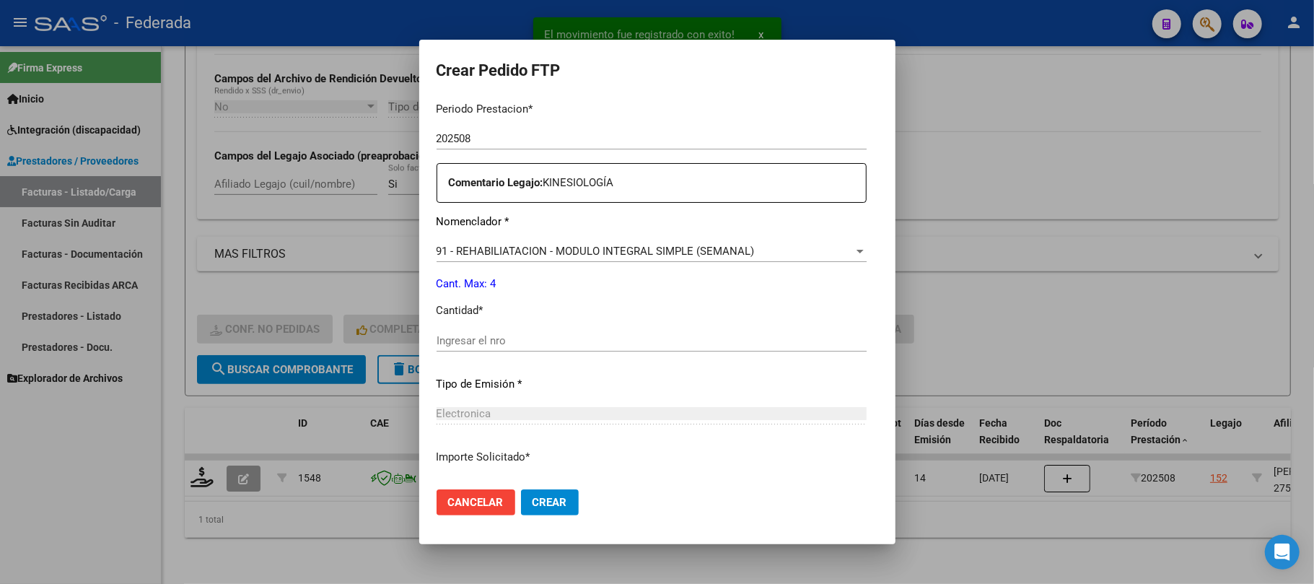
click at [458, 341] on input "Ingresar el nro" at bounding box center [652, 340] width 430 height 13
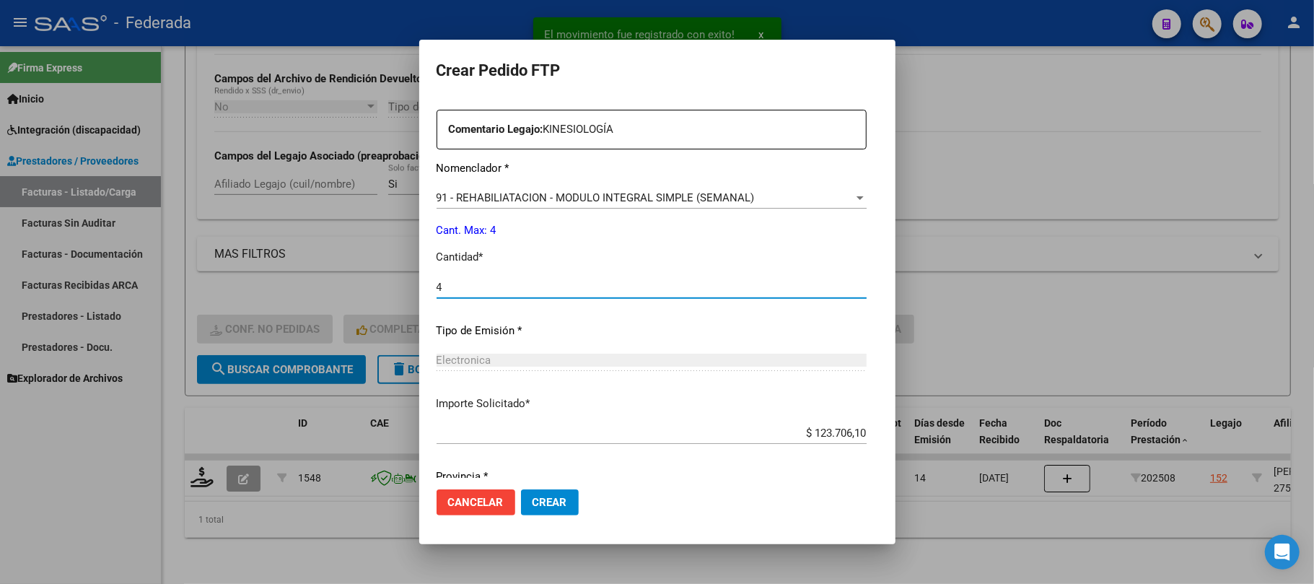
scroll to position [586, 0]
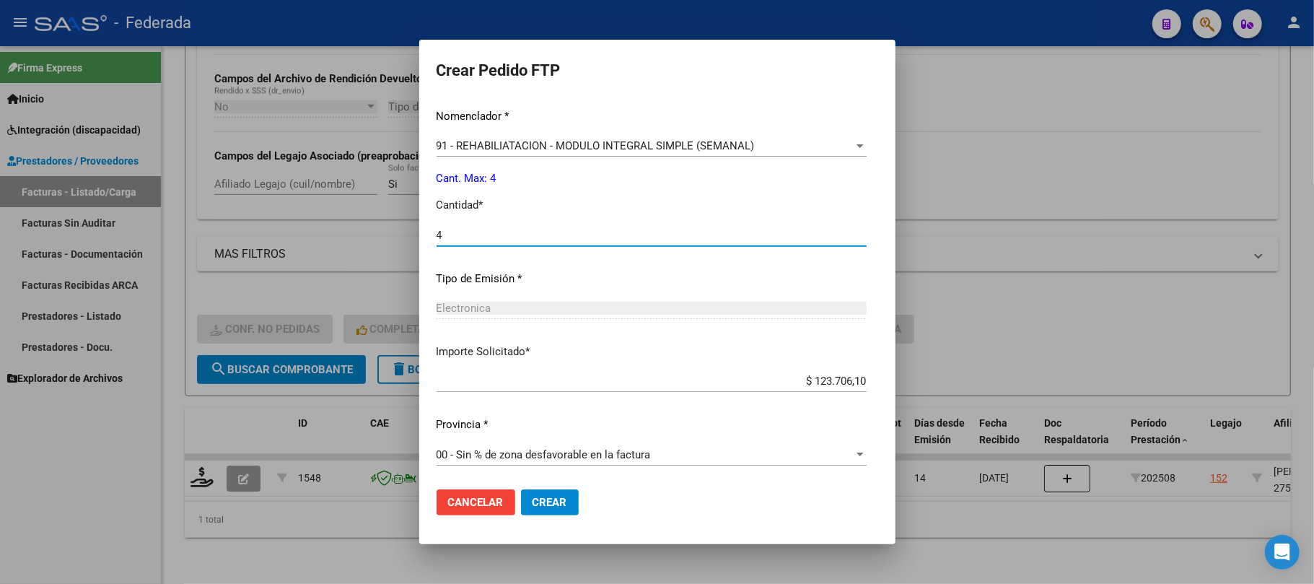
type input "4"
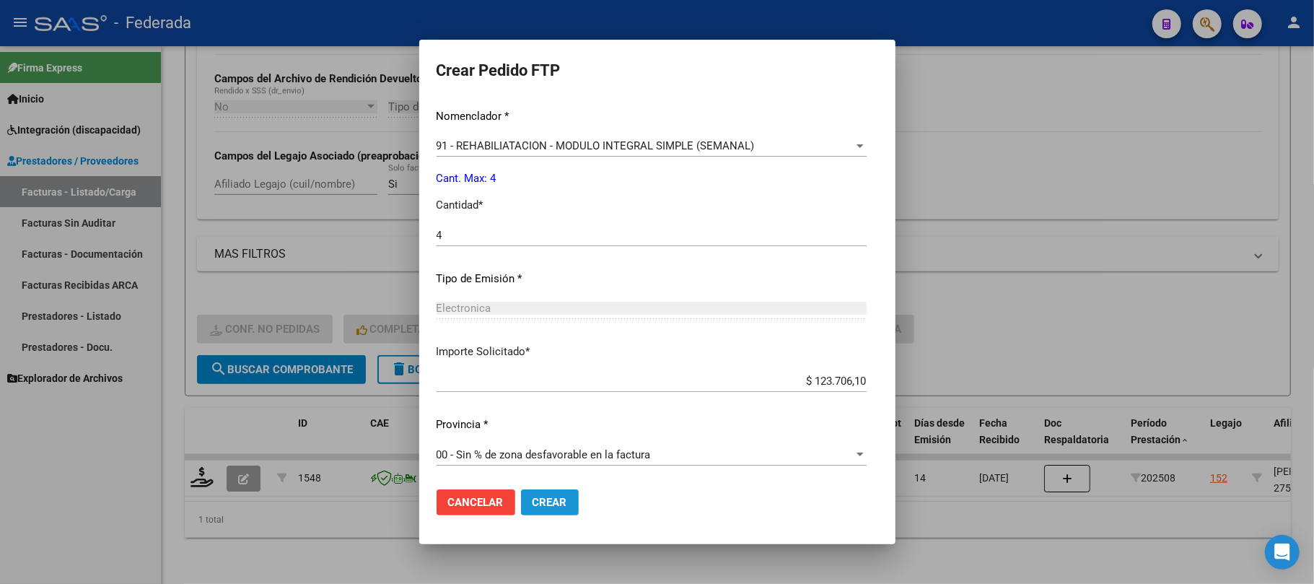
click at [538, 497] on span "Crear" at bounding box center [550, 502] width 35 height 13
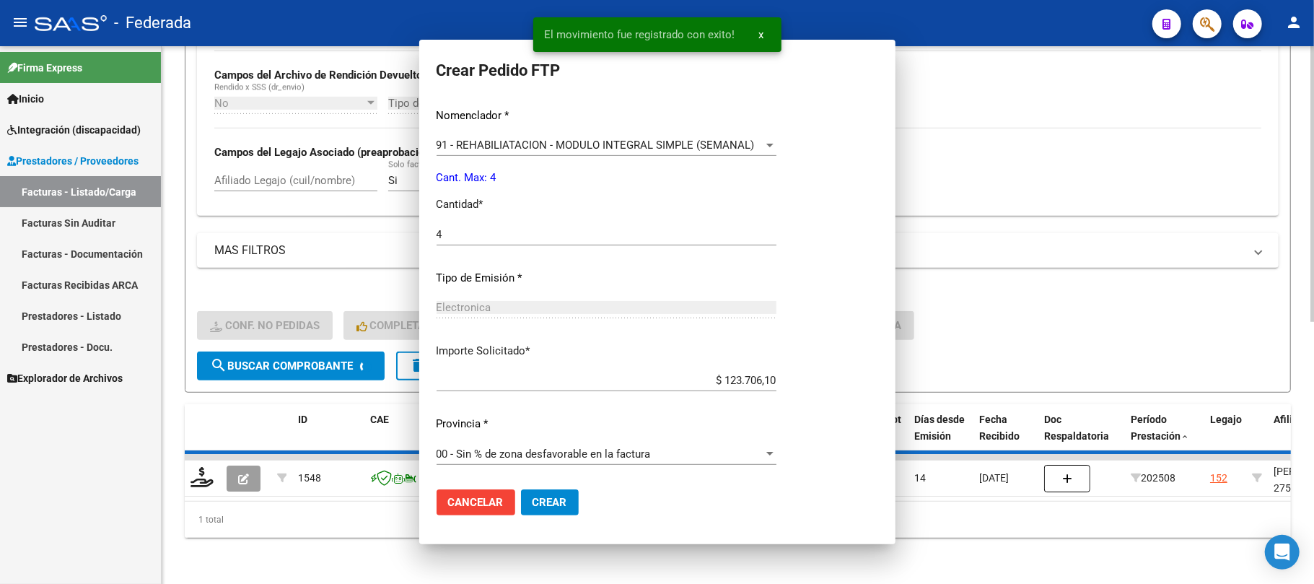
scroll to position [0, 0]
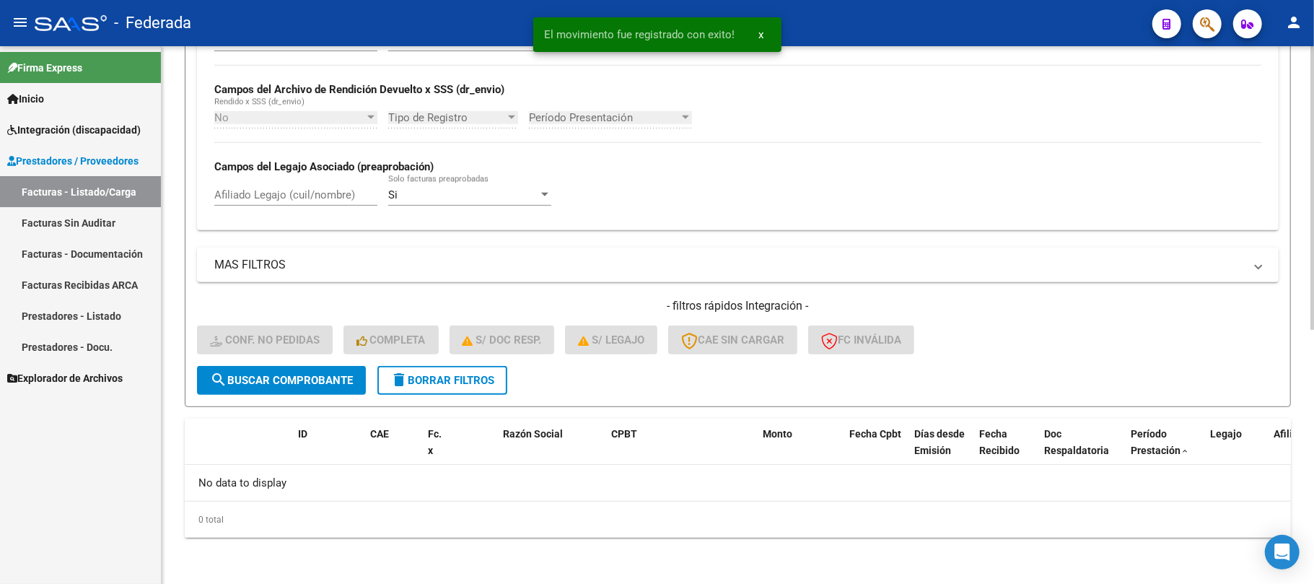
click at [430, 376] on span "delete Borrar Filtros" at bounding box center [443, 380] width 104 height 13
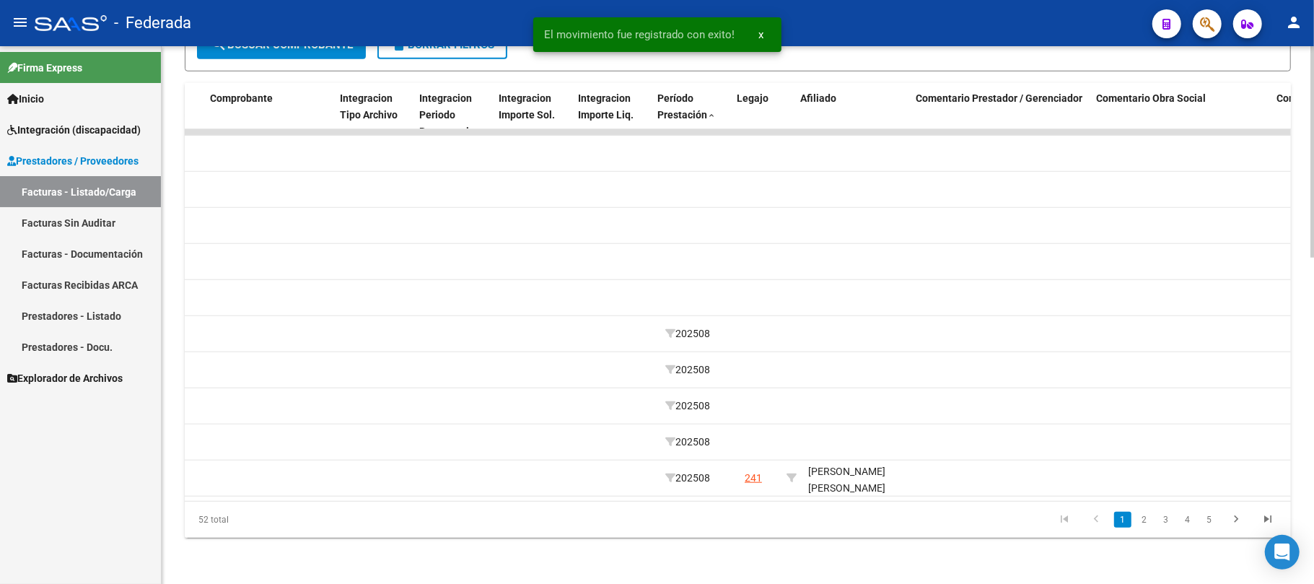
scroll to position [0, 1610]
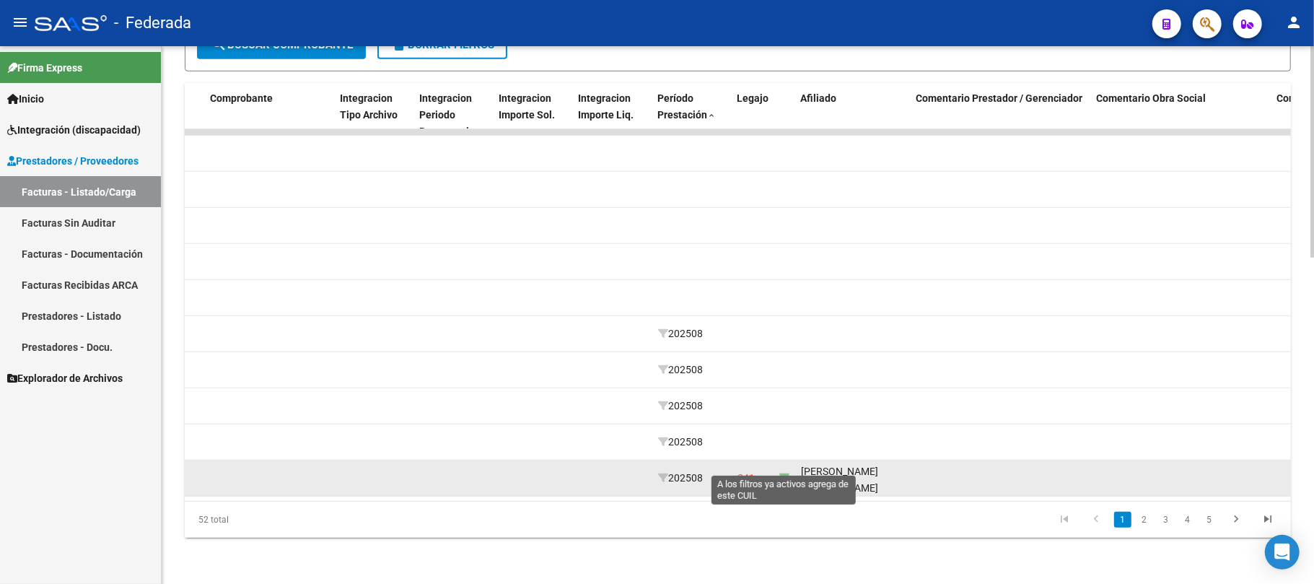
click at [780, 473] on icon at bounding box center [785, 478] width 10 height 10
type input "27529078663"
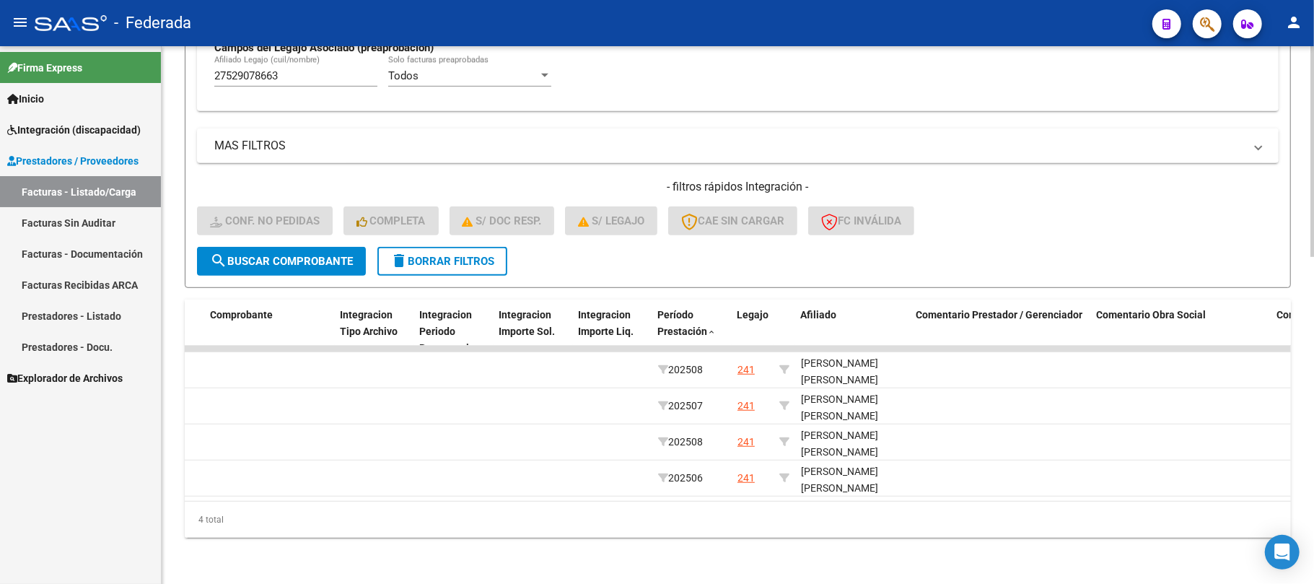
scroll to position [614, 0]
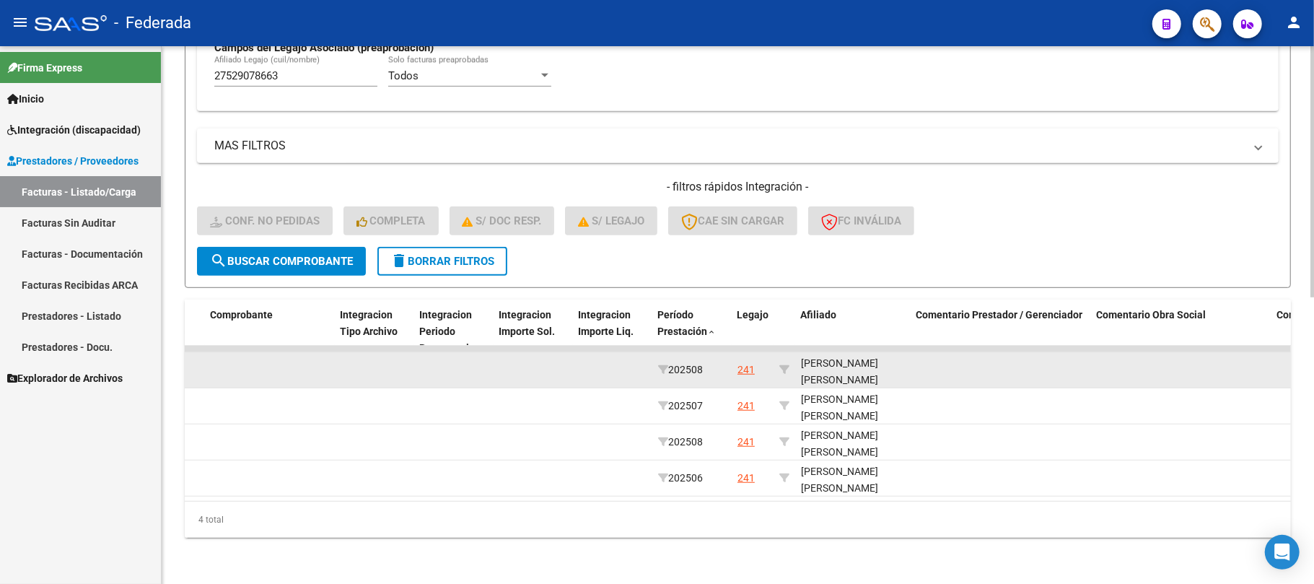
click at [836, 367] on div "RASETTO AINALEN MILEN 27529078663" at bounding box center [853, 379] width 104 height 49
click at [838, 367] on div "RASETTO AINALEN MILEN 27529078663" at bounding box center [853, 379] width 104 height 49
copy div "27529078663"
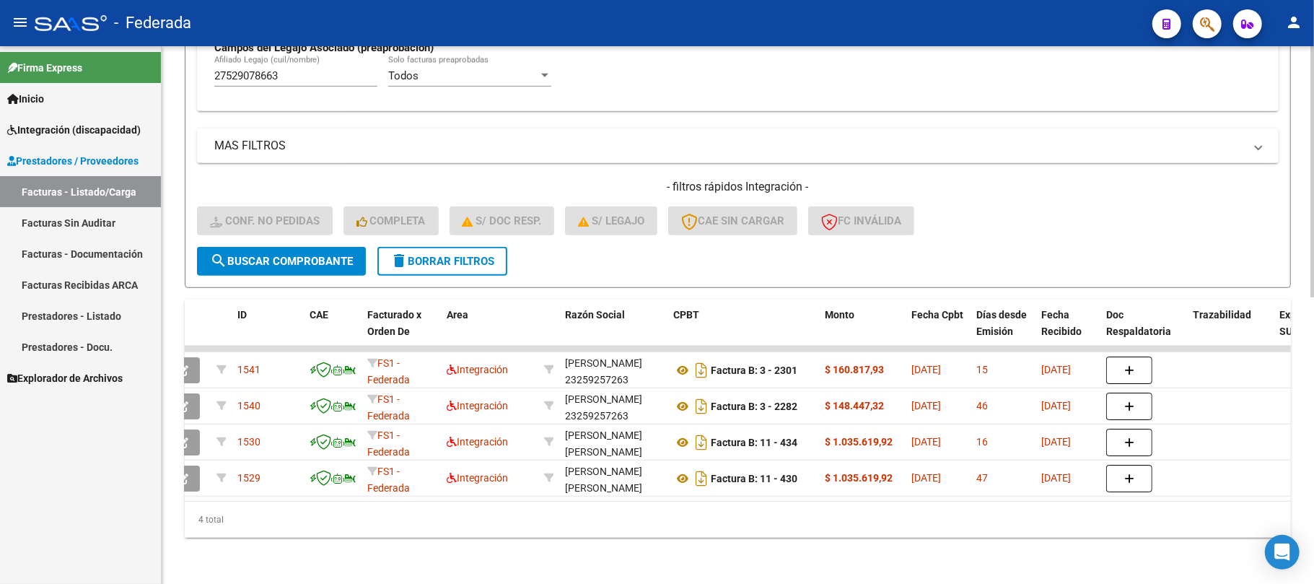
scroll to position [0, 0]
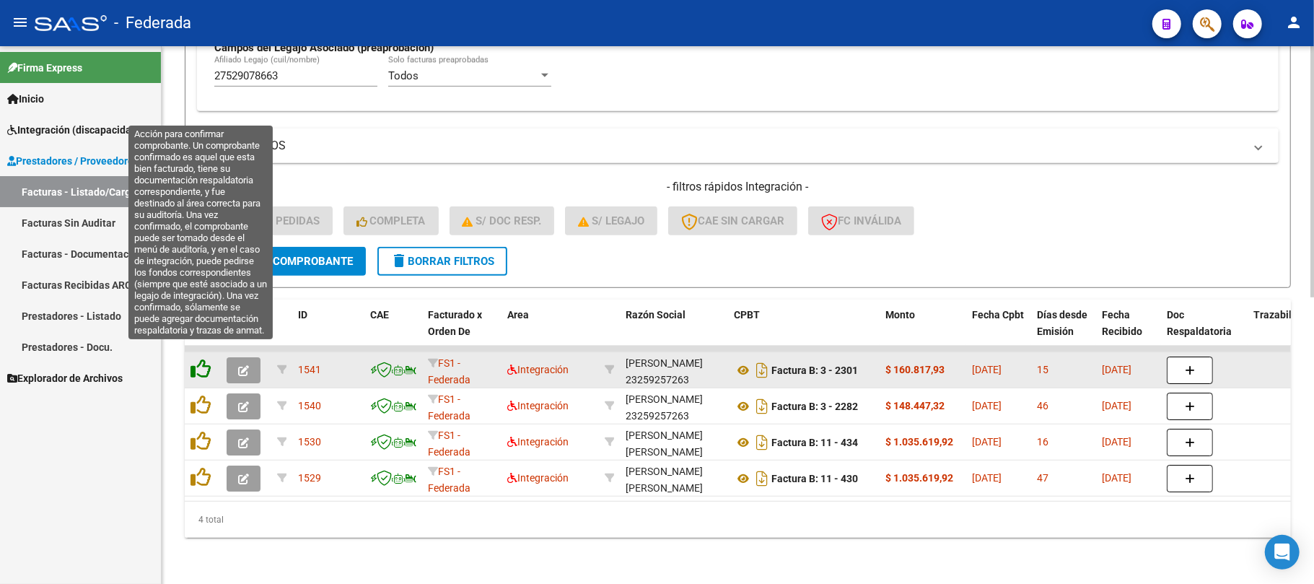
click at [208, 361] on icon at bounding box center [201, 369] width 20 height 20
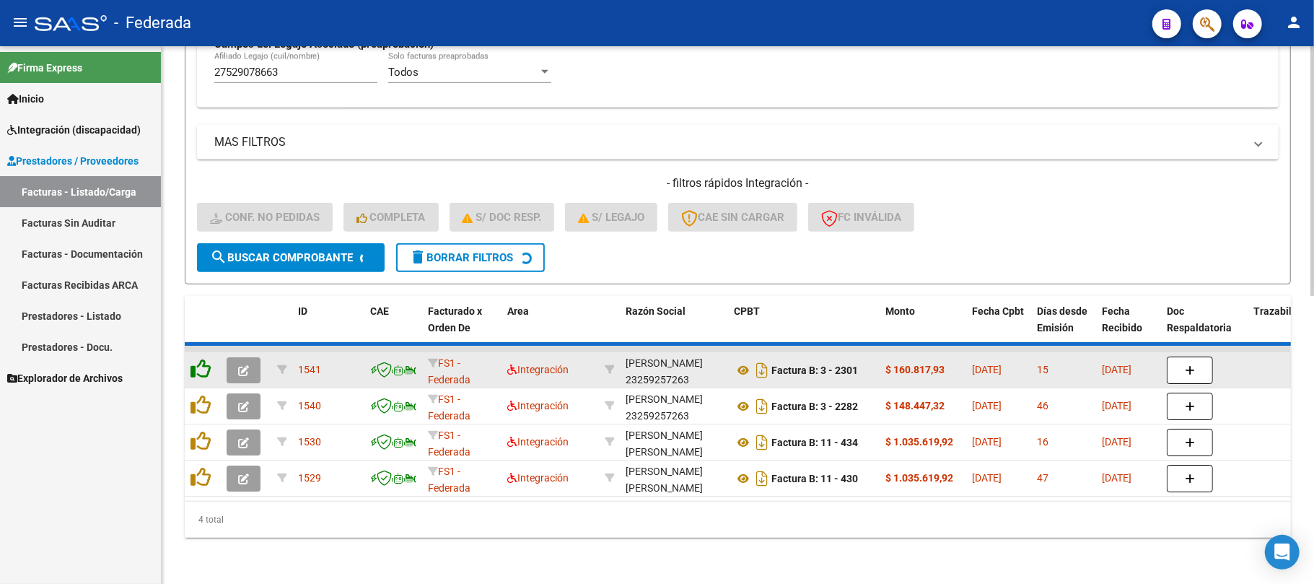
scroll to position [578, 0]
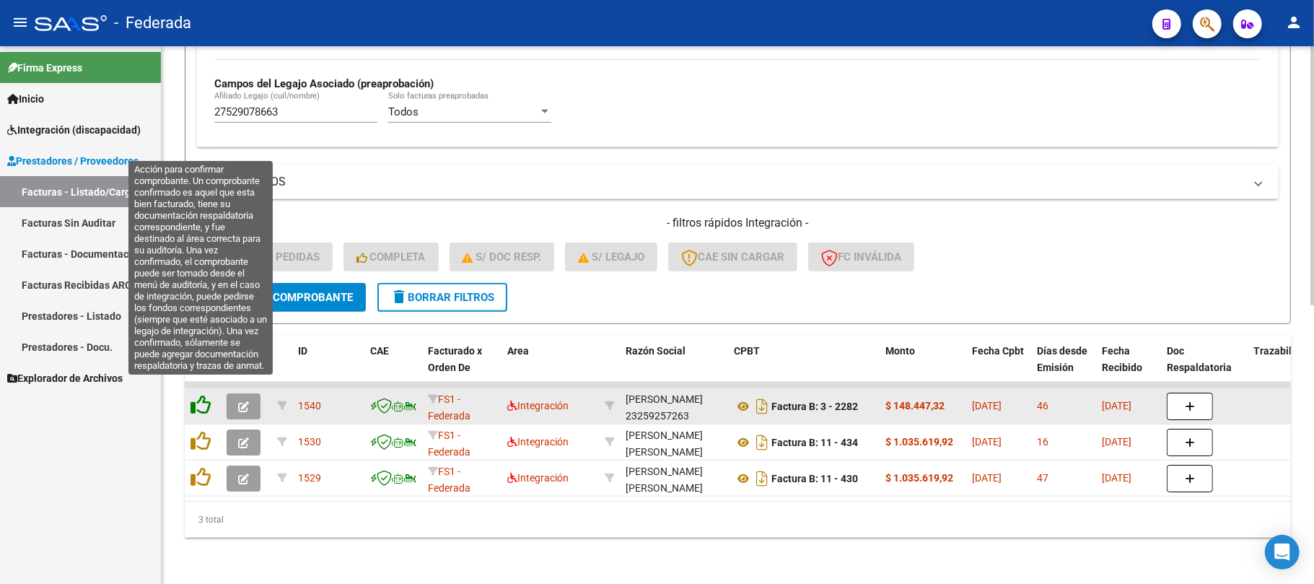
click at [203, 396] on icon at bounding box center [201, 405] width 20 height 20
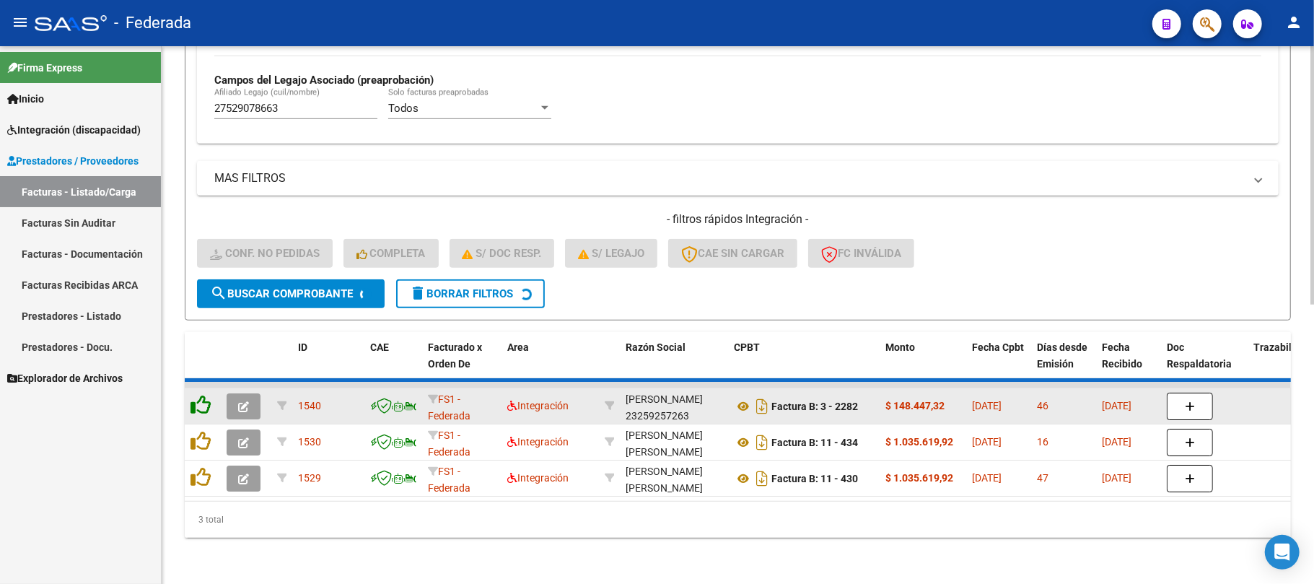
scroll to position [541, 0]
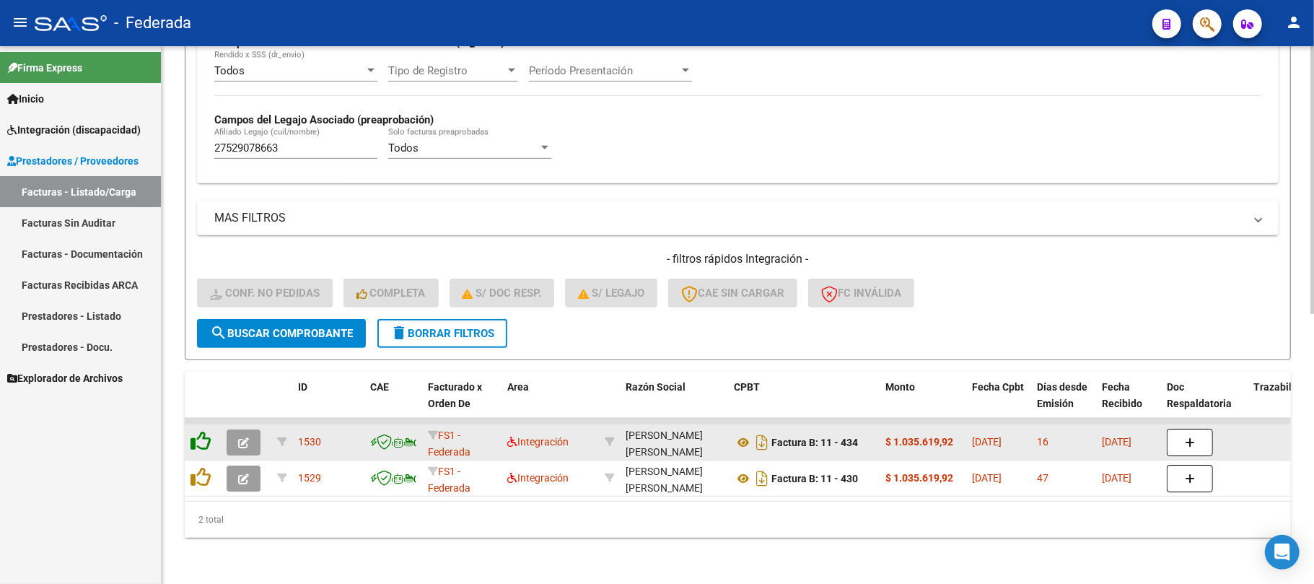
click at [201, 435] on icon at bounding box center [201, 441] width 20 height 20
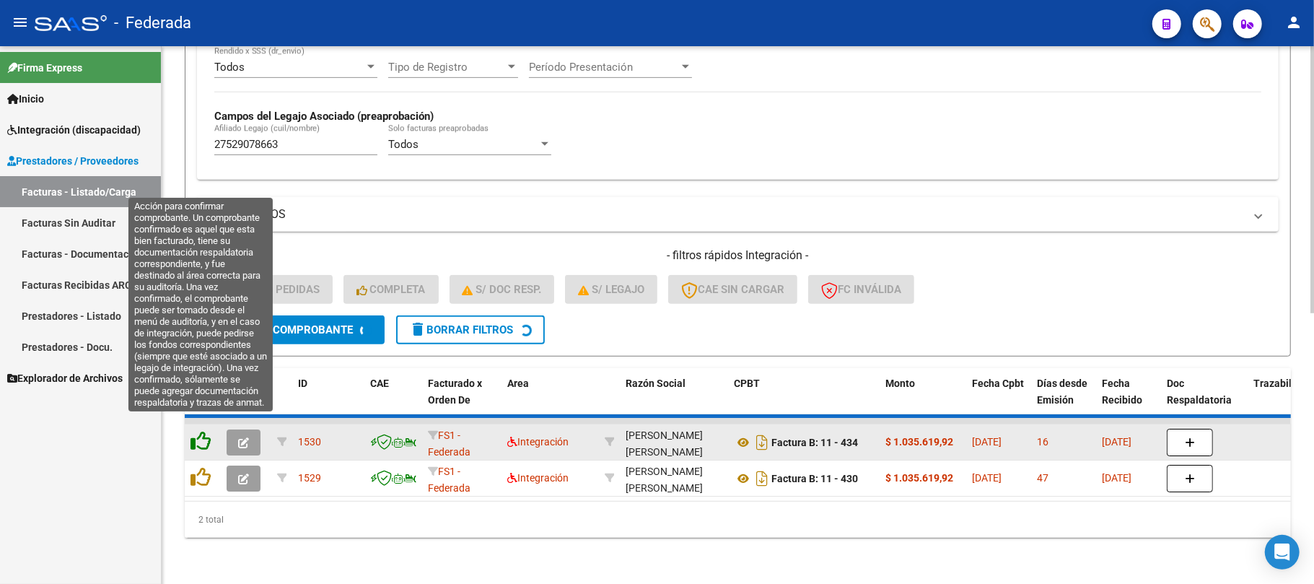
scroll to position [506, 0]
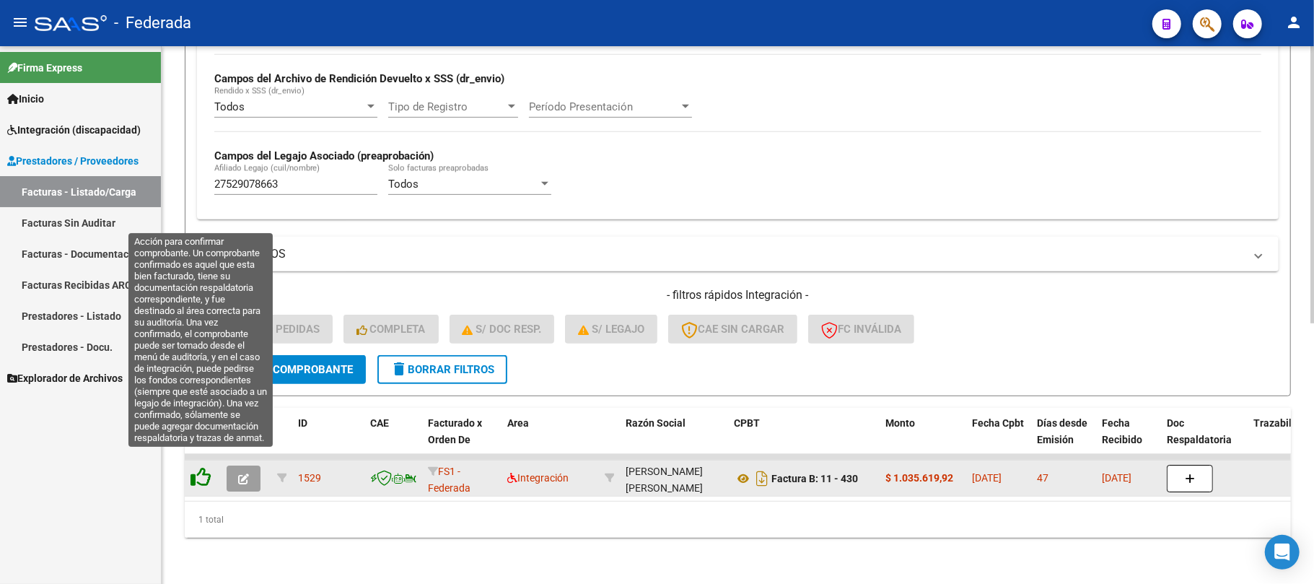
click at [209, 467] on icon at bounding box center [201, 477] width 20 height 20
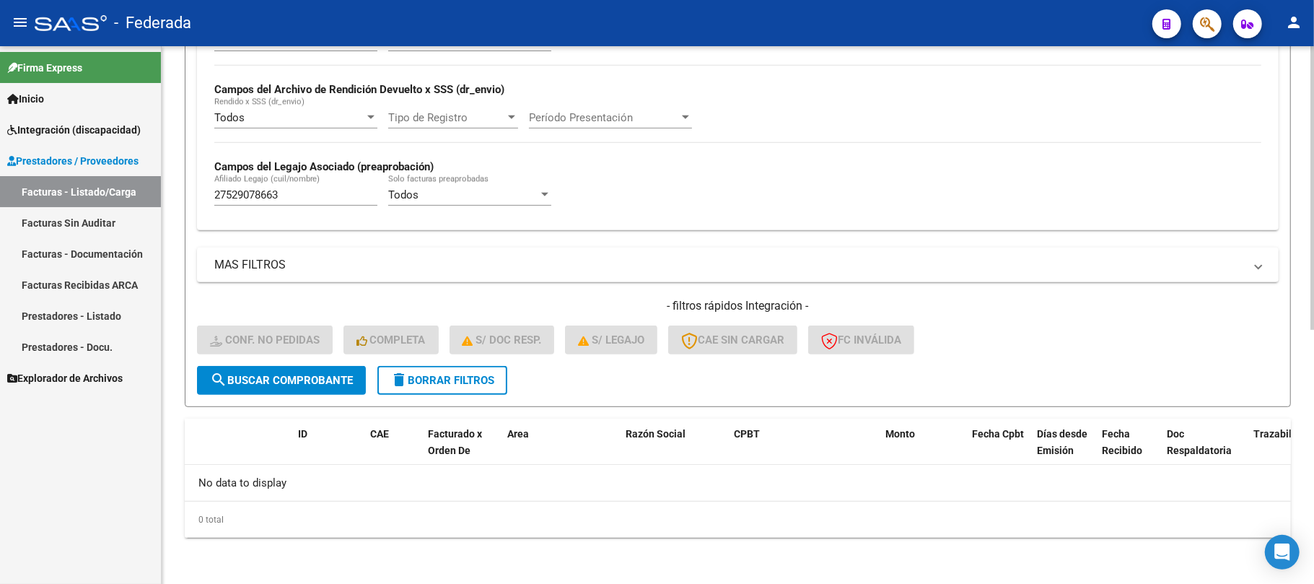
scroll to position [480, 0]
click at [456, 368] on button "delete Borrar Filtros" at bounding box center [443, 380] width 130 height 29
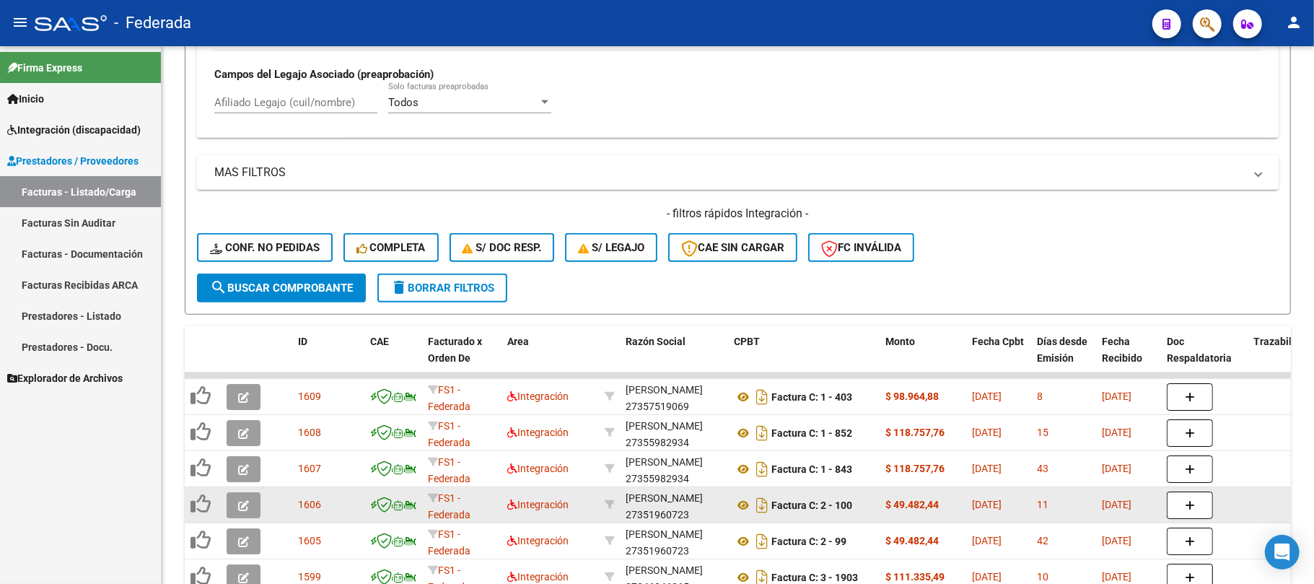
scroll to position [541, 0]
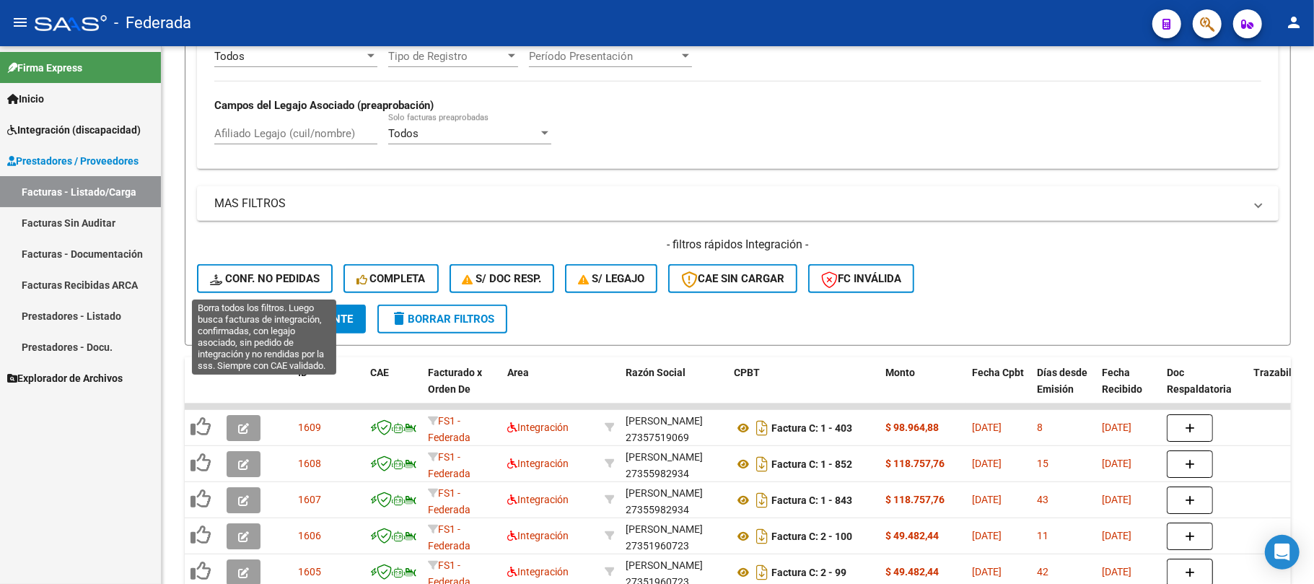
click at [245, 273] on span "Conf. no pedidas" at bounding box center [265, 278] width 110 height 13
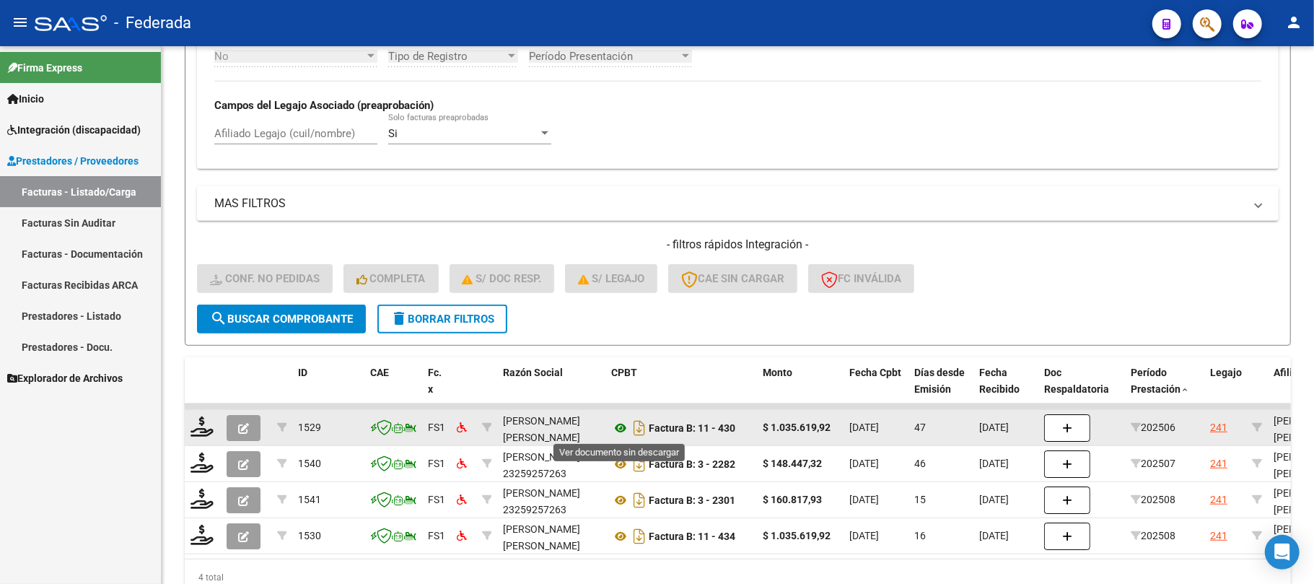
click at [619, 426] on icon at bounding box center [620, 427] width 19 height 17
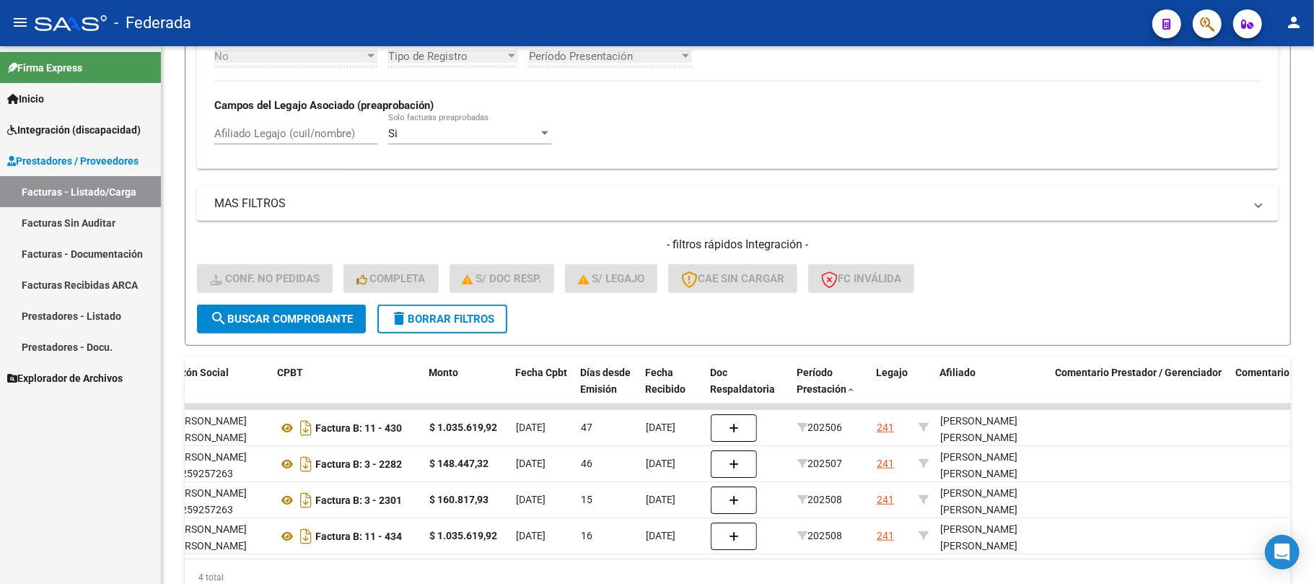
scroll to position [0, 351]
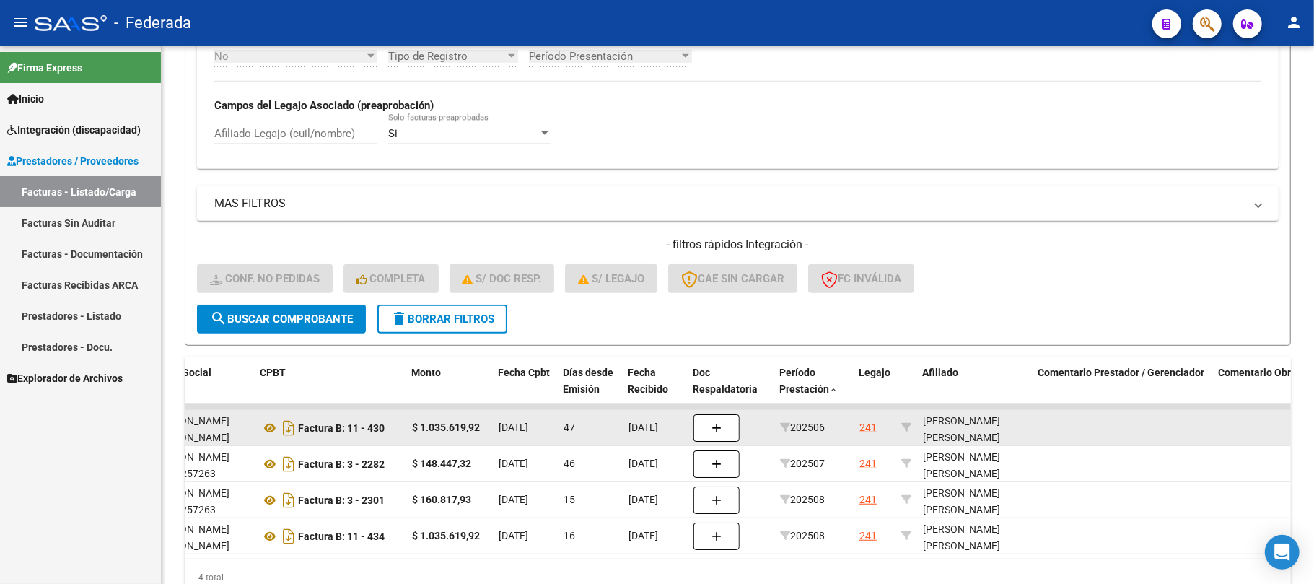
click at [989, 431] on div "RASETTO AINALEN MILEN 27529078663" at bounding box center [975, 437] width 104 height 49
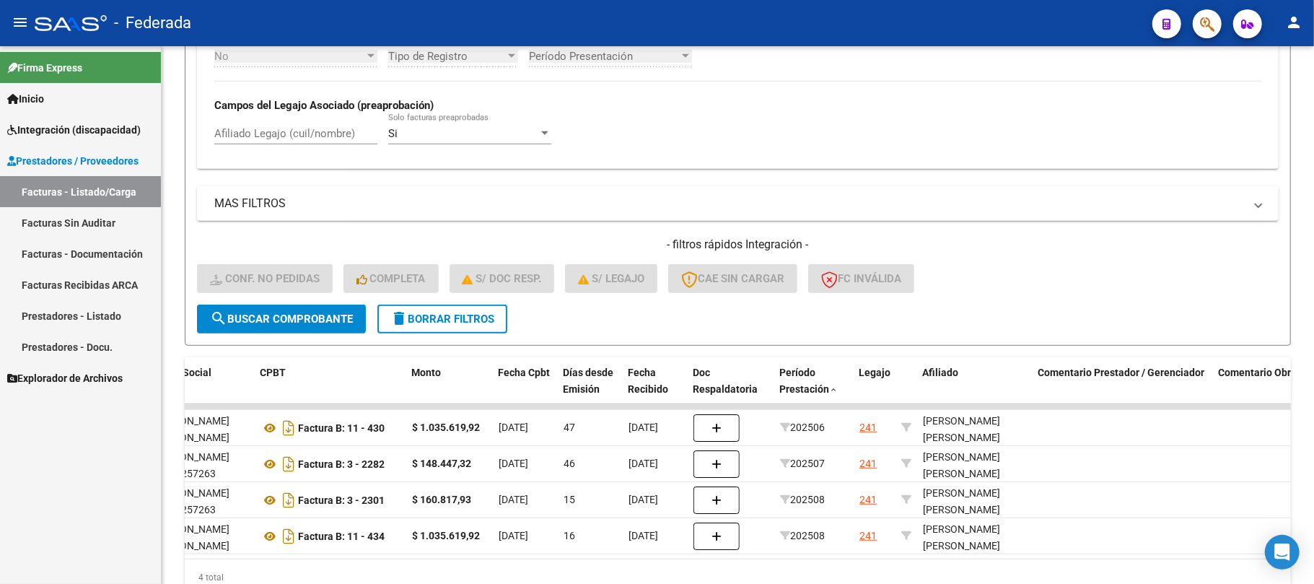
copy div "27529078663"
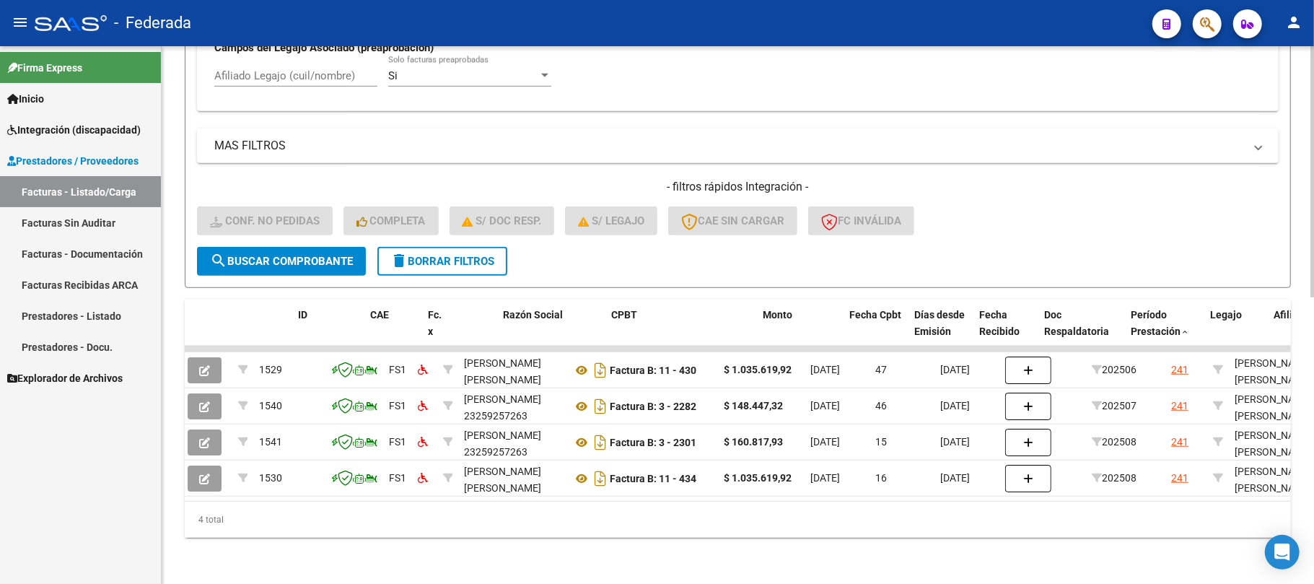
scroll to position [0, 0]
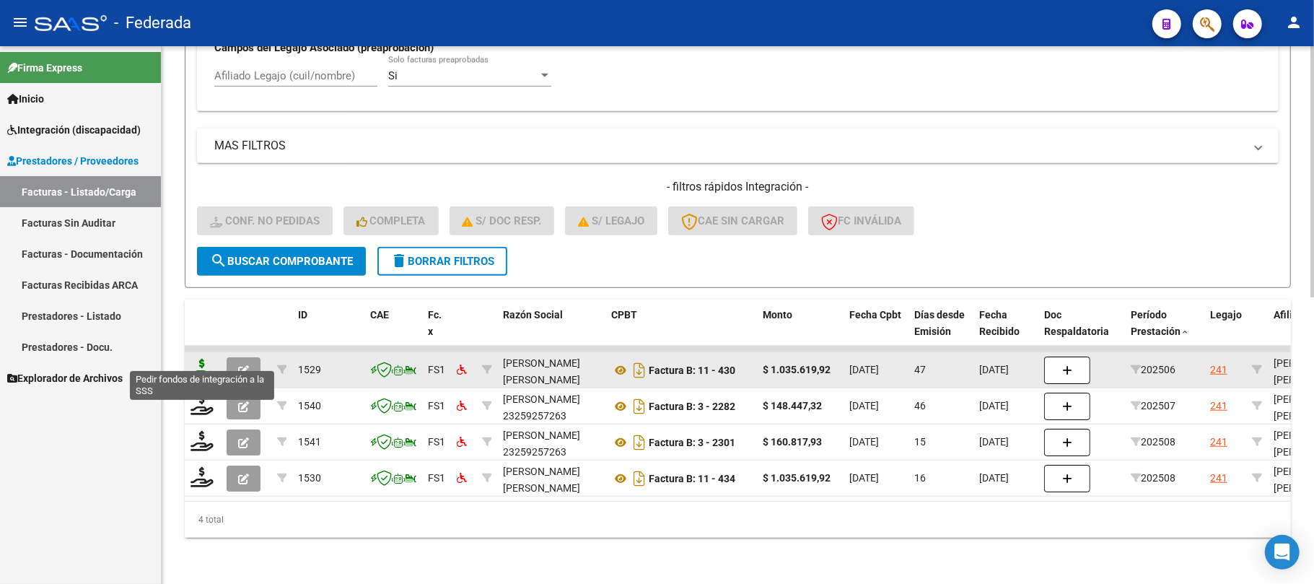
click at [201, 359] on icon at bounding box center [202, 369] width 23 height 20
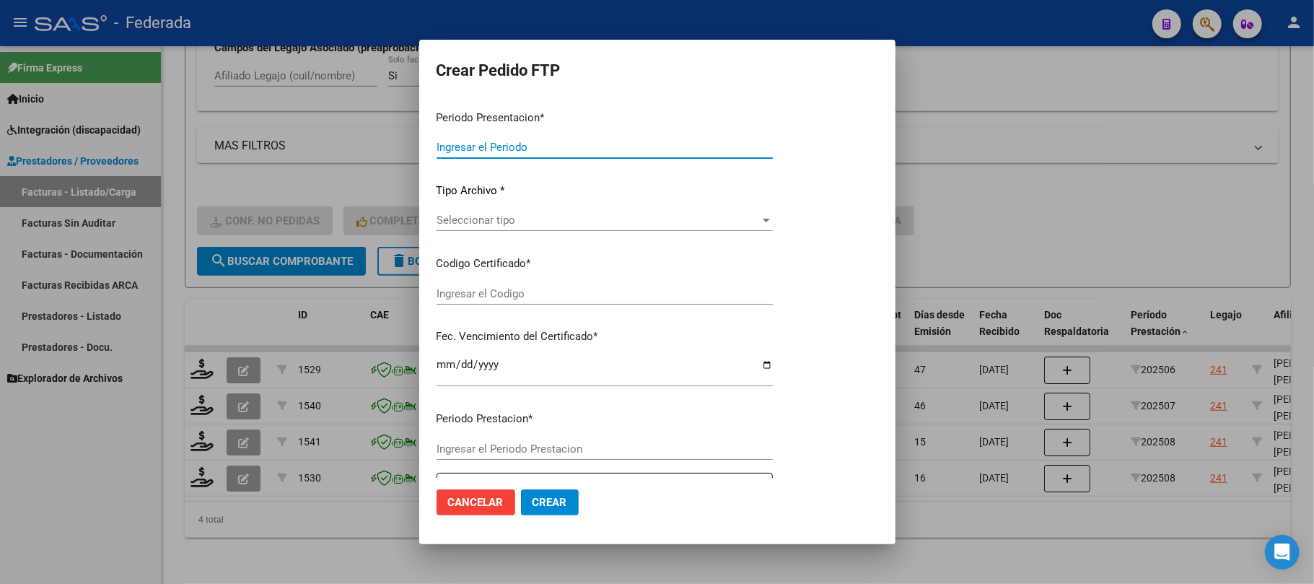
type input "202508"
type input "202506"
type input "$ 1.035.619,92"
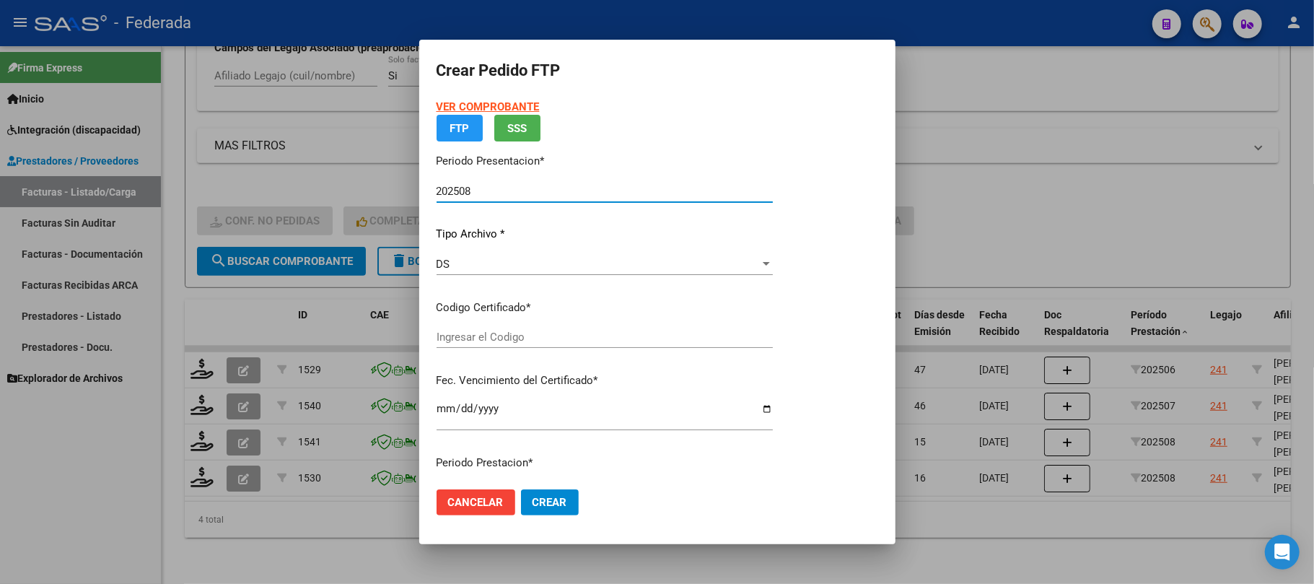
type input "ARG01000529078662023012320330123SFE214"
type input "2033-01-23"
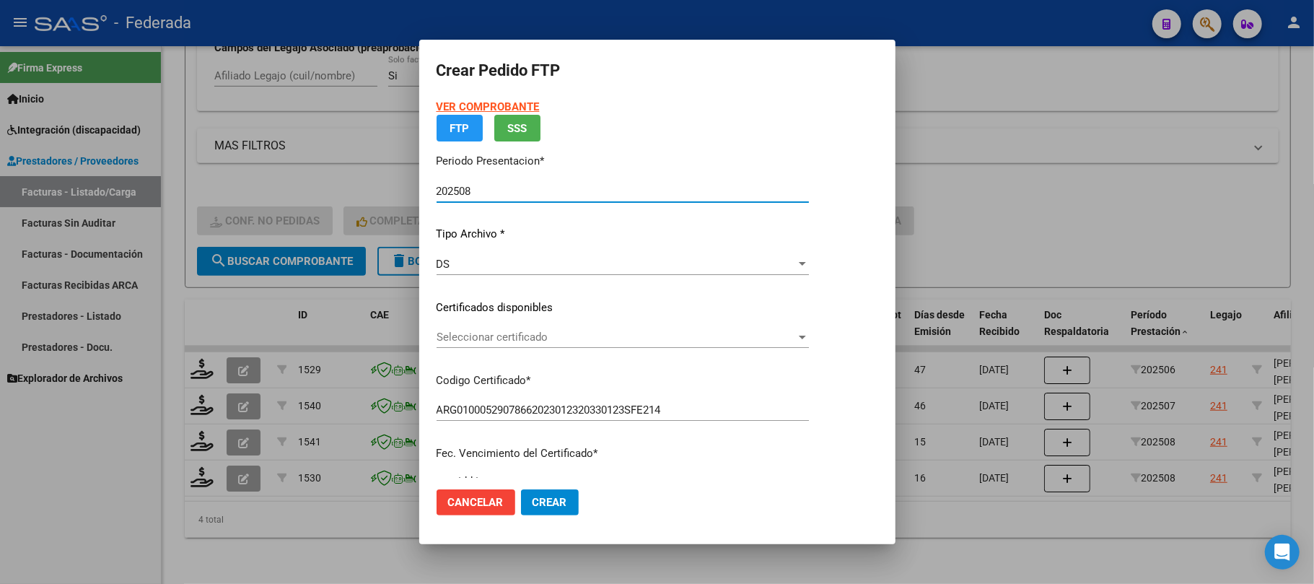
click at [514, 260] on div "VER COMPROBANTE ARCA Padrón FTP SSS Periodo Presentacion * 202508 Ingresar el P…" at bounding box center [623, 316] width 372 height 435
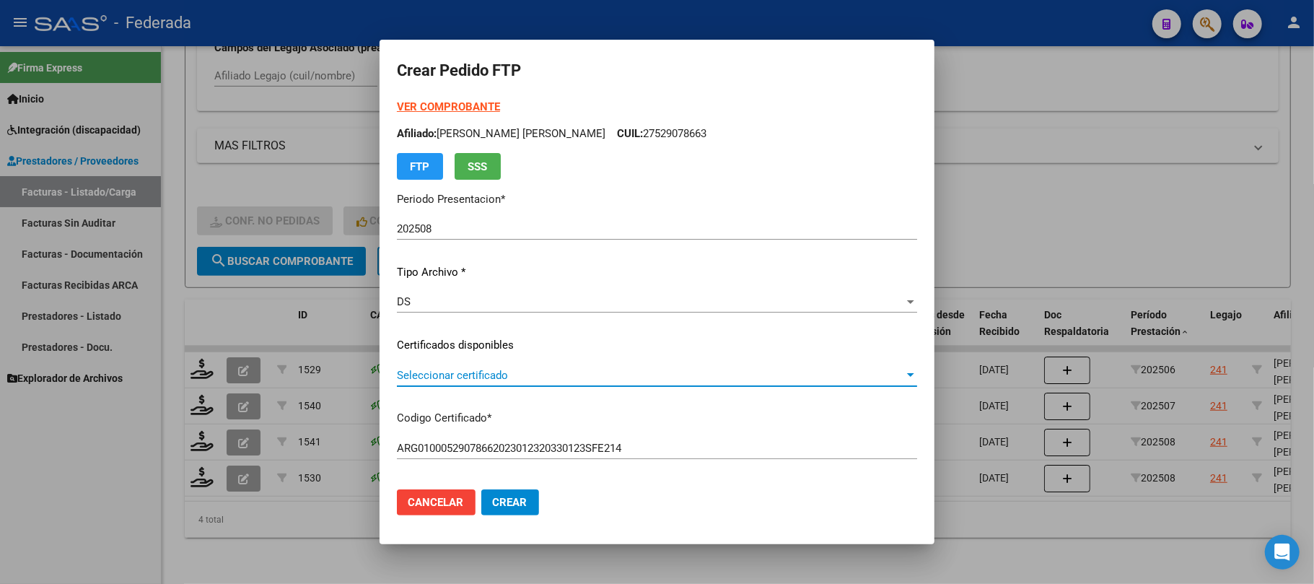
click at [480, 374] on span "Seleccionar certificado" at bounding box center [650, 375] width 507 height 13
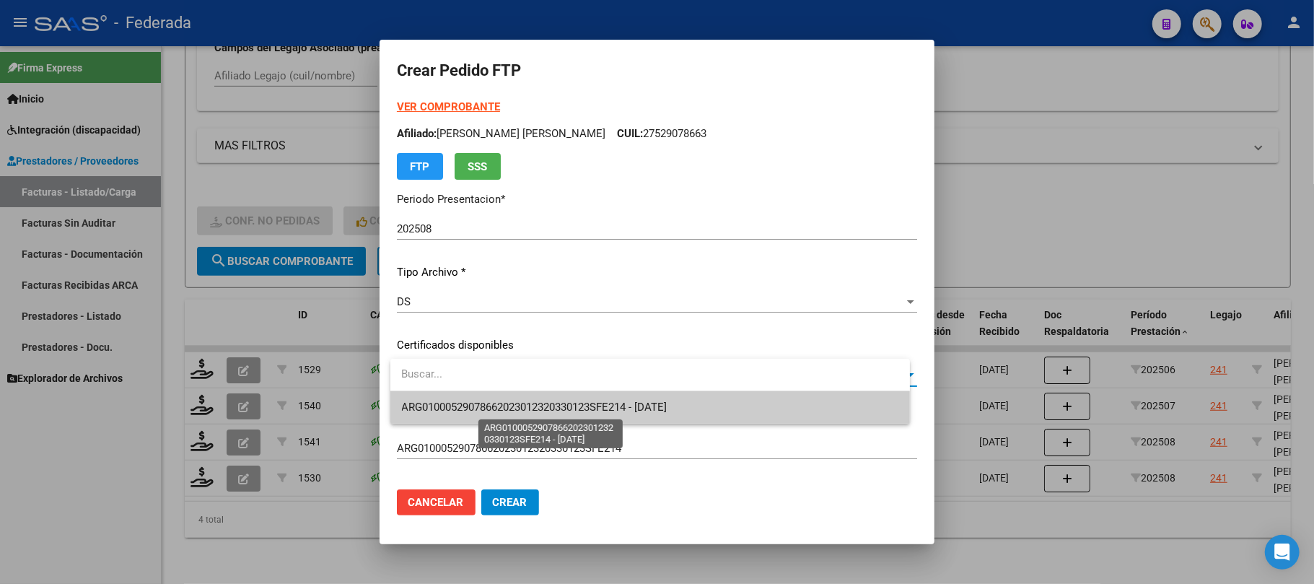
click at [479, 406] on span "ARG01000529078662023012320330123SFE214 - 2033-01-23" at bounding box center [535, 407] width 266 height 13
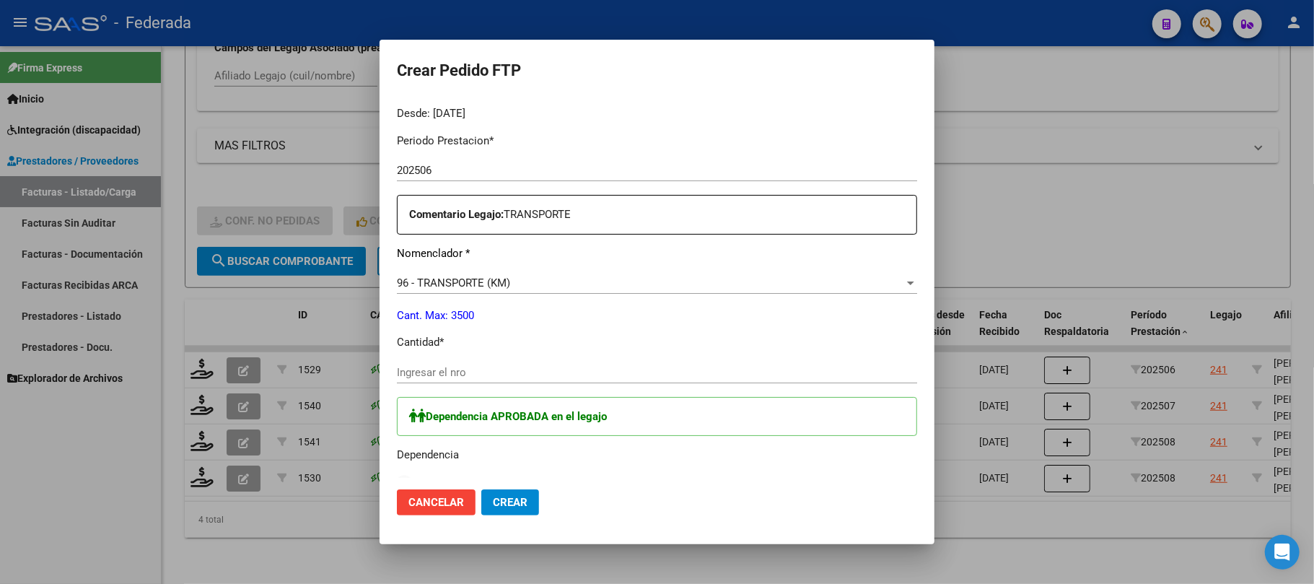
scroll to position [577, 0]
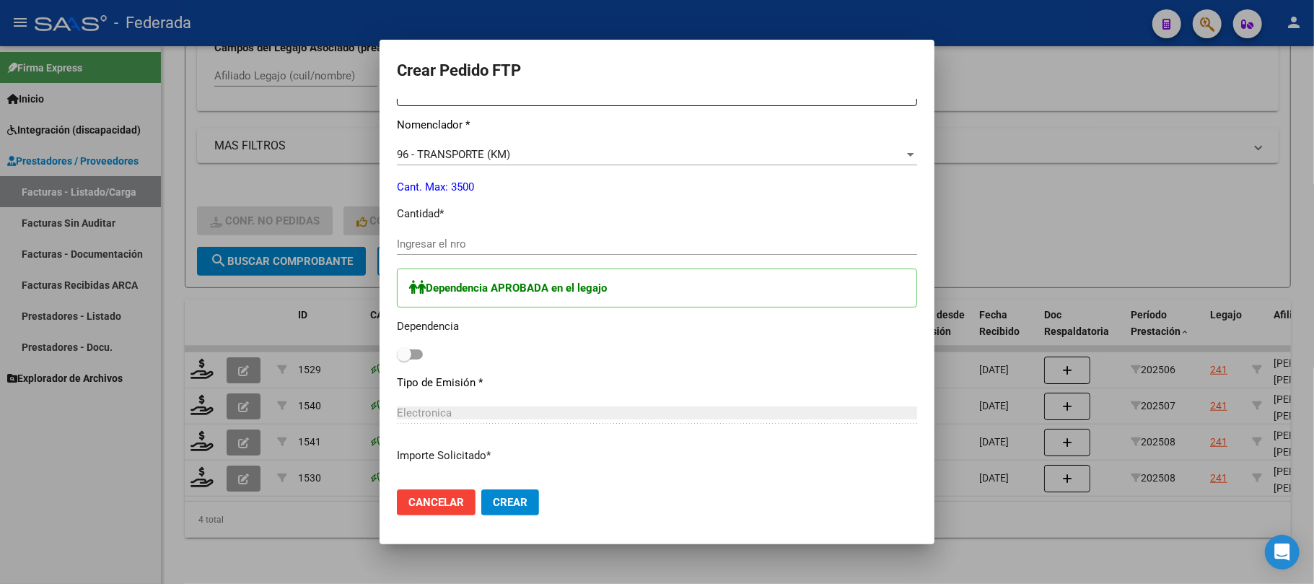
click at [484, 238] on input "Ingresar el nro" at bounding box center [657, 243] width 520 height 13
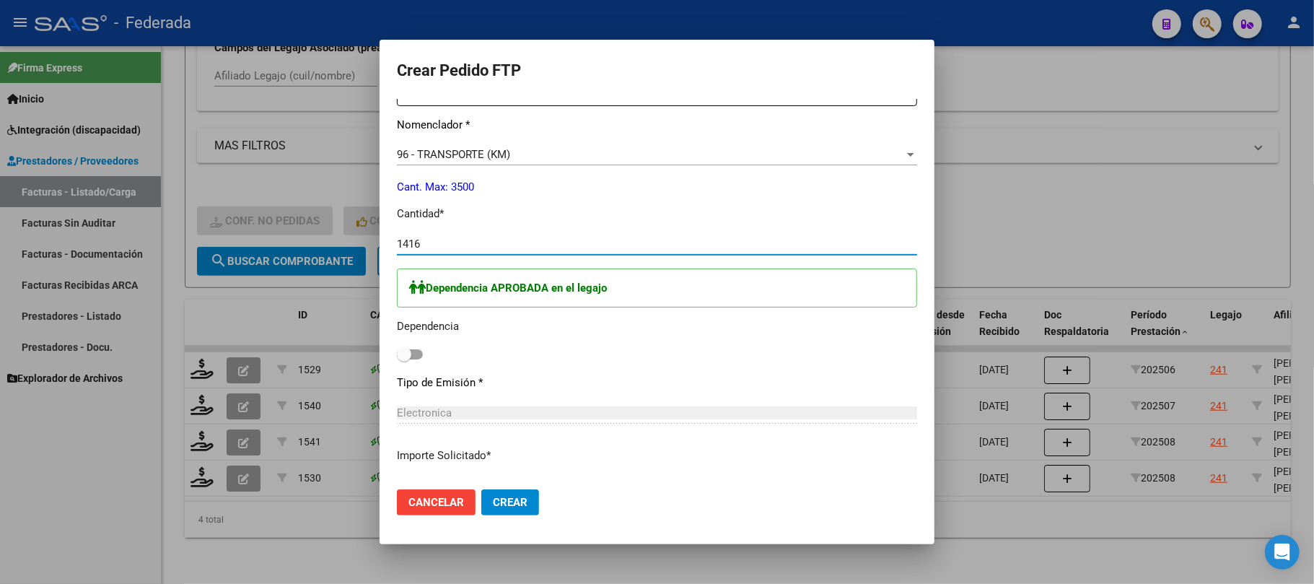
type input "1416"
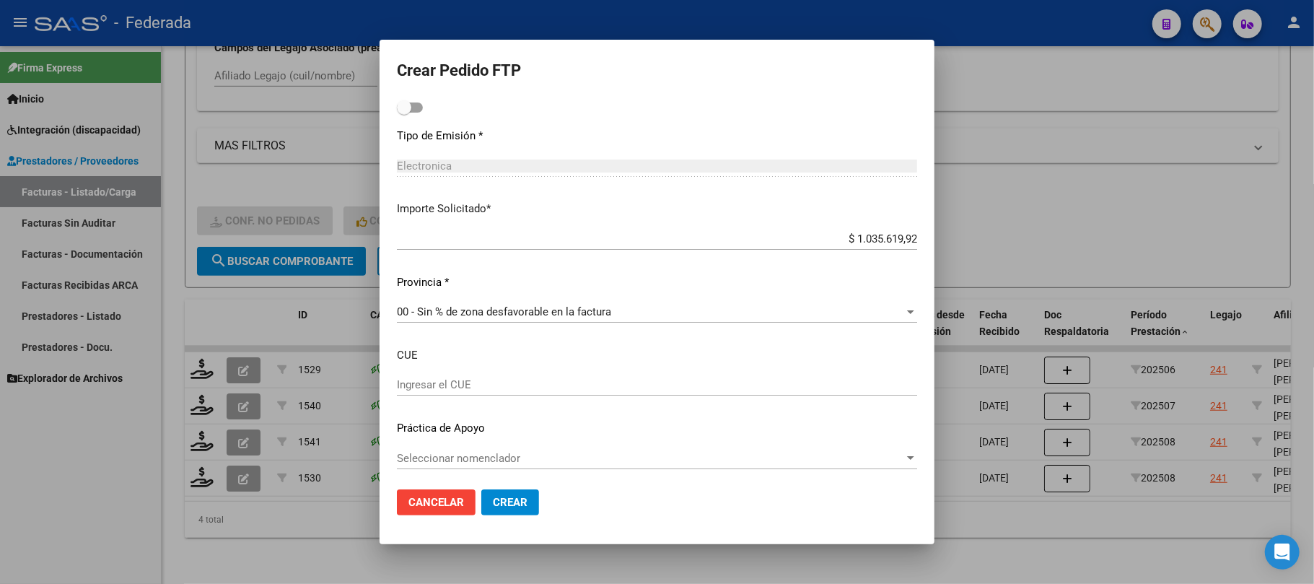
scroll to position [829, 0]
click at [501, 497] on span "Crear" at bounding box center [510, 502] width 35 height 13
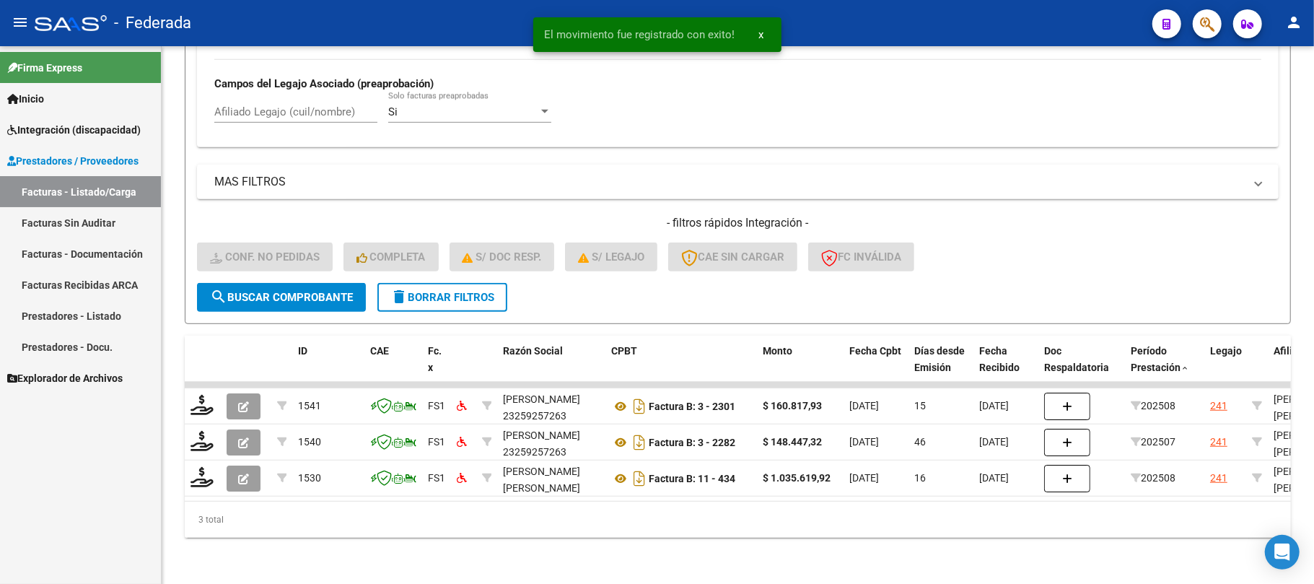
scroll to position [578, 0]
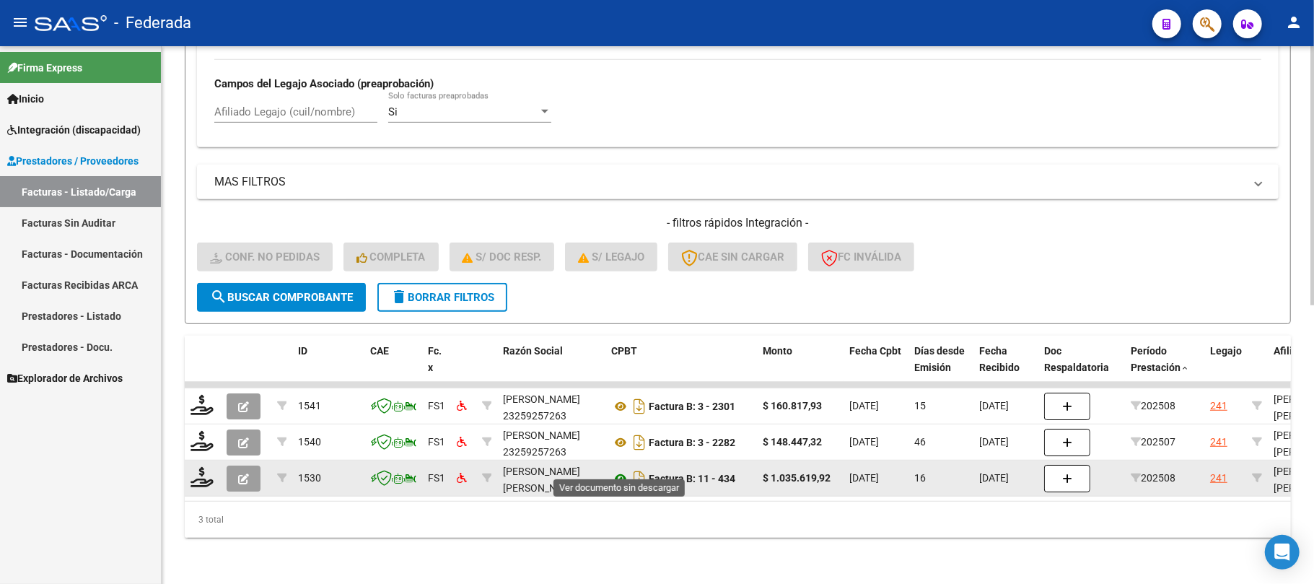
click at [621, 470] on icon at bounding box center [620, 478] width 19 height 17
click at [203, 469] on icon at bounding box center [202, 477] width 23 height 20
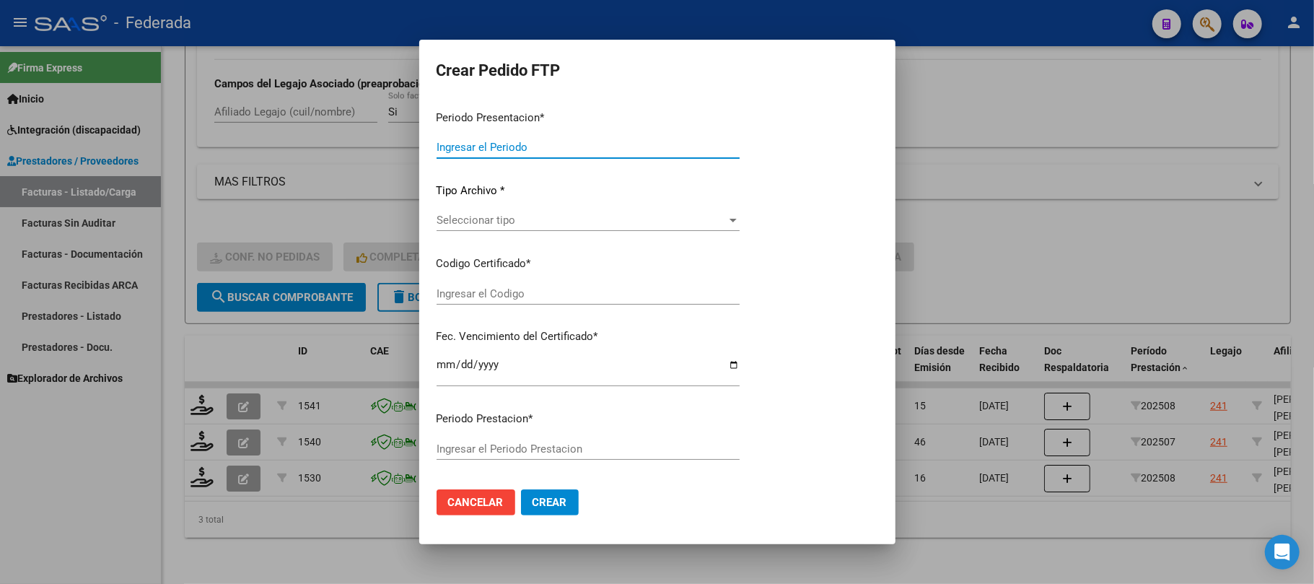
type input "202508"
type input "$ 1.035.619,92"
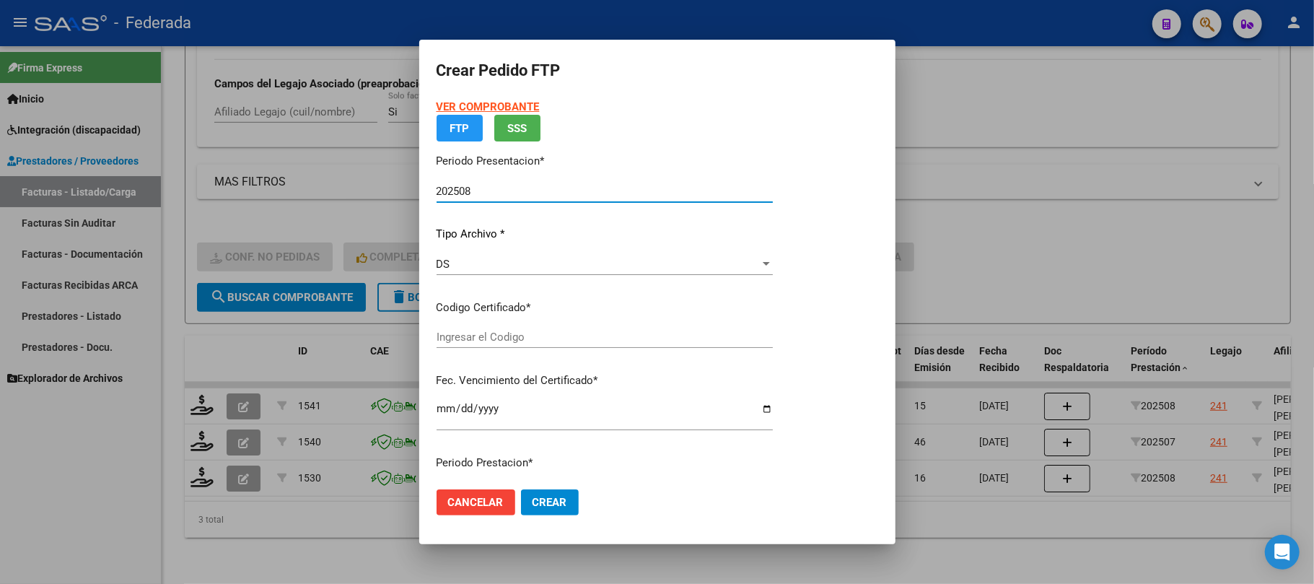
type input "ARG01000529078662023012320330123SFE214"
type input "2033-01-23"
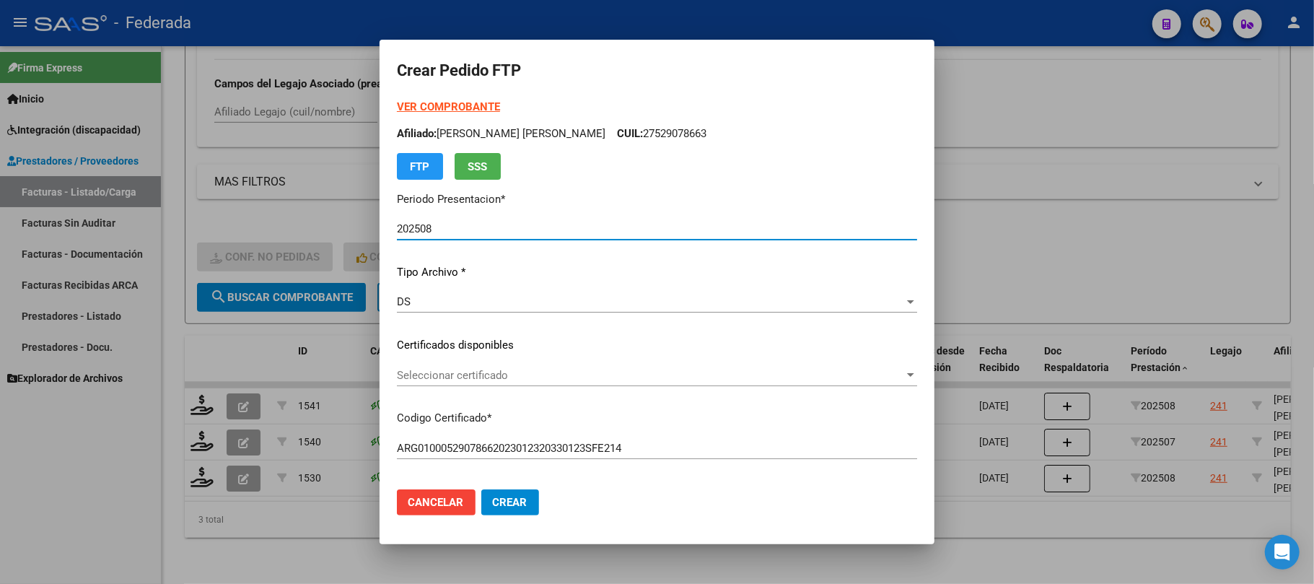
click at [459, 371] on span "Seleccionar certificado" at bounding box center [650, 375] width 507 height 13
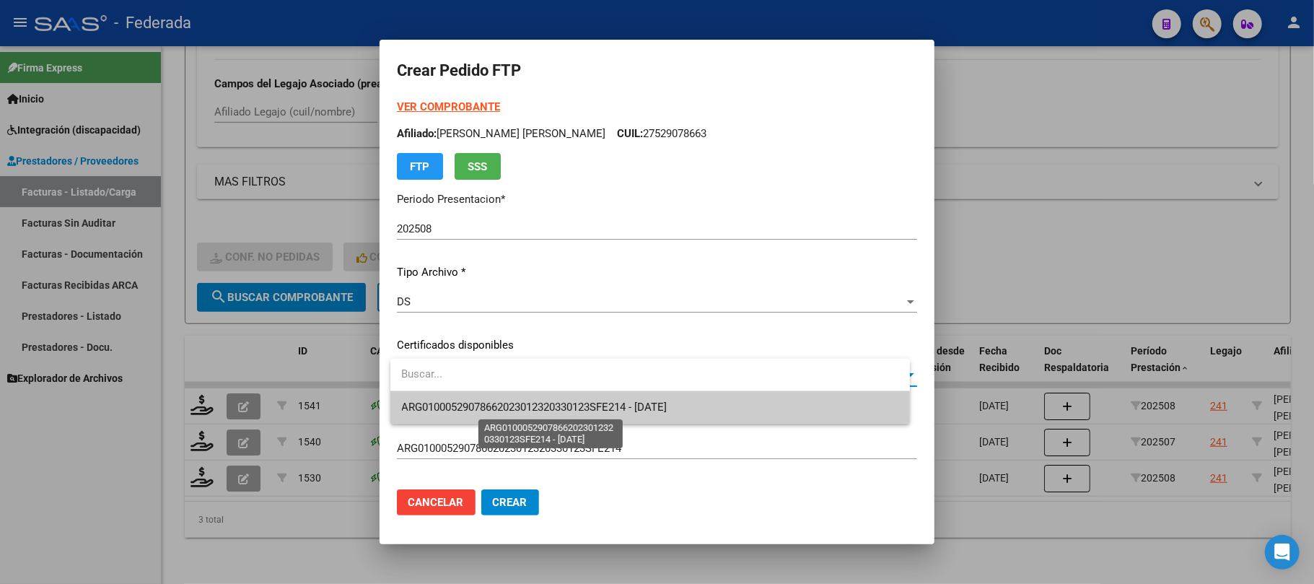
click at [449, 401] on span "ARG01000529078662023012320330123SFE214 - 2033-01-23" at bounding box center [535, 407] width 266 height 13
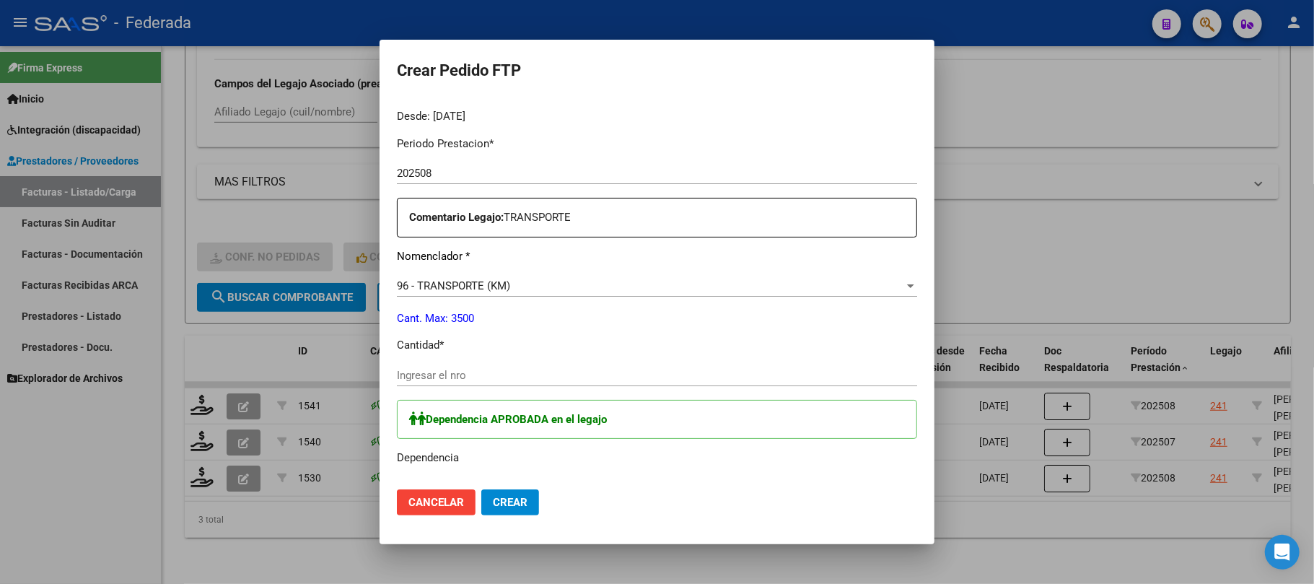
scroll to position [481, 0]
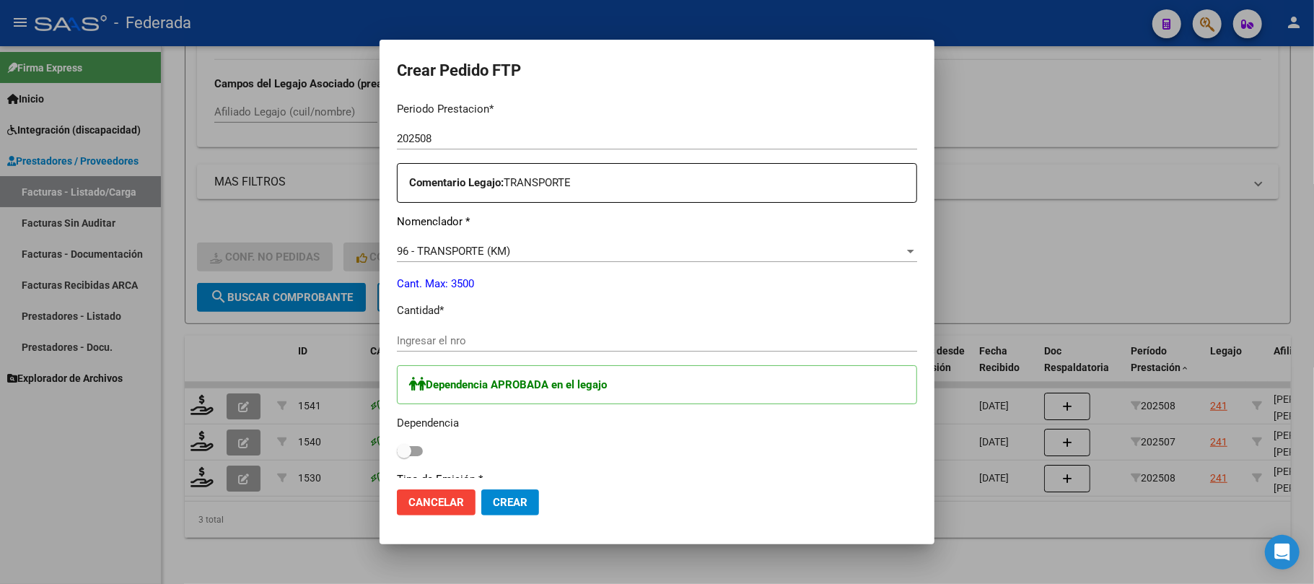
click at [494, 338] on input "Ingresar el nro" at bounding box center [657, 340] width 520 height 13
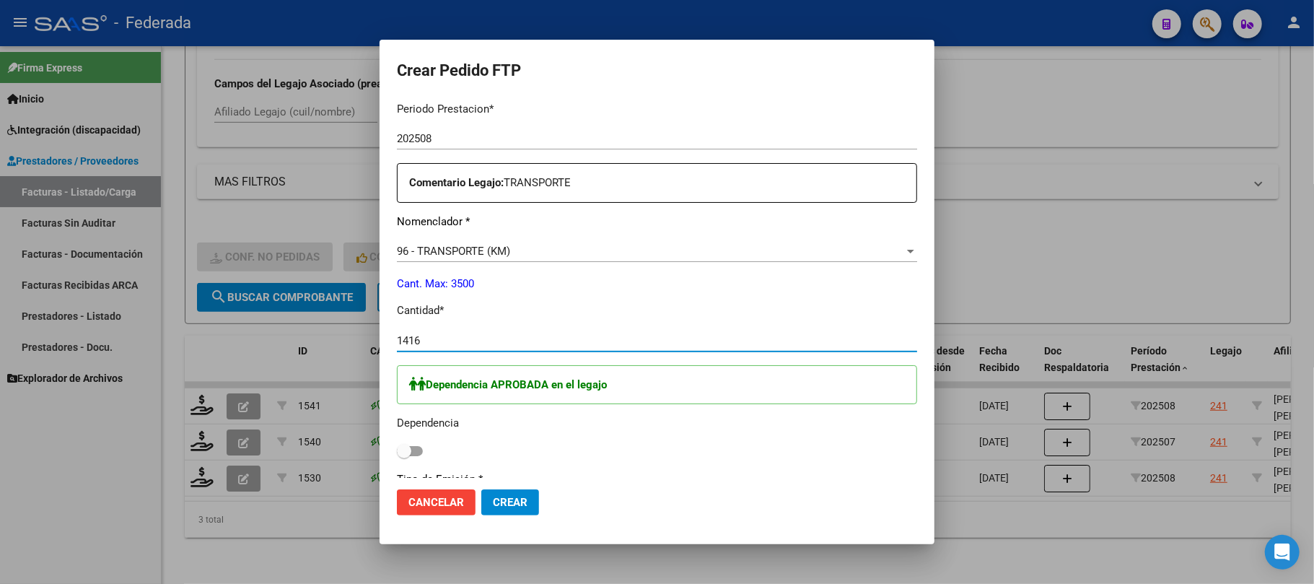
type input "1416"
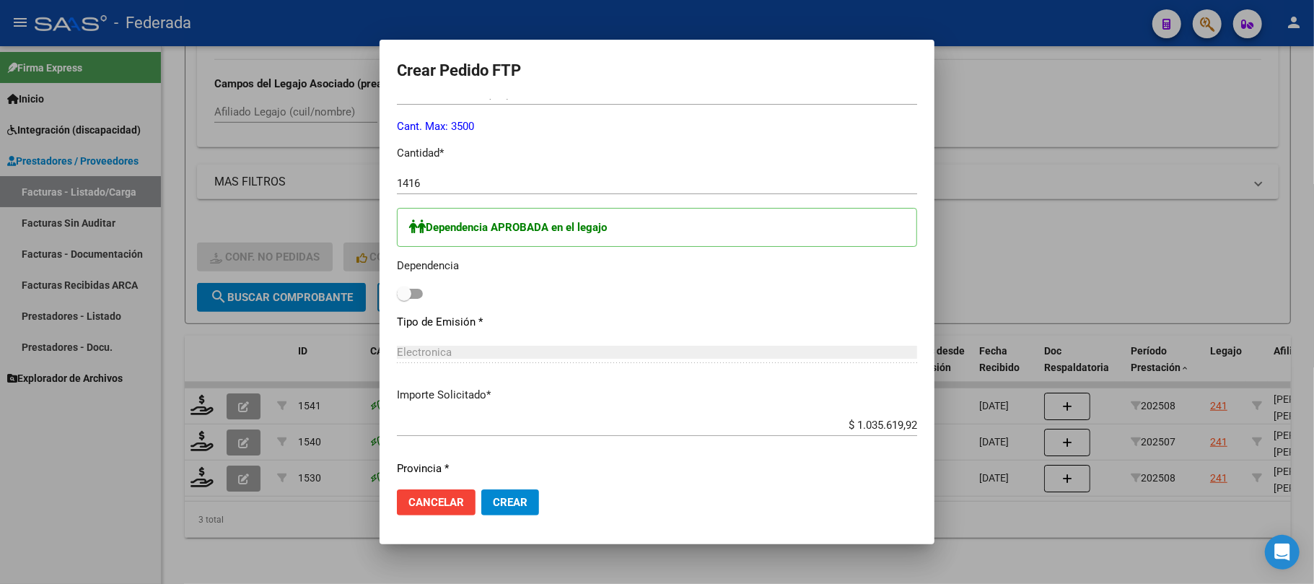
scroll to position [636, 0]
click at [403, 296] on span at bounding box center [404, 296] width 14 height 14
click at [404, 301] on input "checkbox" at bounding box center [404, 301] width 1 height 1
checkbox input "true"
click at [511, 497] on span "Crear" at bounding box center [510, 502] width 35 height 13
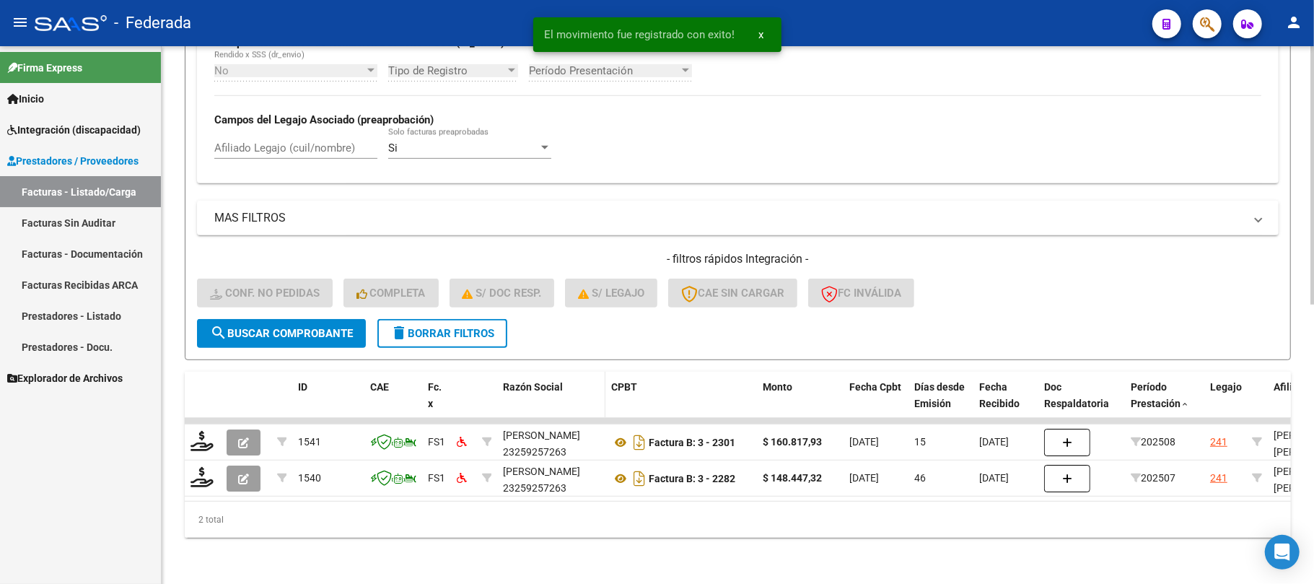
scroll to position [541, 0]
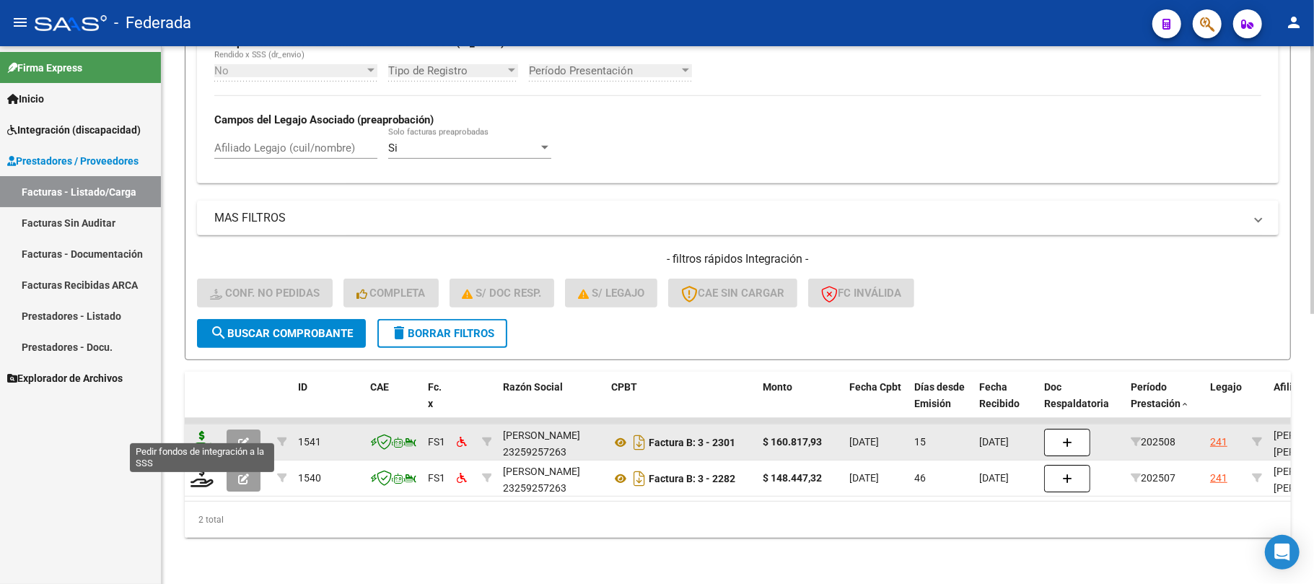
click at [199, 434] on icon at bounding box center [202, 441] width 23 height 20
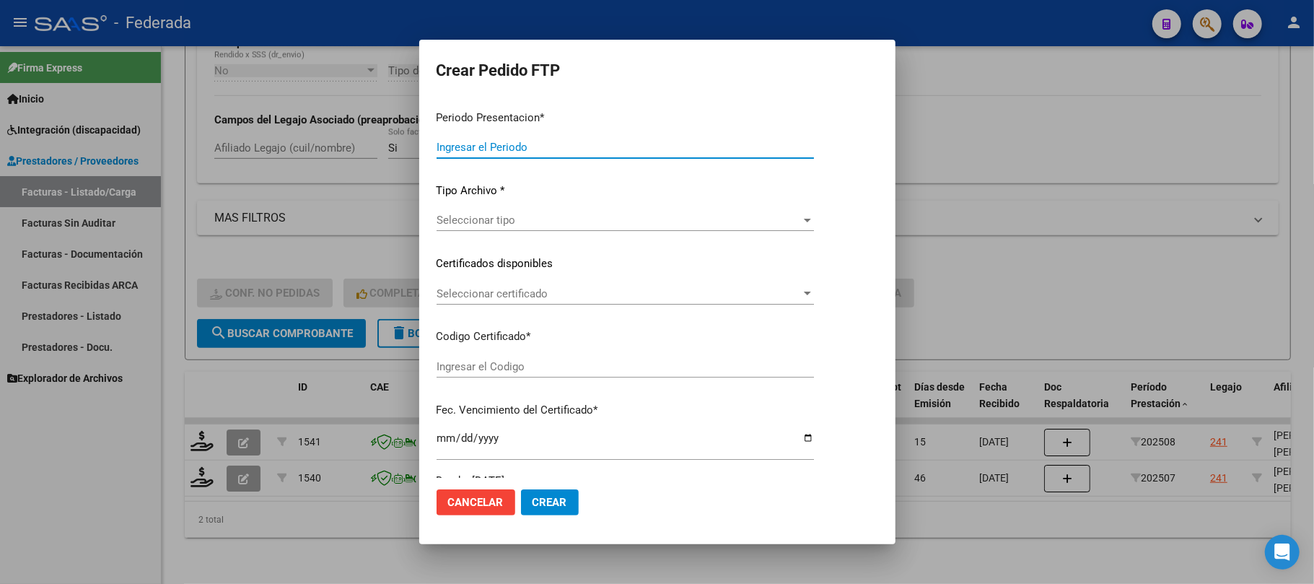
type input "202508"
type input "$ 160.817,93"
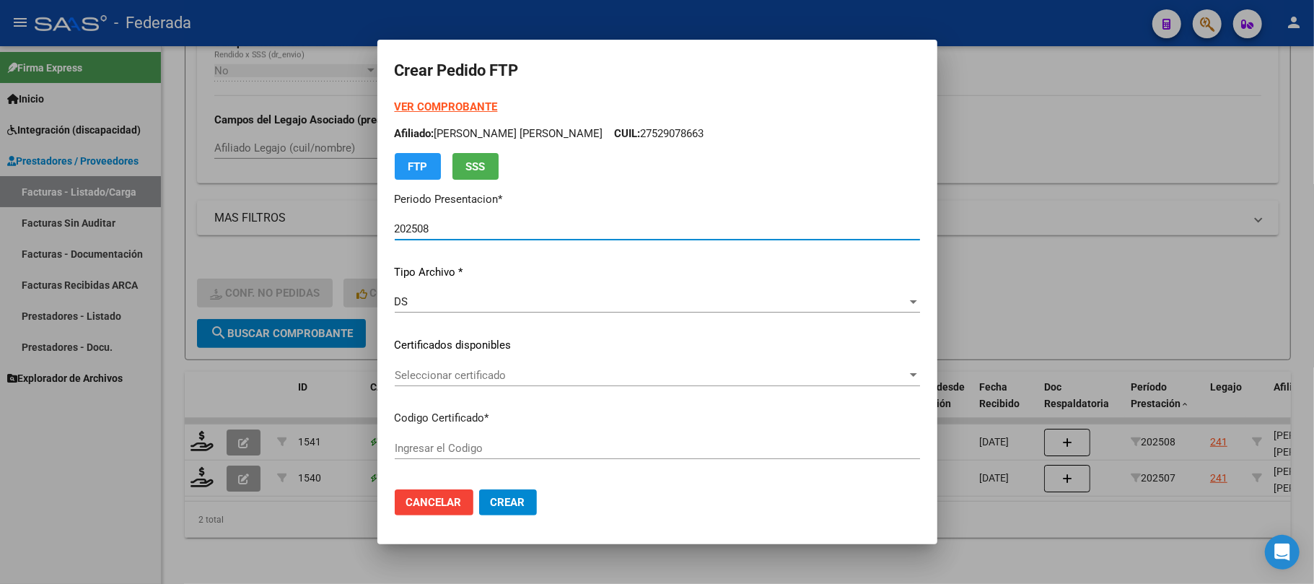
type input "ARG01000529078662023012320330123SFE214"
type input "2033-01-23"
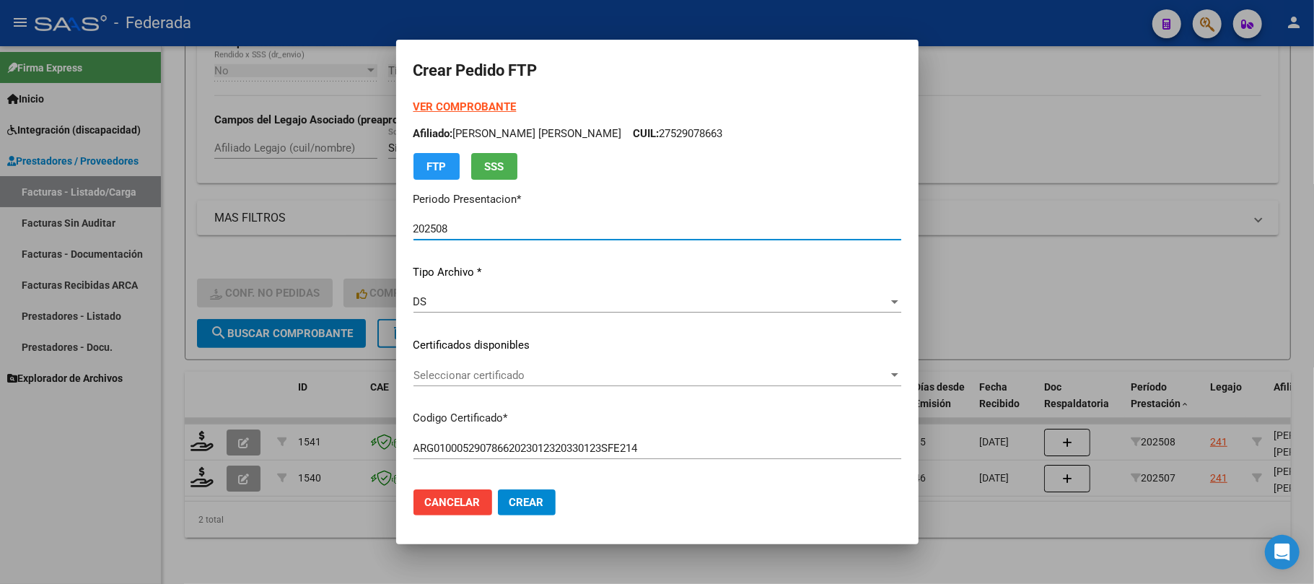
scroll to position [96, 0]
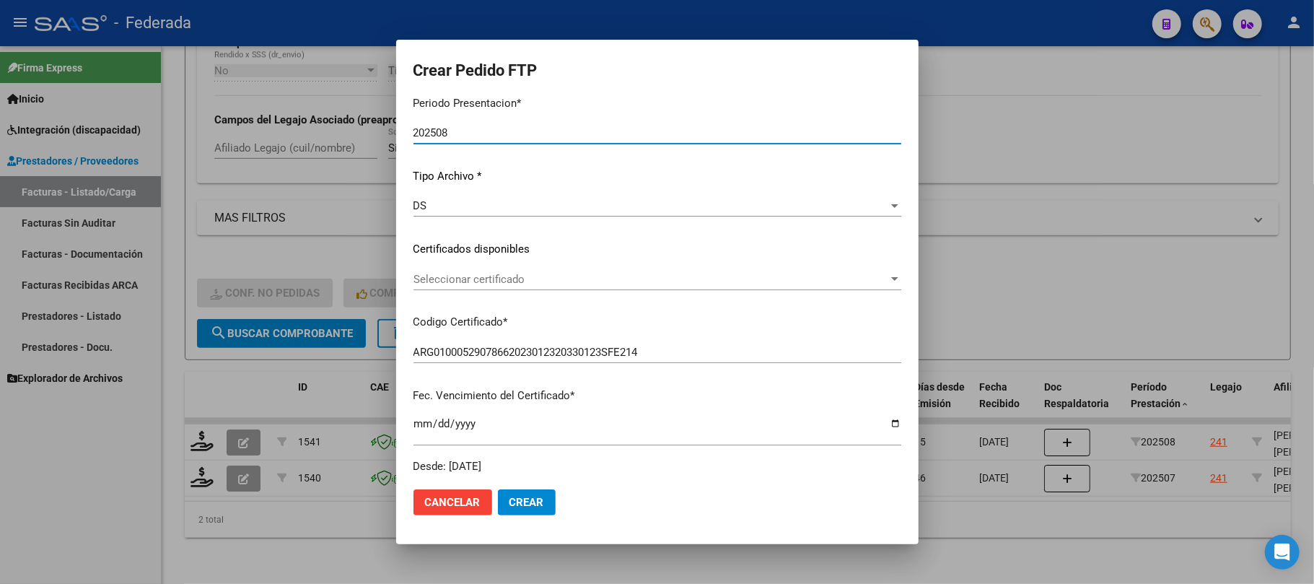
click at [483, 273] on span "Seleccionar certificado" at bounding box center [651, 279] width 475 height 13
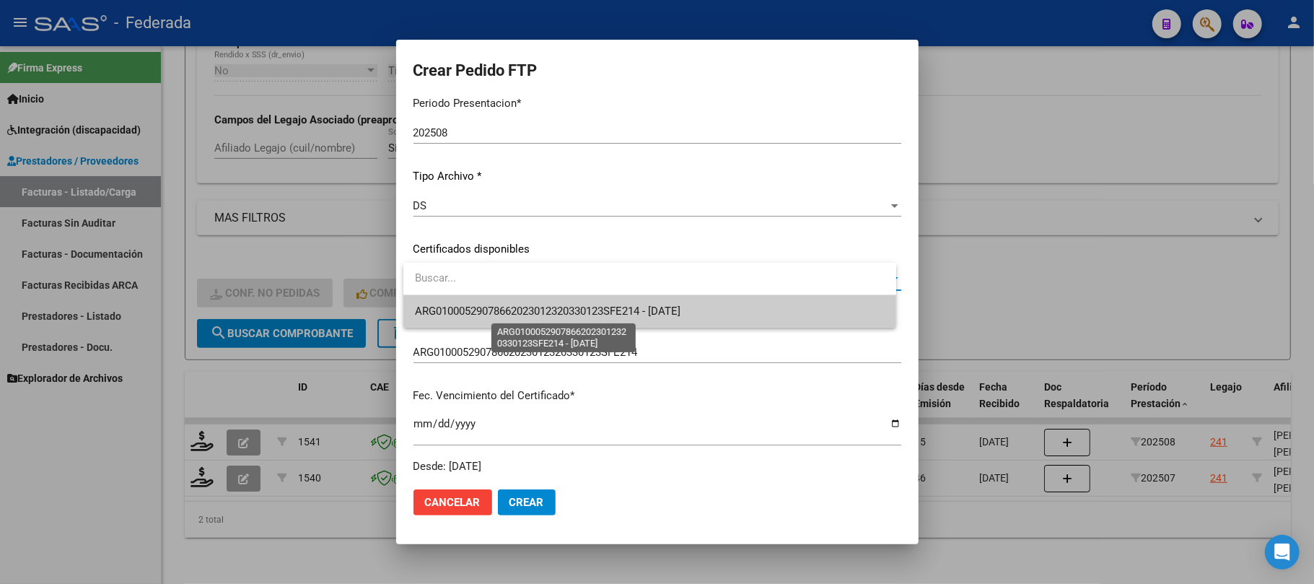
click at [487, 307] on span "ARG01000529078662023012320330123SFE214 - 2033-01-23" at bounding box center [548, 311] width 266 height 13
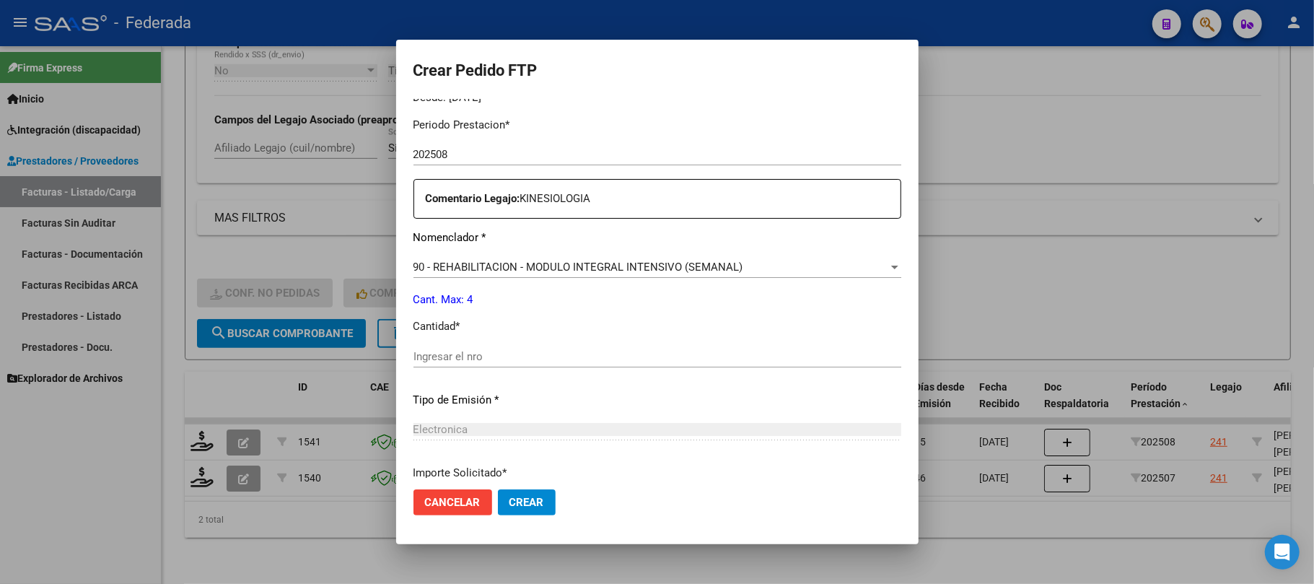
scroll to position [481, 0]
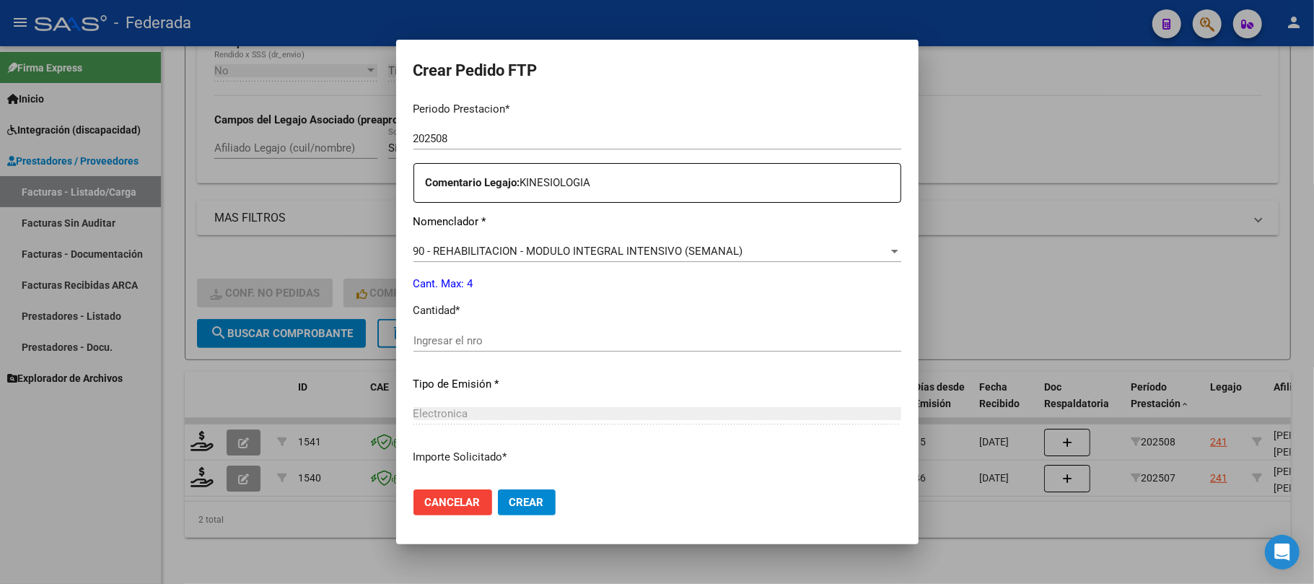
click at [485, 345] on input "Ingresar el nro" at bounding box center [658, 340] width 488 height 13
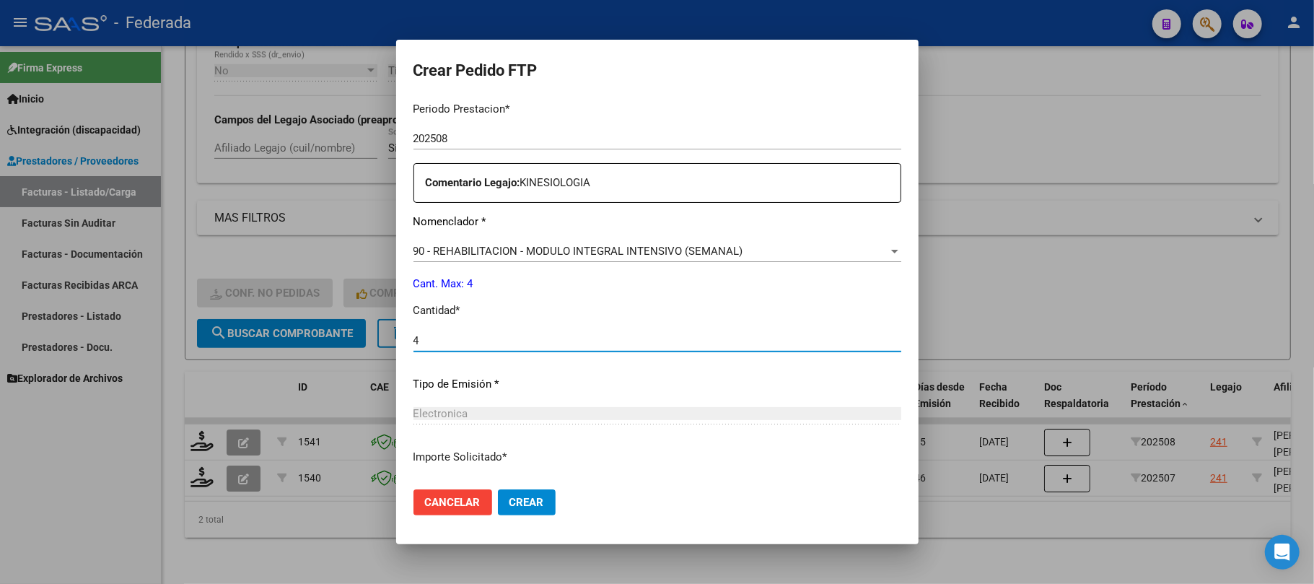
type input "4"
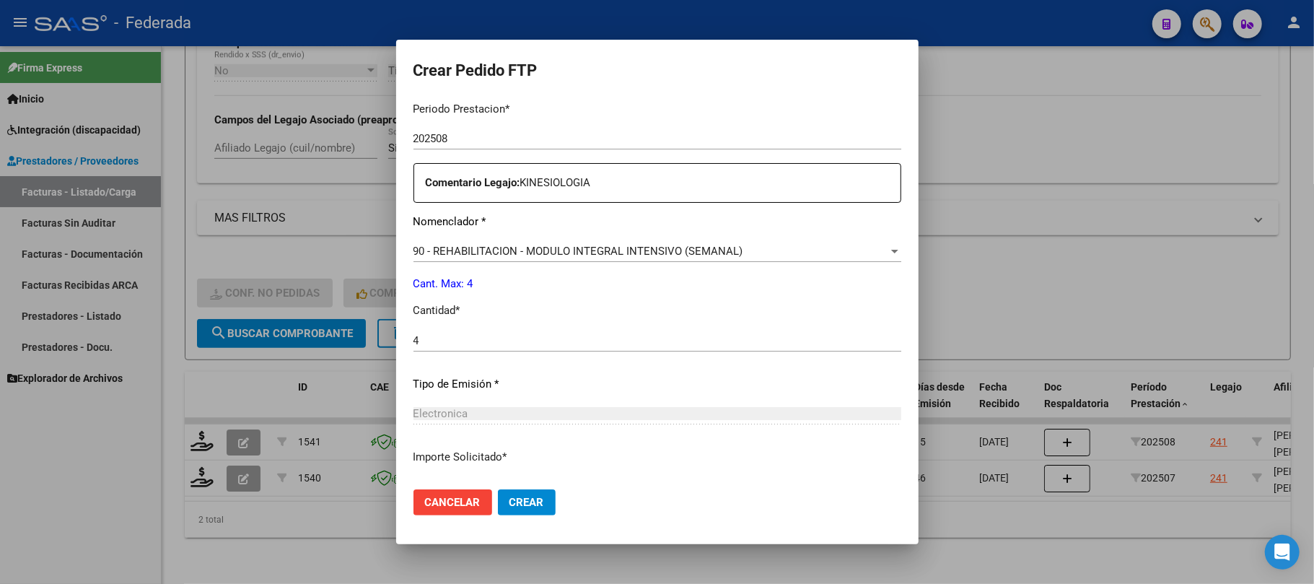
scroll to position [586, 0]
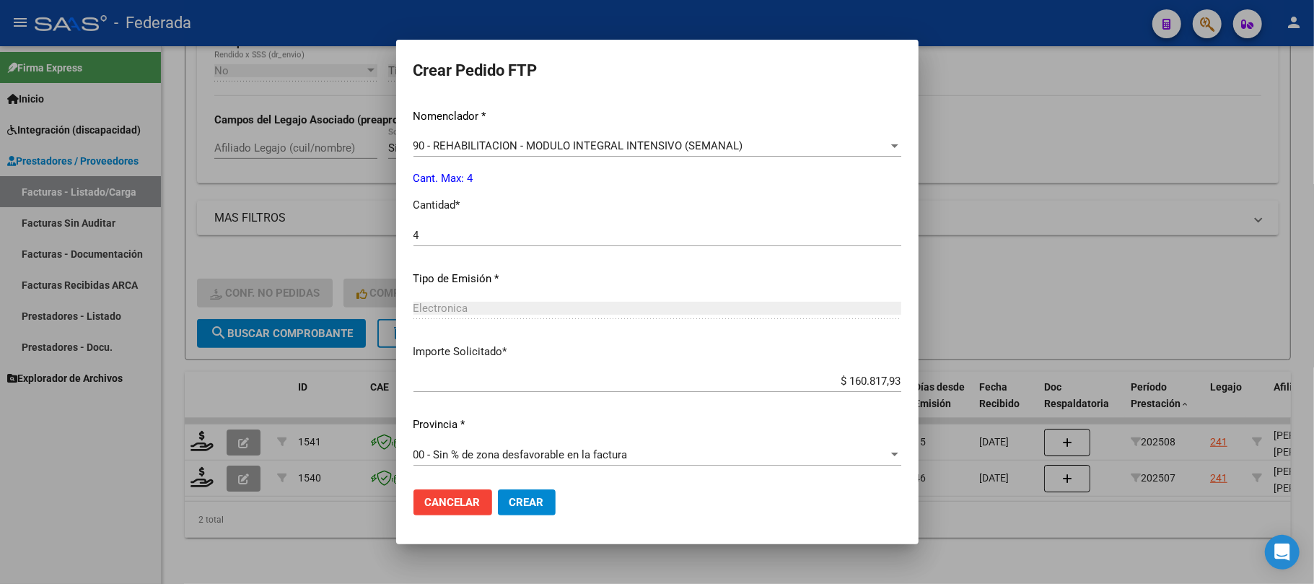
click at [510, 500] on button "Crear" at bounding box center [527, 502] width 58 height 26
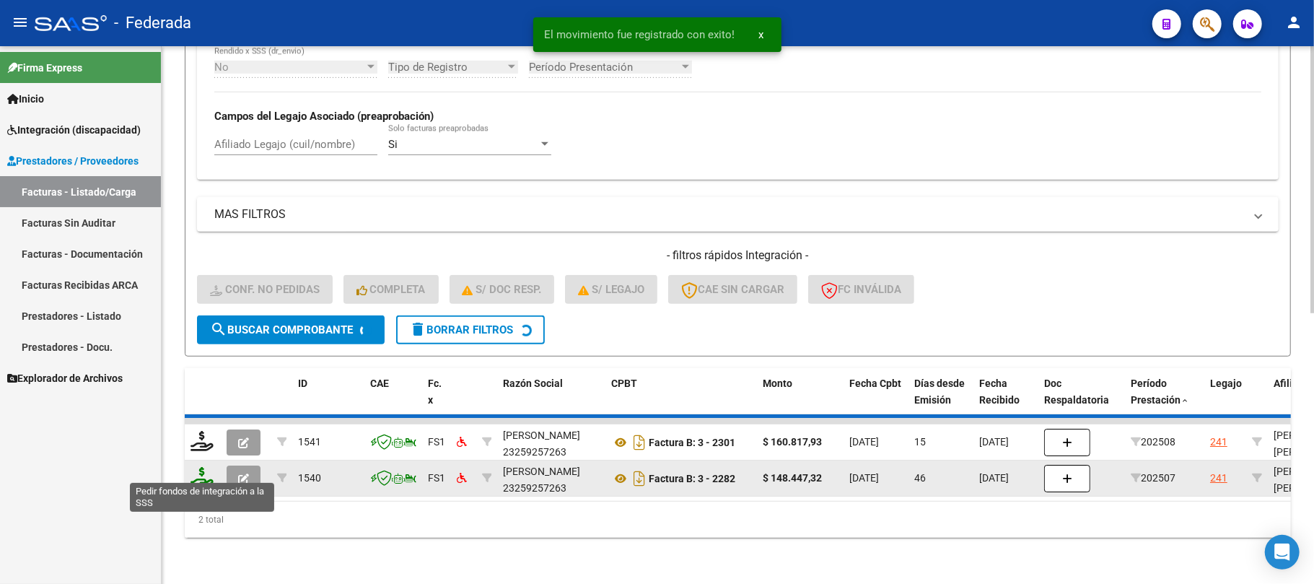
scroll to position [506, 0]
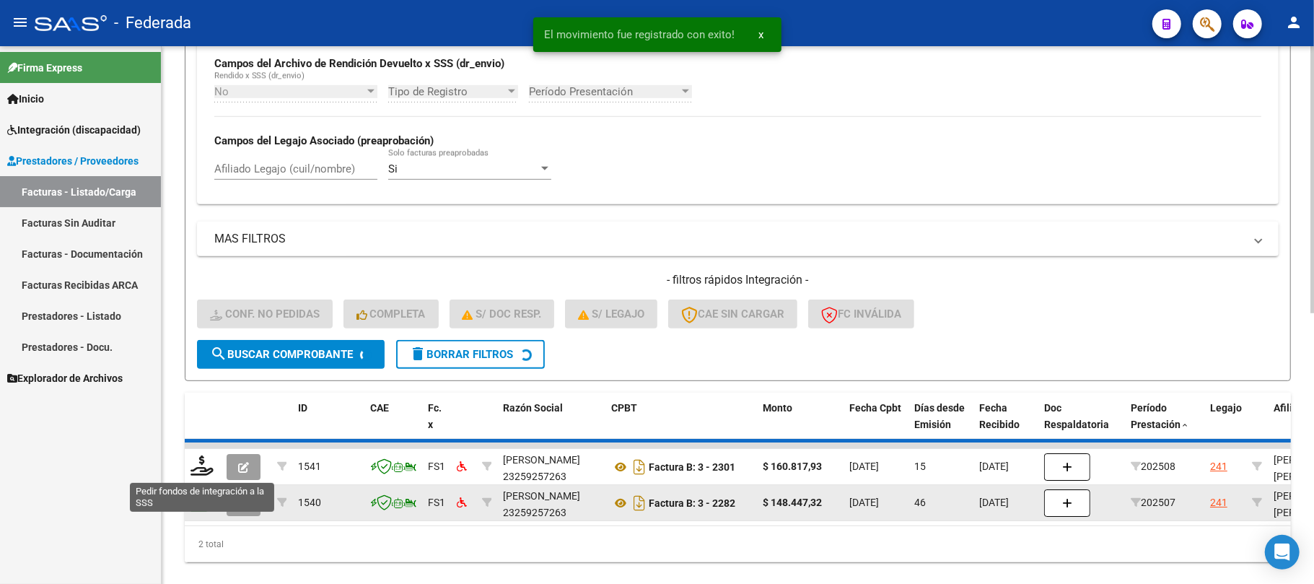
click at [196, 474] on div at bounding box center [203, 466] width 25 height 22
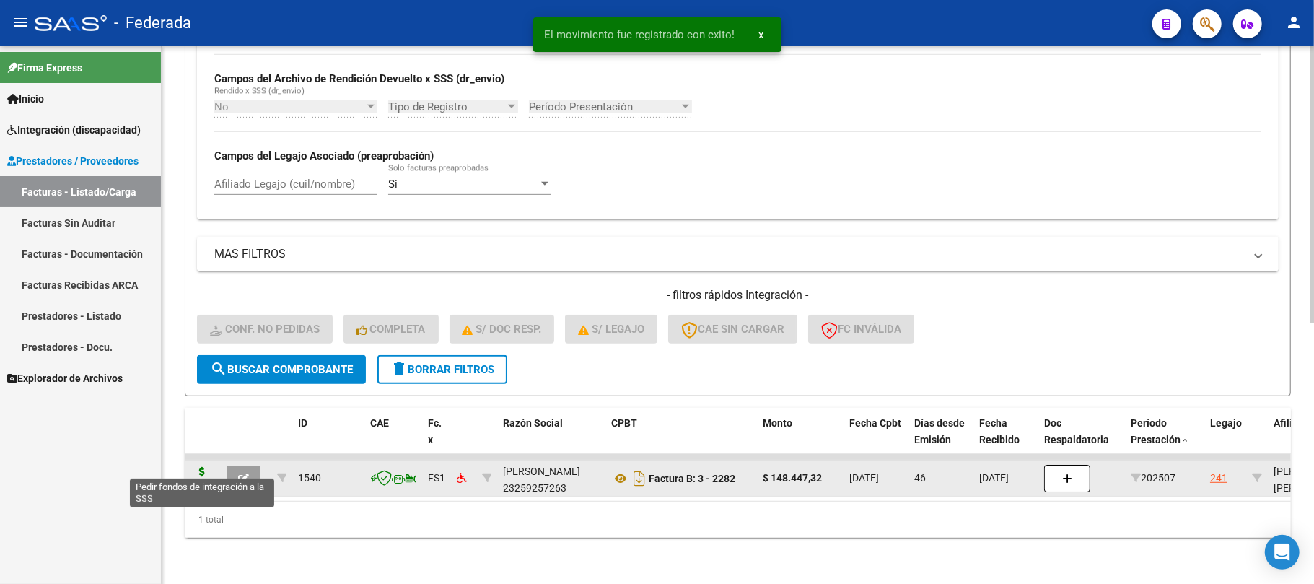
click at [197, 469] on icon at bounding box center [202, 477] width 23 height 20
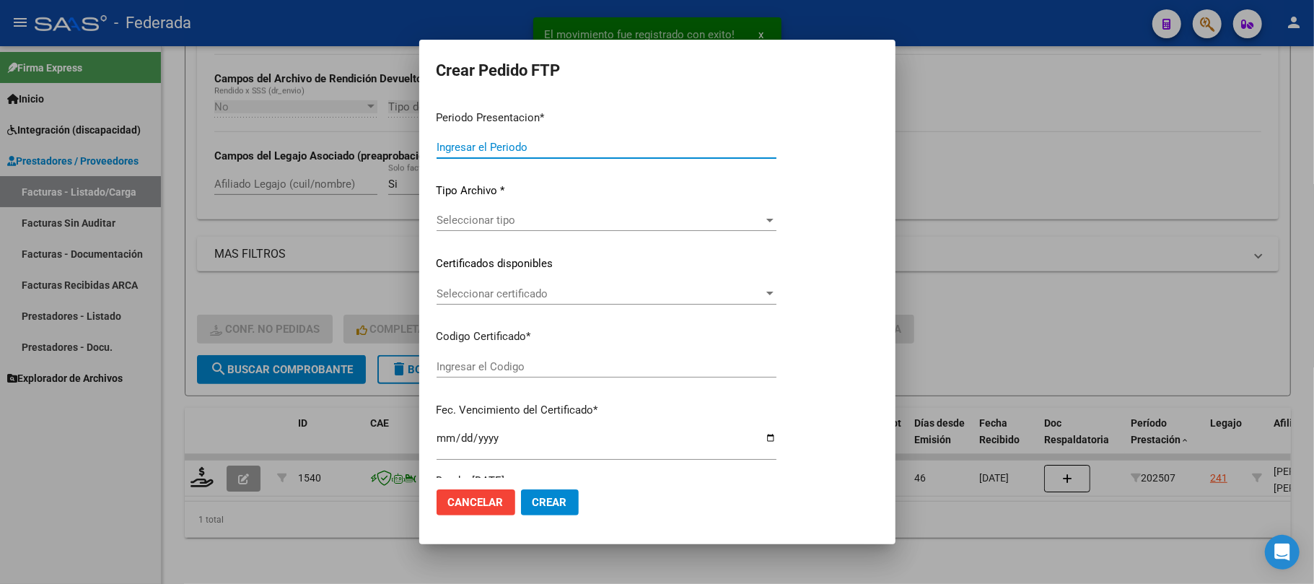
type input "202508"
type input "202507"
type input "$ 148.447,32"
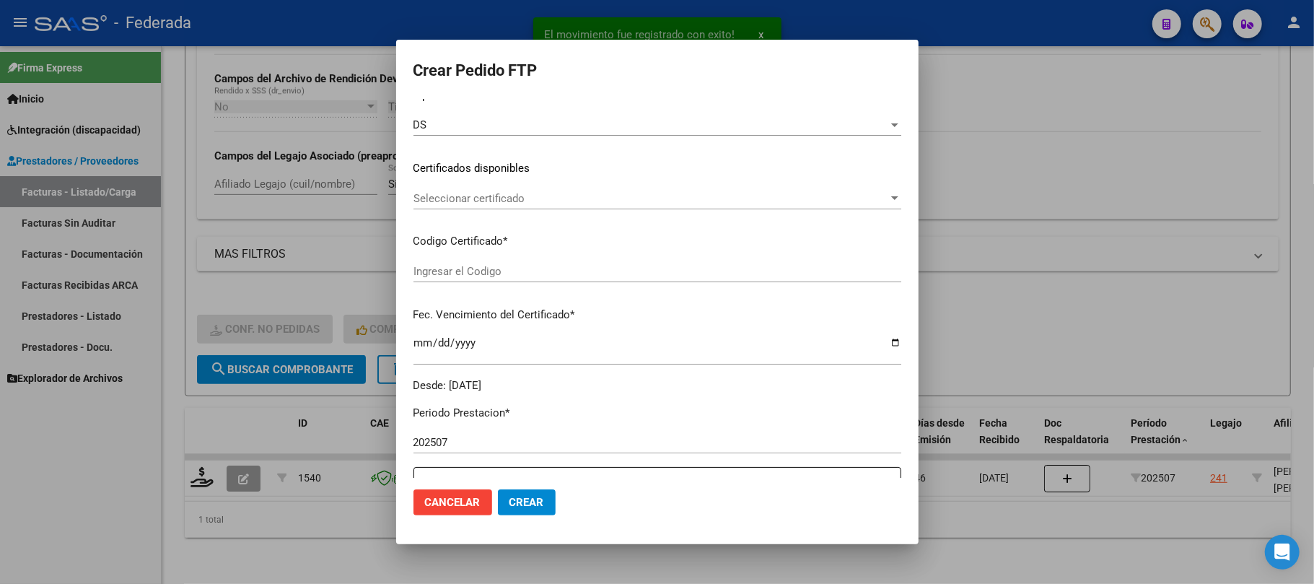
type input "ARG01000529078662023012320330123SFE214"
type input "2033-01-23"
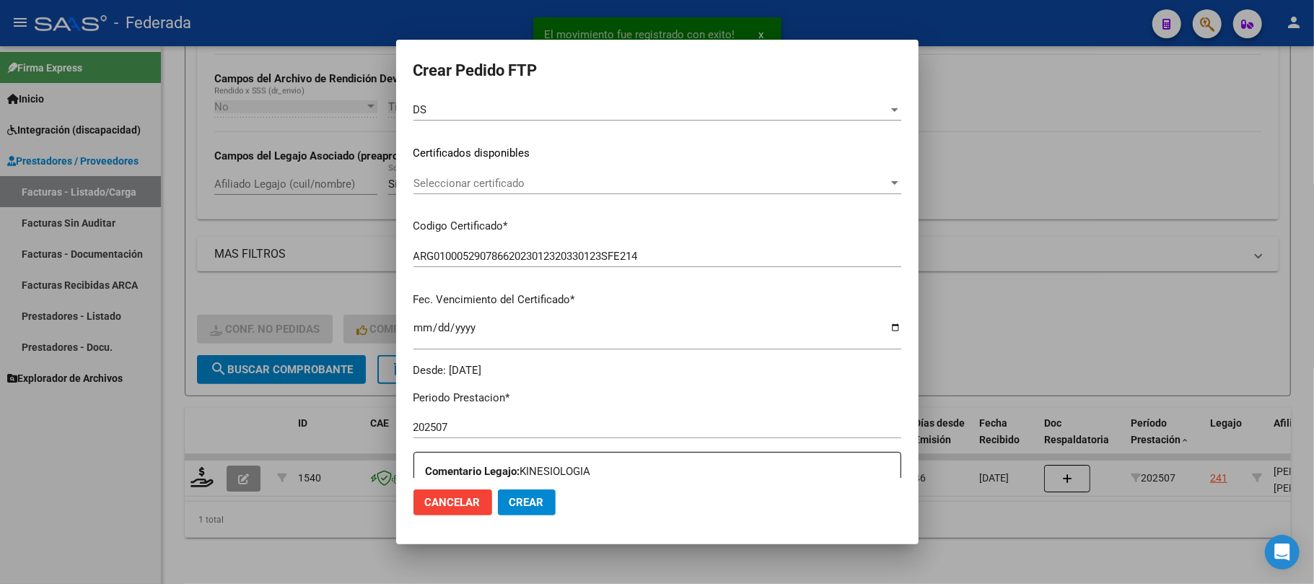
click at [480, 178] on span "Seleccionar certificado" at bounding box center [651, 183] width 475 height 13
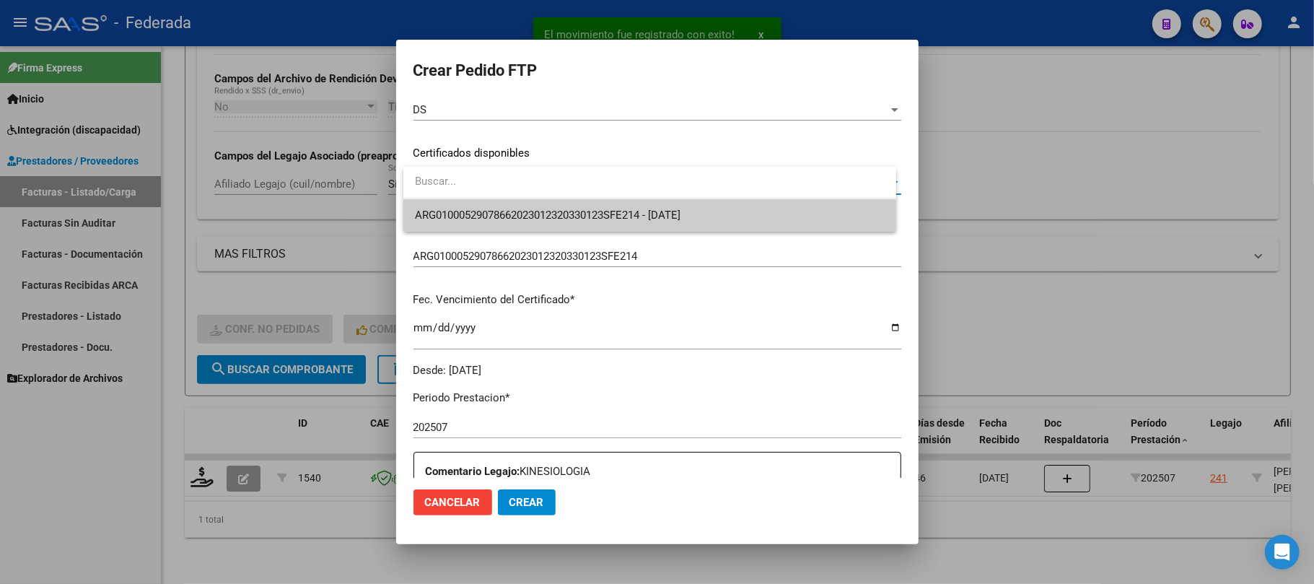
click at [477, 206] on span "ARG01000529078662023012320330123SFE214 - 2033-01-23" at bounding box center [650, 215] width 470 height 32
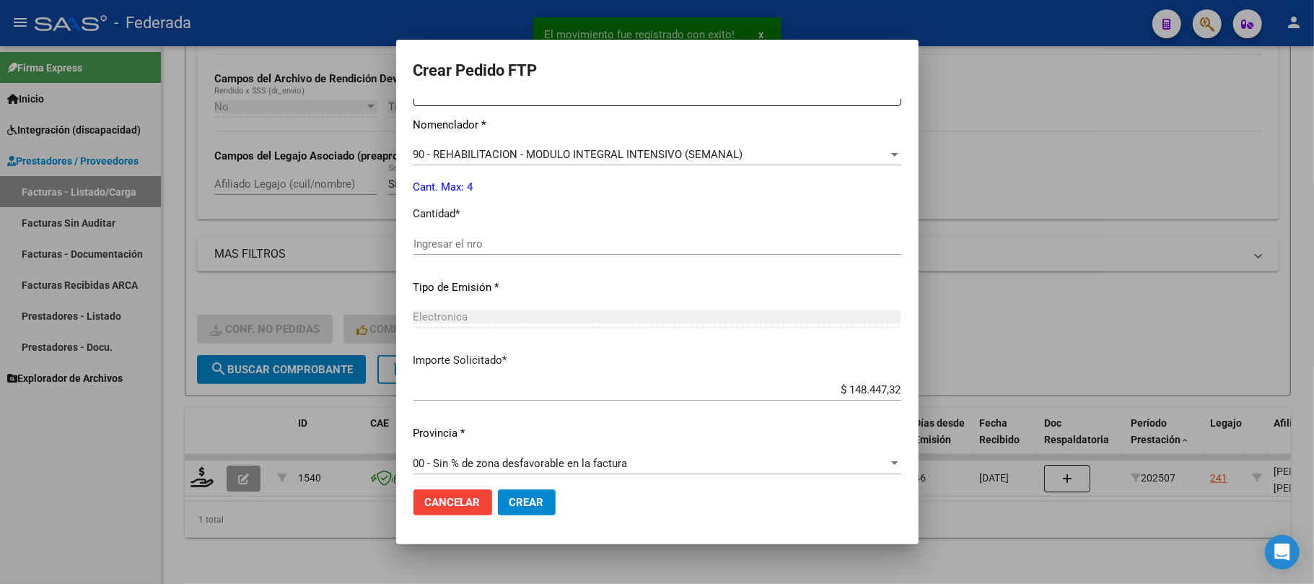
scroll to position [586, 0]
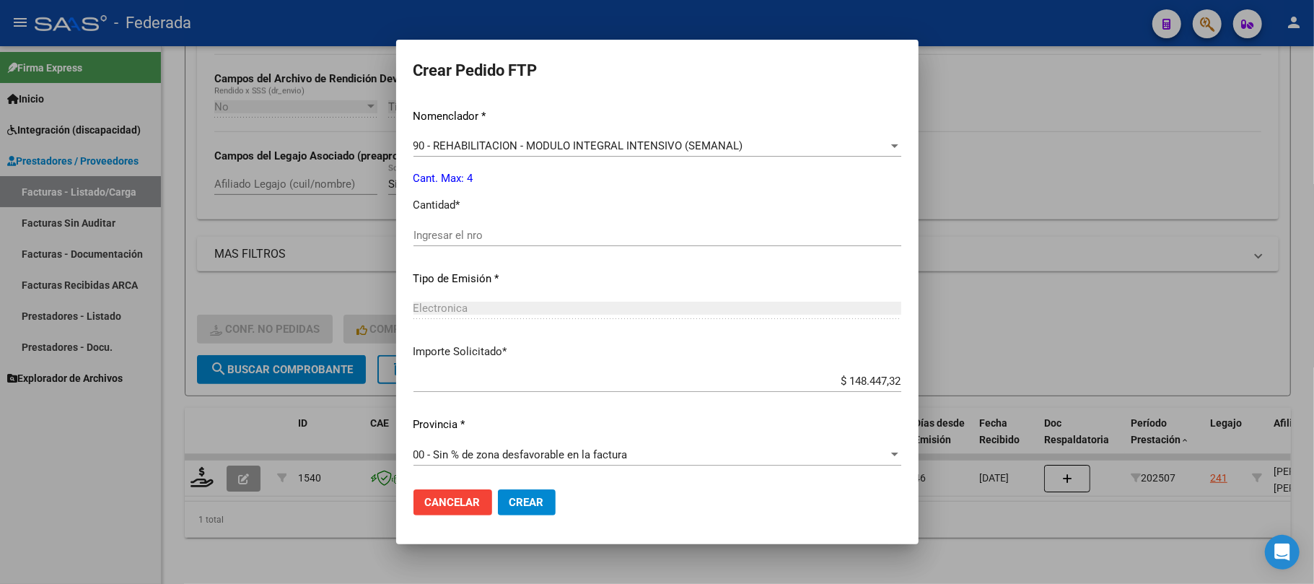
click at [492, 237] on input "Ingresar el nro" at bounding box center [658, 235] width 488 height 13
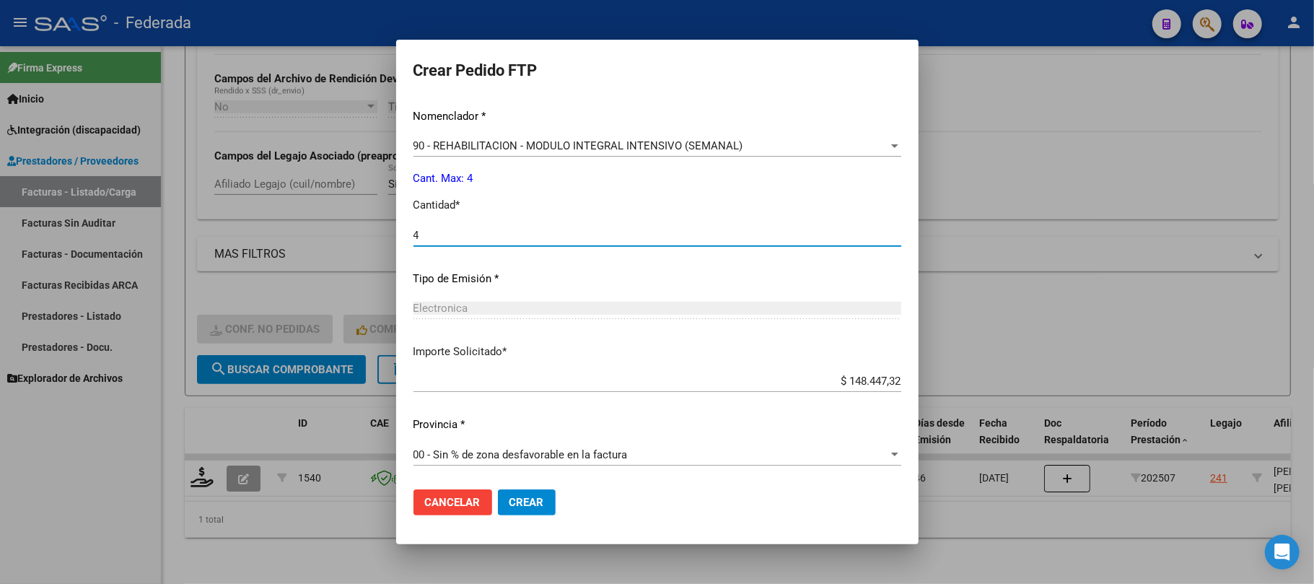
type input "4"
click at [538, 497] on span "Crear" at bounding box center [527, 502] width 35 height 13
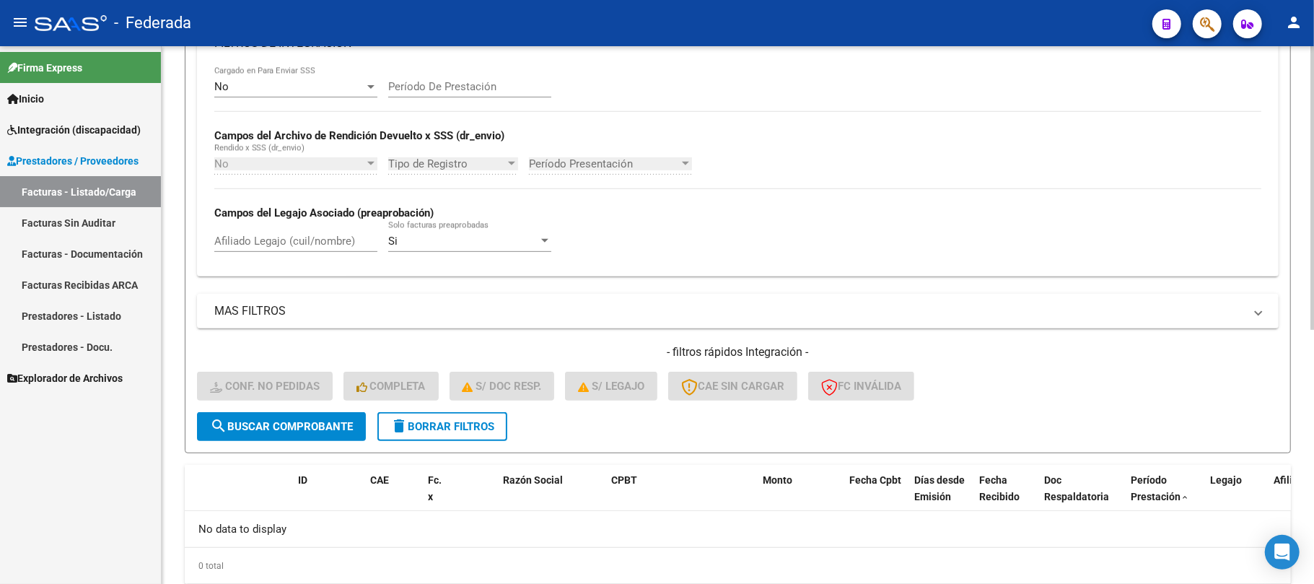
scroll to position [480, 0]
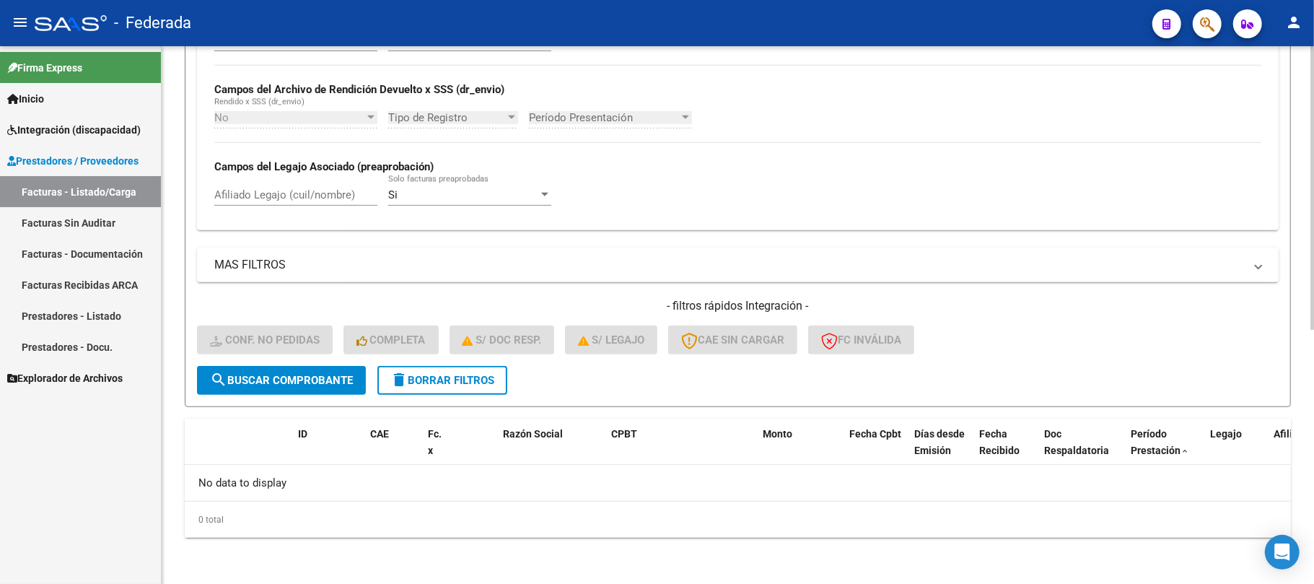
click at [485, 374] on span "delete Borrar Filtros" at bounding box center [443, 380] width 104 height 13
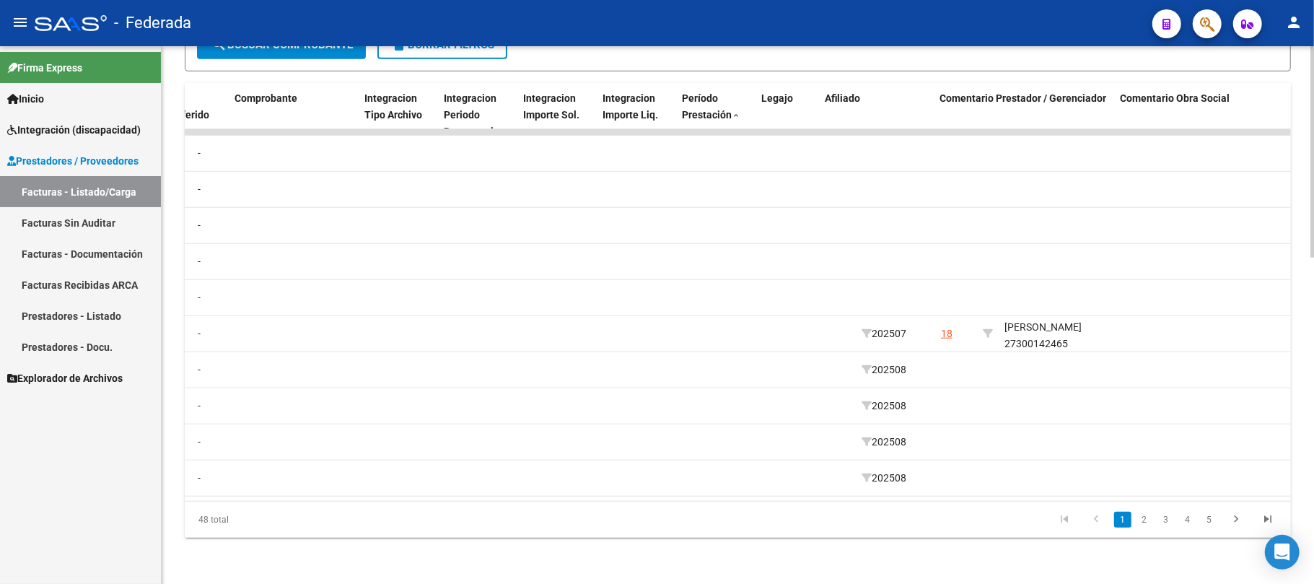
scroll to position [0, 1586]
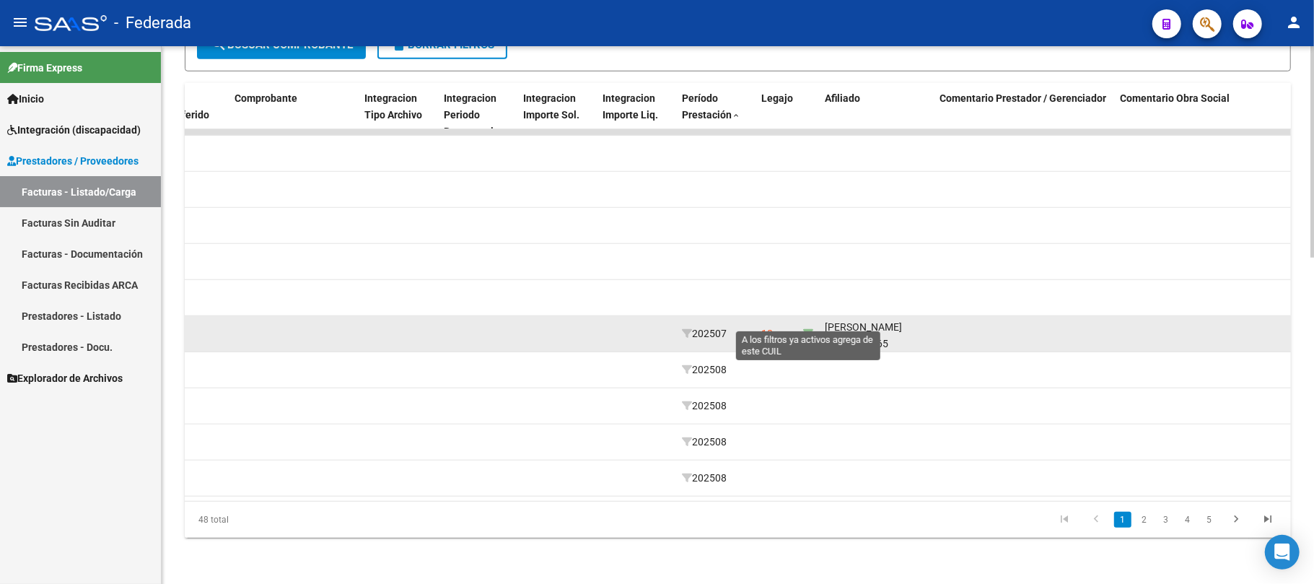
click at [811, 328] on icon at bounding box center [808, 333] width 10 height 10
type input "27300142465"
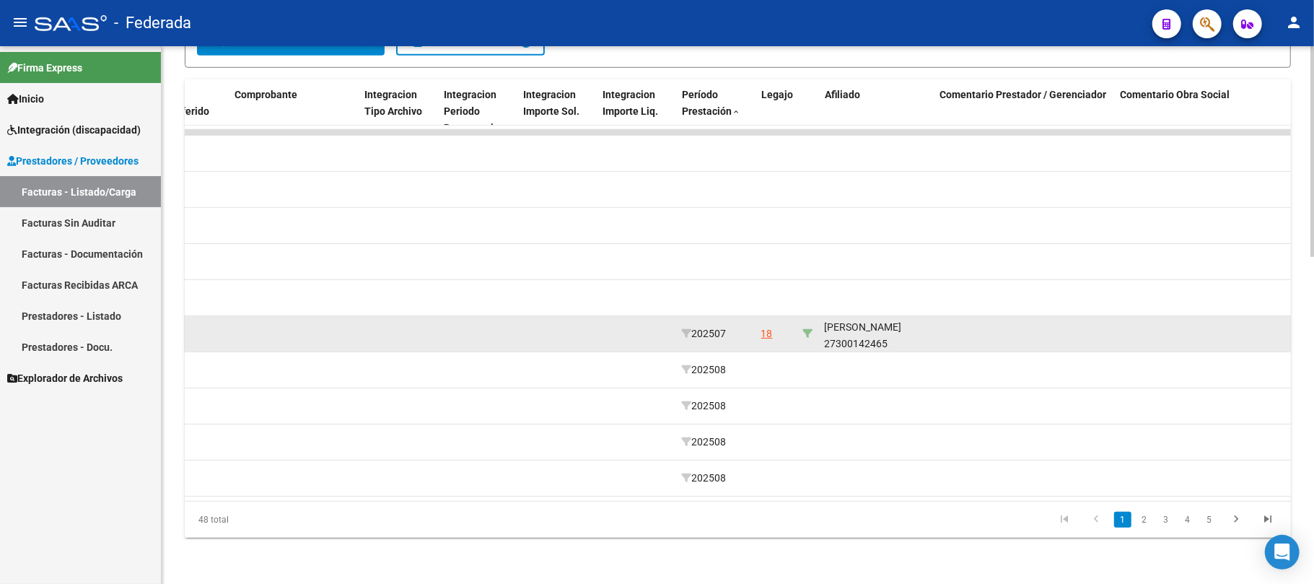
scroll to position [541, 0]
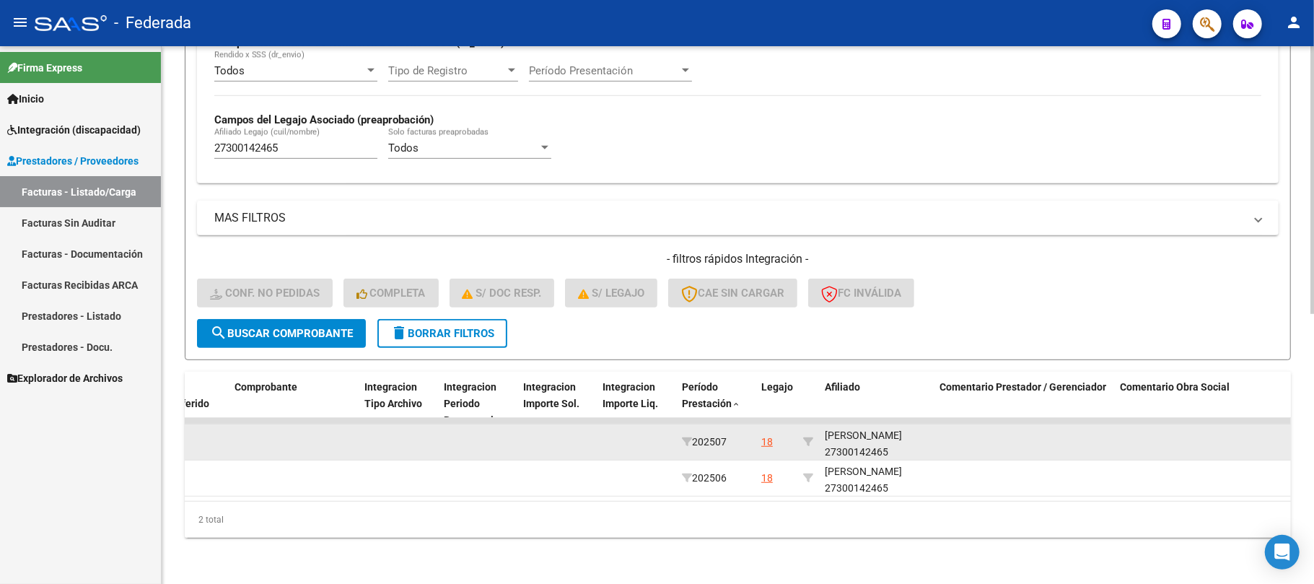
click at [839, 437] on div "BAUZA SOFIA IRENE 27300142465" at bounding box center [877, 443] width 104 height 33
copy div "27300142465"
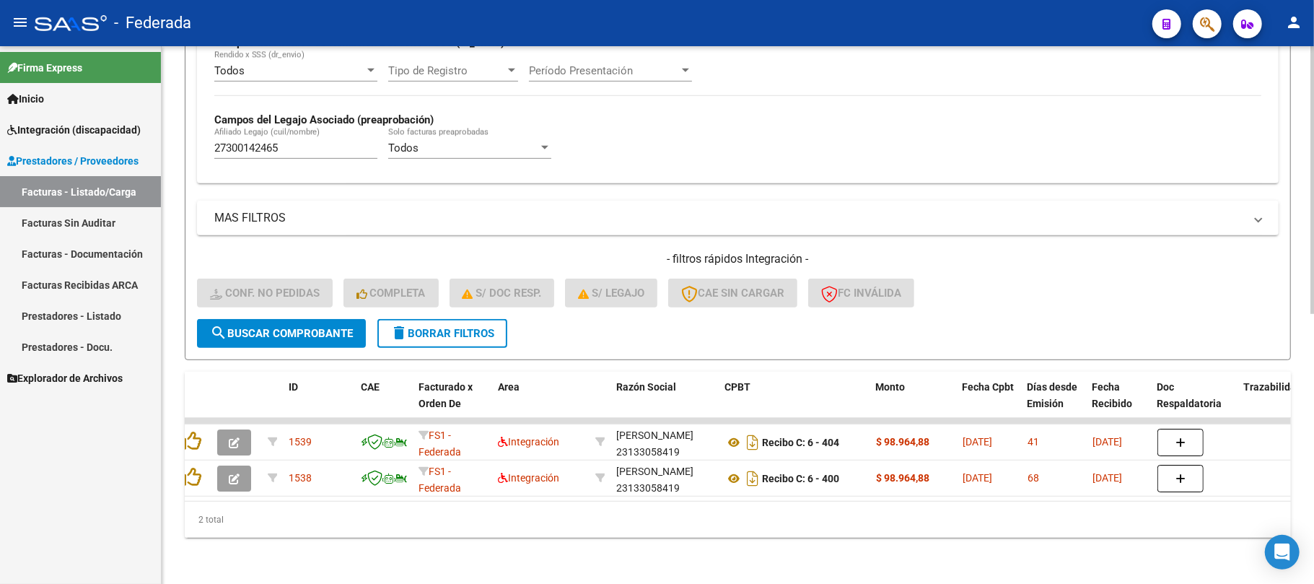
scroll to position [0, 0]
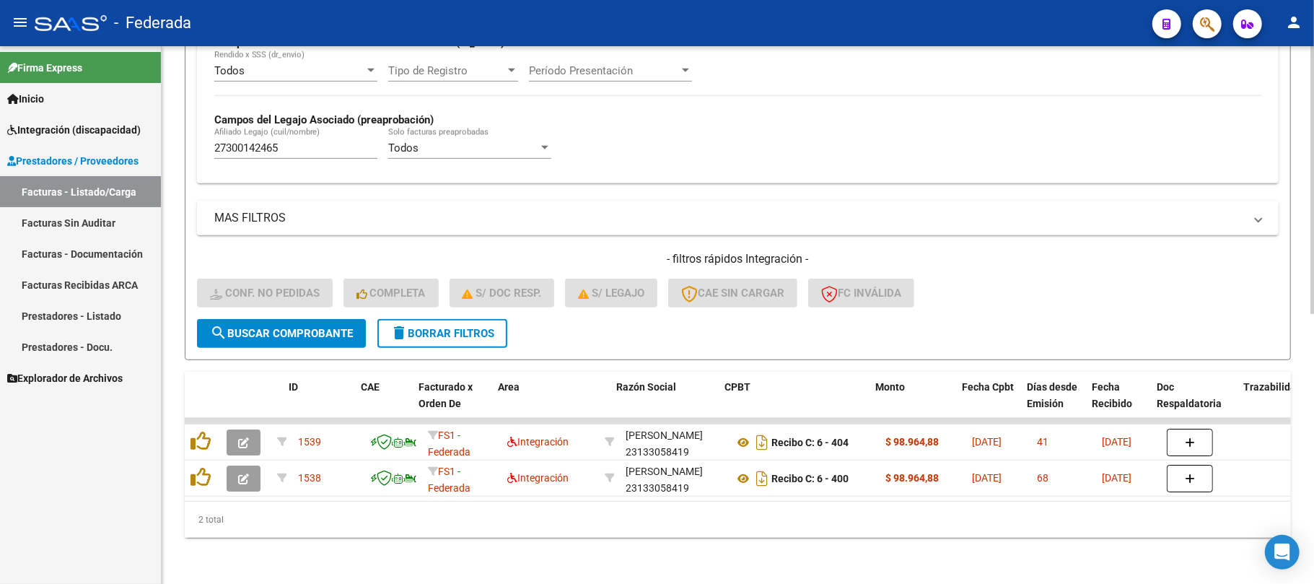
click at [170, 472] on div "Video tutorial PRESTADORES -> Listado de CPBTs Emitidos por Prestadores / Prove…" at bounding box center [738, 51] width 1153 height 1065
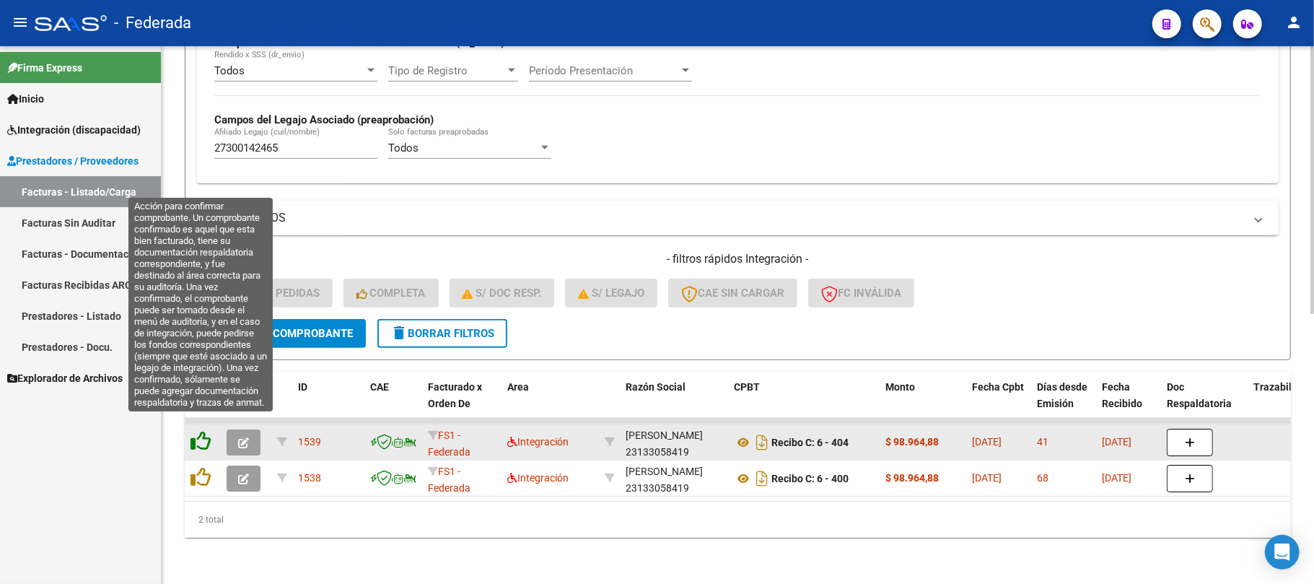
click at [198, 433] on icon at bounding box center [201, 441] width 20 height 20
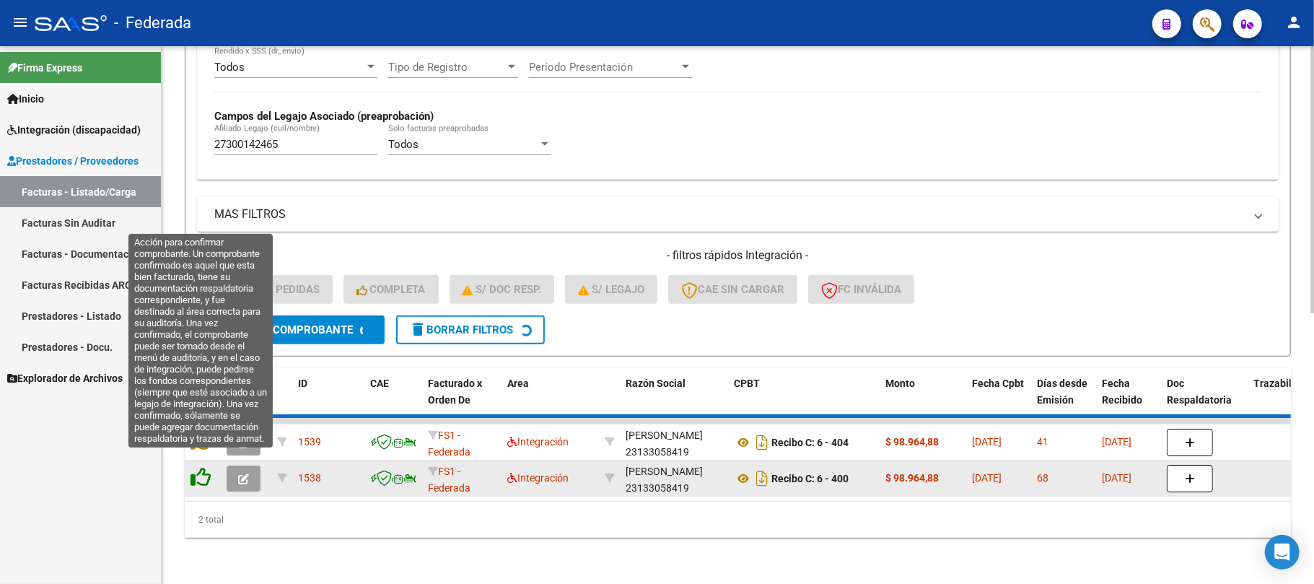
scroll to position [506, 0]
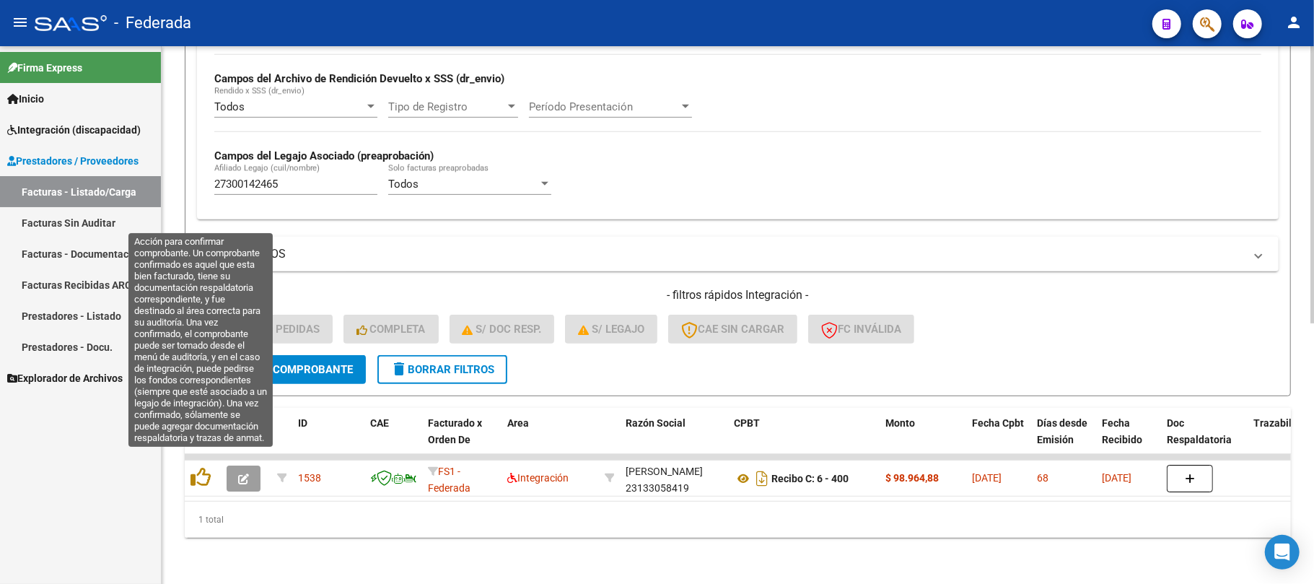
click at [198, 467] on icon at bounding box center [201, 477] width 20 height 20
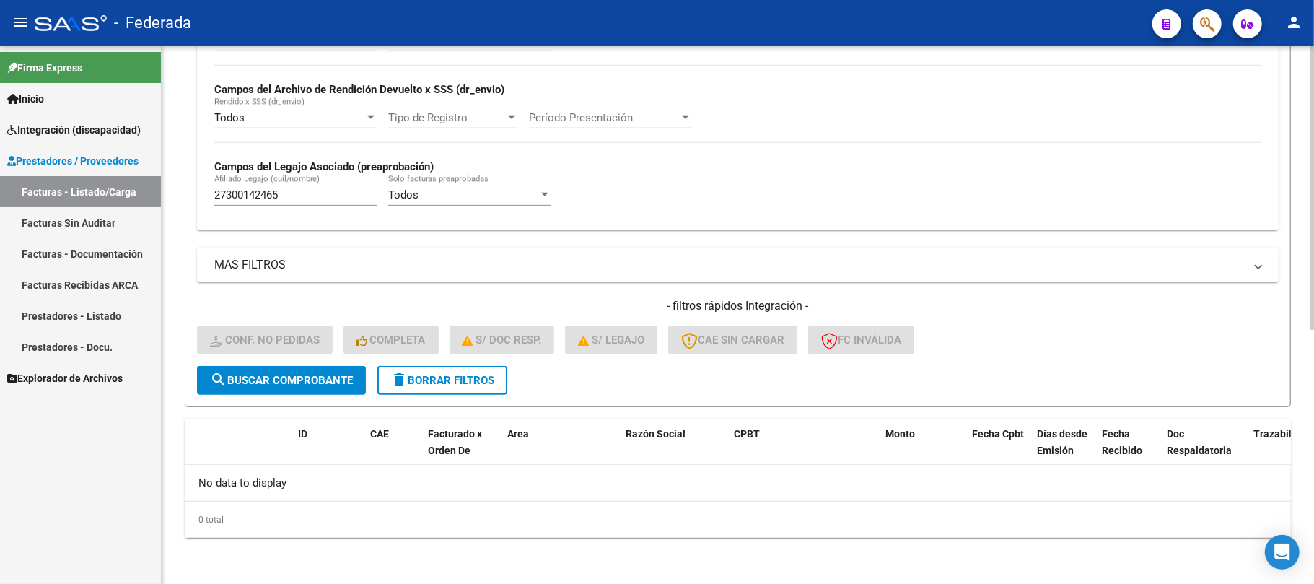
click at [435, 388] on button "delete Borrar Filtros" at bounding box center [443, 380] width 130 height 29
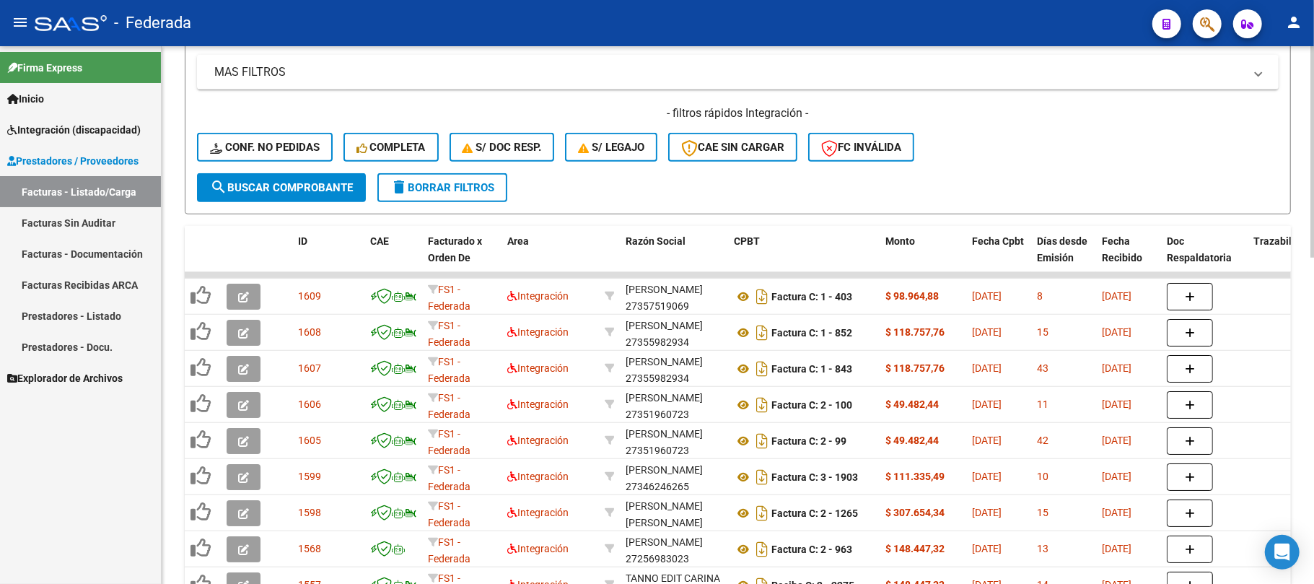
scroll to position [576, 0]
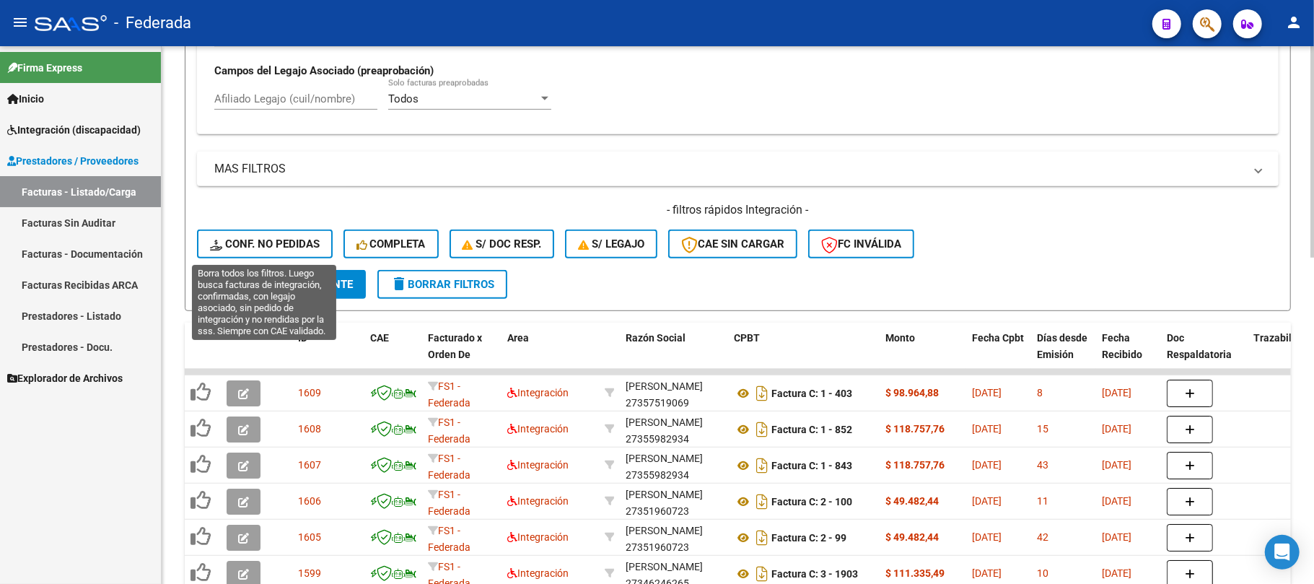
click at [318, 241] on span "Conf. no pedidas" at bounding box center [265, 243] width 110 height 13
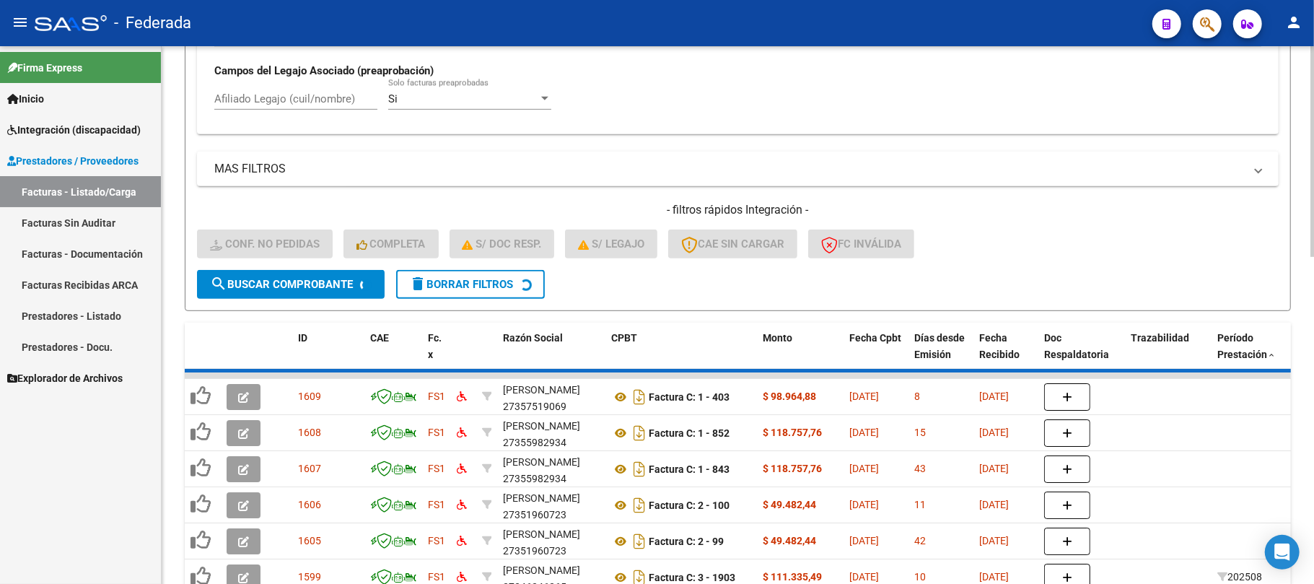
scroll to position [541, 0]
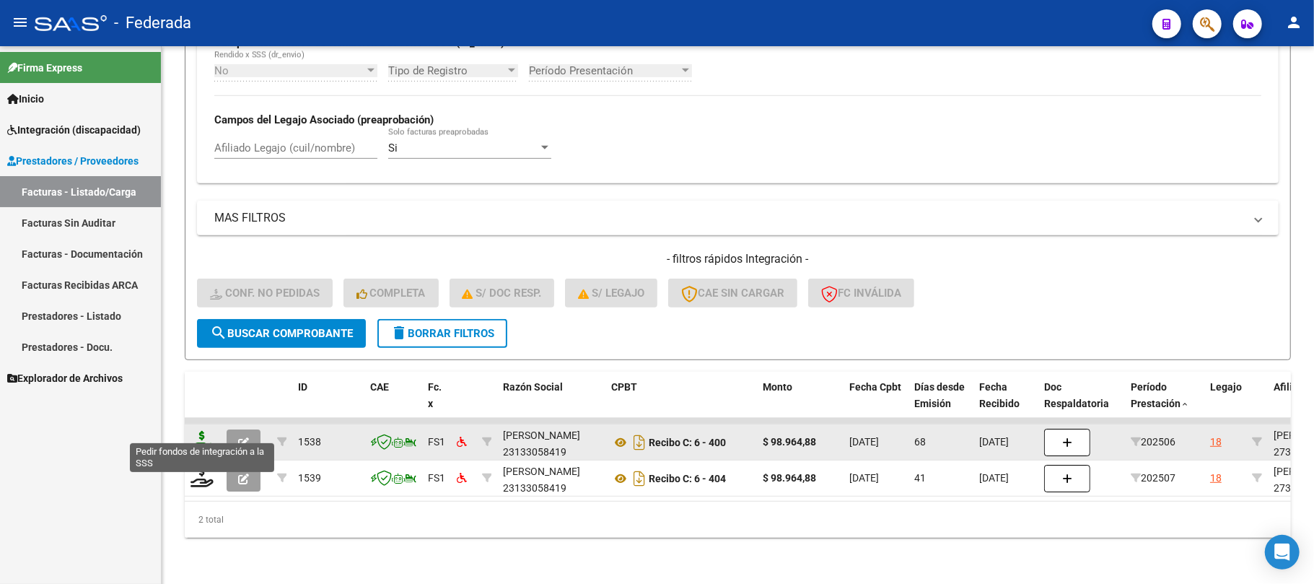
click at [211, 431] on icon at bounding box center [202, 441] width 23 height 20
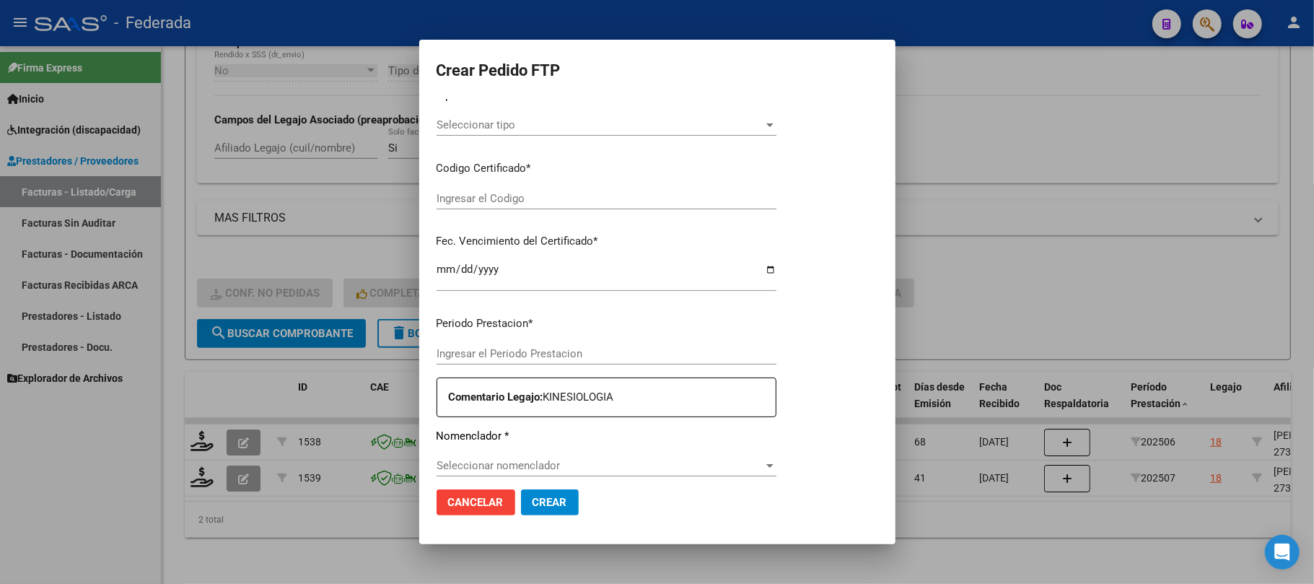
type input "202508"
type input "202506"
type input "$ 98.964,88"
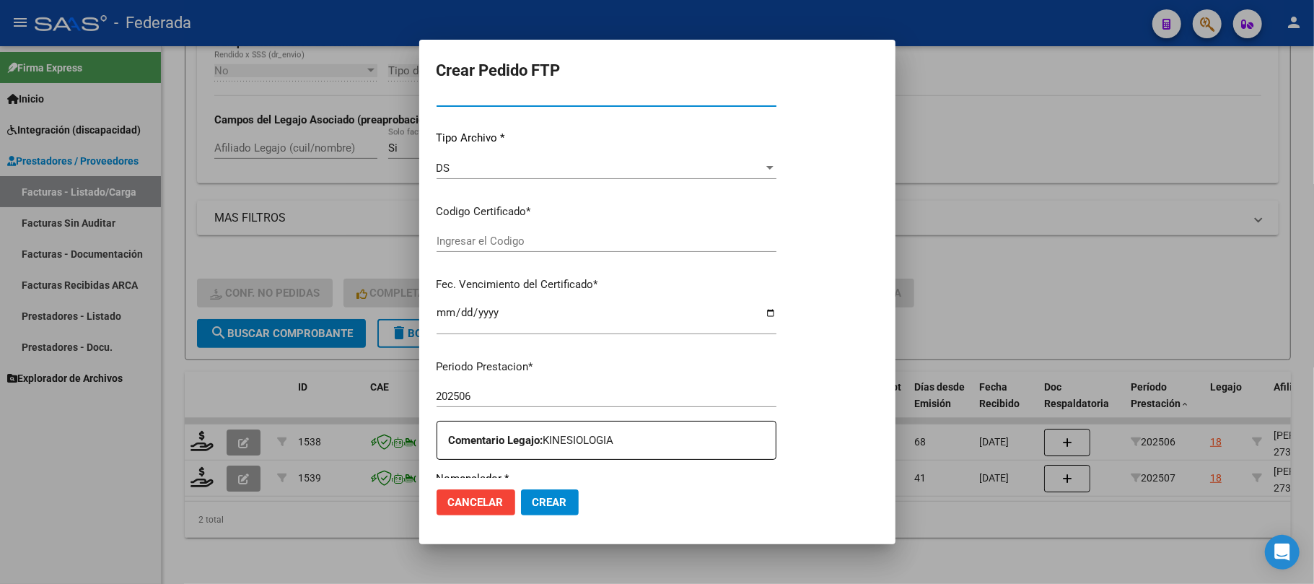
type input "ARG01000300142462018061220280612BS437"
type input "2028-06-12"
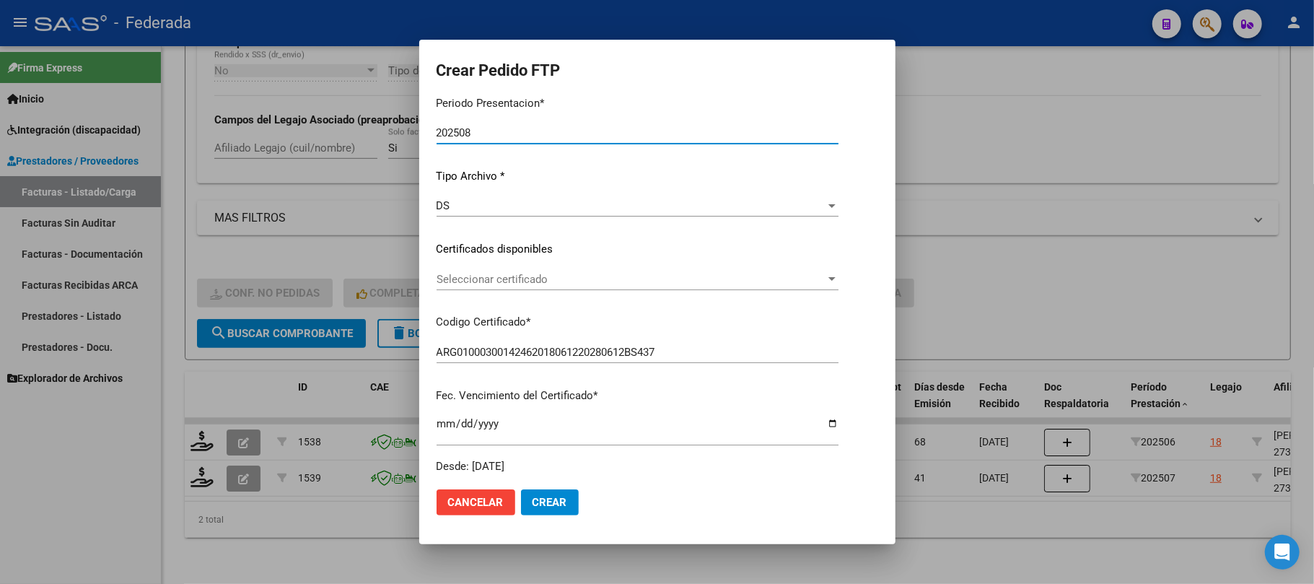
click at [456, 281] on span "Seleccionar certificado" at bounding box center [631, 279] width 389 height 13
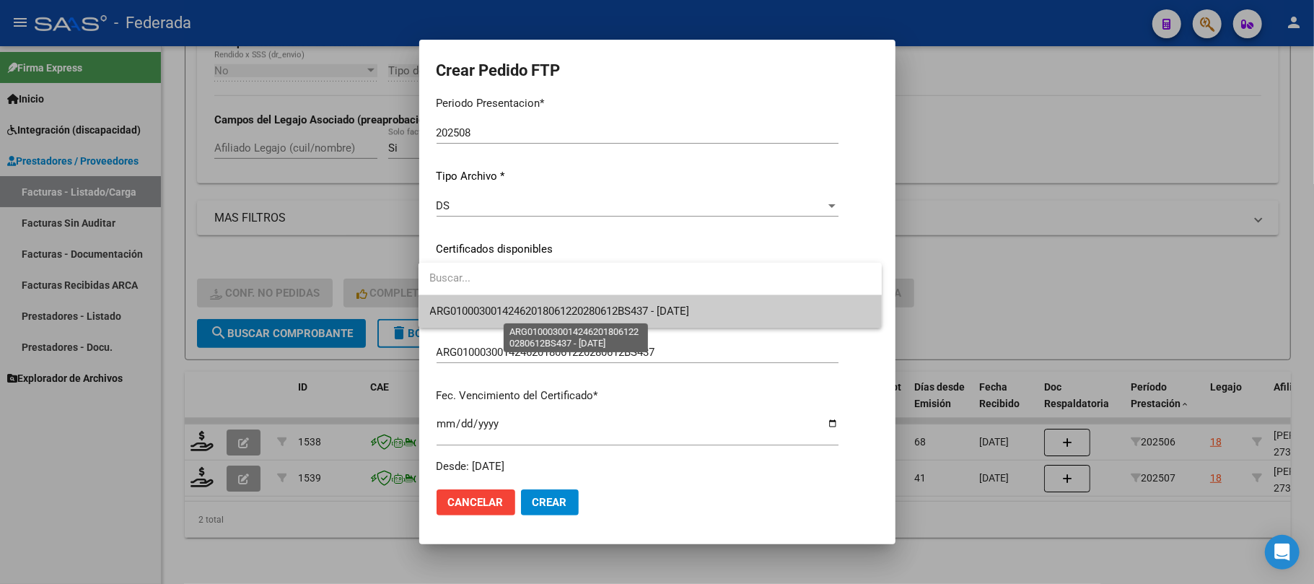
click at [461, 315] on span "ARG01000300142462018061220280612BS437 - 2028-06-12" at bounding box center [560, 311] width 260 height 13
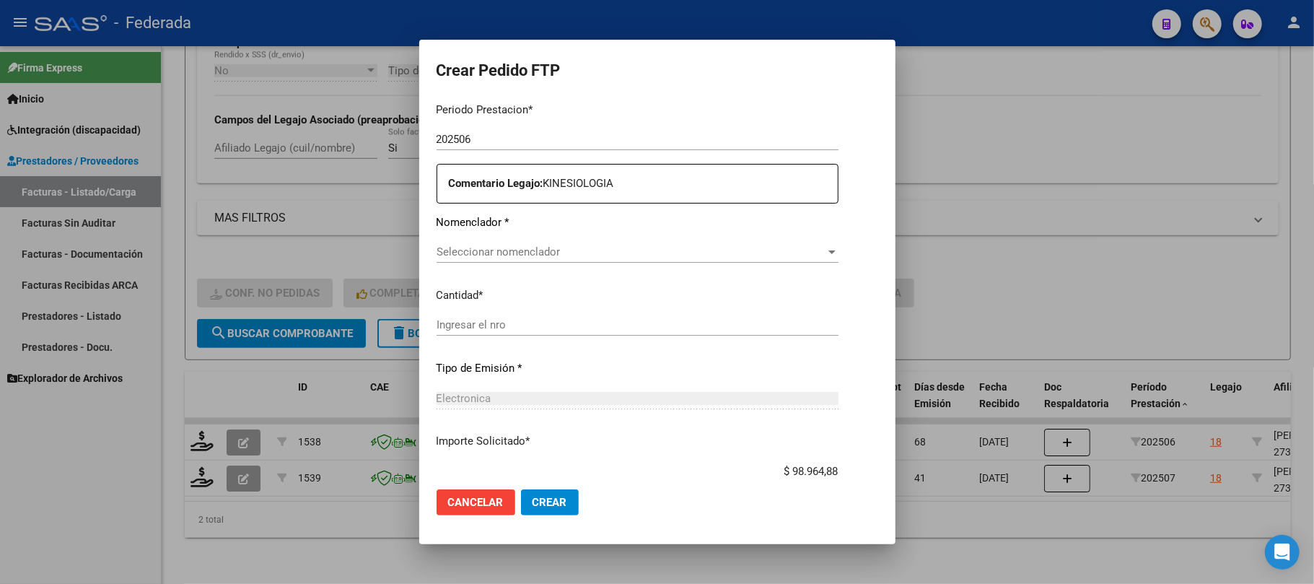
scroll to position [481, 0]
click at [471, 251] on span "Seleccionar nomenclador" at bounding box center [631, 251] width 389 height 13
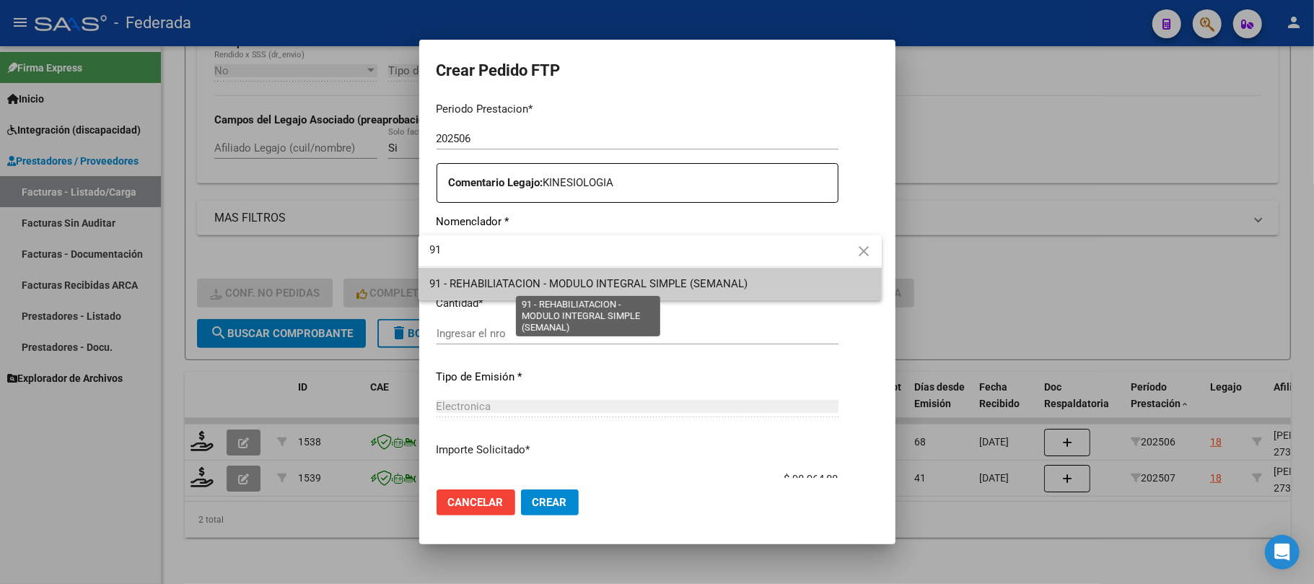
type input "91"
click at [461, 284] on span "91 - REHABILIATACION - MODULO INTEGRAL SIMPLE (SEMANAL)" at bounding box center [589, 283] width 318 height 13
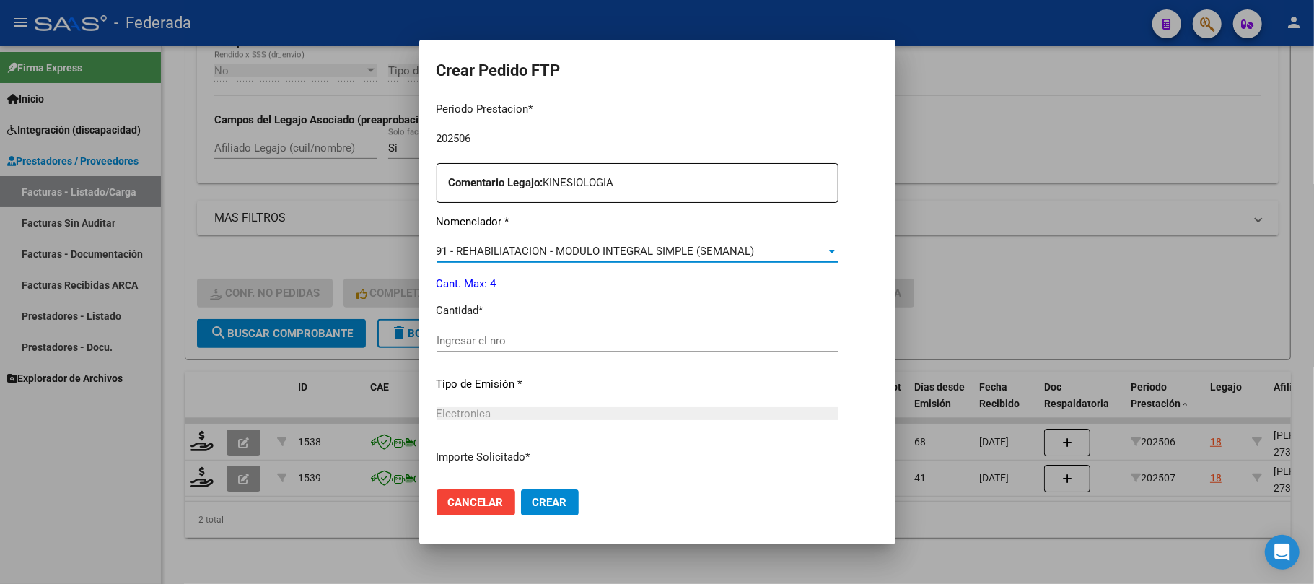
click at [463, 344] on input "Ingresar el nro" at bounding box center [638, 340] width 402 height 13
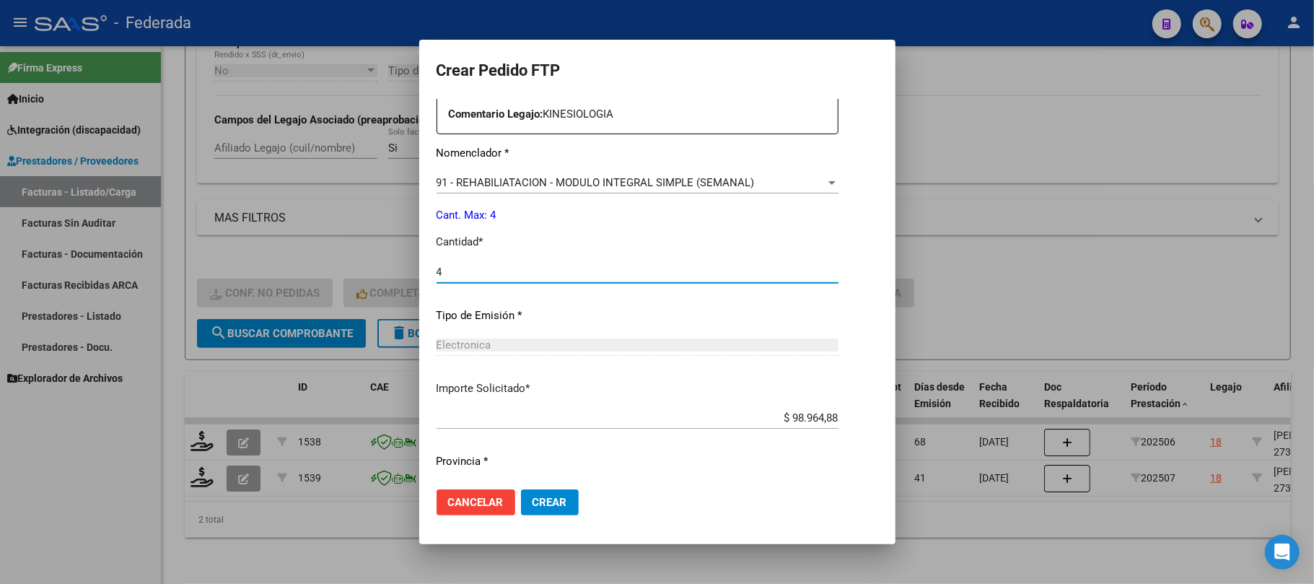
scroll to position [586, 0]
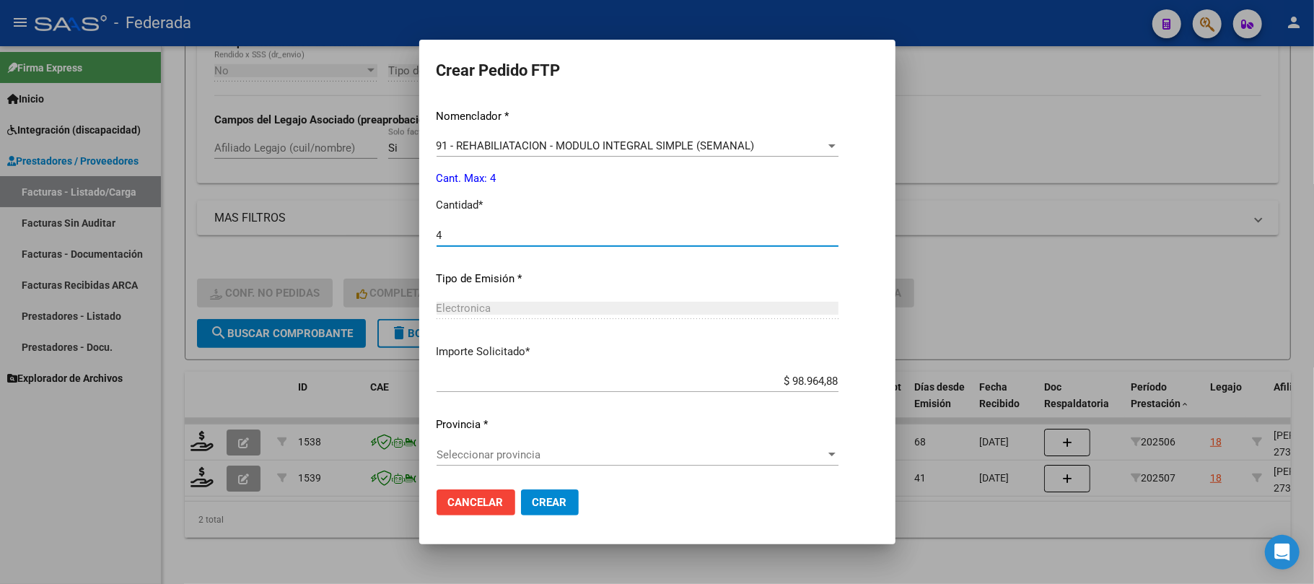
type input "4"
click at [495, 445] on div "Seleccionar provincia Seleccionar provincia" at bounding box center [638, 455] width 402 height 22
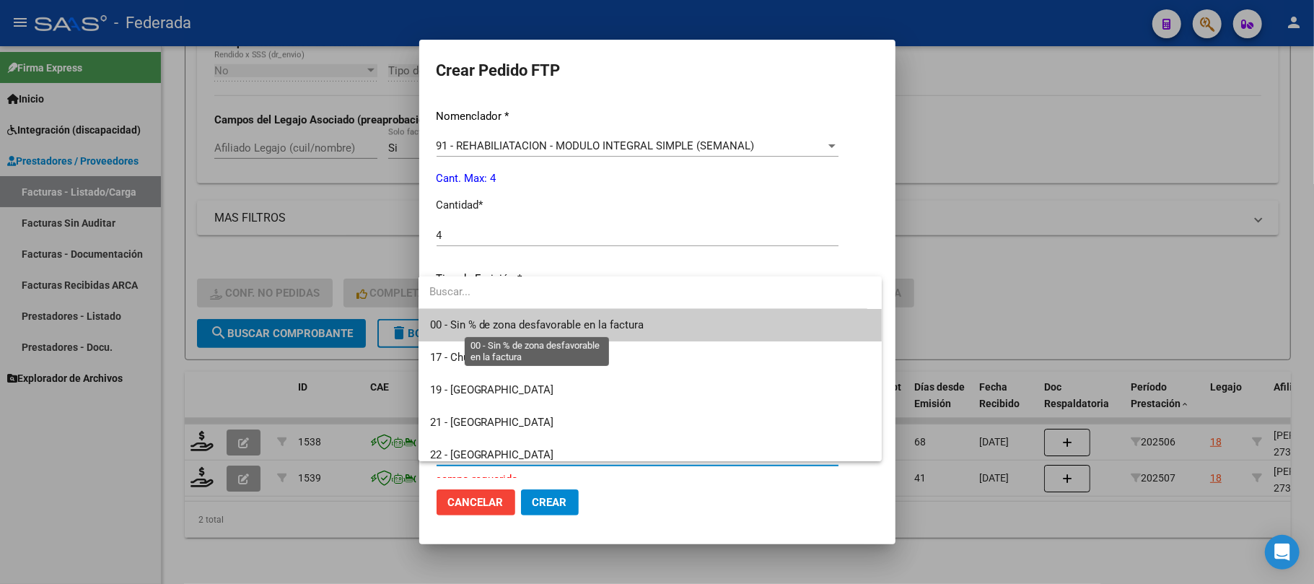
click at [489, 329] on span "00 - Sin % de zona desfavorable en la factura" at bounding box center [537, 324] width 214 height 13
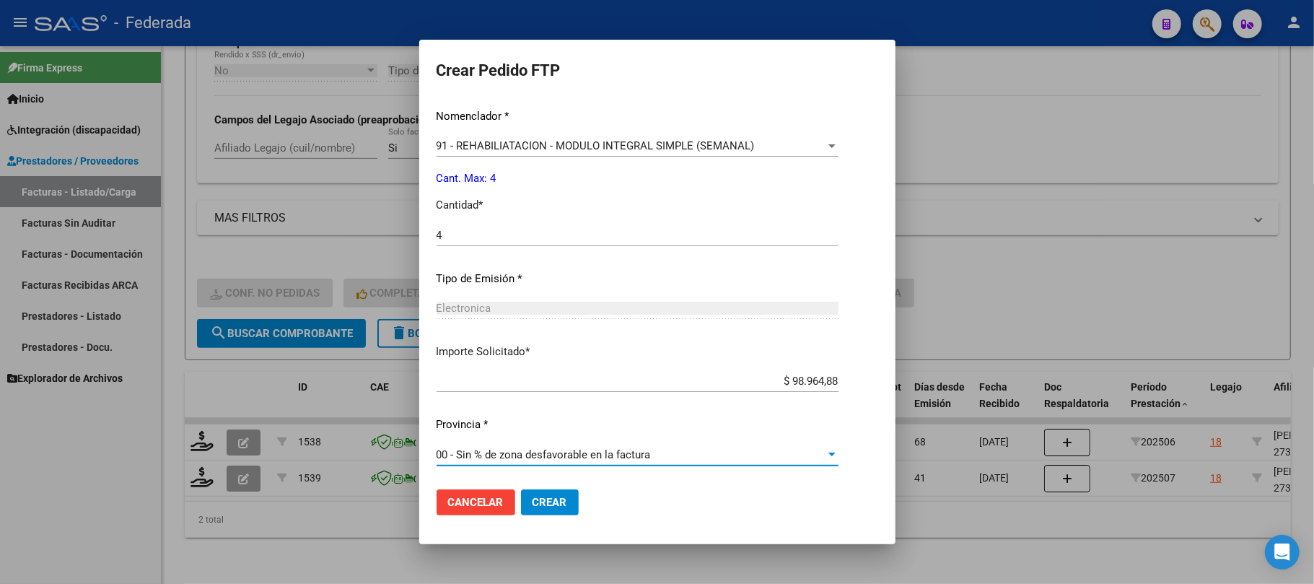
click at [523, 498] on button "Crear" at bounding box center [550, 502] width 58 height 26
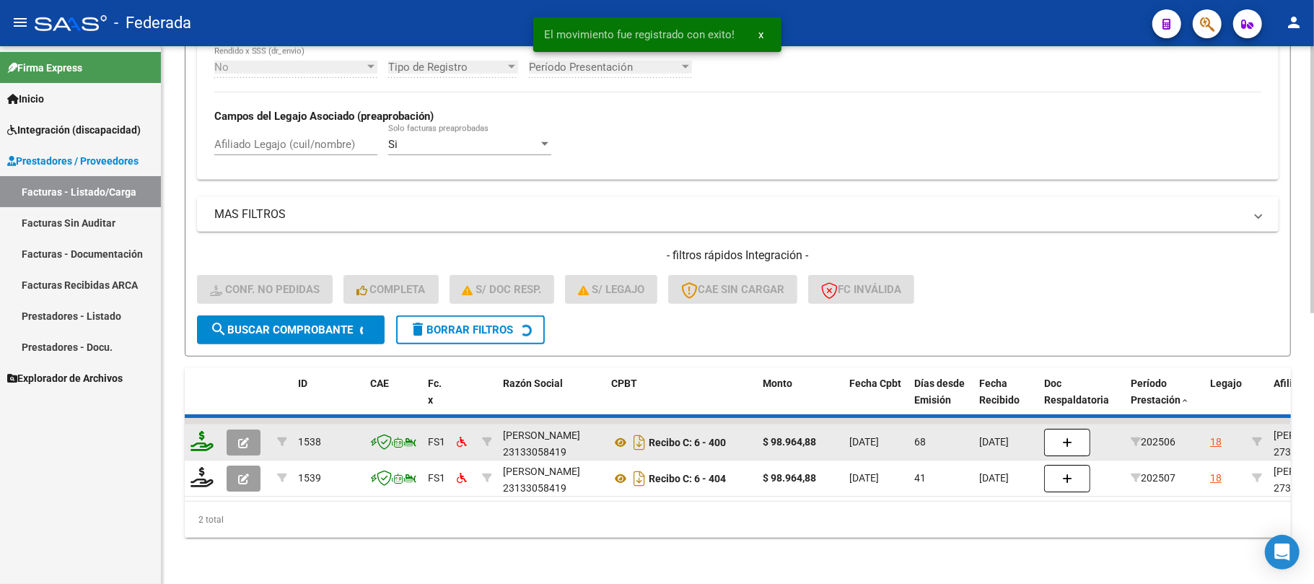
scroll to position [506, 0]
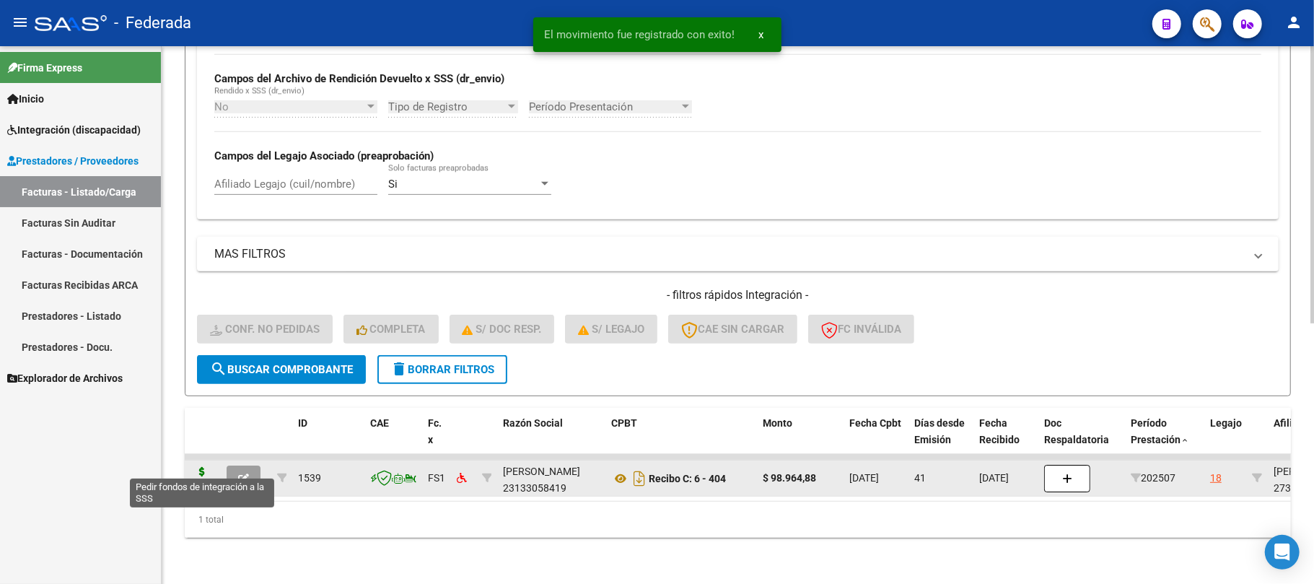
click at [206, 467] on icon at bounding box center [202, 477] width 23 height 20
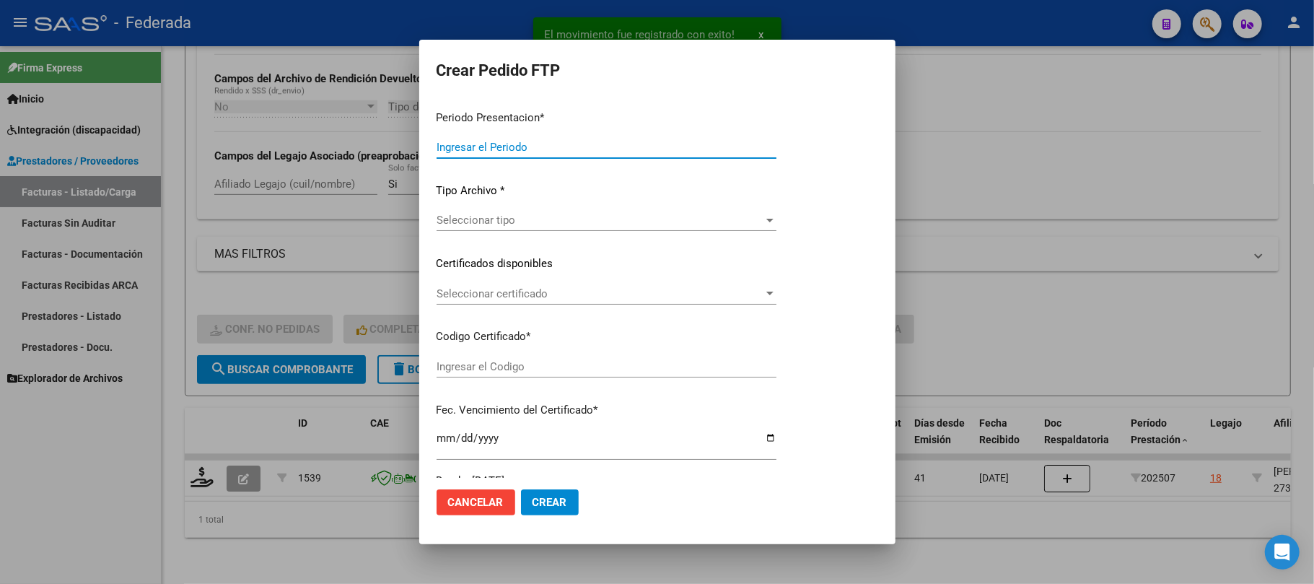
type input "202508"
type input "202507"
type input "$ 98.964,88"
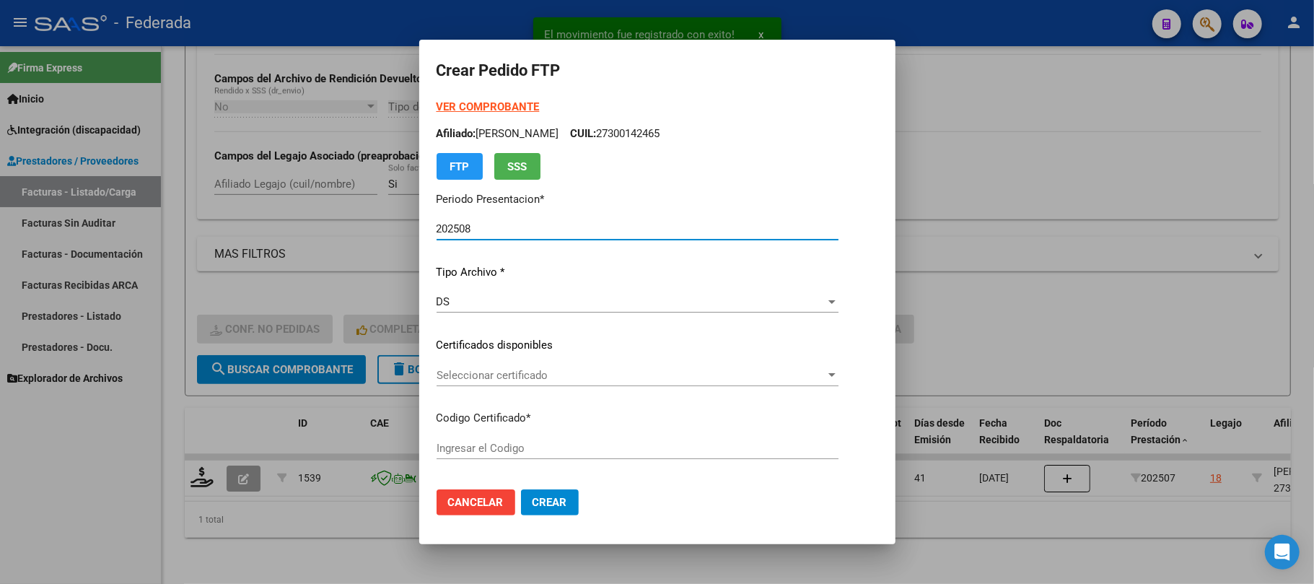
type input "ARG01000300142462018061220280612BS437"
type input "2028-06-12"
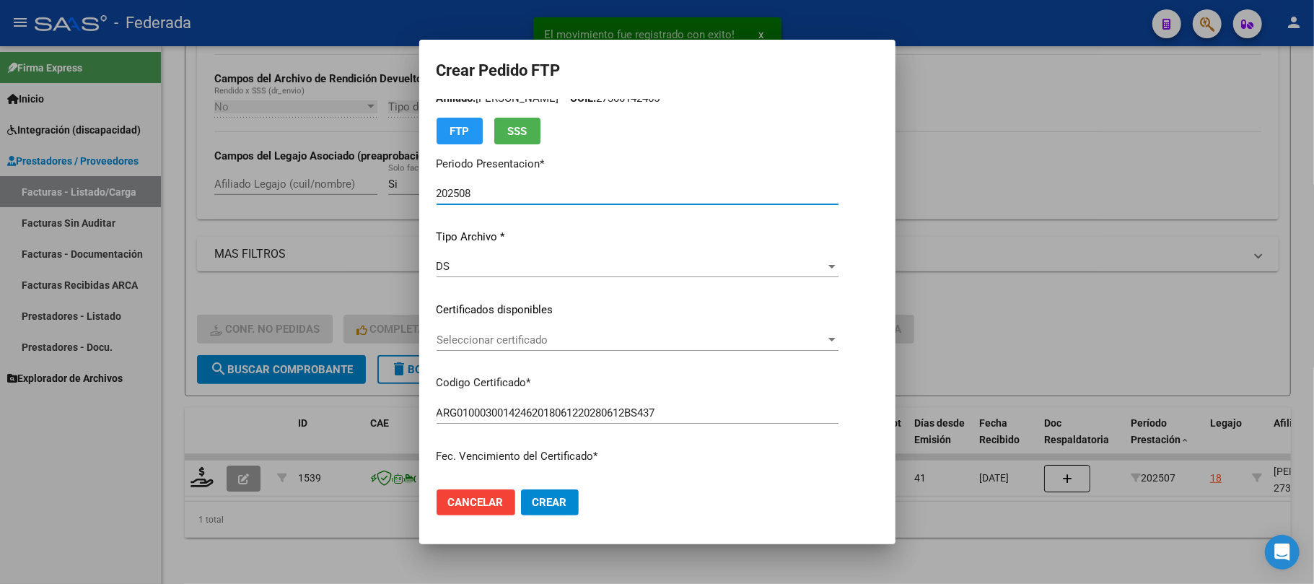
scroll to position [96, 0]
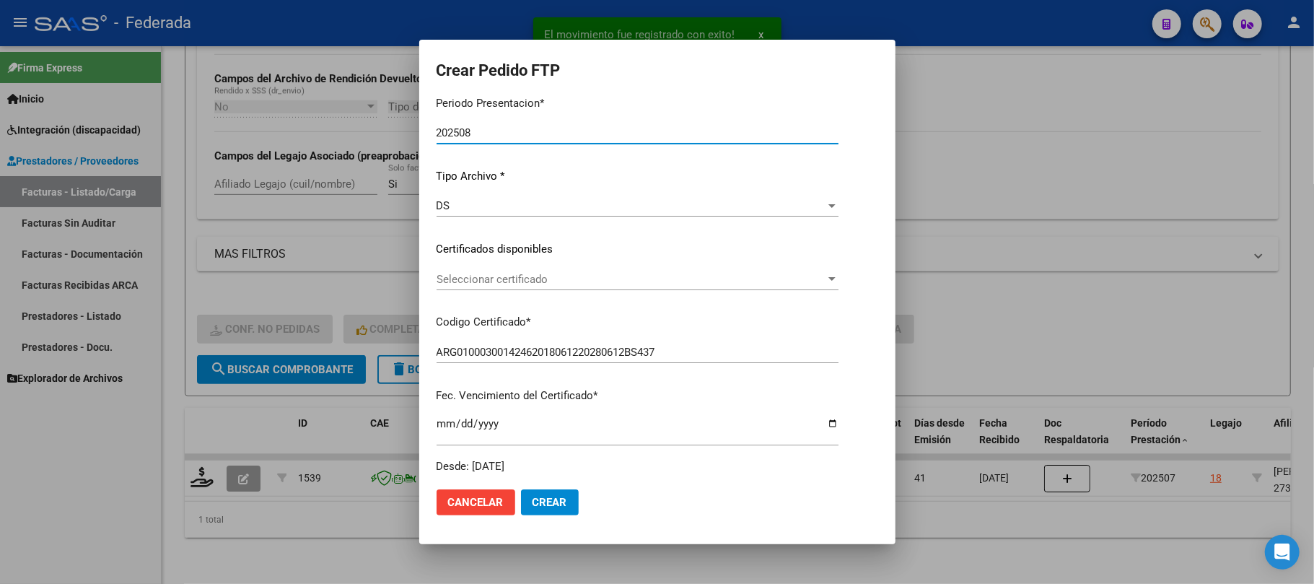
click at [450, 287] on div "Seleccionar certificado Seleccionar certificado" at bounding box center [638, 280] width 402 height 22
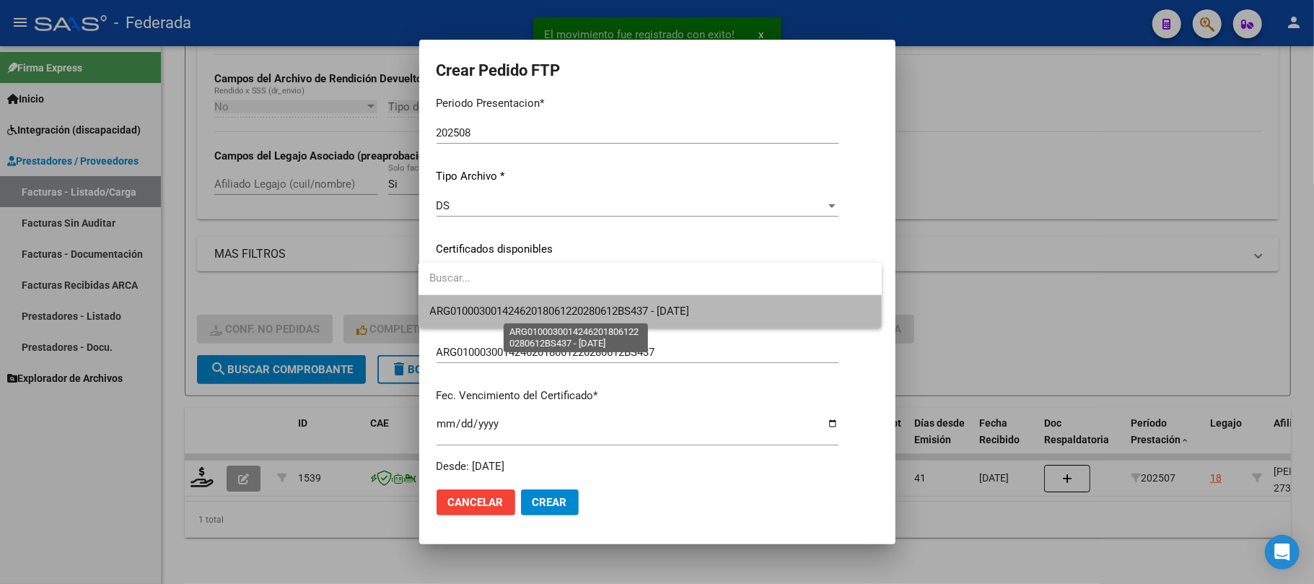
click at [456, 313] on span "ARG01000300142462018061220280612BS437 - 2028-06-12" at bounding box center [560, 311] width 260 height 13
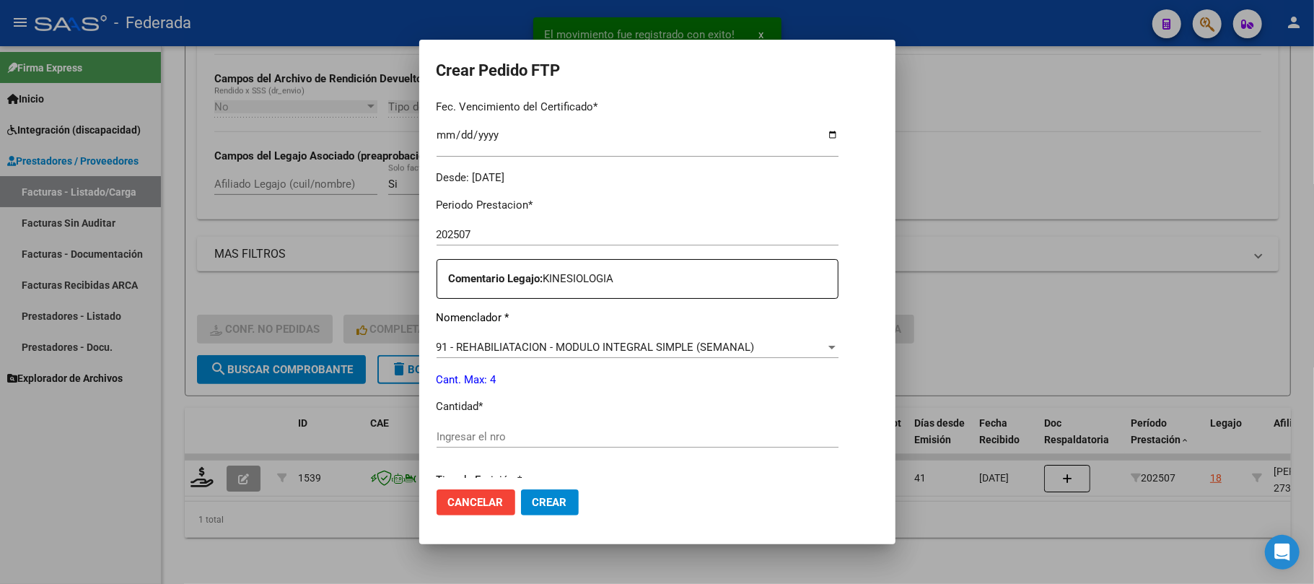
scroll to position [481, 0]
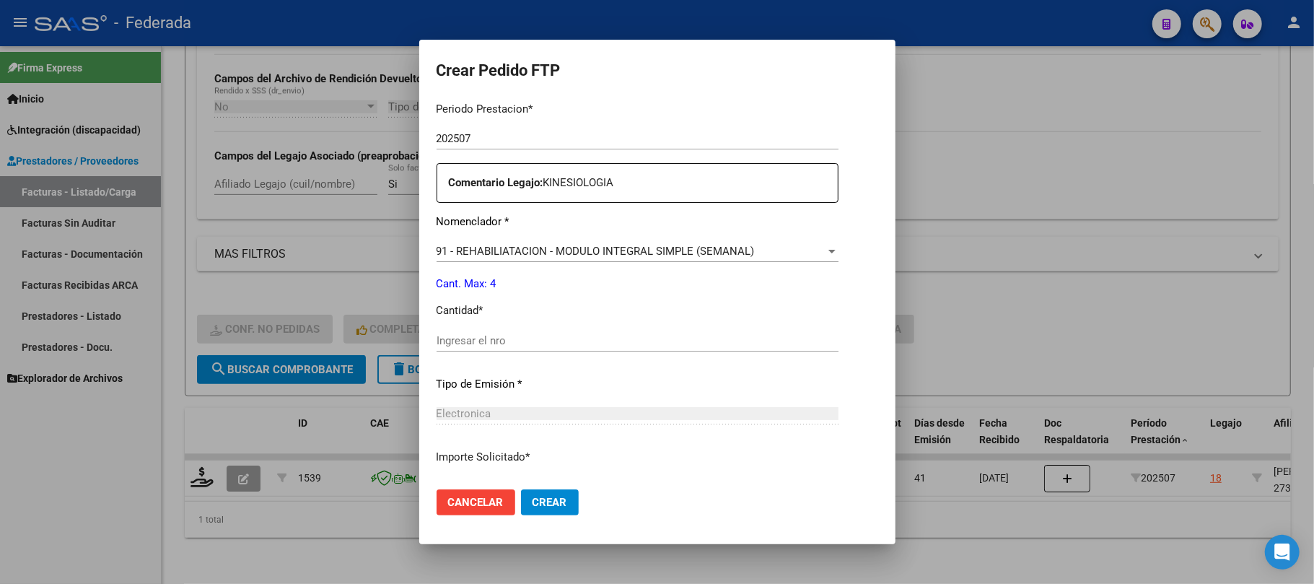
click at [497, 336] on input "Ingresar el nro" at bounding box center [638, 340] width 402 height 13
type input "4"
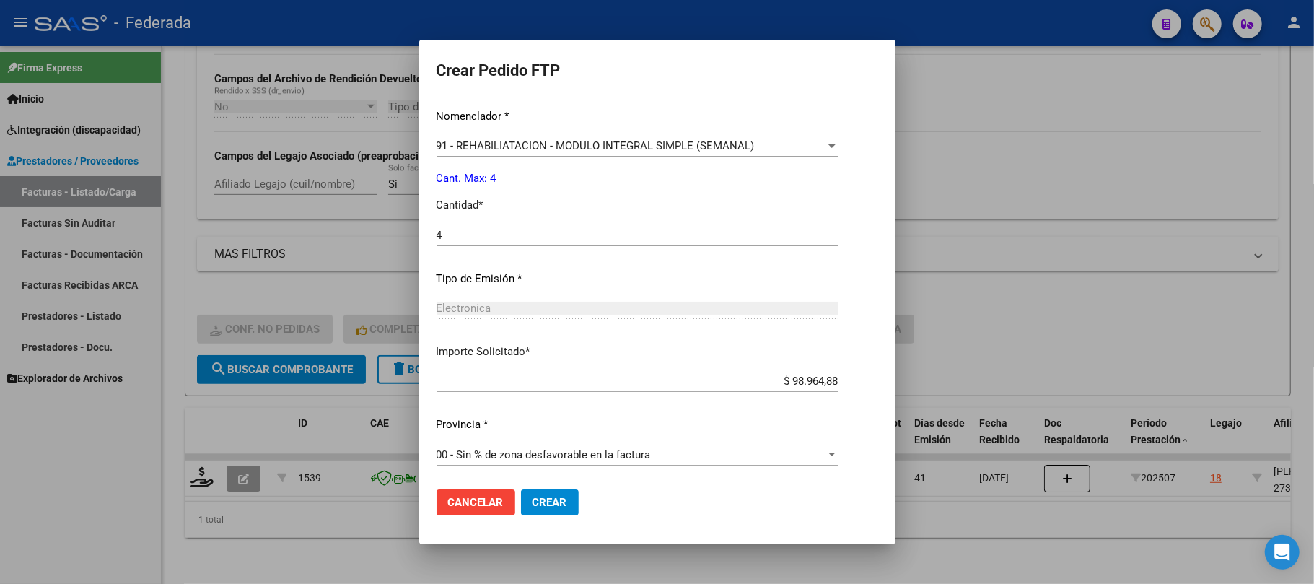
click at [521, 497] on button "Crear" at bounding box center [550, 502] width 58 height 26
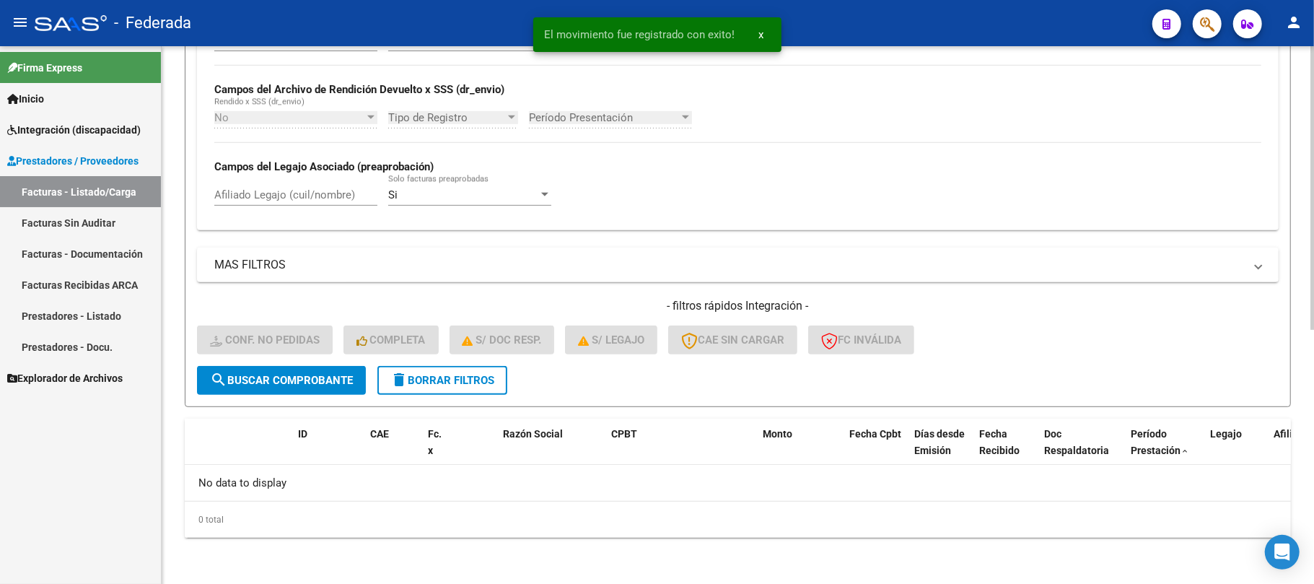
click at [433, 383] on span "delete Borrar Filtros" at bounding box center [443, 380] width 104 height 13
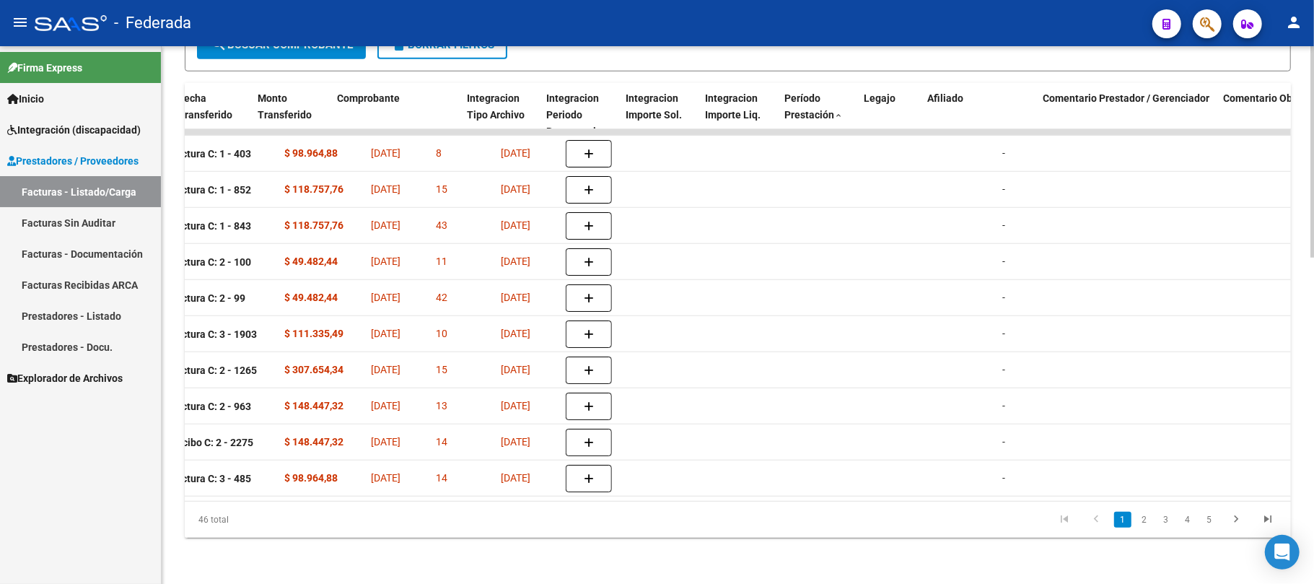
scroll to position [0, 1586]
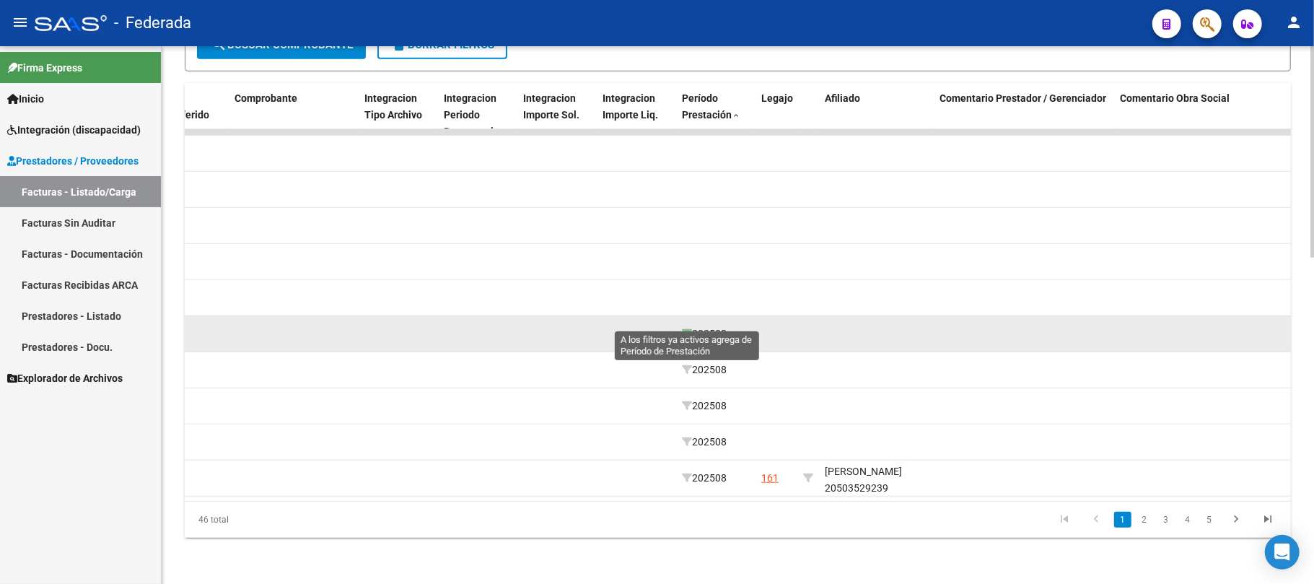
click at [683, 328] on icon at bounding box center [687, 333] width 10 height 10
type input "202508"
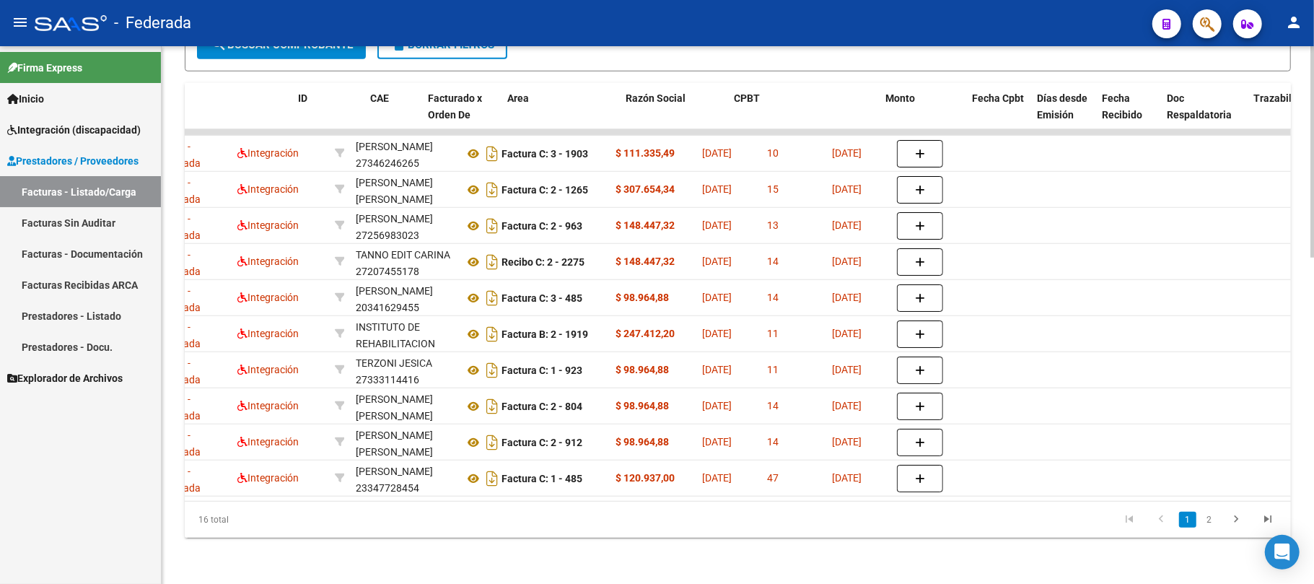
scroll to position [0, 0]
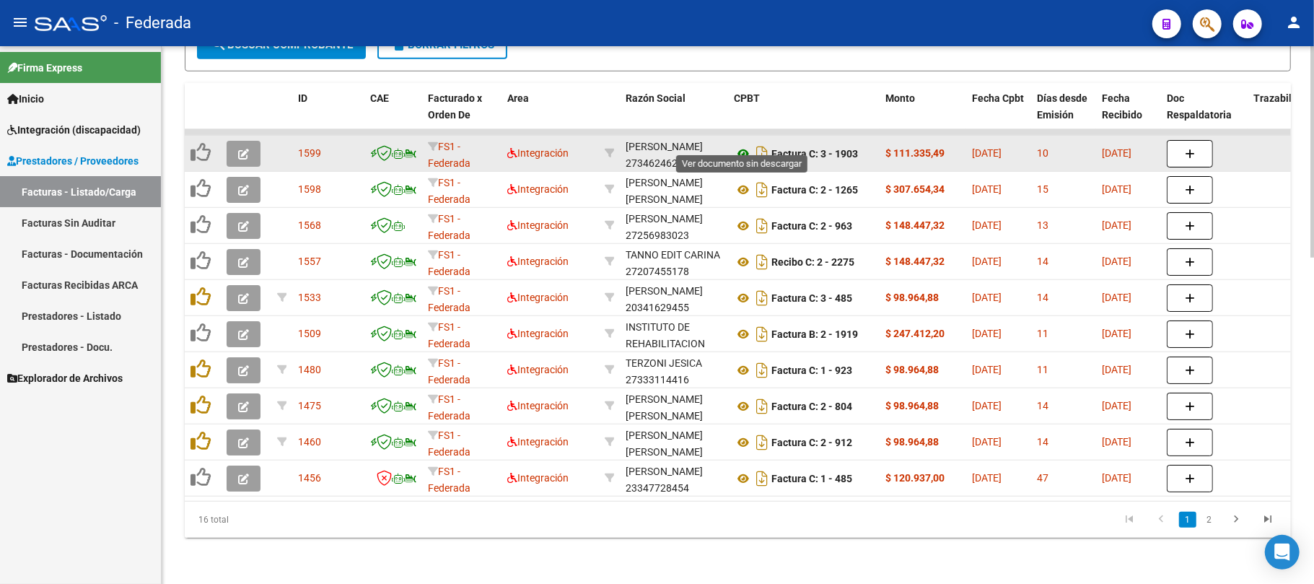
click at [738, 145] on icon at bounding box center [743, 153] width 19 height 17
click at [246, 149] on icon "button" at bounding box center [243, 154] width 11 height 11
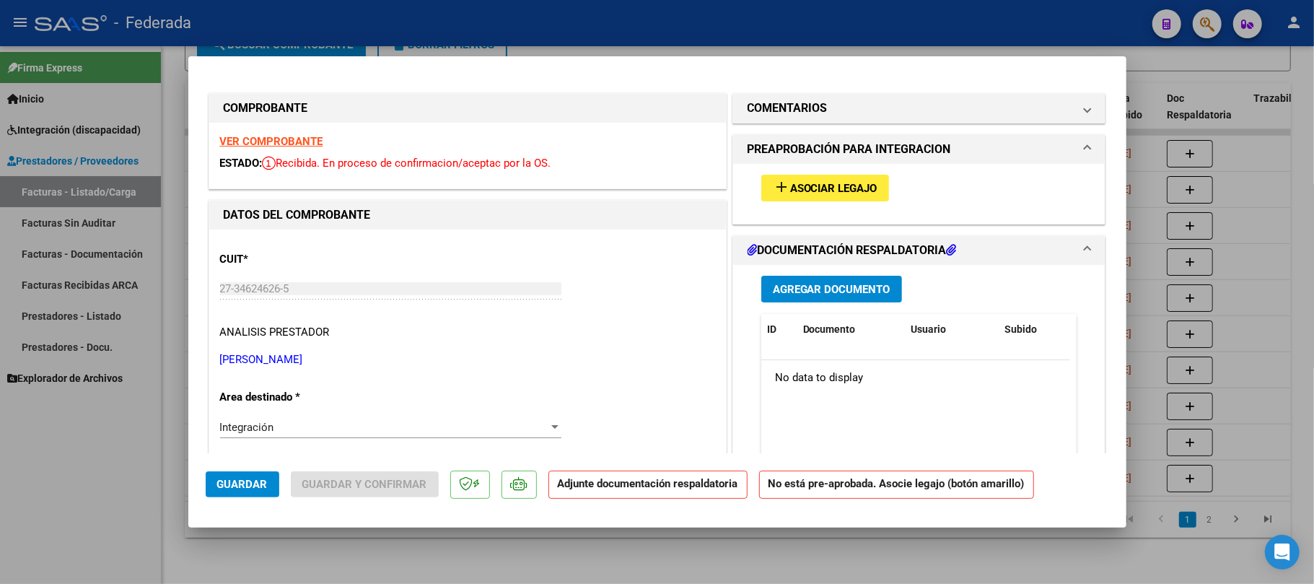
click at [855, 183] on span "Asociar Legajo" at bounding box center [833, 188] width 87 height 13
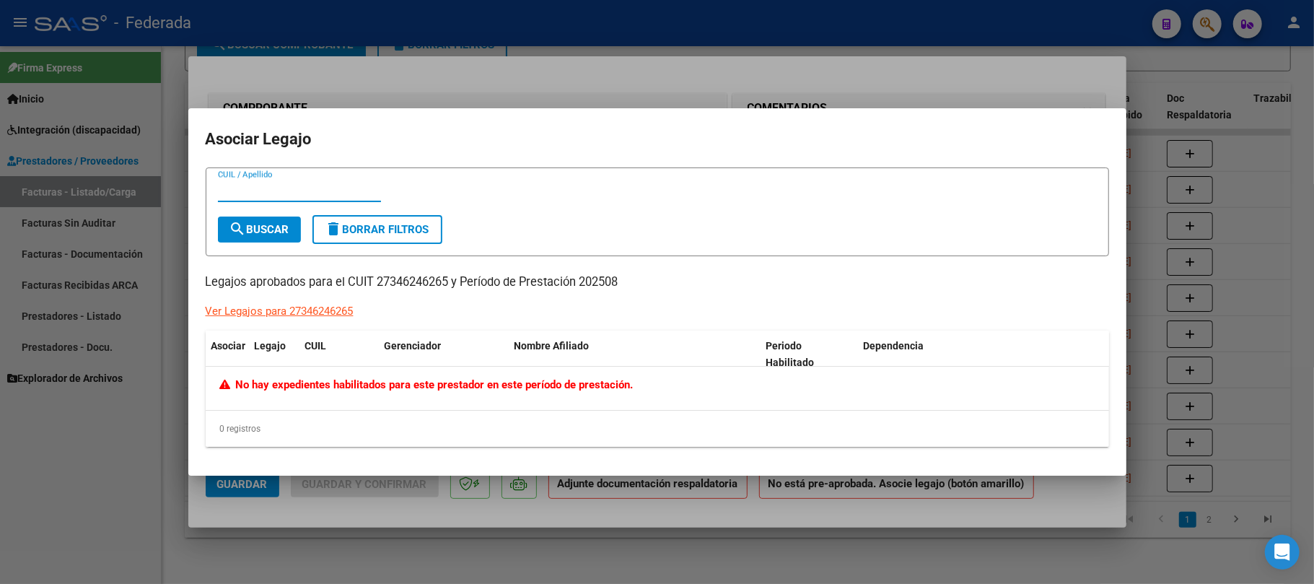
click at [512, 535] on div at bounding box center [657, 292] width 1314 height 584
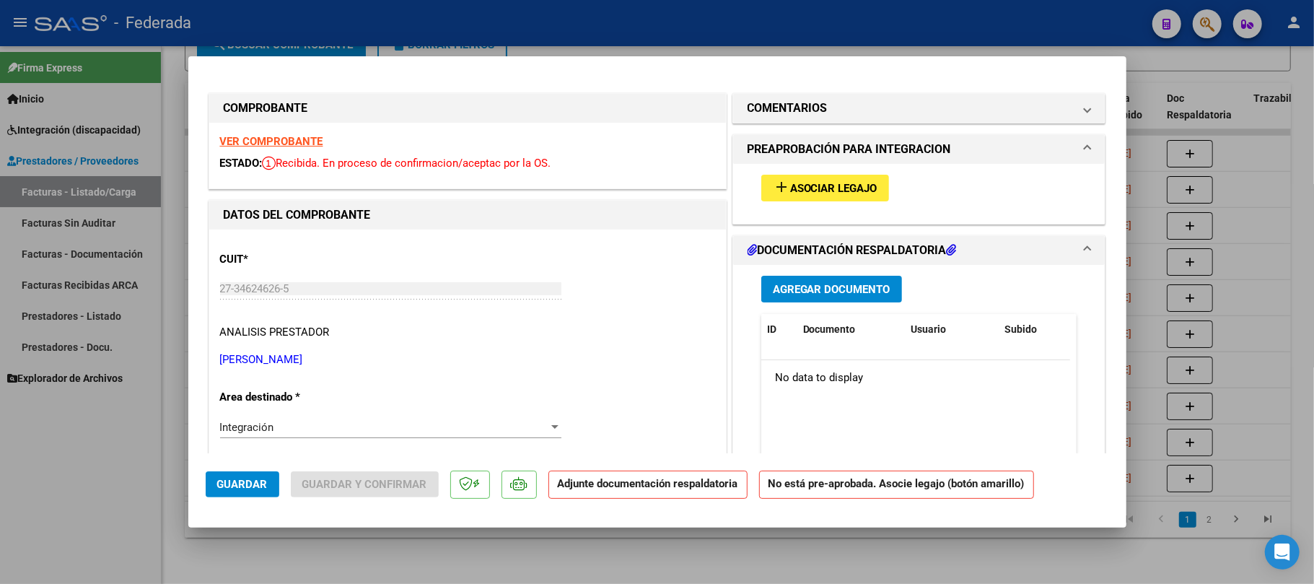
type input "$ 0,00"
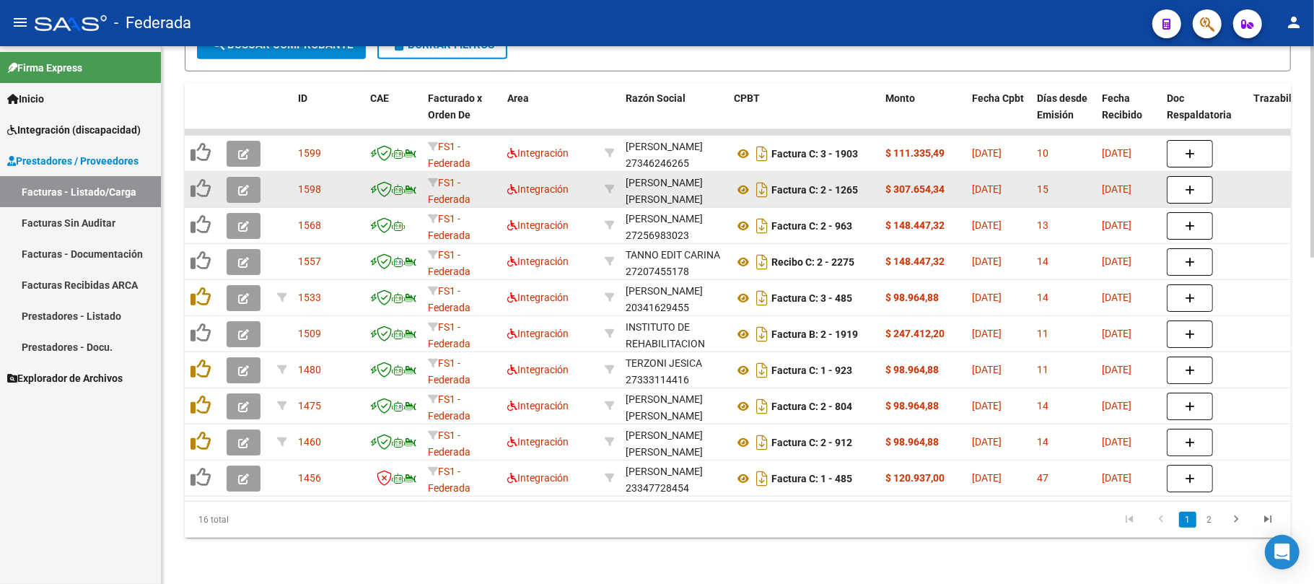
click at [246, 185] on icon "button" at bounding box center [243, 190] width 11 height 11
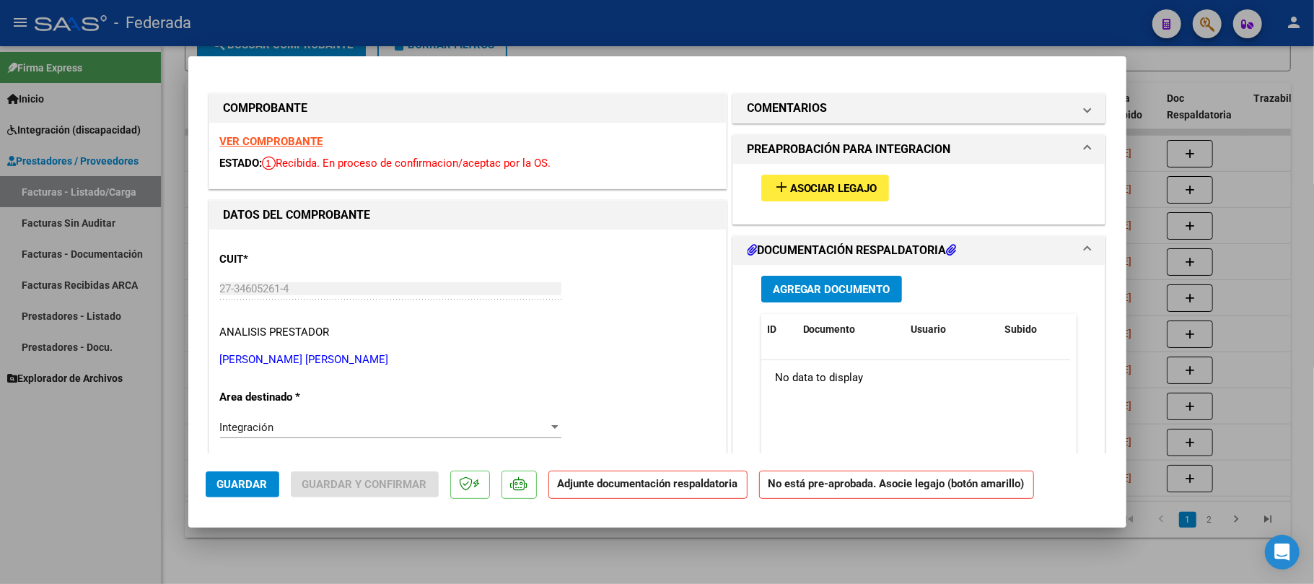
click at [837, 175] on button "add Asociar Legajo" at bounding box center [826, 188] width 128 height 27
type input "$ 0,00"
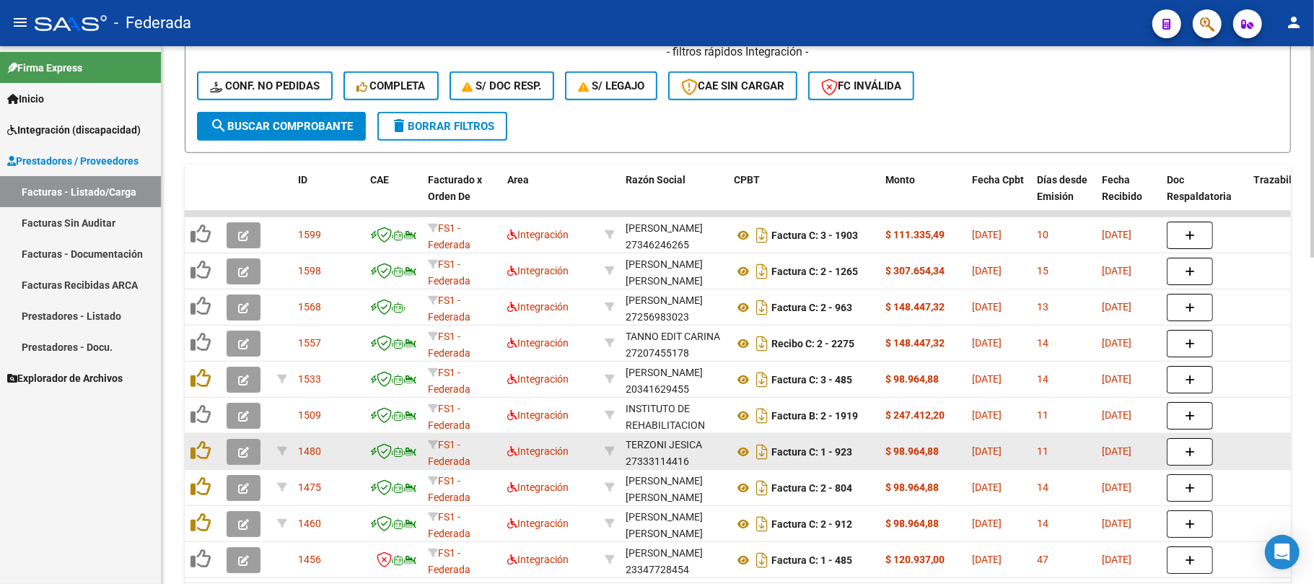
scroll to position [1, 0]
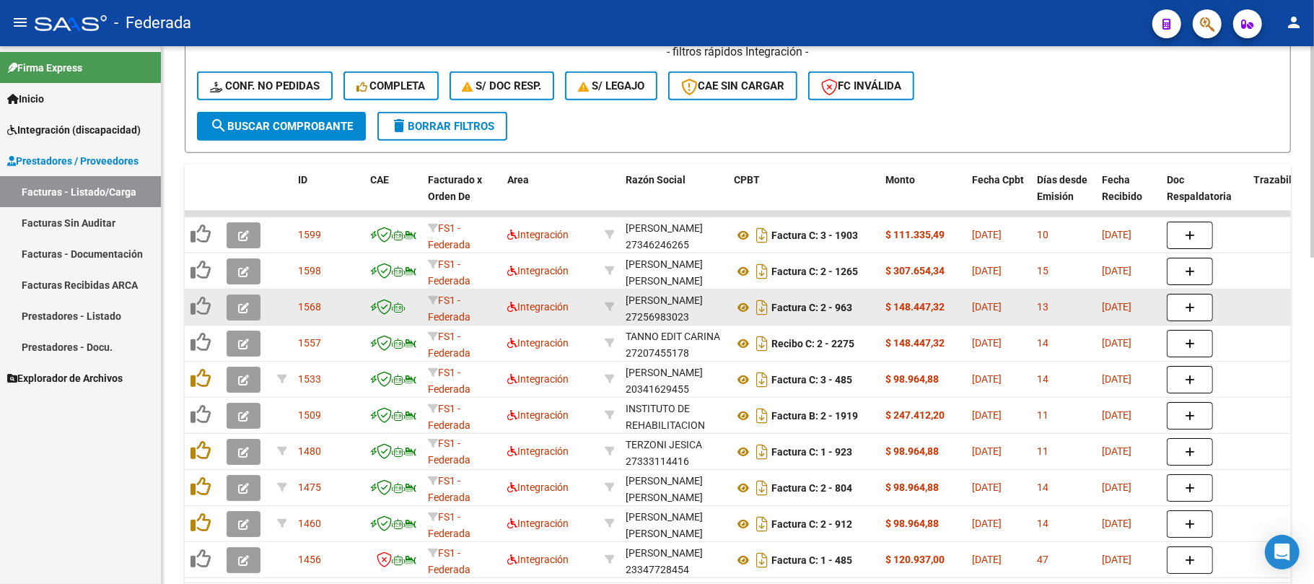
click at [237, 305] on button "button" at bounding box center [244, 308] width 34 height 26
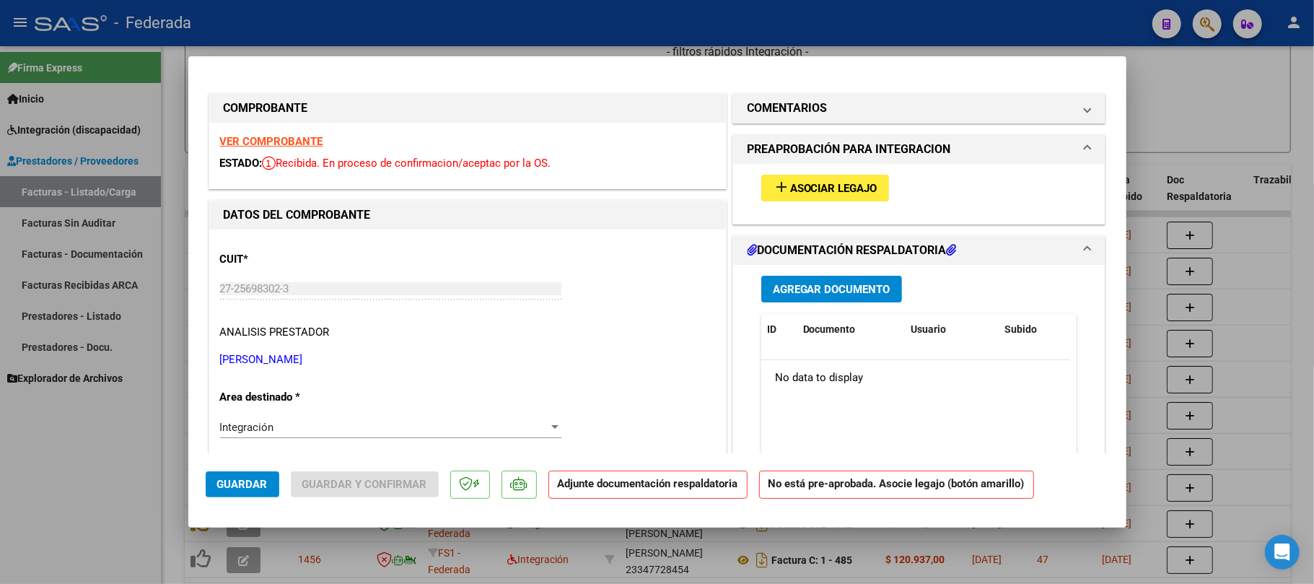
click at [819, 188] on span "Asociar Legajo" at bounding box center [833, 188] width 87 height 13
type input "$ 0,00"
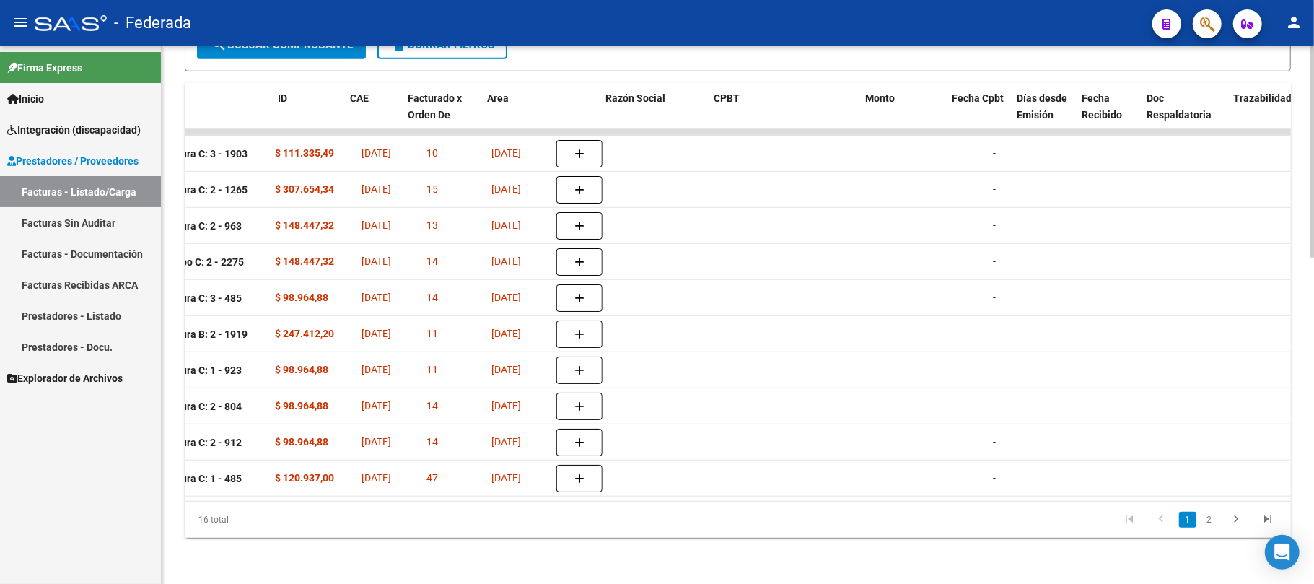
scroll to position [0, 0]
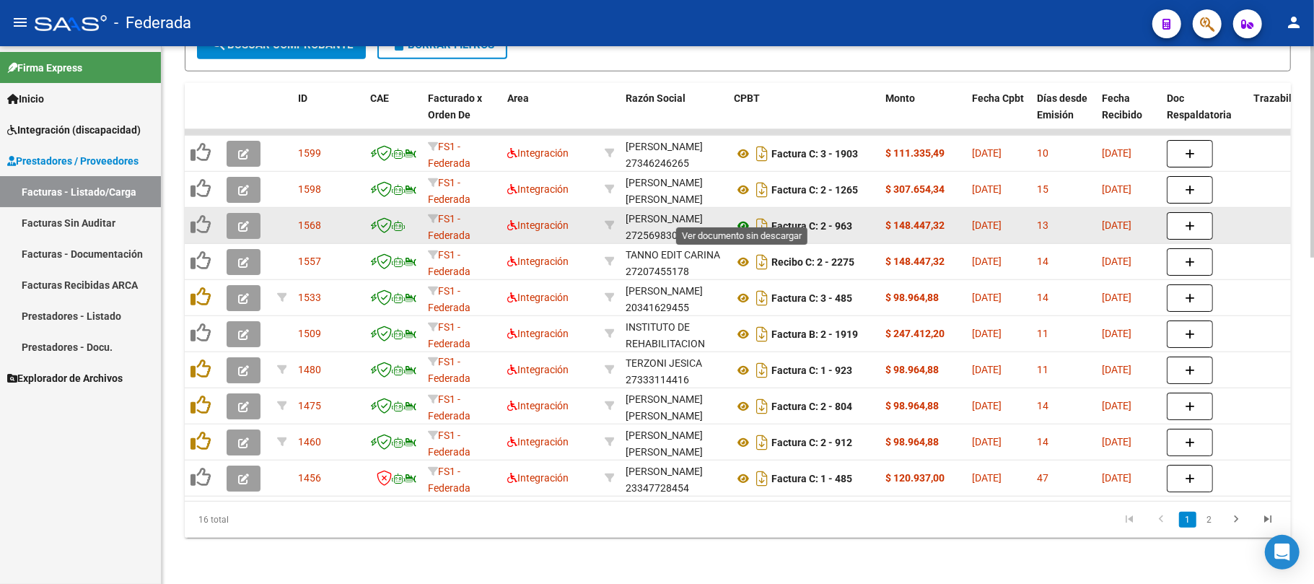
click at [743, 217] on icon at bounding box center [743, 225] width 19 height 17
click at [741, 217] on icon at bounding box center [743, 225] width 19 height 17
click at [234, 213] on button "button" at bounding box center [244, 226] width 34 height 26
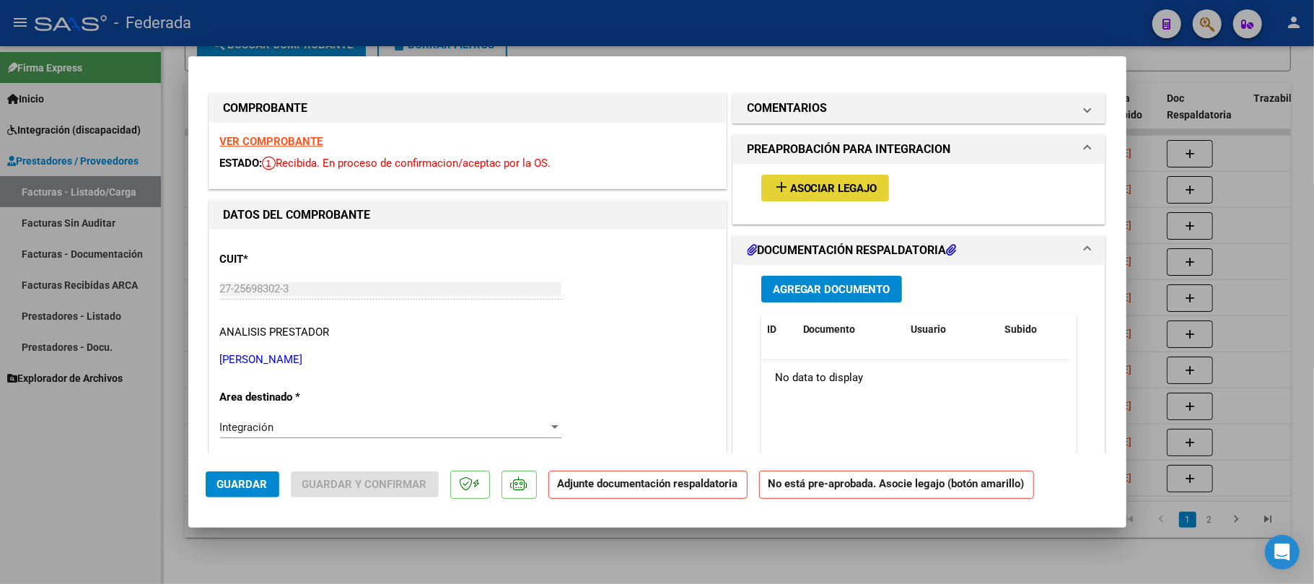
click at [790, 183] on span "Asociar Legajo" at bounding box center [833, 188] width 87 height 13
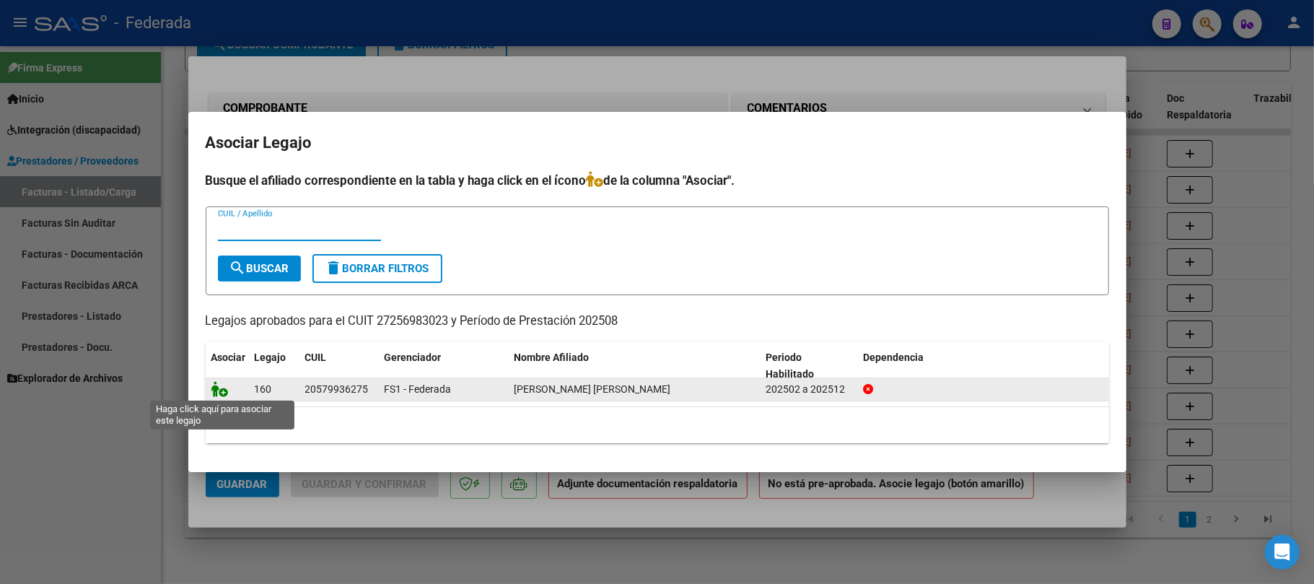
click at [214, 385] on icon at bounding box center [219, 389] width 17 height 16
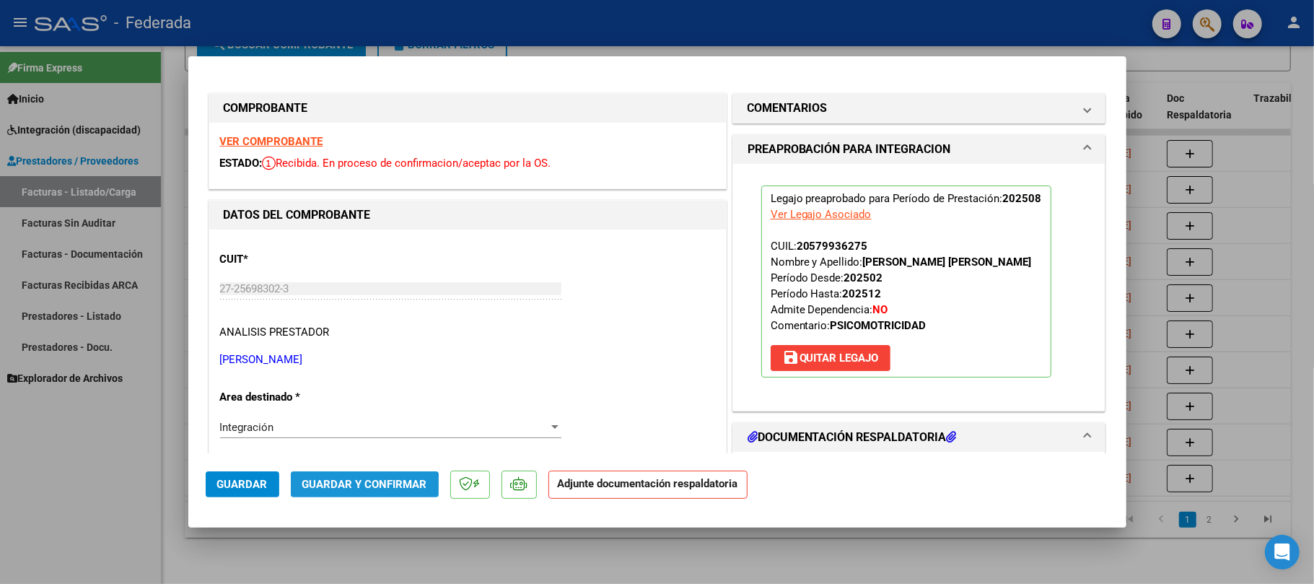
click at [307, 491] on span "Guardar y Confirmar" at bounding box center [364, 484] width 125 height 13
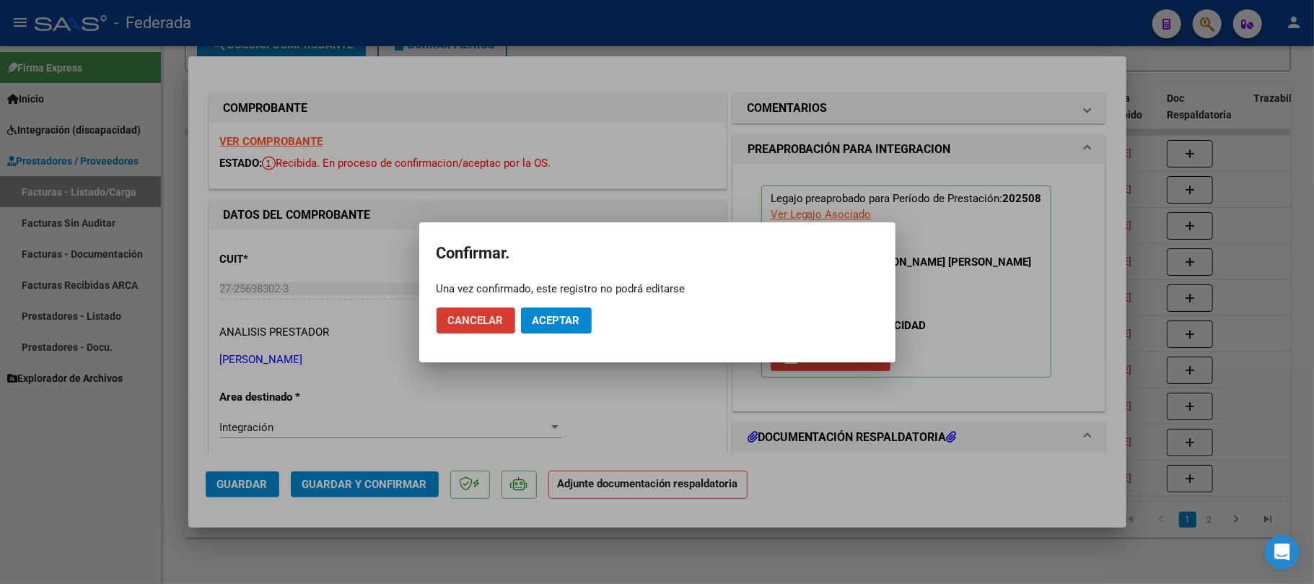
click at [552, 315] on span "Aceptar" at bounding box center [557, 320] width 48 height 13
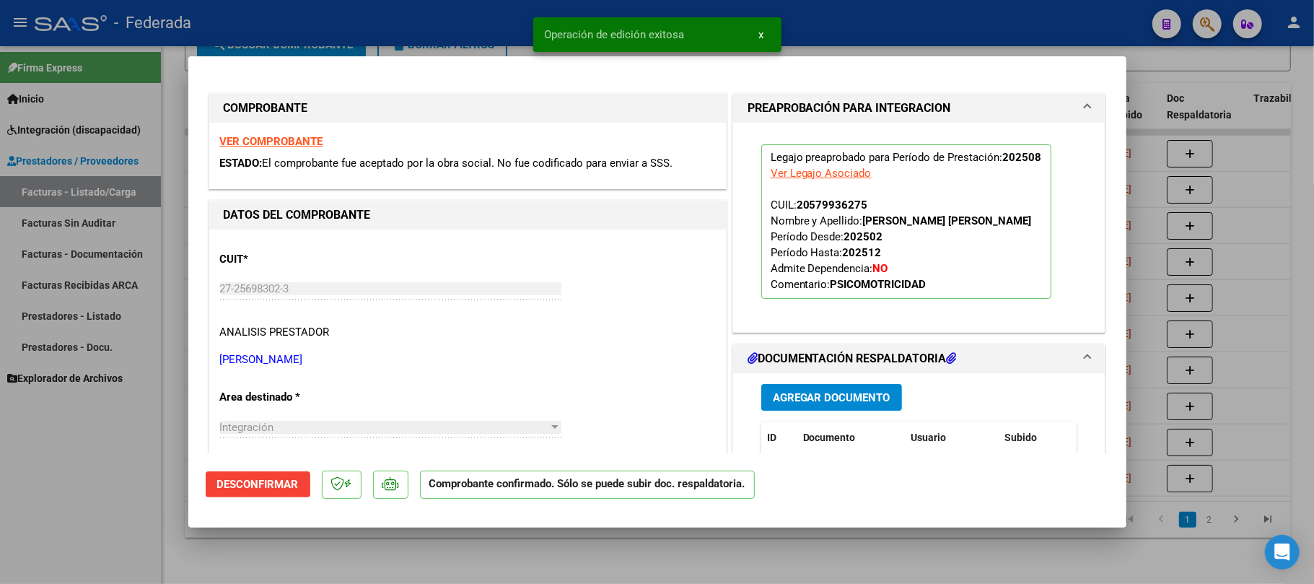
click at [583, 536] on div at bounding box center [657, 292] width 1314 height 584
type input "$ 0,00"
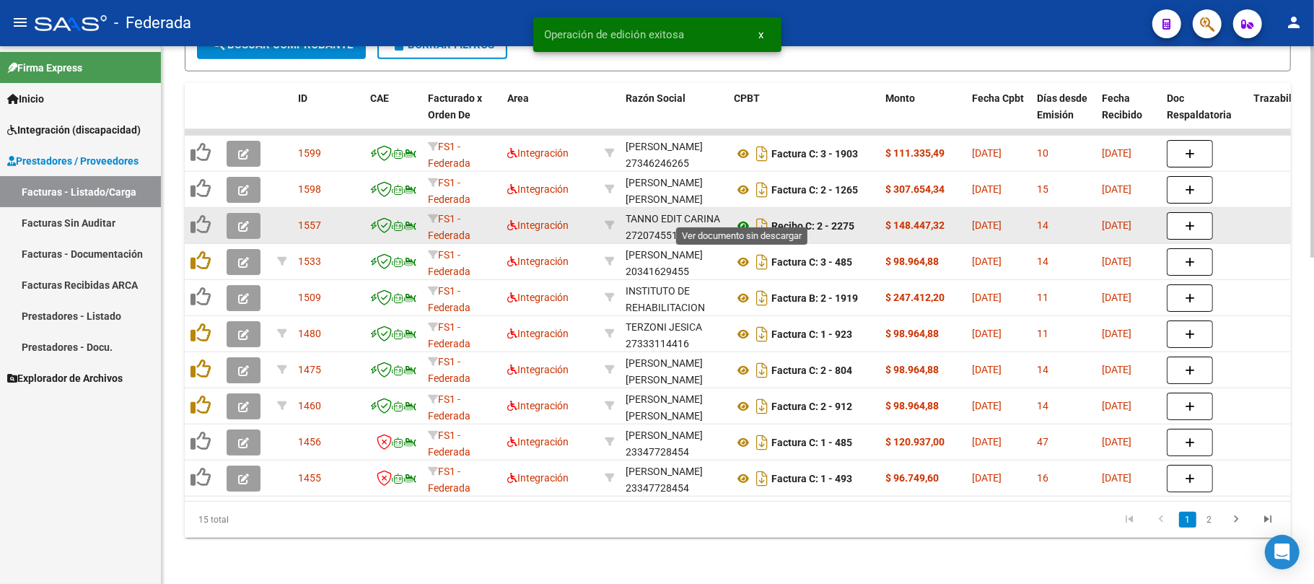
click at [743, 217] on icon at bounding box center [743, 225] width 19 height 17
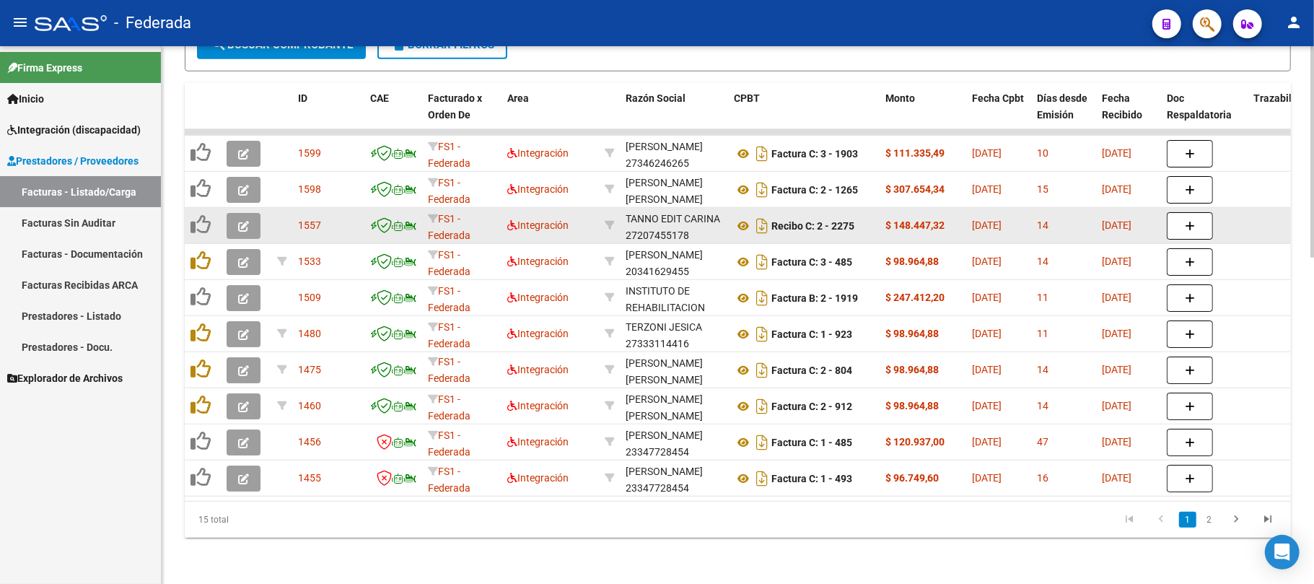
click at [245, 221] on icon "button" at bounding box center [243, 226] width 11 height 11
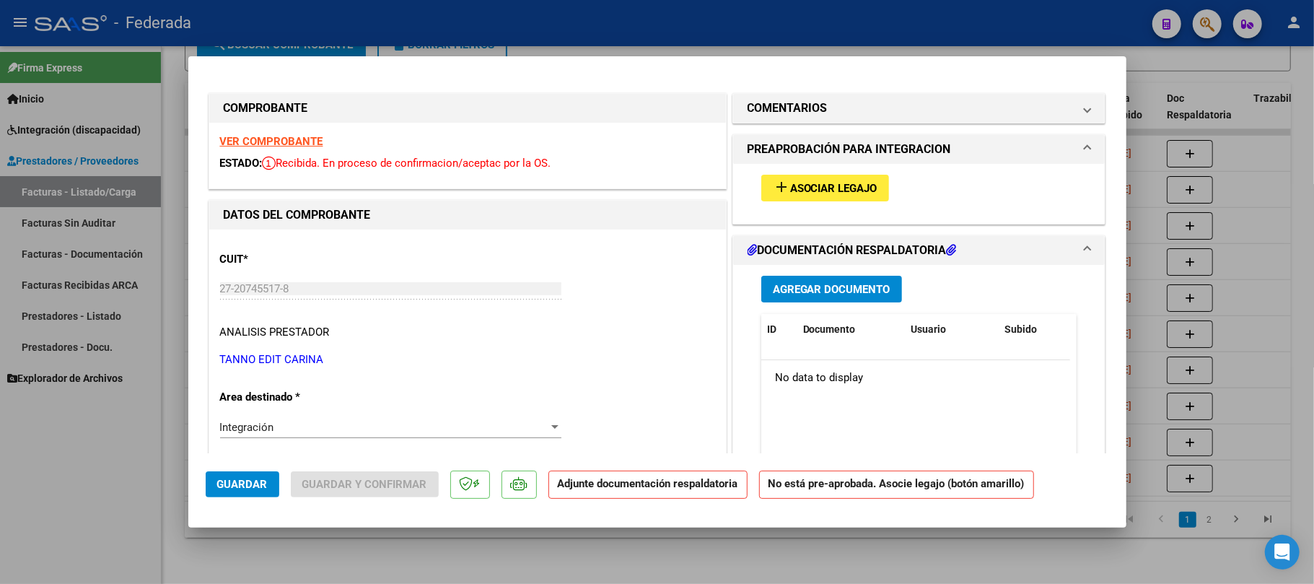
click at [790, 194] on span "Asociar Legajo" at bounding box center [833, 188] width 87 height 13
type input "$ 0,00"
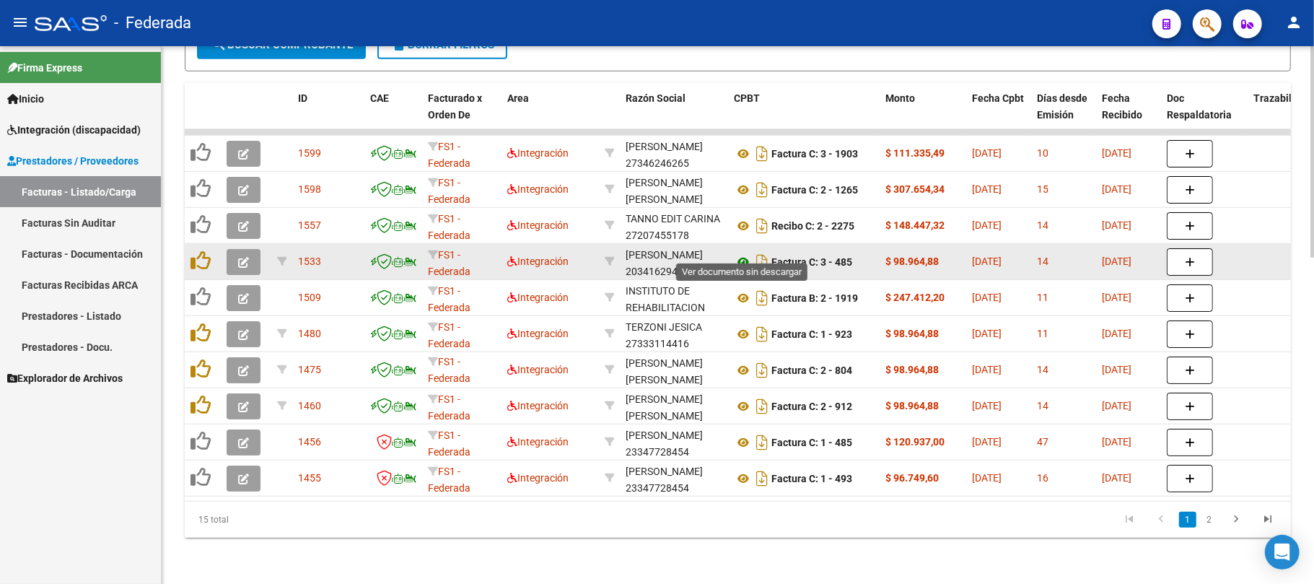
click at [745, 253] on icon at bounding box center [743, 261] width 19 height 17
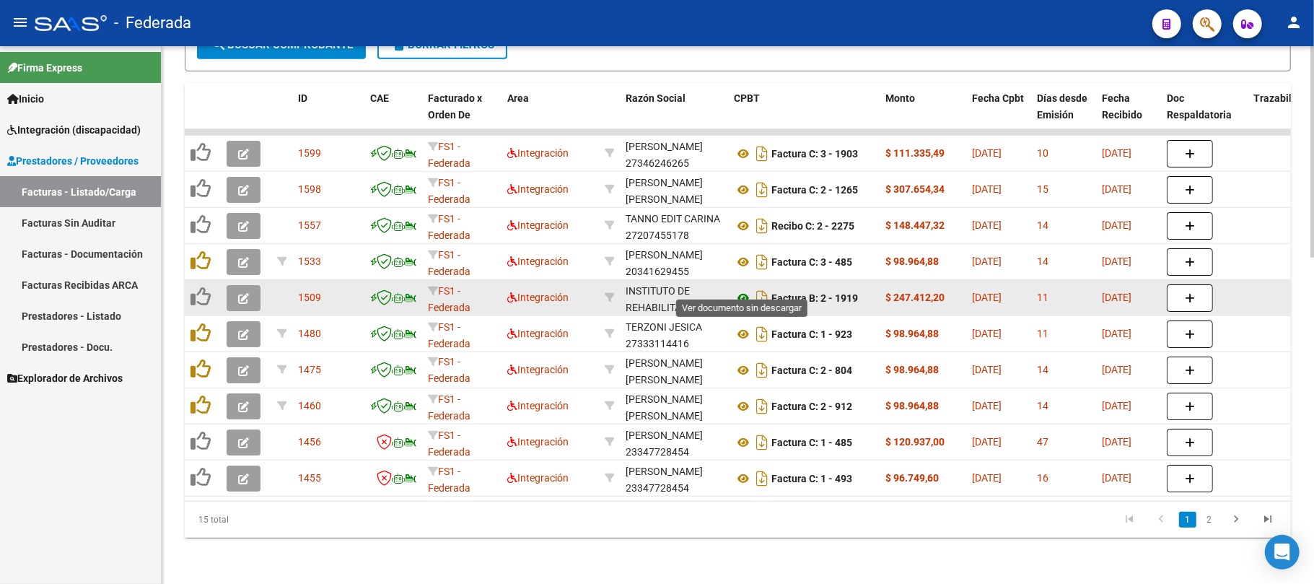
click at [743, 289] on icon at bounding box center [743, 297] width 19 height 17
click at [742, 289] on icon at bounding box center [743, 297] width 19 height 17
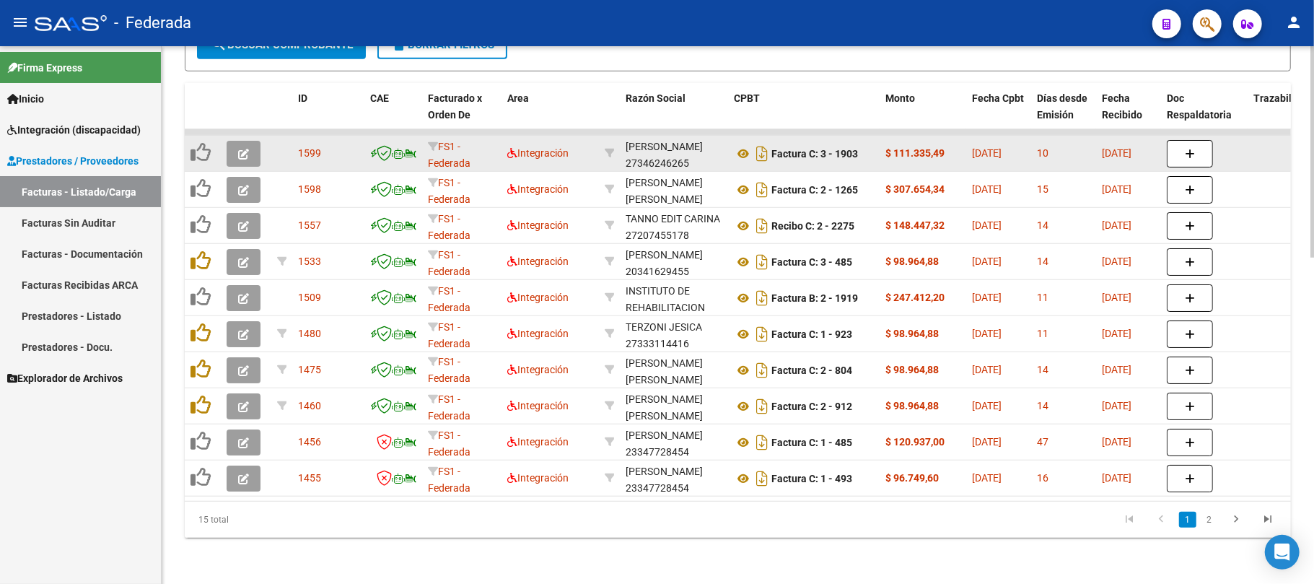
click at [250, 141] on button "button" at bounding box center [244, 154] width 34 height 26
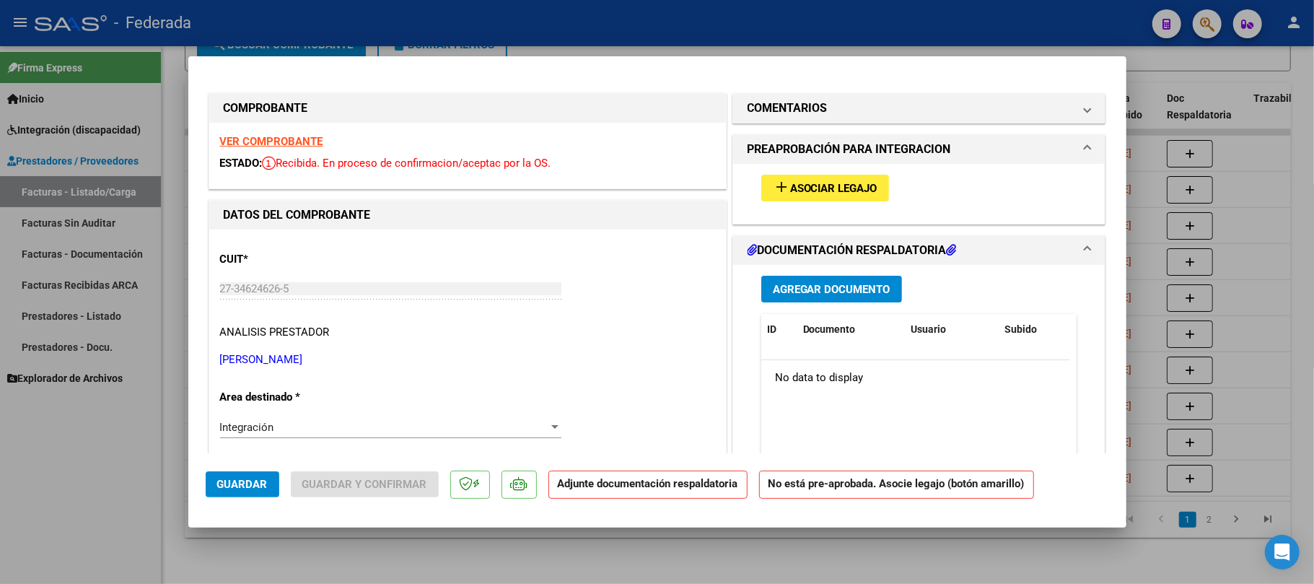
click at [870, 188] on span "Asociar Legajo" at bounding box center [833, 188] width 87 height 13
type input "$ 0,00"
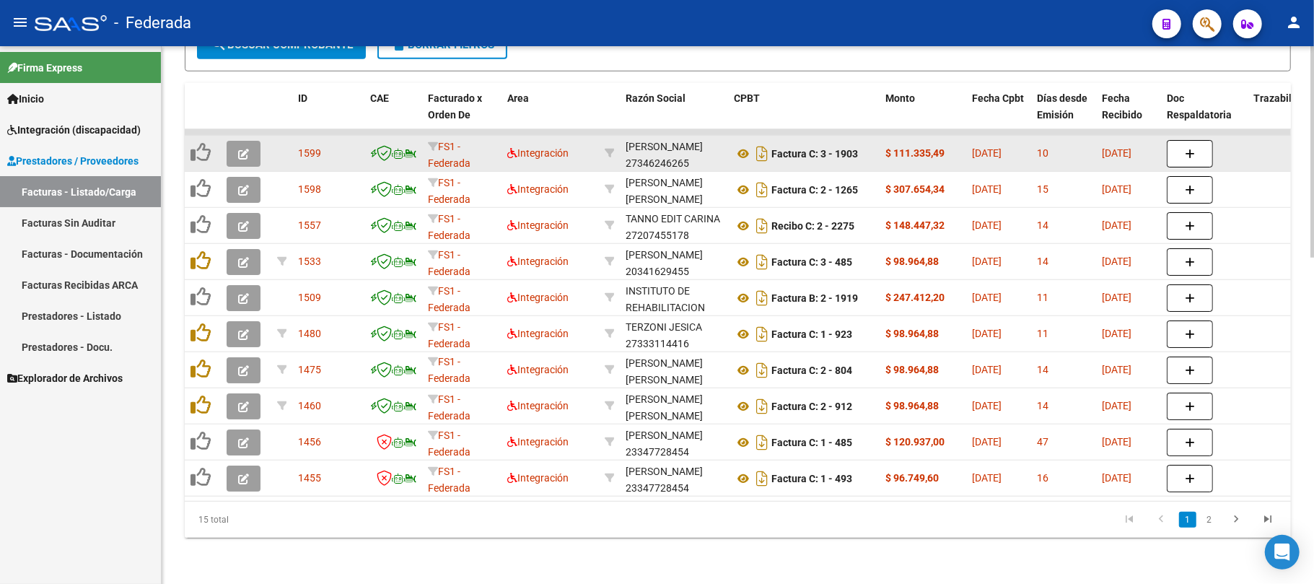
click at [673, 146] on div "VERA CAMILA 27346246265" at bounding box center [674, 154] width 97 height 30
click at [739, 145] on icon at bounding box center [743, 153] width 19 height 17
click at [252, 141] on button "button" at bounding box center [244, 154] width 34 height 26
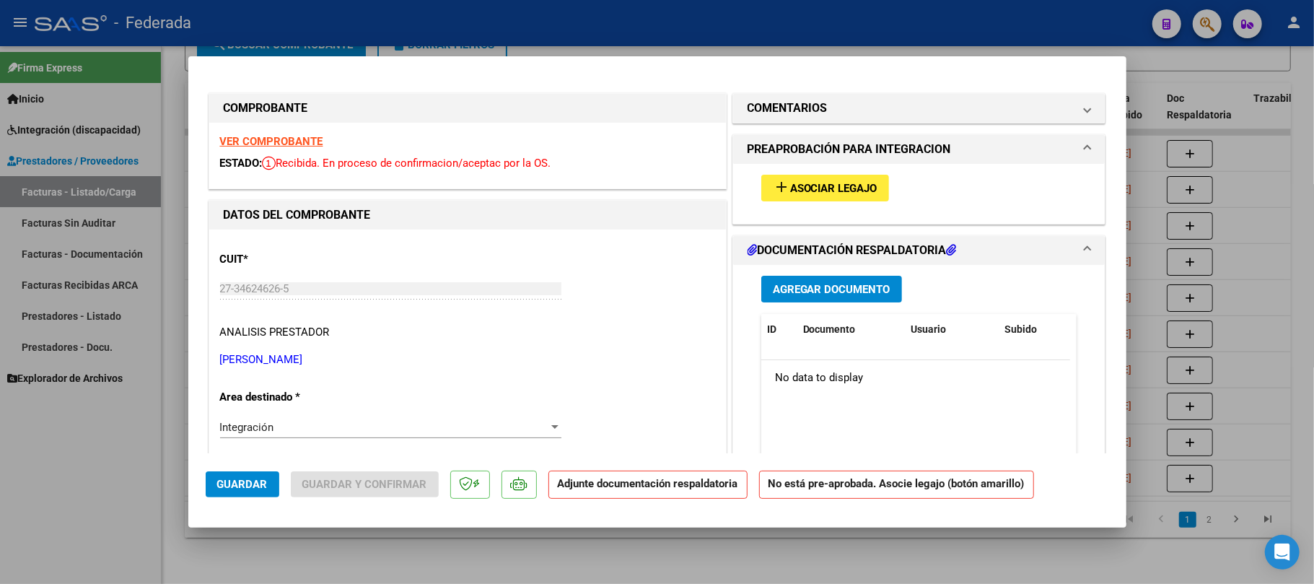
click at [794, 189] on span "Asociar Legajo" at bounding box center [833, 188] width 87 height 13
type input "$ 0,00"
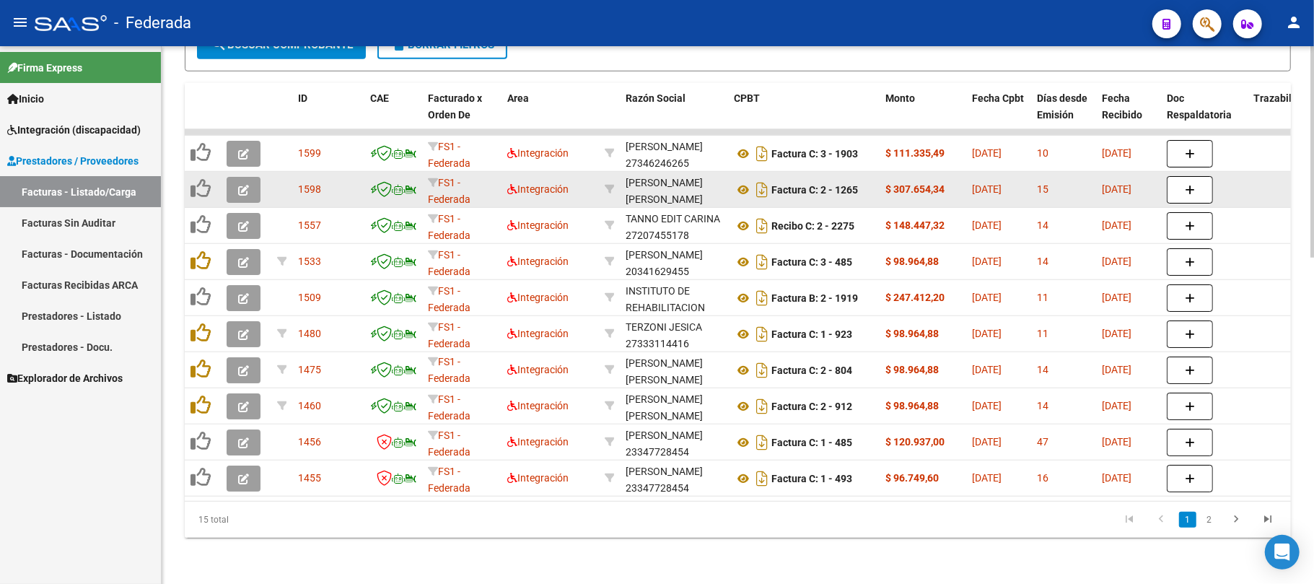
click at [248, 185] on icon "button" at bounding box center [243, 190] width 11 height 11
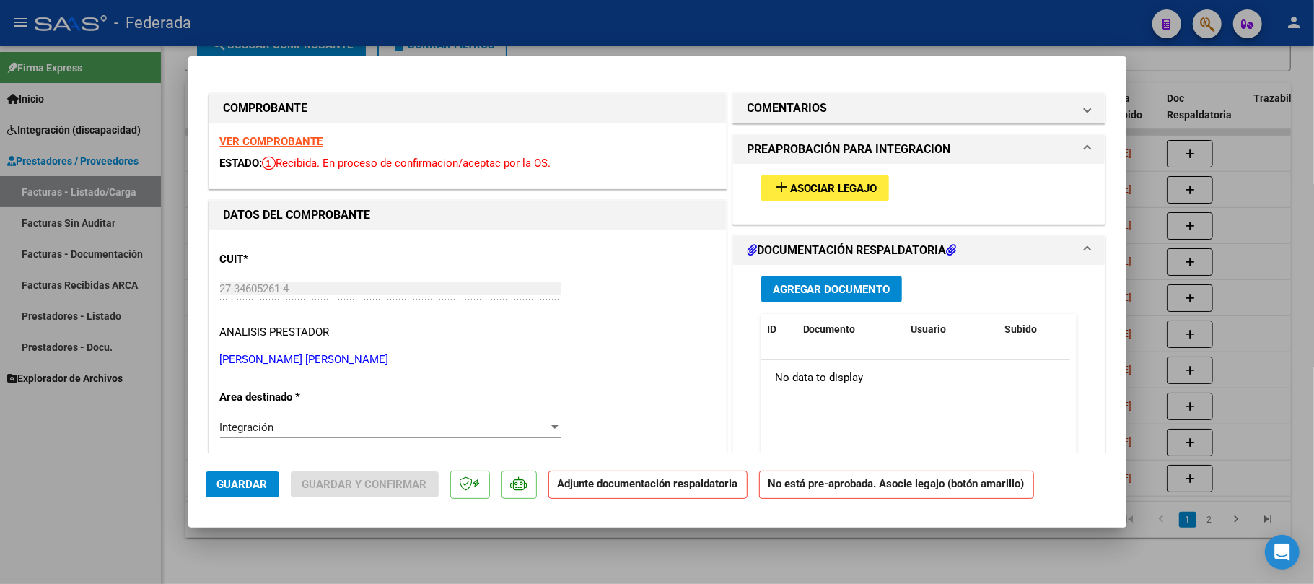
click at [790, 183] on span "Asociar Legajo" at bounding box center [833, 188] width 87 height 13
type input "$ 0,00"
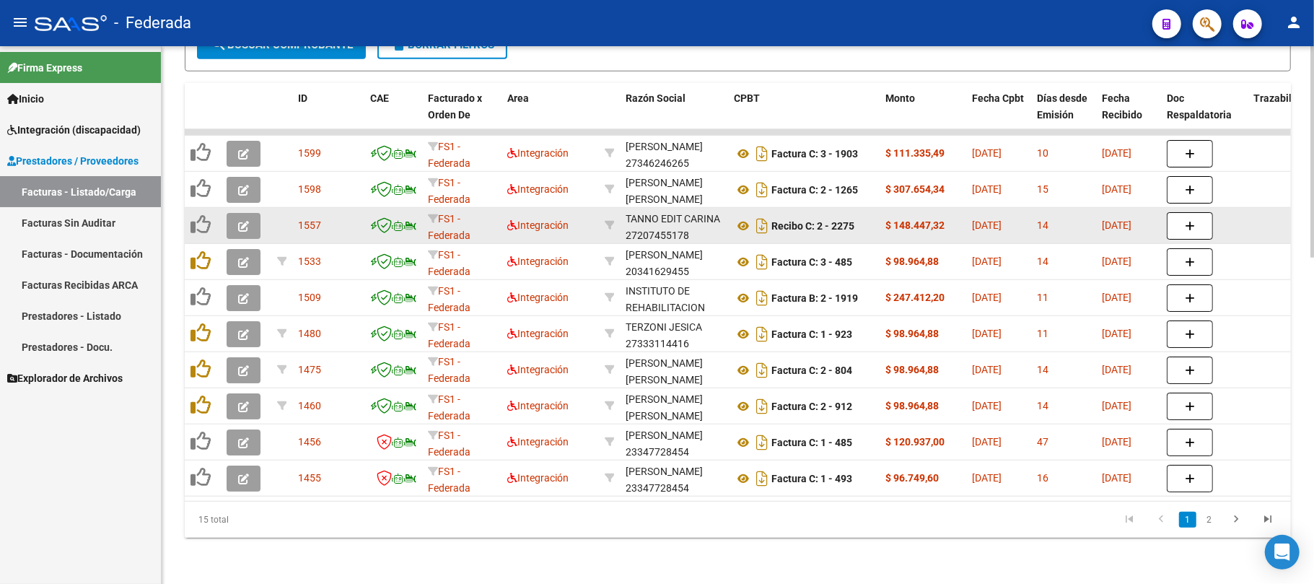
click at [238, 221] on icon "button" at bounding box center [243, 226] width 11 height 11
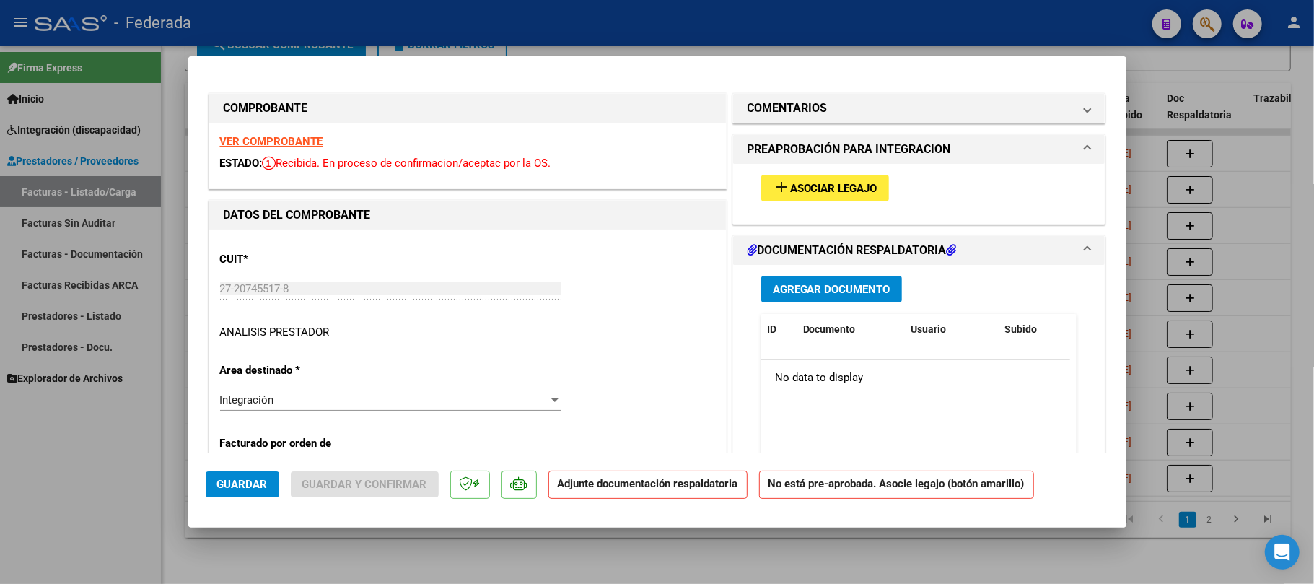
click at [798, 193] on span "Asociar Legajo" at bounding box center [833, 188] width 87 height 13
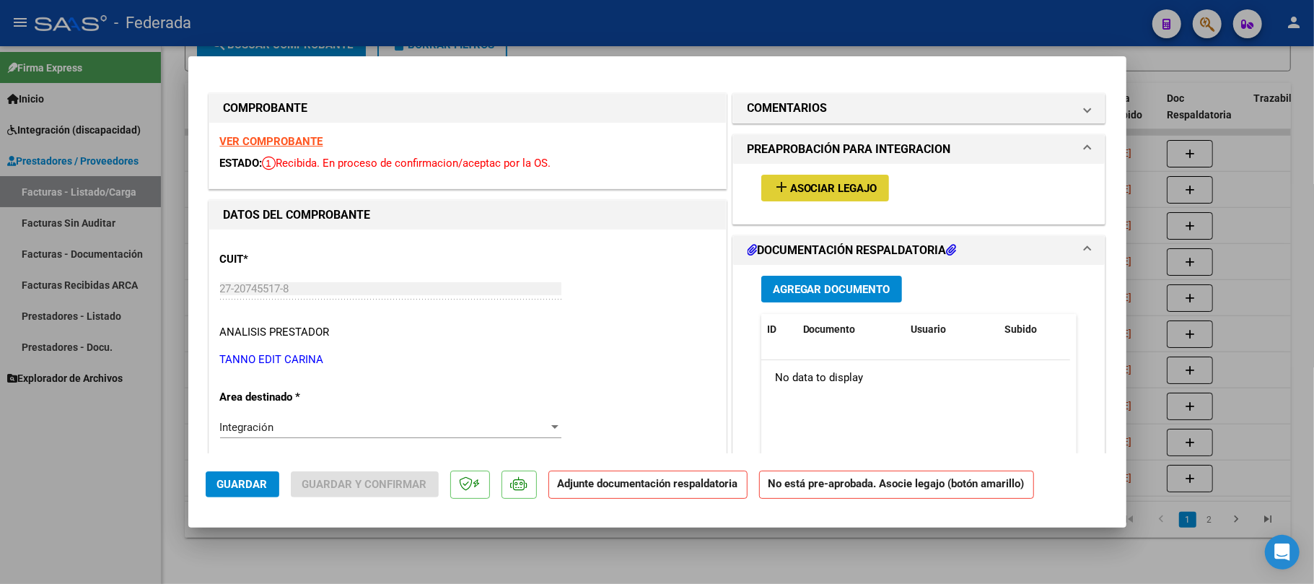
type input "$ 0,00"
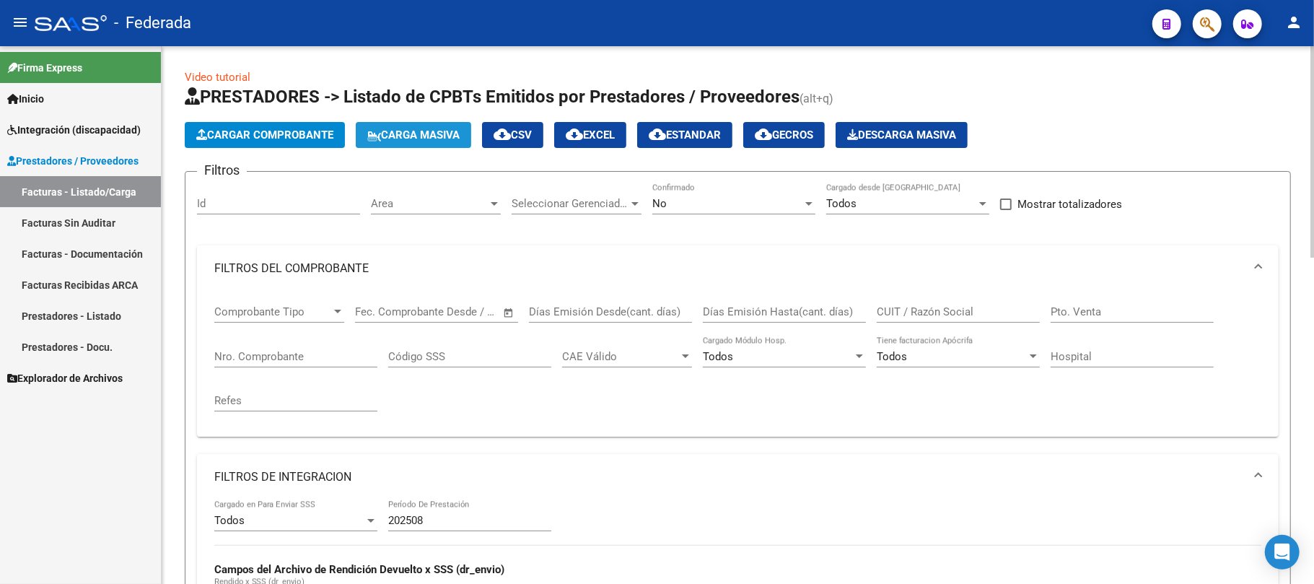
click at [400, 139] on span "Carga Masiva" at bounding box center [413, 134] width 92 height 13
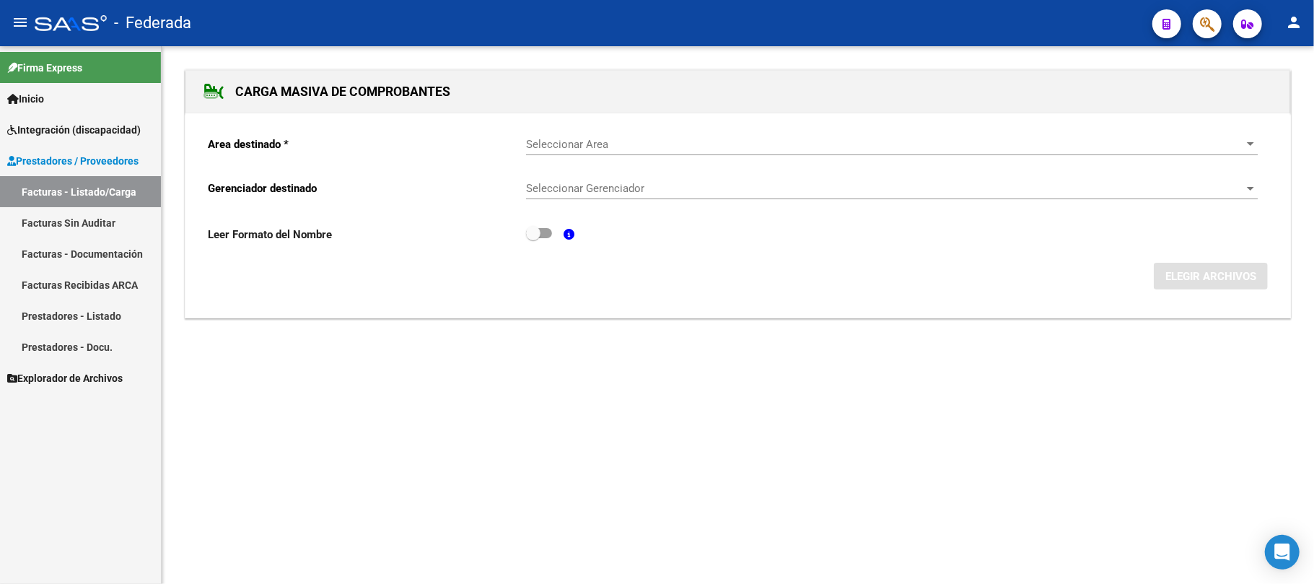
click at [579, 149] on span "Seleccionar Area" at bounding box center [885, 144] width 719 height 13
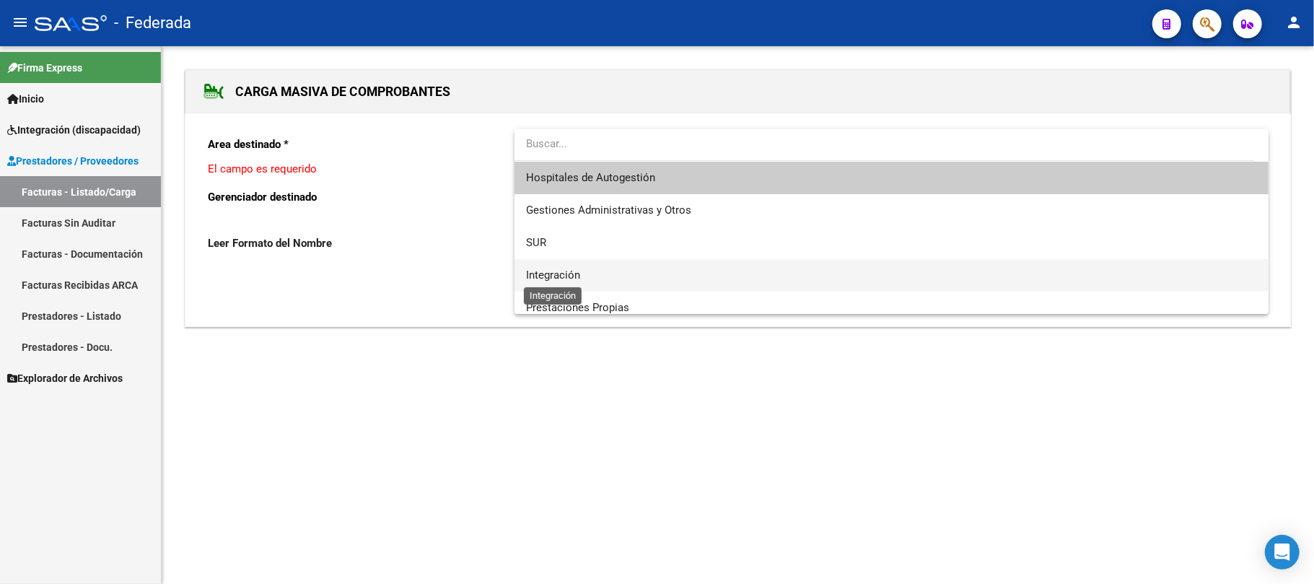
click at [567, 269] on span "Integración" at bounding box center [553, 275] width 54 height 13
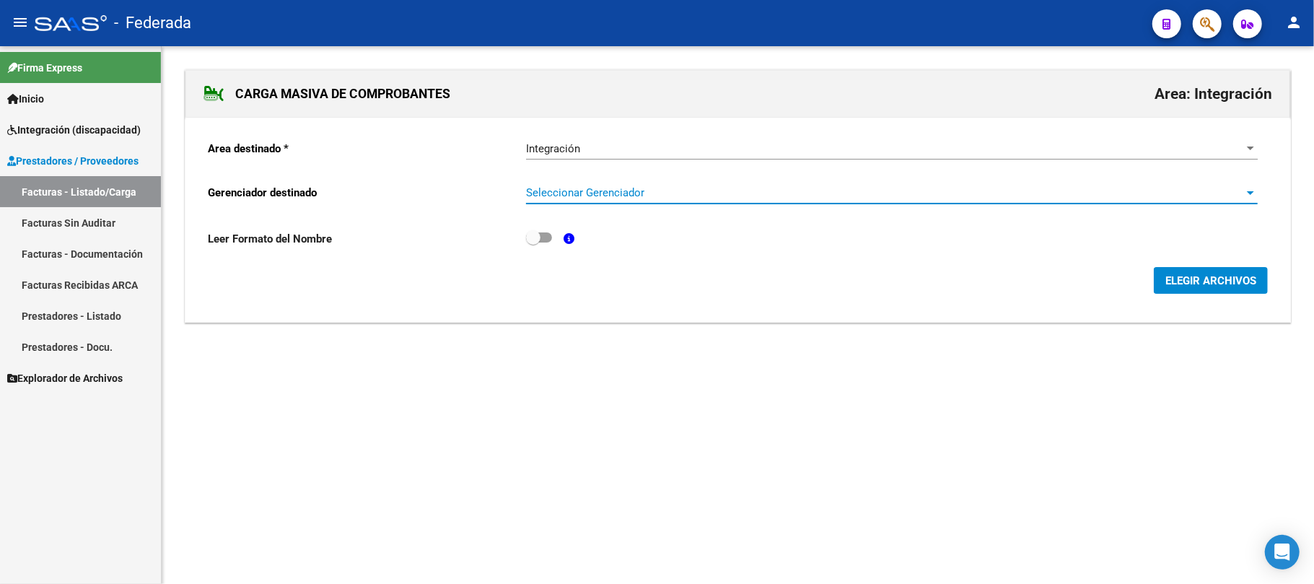
click at [608, 199] on span "Seleccionar Gerenciador" at bounding box center [885, 192] width 719 height 13
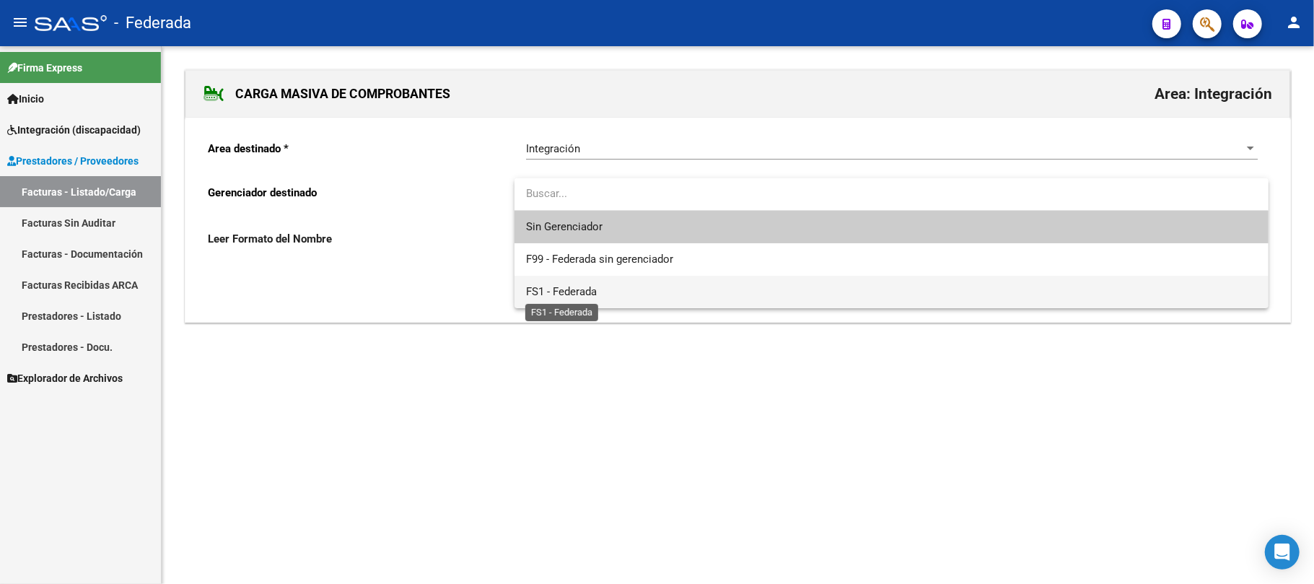
click at [573, 292] on span "FS1 - Federada" at bounding box center [561, 291] width 71 height 13
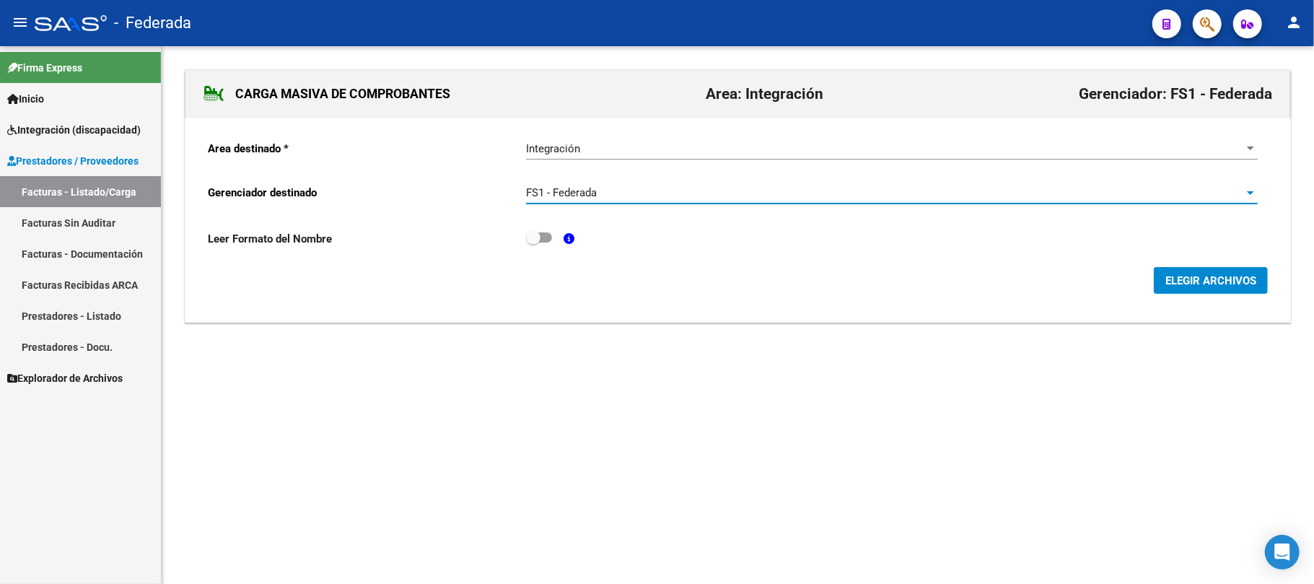
click at [1166, 279] on span "ELEGIR ARCHIVOS" at bounding box center [1211, 280] width 91 height 13
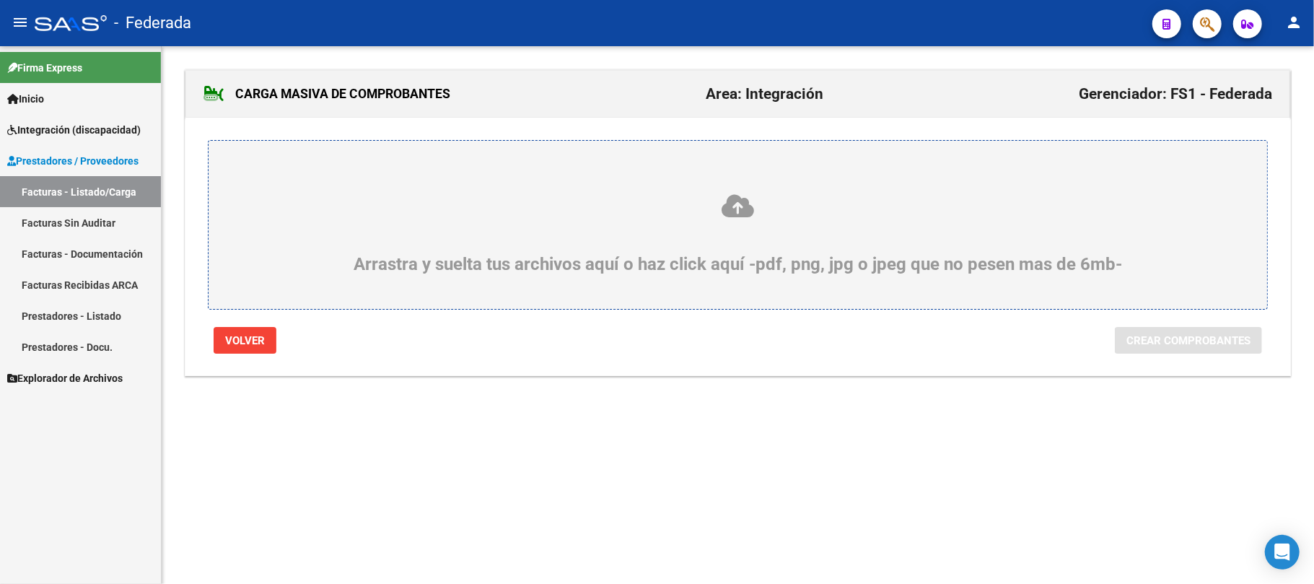
click at [752, 208] on icon at bounding box center [738, 206] width 990 height 27
click at [0, 0] on input "Arrastra y suelta tus archivos aquí o haz click aquí -pdf, png, jpg o jpeg que …" at bounding box center [0, 0] width 0 height 0
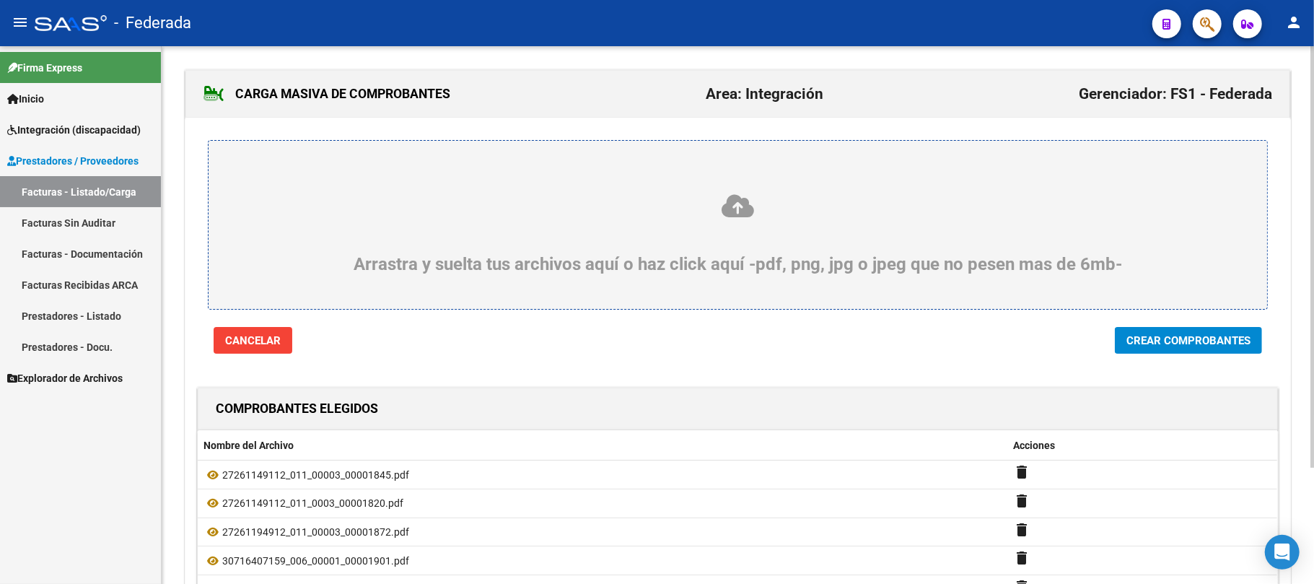
click at [739, 212] on icon at bounding box center [738, 206] width 990 height 27
click at [0, 0] on input "Arrastra y suelta tus archivos aquí o haz click aquí -pdf, png, jpg o jpeg que …" at bounding box center [0, 0] width 0 height 0
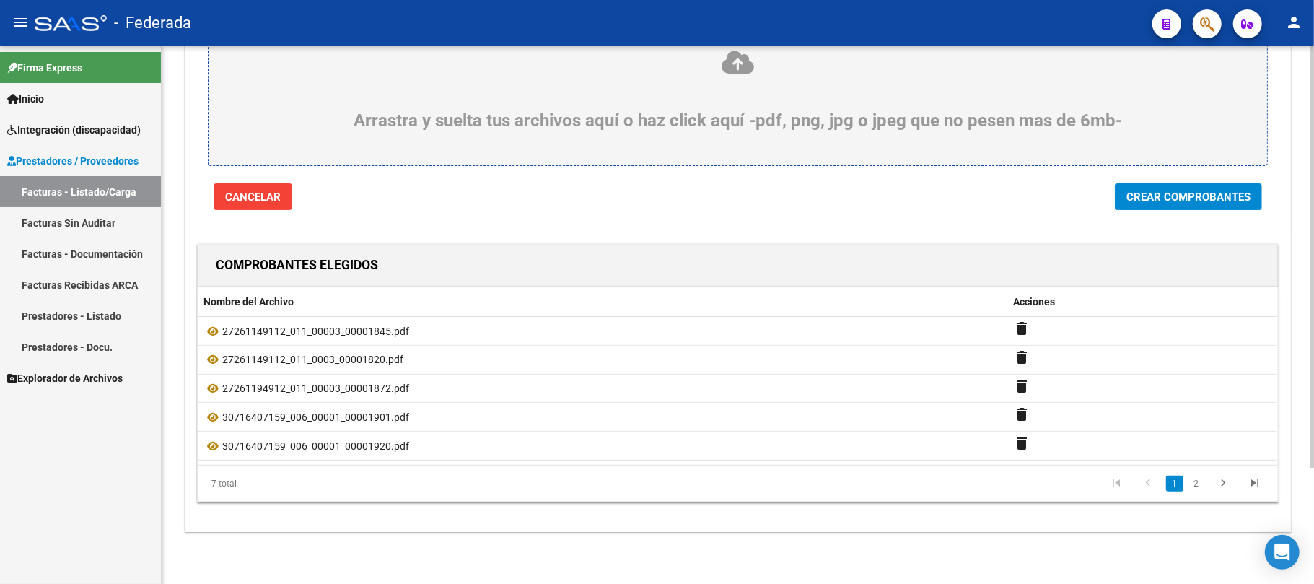
scroll to position [148, 0]
click at [1174, 193] on span "Crear Comprobantes" at bounding box center [1189, 197] width 124 height 13
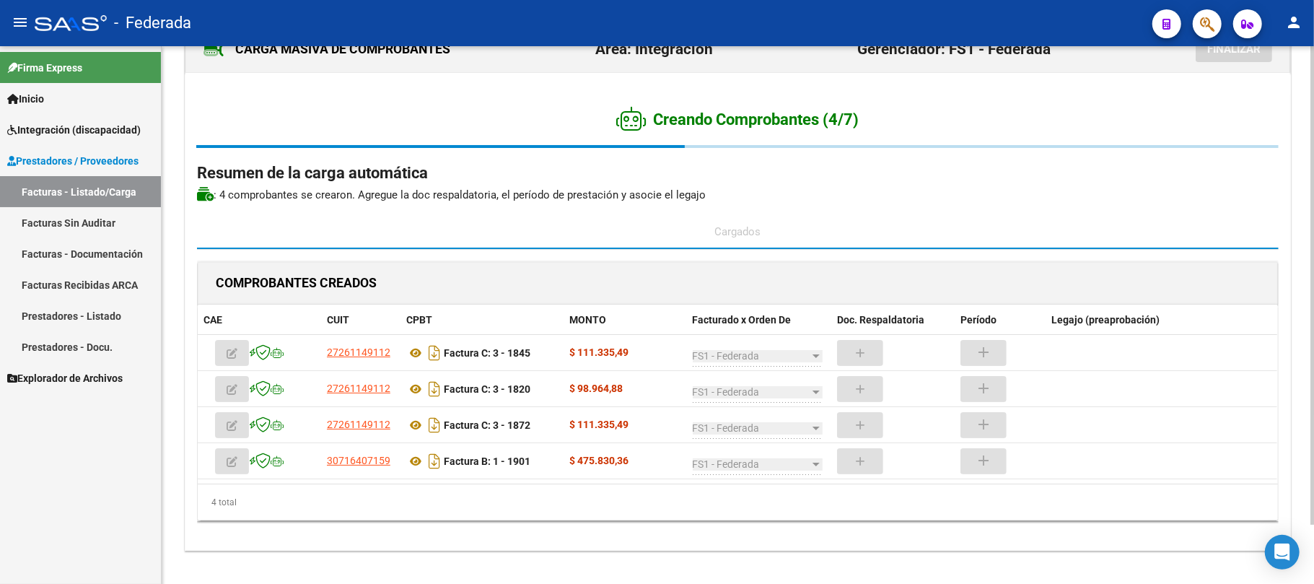
scroll to position [65, 0]
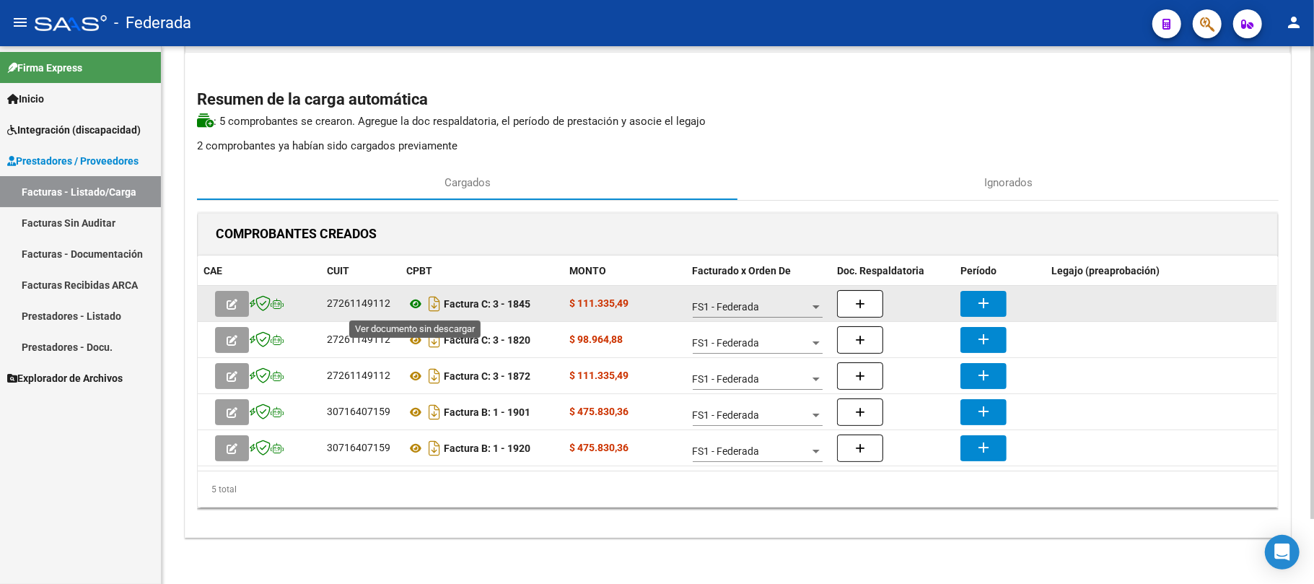
click at [417, 310] on icon at bounding box center [415, 303] width 19 height 17
click at [991, 302] on mat-icon "add" at bounding box center [983, 303] width 17 height 17
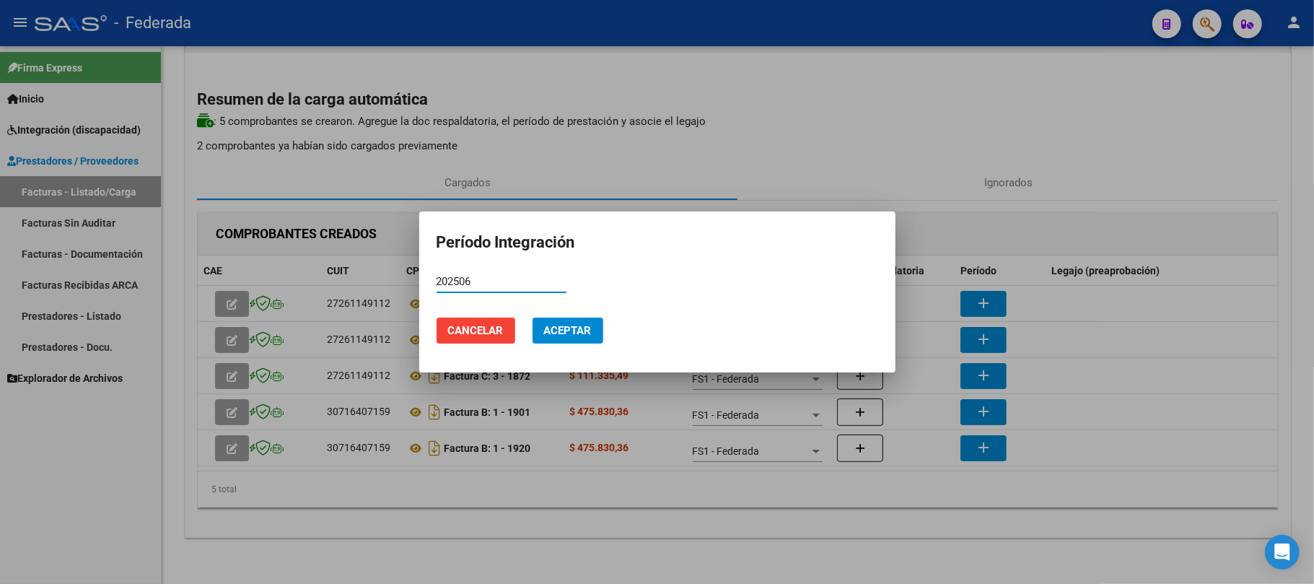
type input "202506"
click at [598, 333] on button "Aceptar" at bounding box center [568, 331] width 71 height 26
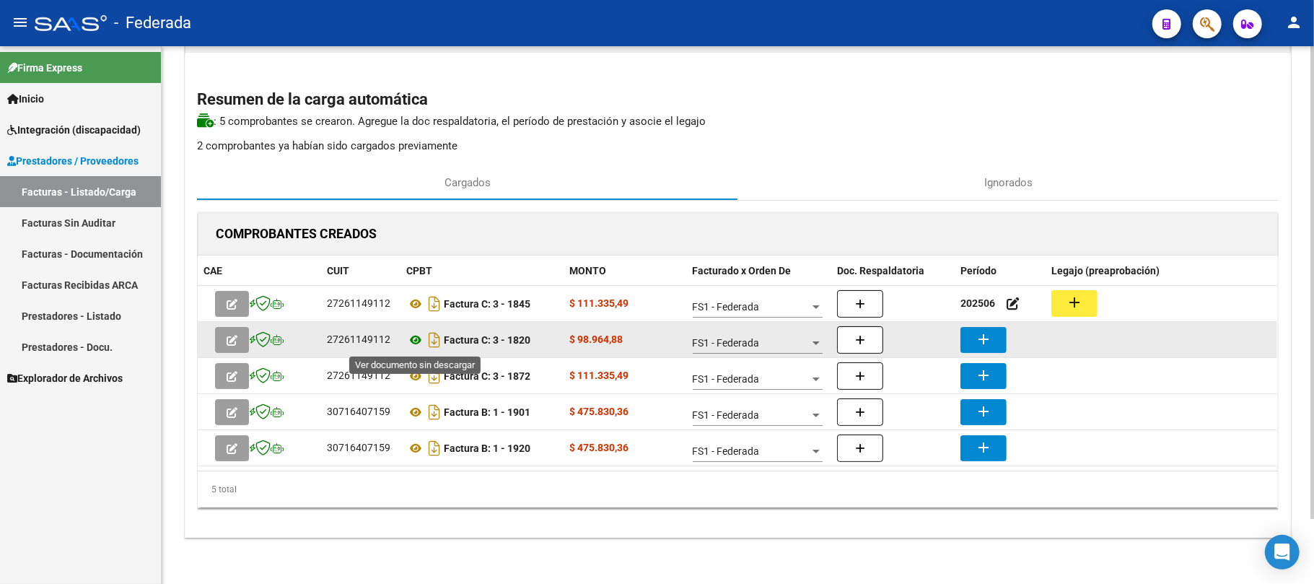
click at [411, 339] on icon at bounding box center [415, 339] width 19 height 17
click at [980, 339] on mat-icon "add" at bounding box center [983, 339] width 17 height 17
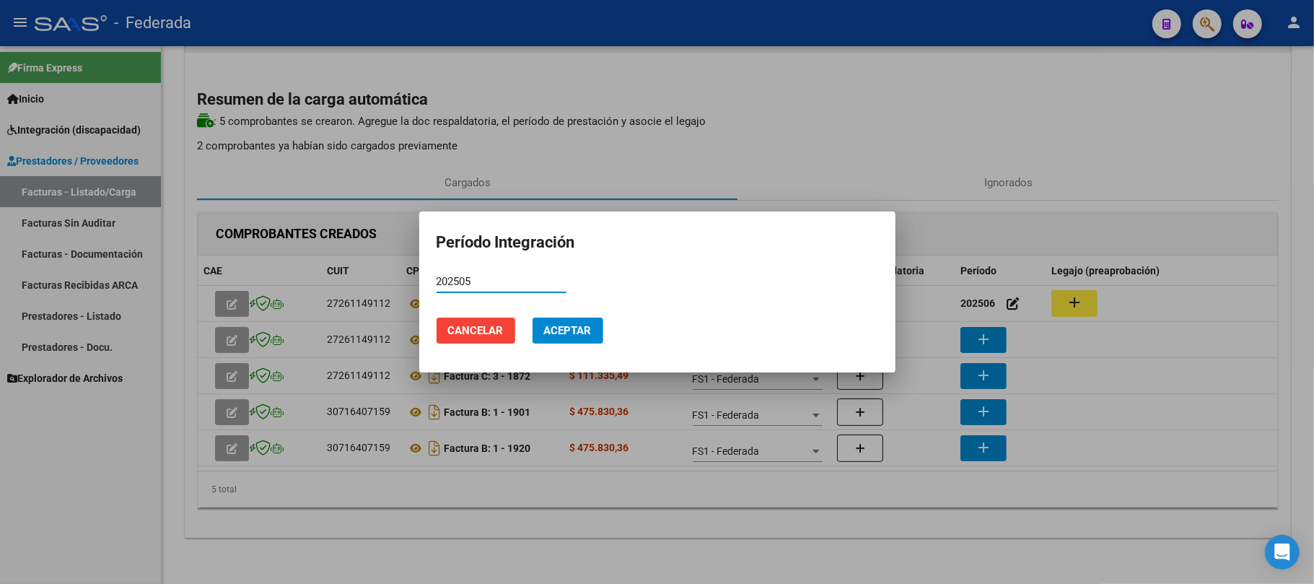
type input "202505"
click at [556, 327] on span "Aceptar" at bounding box center [568, 330] width 48 height 13
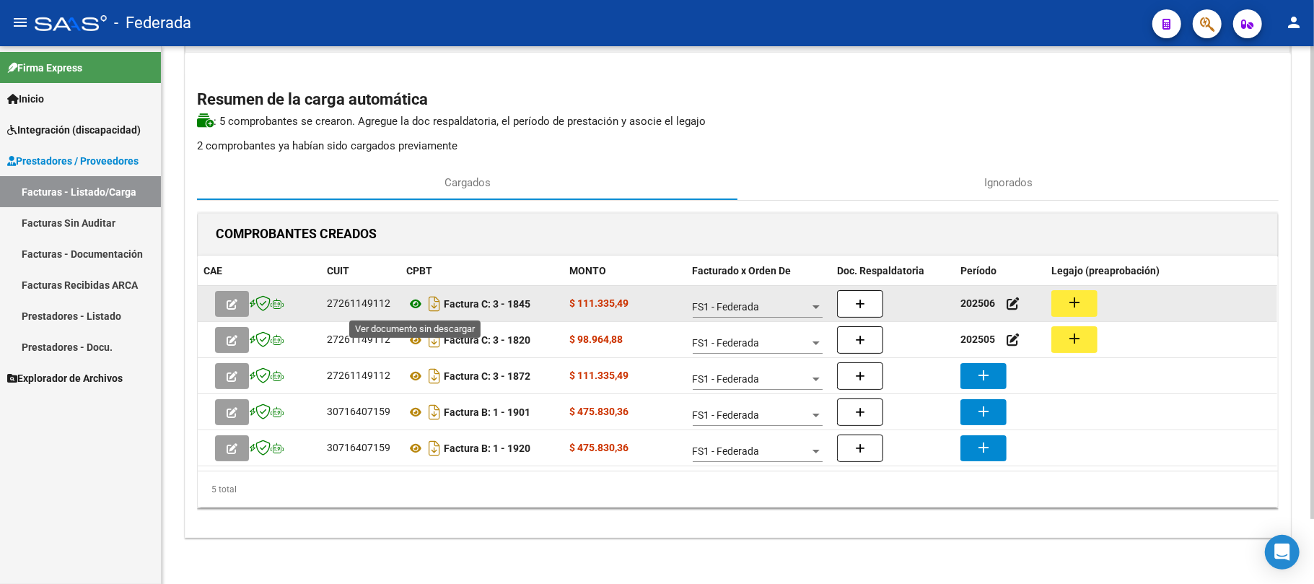
click at [411, 306] on icon at bounding box center [415, 303] width 19 height 17
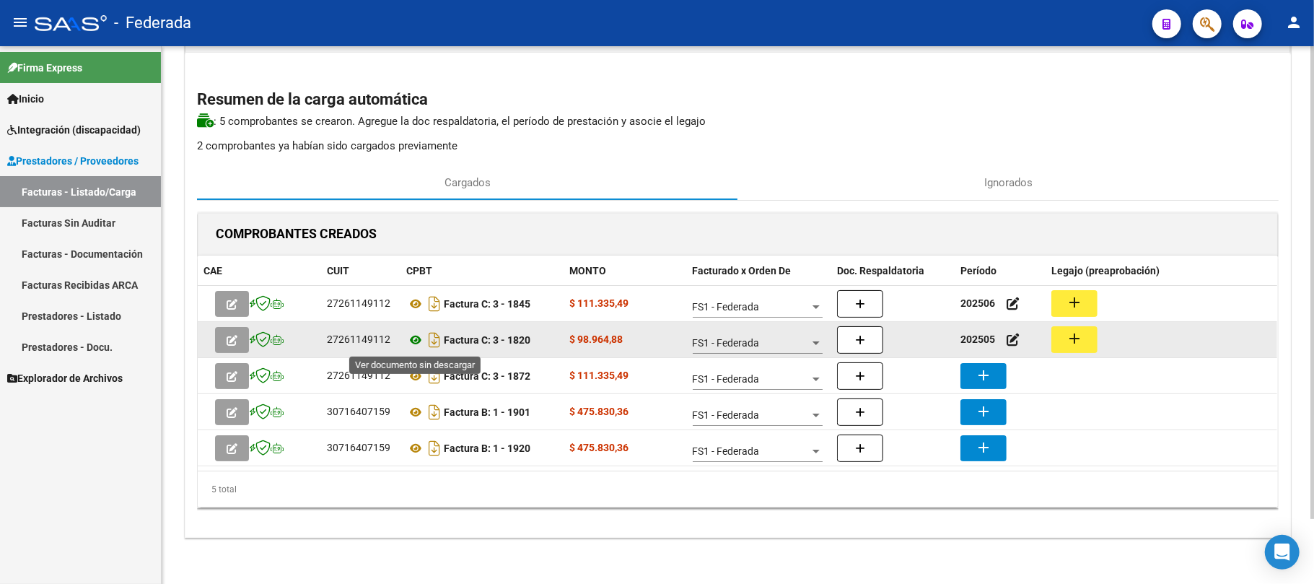
click at [411, 338] on icon at bounding box center [415, 339] width 19 height 17
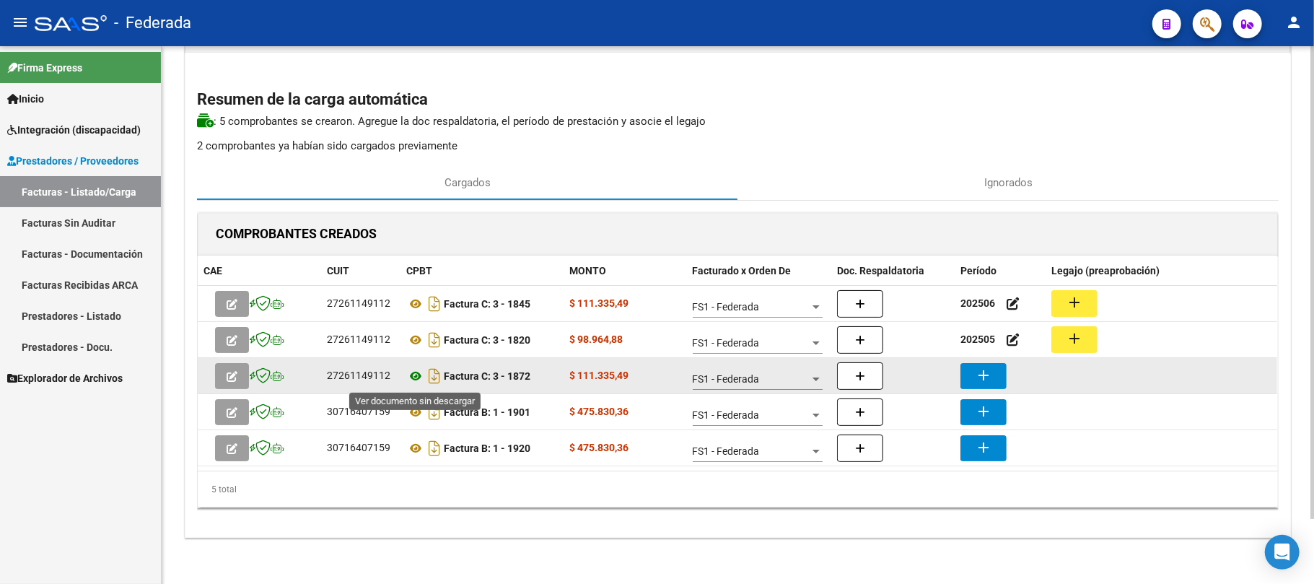
click at [416, 375] on icon at bounding box center [415, 375] width 19 height 17
click at [991, 375] on mat-icon "add" at bounding box center [983, 375] width 17 height 17
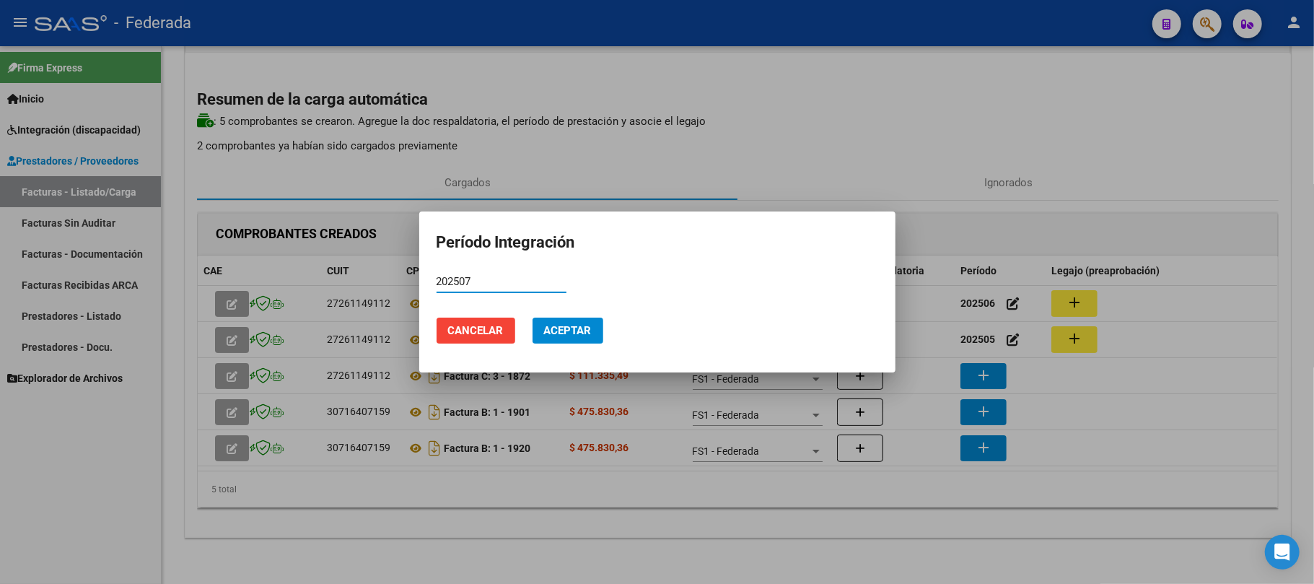
type input "202507"
click at [582, 333] on span "Aceptar" at bounding box center [568, 330] width 48 height 13
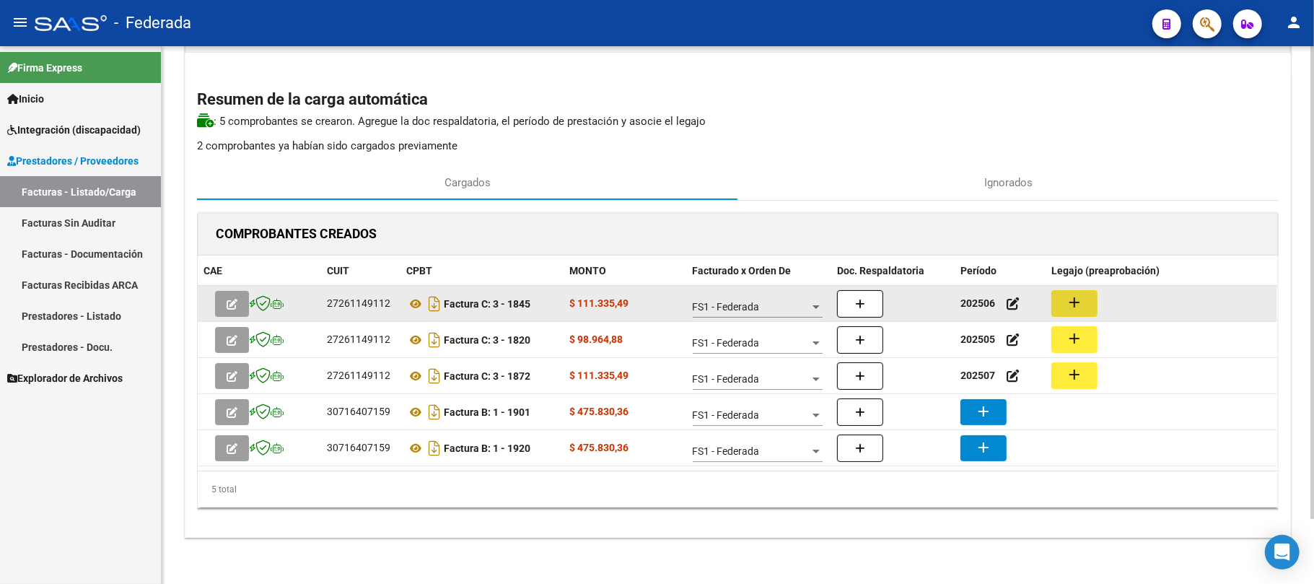
click at [1074, 303] on mat-icon "add" at bounding box center [1074, 302] width 17 height 17
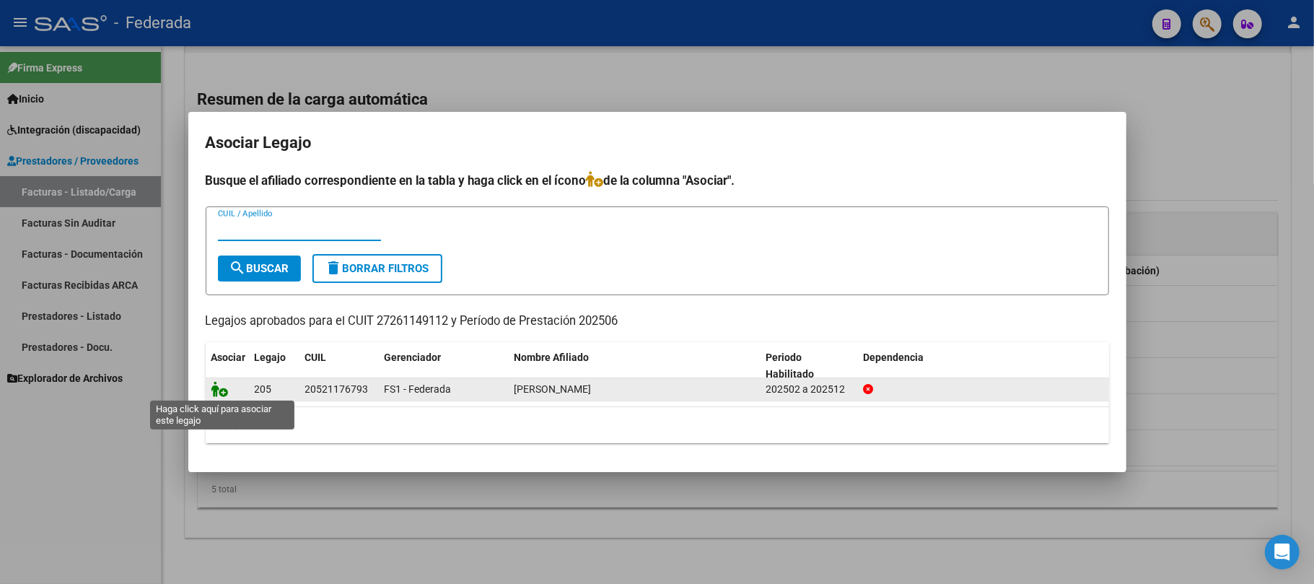
click at [227, 388] on icon at bounding box center [219, 389] width 17 height 16
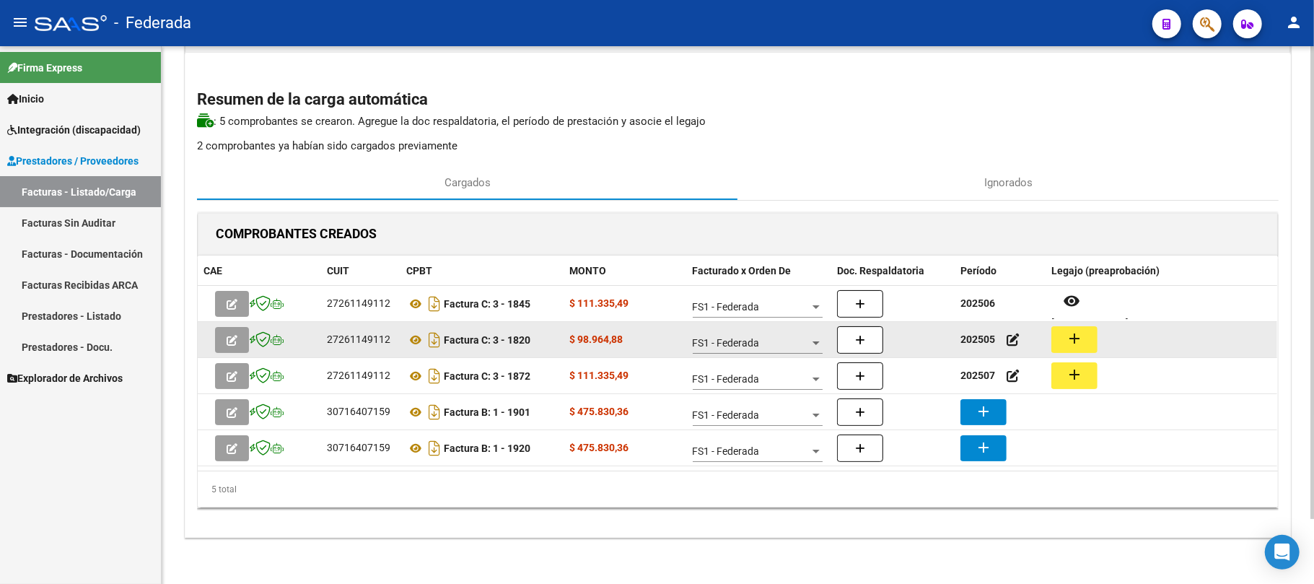
click at [1069, 336] on mat-icon "add" at bounding box center [1074, 338] width 17 height 17
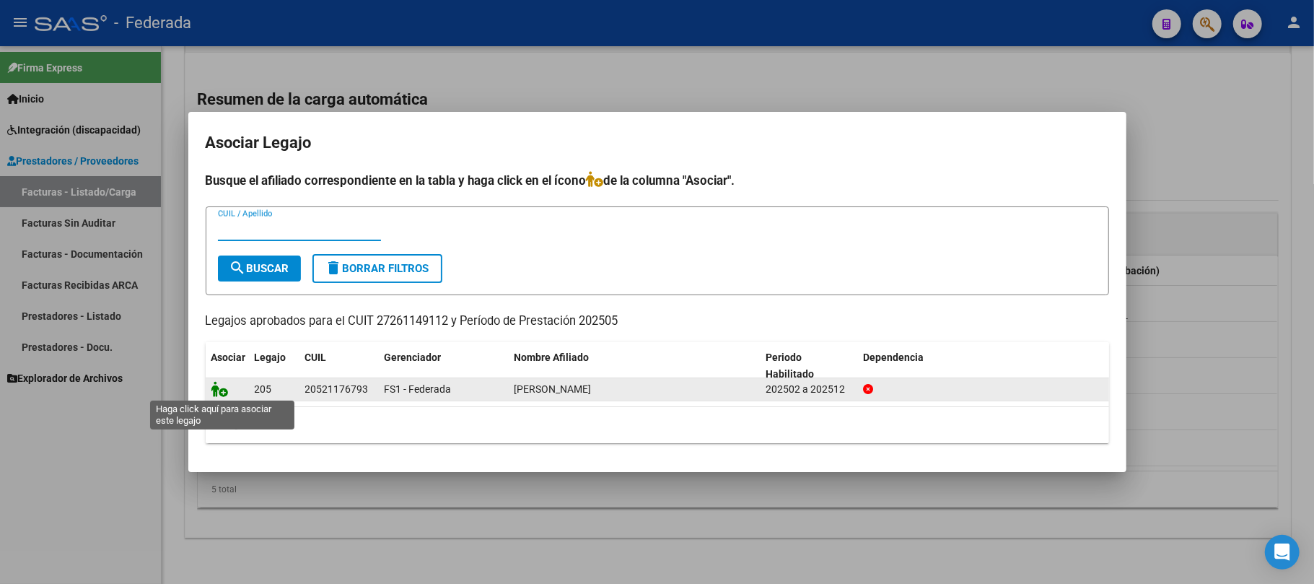
click at [222, 387] on icon at bounding box center [219, 389] width 17 height 16
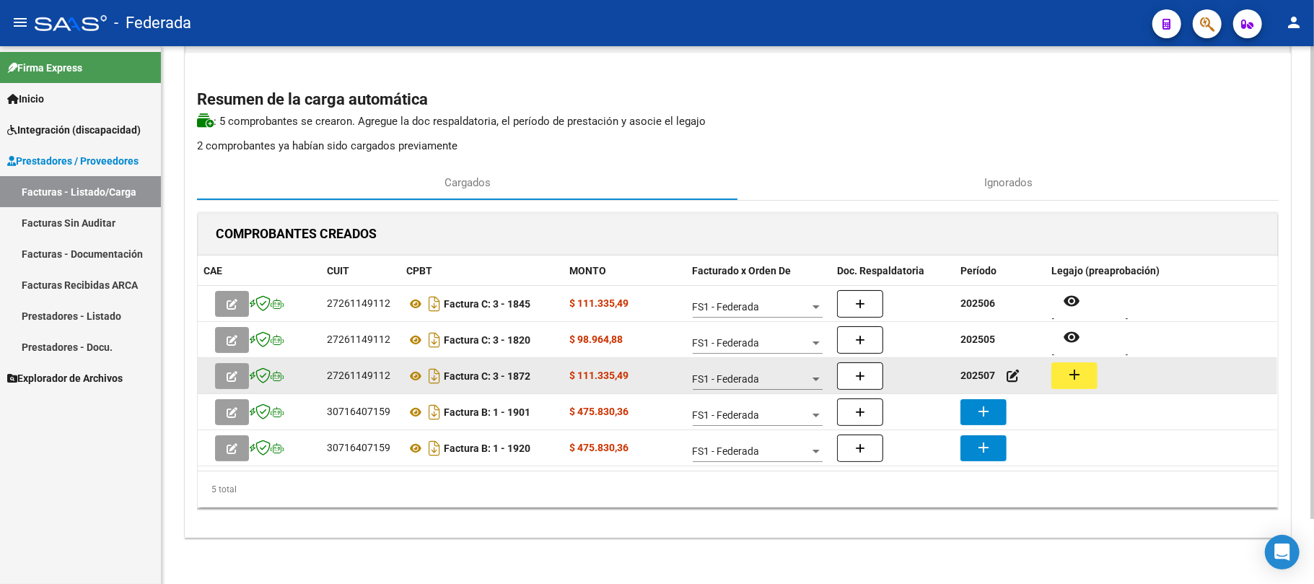
click at [1083, 365] on button "add" at bounding box center [1075, 375] width 46 height 27
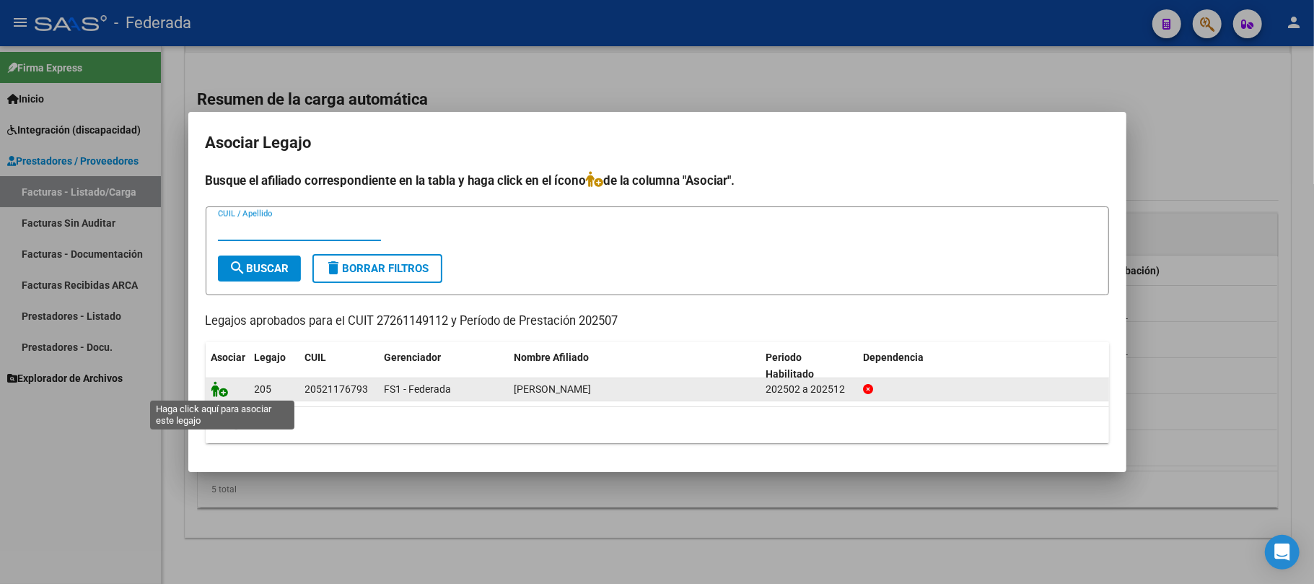
click at [217, 391] on icon at bounding box center [219, 389] width 17 height 16
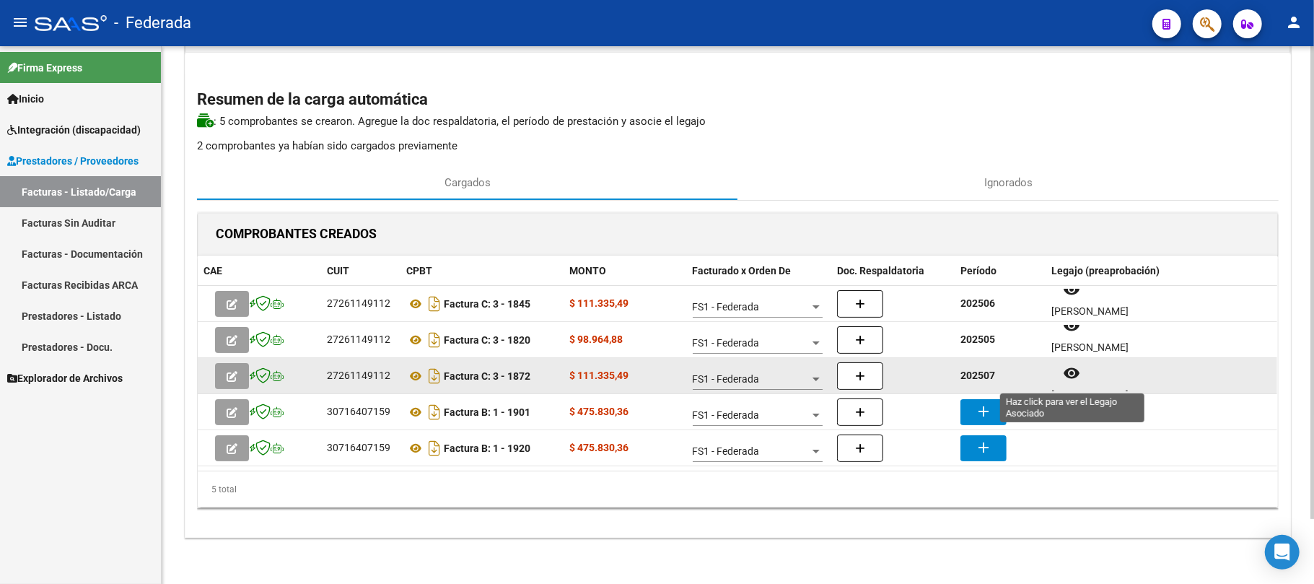
scroll to position [12, 0]
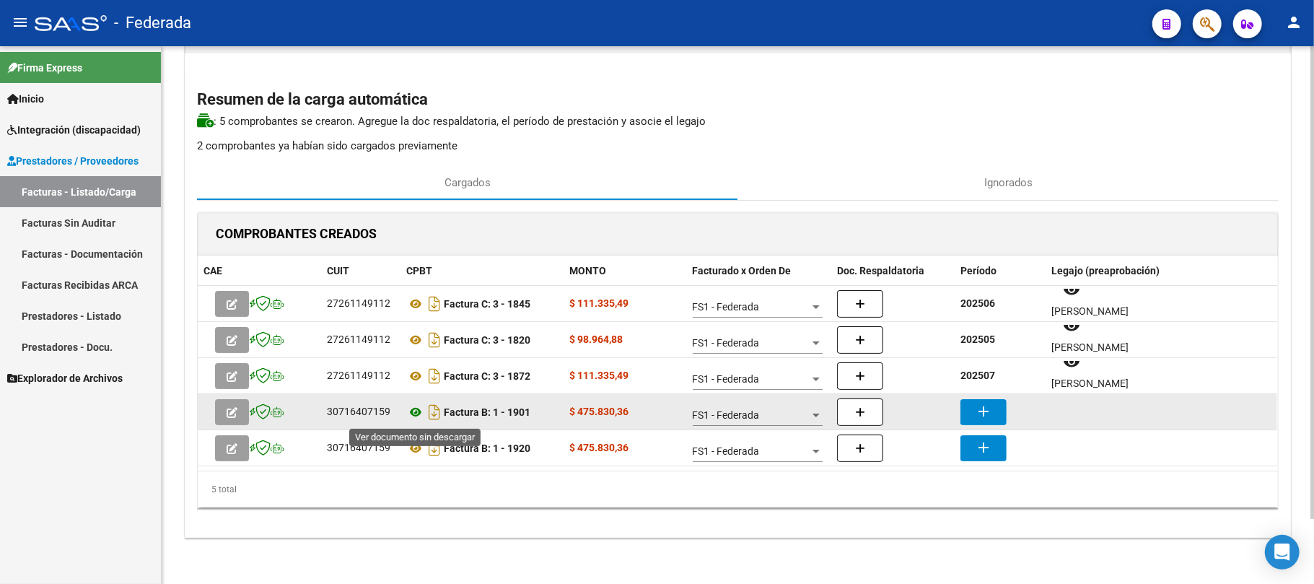
click at [414, 413] on icon at bounding box center [415, 412] width 19 height 17
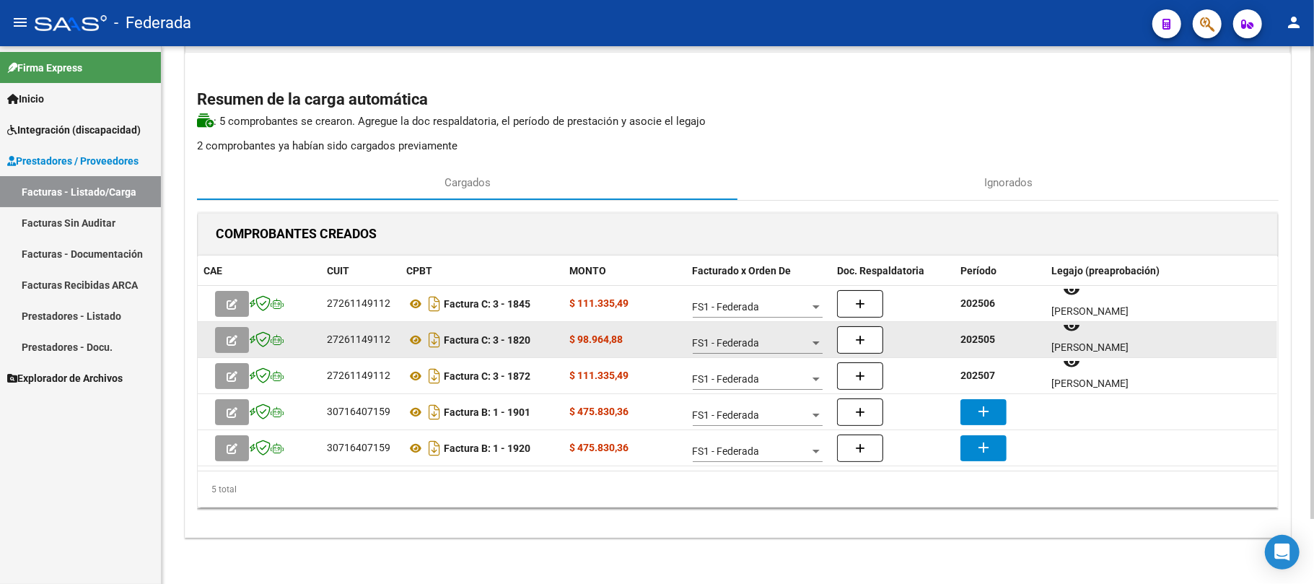
click at [973, 341] on strong "202505" at bounding box center [978, 339] width 35 height 12
copy strong "202505"
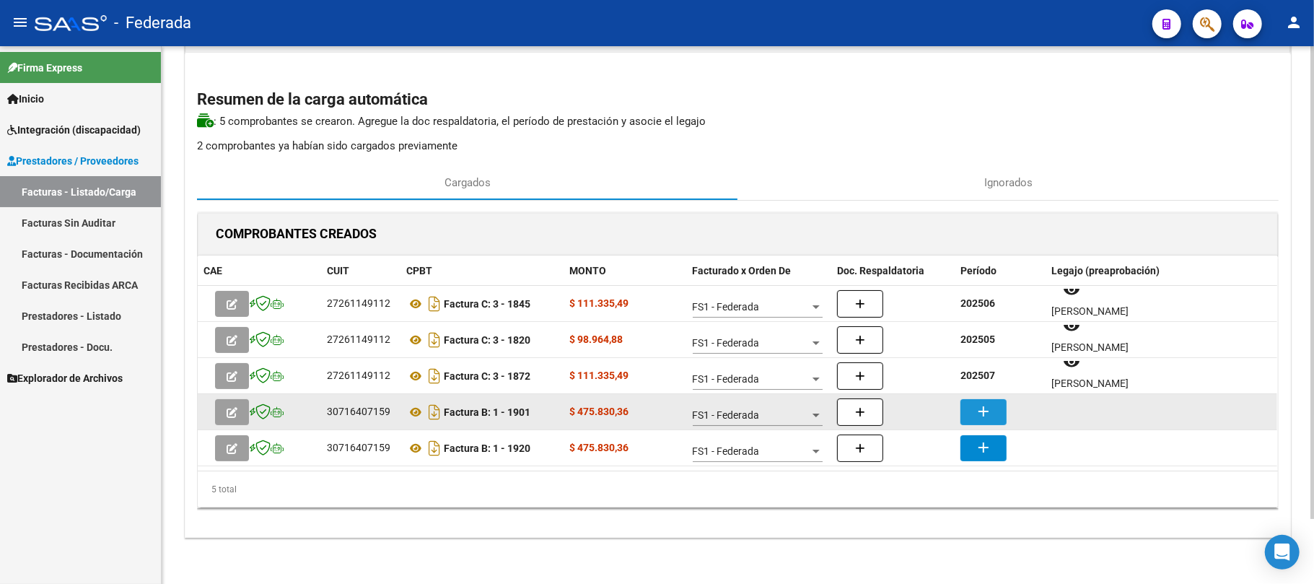
click at [977, 406] on mat-icon "add" at bounding box center [983, 411] width 17 height 17
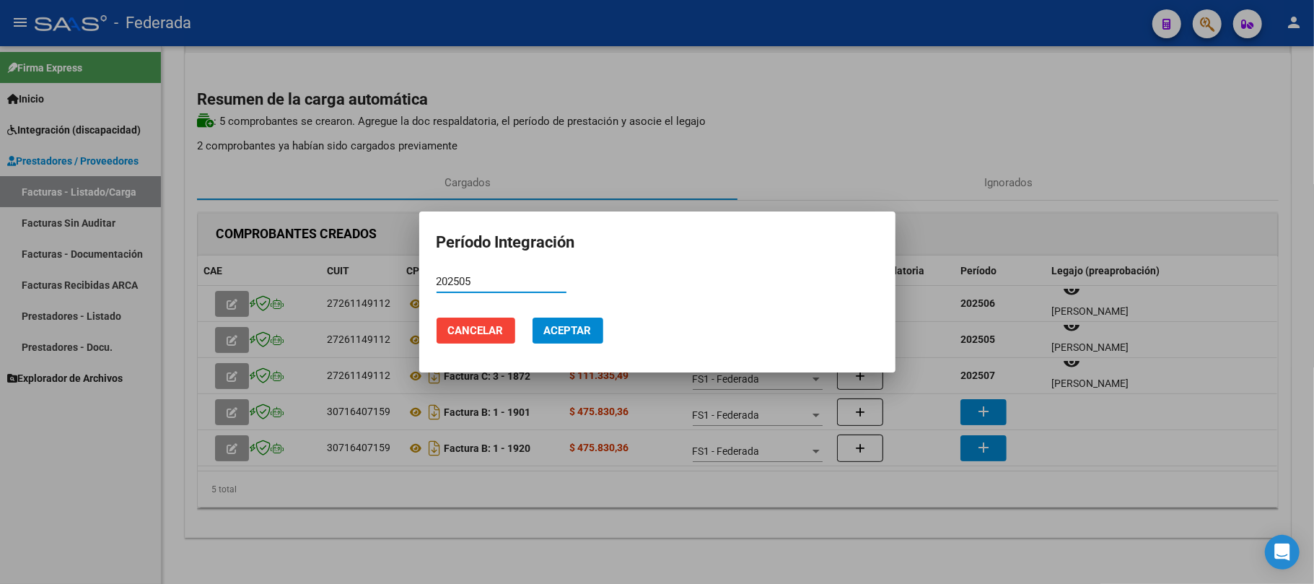
type input "202505"
click at [575, 318] on button "Aceptar" at bounding box center [568, 331] width 71 height 26
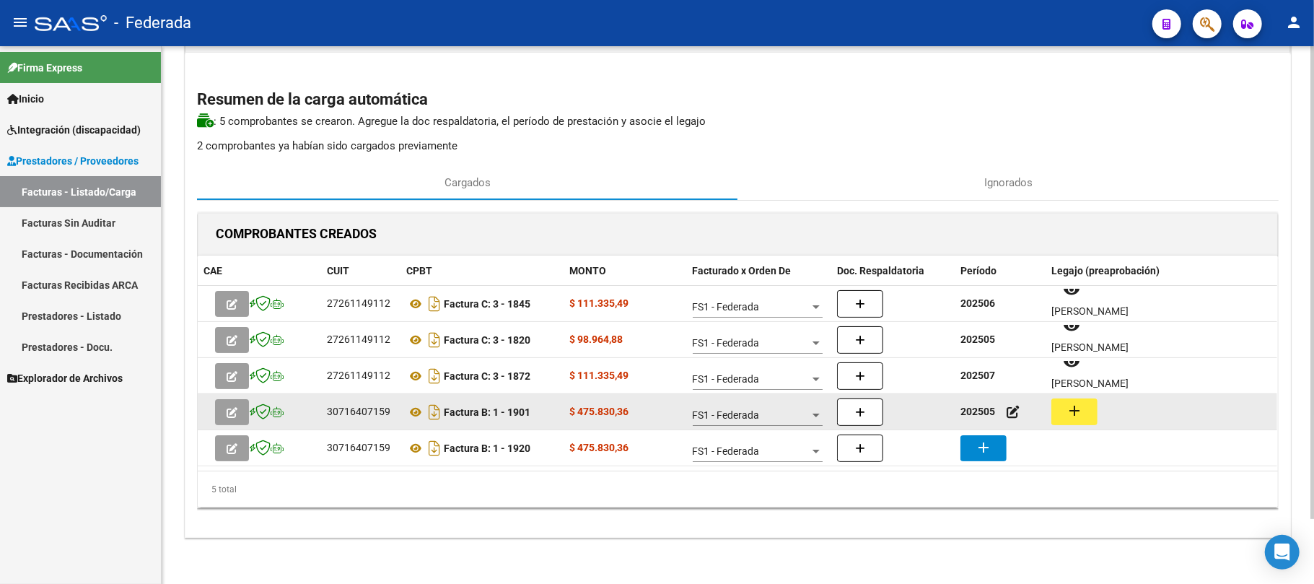
click at [1086, 414] on button "add" at bounding box center [1075, 411] width 46 height 27
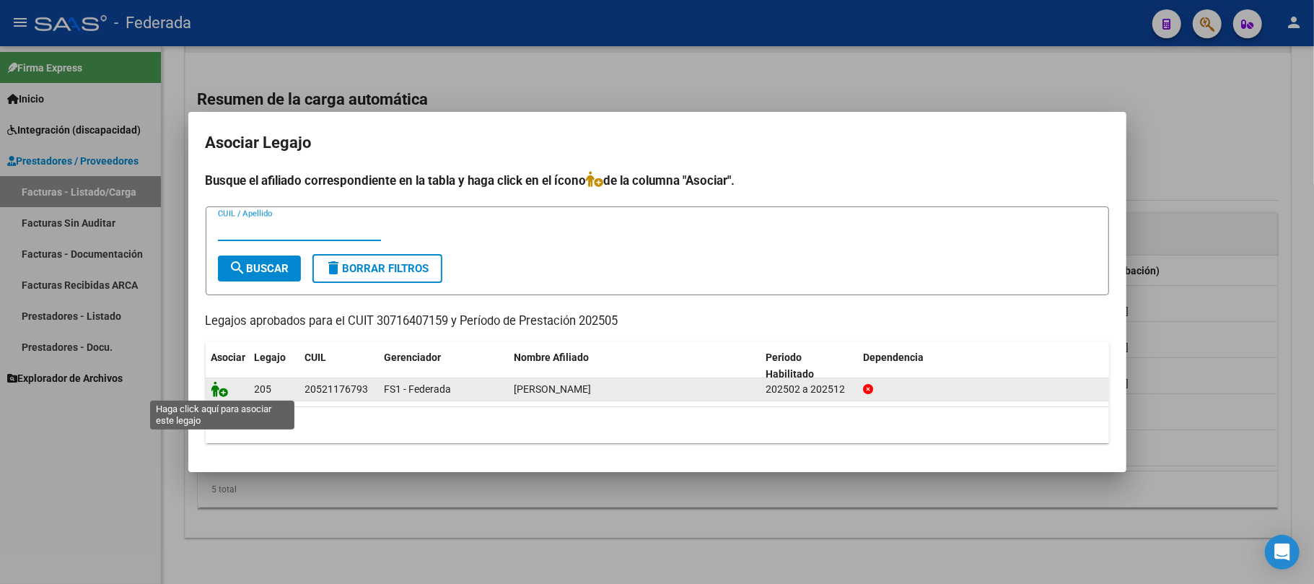
click at [221, 391] on icon at bounding box center [219, 389] width 17 height 16
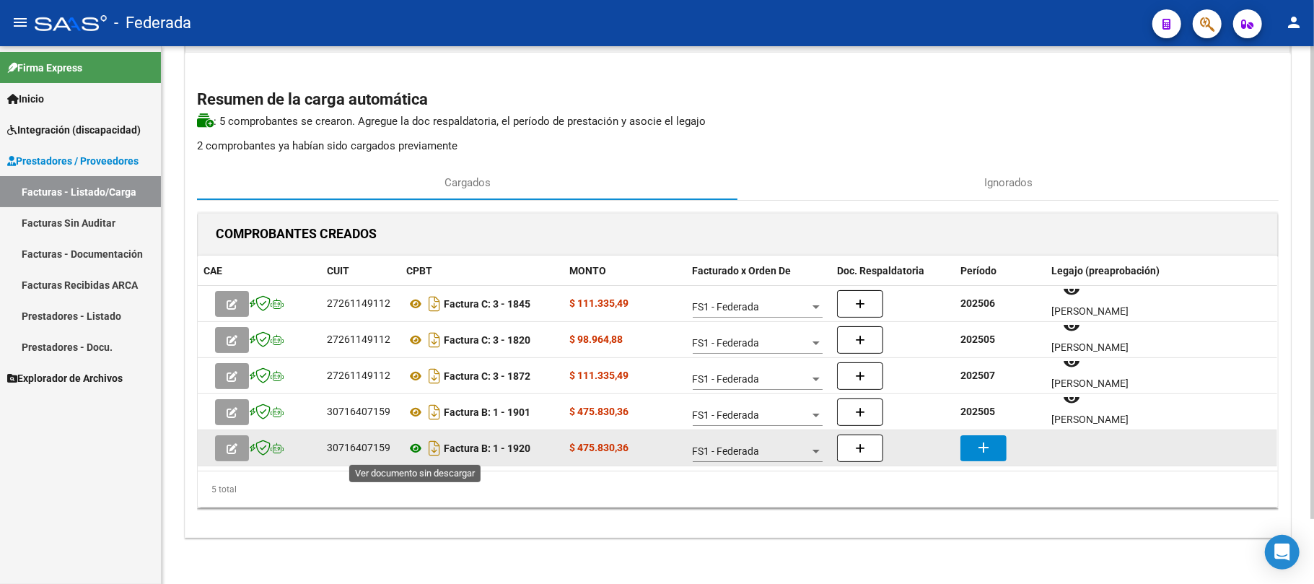
click at [417, 449] on icon at bounding box center [415, 448] width 19 height 17
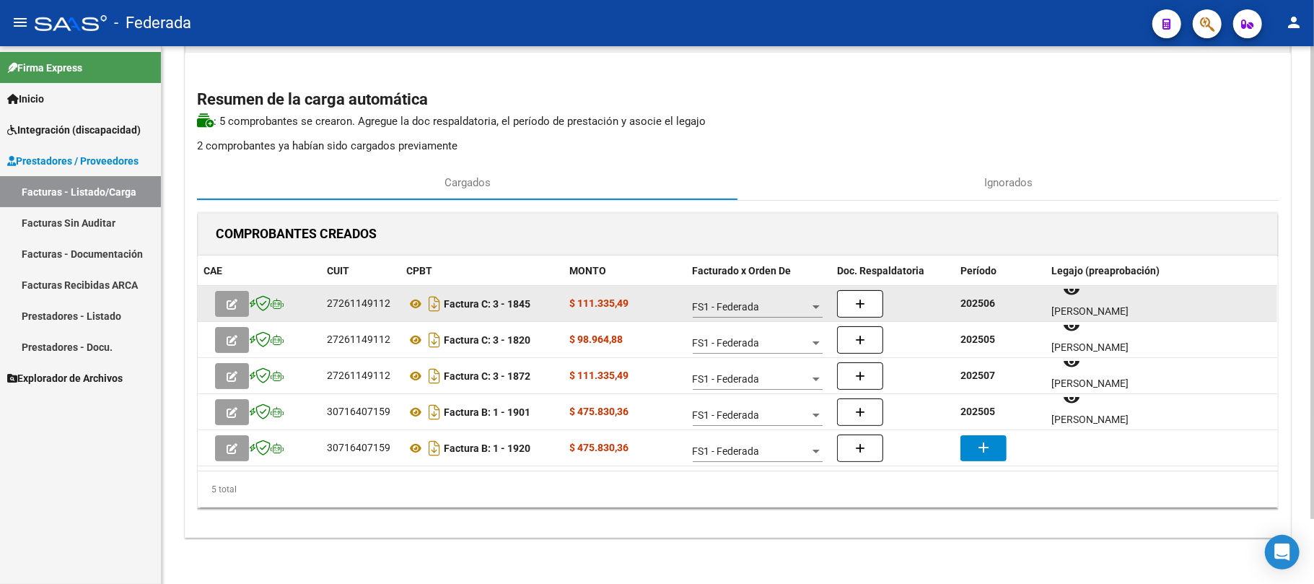
click at [982, 306] on strong "202506" at bounding box center [978, 303] width 35 height 12
copy strong "202506"
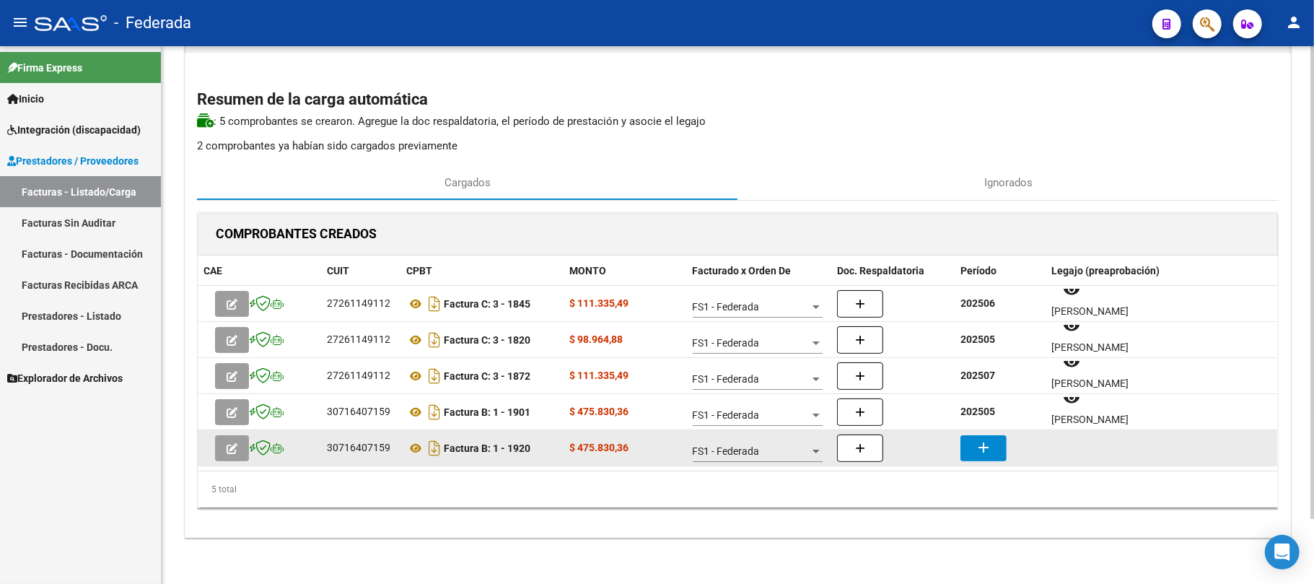
click at [975, 445] on mat-icon "add" at bounding box center [983, 447] width 17 height 17
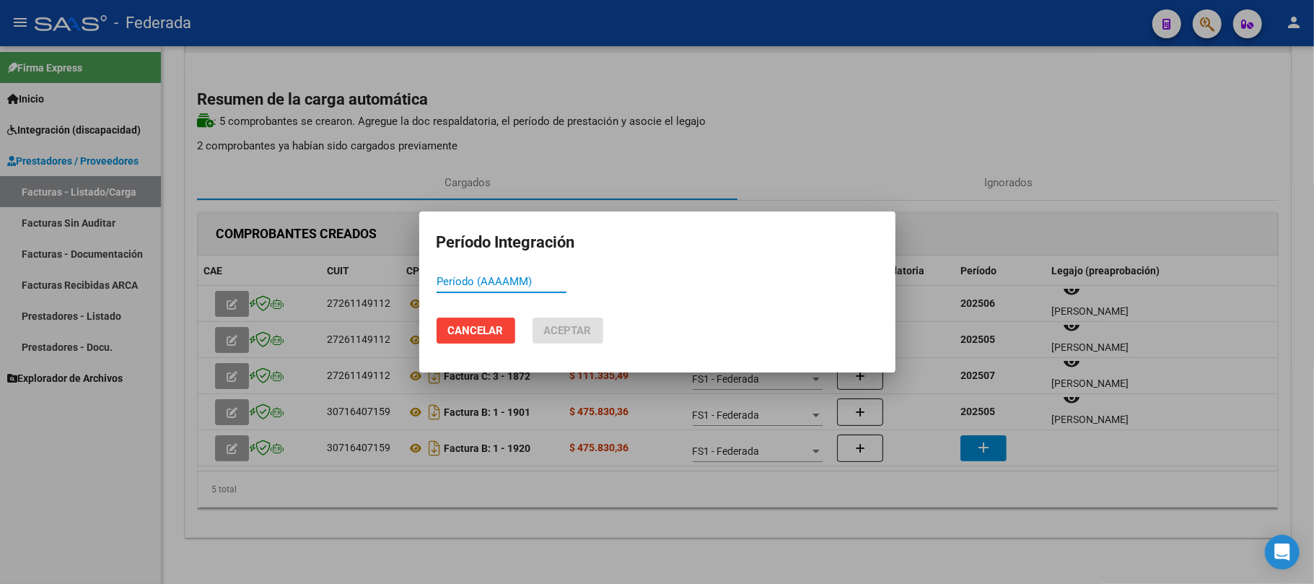
paste input "202506"
type input "202506"
click at [584, 327] on span "Aceptar" at bounding box center [568, 330] width 48 height 13
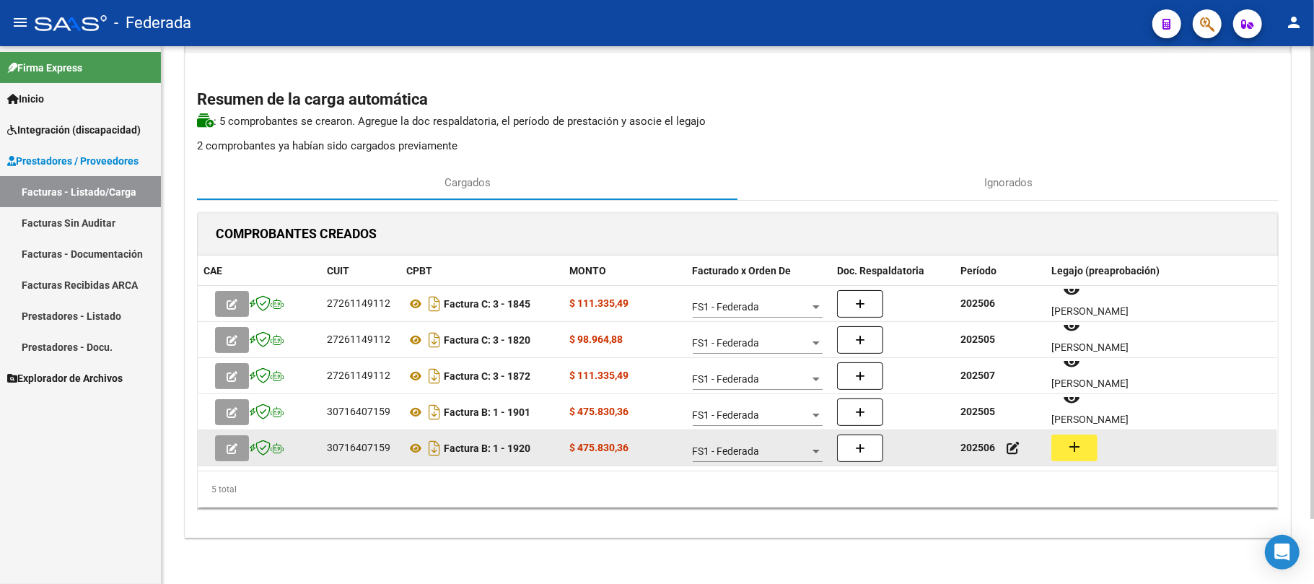
click at [1086, 448] on button "add" at bounding box center [1075, 448] width 46 height 27
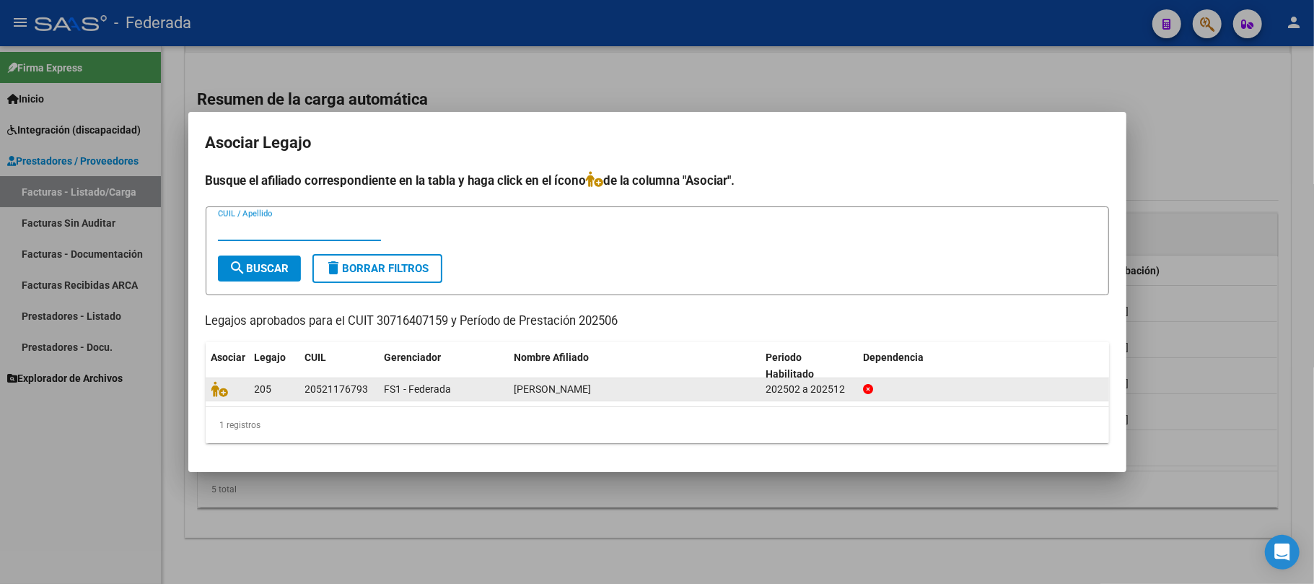
click at [229, 391] on span at bounding box center [222, 390] width 22 height 12
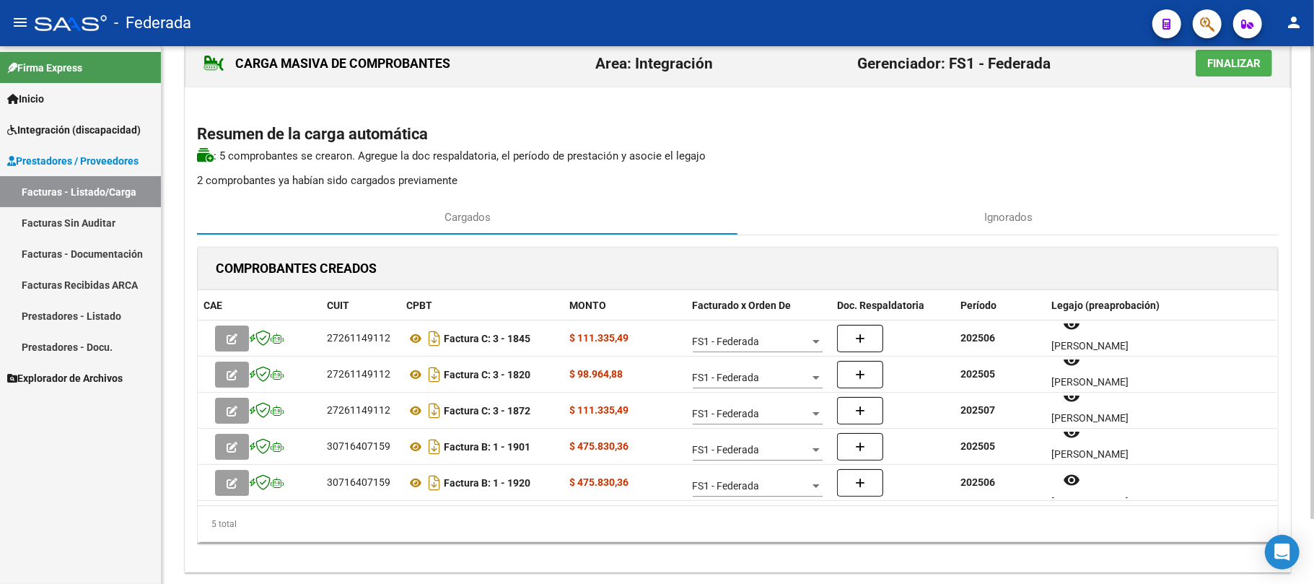
scroll to position [0, 0]
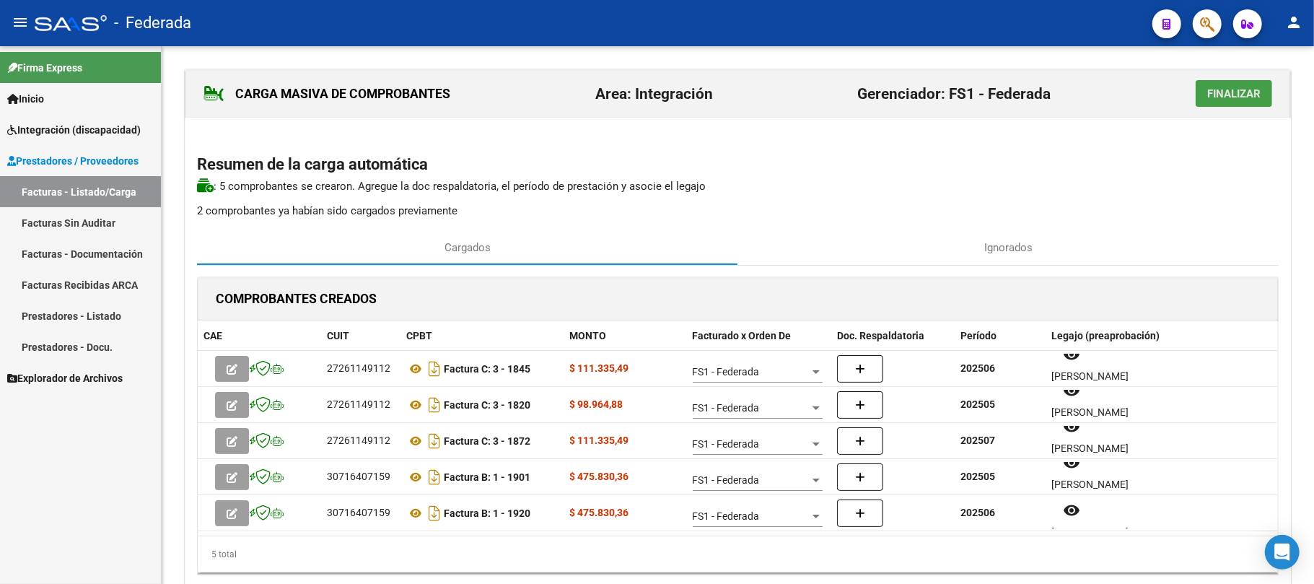
click at [1222, 102] on button "Finalizar" at bounding box center [1234, 93] width 77 height 27
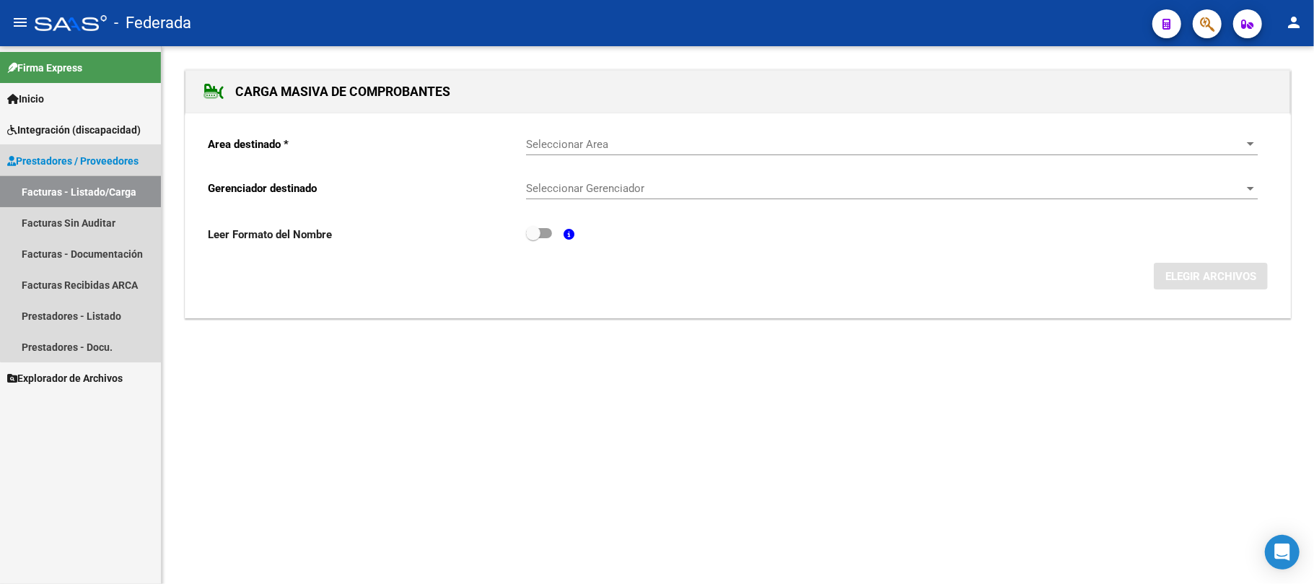
click at [102, 183] on link "Facturas - Listado/Carga" at bounding box center [80, 191] width 161 height 31
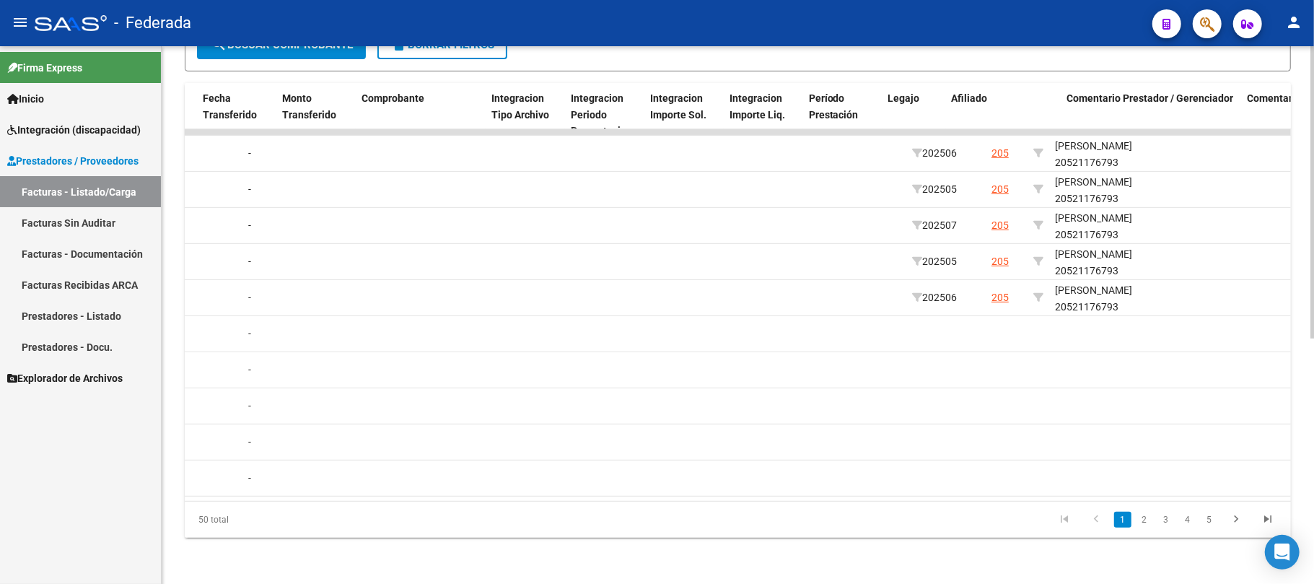
scroll to position [0, 1465]
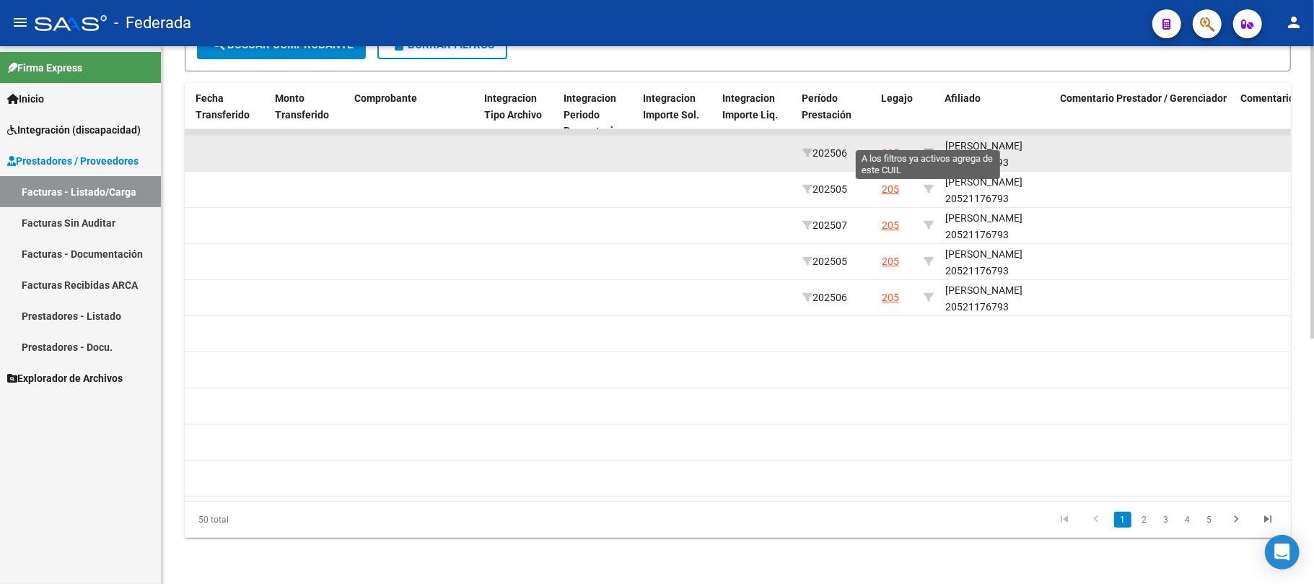
click at [930, 148] on icon at bounding box center [929, 153] width 10 height 10
type input "20521176793"
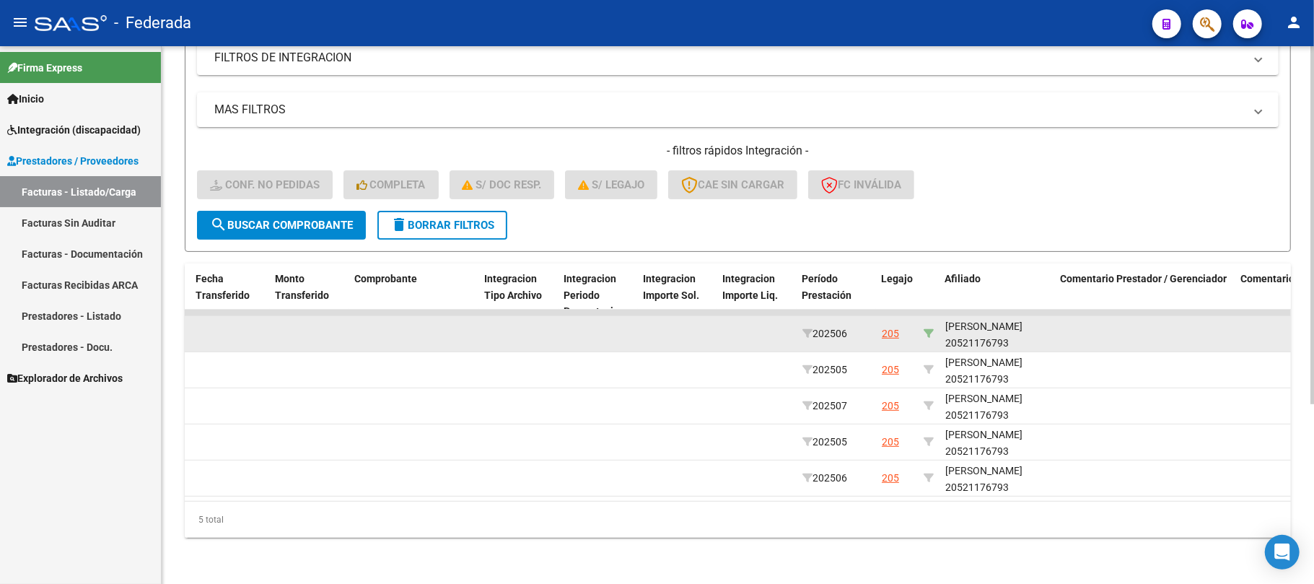
scroll to position [270, 0]
click at [804, 328] on icon at bounding box center [808, 333] width 10 height 10
type input "202506"
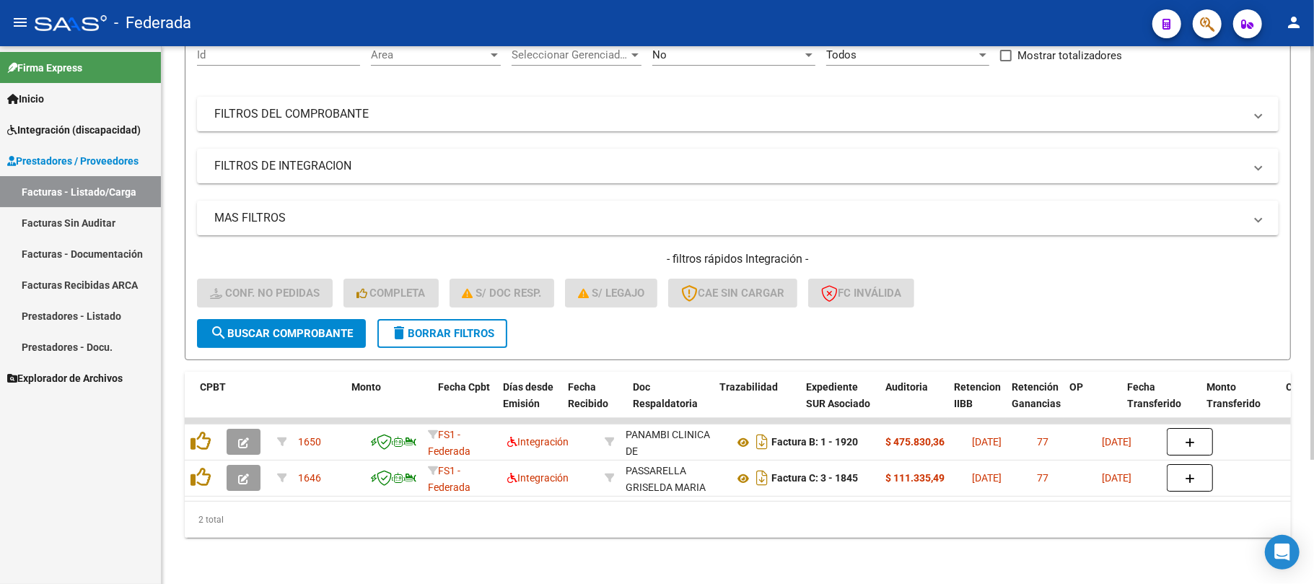
scroll to position [0, 1392]
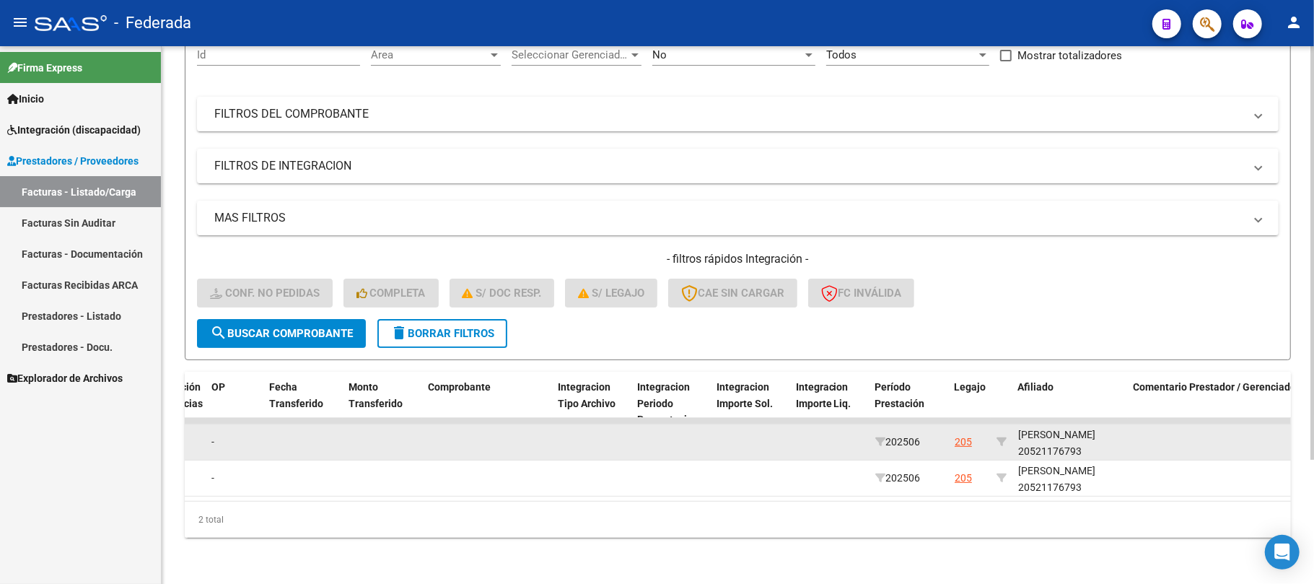
click at [1048, 437] on div "DOMINGUEZ BLAS 20521176793" at bounding box center [1071, 443] width 104 height 33
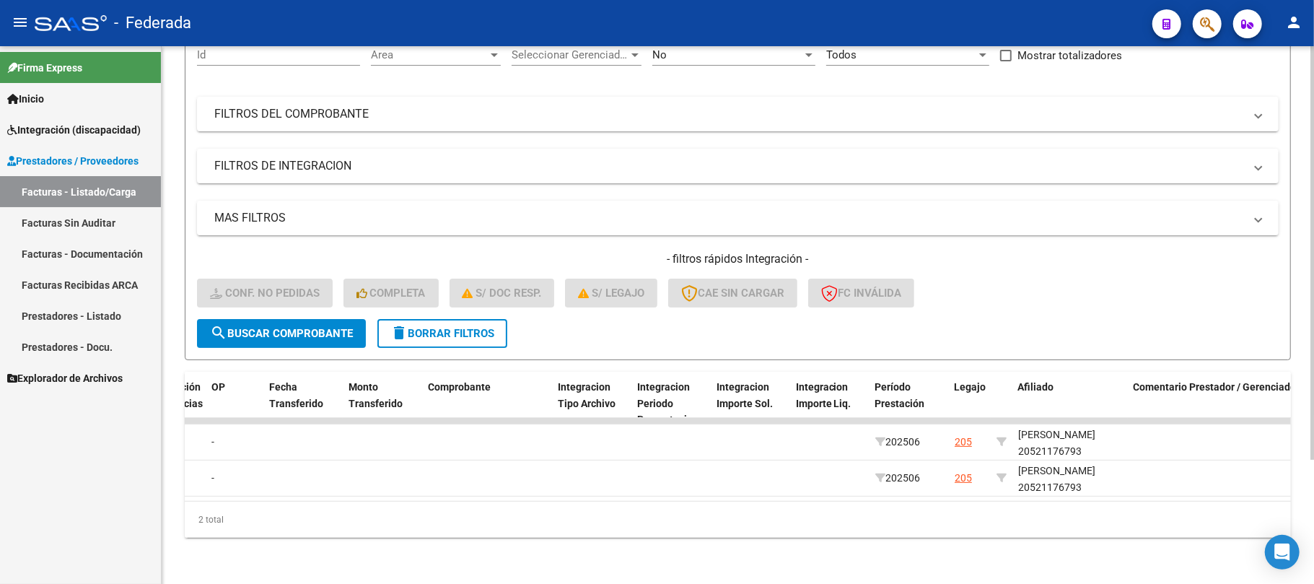
copy div "20521176793"
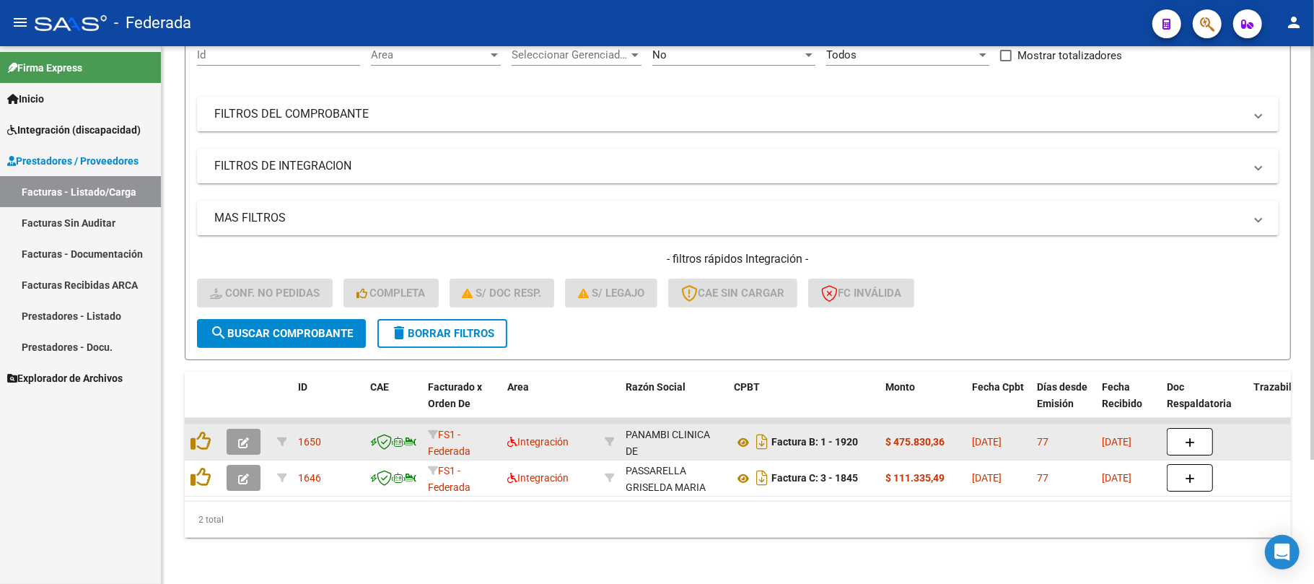
click at [211, 431] on div at bounding box center [203, 442] width 25 height 22
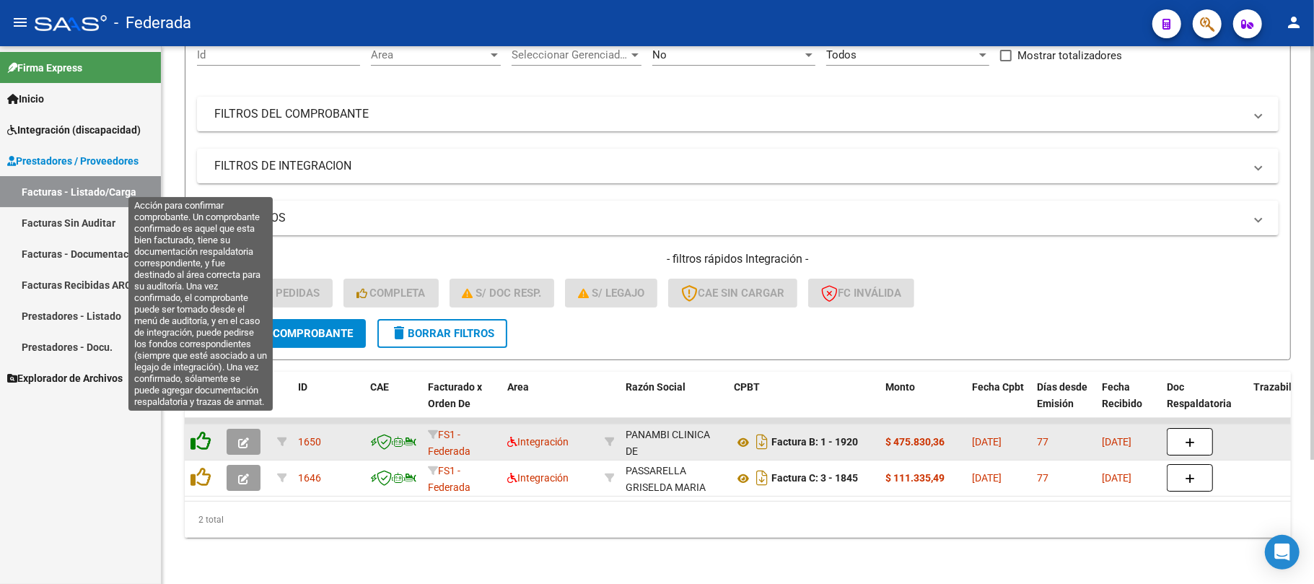
click at [206, 431] on icon at bounding box center [201, 441] width 20 height 20
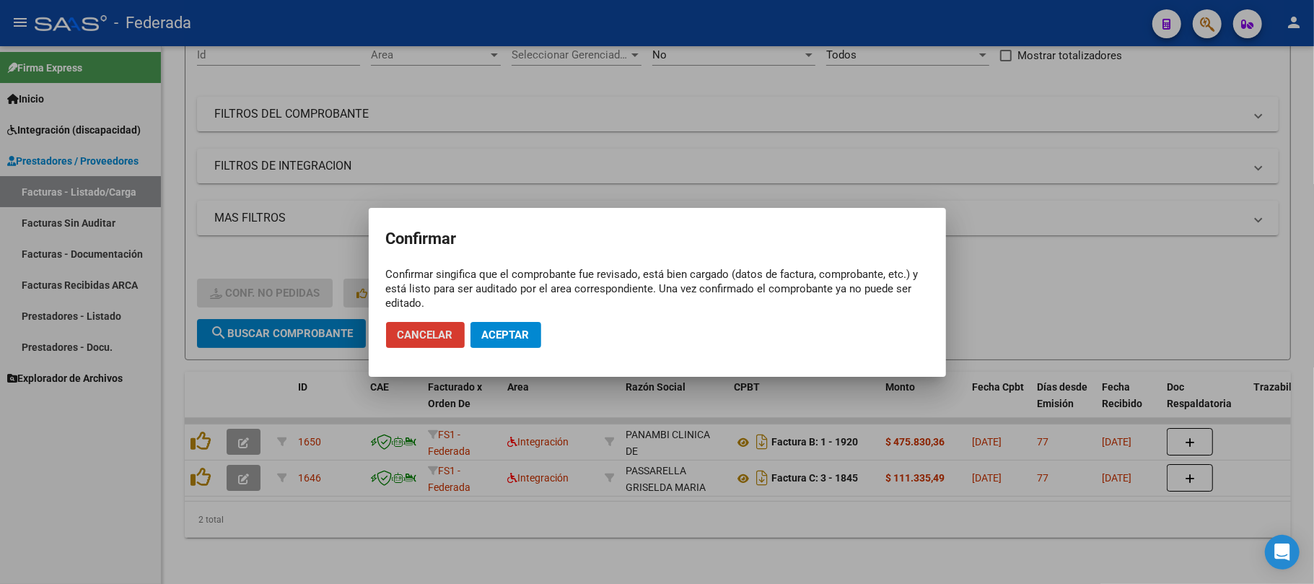
click at [208, 462] on div at bounding box center [657, 292] width 1314 height 584
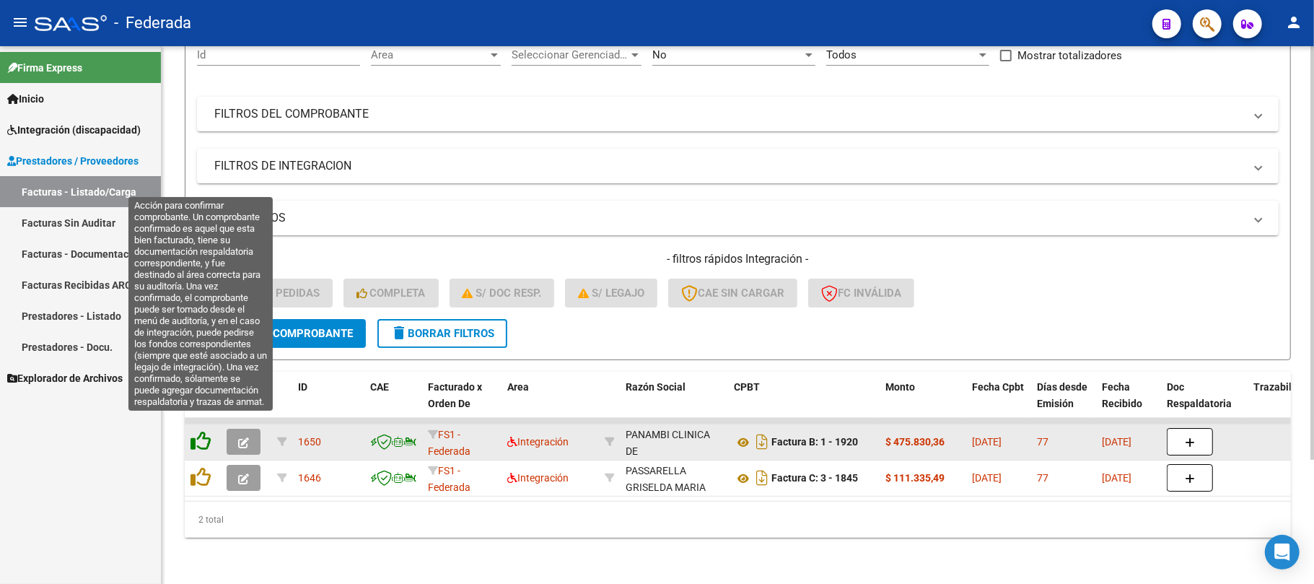
click at [205, 431] on icon at bounding box center [201, 441] width 20 height 20
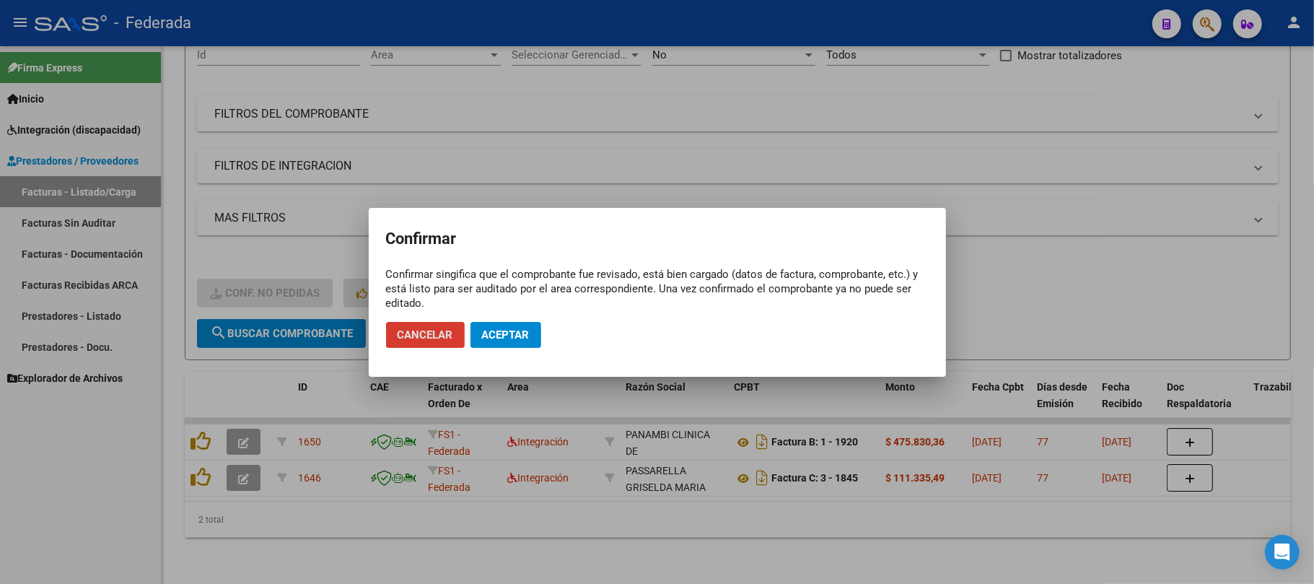
click at [506, 339] on span "Aceptar" at bounding box center [506, 334] width 48 height 13
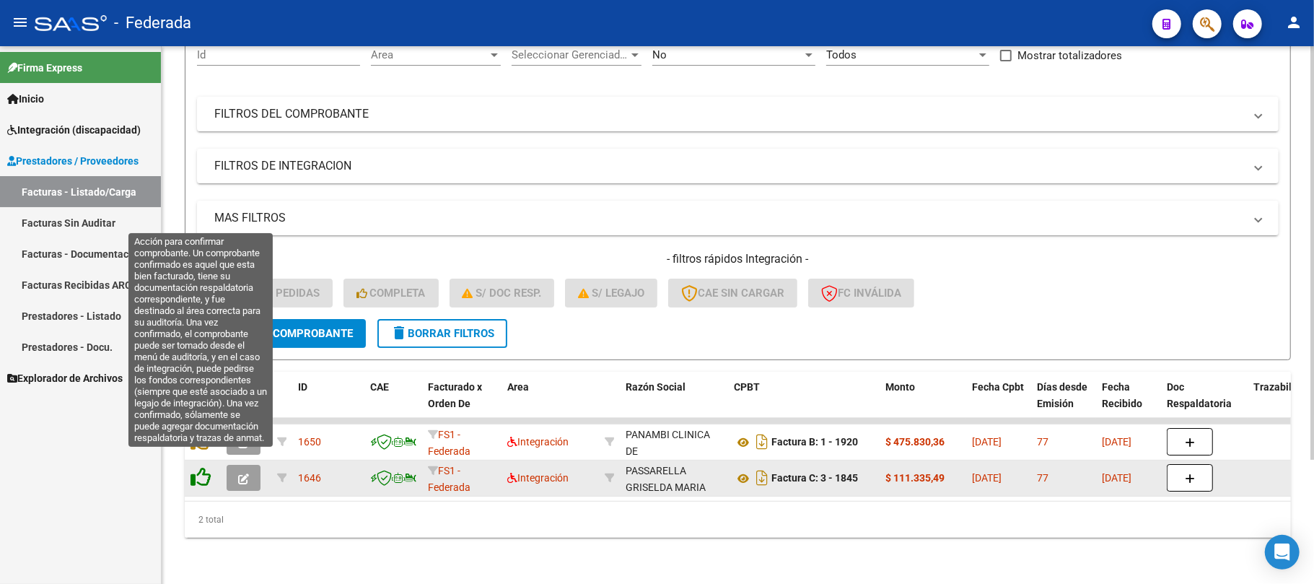
click at [202, 467] on icon at bounding box center [201, 477] width 20 height 20
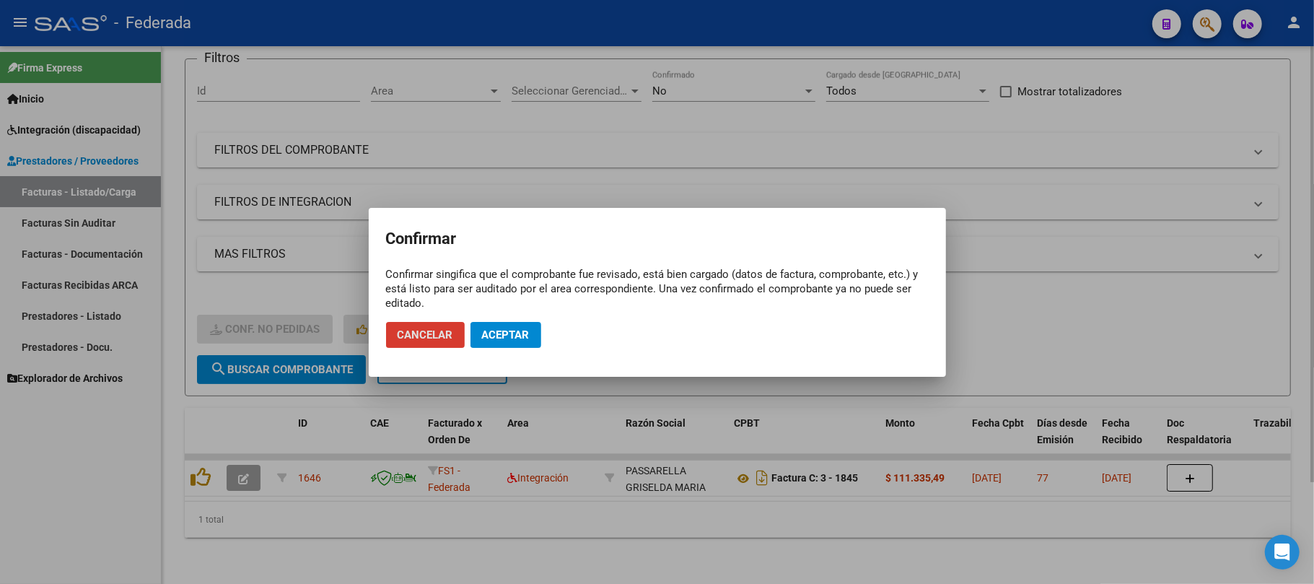
scroll to position [126, 0]
click at [515, 341] on button "Aceptar" at bounding box center [506, 335] width 71 height 26
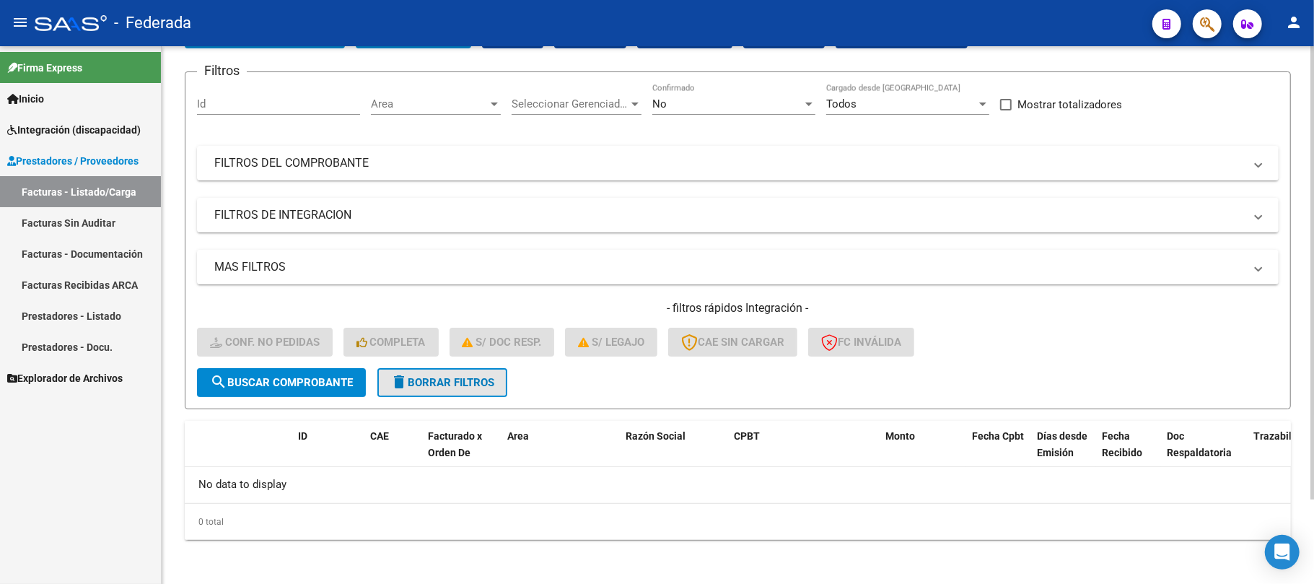
click at [446, 382] on span "delete Borrar Filtros" at bounding box center [443, 382] width 104 height 13
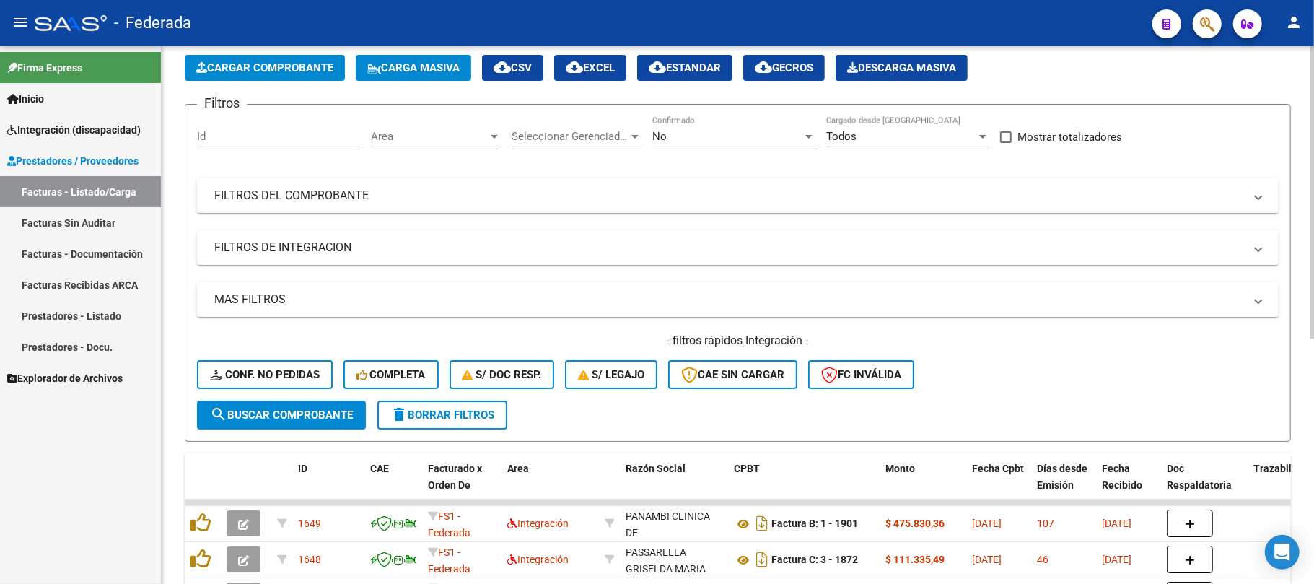
scroll to position [100, 0]
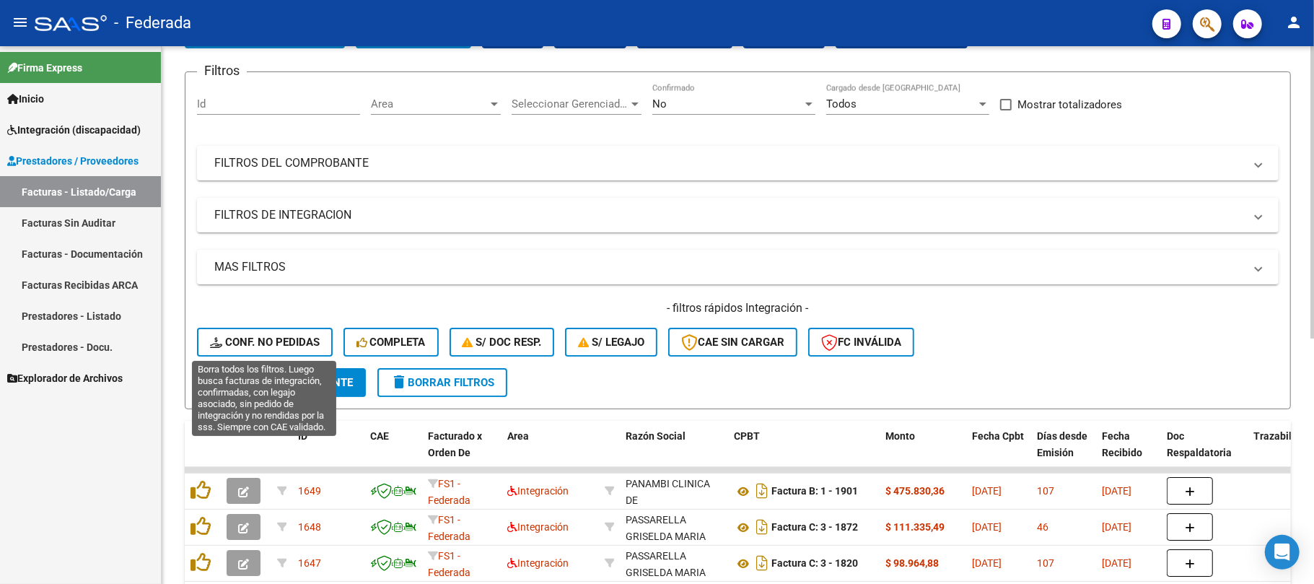
click at [281, 347] on span "Conf. no pedidas" at bounding box center [265, 342] width 110 height 13
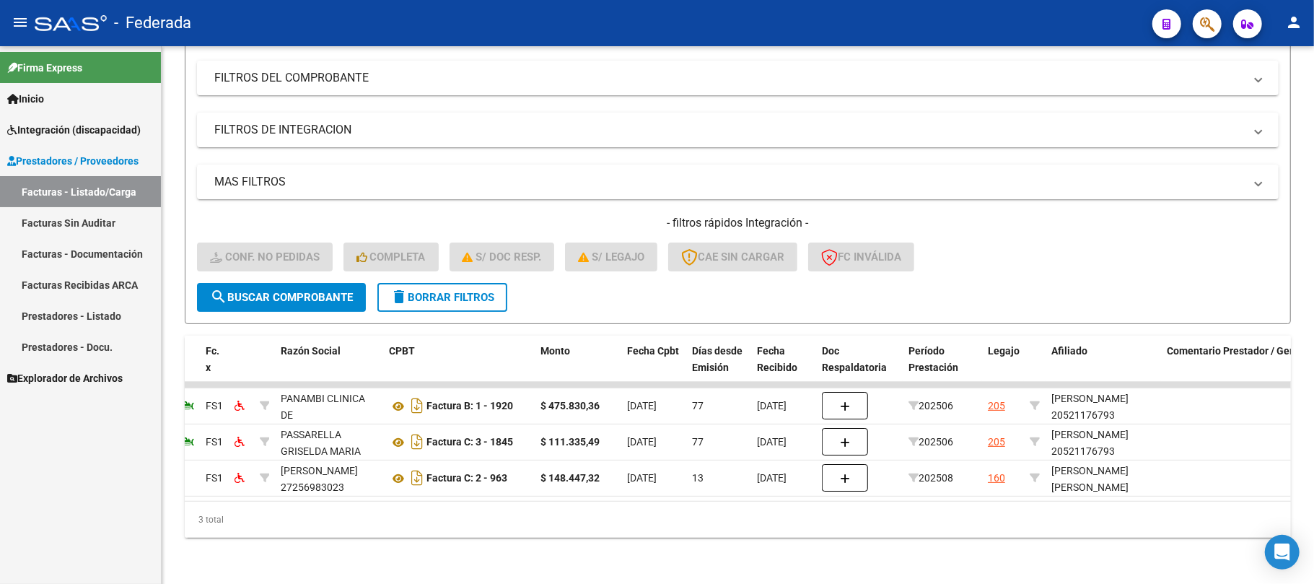
scroll to position [0, 0]
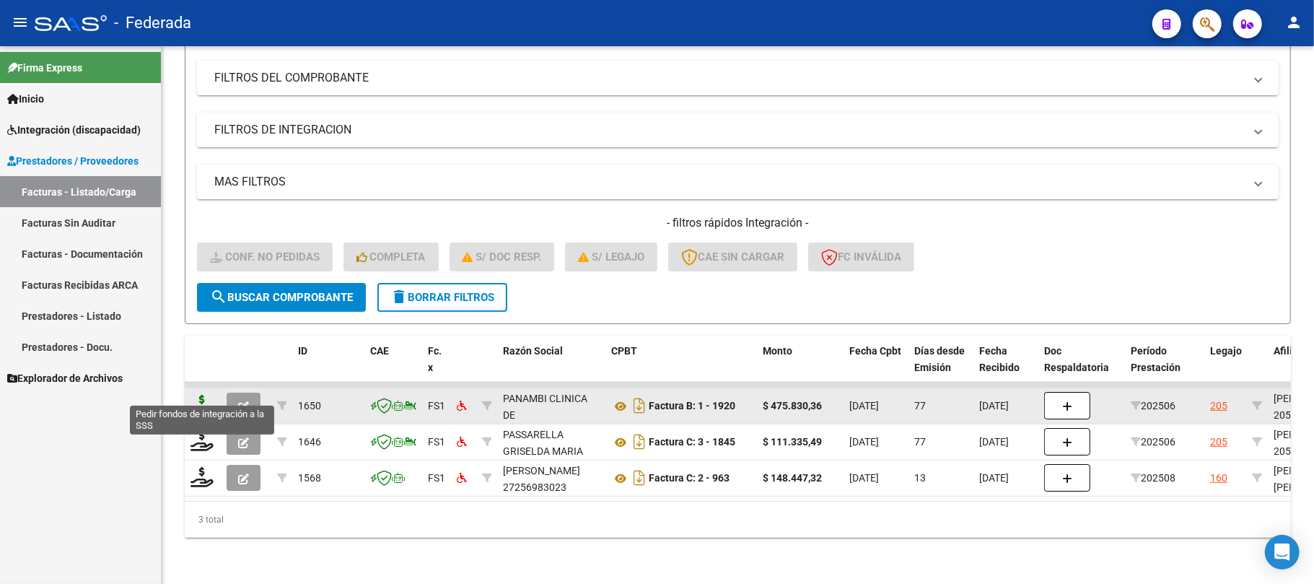
click at [208, 396] on icon at bounding box center [202, 405] width 23 height 20
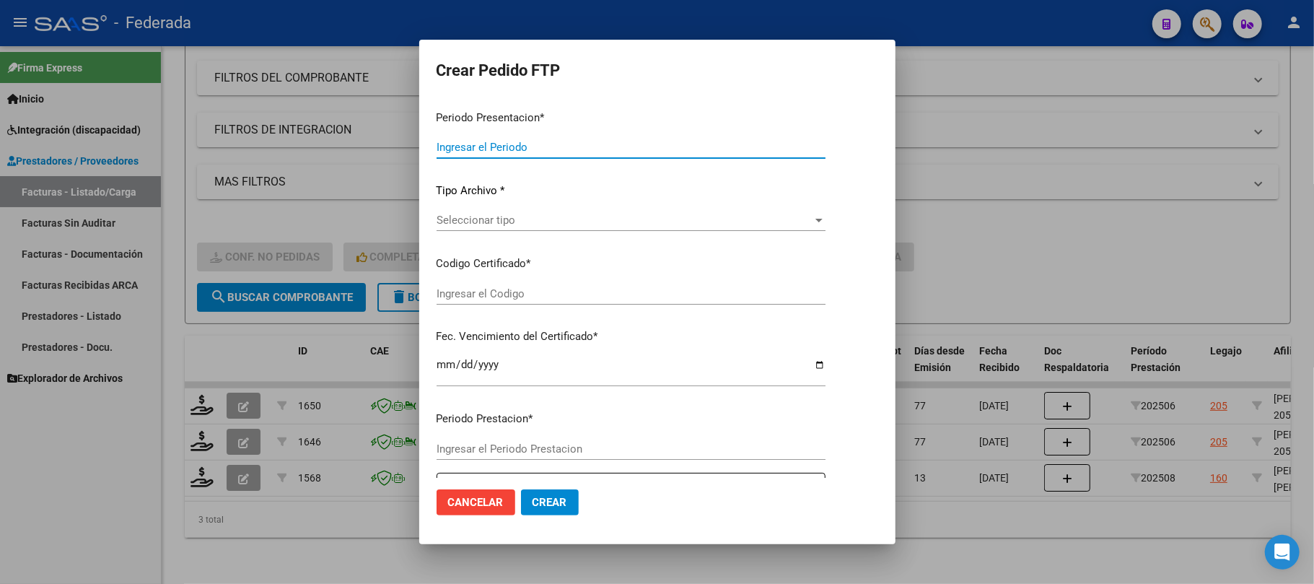
type input "202508"
type input "202506"
type input "$ 475.830,36"
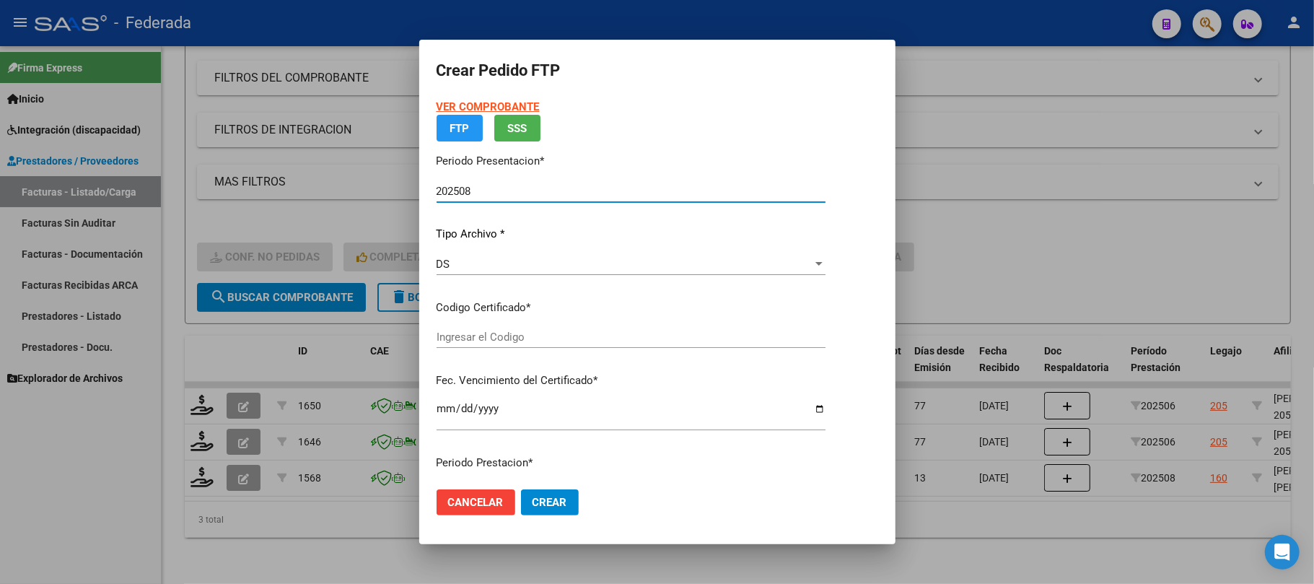
type input "ARG02000521176792018060820250608BUE381"
type input "2025-06-08"
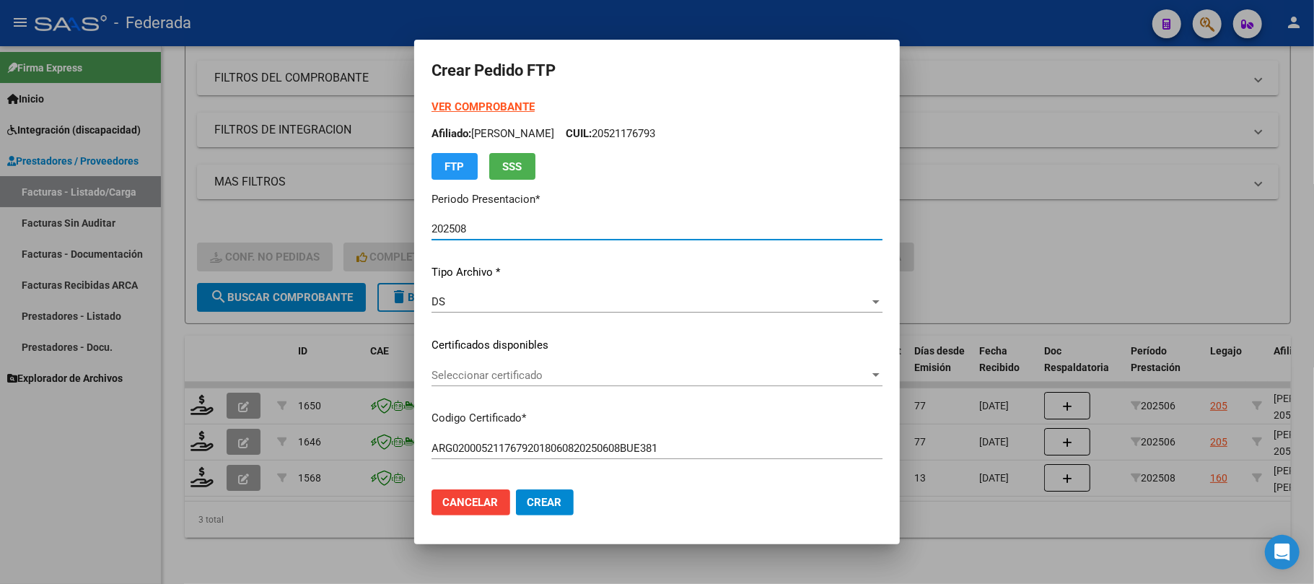
scroll to position [96, 0]
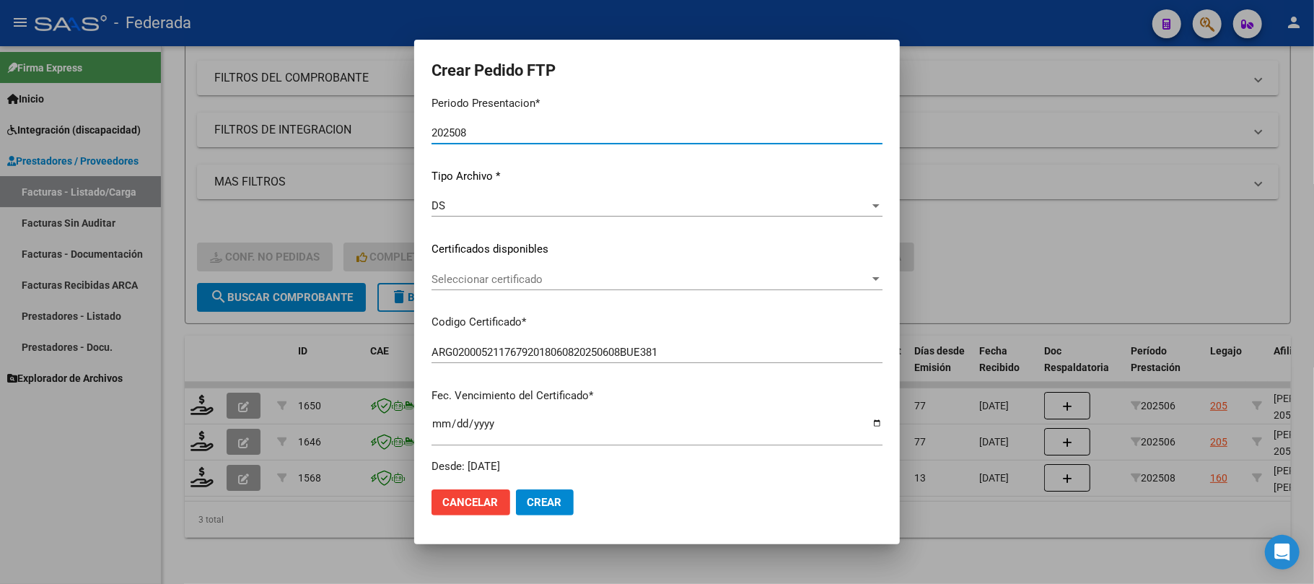
click at [506, 278] on span "Seleccionar certificado" at bounding box center [651, 279] width 438 height 13
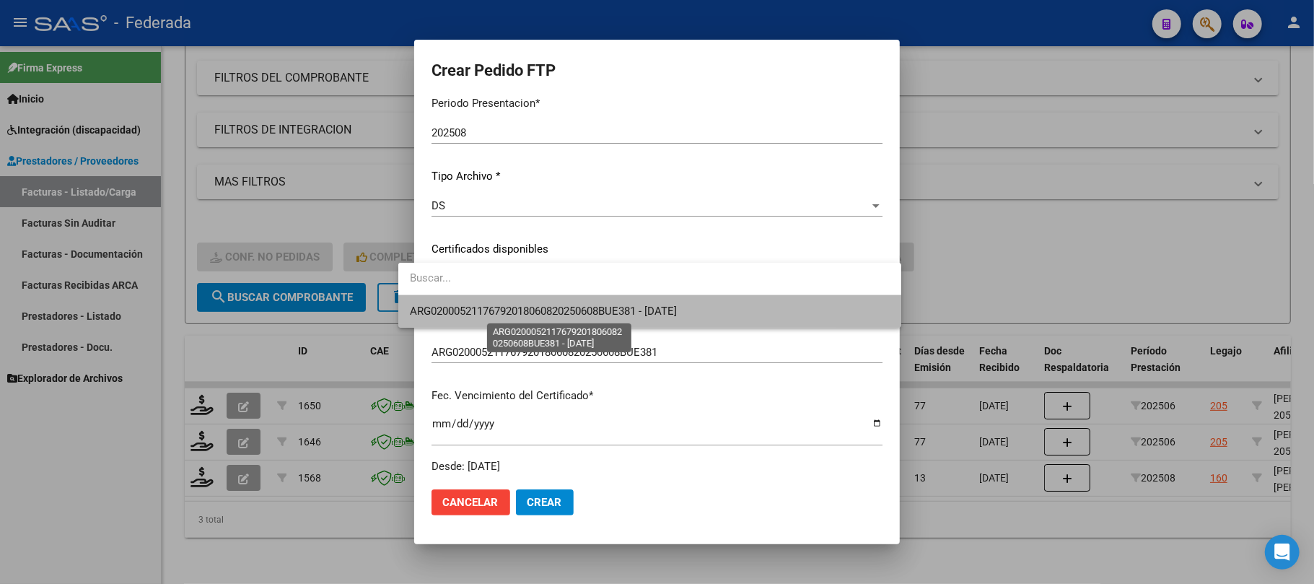
click at [502, 305] on span "ARG02000521176792018060820250608BUE381 - 2025-06-08" at bounding box center [543, 311] width 267 height 13
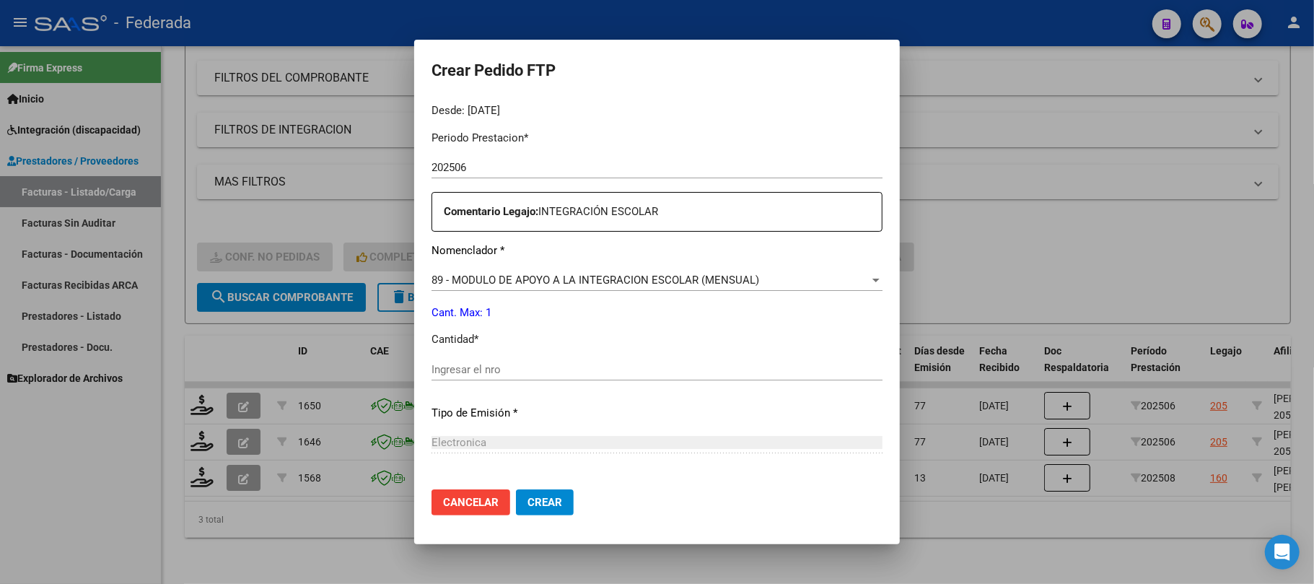
scroll to position [481, 0]
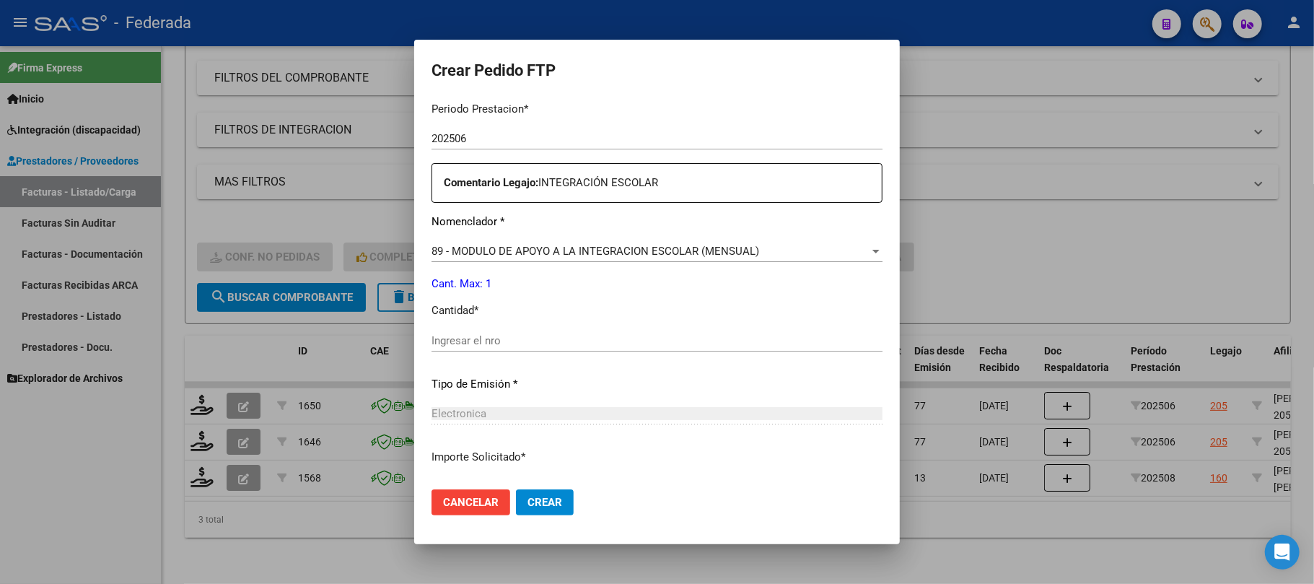
click at [478, 338] on input "Ingresar el nro" at bounding box center [657, 340] width 451 height 13
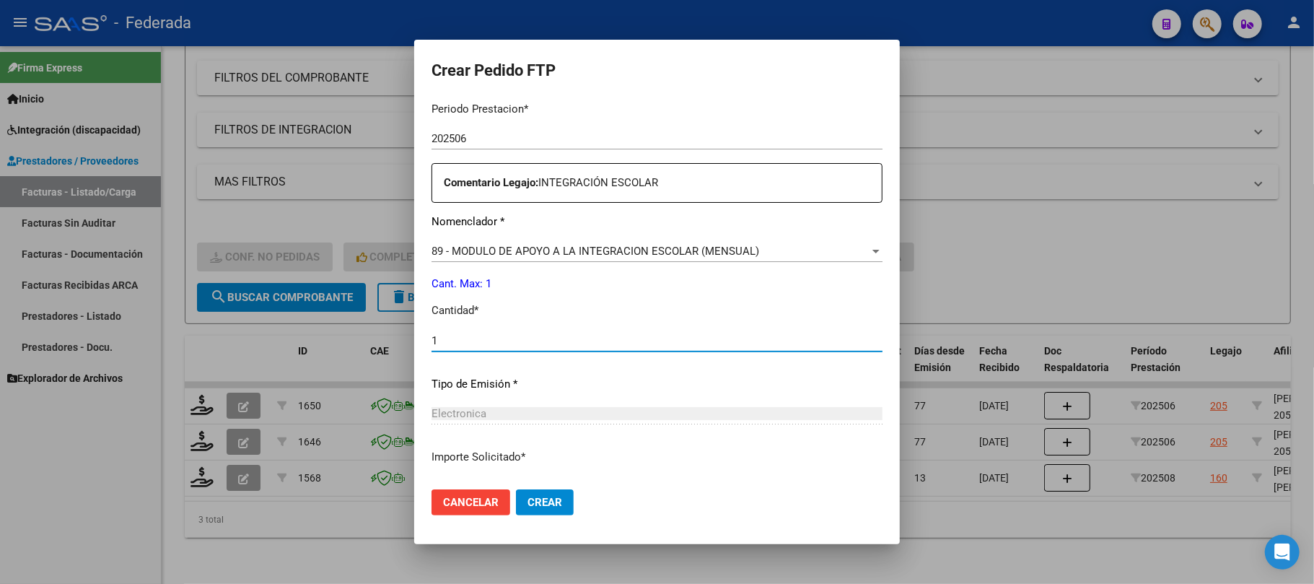
type input "1"
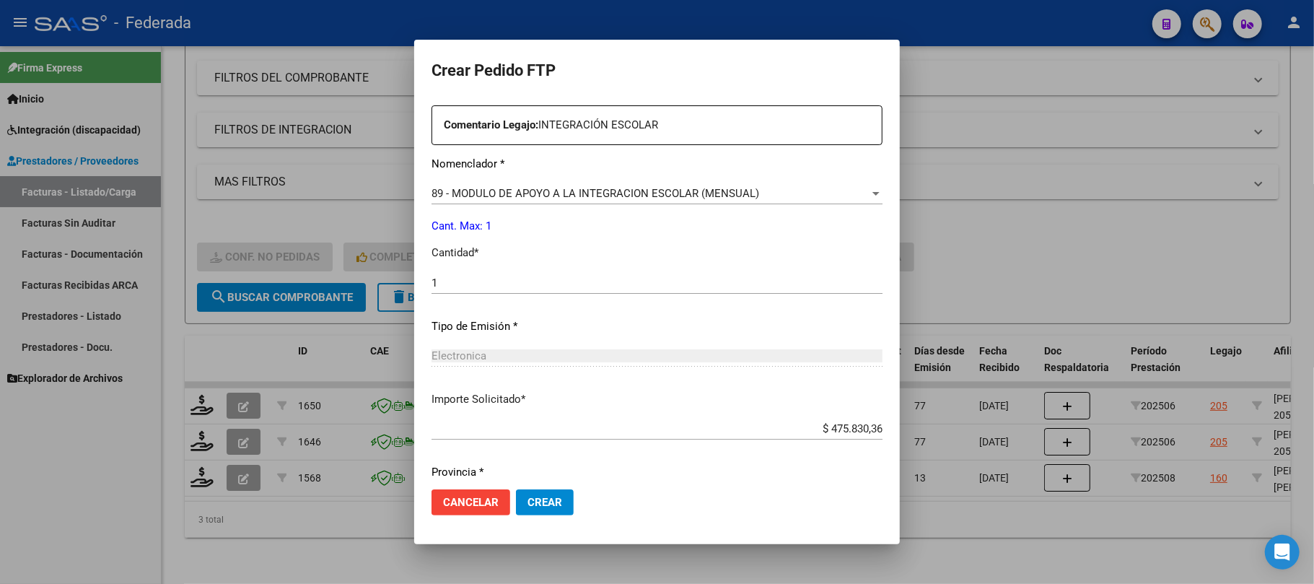
scroll to position [586, 0]
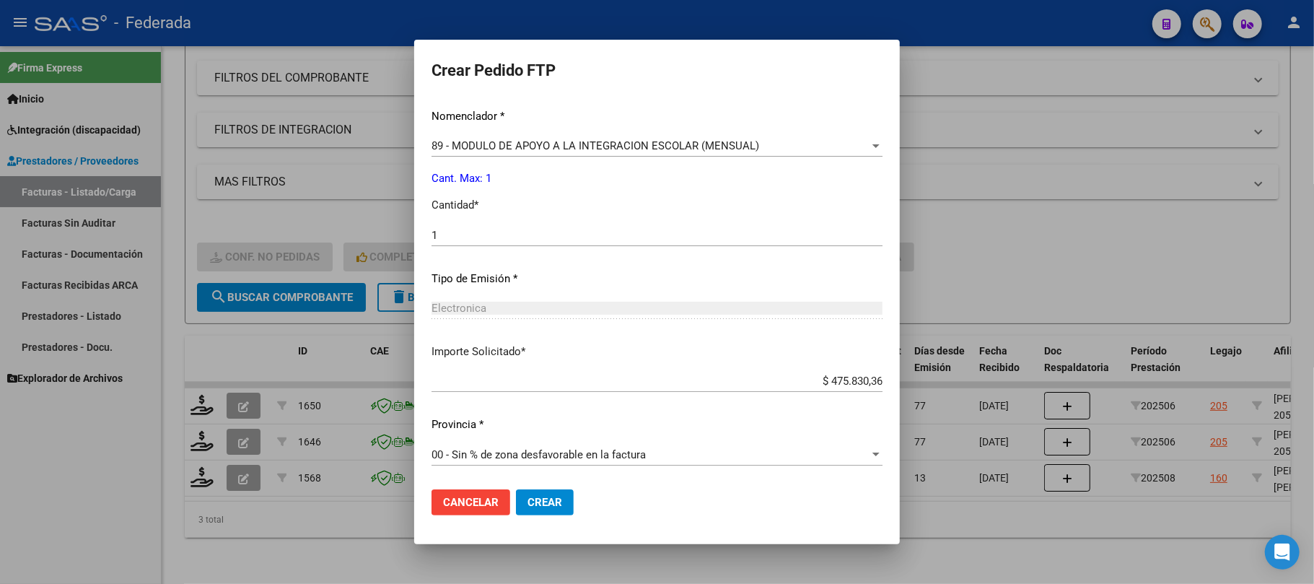
click at [525, 512] on button "Crear" at bounding box center [545, 502] width 58 height 26
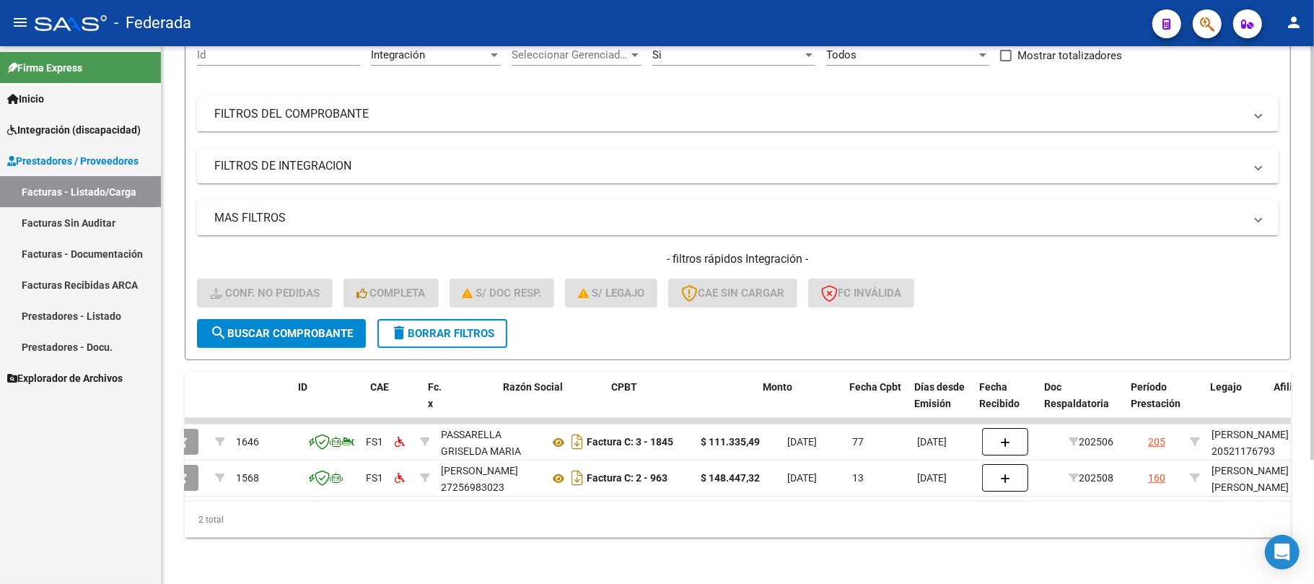
scroll to position [0, 0]
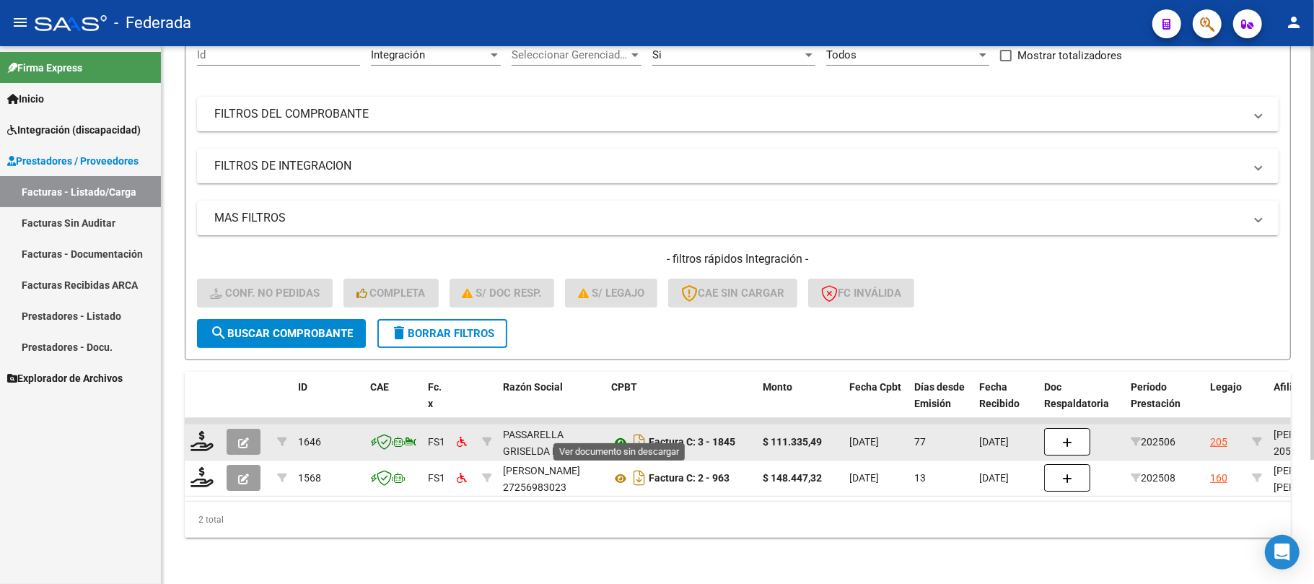
click at [618, 434] on icon at bounding box center [620, 442] width 19 height 17
click at [203, 434] on icon at bounding box center [202, 441] width 23 height 20
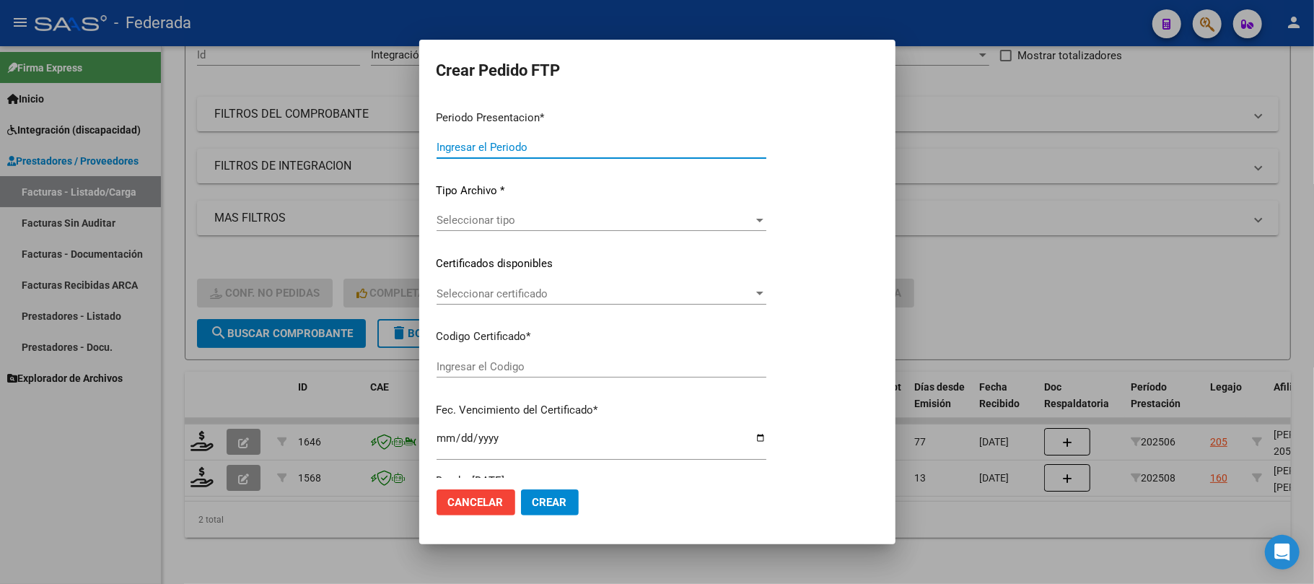
type input "202508"
type input "202506"
type input "$ 111.335,49"
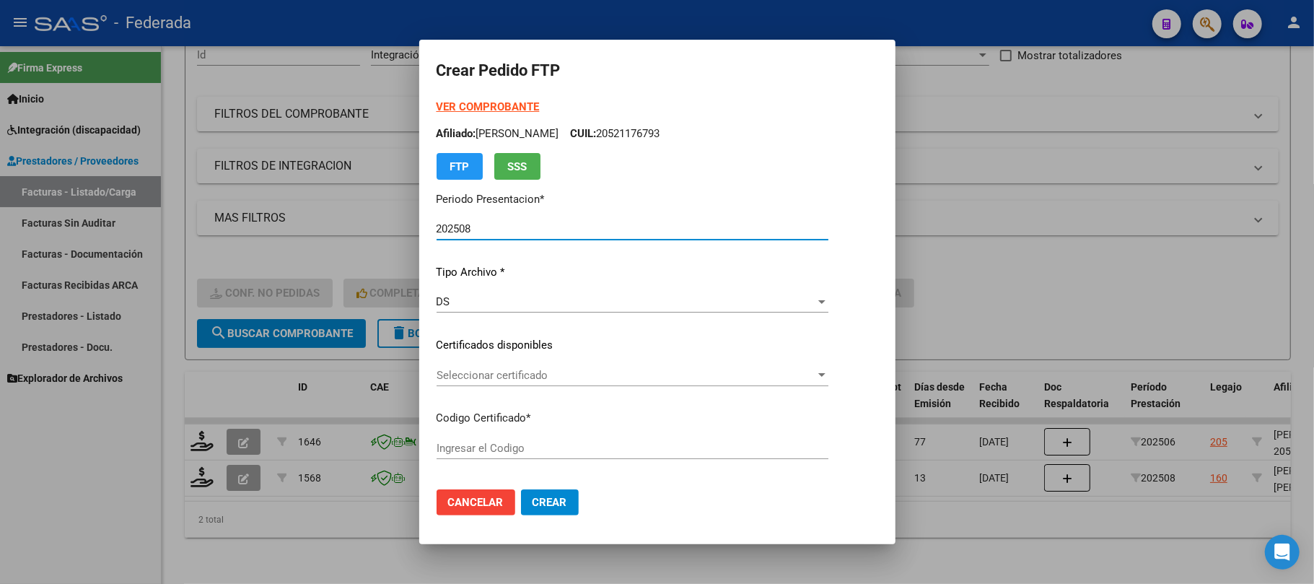
type input "ARG02000521176792018060820250608BUE381"
type input "2025-06-08"
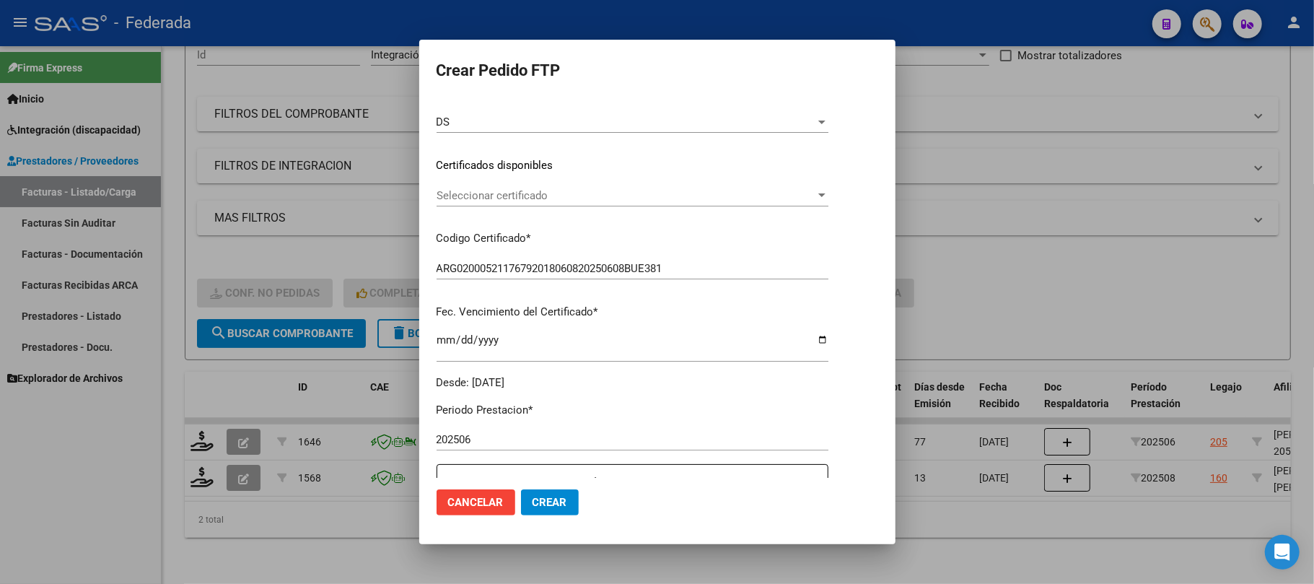
scroll to position [192, 0]
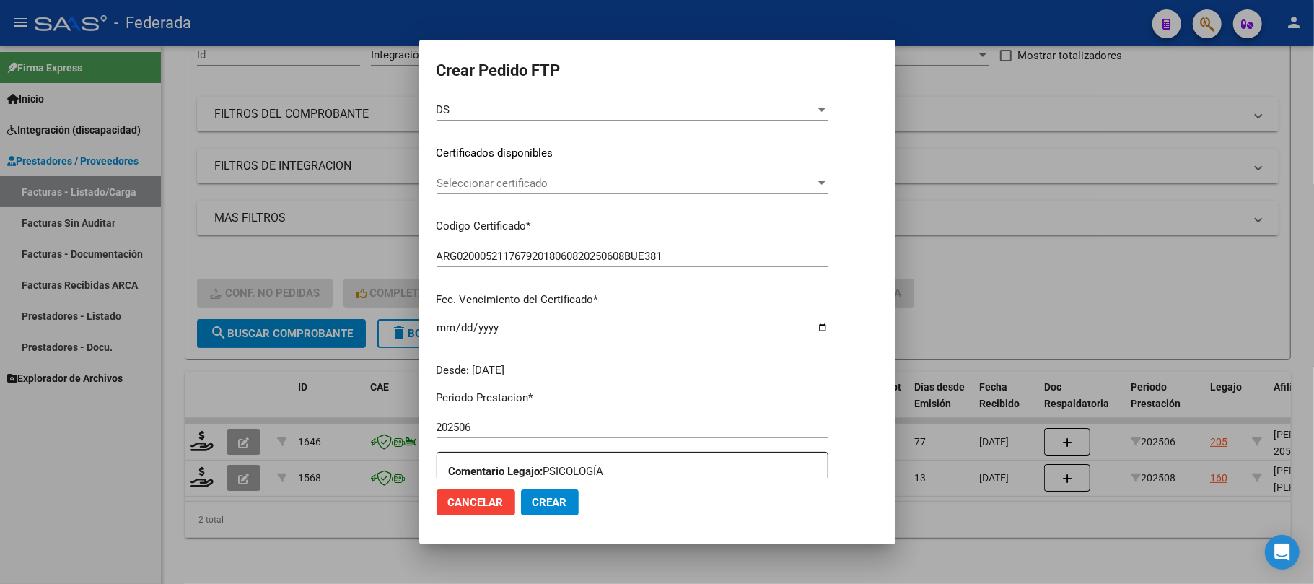
click at [524, 180] on span "Seleccionar certificado" at bounding box center [626, 183] width 379 height 13
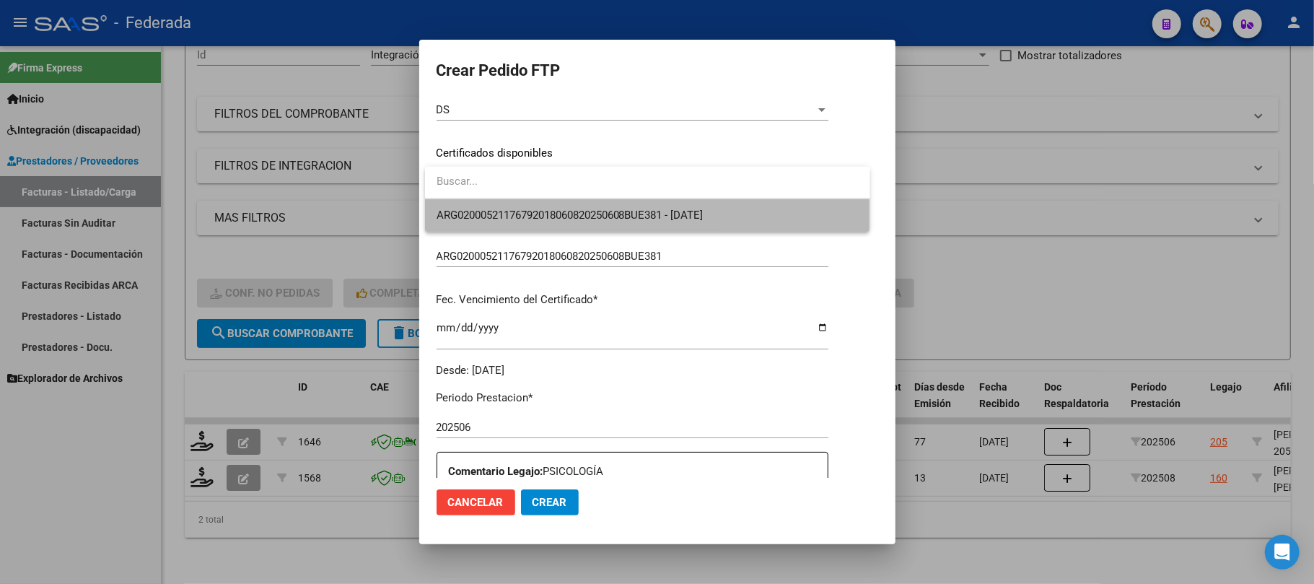
click at [520, 221] on span "ARG02000521176792018060820250608BUE381 - 2025-06-08" at bounding box center [648, 215] width 422 height 32
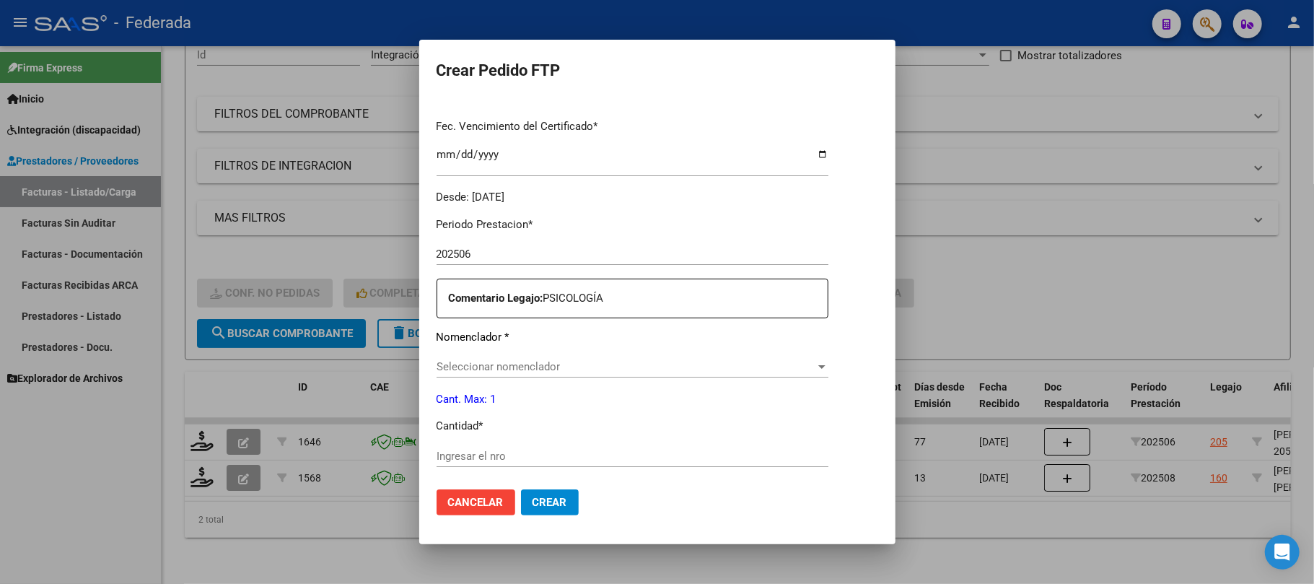
scroll to position [385, 0]
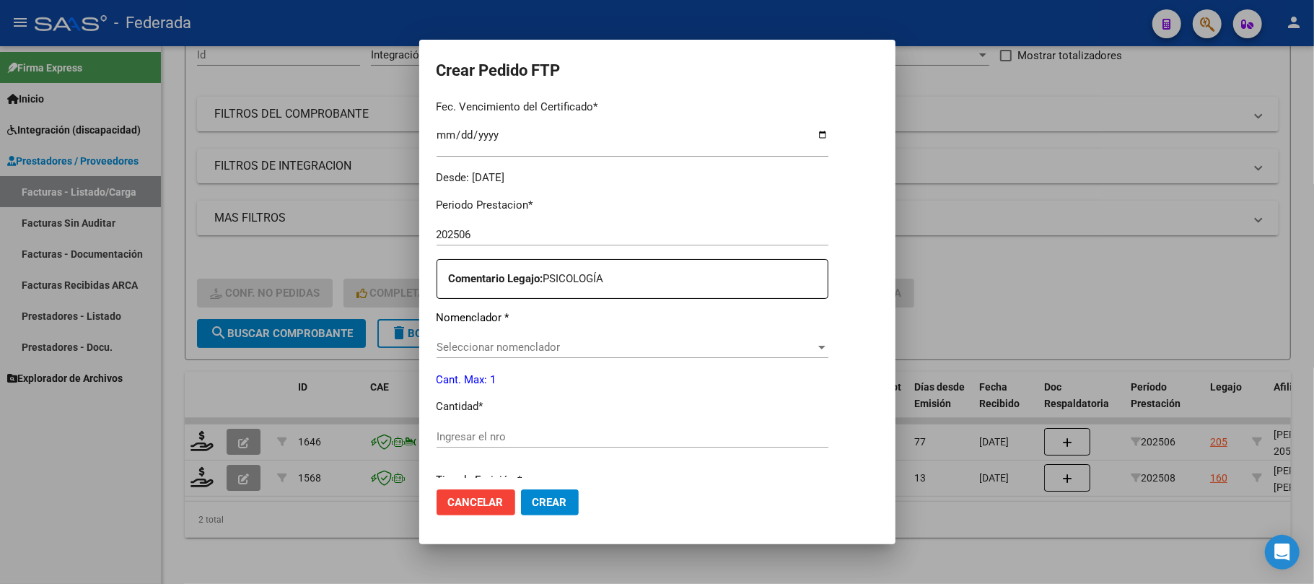
click at [478, 344] on span "Seleccionar nomenclador" at bounding box center [626, 347] width 379 height 13
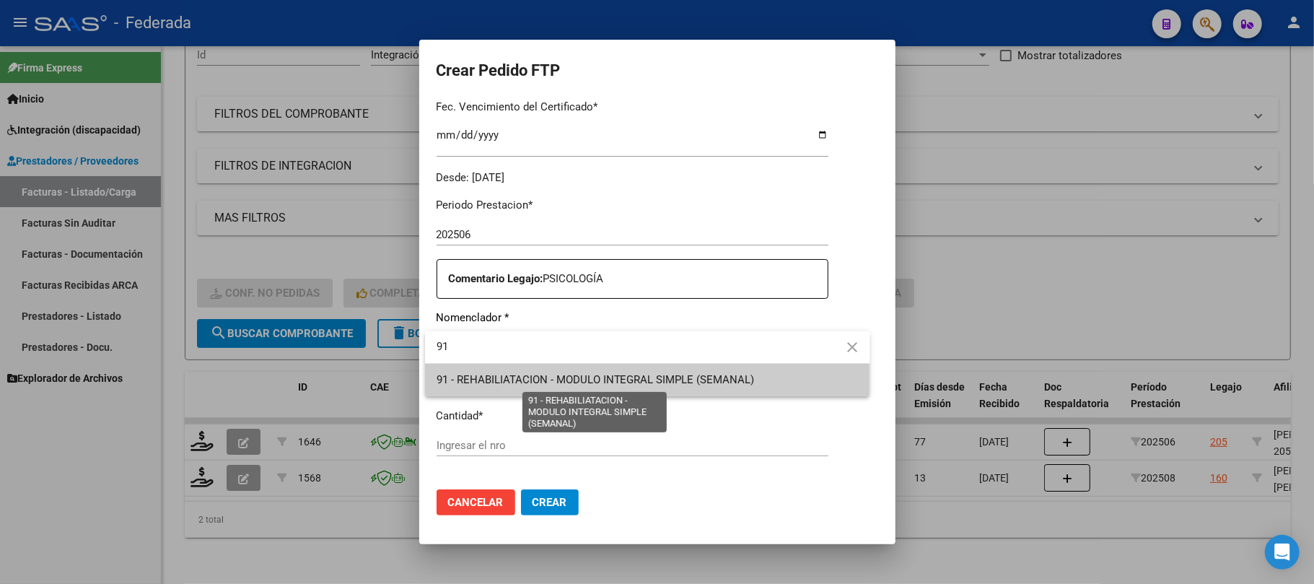
type input "91"
click at [491, 381] on span "91 - REHABILIATACION - MODULO INTEGRAL SIMPLE (SEMANAL)" at bounding box center [596, 379] width 318 height 13
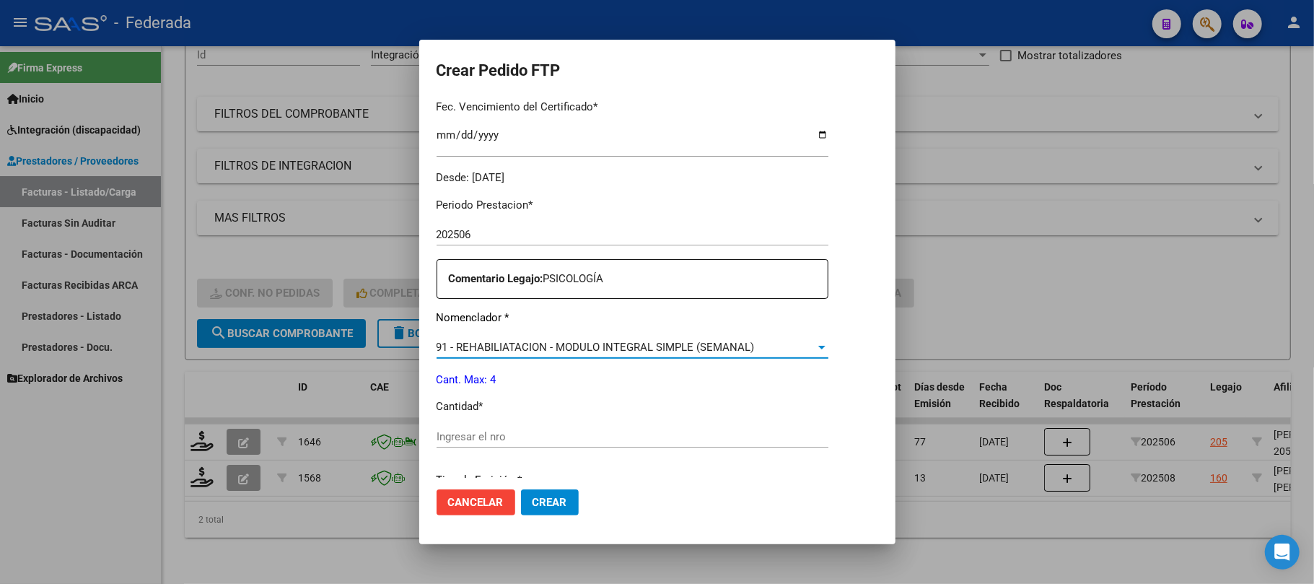
click at [468, 437] on input "Ingresar el nro" at bounding box center [633, 436] width 392 height 13
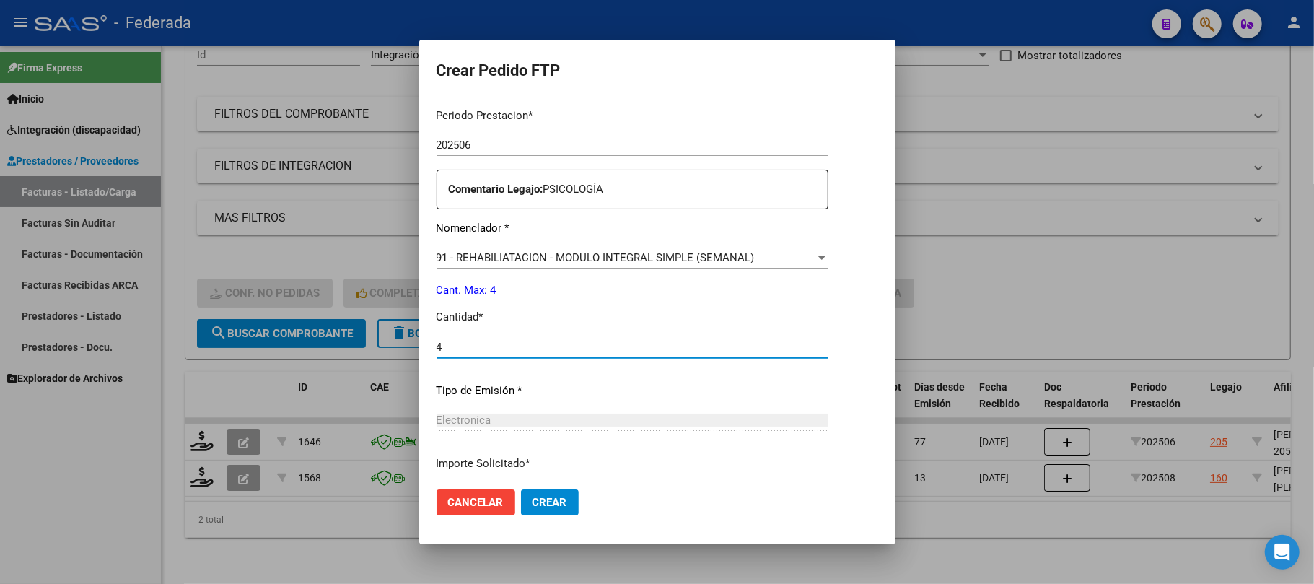
scroll to position [586, 0]
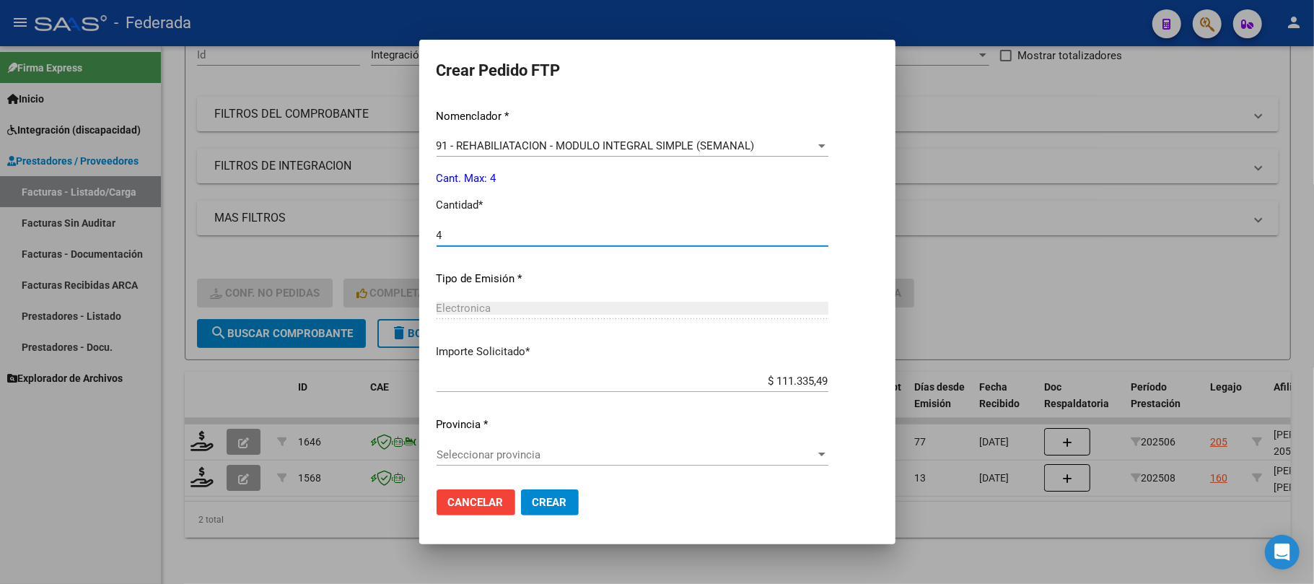
type input "4"
click at [521, 449] on span "Seleccionar provincia" at bounding box center [626, 454] width 379 height 13
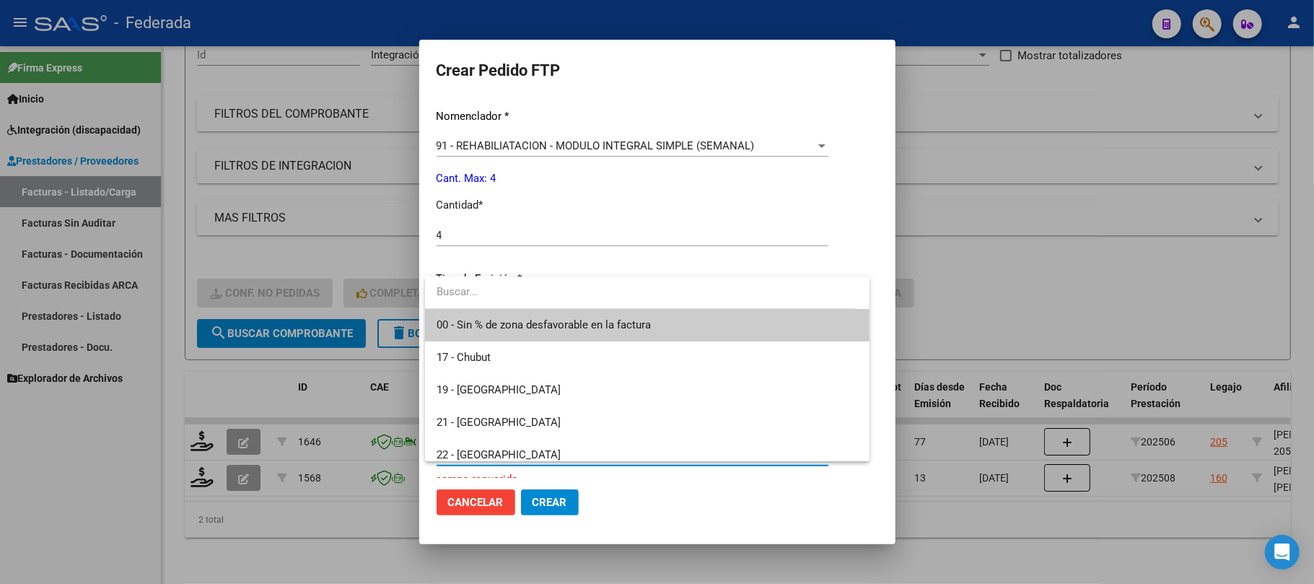
click at [518, 324] on span "00 - Sin % de zona desfavorable en la factura" at bounding box center [544, 324] width 214 height 13
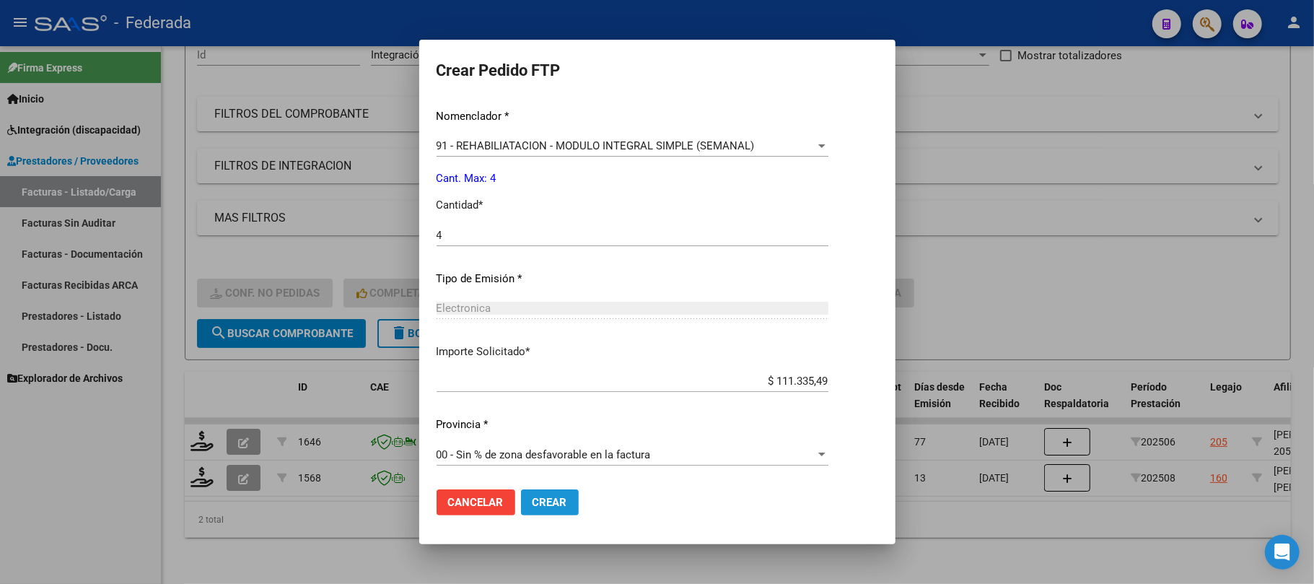
click at [535, 504] on span "Crear" at bounding box center [550, 502] width 35 height 13
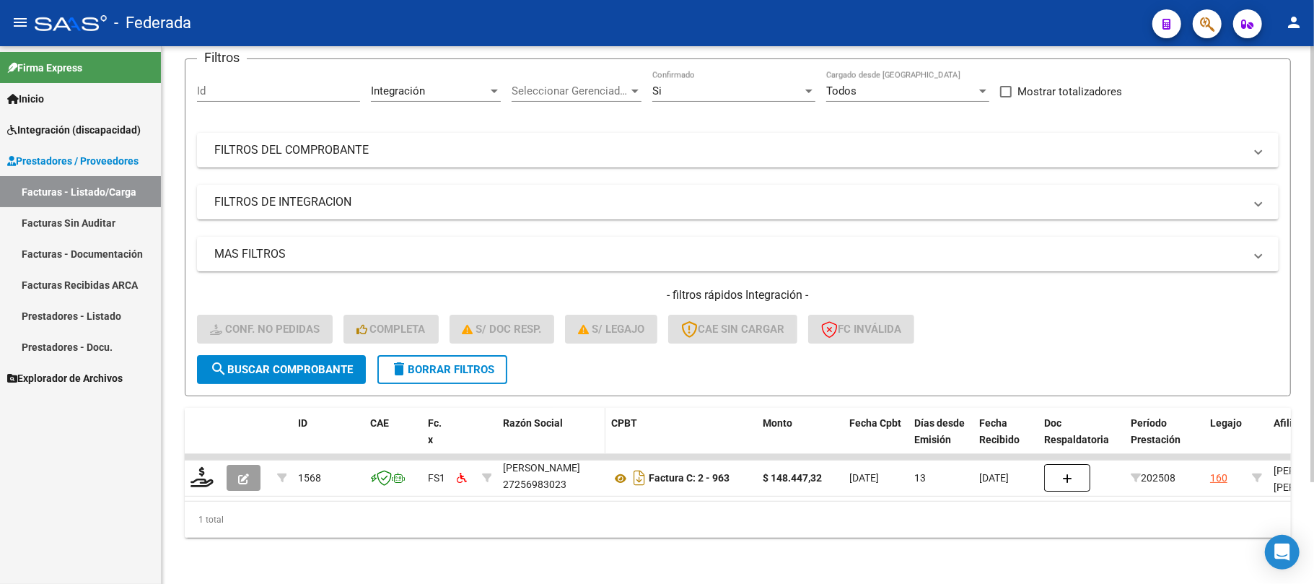
scroll to position [18, 0]
click at [483, 364] on button "delete Borrar Filtros" at bounding box center [443, 369] width 130 height 29
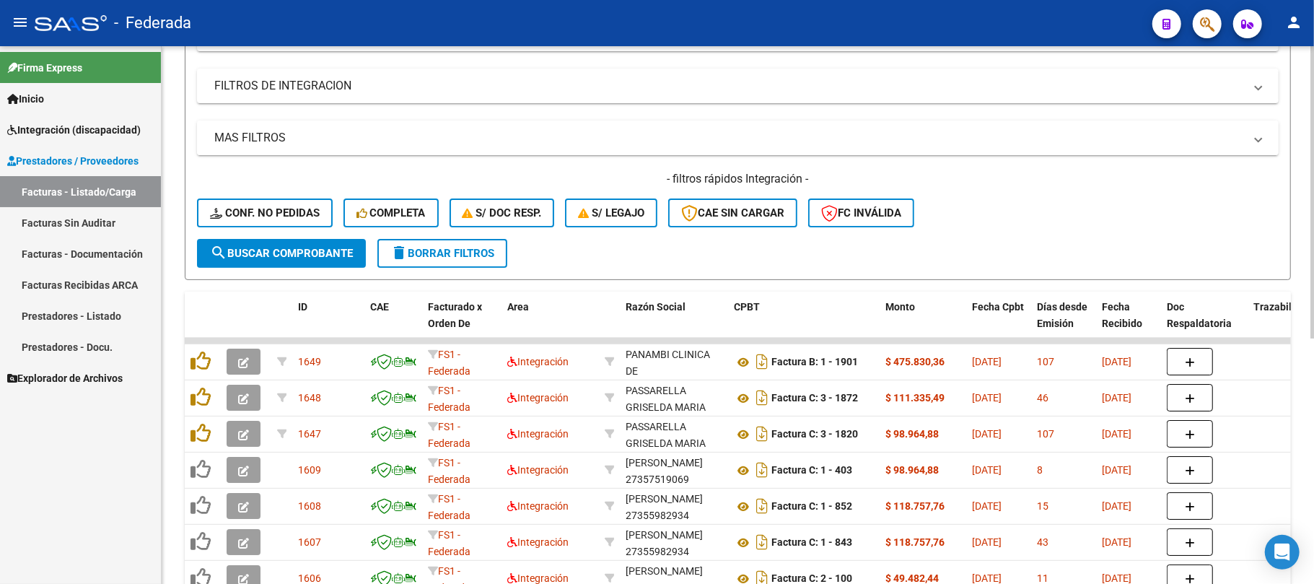
scroll to position [318, 0]
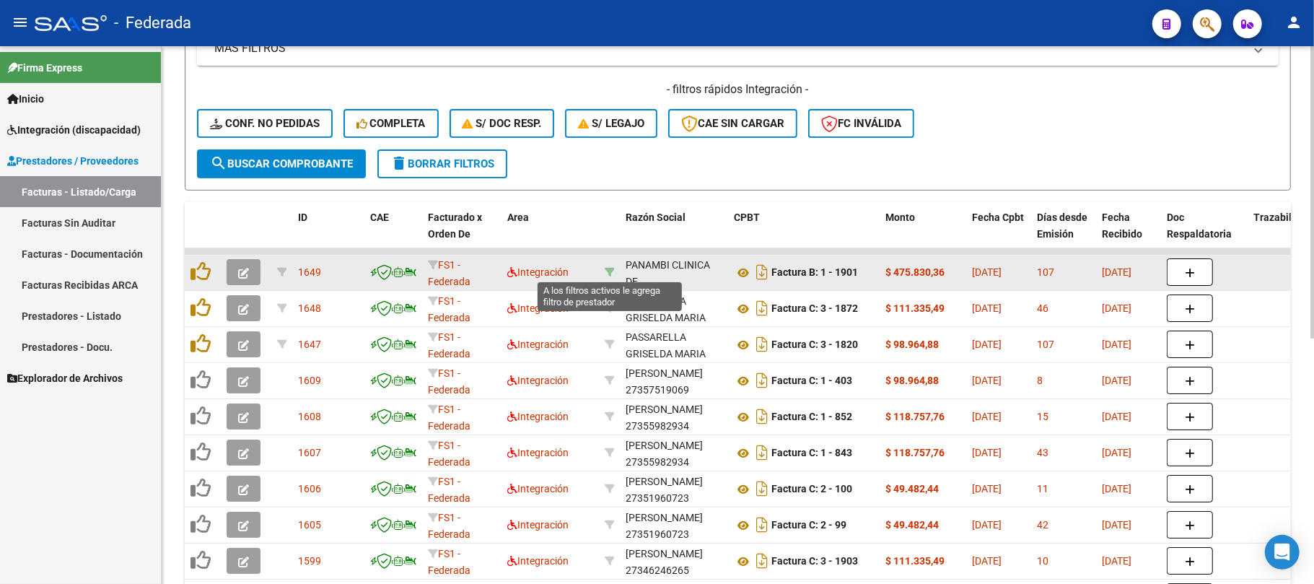
click at [607, 270] on icon at bounding box center [610, 272] width 10 height 10
type input "30716407159"
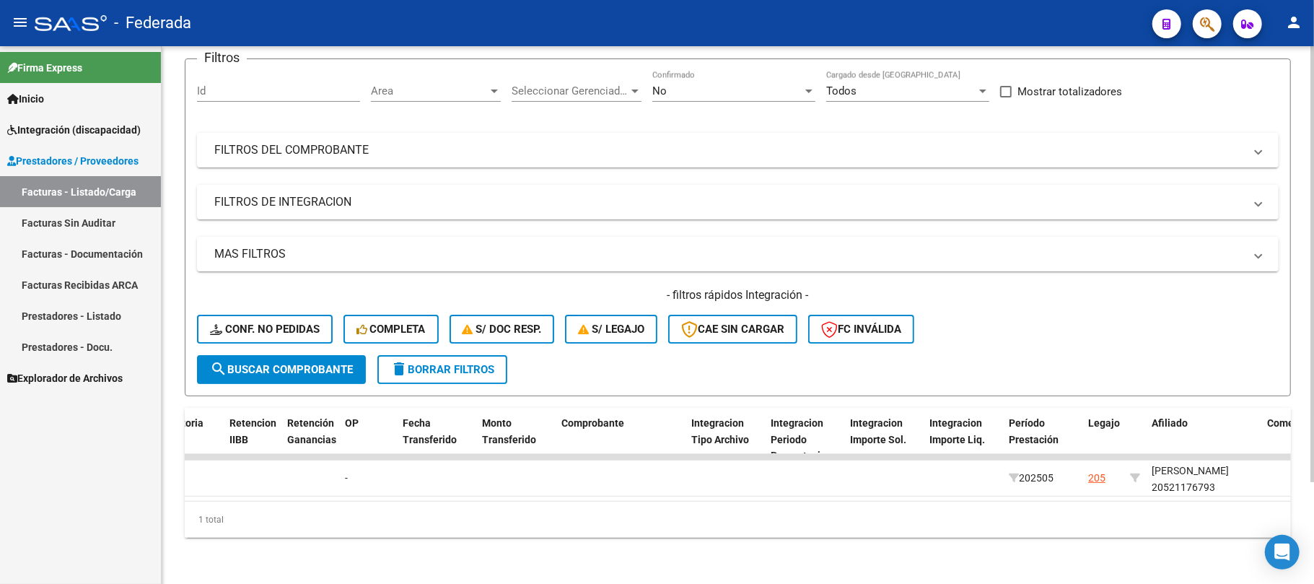
scroll to position [0, 0]
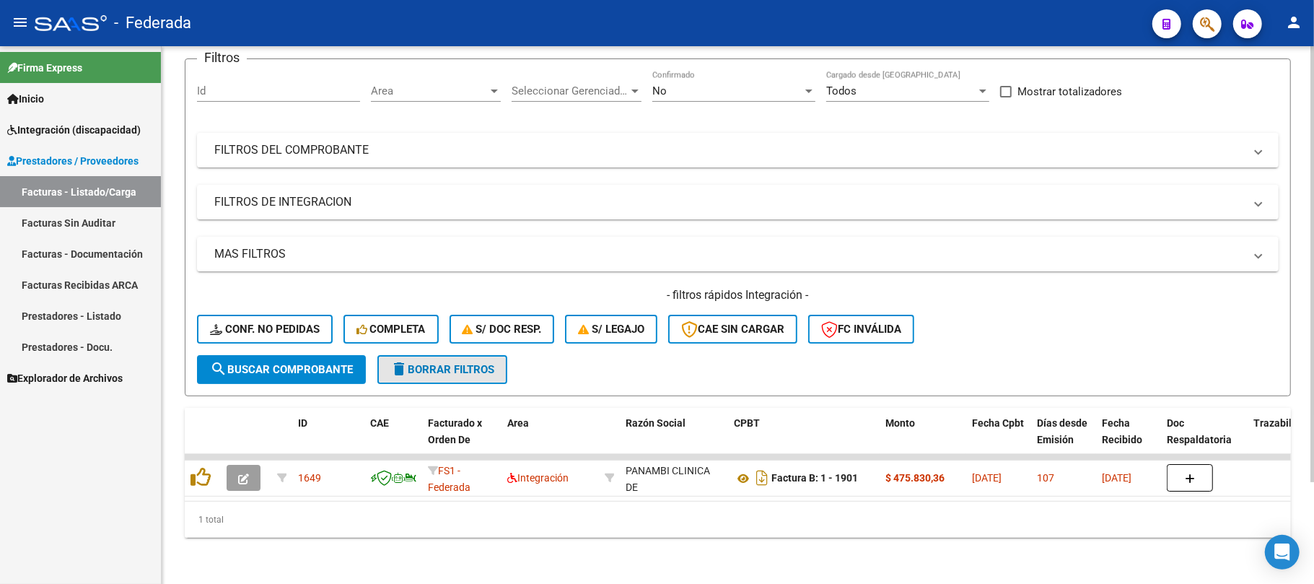
click at [468, 367] on button "delete Borrar Filtros" at bounding box center [443, 369] width 130 height 29
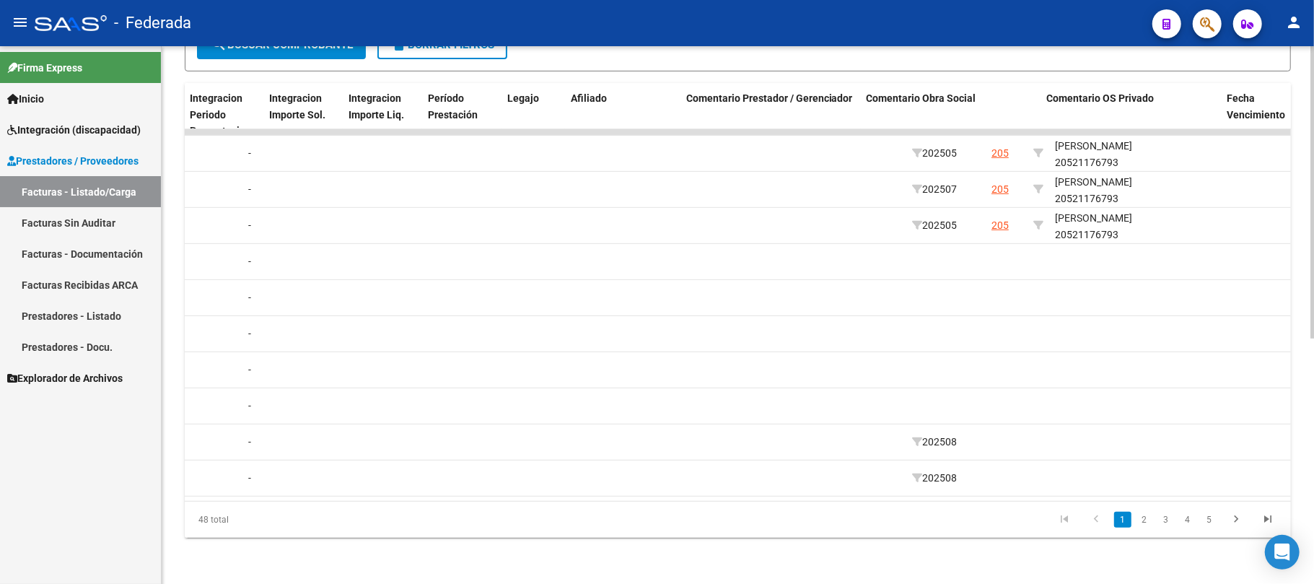
scroll to position [0, 1840]
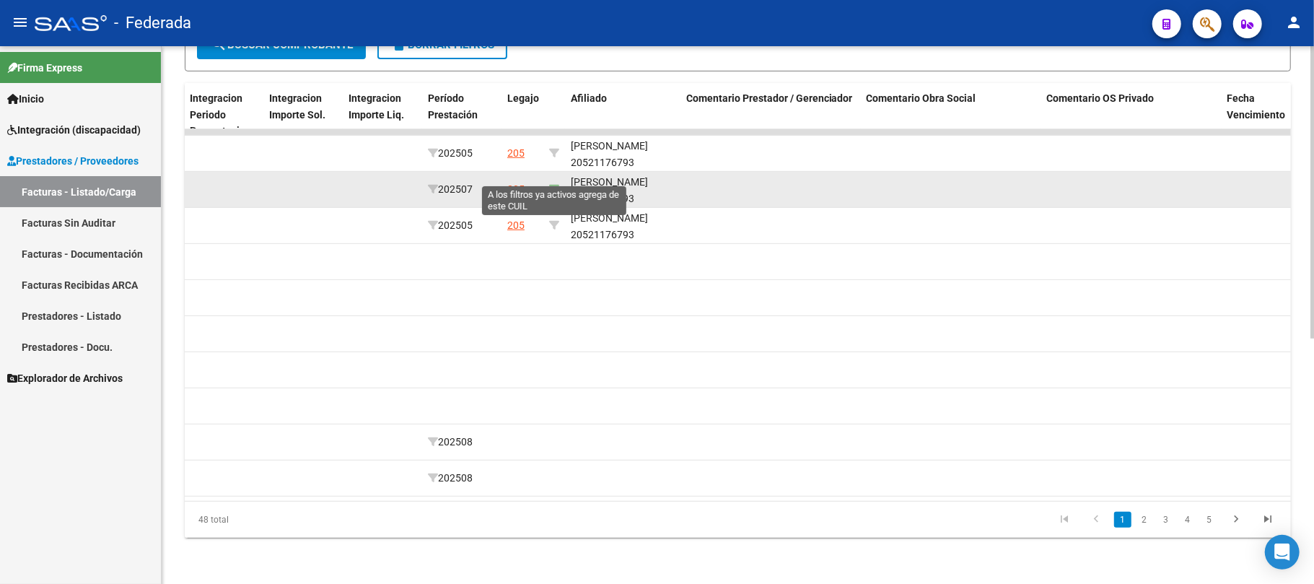
click at [554, 184] on icon at bounding box center [554, 189] width 10 height 10
type input "20521176793"
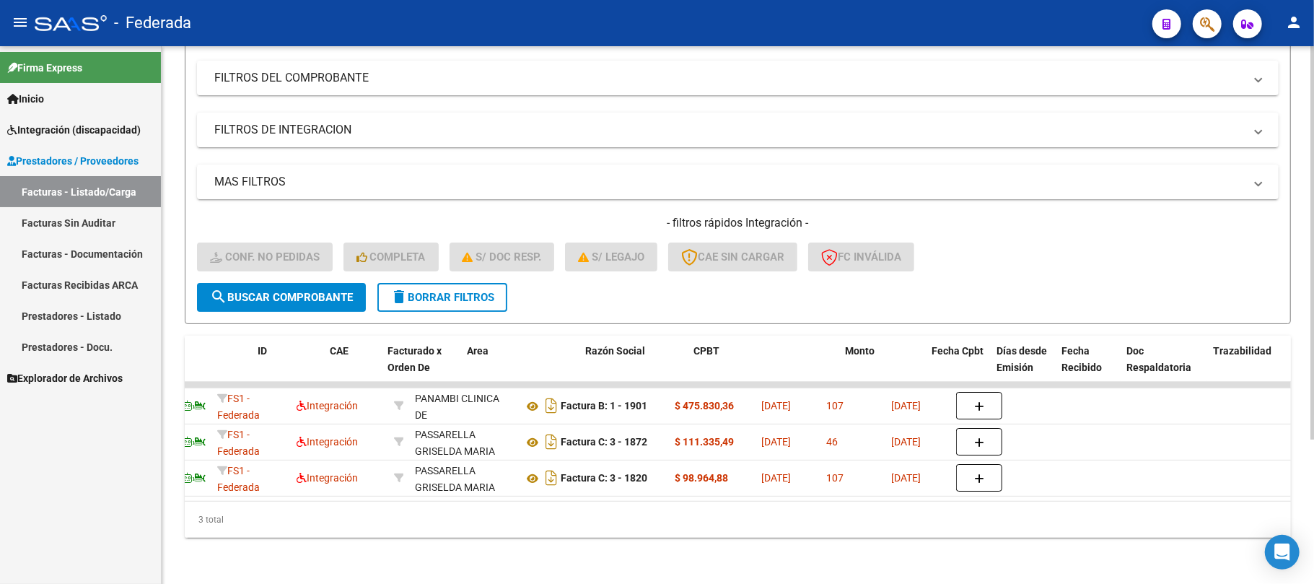
scroll to position [0, 40]
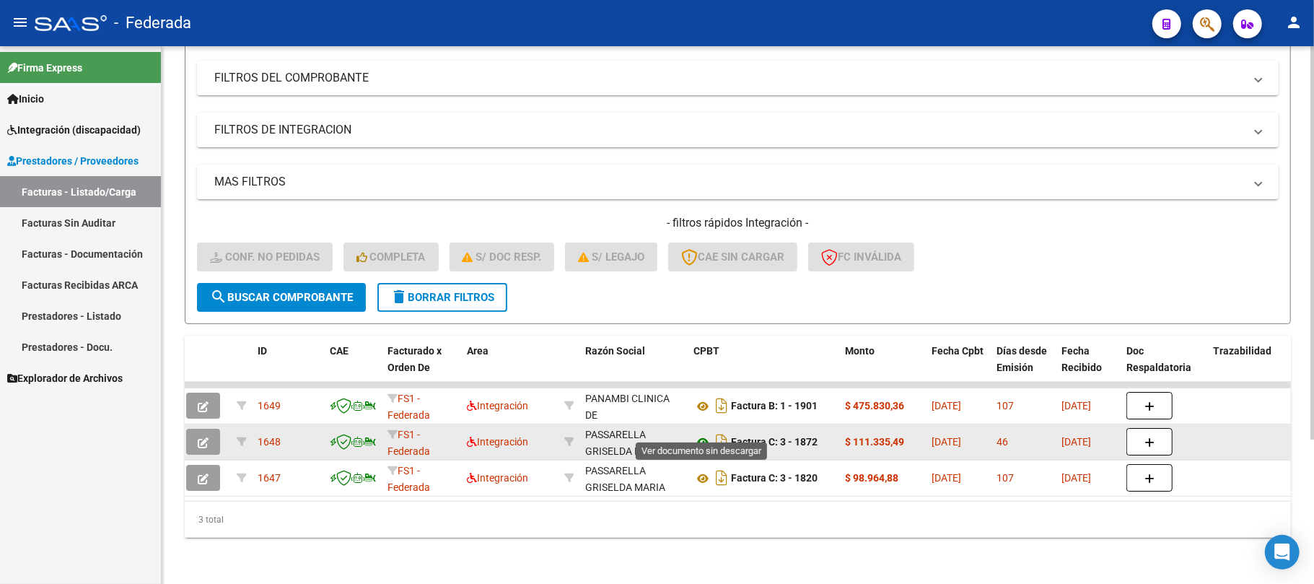
click at [702, 434] on icon at bounding box center [703, 442] width 19 height 17
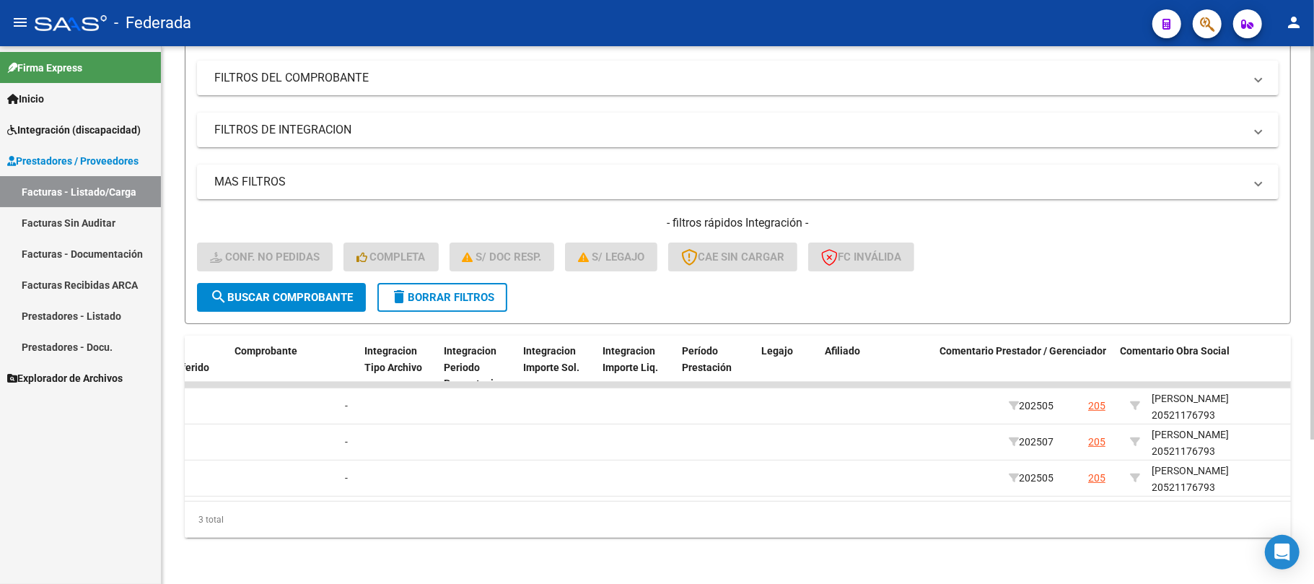
scroll to position [0, 1610]
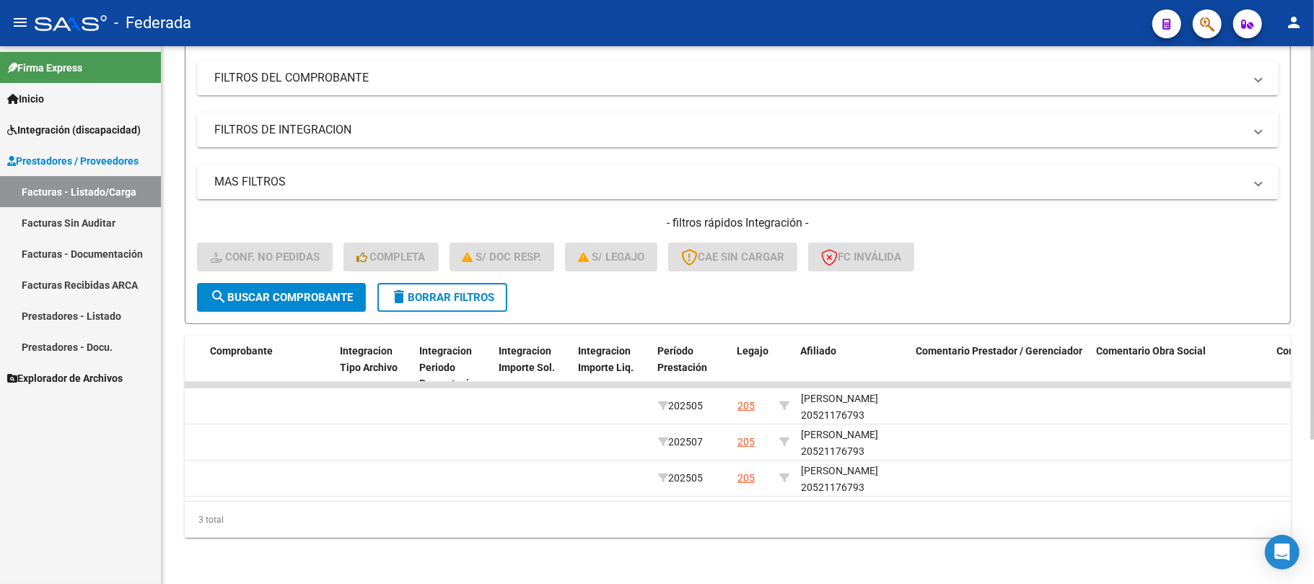
click at [478, 291] on span "delete Borrar Filtros" at bounding box center [443, 297] width 104 height 13
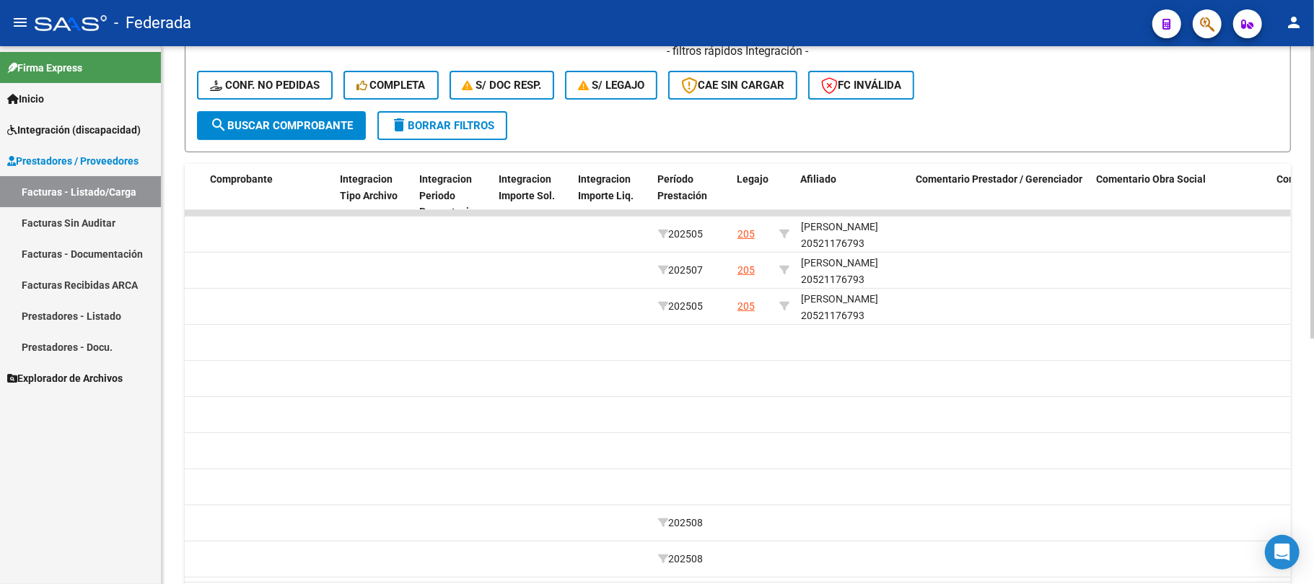
scroll to position [391, 0]
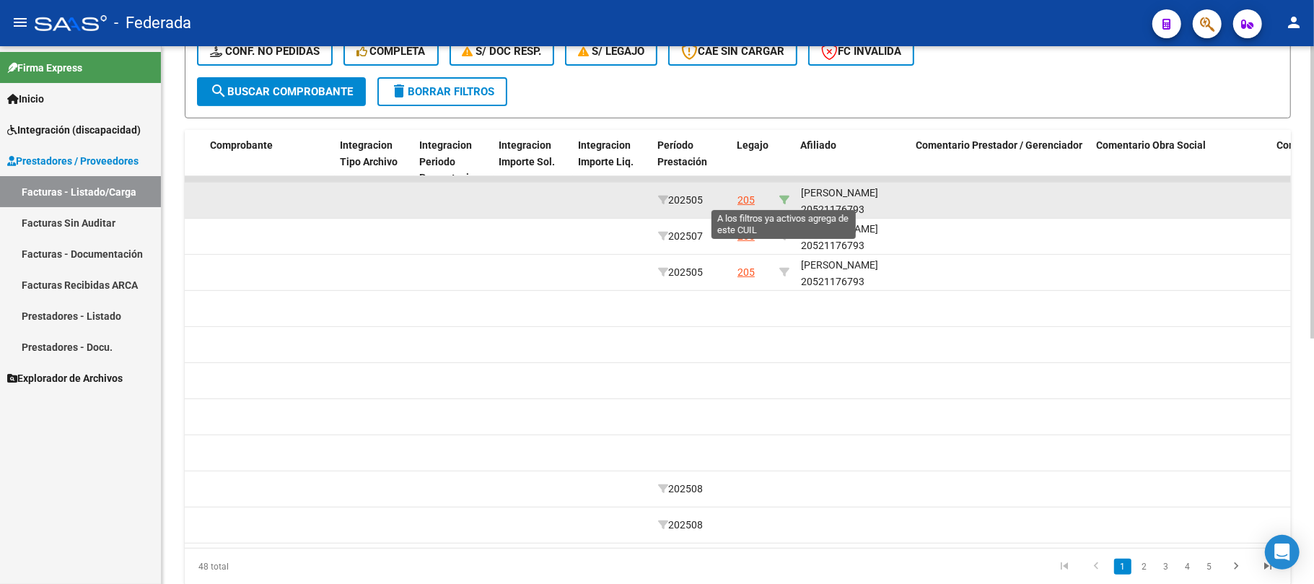
click at [785, 199] on icon at bounding box center [785, 200] width 10 height 10
type input "20521176793"
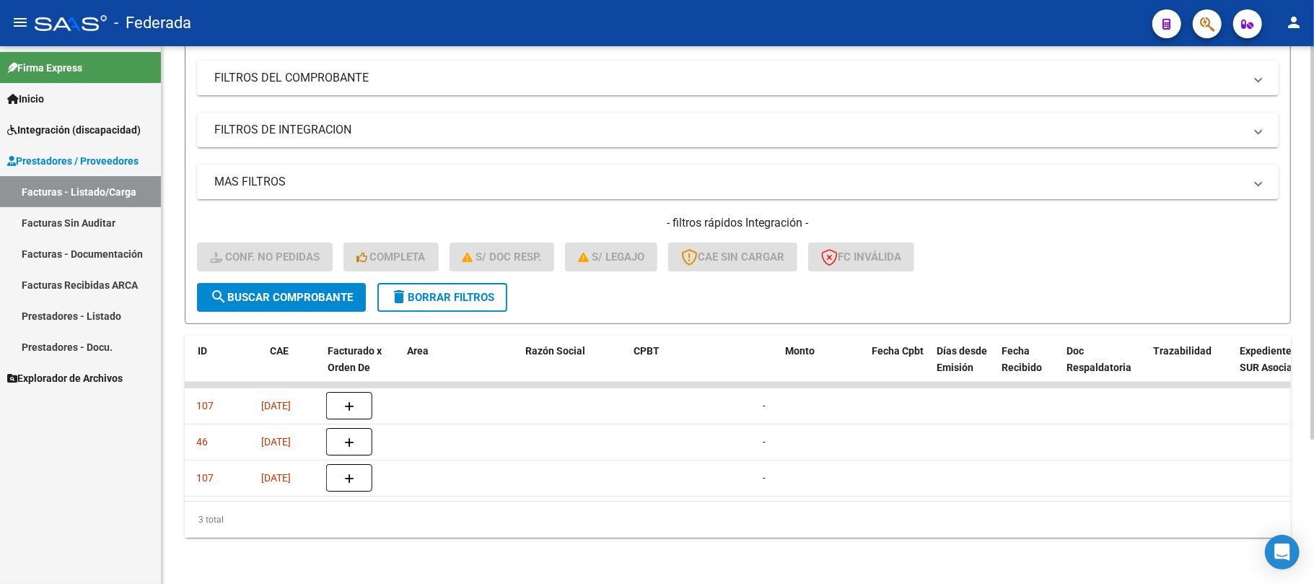
scroll to position [0, 0]
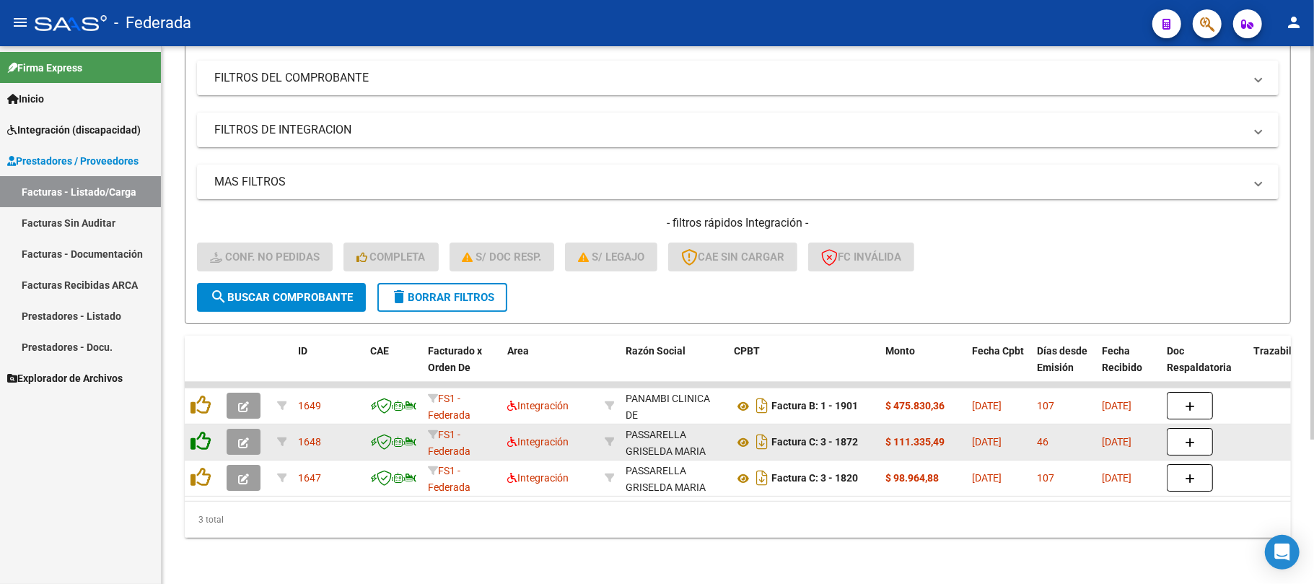
click at [209, 431] on icon at bounding box center [201, 441] width 20 height 20
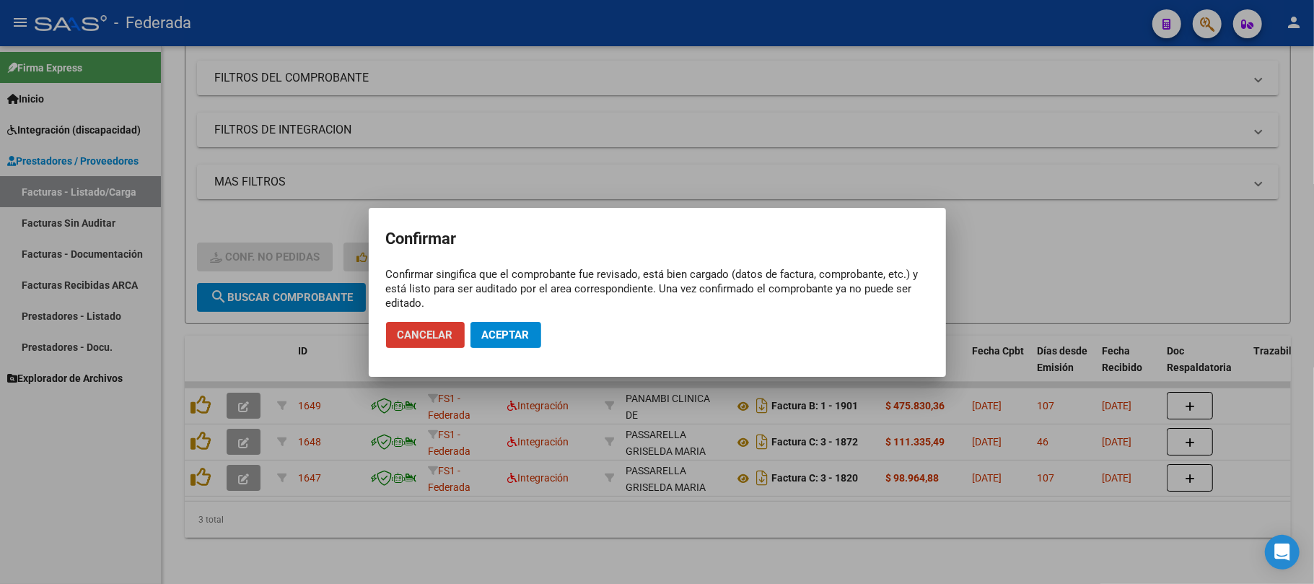
click at [509, 332] on span "Aceptar" at bounding box center [506, 334] width 48 height 13
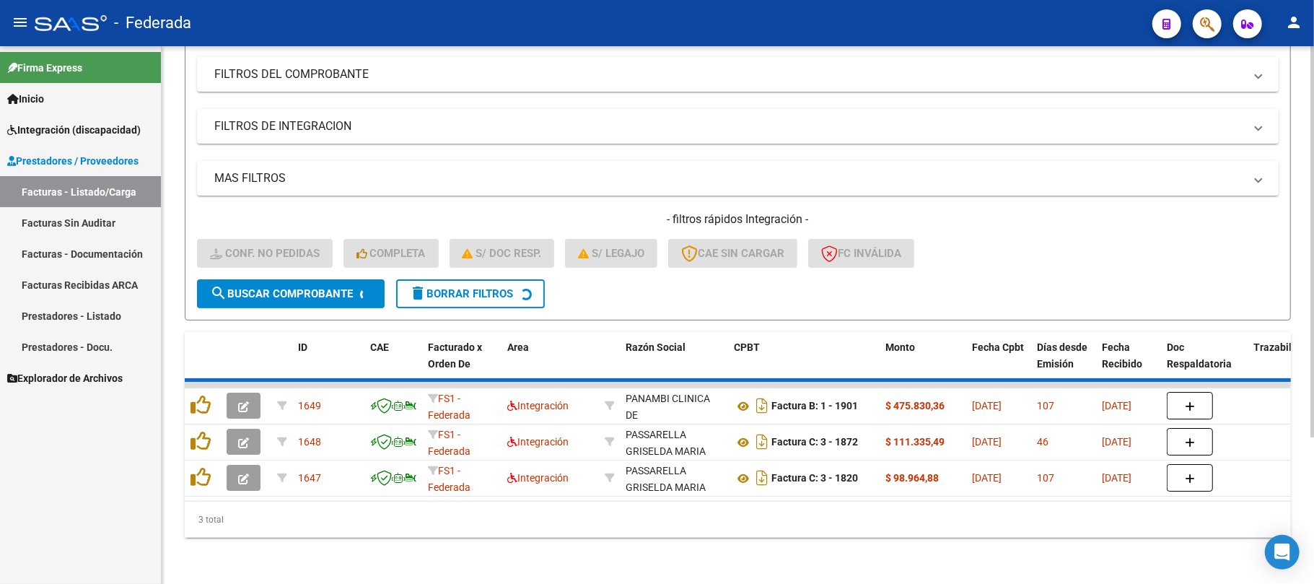
scroll to position [162, 0]
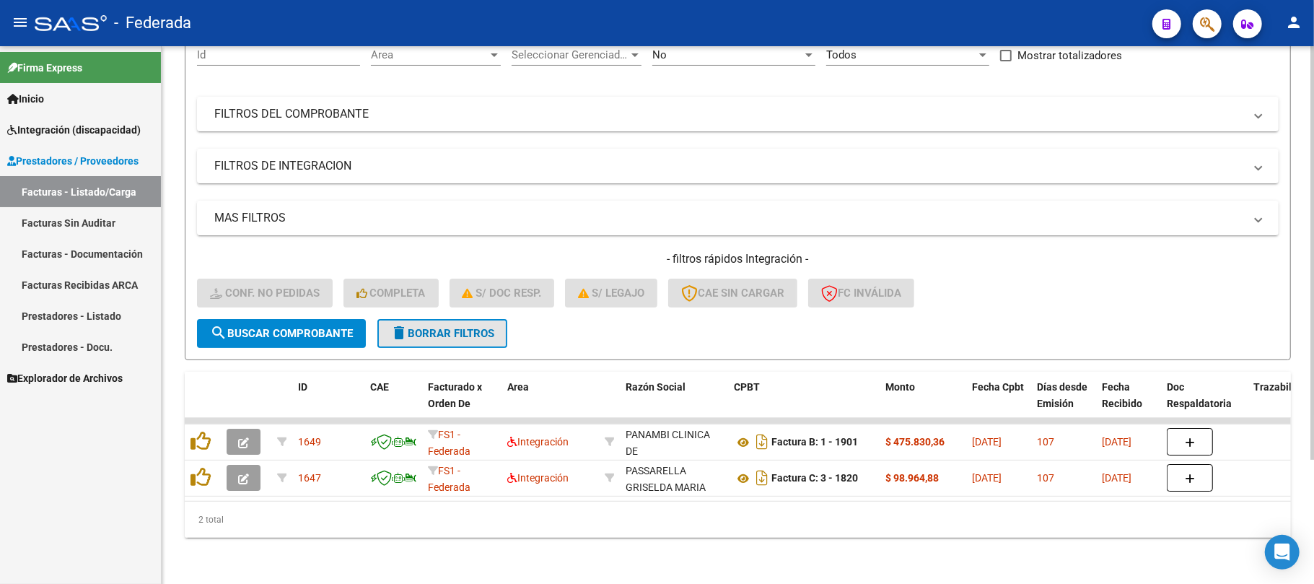
click at [413, 327] on span "delete Borrar Filtros" at bounding box center [443, 333] width 104 height 13
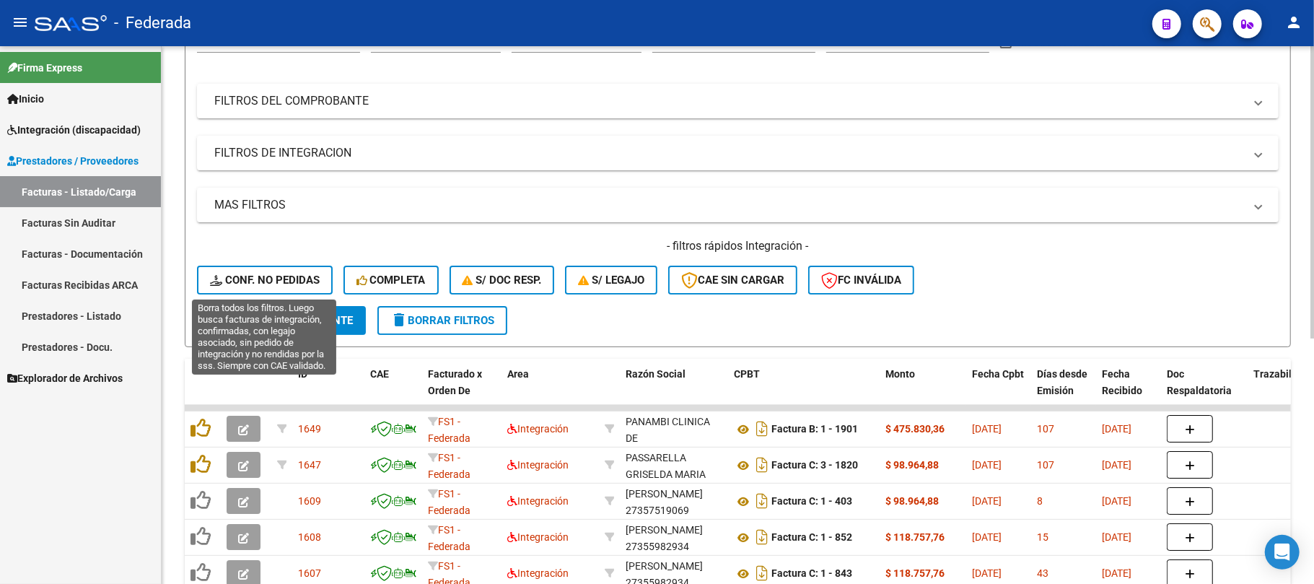
click at [309, 287] on button "Conf. no pedidas" at bounding box center [265, 280] width 136 height 29
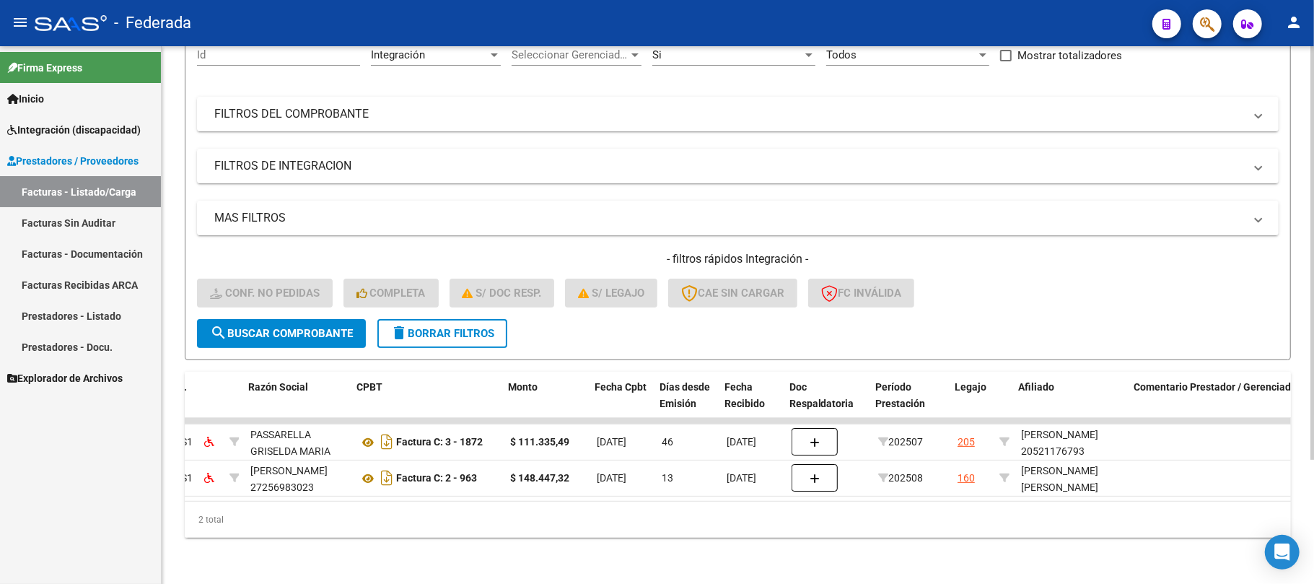
scroll to position [0, 0]
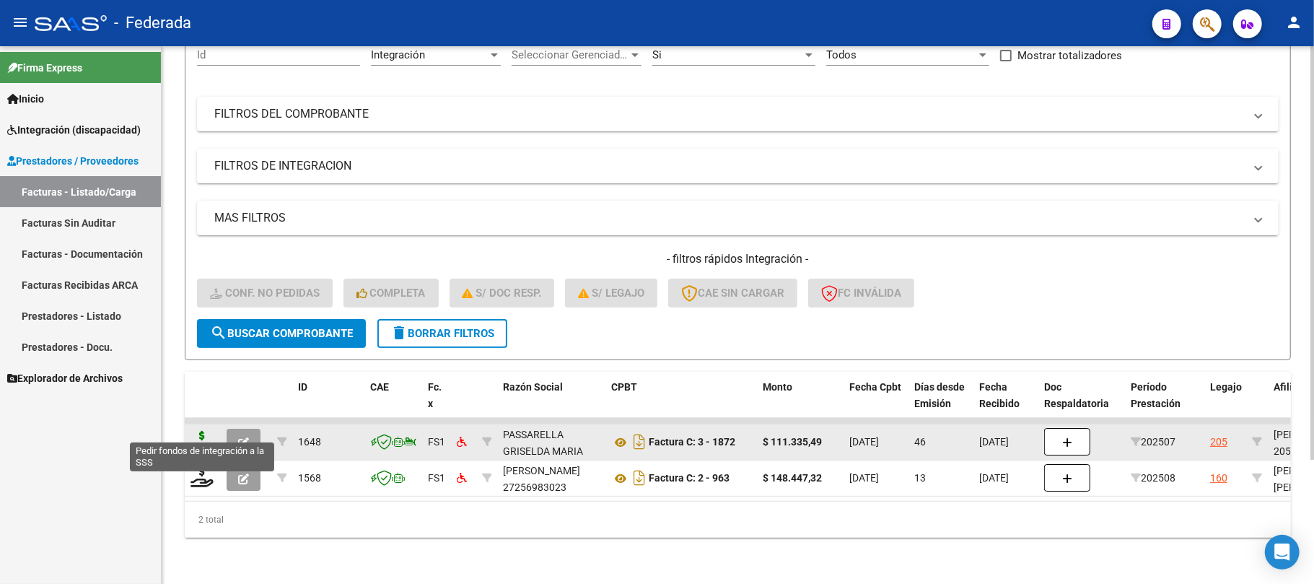
click at [209, 431] on icon at bounding box center [202, 441] width 23 height 20
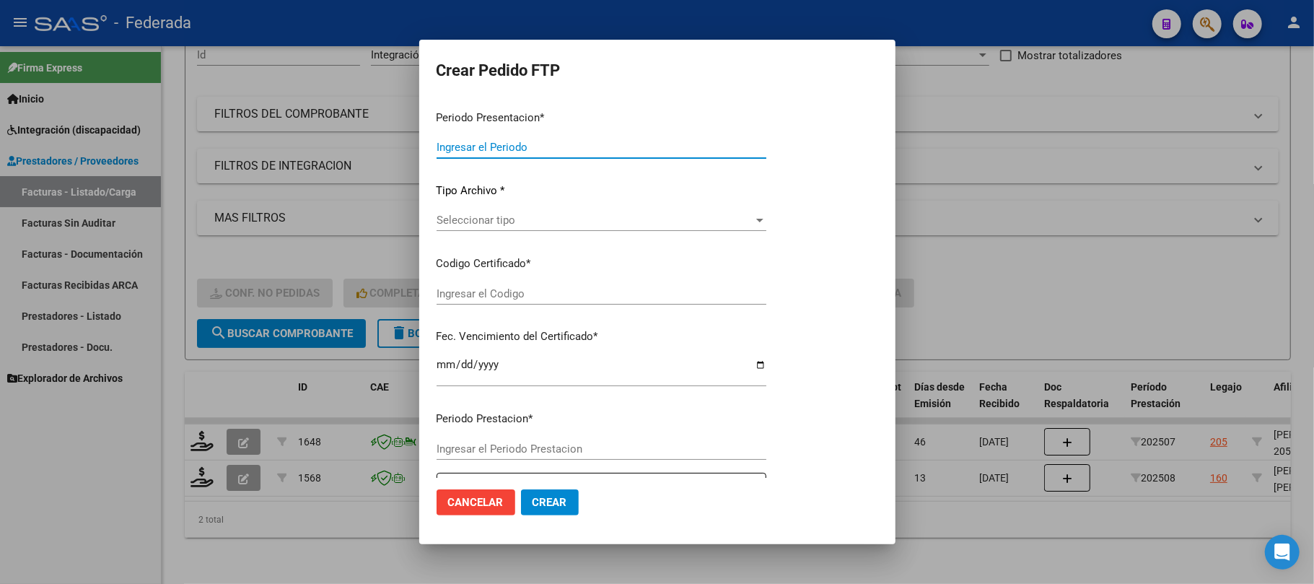
type input "202508"
type input "202507"
type input "$ 111.335,49"
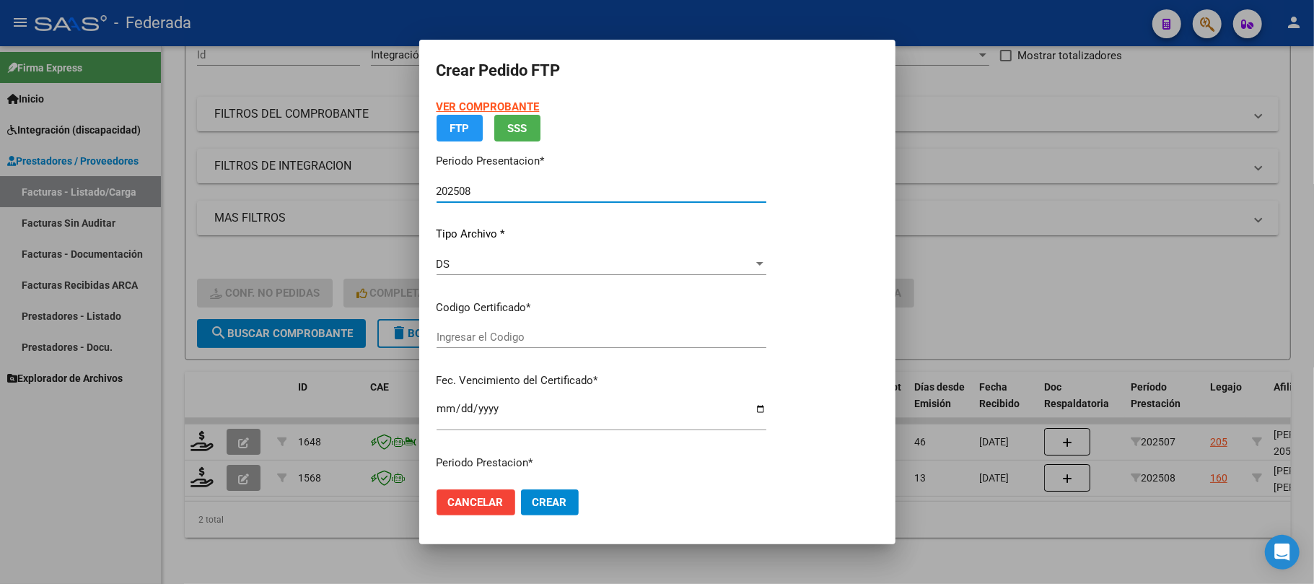
type input "ARG02000521176792018060820250608BUE381"
type input "2025-06-08"
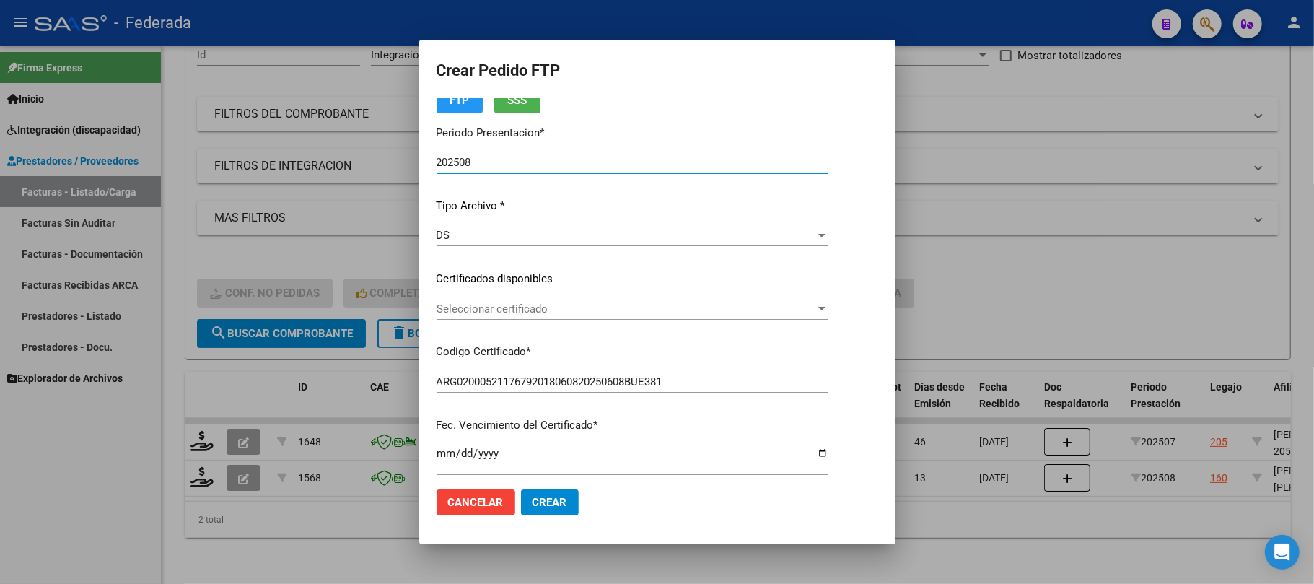
scroll to position [96, 0]
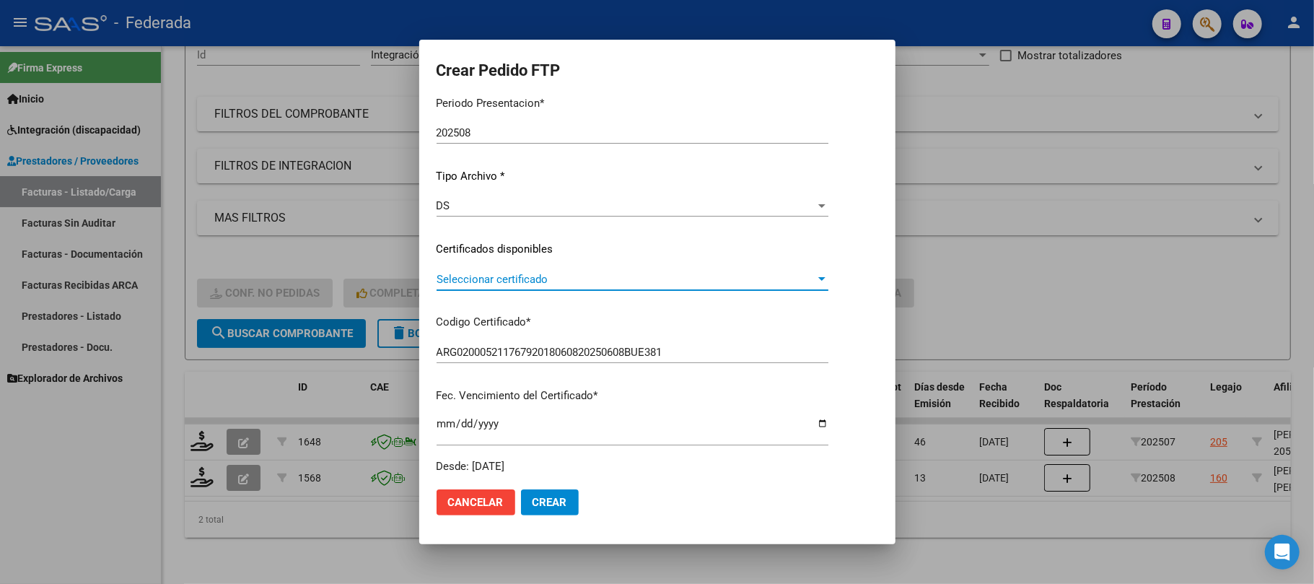
click at [511, 279] on span "Seleccionar certificado" at bounding box center [626, 279] width 379 height 13
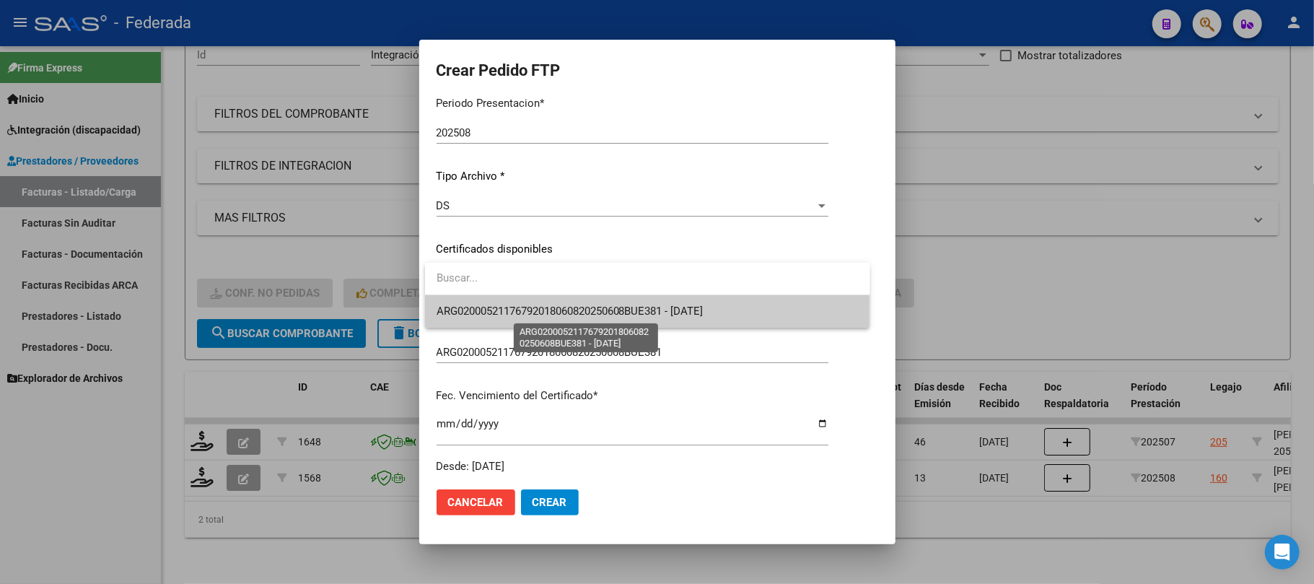
click at [502, 316] on span "ARG02000521176792018060820250608BUE381 - 2025-06-08" at bounding box center [570, 311] width 267 height 13
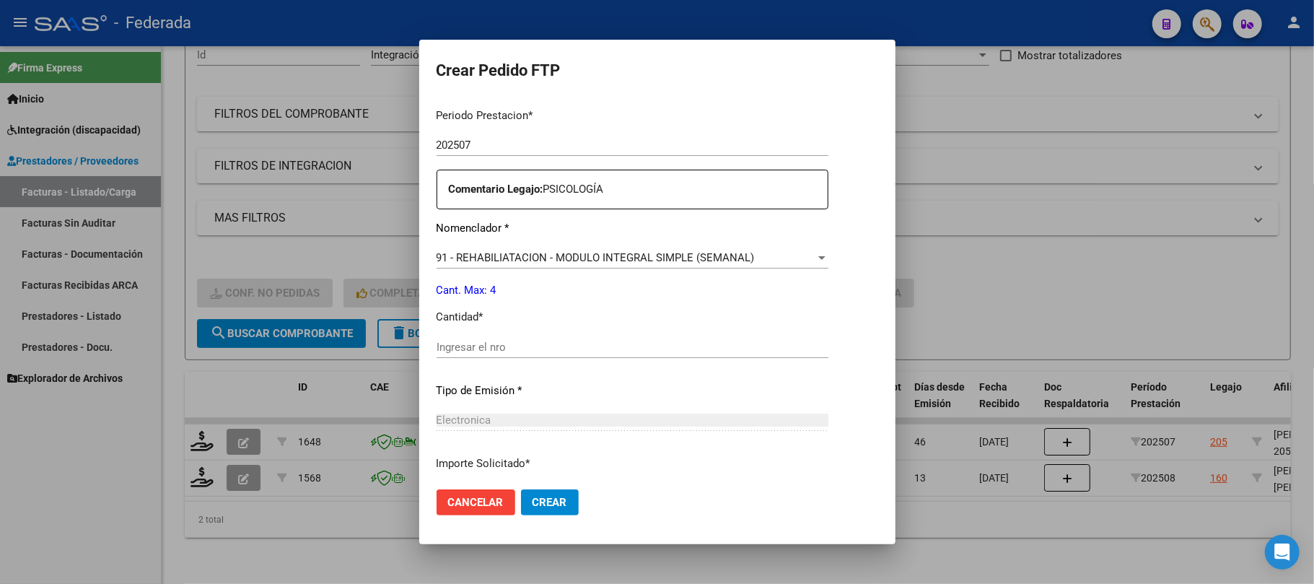
scroll to position [481, 0]
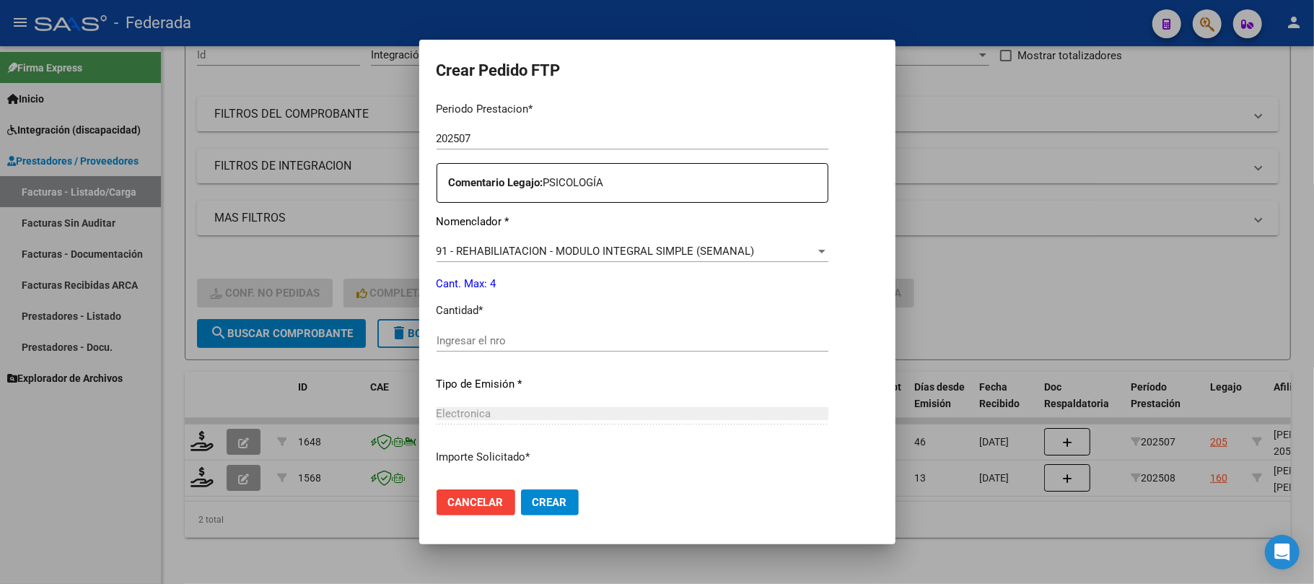
click at [497, 347] on div "Ingresar el nro" at bounding box center [633, 341] width 392 height 22
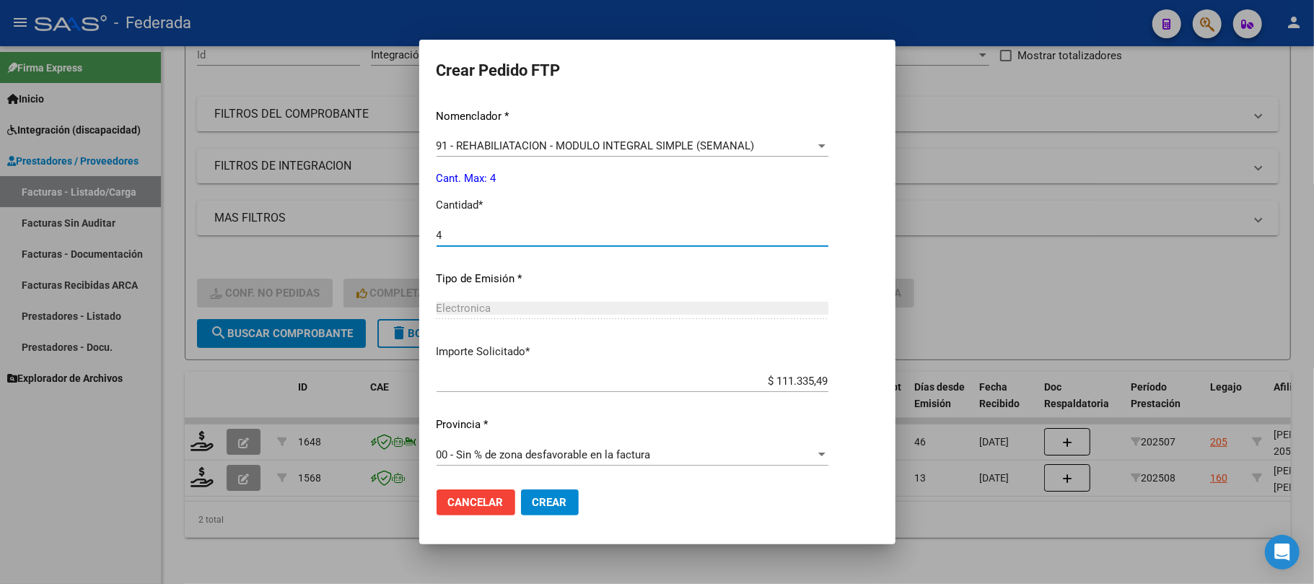
type input "4"
click at [535, 509] on span "Crear" at bounding box center [550, 502] width 35 height 13
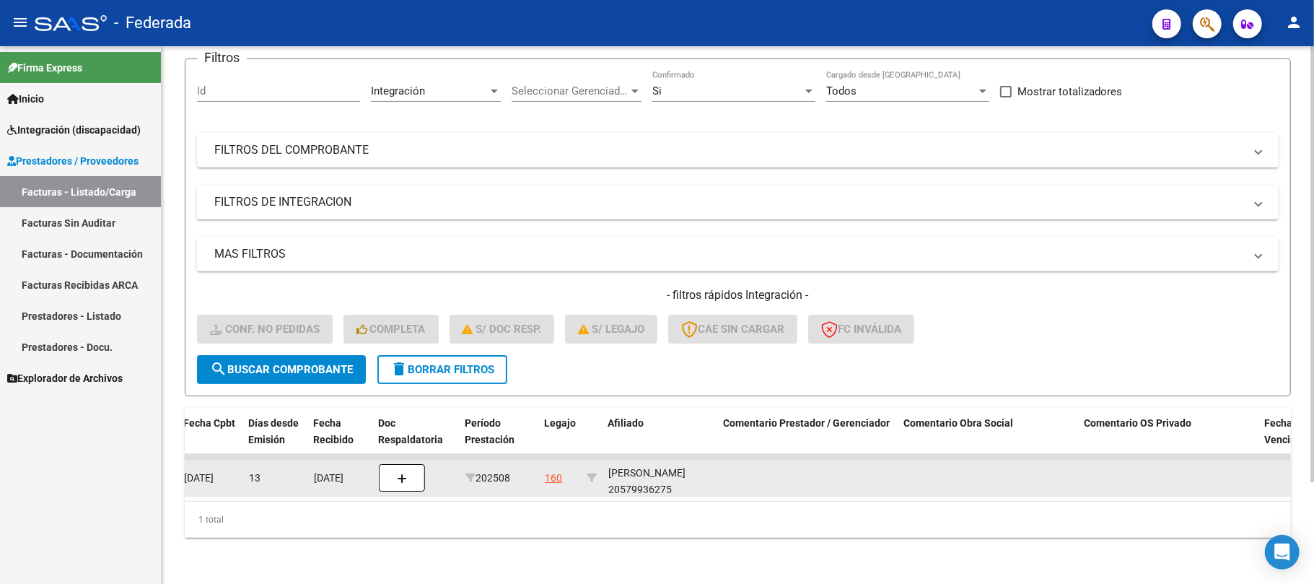
scroll to position [18, 0]
click at [645, 469] on div "RIBERI LEGUIZAMO LORENZO GABRIEL 20579936275" at bounding box center [661, 469] width 104 height 49
click at [647, 471] on div "RIBERI LEGUIZAMO LORENZO GABRIEL 20579936275" at bounding box center [661, 469] width 104 height 49
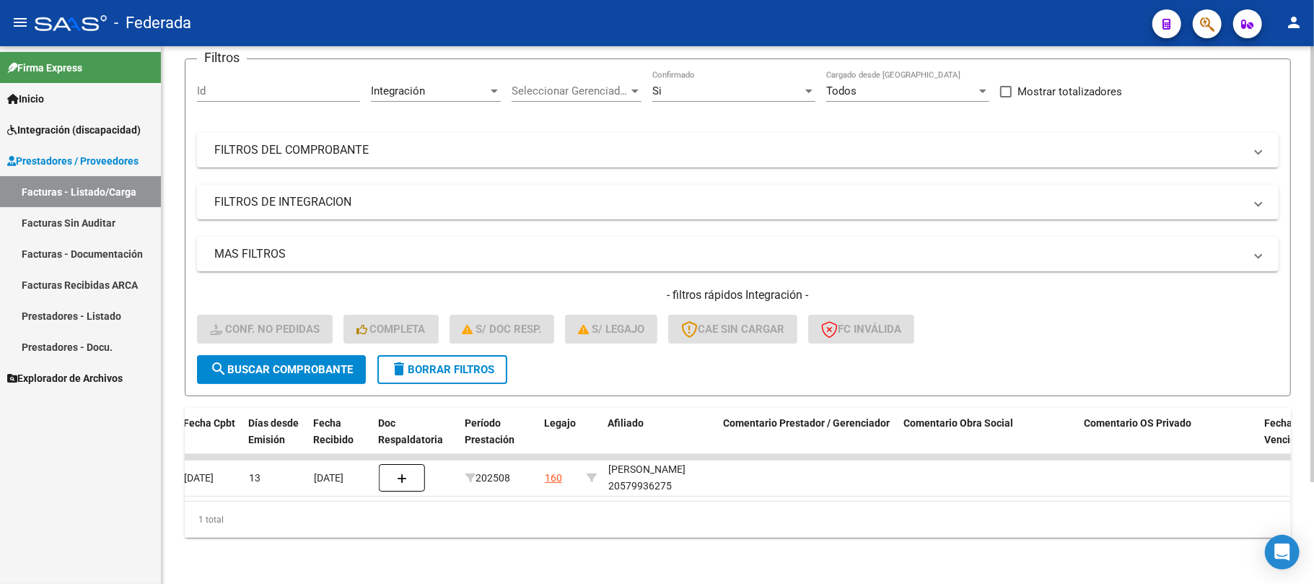
copy div "20579936275"
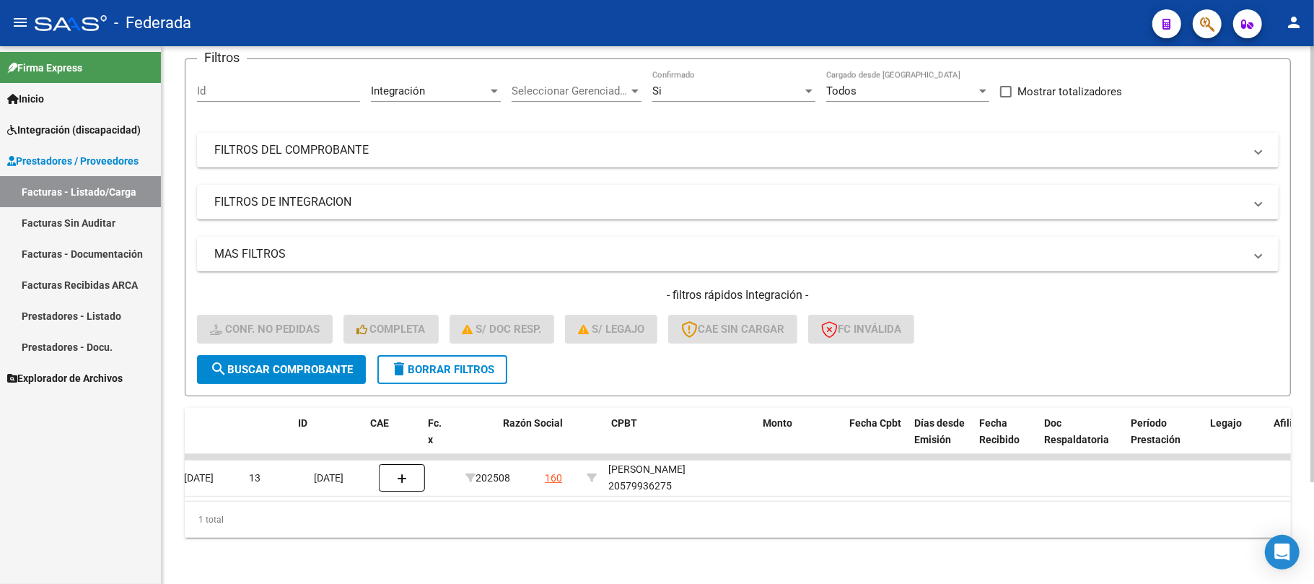
scroll to position [0, 0]
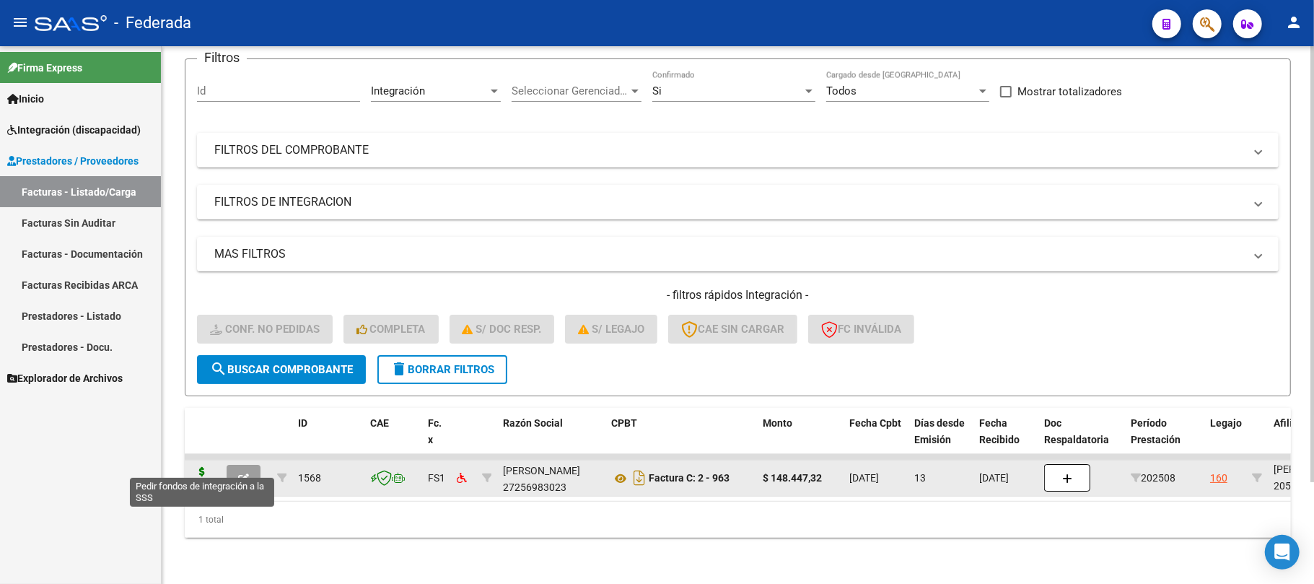
click at [204, 467] on icon at bounding box center [202, 477] width 23 height 20
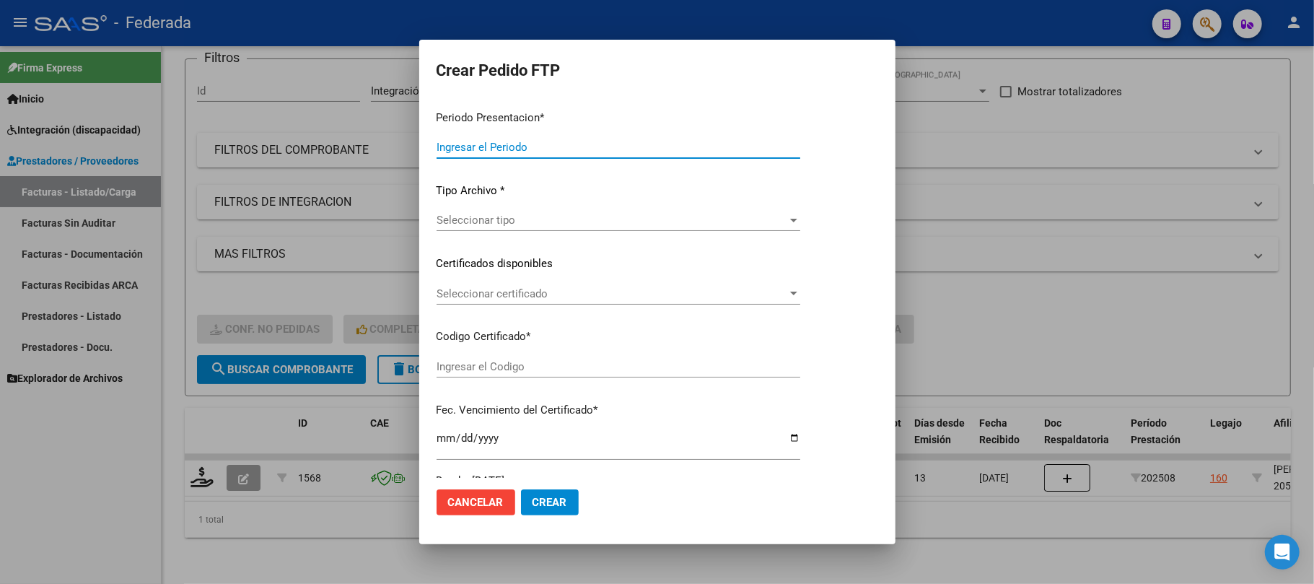
type input "202508"
type input "$ 148.447,32"
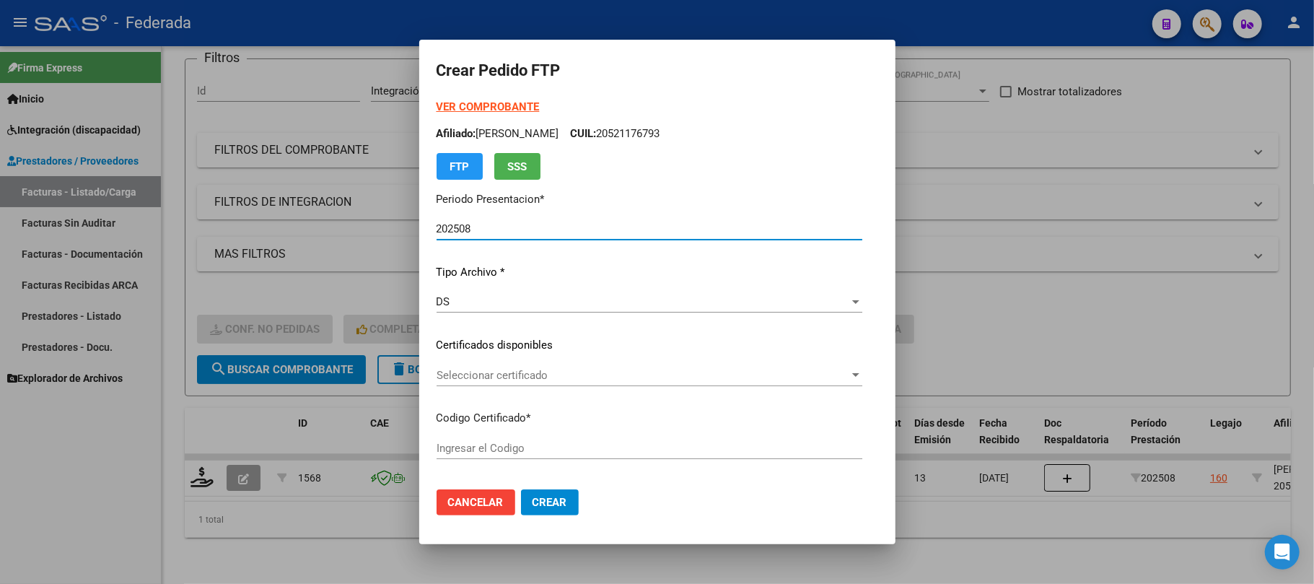
type input "ARG02000579936272023061320270613COR467"
type input "2027-06-13"
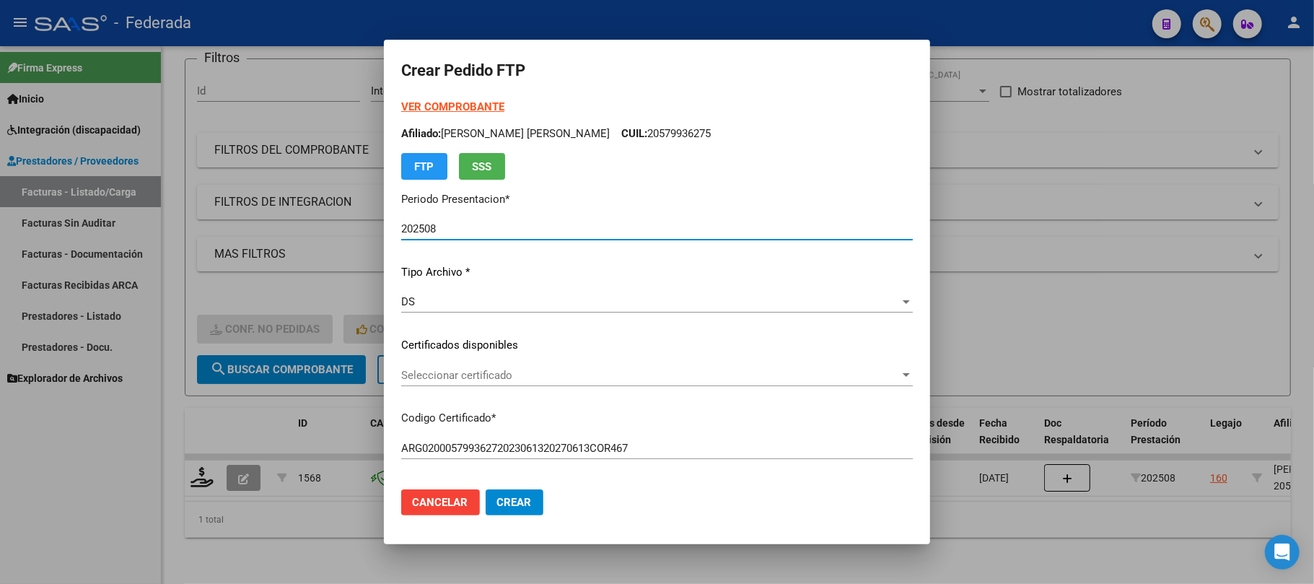
scroll to position [96, 0]
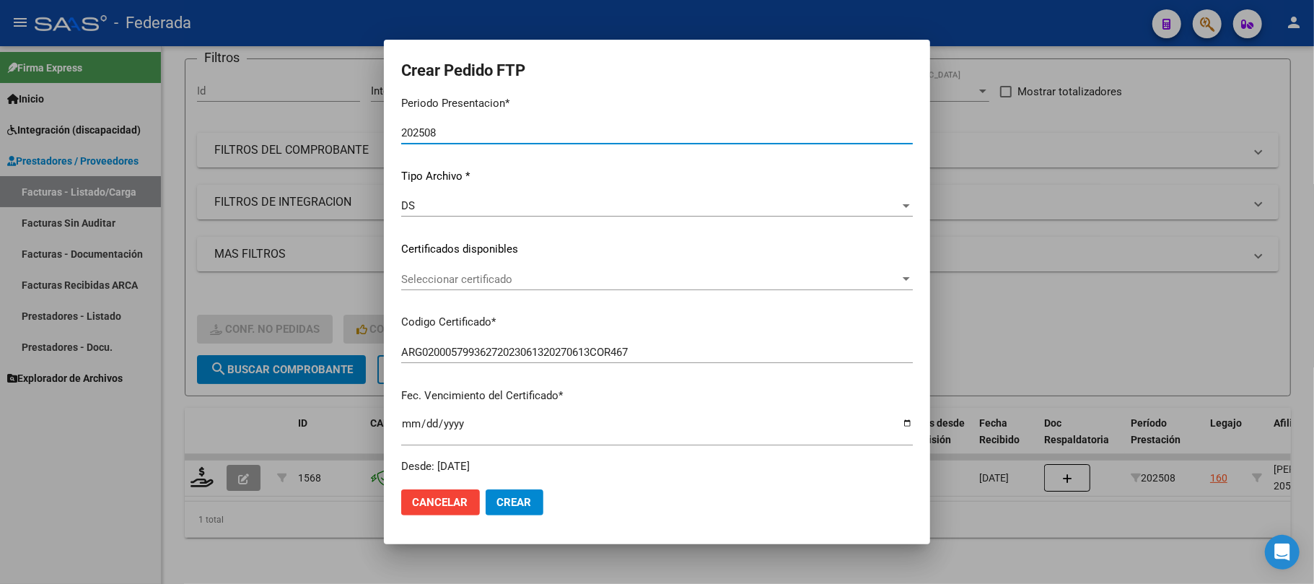
click at [489, 276] on span "Seleccionar certificado" at bounding box center [650, 279] width 499 height 13
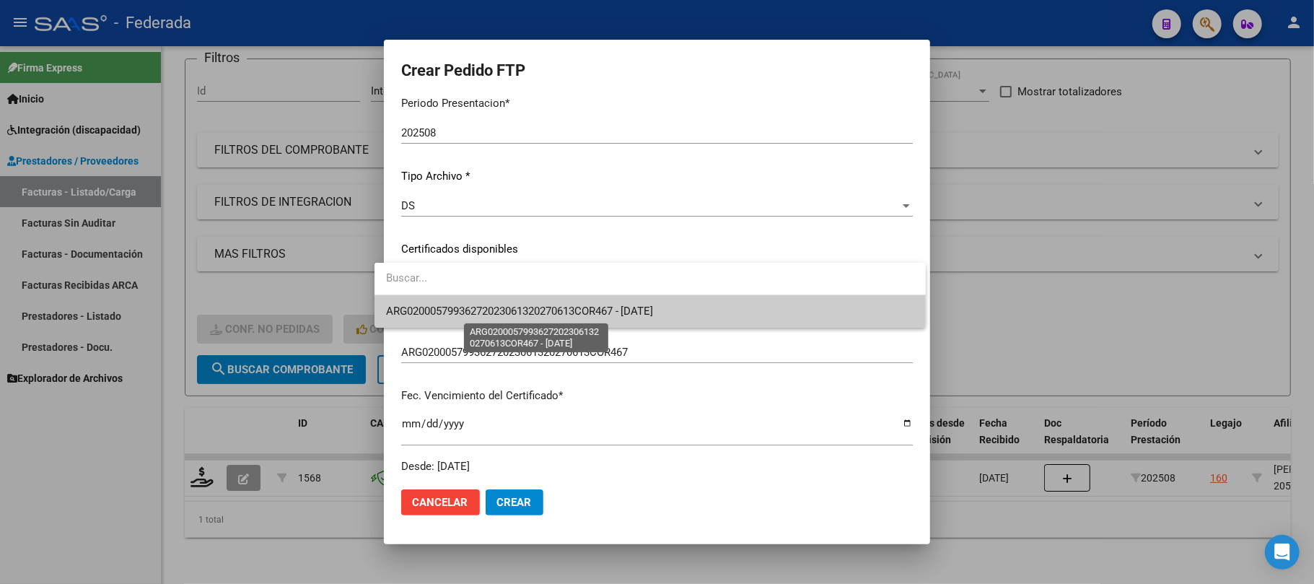
click at [486, 310] on span "ARG02000579936272023061320270613COR467 - 2027-06-13" at bounding box center [520, 311] width 268 height 13
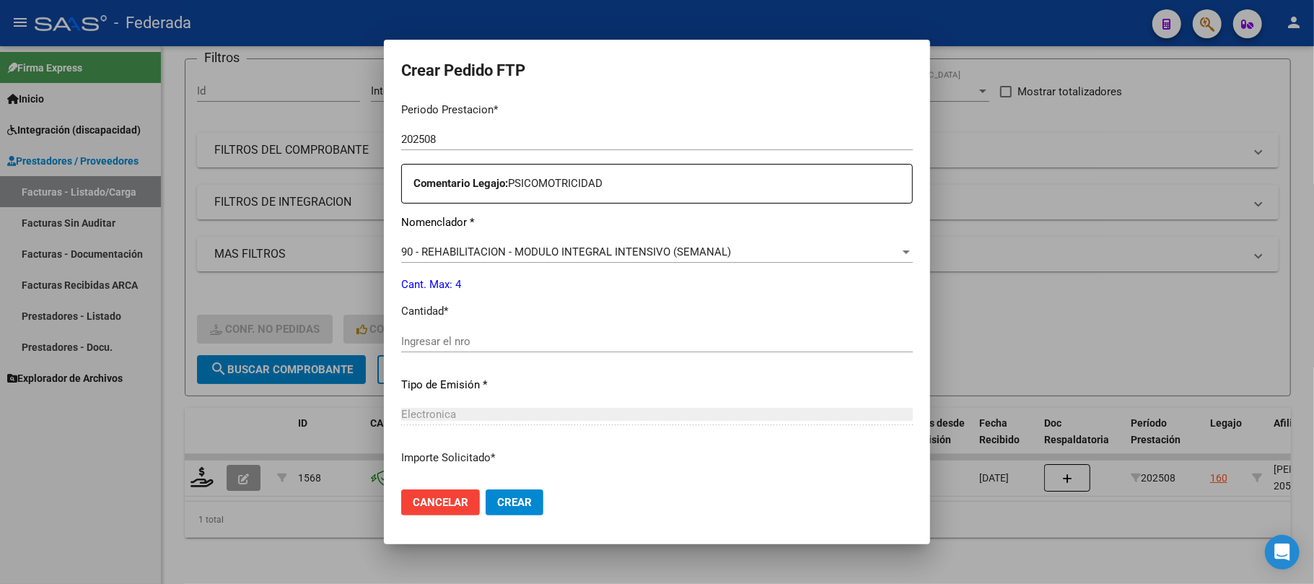
scroll to position [481, 0]
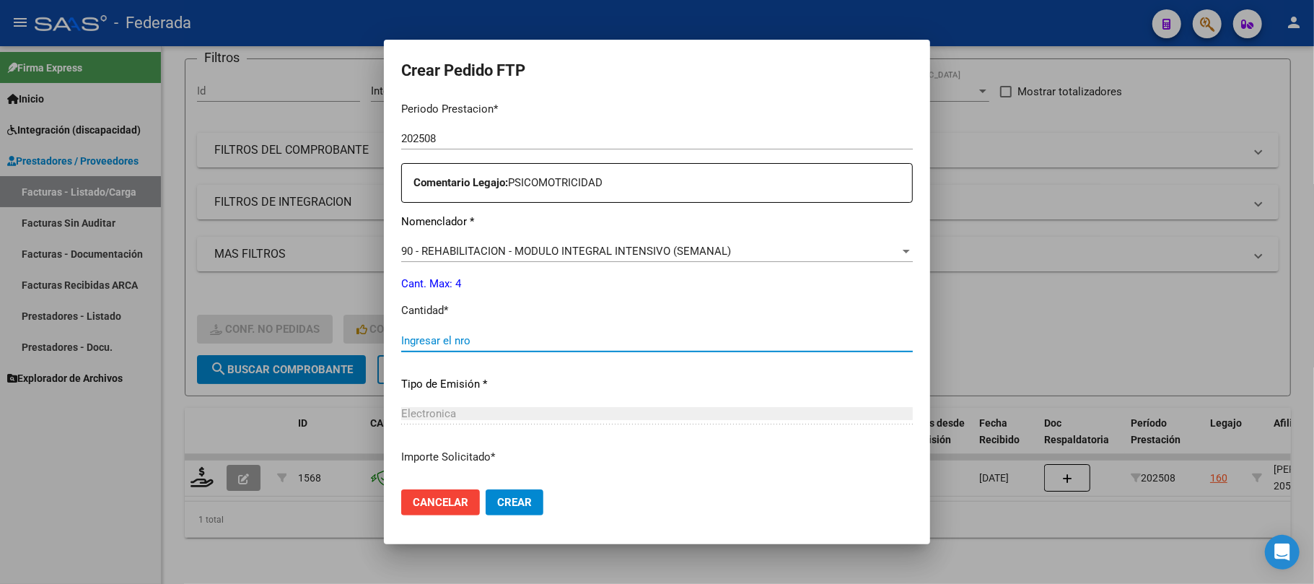
click at [458, 341] on input "Ingresar el nro" at bounding box center [657, 340] width 512 height 13
type input "4"
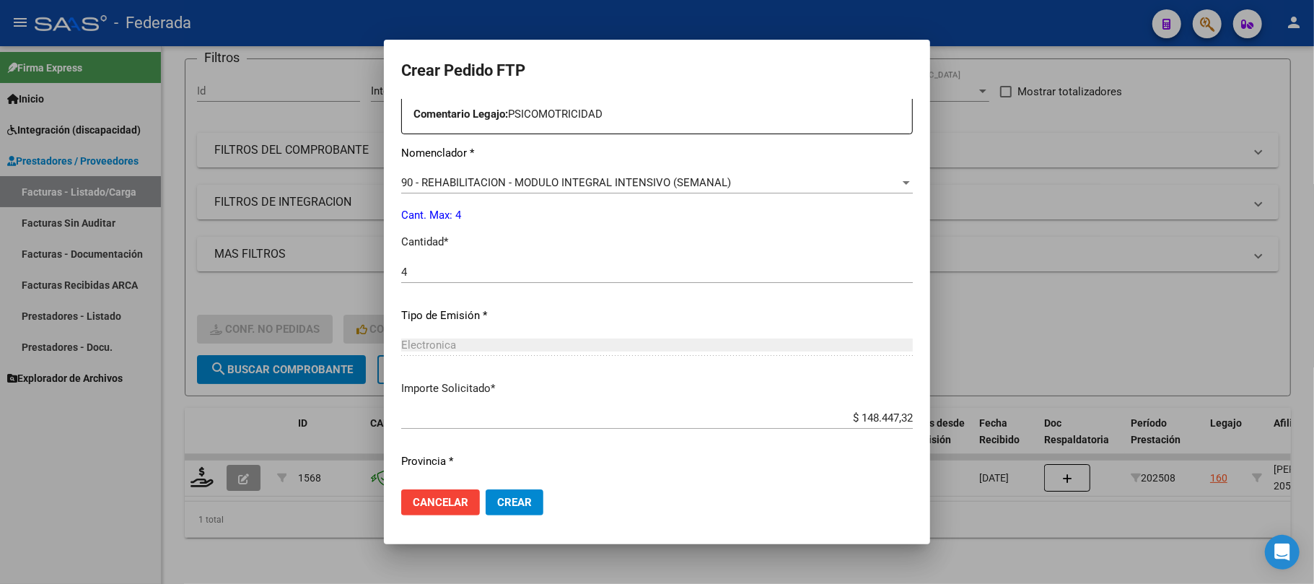
scroll to position [586, 0]
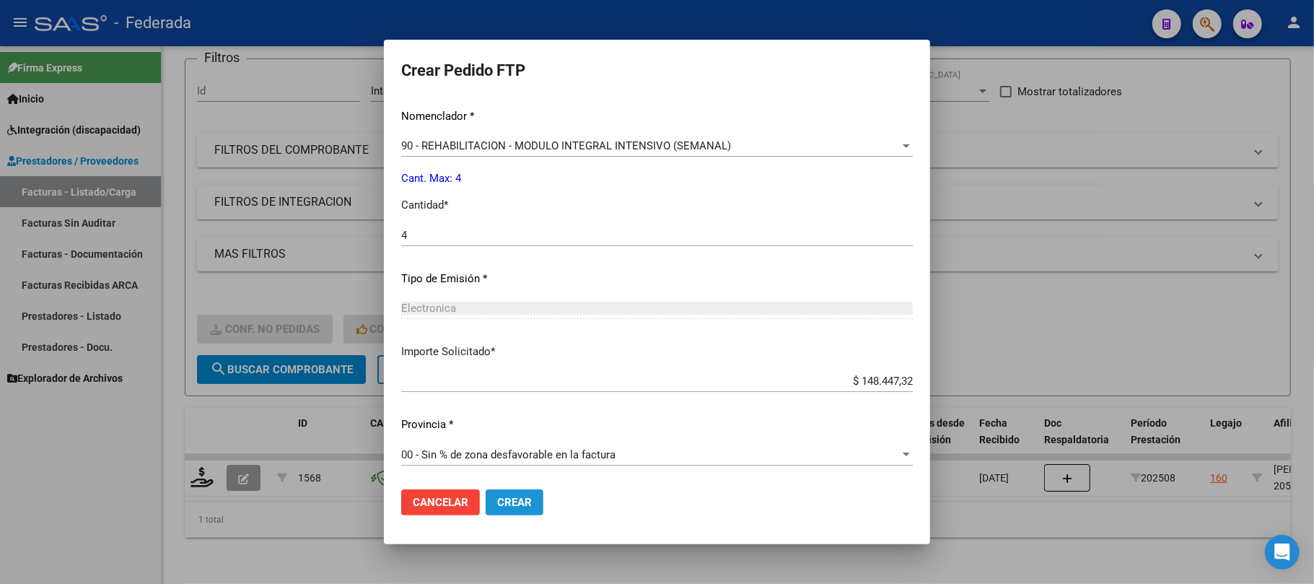
click at [518, 510] on button "Crear" at bounding box center [515, 502] width 58 height 26
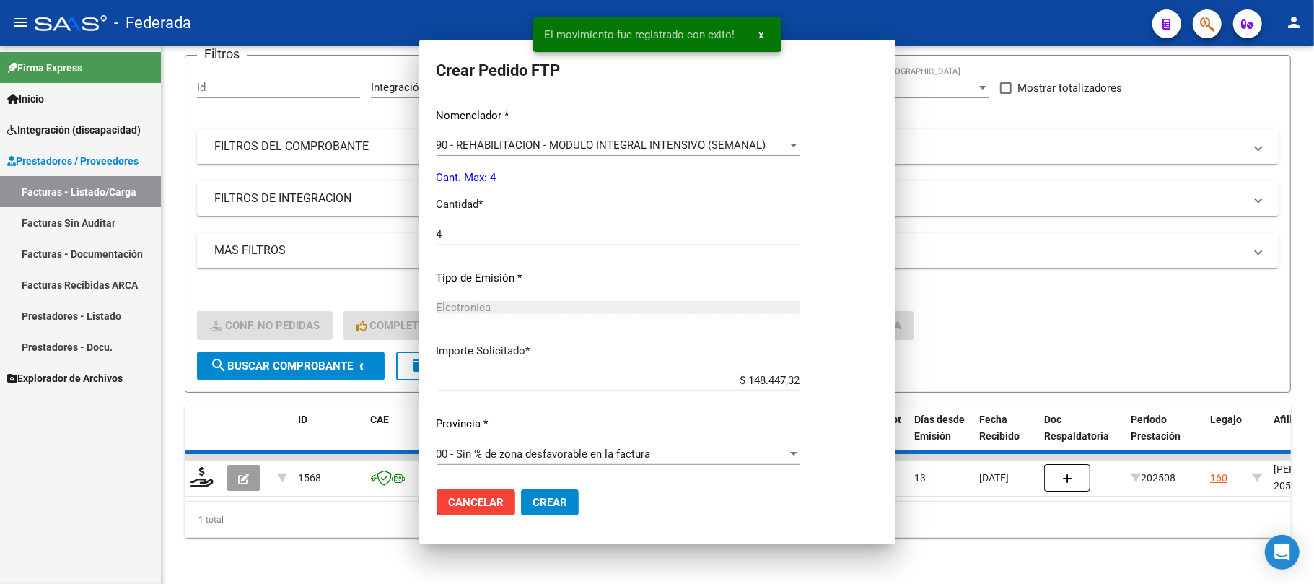
scroll to position [0, 0]
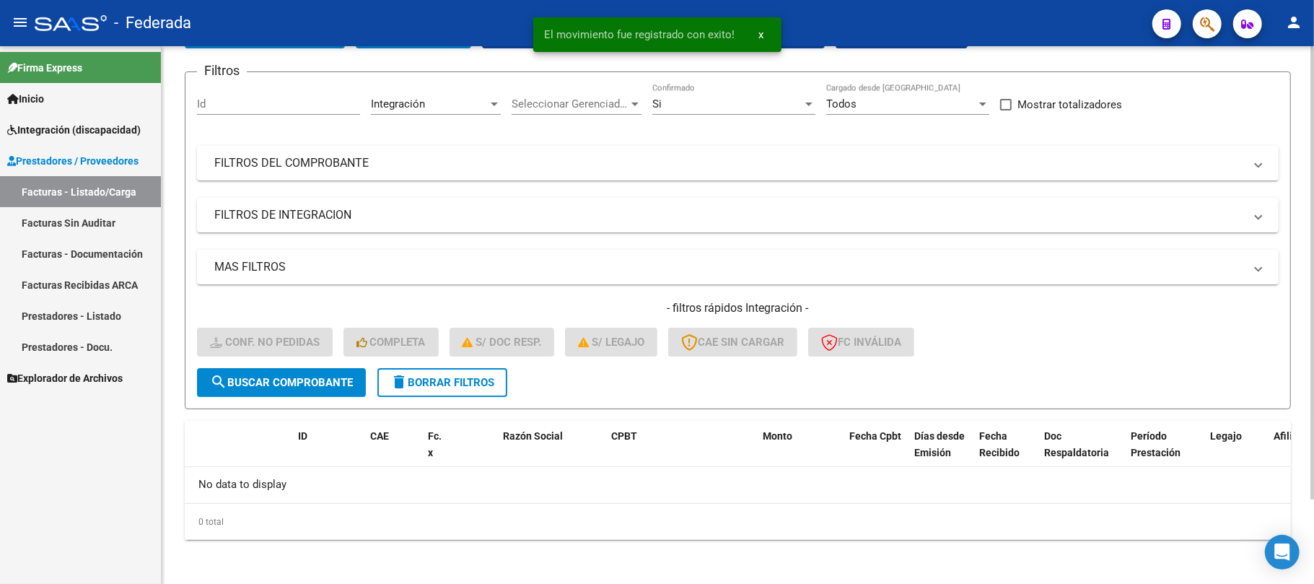
click at [494, 382] on span "delete Borrar Filtros" at bounding box center [443, 382] width 104 height 13
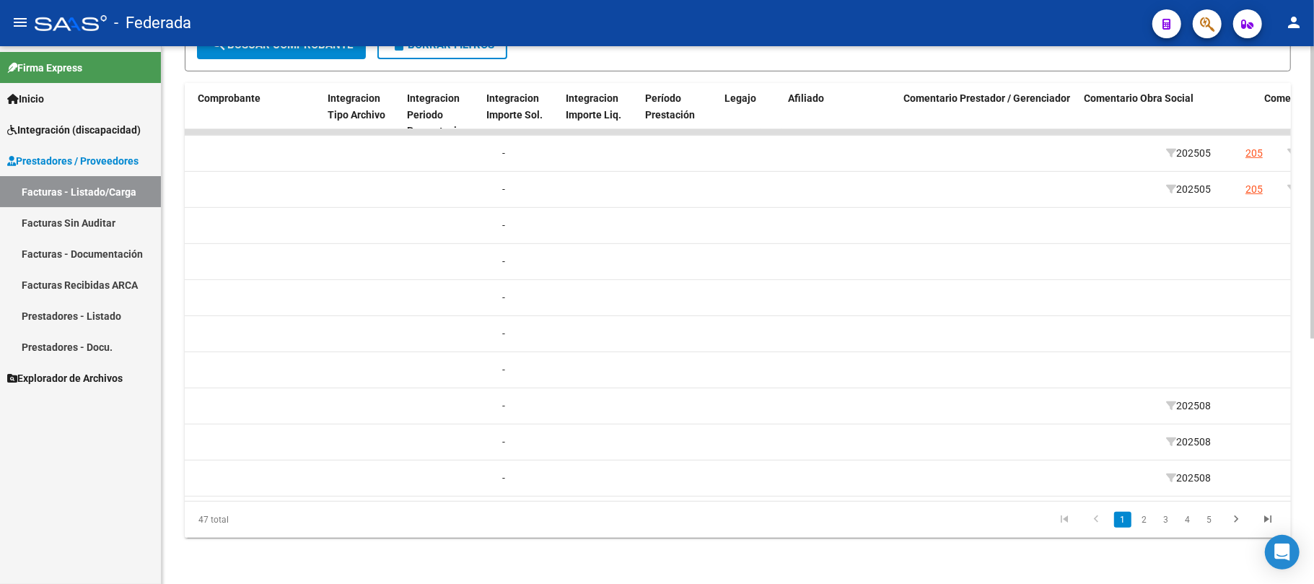
scroll to position [0, 1623]
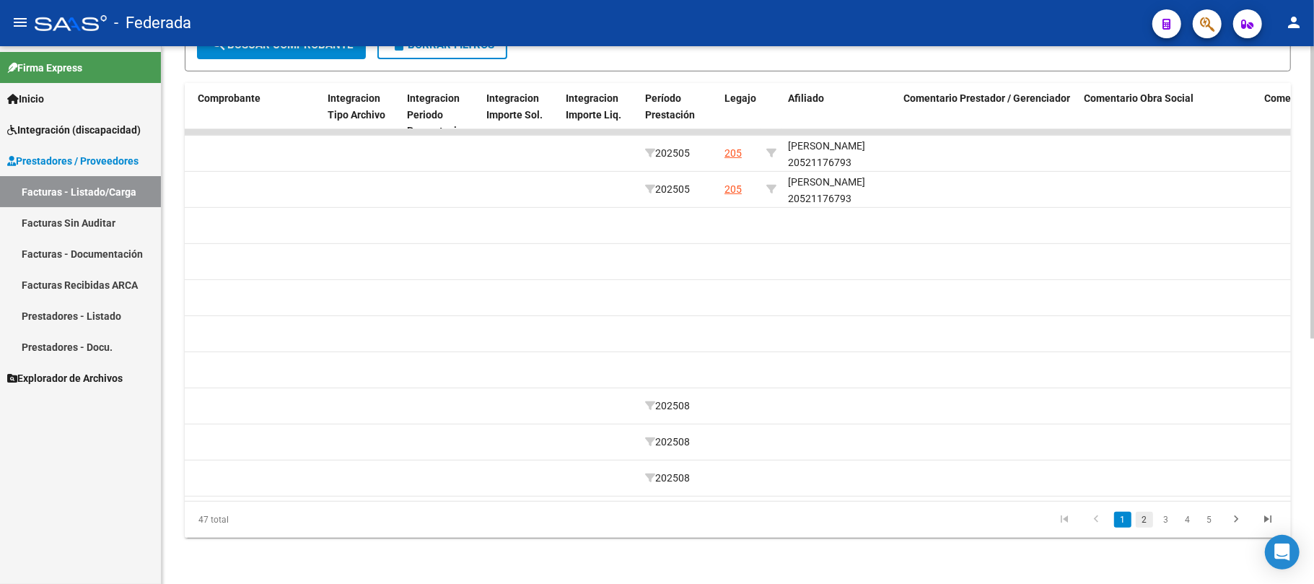
click at [1146, 514] on link "2" at bounding box center [1144, 520] width 17 height 16
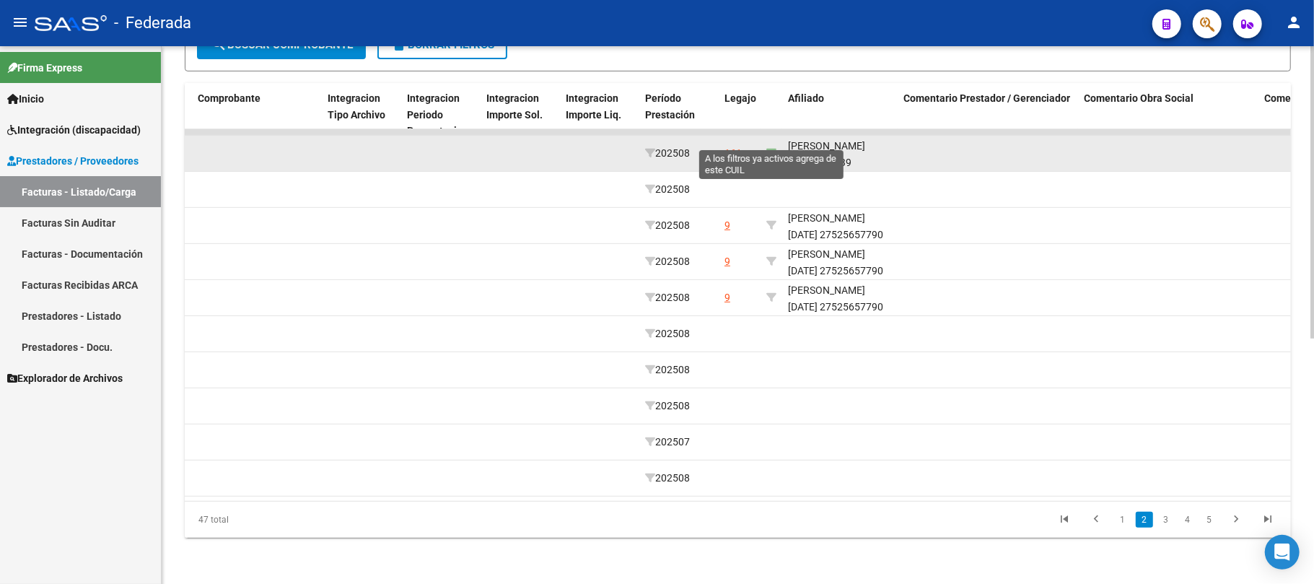
click at [771, 148] on icon at bounding box center [772, 153] width 10 height 10
type input "20503529239"
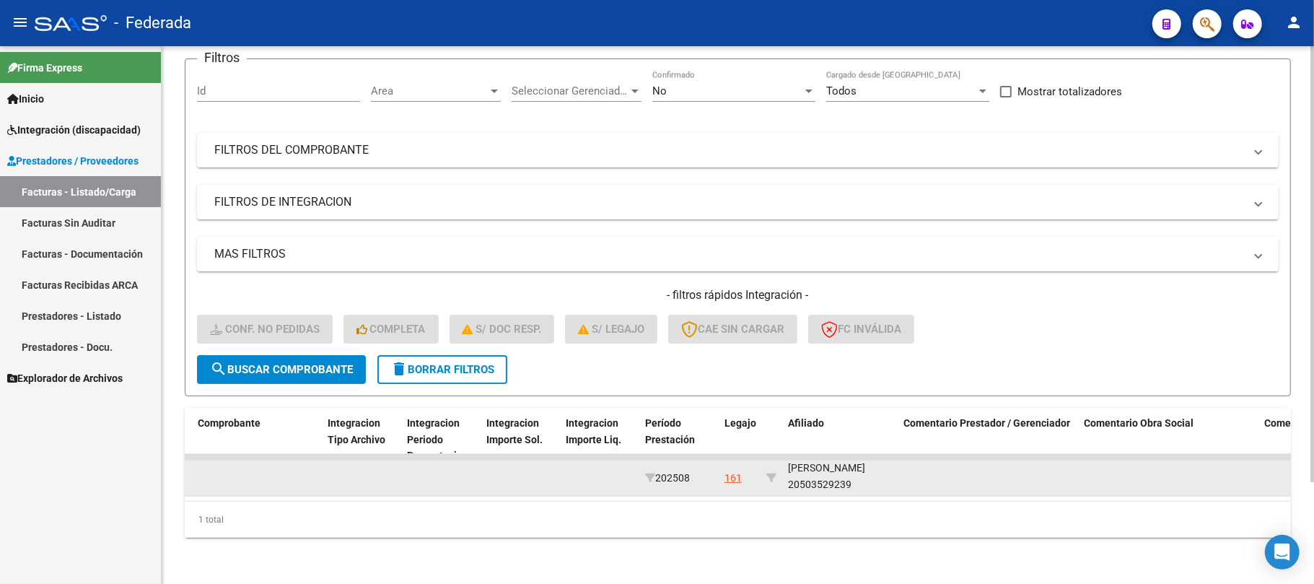
scroll to position [18, 0]
click at [810, 468] on div "POMBO LUCIO ALFREDO 20503529239" at bounding box center [840, 476] width 104 height 33
copy div "20503529239"
click at [821, 468] on div "POMBO LUCIO ALFREDO 20503529239" at bounding box center [840, 476] width 104 height 33
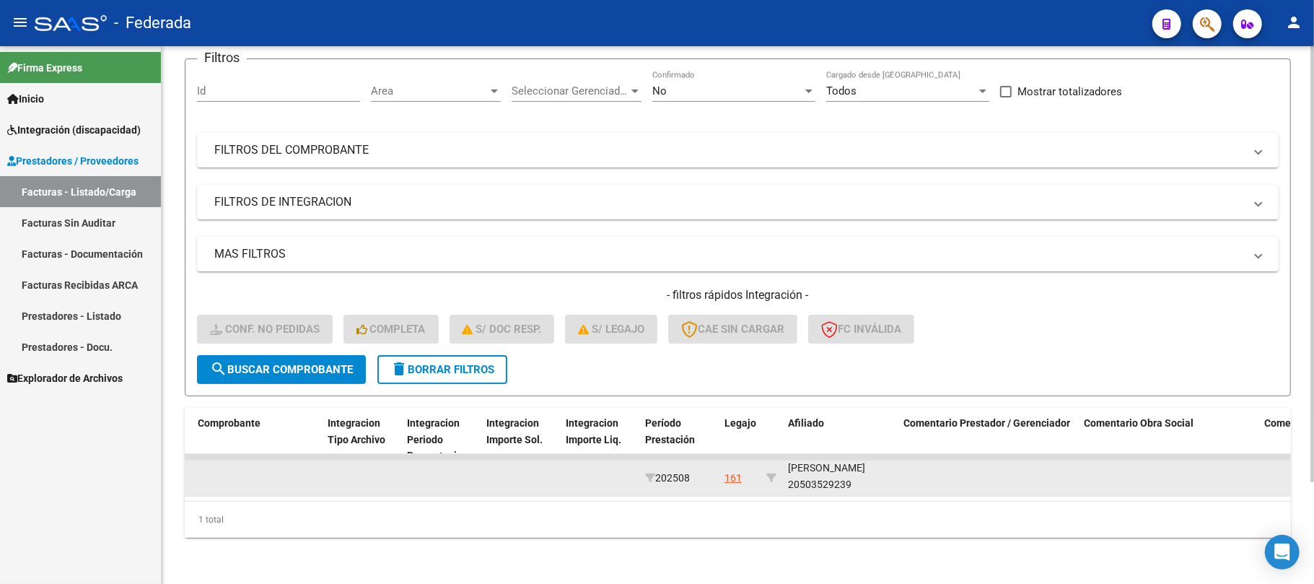
click at [821, 468] on div "POMBO LUCIO ALFREDO 20503529239" at bounding box center [840, 476] width 104 height 33
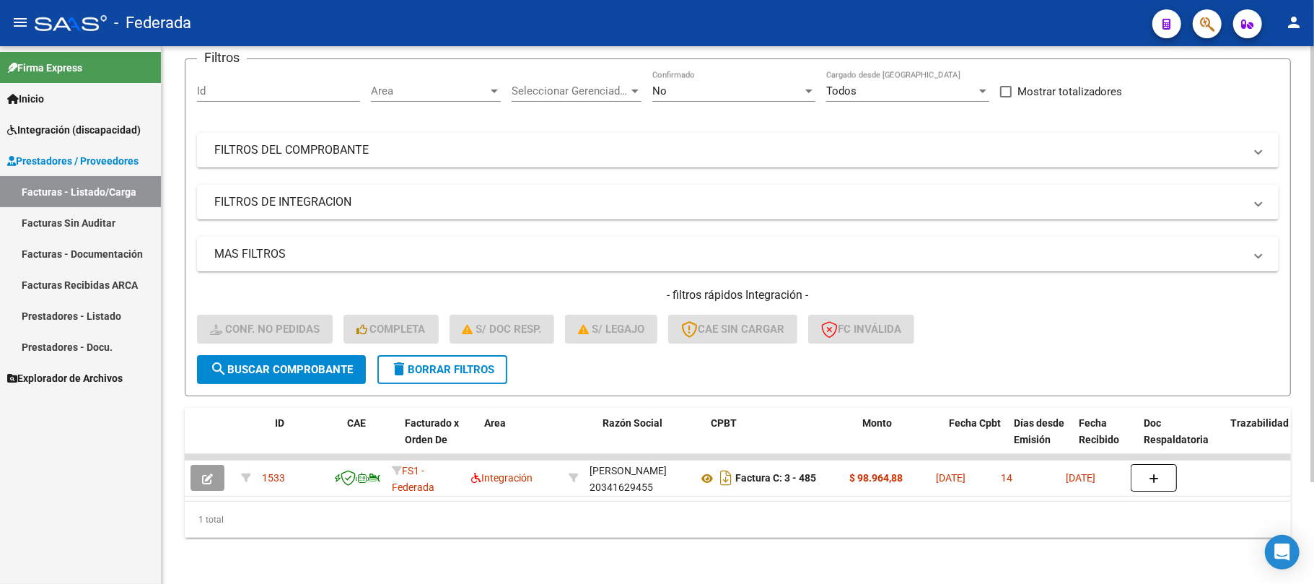
scroll to position [0, 0]
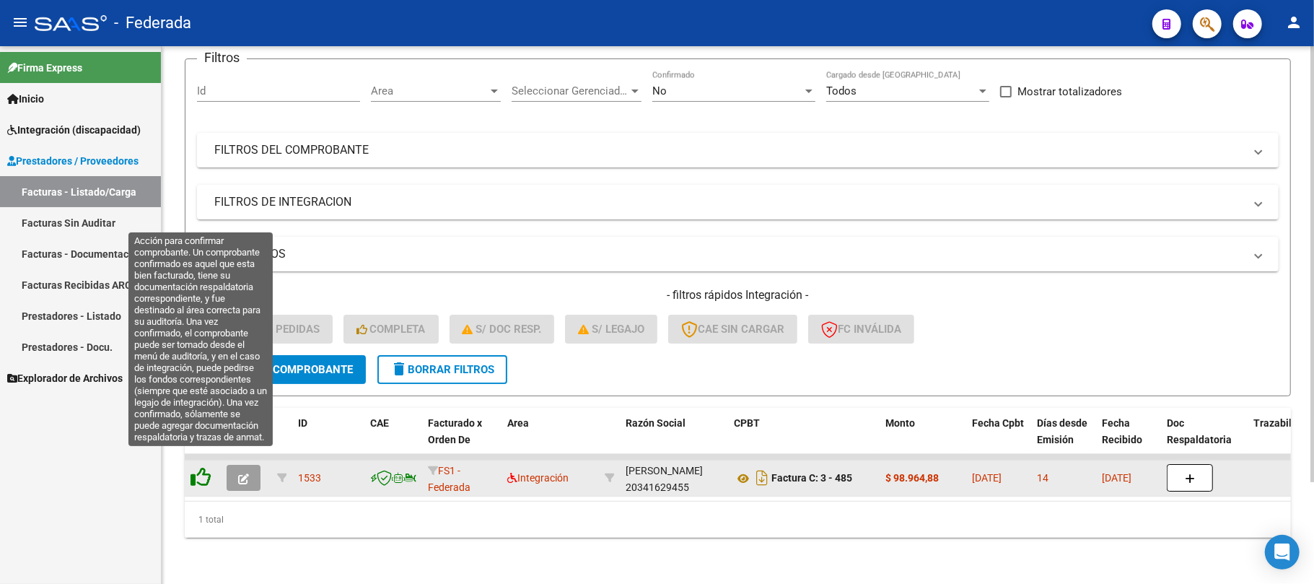
click at [205, 467] on icon at bounding box center [201, 477] width 20 height 20
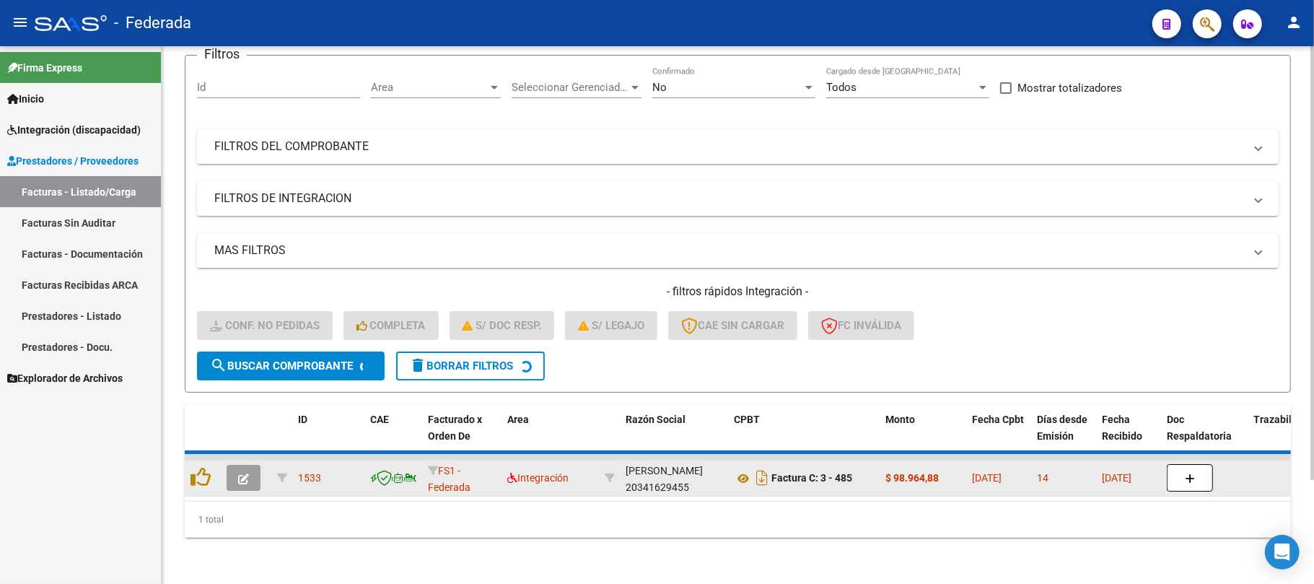
scroll to position [100, 0]
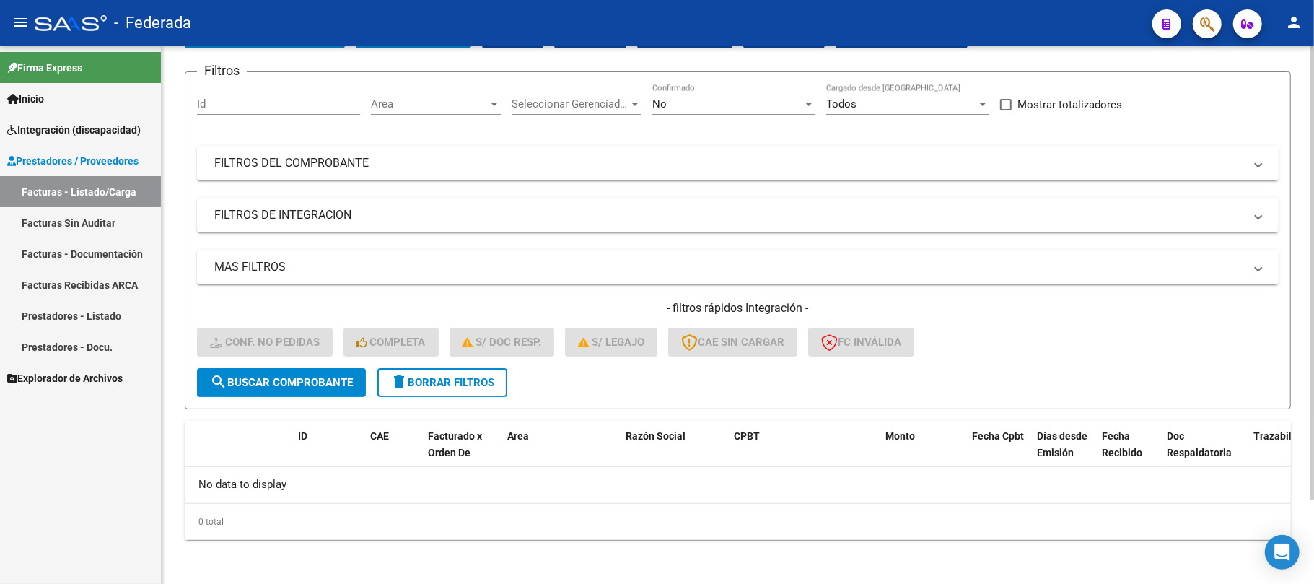
click at [406, 376] on mat-icon "delete" at bounding box center [399, 381] width 17 height 17
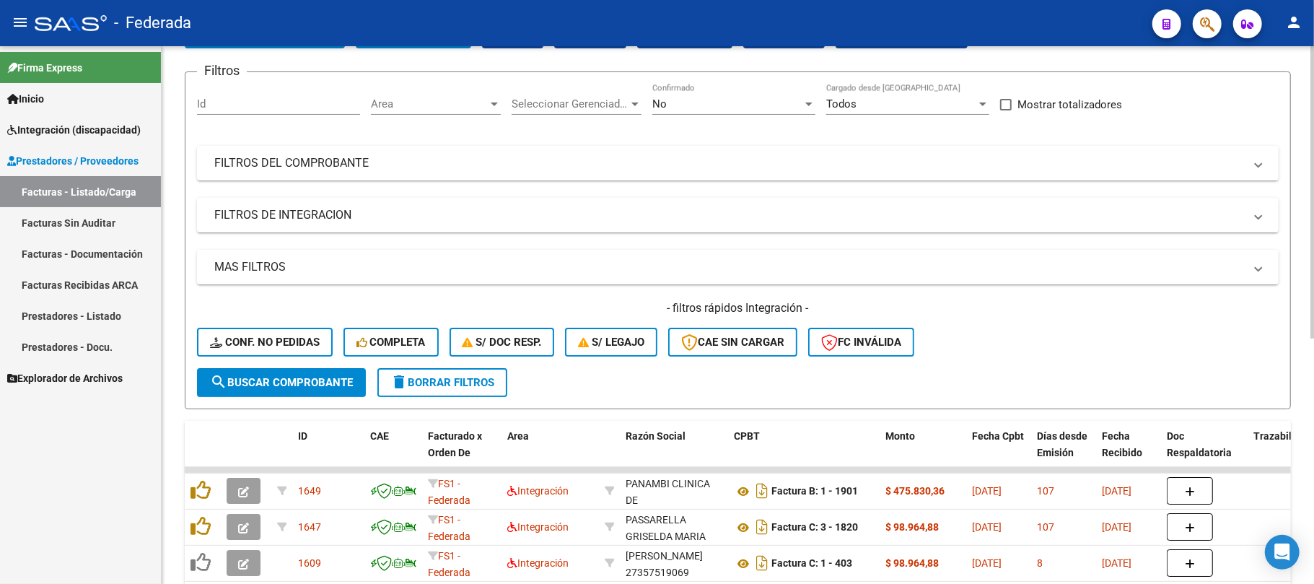
click at [263, 336] on span "Conf. no pedidas" at bounding box center [265, 342] width 110 height 13
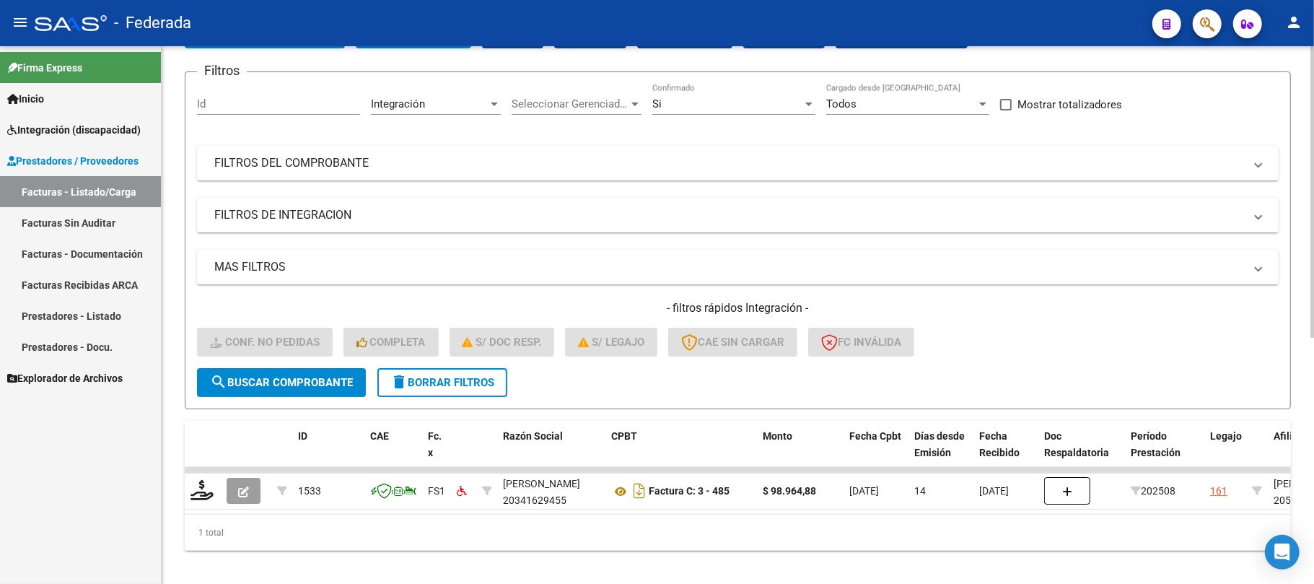
scroll to position [126, 0]
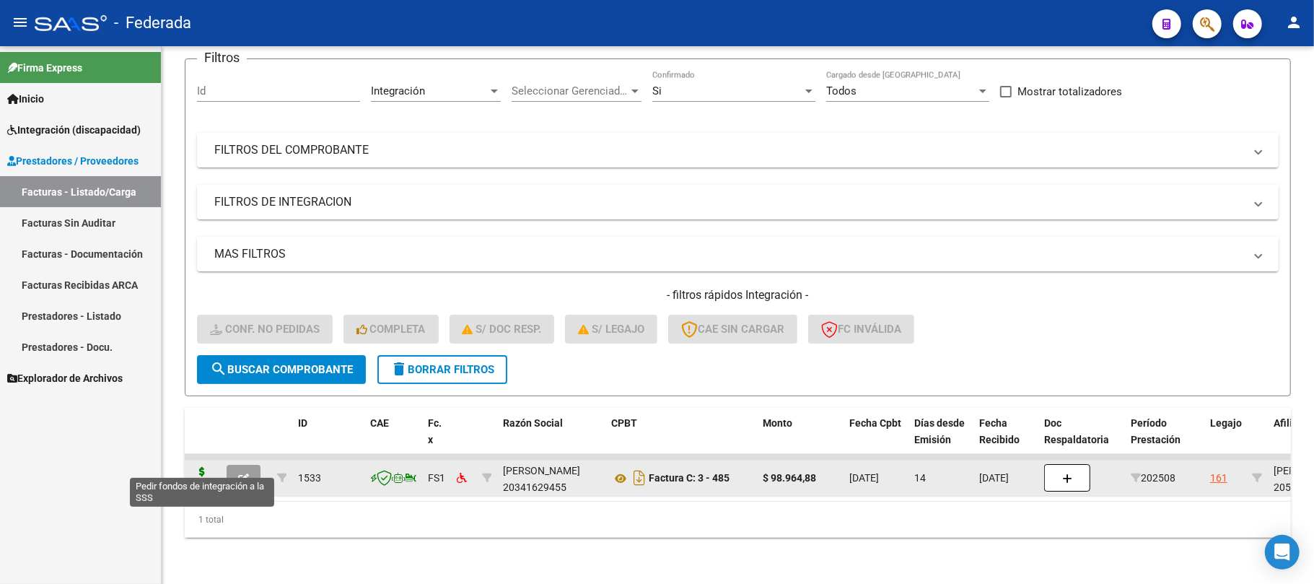
click at [209, 467] on icon at bounding box center [202, 477] width 23 height 20
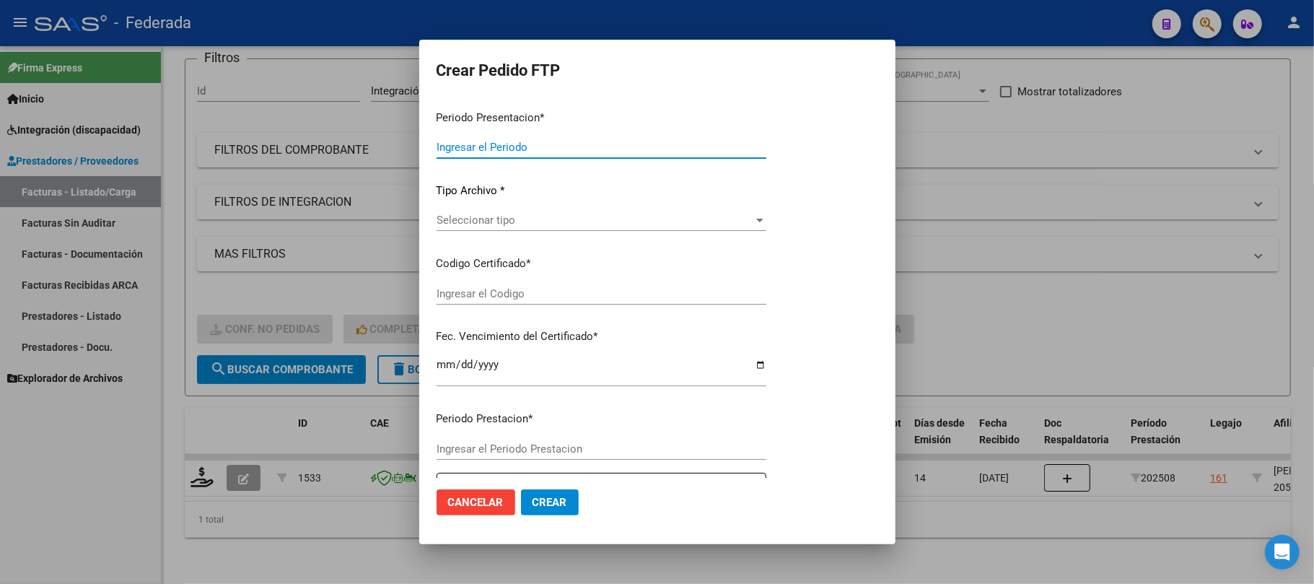
type input "202508"
type input "$ 98.964,88"
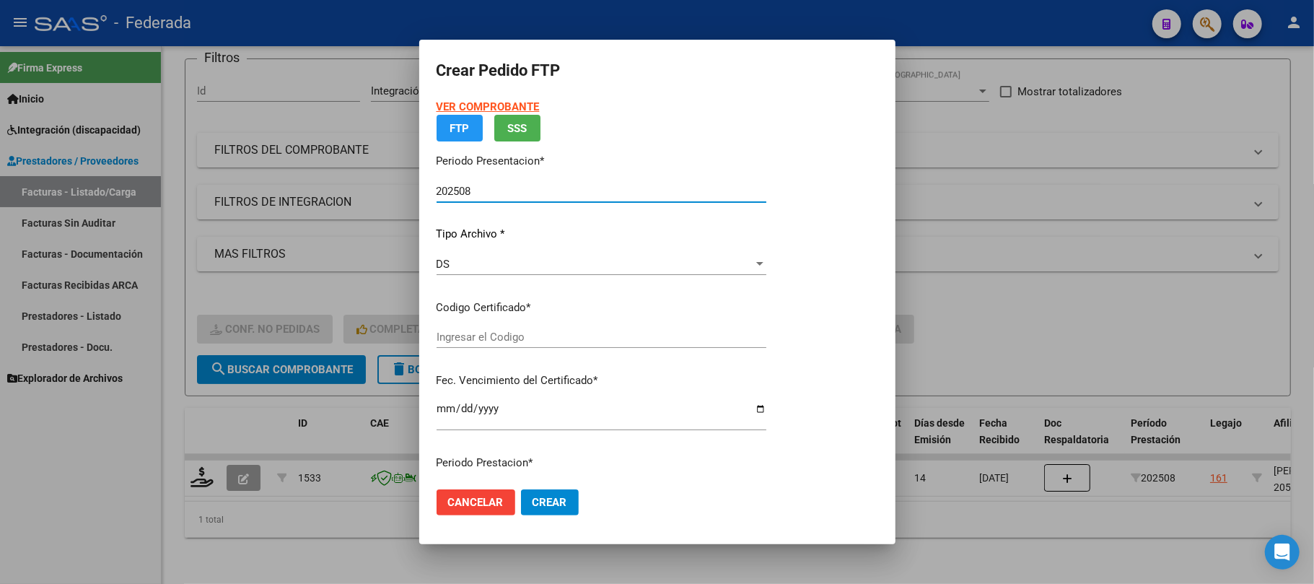
type input "ARG02000503529232023050220330502SFE10020"
type input "2033-05-02"
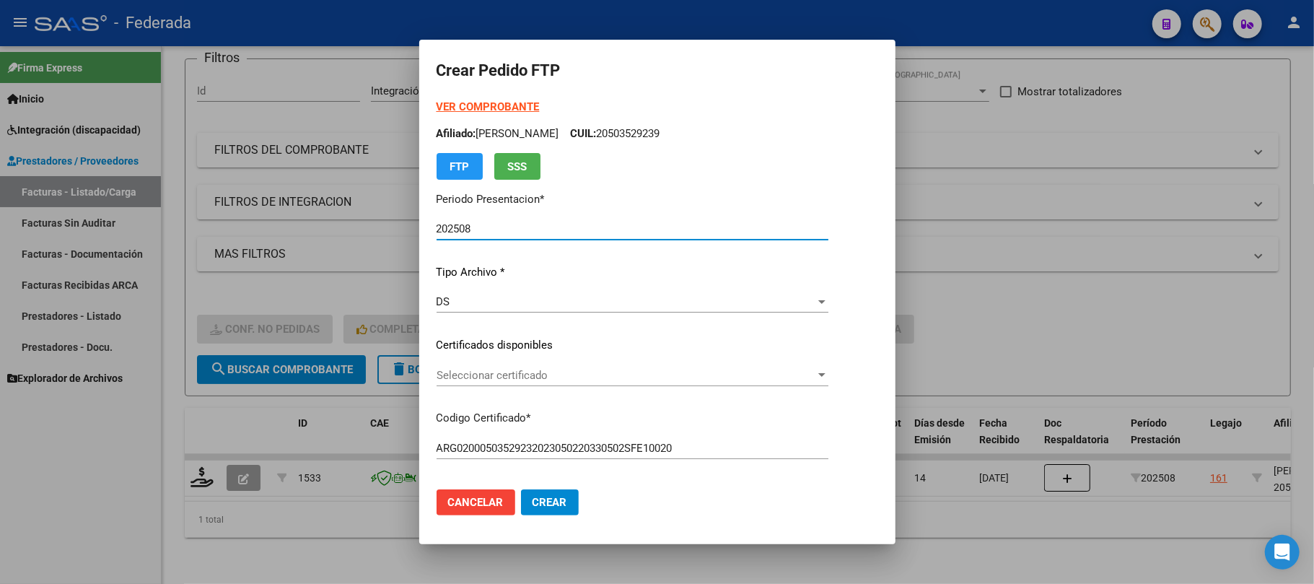
scroll to position [96, 0]
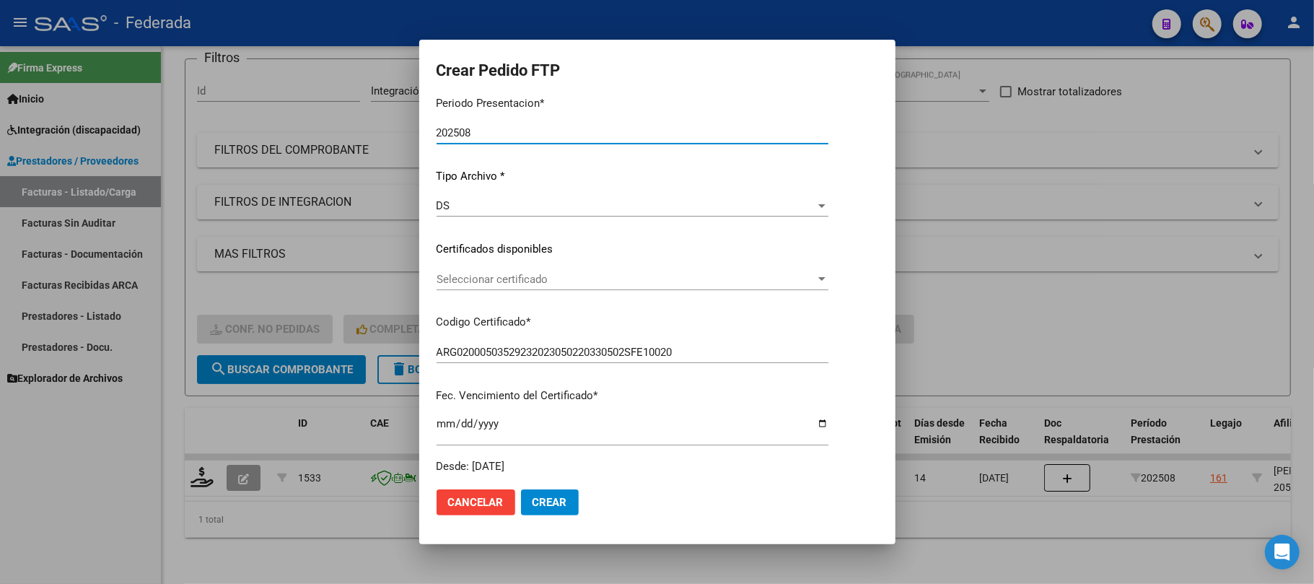
click at [515, 287] on div "Seleccionar certificado Seleccionar certificado" at bounding box center [633, 280] width 392 height 22
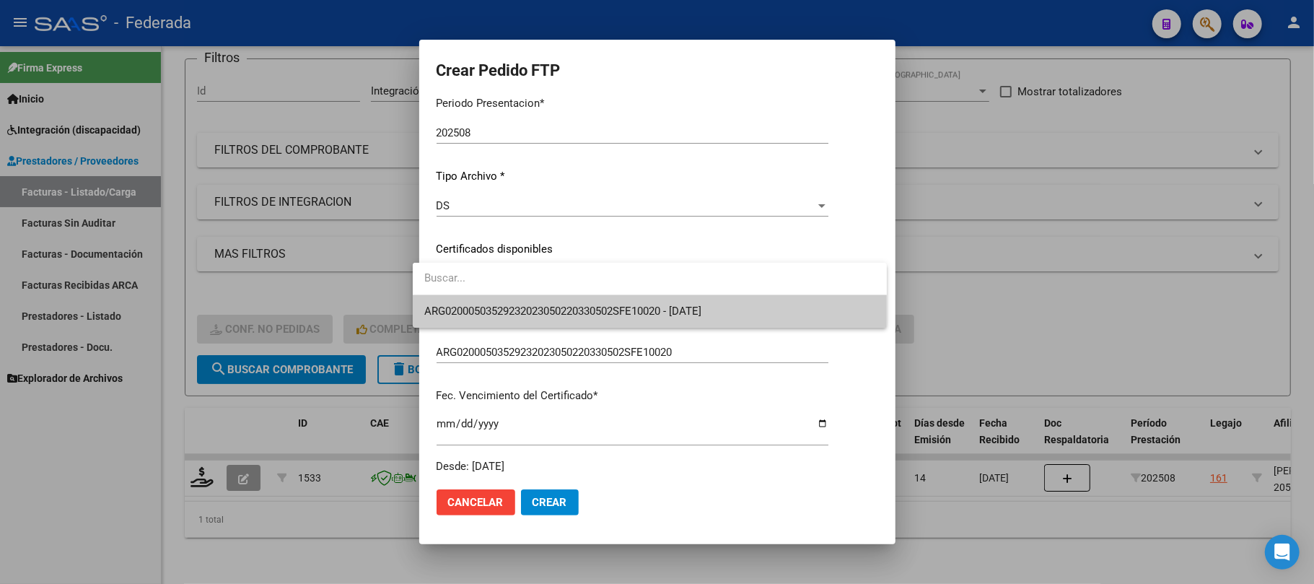
click at [501, 318] on span "ARG02000503529232023050220330502SFE10020 - 2033-05-02" at bounding box center [649, 311] width 451 height 32
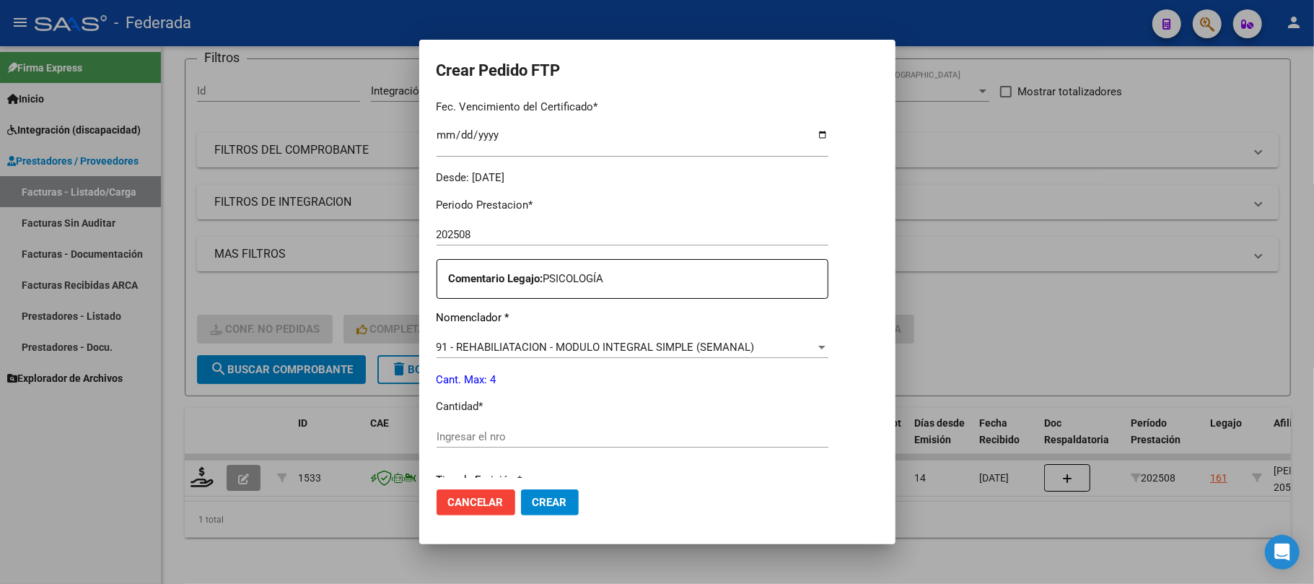
scroll to position [481, 0]
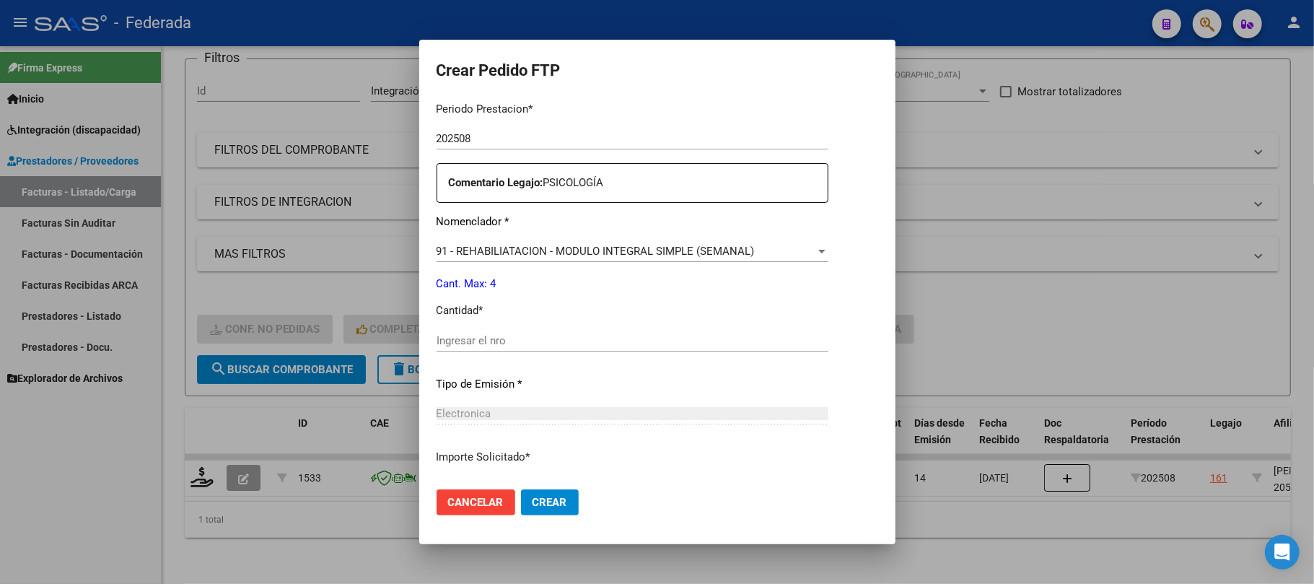
click at [486, 334] on input "Ingresar el nro" at bounding box center [633, 340] width 392 height 13
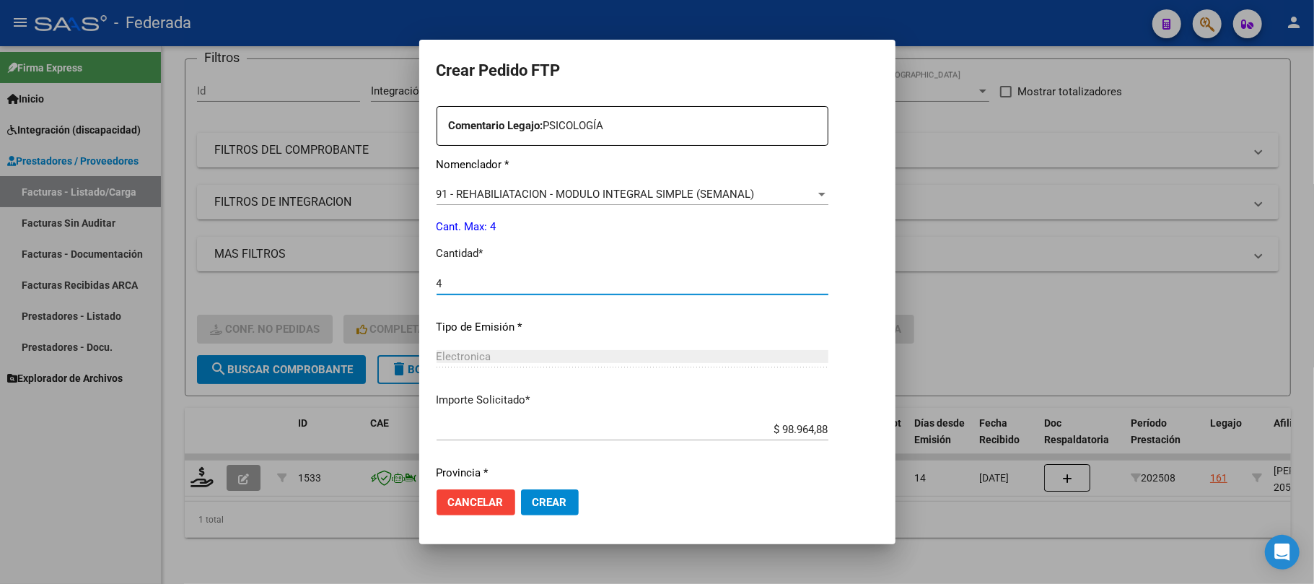
scroll to position [586, 0]
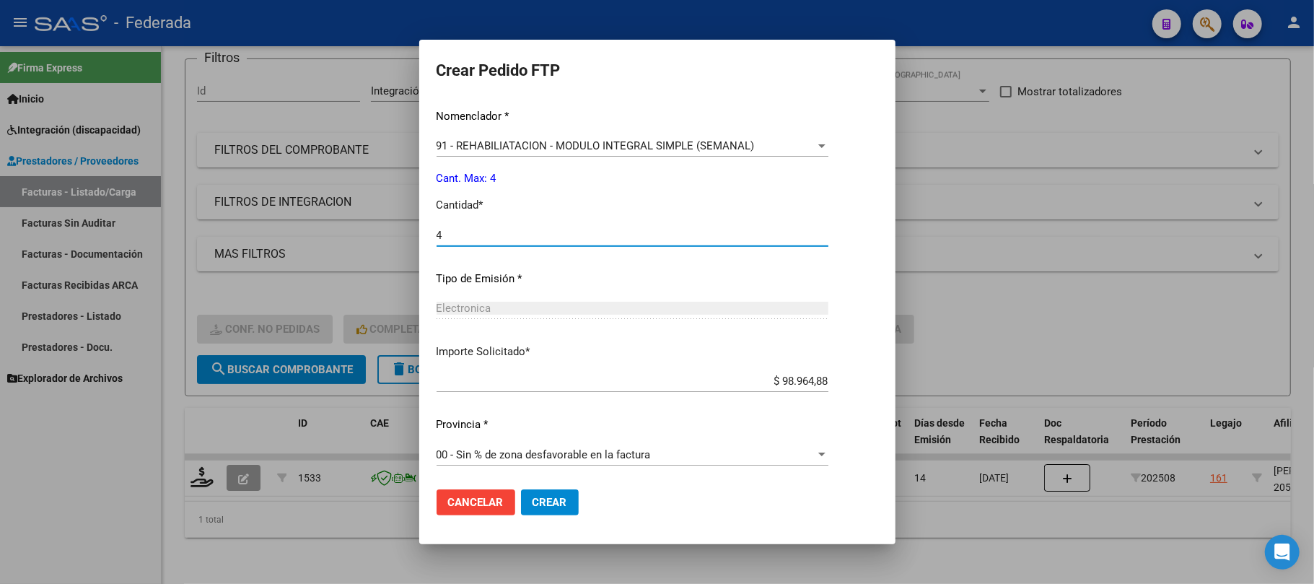
type input "4"
click at [535, 511] on button "Crear" at bounding box center [550, 502] width 58 height 26
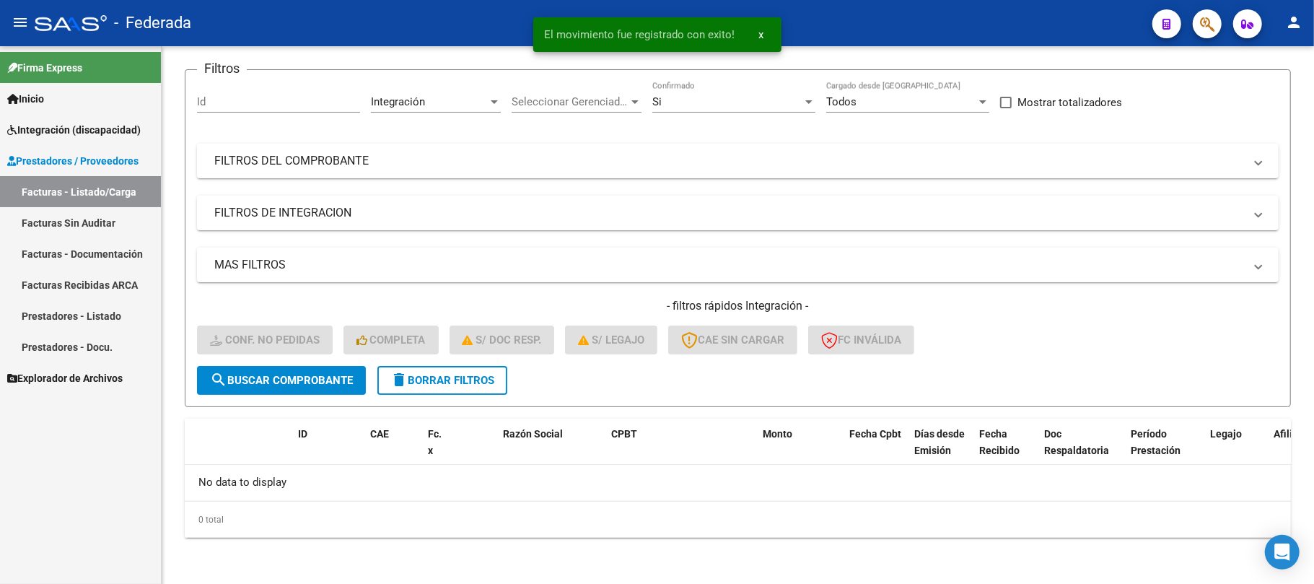
scroll to position [100, 0]
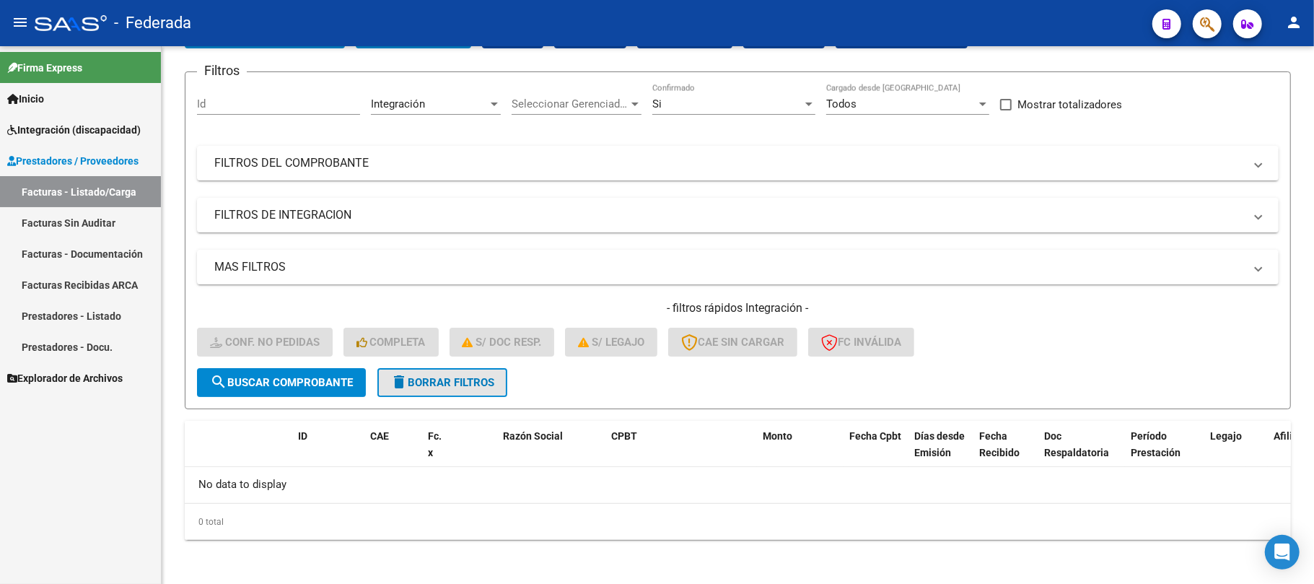
click at [463, 378] on span "delete Borrar Filtros" at bounding box center [443, 382] width 104 height 13
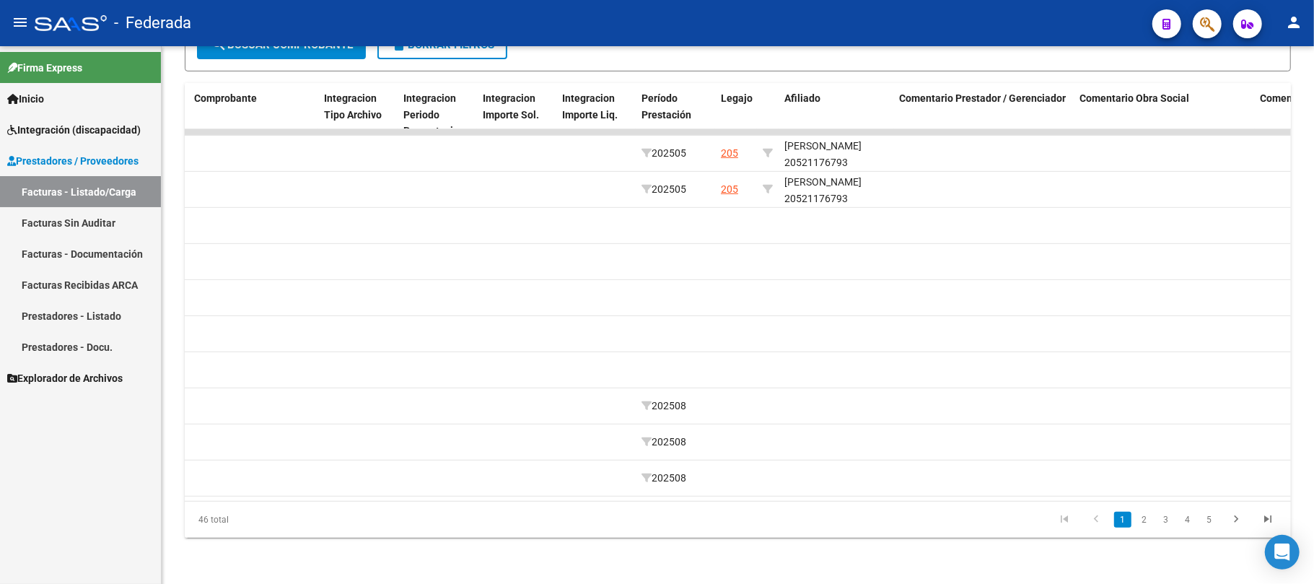
scroll to position [0, 1629]
click at [1147, 518] on link "2" at bounding box center [1144, 520] width 17 height 16
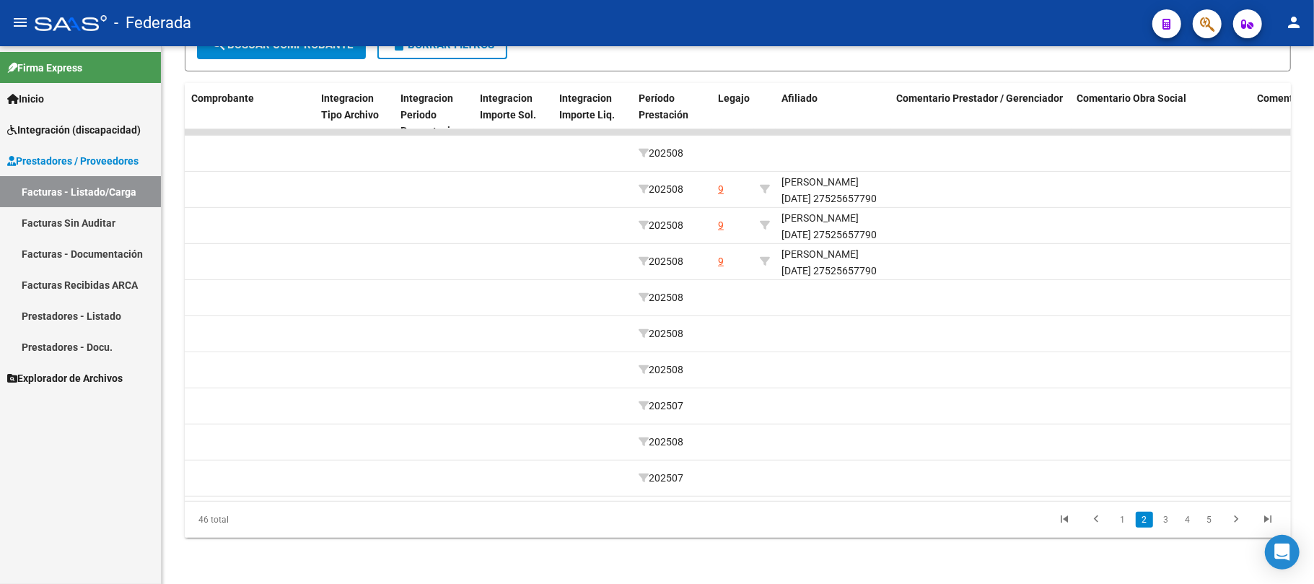
click at [1168, 517] on link "3" at bounding box center [1166, 520] width 17 height 16
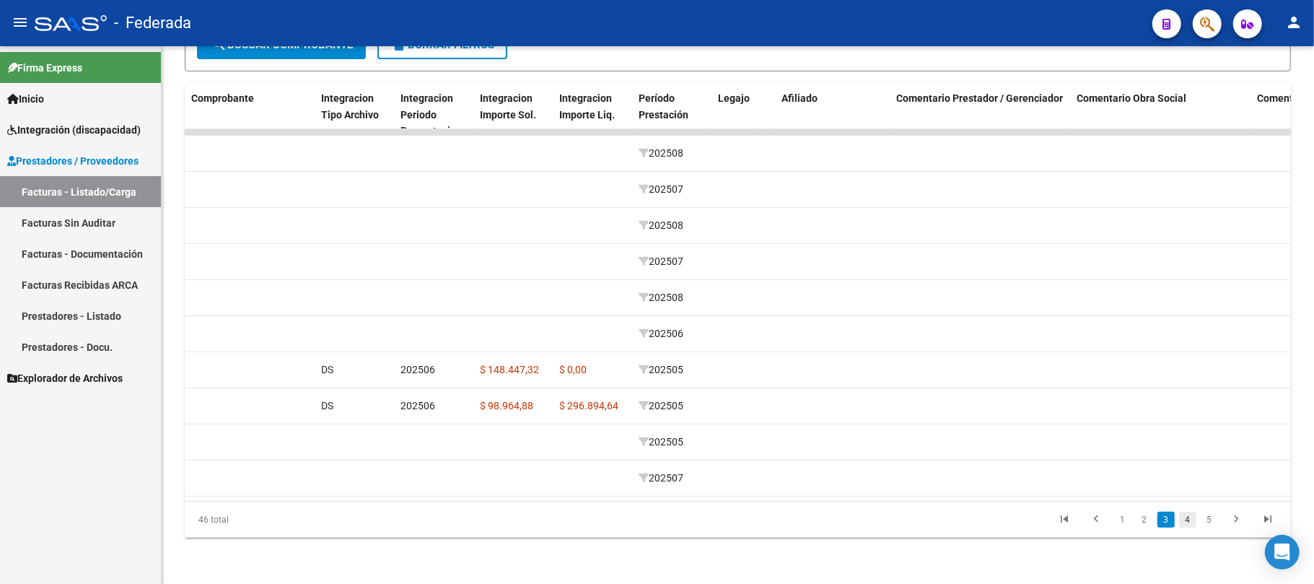
click at [1187, 520] on link "4" at bounding box center [1187, 520] width 17 height 16
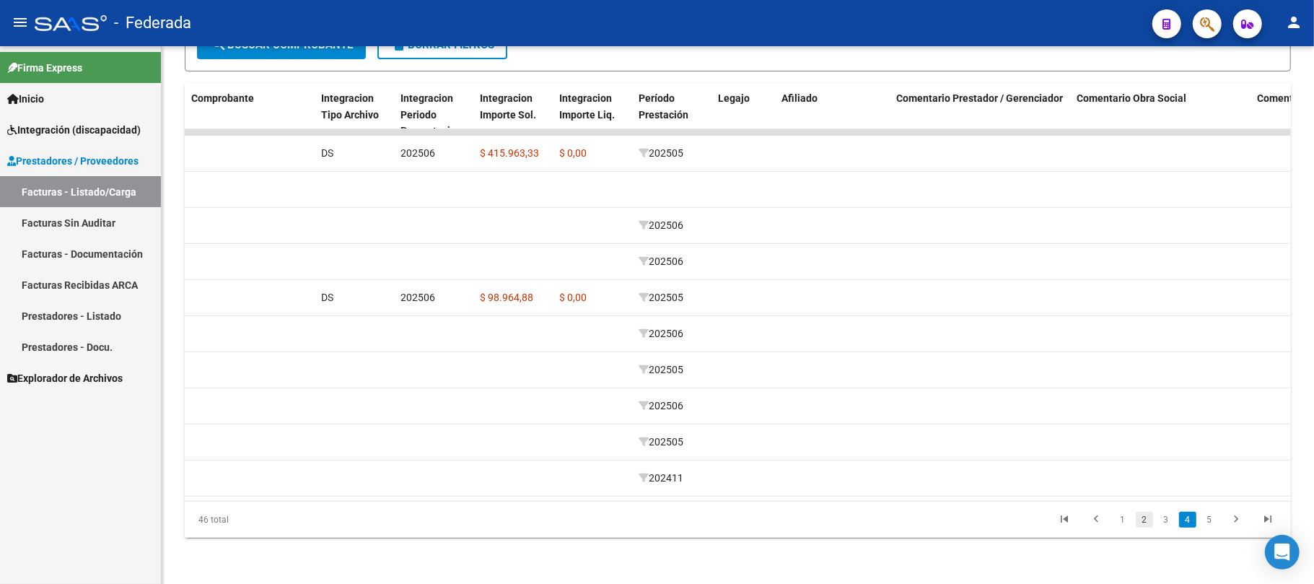
click at [1146, 524] on link "2" at bounding box center [1144, 520] width 17 height 16
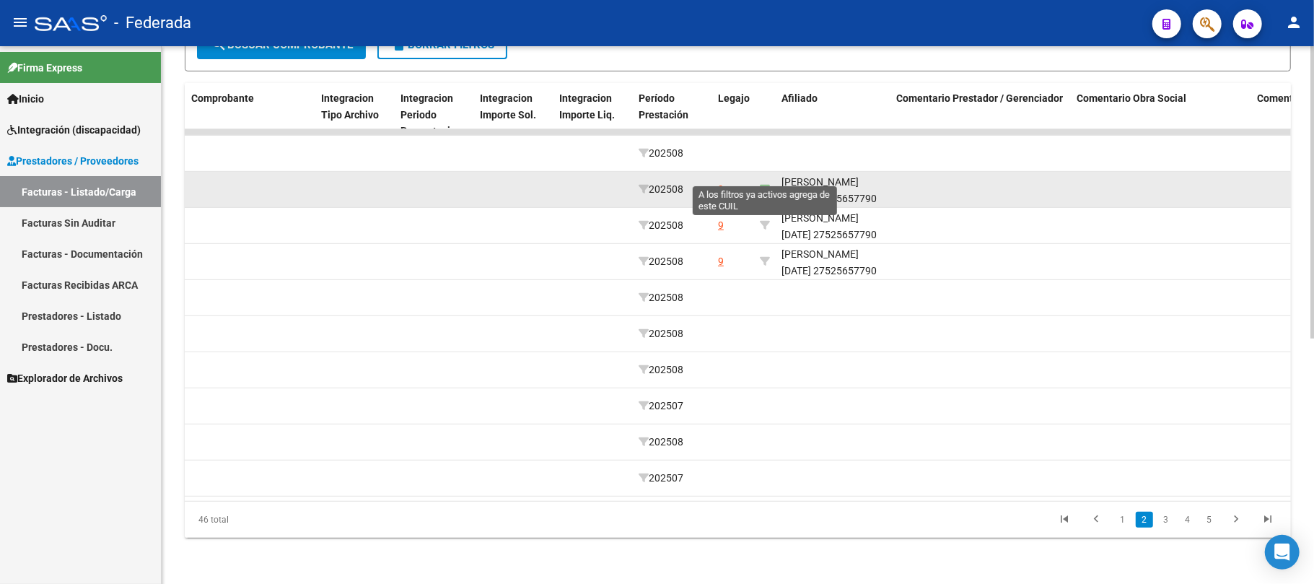
click at [762, 184] on icon at bounding box center [765, 189] width 10 height 10
type input "27525657790"
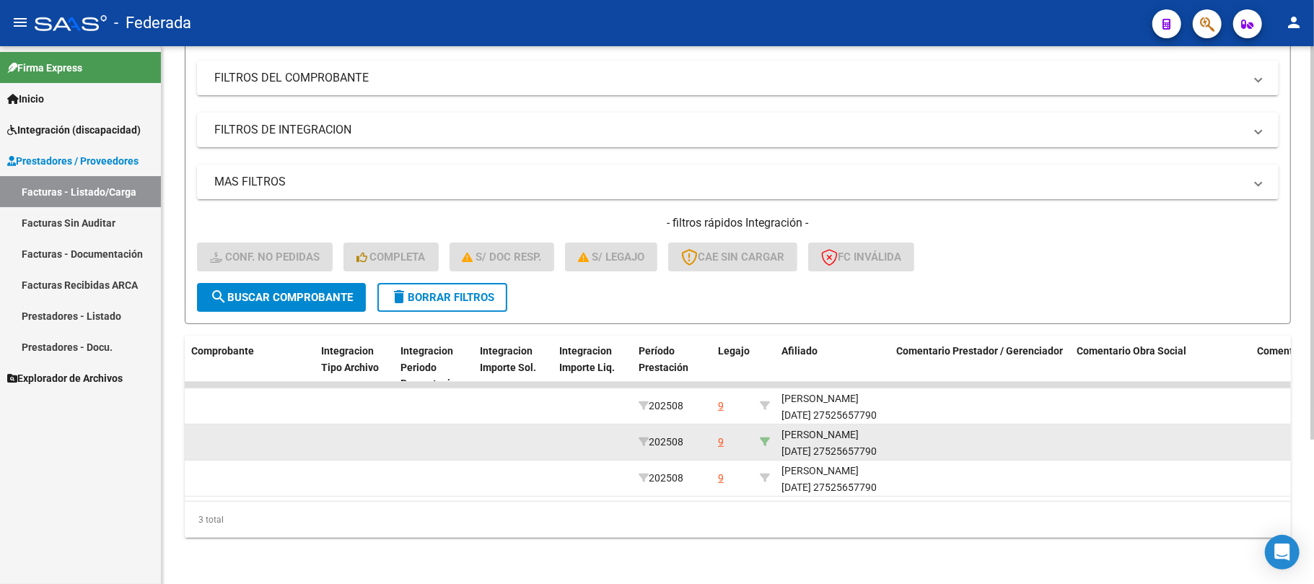
scroll to position [198, 0]
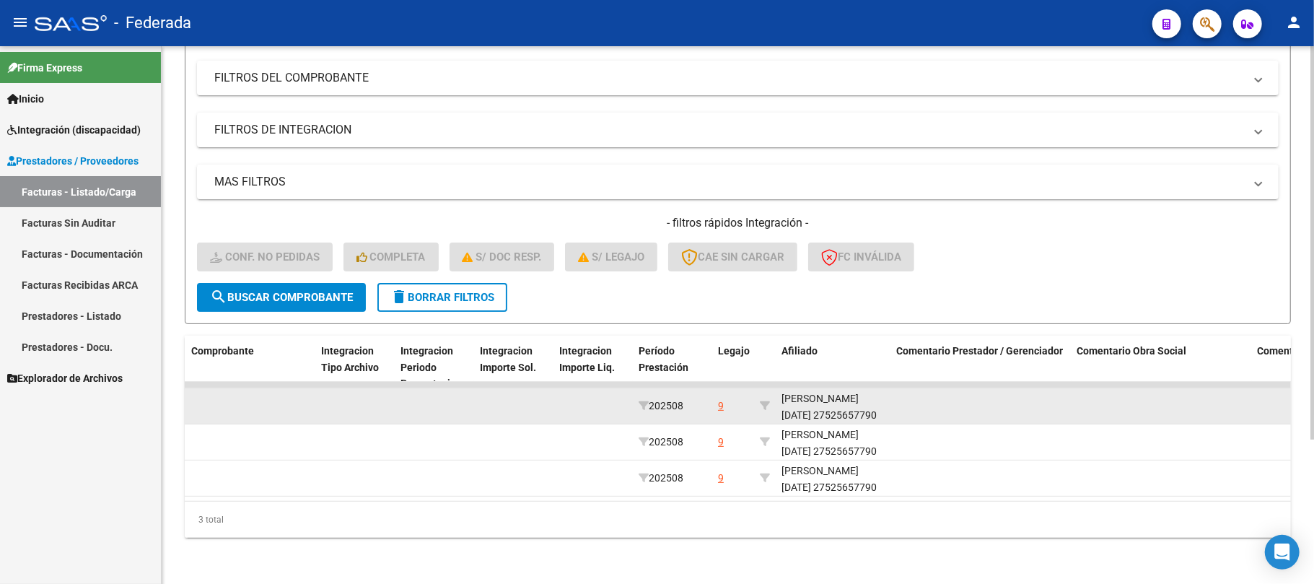
click at [806, 406] on div "ARDUSSO LUCIA 27525657790" at bounding box center [834, 407] width 104 height 33
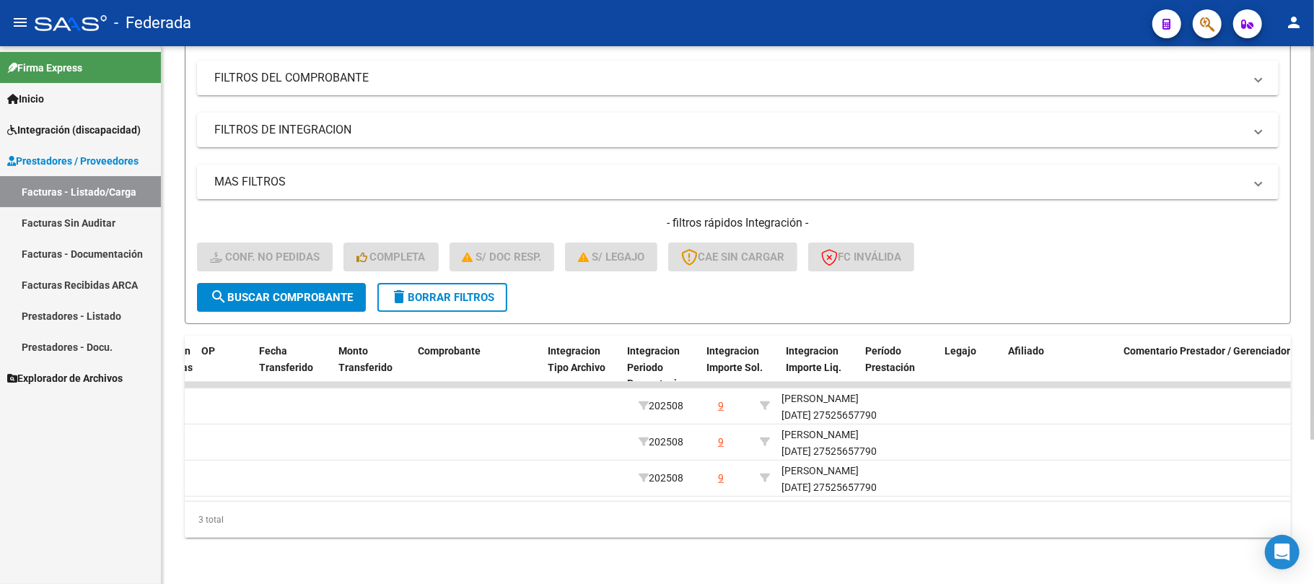
scroll to position [0, 0]
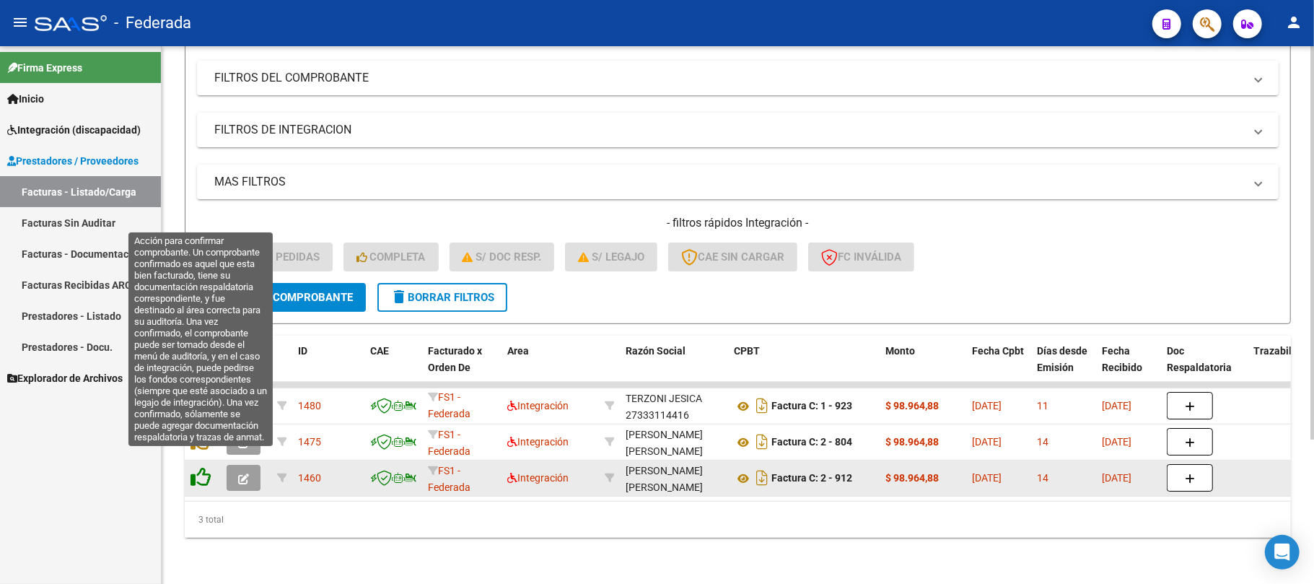
click at [209, 467] on icon at bounding box center [201, 477] width 20 height 20
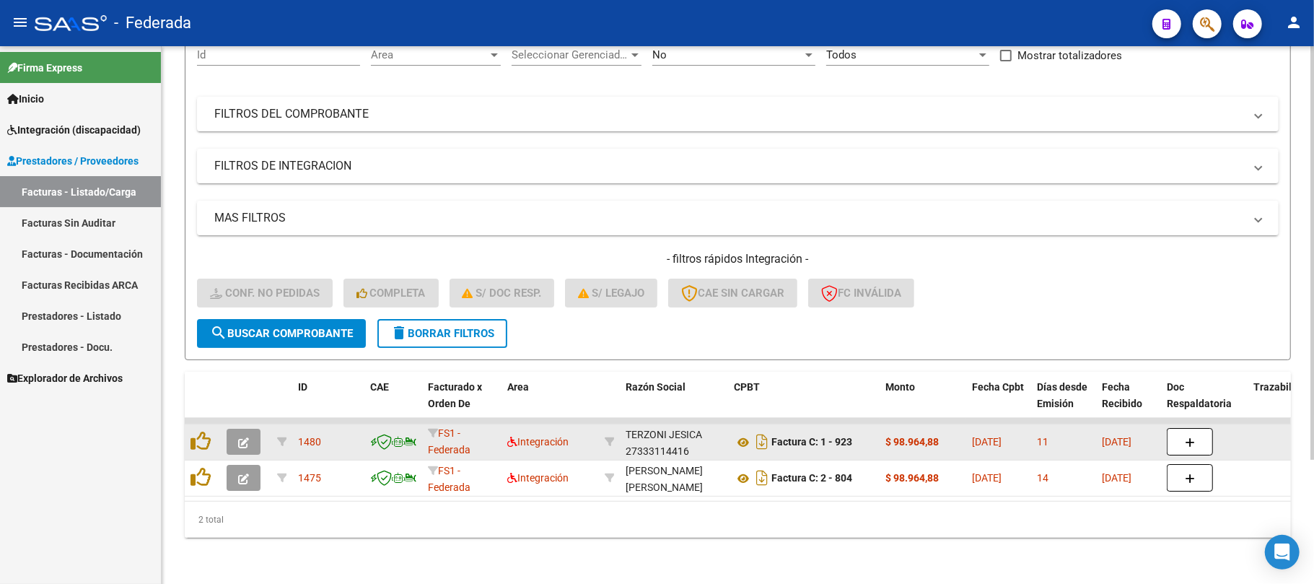
scroll to position [162, 0]
click at [203, 440] on datatable-body-cell at bounding box center [203, 441] width 36 height 35
click at [201, 431] on icon at bounding box center [201, 441] width 20 height 20
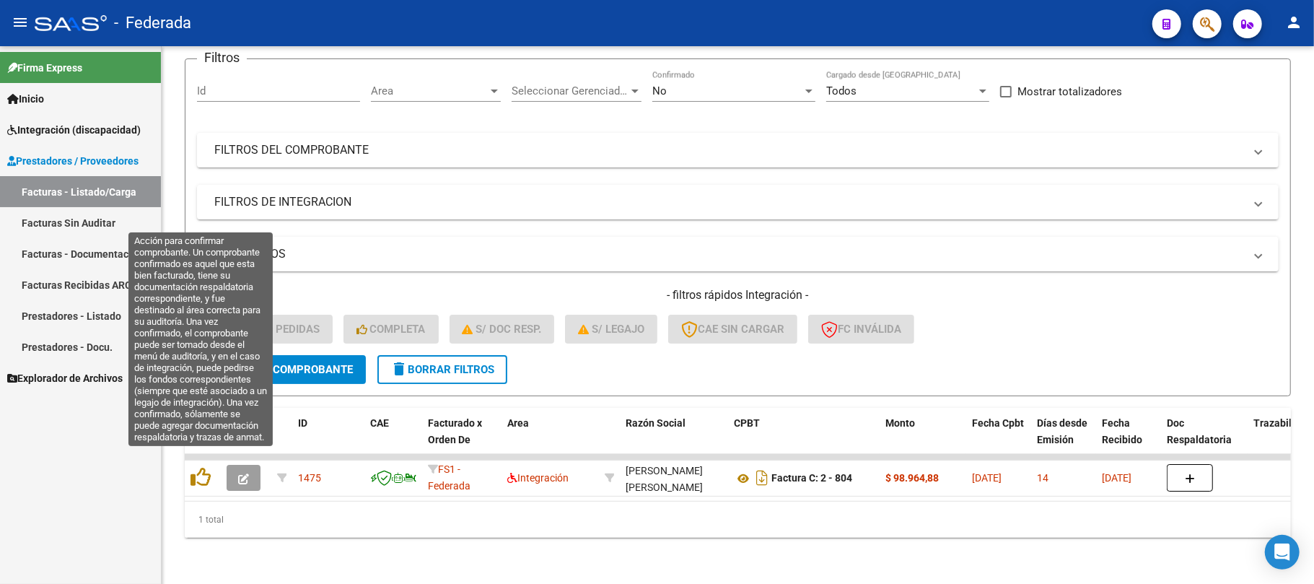
click at [199, 467] on icon at bounding box center [201, 477] width 20 height 20
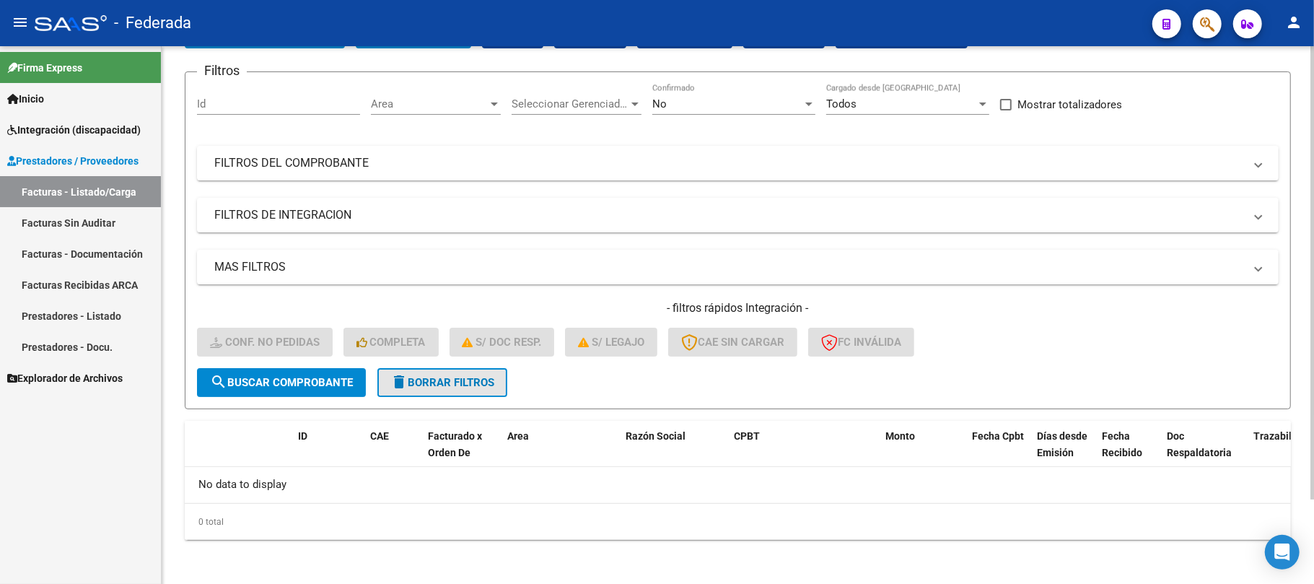
click at [411, 384] on span "delete Borrar Filtros" at bounding box center [443, 382] width 104 height 13
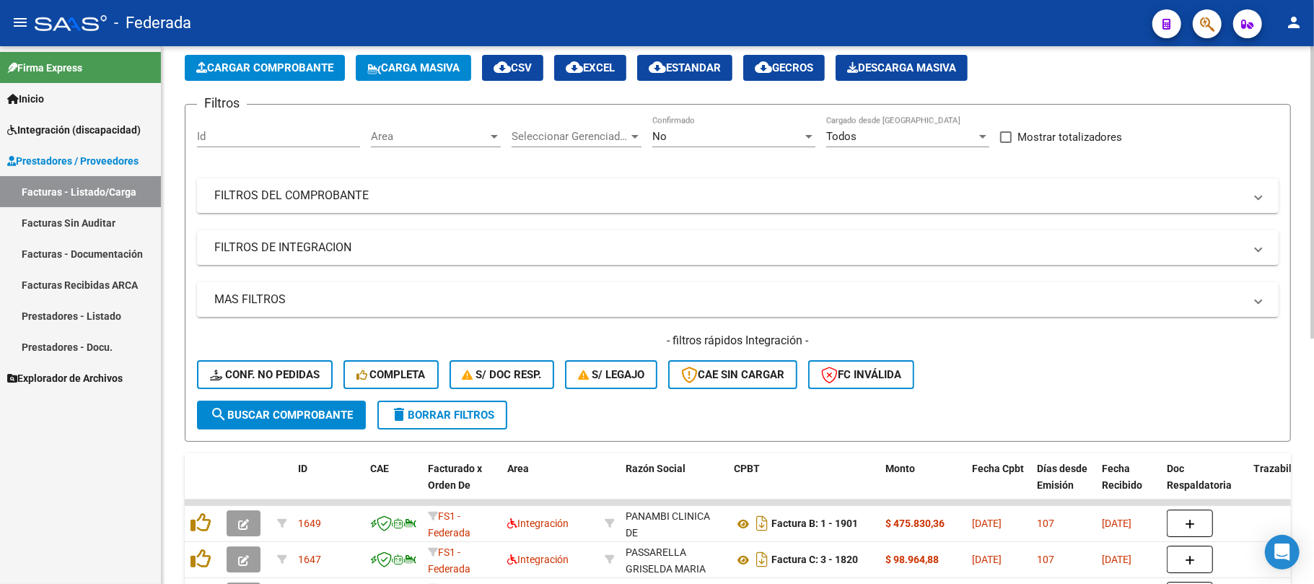
scroll to position [100, 0]
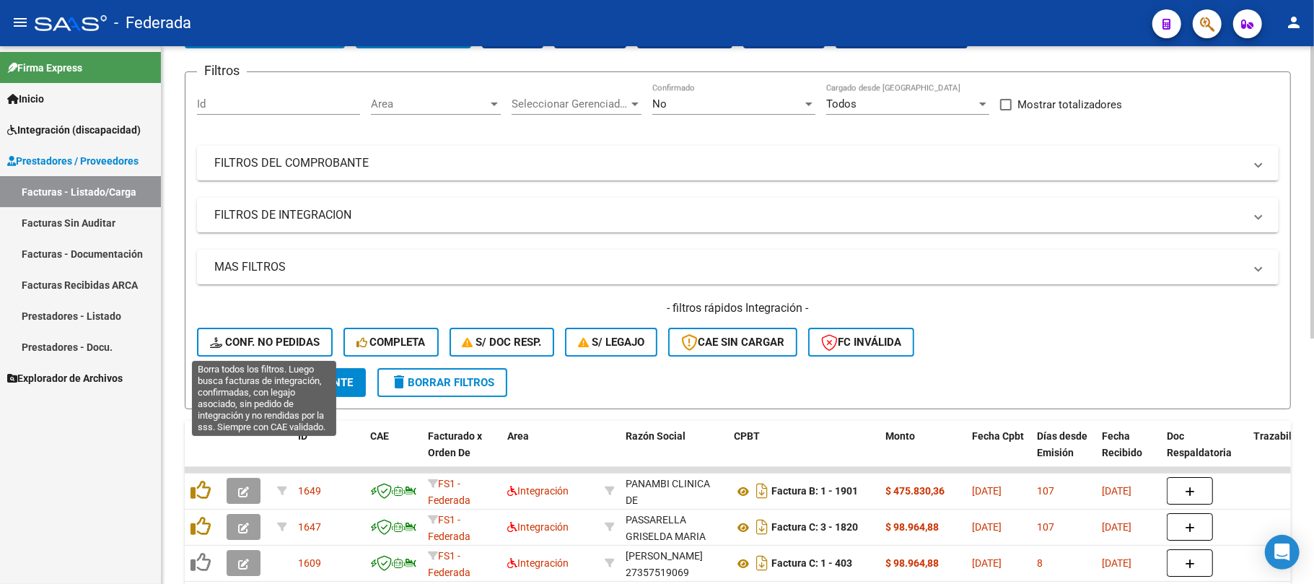
click at [301, 339] on span "Conf. no pedidas" at bounding box center [265, 342] width 110 height 13
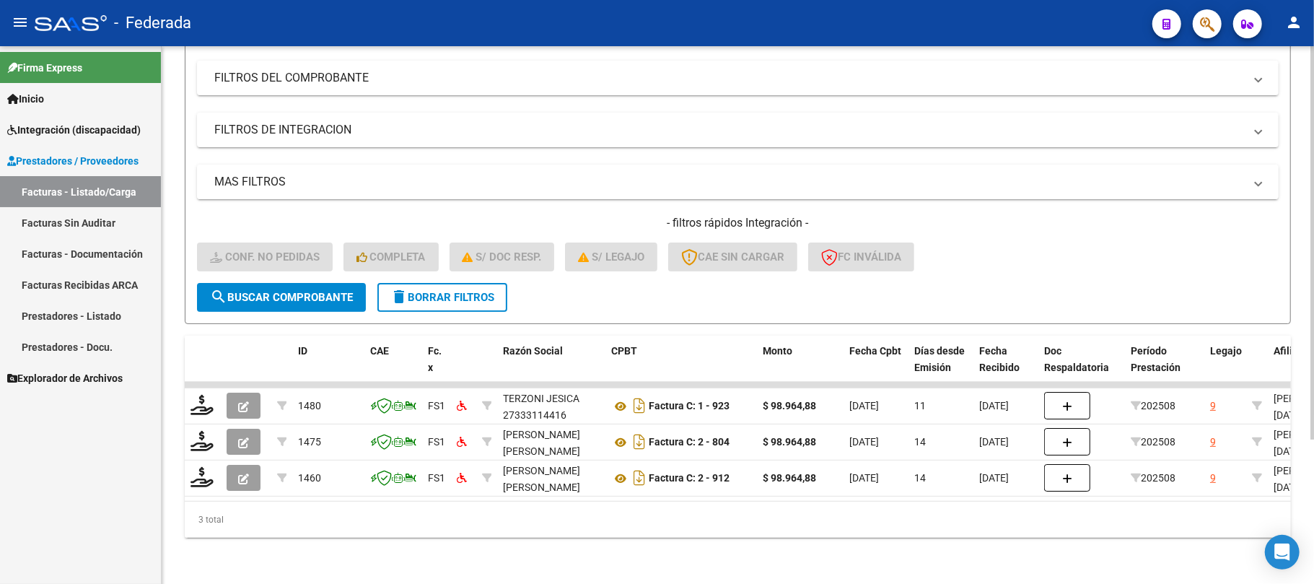
scroll to position [198, 0]
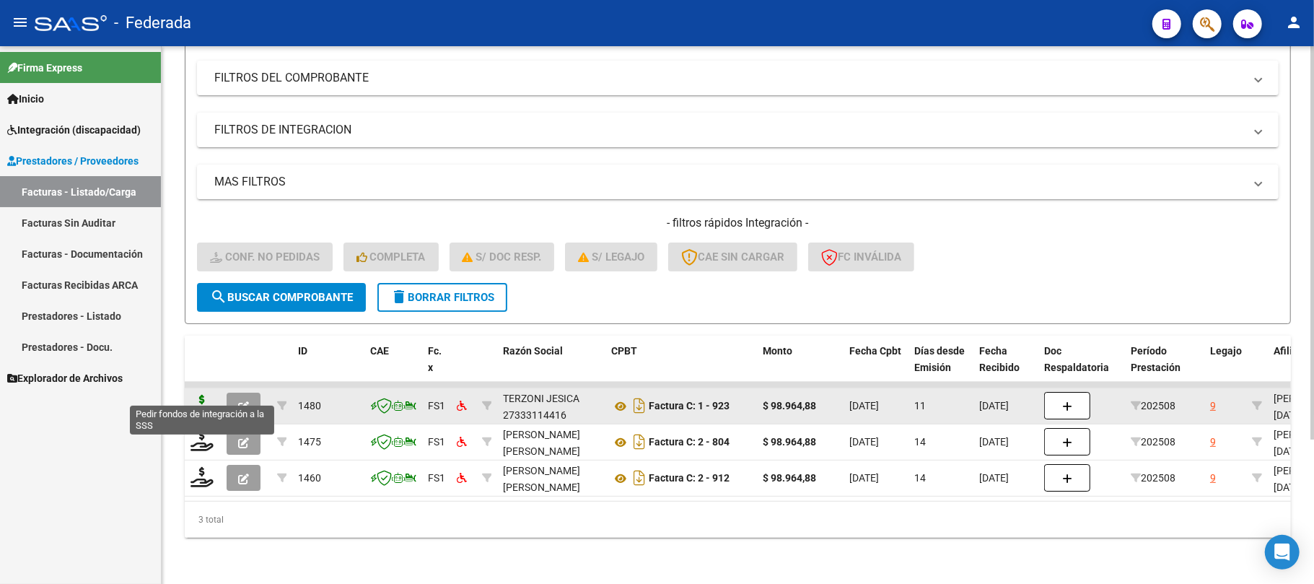
click at [205, 399] on icon at bounding box center [202, 405] width 23 height 20
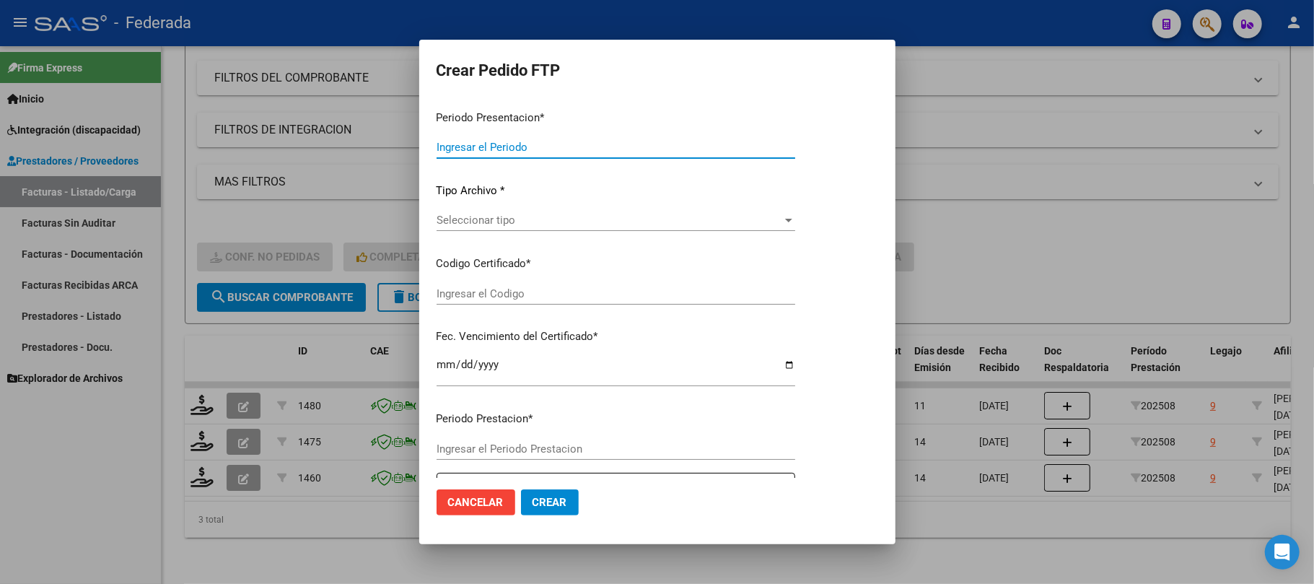
type input "202508"
type input "$ 98.964,88"
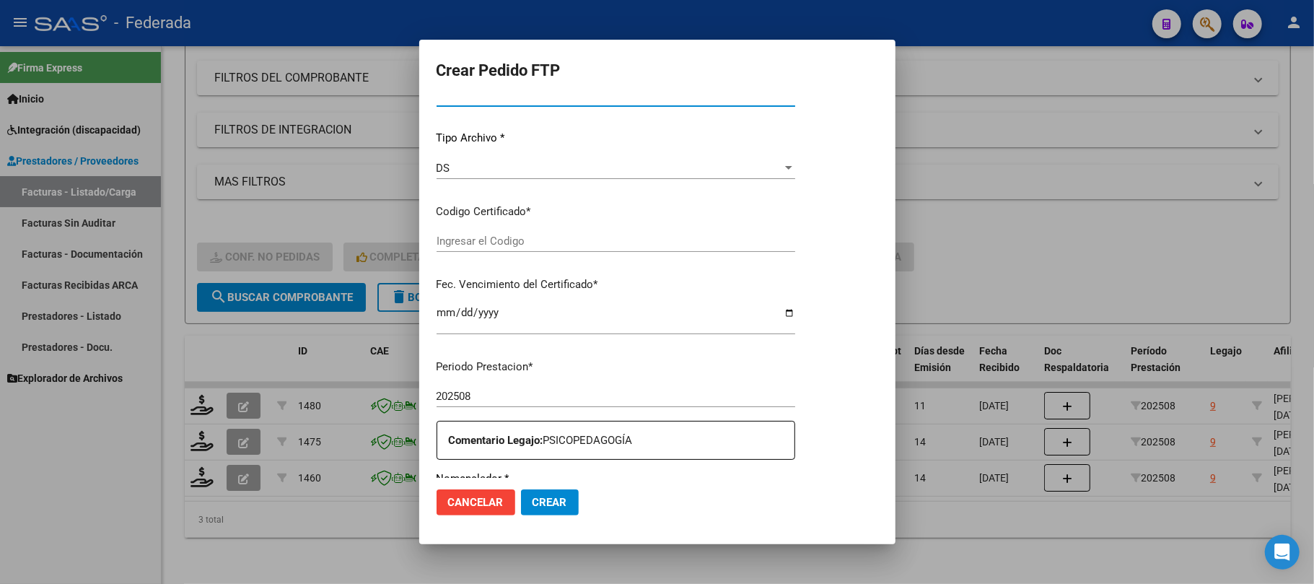
type input "ARG01000525657792023052420330524SAN214"
type input "2033-05-24"
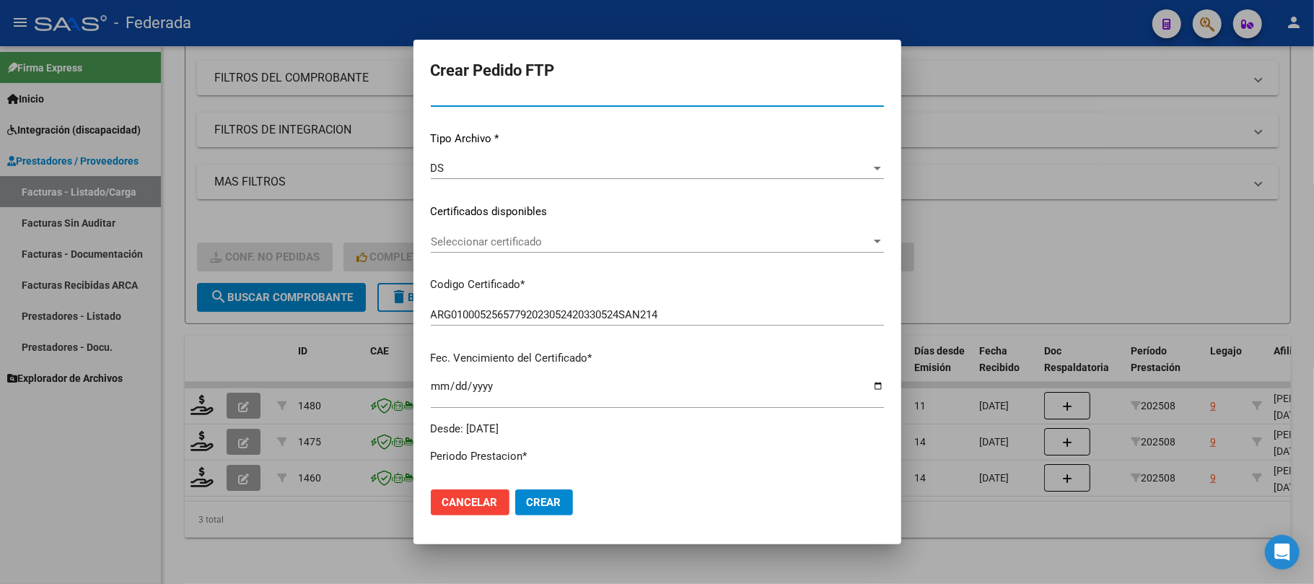
click at [492, 238] on span "Seleccionar certificado" at bounding box center [651, 241] width 440 height 13
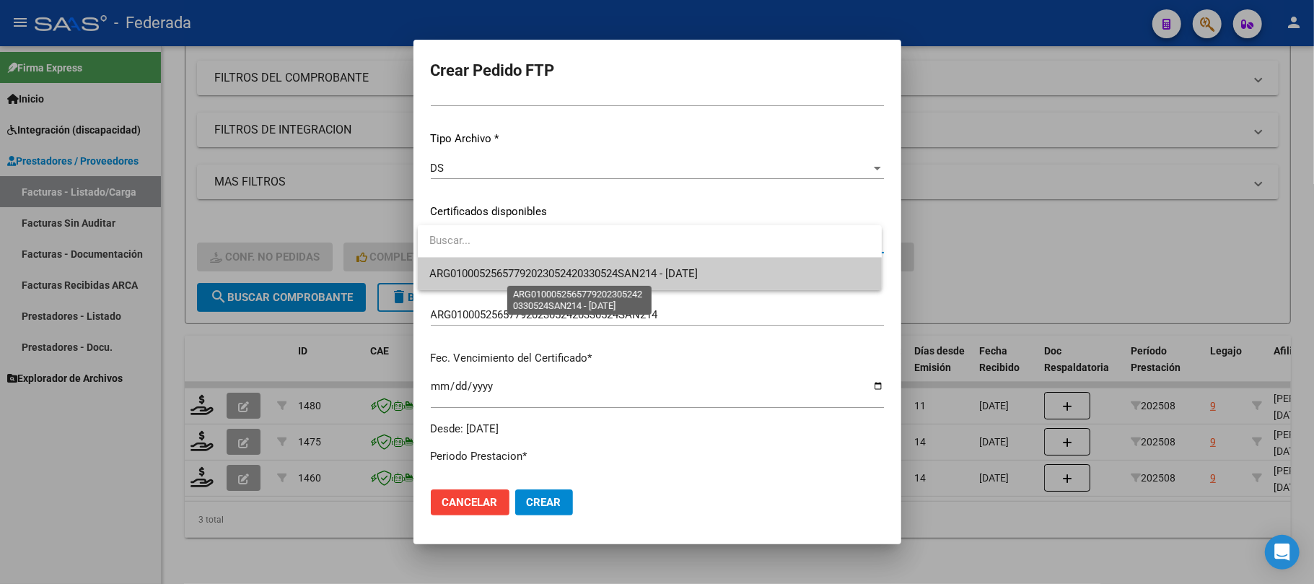
click at [485, 272] on span "ARG01000525657792023052420330524SAN214 - 2033-05-24" at bounding box center [563, 273] width 269 height 13
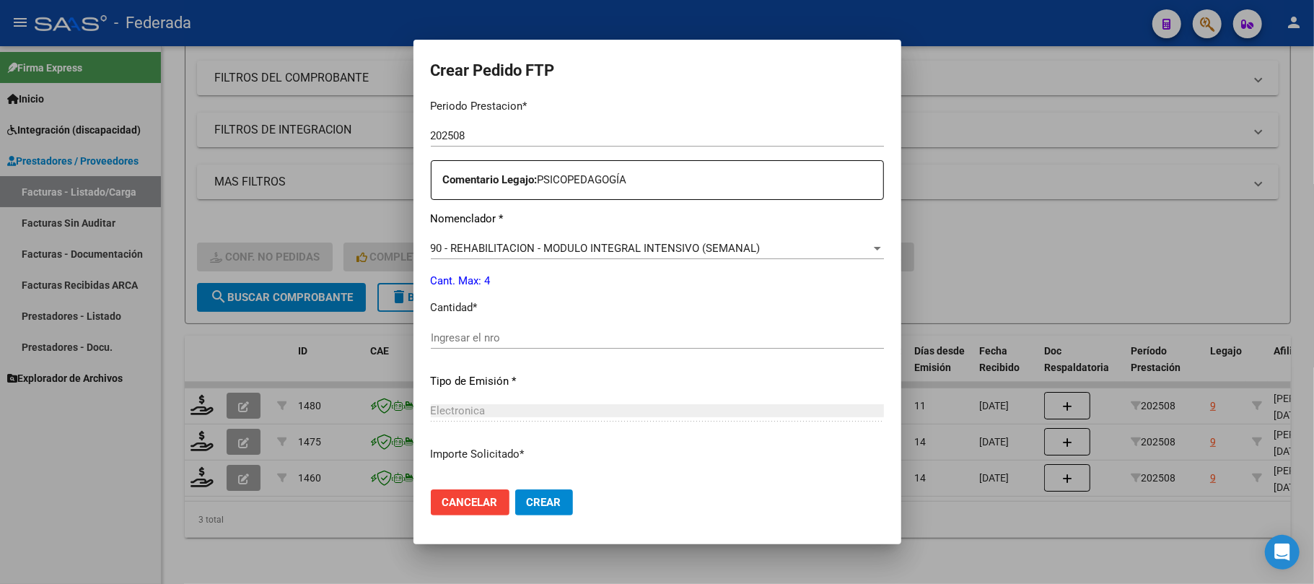
scroll to position [518, 0]
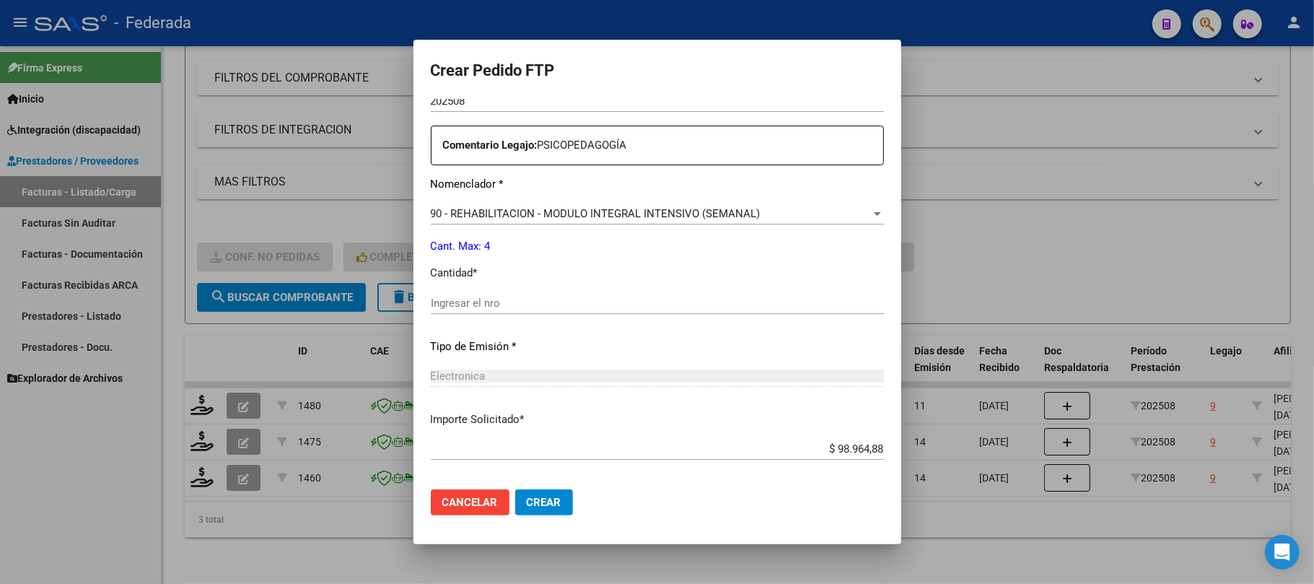
click at [476, 312] on div "Ingresar el nro" at bounding box center [657, 303] width 453 height 22
type input "4"
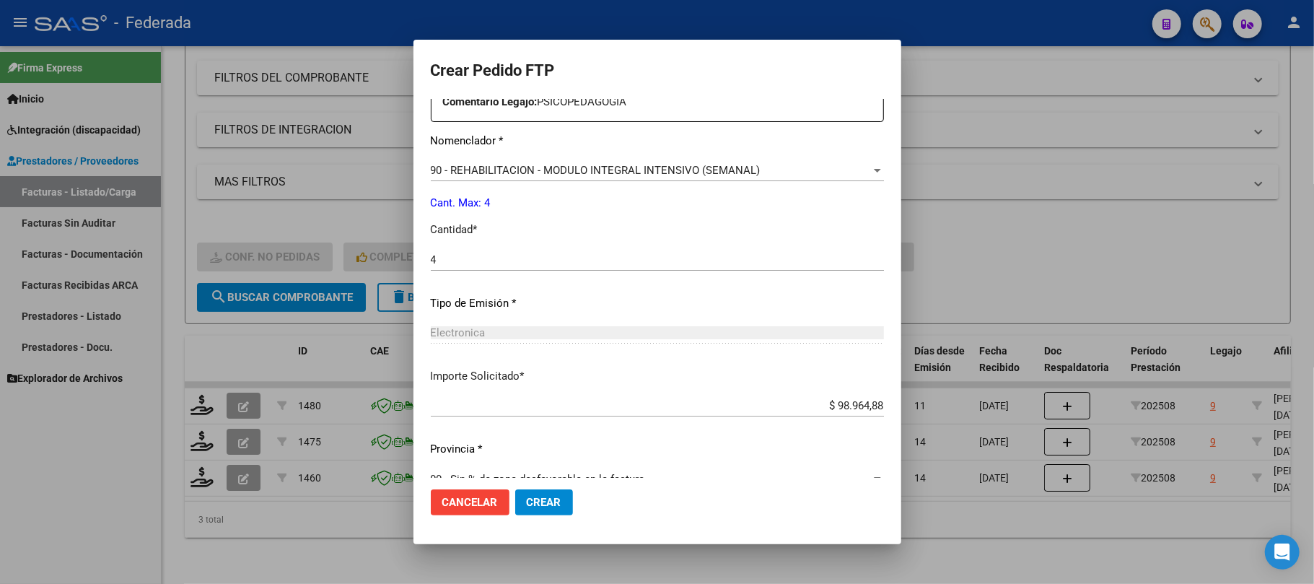
scroll to position [586, 0]
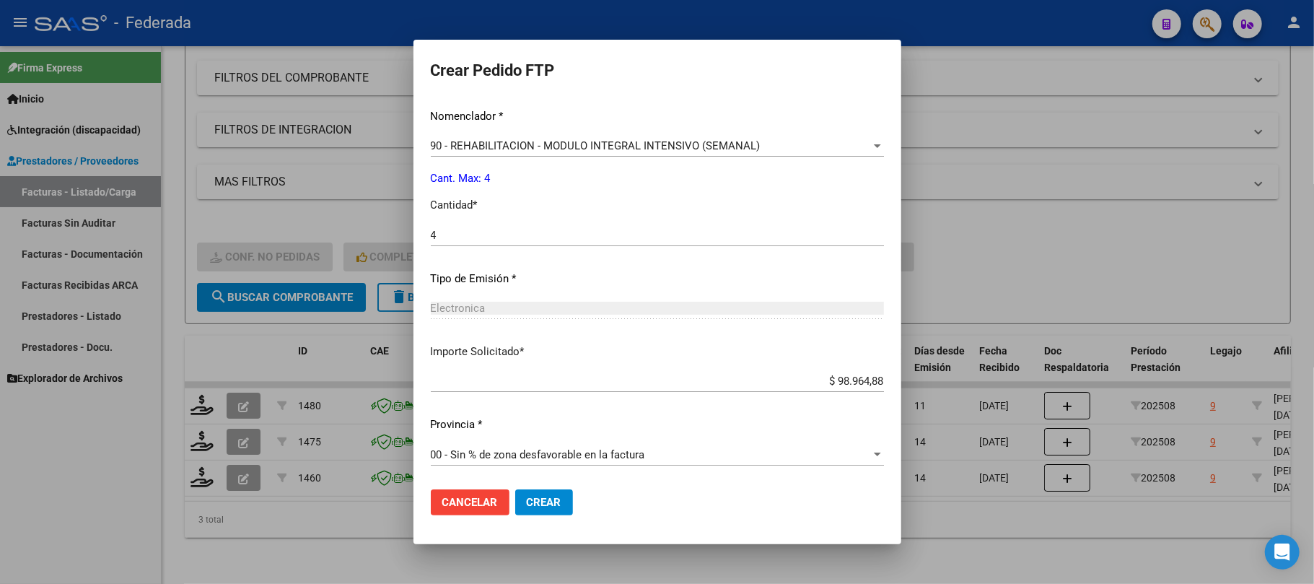
click at [546, 501] on span "Crear" at bounding box center [544, 502] width 35 height 13
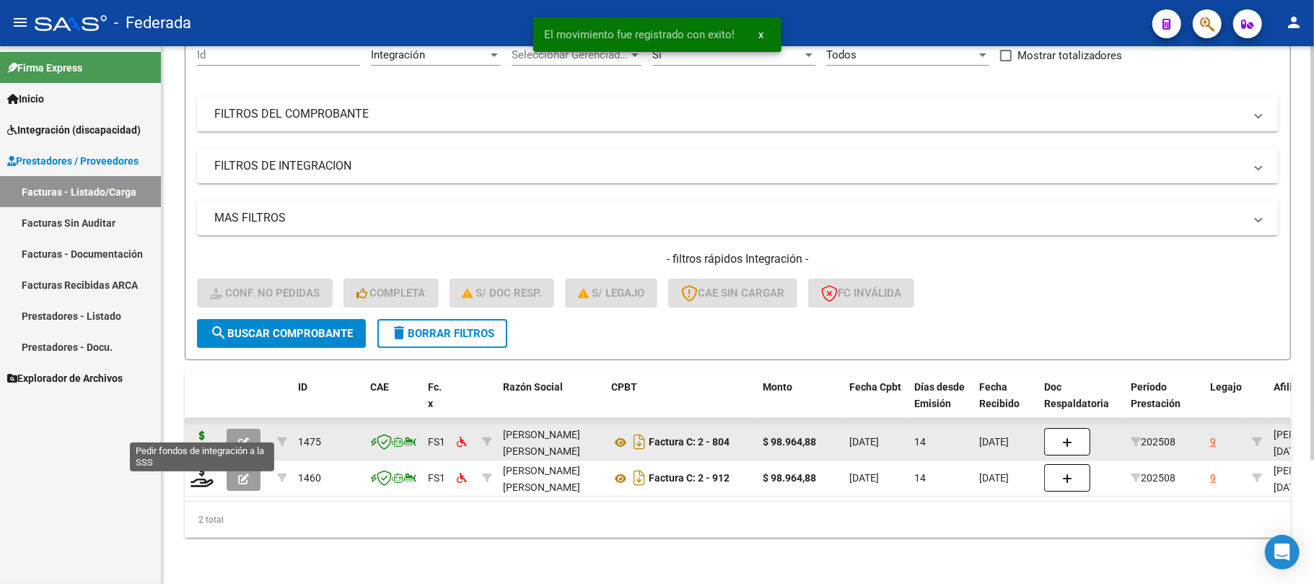
scroll to position [162, 0]
click at [201, 434] on icon at bounding box center [202, 441] width 23 height 20
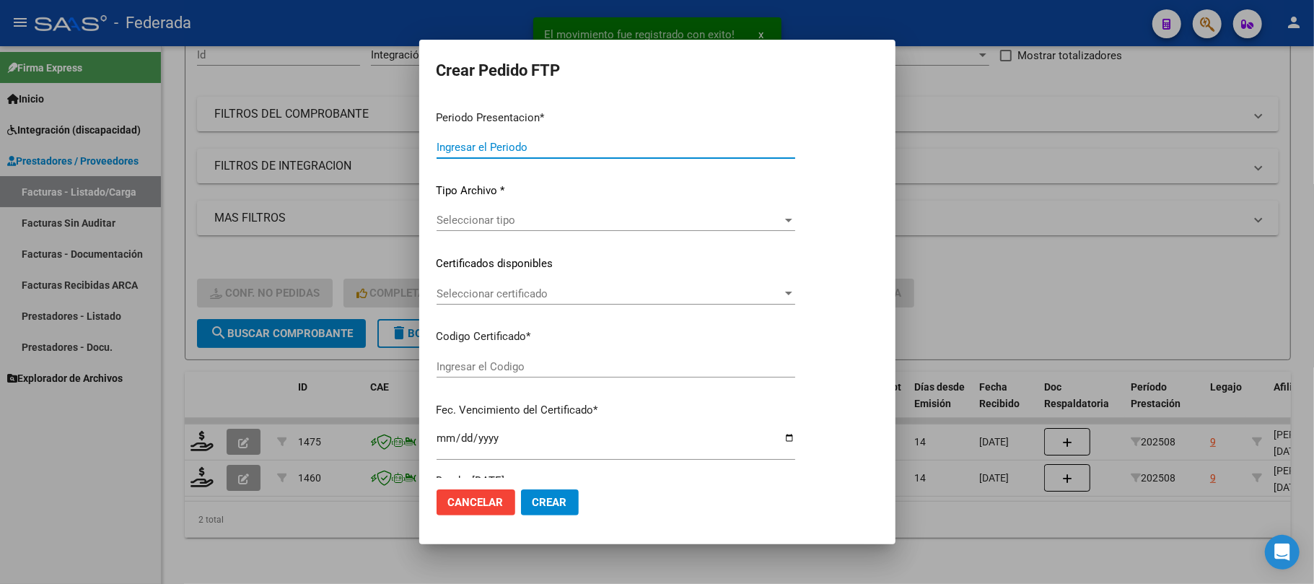
type input "202508"
type input "$ 98.964,88"
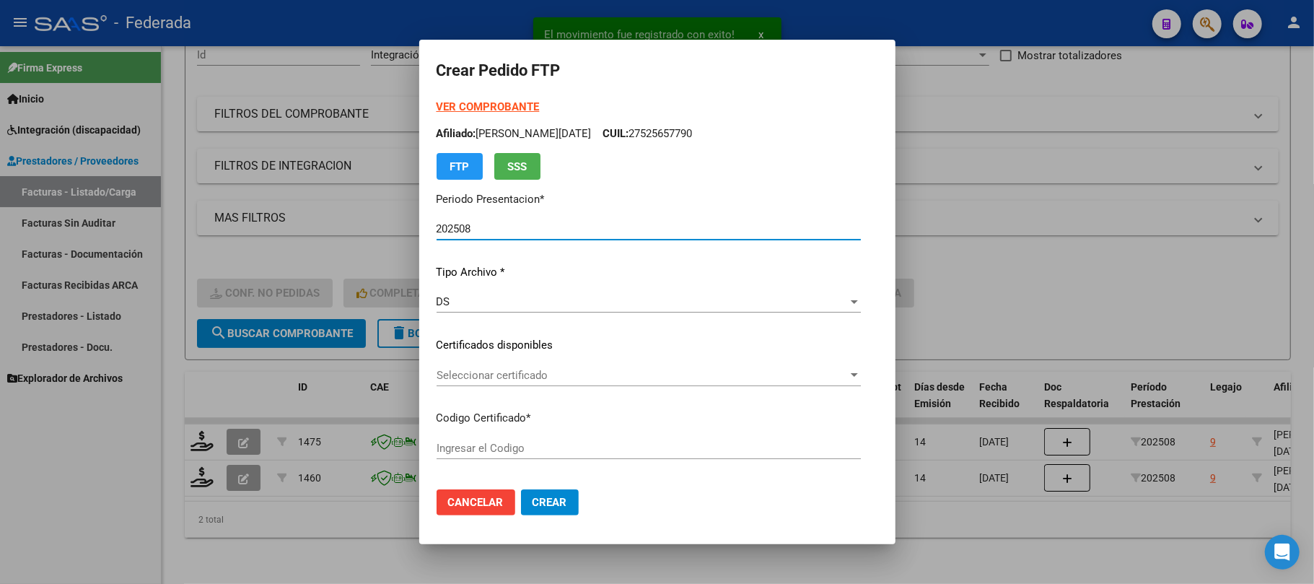
type input "ARG01000525657792023052420330524SAN214"
type input "2033-05-24"
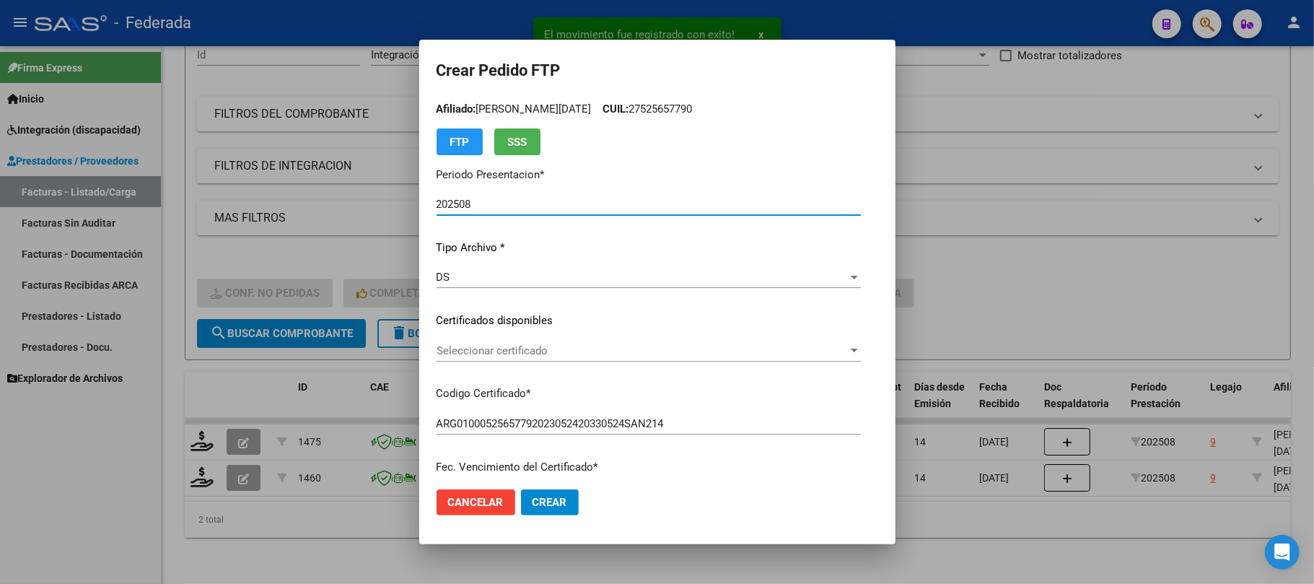
scroll to position [96, 0]
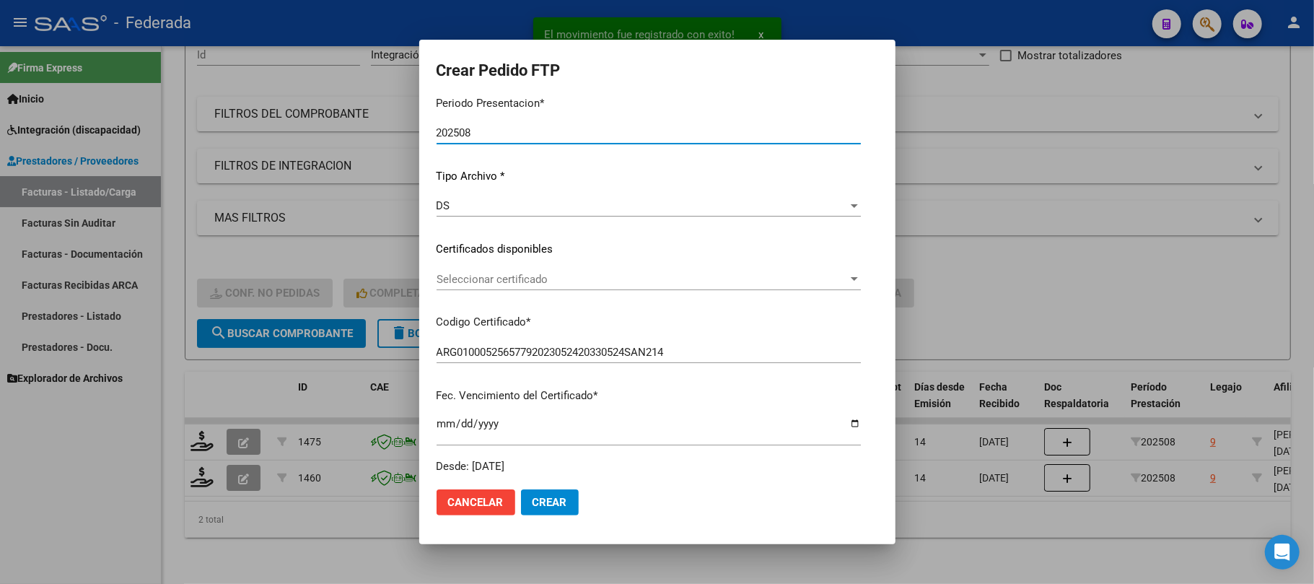
click at [448, 273] on span "Seleccionar certificado" at bounding box center [642, 279] width 411 height 13
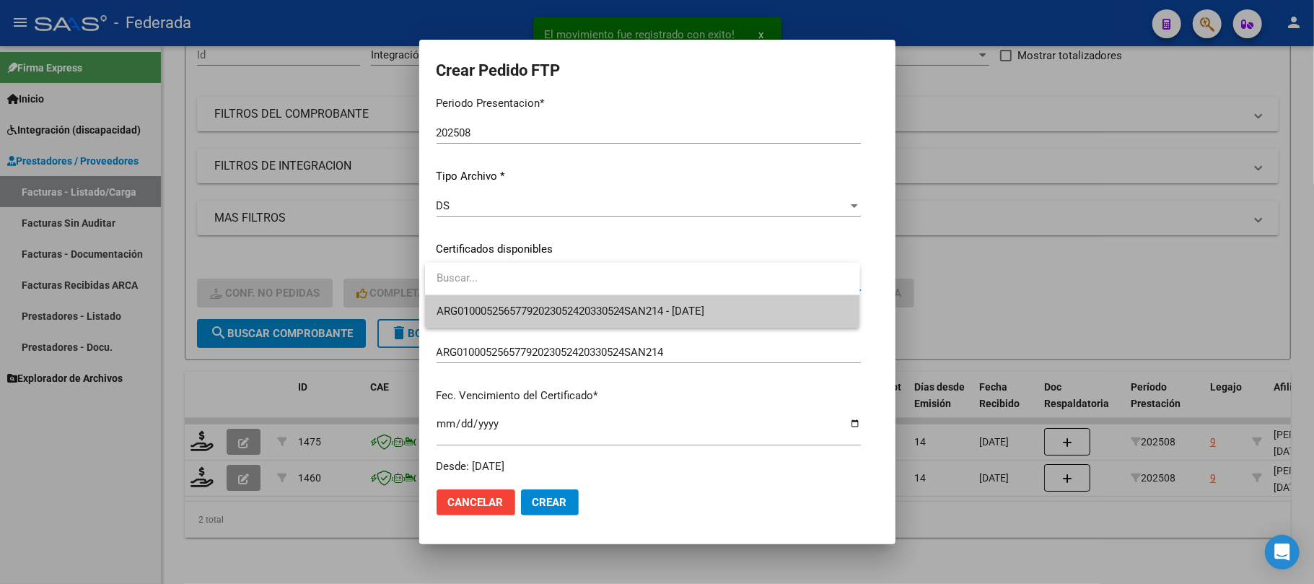
click at [457, 295] on span "ARG01000525657792023052420330524SAN214 - 2033-05-24" at bounding box center [643, 311] width 412 height 32
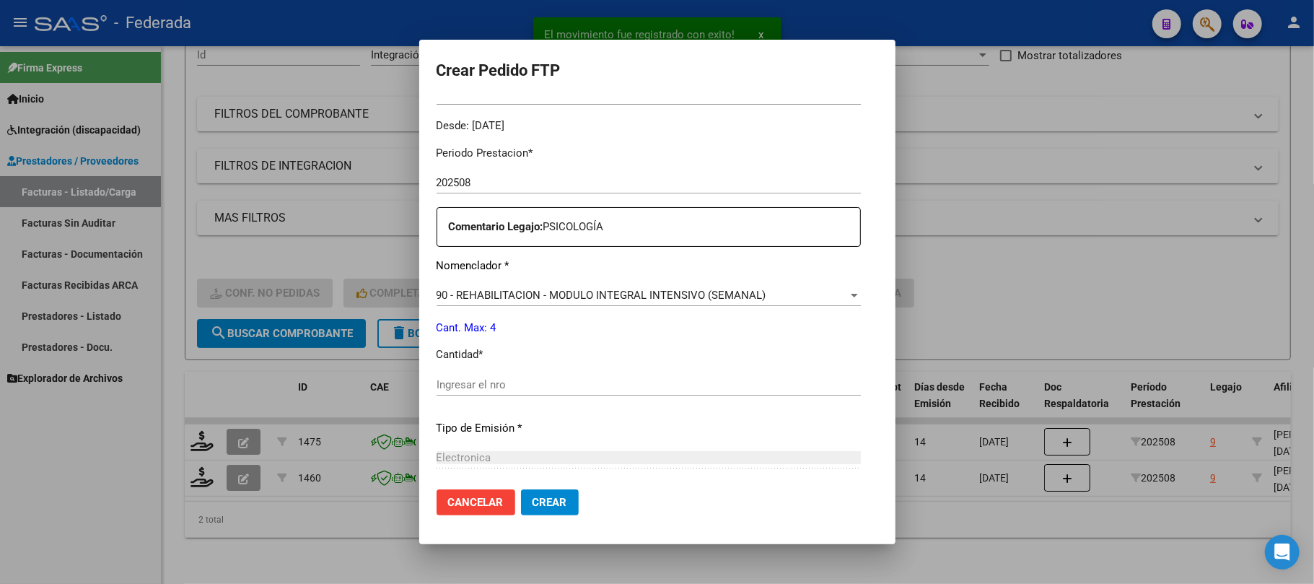
scroll to position [481, 0]
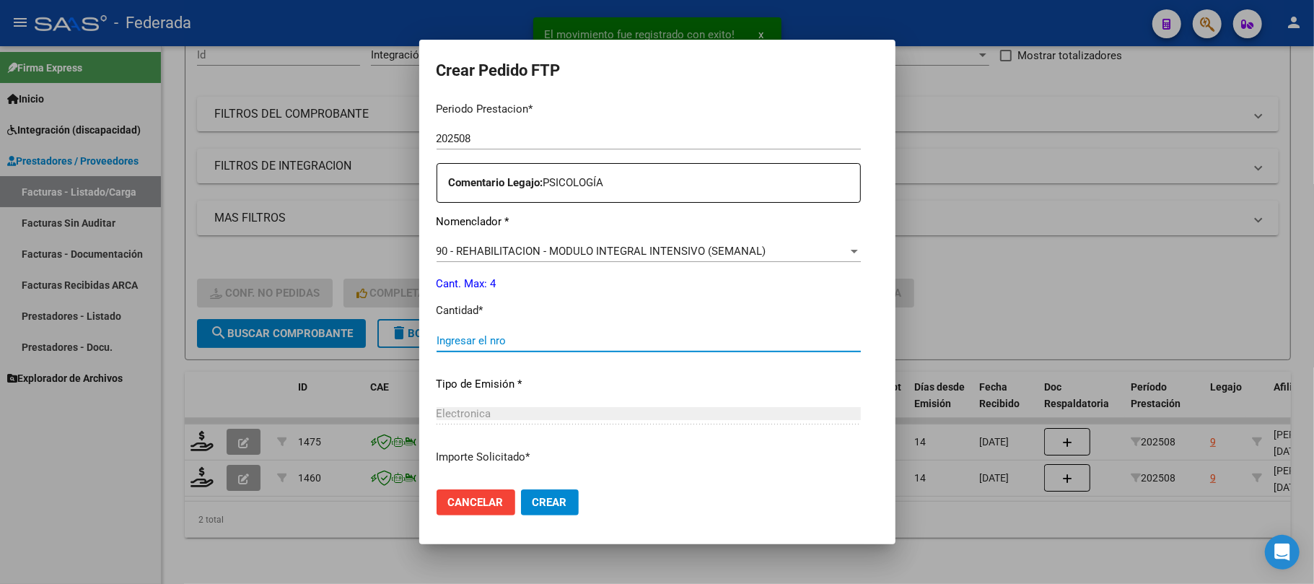
click at [477, 346] on input "Ingresar el nro" at bounding box center [649, 340] width 424 height 13
type input "4"
click at [529, 497] on button "Crear" at bounding box center [550, 502] width 58 height 26
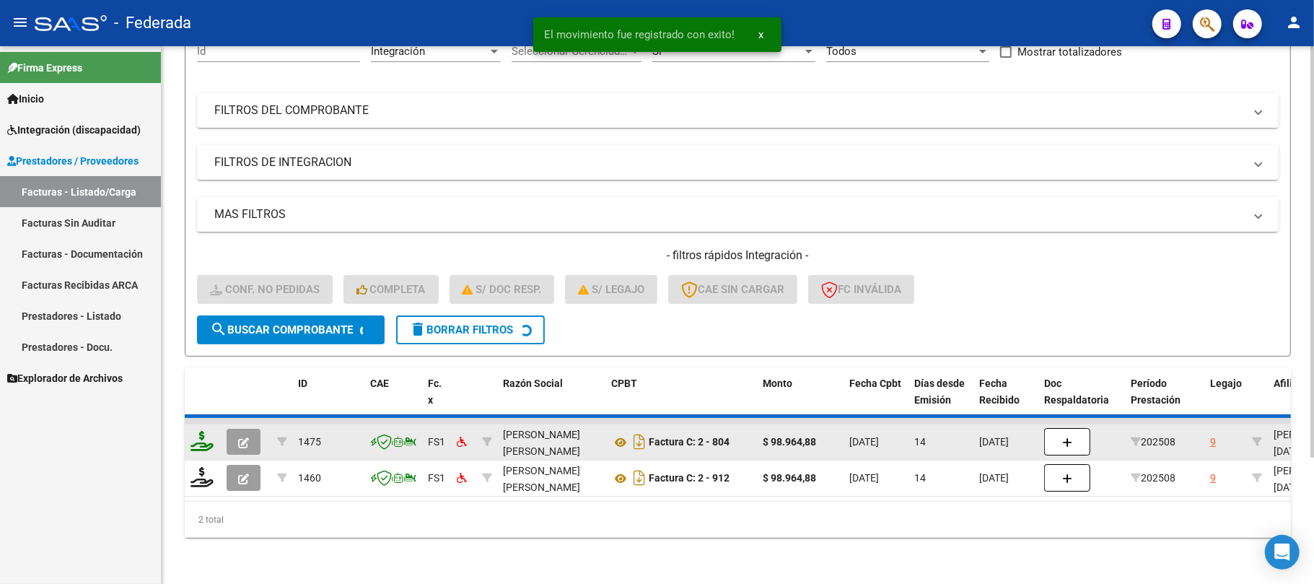
scroll to position [126, 0]
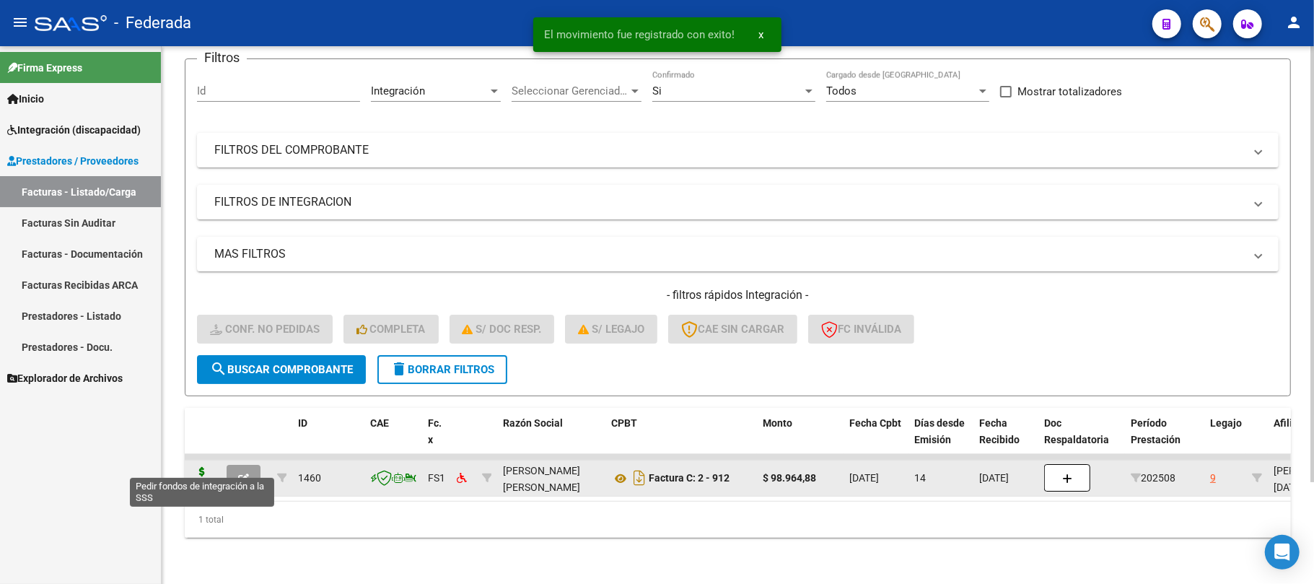
click at [206, 467] on icon at bounding box center [202, 477] width 23 height 20
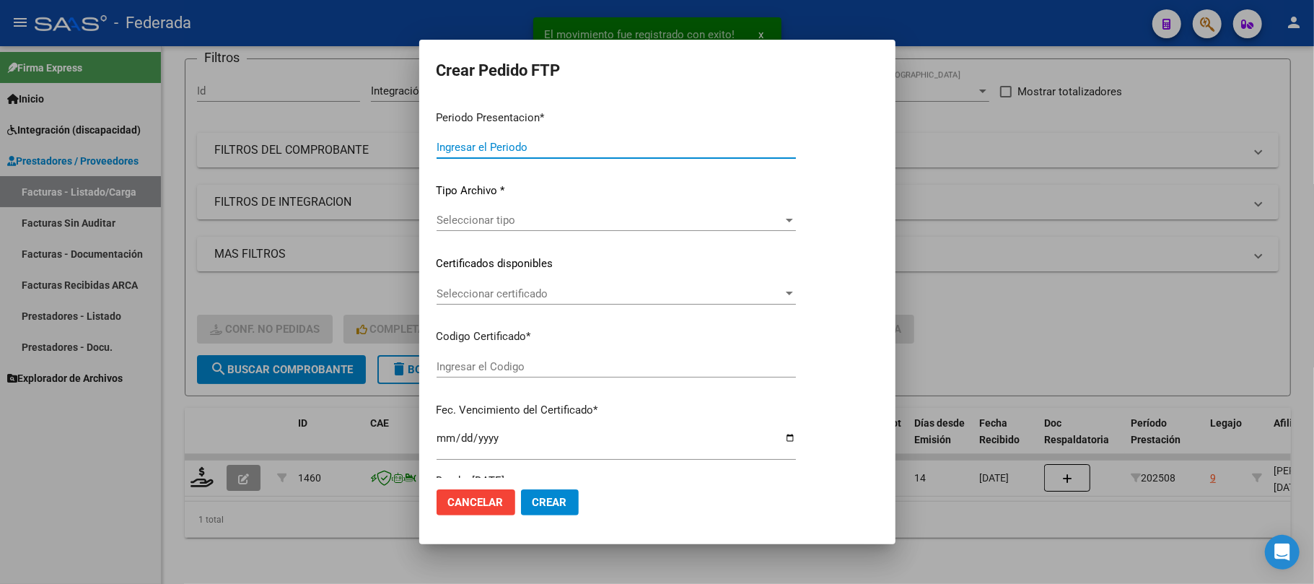
type input "202508"
type input "$ 98.964,88"
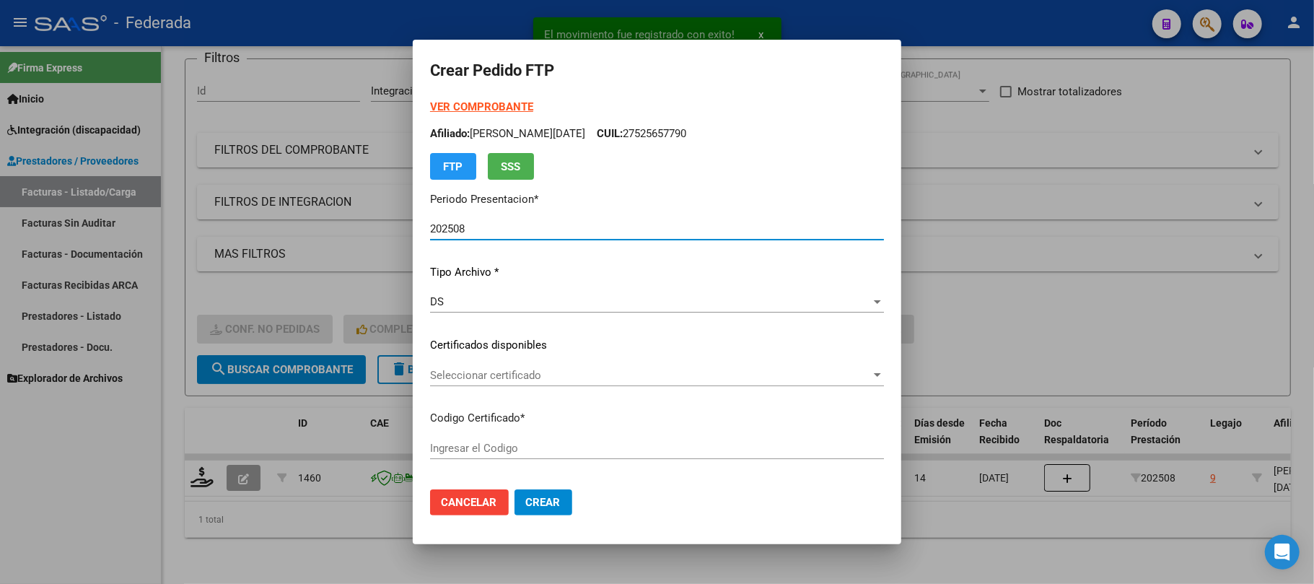
type input "ARG01000525657792023052420330524SAN214"
type input "2033-05-24"
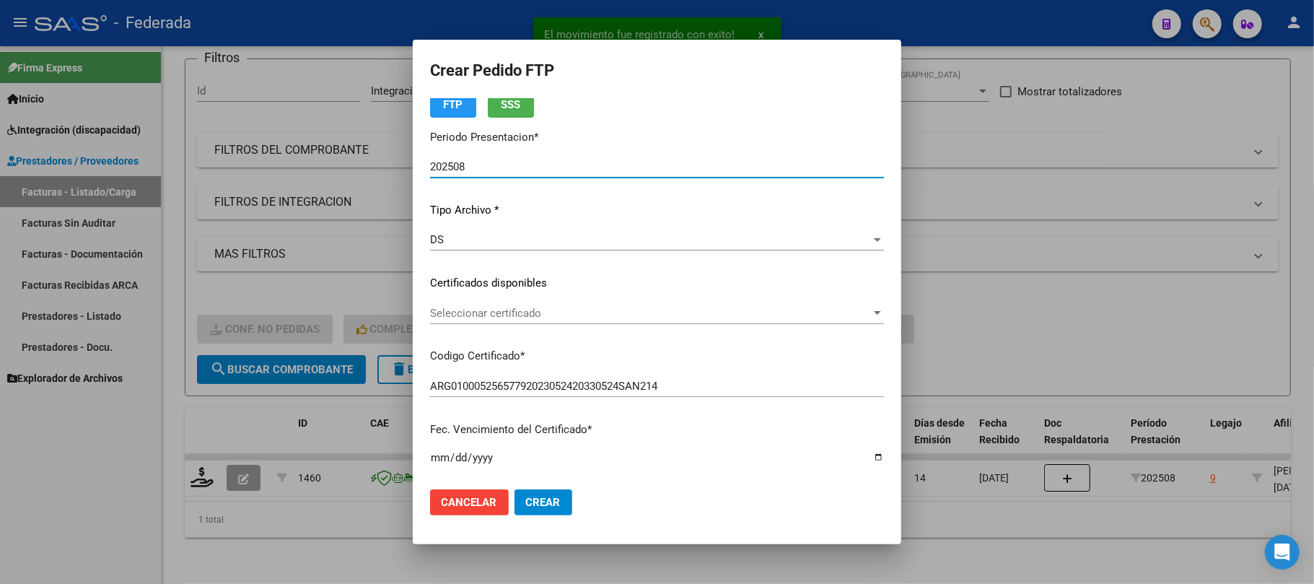
scroll to position [96, 0]
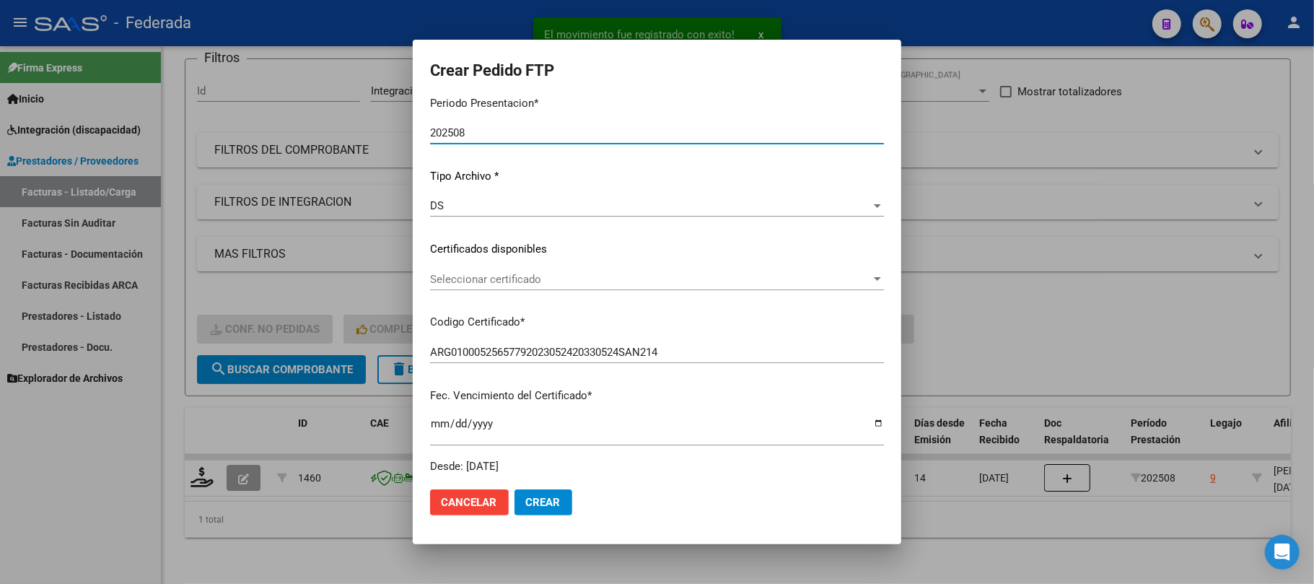
click at [502, 282] on span "Seleccionar certificado" at bounding box center [650, 279] width 441 height 13
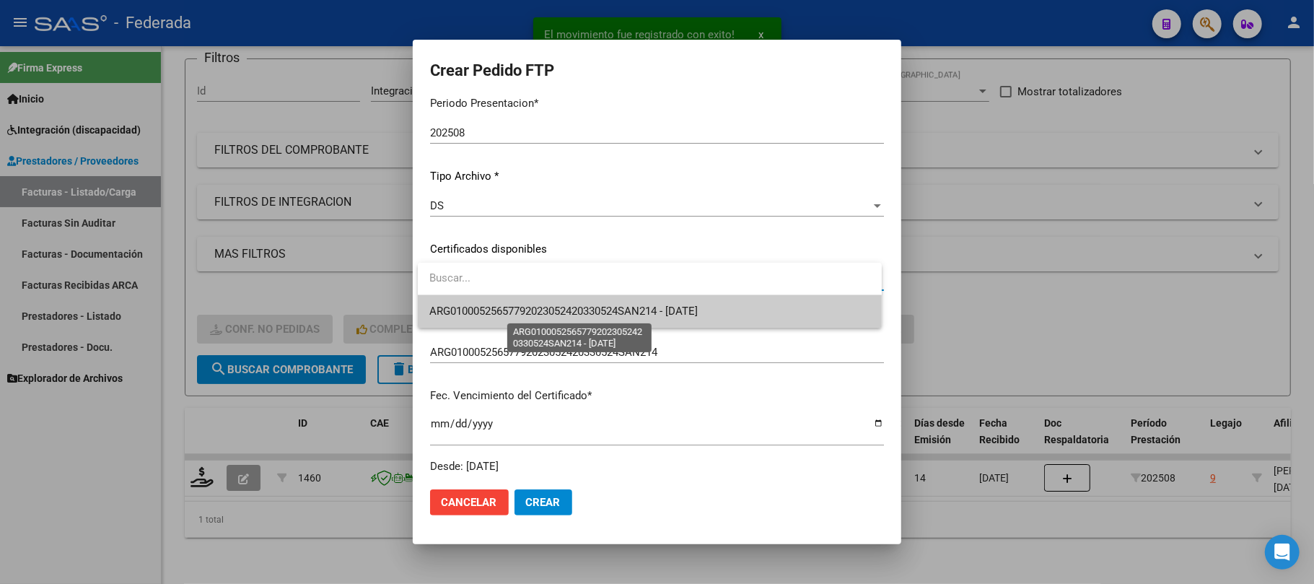
click at [502, 305] on span "ARG01000525657792023052420330524SAN214 - 2033-05-24" at bounding box center [563, 311] width 269 height 13
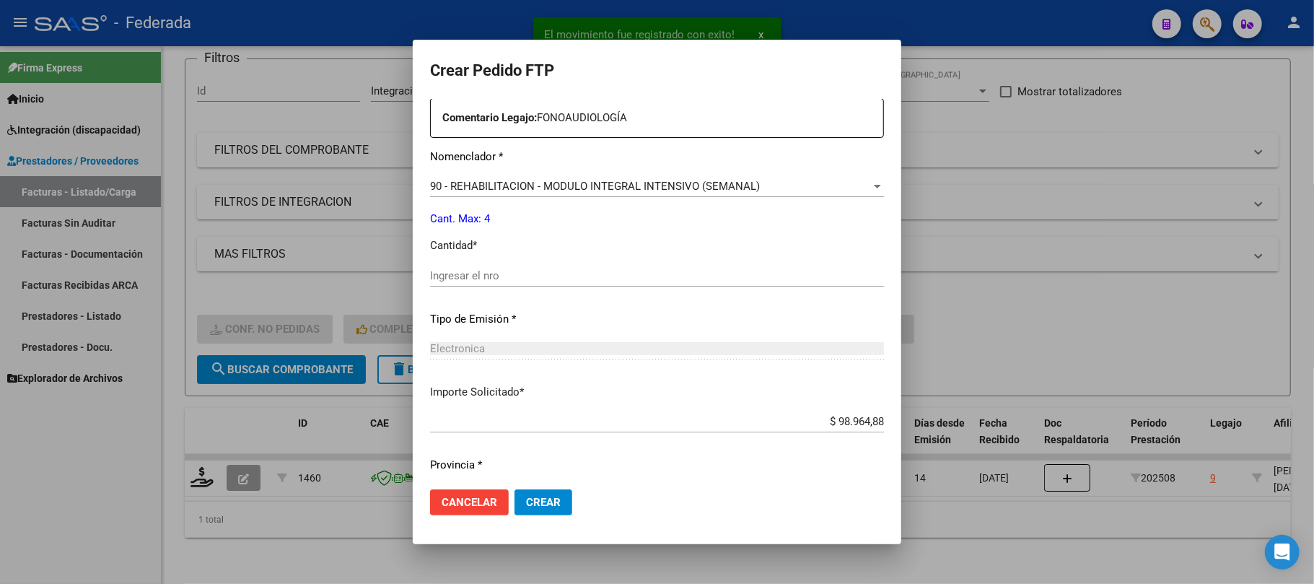
scroll to position [577, 0]
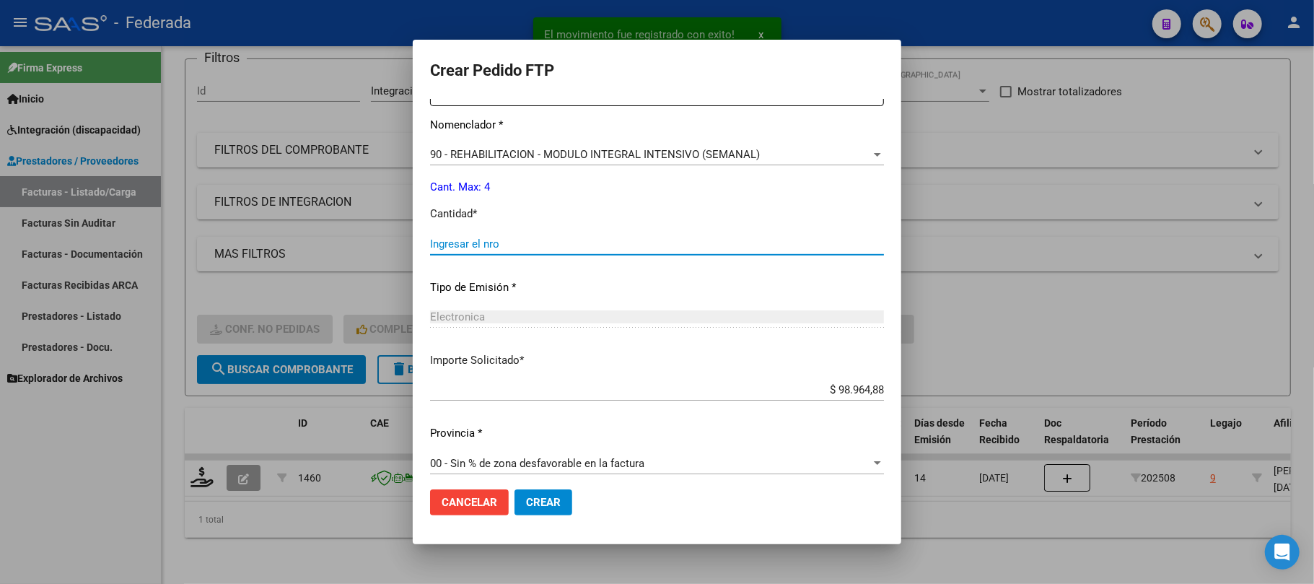
click at [503, 247] on input "Ingresar el nro" at bounding box center [657, 243] width 454 height 13
type input "4"
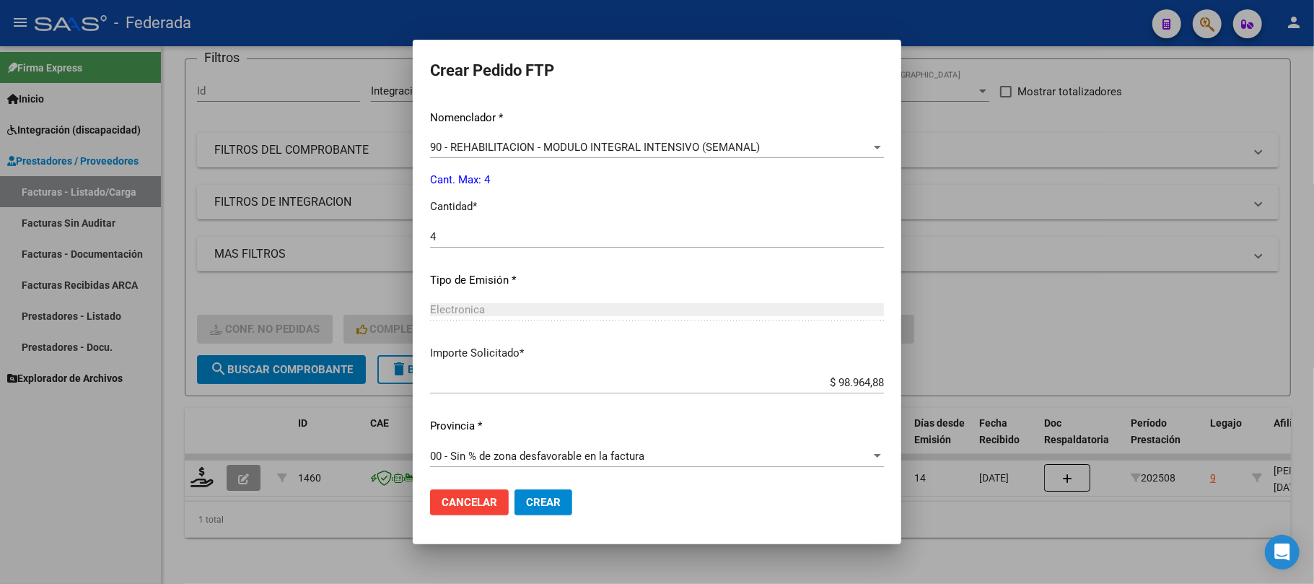
scroll to position [586, 0]
click at [534, 500] on span "Crear" at bounding box center [543, 502] width 35 height 13
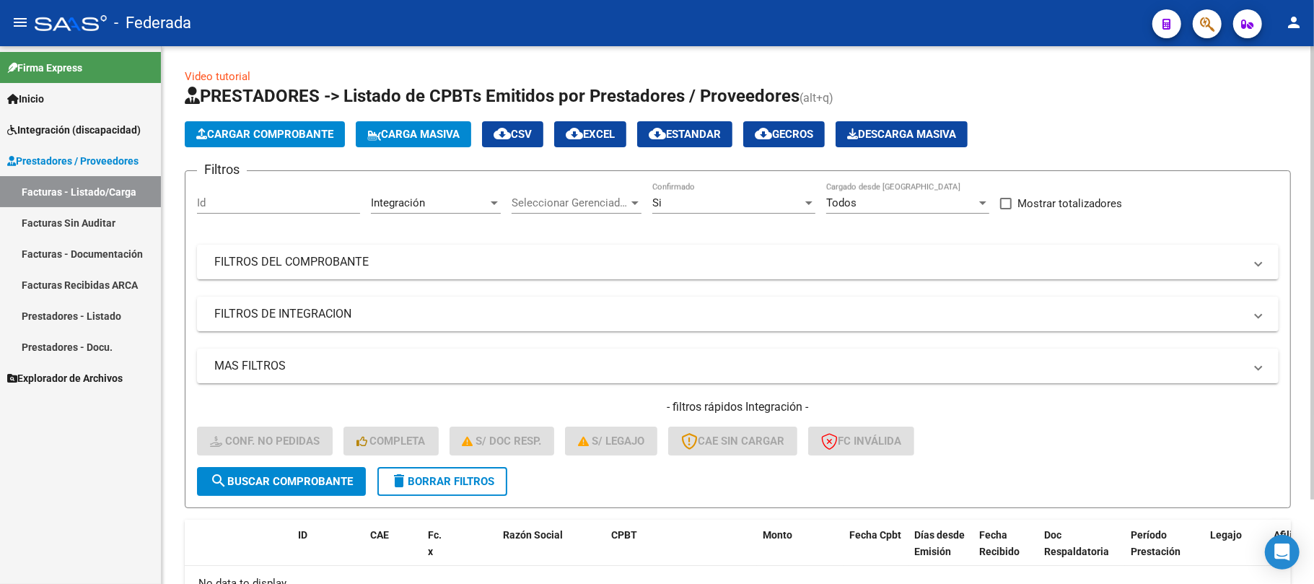
scroll to position [0, 0]
click at [381, 142] on button "Carga Masiva" at bounding box center [413, 135] width 115 height 26
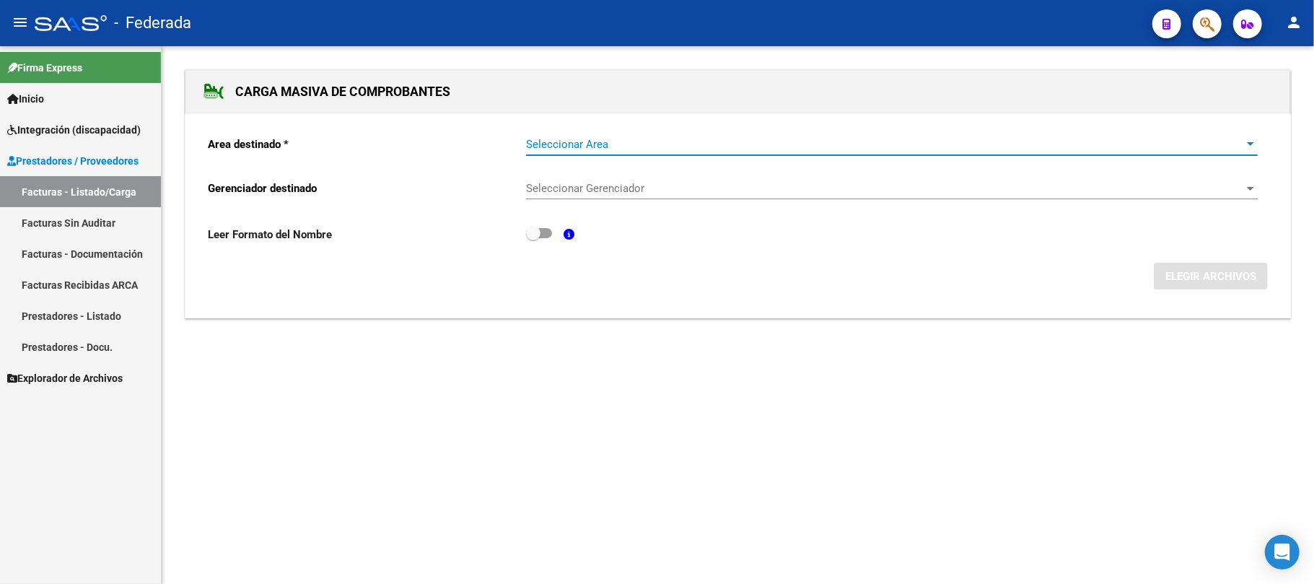
click at [547, 141] on span "Seleccionar Area" at bounding box center [885, 144] width 719 height 13
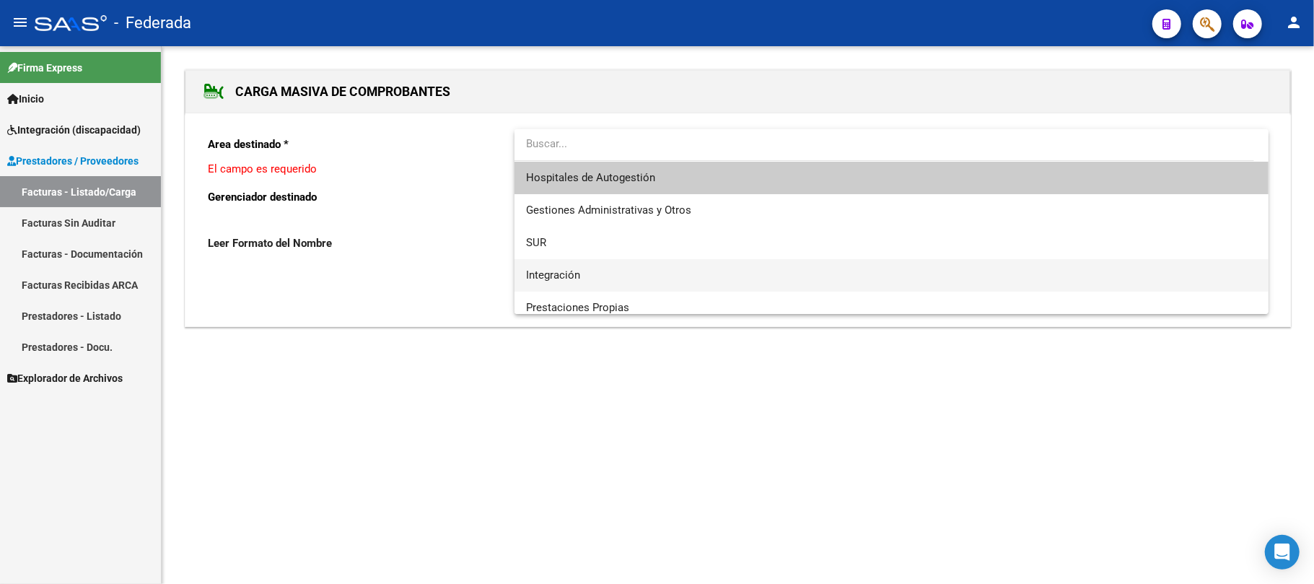
click at [534, 264] on span "Integración" at bounding box center [891, 275] width 731 height 32
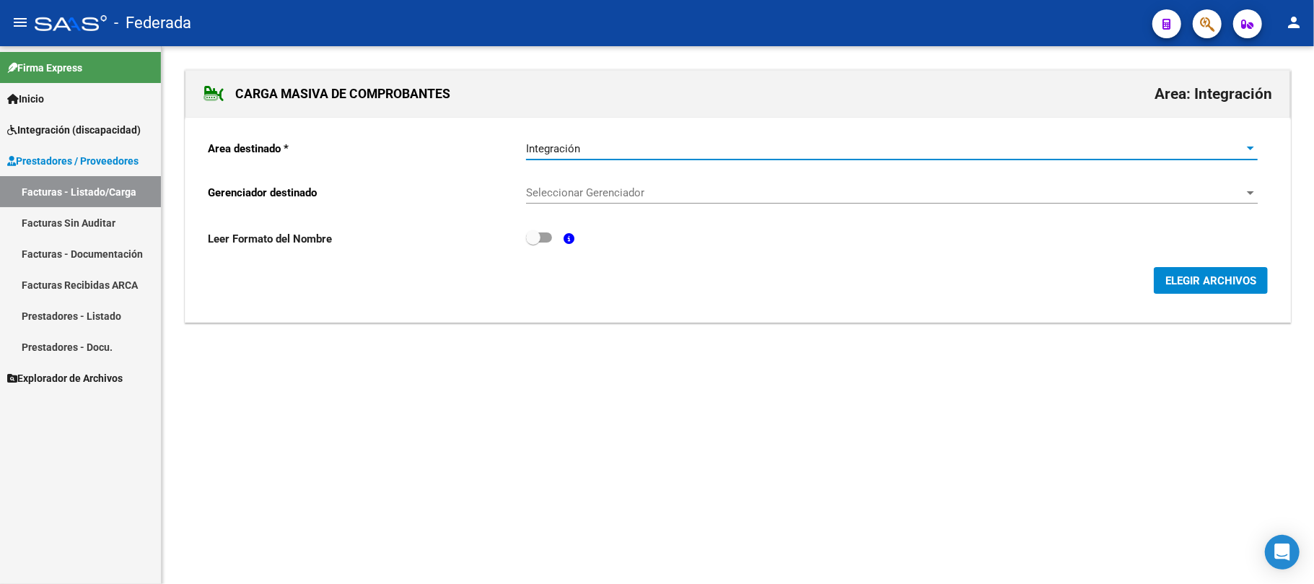
click at [541, 195] on span "Seleccionar Gerenciador" at bounding box center [885, 192] width 719 height 13
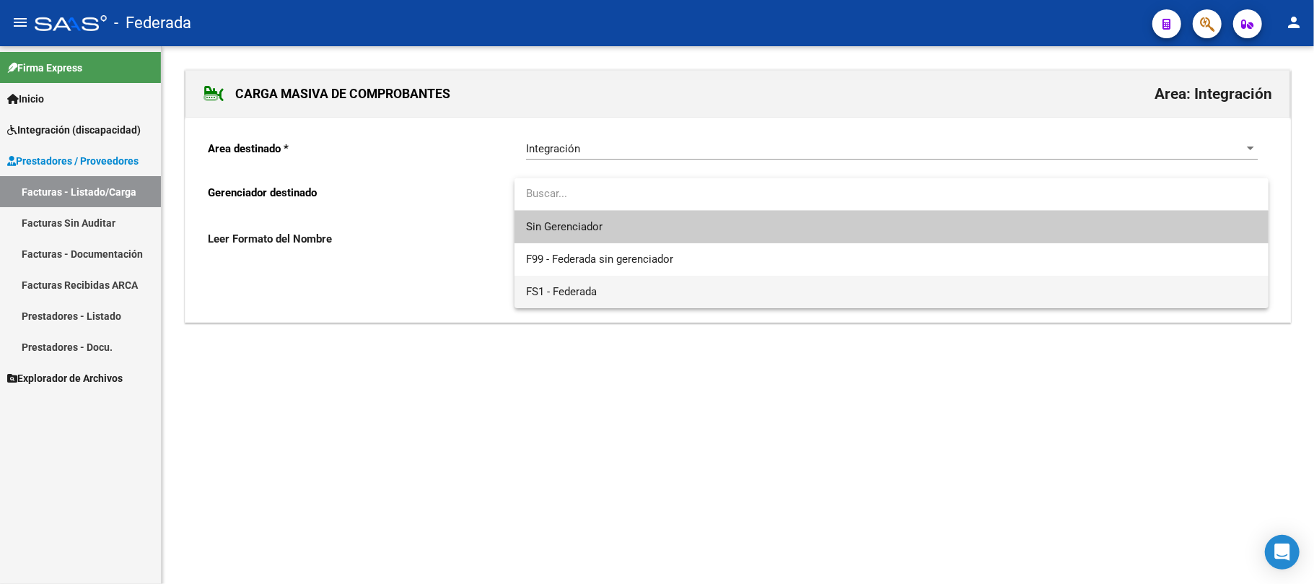
click at [529, 292] on span "FS1 - Federada" at bounding box center [561, 291] width 71 height 13
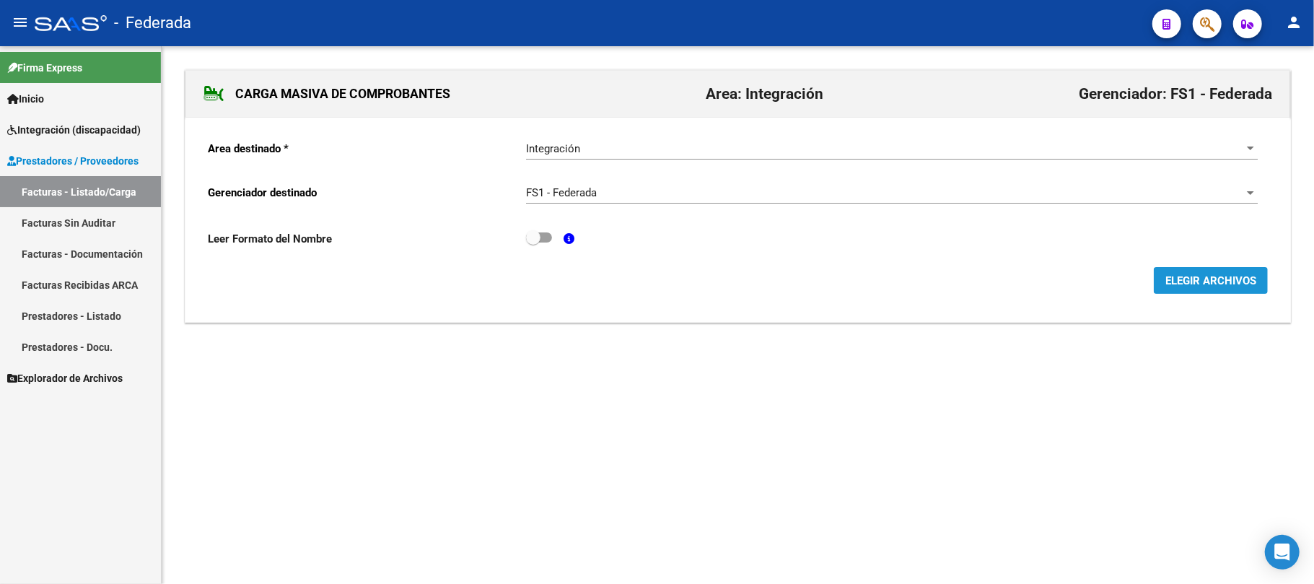
click at [1158, 283] on button "ELEGIR ARCHIVOS" at bounding box center [1211, 280] width 114 height 27
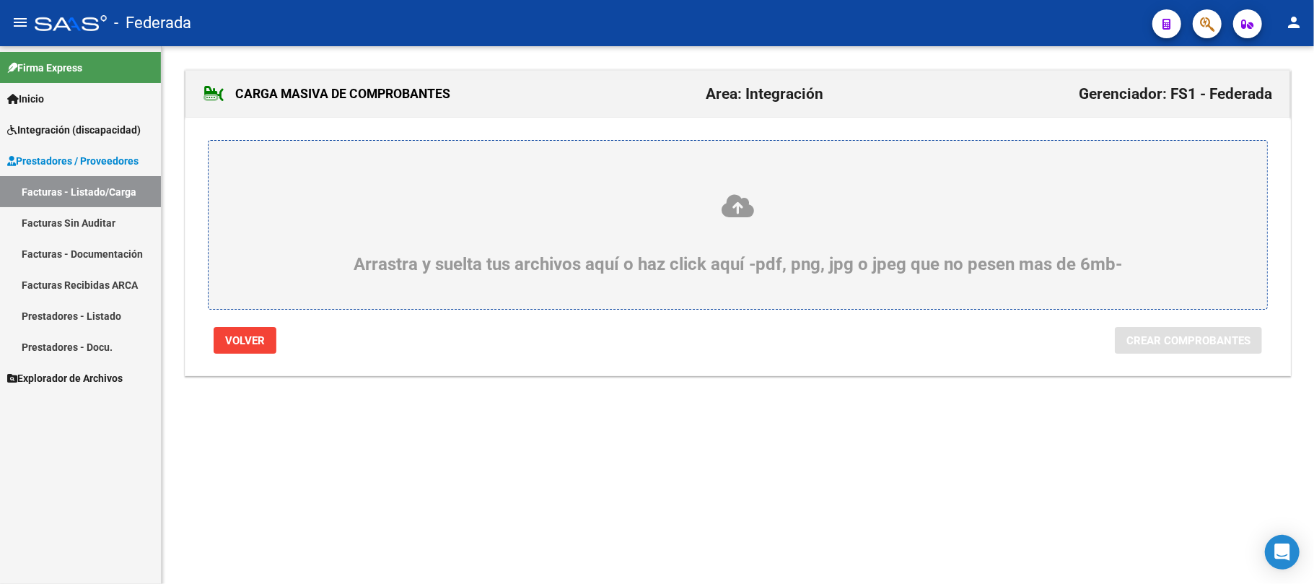
click at [760, 209] on icon at bounding box center [738, 206] width 990 height 27
click at [0, 0] on input "Arrastra y suelta tus archivos aquí o haz click aquí -pdf, png, jpg o jpeg que …" at bounding box center [0, 0] width 0 height 0
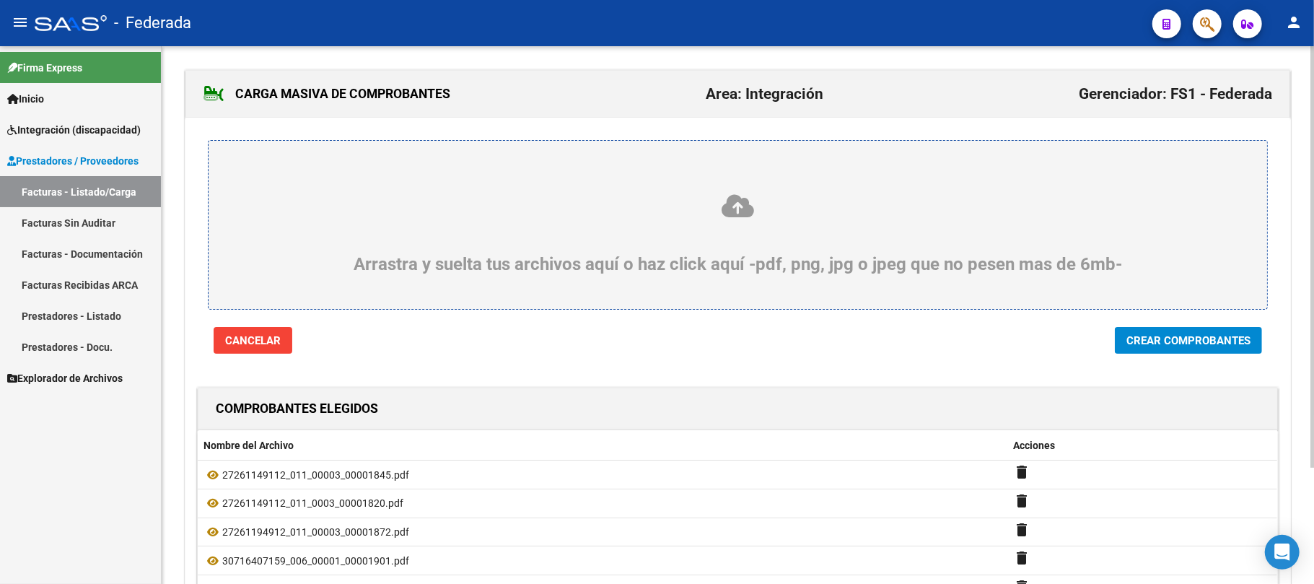
click at [729, 206] on icon at bounding box center [738, 206] width 990 height 27
click at [0, 0] on input "Arrastra y suelta tus archivos aquí o haz click aquí -pdf, png, jpg o jpeg que …" at bounding box center [0, 0] width 0 height 0
click at [1207, 336] on span "Crear Comprobantes" at bounding box center [1189, 340] width 124 height 13
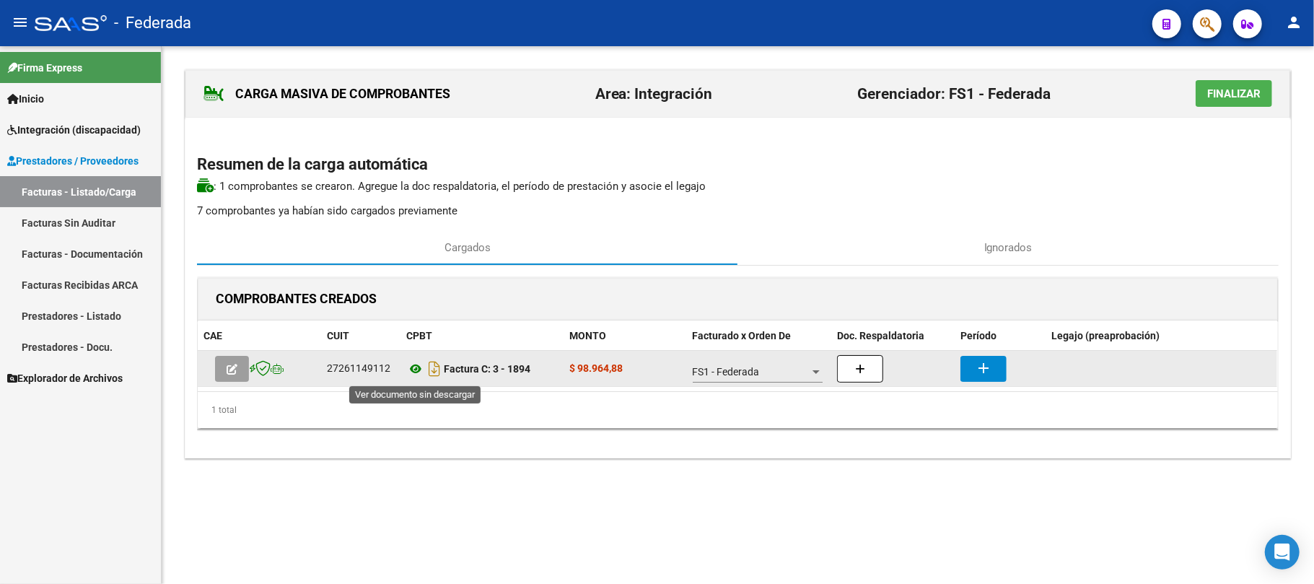
click at [416, 370] on icon at bounding box center [415, 368] width 19 height 17
click at [988, 359] on button "add" at bounding box center [984, 369] width 46 height 26
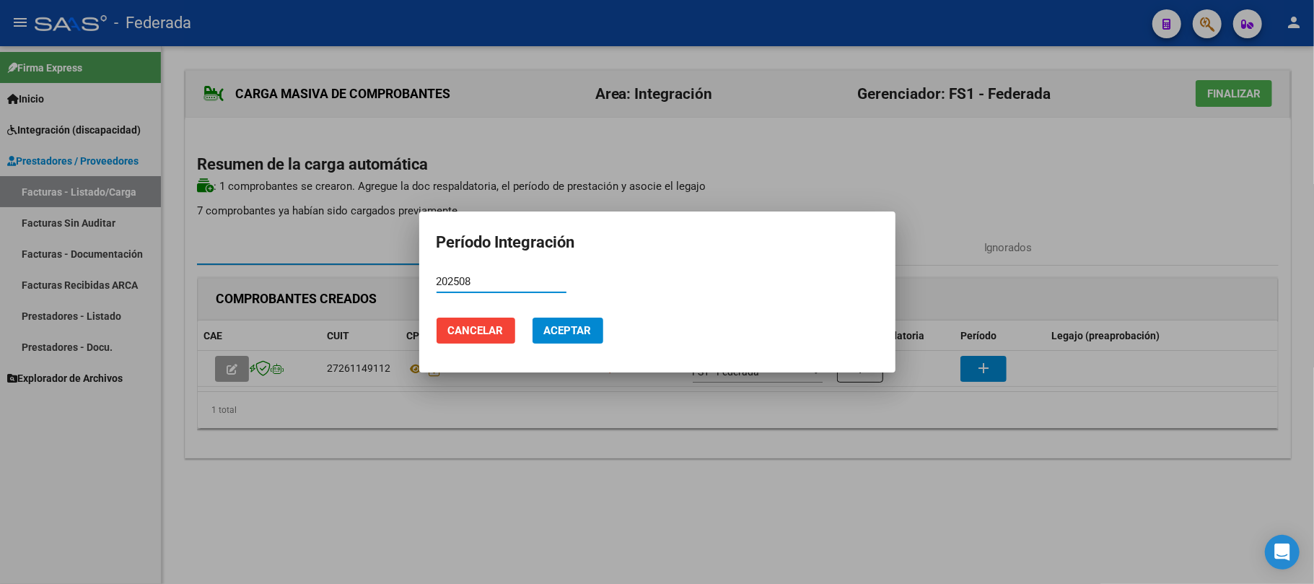
click at [546, 330] on span "Aceptar" at bounding box center [568, 330] width 48 height 13
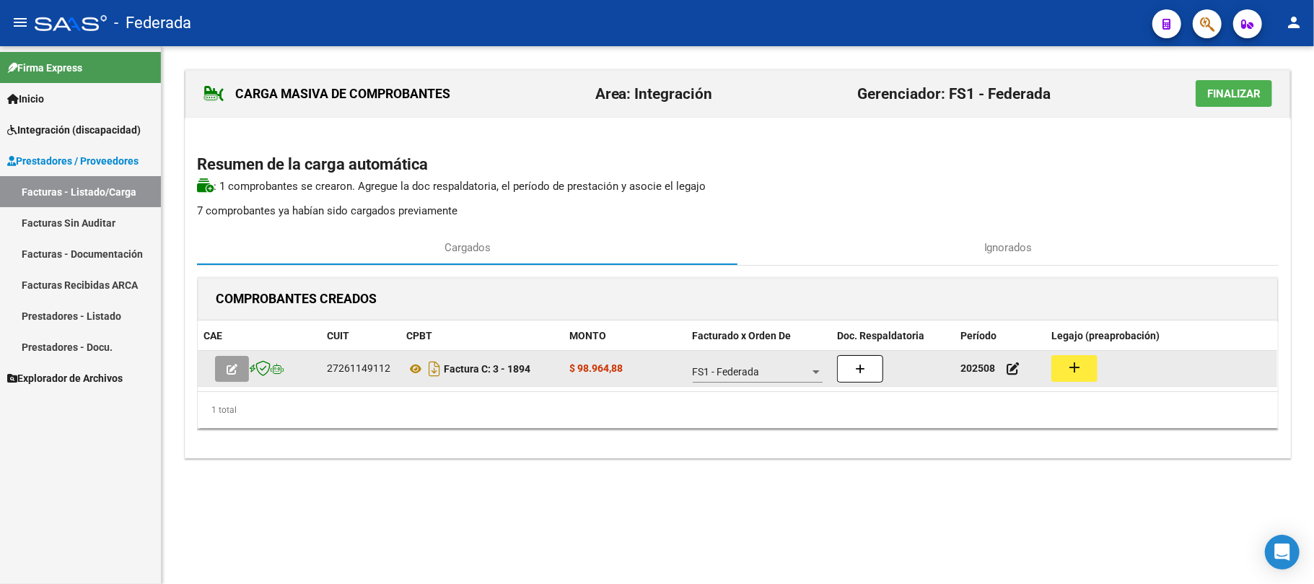
click at [1078, 372] on mat-icon "add" at bounding box center [1074, 367] width 17 height 17
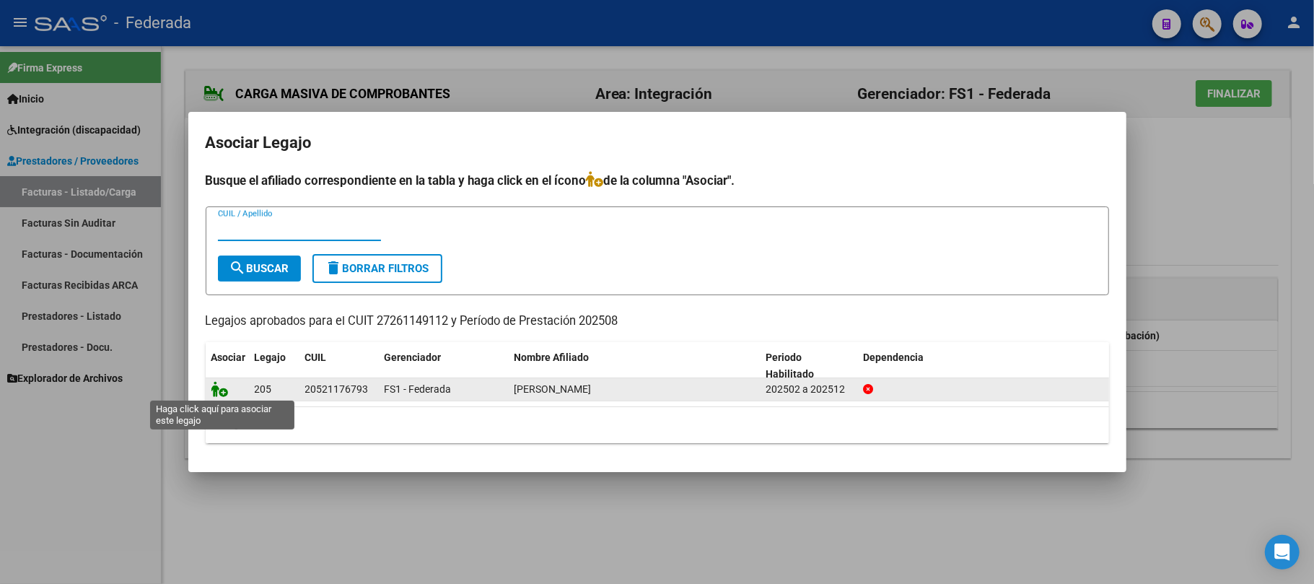
click at [220, 393] on icon at bounding box center [219, 389] width 17 height 16
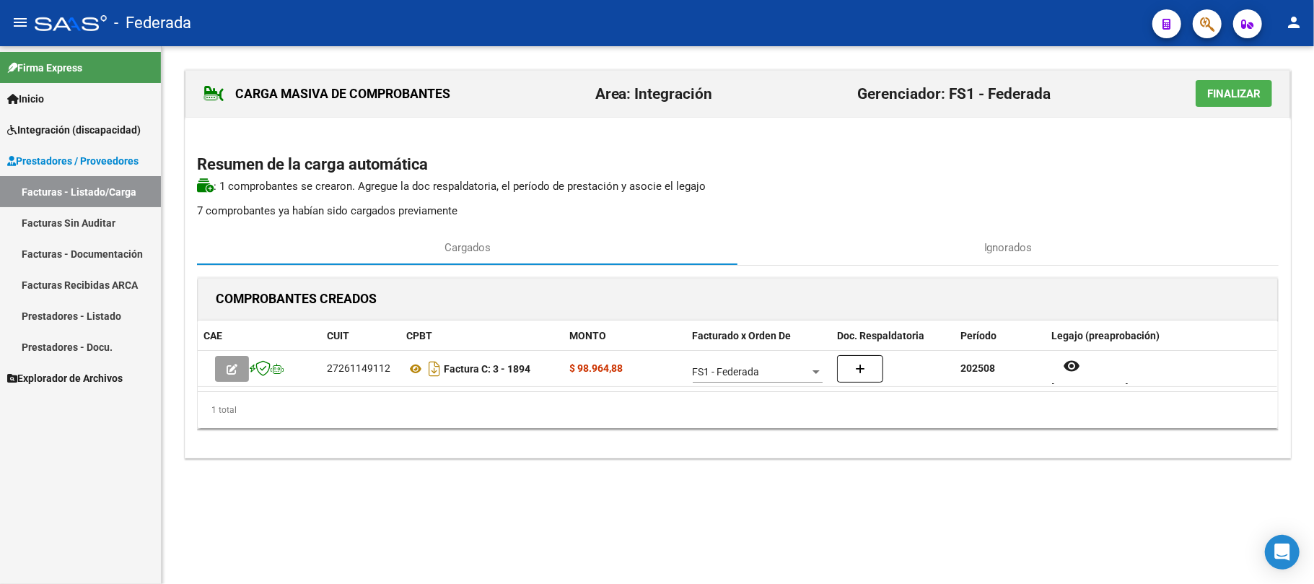
click at [1251, 94] on span "Finalizar" at bounding box center [1234, 93] width 53 height 13
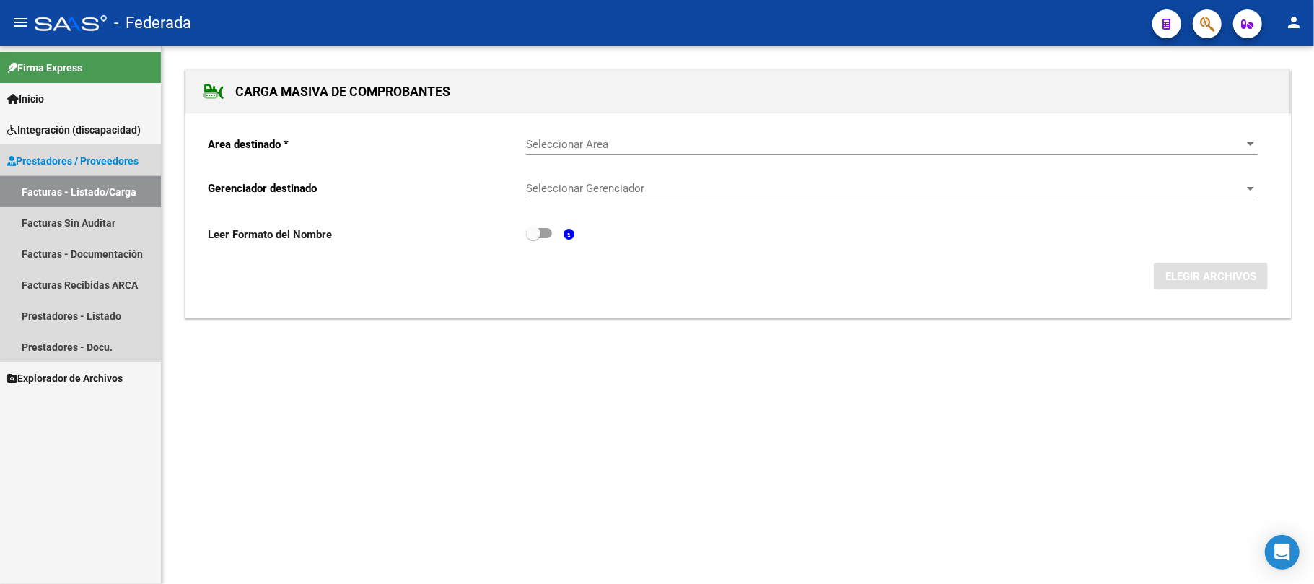
click at [96, 192] on link "Facturas - Listado/Carga" at bounding box center [80, 191] width 161 height 31
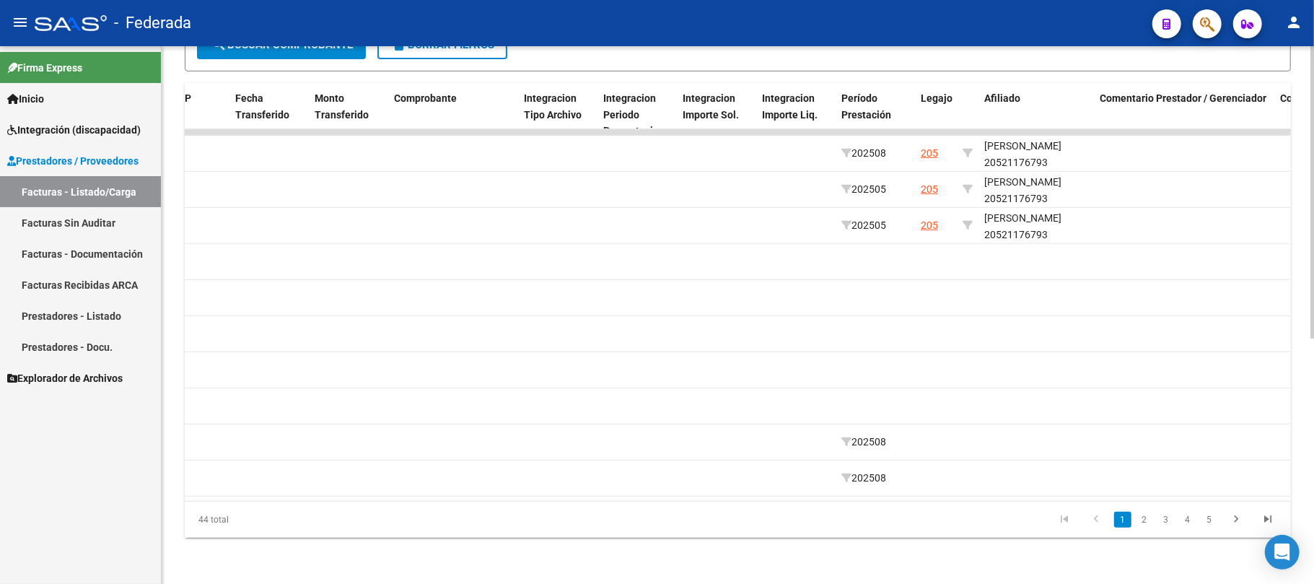
scroll to position [0, 1429]
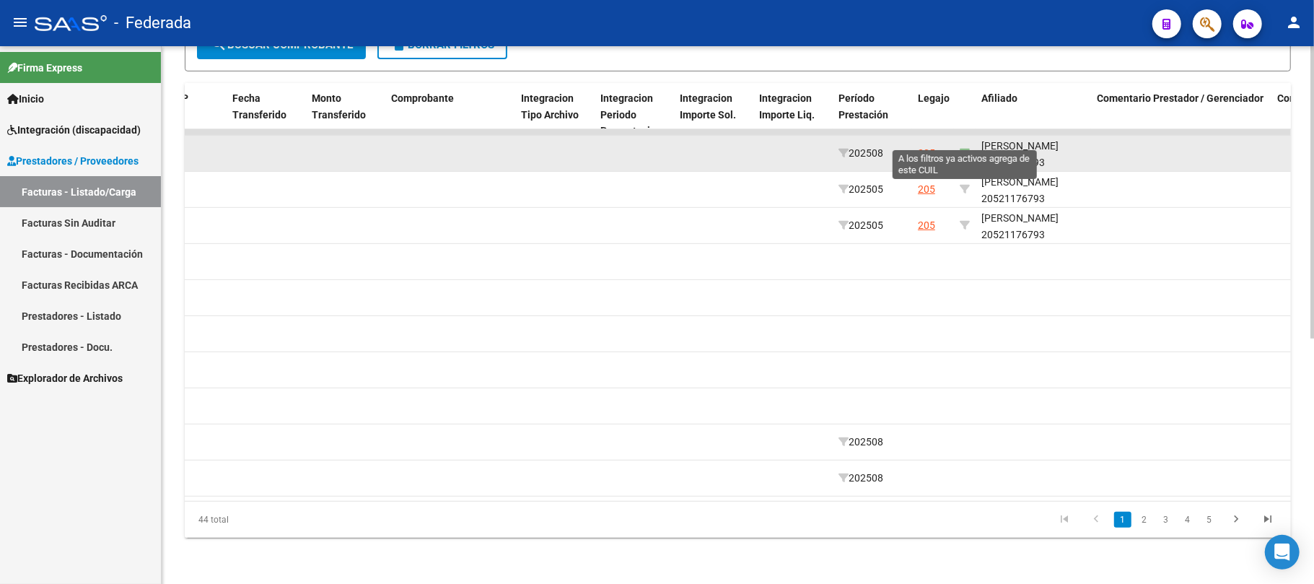
click at [968, 148] on icon at bounding box center [965, 153] width 10 height 10
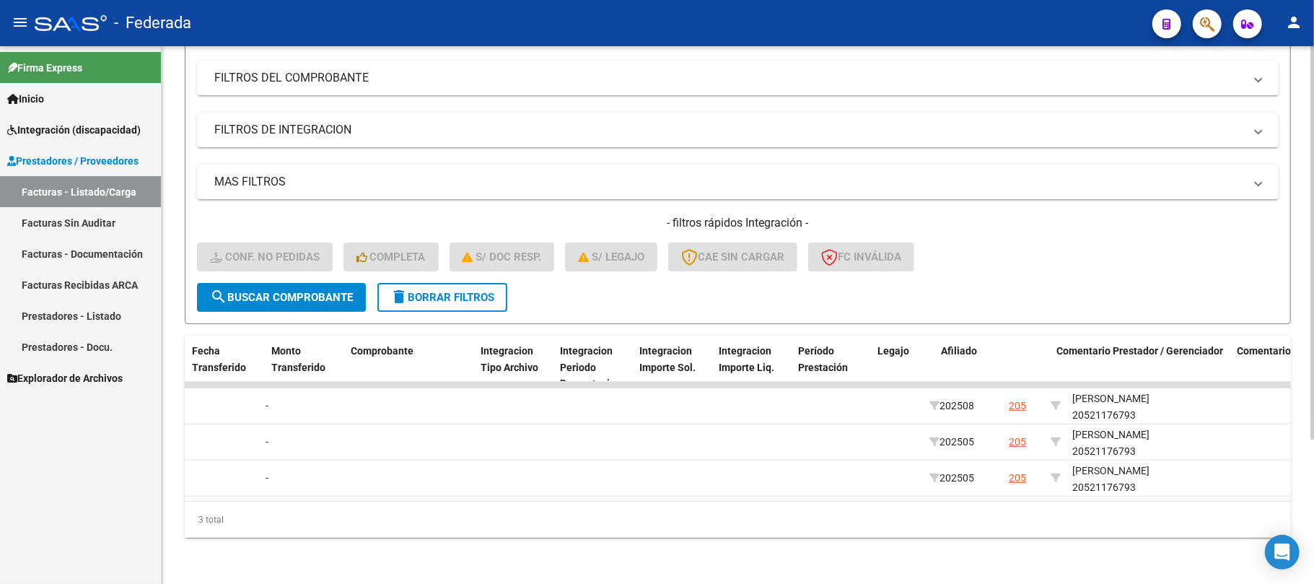
scroll to position [0, 1496]
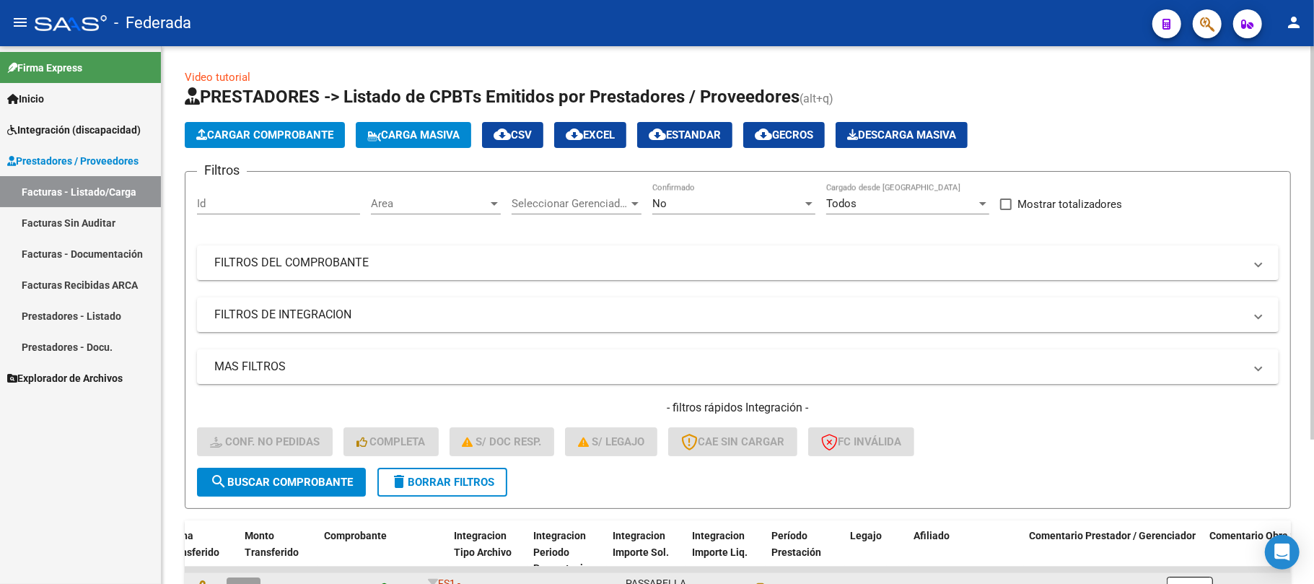
scroll to position [0, 1496]
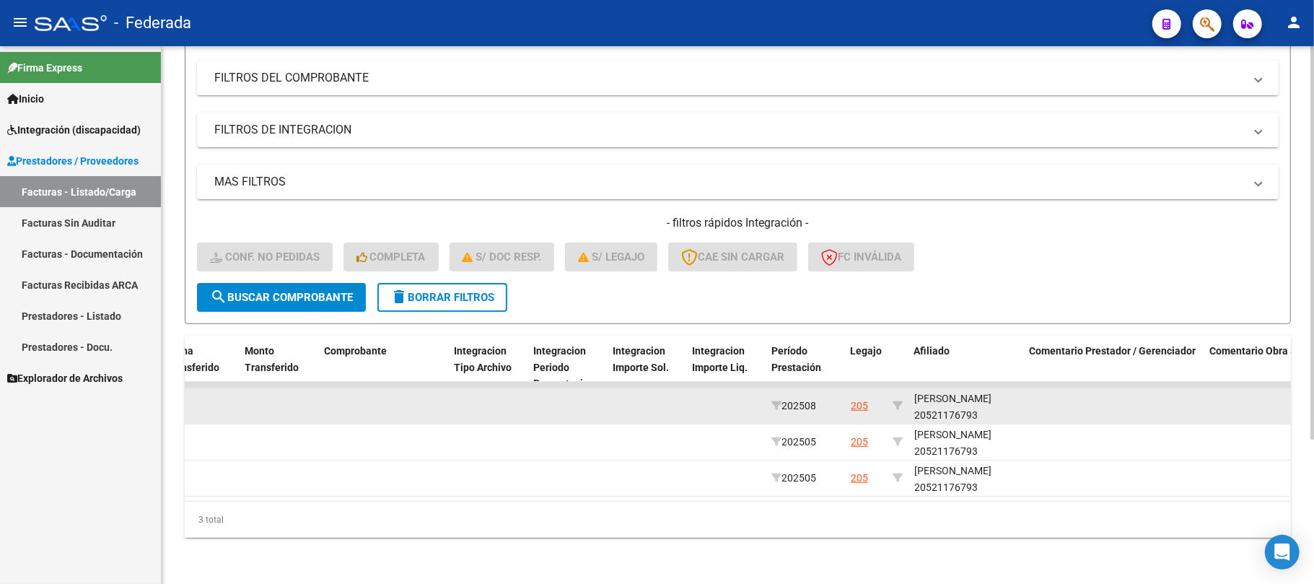
click at [971, 400] on div "[PERSON_NAME] 20521176793" at bounding box center [967, 407] width 104 height 33
copy div "20521176793"
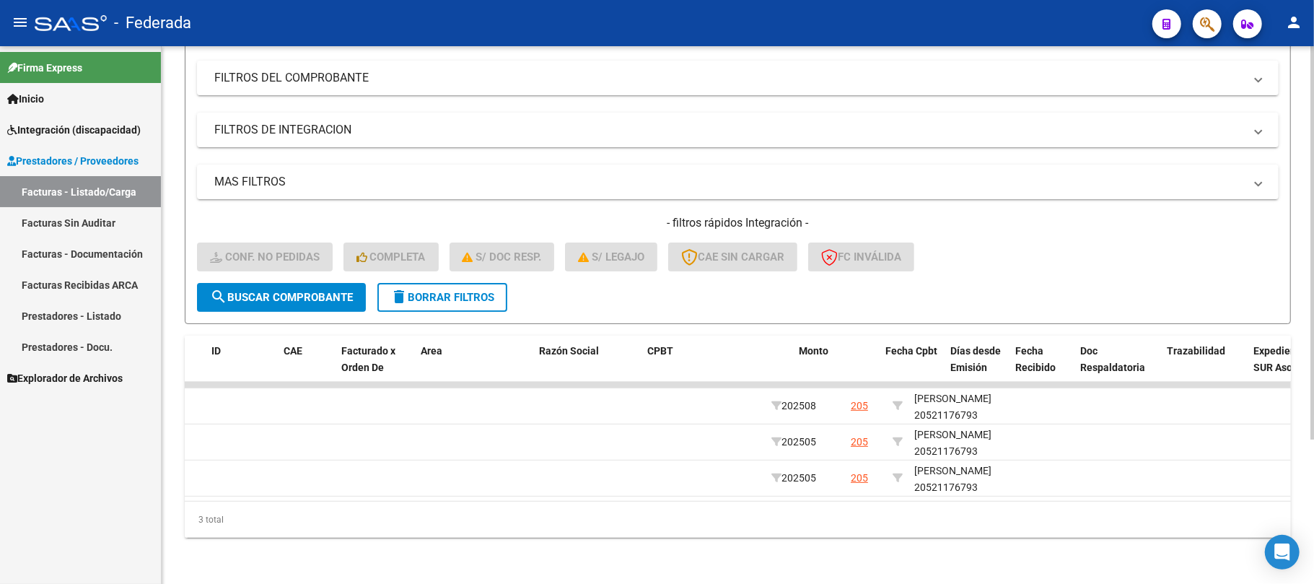
scroll to position [0, 0]
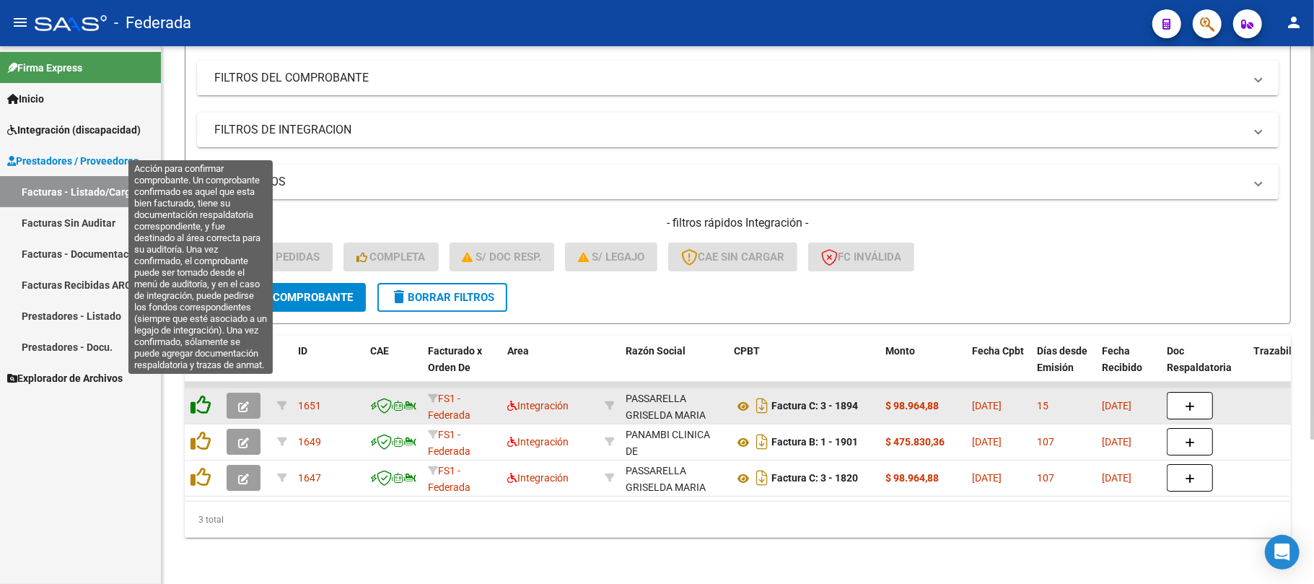
click at [200, 395] on icon at bounding box center [201, 405] width 20 height 20
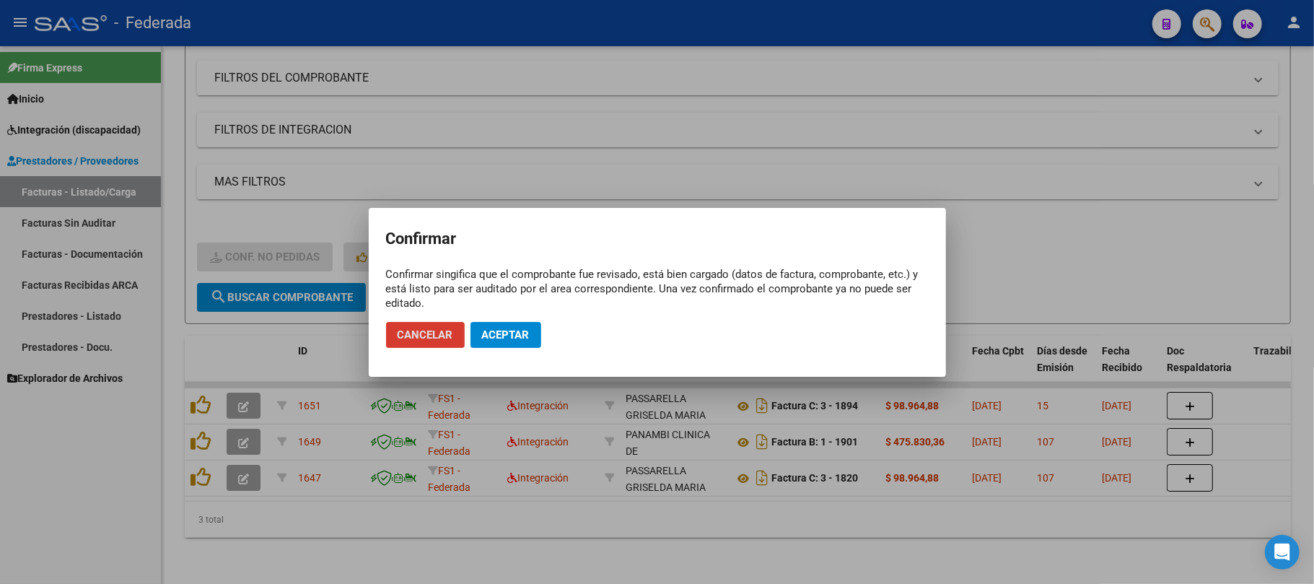
click at [488, 335] on span "Aceptar" at bounding box center [506, 334] width 48 height 13
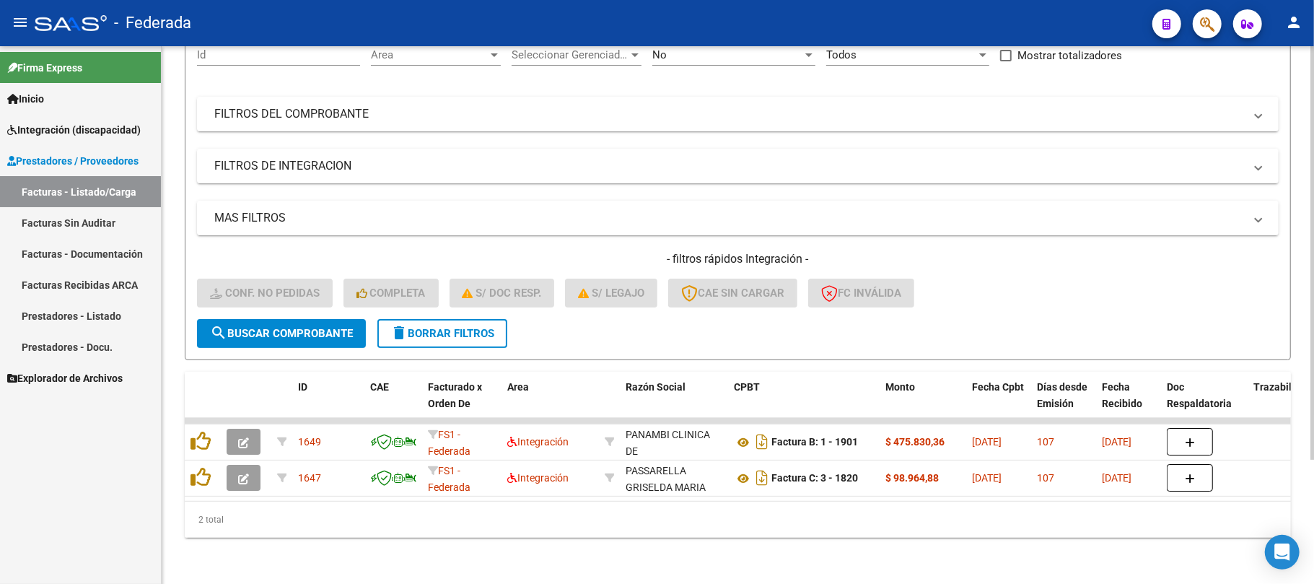
click at [427, 327] on span "delete Borrar Filtros" at bounding box center [443, 333] width 104 height 13
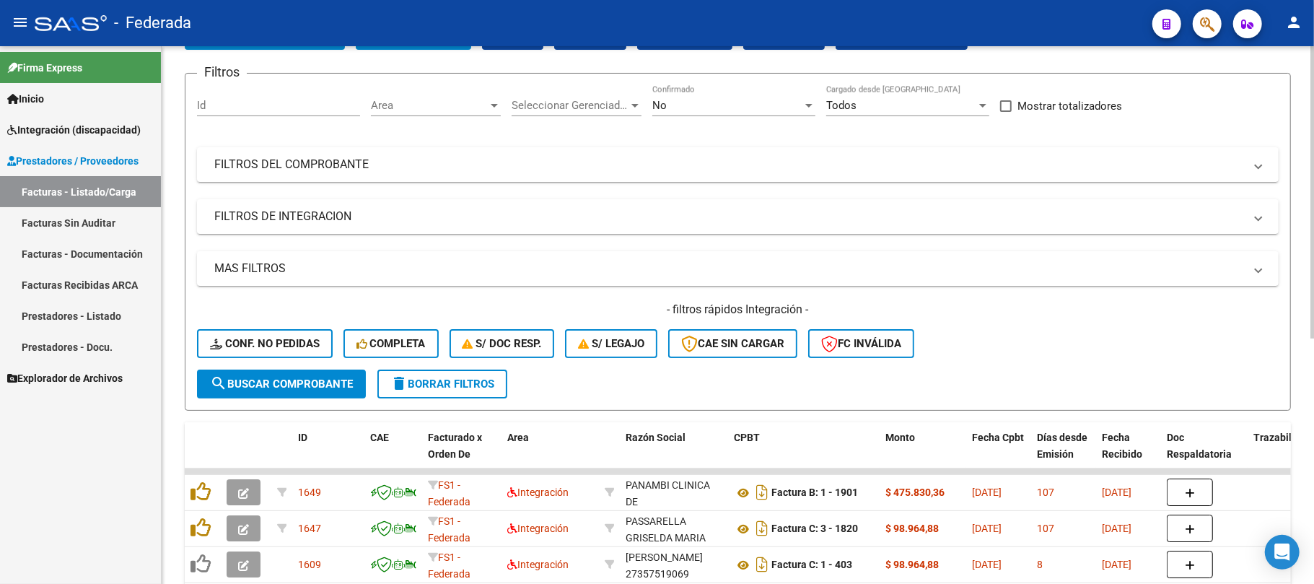
scroll to position [162, 0]
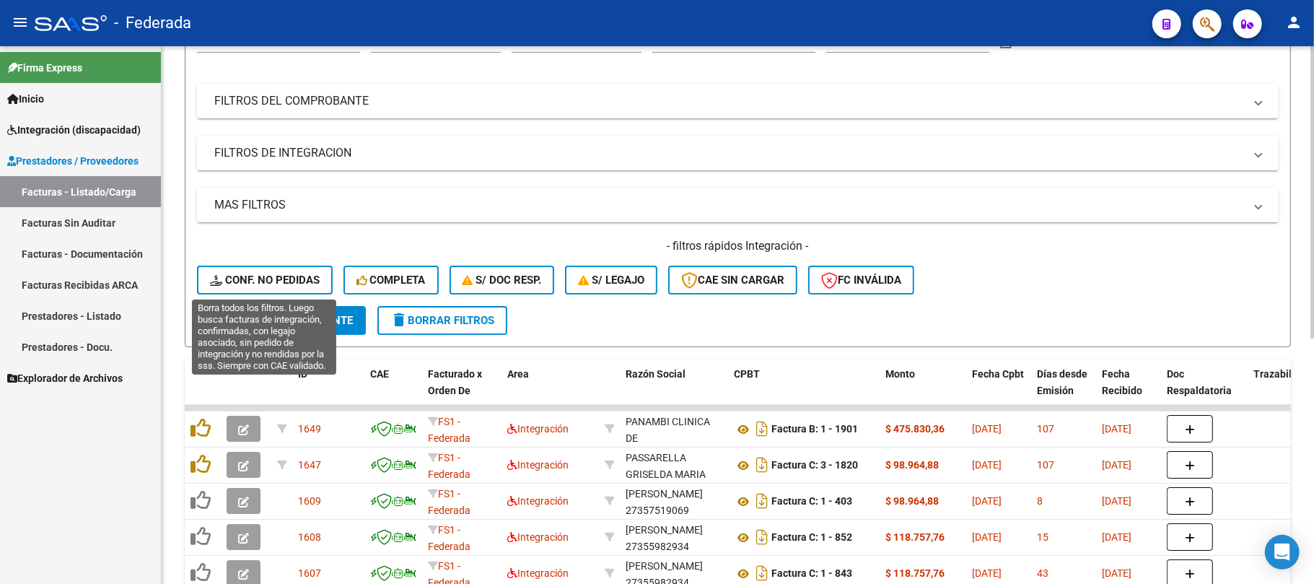
click at [295, 287] on button "Conf. no pedidas" at bounding box center [265, 280] width 136 height 29
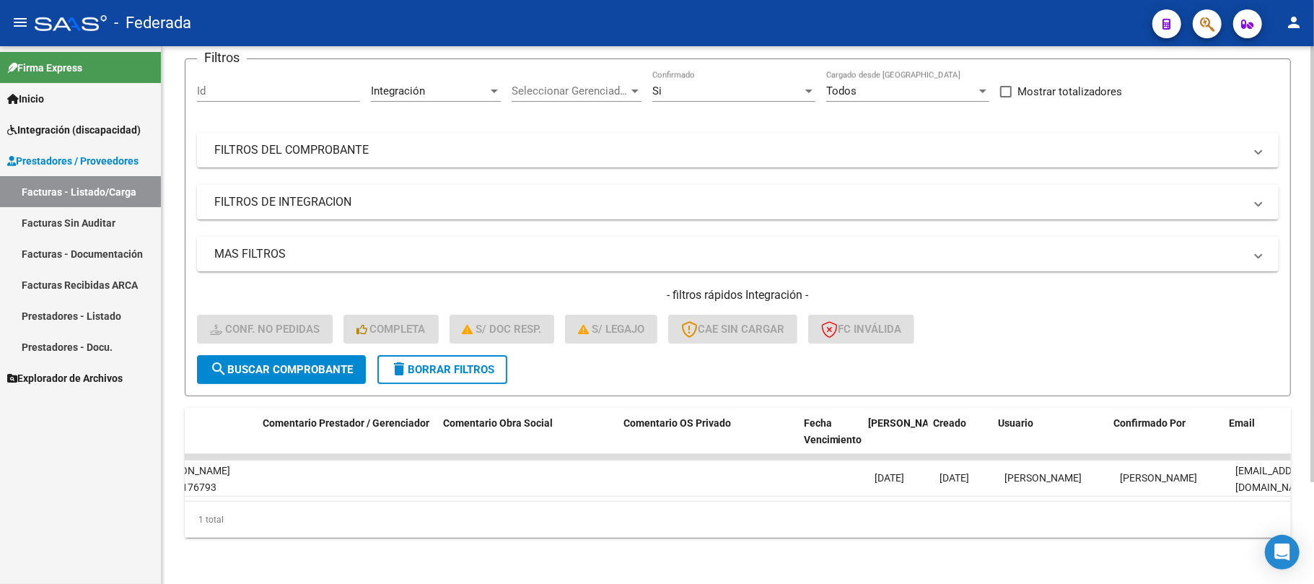
scroll to position [0, 0]
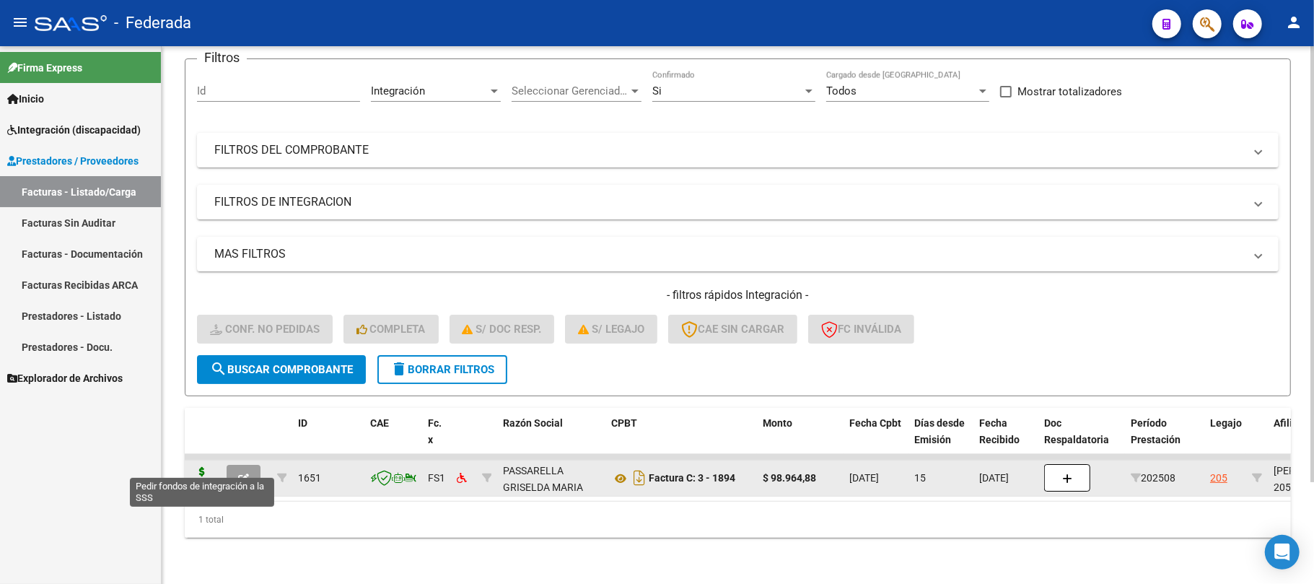
click at [203, 469] on icon at bounding box center [202, 477] width 23 height 20
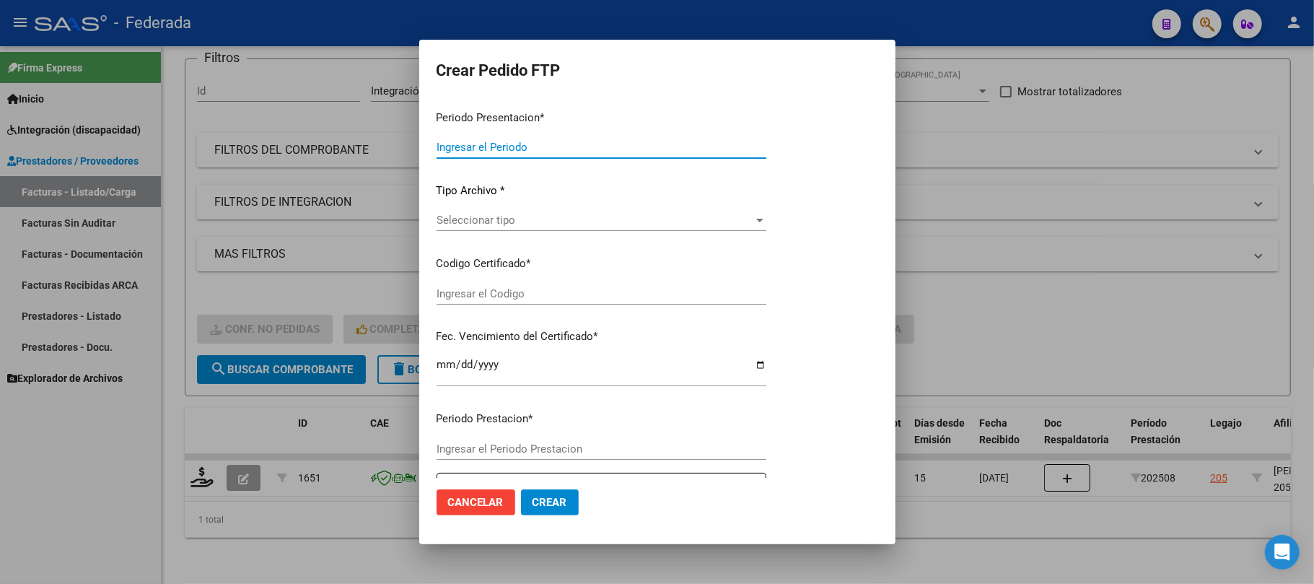
type input "202508"
type input "$ 98.964,88"
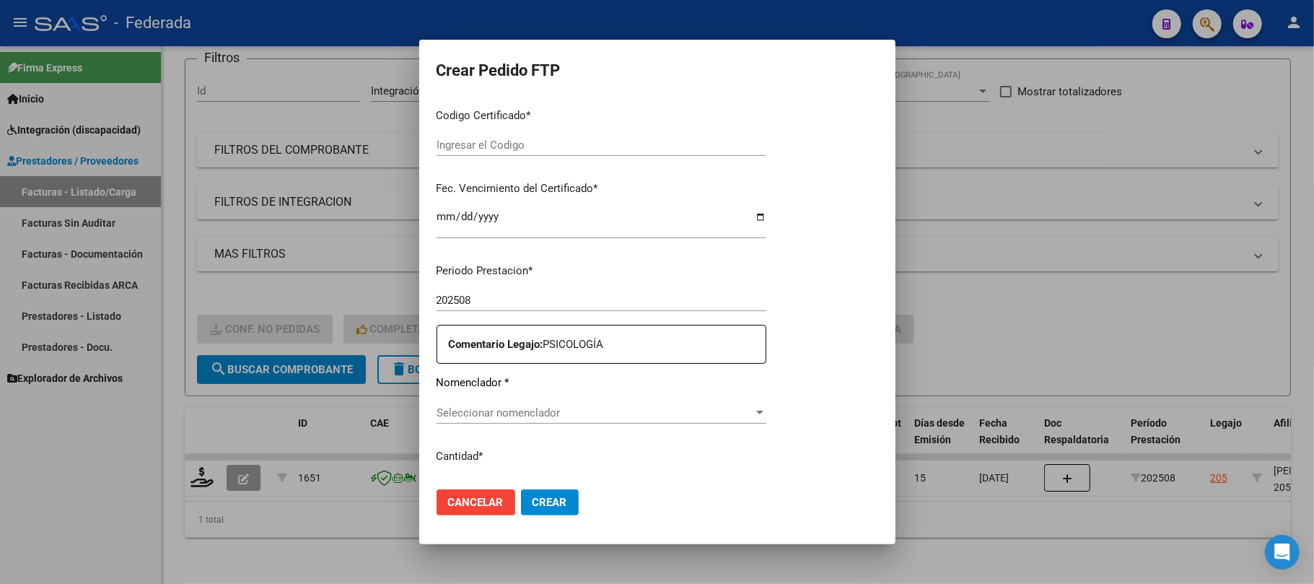
type input "ARG02000521176792018060820250608BUE381"
type input "[DATE]"
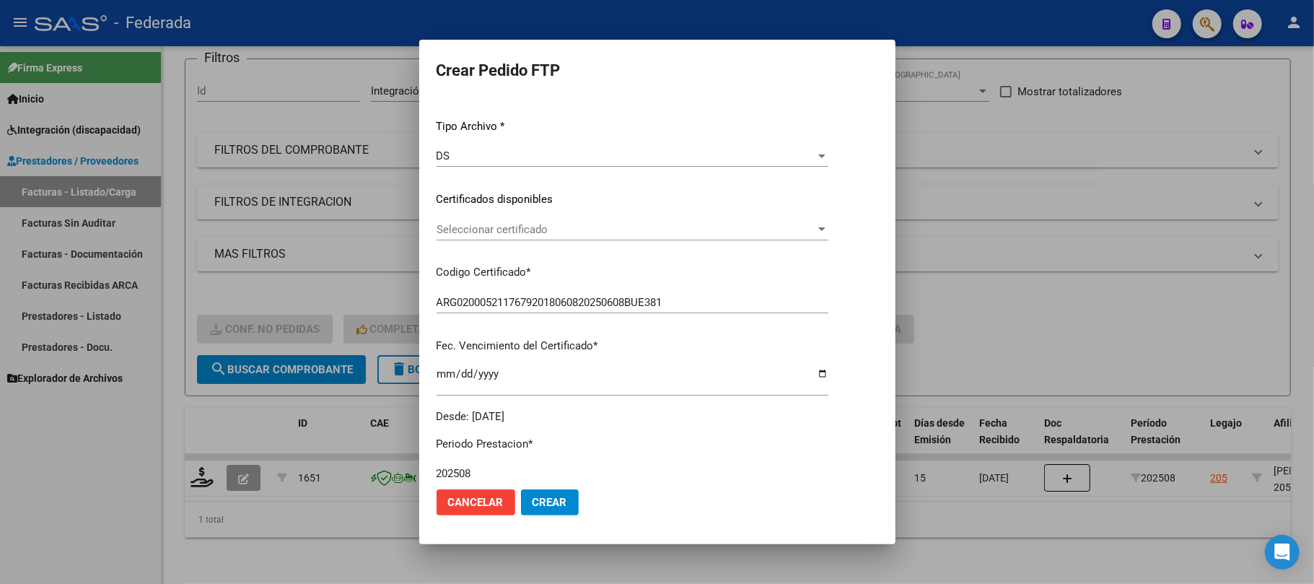
scroll to position [111, 0]
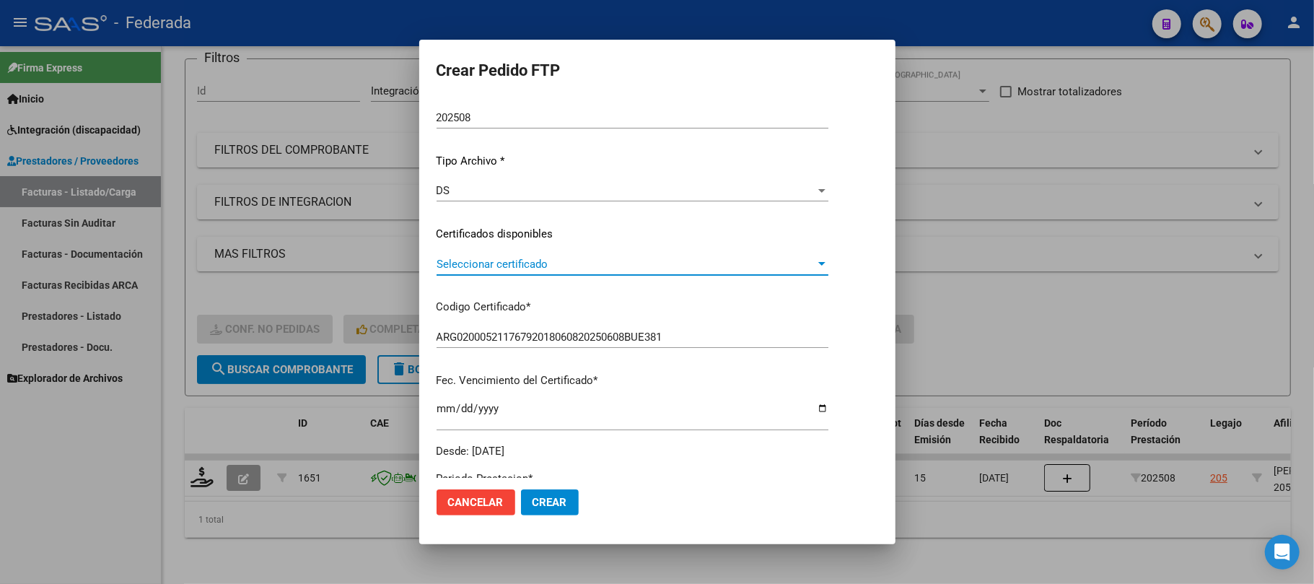
click at [497, 258] on span "Seleccionar certificado" at bounding box center [626, 264] width 379 height 13
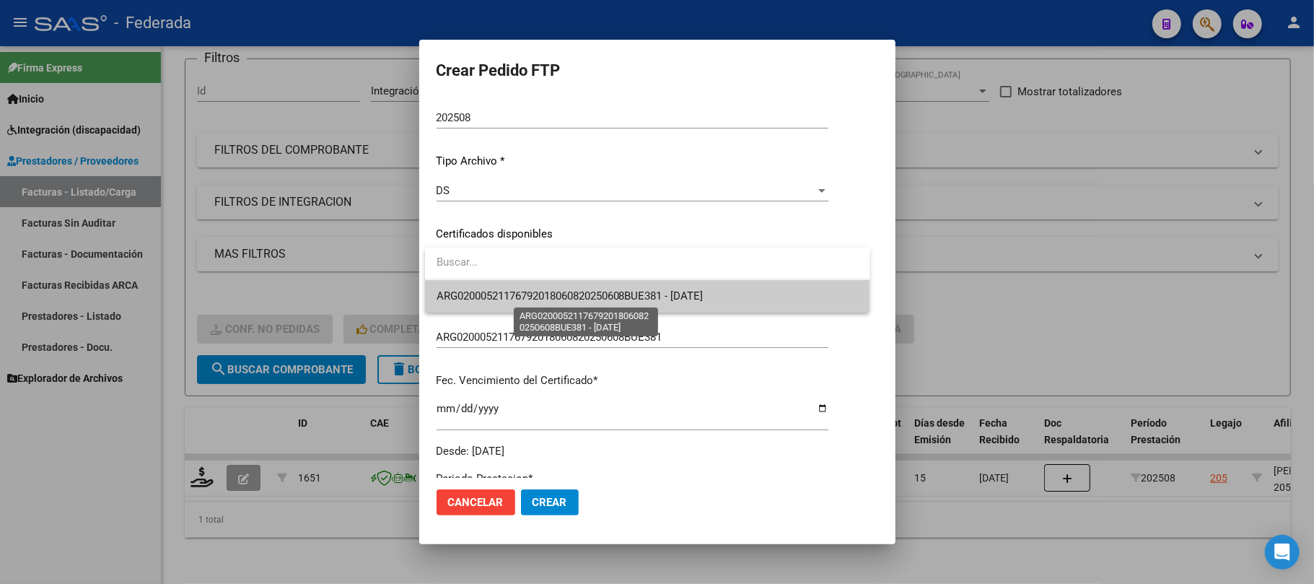
click at [492, 292] on span "ARG02000521176792018060820250608BUE381 - [DATE]" at bounding box center [570, 295] width 267 height 13
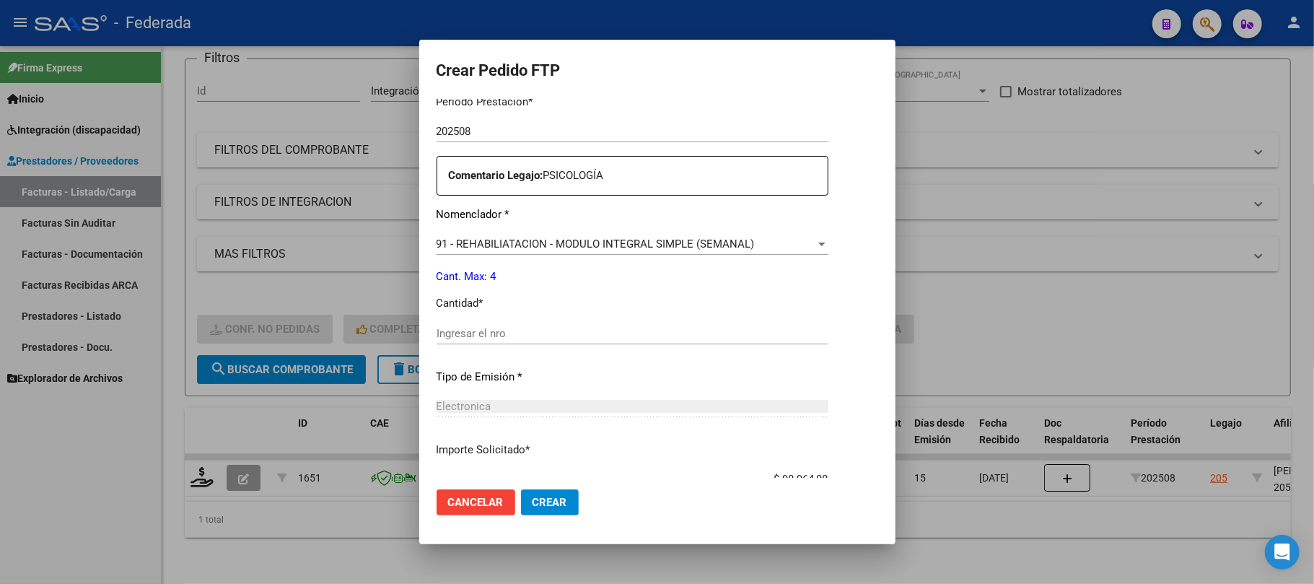
scroll to position [497, 0]
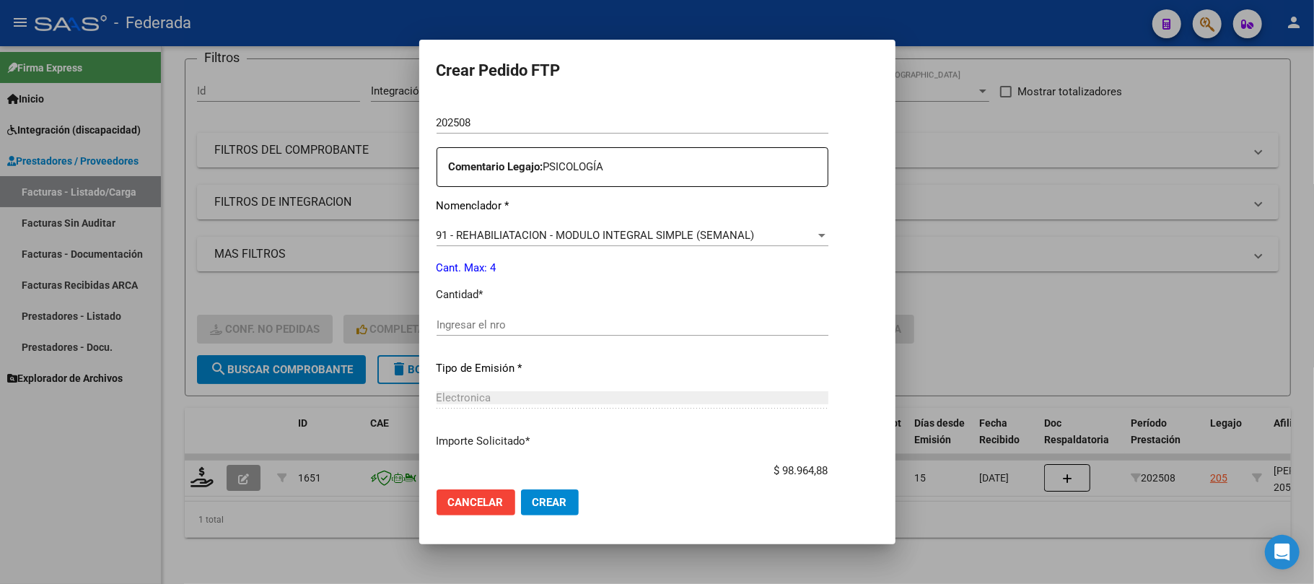
click at [489, 328] on input "Ingresar el nro" at bounding box center [633, 324] width 392 height 13
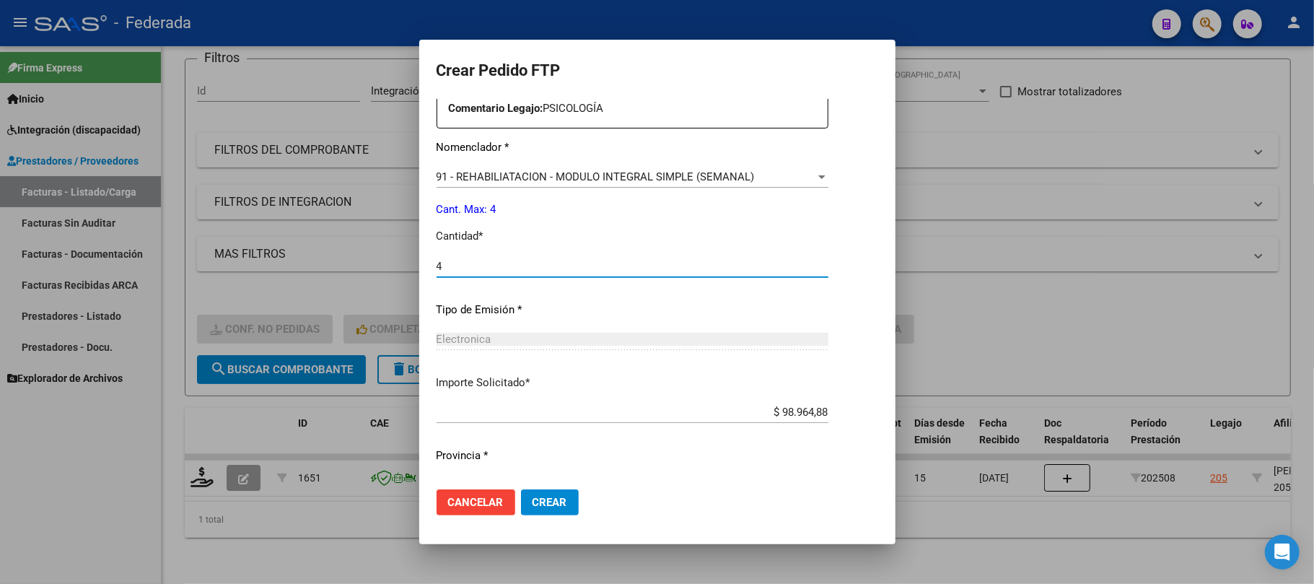
scroll to position [586, 0]
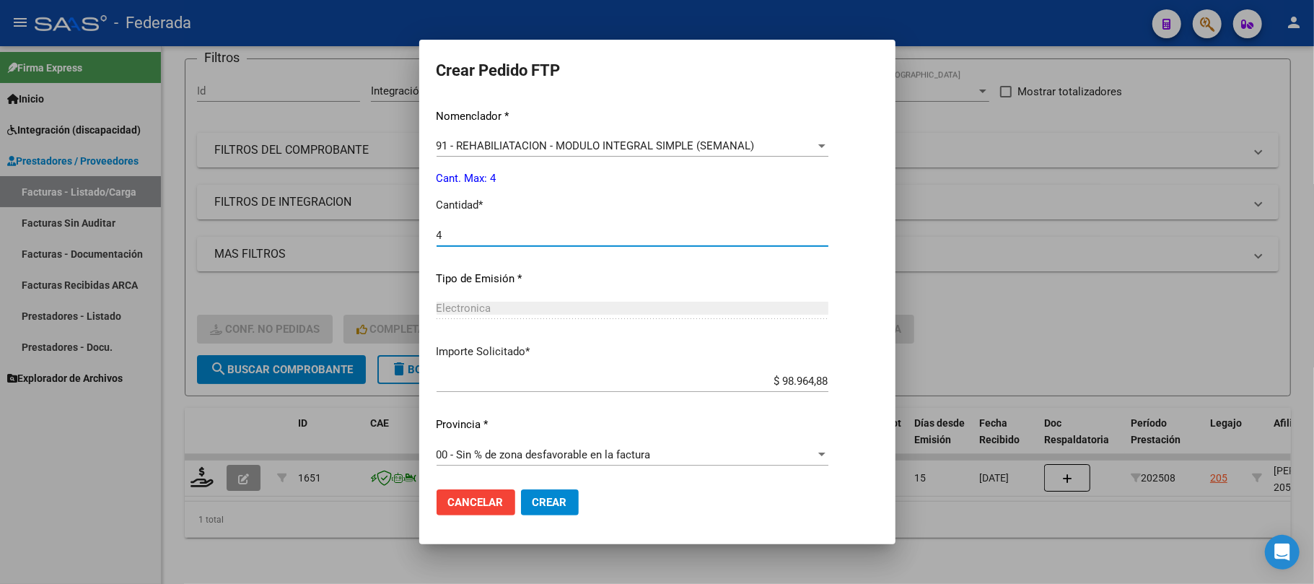
type input "4"
click at [544, 514] on button "Crear" at bounding box center [550, 502] width 58 height 26
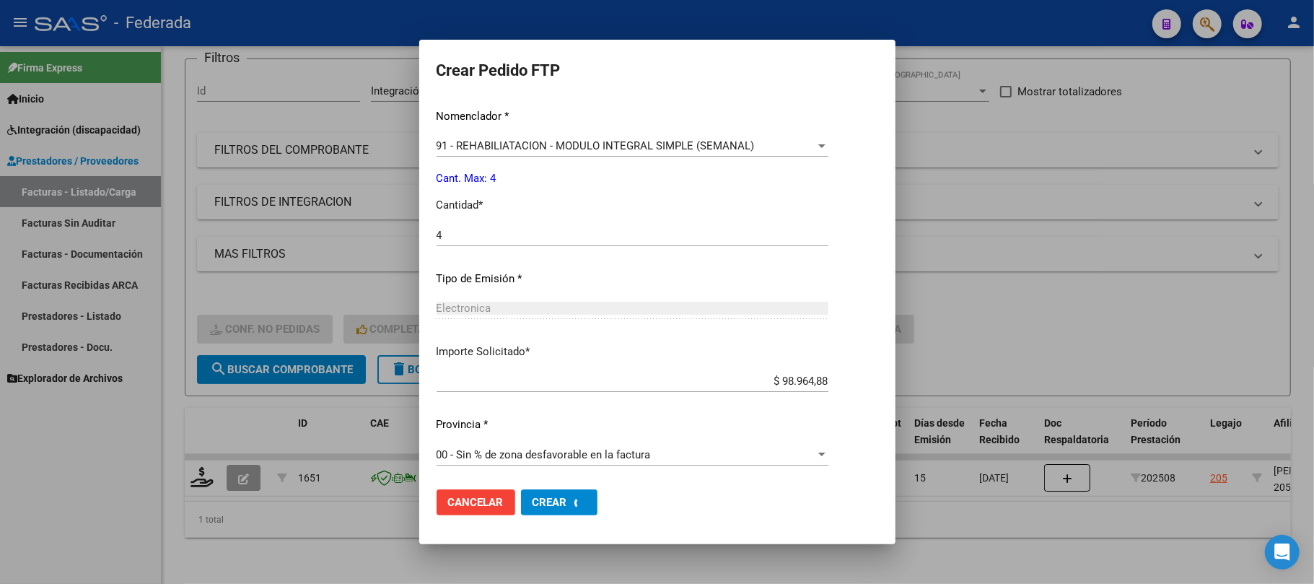
scroll to position [0, 0]
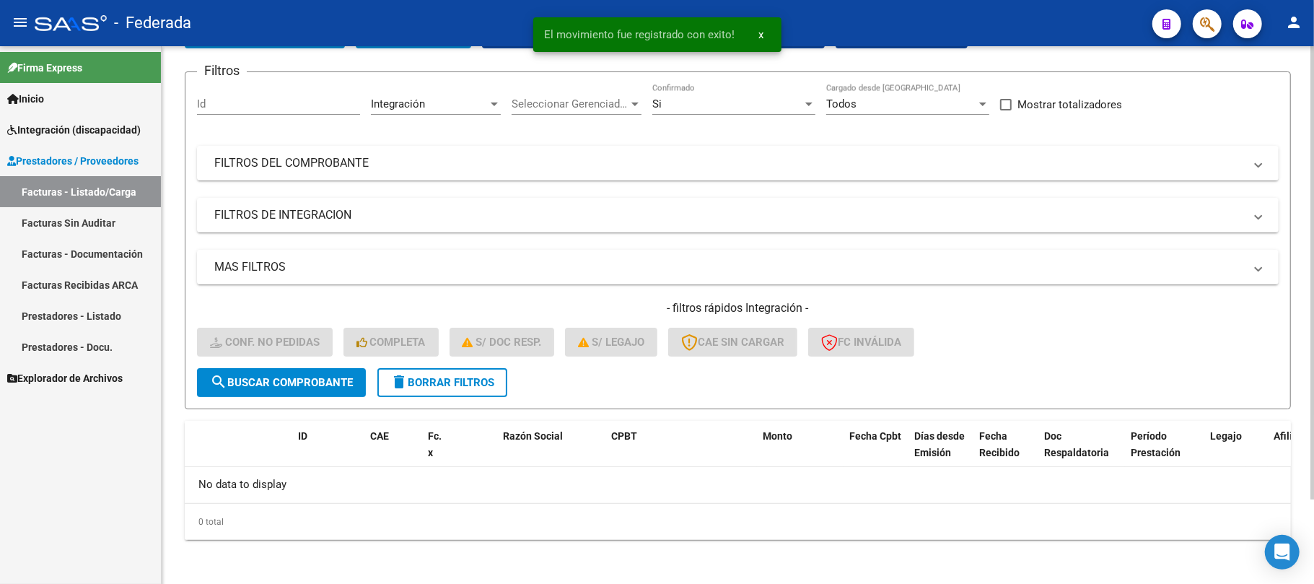
click at [475, 383] on span "delete Borrar Filtros" at bounding box center [443, 382] width 104 height 13
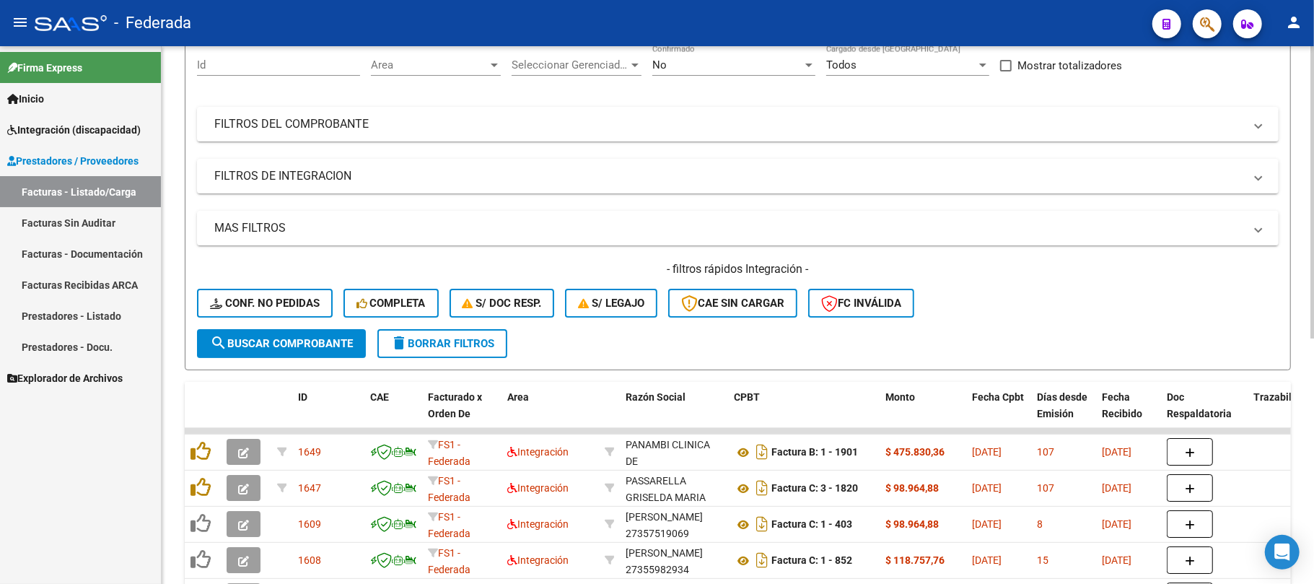
scroll to position [65, 0]
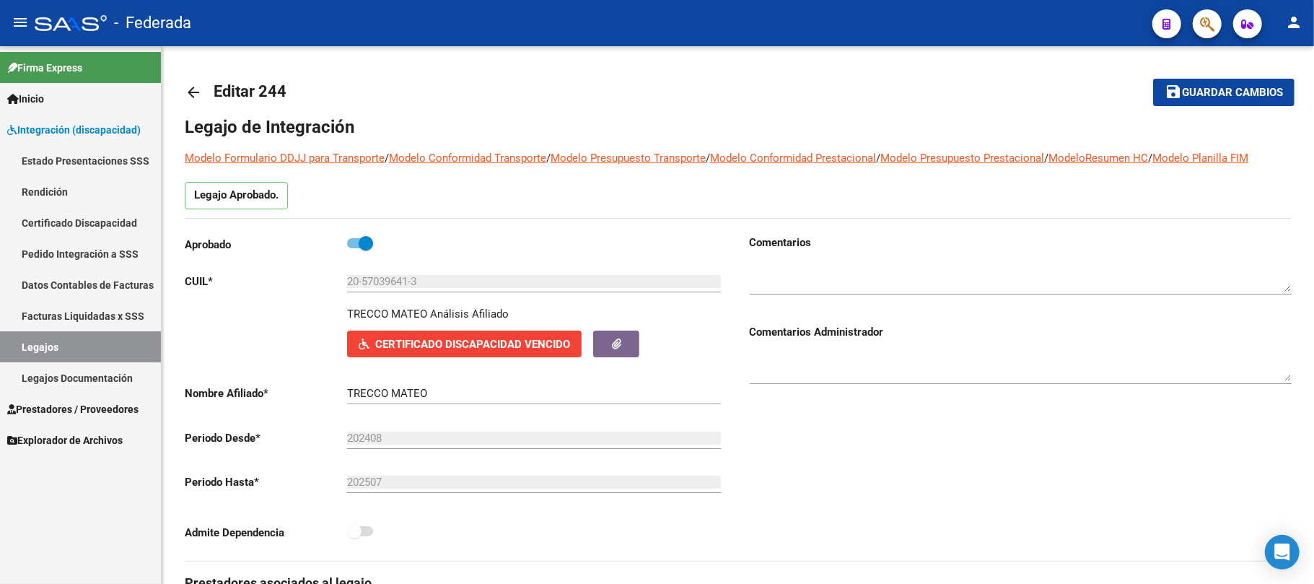
click at [94, 341] on link "Legajos" at bounding box center [80, 346] width 161 height 31
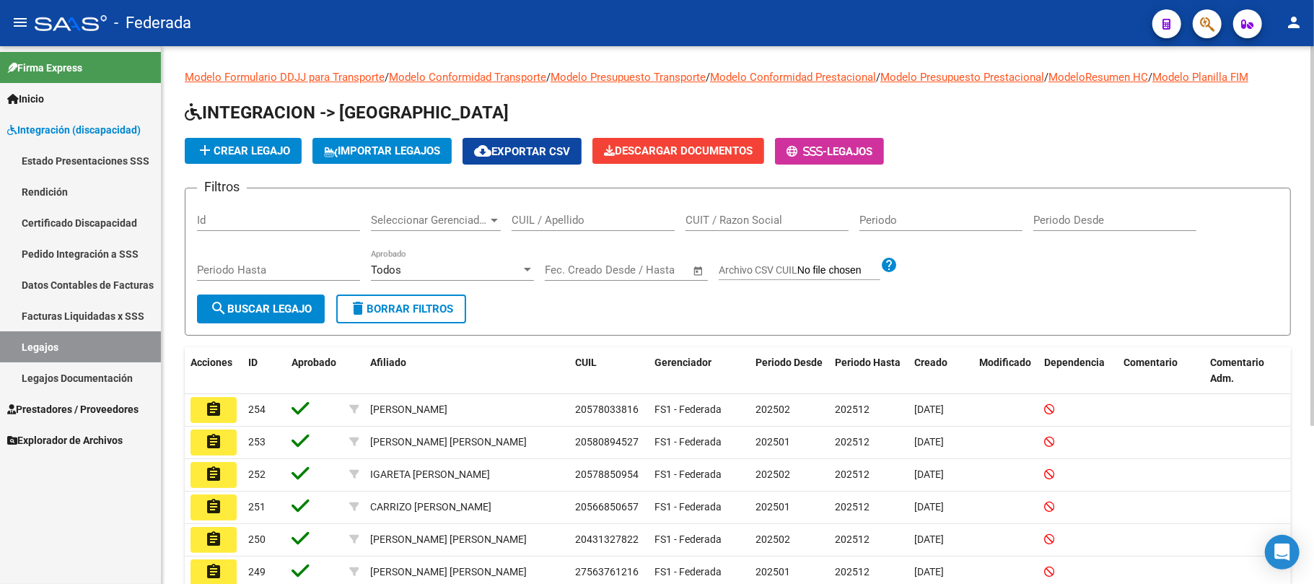
click at [590, 223] on input "CUIL / Apellido" at bounding box center [593, 220] width 163 height 13
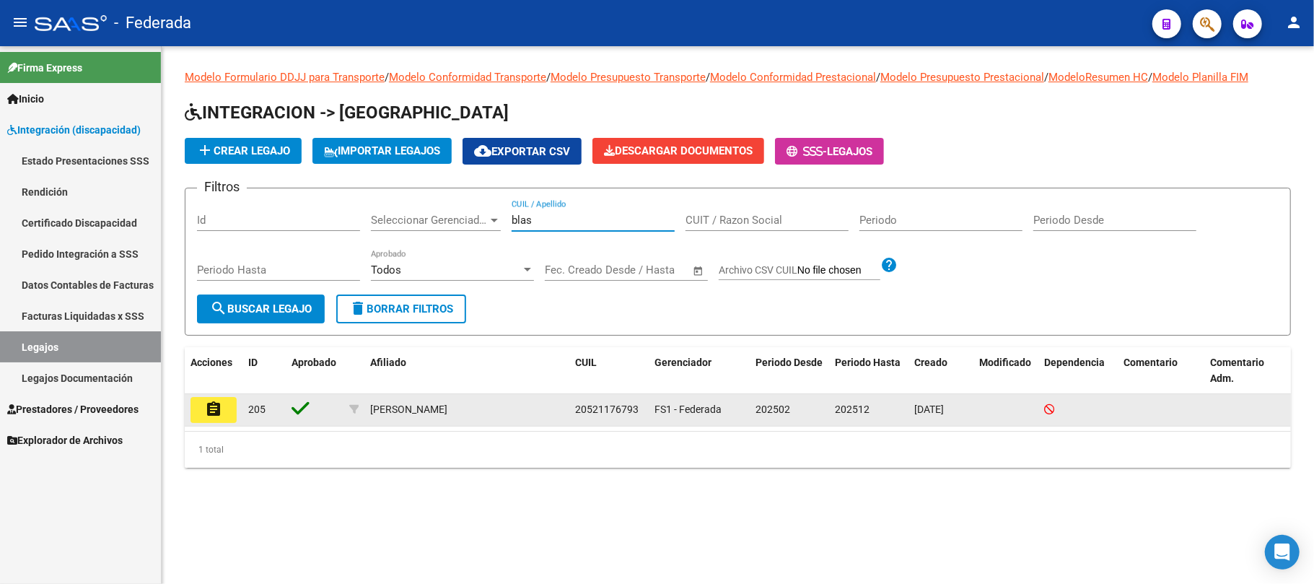
type input "blas"
click at [603, 401] on div "20521176793" at bounding box center [609, 409] width 68 height 17
click at [604, 413] on span "20521176793" at bounding box center [607, 410] width 64 height 12
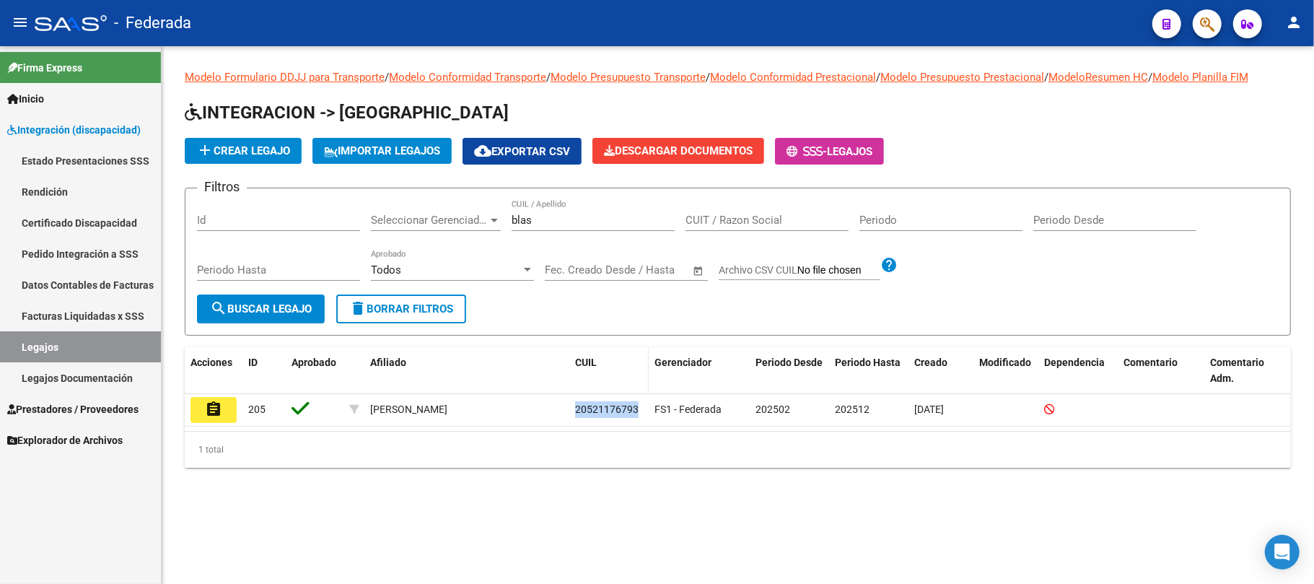
copy span "20521176793"
